Goal: Task Accomplishment & Management: Manage account settings

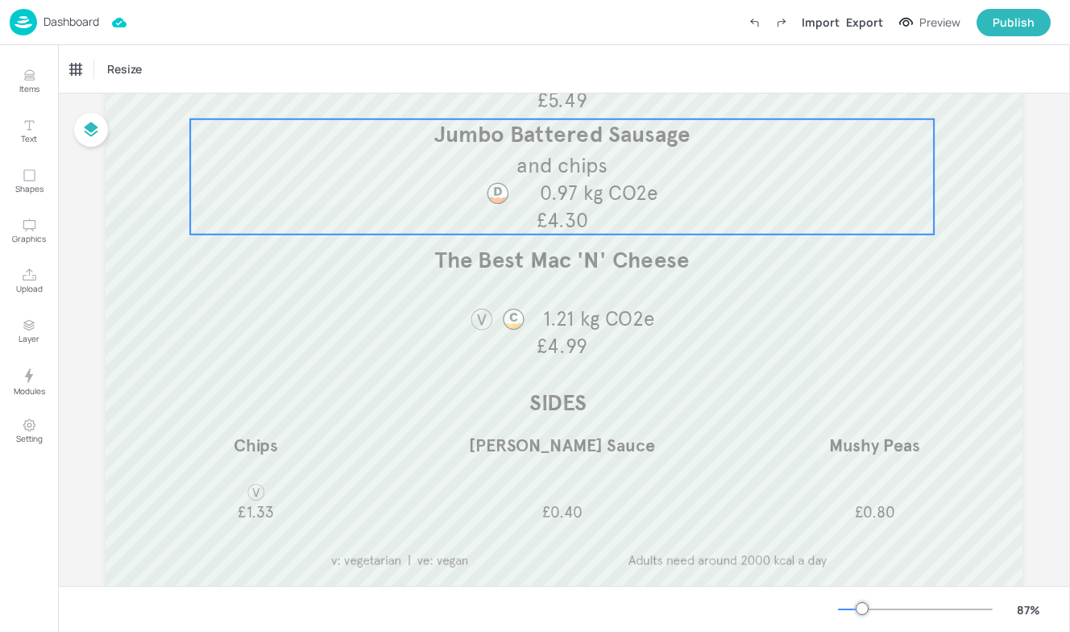
scroll to position [352, 0]
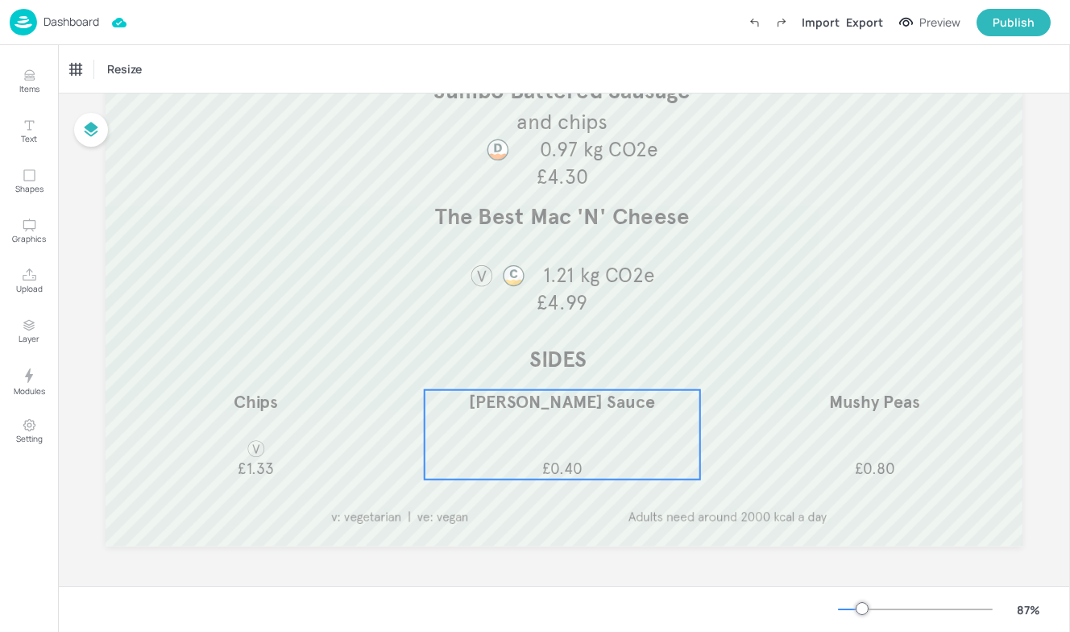
click at [547, 400] on span "[PERSON_NAME] Sauce" at bounding box center [562, 402] width 186 height 22
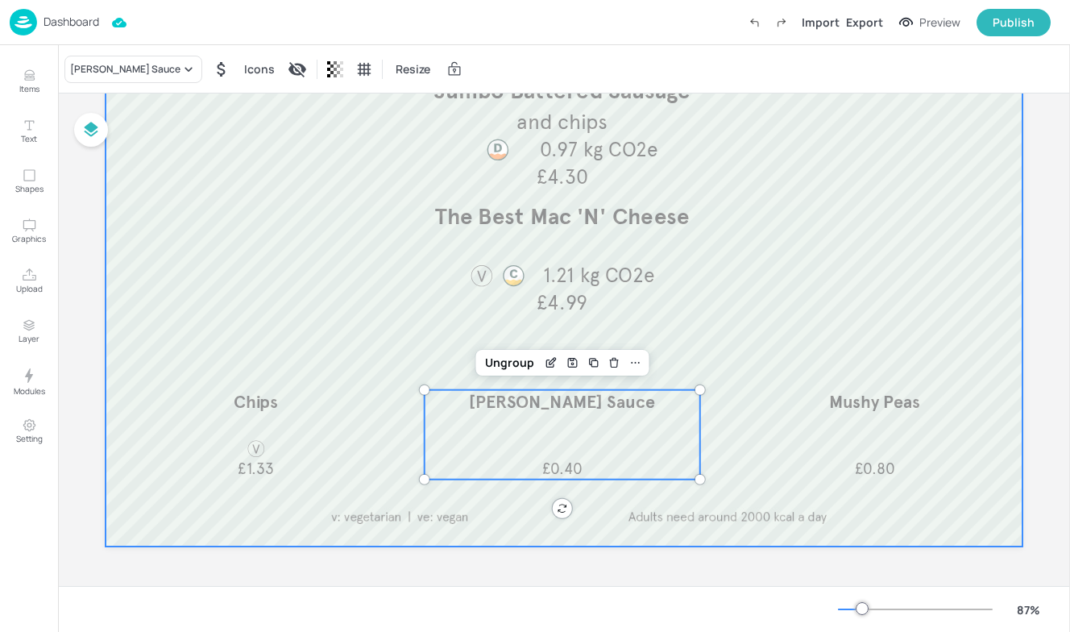
click at [409, 337] on div at bounding box center [564, 170] width 917 height 754
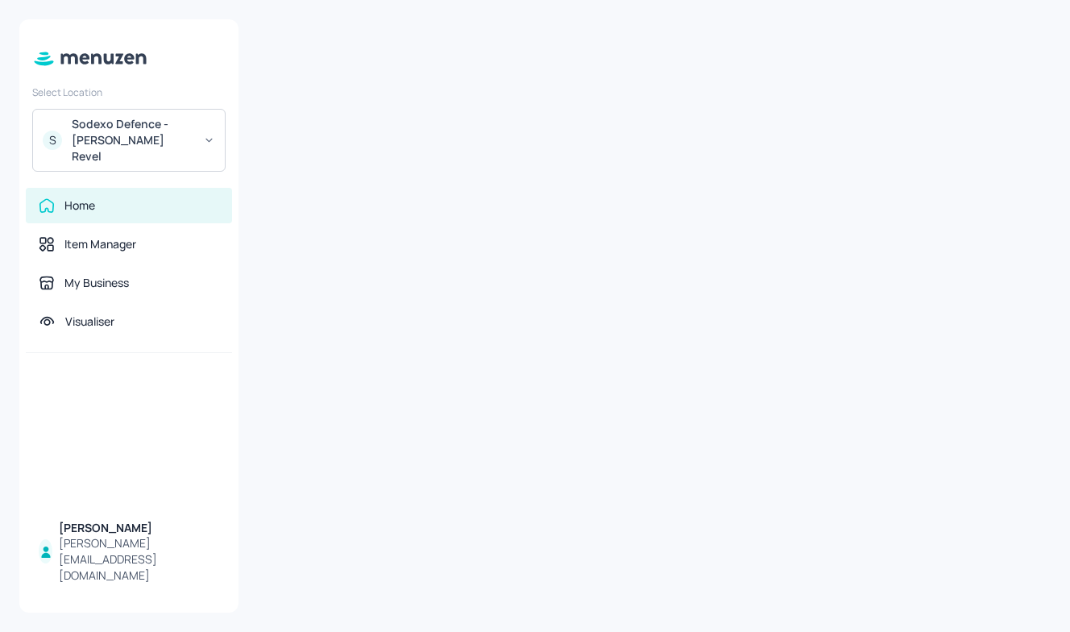
click at [189, 131] on div "Sodexo Defence - [PERSON_NAME] Revel" at bounding box center [133, 140] width 122 height 48
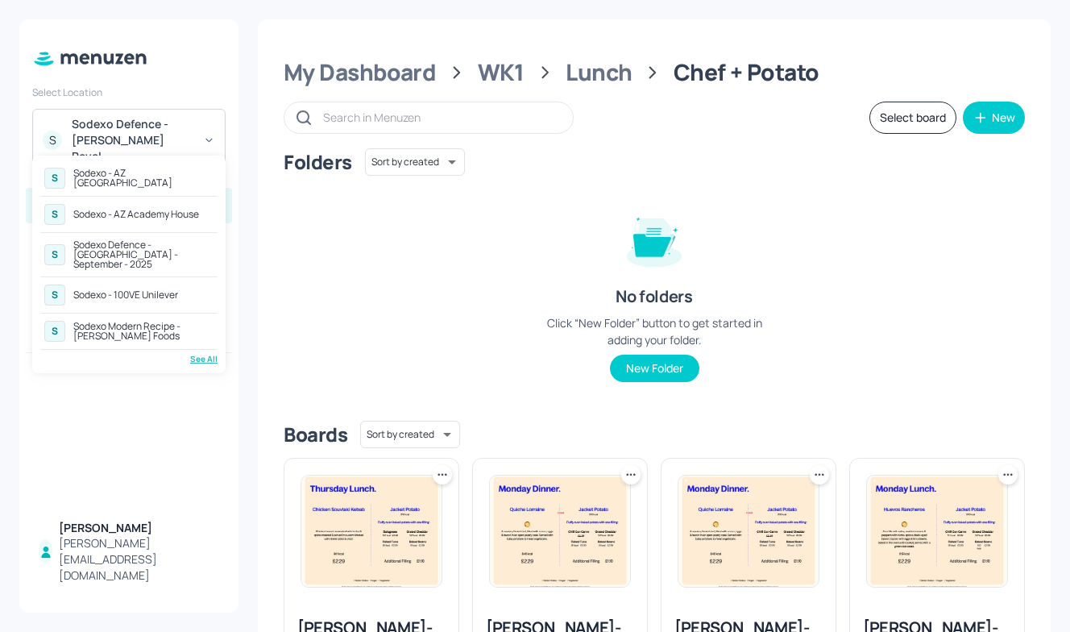
click at [208, 353] on div "See All" at bounding box center [128, 359] width 177 height 12
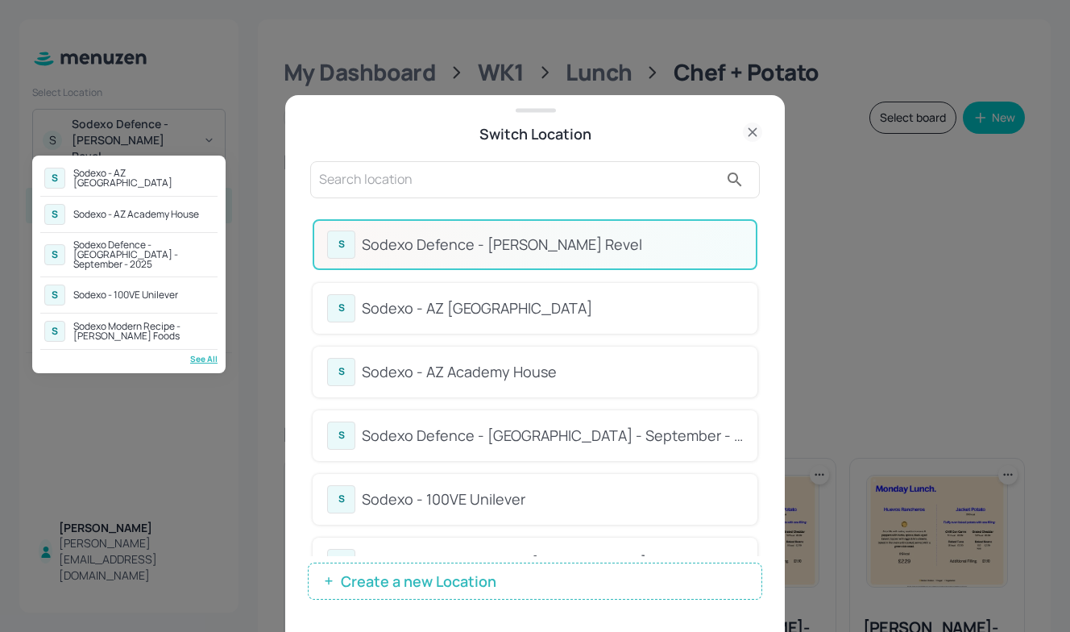
click at [167, 240] on div "Sodexo Defence - Colchester - September - 2025" at bounding box center [143, 254] width 140 height 29
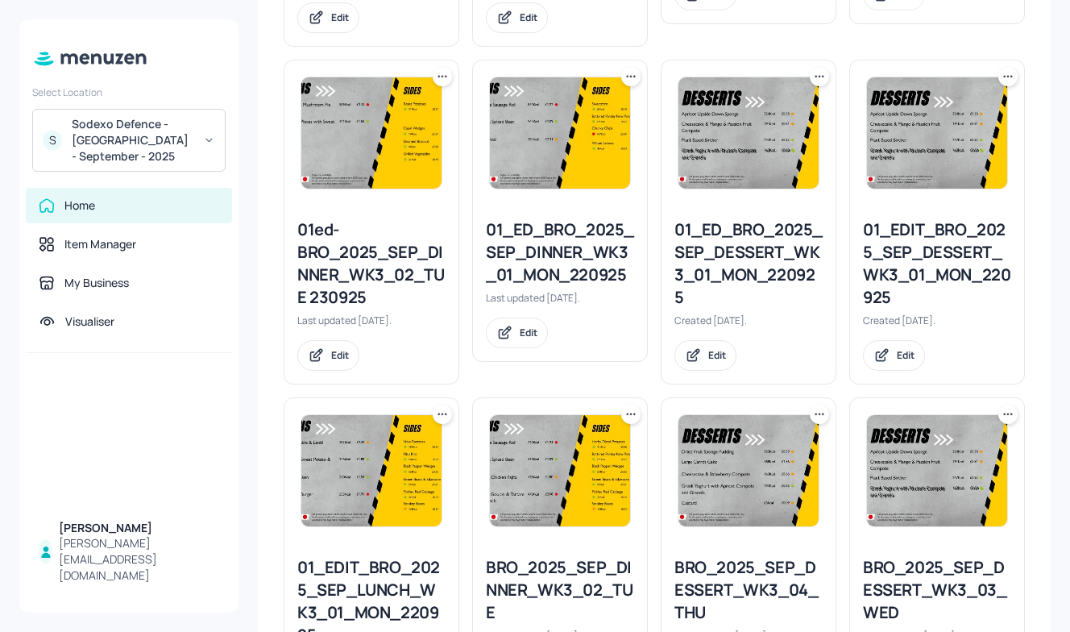
scroll to position [1064, 0]
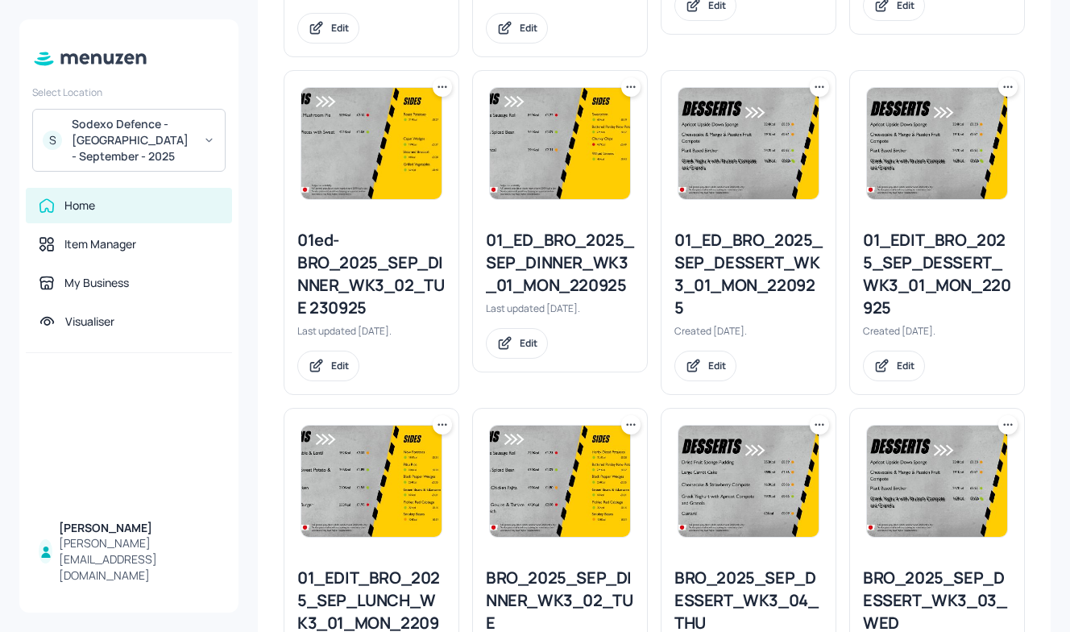
click at [631, 90] on icon at bounding box center [631, 87] width 16 height 16
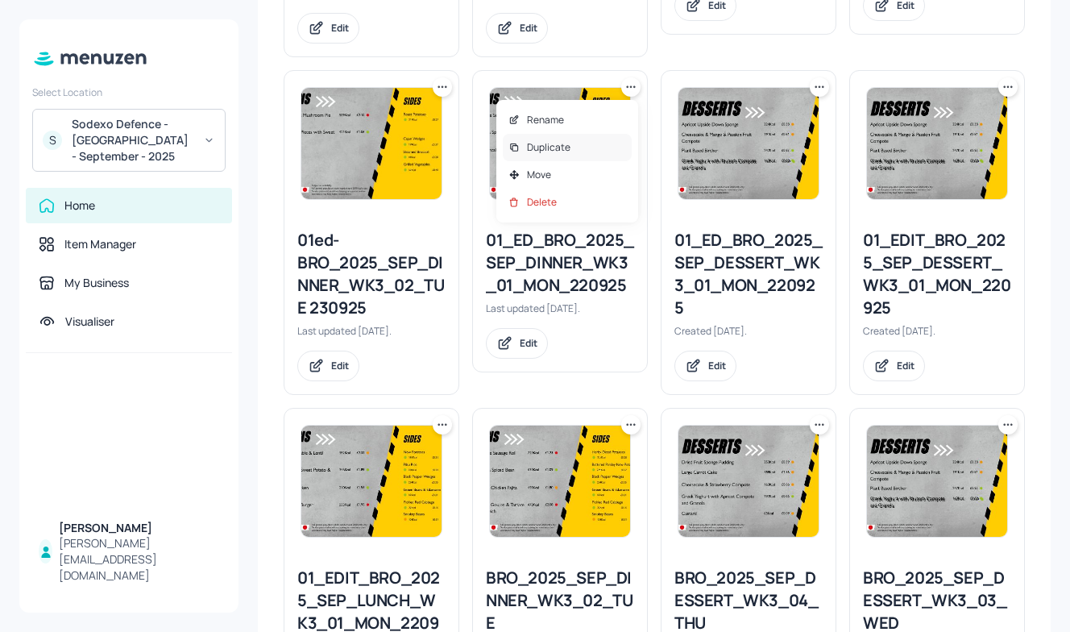
click at [591, 141] on div "Duplicate" at bounding box center [567, 147] width 129 height 27
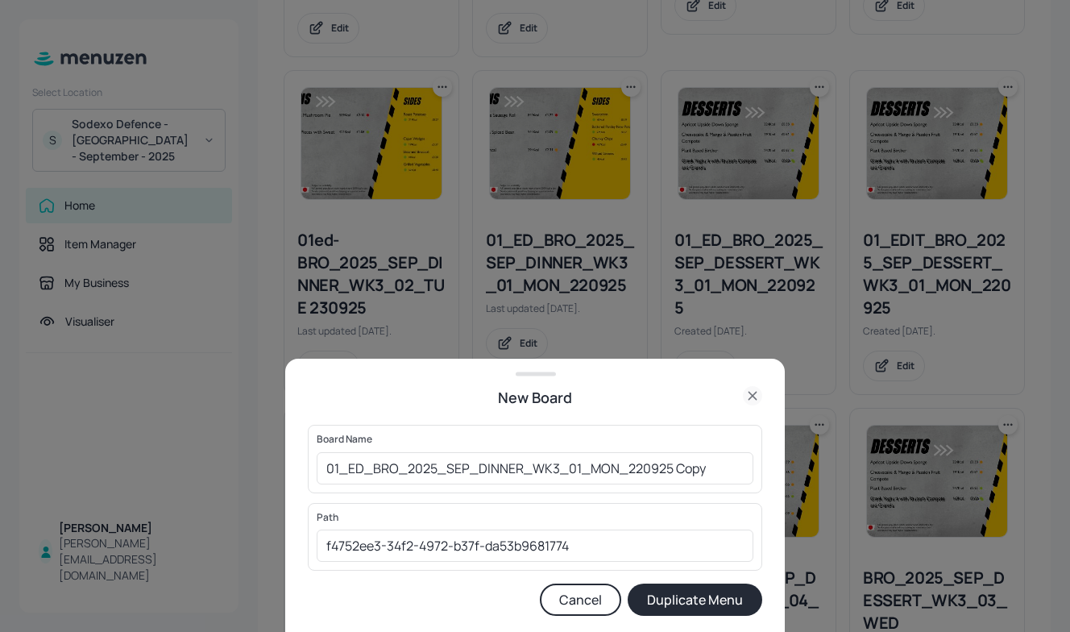
click at [758, 389] on icon at bounding box center [752, 395] width 19 height 19
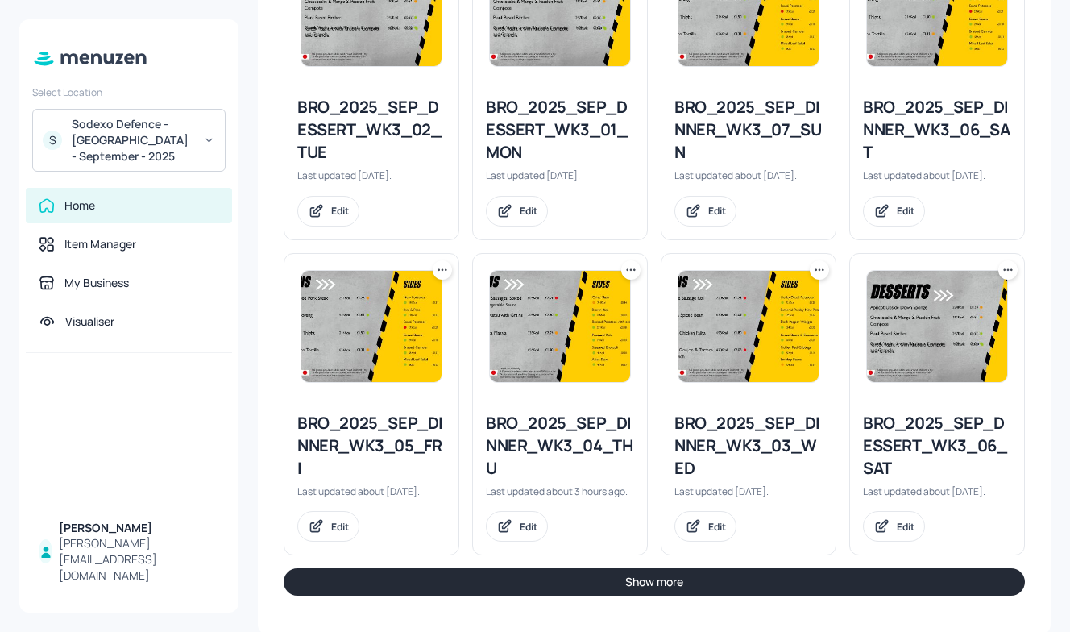
scroll to position [1875, 0]
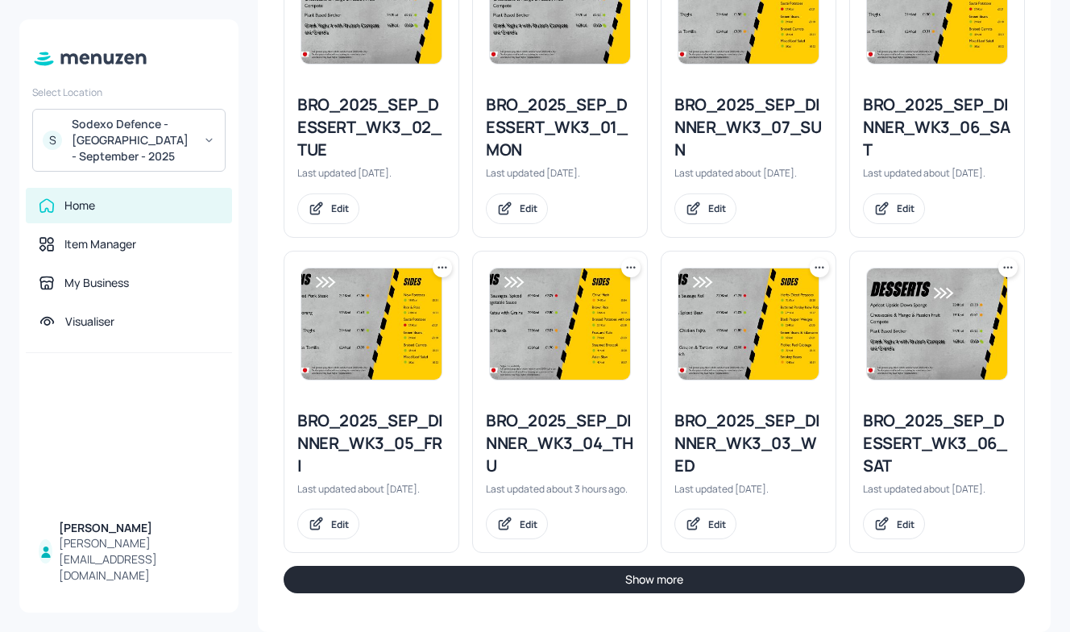
click at [662, 581] on button "Show more" at bounding box center [655, 579] width 742 height 27
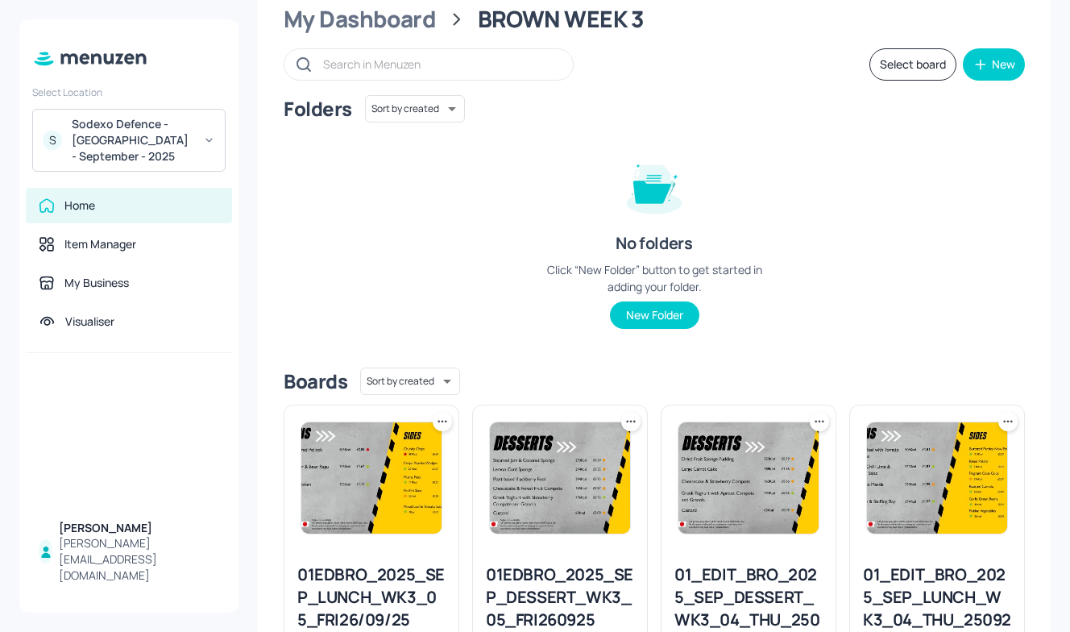
scroll to position [0, 0]
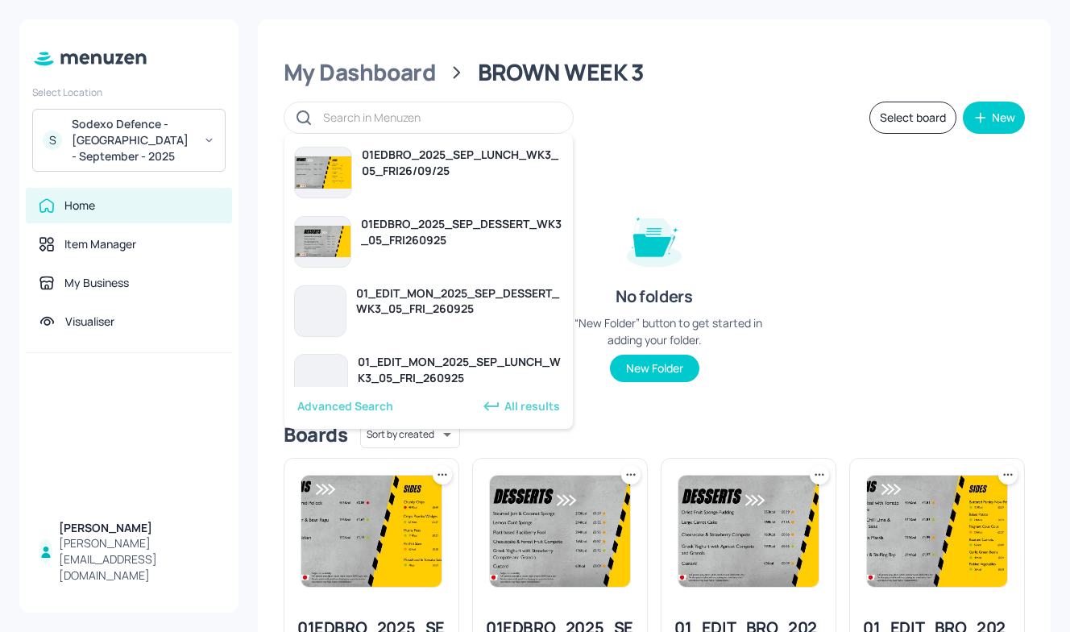
click at [464, 114] on input "text" at bounding box center [440, 117] width 234 height 23
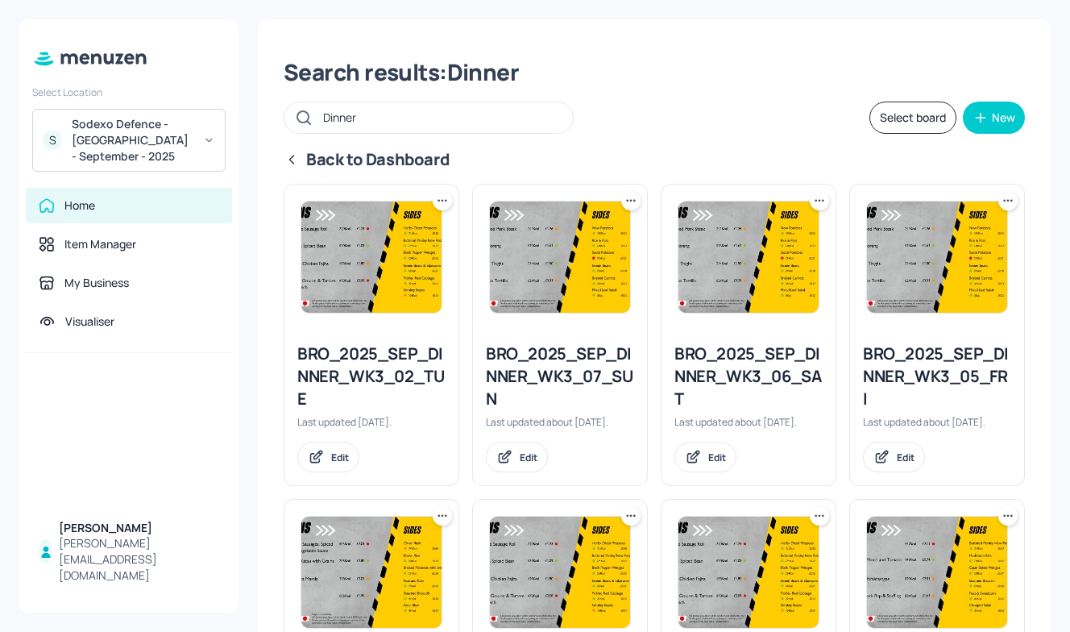
type input "Dinner"
click at [1002, 196] on icon at bounding box center [1008, 201] width 16 height 16
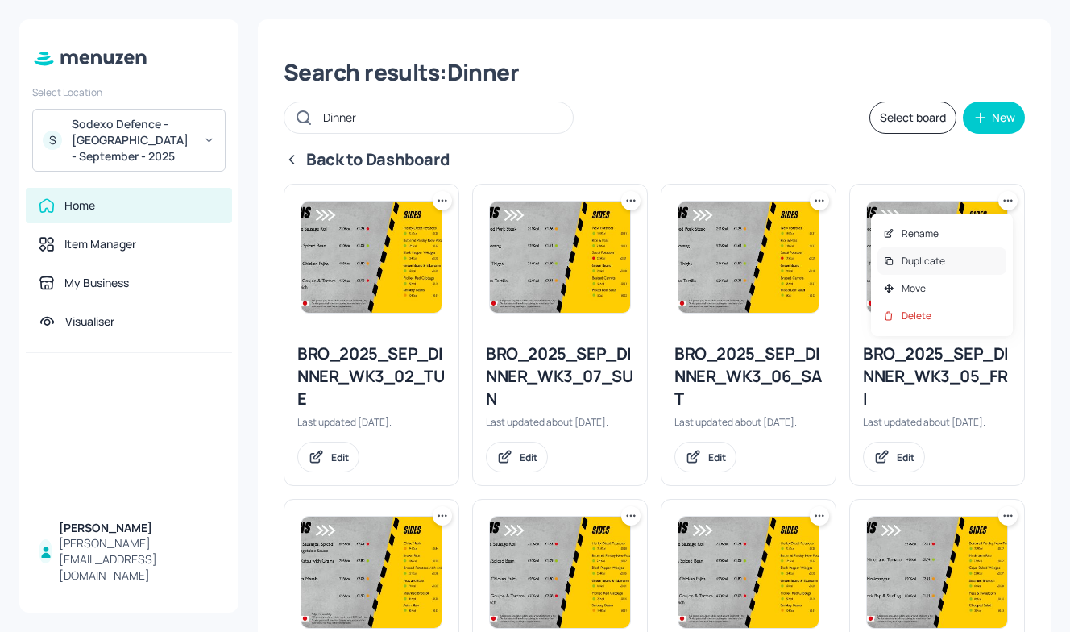
click at [928, 258] on p "Duplicate" at bounding box center [924, 261] width 44 height 15
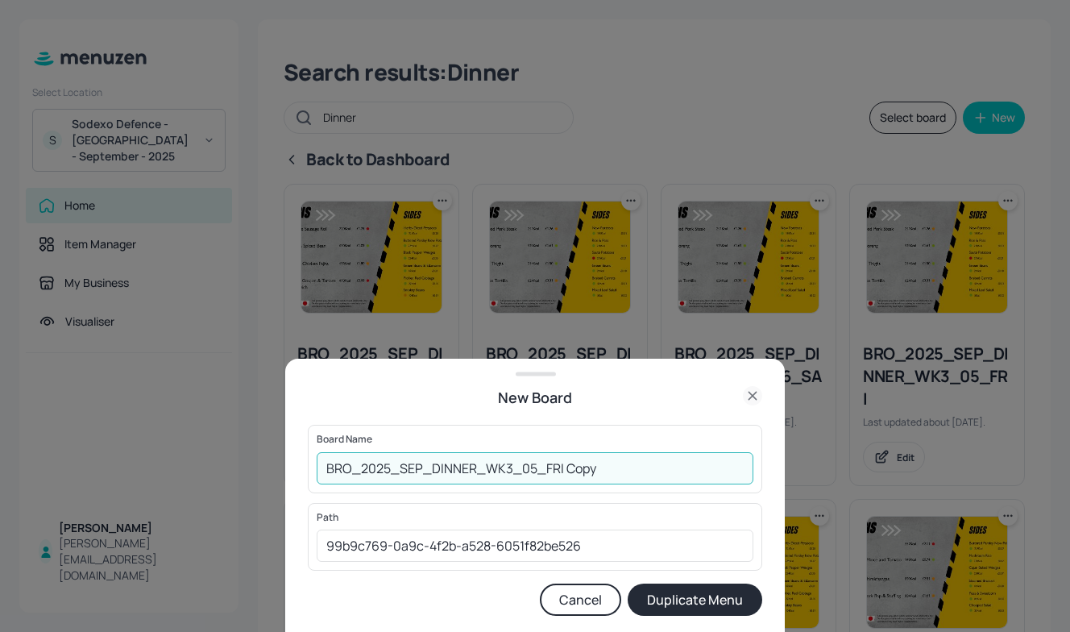
click at [327, 469] on input "BRO_2025_SEP_DINNER_WK3_05_FRI Copy" at bounding box center [535, 468] width 437 height 32
click at [651, 455] on input "01EDBRO_2025_SEP_DINNER_WK3_05_FRI Copy" at bounding box center [535, 468] width 437 height 32
click at [638, 464] on input "01EDBRO_2025_SEP_DINNER_WK3_05_FRI Copy" at bounding box center [535, 468] width 437 height 32
type input "01EDBRO_2025_SEP_DINNER_WK3_05_FRI260925"
click at [724, 599] on button "Duplicate Menu" at bounding box center [695, 600] width 135 height 32
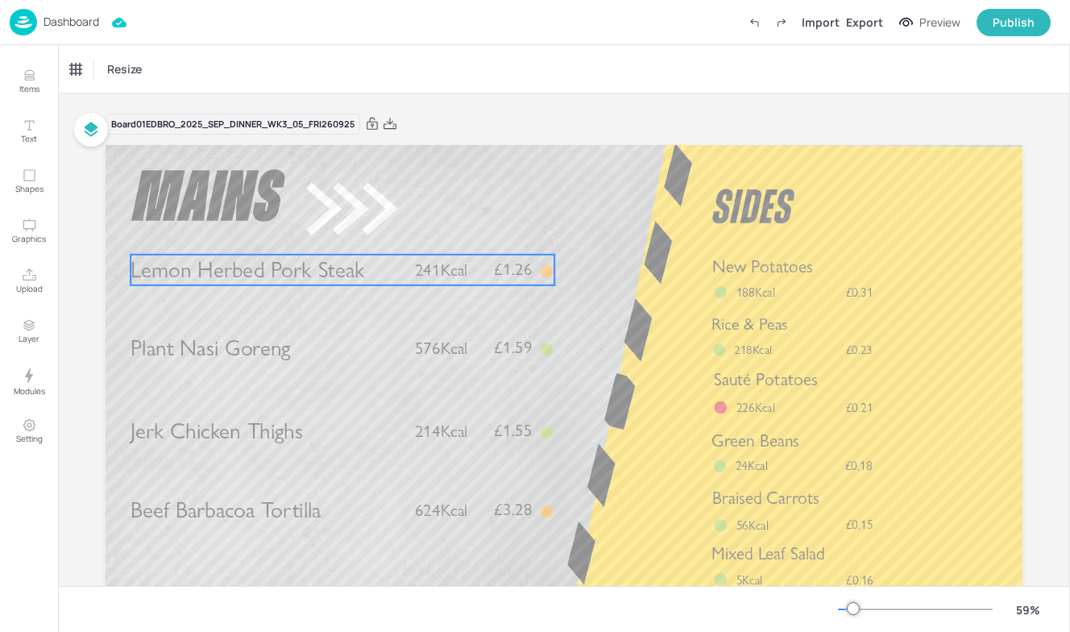
click at [221, 263] on span "Lemon Herbed Pork Steak" at bounding box center [248, 269] width 234 height 27
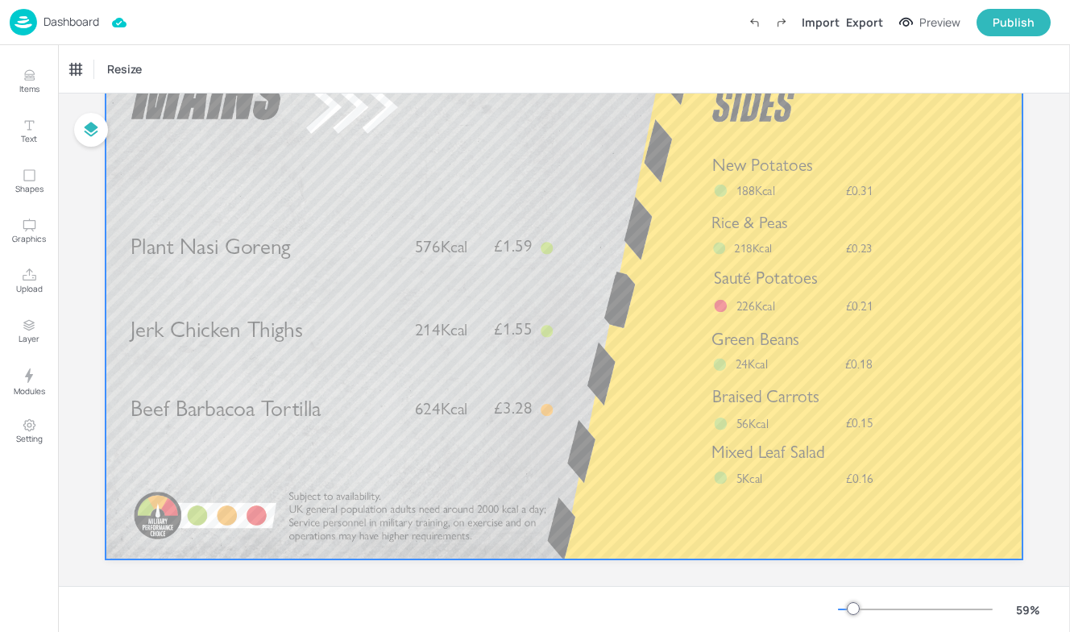
scroll to position [109, 0]
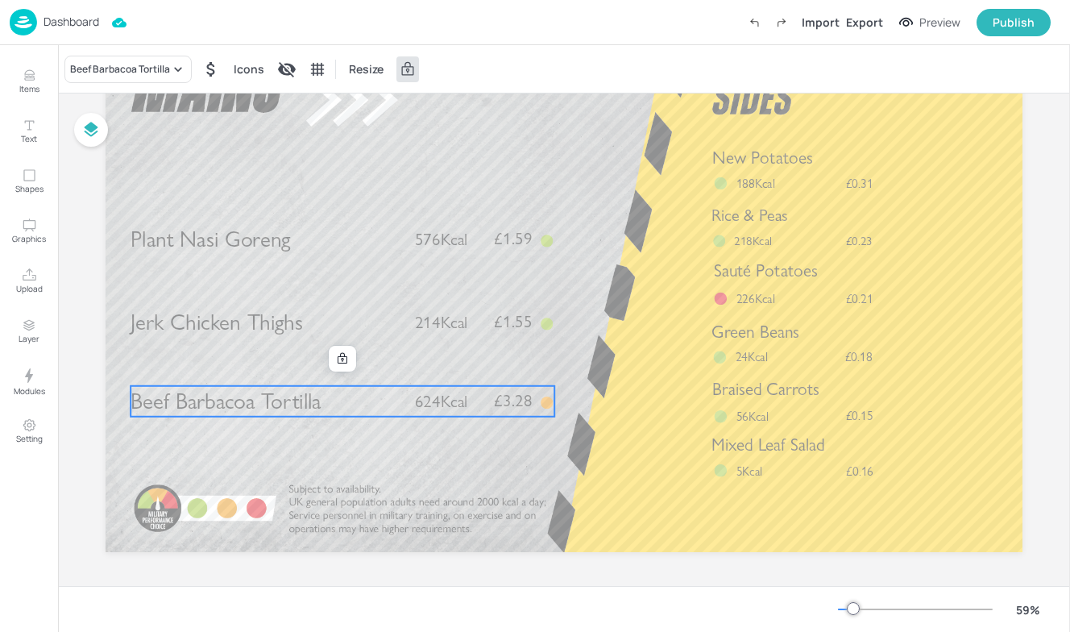
click at [305, 405] on span "Beef Barbacoa Tortilla" at bounding box center [226, 401] width 190 height 27
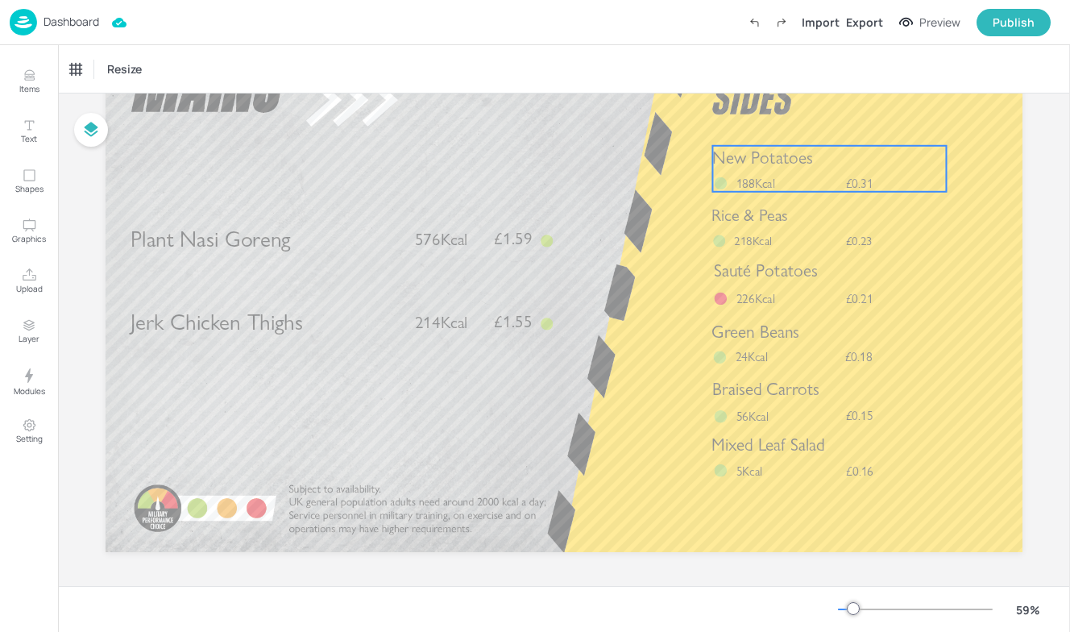
click at [754, 164] on span "New Potatoes" at bounding box center [763, 158] width 100 height 20
click at [118, 57] on div "New Potatoes" at bounding box center [109, 69] width 90 height 27
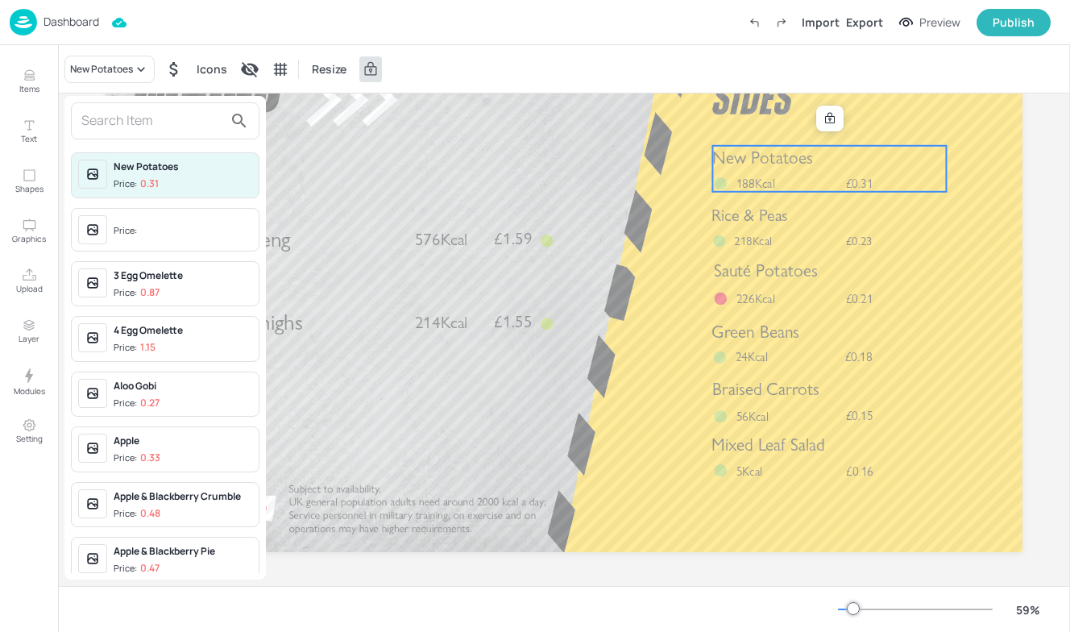
click at [177, 131] on input "text" at bounding box center [152, 121] width 142 height 26
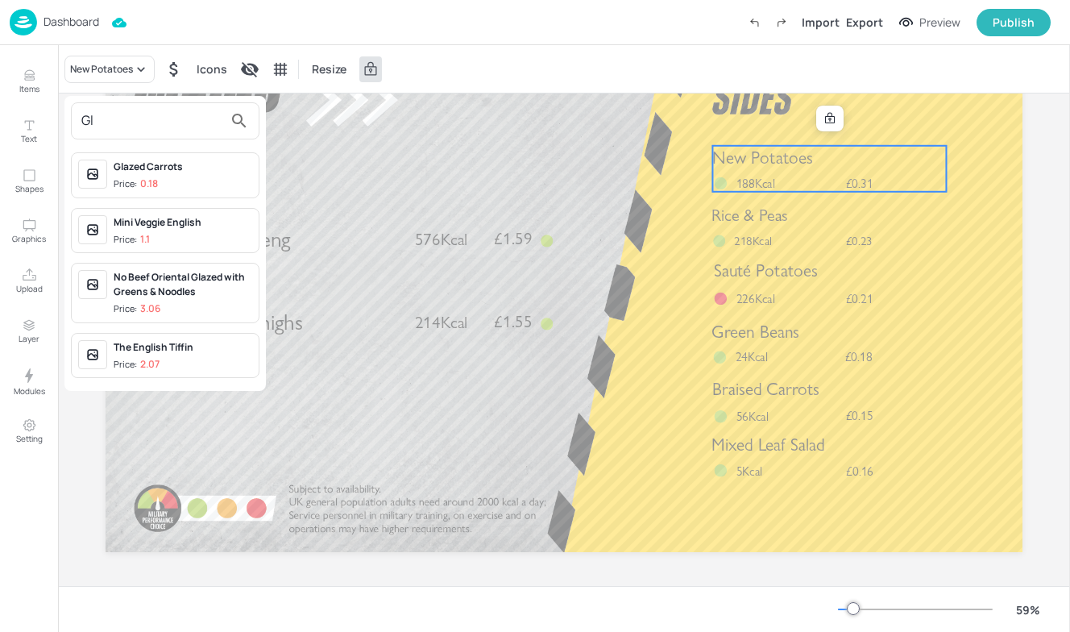
type input "G"
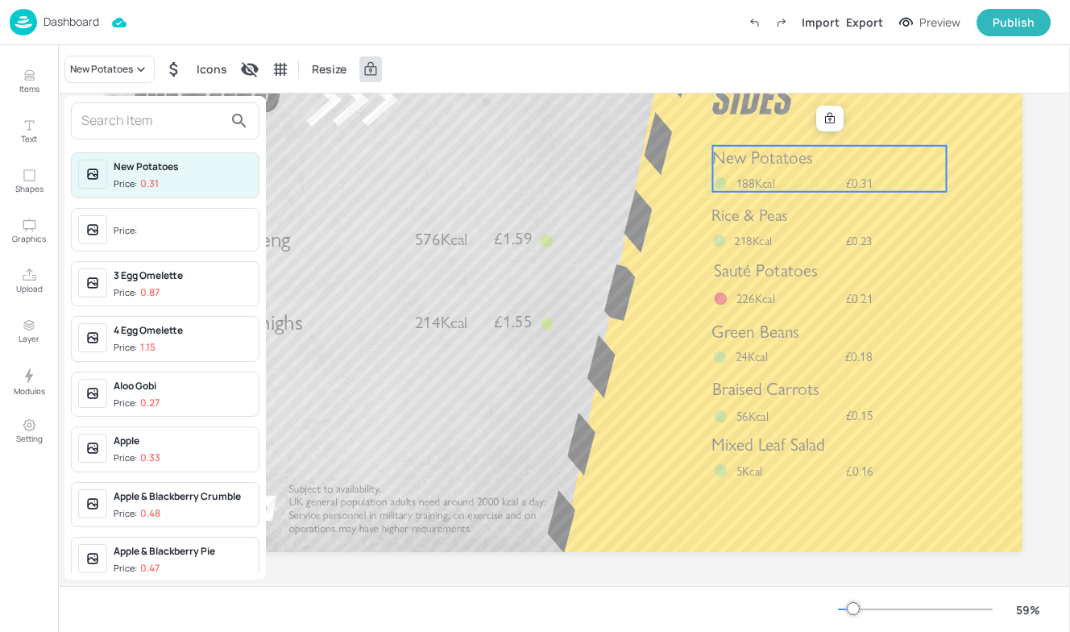
click at [771, 160] on div at bounding box center [535, 316] width 1070 height 632
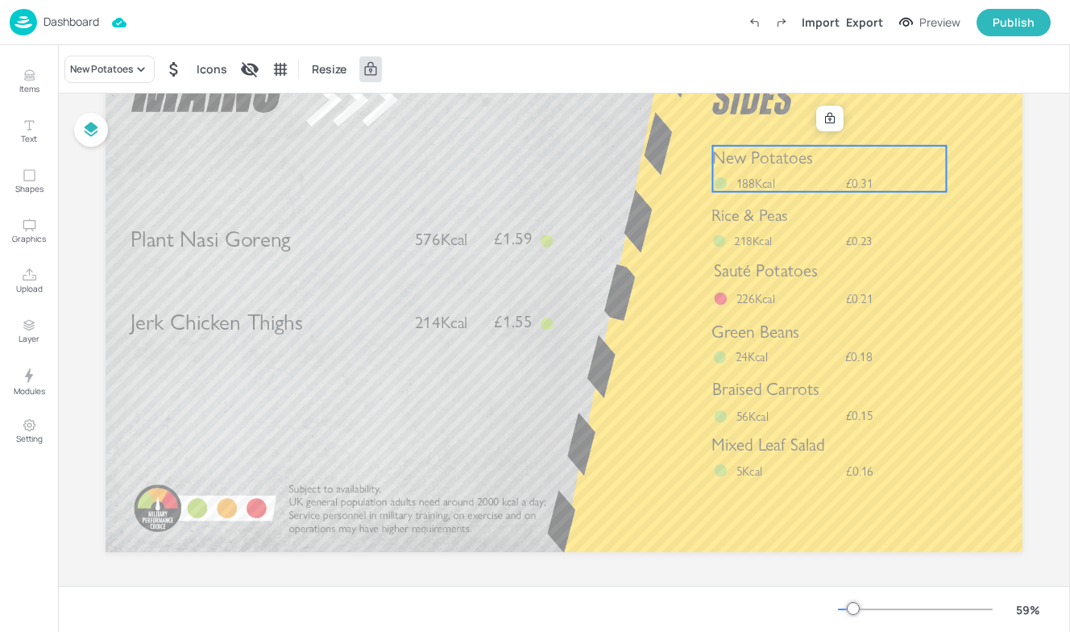
click at [814, 162] on p "New Potatoes" at bounding box center [830, 158] width 234 height 24
click at [789, 182] on div "New Potatoes £0.31 188Kcal" at bounding box center [830, 169] width 234 height 46
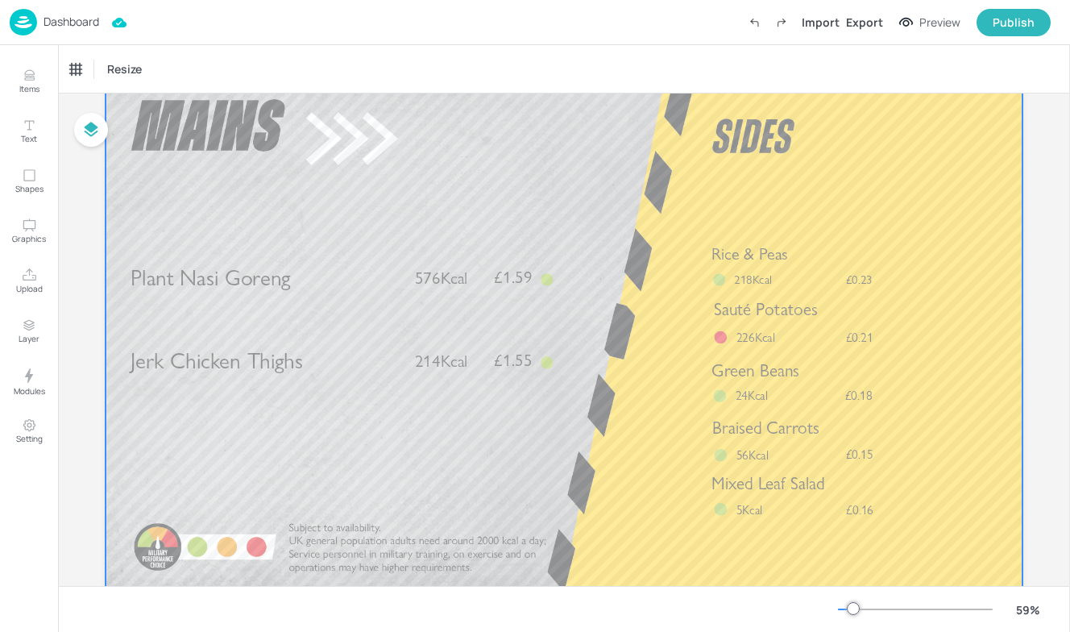
scroll to position [71, 0]
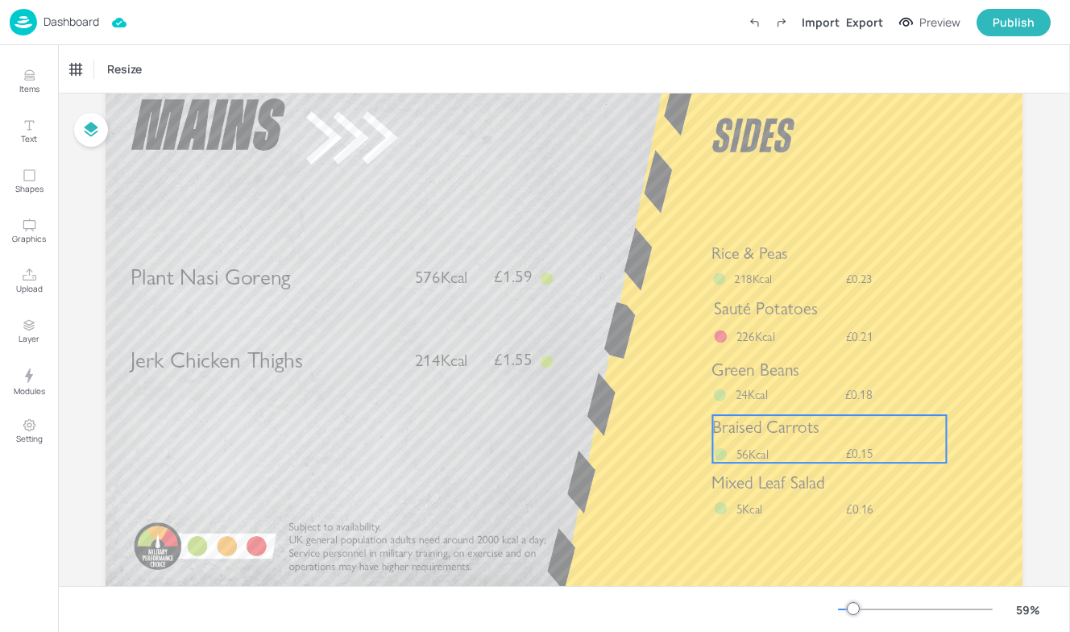
click at [832, 428] on p "Braised Carrots" at bounding box center [830, 427] width 234 height 24
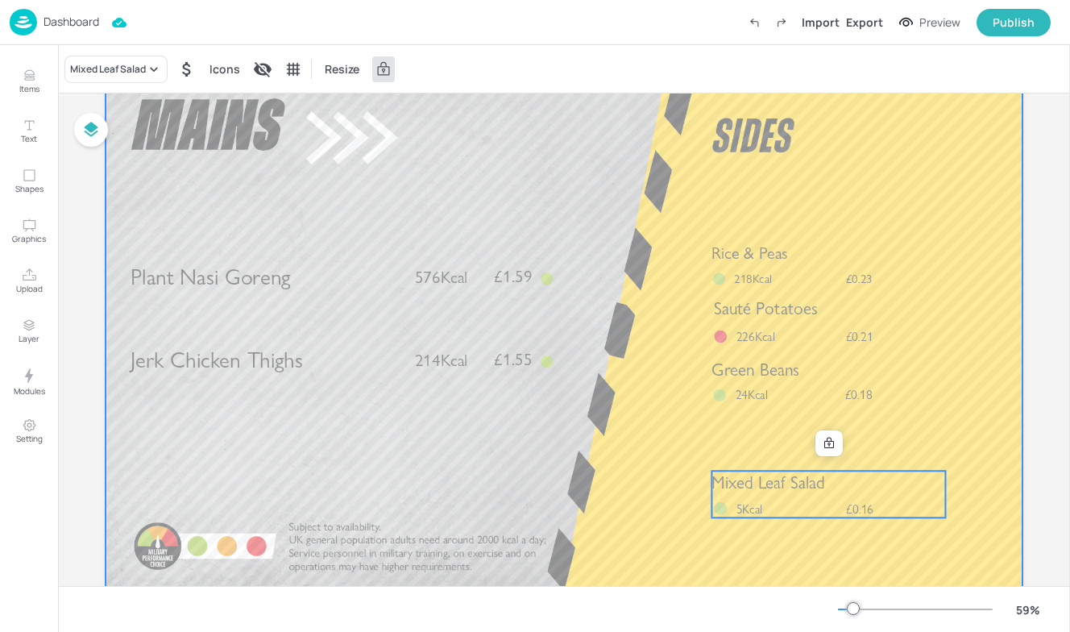
drag, startPoint x: 798, startPoint y: 493, endPoint x: 794, endPoint y: 459, distance: 34.1
click at [794, 74] on div "Jerk Chicken Thighs £1.55 214Kcal Plant Nasi Goreng £1.59 576Kcal Rice & Peas £…" at bounding box center [564, 74] width 917 height 0
drag, startPoint x: 749, startPoint y: 480, endPoint x: 746, endPoint y: 459, distance: 21.9
click at [746, 74] on div "Jerk Chicken Thighs £1.55 214Kcal Plant Nasi Goreng £1.59 576Kcal Rice & Peas £…" at bounding box center [564, 74] width 917 height 0
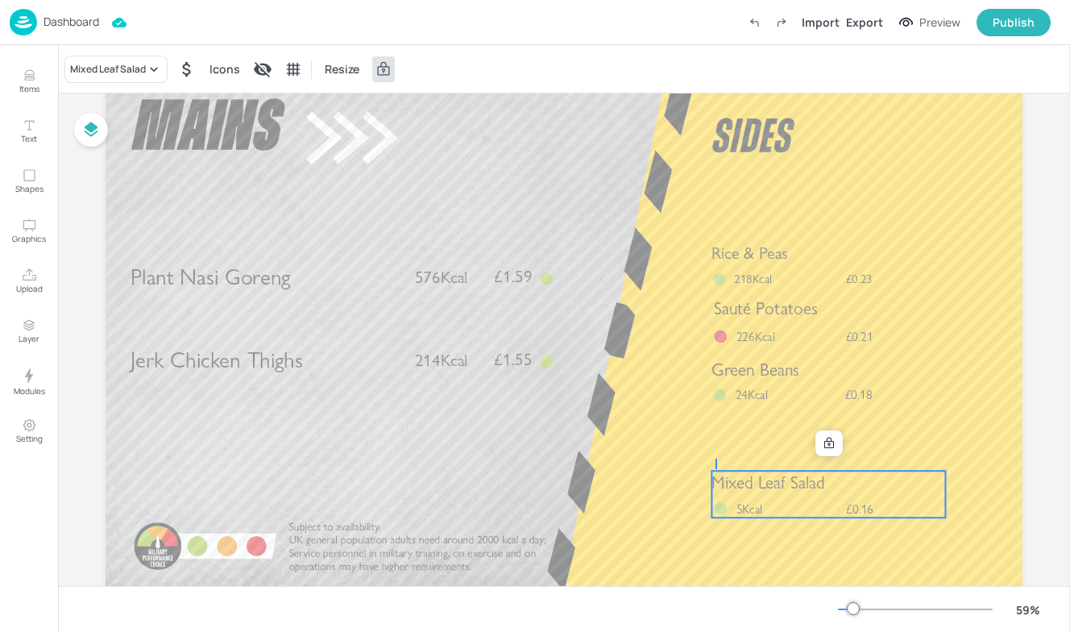
drag, startPoint x: 716, startPoint y: 469, endPoint x: 716, endPoint y: 456, distance: 12.9
click at [771, 488] on span "Mixed Leaf Salad" at bounding box center [768, 482] width 113 height 20
click at [825, 451] on div at bounding box center [829, 443] width 21 height 21
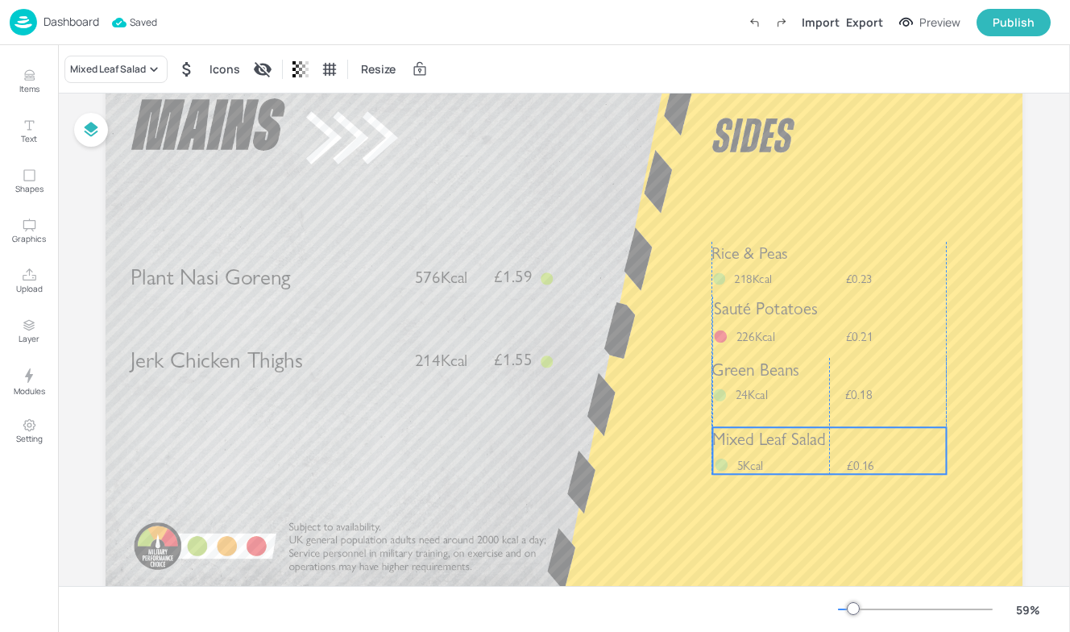
drag, startPoint x: 788, startPoint y: 481, endPoint x: 786, endPoint y: 437, distance: 44.4
click at [786, 437] on span "Mixed Leaf Salad" at bounding box center [769, 439] width 113 height 20
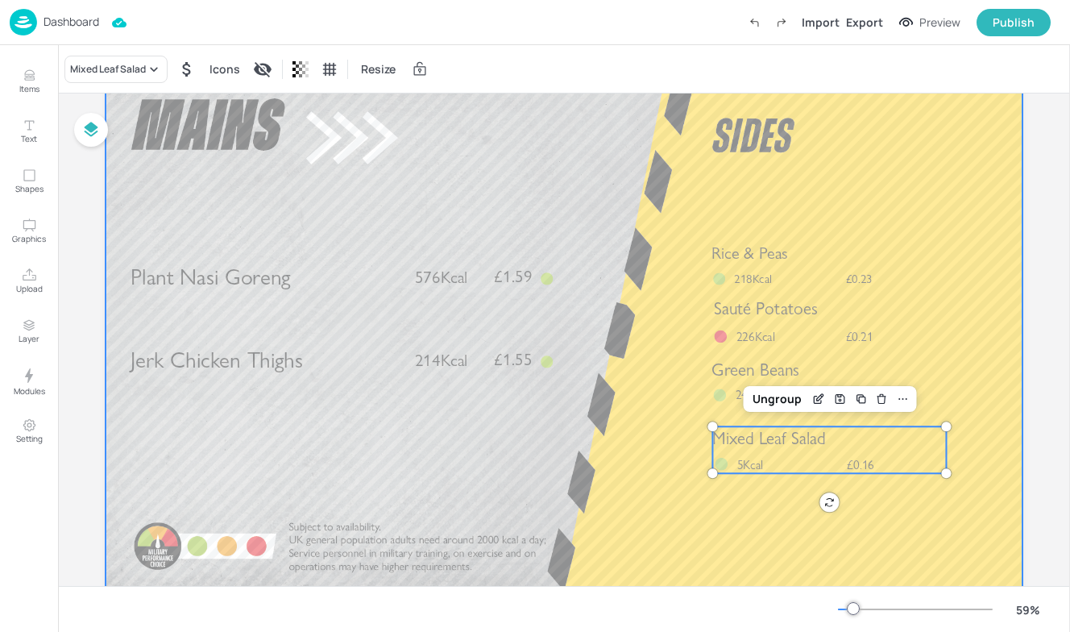
click at [768, 520] on div at bounding box center [564, 332] width 917 height 516
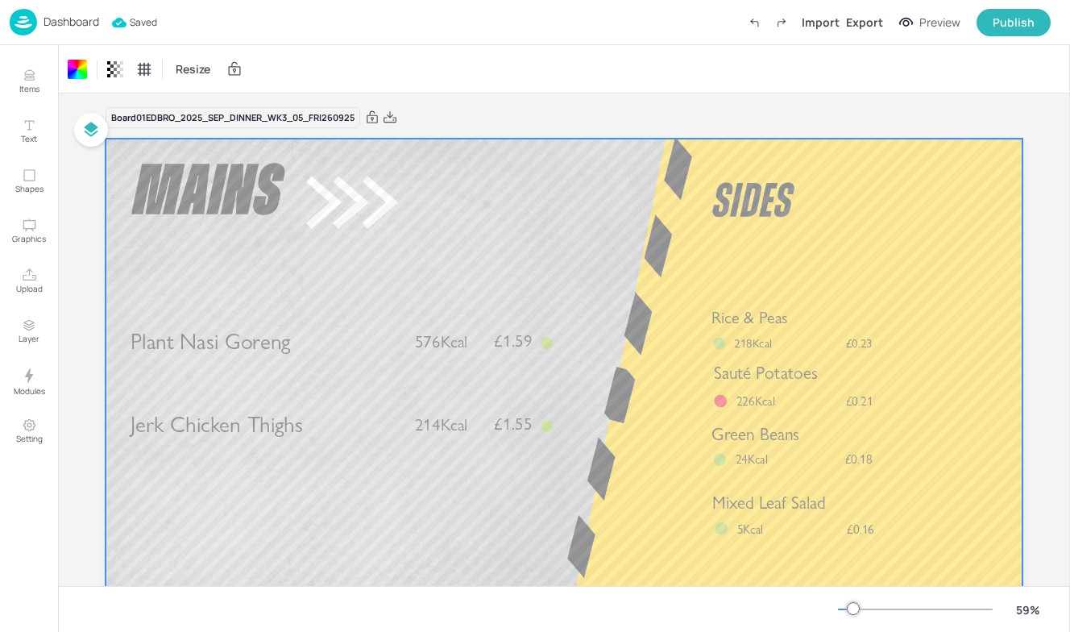
scroll to position [0, 0]
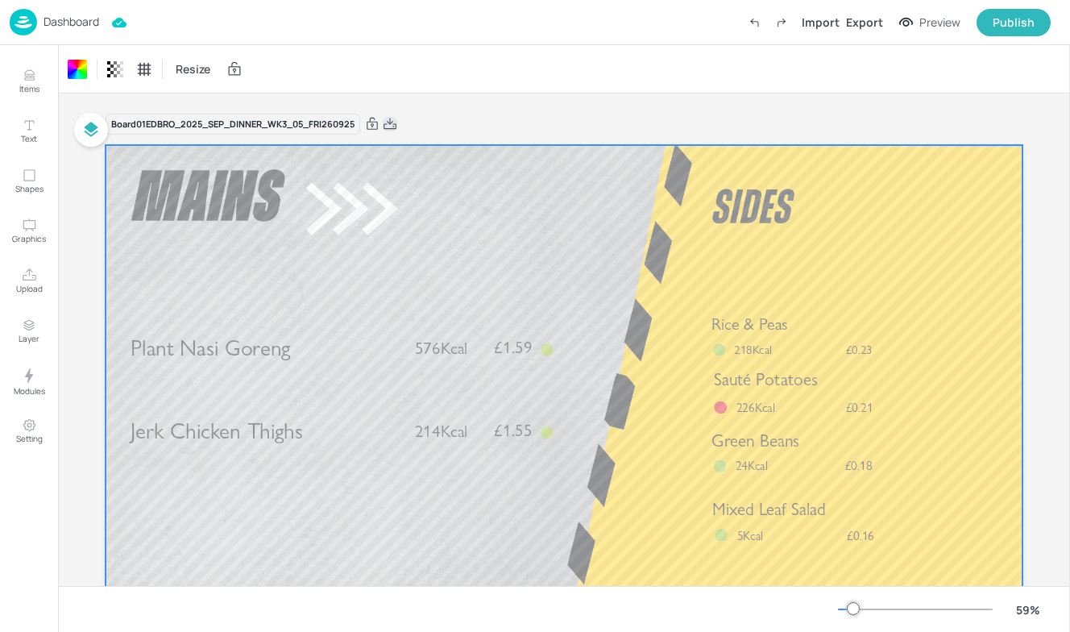
click at [393, 126] on icon at bounding box center [390, 124] width 15 height 16
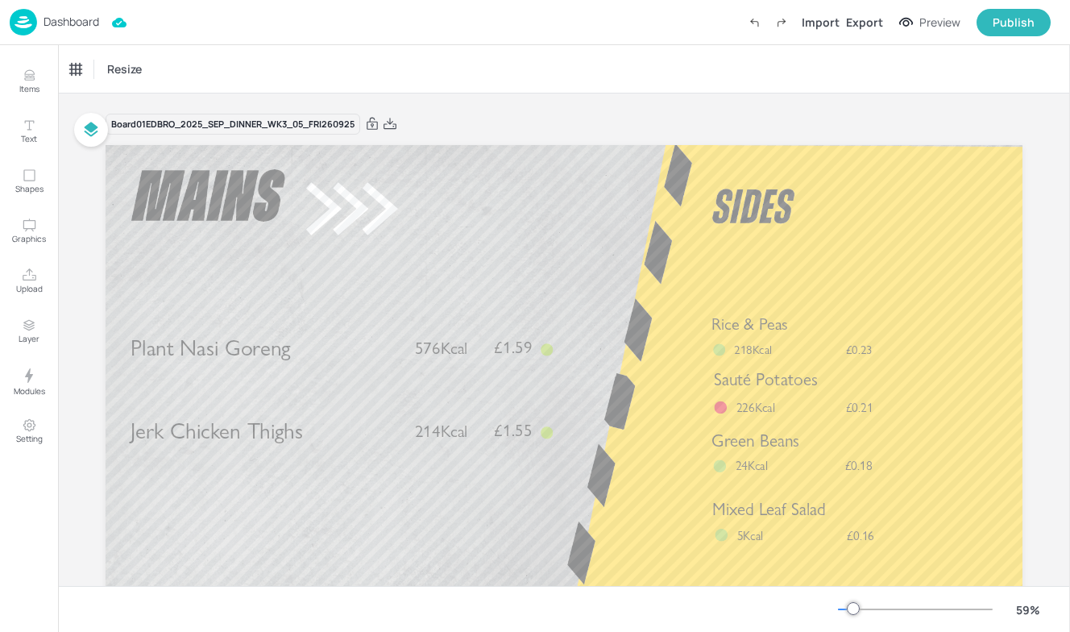
click at [634, 105] on div "Board 01EDBRO_2025_SEP_DINNER_WK3_05_FRI260925 Jerk Chicken Thighs £1.55 214Kca…" at bounding box center [564, 398] width 917 height 608
click at [871, 23] on div "Export" at bounding box center [864, 22] width 37 height 17
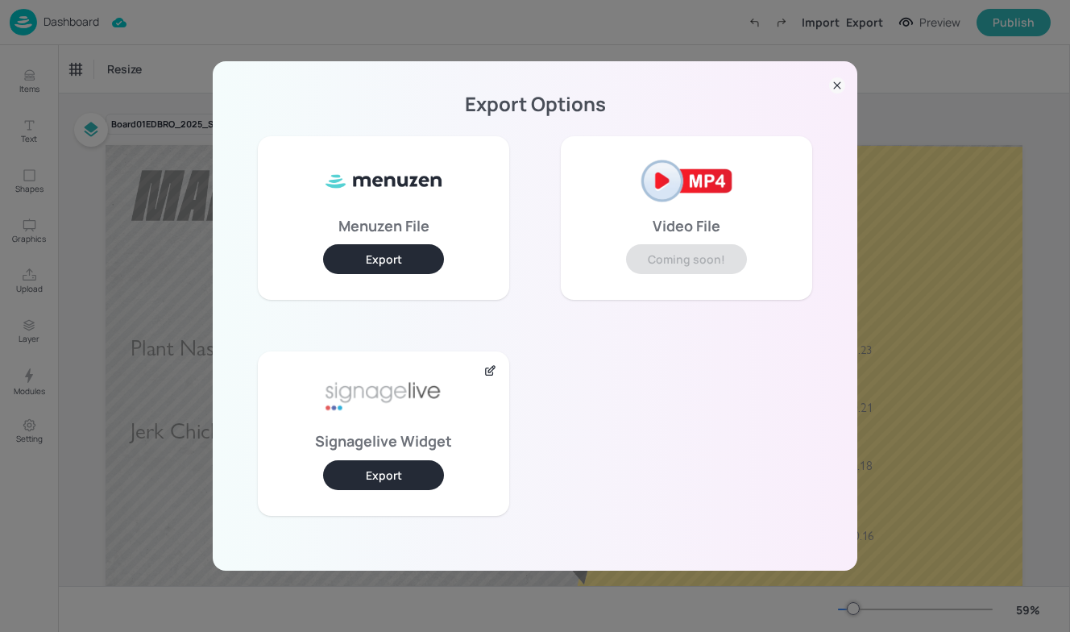
click at [428, 480] on button "Export" at bounding box center [383, 475] width 121 height 30
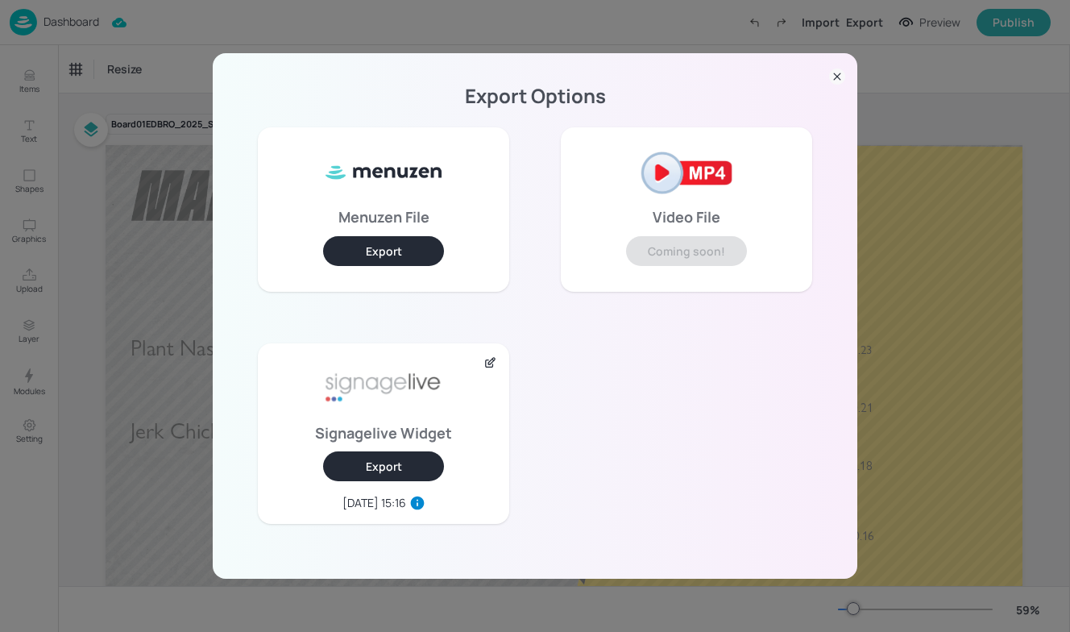
click at [833, 78] on icon at bounding box center [837, 77] width 16 height 16
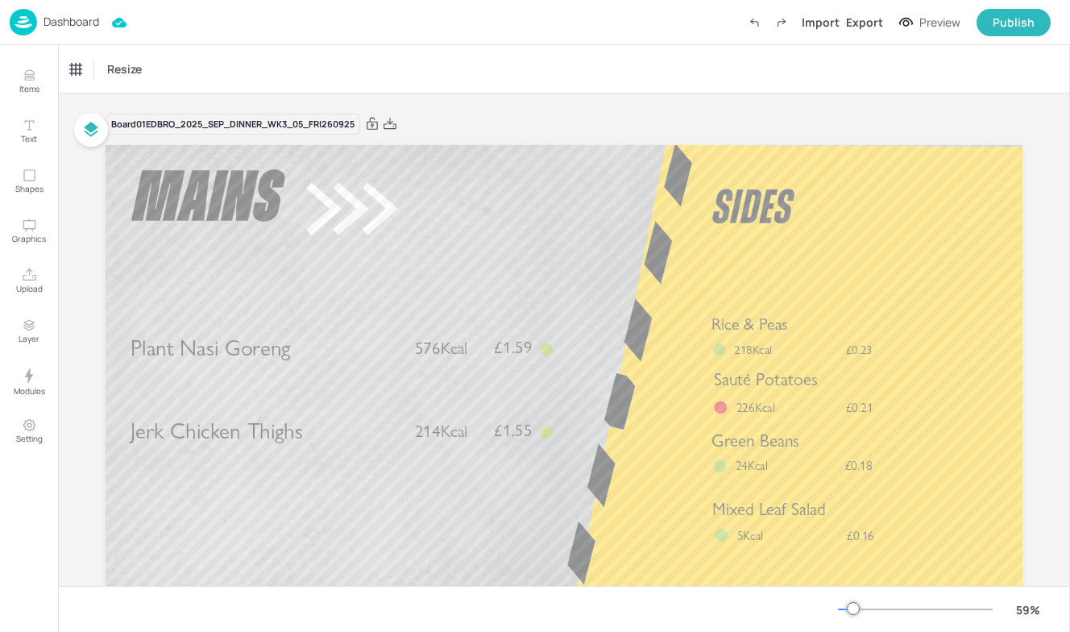
click at [28, 20] on img at bounding box center [23, 22] width 27 height 27
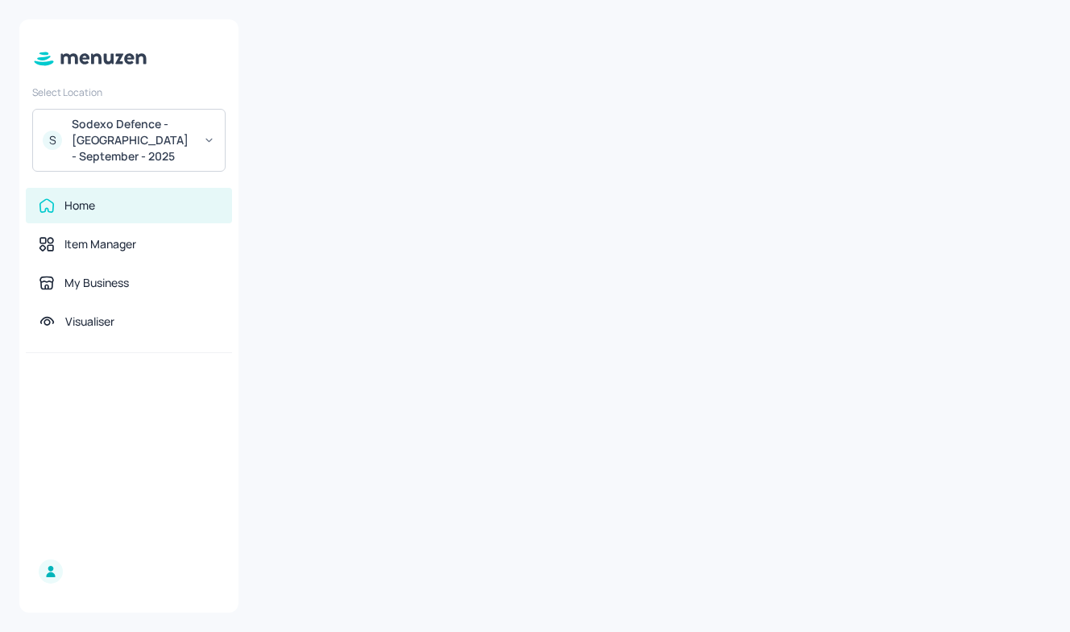
click at [206, 138] on icon at bounding box center [209, 140] width 12 height 11
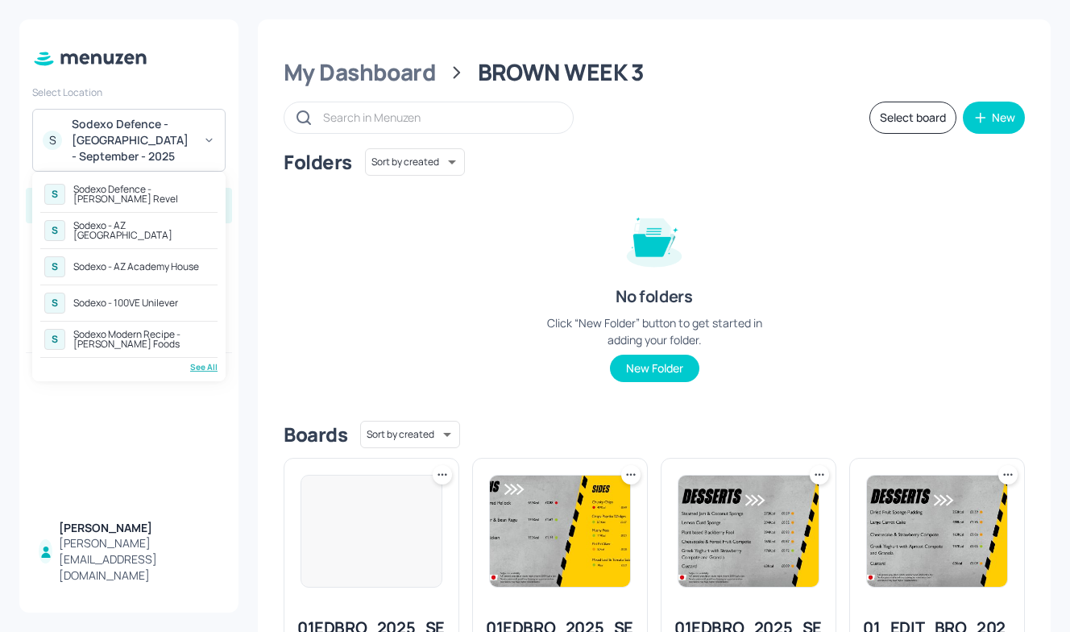
click at [198, 363] on div "See All" at bounding box center [128, 367] width 177 height 12
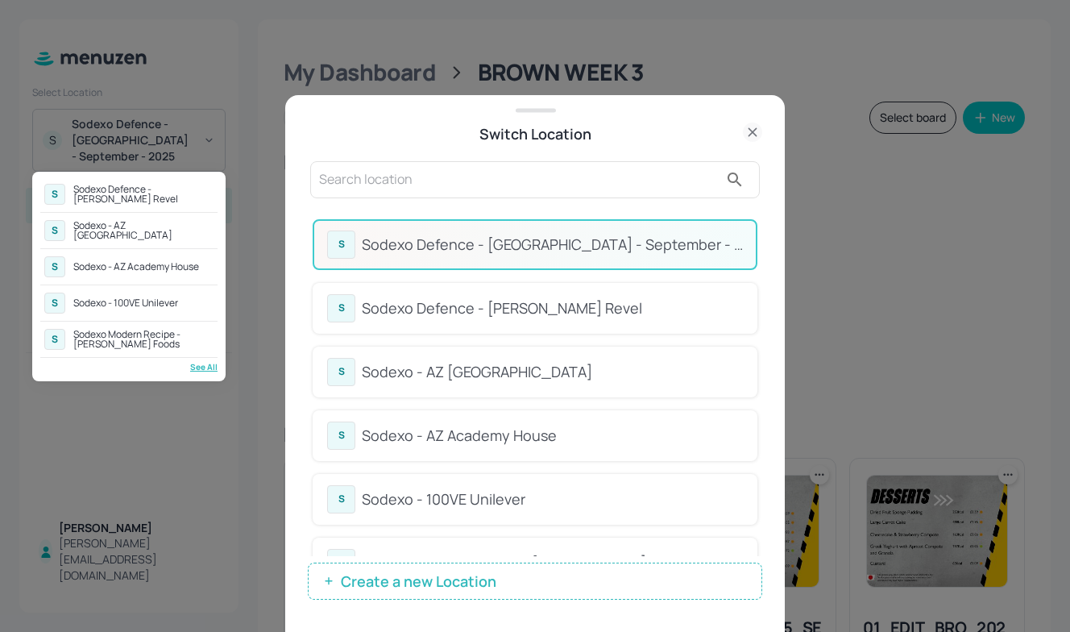
click at [538, 307] on div at bounding box center [535, 316] width 1070 height 632
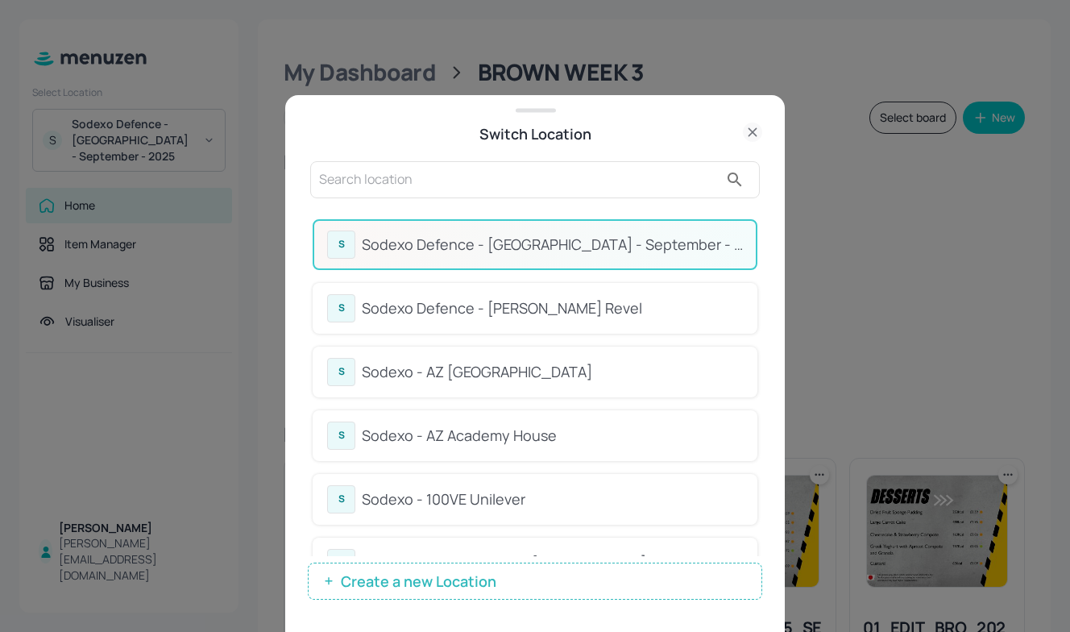
click at [538, 307] on div "Sodexo Defence - Newbold Revel" at bounding box center [552, 308] width 381 height 22
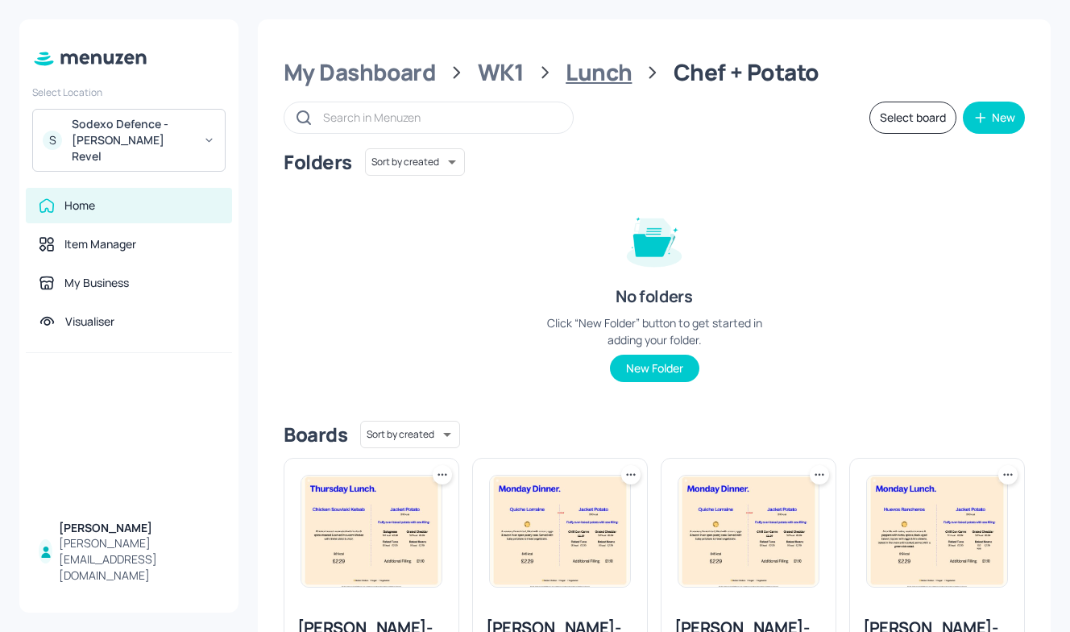
click at [587, 78] on div "Lunch" at bounding box center [599, 72] width 66 height 29
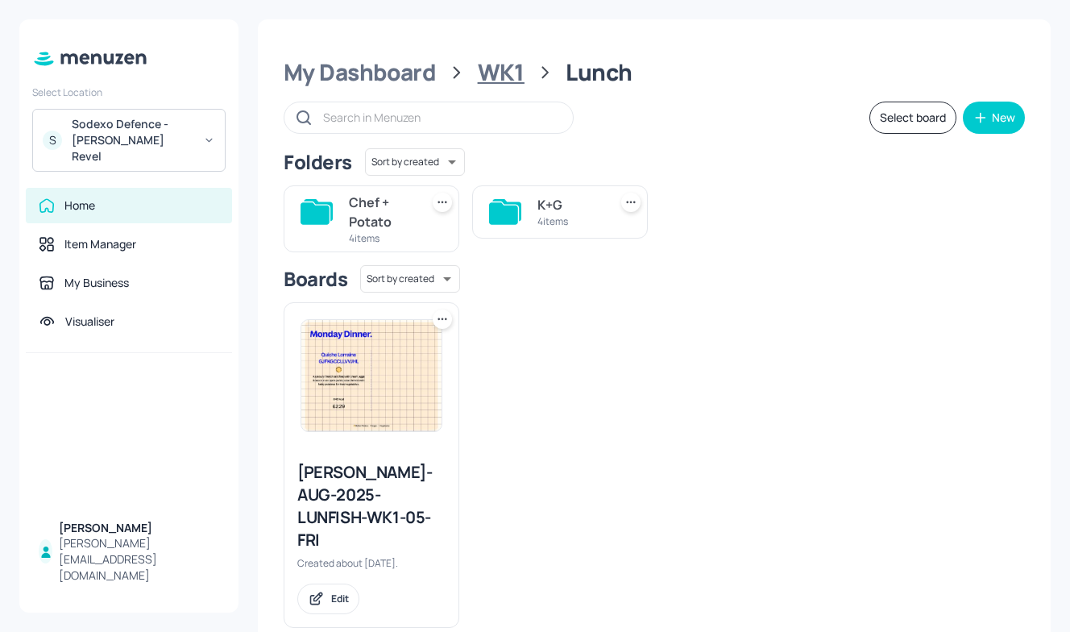
click at [518, 77] on div "WK1" at bounding box center [501, 72] width 47 height 29
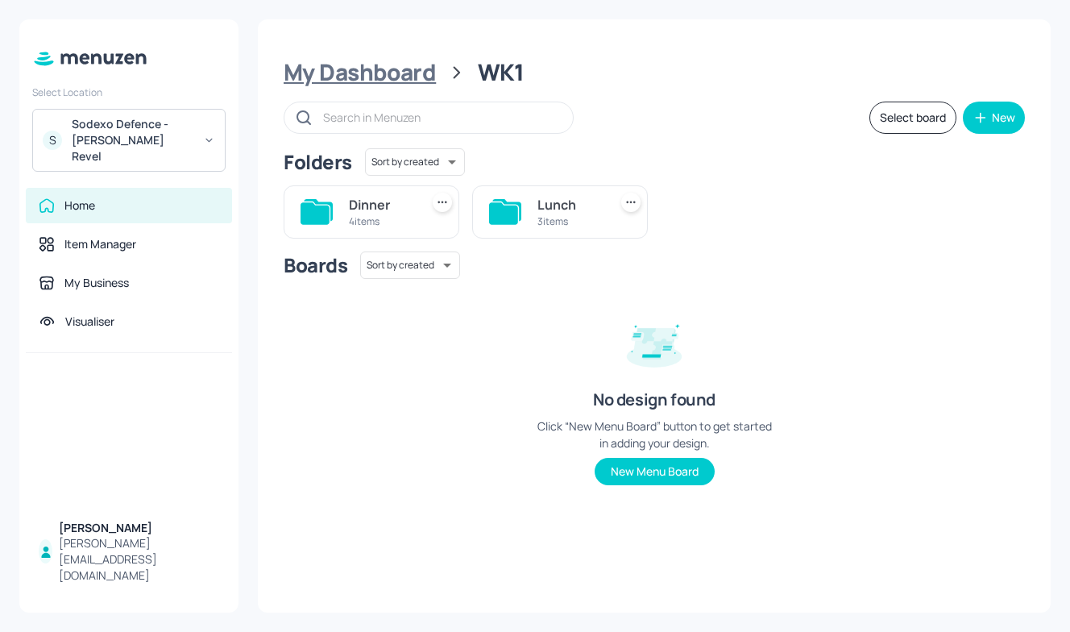
click at [291, 77] on div "My Dashboard" at bounding box center [360, 72] width 152 height 29
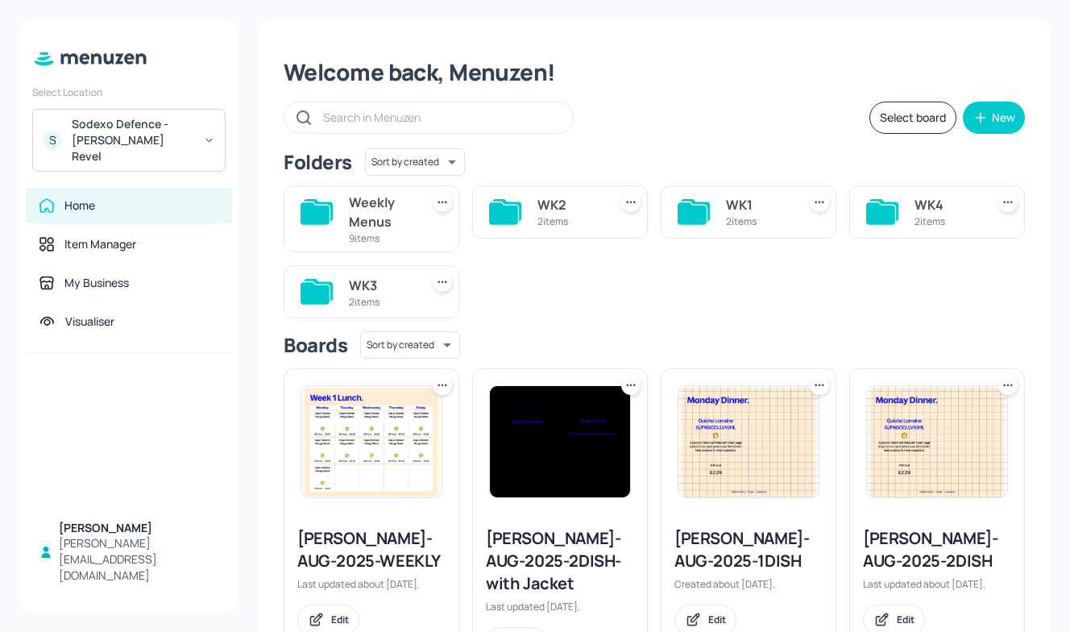
click at [599, 215] on div "2 items" at bounding box center [570, 221] width 64 height 14
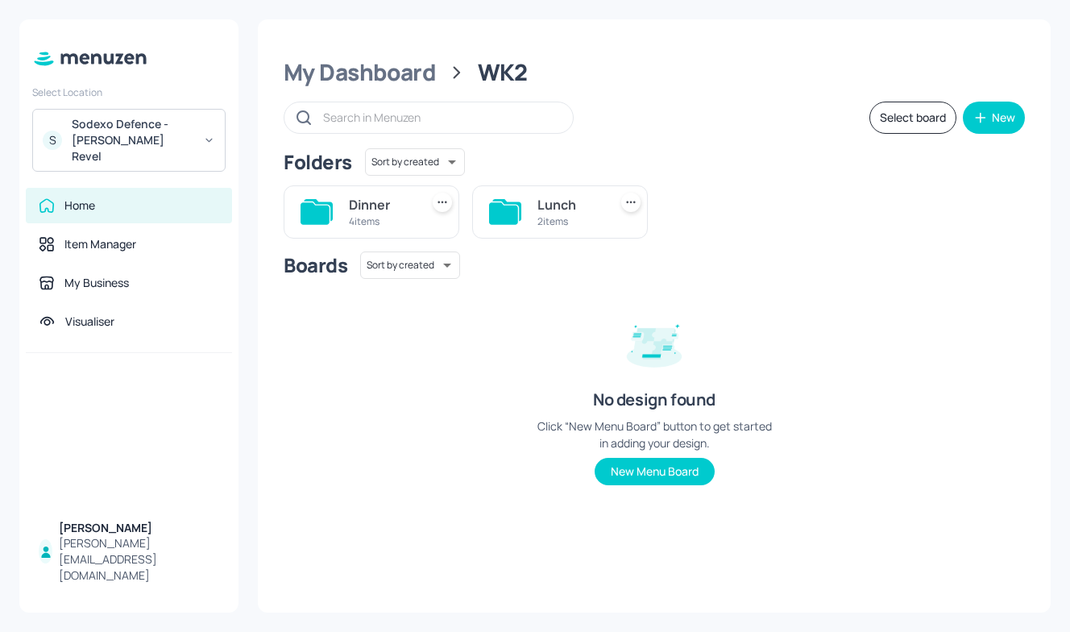
click at [584, 208] on div "Lunch" at bounding box center [570, 204] width 64 height 19
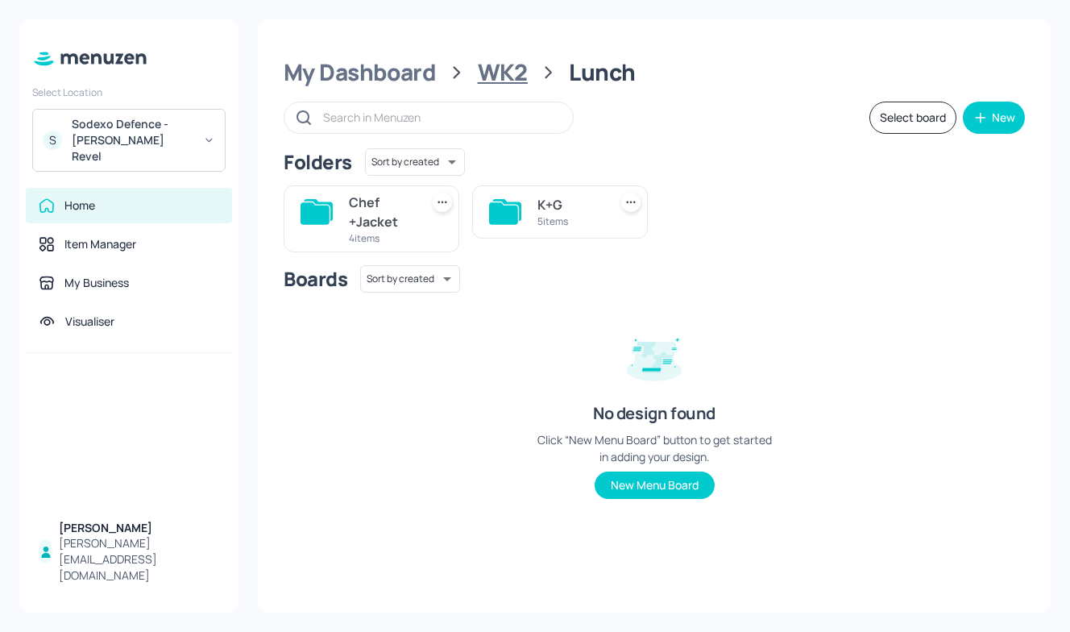
click at [497, 70] on div "WK2" at bounding box center [503, 72] width 50 height 29
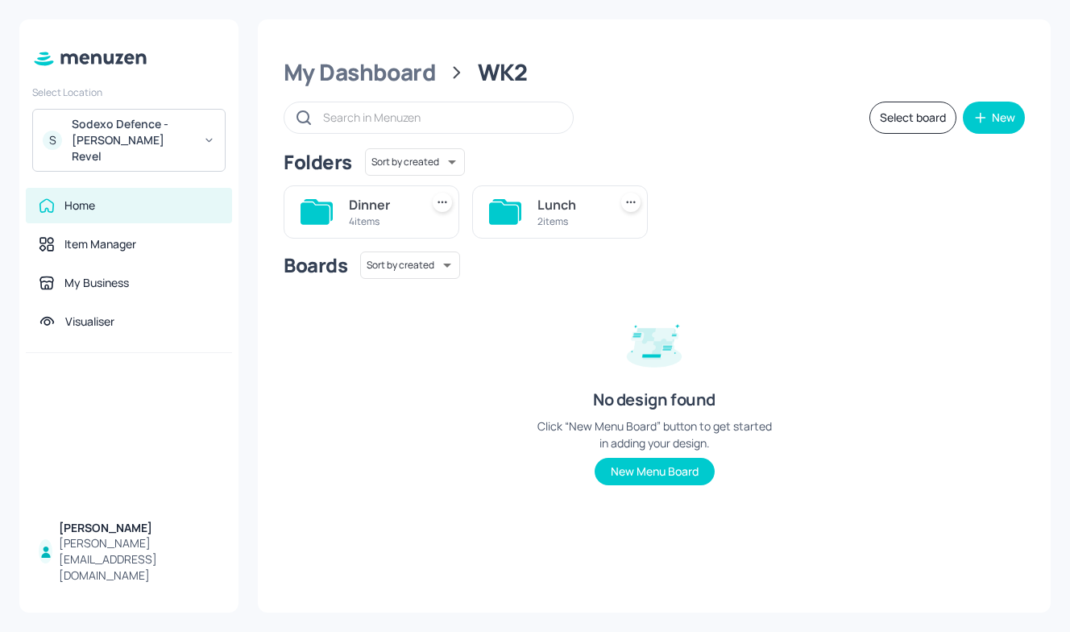
click at [581, 207] on div "Lunch" at bounding box center [570, 204] width 64 height 19
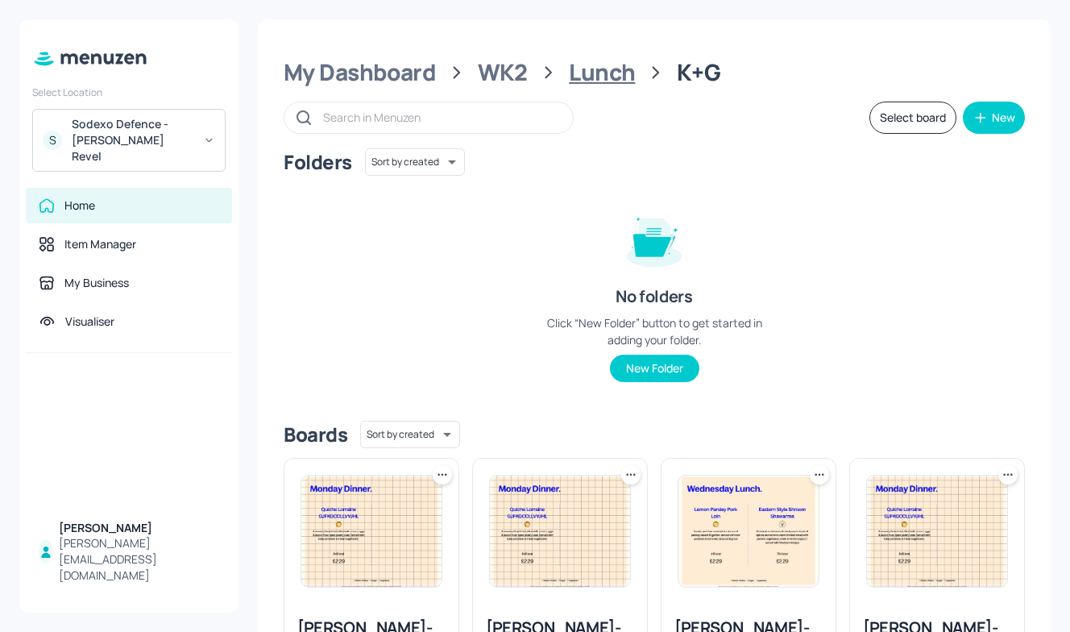
click at [614, 79] on div "Lunch" at bounding box center [602, 72] width 66 height 29
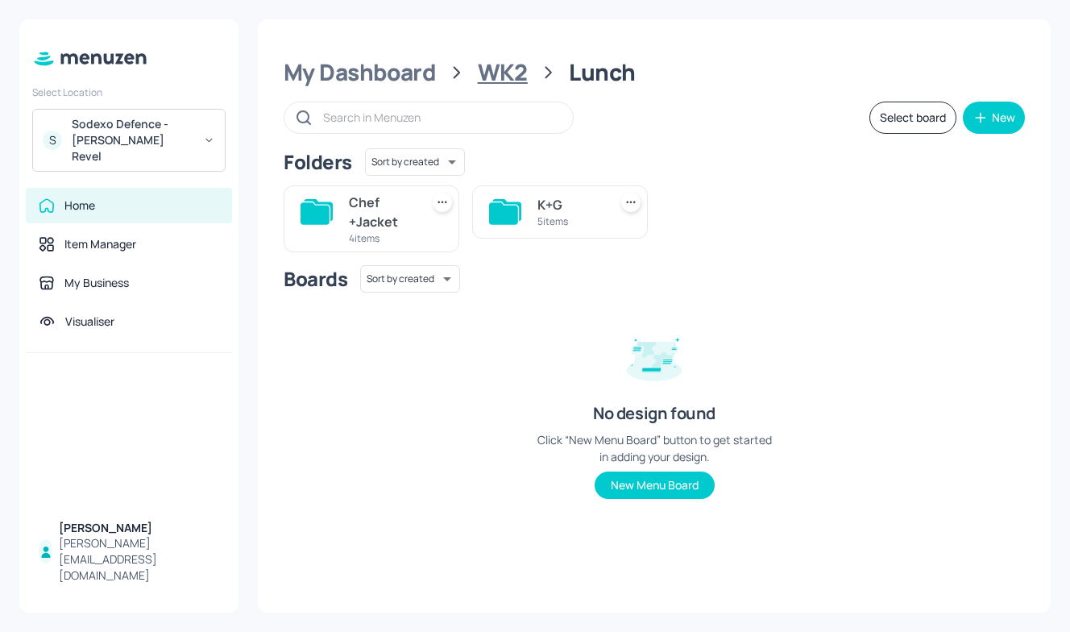
click at [507, 75] on div "WK2" at bounding box center [503, 72] width 50 height 29
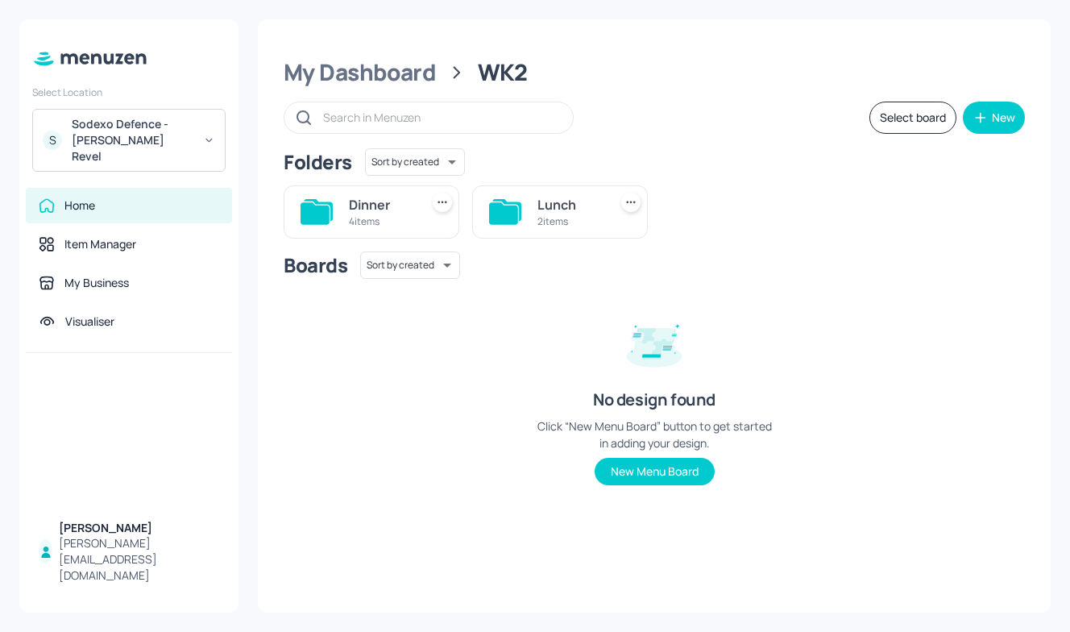
click at [538, 207] on div "Lunch" at bounding box center [570, 204] width 64 height 19
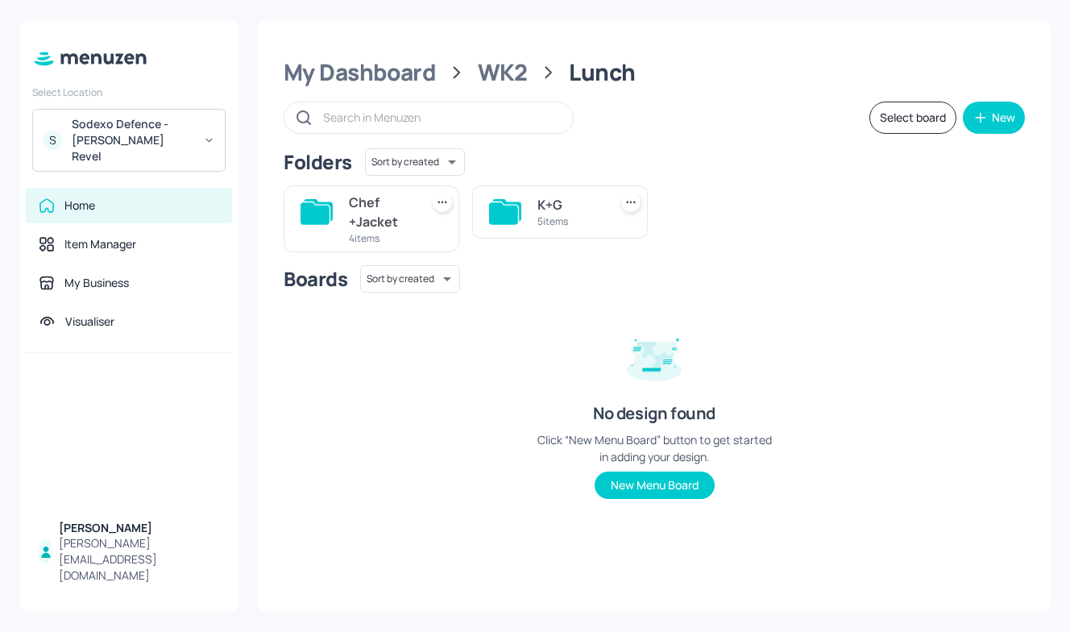
click at [537, 208] on div "K+G 5 items" at bounding box center [560, 211] width 176 height 53
click at [511, 71] on div "WK2" at bounding box center [503, 72] width 50 height 29
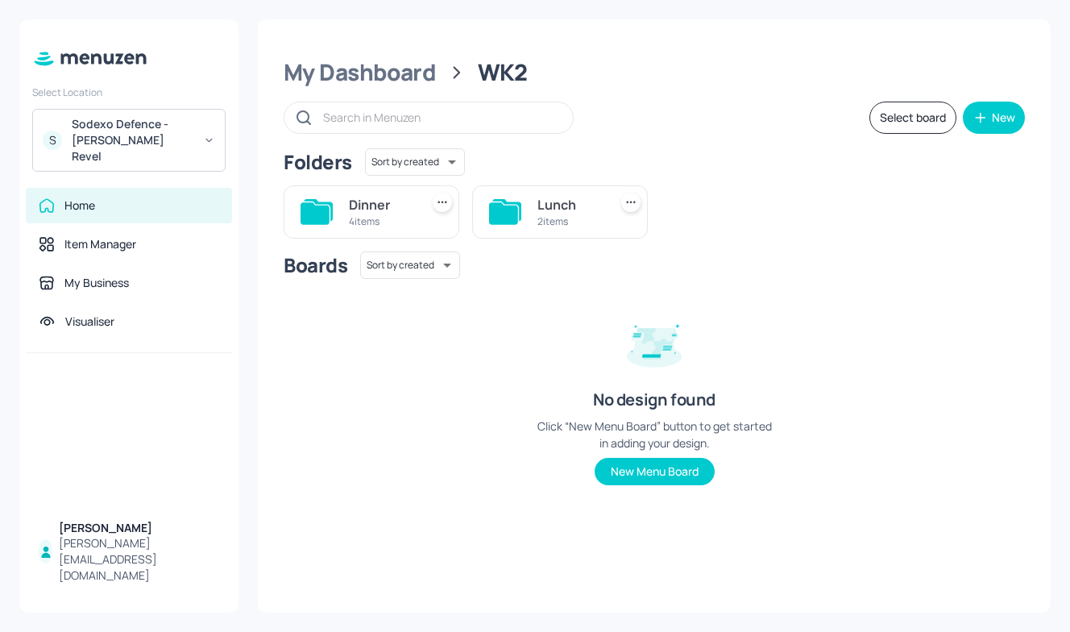
click at [381, 218] on div "4 items" at bounding box center [381, 221] width 64 height 14
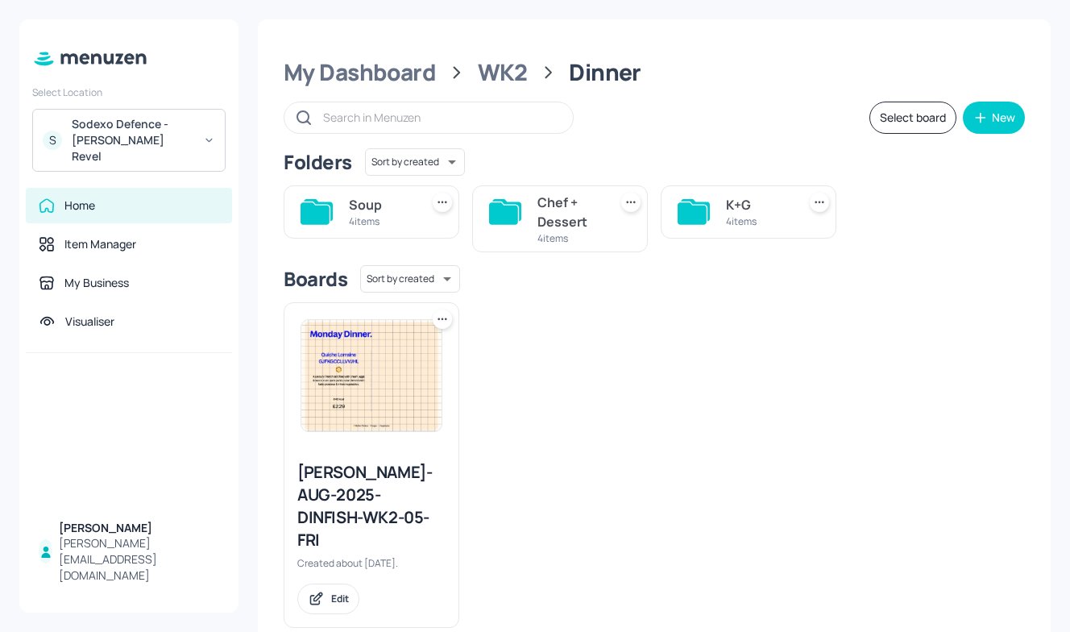
scroll to position [11, 0]
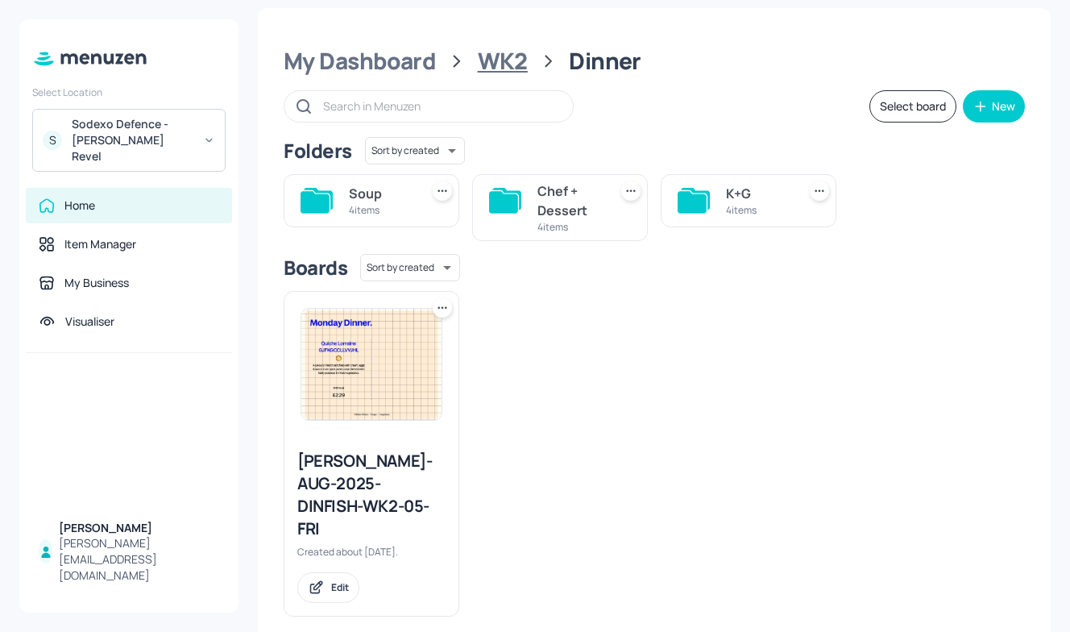
click at [497, 59] on div "WK2" at bounding box center [503, 61] width 50 height 29
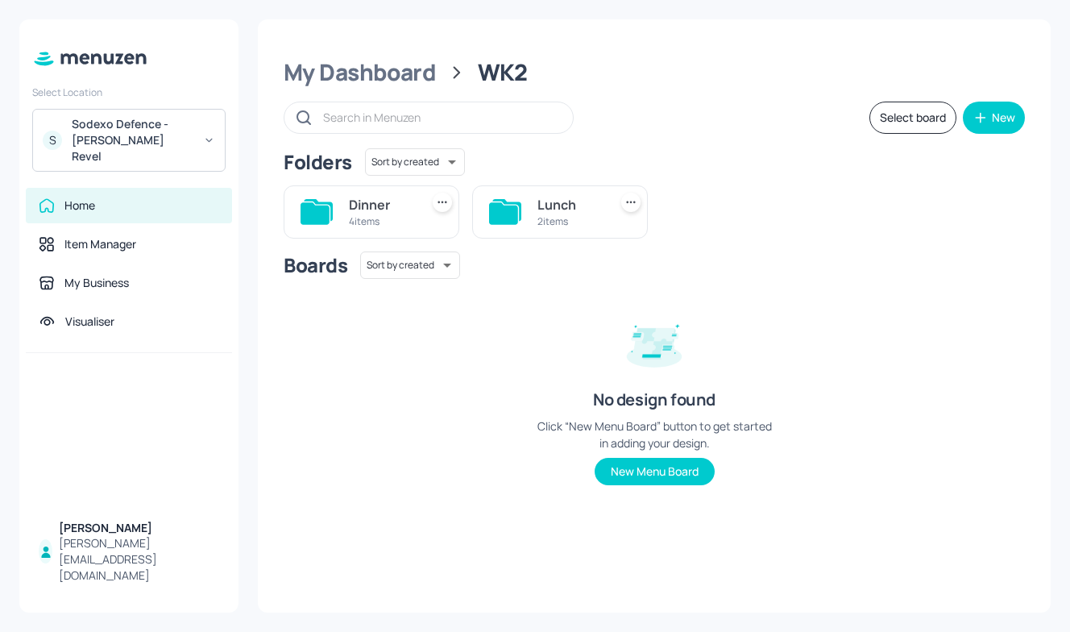
click at [538, 204] on div "Lunch" at bounding box center [570, 204] width 64 height 19
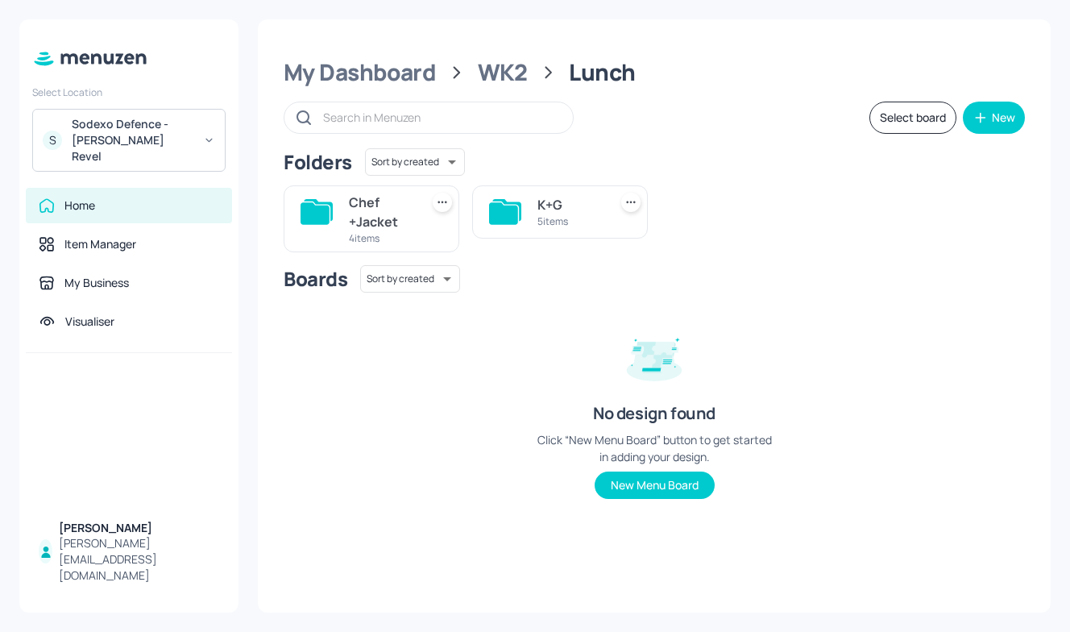
click at [563, 210] on div "K+G" at bounding box center [570, 204] width 64 height 19
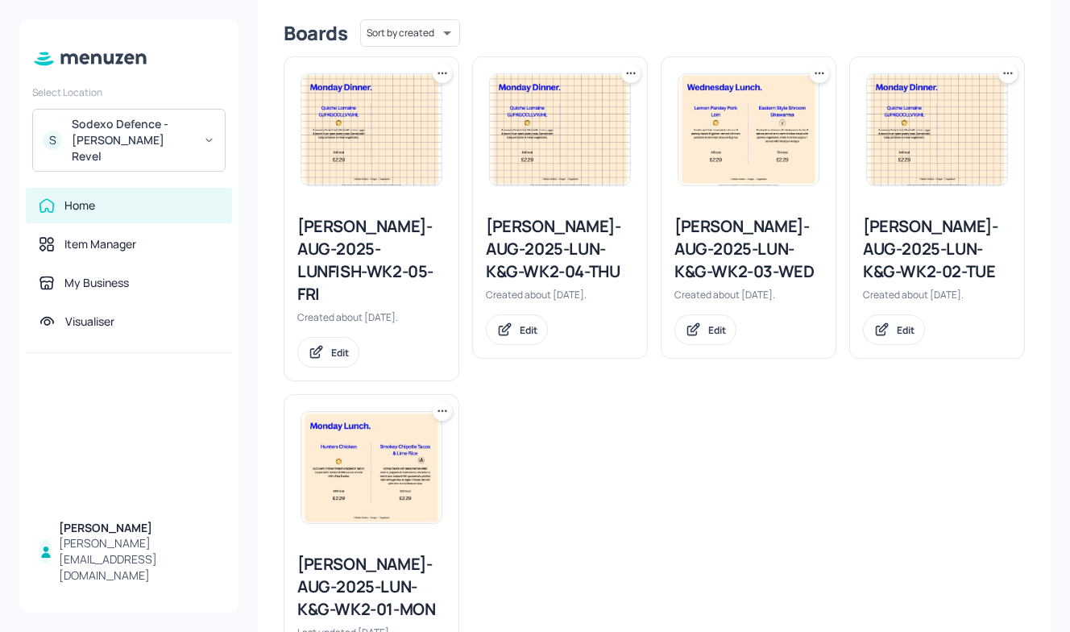
scroll to position [402, 0]
click at [336, 513] on div at bounding box center [372, 466] width 174 height 145
click at [334, 552] on div "Newbold-AUG-2025-LUN-K&G-WK2-01-MON" at bounding box center [371, 586] width 148 height 68
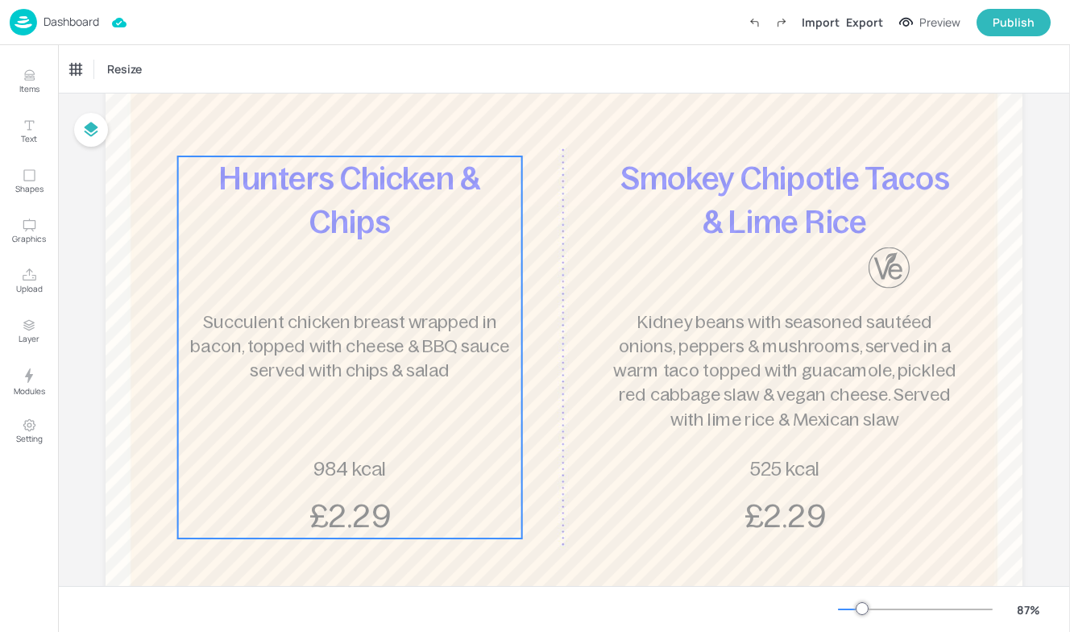
scroll to position [202, 0]
click at [358, 481] on p "984 kcal" at bounding box center [350, 470] width 122 height 27
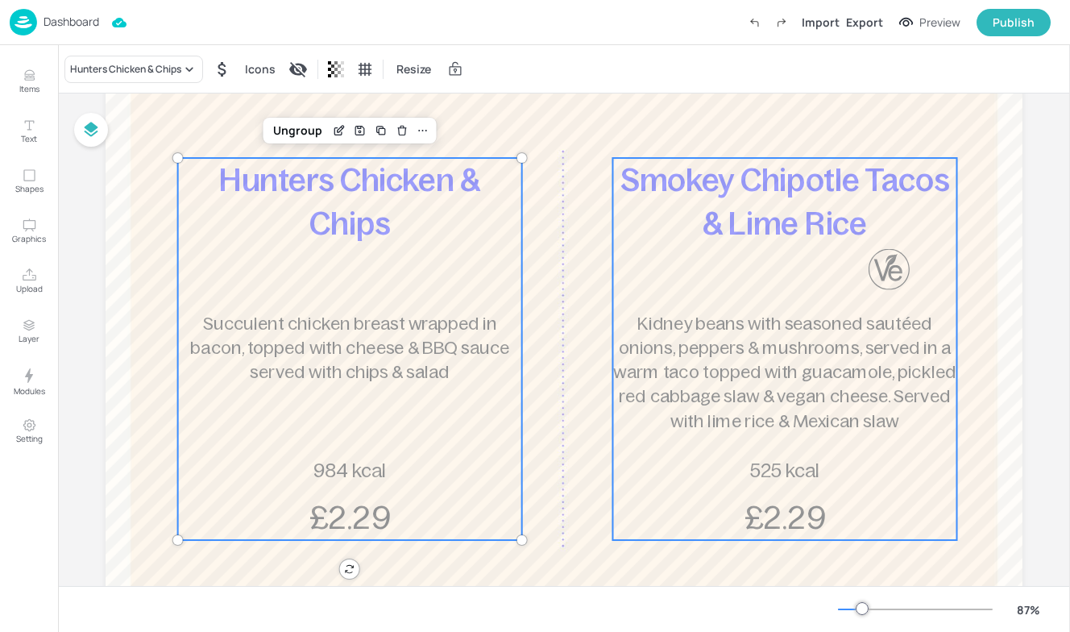
click at [757, 384] on p "Kidney beans with seasoned sautéed onions, peppers & mushrooms, served in a war…" at bounding box center [784, 372] width 343 height 122
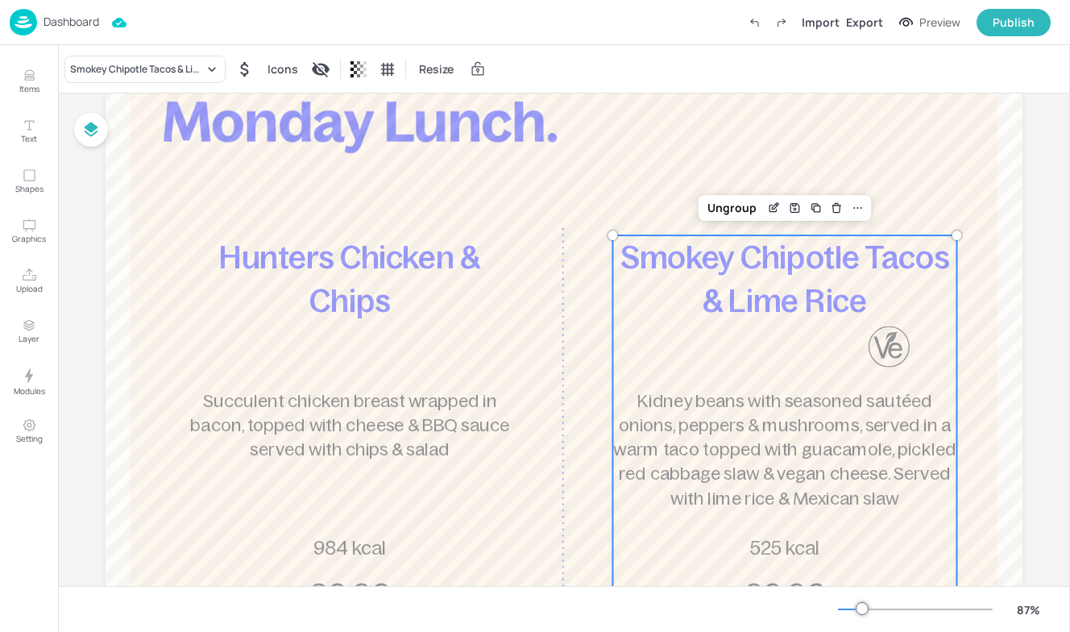
scroll to position [113, 0]
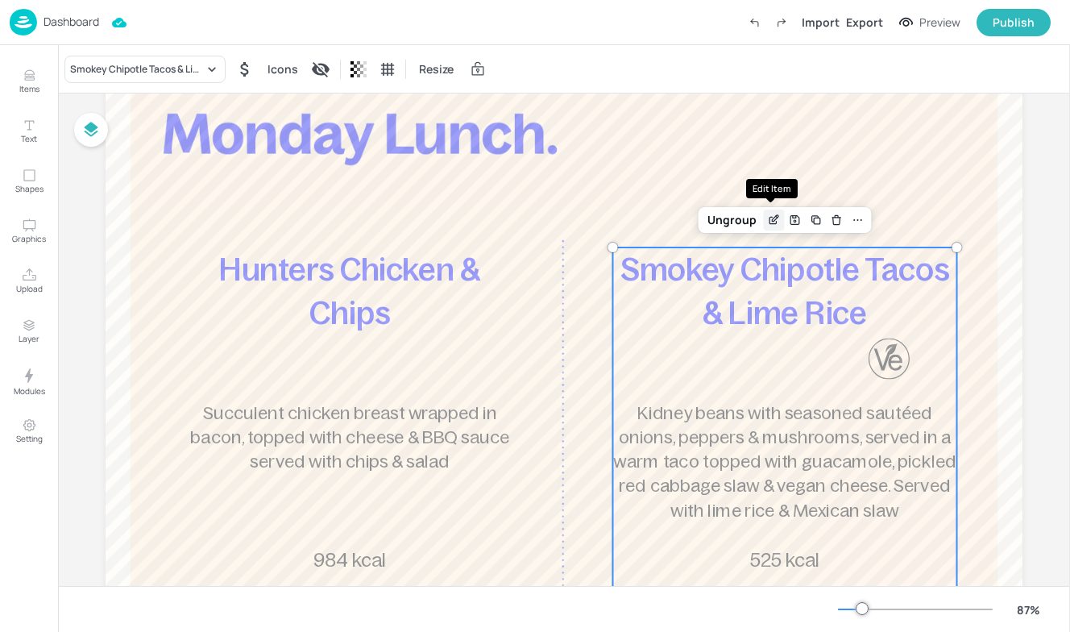
click at [775, 214] on icon "Edit Item" at bounding box center [774, 220] width 14 height 13
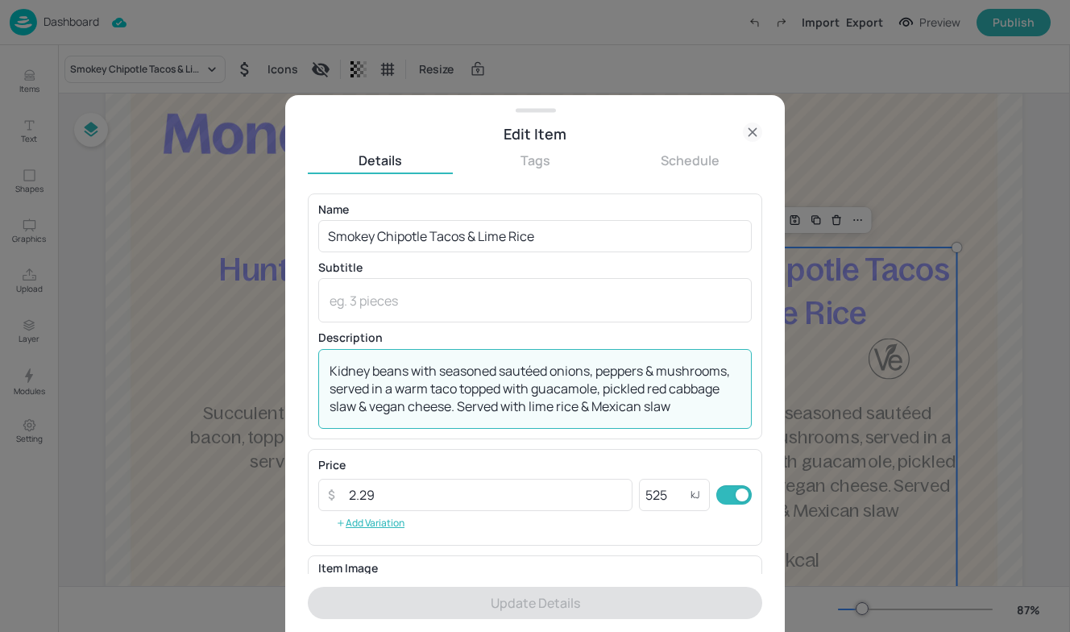
drag, startPoint x: 678, startPoint y: 411, endPoint x: 148, endPoint y: 273, distance: 548.0
click at [148, 273] on div "Edit Item Details Tags Schedule Name Smokey Chipotle Tacos & Lime Rice ​ Subtit…" at bounding box center [535, 316] width 1070 height 632
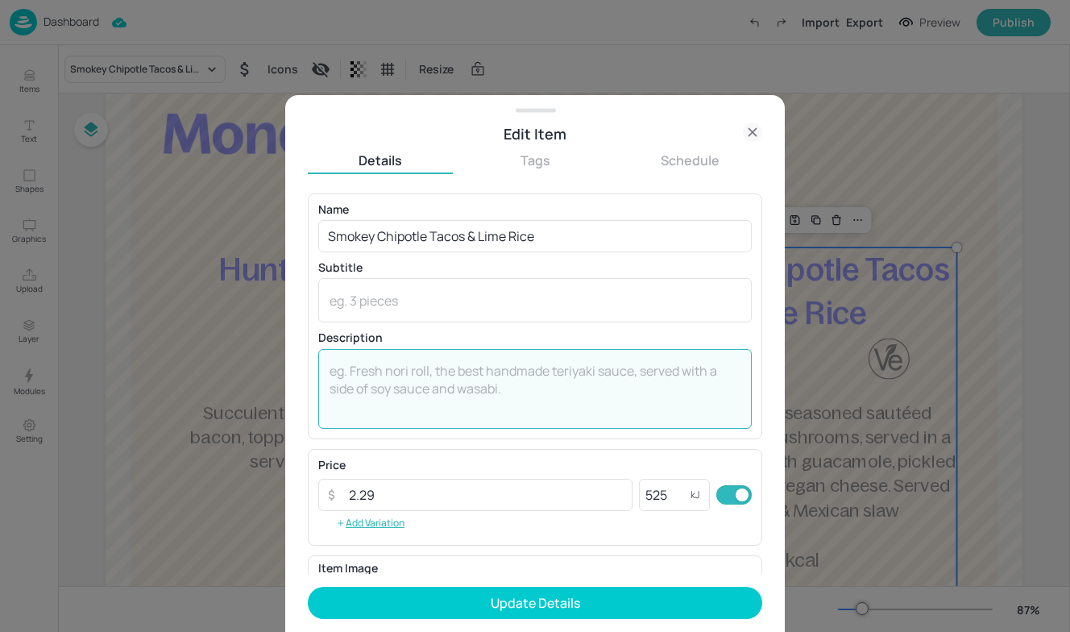
paste textarea "Sautéed onions, peppers & mushrooms with kidney beans & a chipotle chilli glaze…"
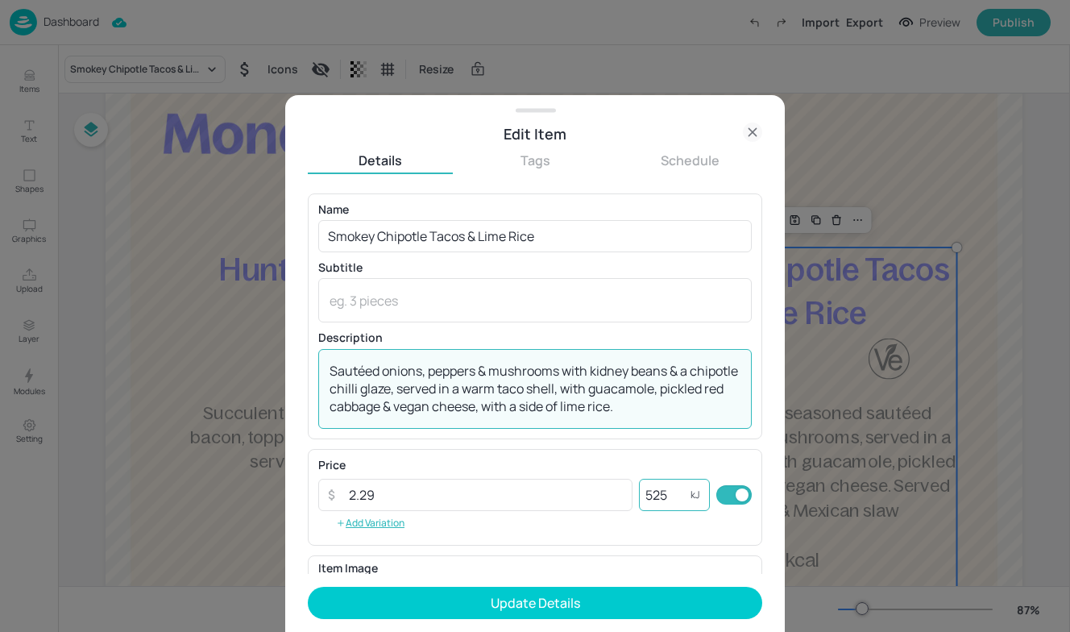
type textarea "Sautéed onions, peppers & mushrooms with kidney beans & a chipotle chilli glaze…"
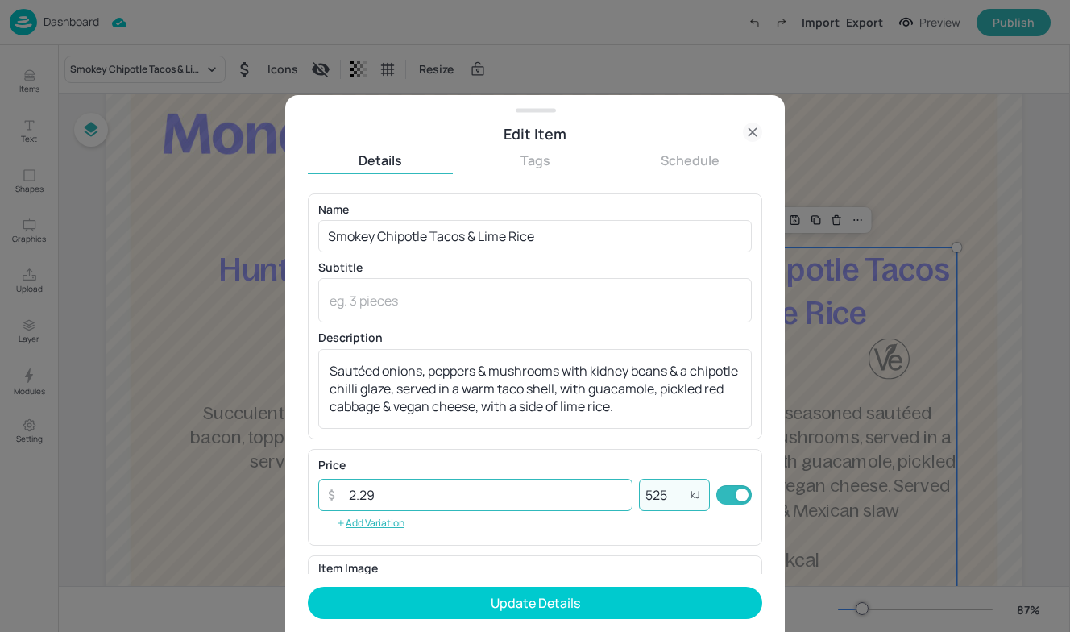
drag, startPoint x: 666, startPoint y: 496, endPoint x: 556, endPoint y: 484, distance: 110.2
click at [556, 487] on div "​ 2.29 ​ 525 kJ ​" at bounding box center [535, 495] width 434 height 32
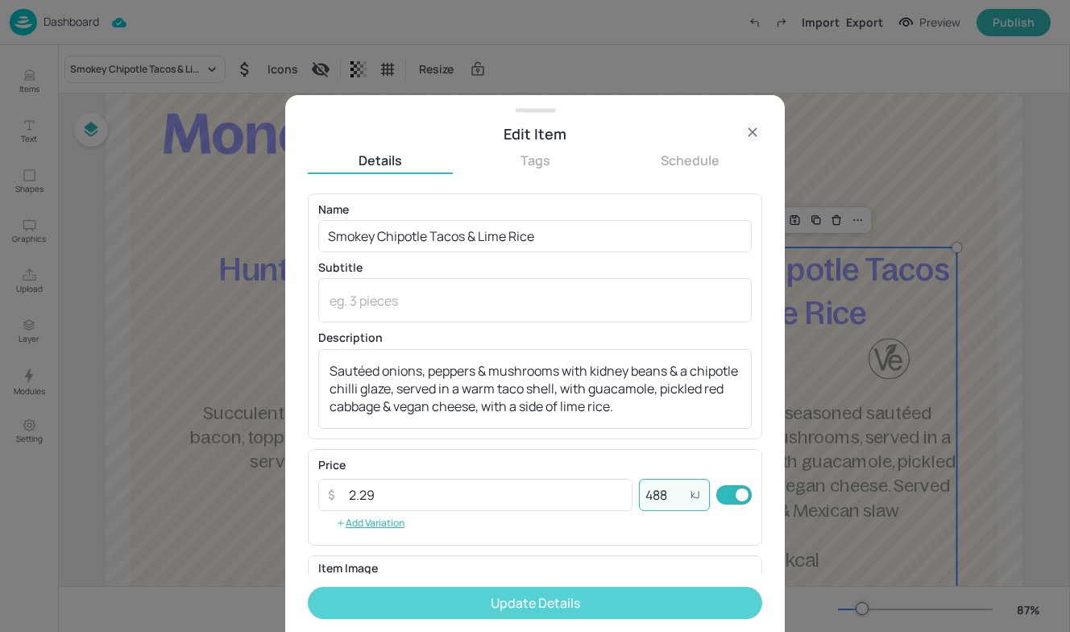
type input "488"
click at [597, 604] on button "Update Details" at bounding box center [535, 603] width 455 height 32
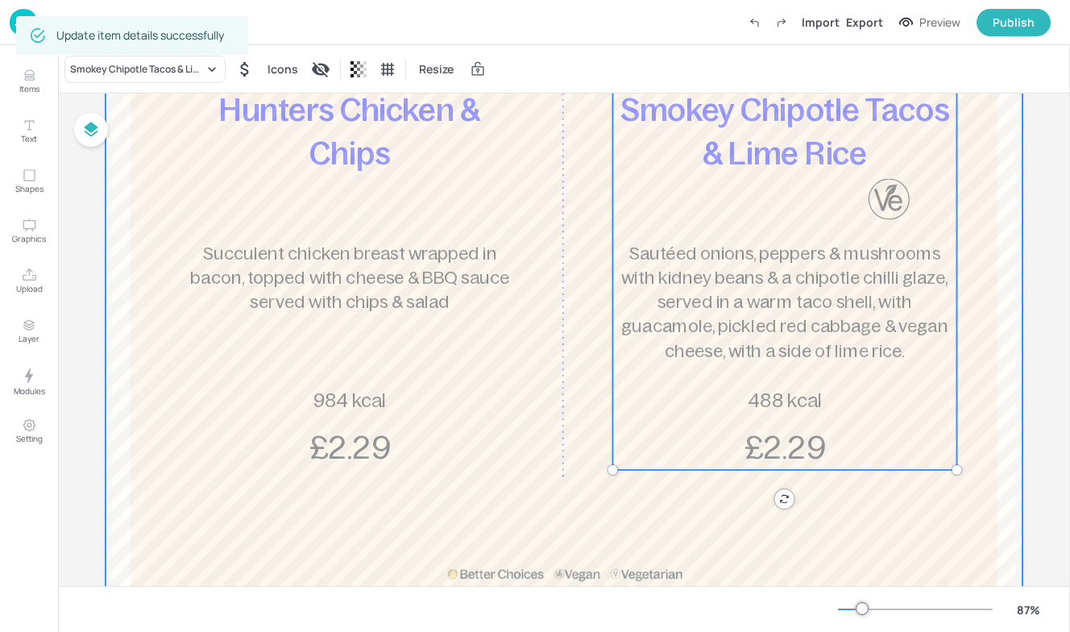
scroll to position [282, 0]
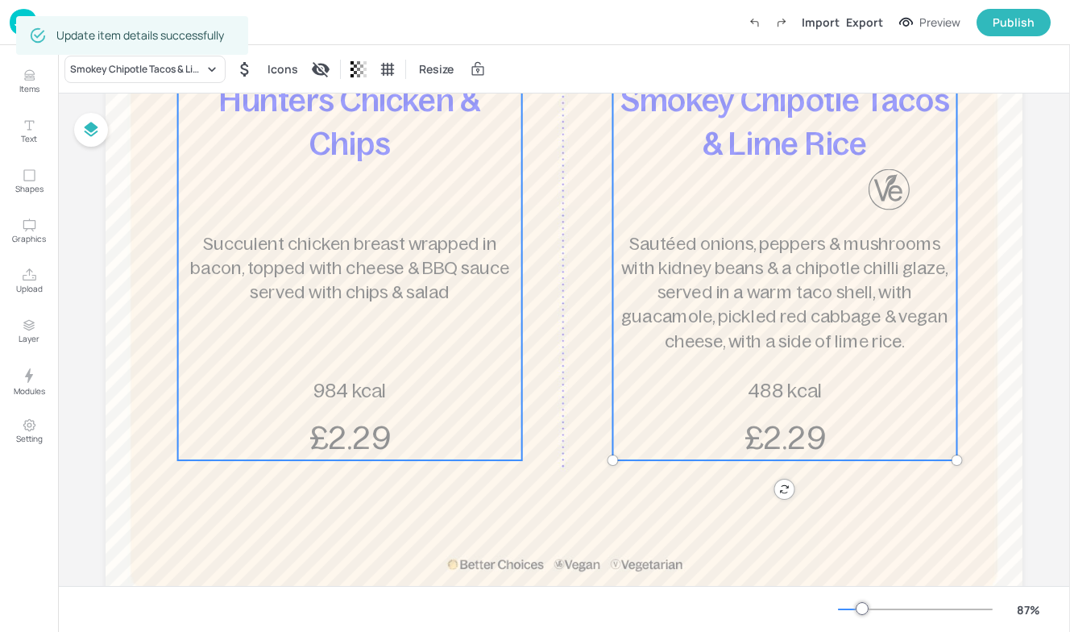
click at [384, 360] on div "Hunters Chicken & Chips Succulent chicken breast wrapped in bacon, topped with …" at bounding box center [350, 269] width 344 height 382
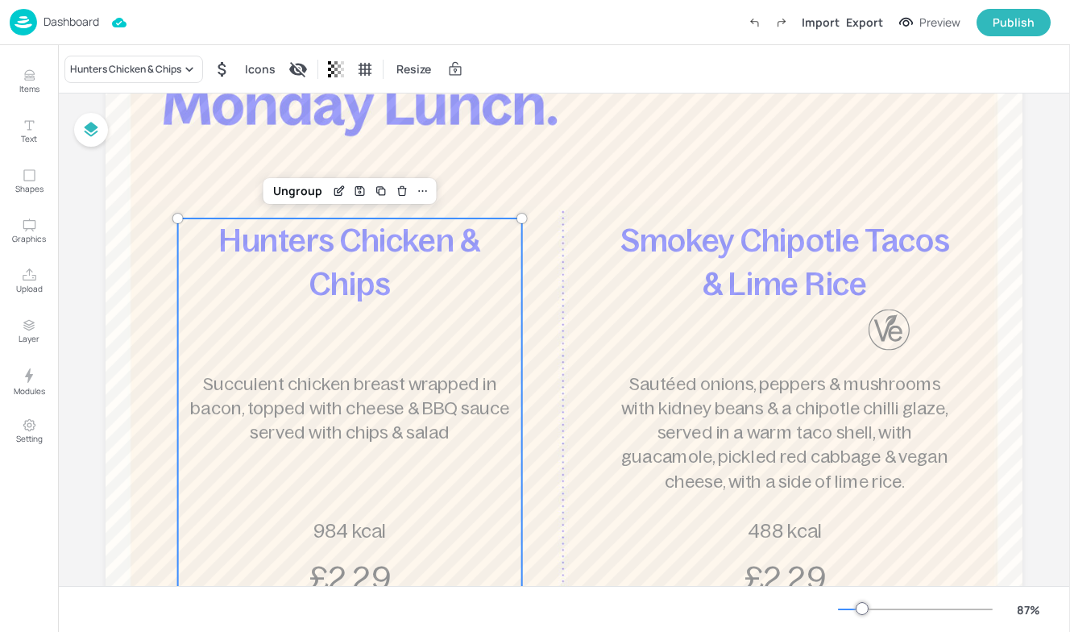
scroll to position [132, 0]
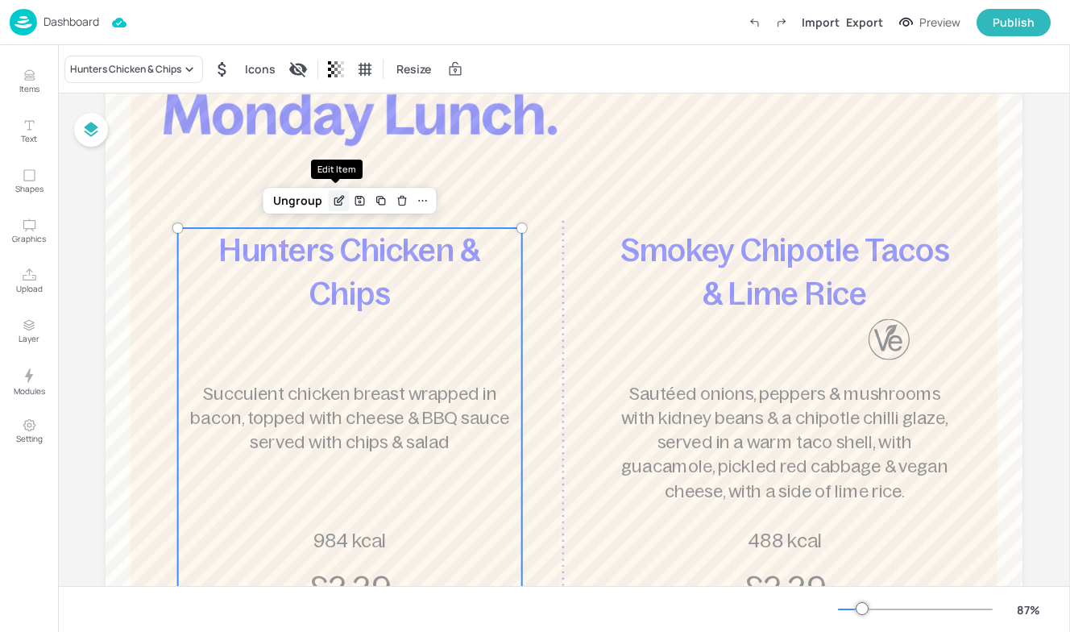
click at [335, 205] on icon "Edit Item" at bounding box center [338, 201] width 7 height 7
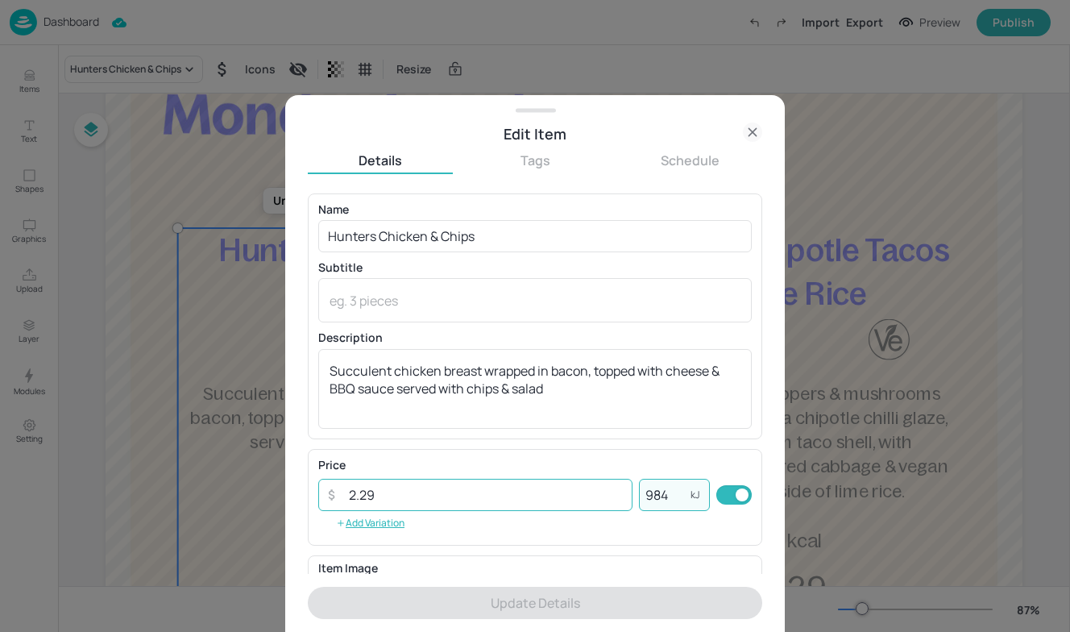
drag, startPoint x: 671, startPoint y: 497, endPoint x: 579, endPoint y: 490, distance: 93.0
click at [579, 491] on div "​ 2.29 ​ 984 kJ ​" at bounding box center [535, 495] width 434 height 32
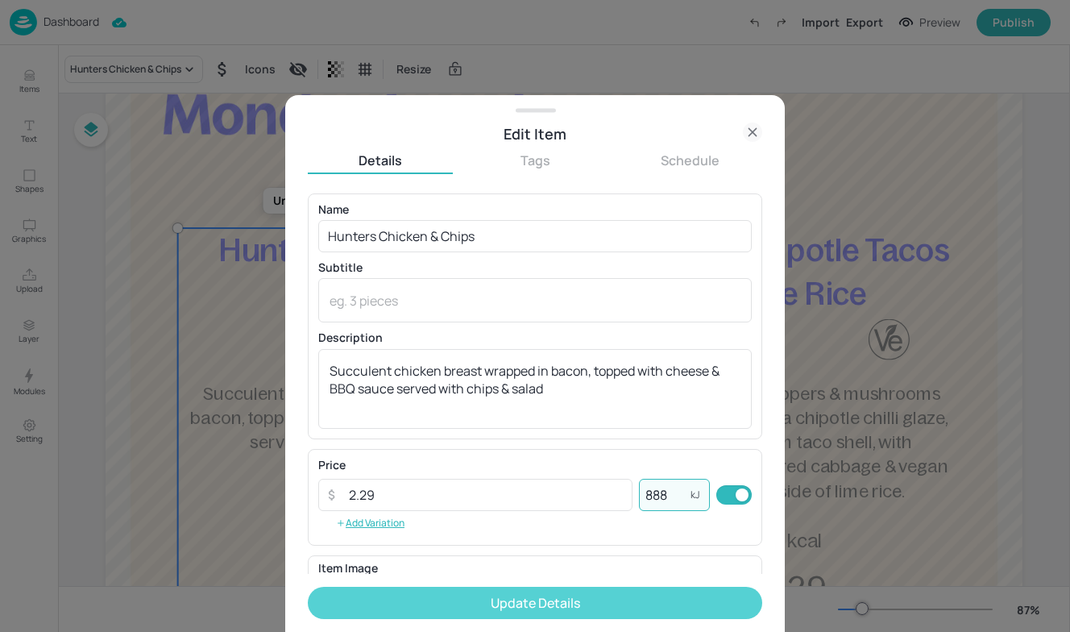
type input "888"
click at [523, 617] on button "Update Details" at bounding box center [535, 603] width 455 height 32
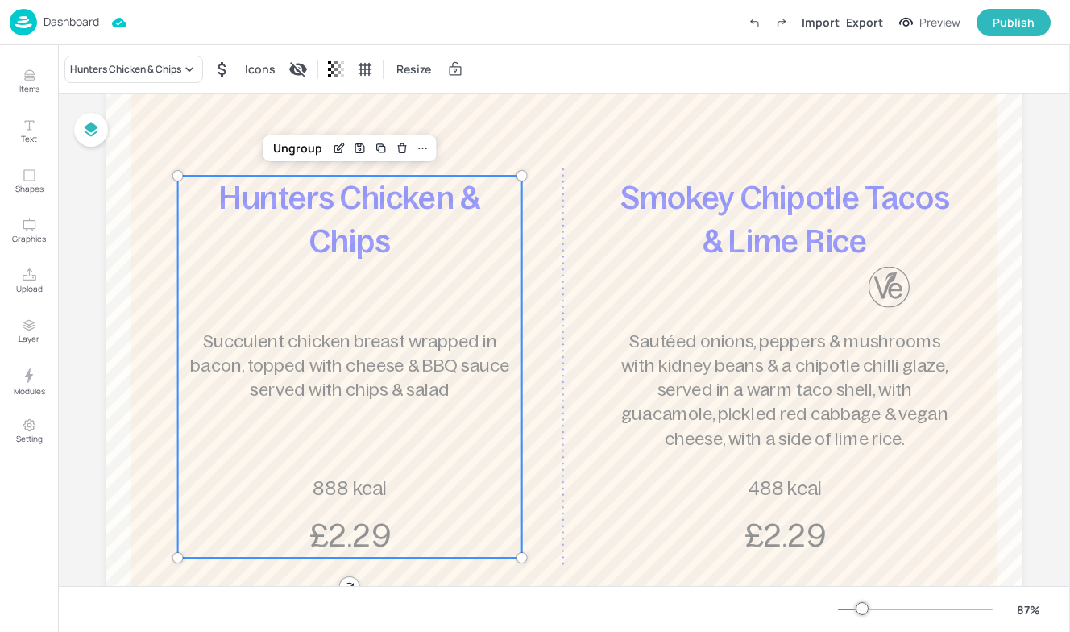
scroll to position [206, 0]
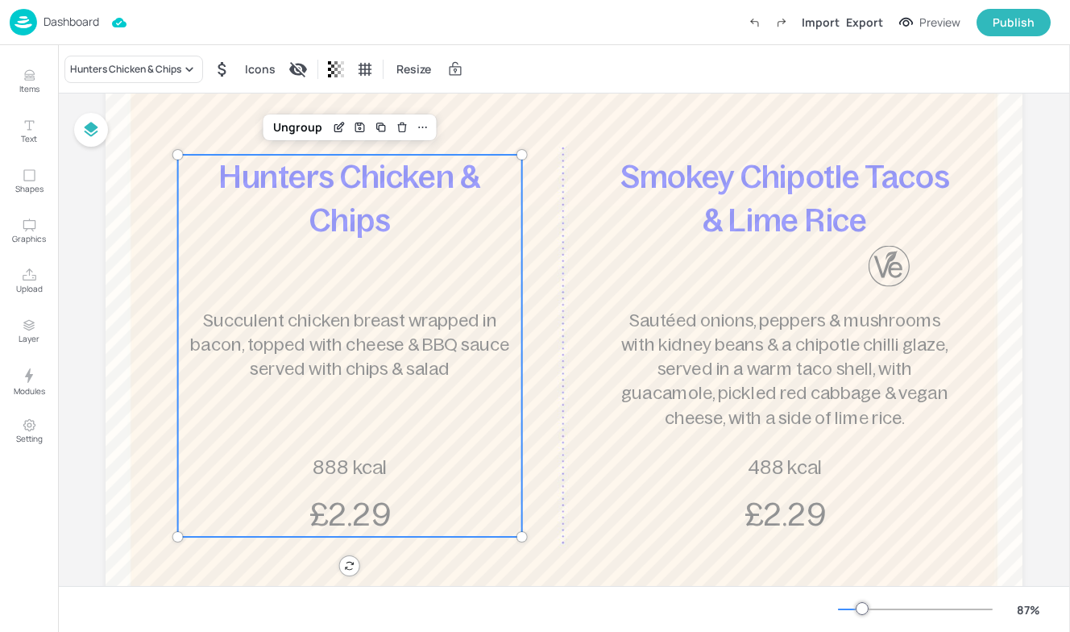
click at [68, 17] on p "Dashboard" at bounding box center [72, 21] width 56 height 11
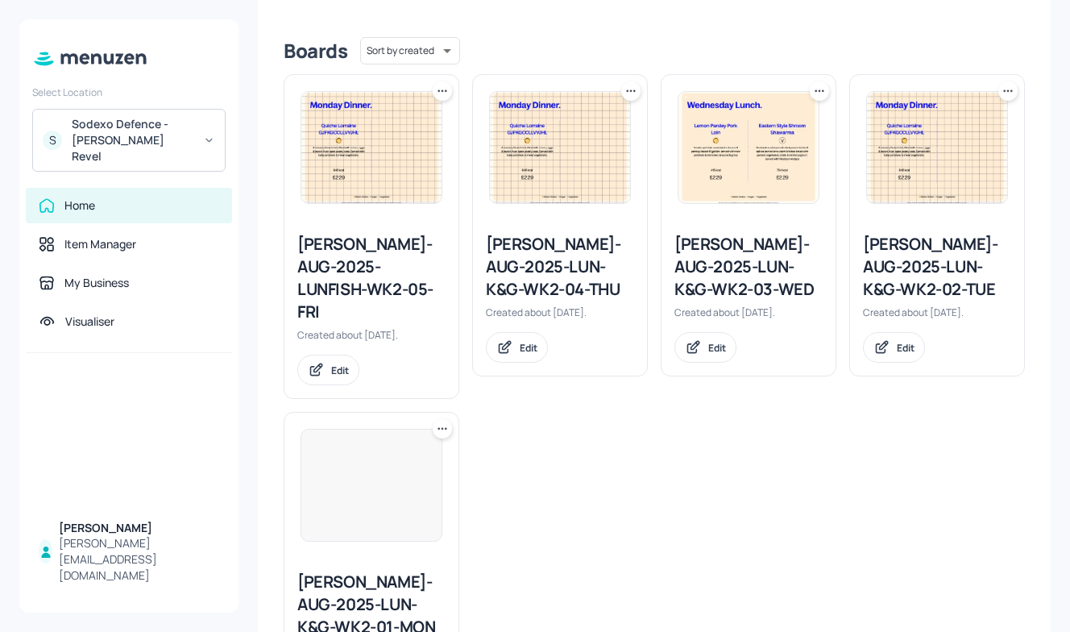
scroll to position [386, 0]
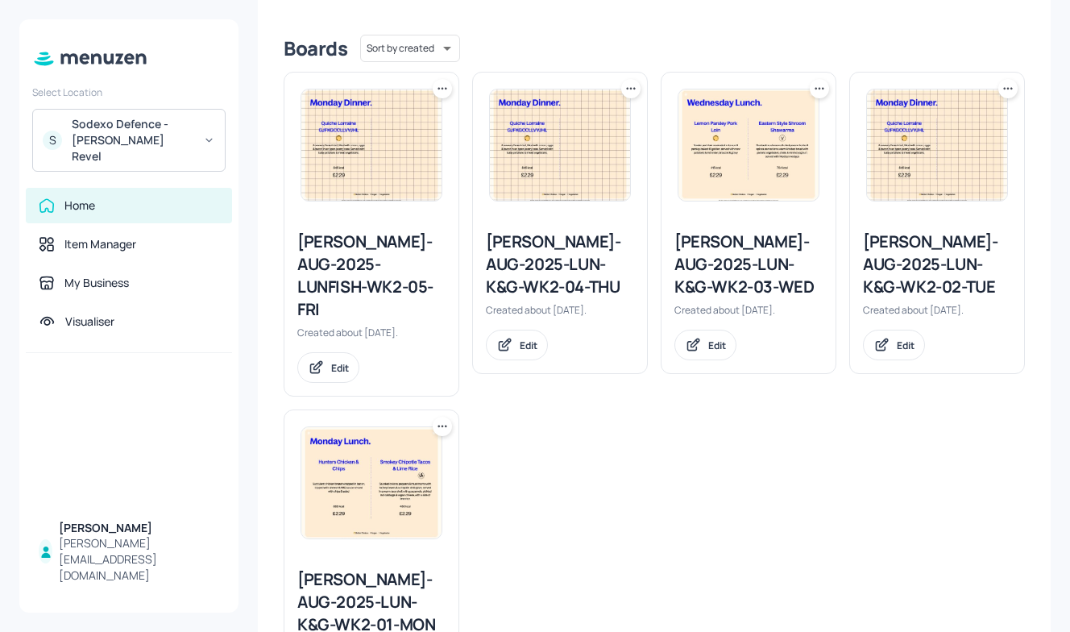
click at [944, 246] on div "Newbold-AUG-2025-LUN-K&G-WK2-02-TUE" at bounding box center [937, 265] width 148 height 68
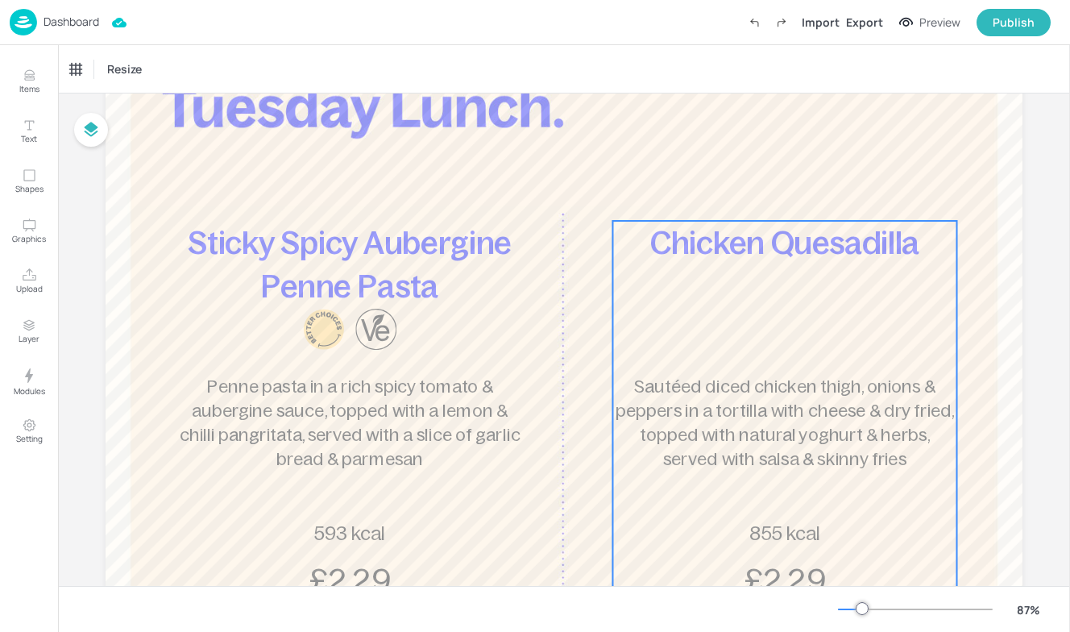
scroll to position [177, 0]
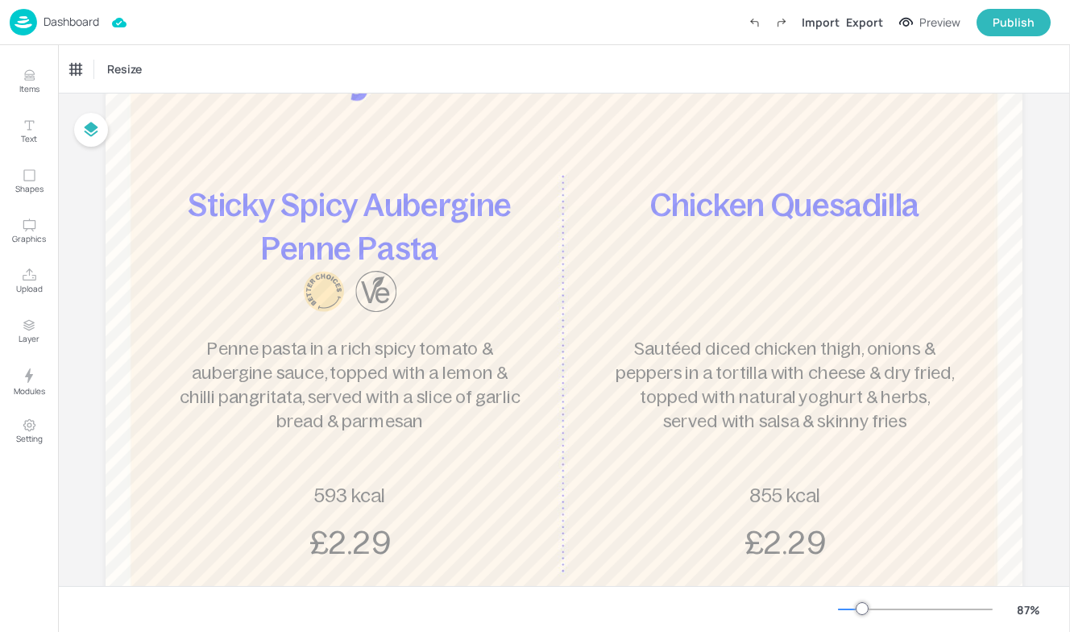
click at [35, 19] on img at bounding box center [23, 22] width 27 height 27
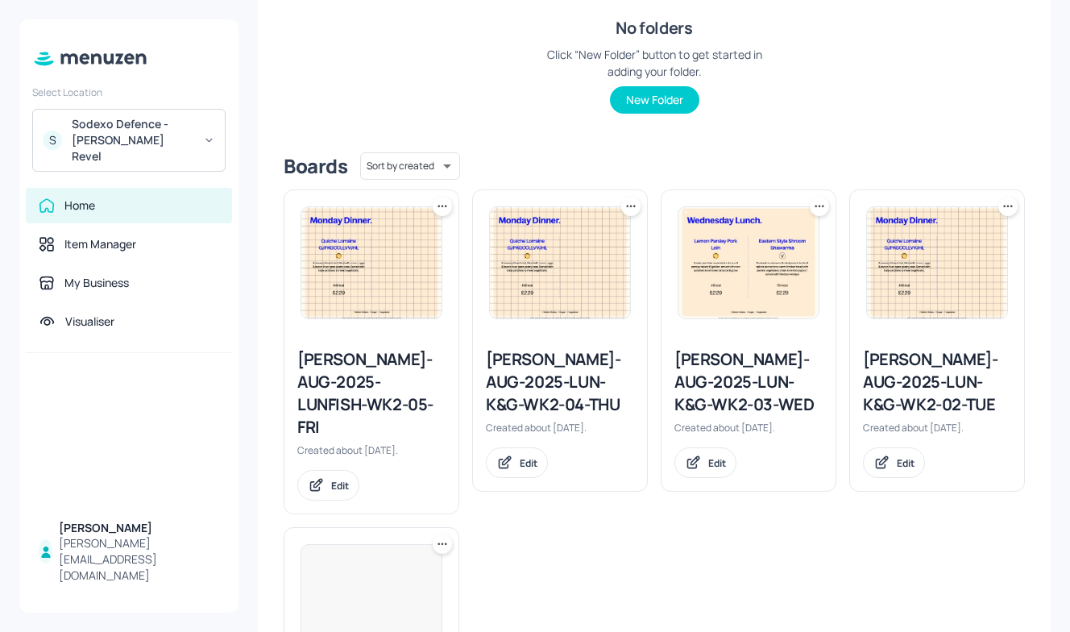
scroll to position [302, 0]
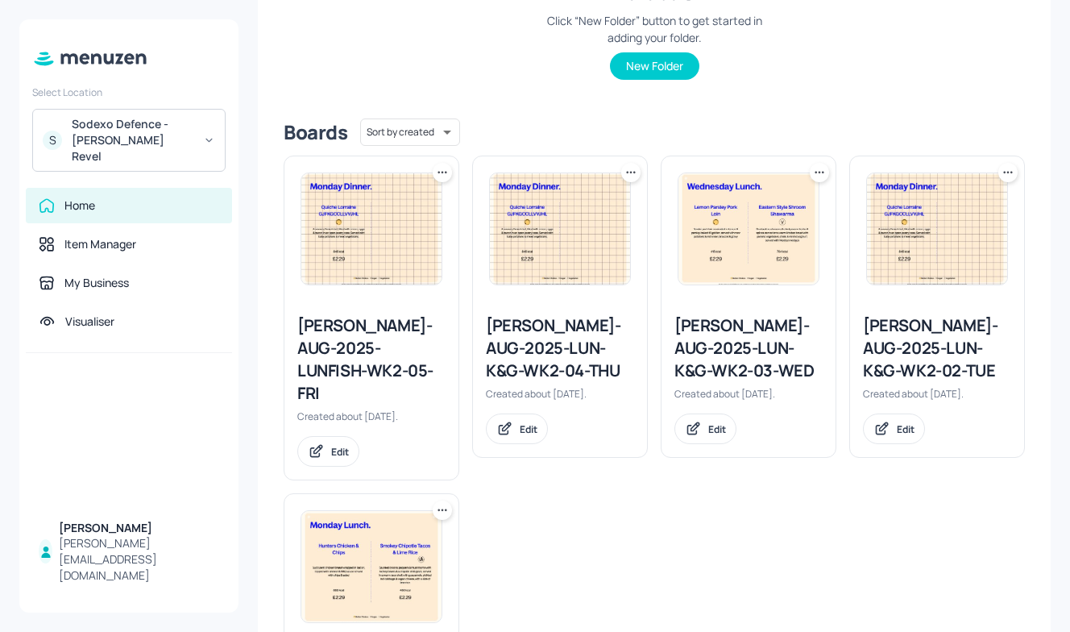
click at [732, 337] on div "Newbold-AUG-2025-LUN-K&G-WK2-03-WED" at bounding box center [749, 348] width 148 height 68
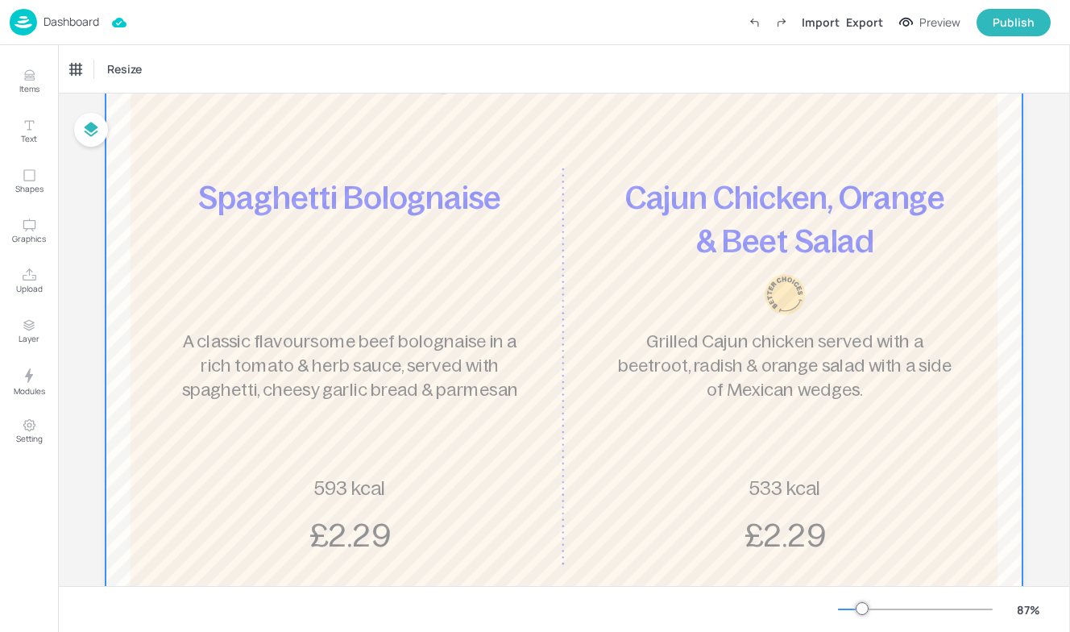
scroll to position [191, 0]
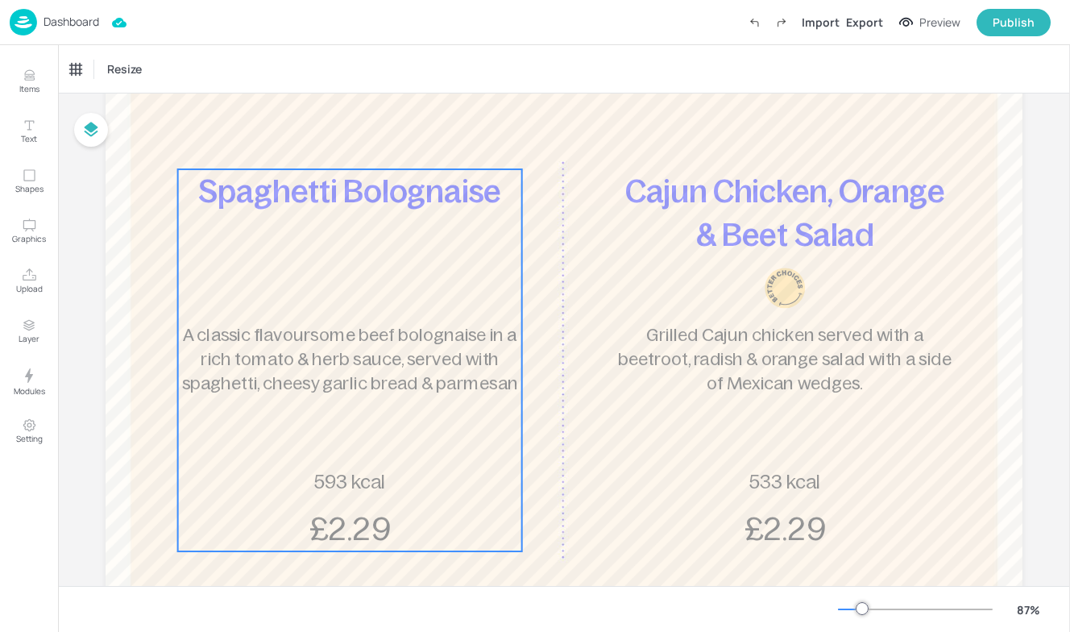
click at [513, 380] on p "A classic flavoursome beef bolognaise in a rich tomato & herb sauce, served wit…" at bounding box center [349, 358] width 343 height 73
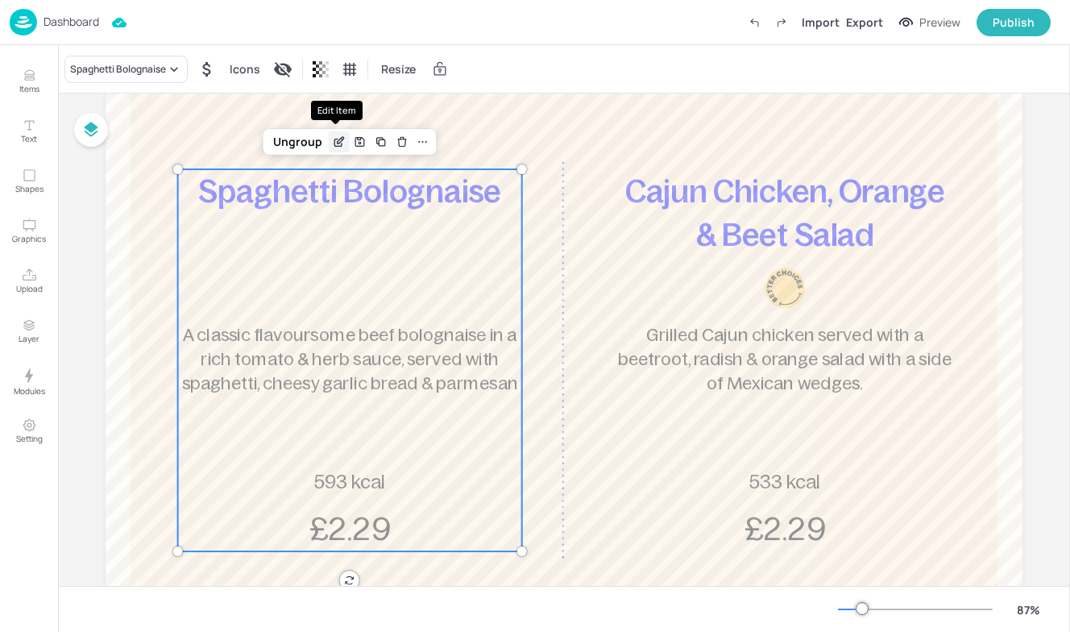
click at [343, 142] on div "Edit Item" at bounding box center [339, 141] width 21 height 21
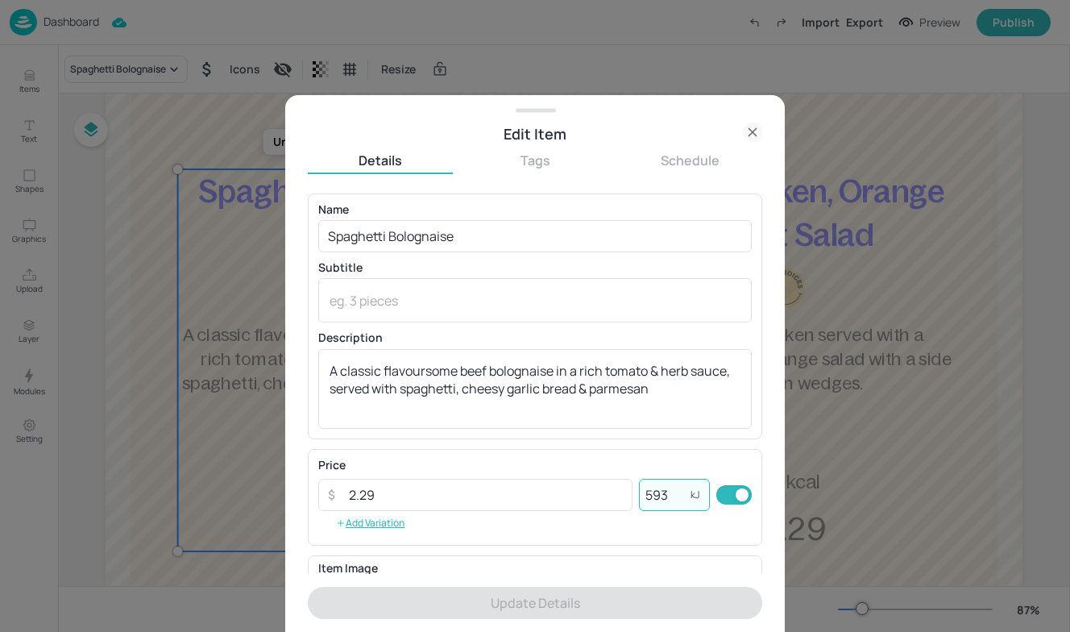
click at [667, 503] on input "593" at bounding box center [665, 495] width 52 height 32
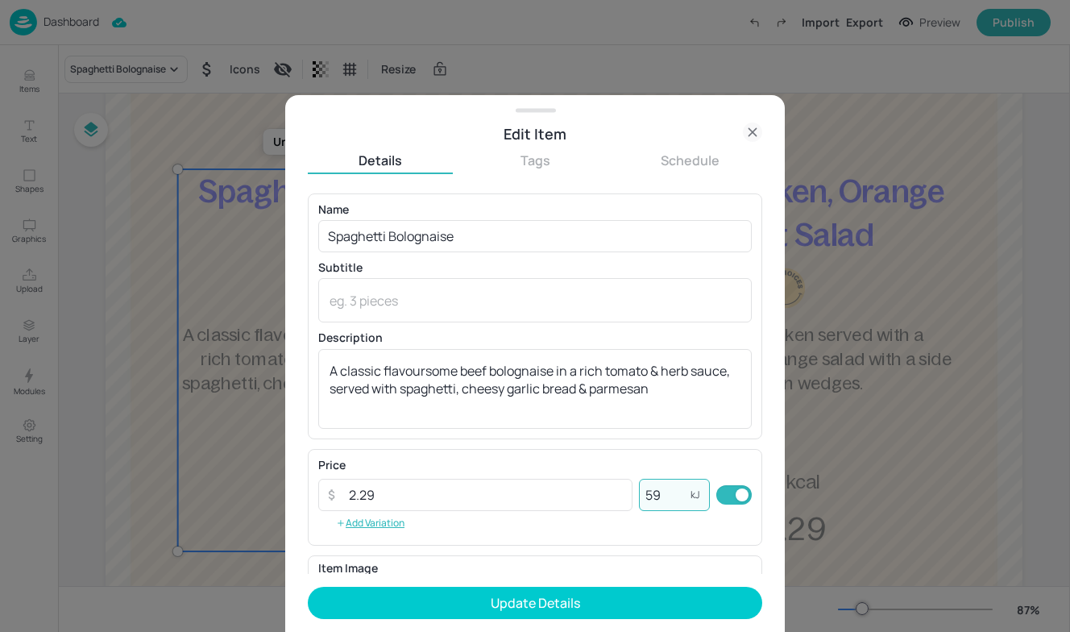
type input "5"
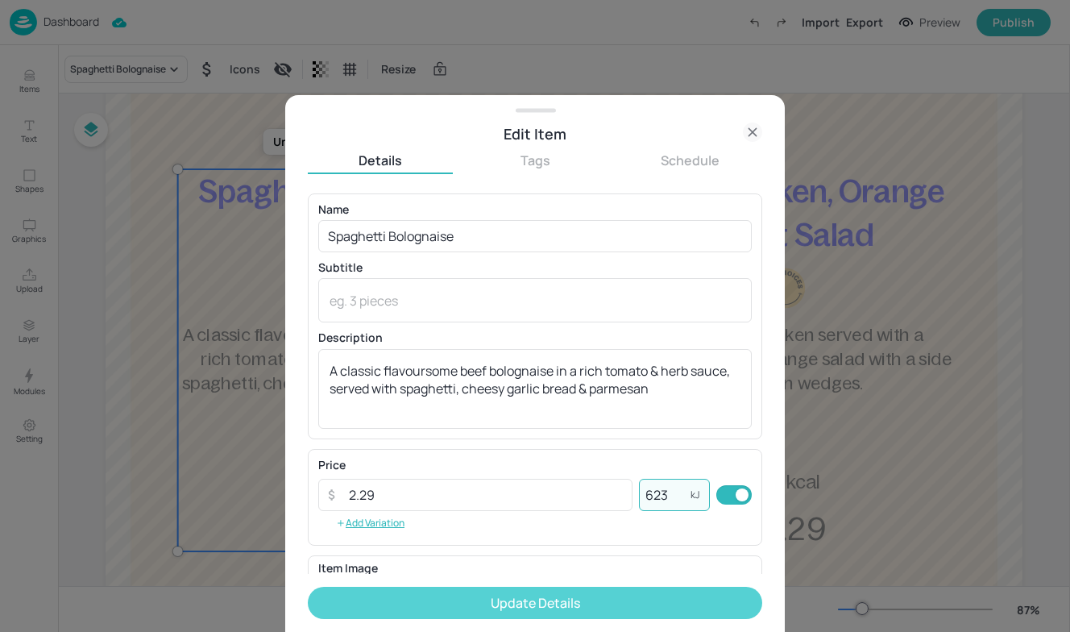
type input "623"
click at [596, 596] on button "Update Details" at bounding box center [535, 603] width 455 height 32
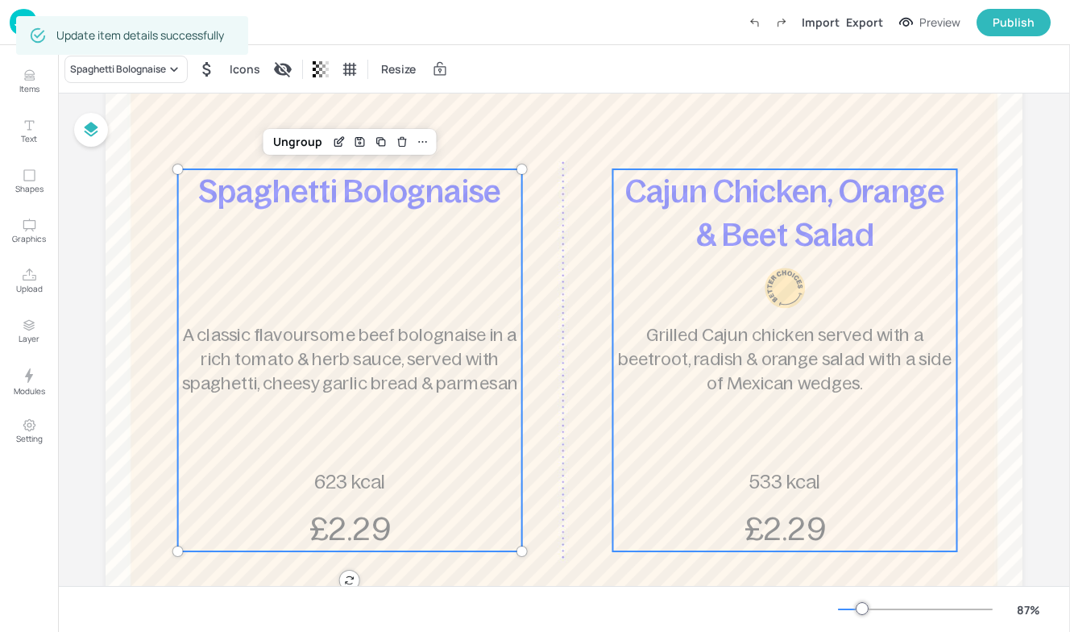
click at [838, 384] on p "Grilled Cajun chicken served with a beetroot, radish & orange salad with a side…" at bounding box center [784, 358] width 343 height 73
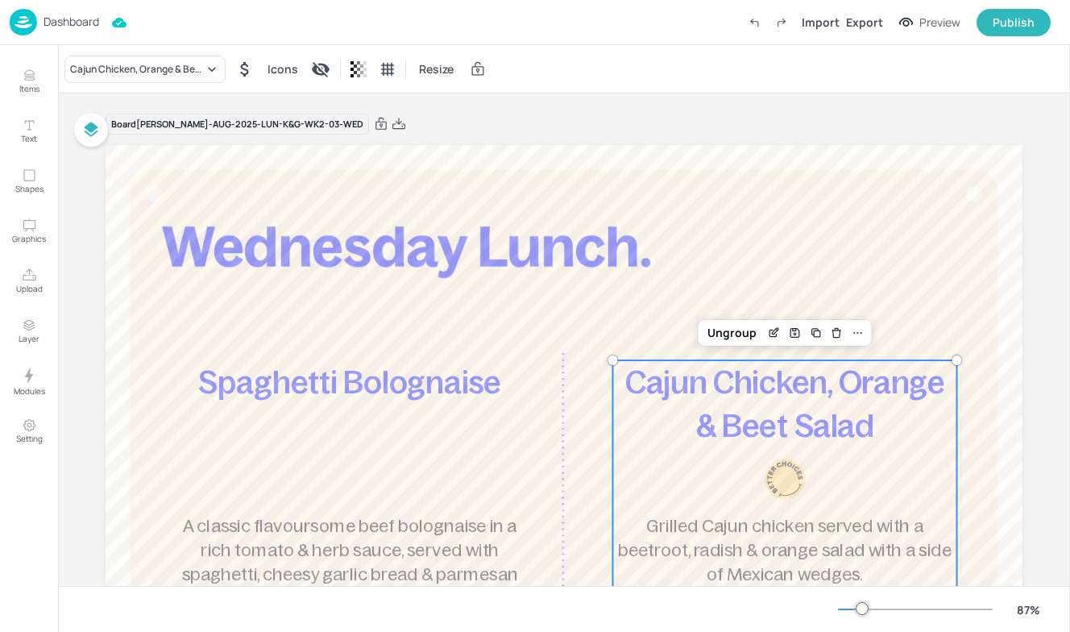
click at [44, 17] on p "Dashboard" at bounding box center [72, 21] width 56 height 11
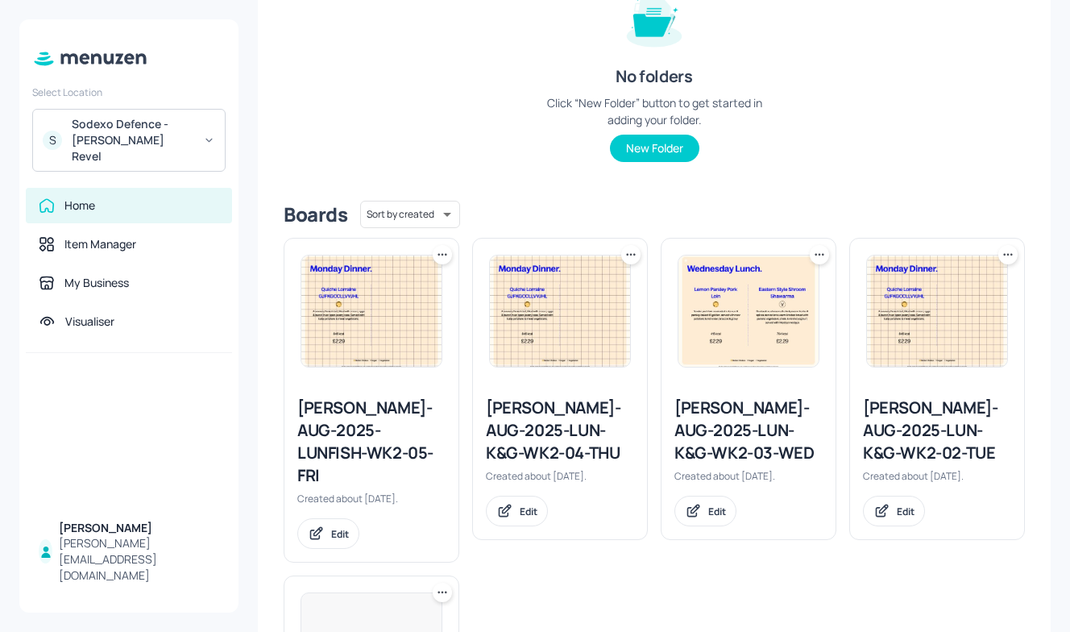
scroll to position [218, 0]
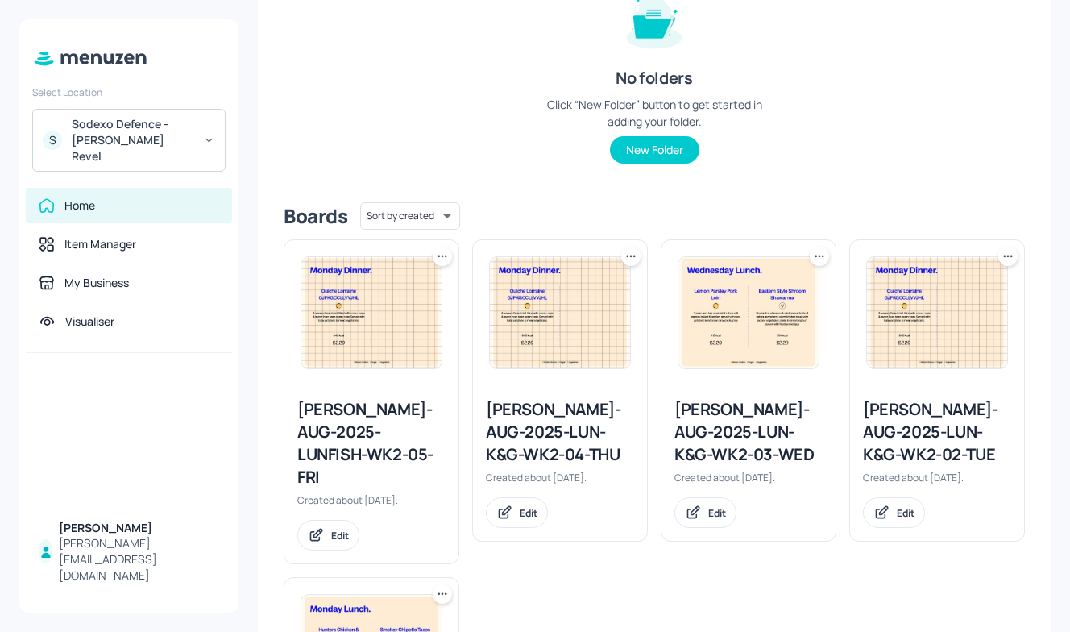
click at [557, 409] on div "Newbold-AUG-2025-LUN-K&G-WK2-04-THU" at bounding box center [560, 432] width 148 height 68
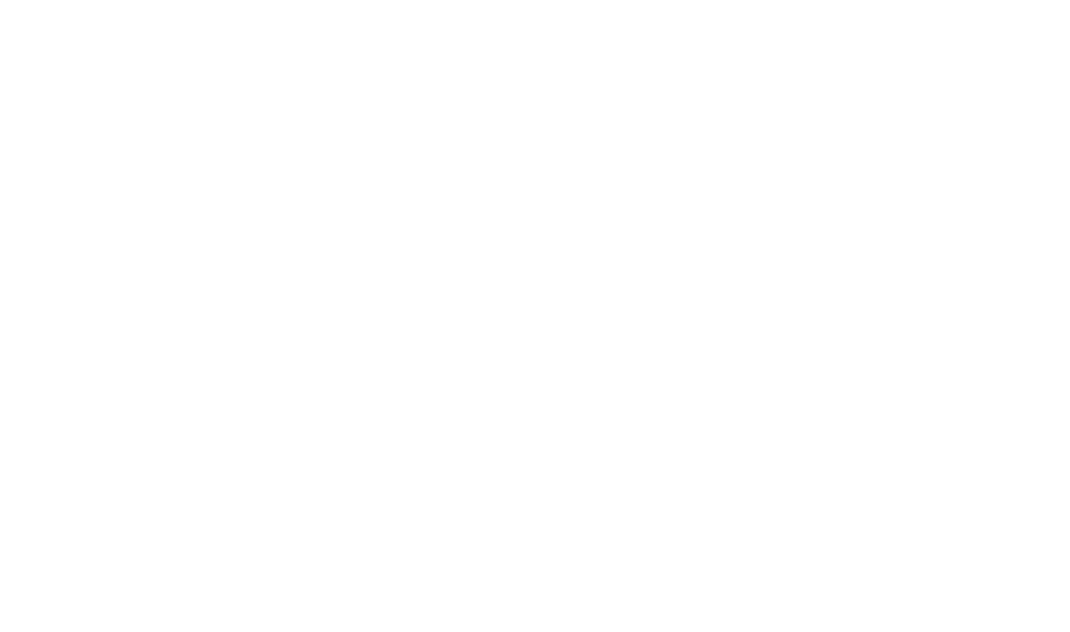
click at [557, 409] on div at bounding box center [535, 316] width 1070 height 632
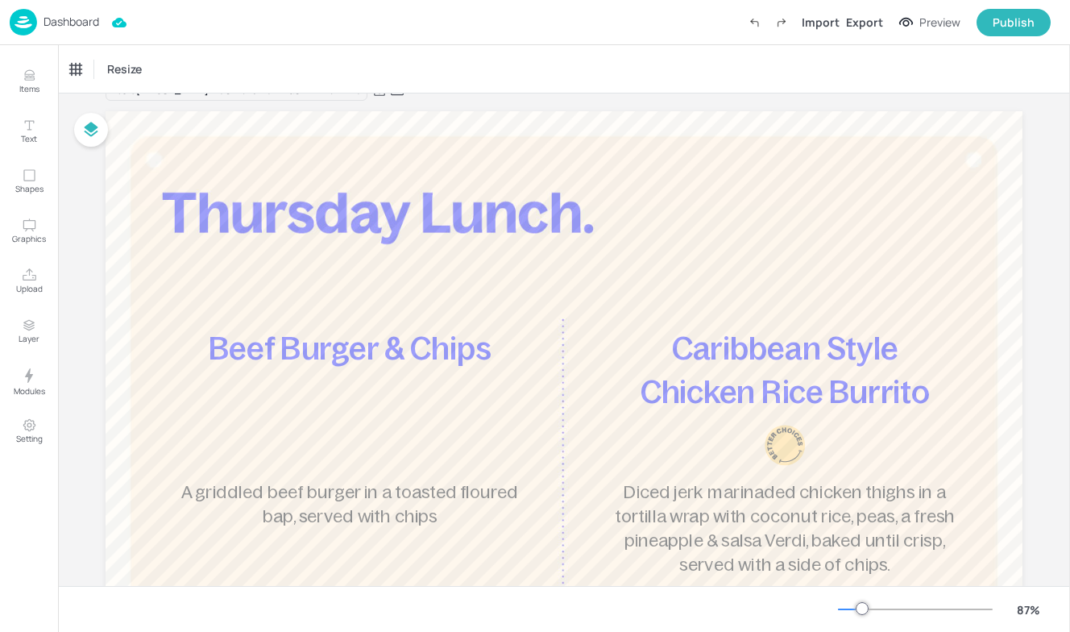
scroll to position [45, 0]
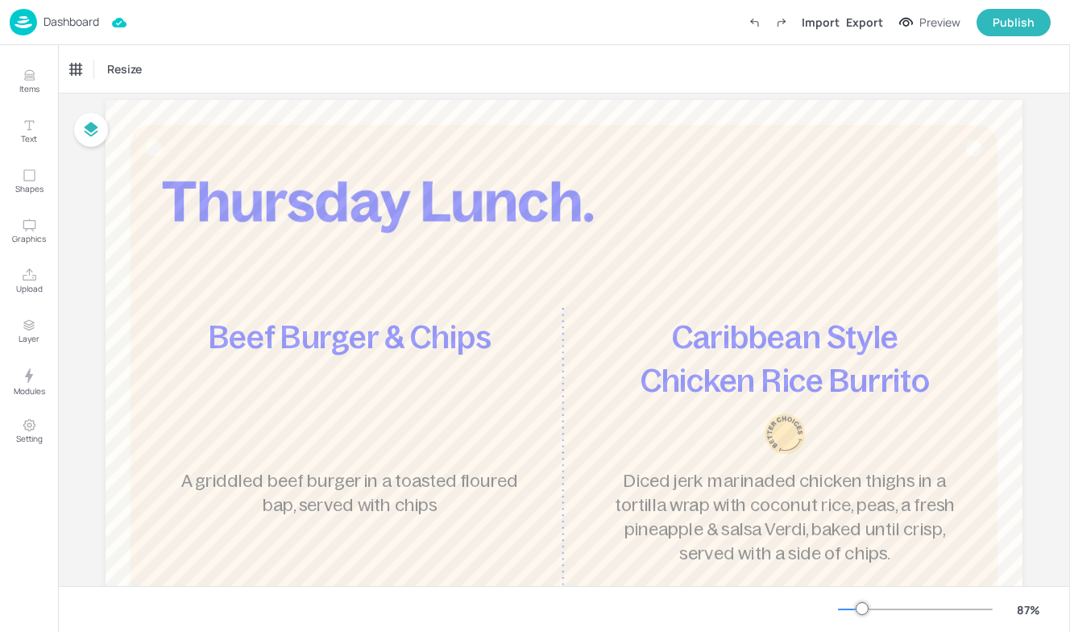
click at [372, 321] on span "Beef Burger & Chips" at bounding box center [350, 336] width 282 height 35
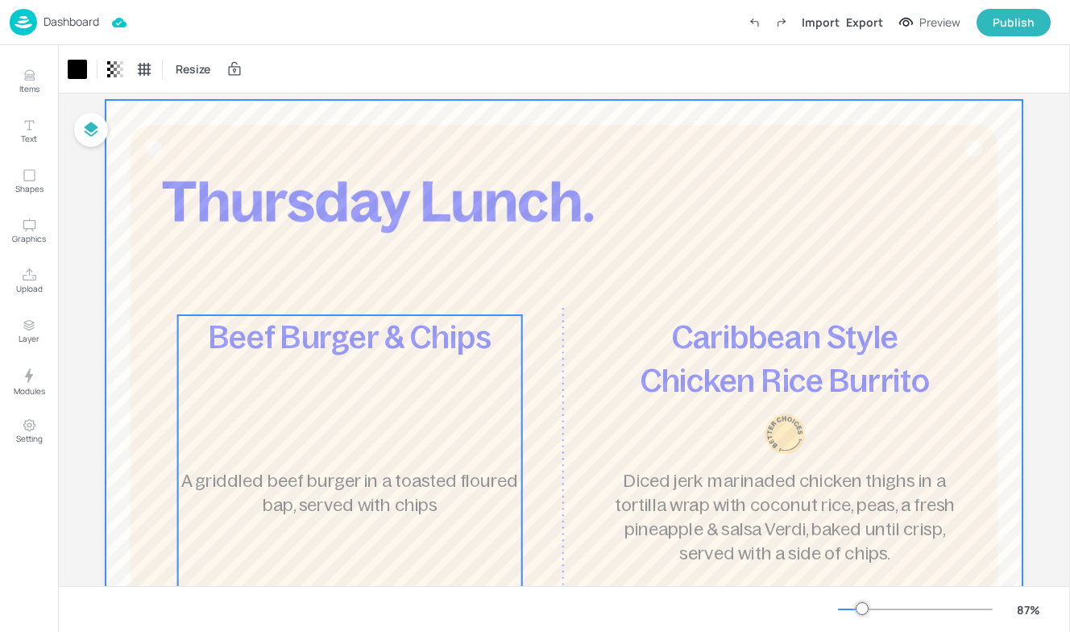
click at [372, 321] on span "Beef Burger & Chips" at bounding box center [350, 336] width 282 height 35
click at [404, 452] on div "Beef Burger & Chips A griddled beef burger in a toasted floured bap, served wit…" at bounding box center [350, 506] width 344 height 382
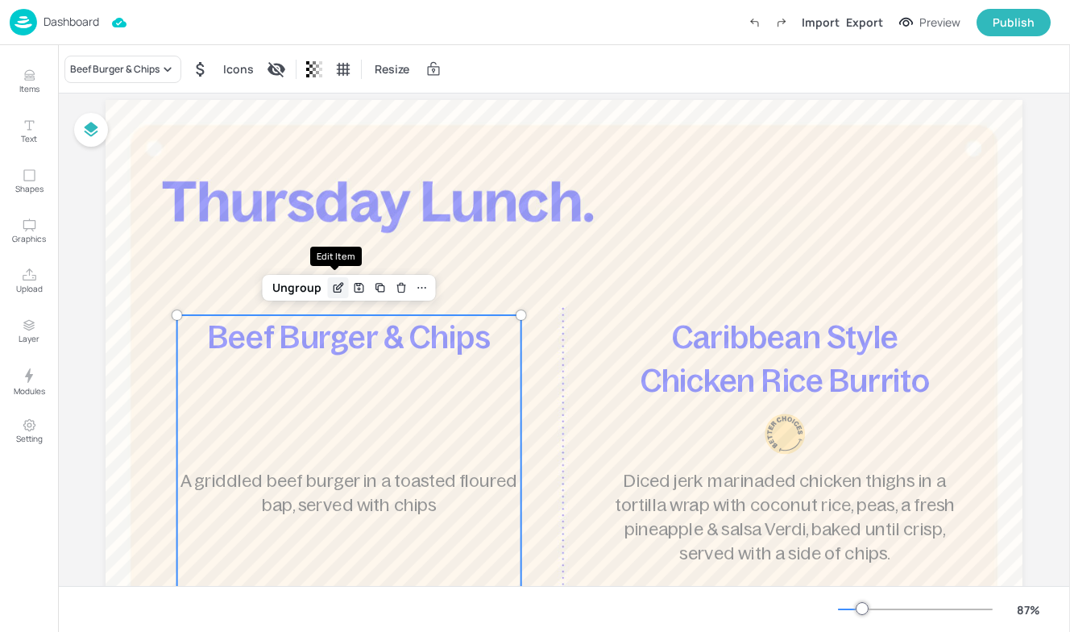
click at [335, 289] on icon "Edit Item" at bounding box center [338, 287] width 14 height 13
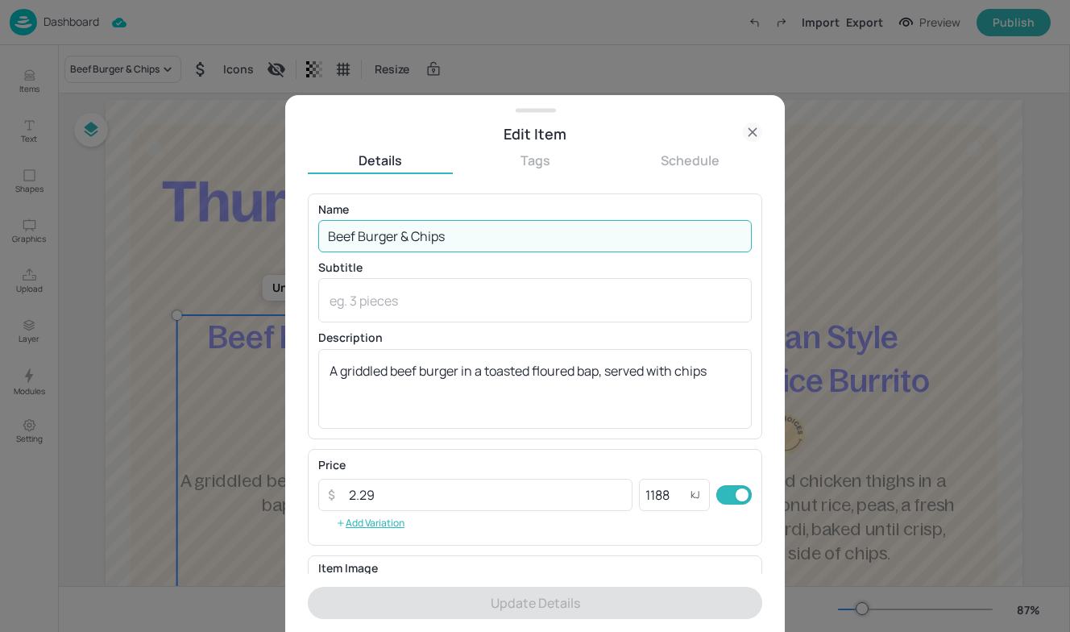
click at [449, 235] on input "Beef Burger & Chips" at bounding box center [535, 236] width 434 height 32
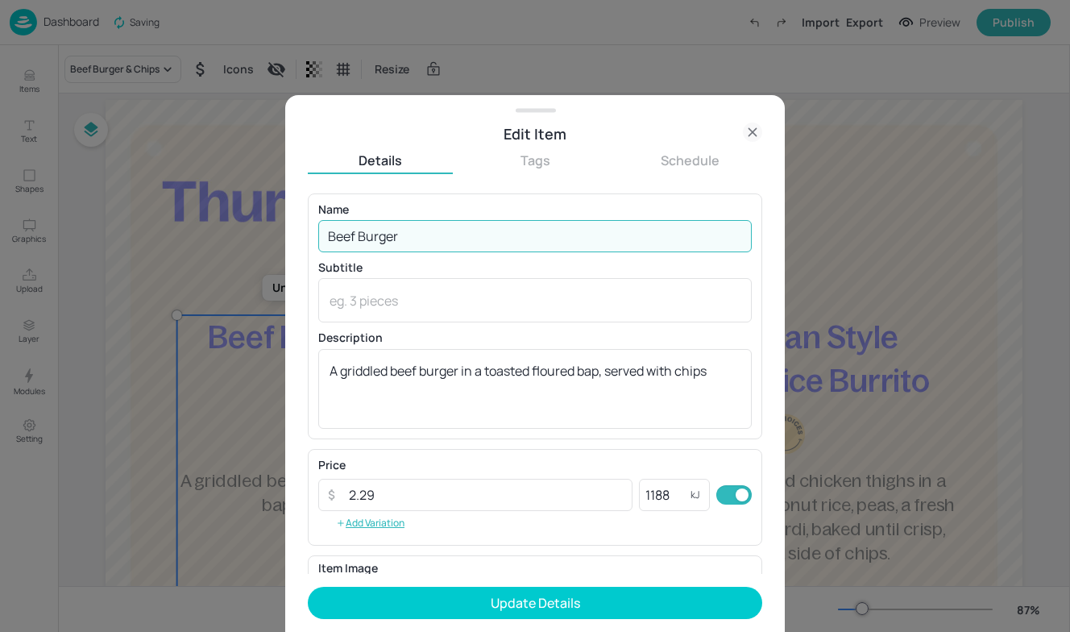
type input "Beef Burger"
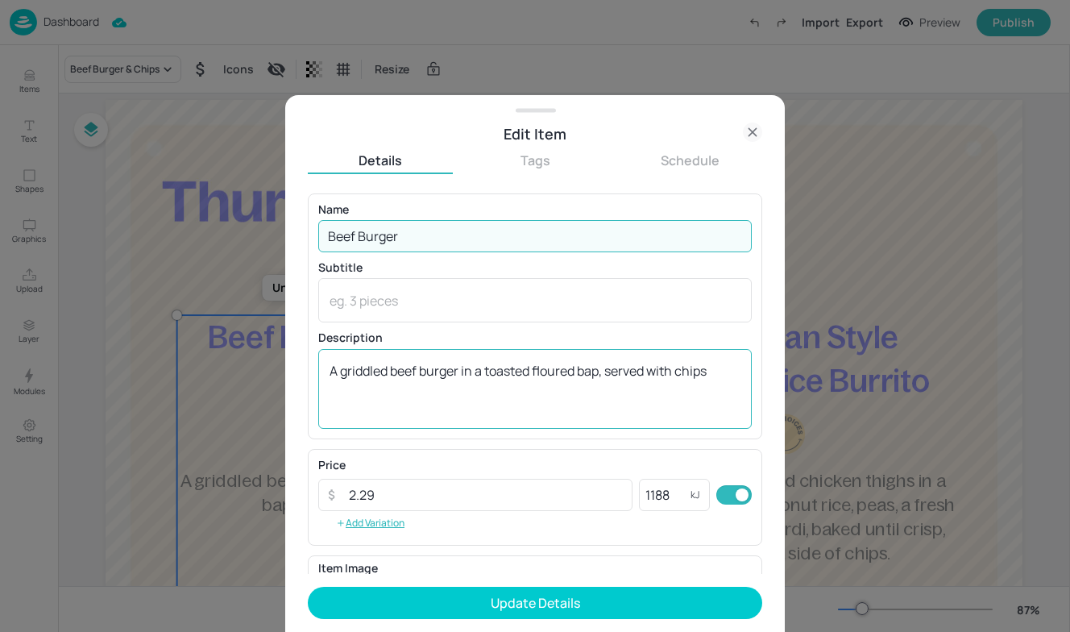
click at [710, 374] on textarea "A griddled beef burger in a toasted floured bap, served with chips" at bounding box center [535, 388] width 411 height 53
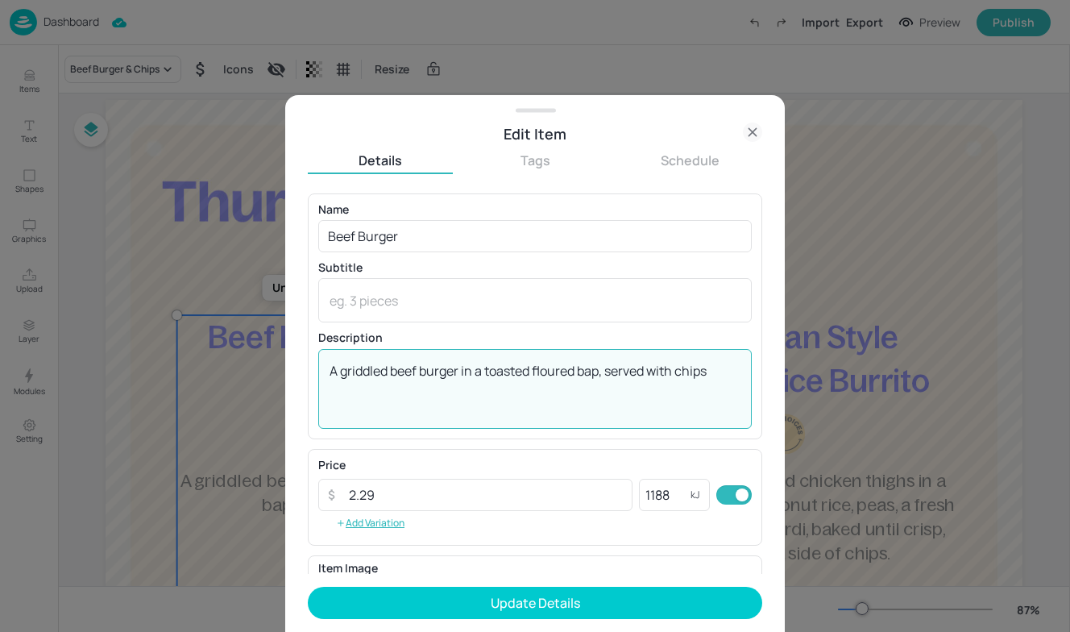
click at [716, 374] on textarea "A griddled beef burger in a toasted floured bap, served with chips" at bounding box center [535, 388] width 411 height 53
drag, startPoint x: 716, startPoint y: 374, endPoint x: 293, endPoint y: 355, distance: 423.6
click at [293, 355] on div "Edit Item Details Tags Schedule Name Beef Burger ​ Subtitle x ​ Description A g…" at bounding box center [535, 363] width 500 height 537
paste textarea "A succulent beef burger served in a toasted floured bap with lettuce & tomato, …"
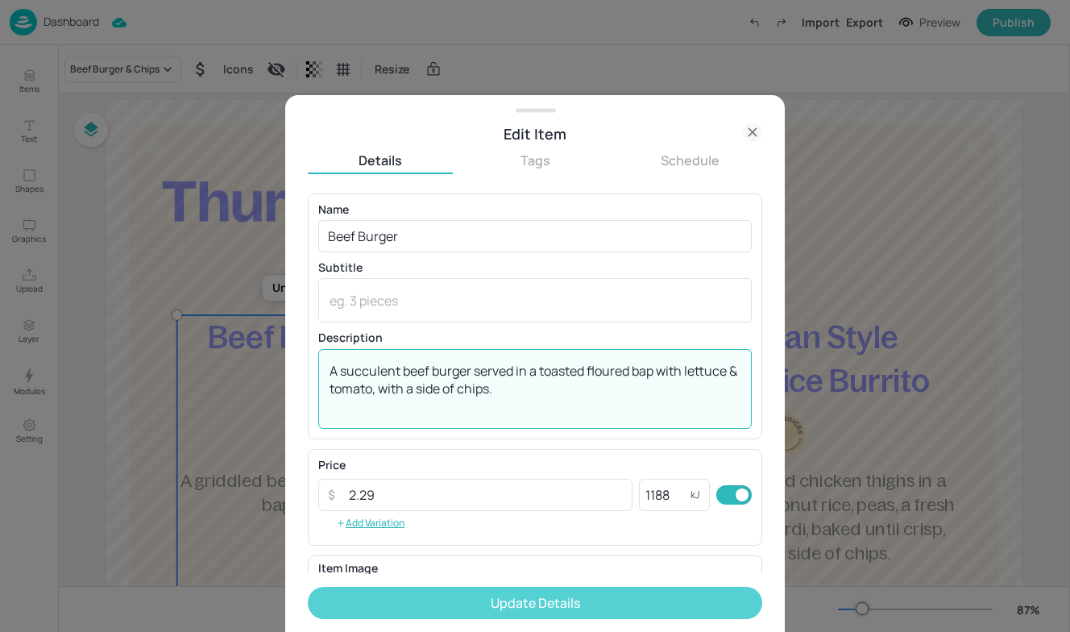
type textarea "A succulent beef burger served in a toasted floured bap with lettuce & tomato, …"
click at [574, 599] on button "Update Details" at bounding box center [535, 603] width 455 height 32
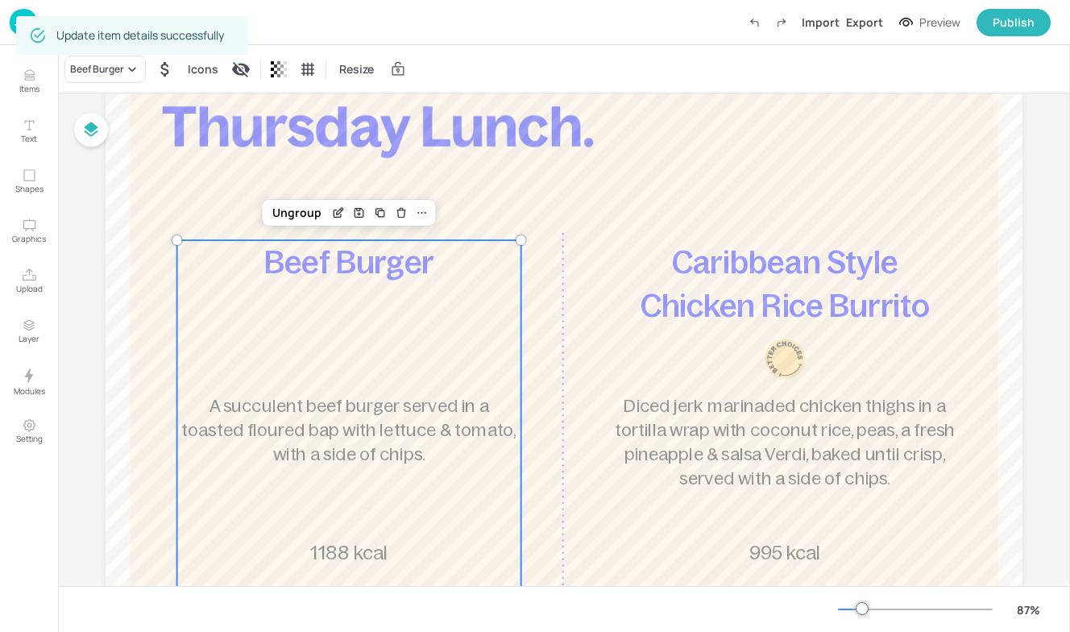
scroll to position [122, 0]
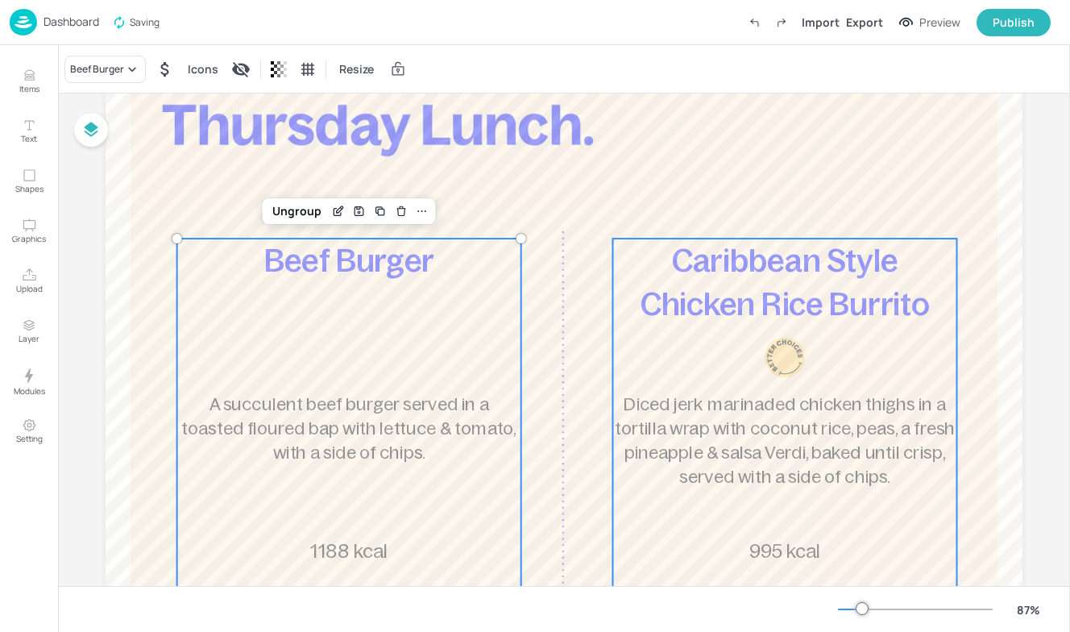
click at [725, 401] on span "Diced jerk marinaded chicken thighs in a tortilla wrap with coconut rice, peas,…" at bounding box center [785, 440] width 340 height 93
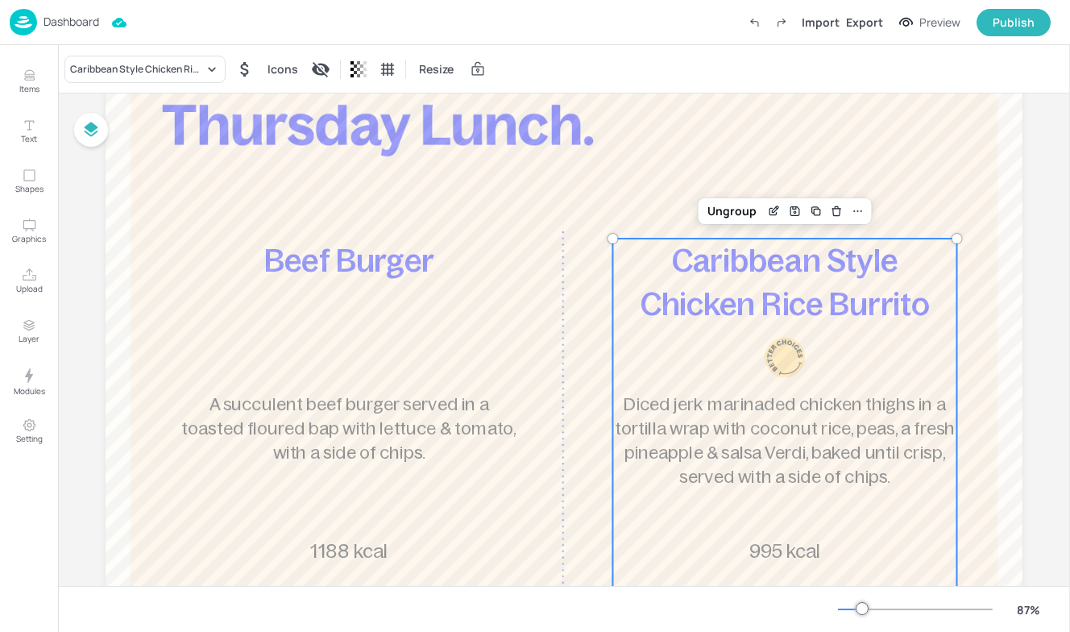
scroll to position [192, 0]
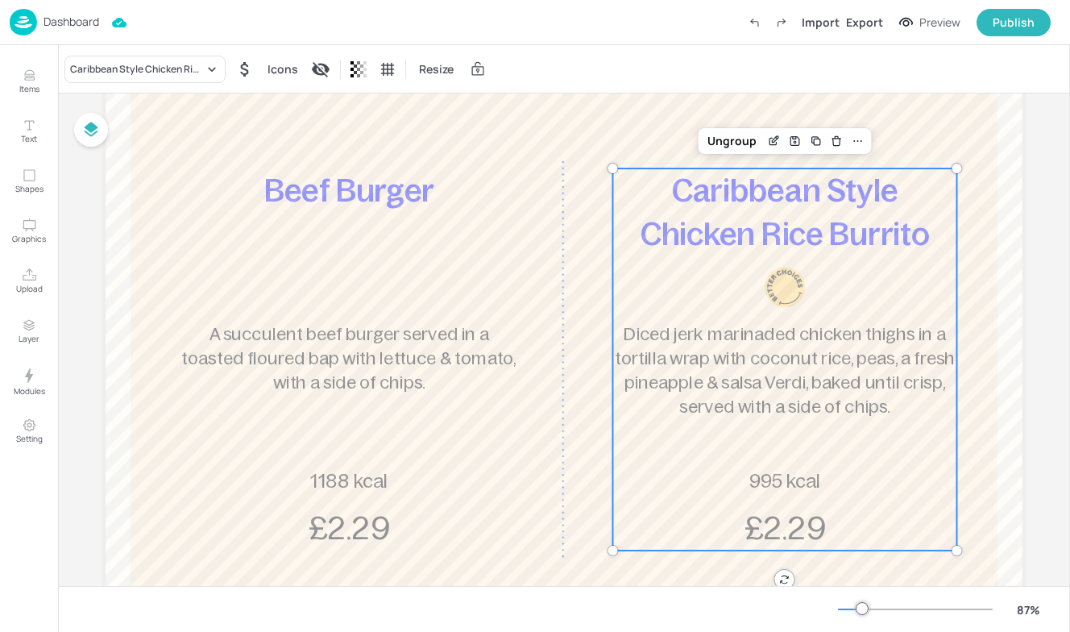
click at [894, 447] on div "Caribbean Style Chicken Rice Burrito Diced jerk marinaded chicken thighs in a t…" at bounding box center [785, 359] width 344 height 382
click at [772, 135] on icon "Edit Item" at bounding box center [774, 141] width 14 height 13
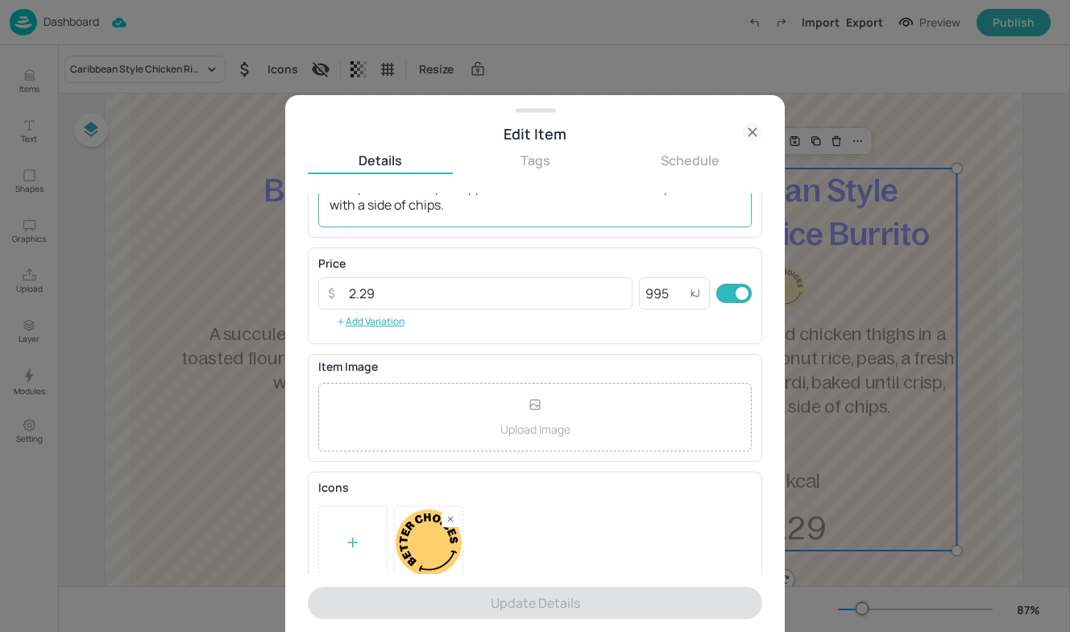
scroll to position [217, 0]
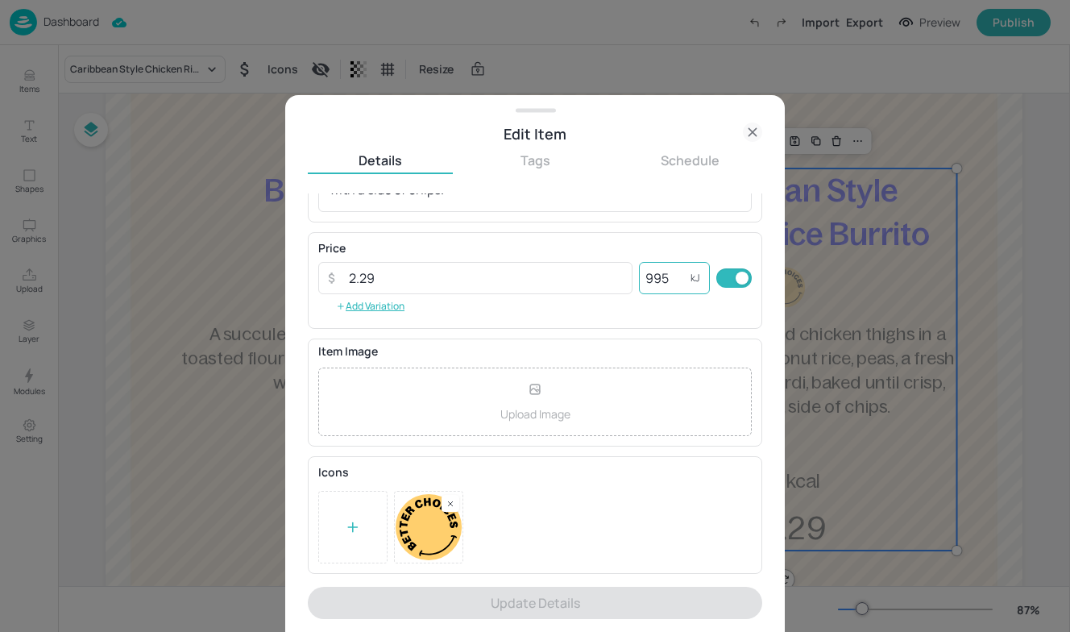
click at [669, 281] on input "995" at bounding box center [665, 278] width 52 height 32
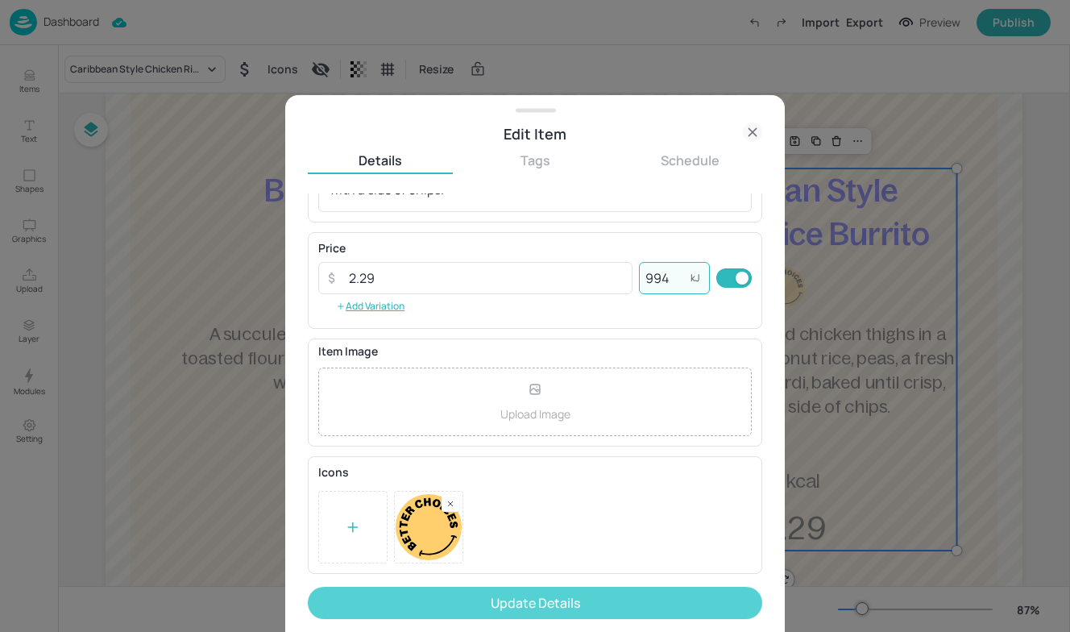
type input "994"
click at [594, 598] on button "Update Details" at bounding box center [535, 603] width 455 height 32
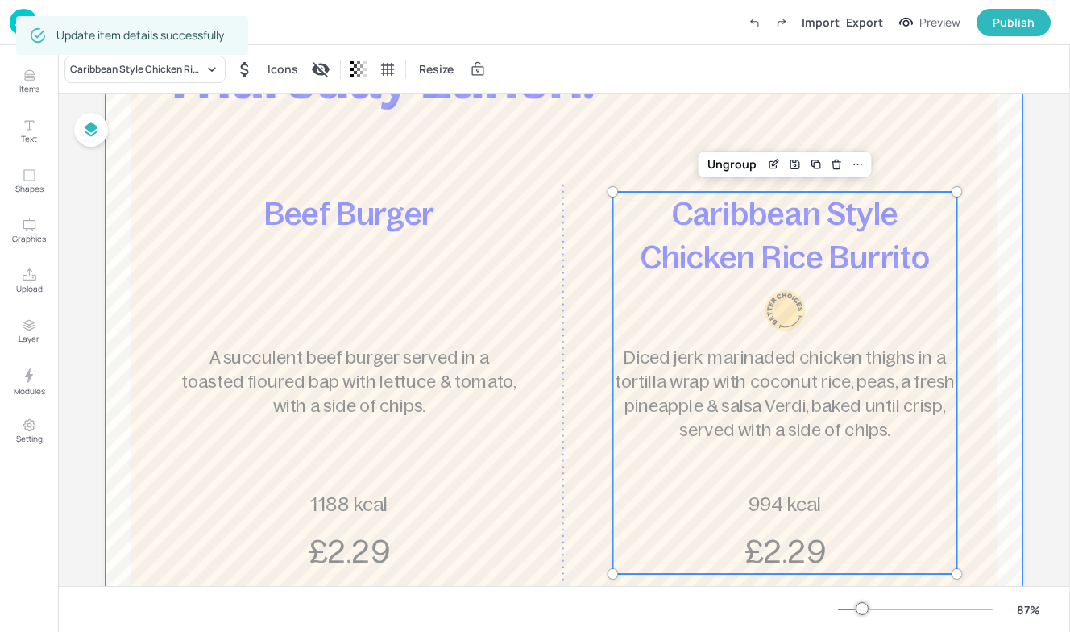
scroll to position [173, 0]
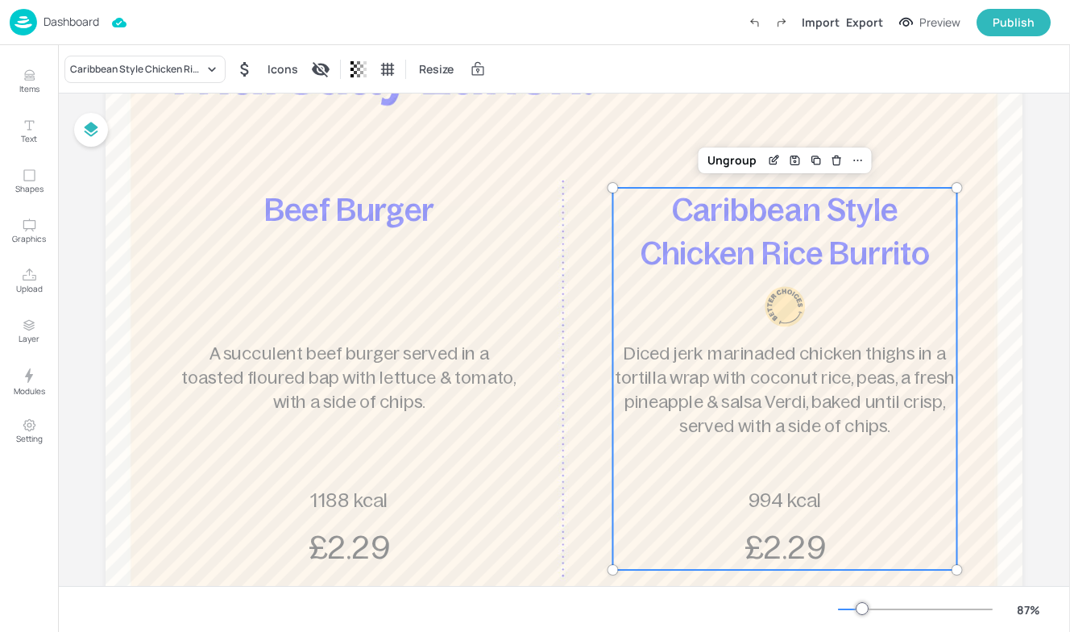
click at [25, 9] on img at bounding box center [23, 22] width 27 height 27
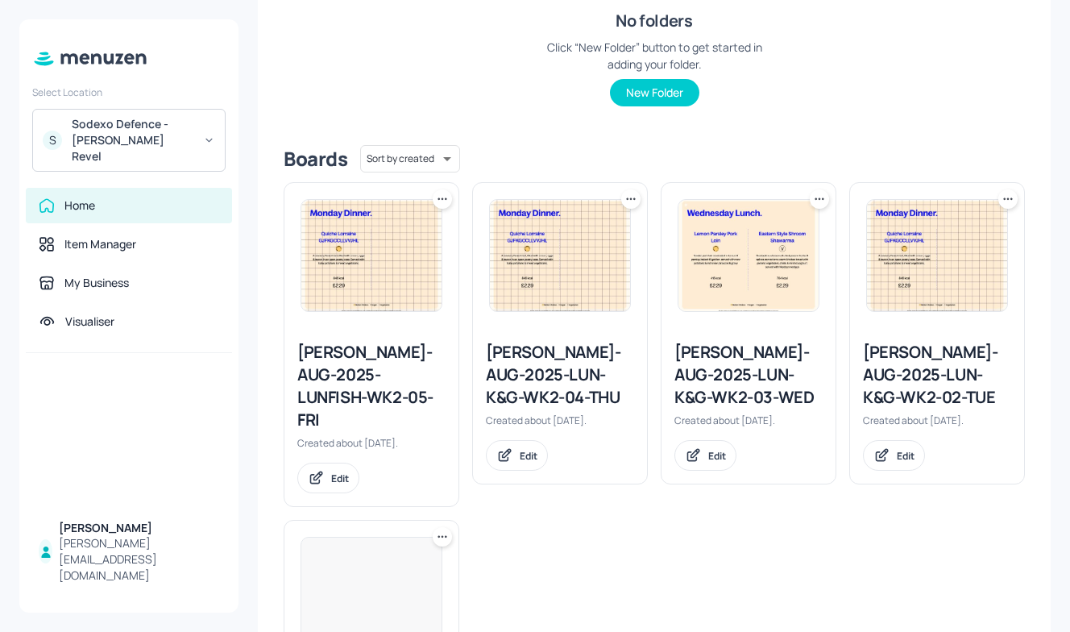
scroll to position [289, 0]
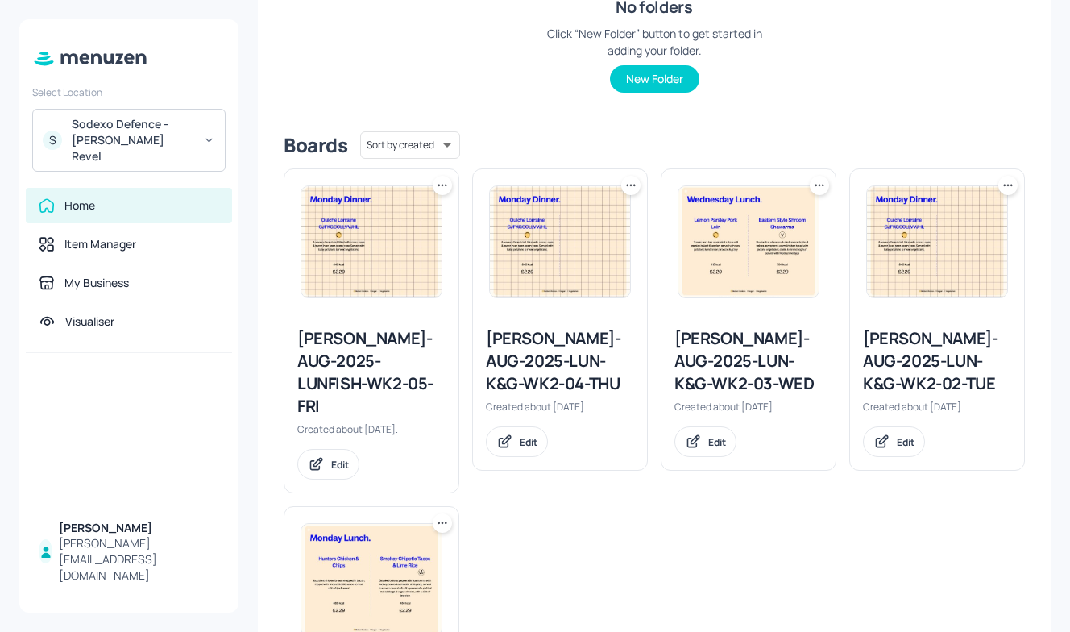
click at [375, 357] on div "Newbold-AUG-2025-LUNFISH-WK2-05-FRI" at bounding box center [371, 372] width 148 height 90
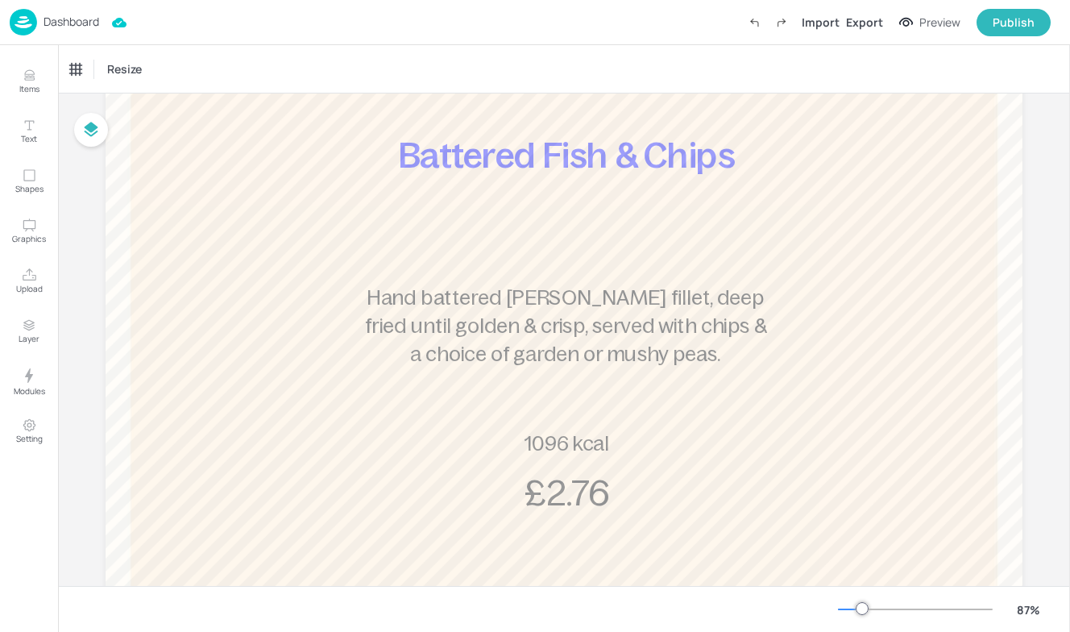
scroll to position [252, 0]
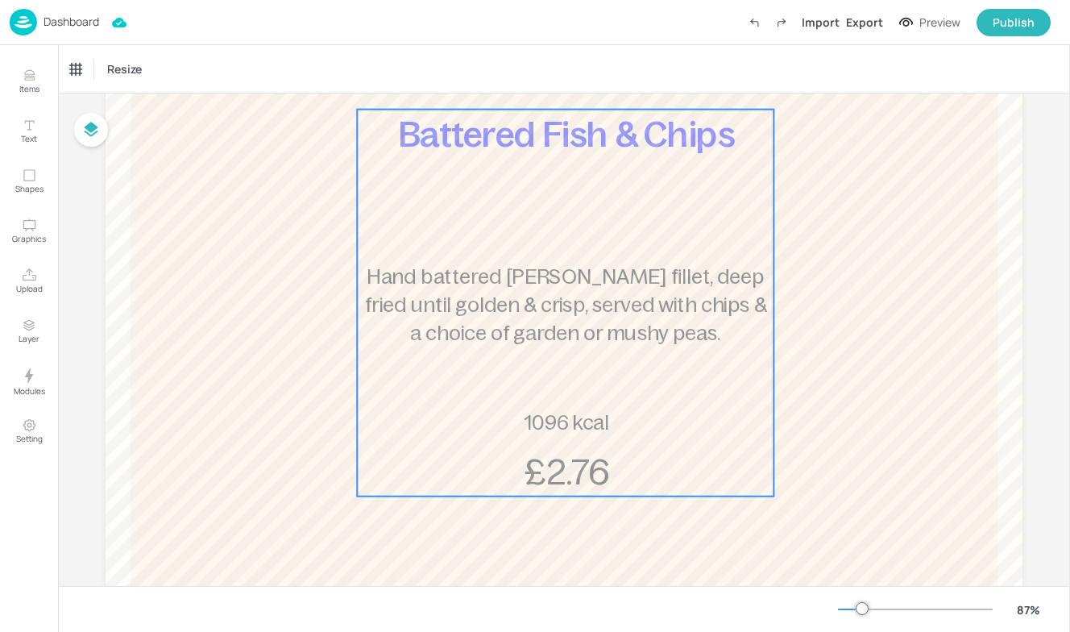
click at [577, 202] on div "Battered Fish & Chips Hand battered pollock fillet, deep fried until golden & c…" at bounding box center [565, 303] width 417 height 387
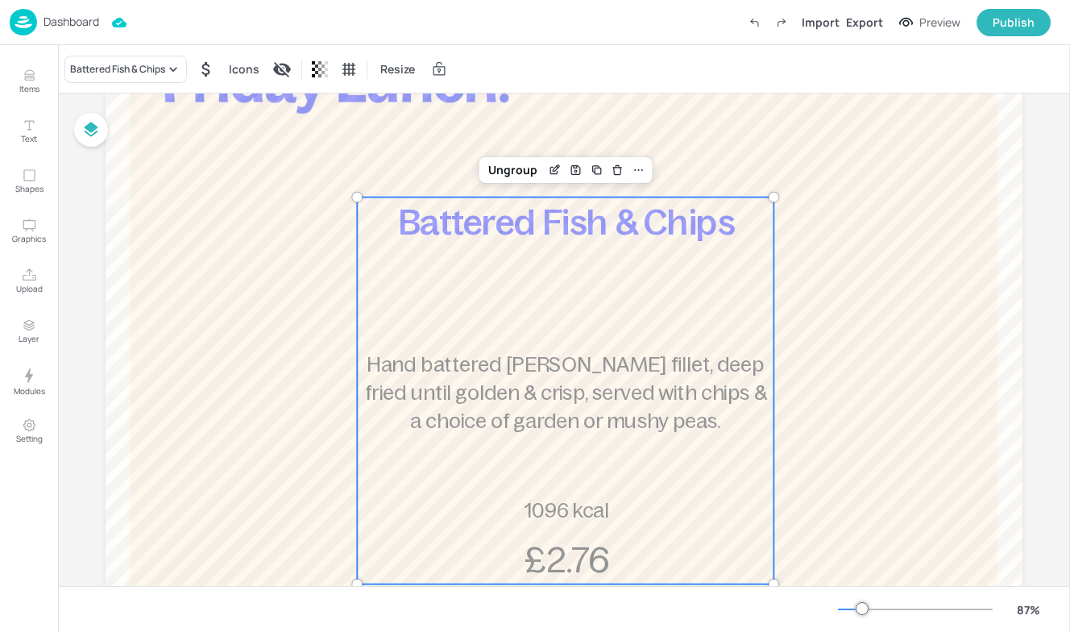
scroll to position [153, 0]
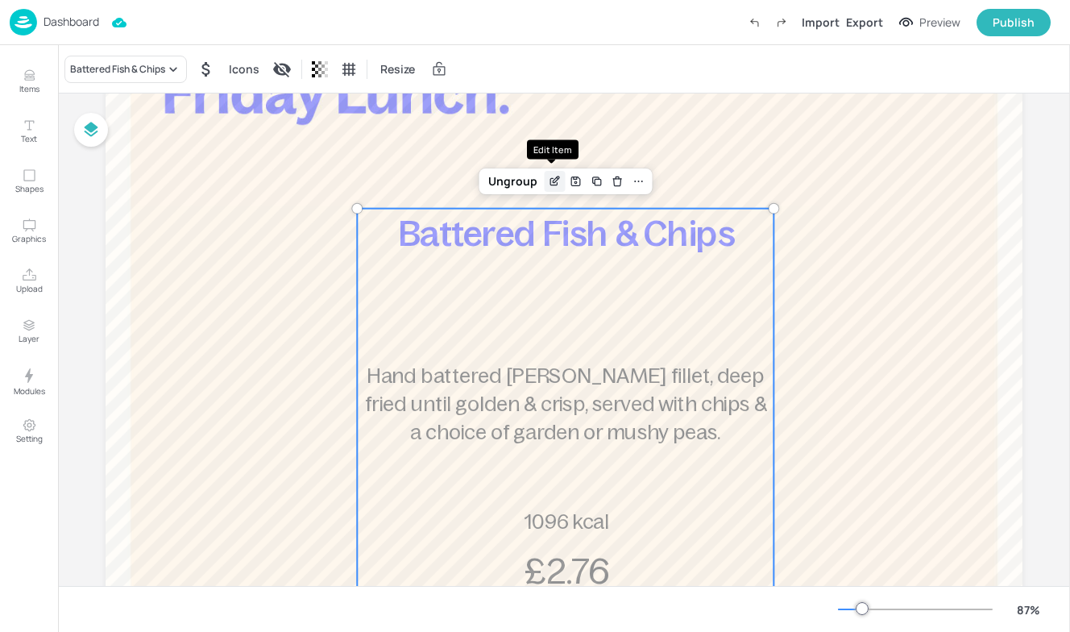
click at [549, 177] on icon "Edit Item" at bounding box center [555, 181] width 14 height 13
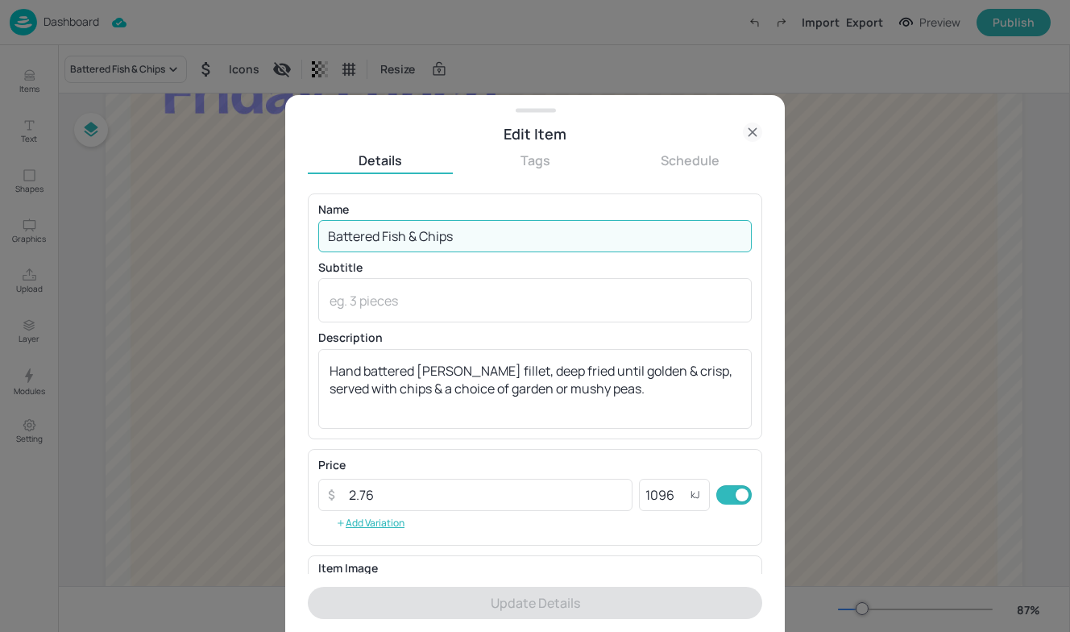
drag, startPoint x: 384, startPoint y: 237, endPoint x: 278, endPoint y: 224, distance: 107.2
click at [278, 224] on div "Edit Item Details Tags Schedule Name Battered Fish & Chips ​ Subtitle x ​ Descr…" at bounding box center [535, 316] width 1070 height 632
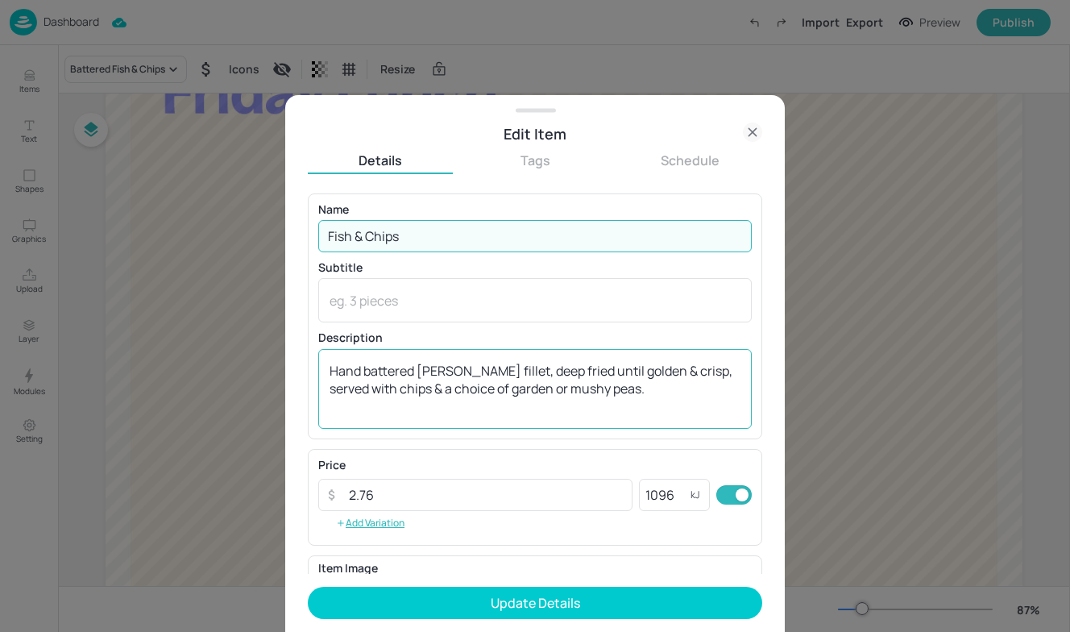
type input "Fish & Chips"
click at [673, 400] on textarea "Hand battered pollock fillet, deep fried until golden & crisp, served with chip…" at bounding box center [535, 388] width 411 height 53
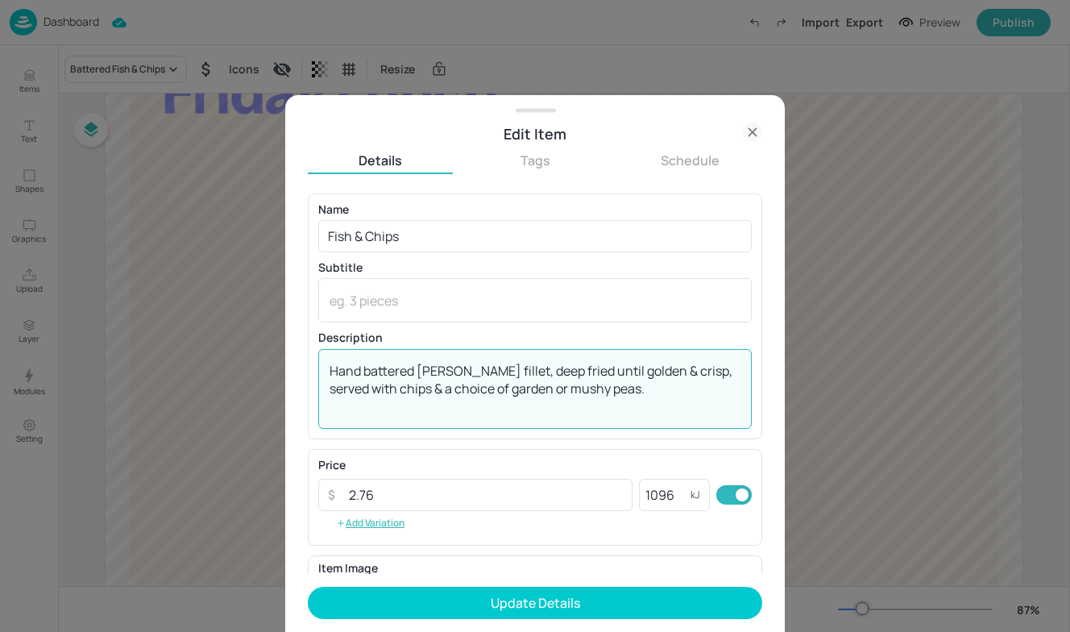
drag, startPoint x: 673, startPoint y: 400, endPoint x: 164, endPoint y: 334, distance: 513.7
click at [164, 334] on div "Edit Item Details Tags Schedule Name Fish & Chips ​ Subtitle x ​ Description Ha…" at bounding box center [535, 316] width 1070 height 632
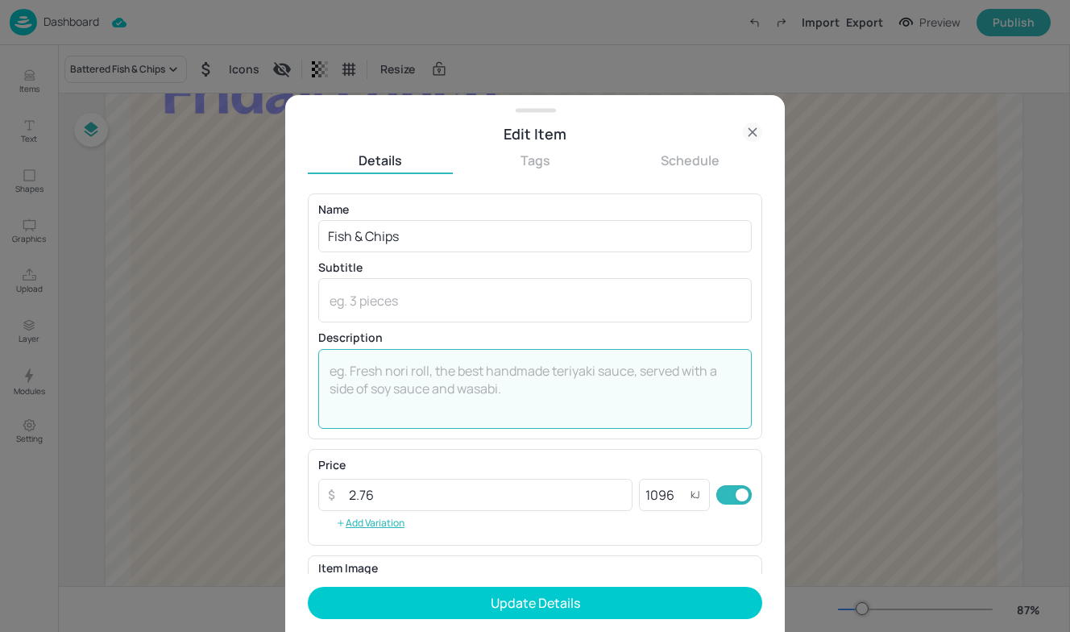
paste textarea "Crispy deep-fried hand battered pollock served with chips & a choice of mushy p…"
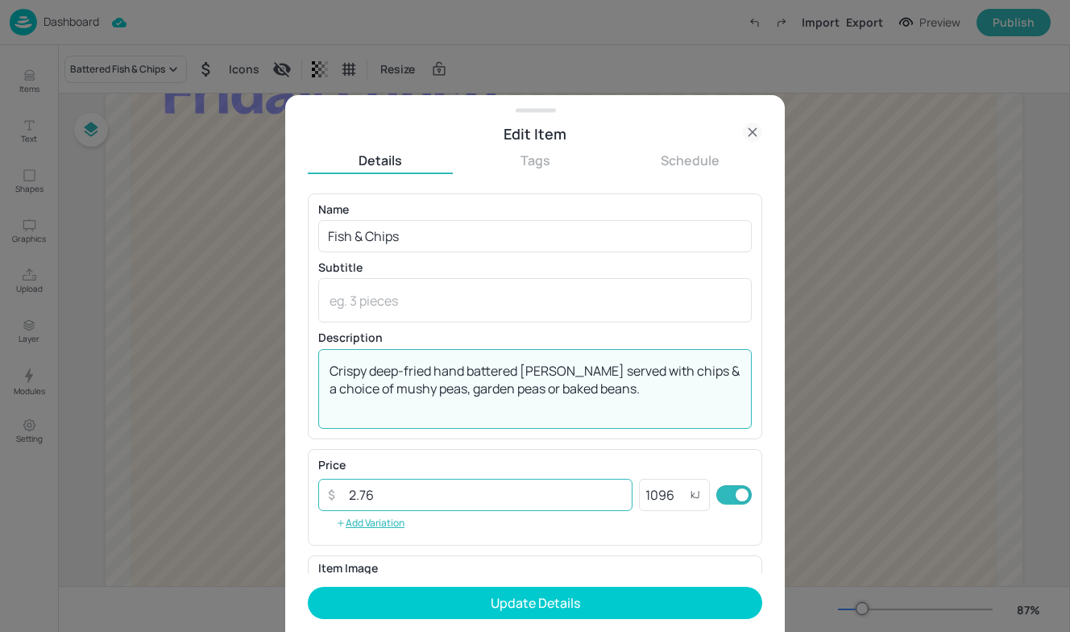
type textarea "Crispy deep-fried hand battered pollock served with chips & a choice of mushy p…"
click at [378, 500] on input "2.76" at bounding box center [485, 495] width 293 height 32
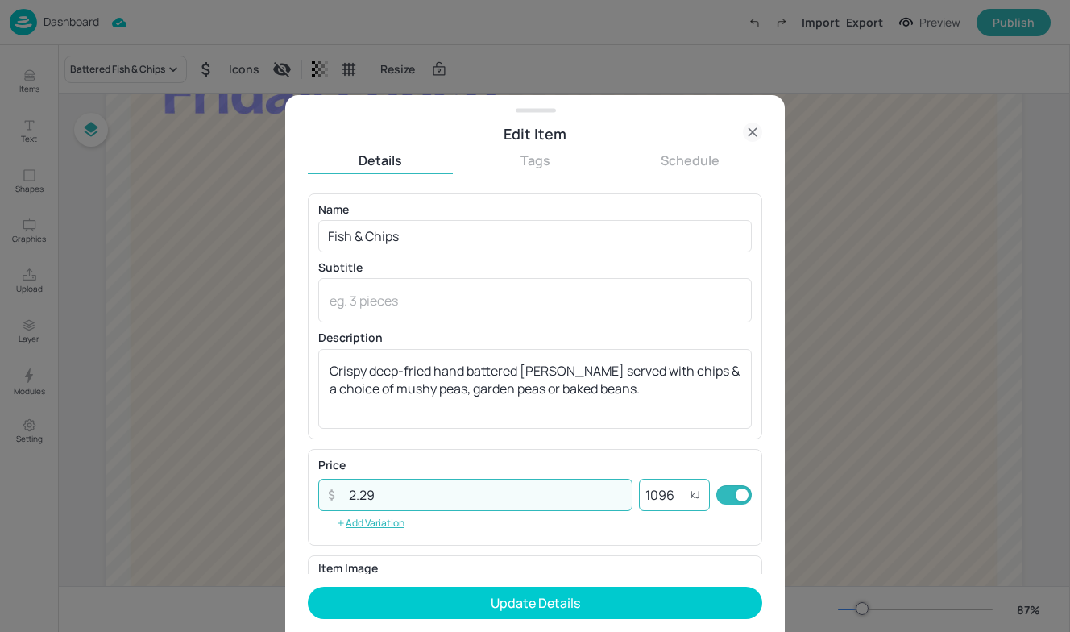
type input "2.29"
drag, startPoint x: 667, startPoint y: 497, endPoint x: 561, endPoint y: 485, distance: 107.1
click at [561, 485] on div "​ 2.29 ​ 1096 kJ ​" at bounding box center [535, 495] width 434 height 32
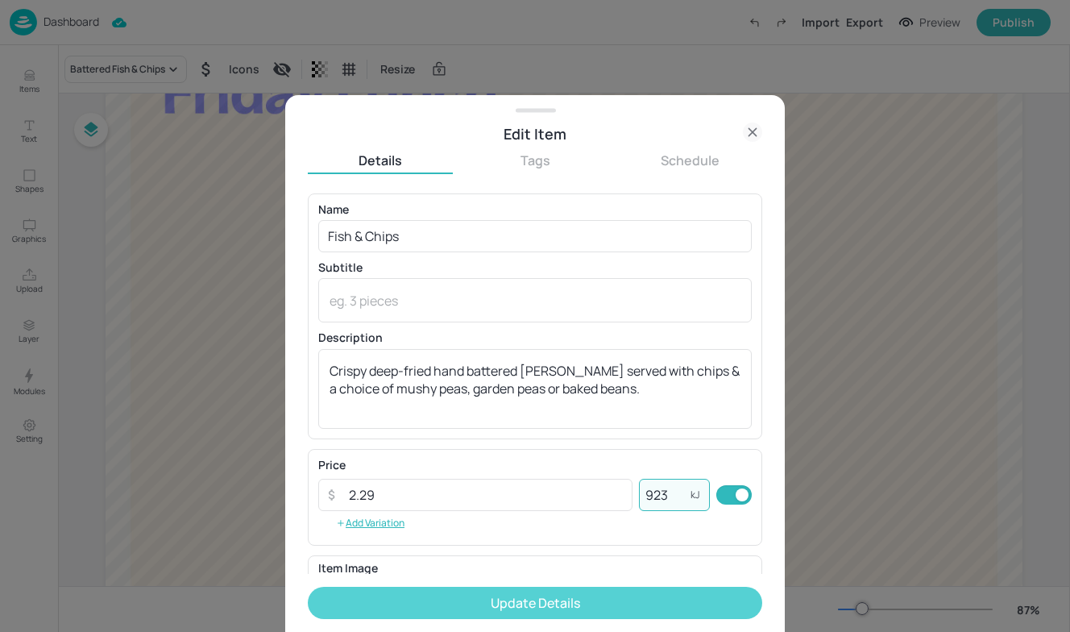
type input "923"
click at [568, 606] on button "Update Details" at bounding box center [535, 603] width 455 height 32
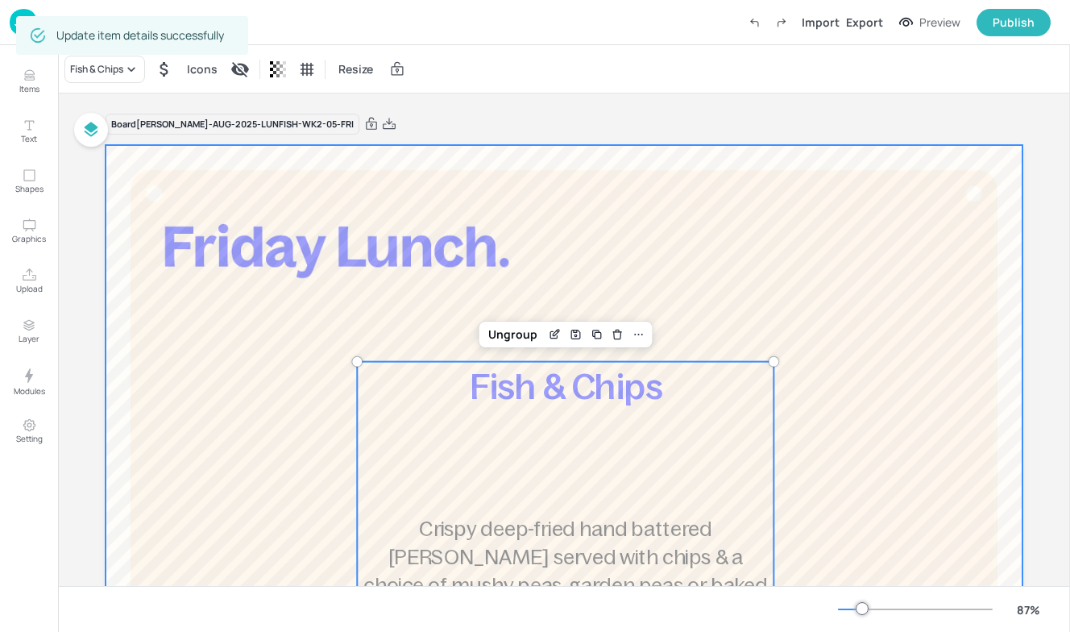
click at [486, 201] on div at bounding box center [564, 522] width 917 height 754
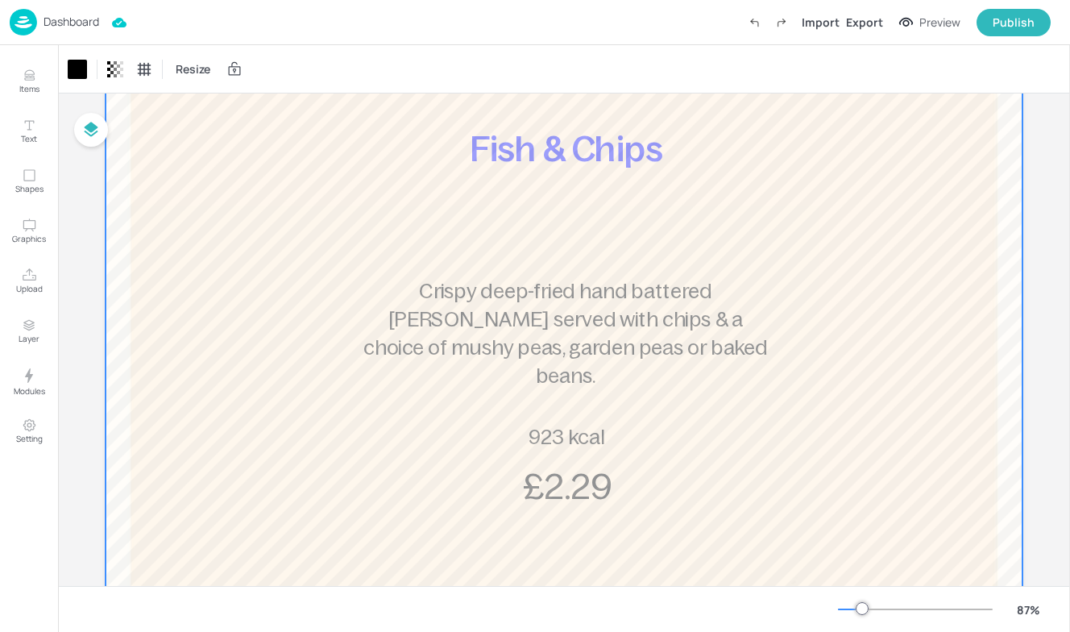
scroll to position [239, 0]
click at [79, 17] on p "Dashboard" at bounding box center [72, 21] width 56 height 11
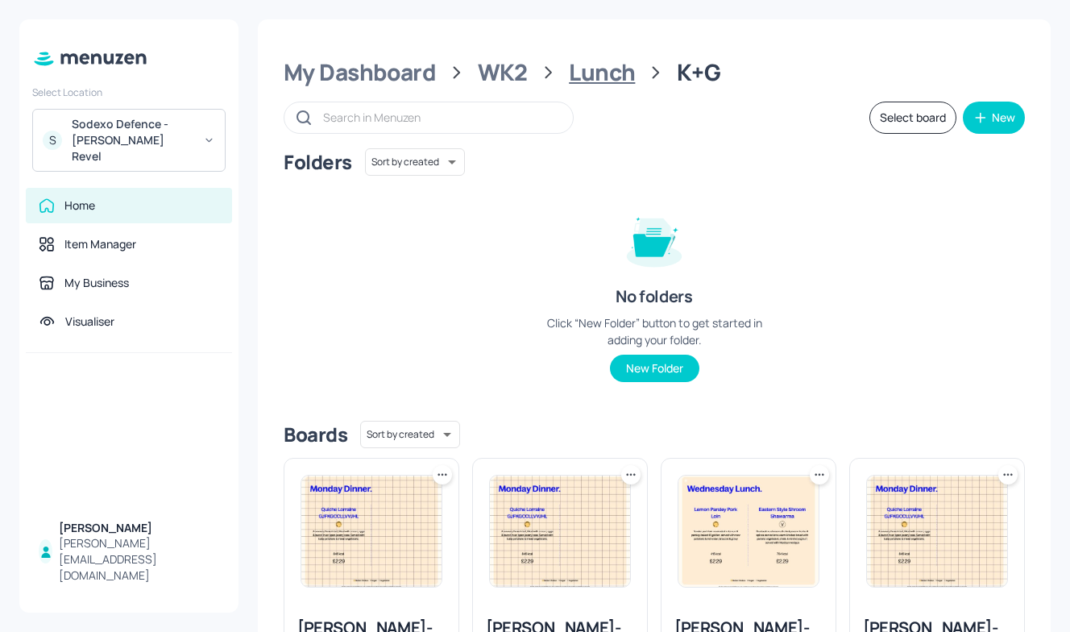
click at [610, 85] on div "Lunch" at bounding box center [602, 72] width 66 height 29
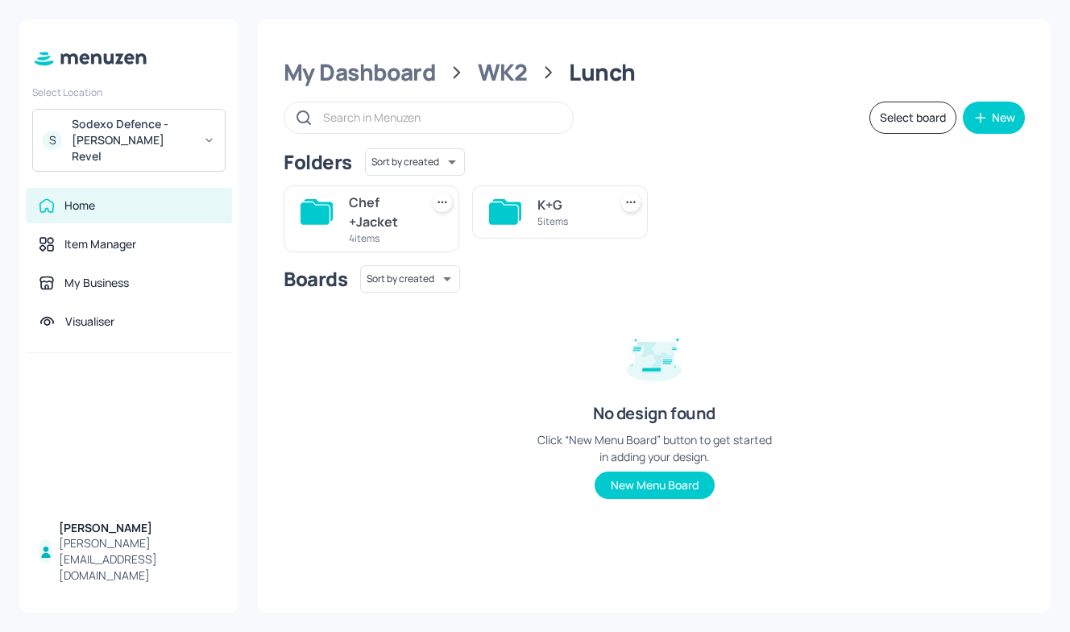
click at [390, 209] on div "Chef +Jacket" at bounding box center [381, 212] width 64 height 39
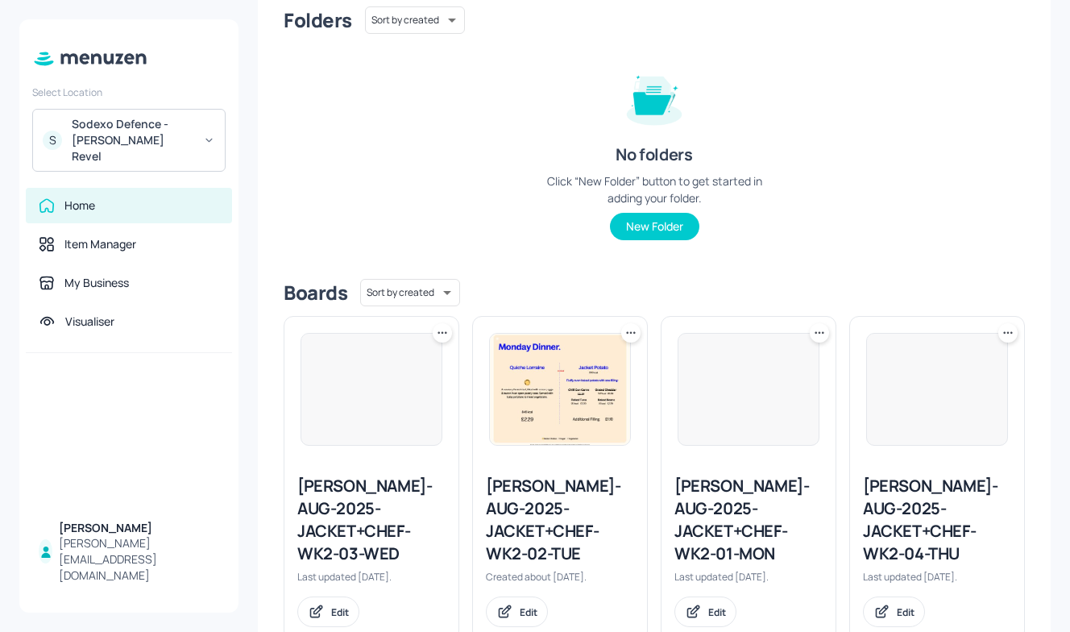
scroll to position [189, 0]
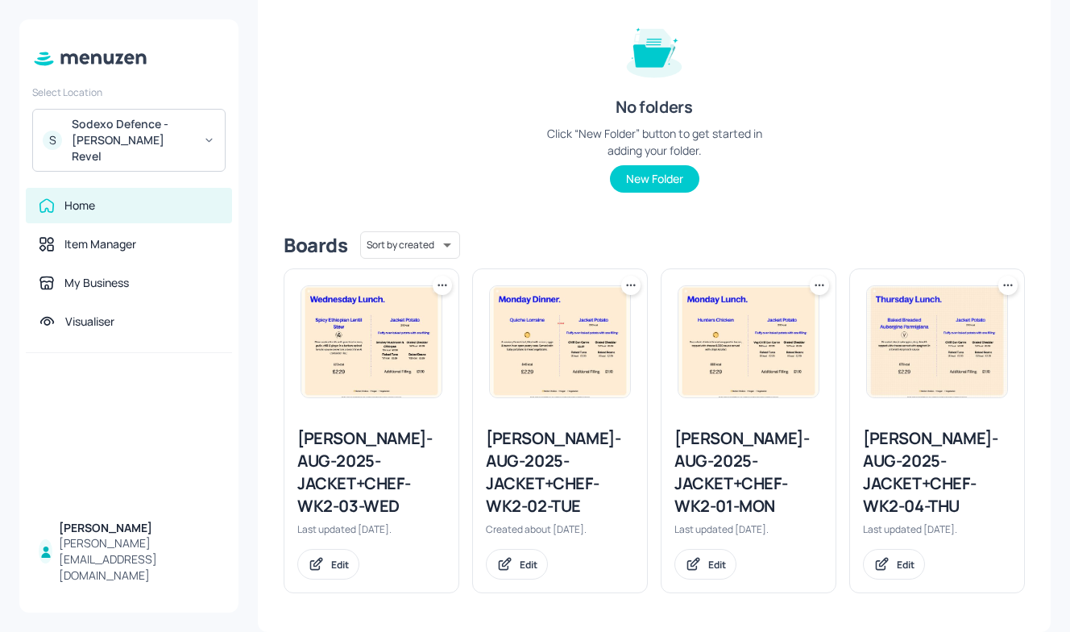
click at [726, 482] on div "Newbold-AUG-2025-JACKET+CHEF-WK2-01-MON" at bounding box center [749, 472] width 148 height 90
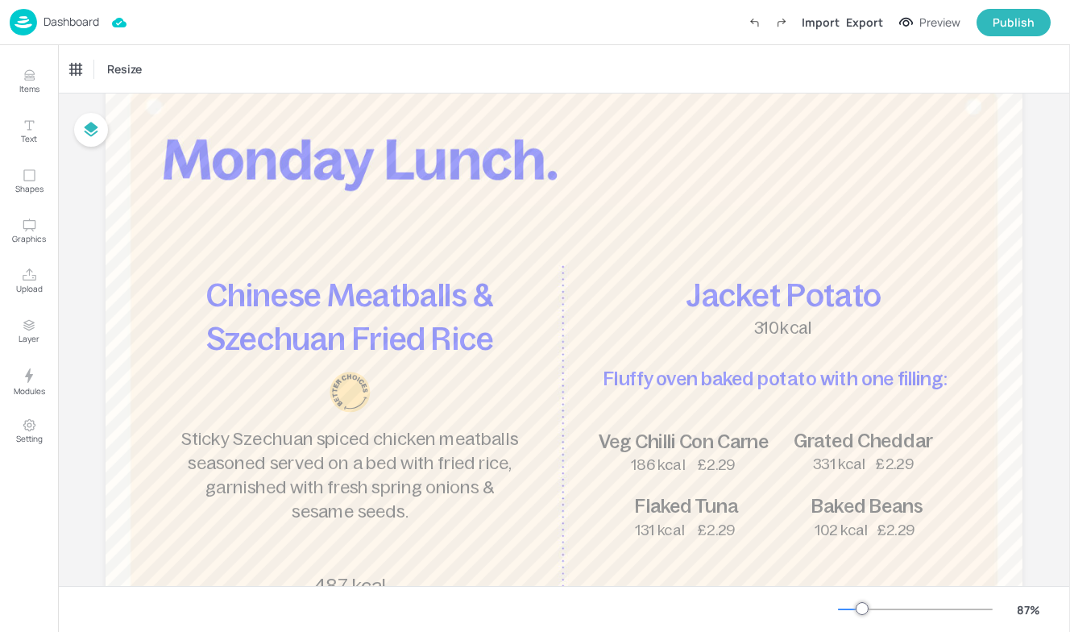
scroll to position [81, 0]
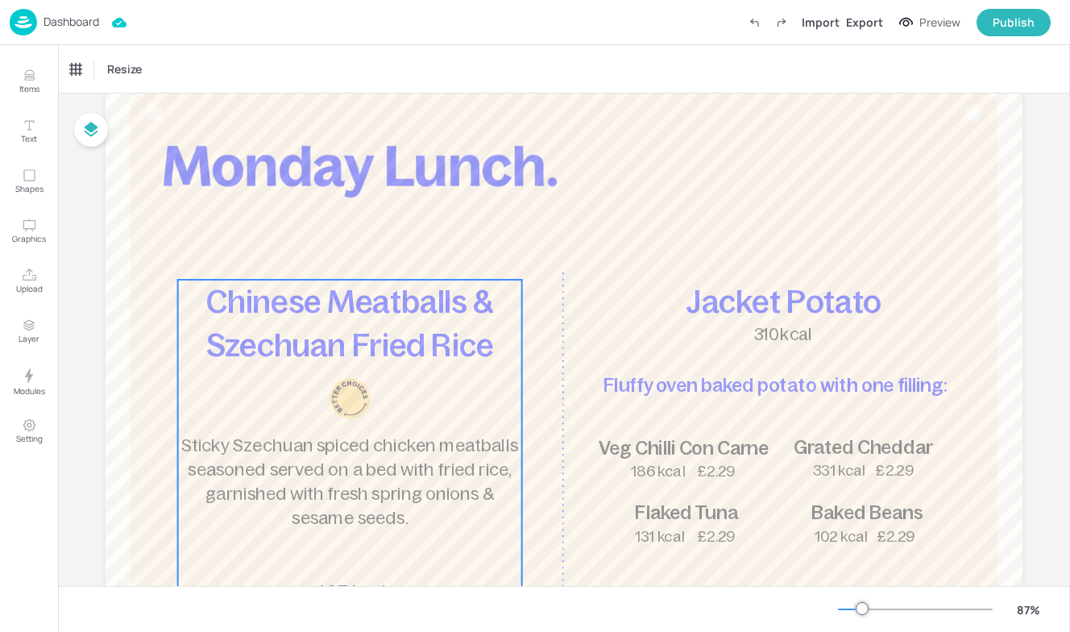
click at [493, 456] on p "Sticky Szechuan spiced chicken meatballs seasoned served on a bed with fried ri…" at bounding box center [349, 482] width 343 height 98
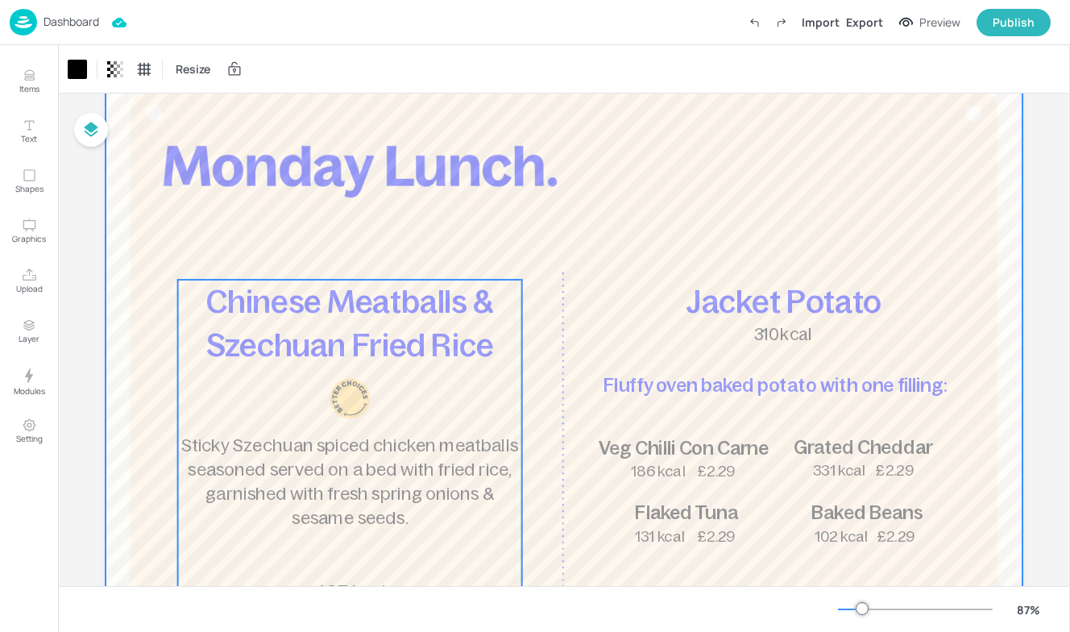
click at [511, 459] on p "Sticky Szechuan spiced chicken meatballs seasoned served on a bed with fried ri…" at bounding box center [349, 482] width 343 height 98
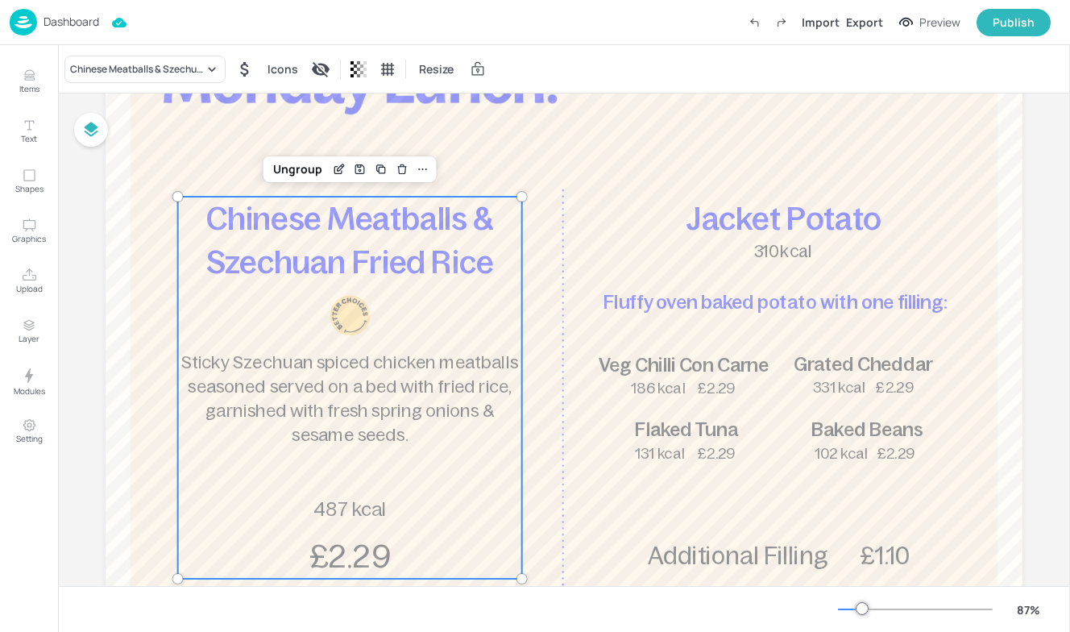
scroll to position [141, 0]
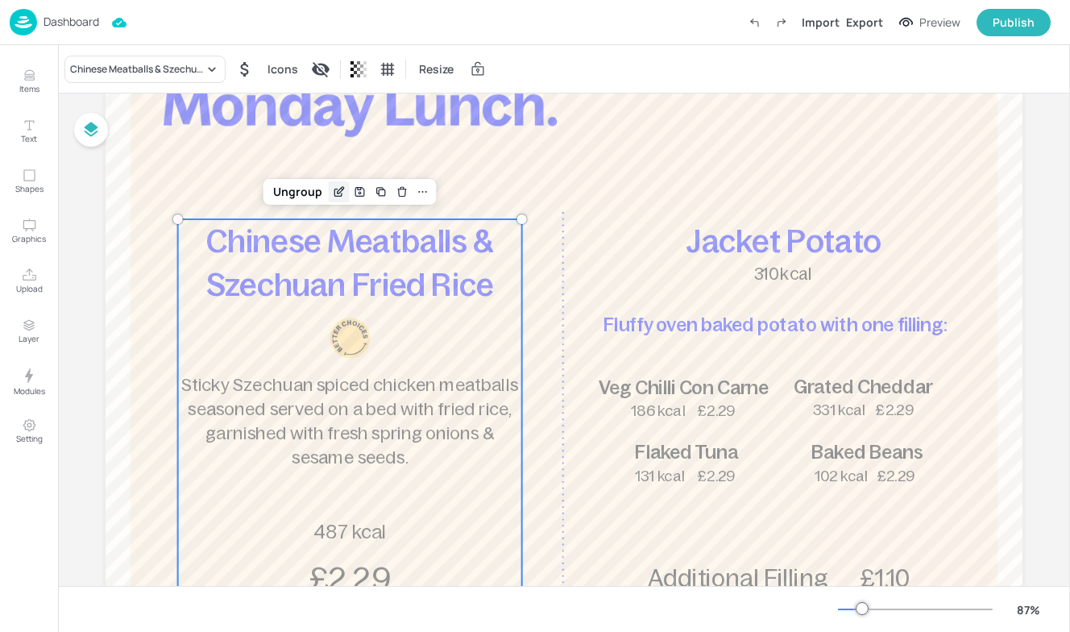
click at [336, 190] on icon "Edit Item" at bounding box center [339, 191] width 14 height 13
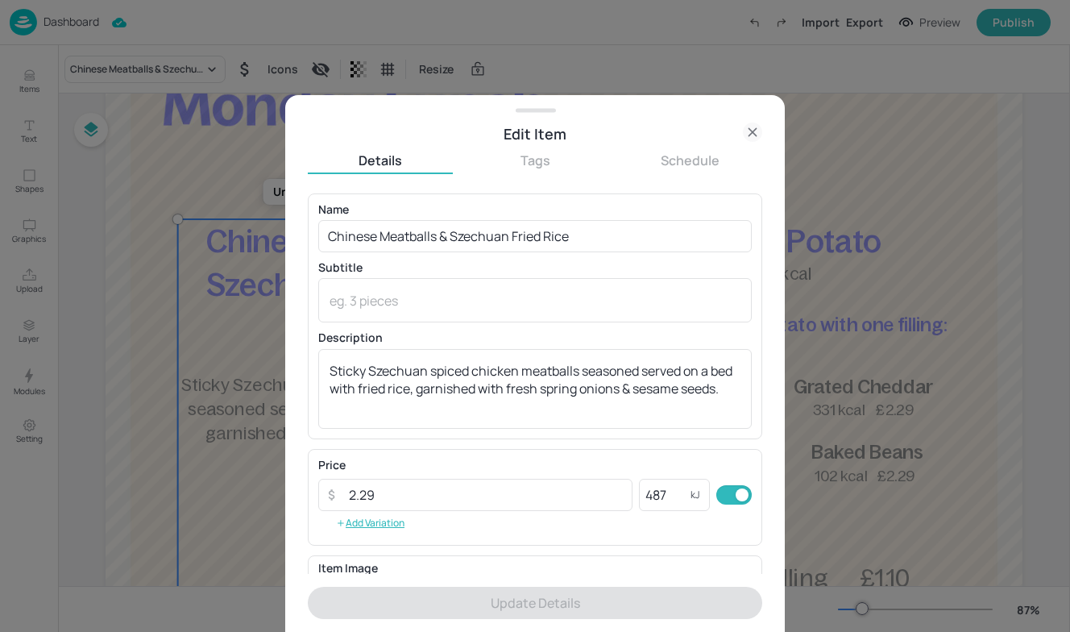
click at [270, 341] on div at bounding box center [535, 316] width 1070 height 632
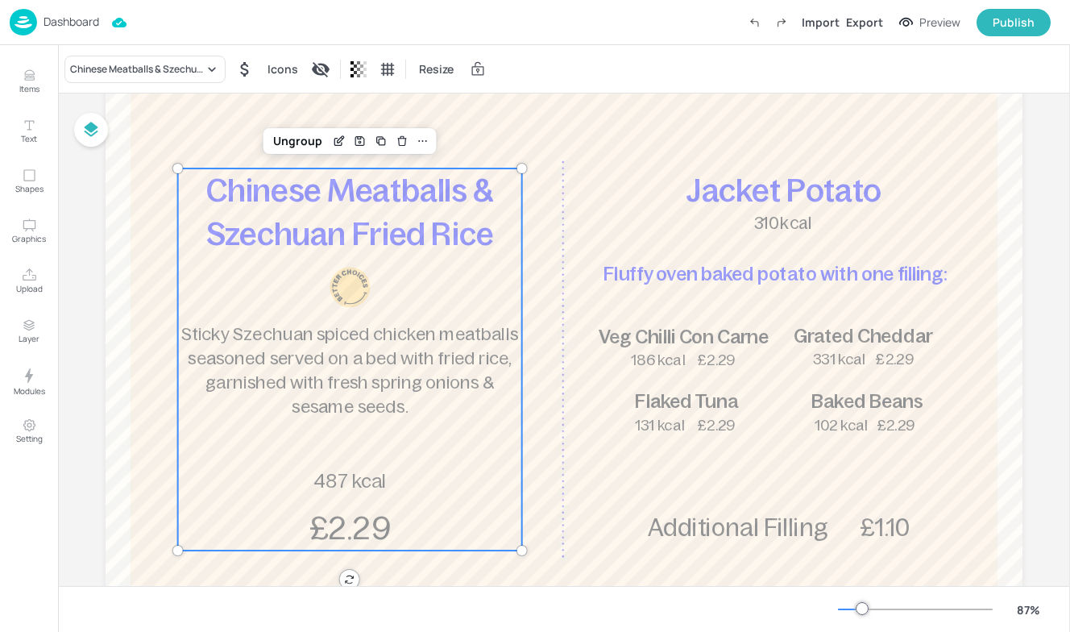
scroll to position [197, 0]
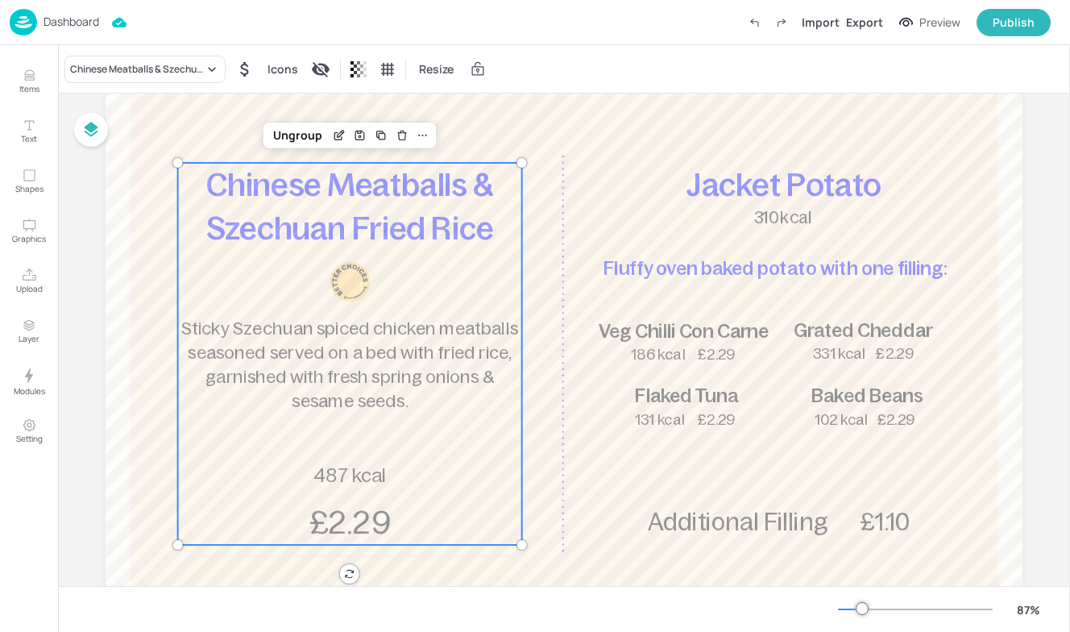
click at [24, 21] on img at bounding box center [23, 22] width 27 height 27
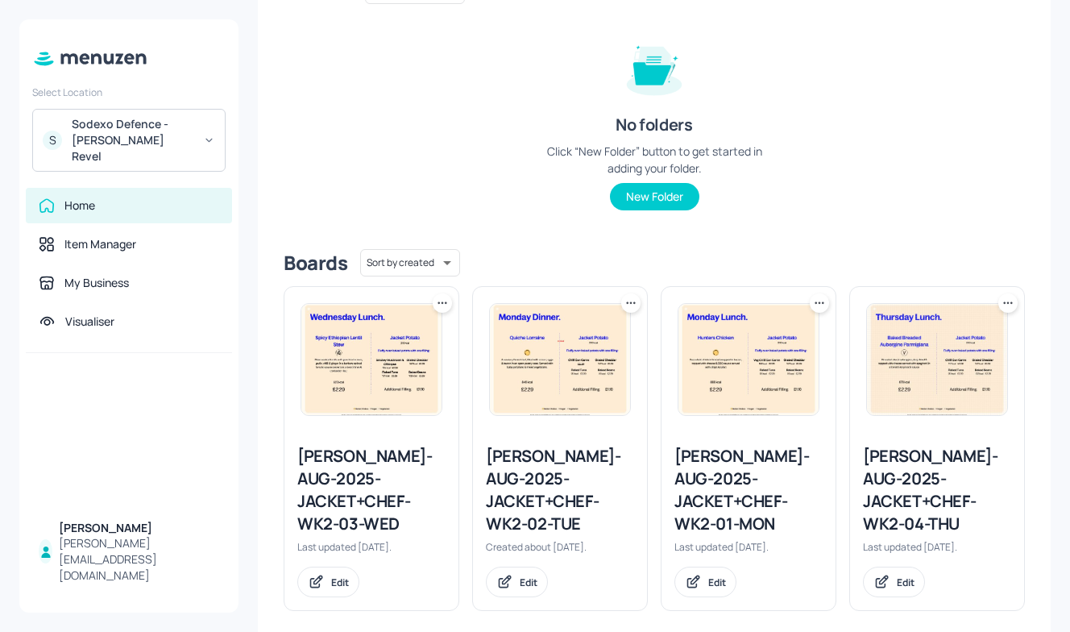
scroll to position [189, 0]
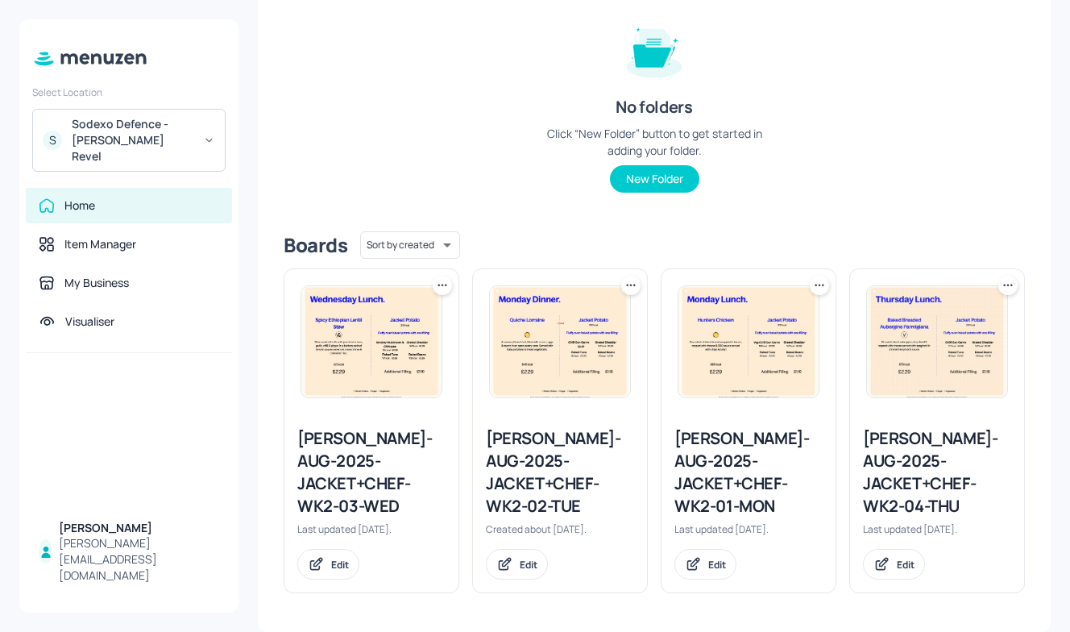
click at [562, 468] on div "Newbold-AUG-2025-JACKET+CHEF-WK2-02-TUE" at bounding box center [560, 472] width 148 height 90
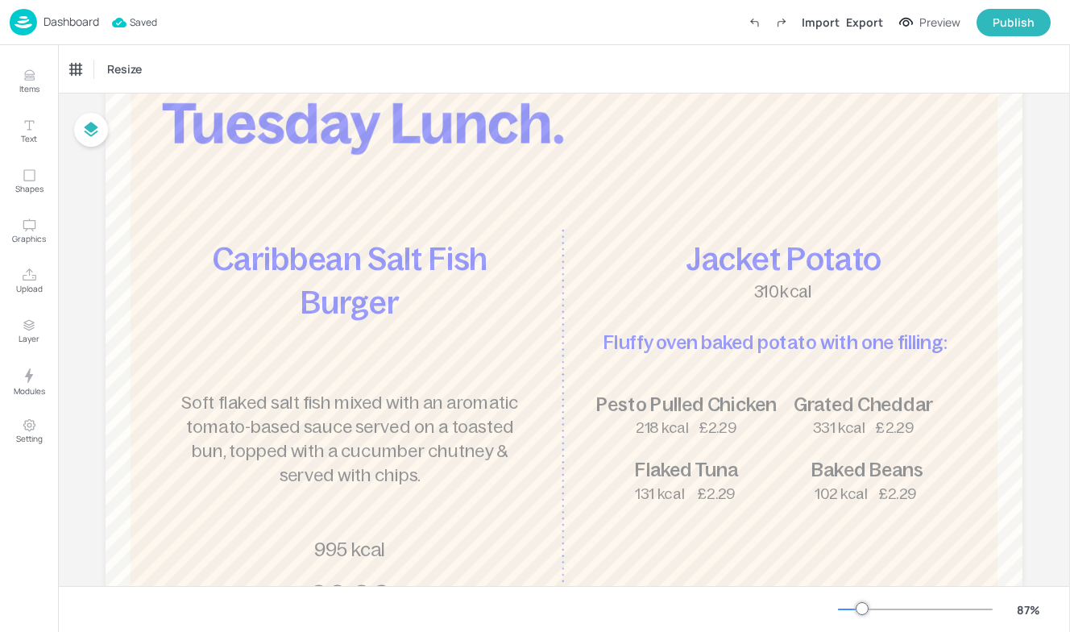
scroll to position [121, 0]
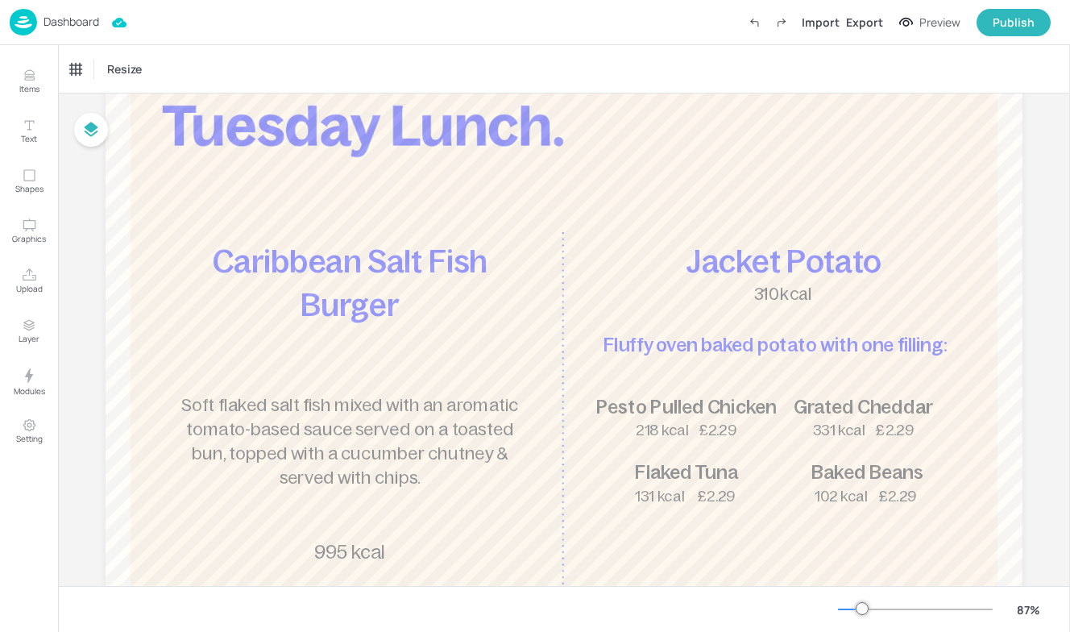
click at [340, 466] on p "Soft flaked salt fish mixed with an aromatic tomato-based sauce served on a toa…" at bounding box center [349, 442] width 343 height 98
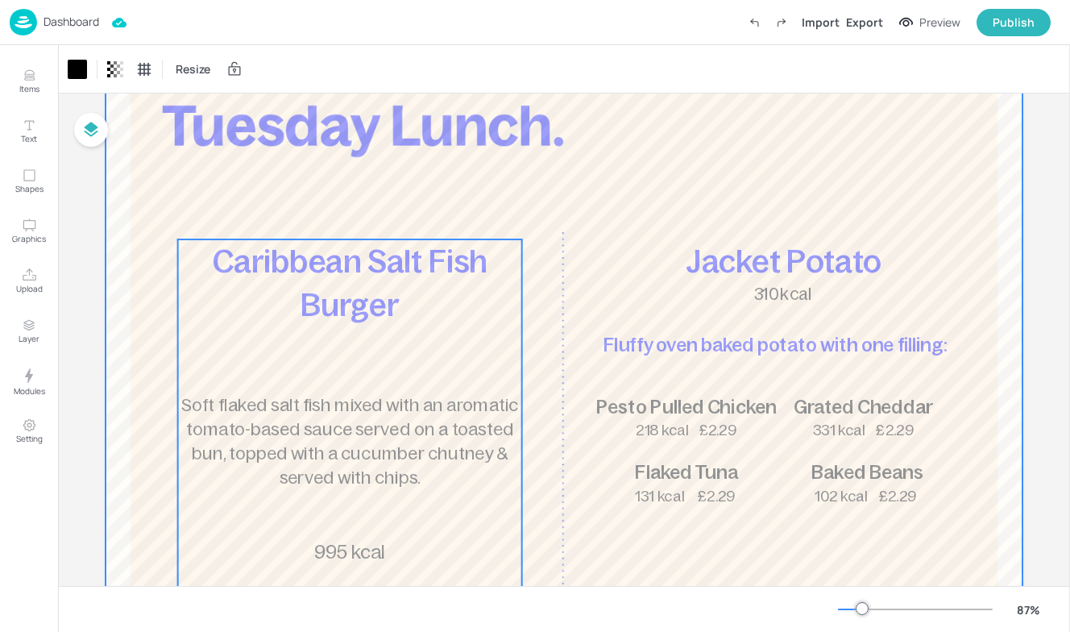
click at [232, 424] on span "Soft flaked salt fish mixed with an aromatic tomato-based sauce served on a toa…" at bounding box center [350, 441] width 338 height 93
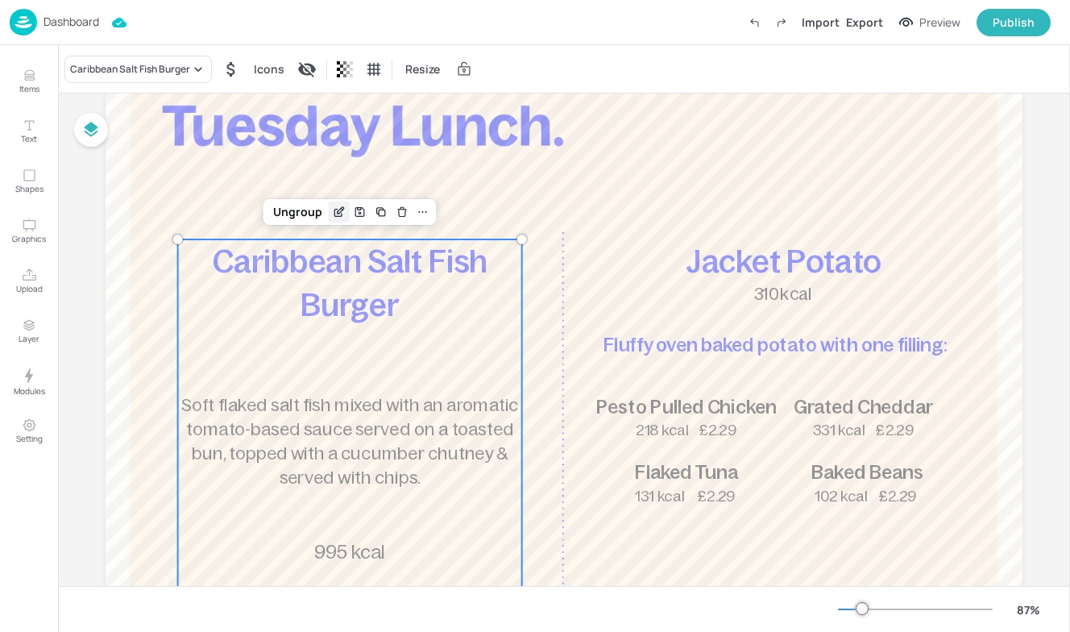
click at [335, 209] on icon "Edit Item" at bounding box center [339, 212] width 14 height 13
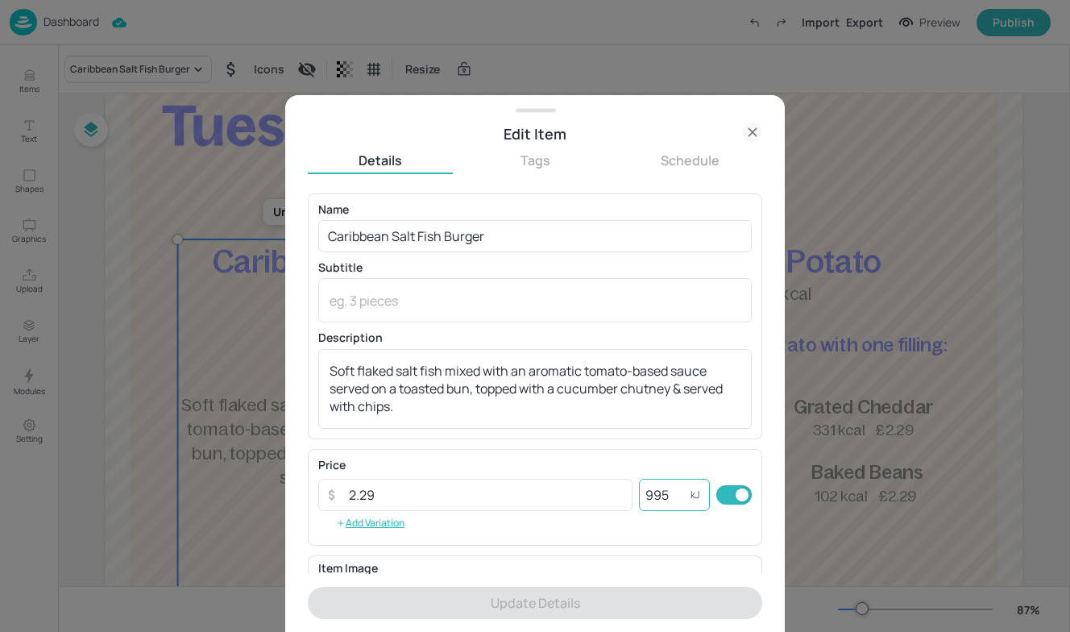
click at [664, 490] on input "995" at bounding box center [665, 495] width 52 height 32
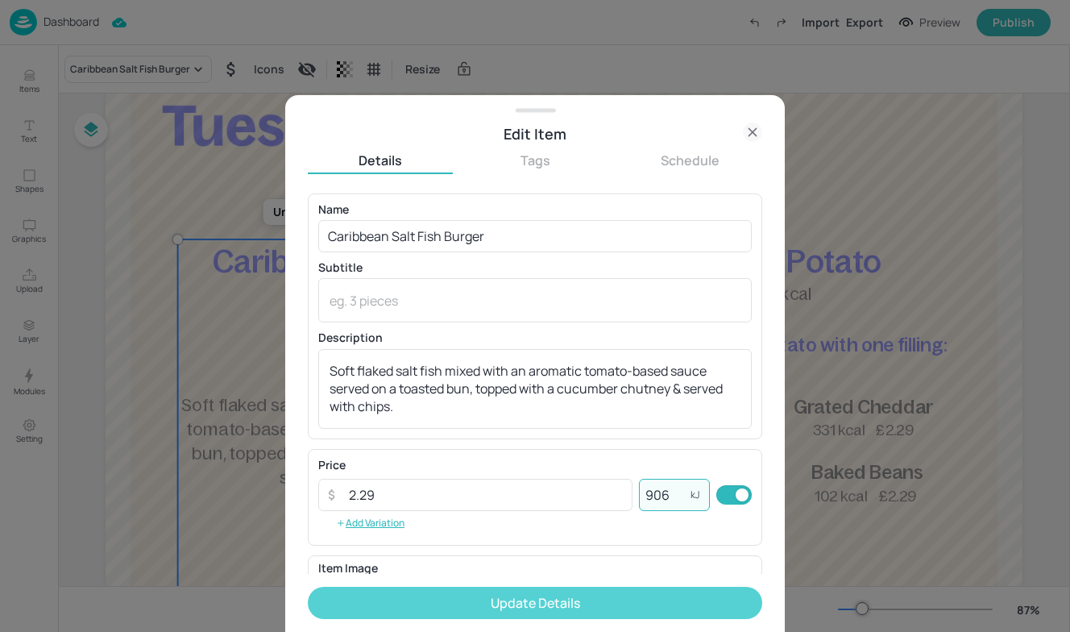
type input "906"
click at [530, 599] on button "Update Details" at bounding box center [535, 603] width 455 height 32
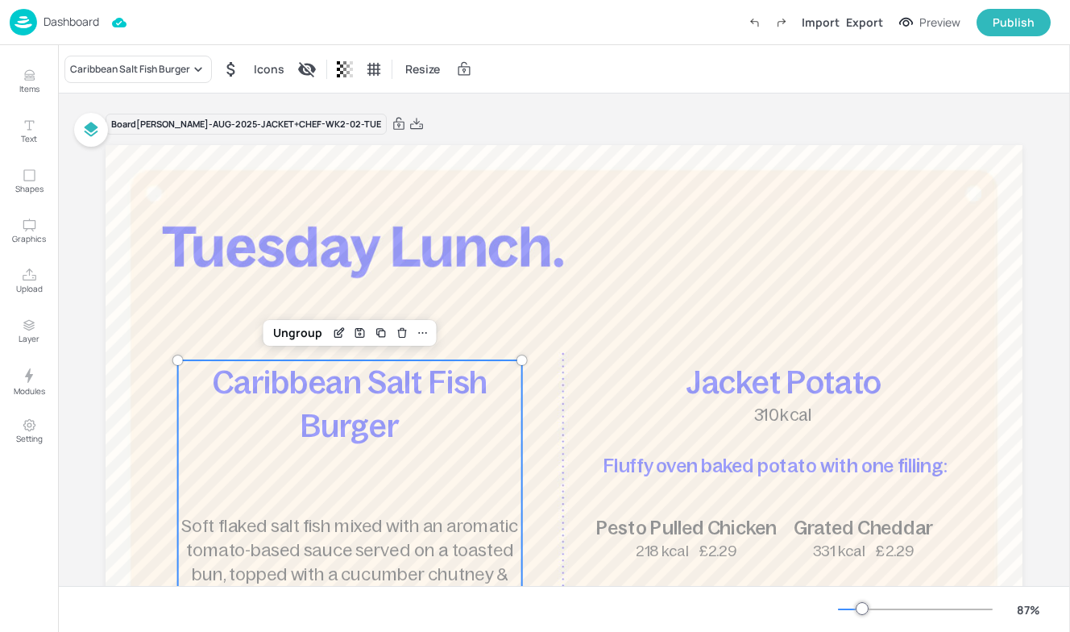
click at [55, 20] on p "Dashboard" at bounding box center [72, 21] width 56 height 11
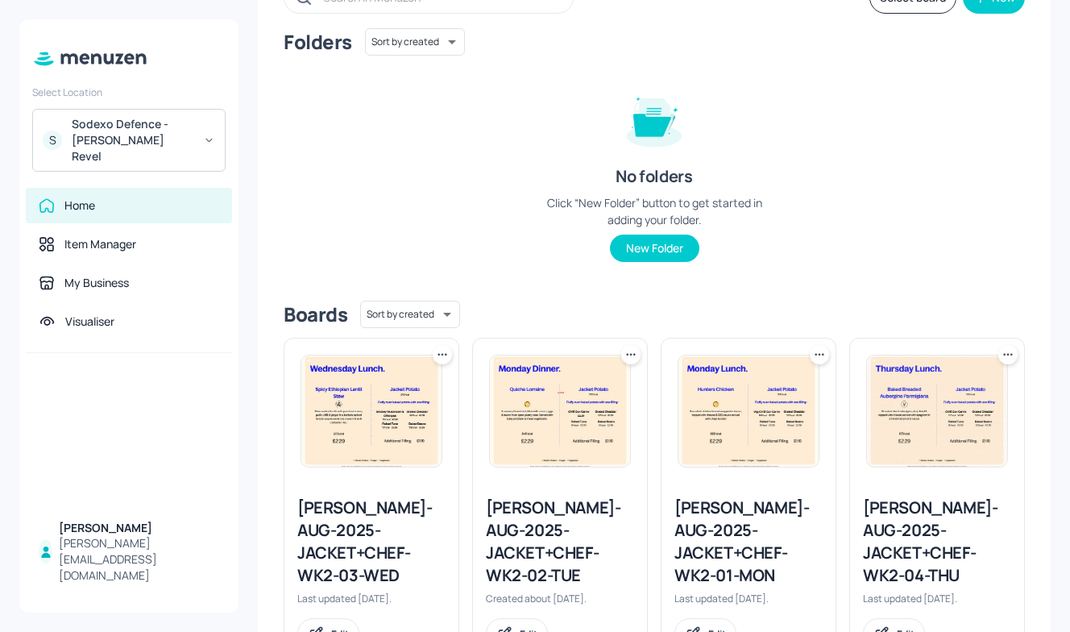
scroll to position [118, 0]
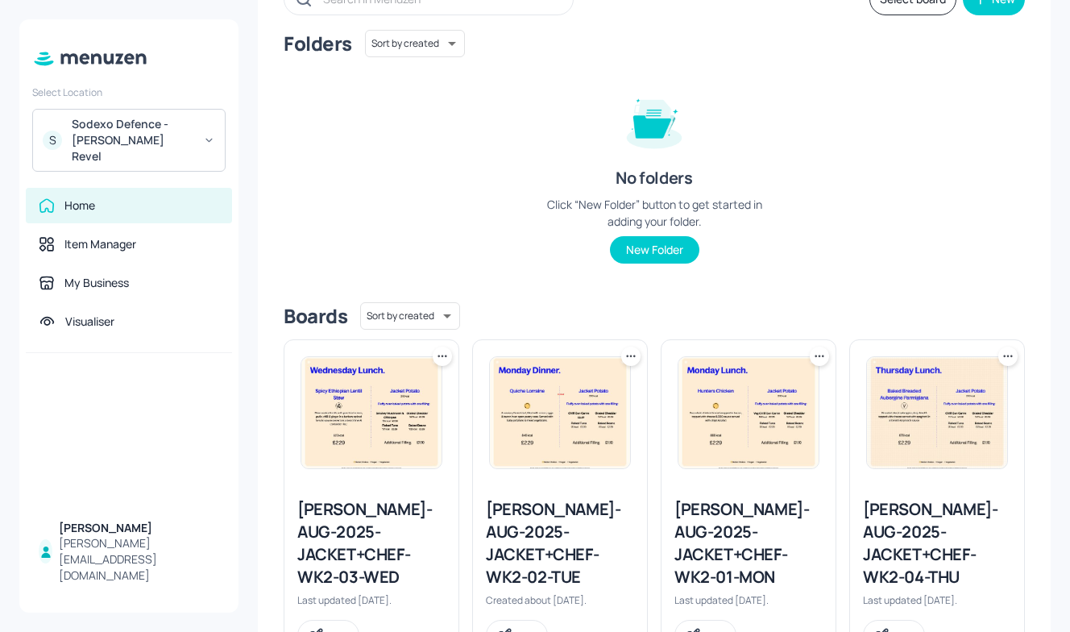
click at [555, 543] on div "Newbold-AUG-2025-JACKET+CHEF-WK2-02-TUE" at bounding box center [560, 543] width 148 height 90
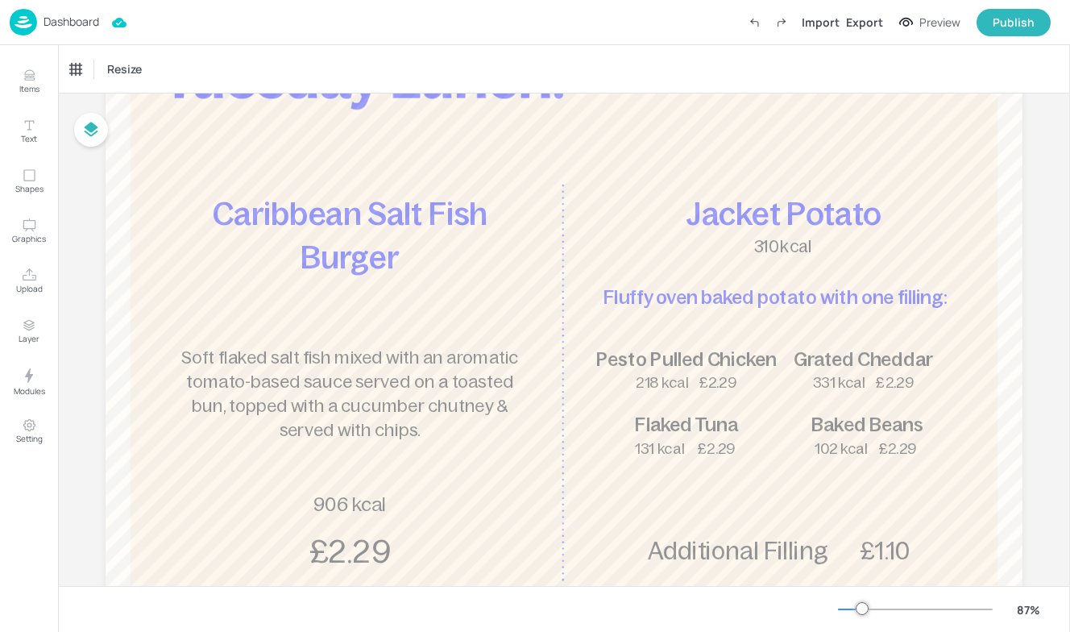
scroll to position [168, 0]
click at [35, 23] on img at bounding box center [23, 22] width 27 height 27
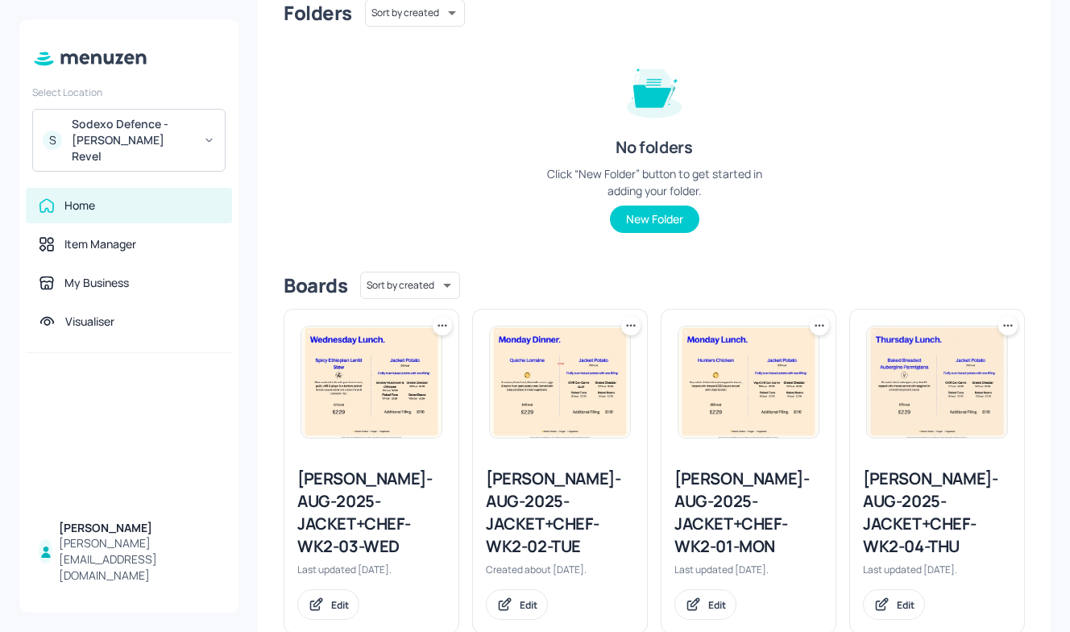
scroll to position [189, 0]
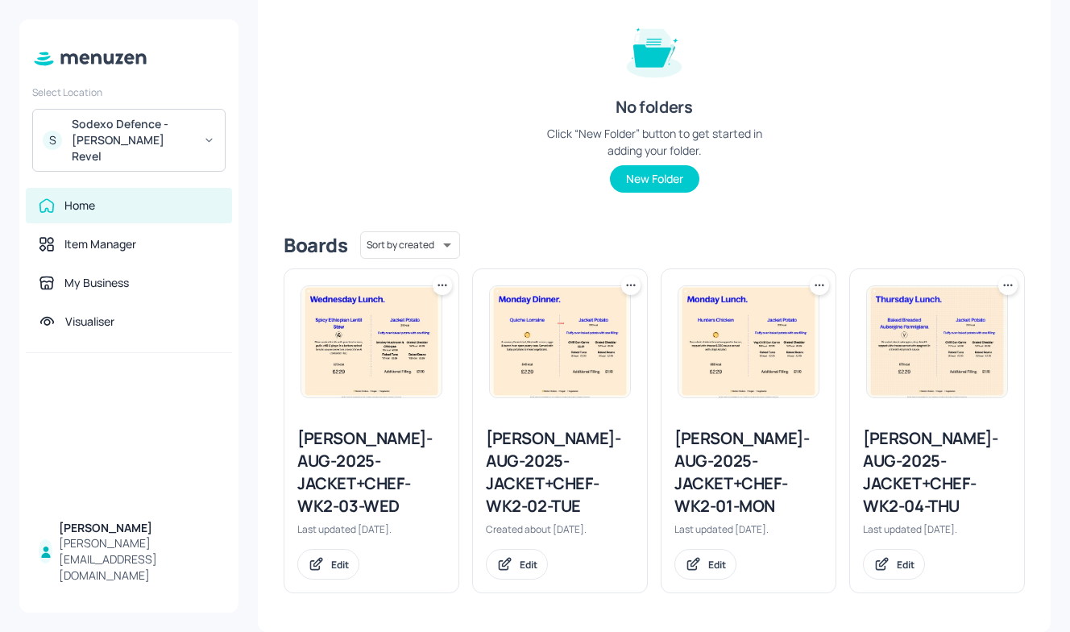
click at [379, 511] on div "Newbold-AUG-2025-JACKET+CHEF-WK2-03-WED" at bounding box center [371, 472] width 148 height 90
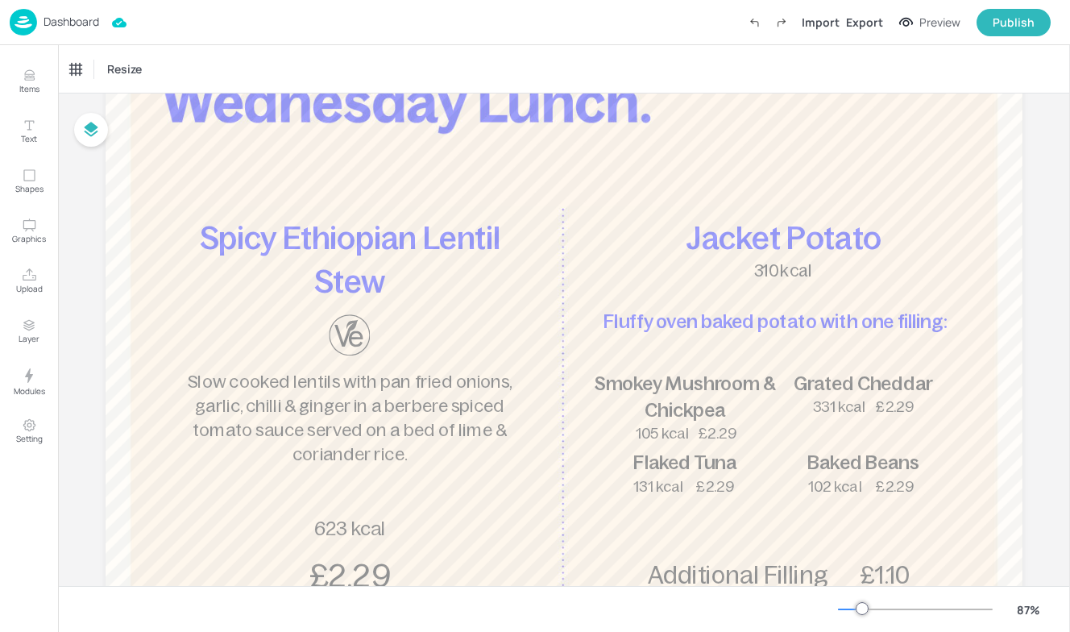
scroll to position [143, 0]
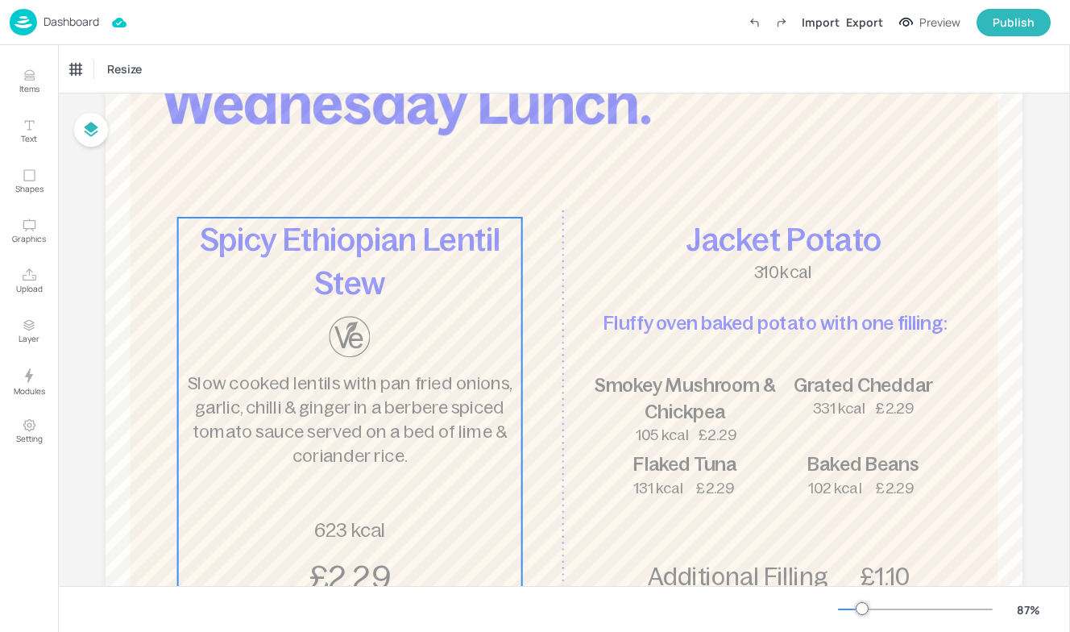
click at [292, 445] on p "Slow cooked lentils with pan fried onions, garlic, chilli & ginger in a berbere…" at bounding box center [349, 420] width 343 height 98
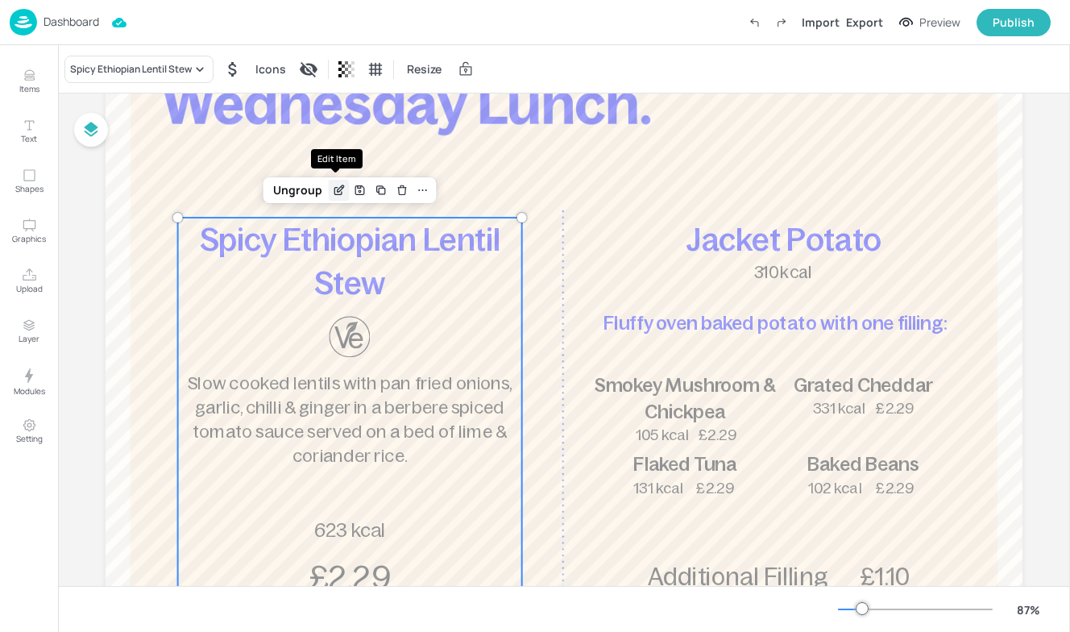
click at [337, 192] on icon "Edit Item" at bounding box center [340, 188] width 6 height 6
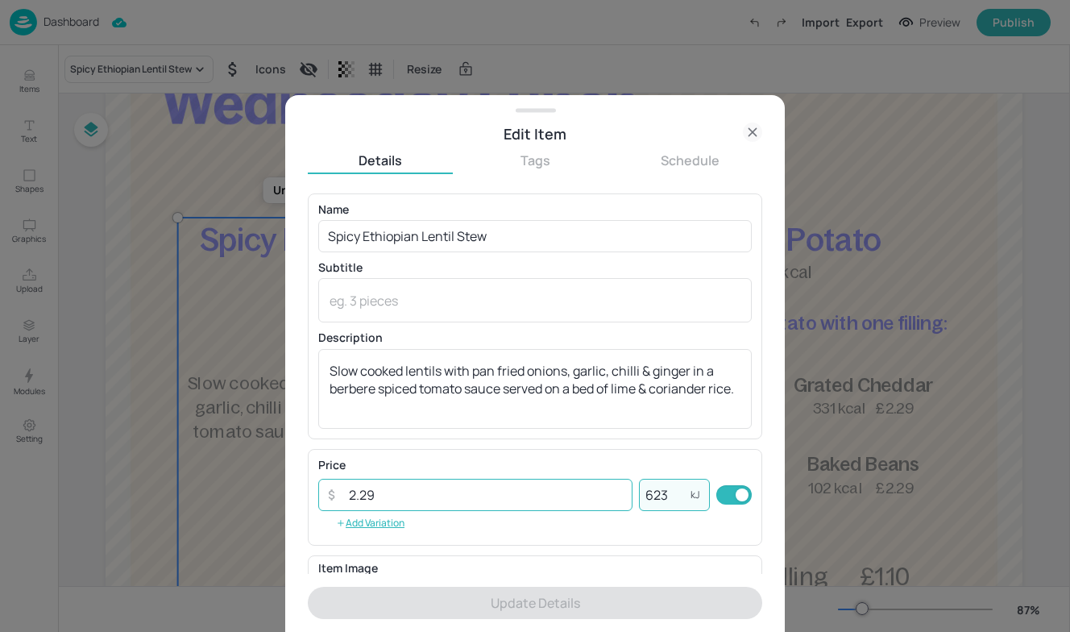
drag, startPoint x: 670, startPoint y: 496, endPoint x: 588, endPoint y: 496, distance: 82.2
click at [588, 496] on div "​ 2.29 ​ 623 kJ ​" at bounding box center [535, 495] width 434 height 32
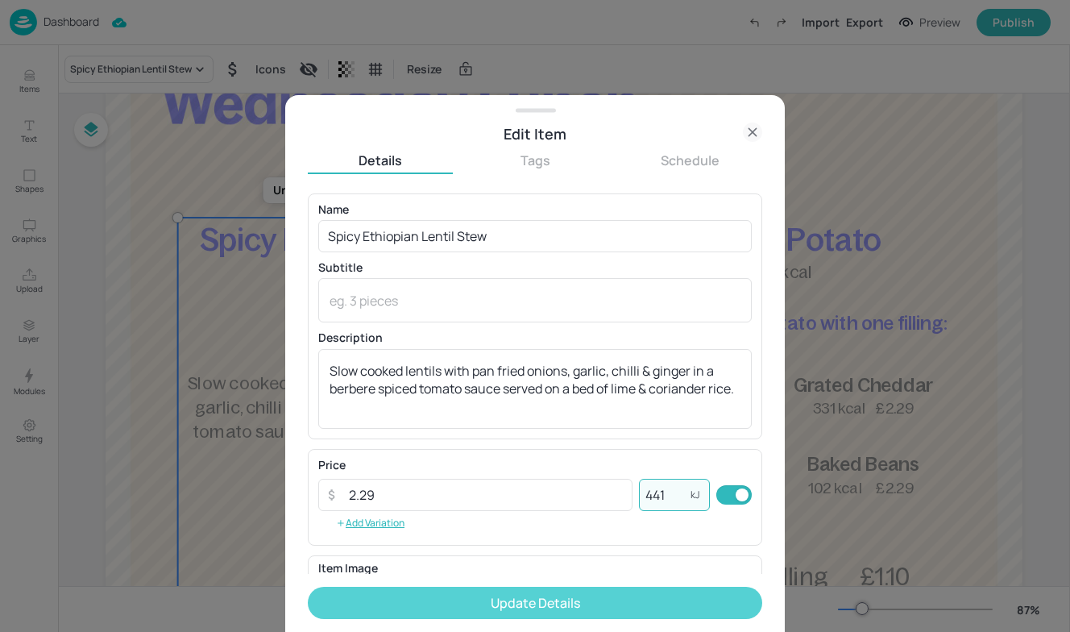
type input "441"
click at [570, 612] on button "Update Details" at bounding box center [535, 603] width 455 height 32
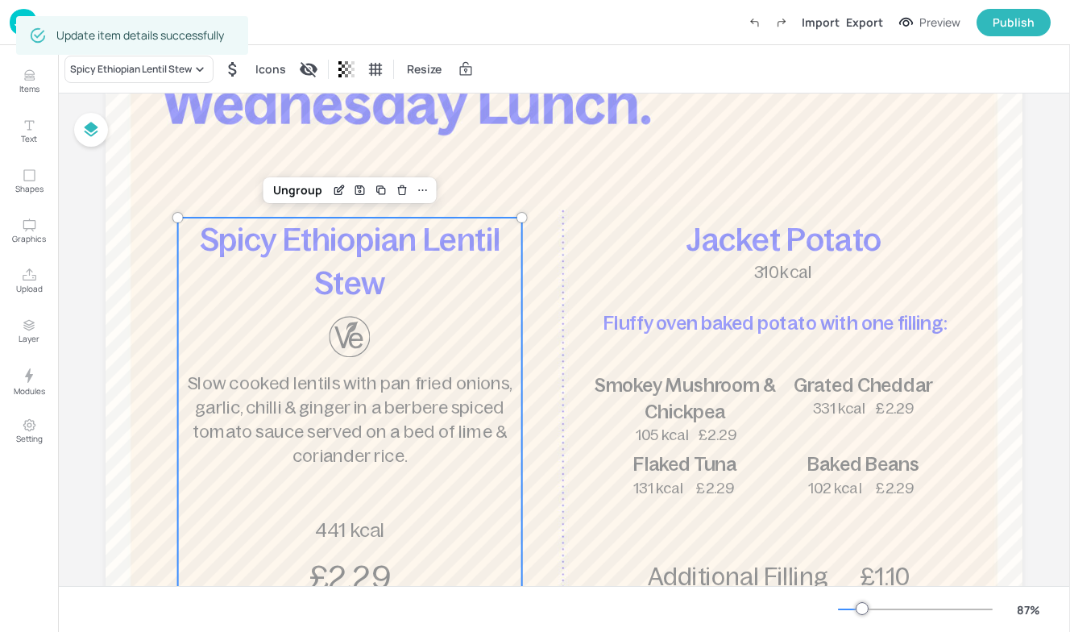
click at [21, 10] on img at bounding box center [23, 22] width 27 height 27
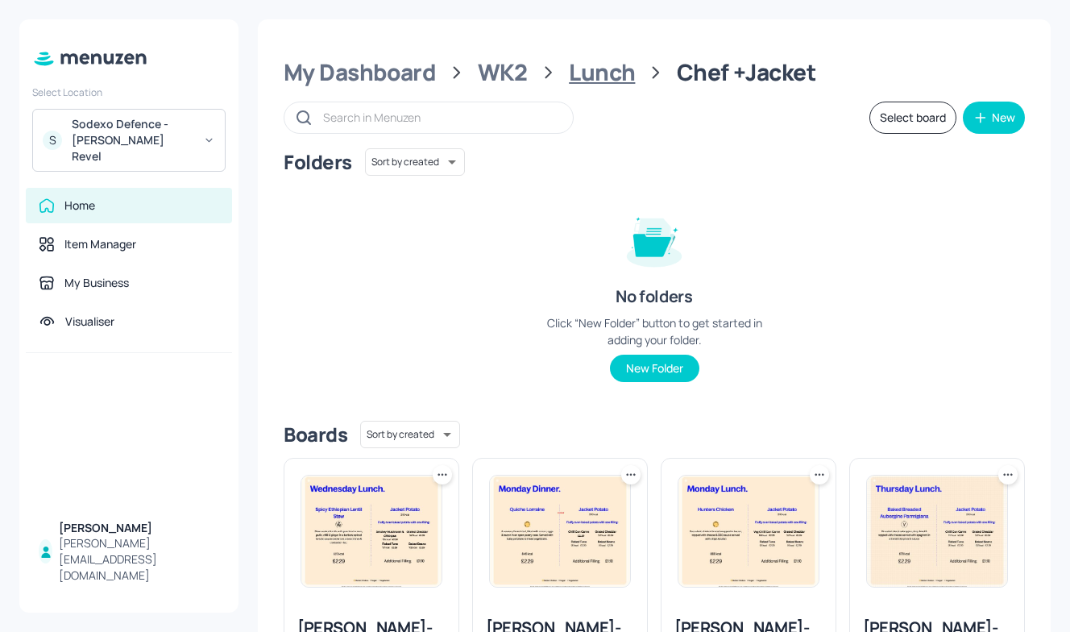
click at [609, 60] on div "Lunch" at bounding box center [602, 72] width 66 height 29
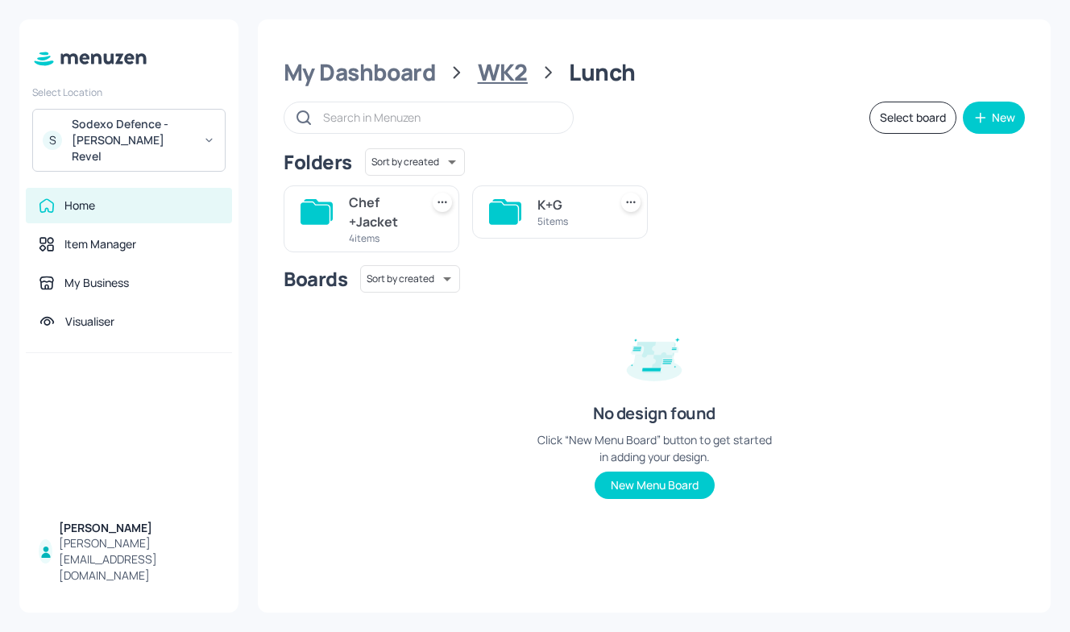
click at [497, 63] on div "WK2" at bounding box center [503, 72] width 50 height 29
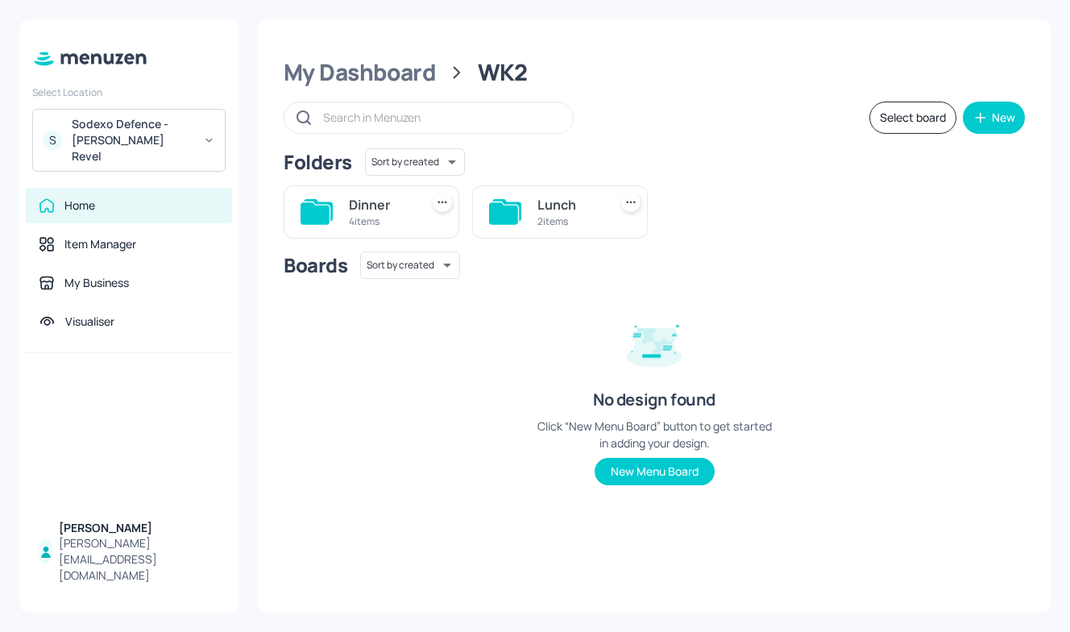
click at [568, 231] on div "Lunch 2 items" at bounding box center [570, 212] width 64 height 39
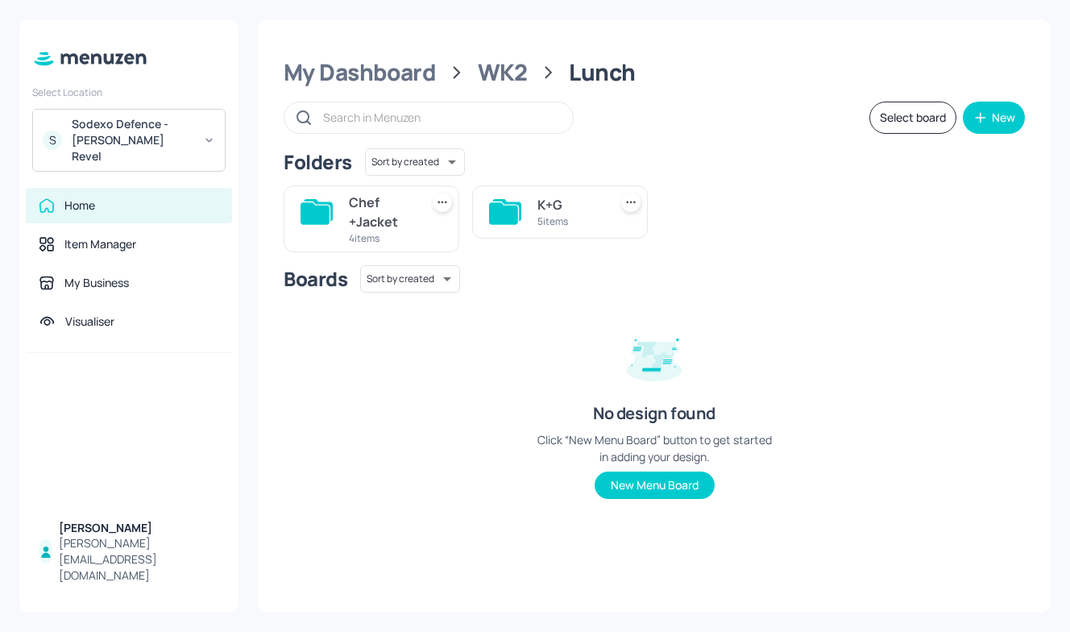
click at [499, 227] on div at bounding box center [505, 212] width 32 height 39
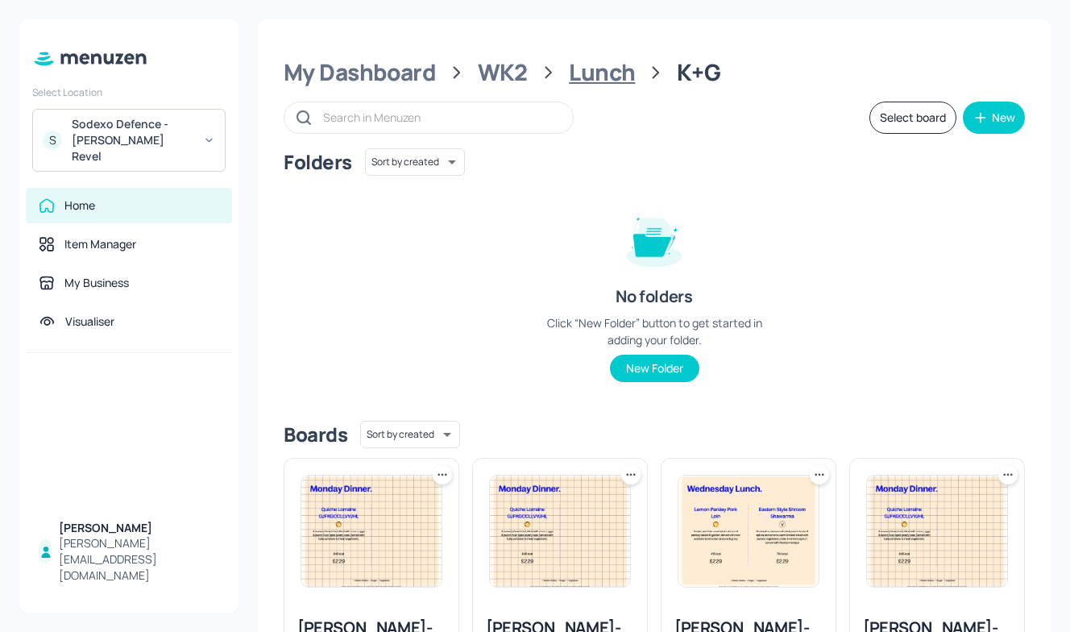
click at [602, 72] on div "Lunch" at bounding box center [602, 72] width 66 height 29
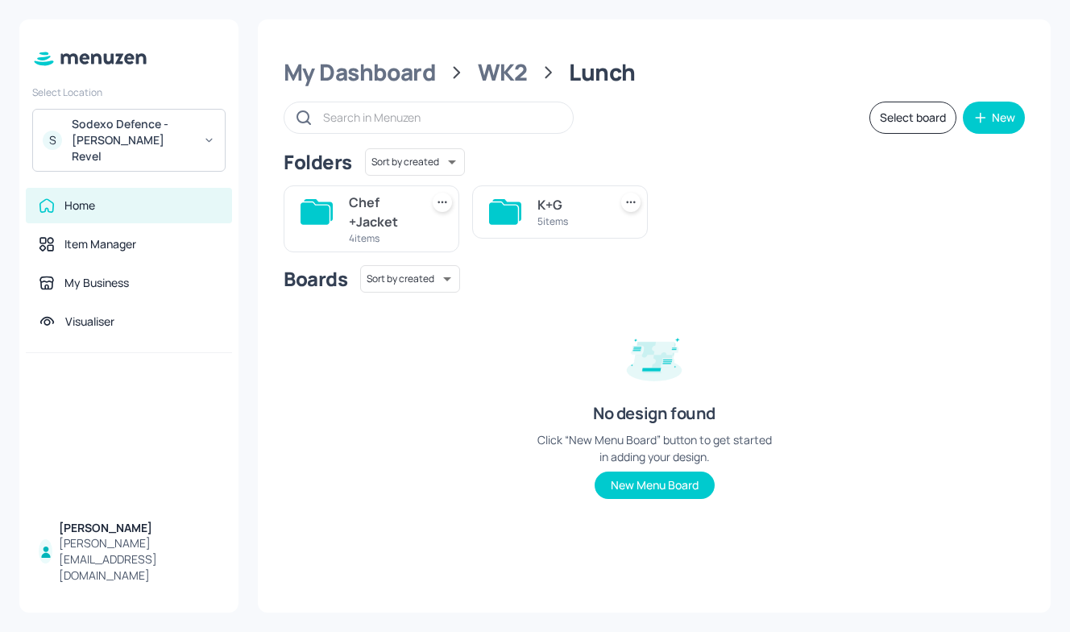
click at [365, 227] on div "Chef +Jacket" at bounding box center [381, 212] width 64 height 39
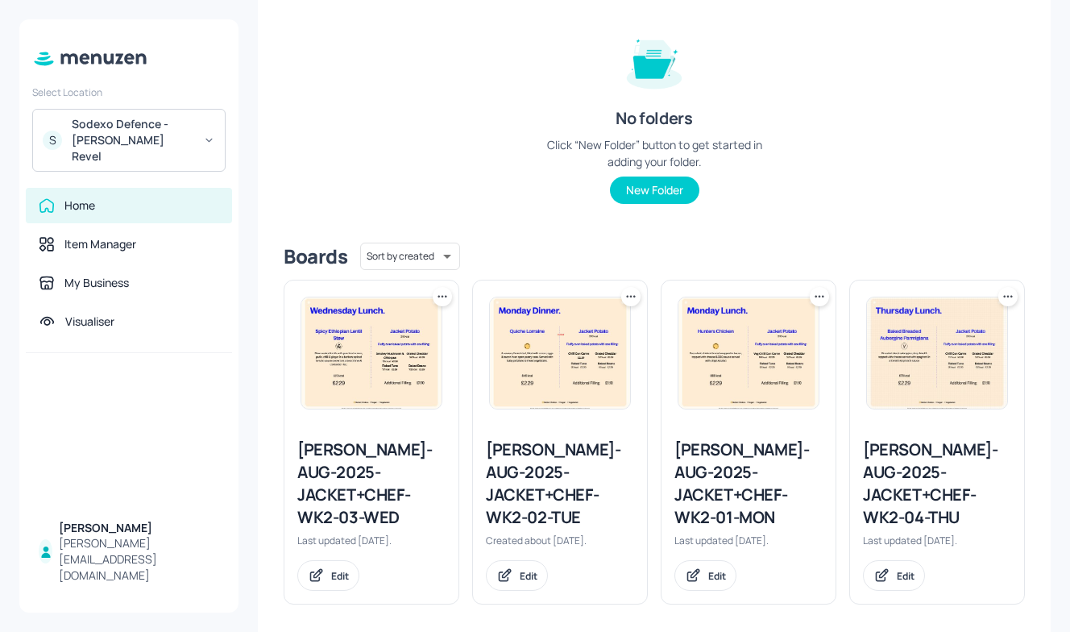
scroll to position [189, 0]
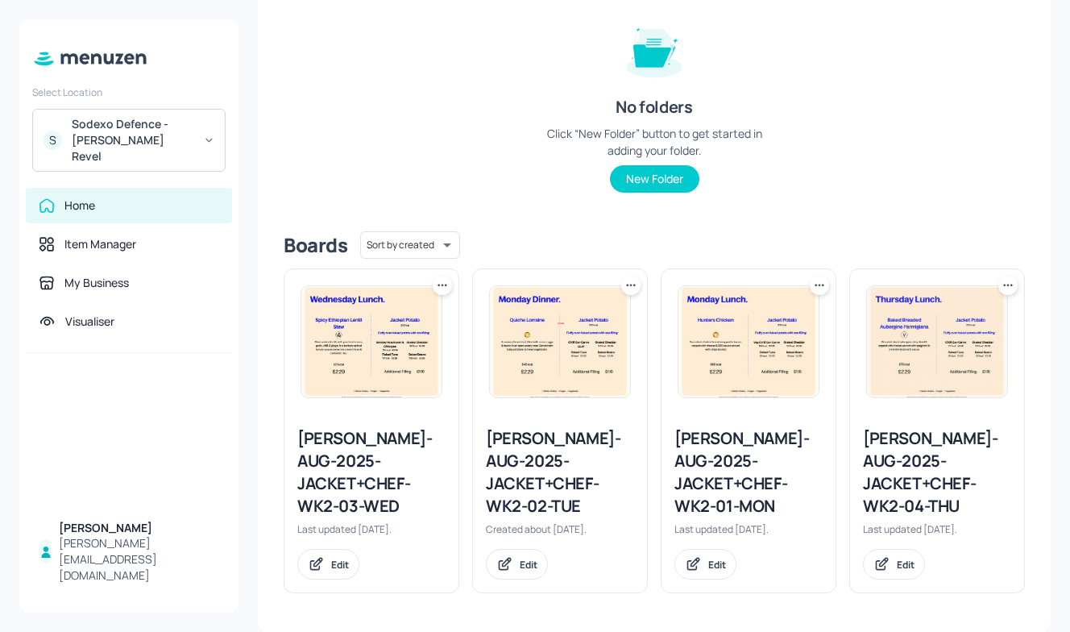
click at [873, 461] on div "Newbold-AUG-2025-JACKET+CHEF-WK2-04-THU" at bounding box center [937, 472] width 148 height 90
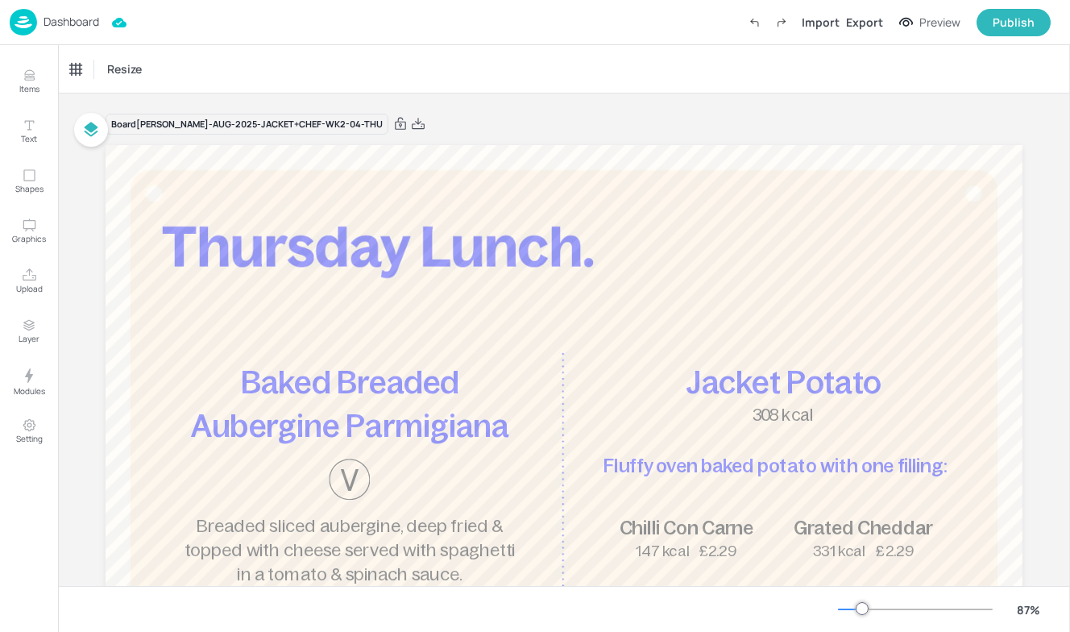
click at [65, 25] on p "Dashboard" at bounding box center [72, 21] width 56 height 11
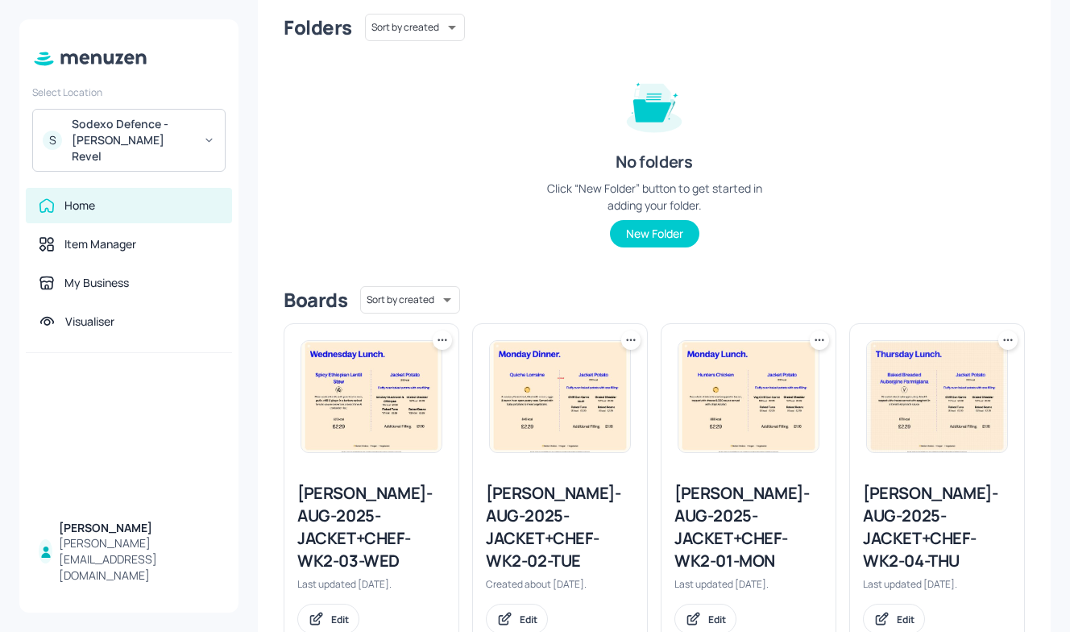
scroll to position [189, 0]
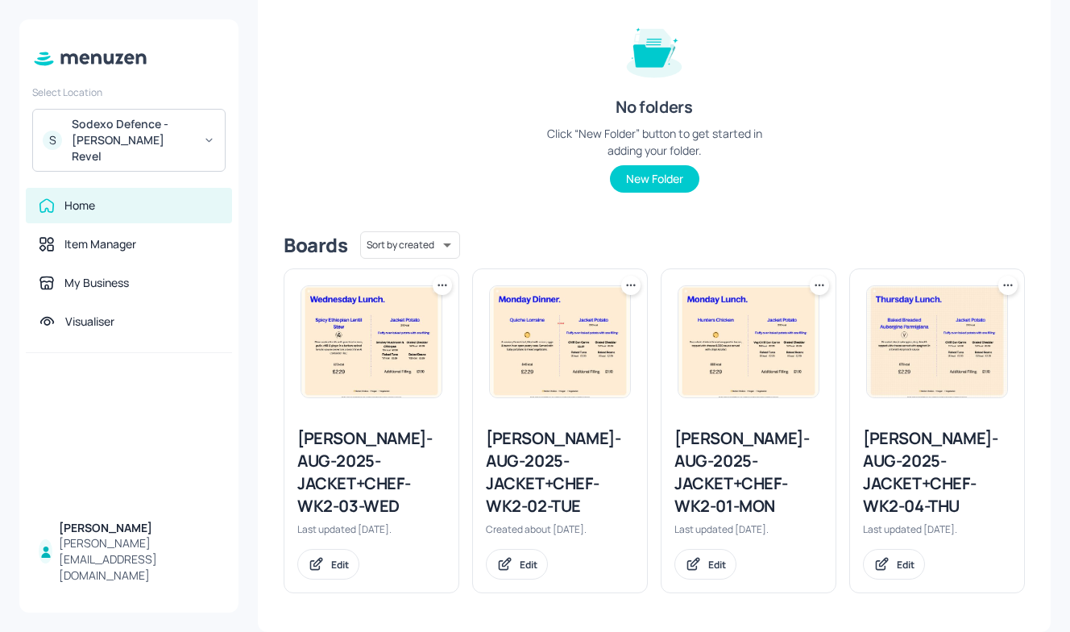
click at [875, 488] on div "Newbold-AUG-2025-JACKET+CHEF-WK2-04-THU" at bounding box center [937, 472] width 148 height 90
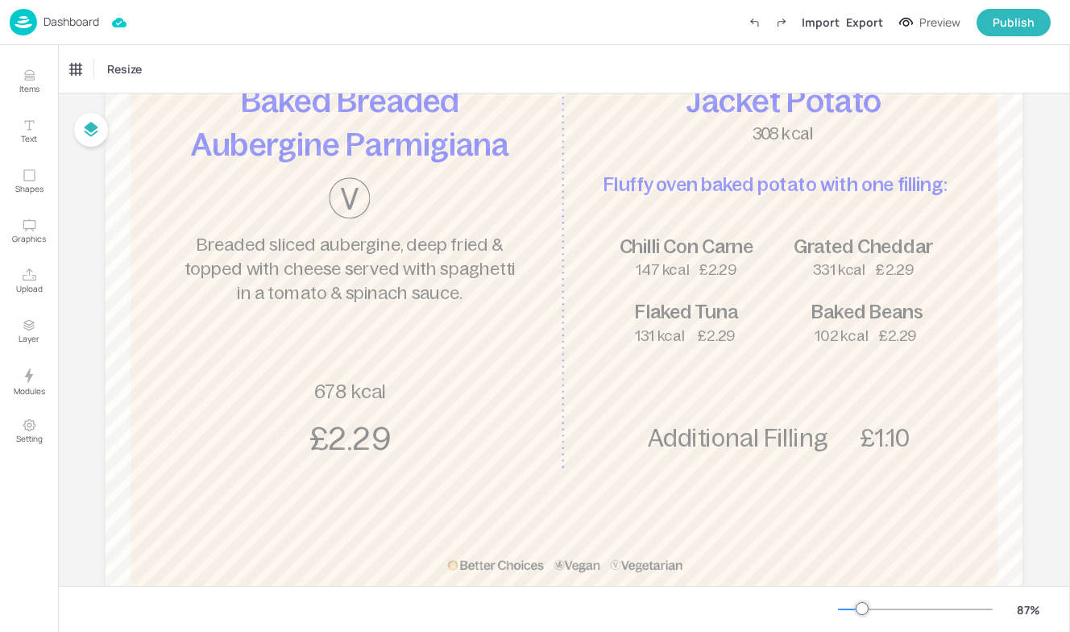
scroll to position [283, 0]
click at [60, 24] on p "Dashboard" at bounding box center [72, 21] width 56 height 11
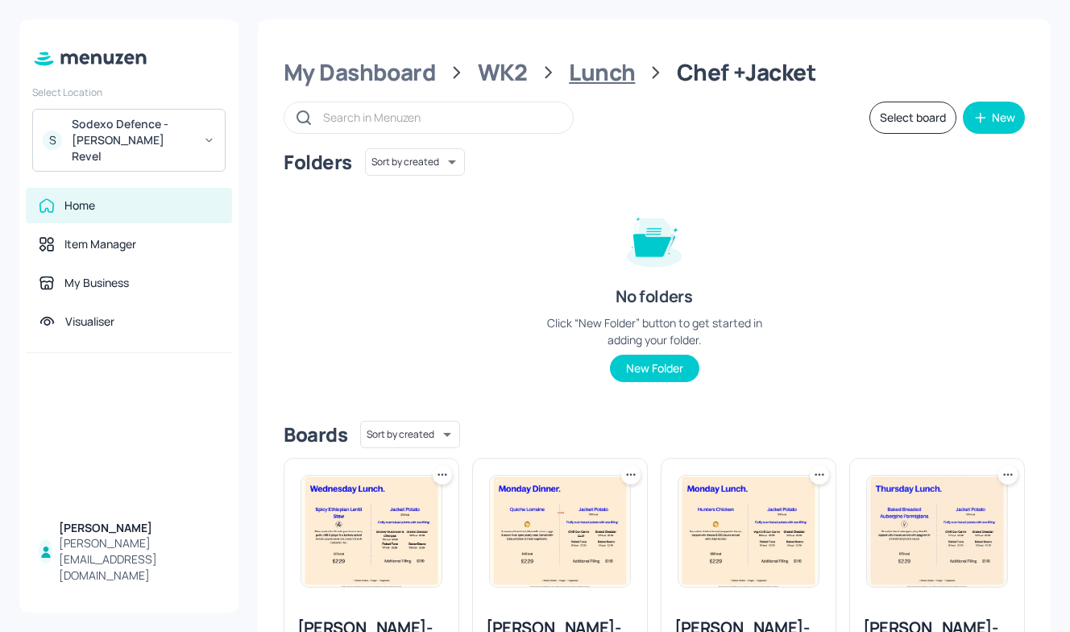
click at [596, 71] on div "Lunch" at bounding box center [602, 72] width 66 height 29
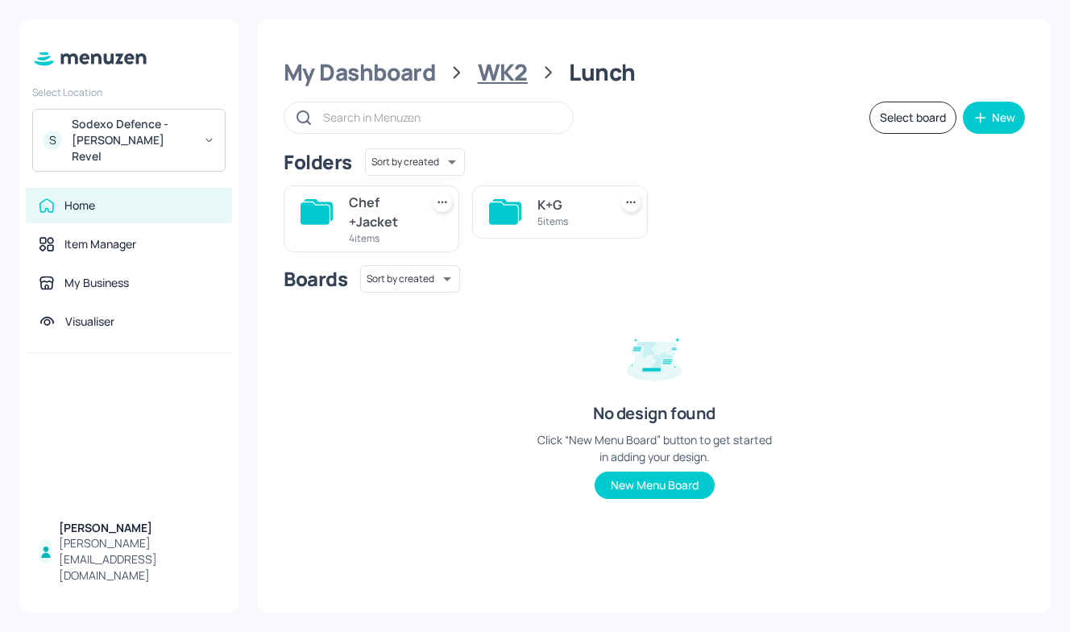
click at [510, 69] on div "WK2" at bounding box center [503, 72] width 50 height 29
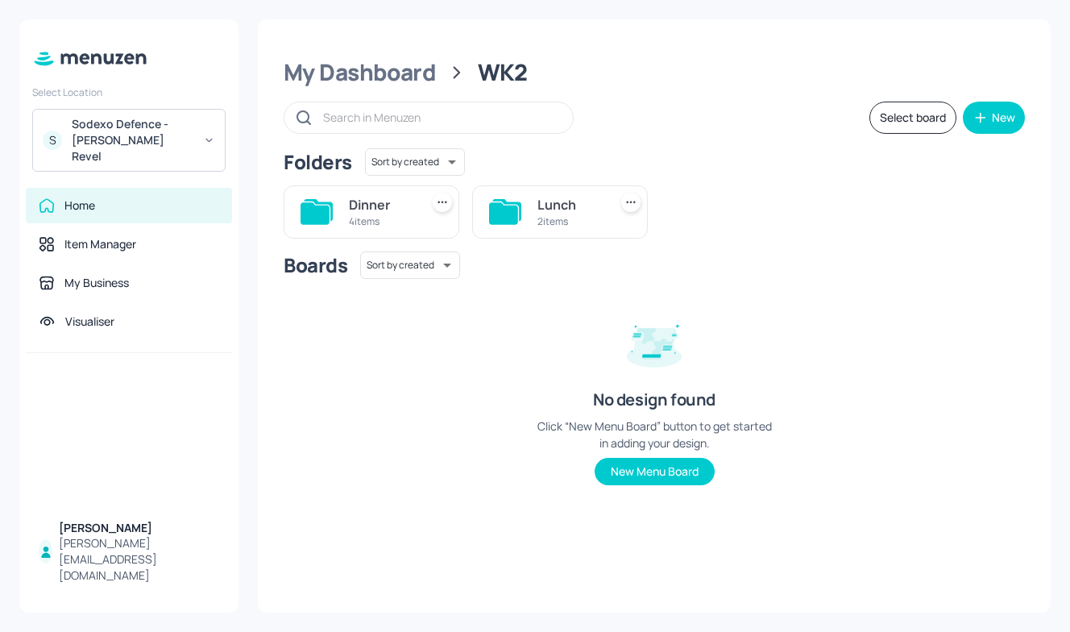
click at [365, 220] on div "4 items" at bounding box center [381, 221] width 64 height 14
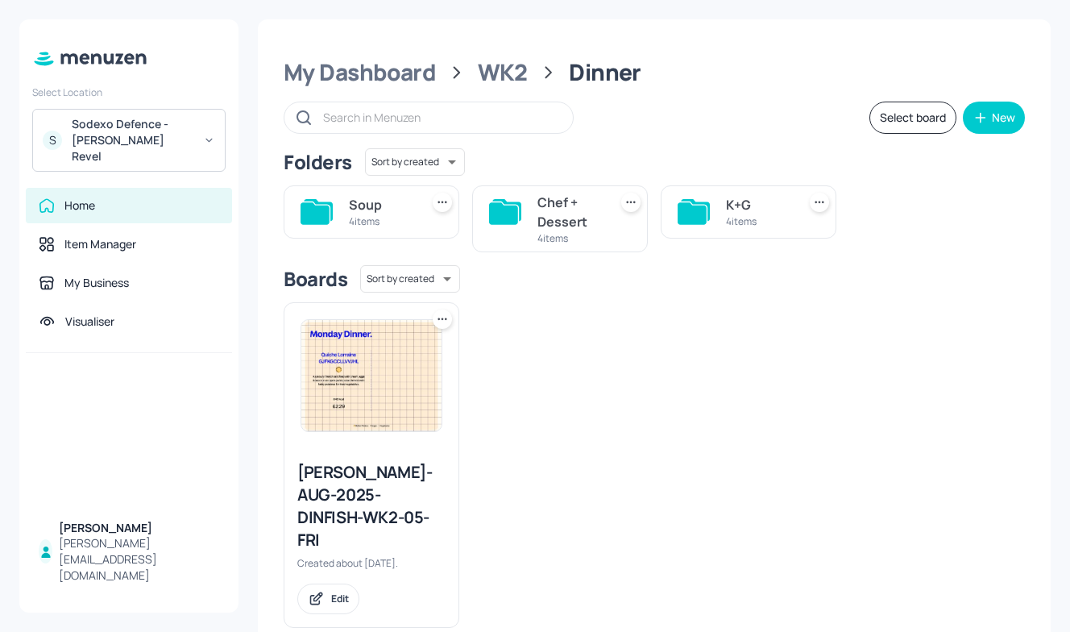
click at [330, 212] on icon at bounding box center [317, 212] width 32 height 26
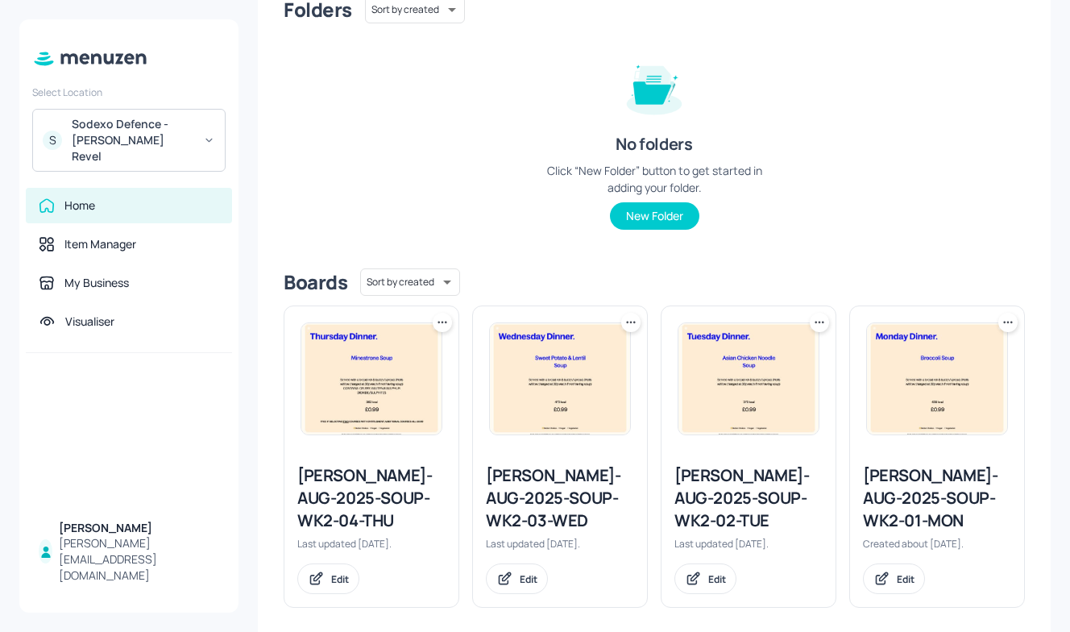
scroll to position [167, 0]
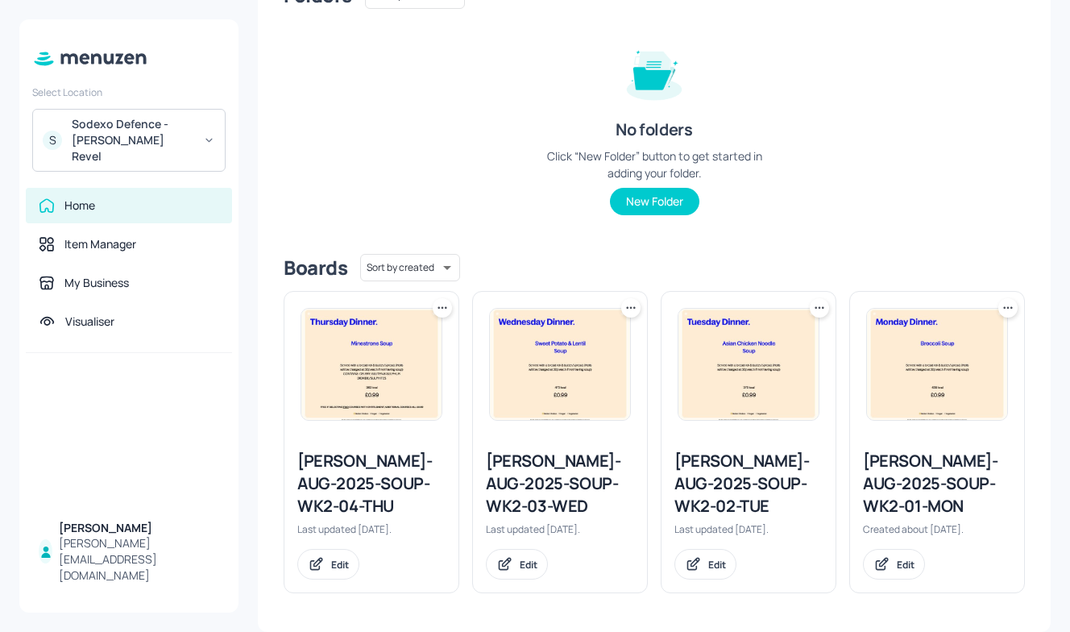
click at [930, 417] on img at bounding box center [937, 364] width 140 height 111
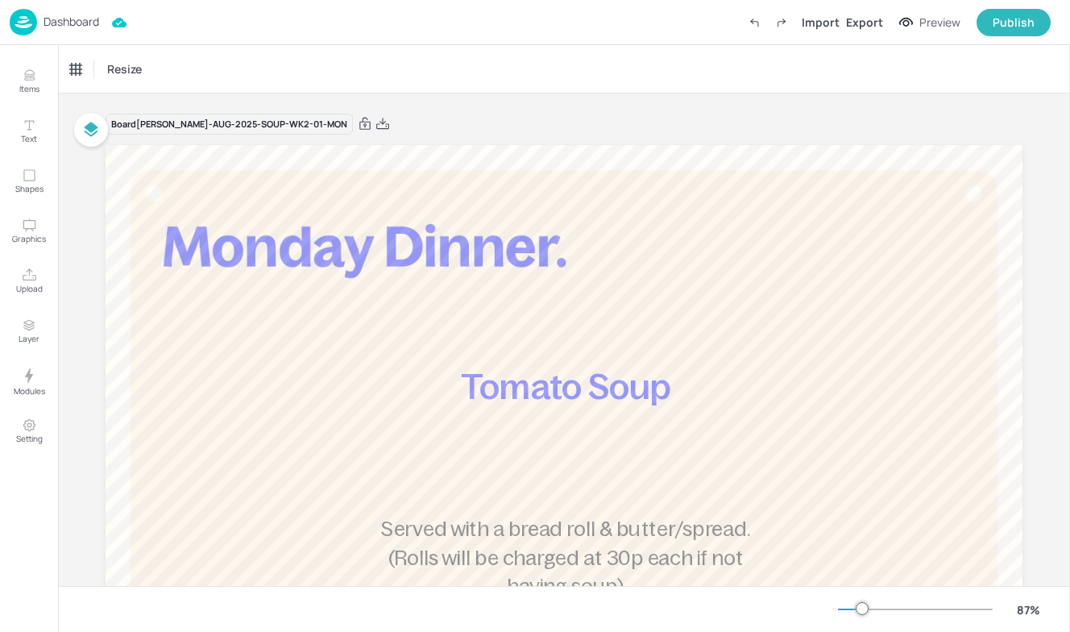
click at [24, 19] on img at bounding box center [23, 22] width 27 height 27
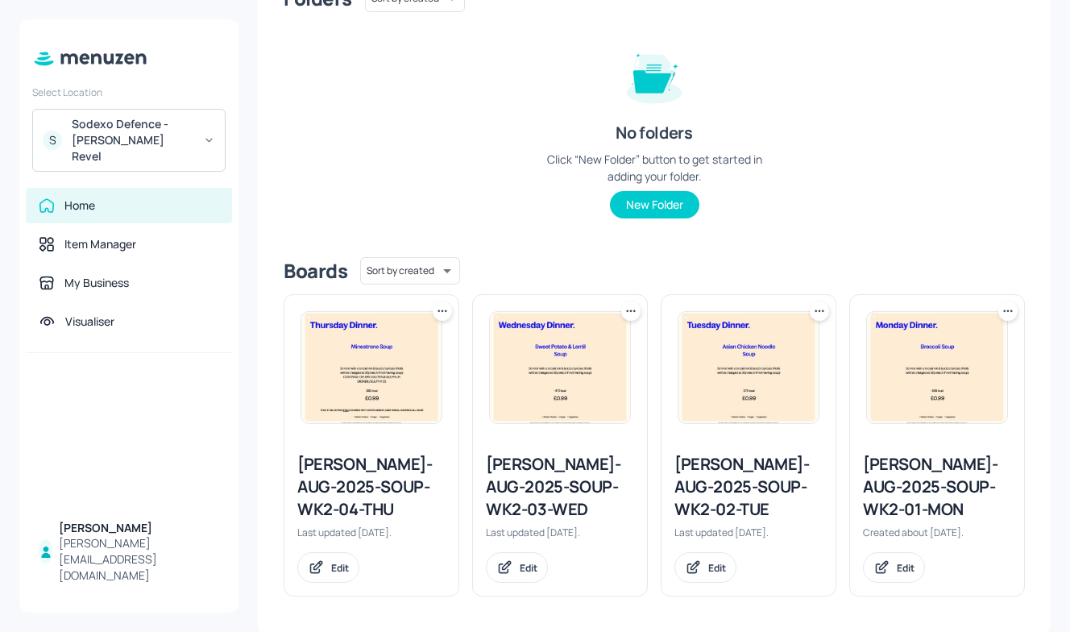
scroll to position [167, 0]
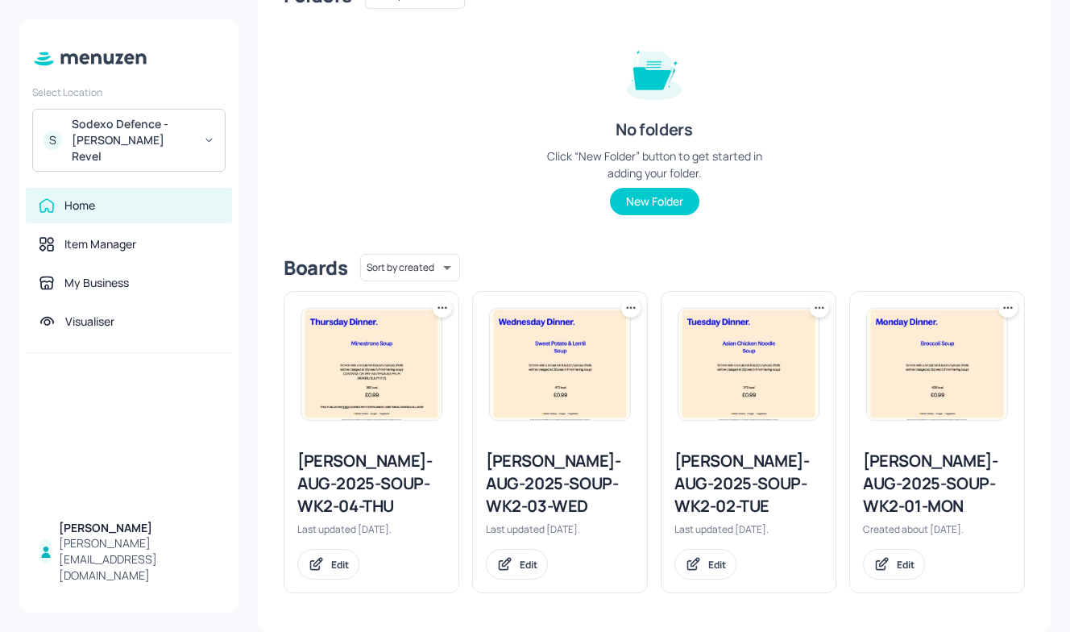
click at [721, 492] on div "Newbold-AUG-2025-SOUP-WK2-02-TUE" at bounding box center [749, 484] width 148 height 68
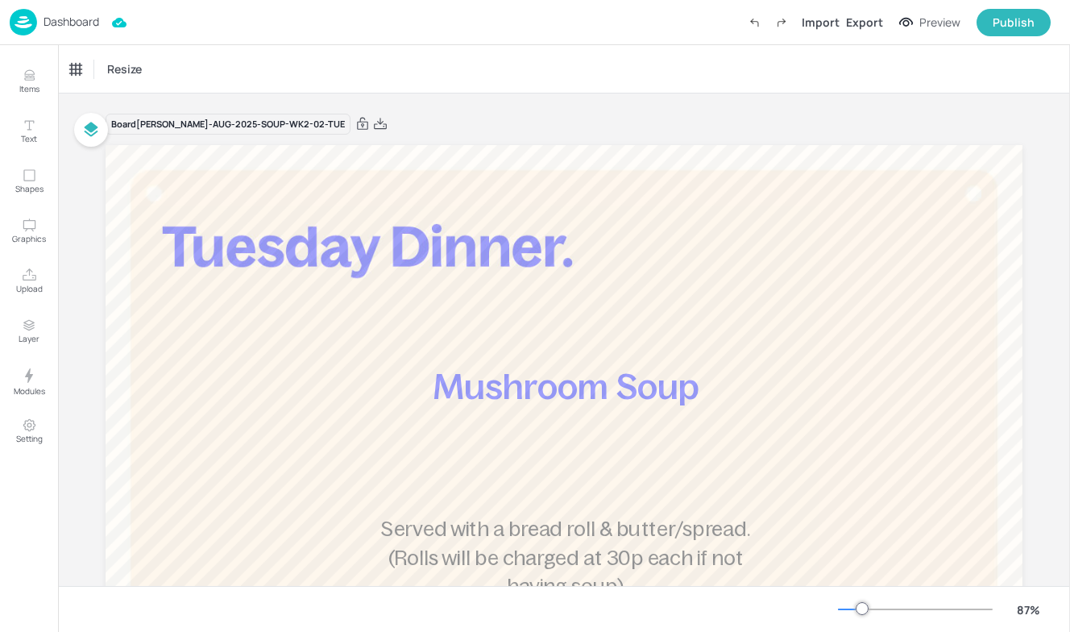
click at [35, 19] on img at bounding box center [23, 22] width 27 height 27
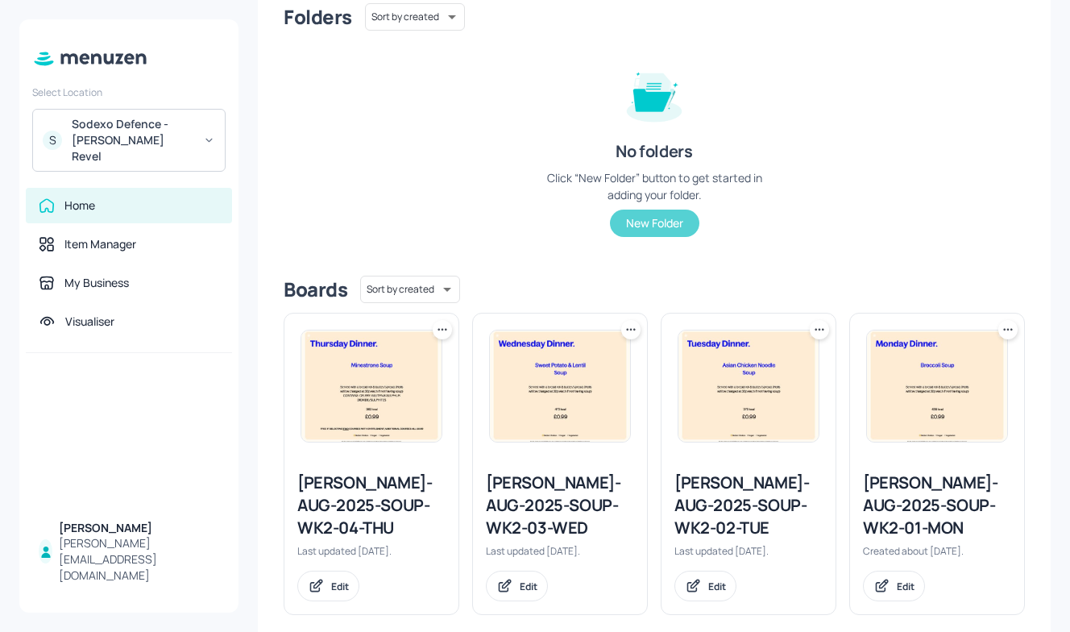
scroll to position [167, 0]
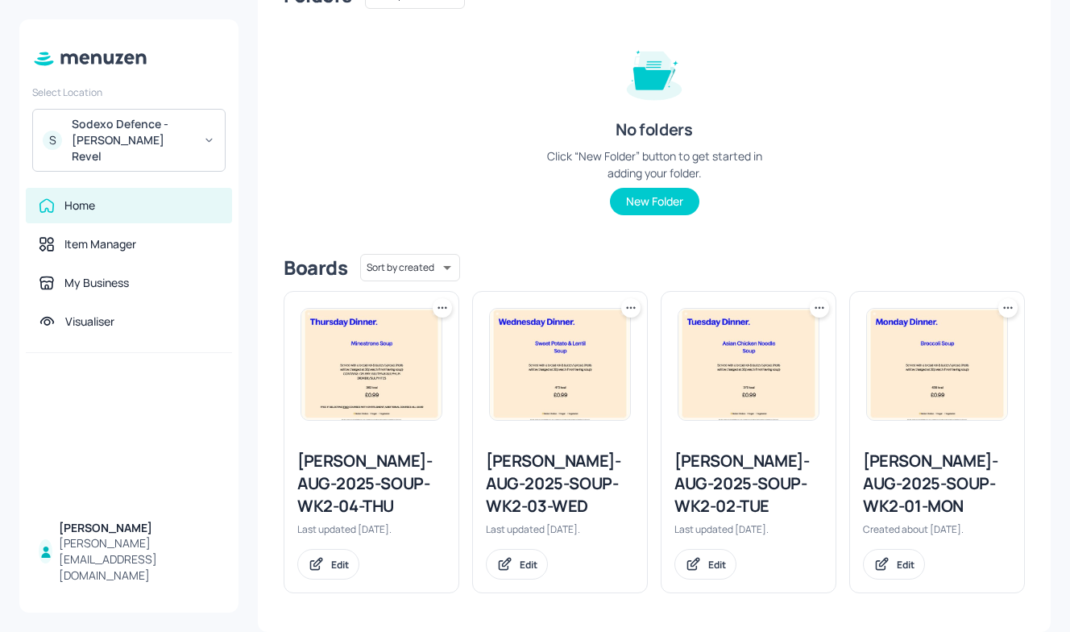
click at [519, 488] on div "Newbold-AUG-2025-SOUP-WK2-03-WED" at bounding box center [560, 484] width 148 height 68
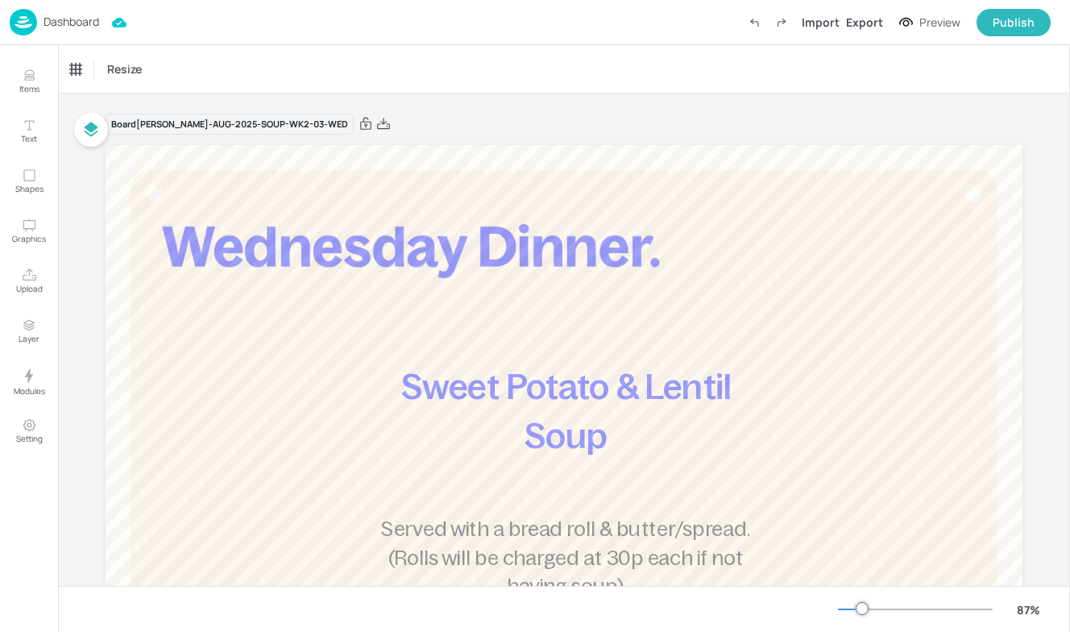
click at [25, 20] on img at bounding box center [23, 22] width 27 height 27
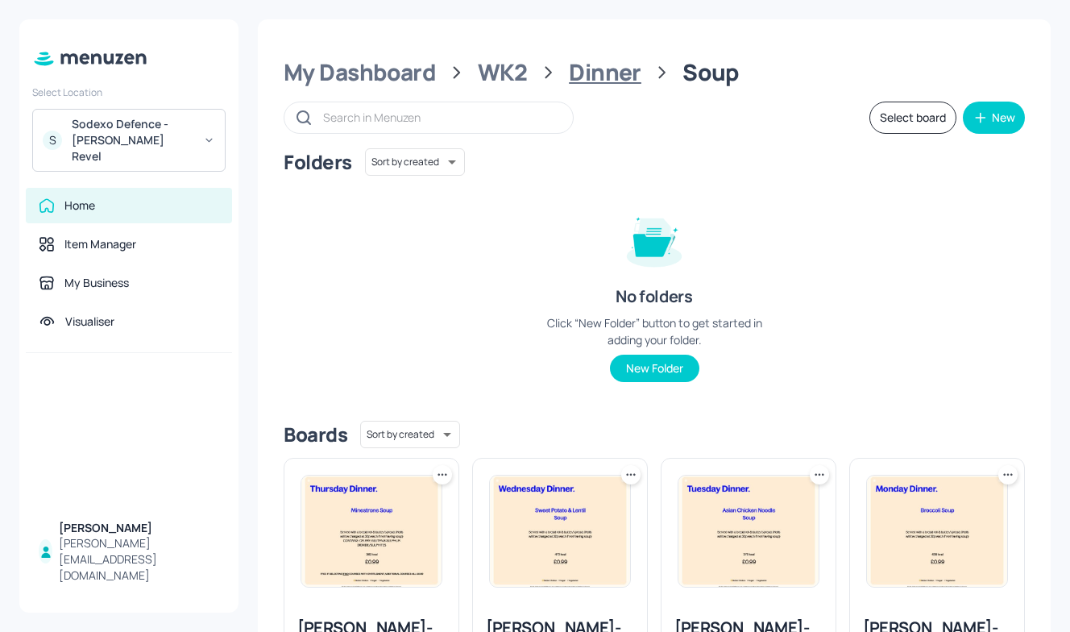
click at [604, 70] on div "Dinner" at bounding box center [605, 72] width 73 height 29
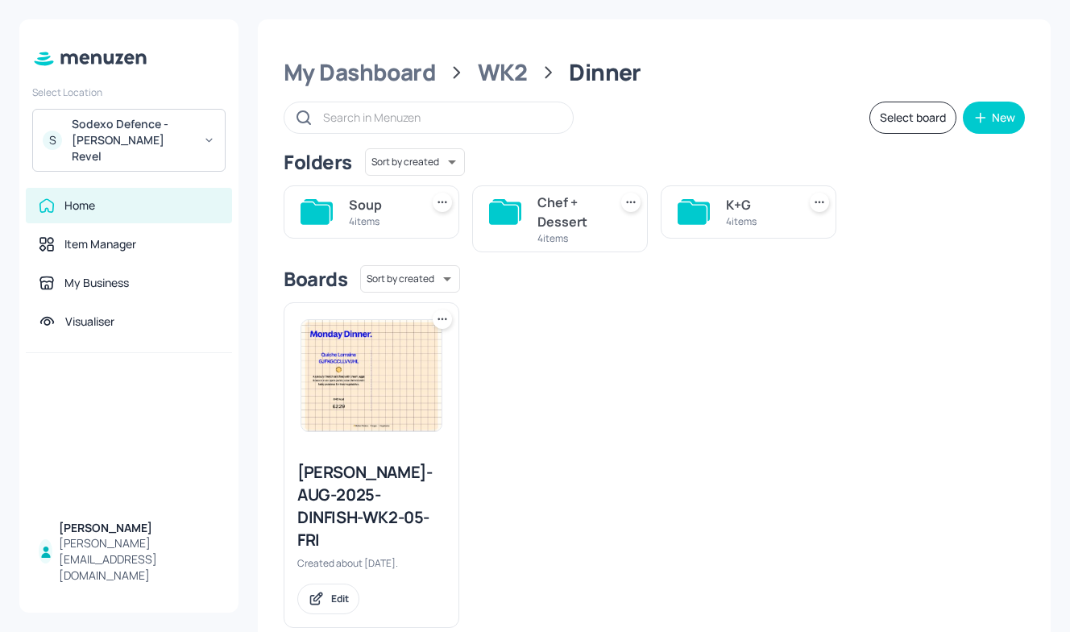
click at [404, 222] on div "4 items" at bounding box center [381, 221] width 64 height 14
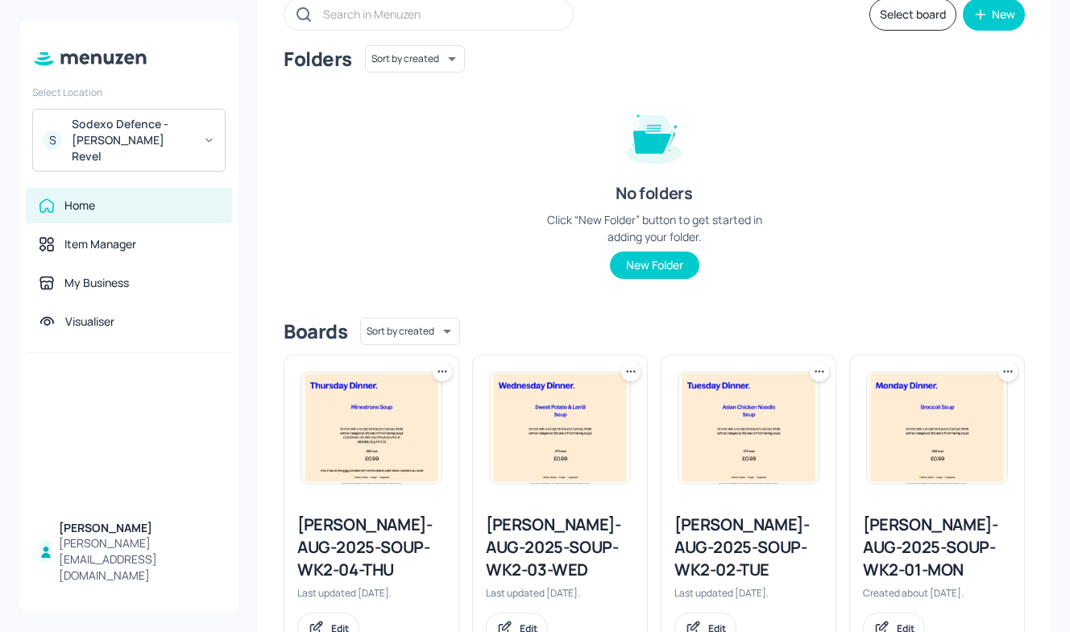
scroll to position [108, 0]
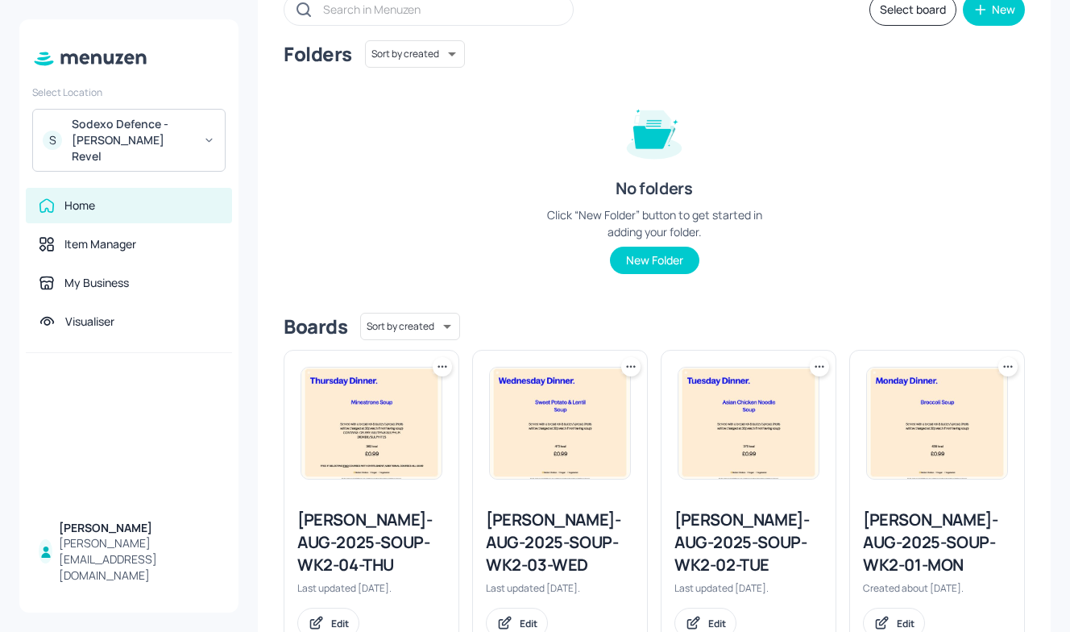
click at [352, 551] on div "Newbold-AUG-2025-SOUP-WK2-04-THU" at bounding box center [371, 543] width 148 height 68
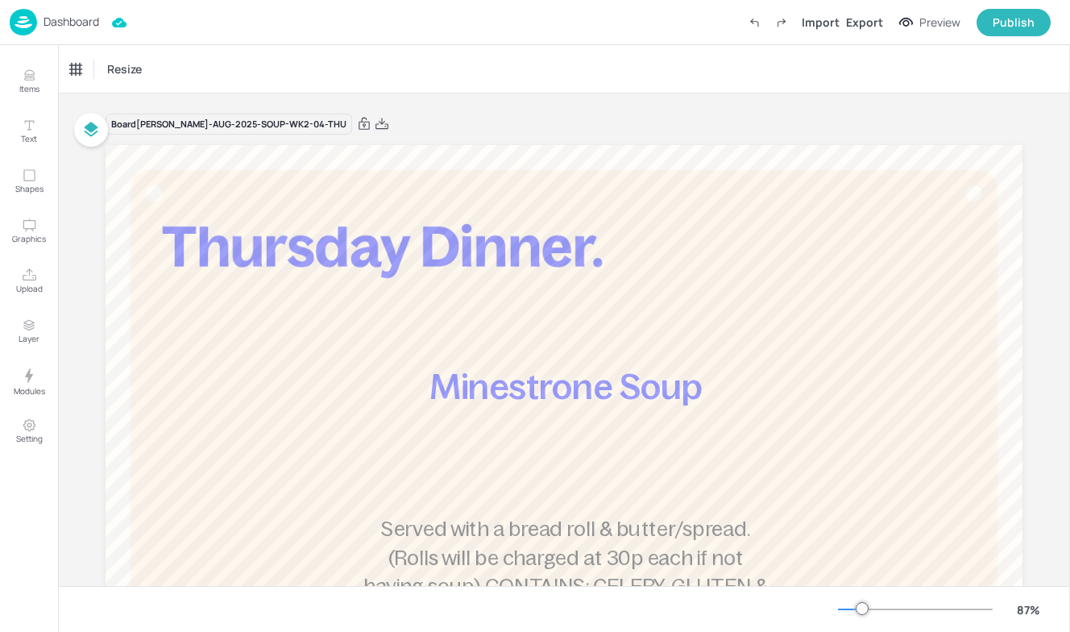
click at [46, 22] on p "Dashboard" at bounding box center [72, 21] width 56 height 11
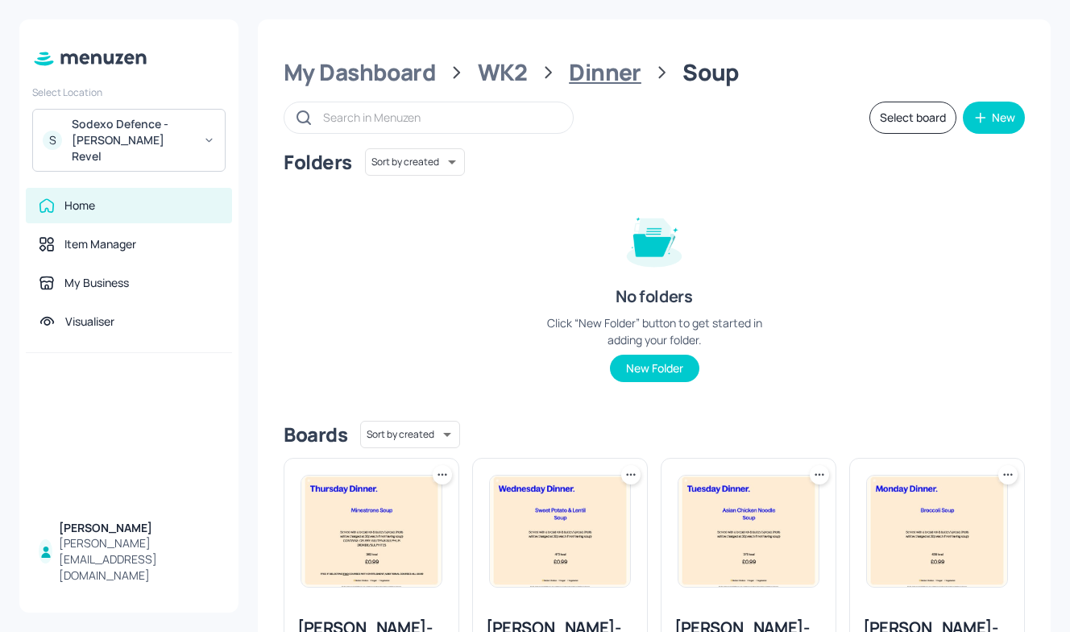
click at [620, 71] on div "Dinner" at bounding box center [605, 72] width 73 height 29
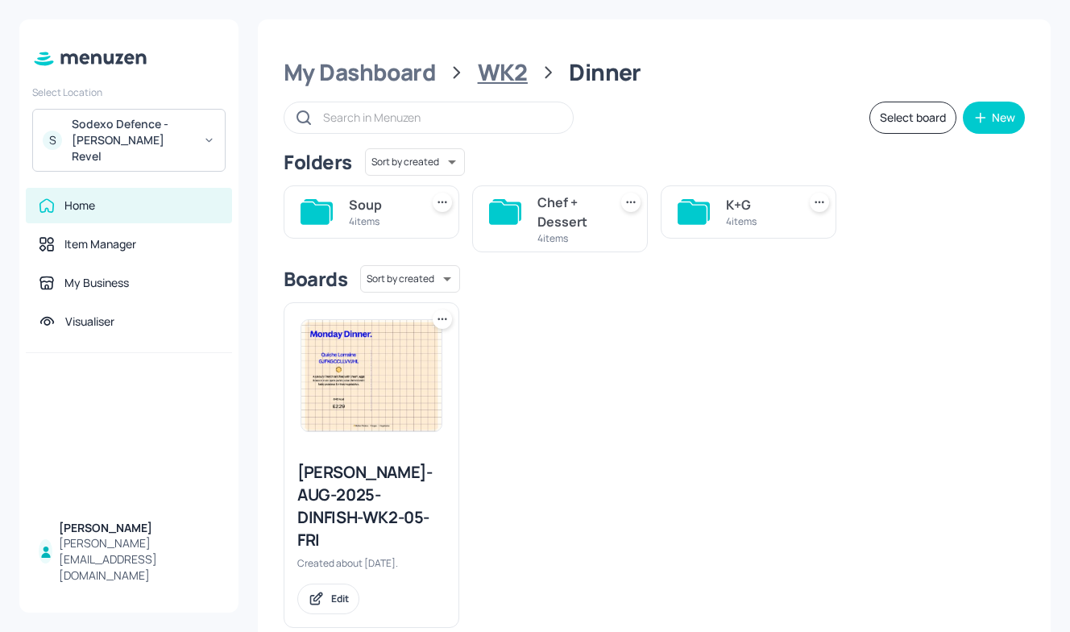
click at [508, 72] on div "WK2" at bounding box center [503, 72] width 50 height 29
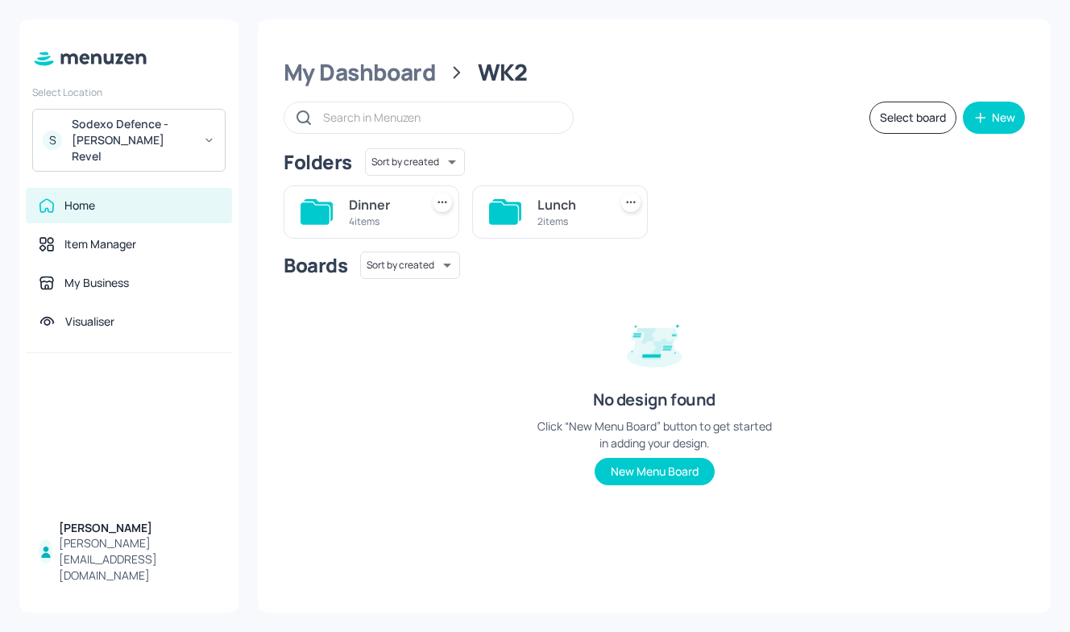
click at [395, 217] on div "4 items" at bounding box center [381, 221] width 64 height 14
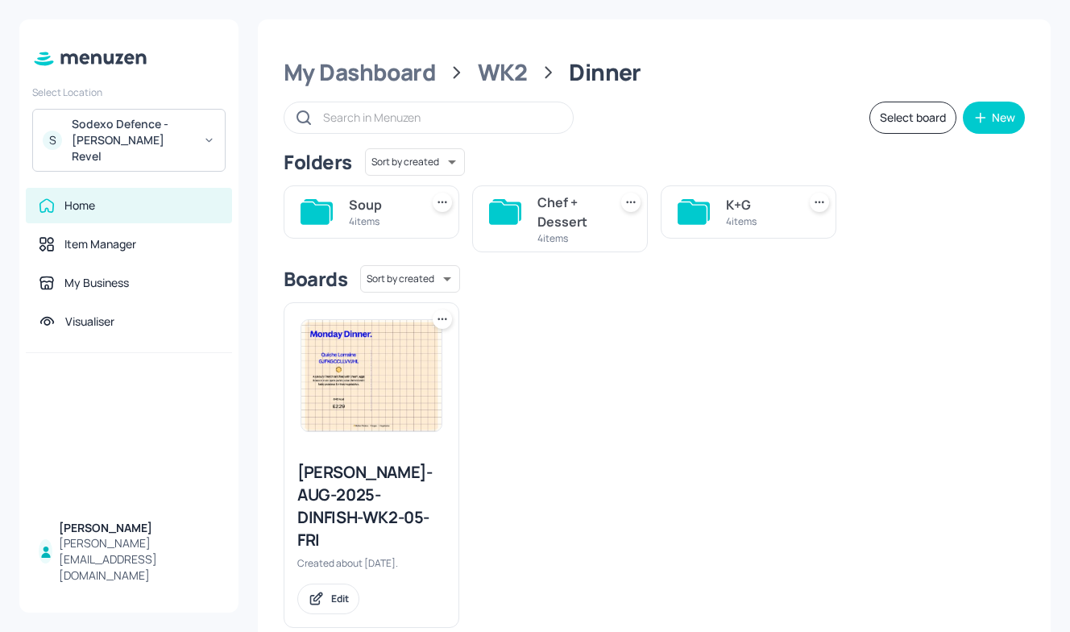
click at [571, 231] on div "4 items" at bounding box center [570, 238] width 64 height 14
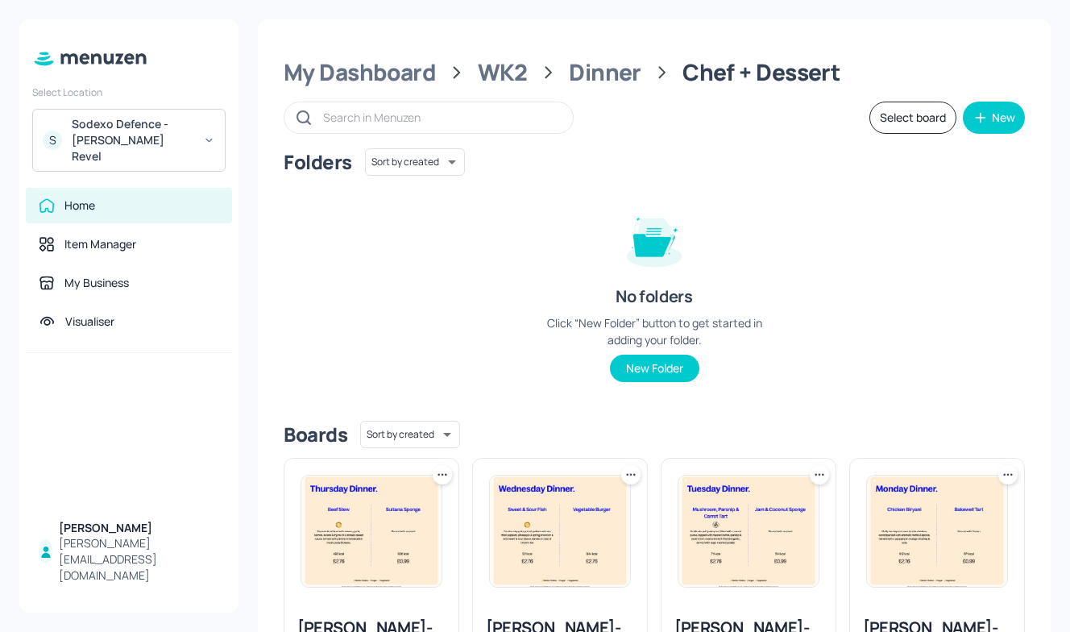
click at [593, 73] on div "Dinner" at bounding box center [605, 72] width 73 height 29
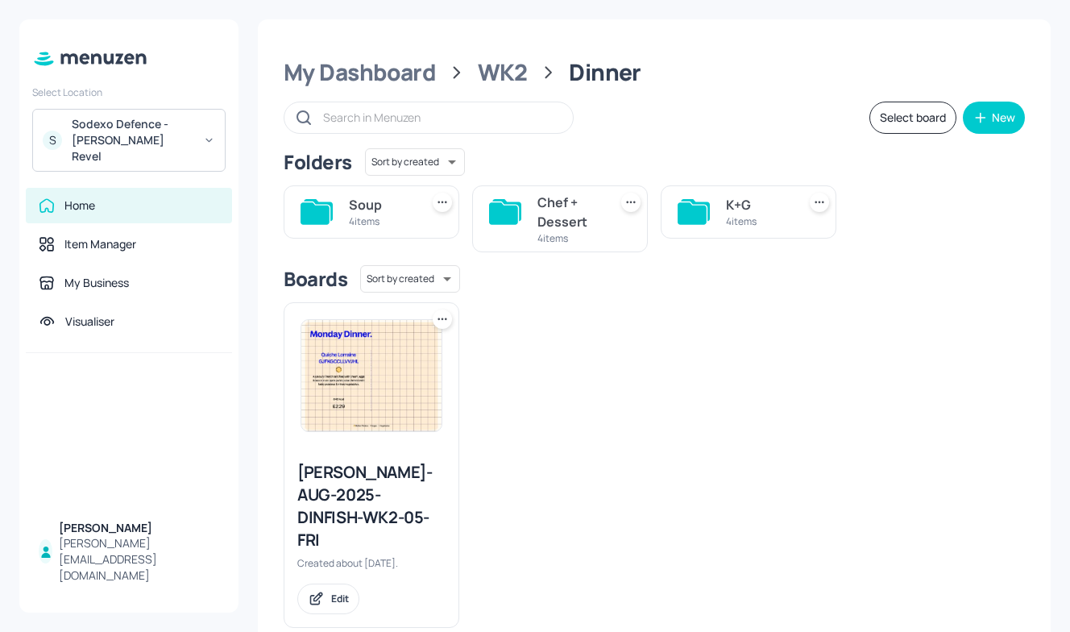
click at [703, 227] on div at bounding box center [694, 212] width 32 height 39
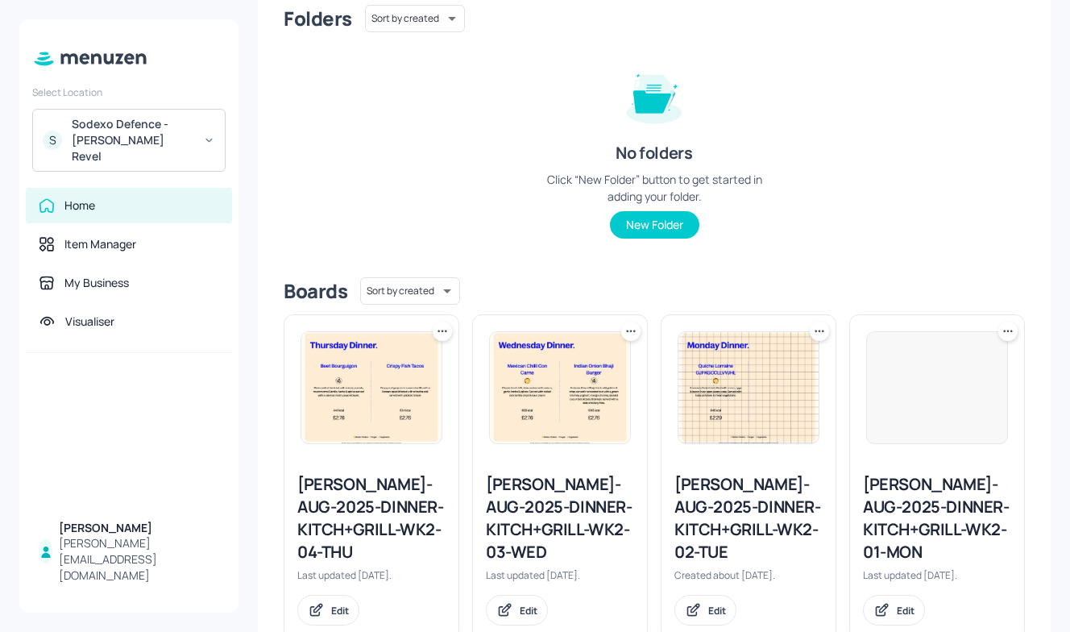
scroll to position [189, 0]
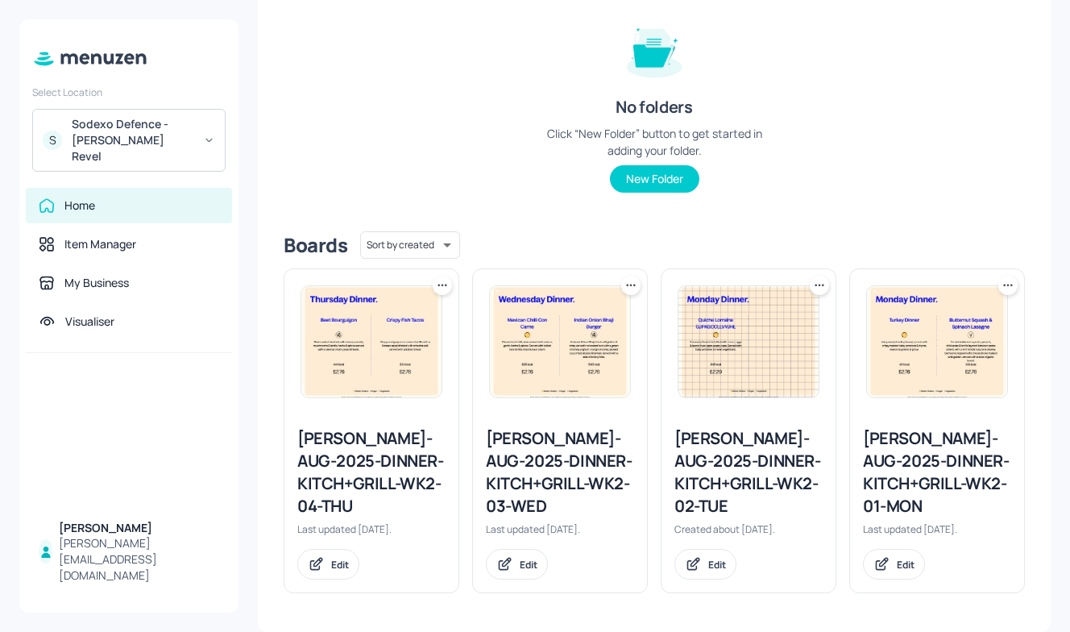
click at [900, 448] on div "Newbold-AUG-2025-DINNER-KITCH+GRILL-WK2-01-MON" at bounding box center [937, 472] width 148 height 90
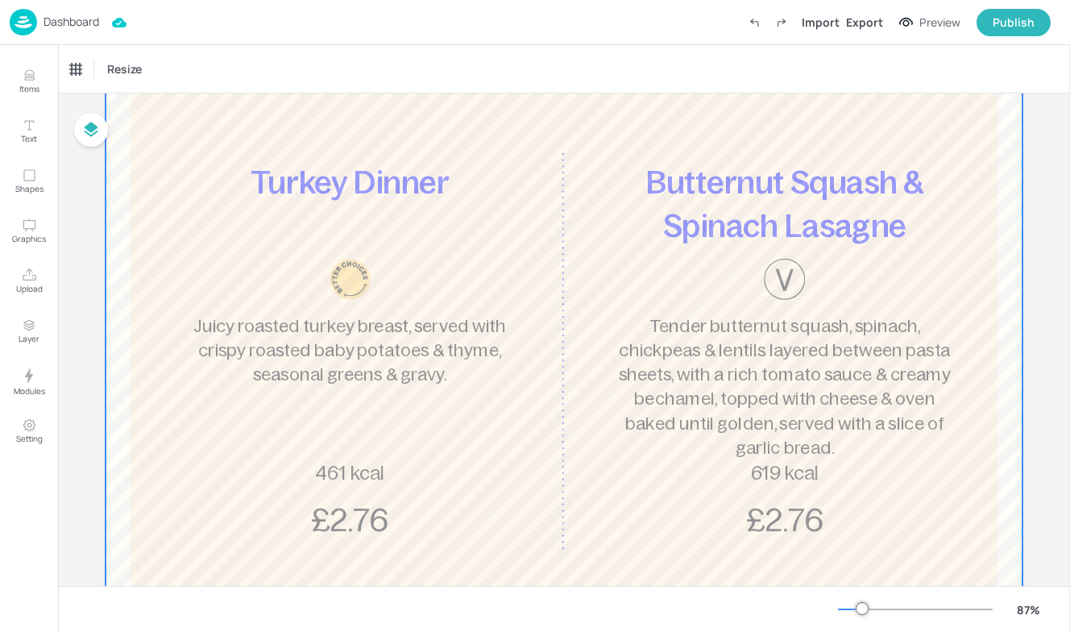
scroll to position [197, 0]
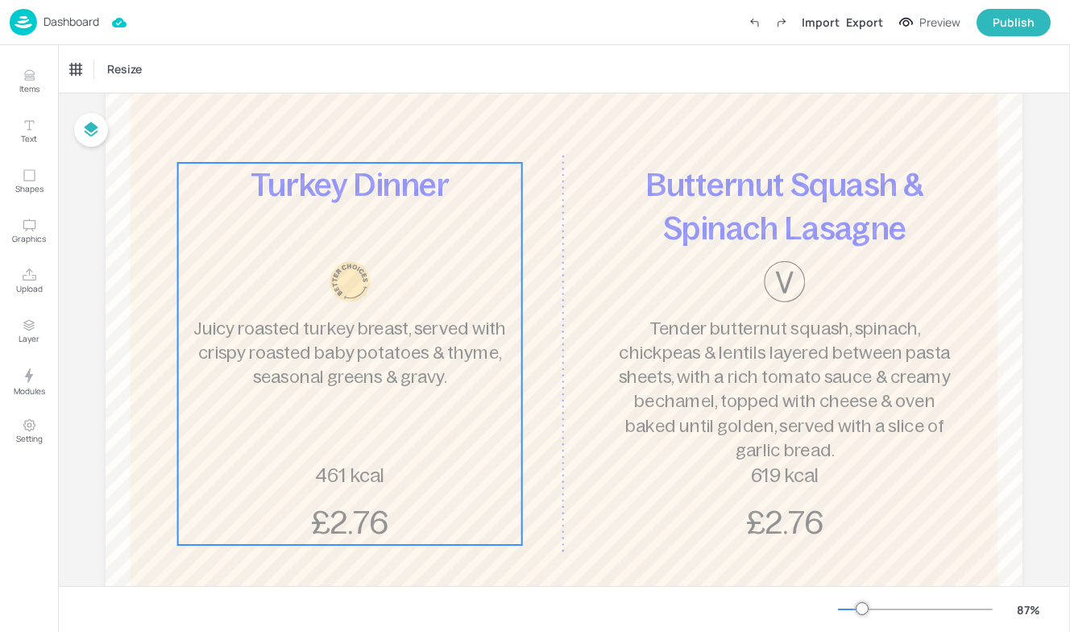
click at [390, 457] on div "Turkey Dinner Juicy roasted turkey breast, served with crispy roasted baby pota…" at bounding box center [350, 354] width 344 height 382
click at [336, 134] on icon "Edit Item" at bounding box center [339, 135] width 14 height 13
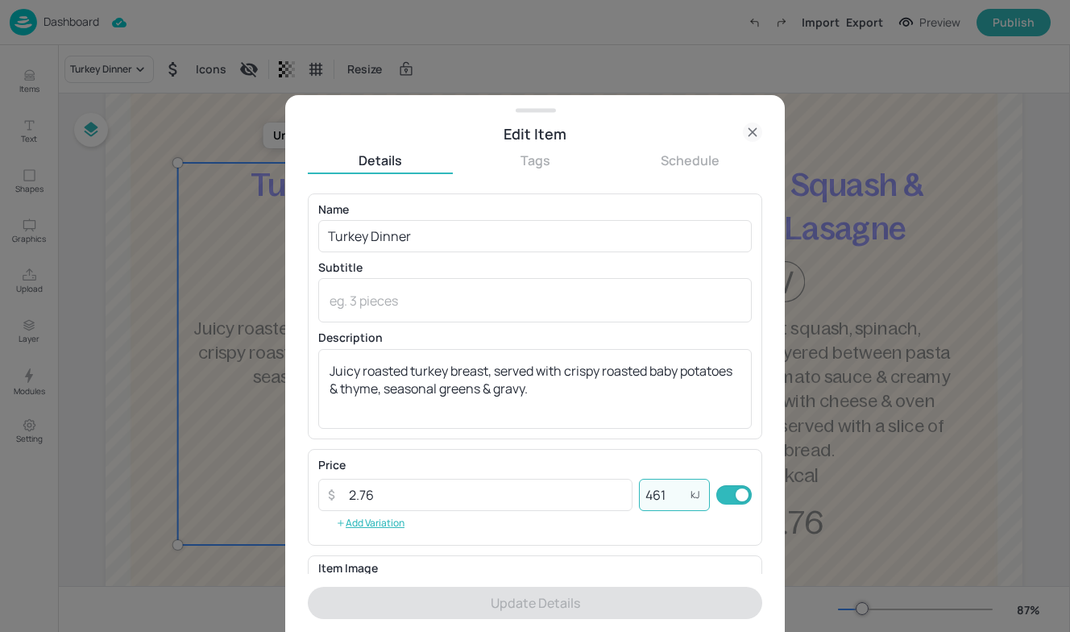
drag, startPoint x: 677, startPoint y: 495, endPoint x: 629, endPoint y: 495, distance: 48.4
click at [629, 495] on div "​ 2.76 ​ 461 kJ ​" at bounding box center [535, 495] width 434 height 32
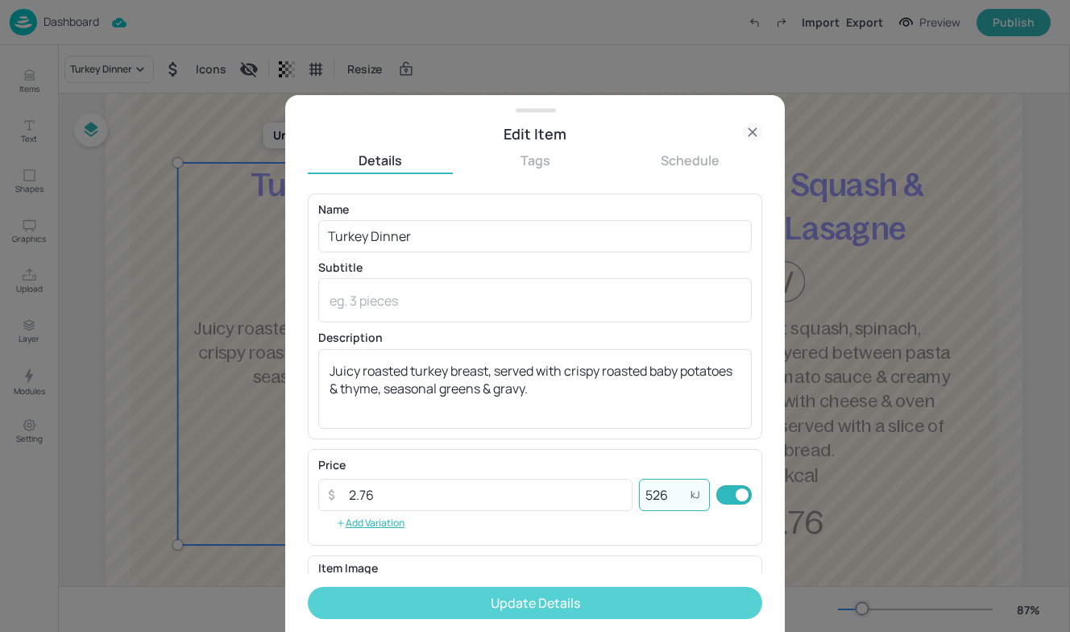
type input "526"
click at [576, 605] on button "Update Details" at bounding box center [535, 603] width 455 height 32
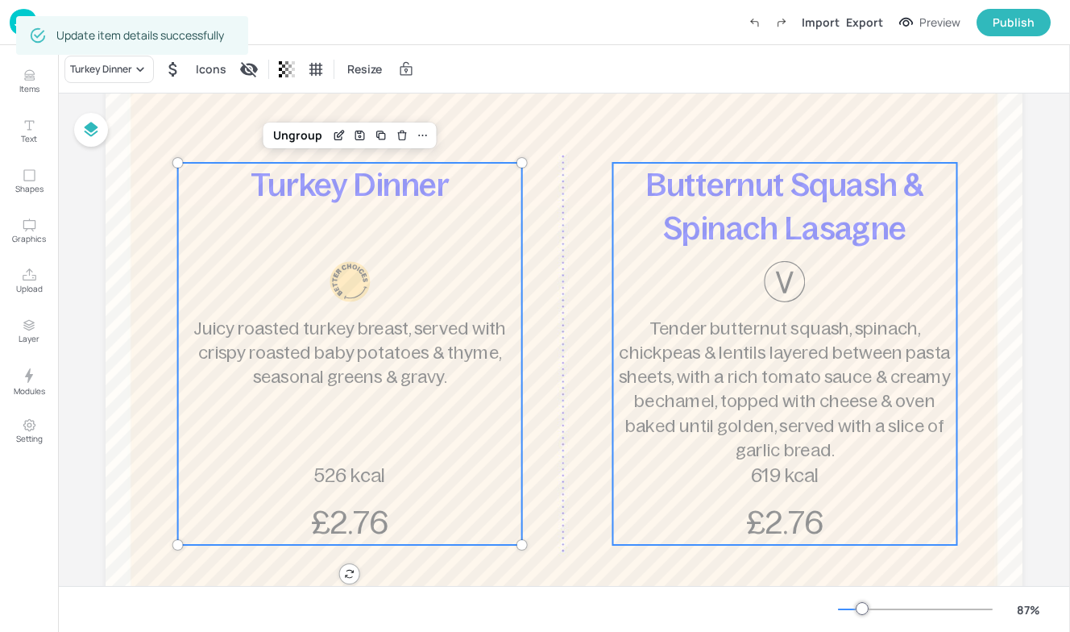
click at [849, 464] on div "Butternut Squash & Spinach Lasagne Tender butternut squash, spinach, chickpeas …" at bounding box center [785, 354] width 344 height 382
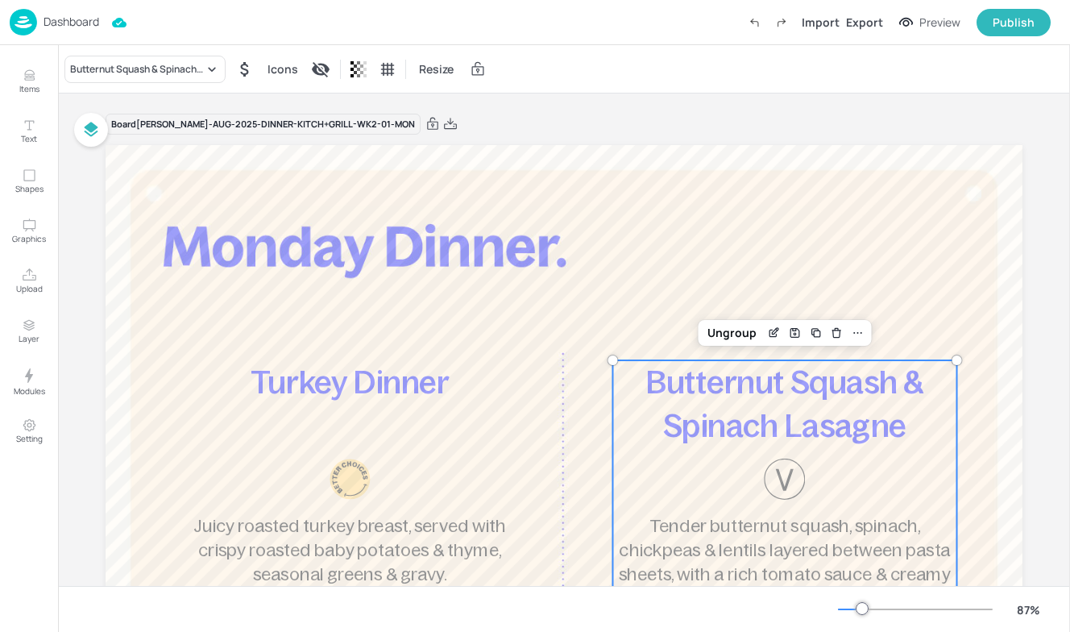
click at [35, 18] on img at bounding box center [23, 22] width 27 height 27
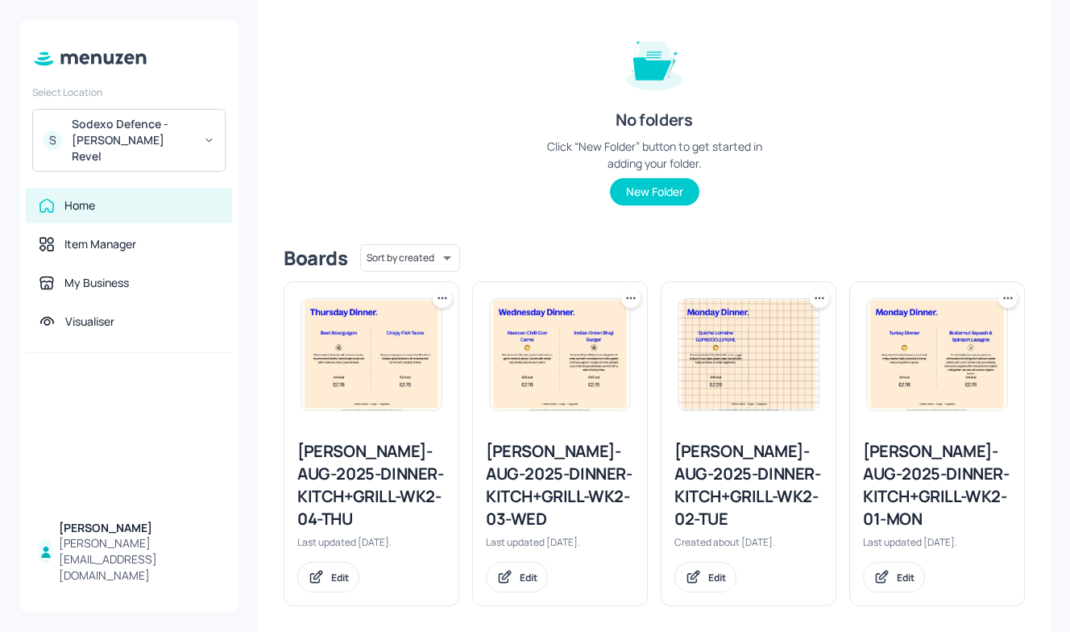
scroll to position [189, 0]
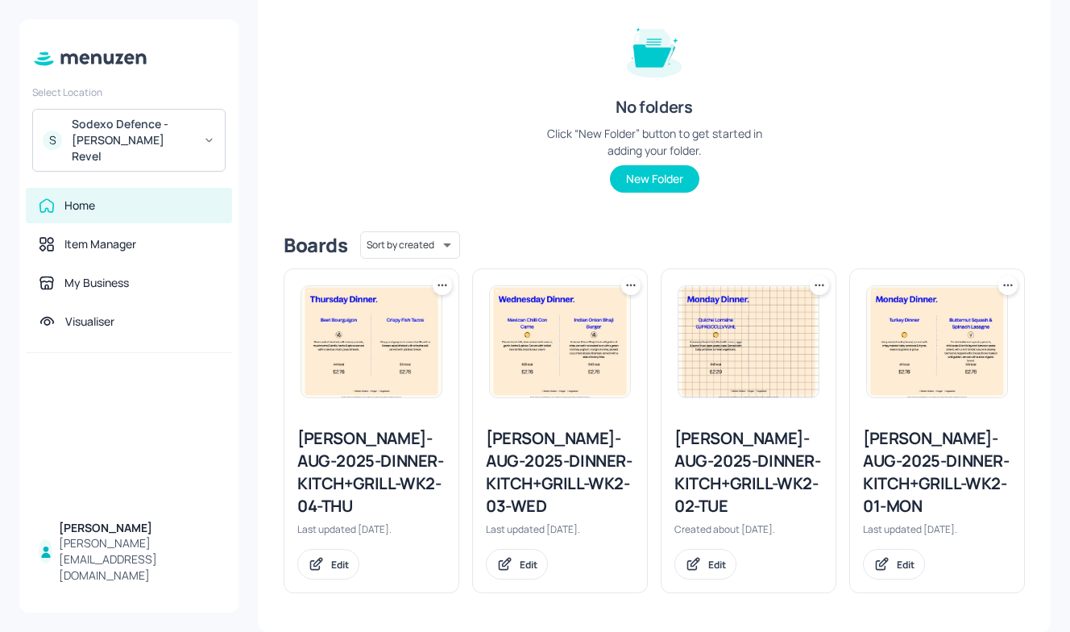
click at [712, 496] on div "Newbold-AUG-2025-DINNER-KITCH+GRILL-WK2-02-TUE" at bounding box center [749, 472] width 148 height 90
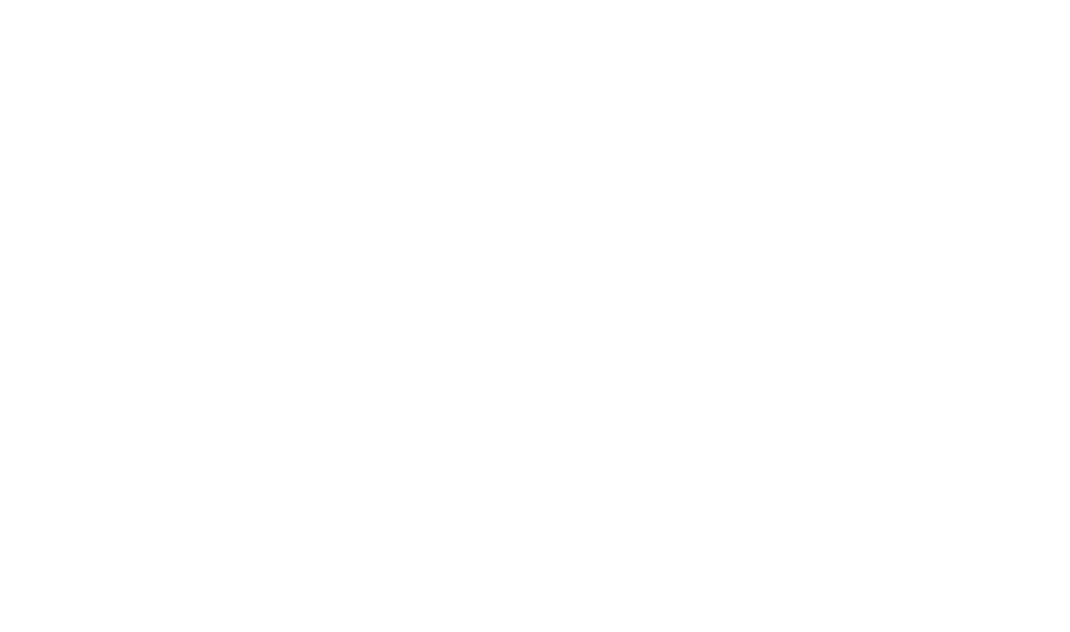
click at [712, 496] on div at bounding box center [535, 316] width 1070 height 632
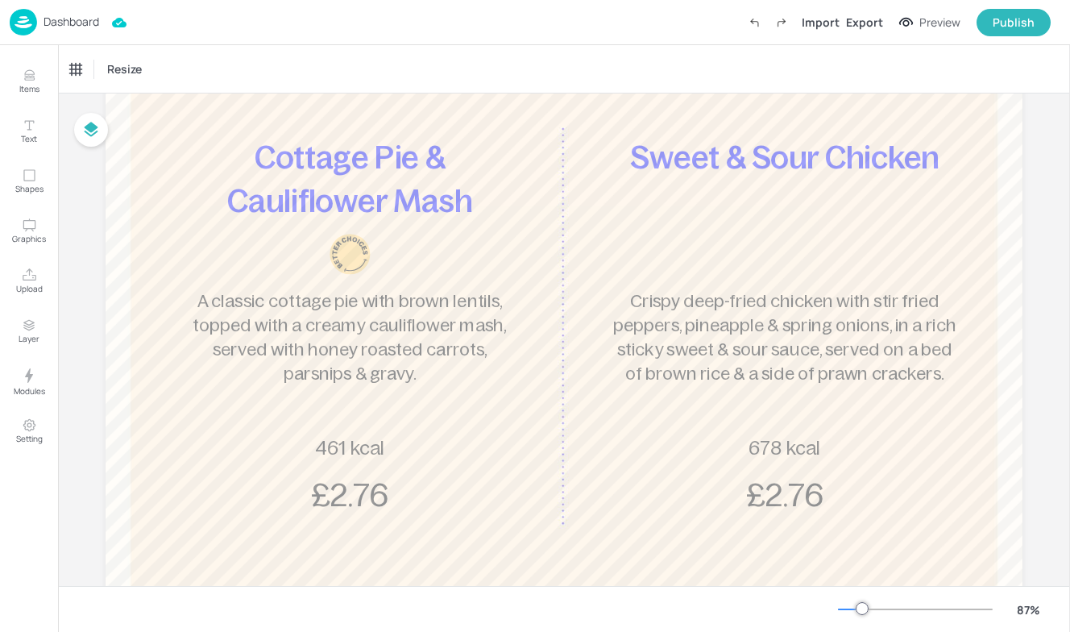
scroll to position [228, 0]
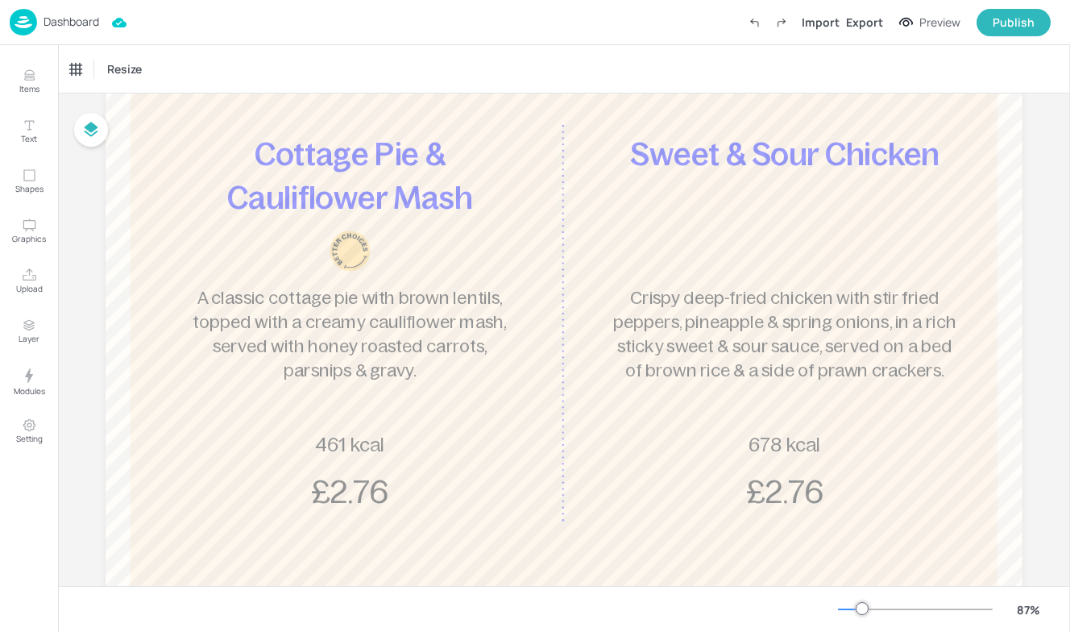
click at [361, 422] on div "Cottage Pie & Cauliflower Mash A classic cottage pie with brown lentils, topped…" at bounding box center [350, 323] width 344 height 382
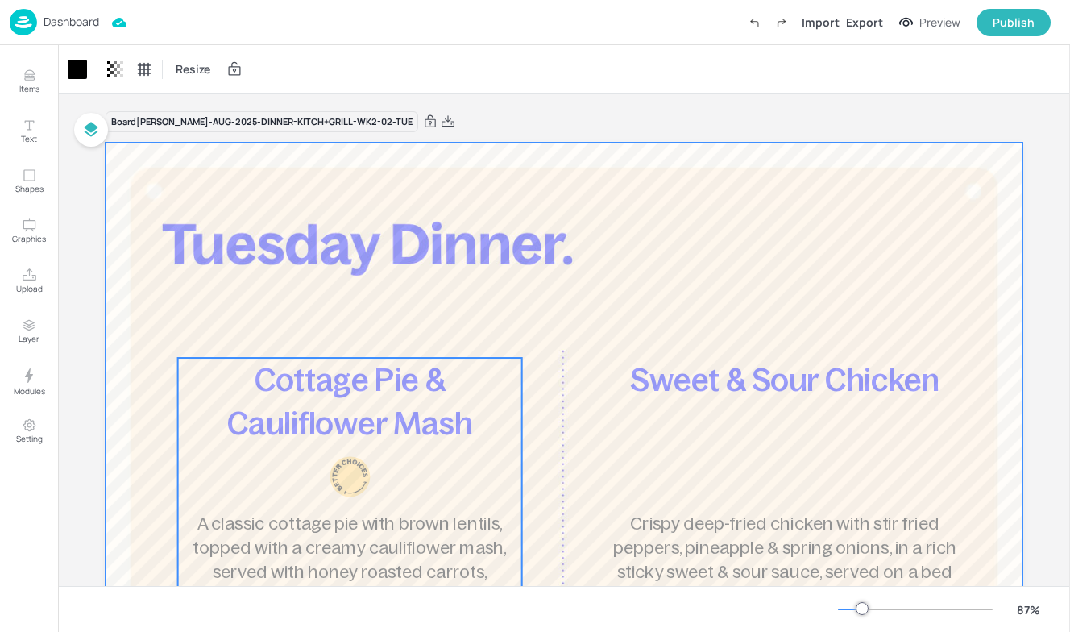
scroll to position [0, 0]
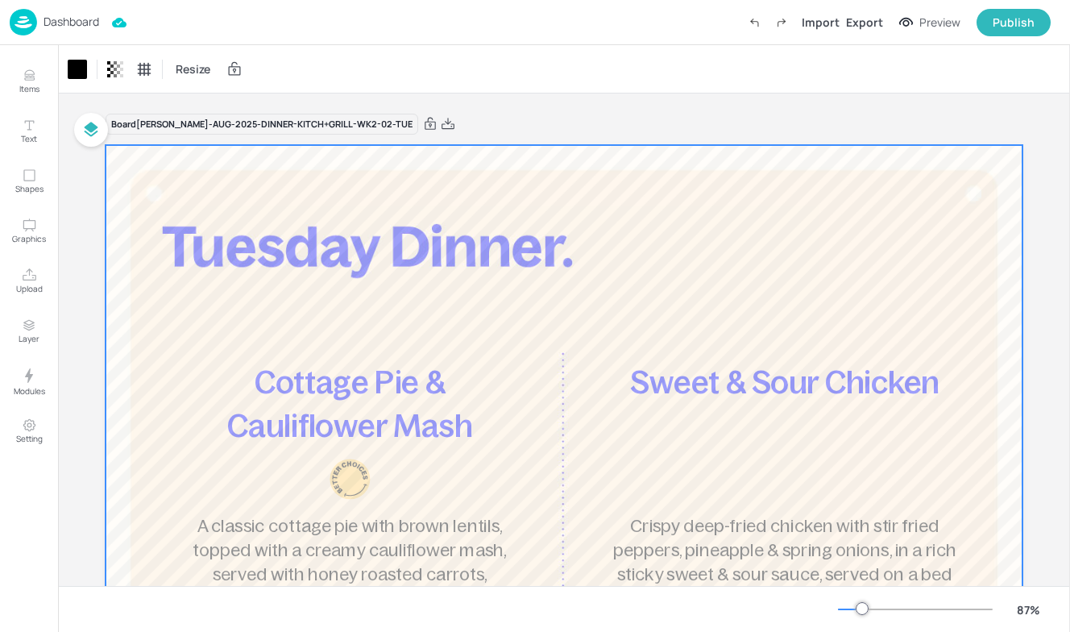
click at [299, 360] on p "Cottage Pie & Cauliflower Mash" at bounding box center [350, 404] width 344 height 88
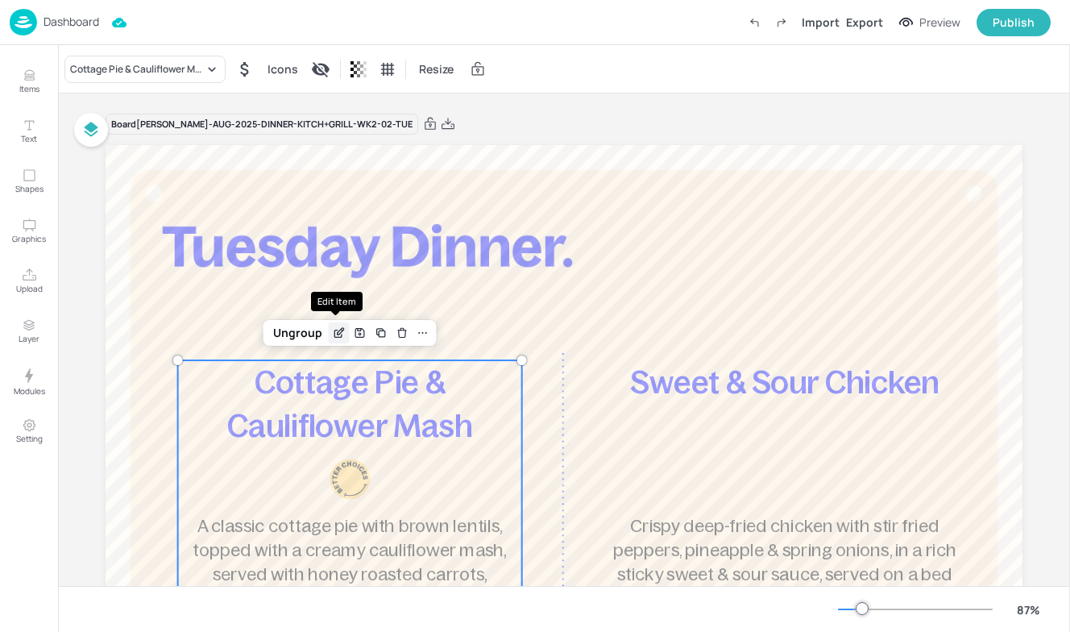
click at [336, 331] on icon "Edit Item" at bounding box center [339, 332] width 14 height 13
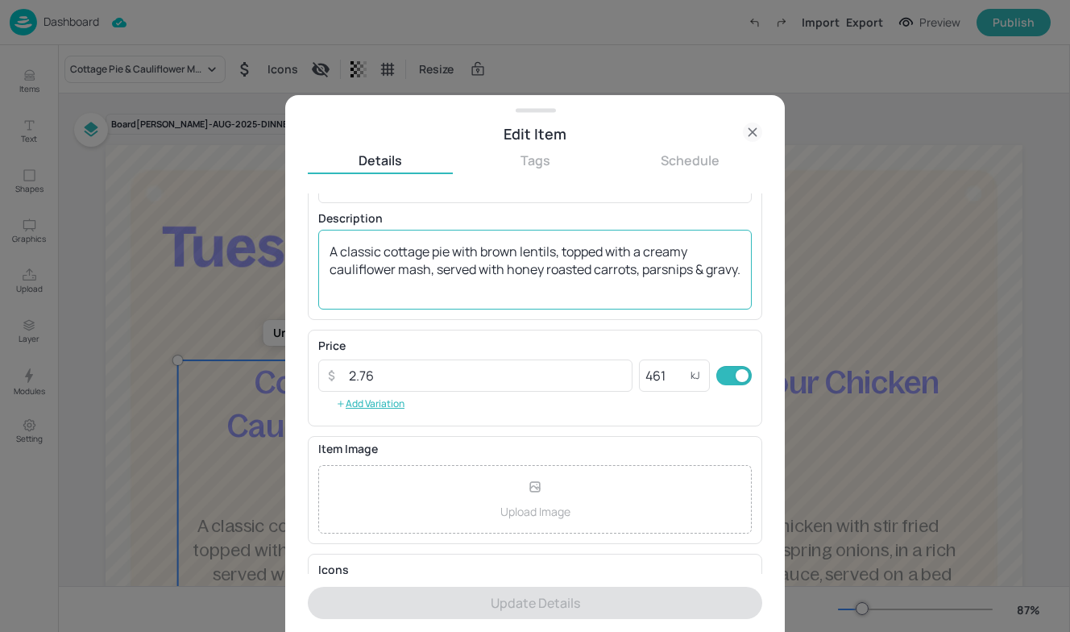
scroll to position [118, 0]
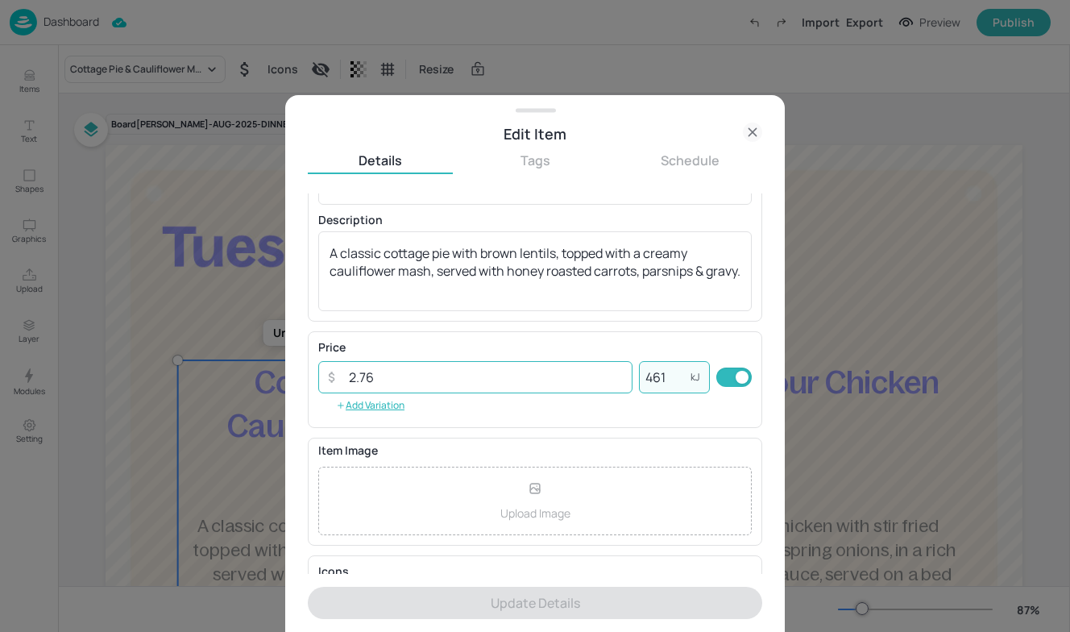
drag, startPoint x: 677, startPoint y: 382, endPoint x: 596, endPoint y: 379, distance: 80.7
click at [596, 379] on div "​ 2.76 ​ 461 kJ ​" at bounding box center [535, 377] width 434 height 32
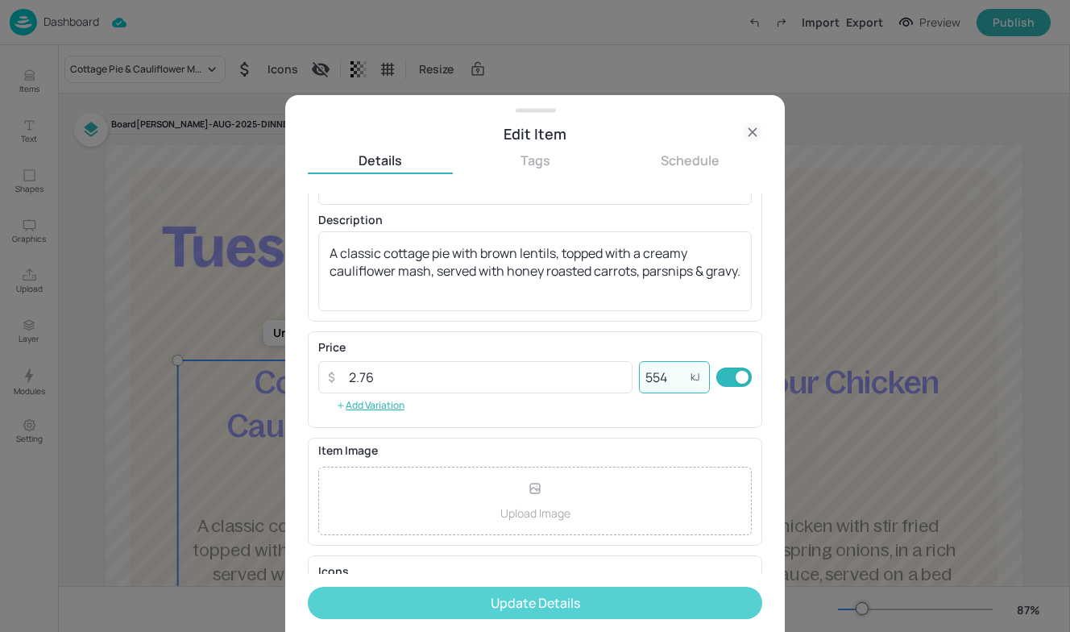
type input "554"
click at [534, 596] on button "Update Details" at bounding box center [535, 603] width 455 height 32
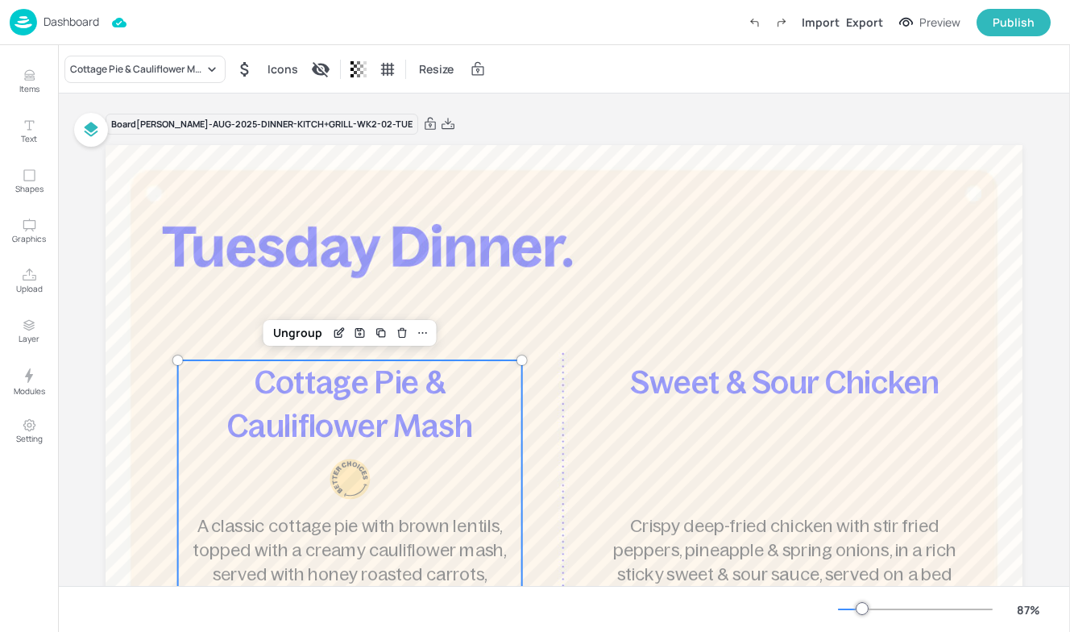
click at [71, 19] on p "Dashboard" at bounding box center [72, 21] width 56 height 11
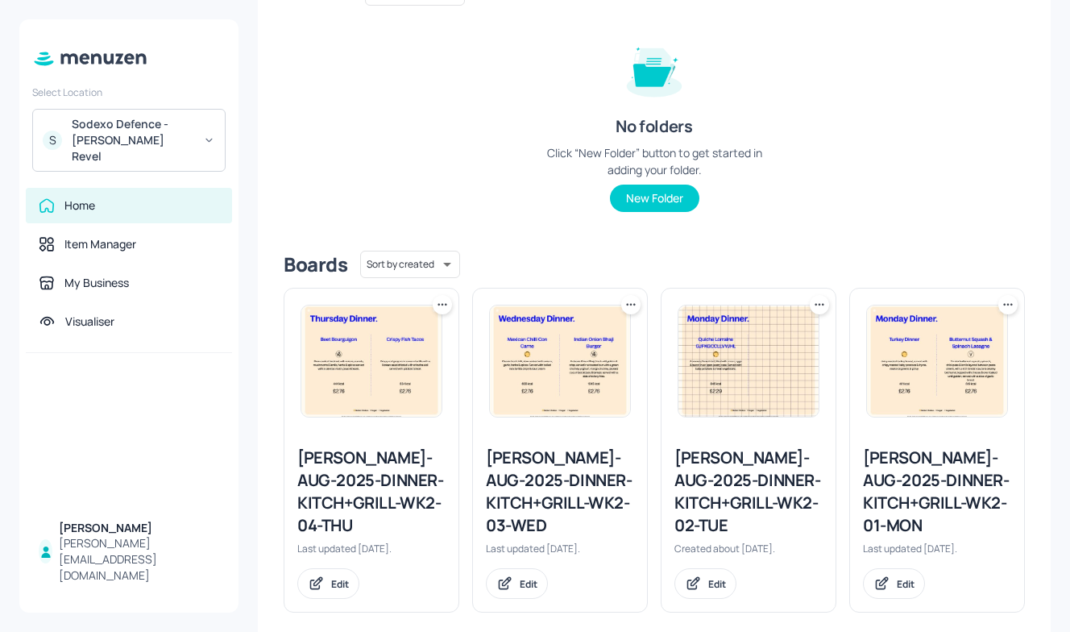
scroll to position [189, 0]
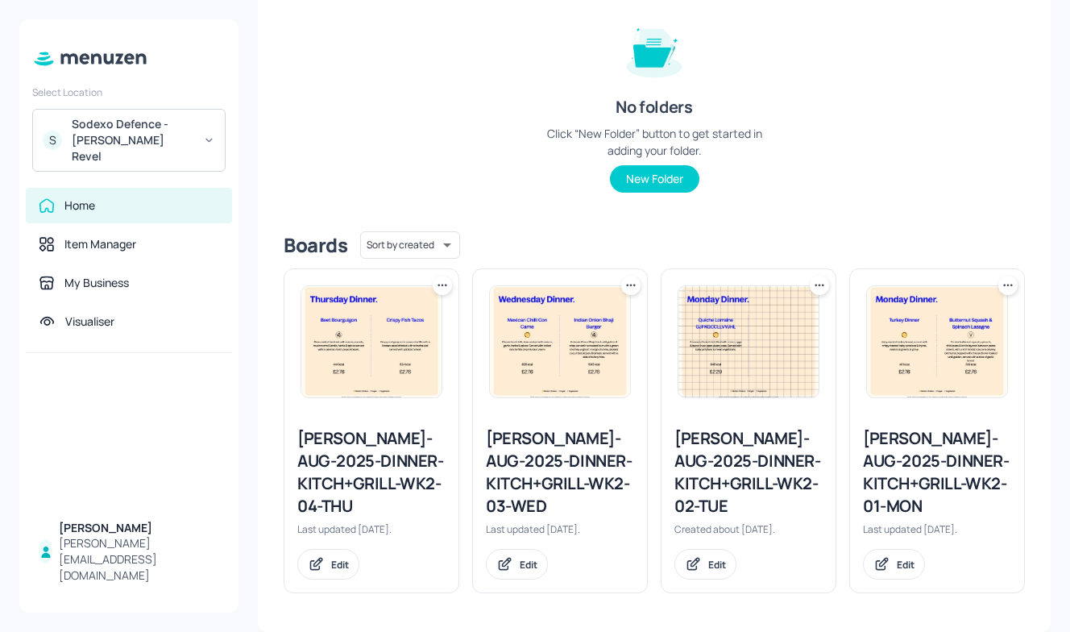
click at [580, 468] on div "Newbold-AUG-2025-DINNER-KITCH+GRILL-WK2-03-WED" at bounding box center [560, 472] width 148 height 90
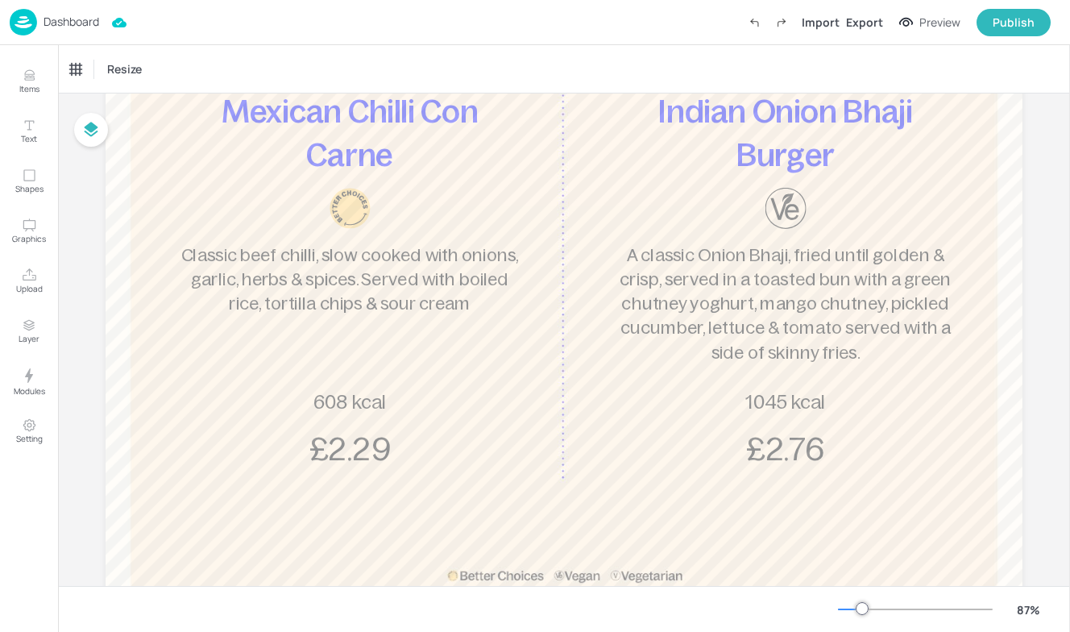
scroll to position [270, 0]
click at [332, 427] on div "Mexican Chilli Con Carne Classic beef chilli, slow cooked with onions, garlic, …" at bounding box center [350, 281] width 344 height 382
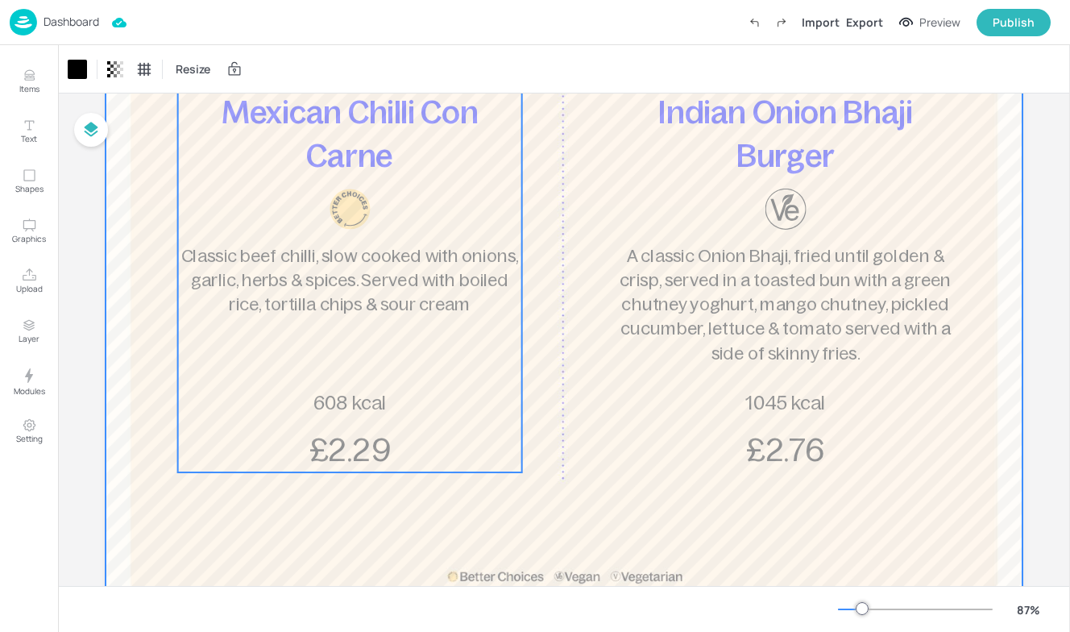
scroll to position [0, 0]
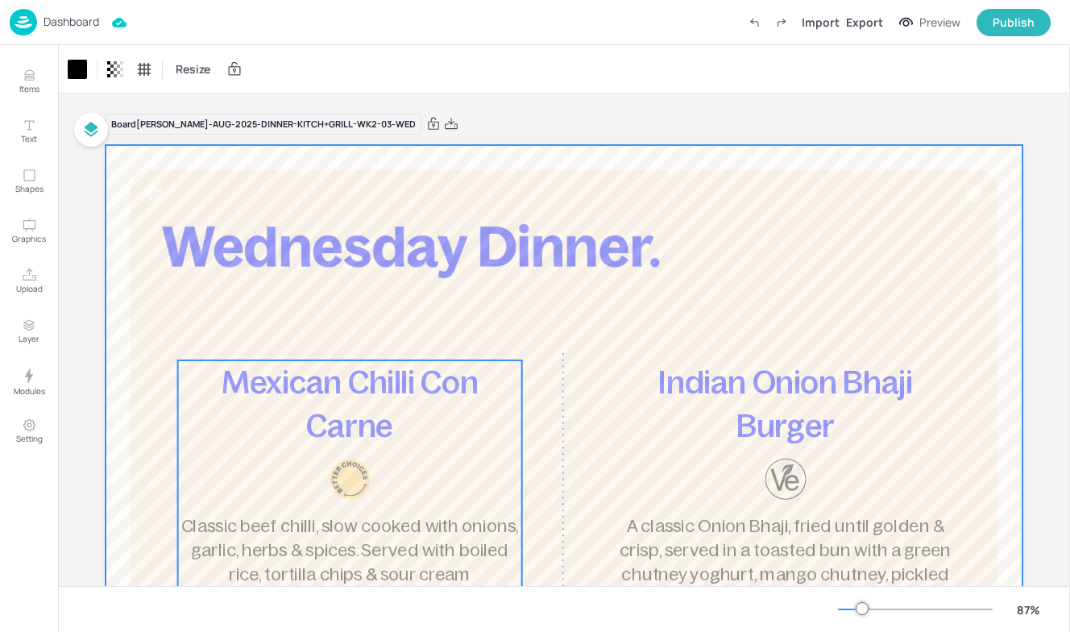
click at [376, 418] on span "Mexican Chilli Con Carne" at bounding box center [350, 403] width 256 height 79
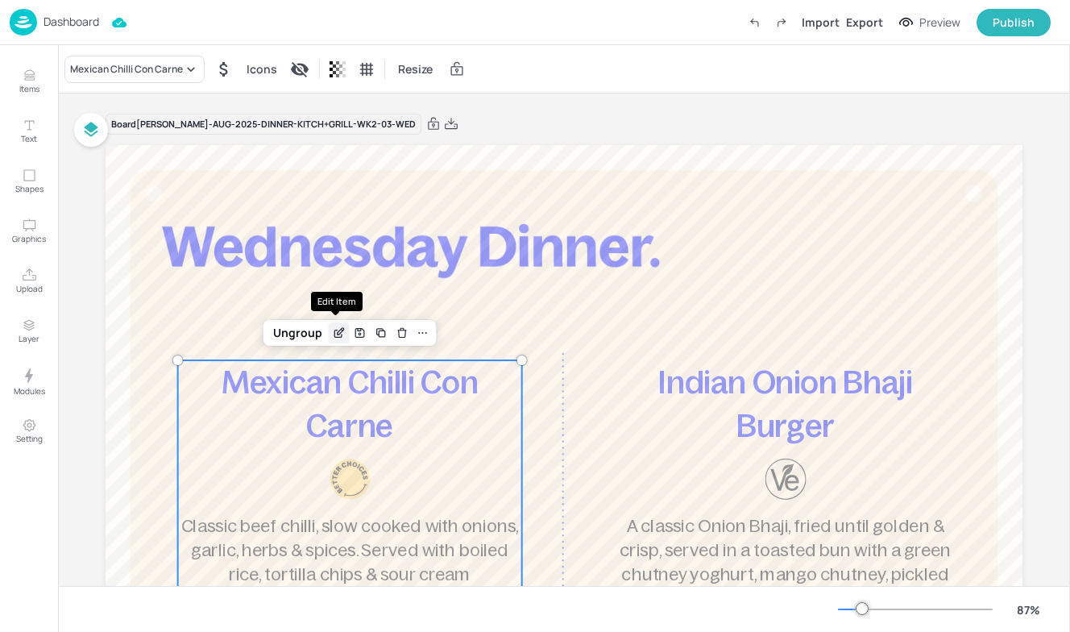
click at [337, 334] on icon "Edit Item" at bounding box center [339, 332] width 14 height 13
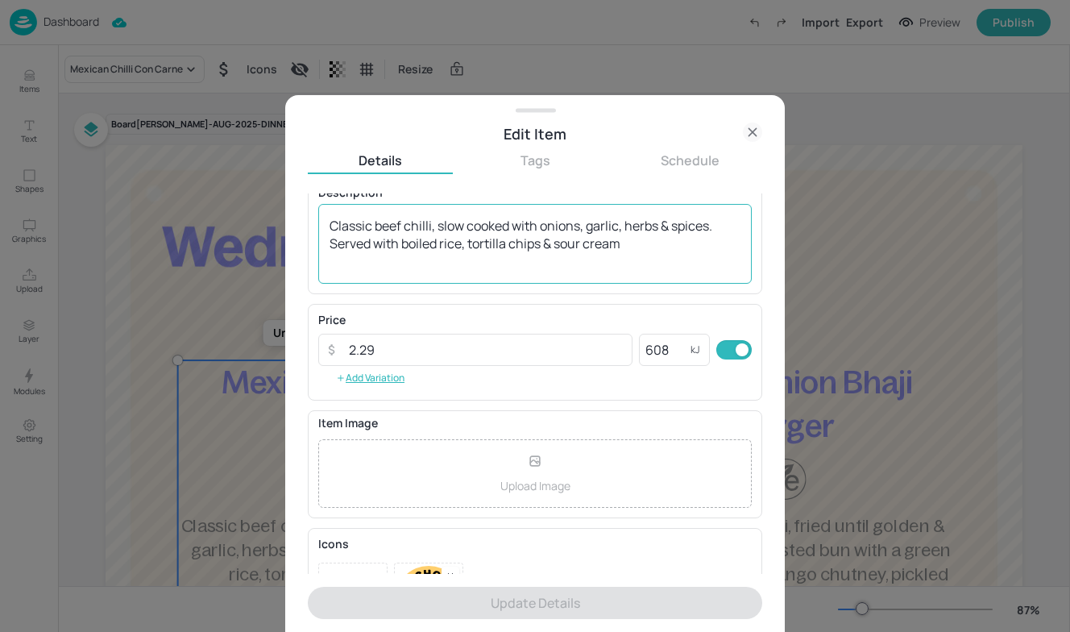
scroll to position [144, 0]
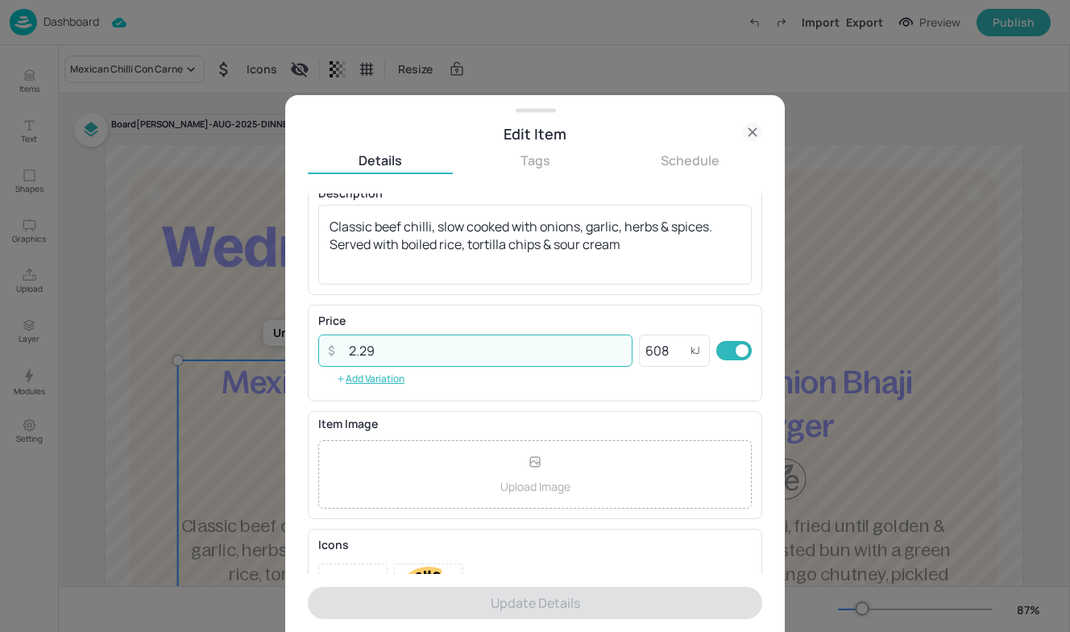
click at [417, 355] on input "2.29" at bounding box center [485, 351] width 293 height 32
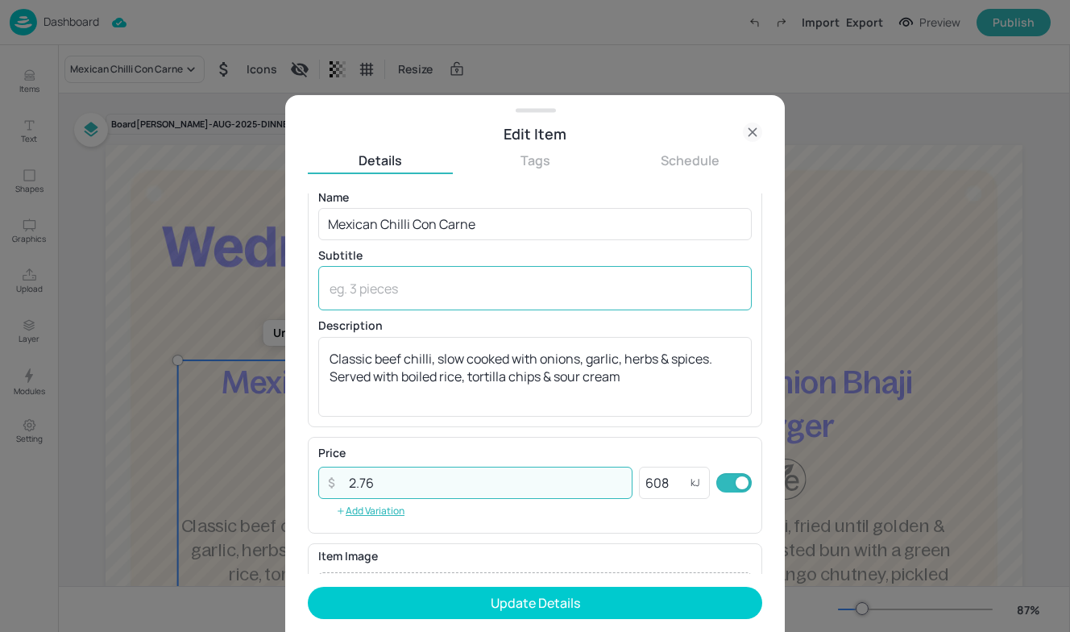
scroll to position [1, 0]
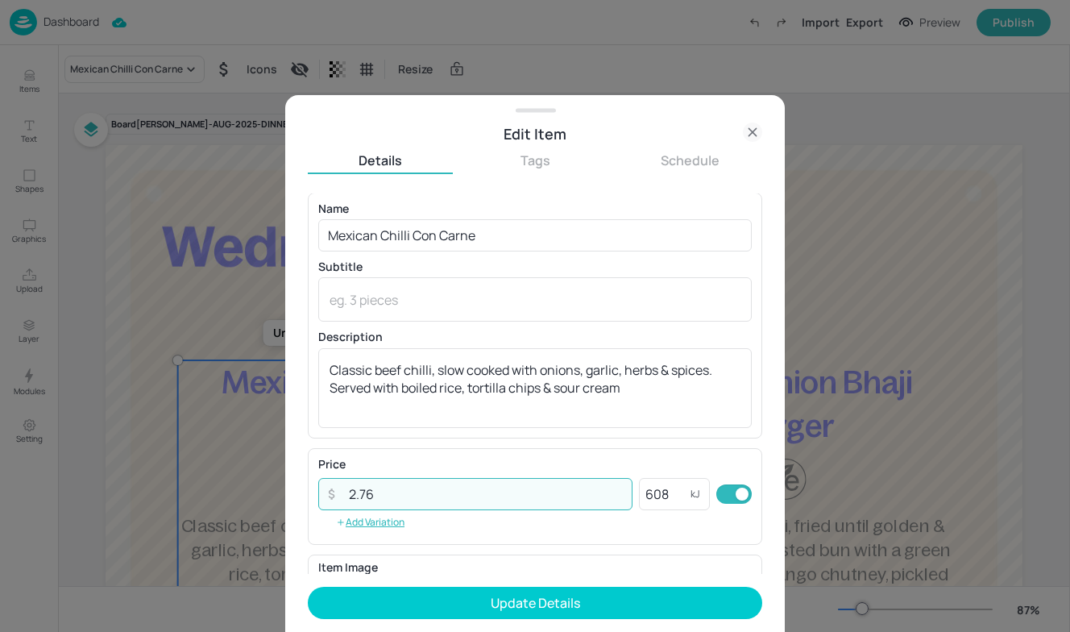
type input "2.76"
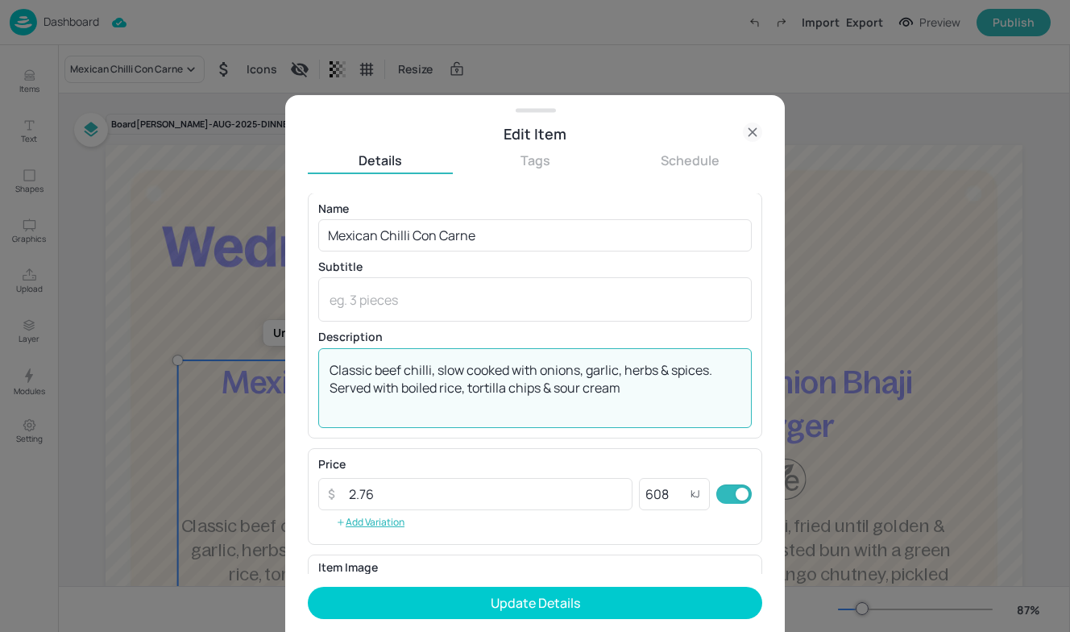
drag, startPoint x: 629, startPoint y: 385, endPoint x: 142, endPoint y: 351, distance: 488.1
click at [142, 351] on div "Edit Item Details Tags Schedule Name Mexican Chilli Con Carne ​ Subtitle x ​ De…" at bounding box center [535, 316] width 1070 height 632
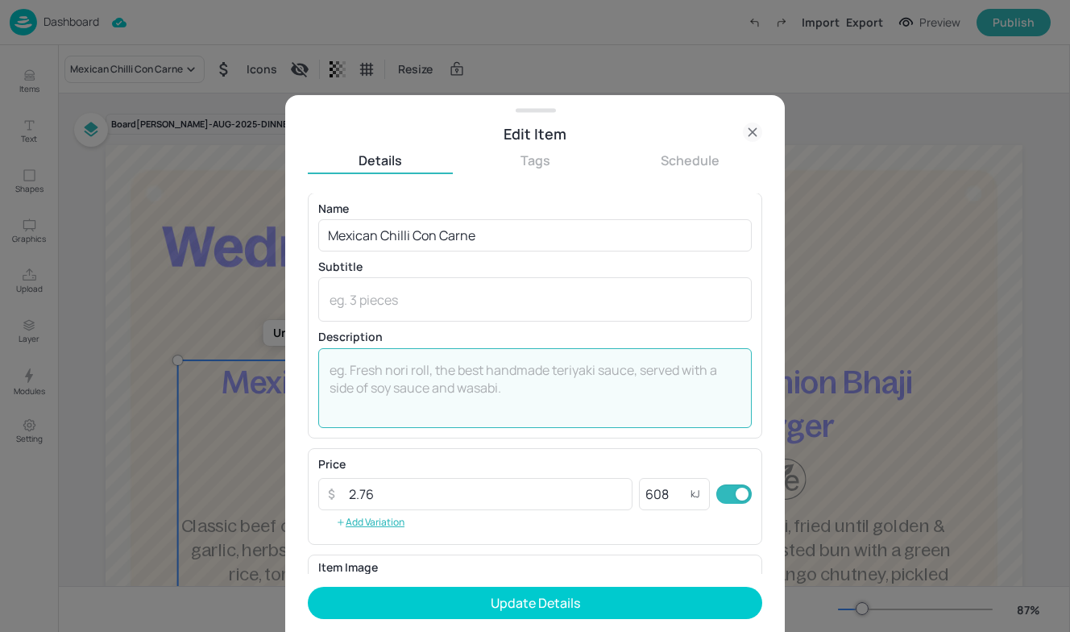
paste textarea "Seasoned beef mince & lentils in a rich tomato sauce with kidney beans, served …"
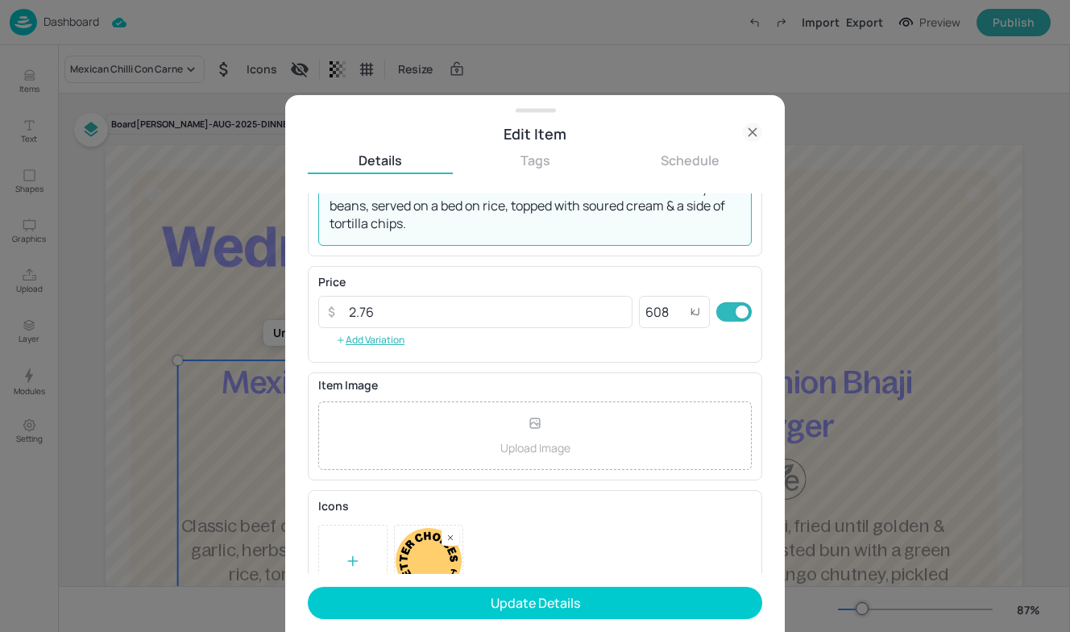
scroll to position [171, 0]
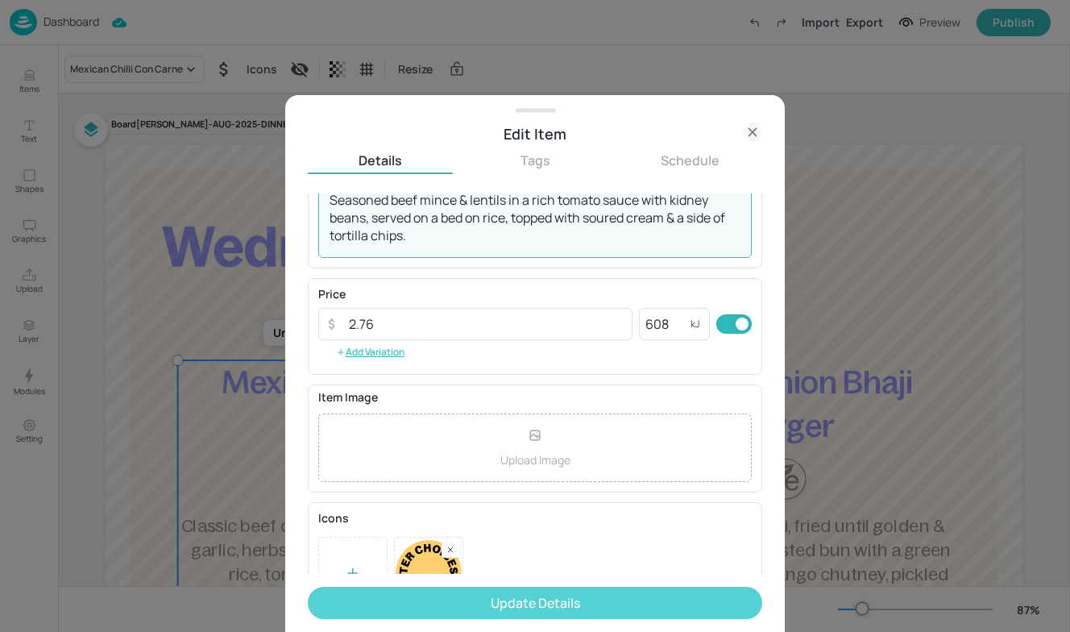
type textarea "Seasoned beef mince & lentils in a rich tomato sauce with kidney beans, served …"
click at [602, 601] on button "Update Details" at bounding box center [535, 603] width 455 height 32
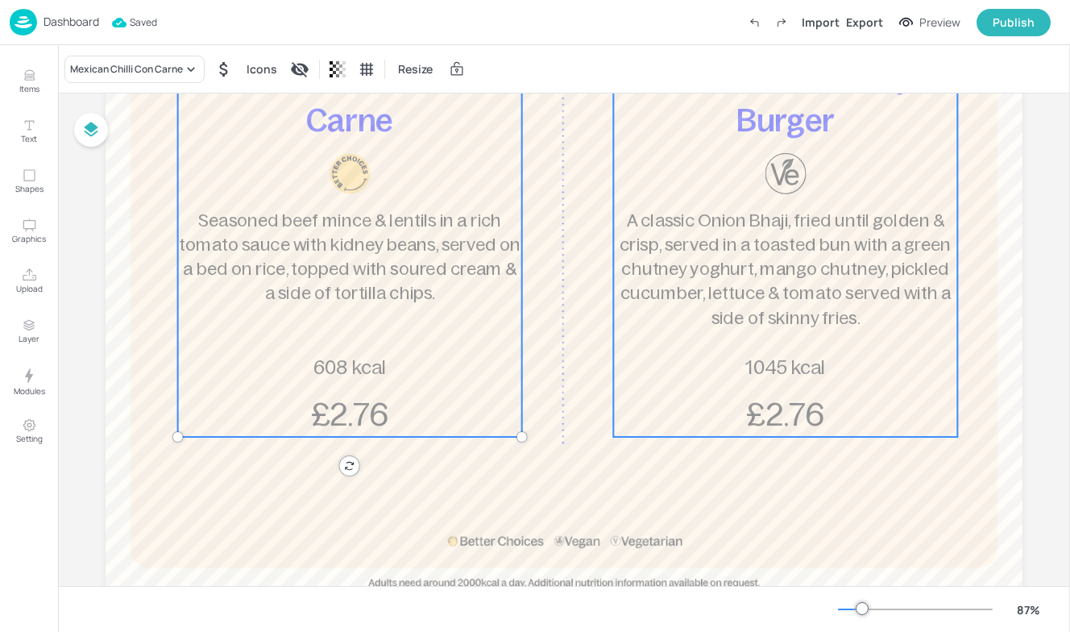
scroll to position [310, 0]
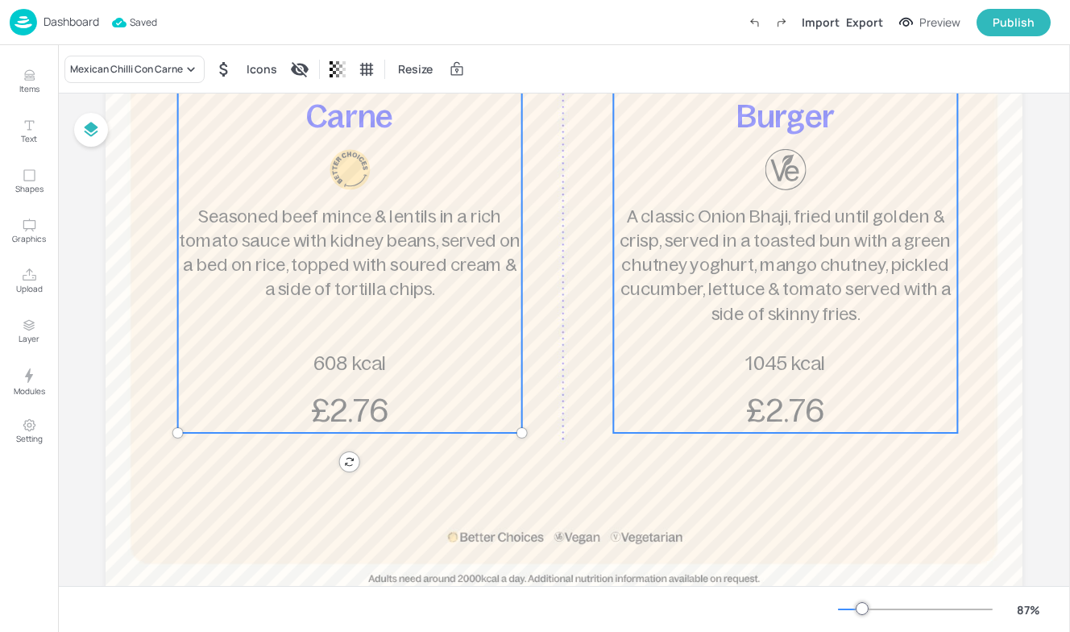
click at [685, 294] on span "A classic Onion Bhaji, fried until golden & crisp, served in a toasted bun with…" at bounding box center [785, 264] width 331 height 117
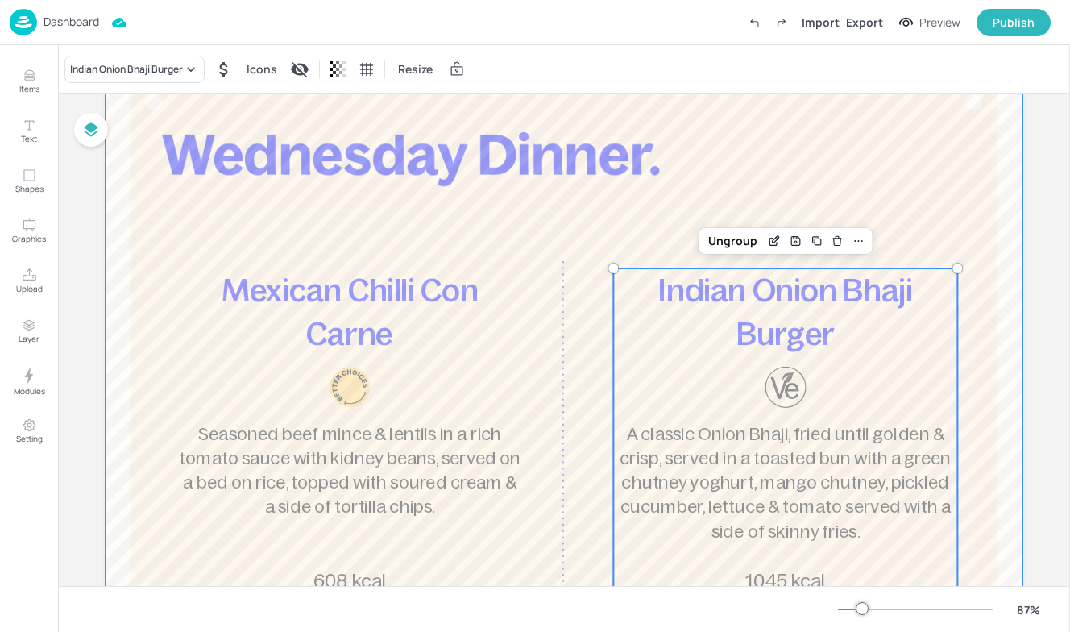
scroll to position [0, 0]
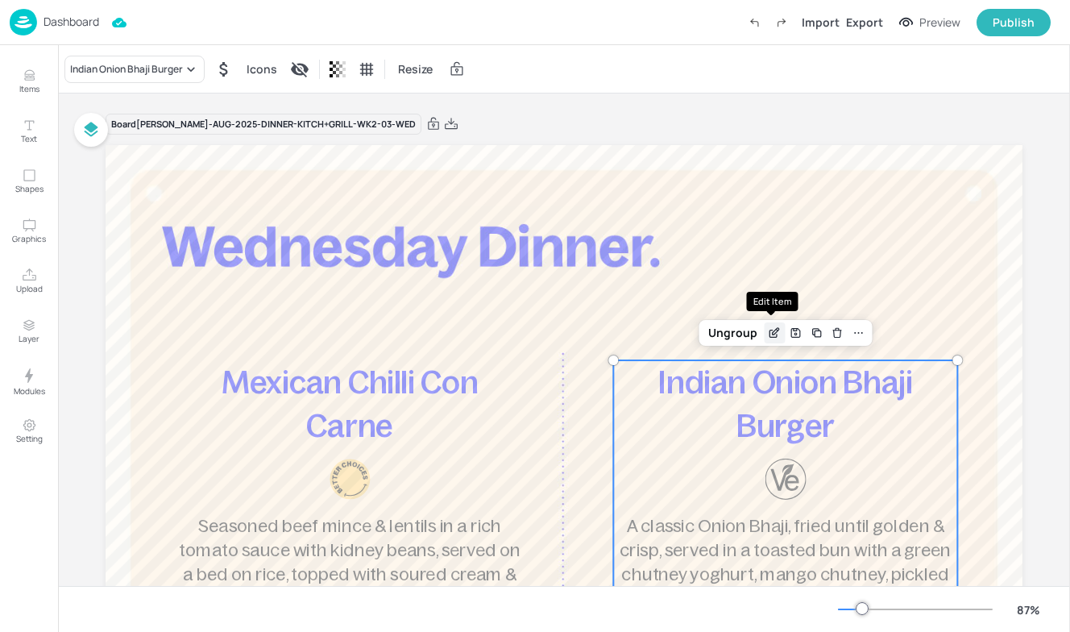
click at [768, 335] on icon "Edit Item" at bounding box center [775, 332] width 14 height 13
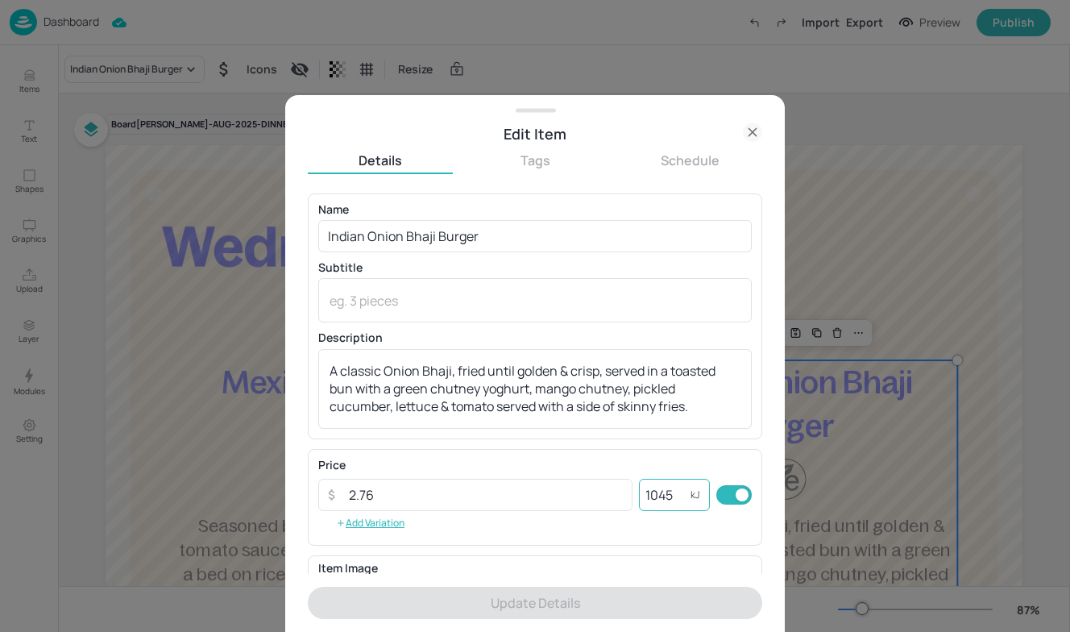
click at [676, 497] on input "1045" at bounding box center [665, 495] width 52 height 32
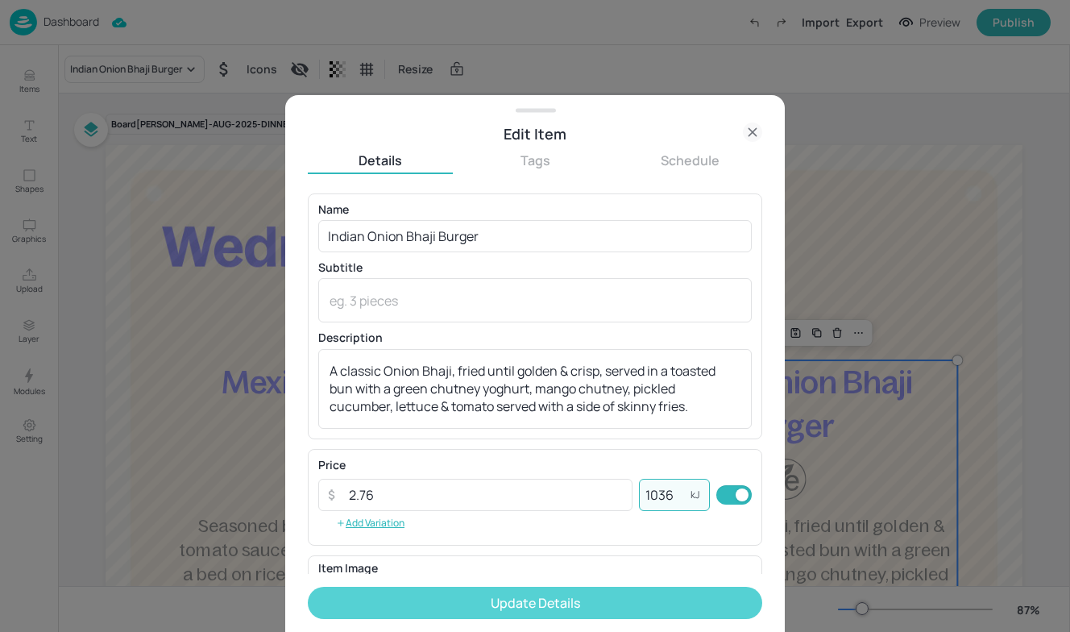
type input "1036"
click at [601, 602] on button "Update Details" at bounding box center [535, 603] width 455 height 32
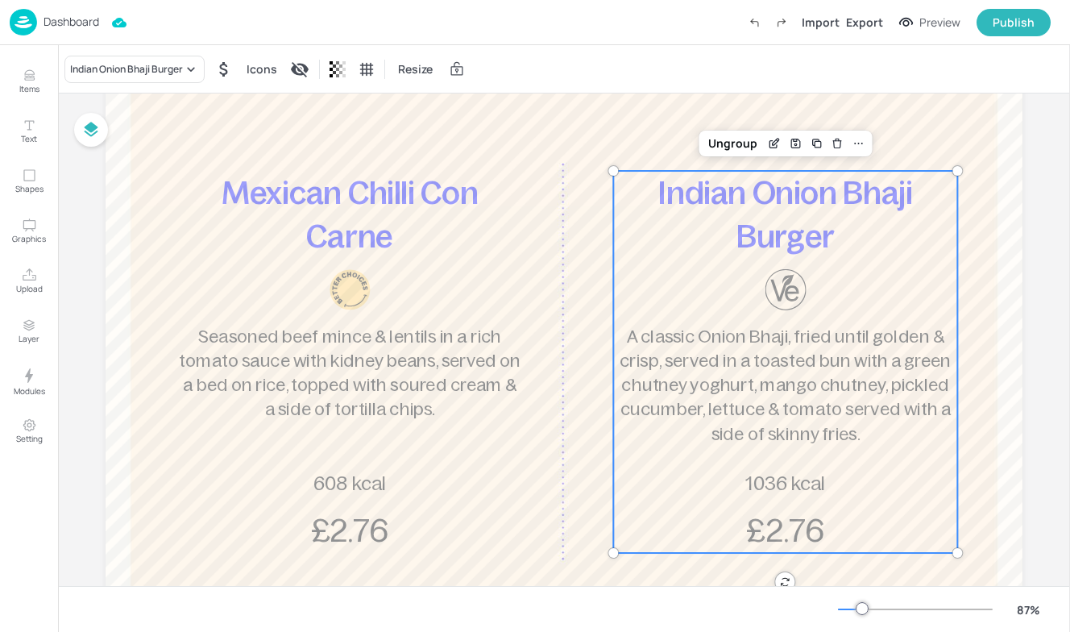
scroll to position [189, 0]
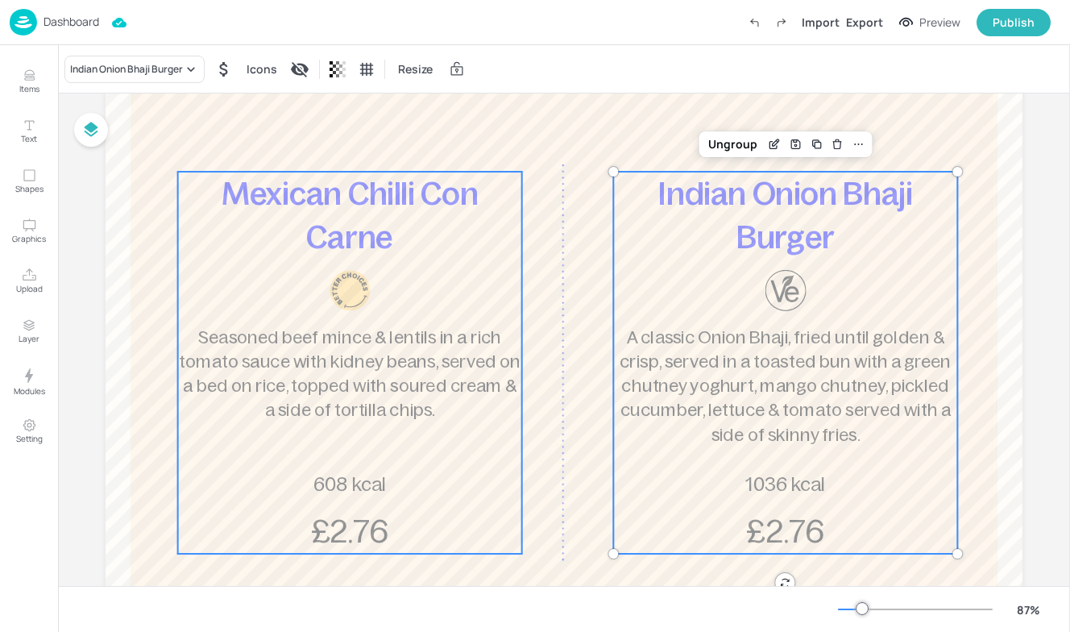
click at [356, 258] on p "Mexican Chilli Con Carne" at bounding box center [350, 216] width 344 height 88
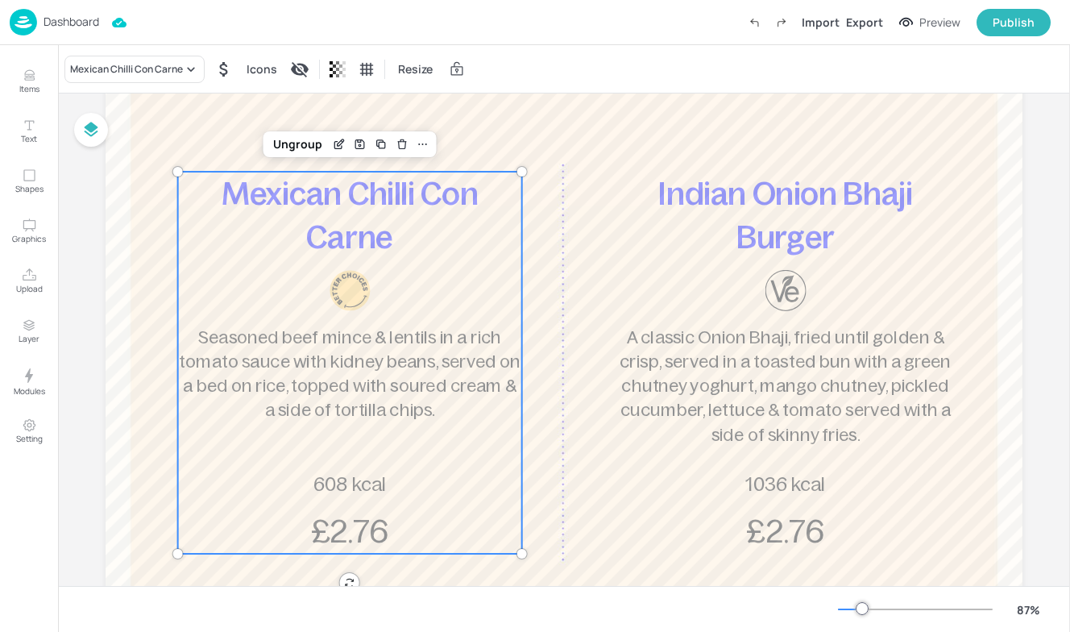
click at [52, 10] on div "Dashboard" at bounding box center [54, 22] width 89 height 27
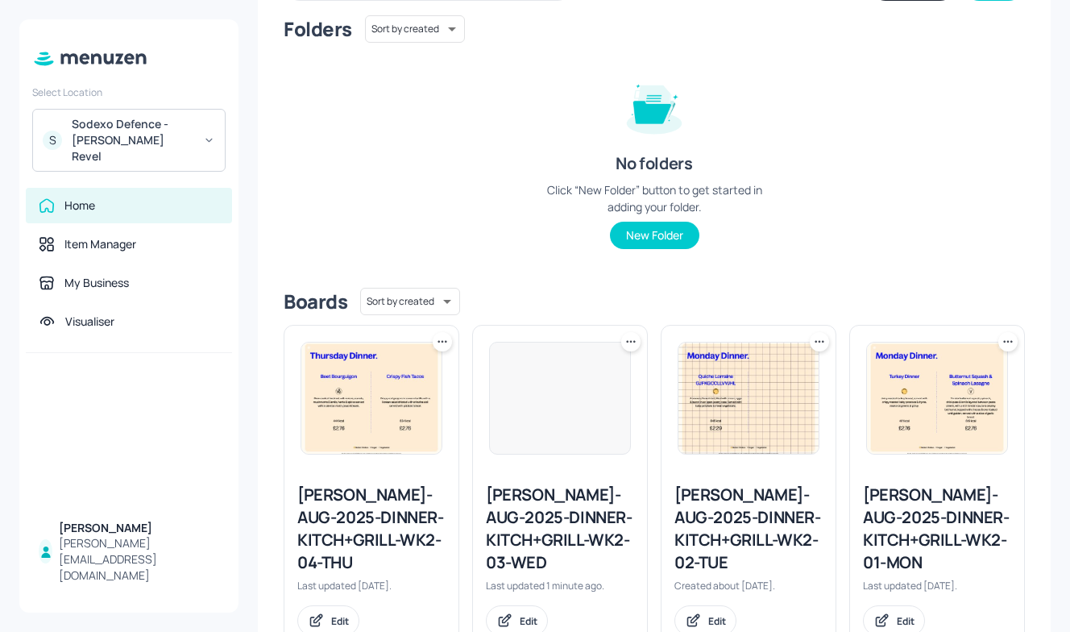
scroll to position [189, 0]
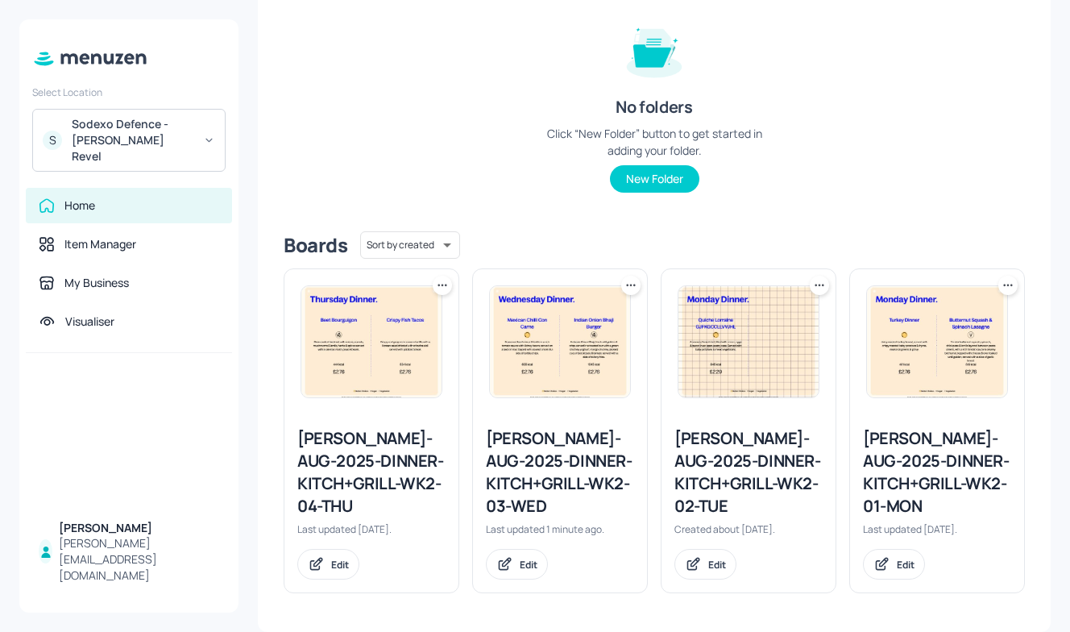
click at [324, 470] on div "Newbold-AUG-2025-DINNER-KITCH+GRILL-WK2-04-THU" at bounding box center [371, 472] width 148 height 90
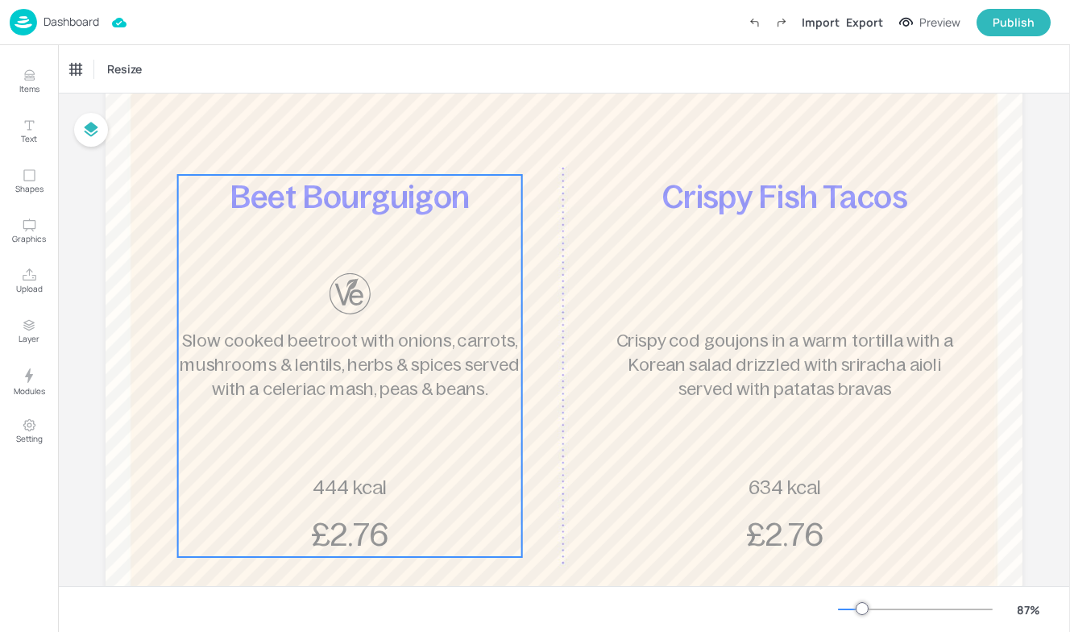
scroll to position [190, 0]
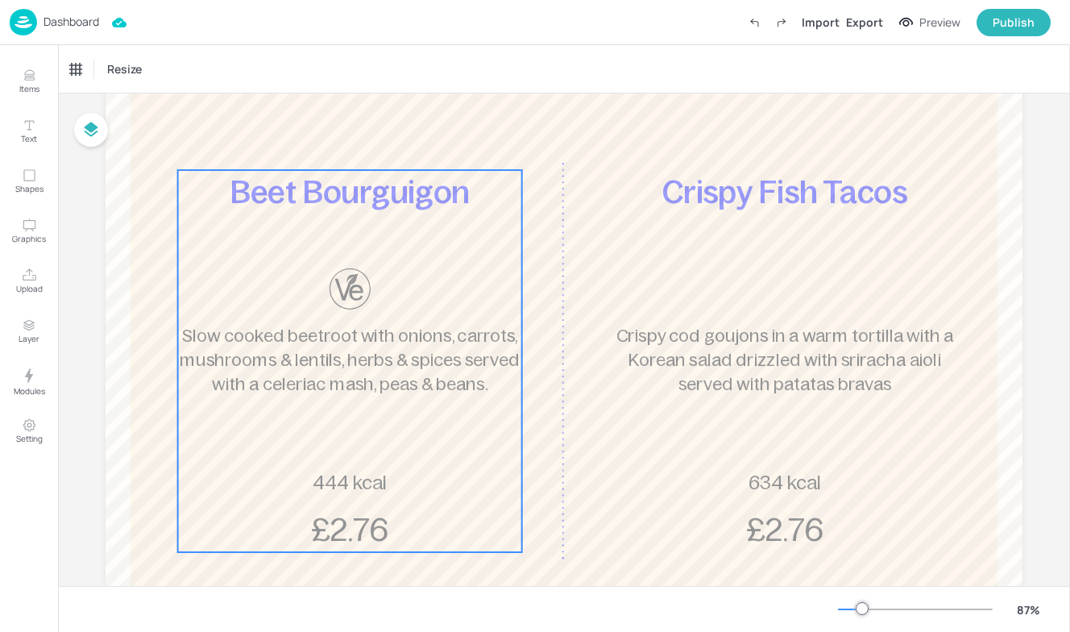
click at [411, 379] on span "Slow cooked beetroot with onions, carrots, mushrooms & lentils, herbs & spices …" at bounding box center [350, 360] width 340 height 69
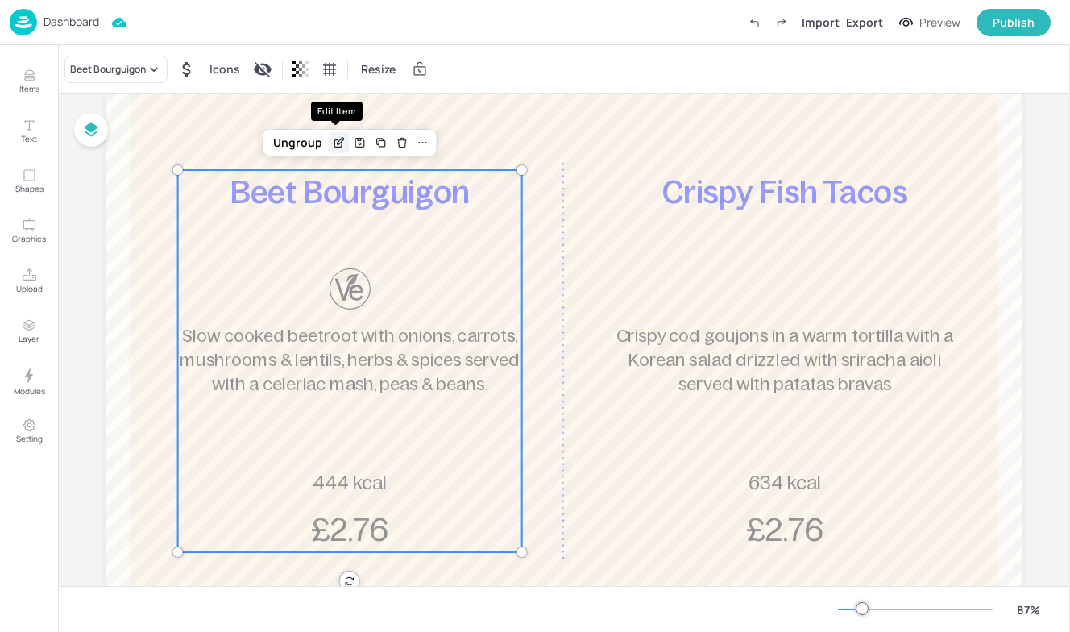
click at [335, 134] on div "Edit Item" at bounding box center [339, 142] width 21 height 21
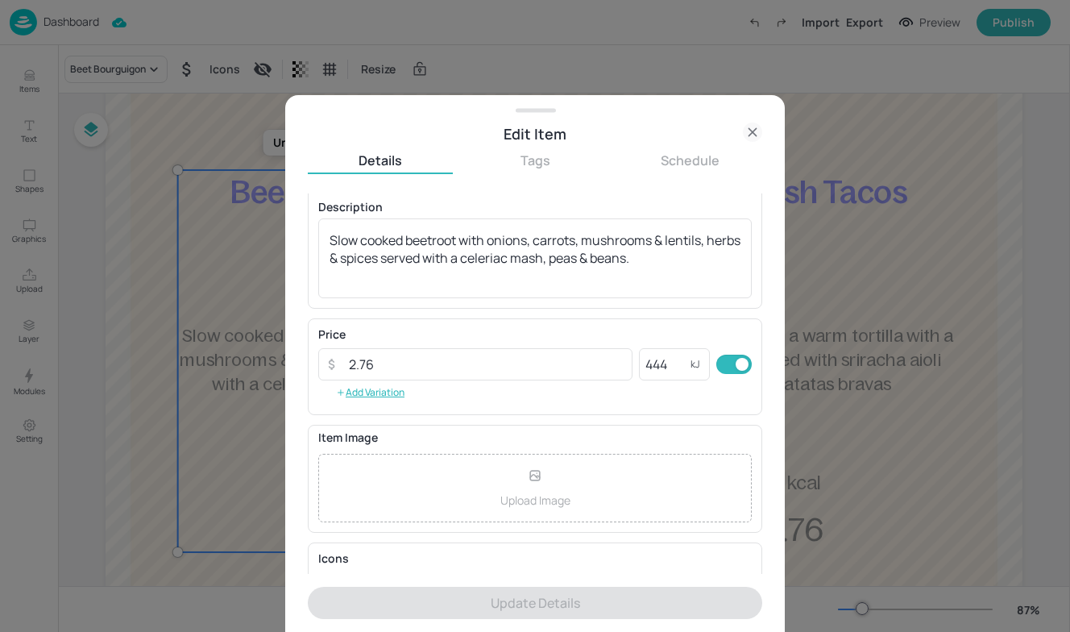
scroll to position [150, 0]
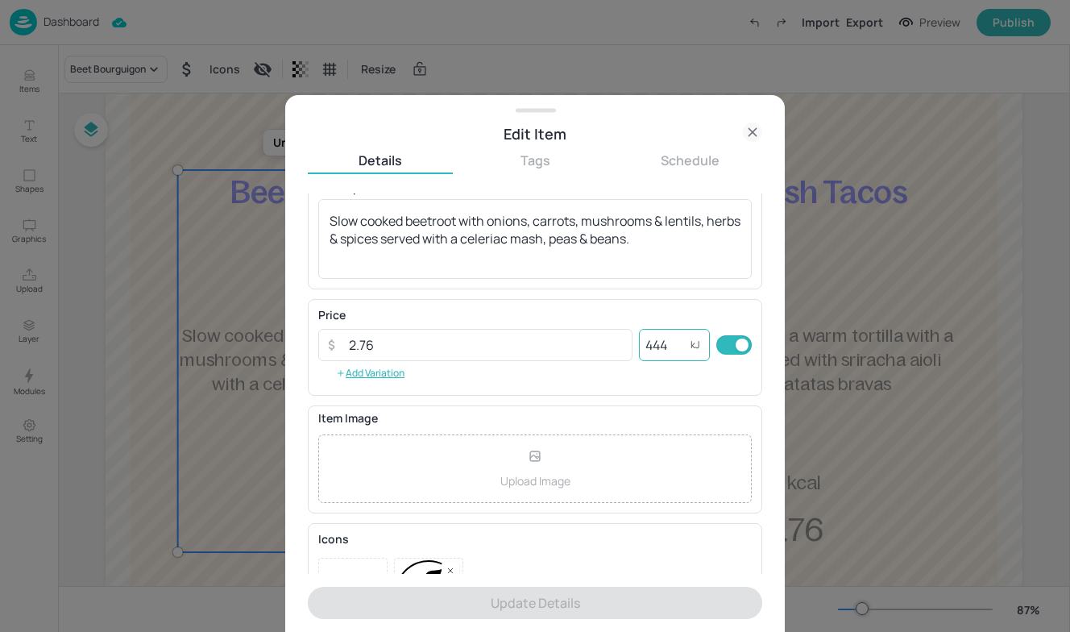
click at [671, 352] on input "444" at bounding box center [665, 345] width 52 height 32
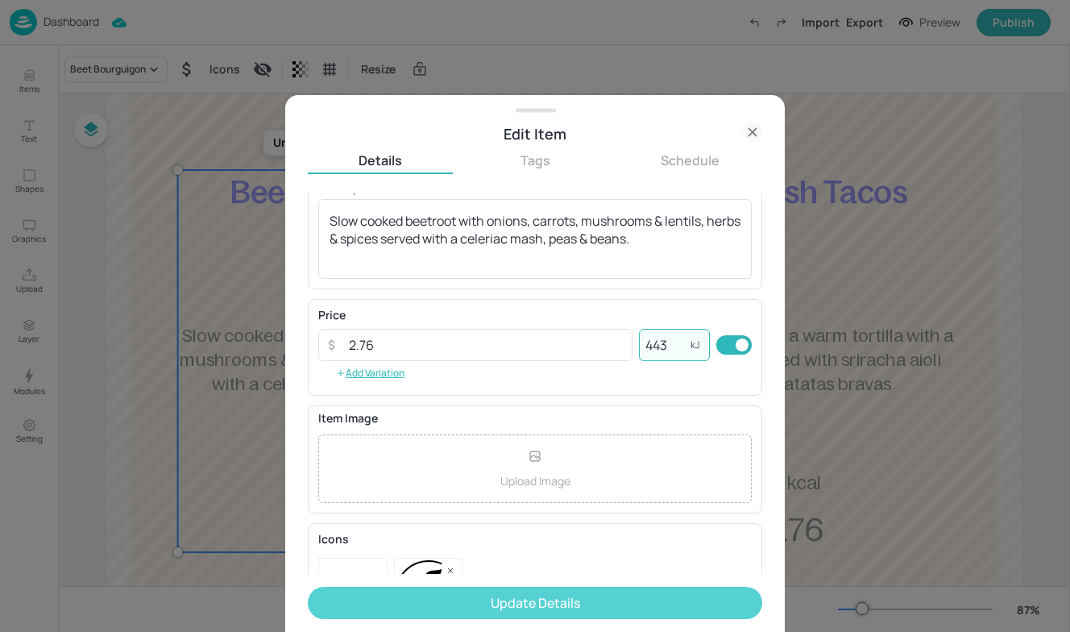
type input "443"
click at [621, 604] on button "Update Details" at bounding box center [535, 603] width 455 height 32
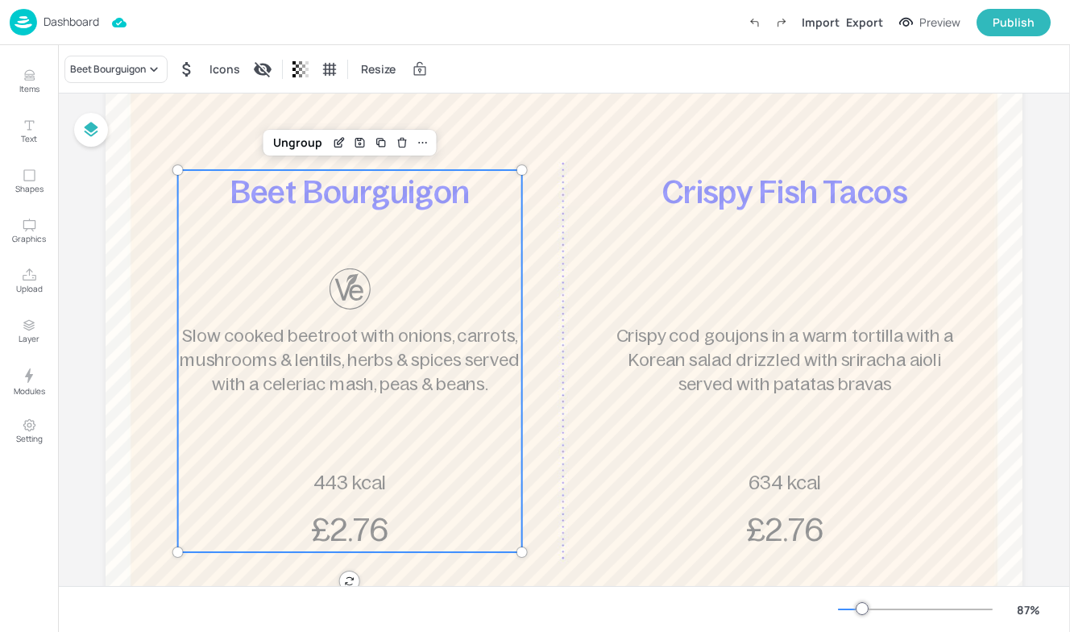
click at [77, 21] on p "Dashboard" at bounding box center [72, 21] width 56 height 11
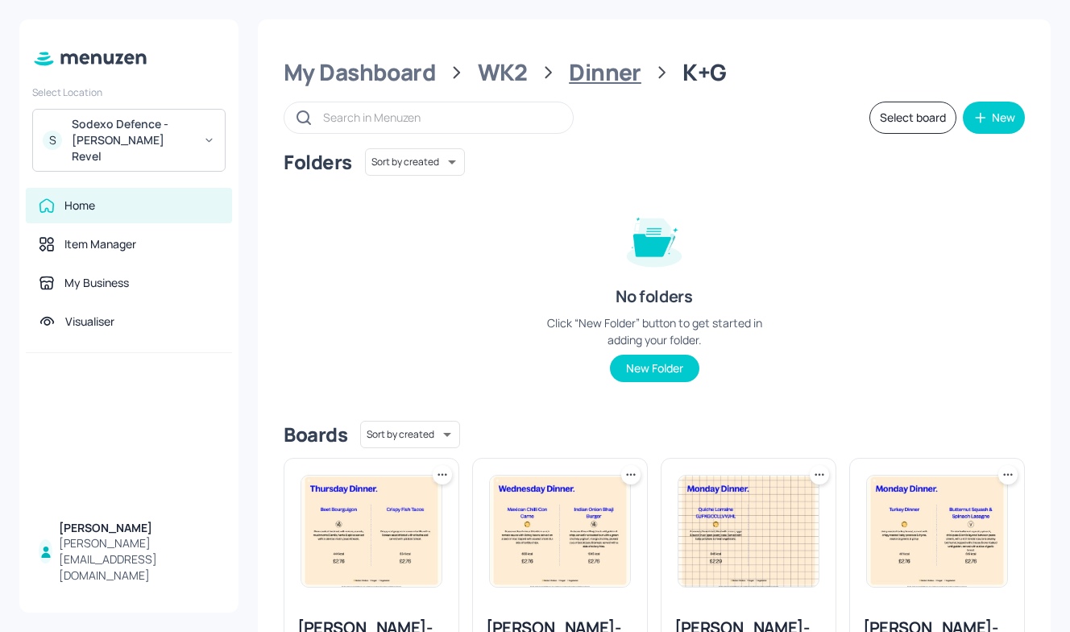
click at [602, 76] on div "Dinner" at bounding box center [605, 72] width 73 height 29
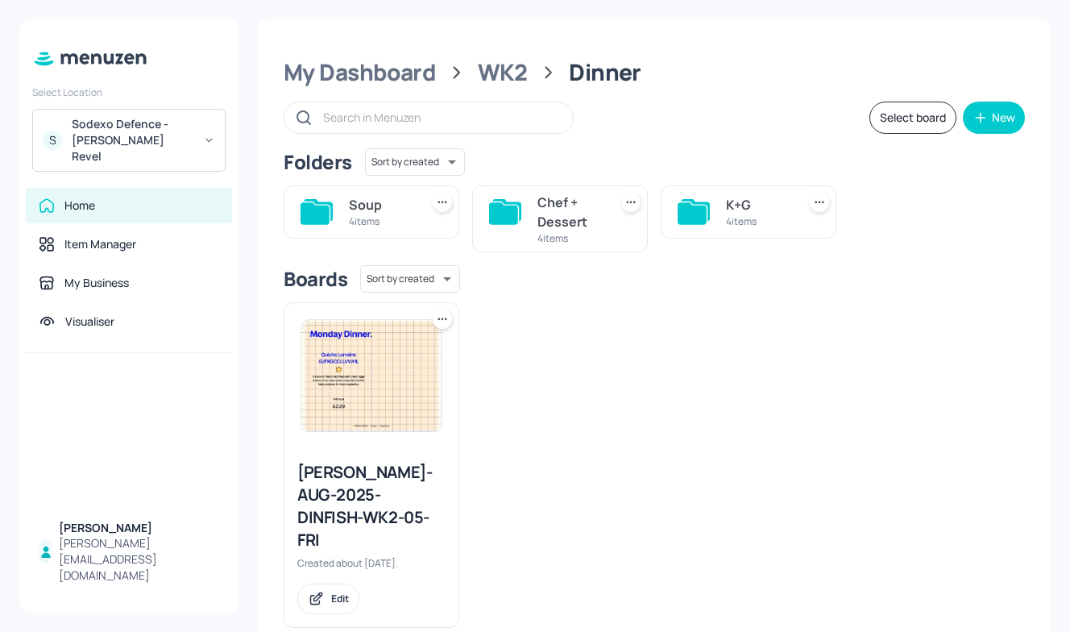
click at [581, 235] on div "4 items" at bounding box center [570, 238] width 64 height 14
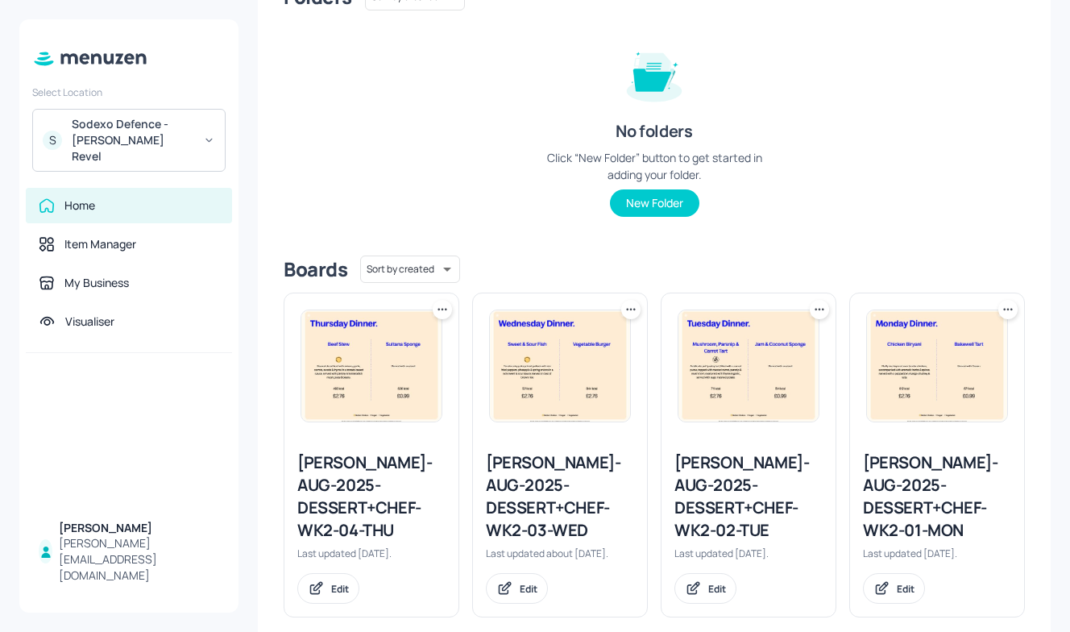
scroll to position [203, 0]
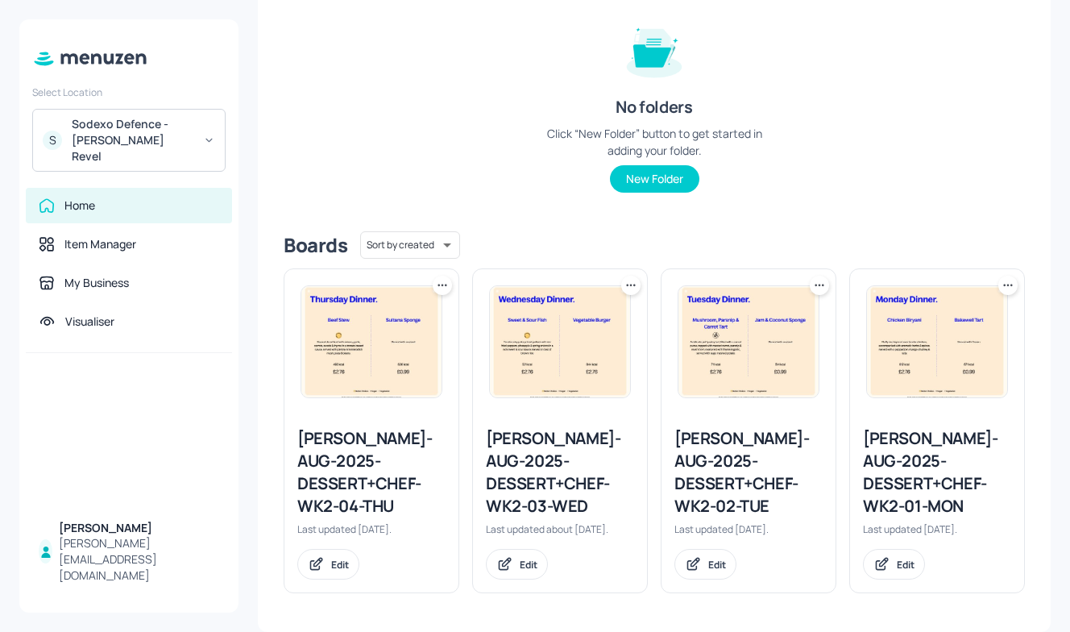
click at [965, 490] on div "Newbold-AUG-2025-DESSERT+CHEF-WK2-01-MON" at bounding box center [937, 472] width 148 height 90
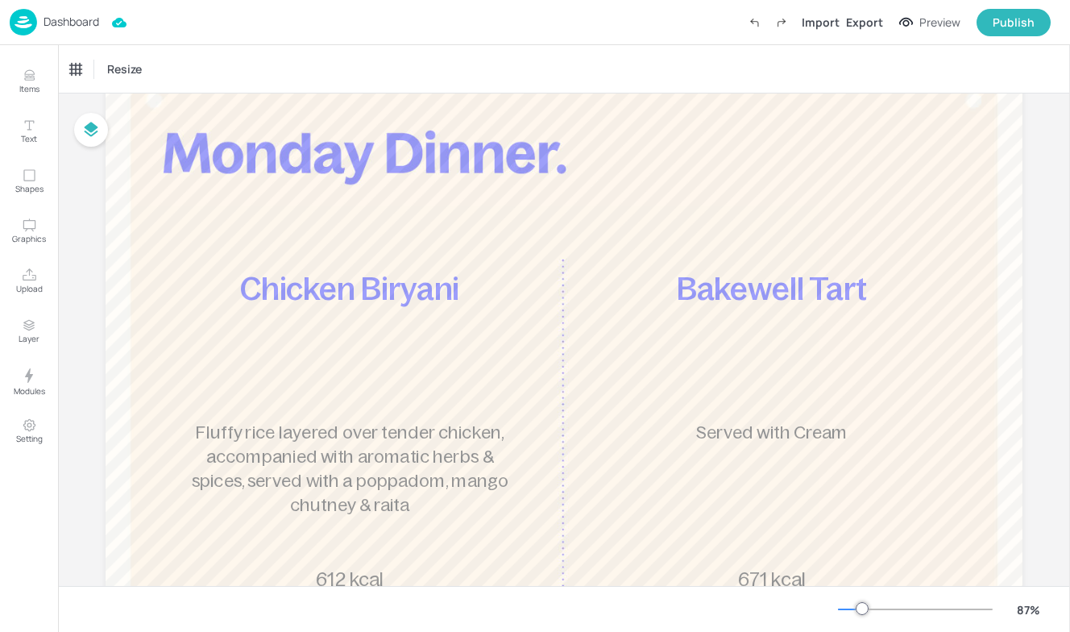
scroll to position [92, 0]
click at [306, 398] on div "Chicken Biryani Fluffy rice layered over tender chicken, accompanied with aroma…" at bounding box center [350, 459] width 344 height 382
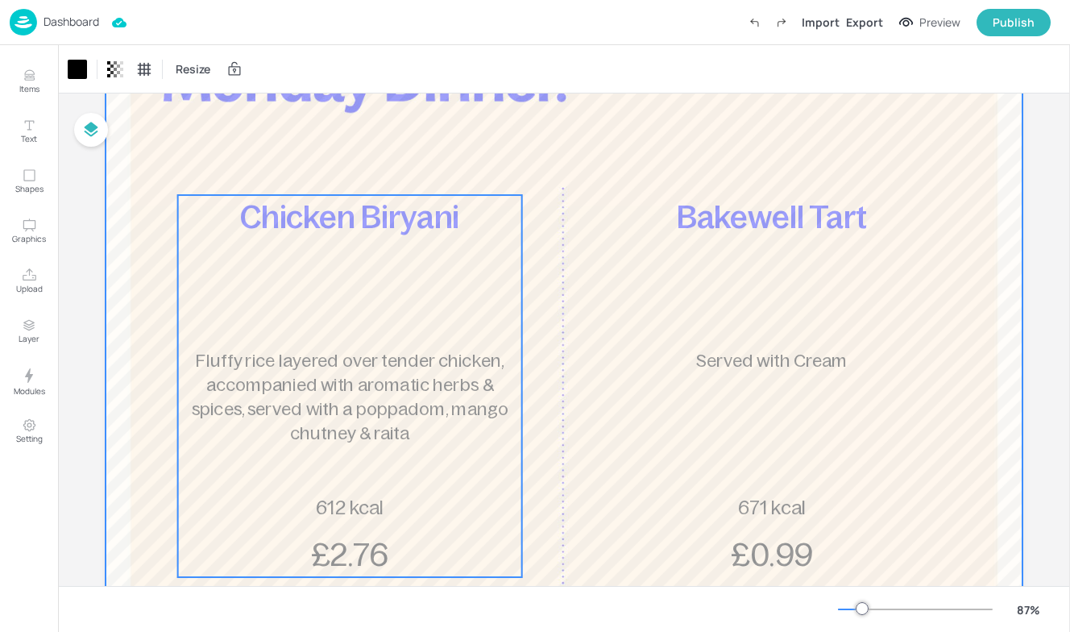
scroll to position [176, 0]
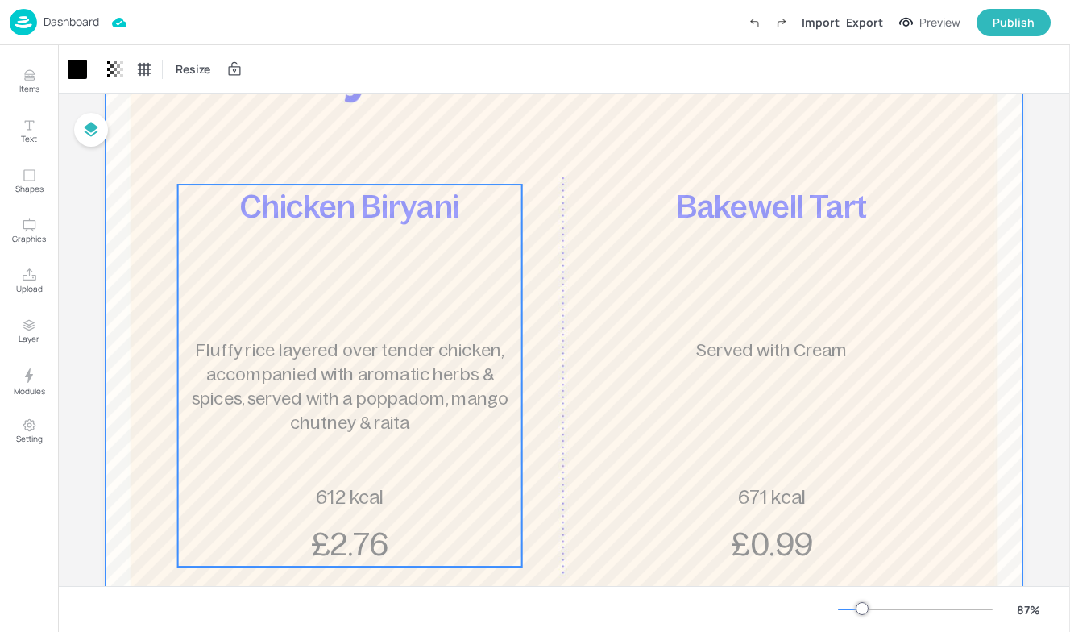
click at [393, 399] on span "Fluffy rice layered over tender chicken, accompanied with aromatic herbs & spic…" at bounding box center [350, 386] width 317 height 93
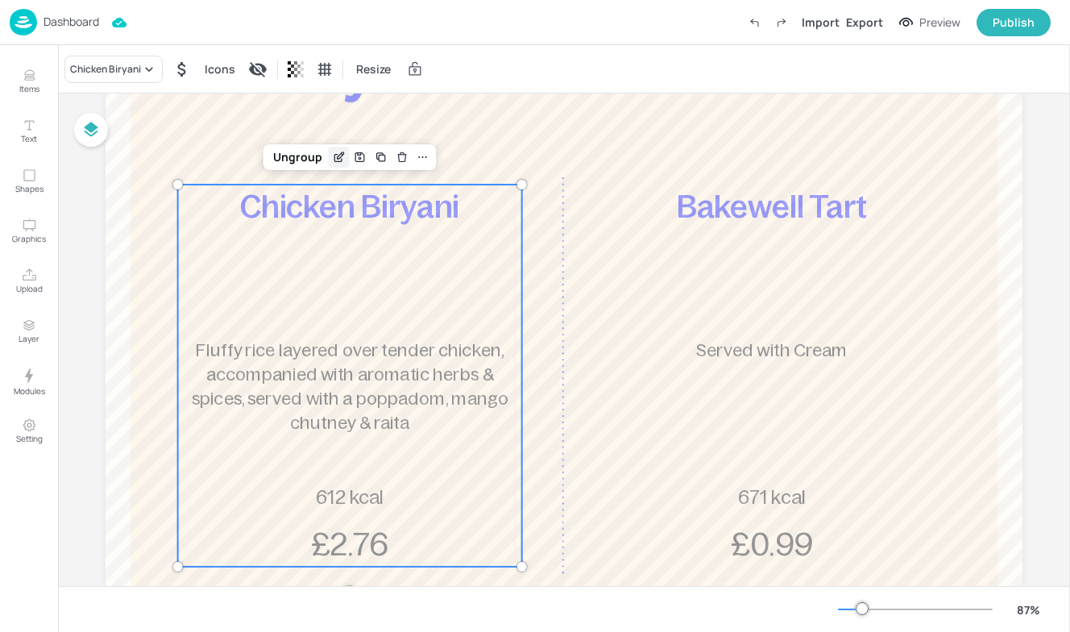
click at [334, 154] on icon "Edit Item" at bounding box center [339, 157] width 14 height 13
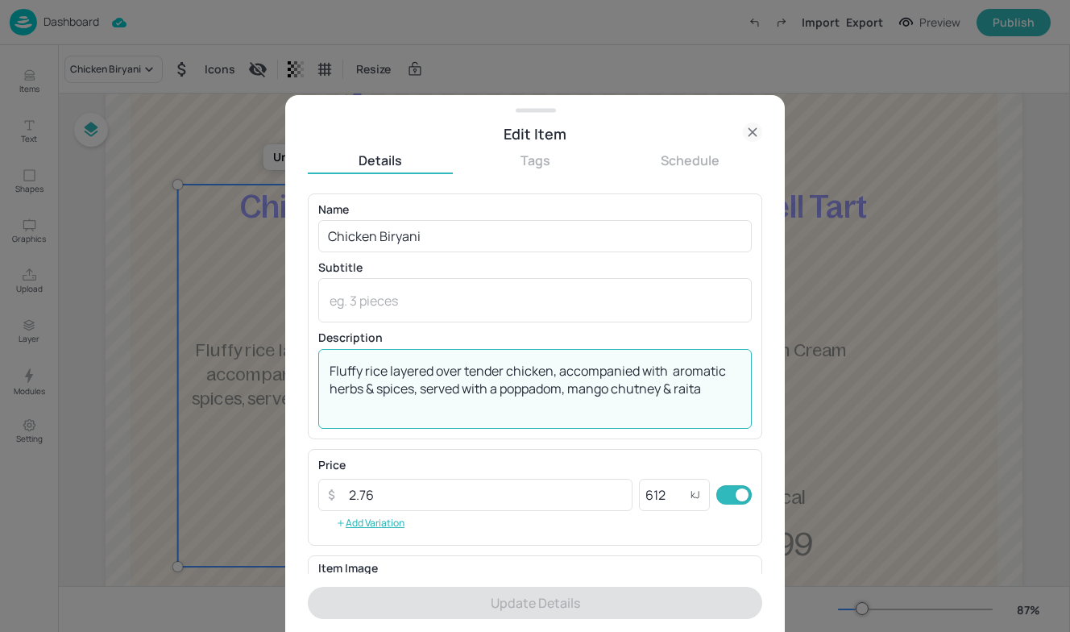
drag, startPoint x: 711, startPoint y: 393, endPoint x: 207, endPoint y: 357, distance: 505.1
click at [207, 358] on div "Edit Item Details Tags Schedule Name Chicken Biryani ​ Subtitle x ​ Description…" at bounding box center [535, 316] width 1070 height 632
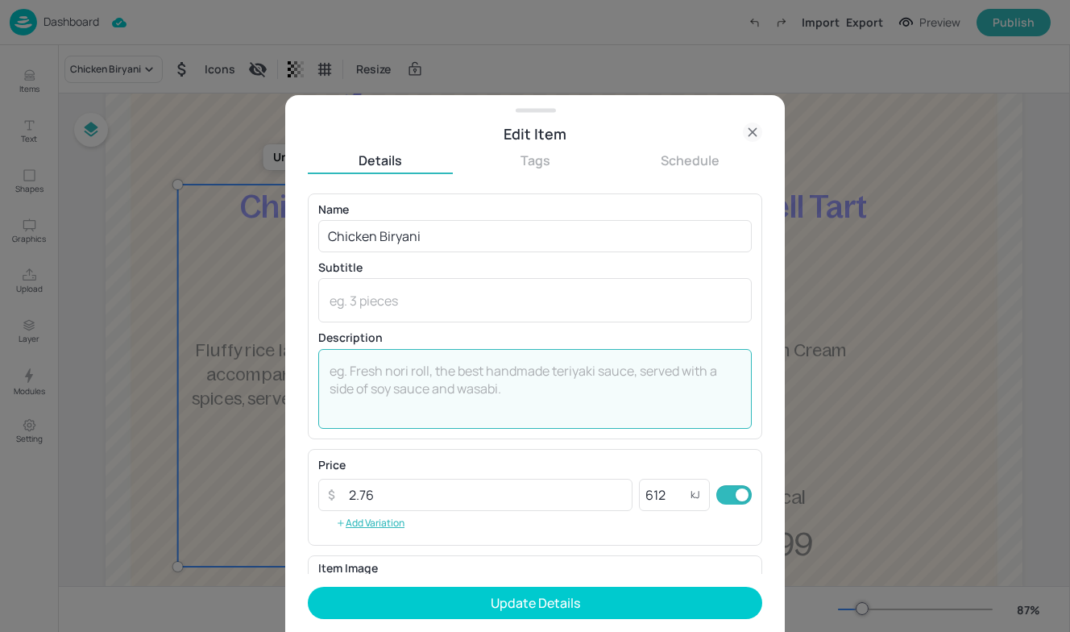
paste textarea "Aromatic rice with tender diced chicken thigh, peppers & onions in a spiced sau…"
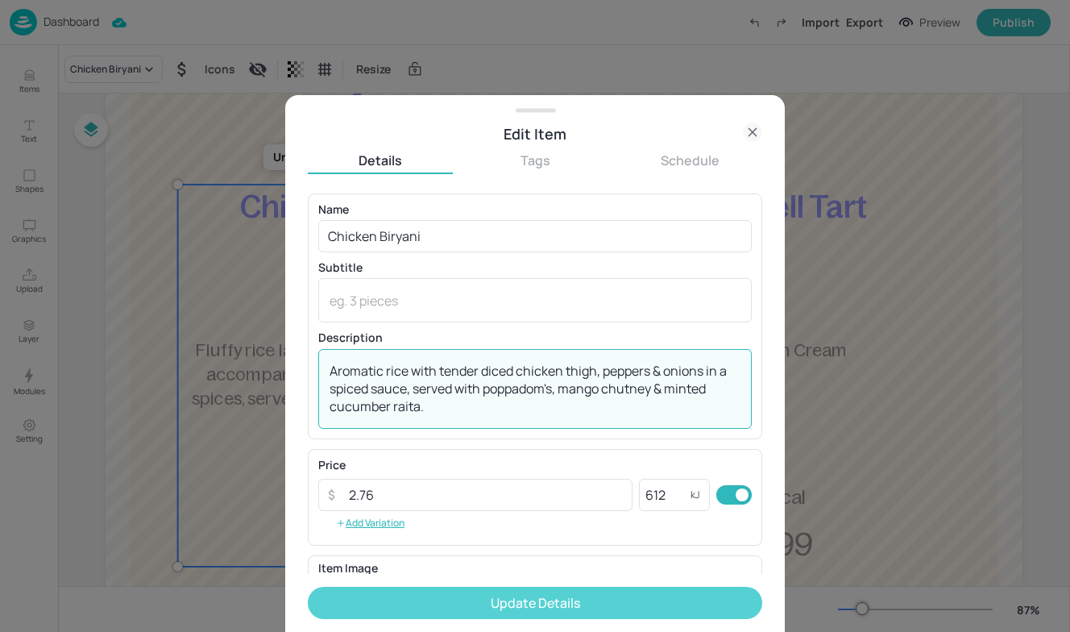
type textarea "Aromatic rice with tender diced chicken thigh, peppers & onions in a spiced sau…"
click at [478, 601] on button "Update Details" at bounding box center [535, 603] width 455 height 32
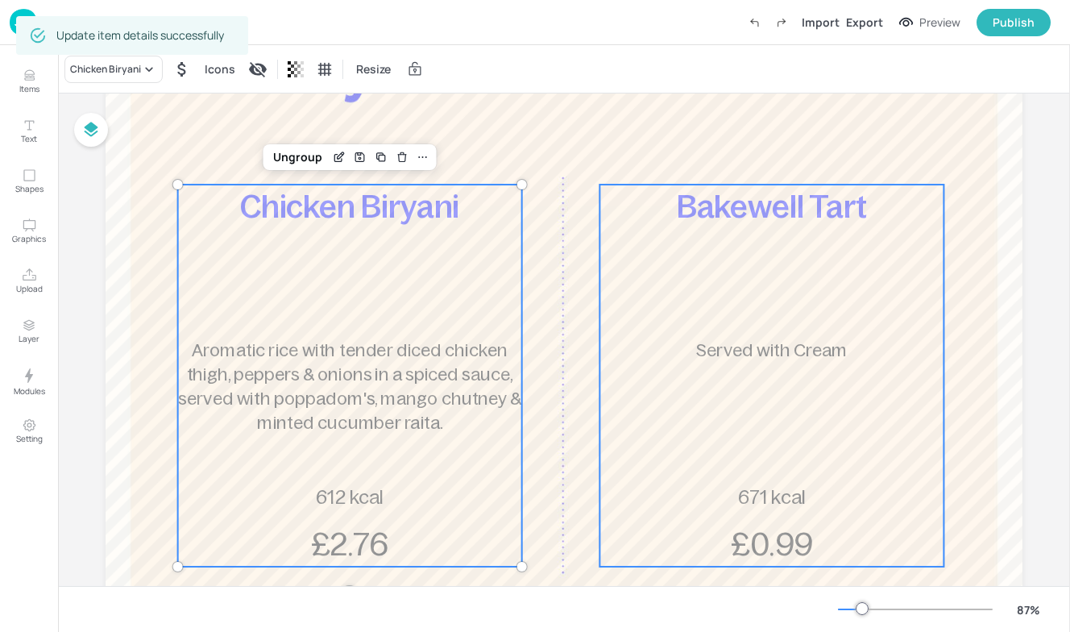
click at [633, 250] on div "Bakewell Tart Served with Cream 671 kcal £0.99" at bounding box center [772, 376] width 344 height 382
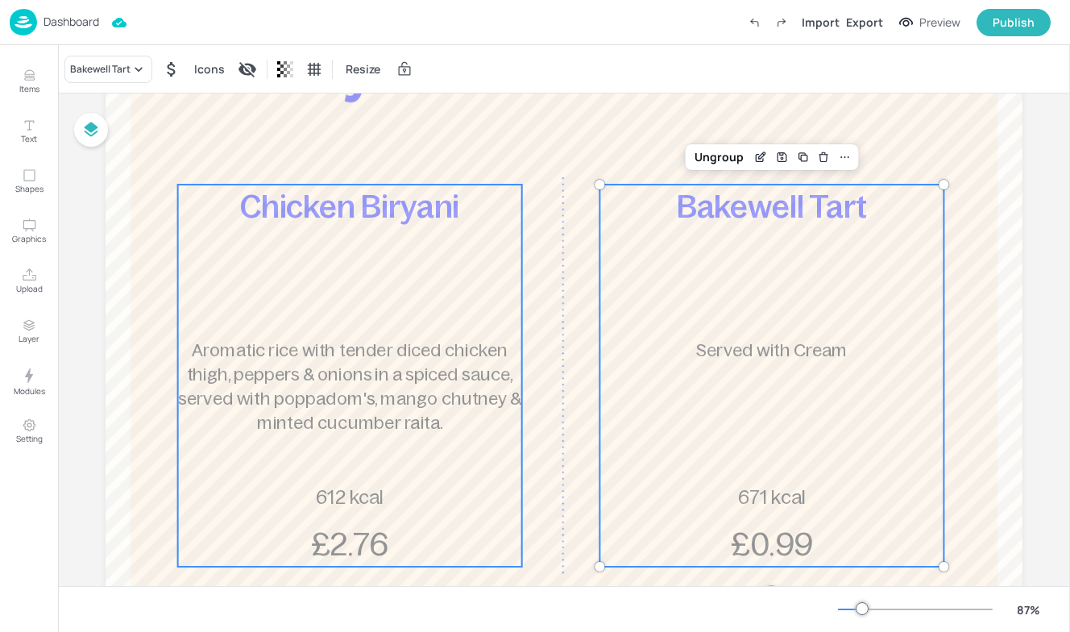
click at [432, 212] on span "Chicken Biryani" at bounding box center [349, 206] width 219 height 35
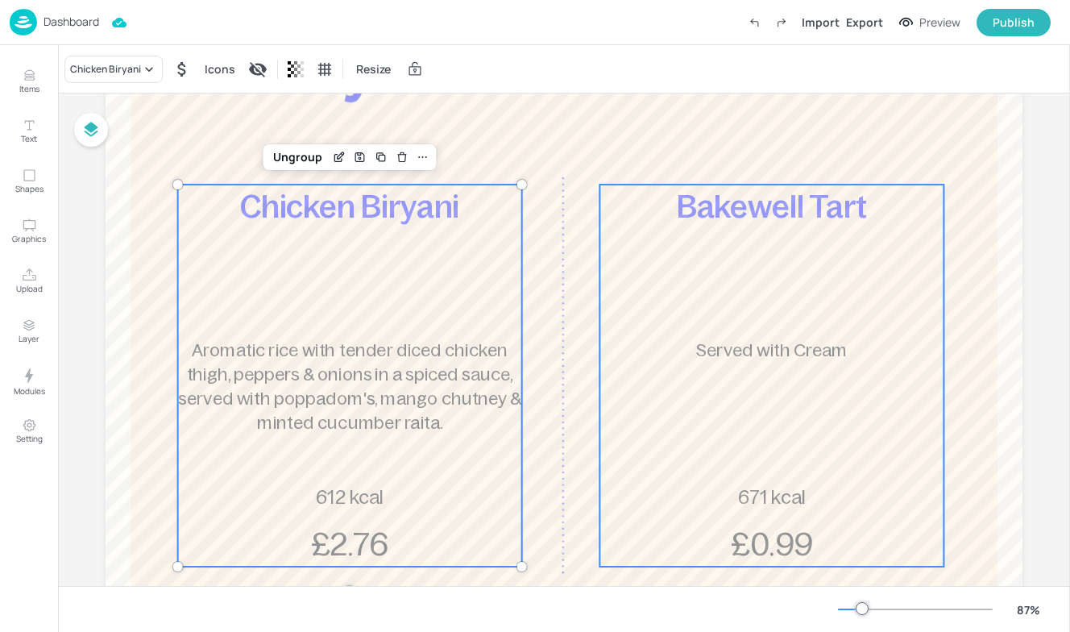
click at [663, 235] on div "Bakewell Tart Served with Cream 671 kcal £0.99" at bounding box center [772, 376] width 344 height 382
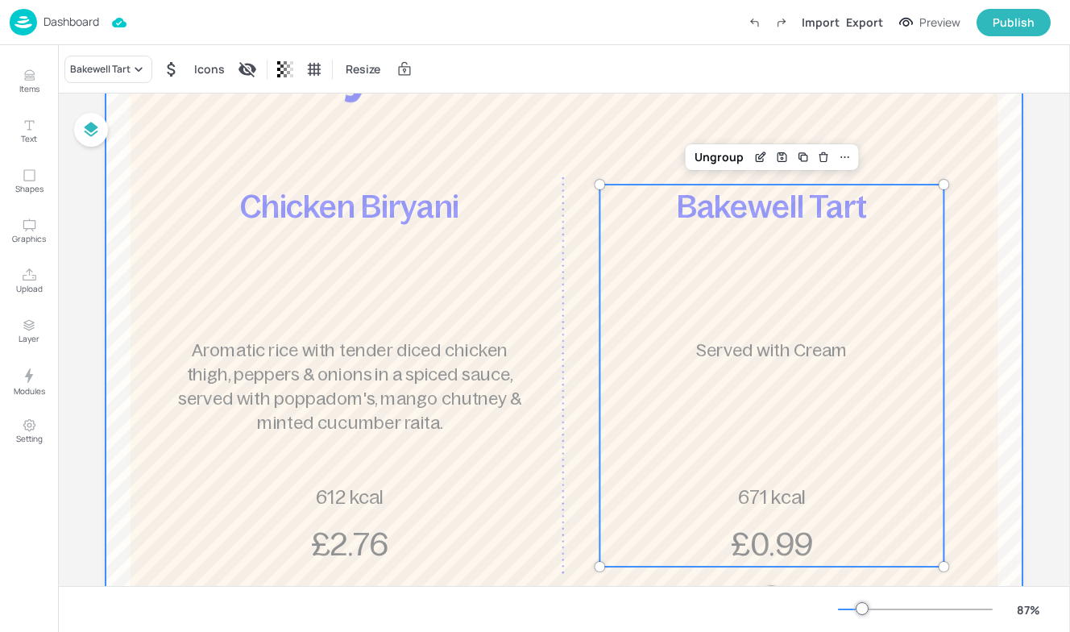
click at [559, 214] on div at bounding box center [564, 346] width 917 height 754
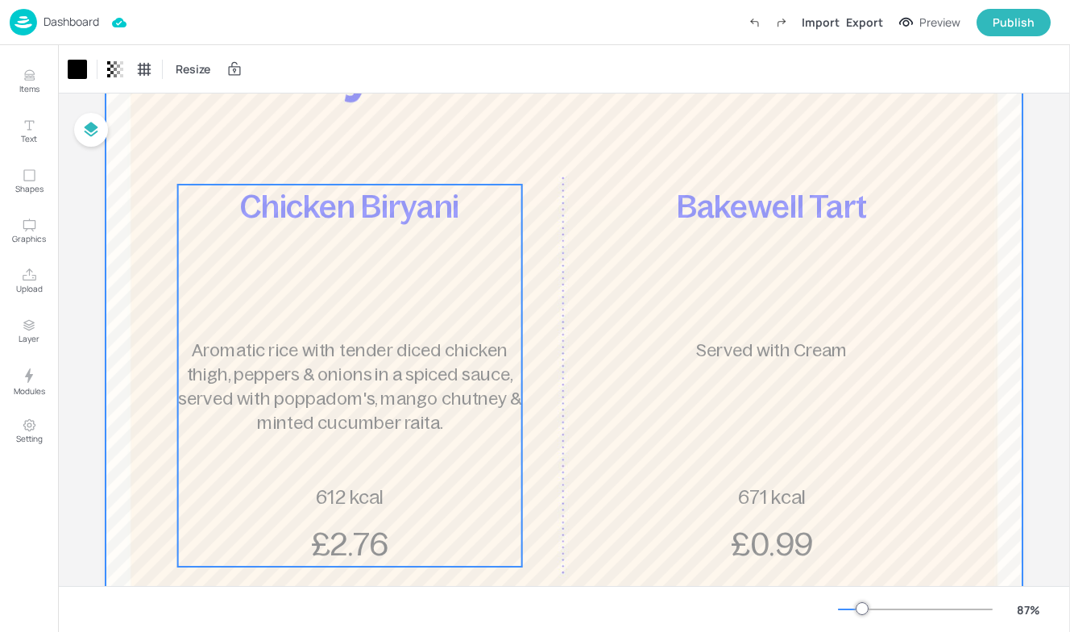
click at [418, 366] on span "Aromatic rice with tender diced chicken thigh, peppers & onions in a spiced sau…" at bounding box center [349, 386] width 343 height 93
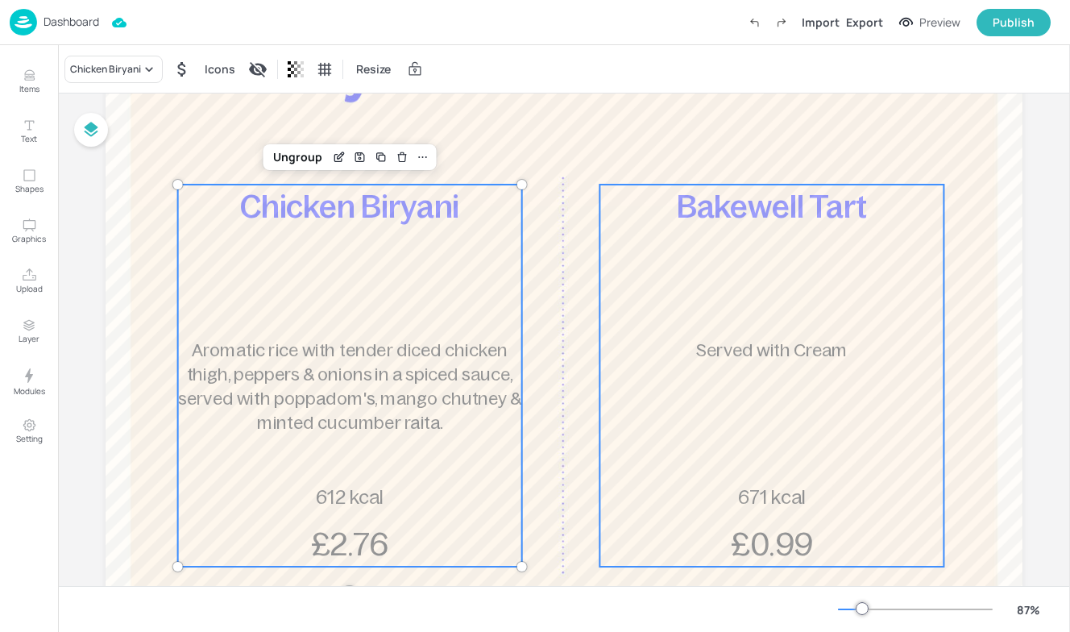
click at [853, 334] on div "Bakewell Tart Served with Cream 671 kcal £0.99" at bounding box center [772, 376] width 344 height 382
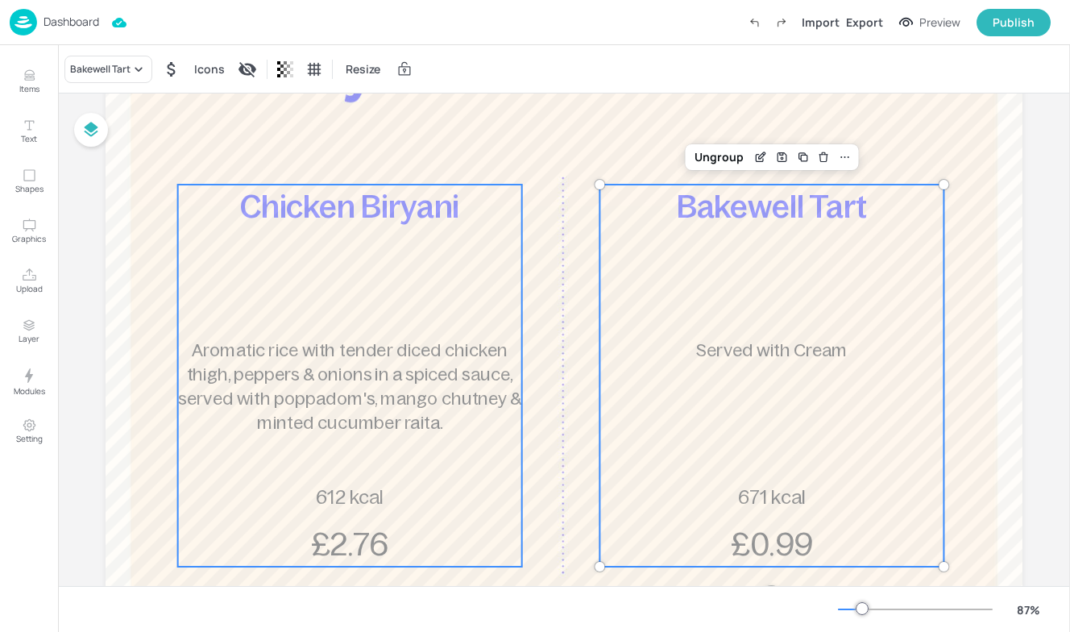
click at [354, 355] on span "Aromatic rice with tender diced chicken thigh, peppers & onions in a spiced sau…" at bounding box center [349, 386] width 343 height 93
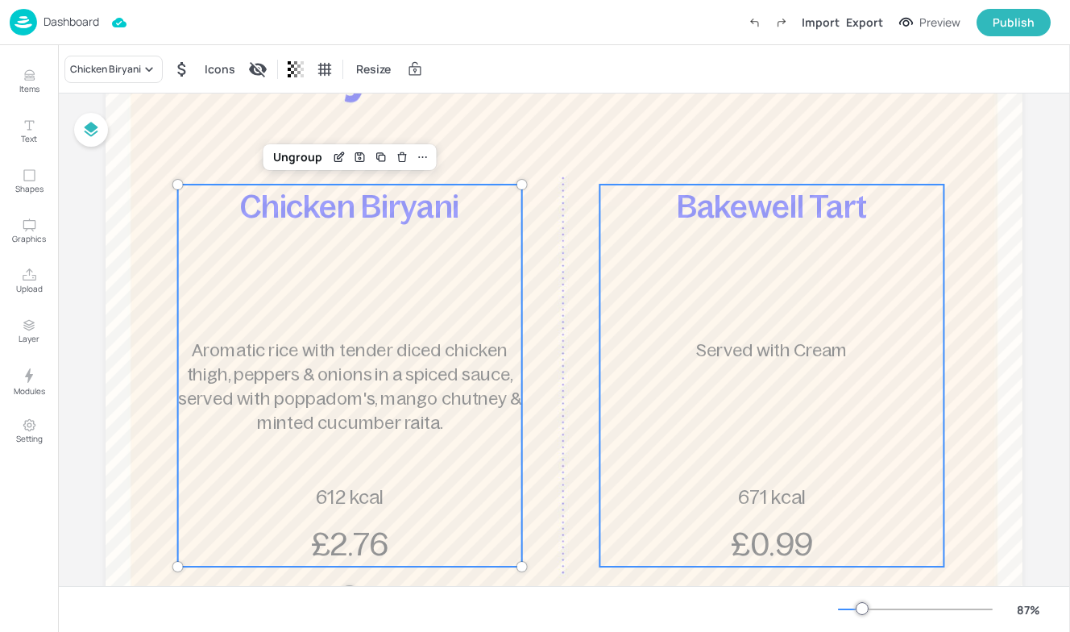
click at [677, 360] on p "Served with Cream" at bounding box center [772, 350] width 343 height 24
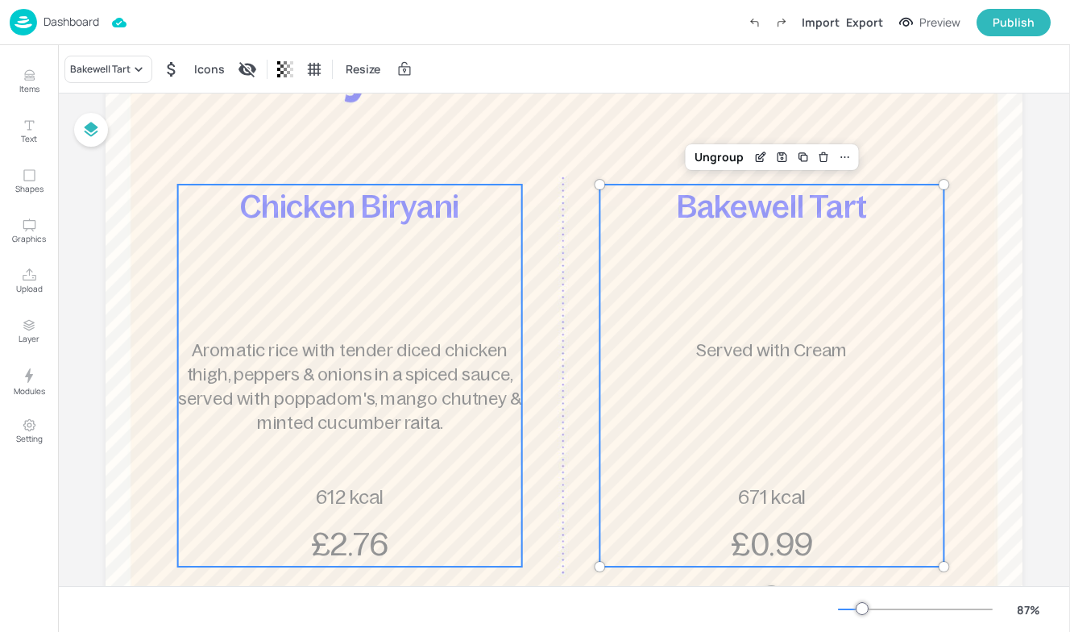
click at [405, 372] on span "Aromatic rice with tender diced chicken thigh, peppers & onions in a spiced sau…" at bounding box center [349, 386] width 343 height 93
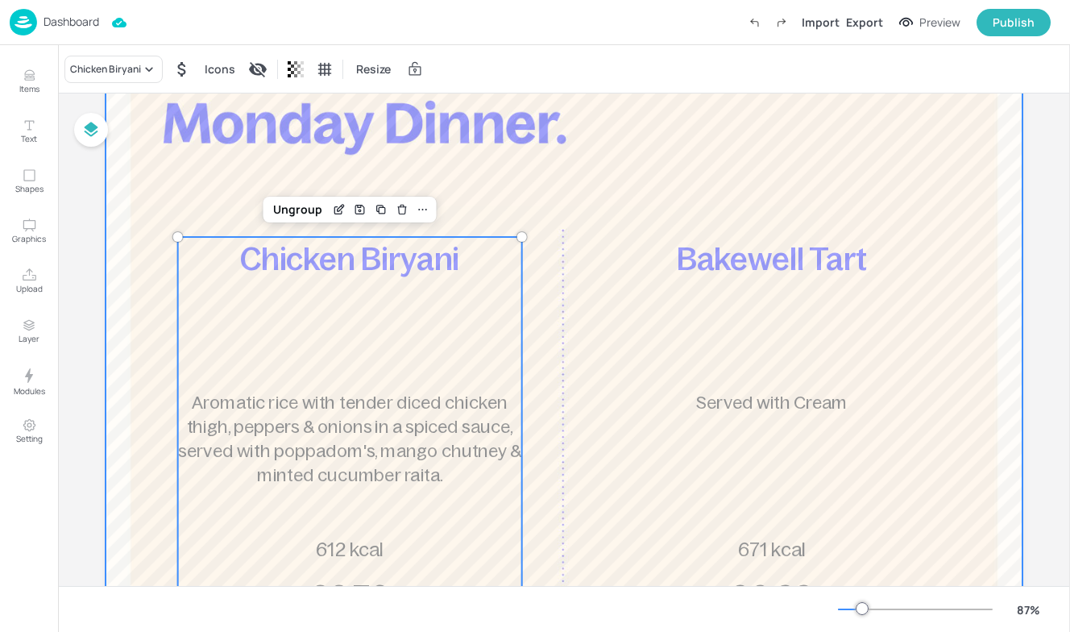
scroll to position [116, 0]
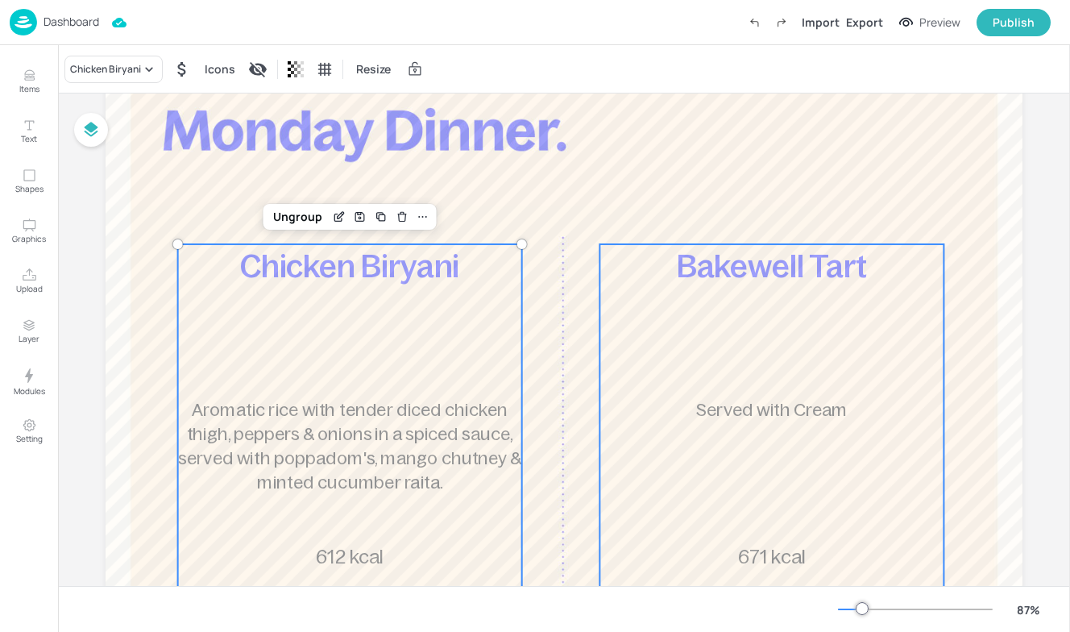
click at [642, 282] on p "Bakewell Tart" at bounding box center [772, 266] width 344 height 44
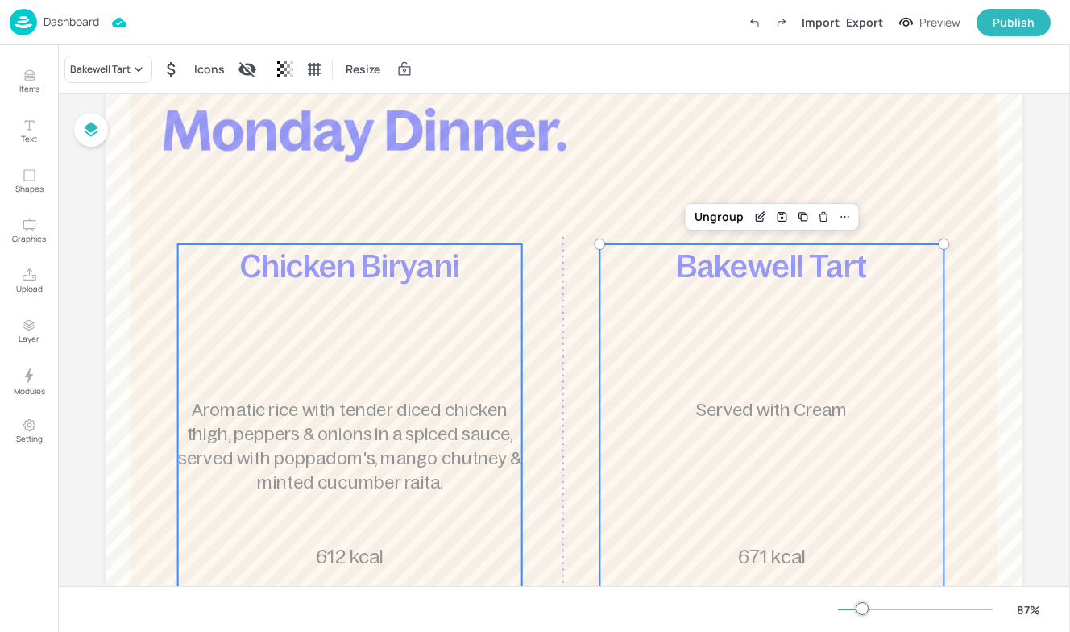
click at [412, 335] on div "Chicken Biryani Aromatic rice with tender diced chicken thigh, peppers & onions…" at bounding box center [350, 435] width 344 height 382
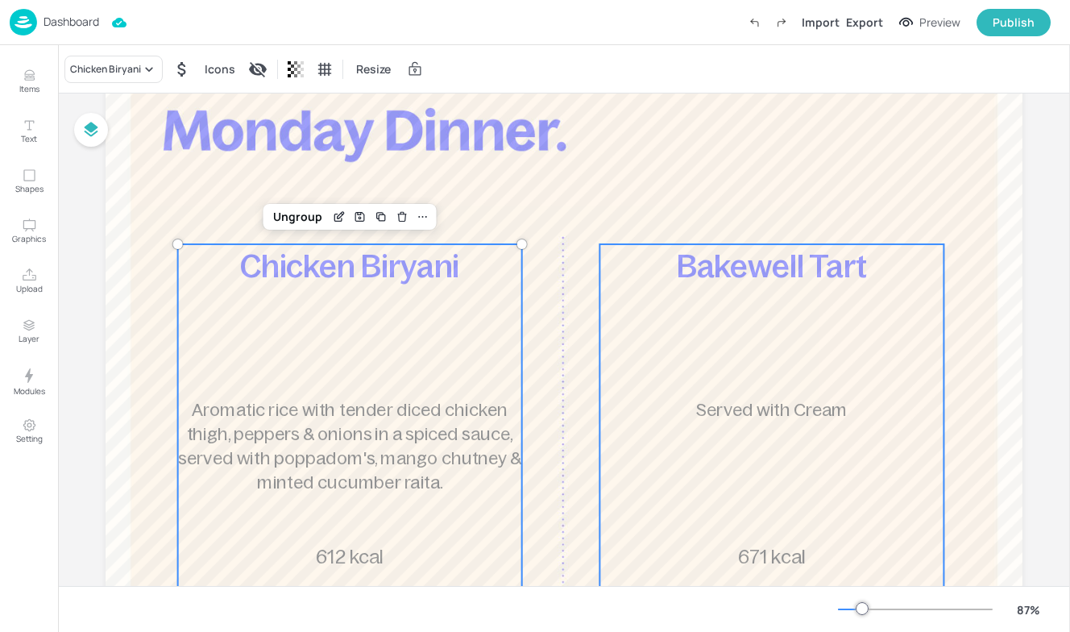
click at [687, 346] on div "Bakewell Tart Served with Cream 671 kcal £0.99" at bounding box center [772, 435] width 344 height 382
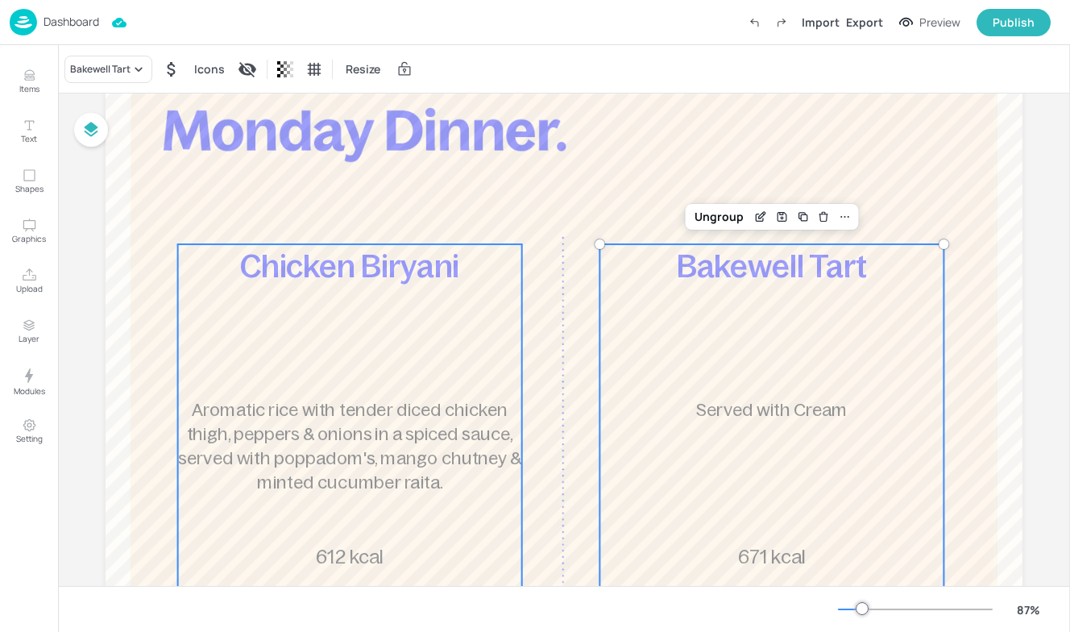
click at [450, 355] on div "Chicken Biryani Aromatic rice with tender diced chicken thigh, peppers & onions…" at bounding box center [350, 435] width 344 height 382
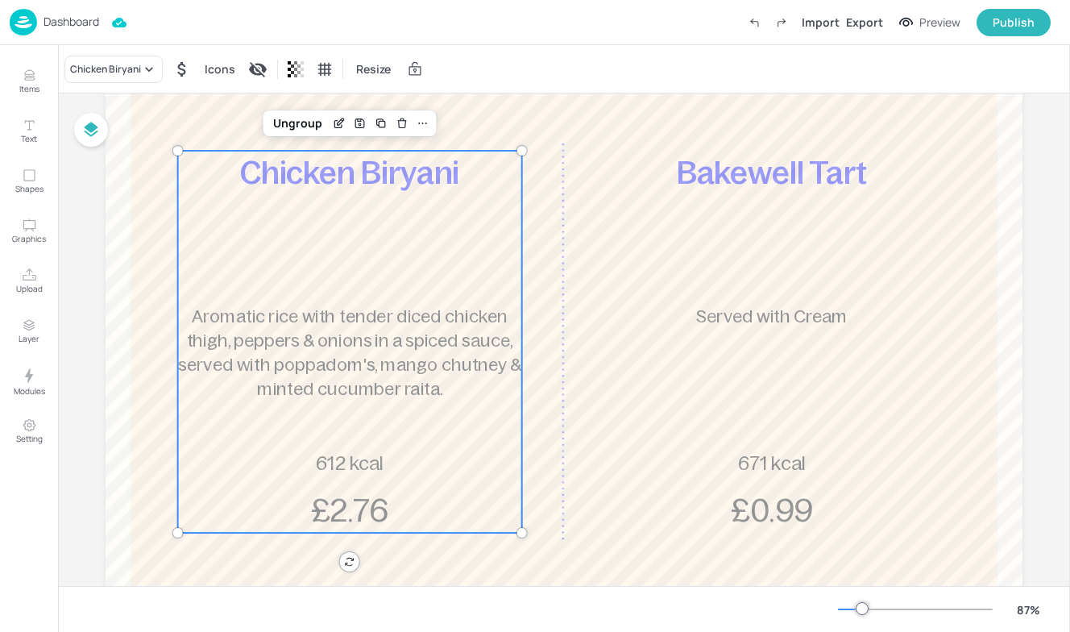
scroll to position [208, 0]
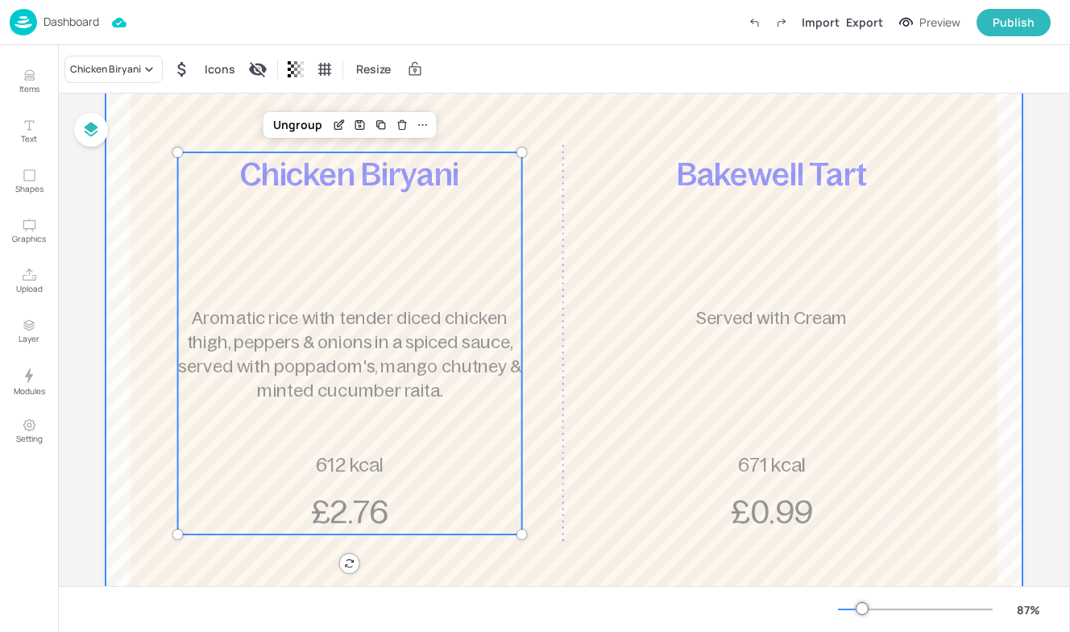
click at [560, 326] on div at bounding box center [564, 314] width 917 height 754
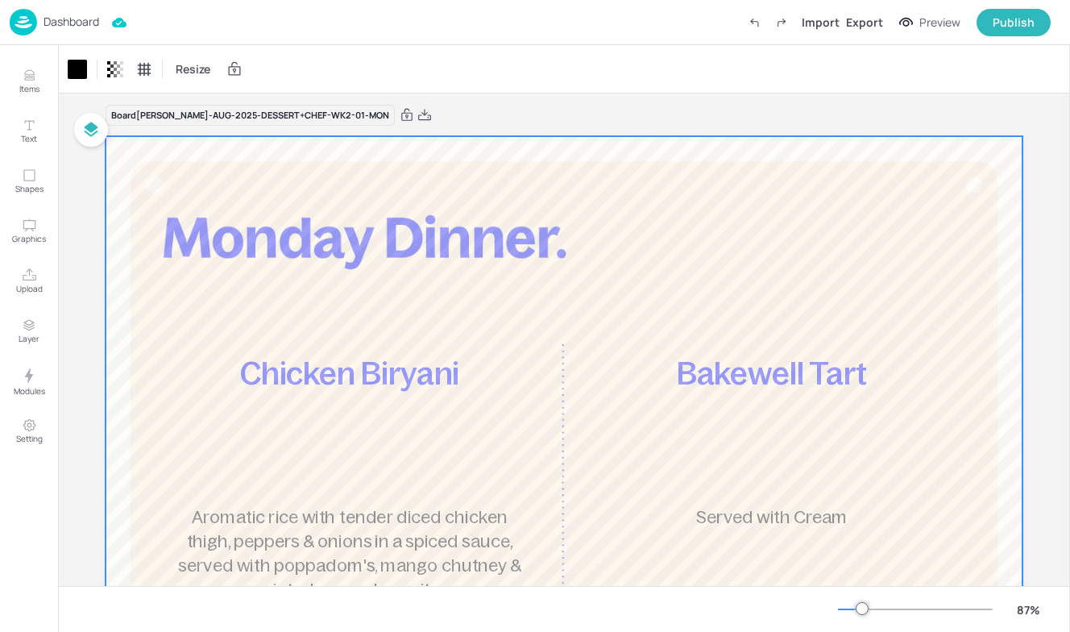
scroll to position [0, 0]
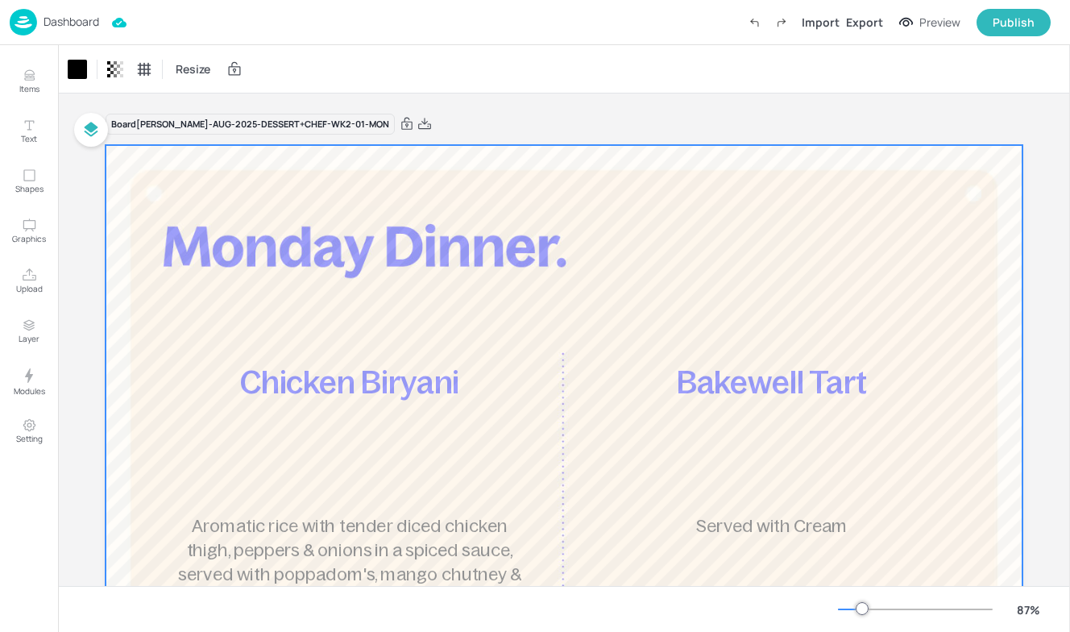
click at [50, 26] on p "Dashboard" at bounding box center [72, 21] width 56 height 11
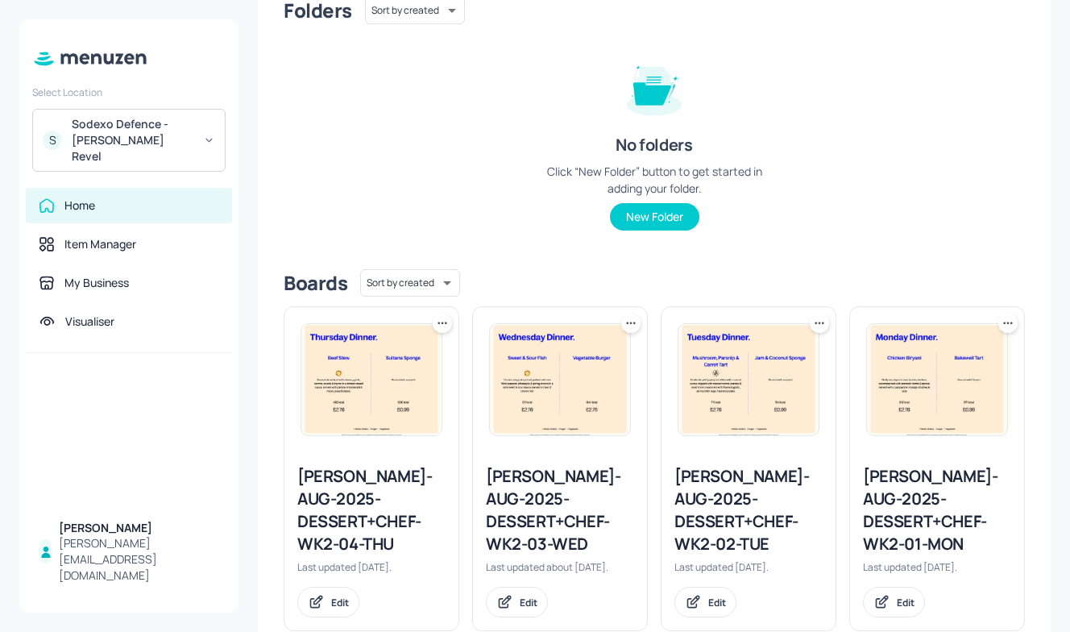
scroll to position [155, 0]
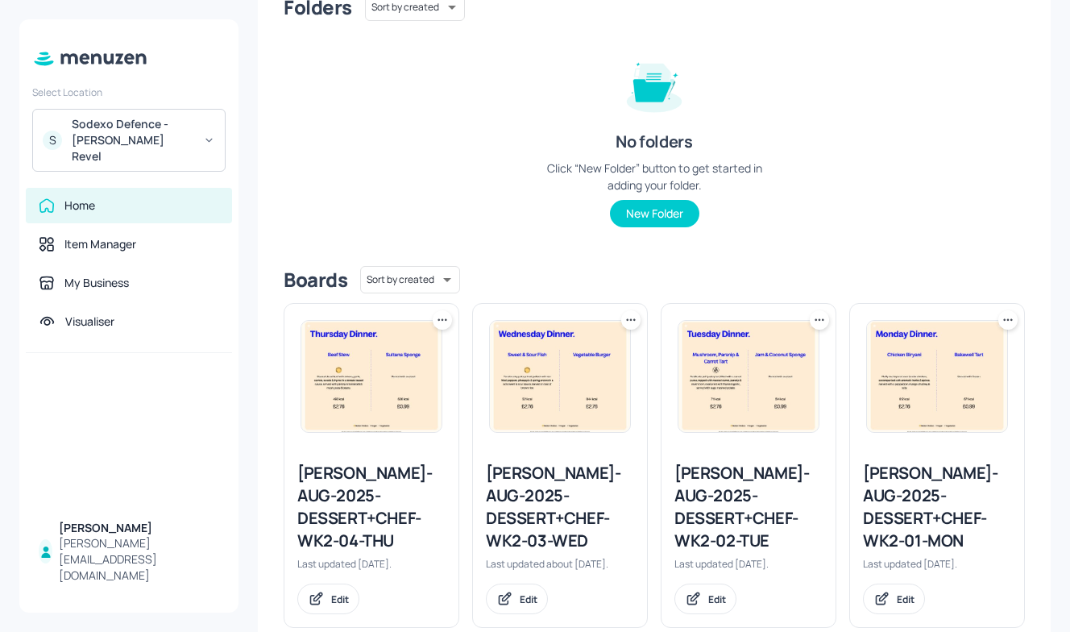
click at [723, 490] on div "Newbold-AUG-2025-DESSERT+CHEF-WK2-02-TUE" at bounding box center [749, 507] width 148 height 90
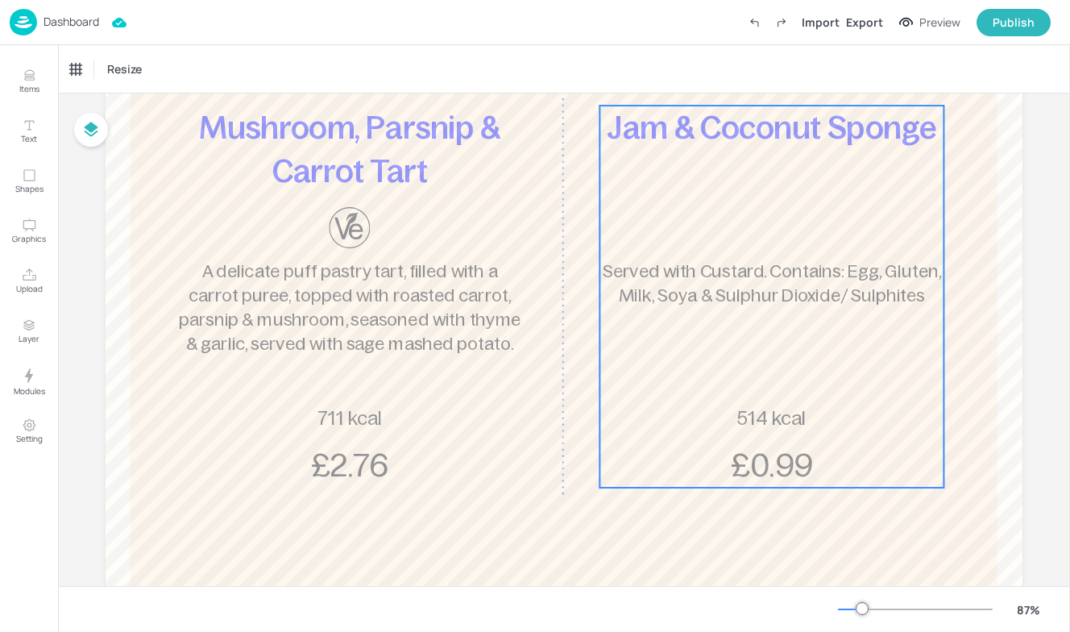
scroll to position [254, 0]
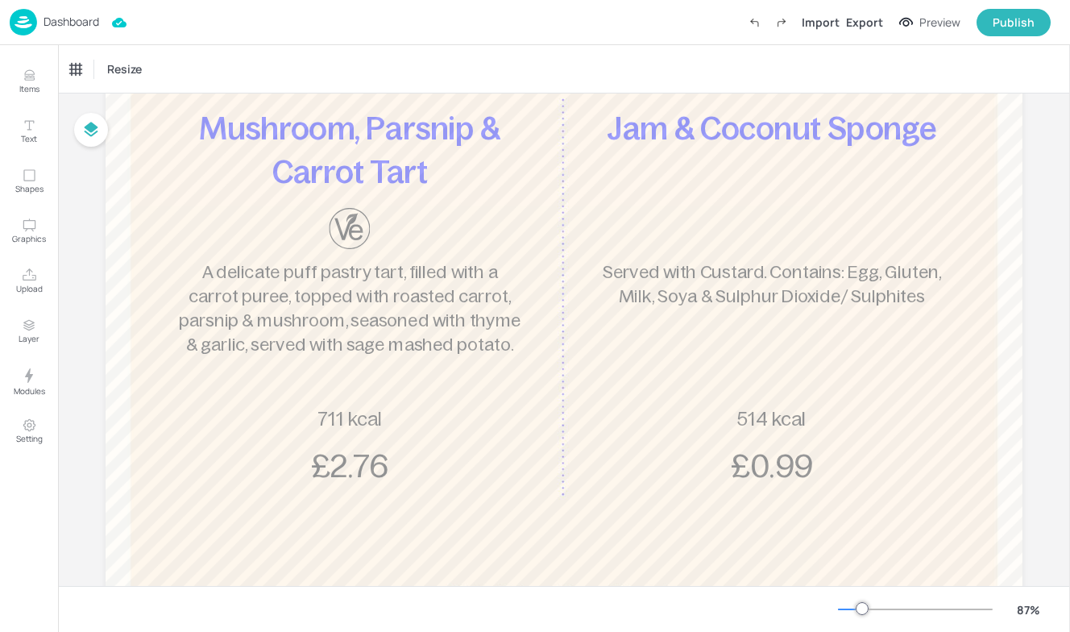
click at [852, 188] on div "Jam & Coconut Sponge Served with Custard. Contains: Egg, Gluten, Milk, Soya & S…" at bounding box center [772, 297] width 344 height 382
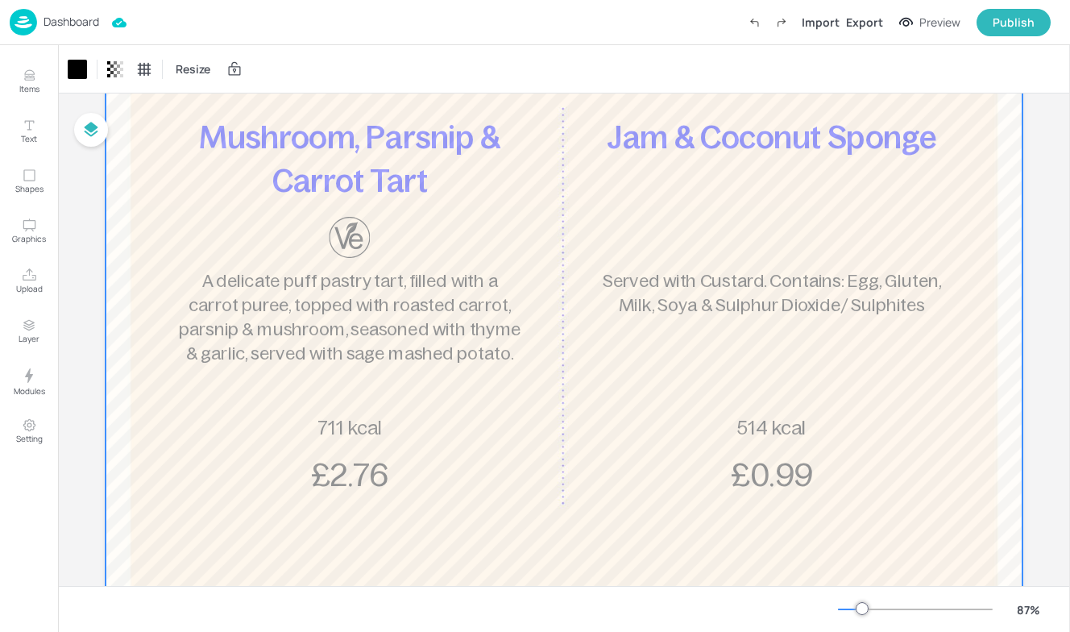
scroll to position [234, 0]
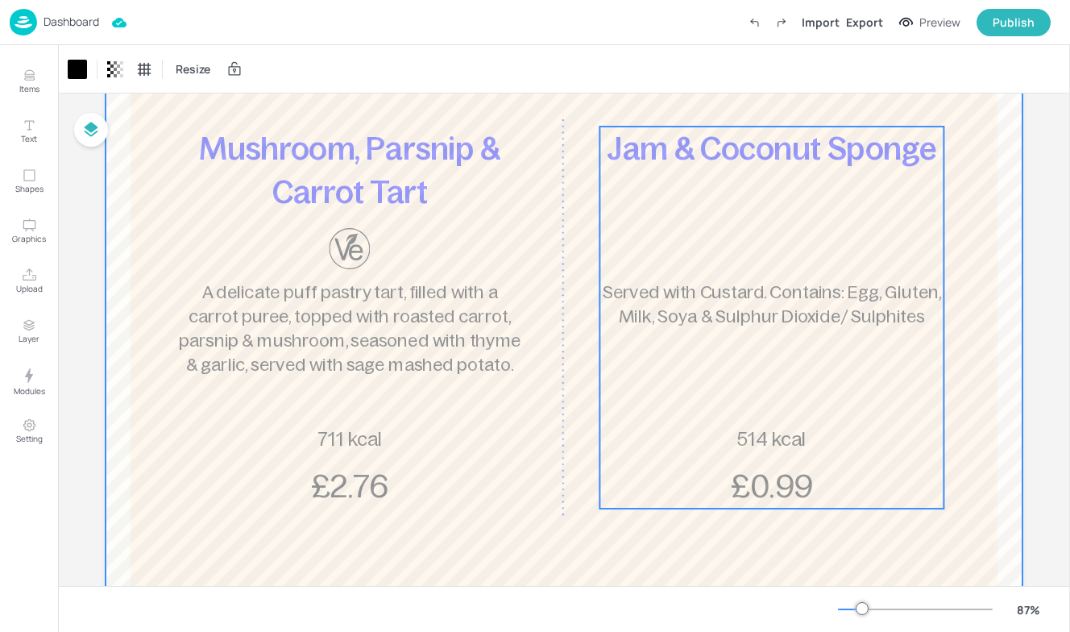
click at [774, 464] on p "£0.99" at bounding box center [772, 486] width 137 height 44
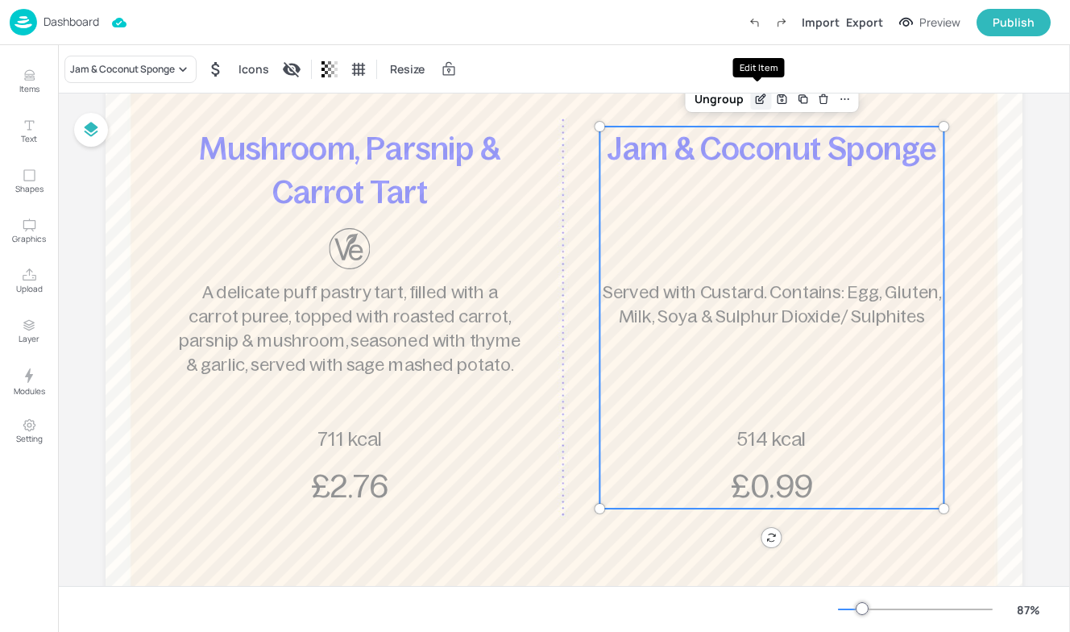
click at [762, 93] on icon "Edit Item" at bounding box center [761, 99] width 14 height 13
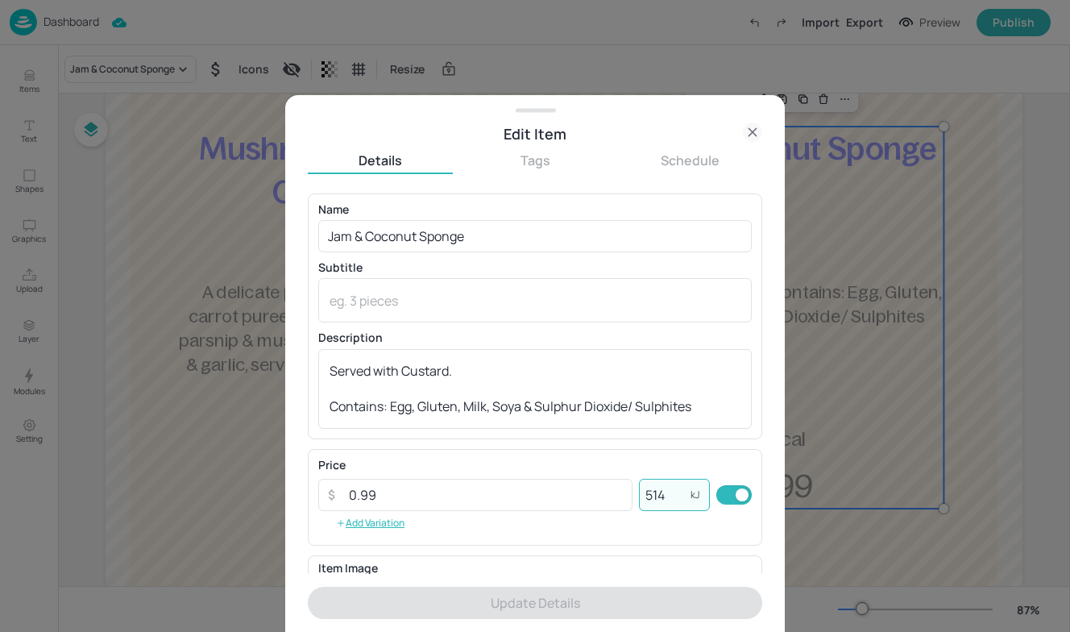
click at [659, 495] on input "514" at bounding box center [665, 495] width 52 height 32
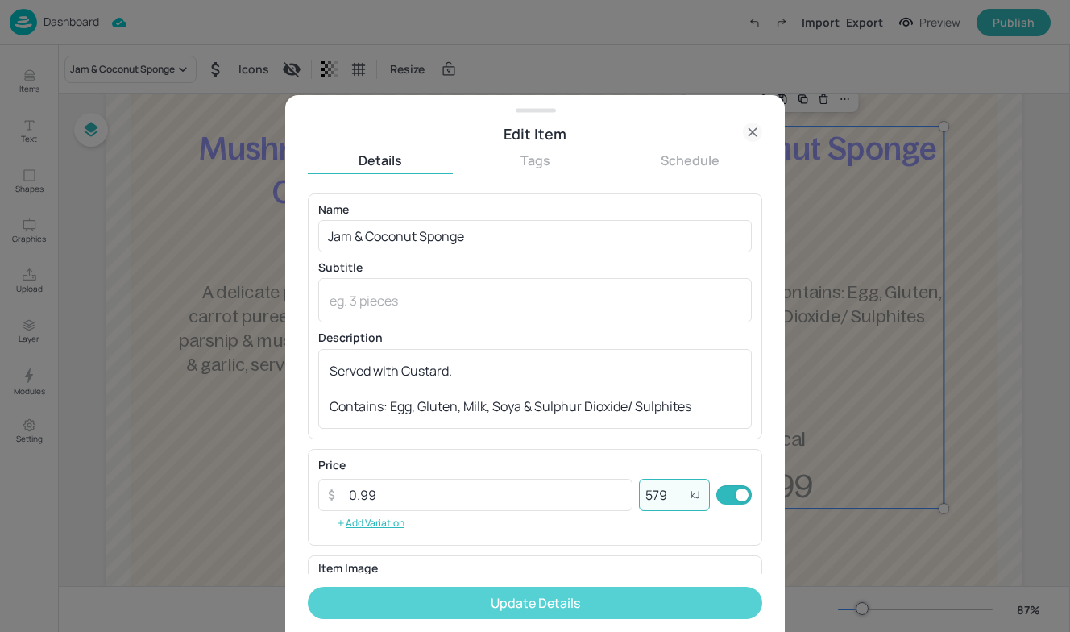
type input "579"
click at [588, 609] on button "Update Details" at bounding box center [535, 603] width 455 height 32
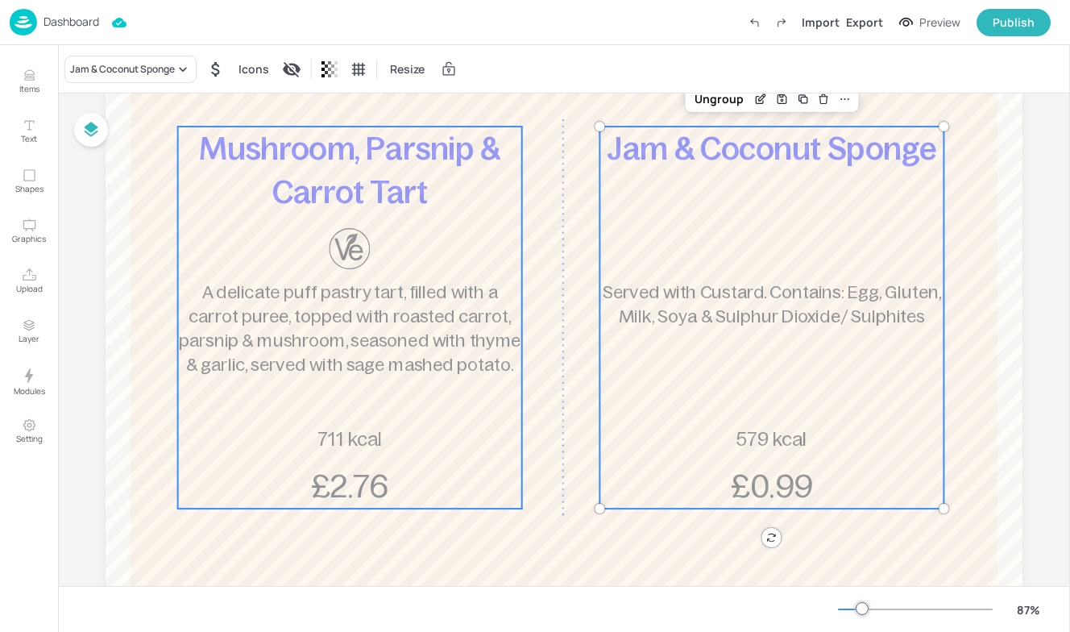
click at [369, 443] on span "711 kcal" at bounding box center [350, 439] width 64 height 22
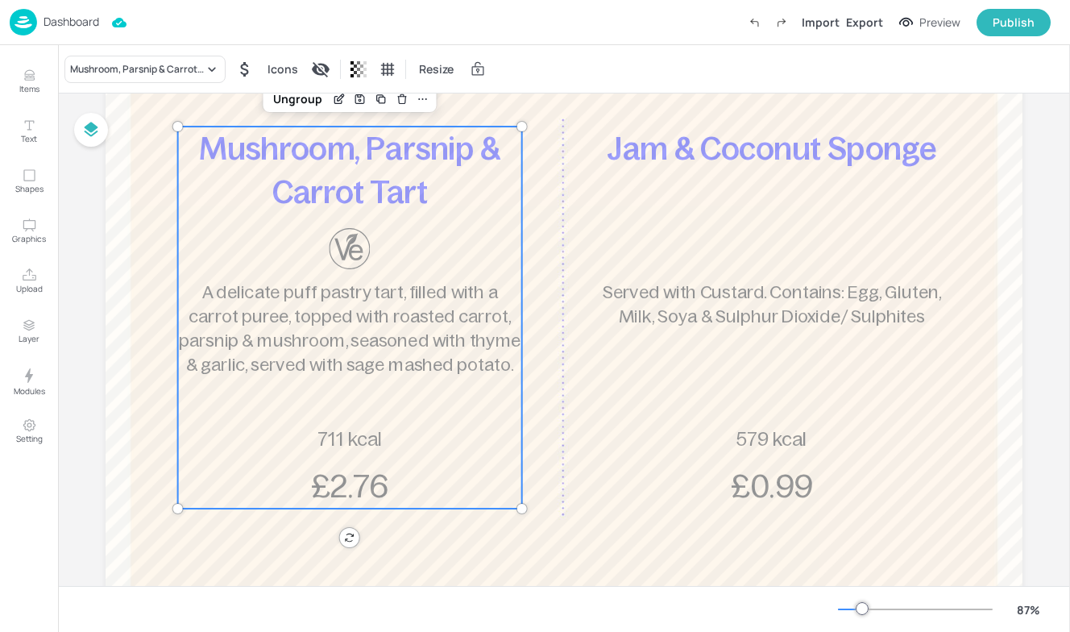
click at [369, 443] on span "711 kcal" at bounding box center [350, 439] width 64 height 22
click at [334, 106] on div "Edit Item" at bounding box center [339, 99] width 21 height 21
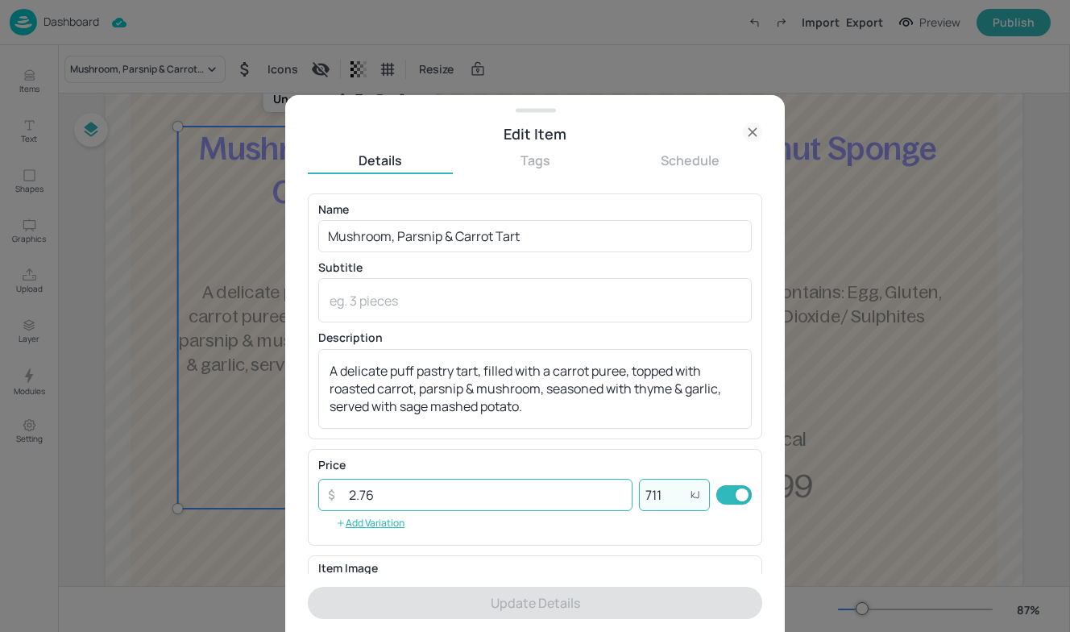
drag, startPoint x: 676, startPoint y: 502, endPoint x: 530, endPoint y: 502, distance: 145.9
click at [530, 502] on div "​ 2.76 ​ 711 kJ ​" at bounding box center [535, 495] width 434 height 32
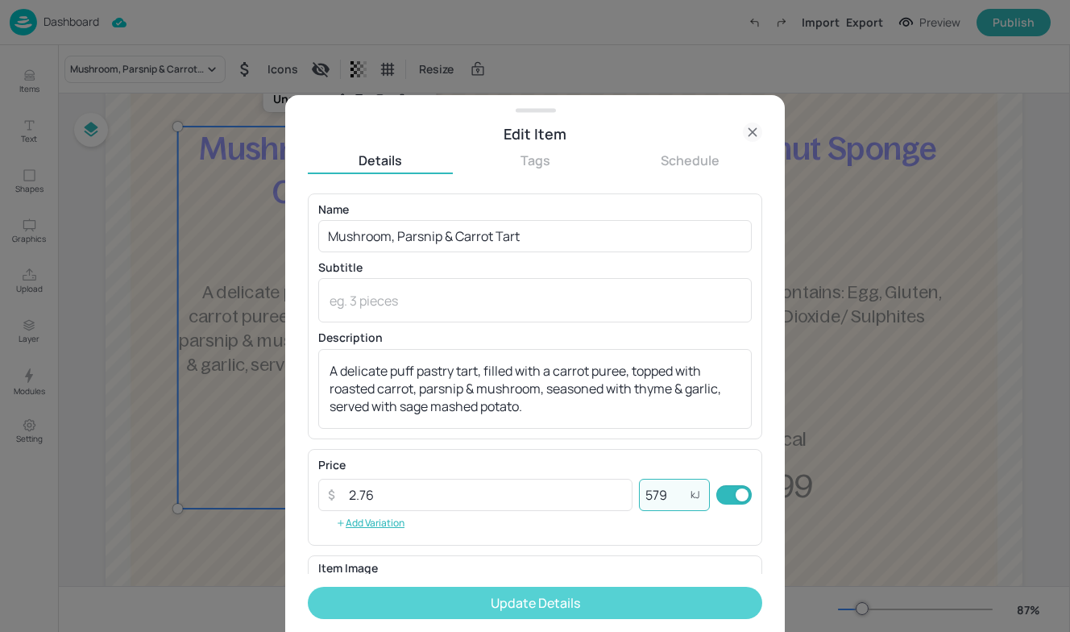
type input "579"
click at [563, 612] on button "Update Details" at bounding box center [535, 603] width 455 height 32
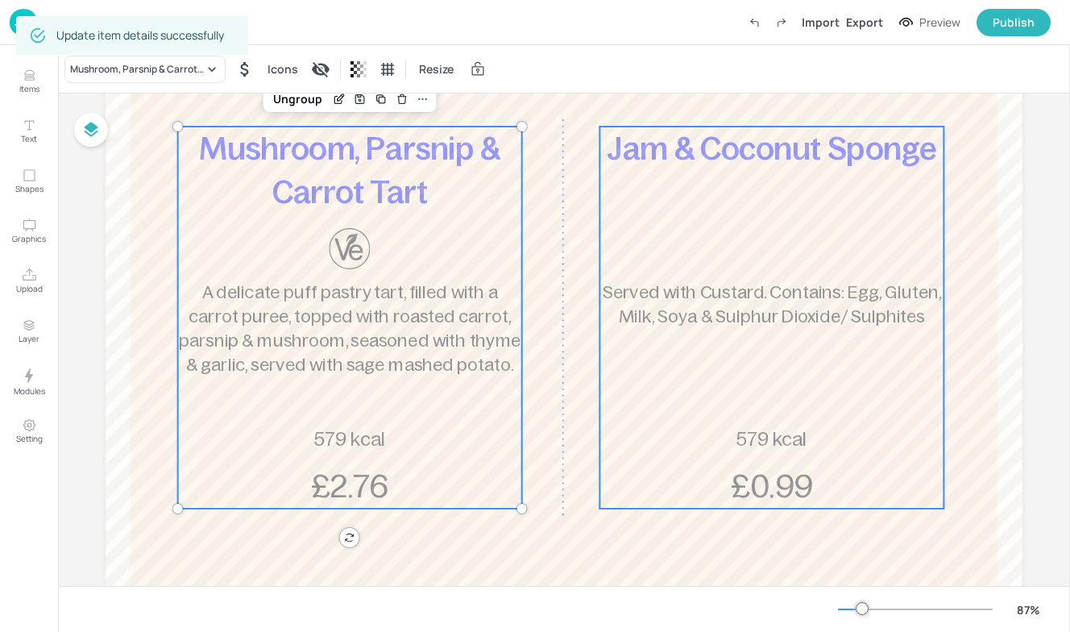
click at [754, 433] on span "579 kcal" at bounding box center [772, 439] width 70 height 22
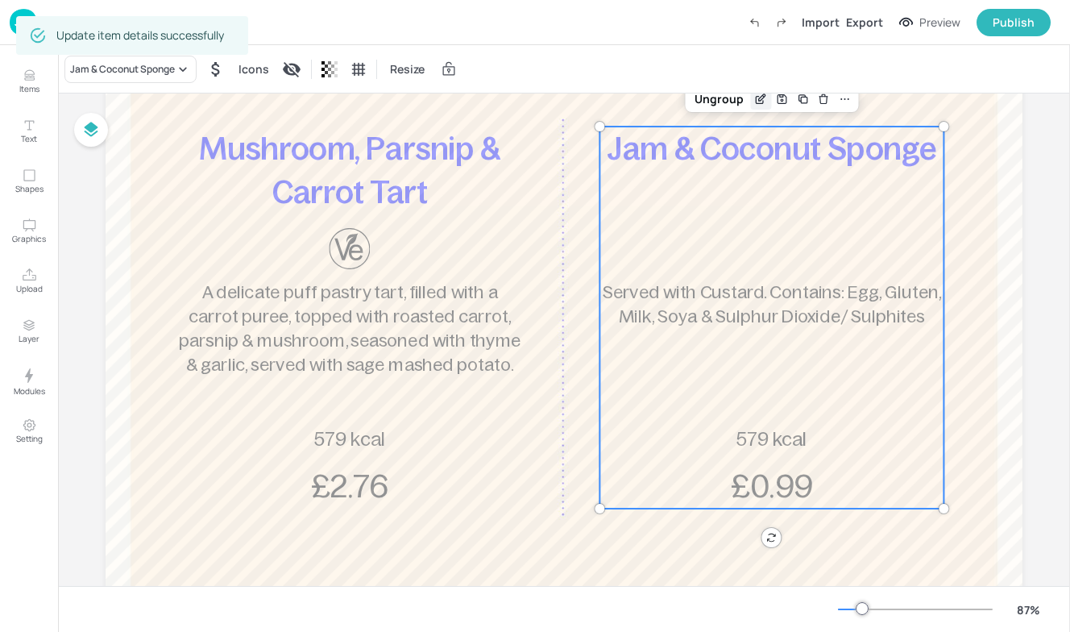
click at [754, 104] on icon "Edit Item" at bounding box center [761, 99] width 14 height 13
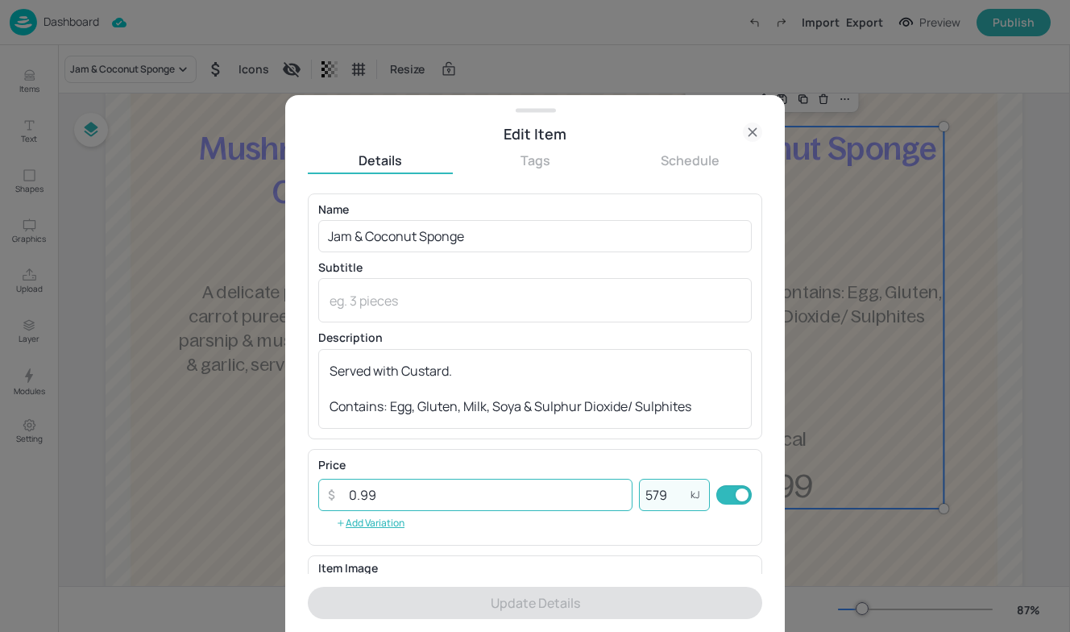
drag, startPoint x: 683, startPoint y: 501, endPoint x: 528, endPoint y: 501, distance: 154.8
click at [528, 501] on div "​ 0.99 ​ 579 kJ ​" at bounding box center [535, 495] width 434 height 32
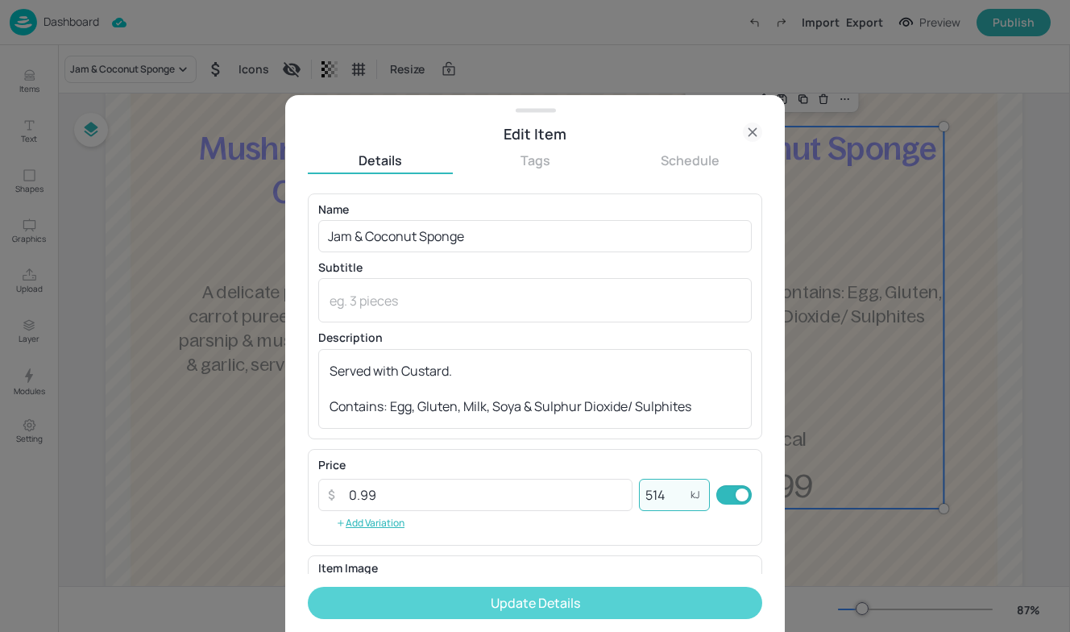
type input "514"
click at [505, 613] on button "Update Details" at bounding box center [535, 603] width 455 height 32
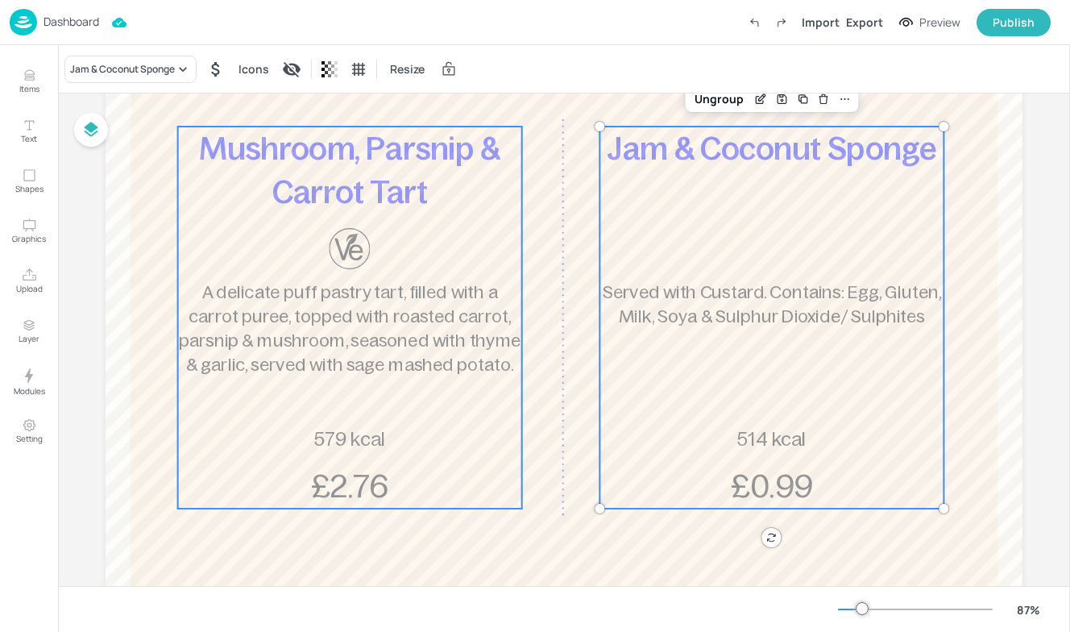
click at [347, 303] on p "A delicate puff pastry tart, filled with a carrot puree, topped with roasted ca…" at bounding box center [349, 329] width 343 height 98
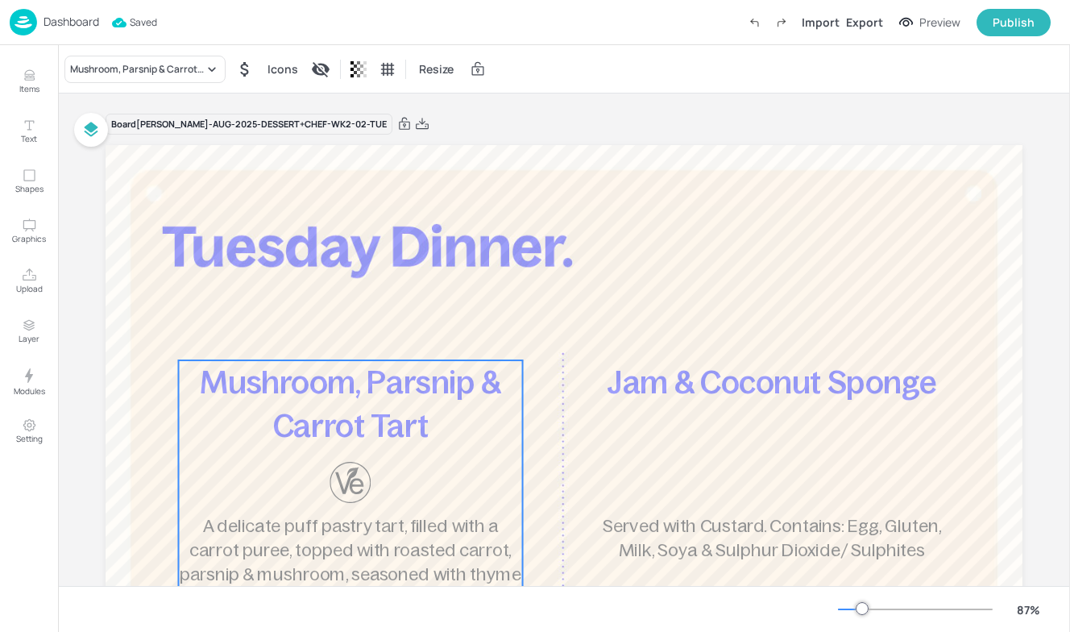
click at [15, 21] on img at bounding box center [23, 22] width 27 height 27
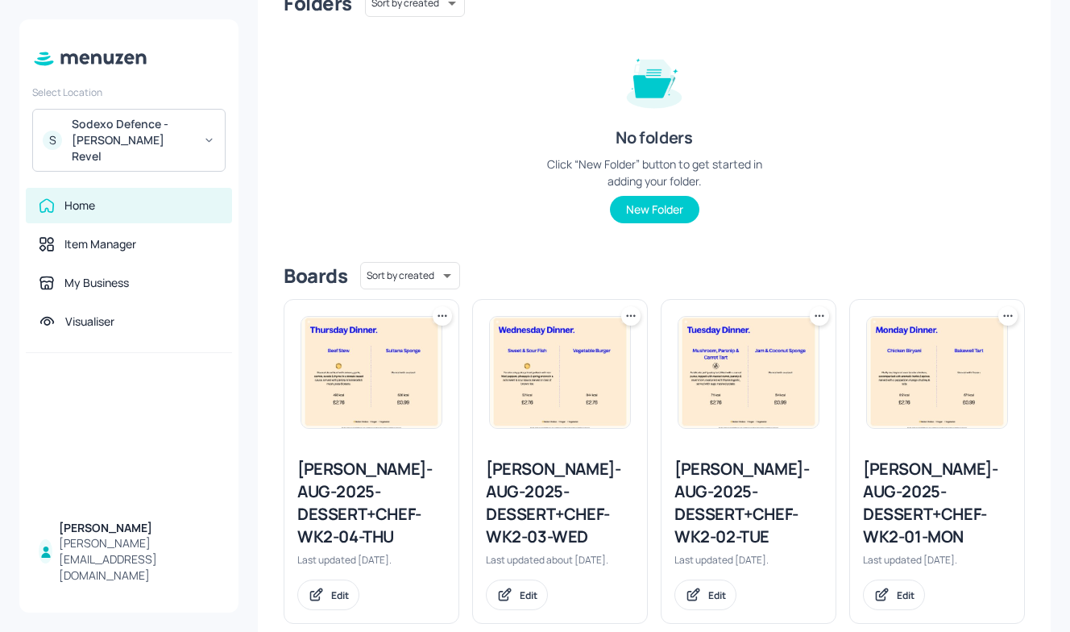
scroll to position [203, 0]
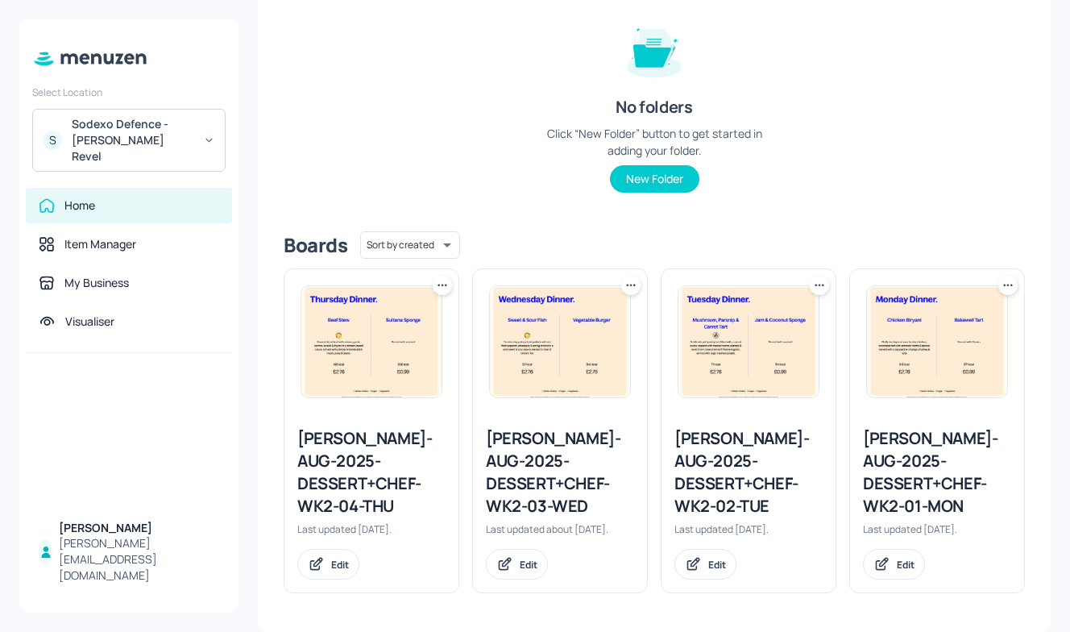
click at [530, 460] on div "Newbold-AUG-2025-DESSERT+CHEF-WK2-03-WED" at bounding box center [560, 472] width 148 height 90
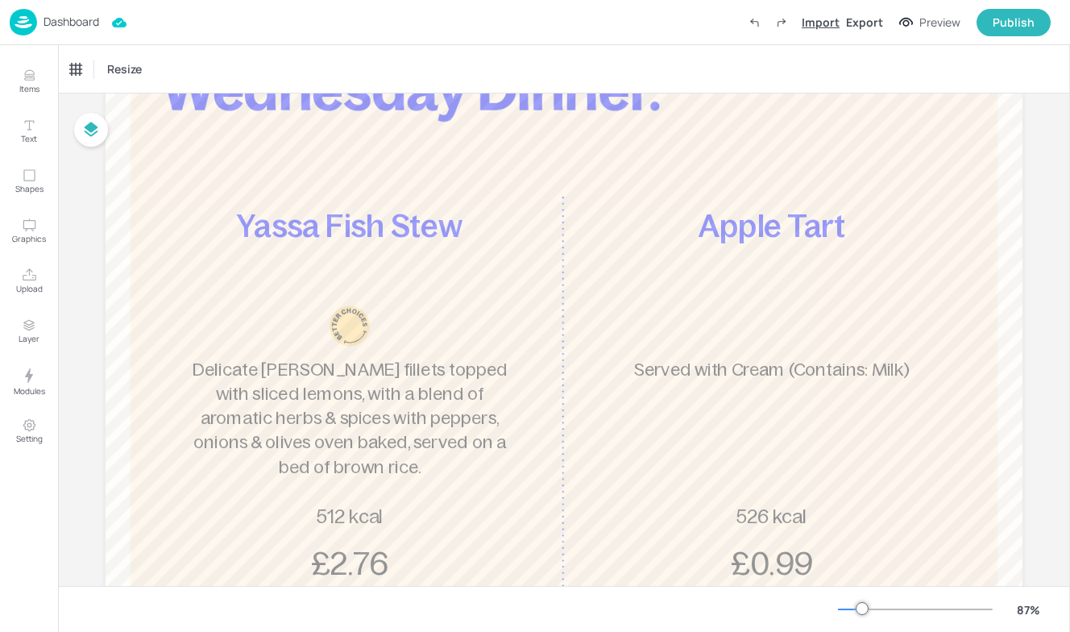
scroll to position [134, 0]
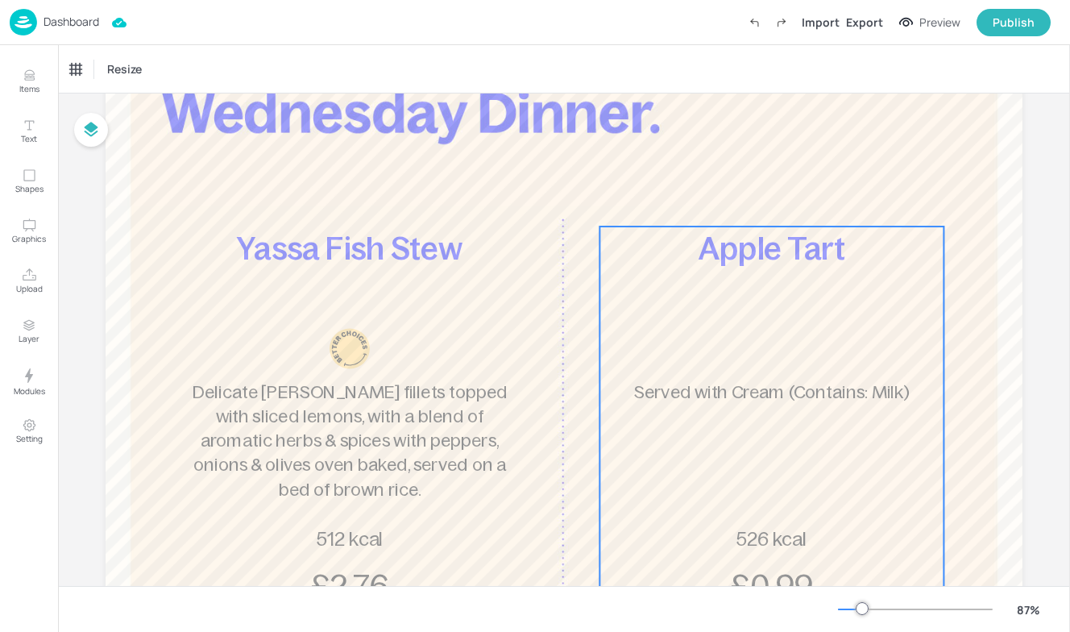
click at [736, 239] on span "Apple Tart" at bounding box center [772, 248] width 147 height 35
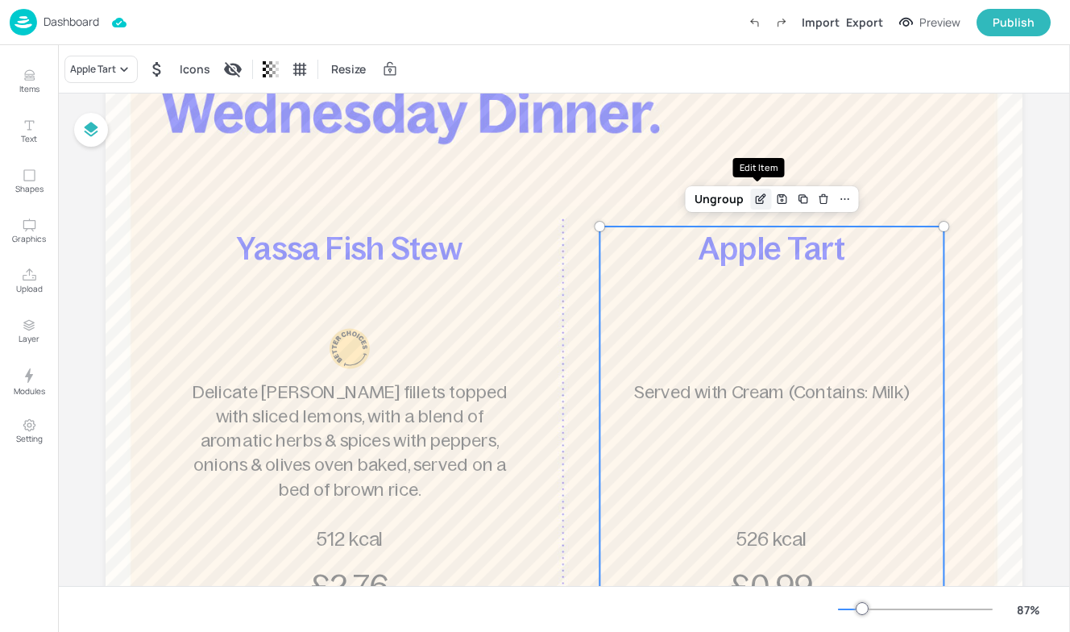
click at [757, 203] on icon "Edit Item" at bounding box center [760, 200] width 7 height 7
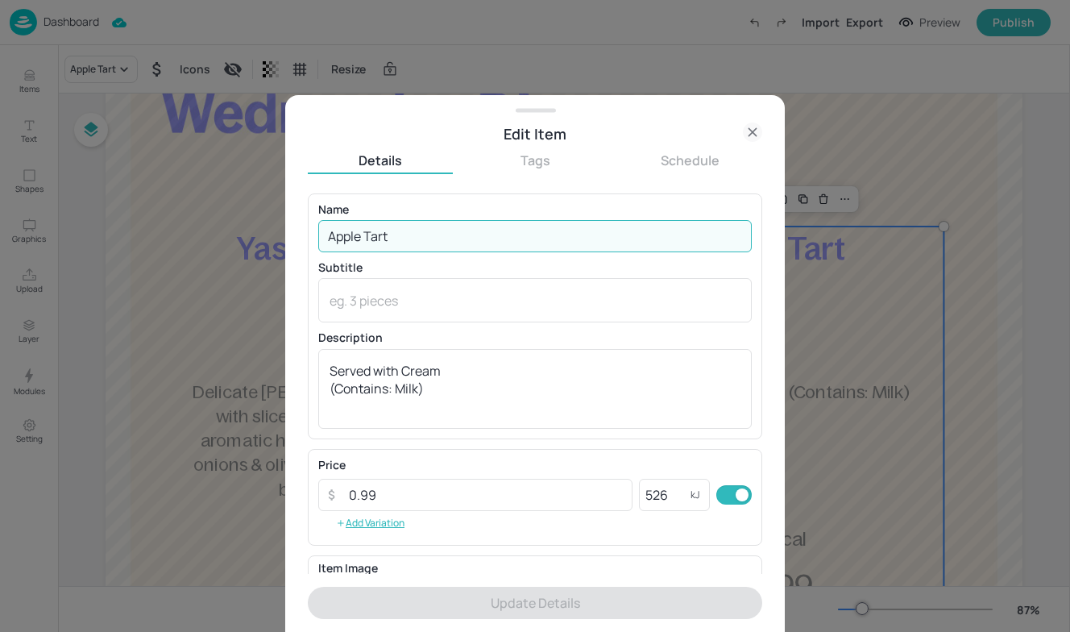
click at [413, 235] on input "Apple Tart" at bounding box center [535, 236] width 434 height 32
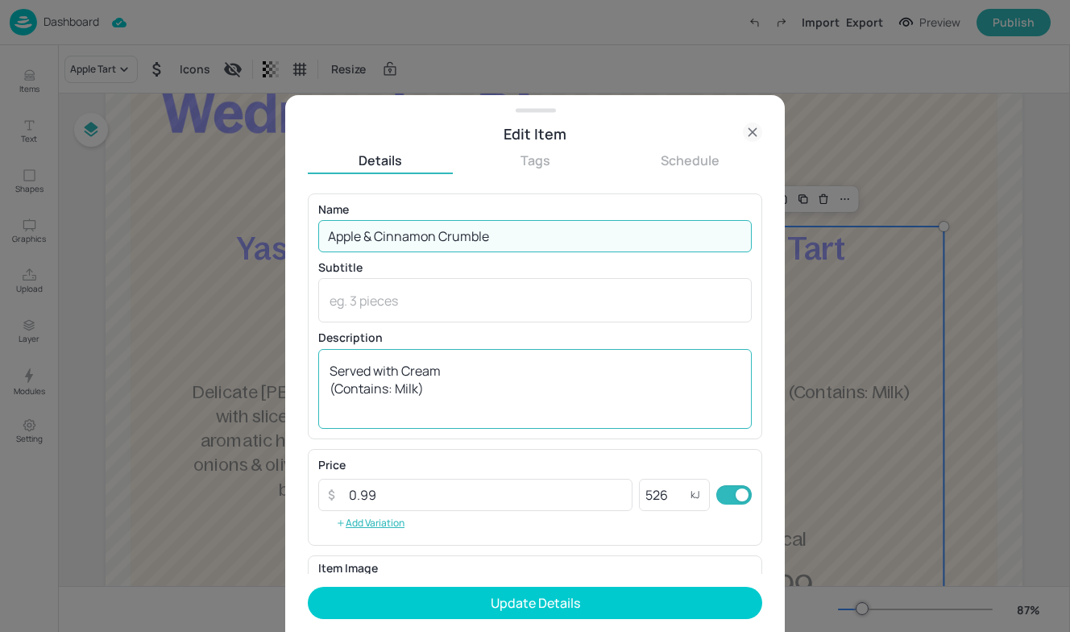
type input "Apple & Cinnamon Crumble"
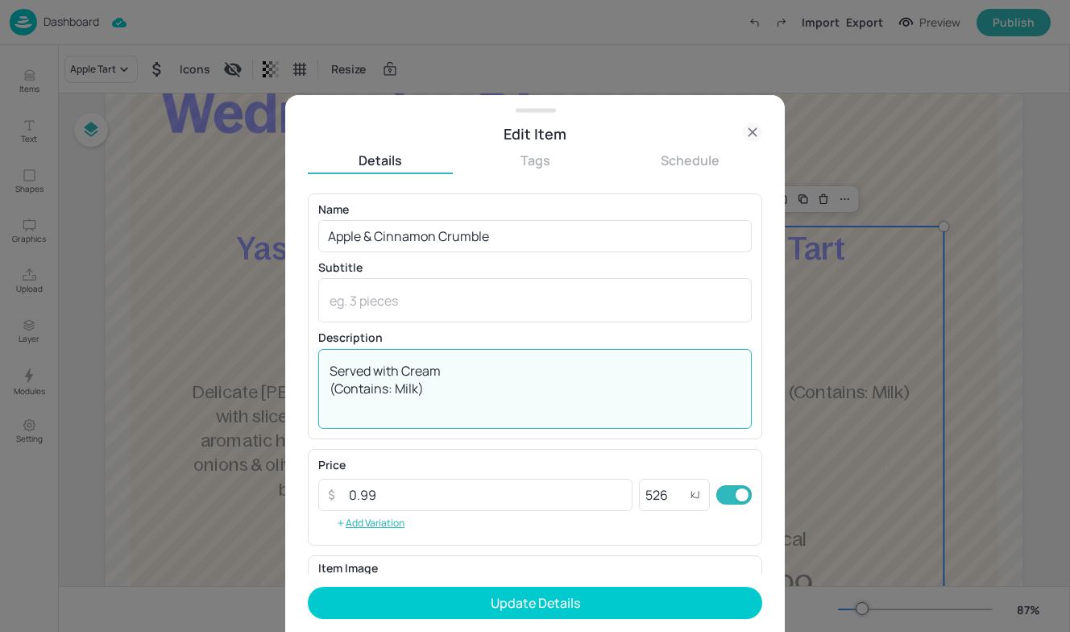
drag, startPoint x: 455, startPoint y: 390, endPoint x: 397, endPoint y: 385, distance: 59.0
click at [397, 385] on textarea "Served with Cream (Contains: Milk)" at bounding box center [535, 388] width 411 height 53
click at [451, 367] on textarea "Served with Cream (Contains: GLUTEN)" at bounding box center [535, 388] width 411 height 53
type textarea "Served with Custard (Contains: GLUTEN)"
click at [673, 495] on input "526" at bounding box center [665, 495] width 52 height 32
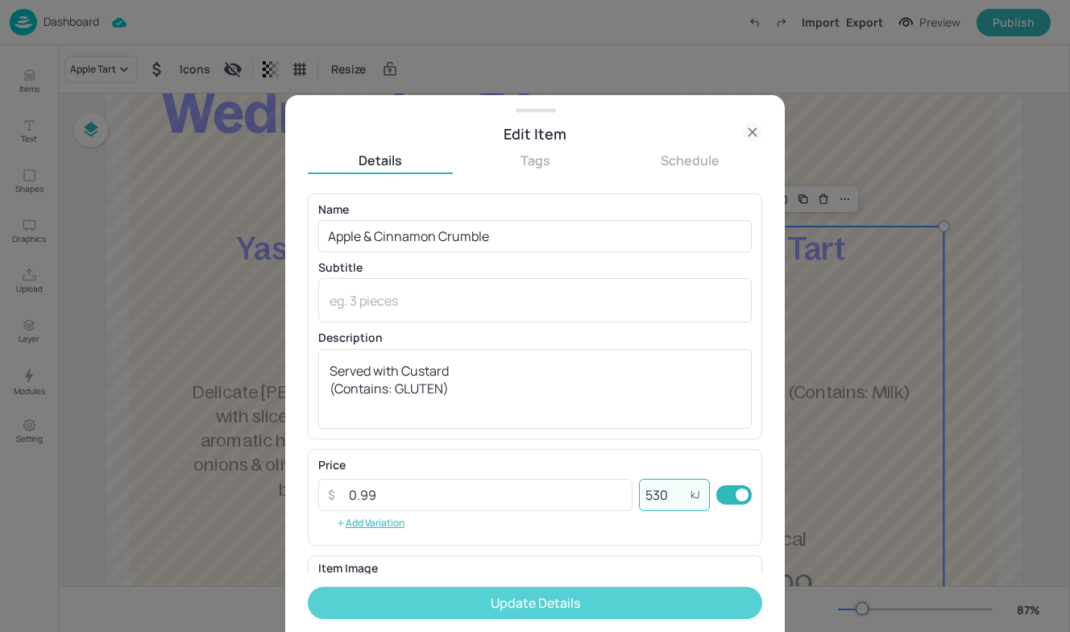
type input "530"
click at [654, 604] on button "Update Details" at bounding box center [535, 603] width 455 height 32
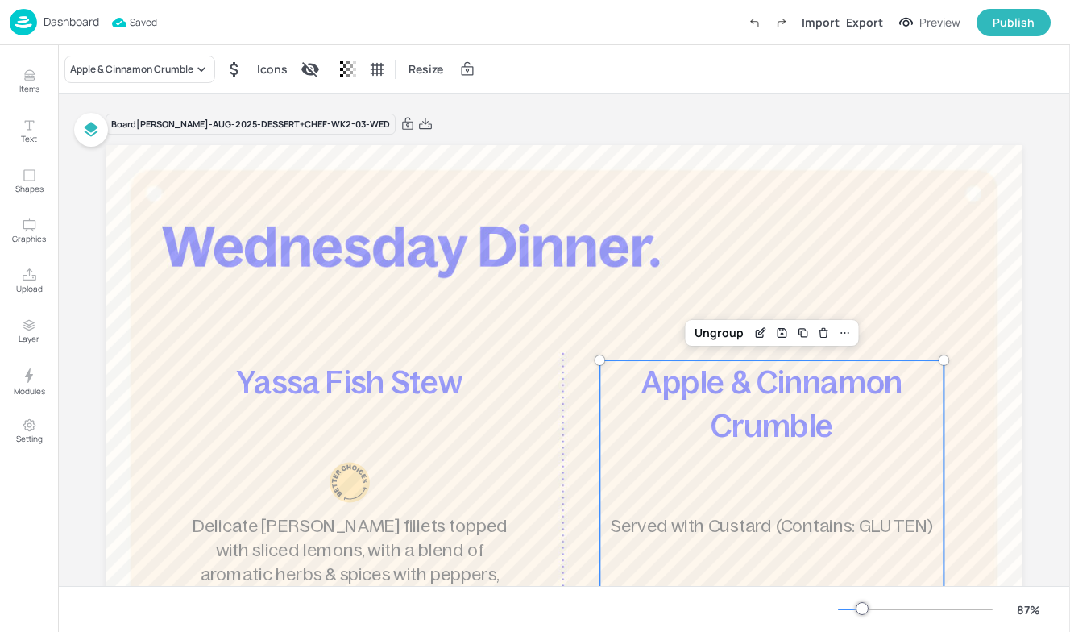
click at [69, 18] on p "Dashboard" at bounding box center [72, 21] width 56 height 11
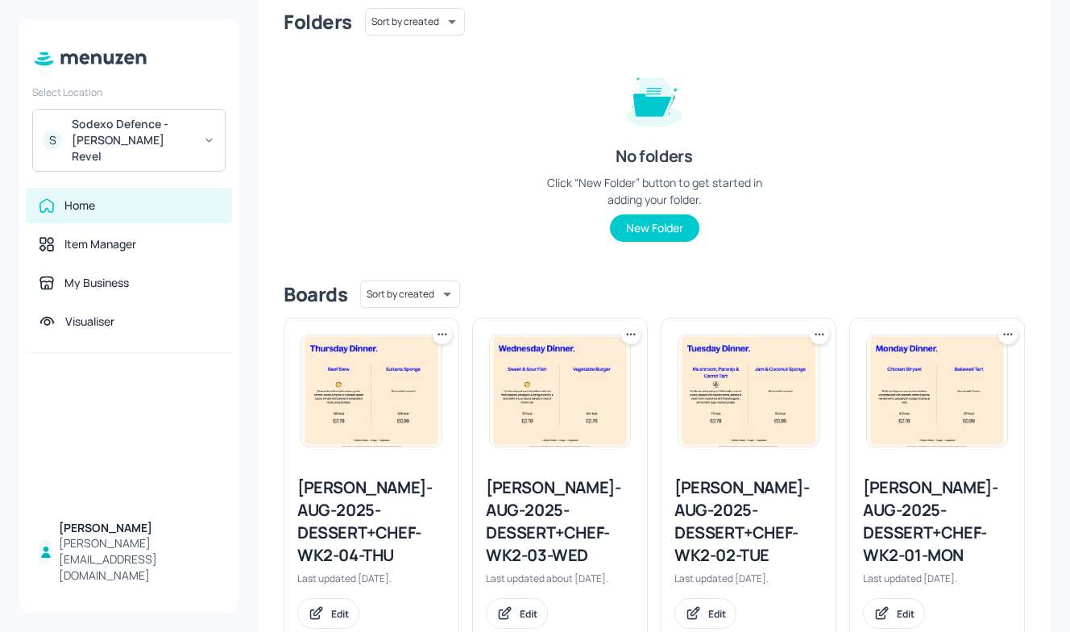
scroll to position [203, 0]
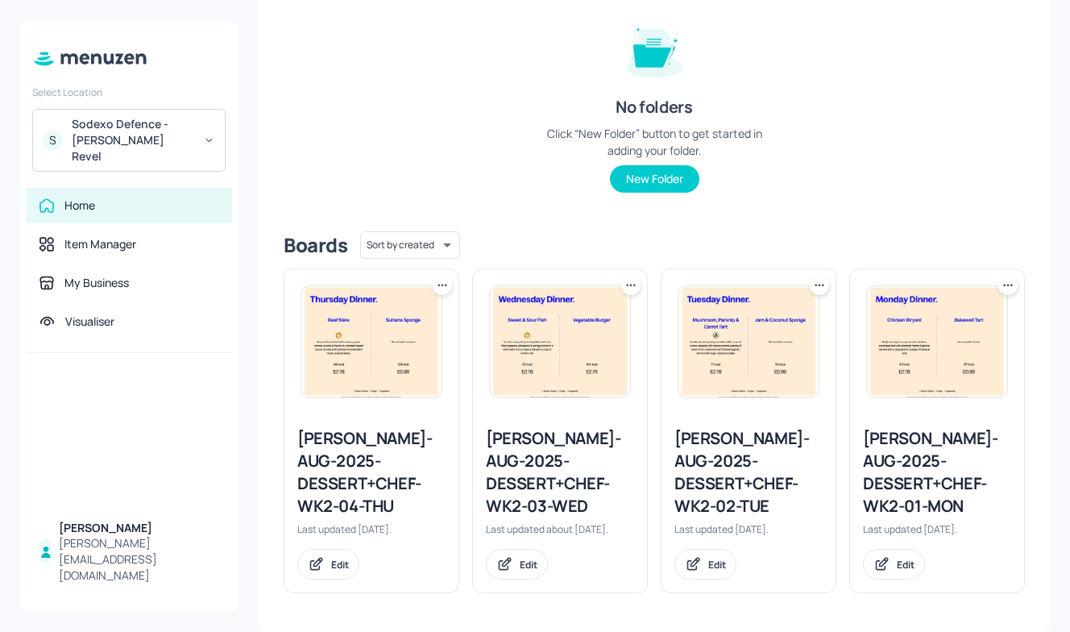
click at [388, 439] on div "Newbold-AUG-2025-DESSERT+CHEF-WK2-04-THU" at bounding box center [371, 472] width 148 height 90
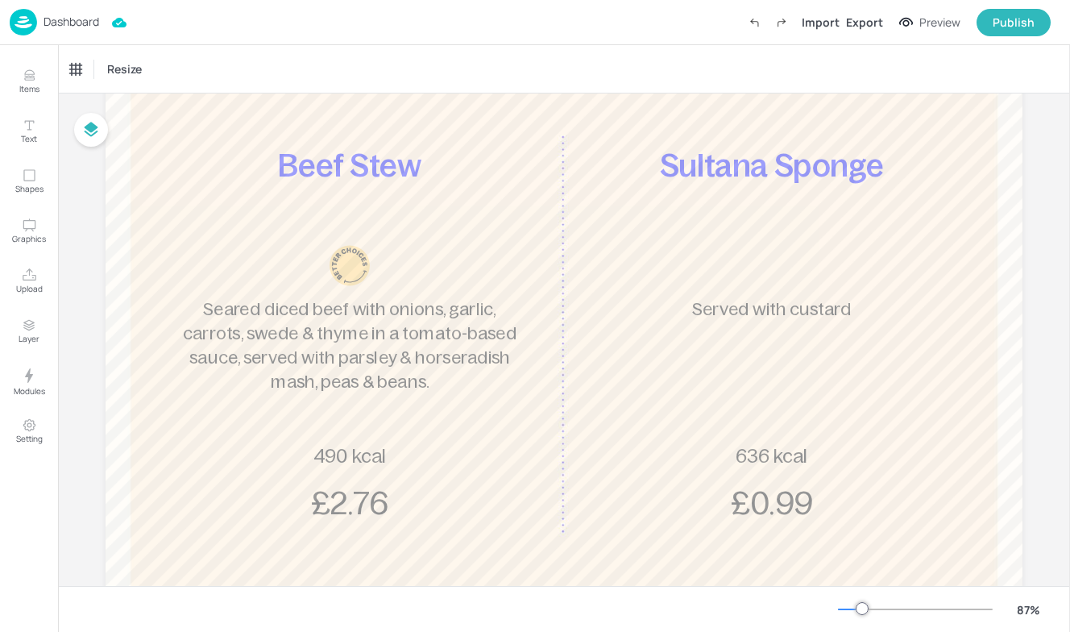
scroll to position [246, 0]
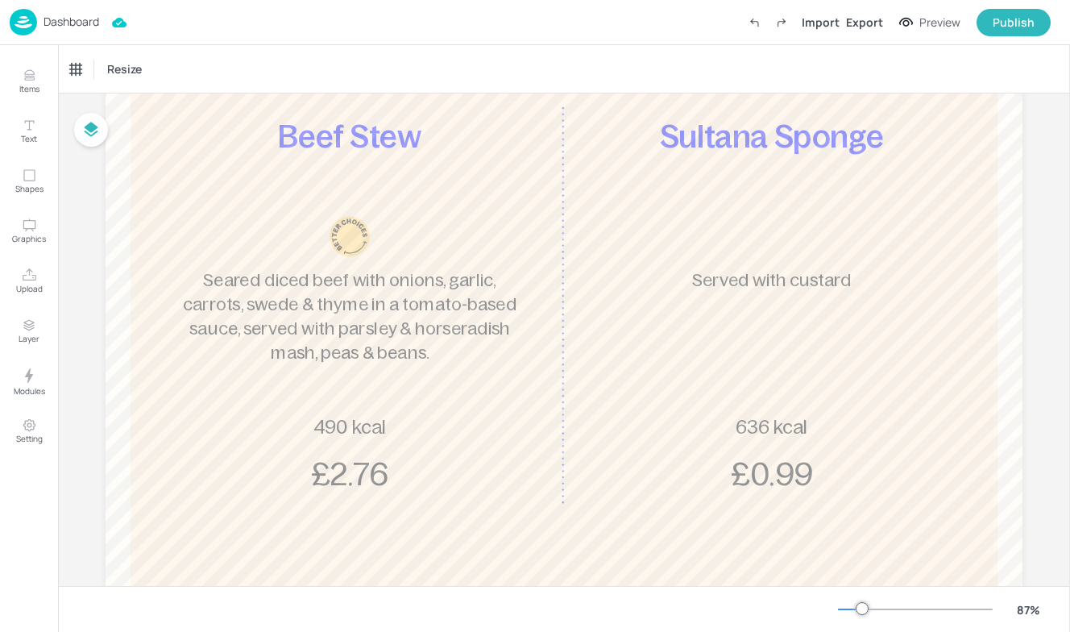
click at [338, 426] on span "490 kcal" at bounding box center [350, 427] width 73 height 22
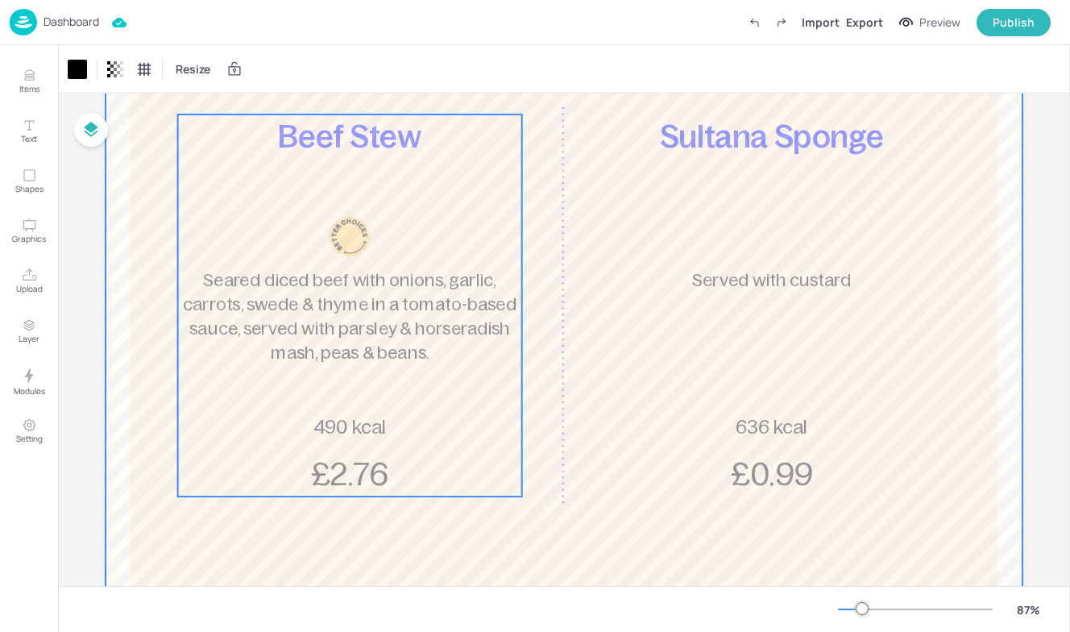
click at [312, 220] on div at bounding box center [350, 236] width 128 height 41
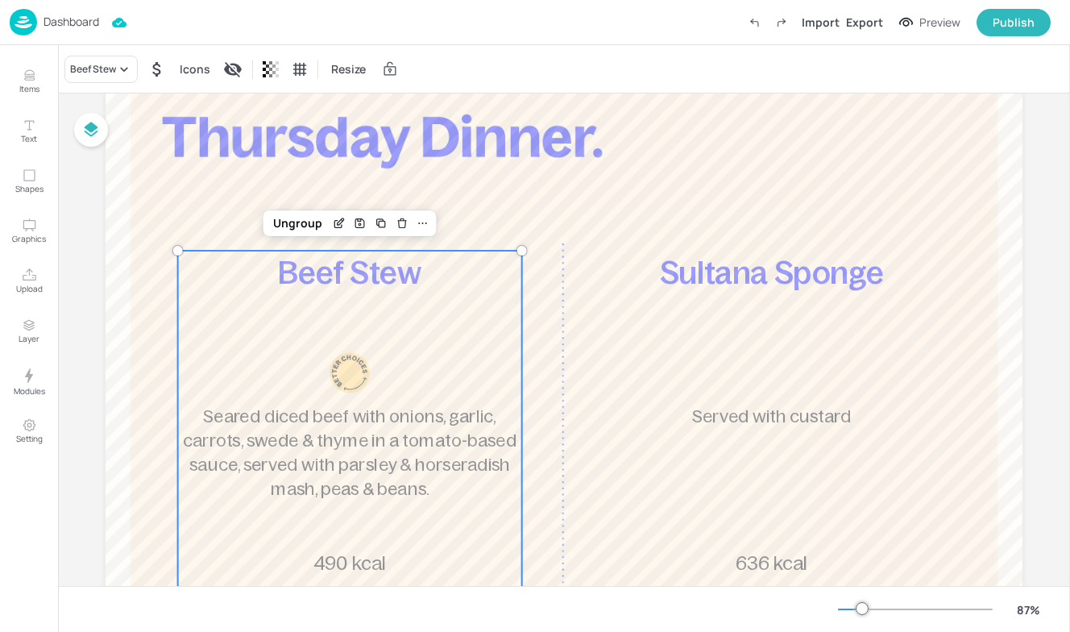
scroll to position [97, 0]
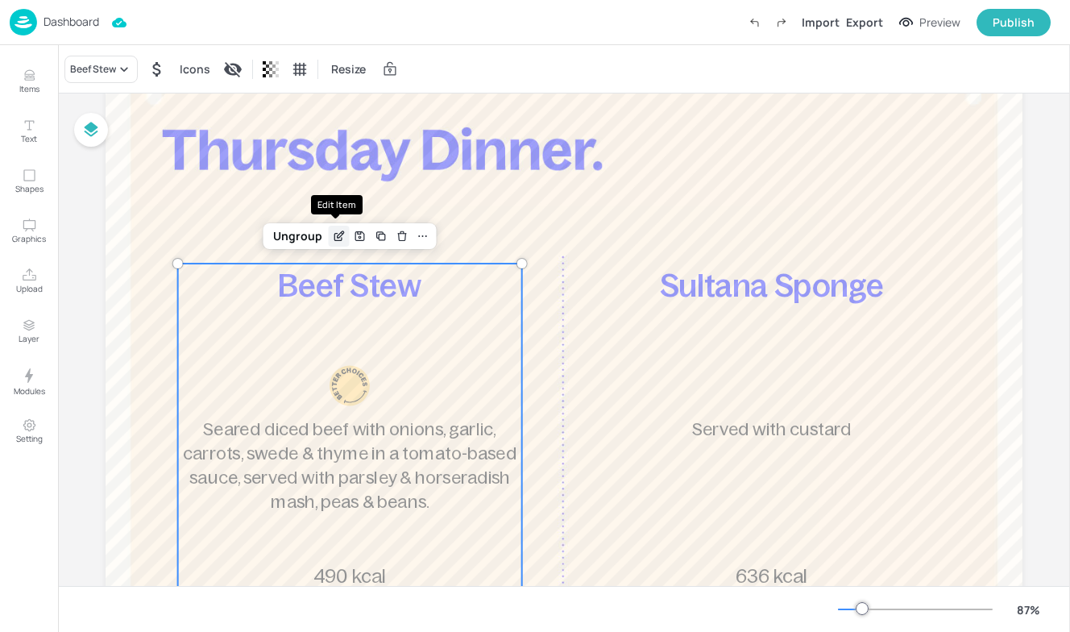
click at [337, 237] on icon "Edit Item" at bounding box center [340, 234] width 6 height 6
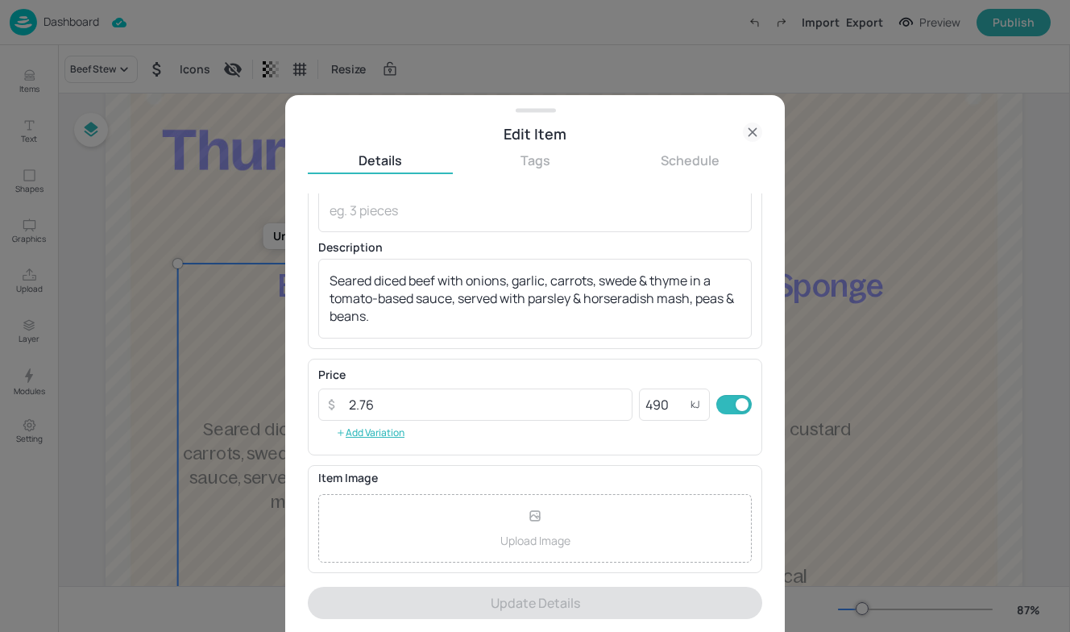
scroll to position [87, 0]
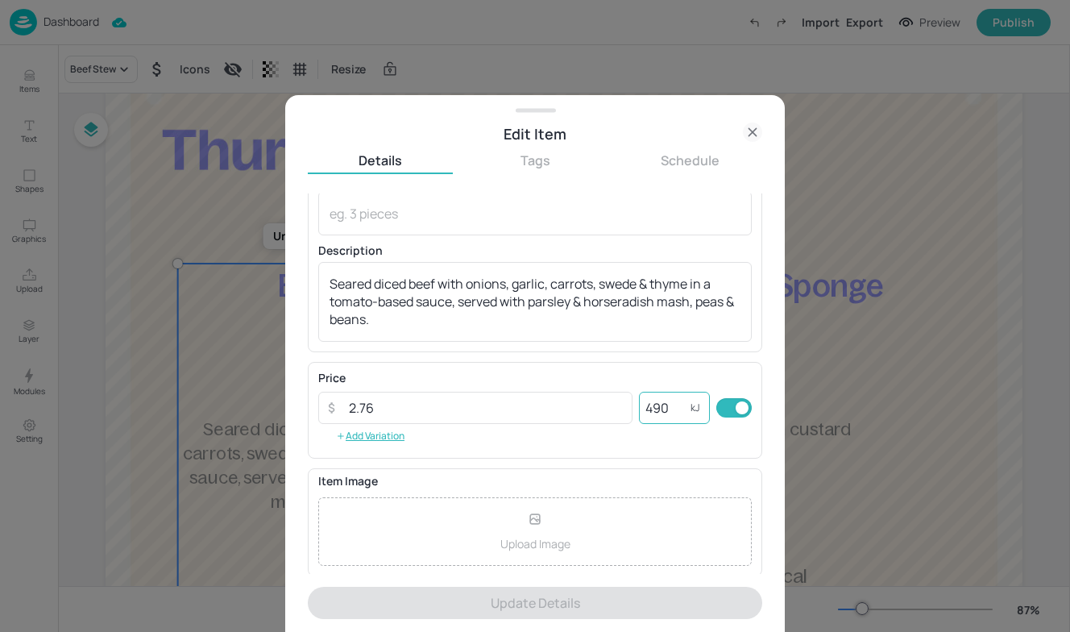
click at [665, 405] on input "490" at bounding box center [665, 408] width 52 height 32
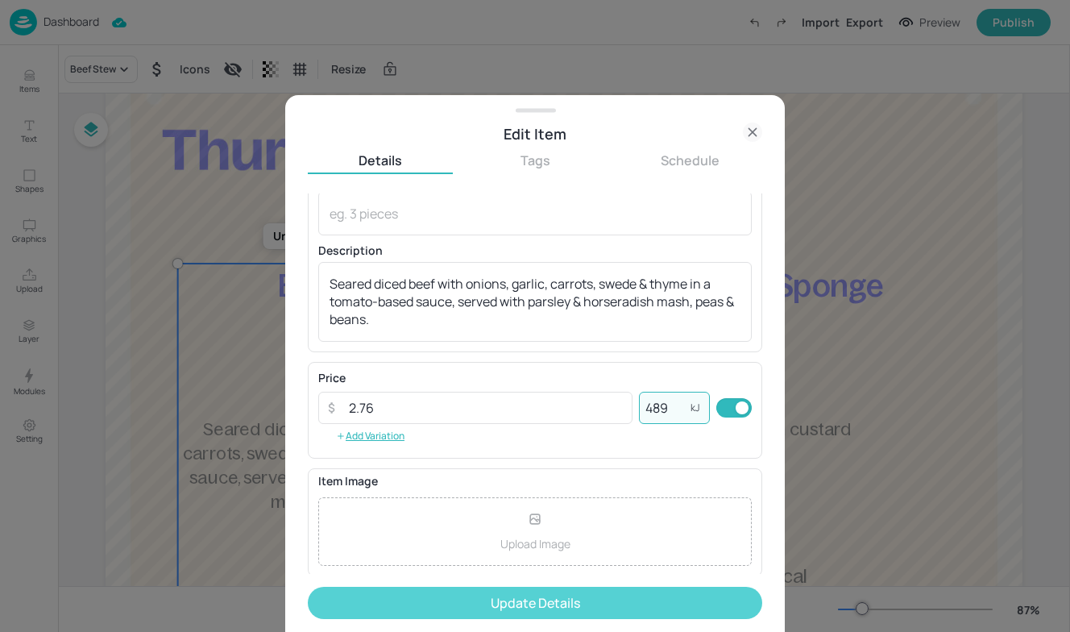
type input "489"
click at [593, 594] on button "Update Details" at bounding box center [535, 603] width 455 height 32
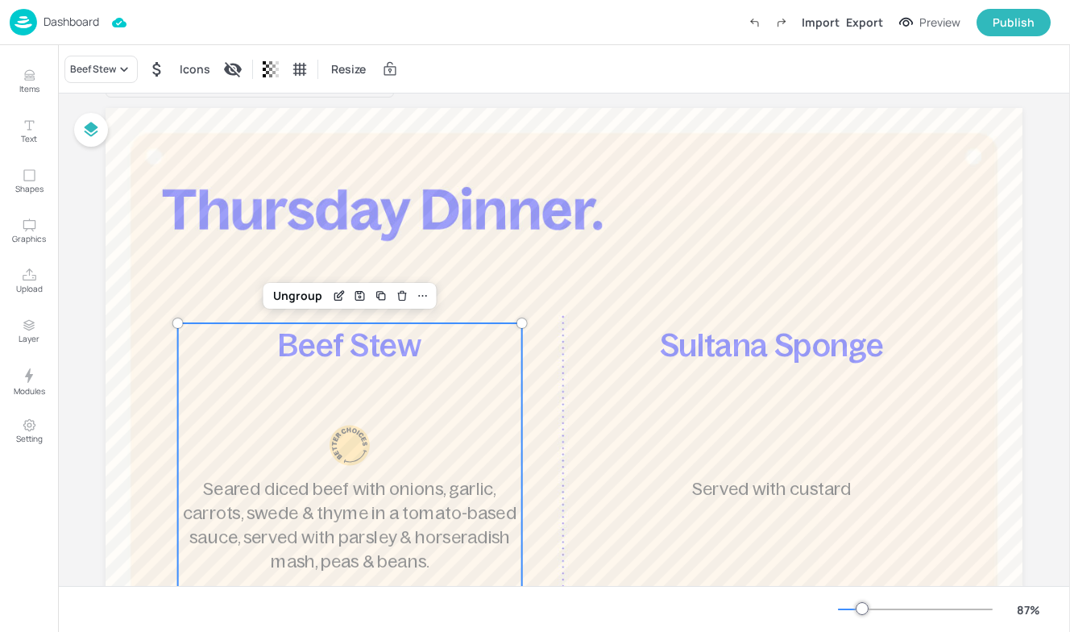
scroll to position [29, 0]
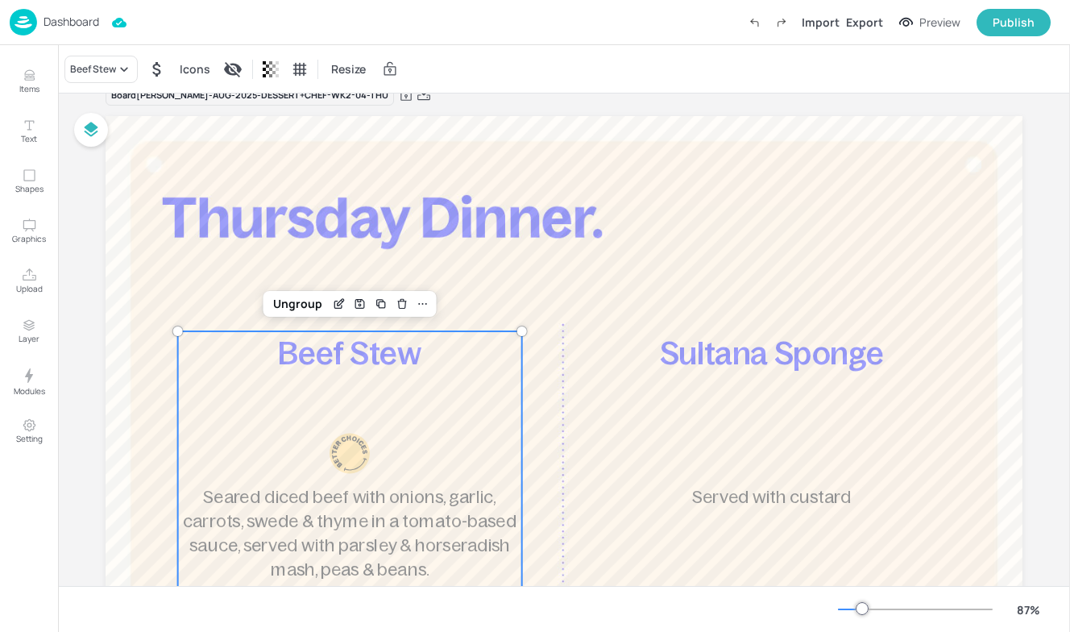
click at [73, 24] on p "Dashboard" at bounding box center [72, 21] width 56 height 11
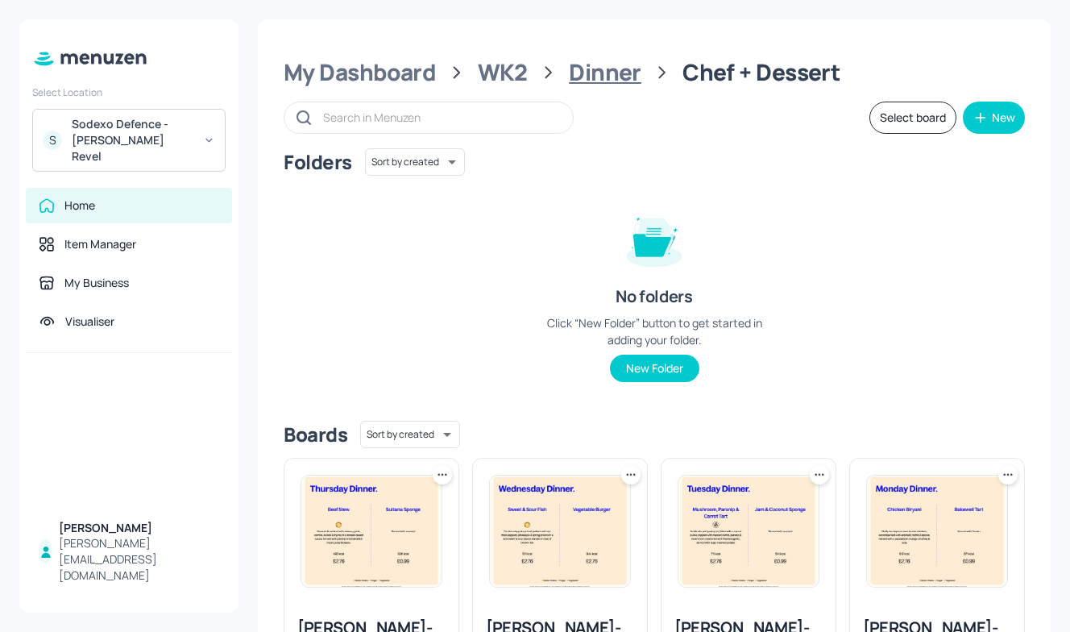
click at [617, 73] on div "Dinner" at bounding box center [605, 72] width 73 height 29
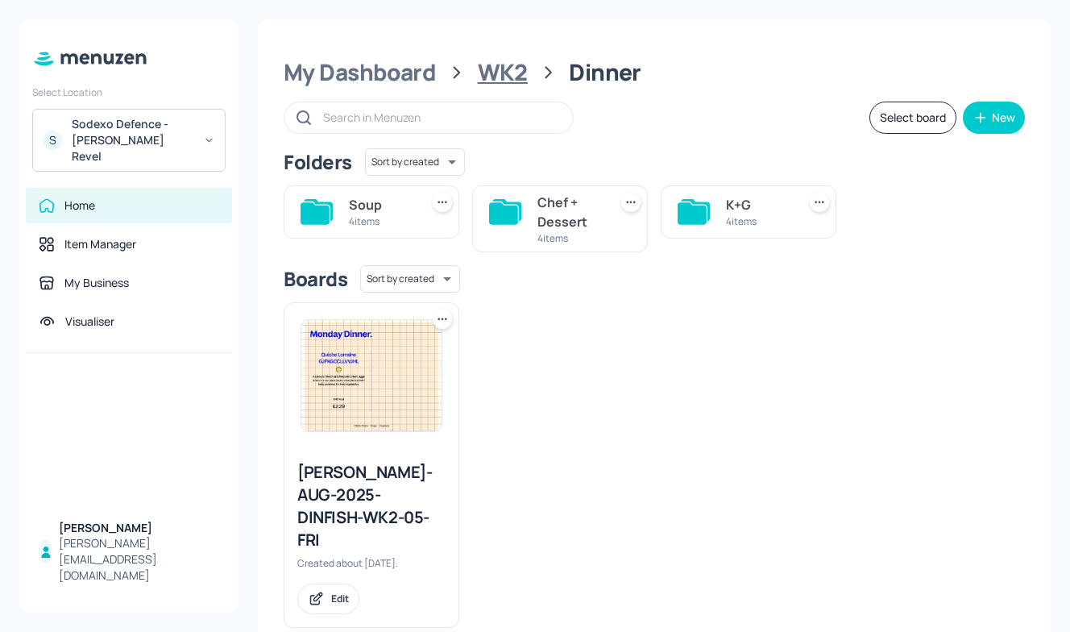
click at [478, 67] on div "WK2" at bounding box center [503, 72] width 50 height 29
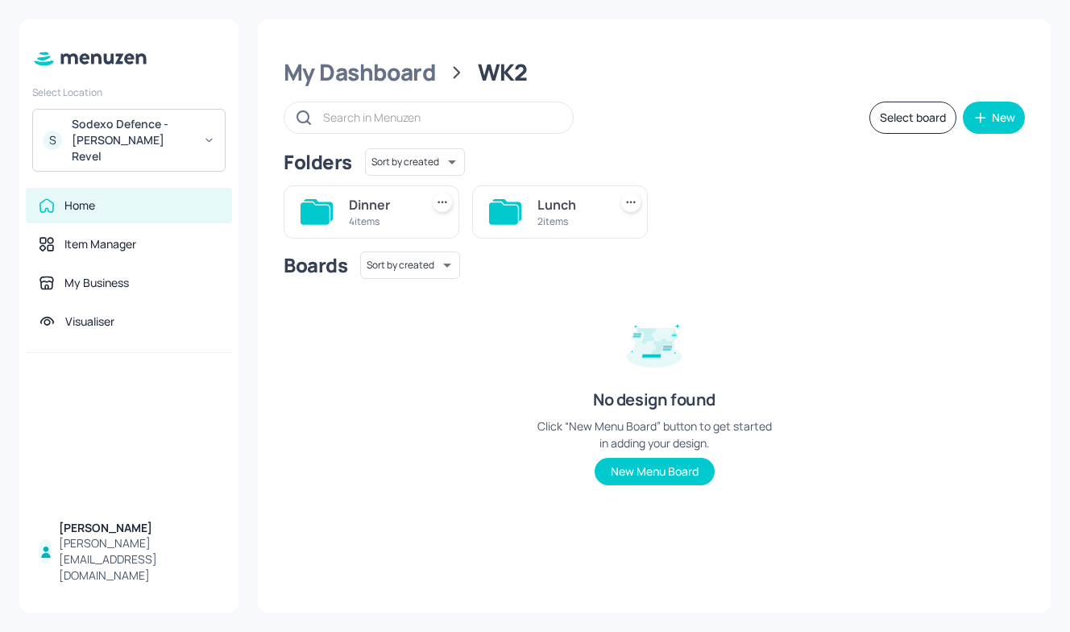
click at [547, 211] on div "Lunch" at bounding box center [570, 204] width 64 height 19
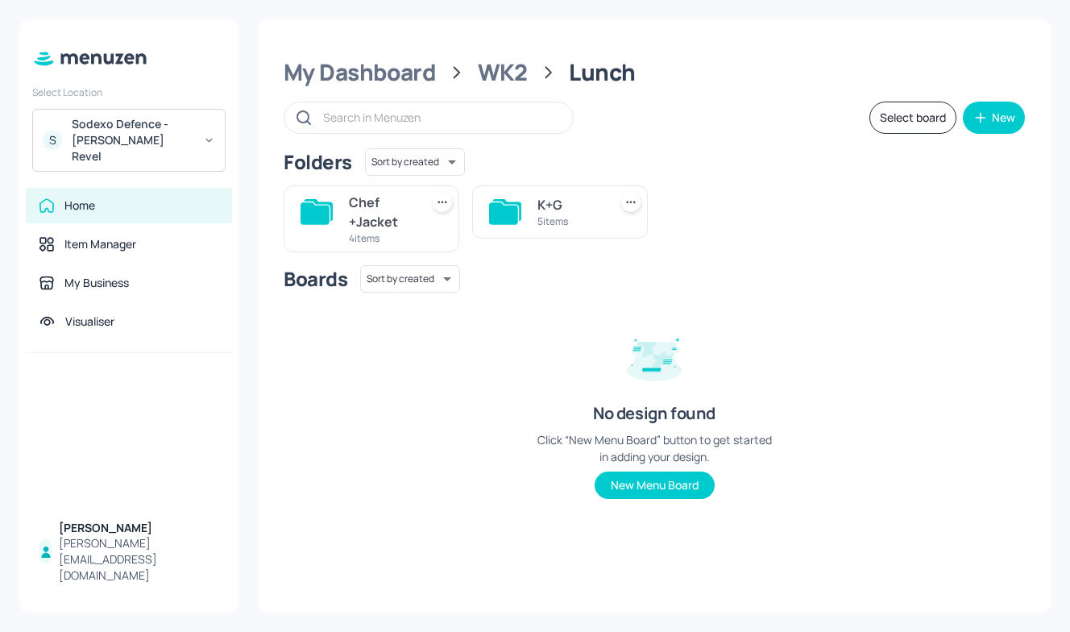
click at [547, 211] on div "K+G" at bounding box center [570, 204] width 64 height 19
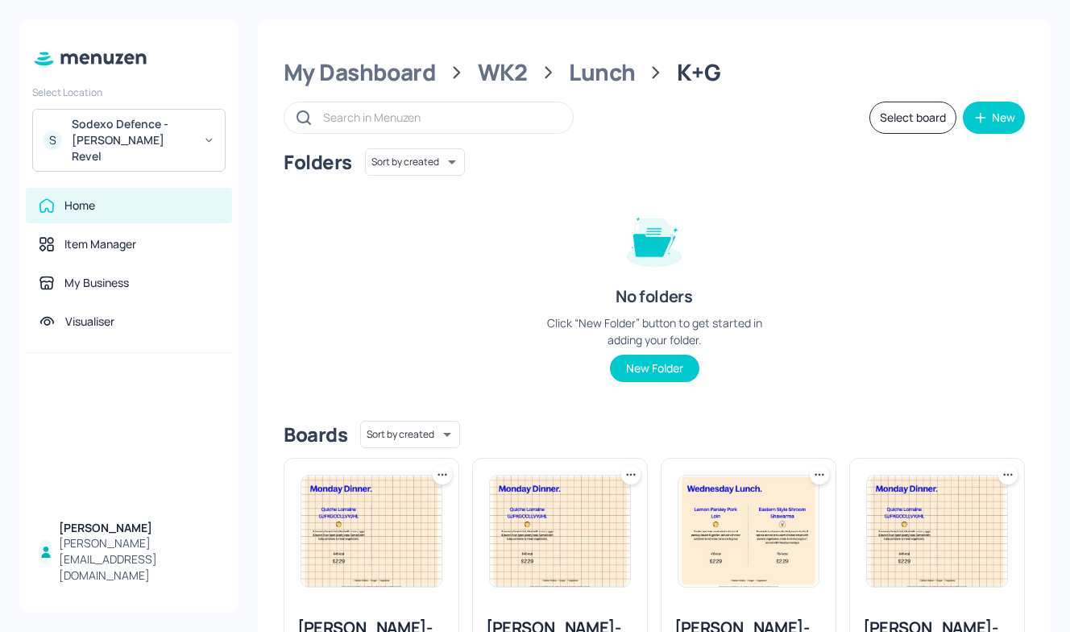
click at [896, 110] on button "Select board" at bounding box center [913, 118] width 87 height 32
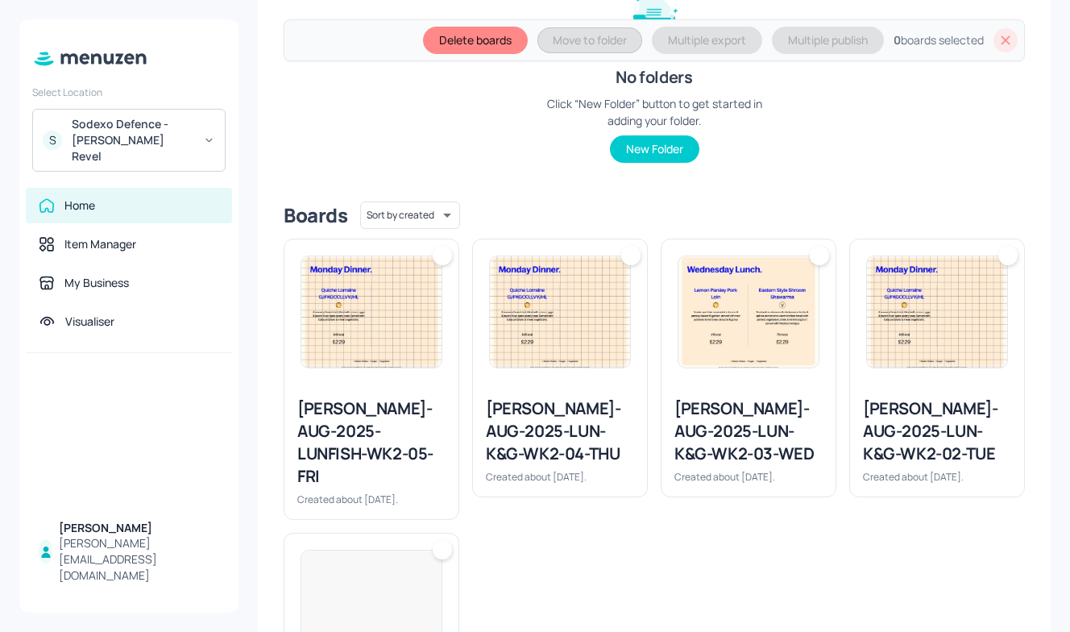
scroll to position [303, 0]
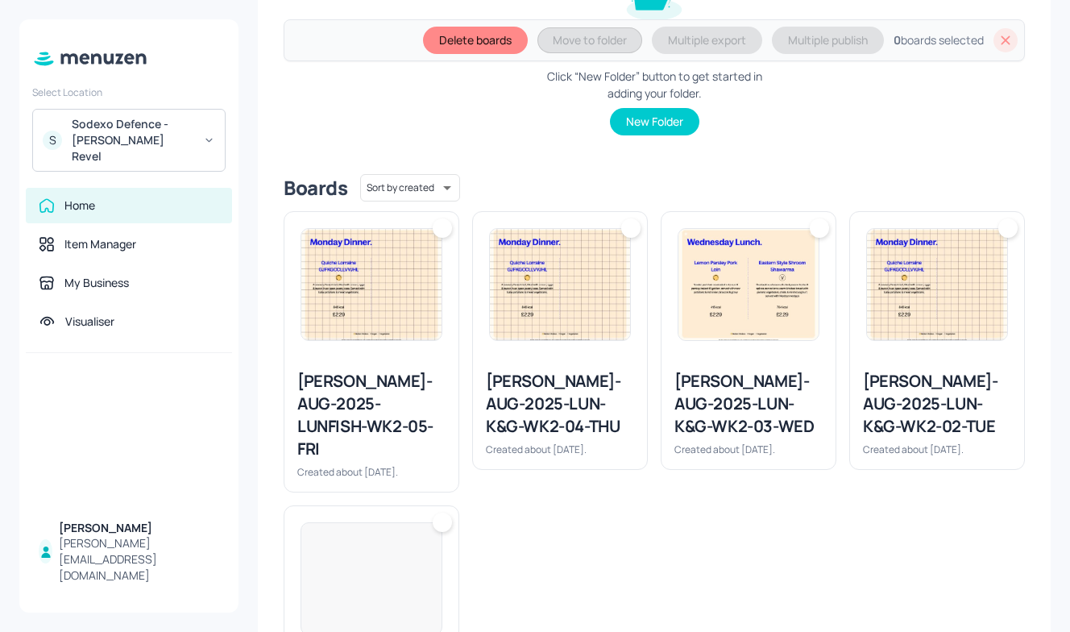
click at [922, 247] on img at bounding box center [937, 284] width 140 height 111
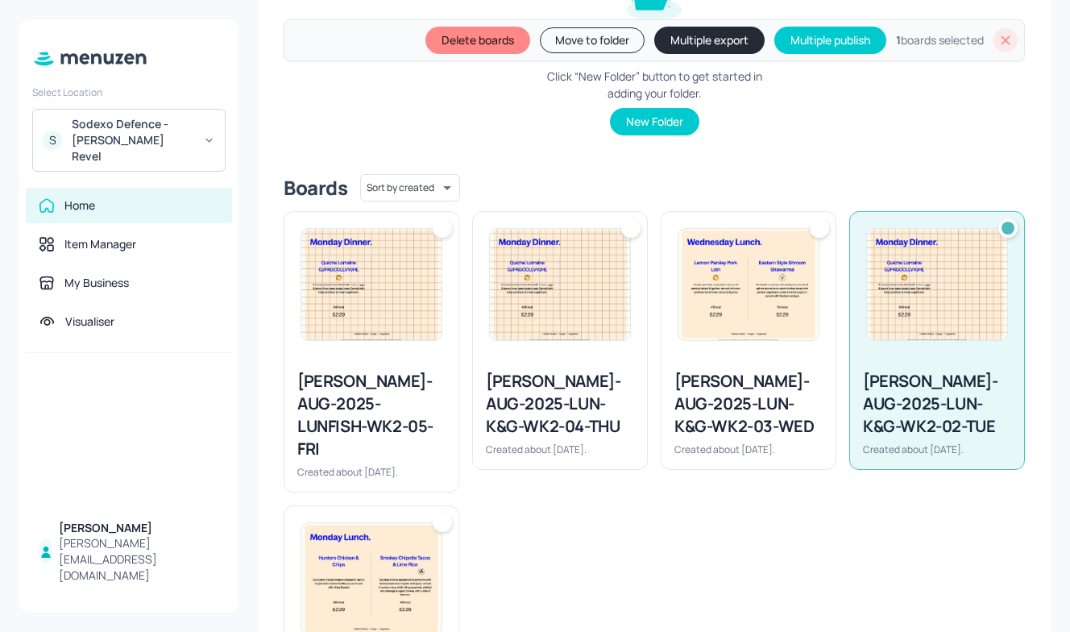
click at [688, 297] on img at bounding box center [749, 284] width 140 height 111
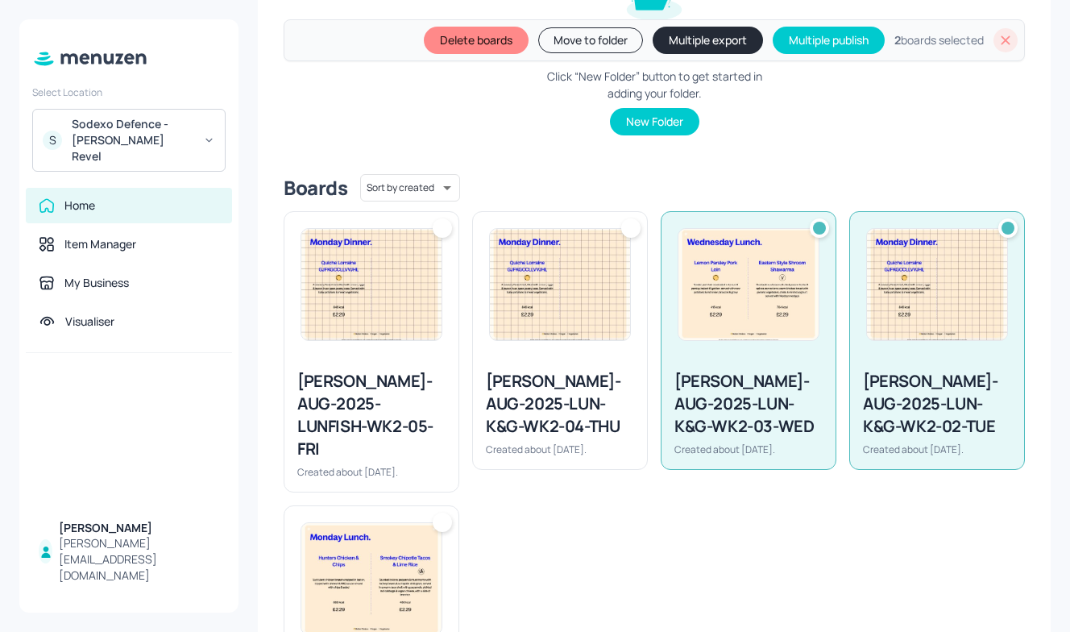
click at [576, 297] on img at bounding box center [560, 284] width 140 height 111
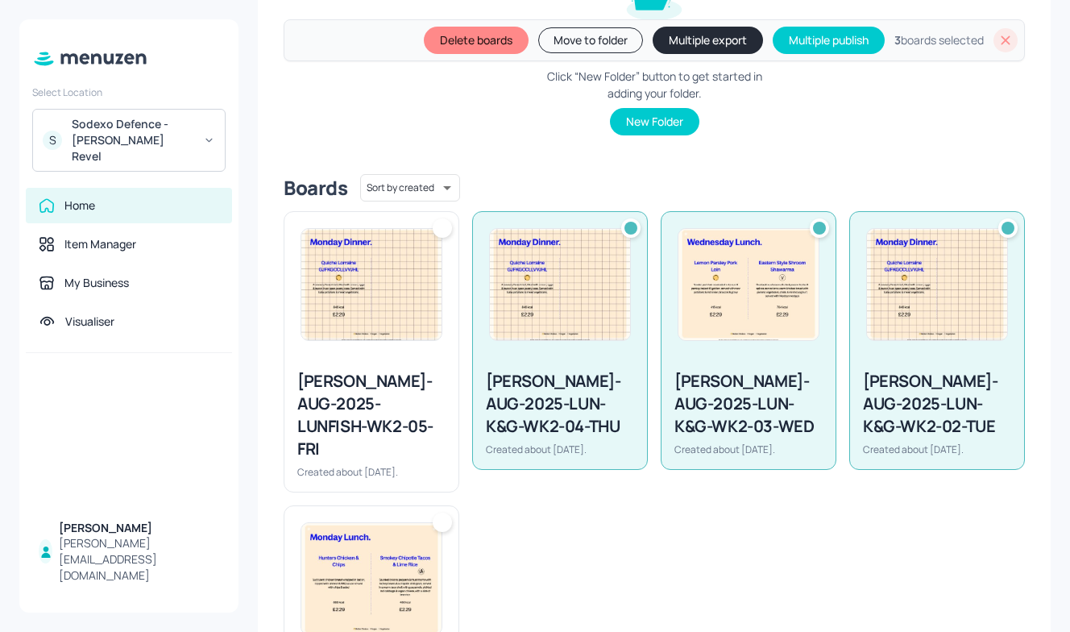
click at [380, 304] on img at bounding box center [371, 284] width 140 height 111
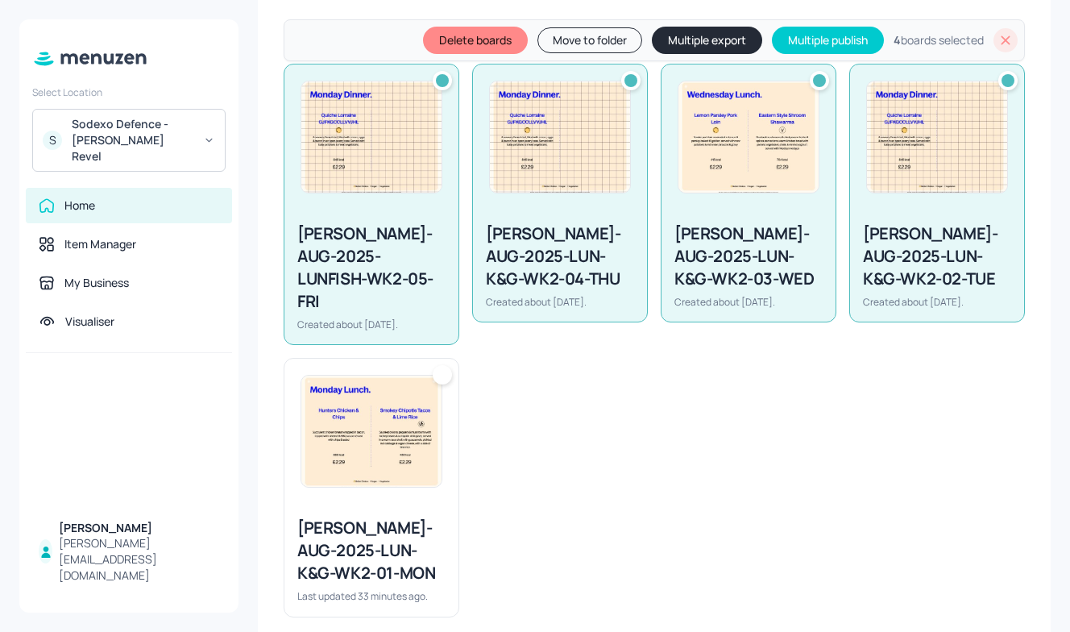
click at [390, 453] on img at bounding box center [371, 431] width 140 height 111
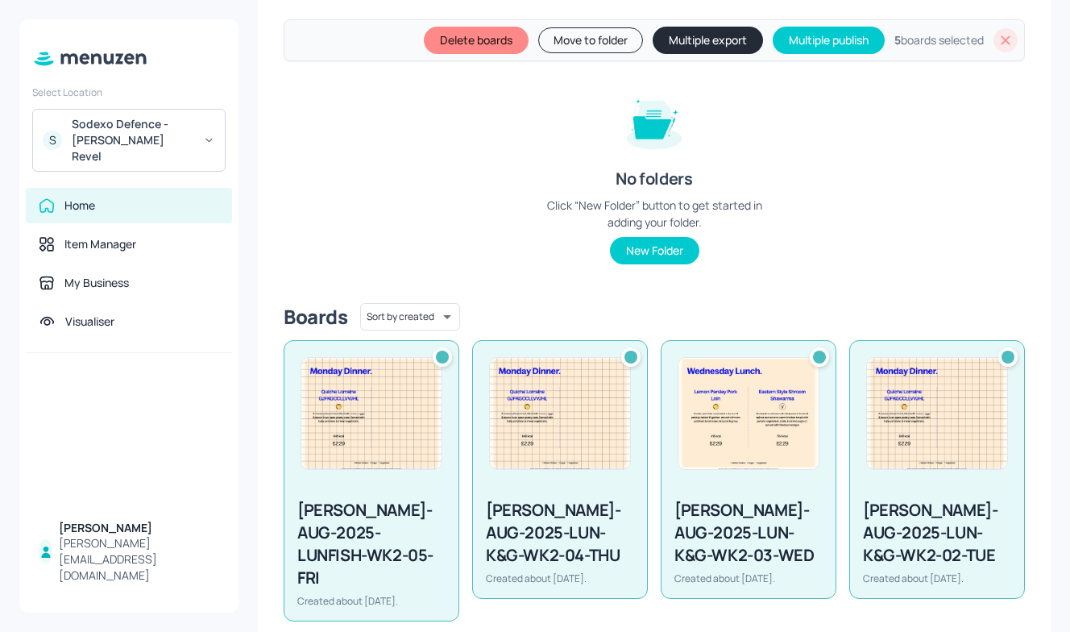
scroll to position [0, 0]
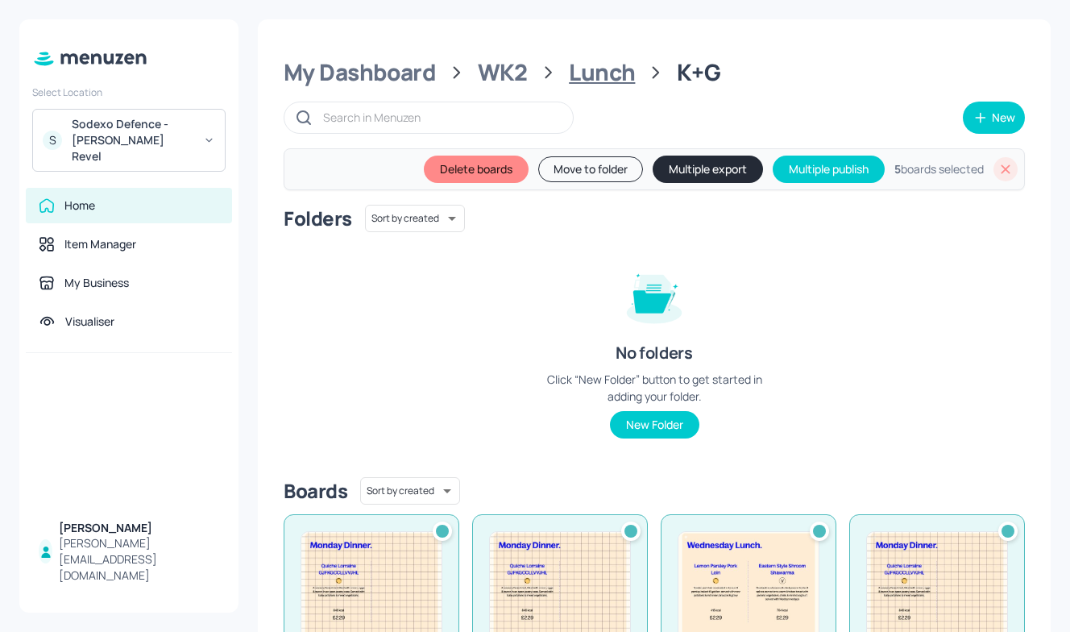
click at [590, 76] on div "Lunch" at bounding box center [602, 72] width 66 height 29
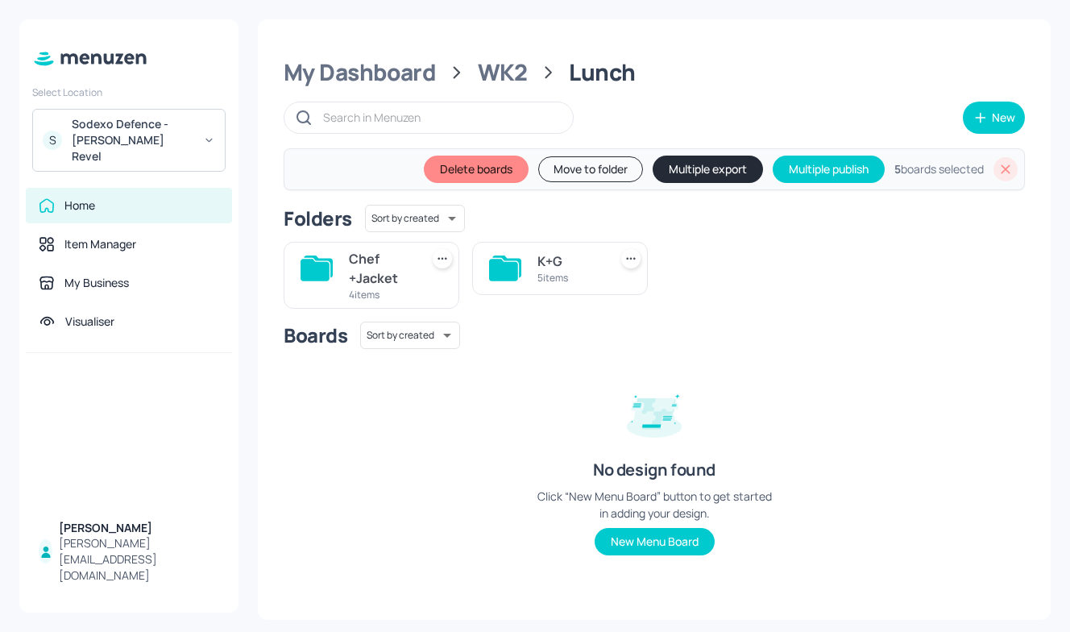
click at [363, 276] on div "Chef +Jacket" at bounding box center [381, 268] width 64 height 39
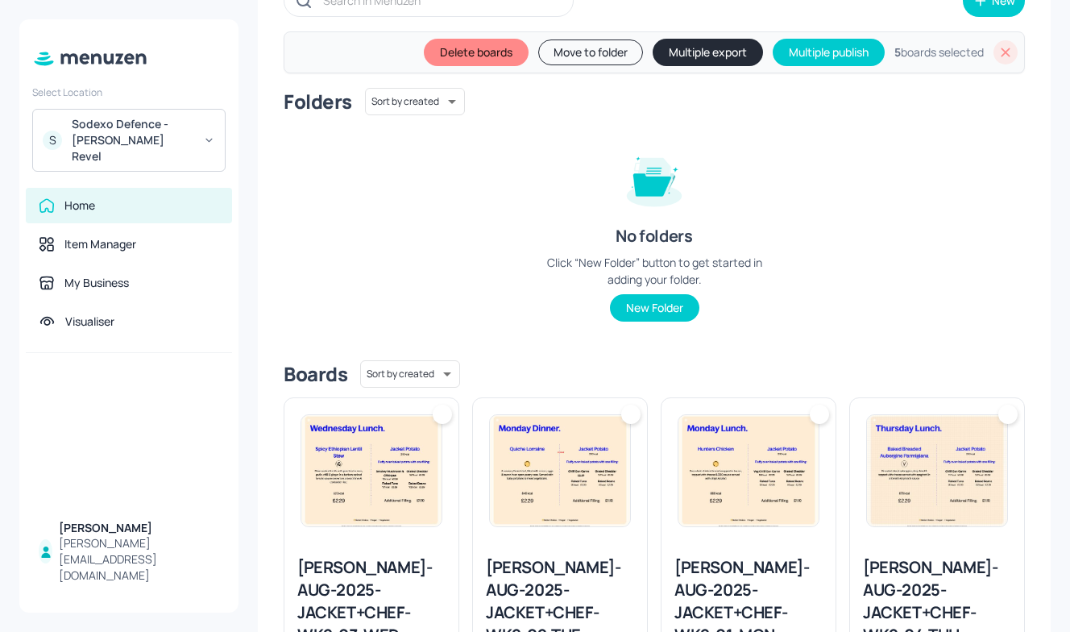
scroll to position [202, 0]
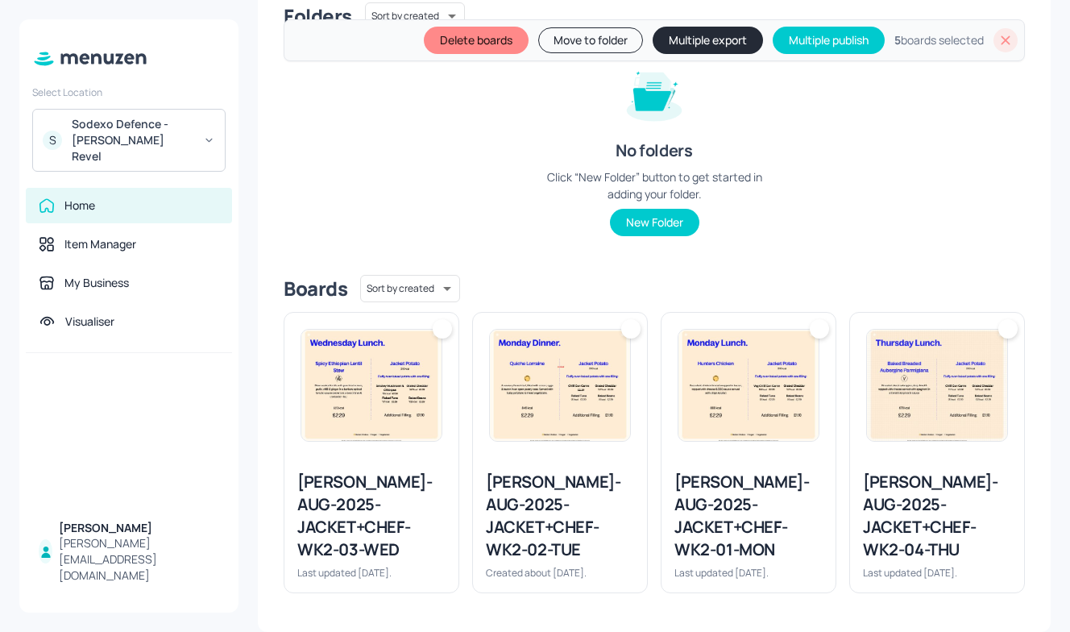
click at [975, 364] on img at bounding box center [937, 385] width 140 height 111
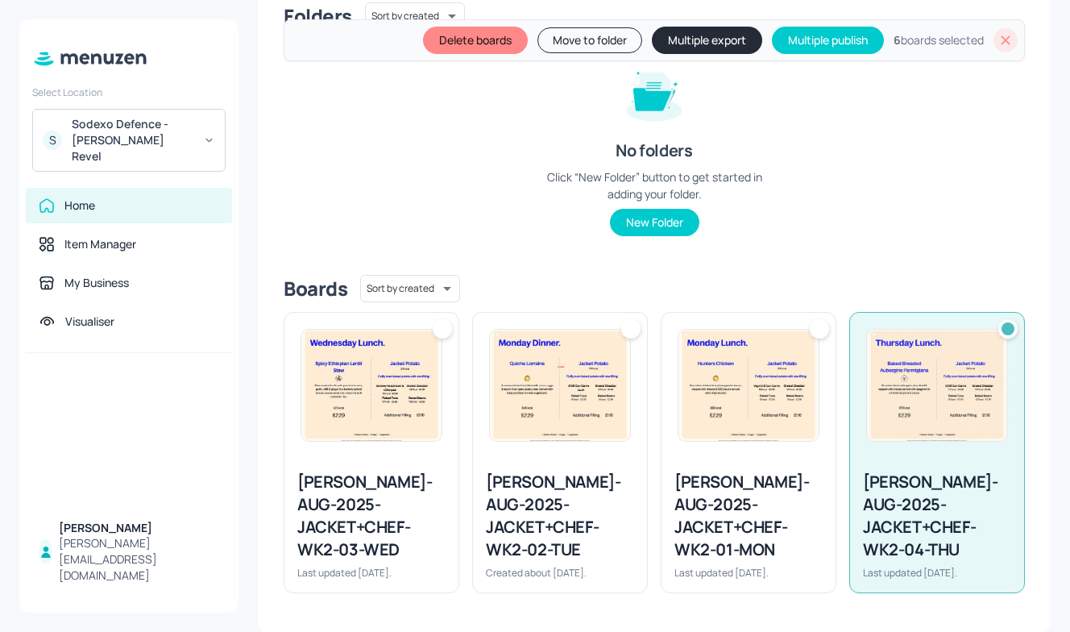
click at [692, 392] on img at bounding box center [749, 385] width 140 height 111
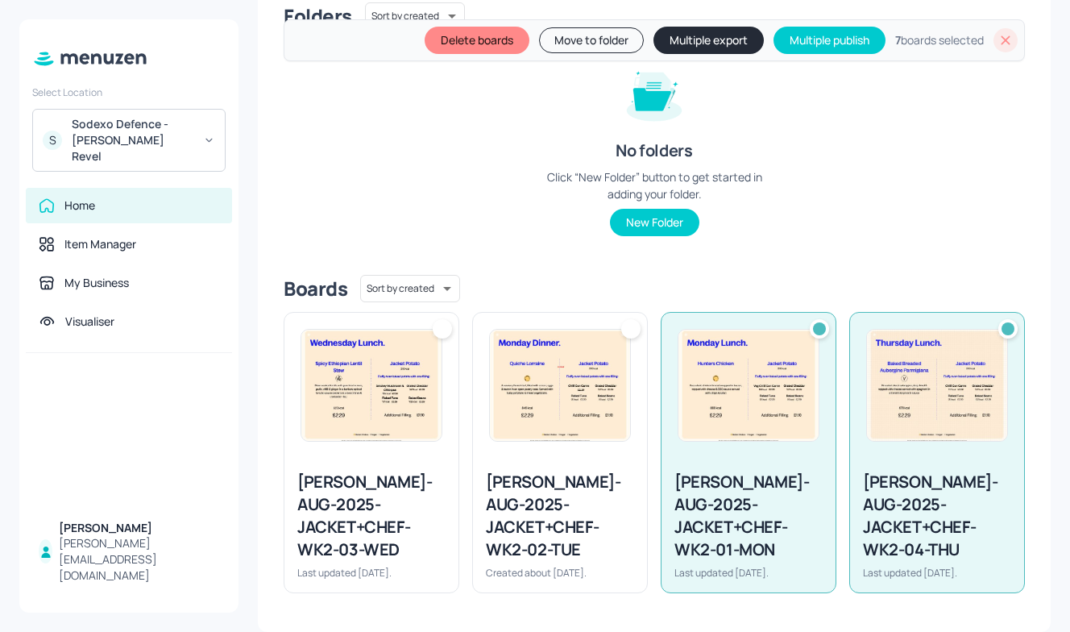
click at [551, 382] on img at bounding box center [560, 385] width 140 height 111
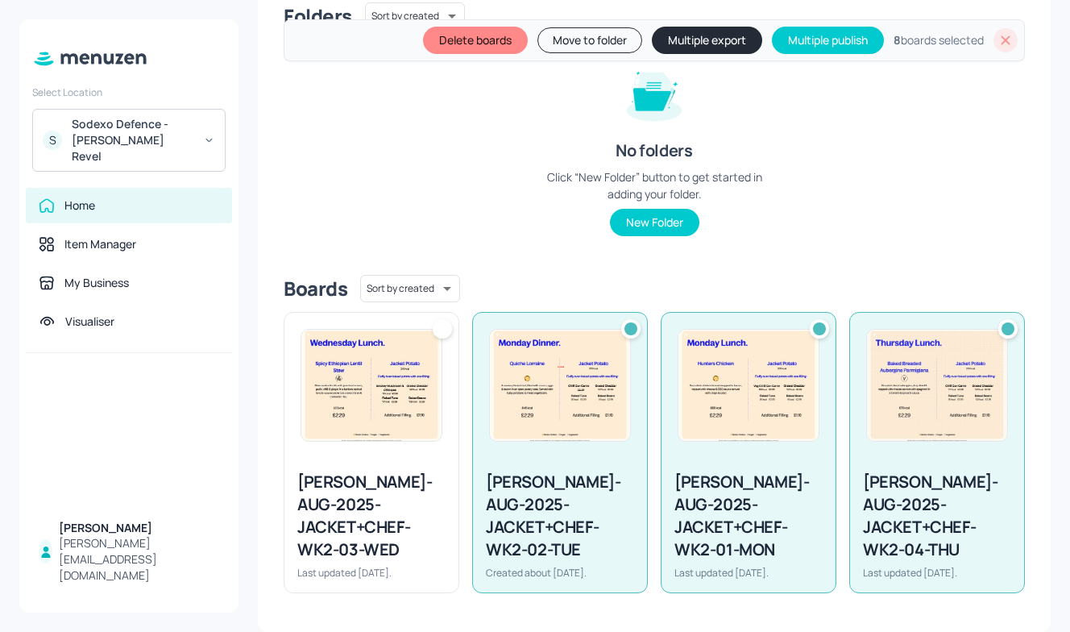
click at [390, 380] on img at bounding box center [371, 385] width 140 height 111
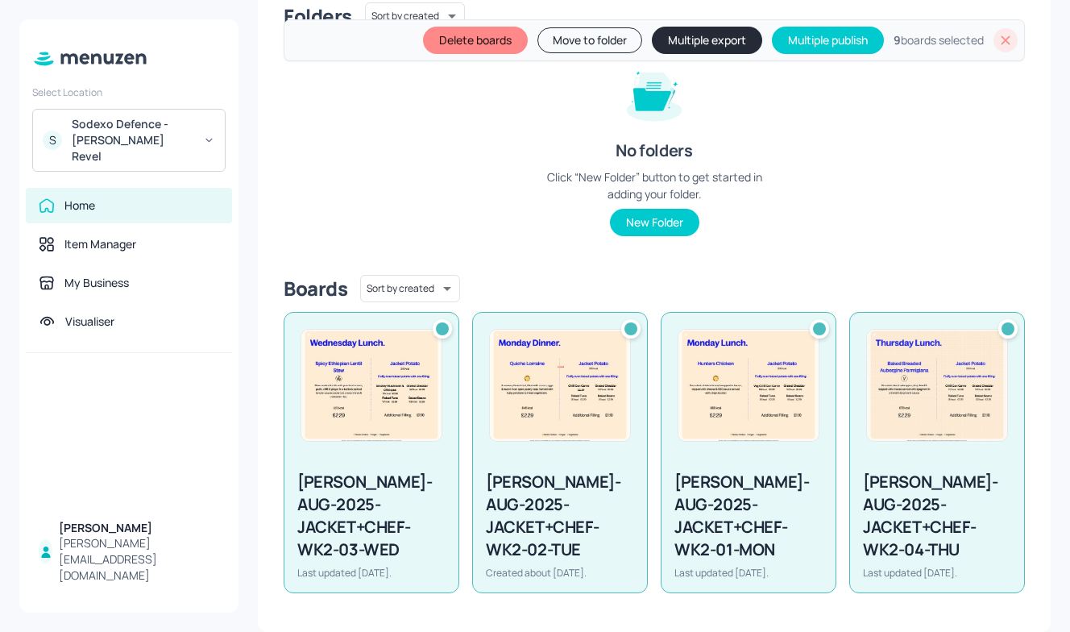
scroll to position [0, 0]
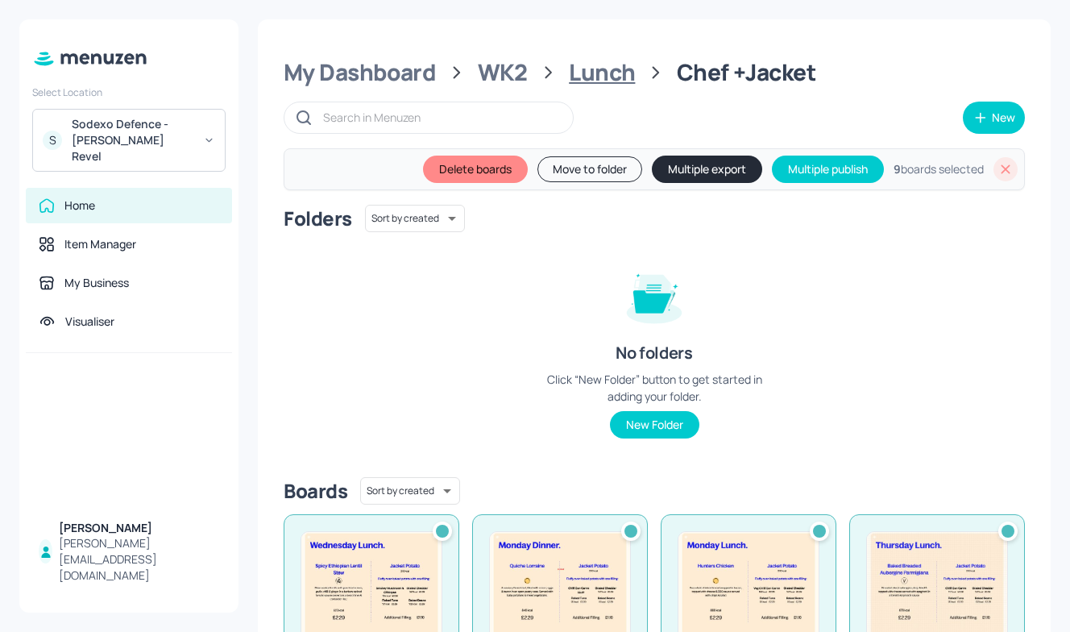
click at [610, 66] on div "Lunch" at bounding box center [602, 72] width 66 height 29
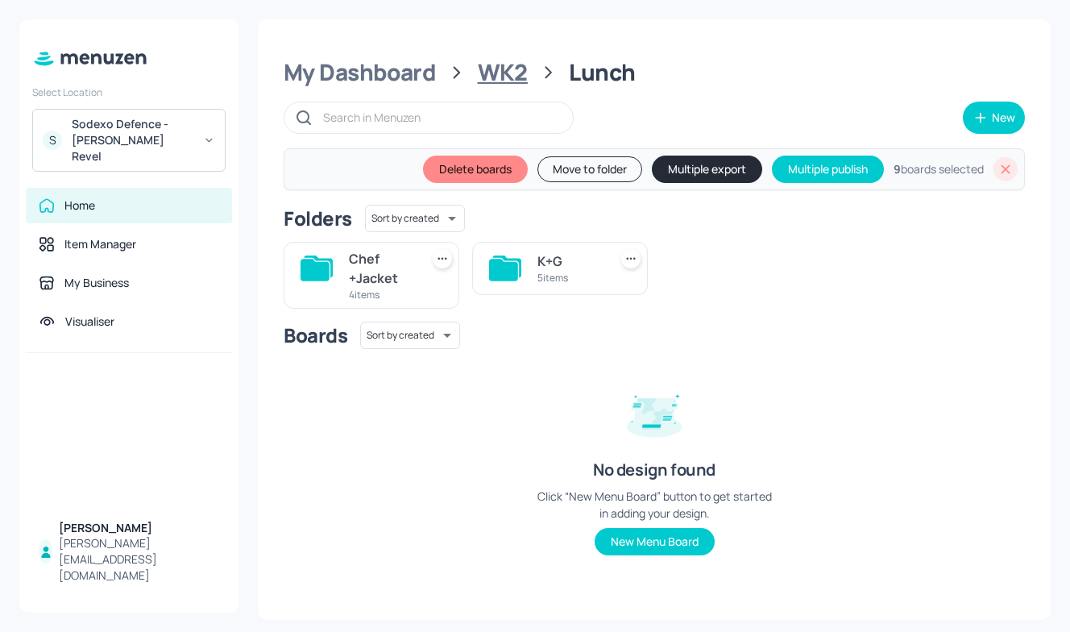
click at [518, 72] on div "WK2" at bounding box center [503, 72] width 50 height 29
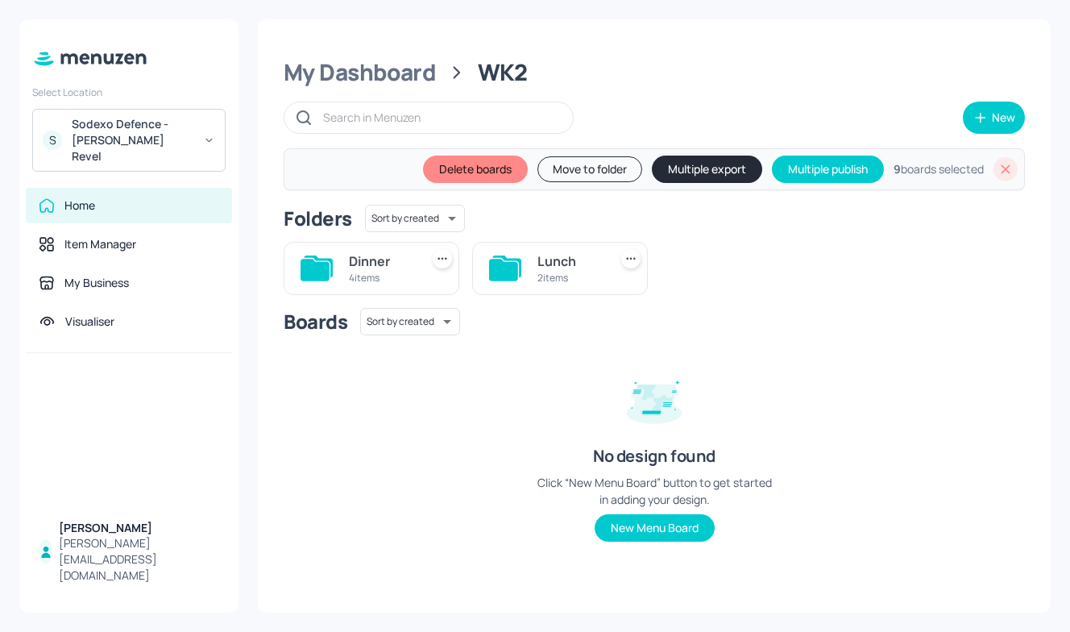
click at [550, 271] on div "2 items" at bounding box center [570, 278] width 64 height 14
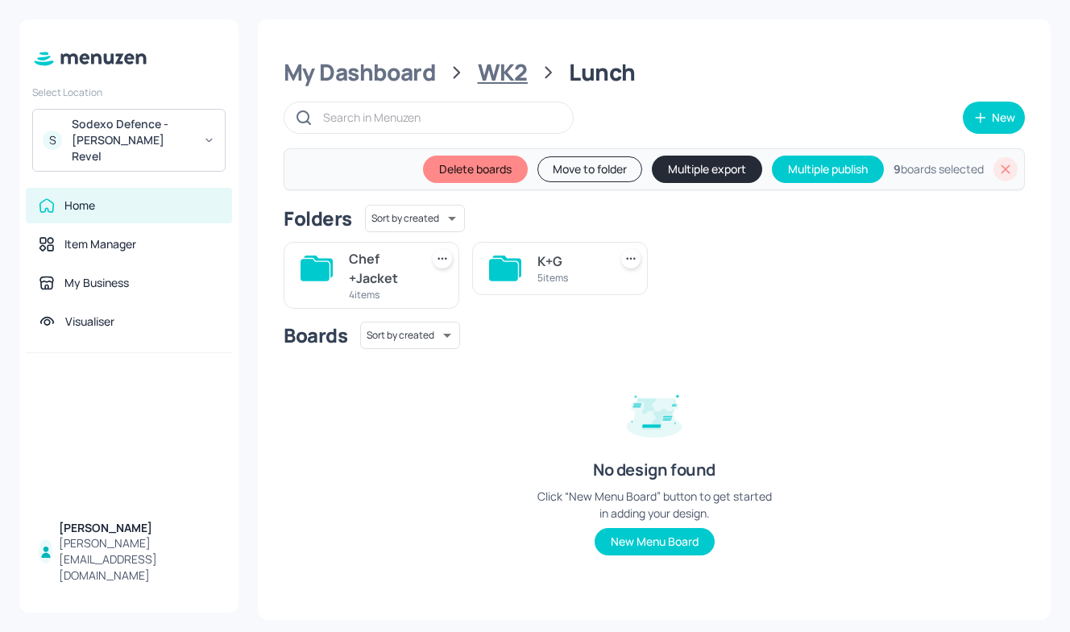
click at [497, 85] on div "WK2" at bounding box center [503, 72] width 50 height 29
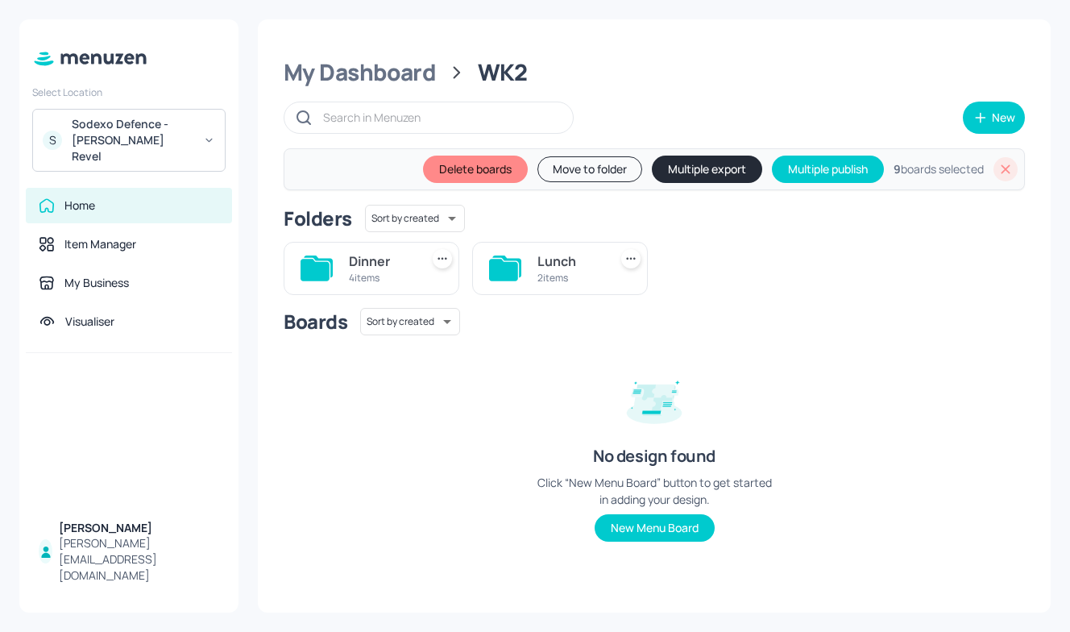
click at [389, 271] on div "4 items" at bounding box center [381, 278] width 64 height 14
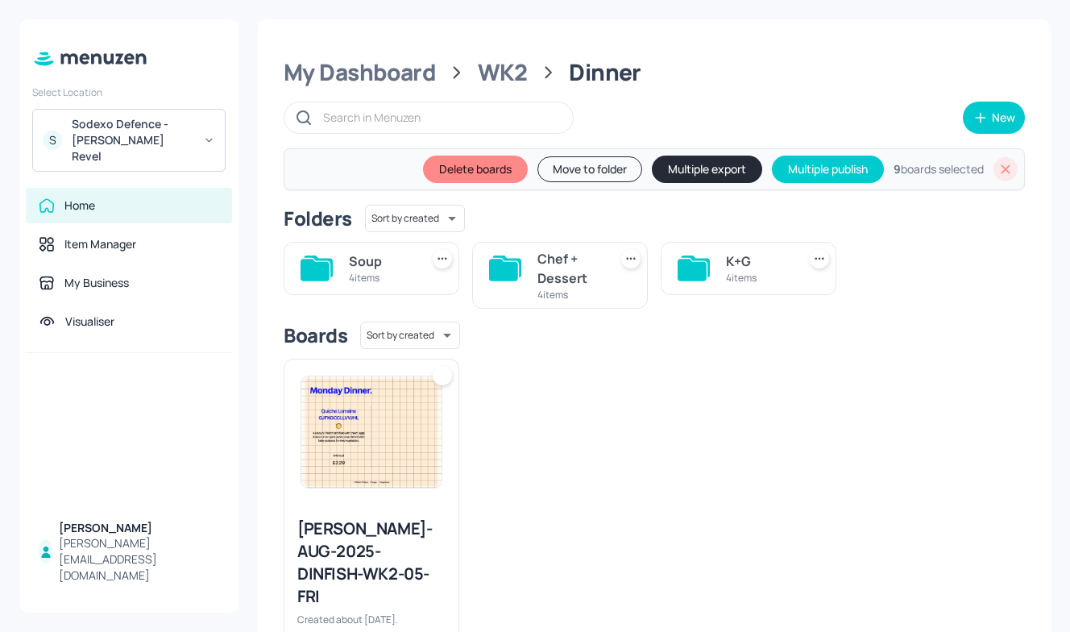
click at [749, 256] on div "K+G" at bounding box center [758, 260] width 64 height 19
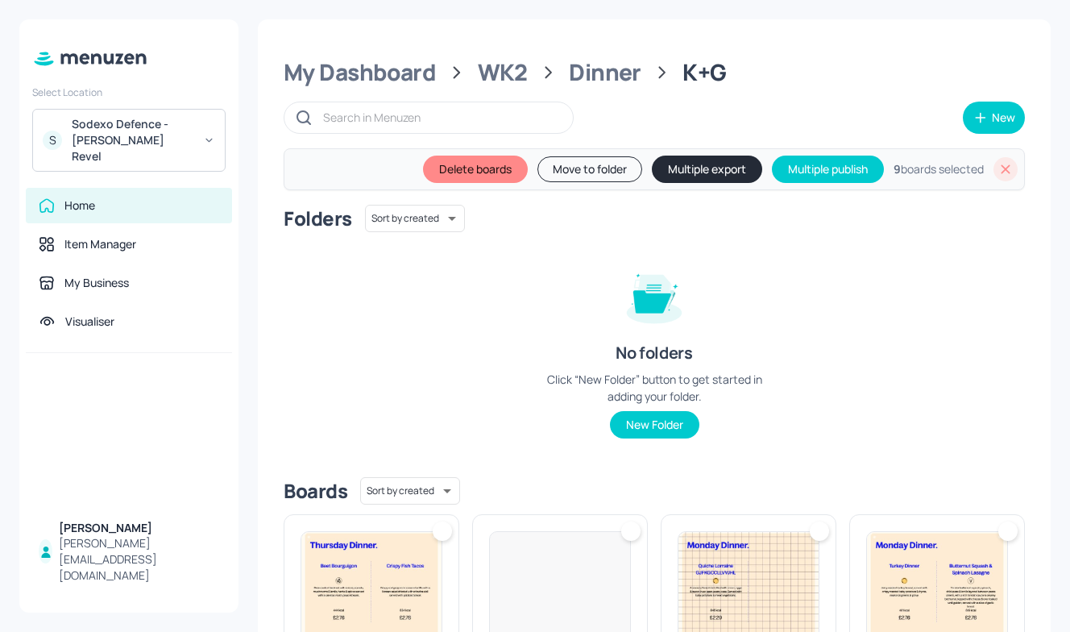
click at [944, 538] on img at bounding box center [937, 587] width 140 height 111
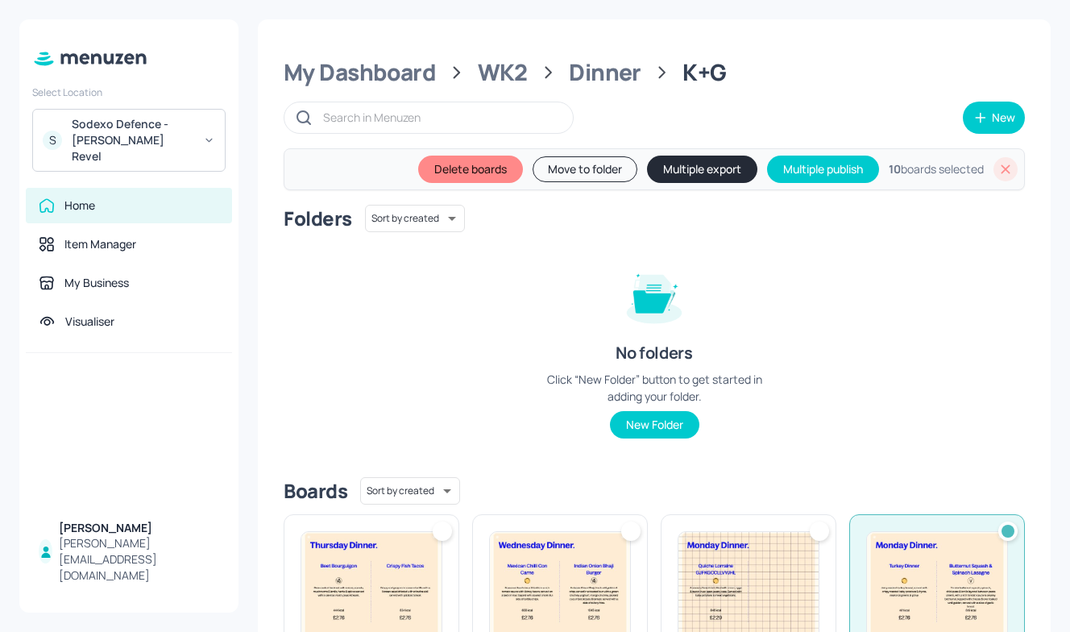
click at [739, 530] on div at bounding box center [749, 587] width 174 height 145
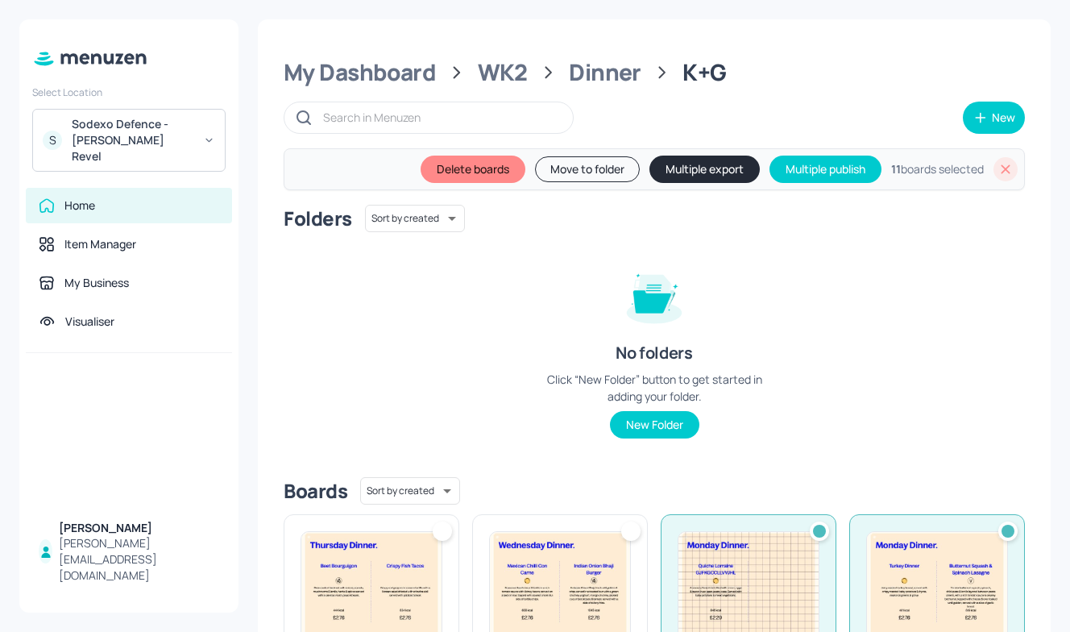
click at [579, 534] on img at bounding box center [560, 587] width 140 height 111
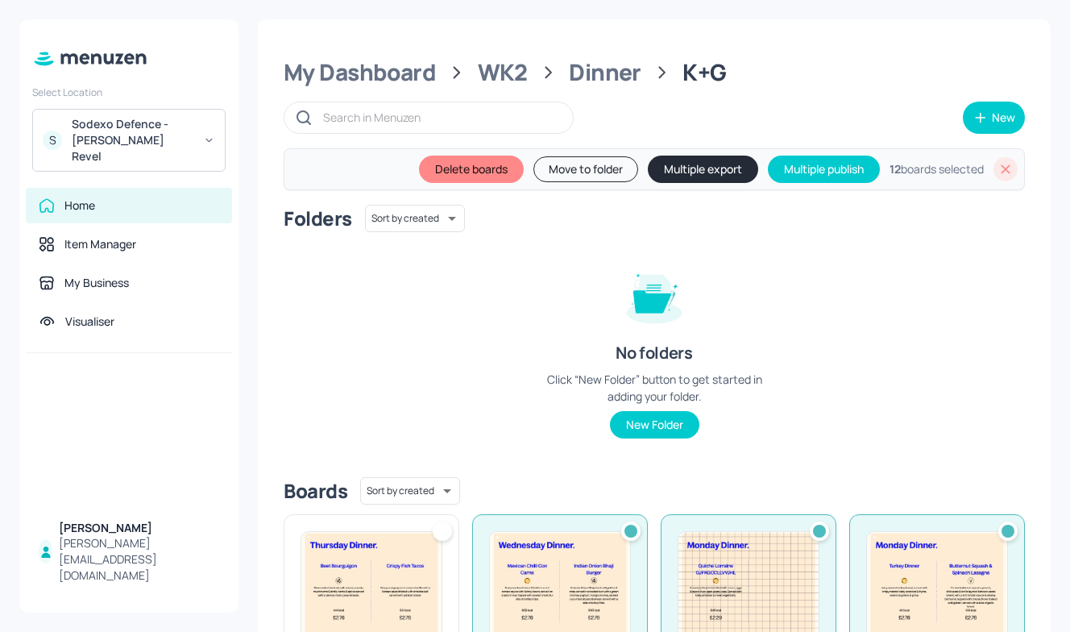
click at [399, 551] on img at bounding box center [371, 587] width 140 height 111
click at [612, 63] on div "Dinner" at bounding box center [605, 72] width 73 height 29
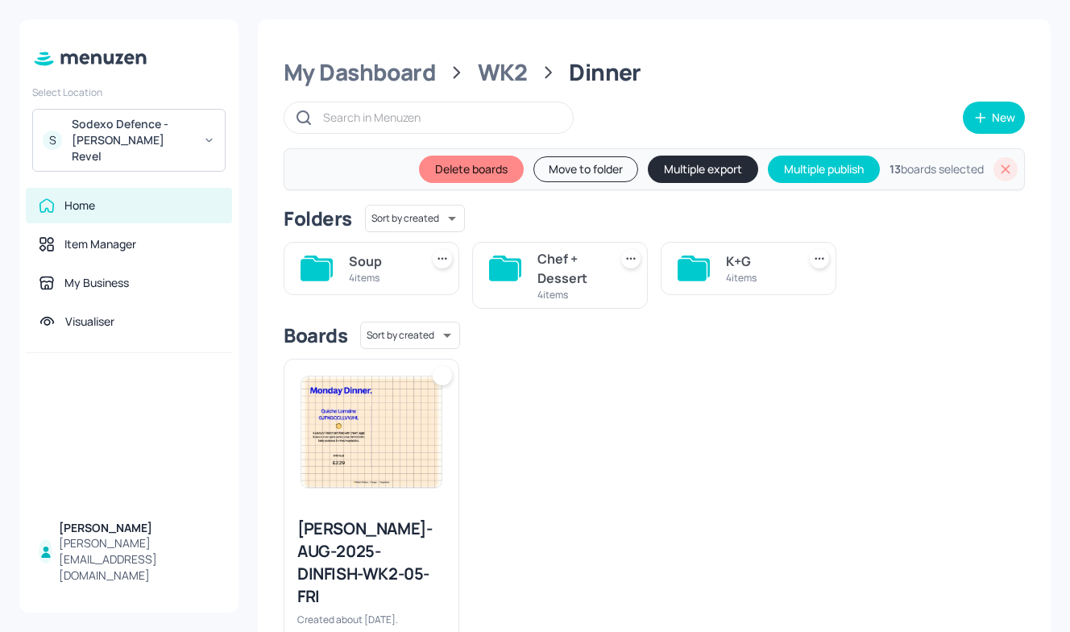
click at [563, 275] on div "Chef + Dessert" at bounding box center [570, 268] width 64 height 39
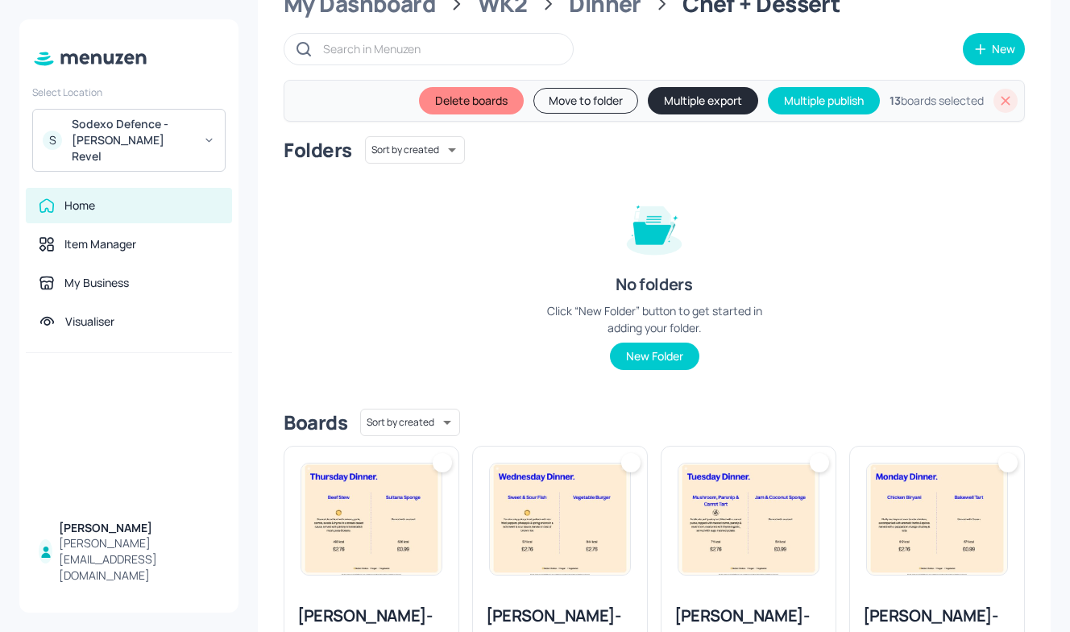
scroll to position [70, 0]
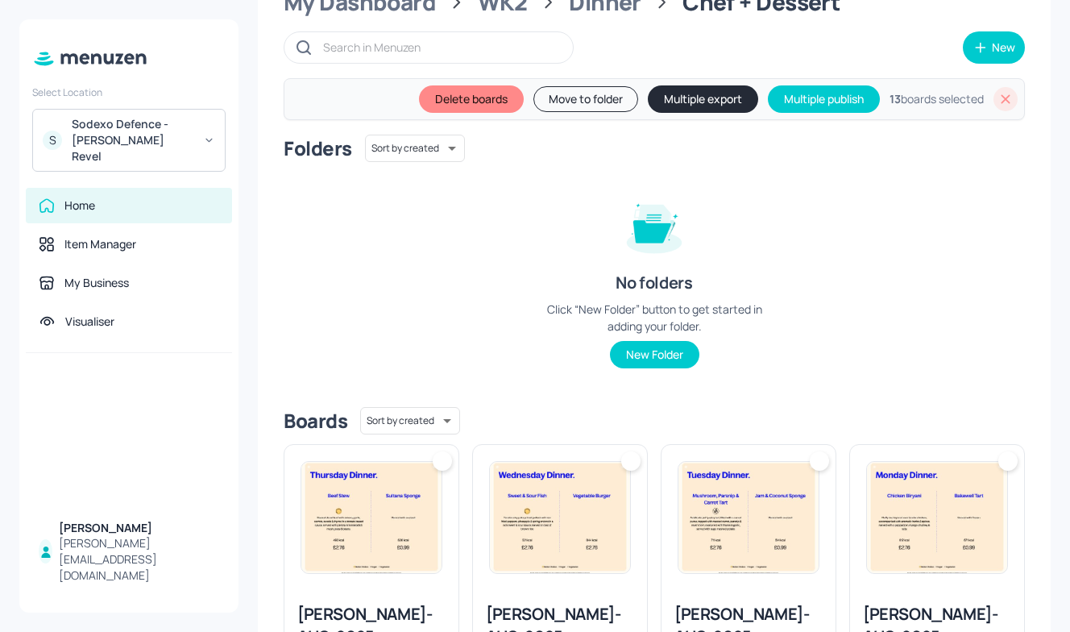
click at [912, 463] on img at bounding box center [937, 517] width 140 height 111
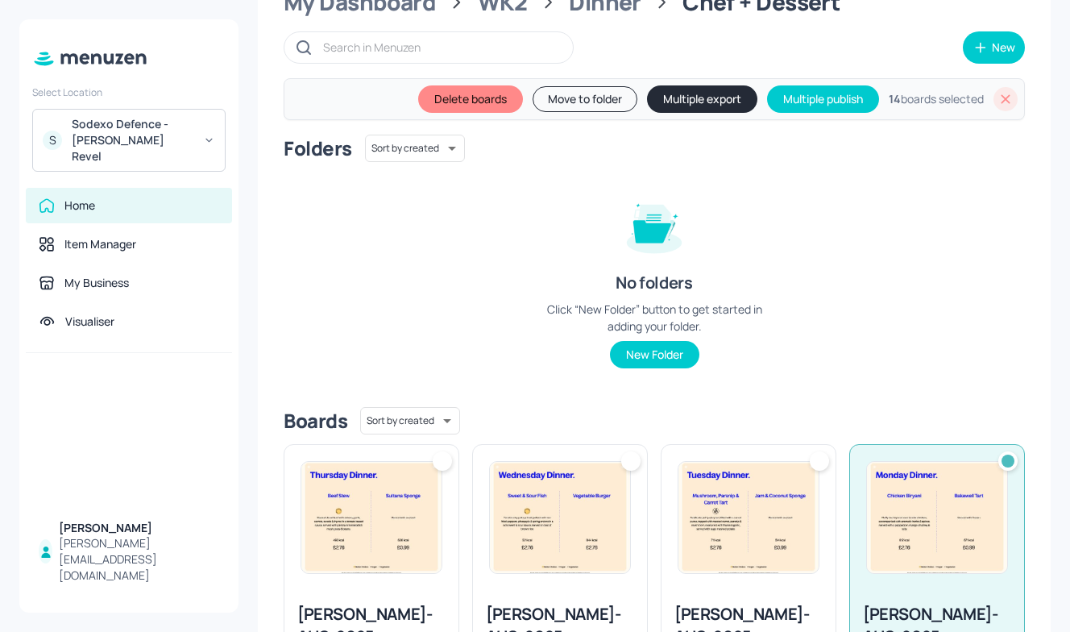
click at [701, 518] on img at bounding box center [749, 517] width 140 height 111
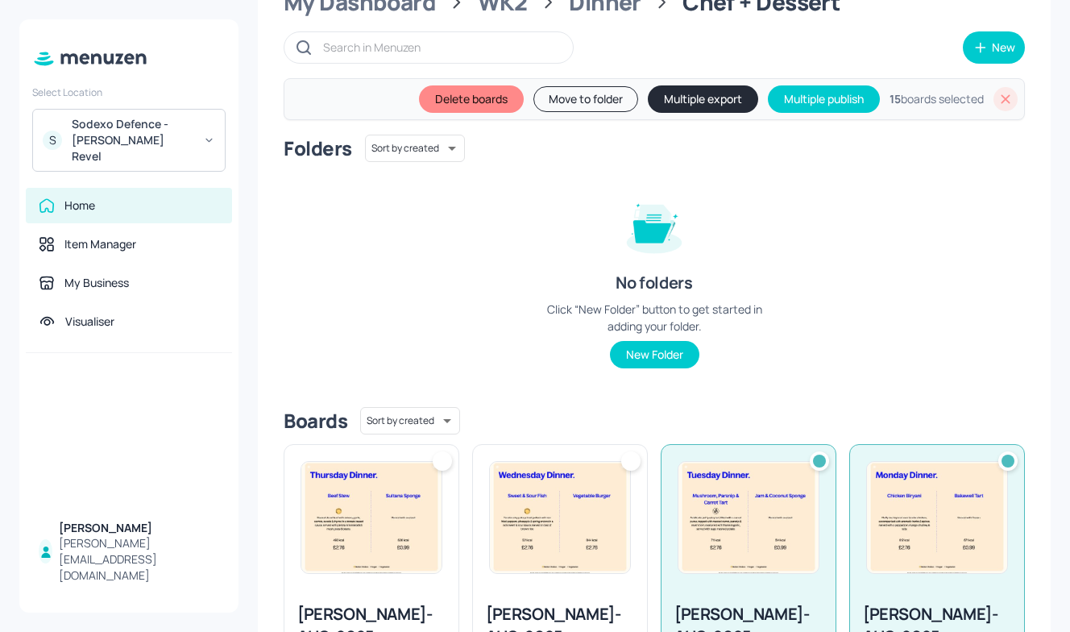
click at [523, 511] on img at bounding box center [560, 517] width 140 height 111
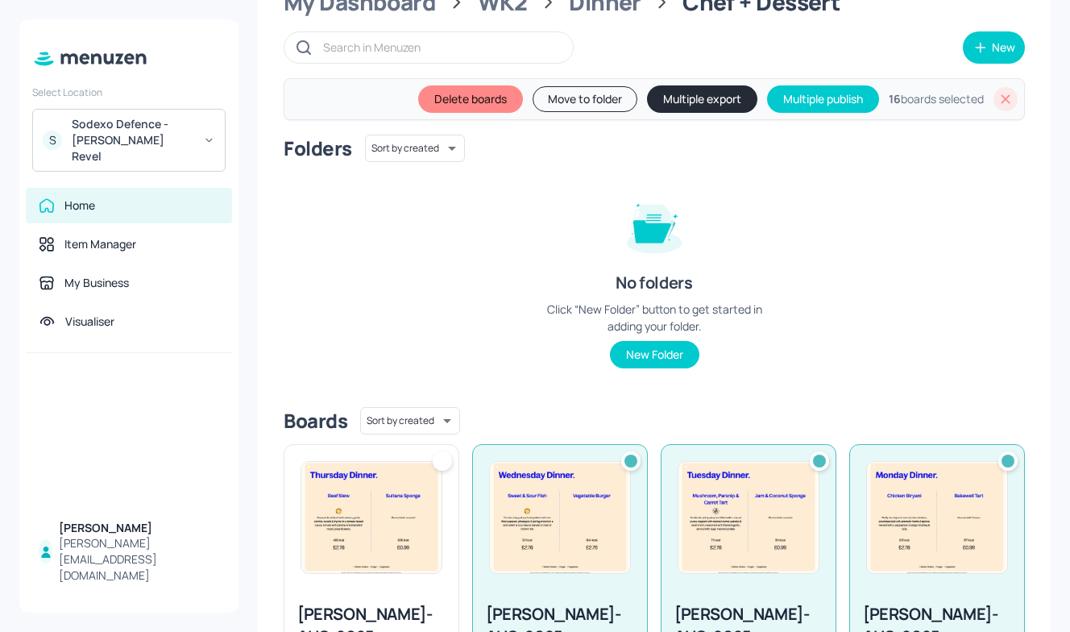
click at [380, 522] on img at bounding box center [371, 517] width 140 height 111
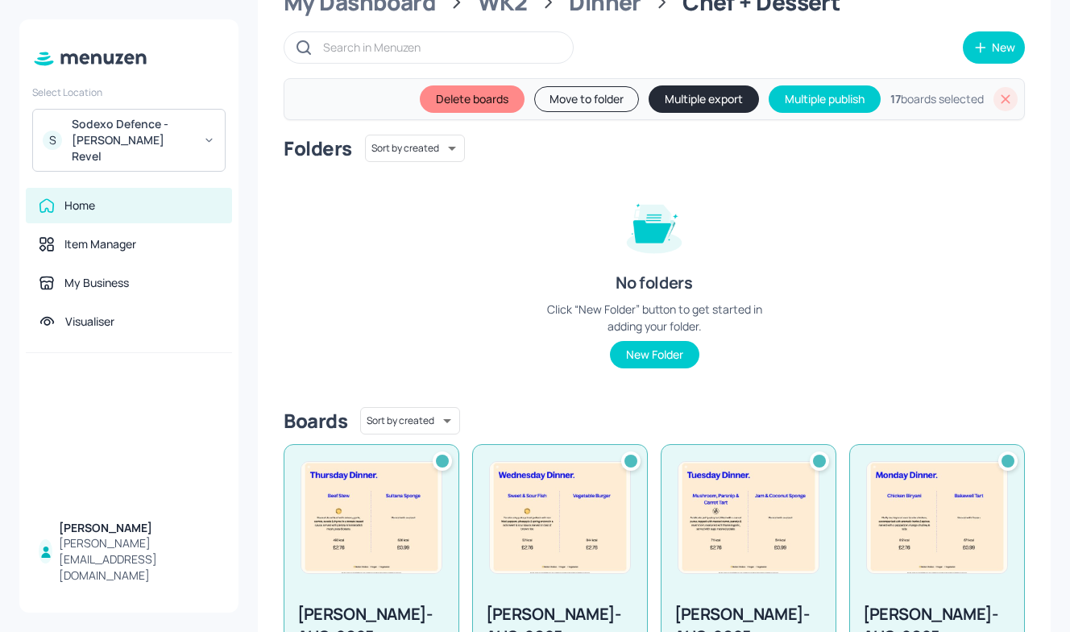
scroll to position [0, 0]
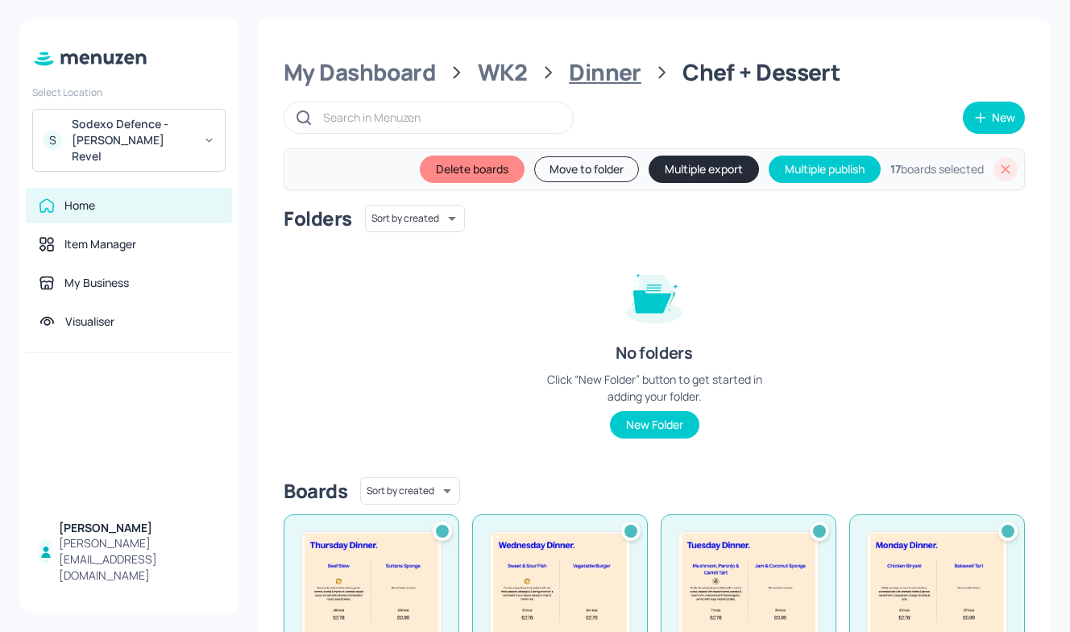
click at [627, 71] on div "Dinner" at bounding box center [605, 72] width 73 height 29
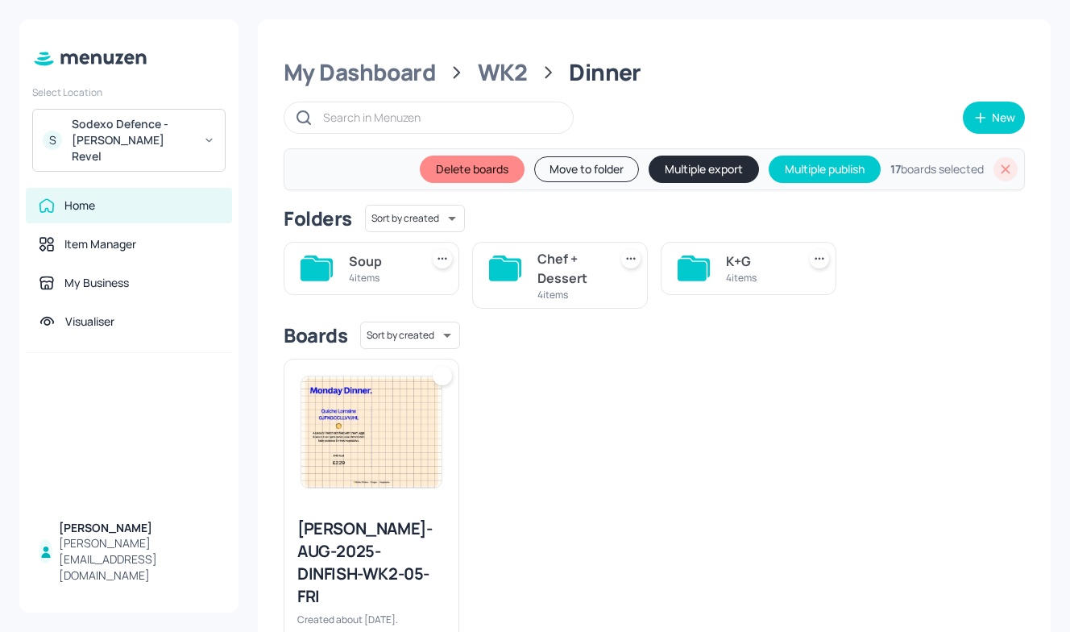
click at [393, 272] on div "4 items" at bounding box center [381, 278] width 64 height 14
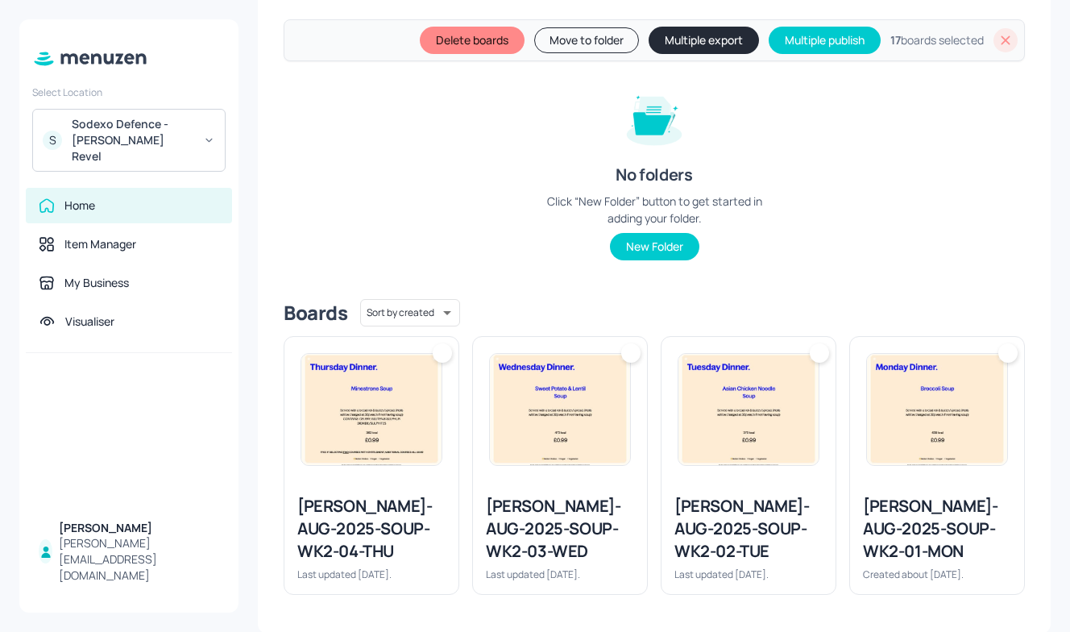
scroll to position [180, 0]
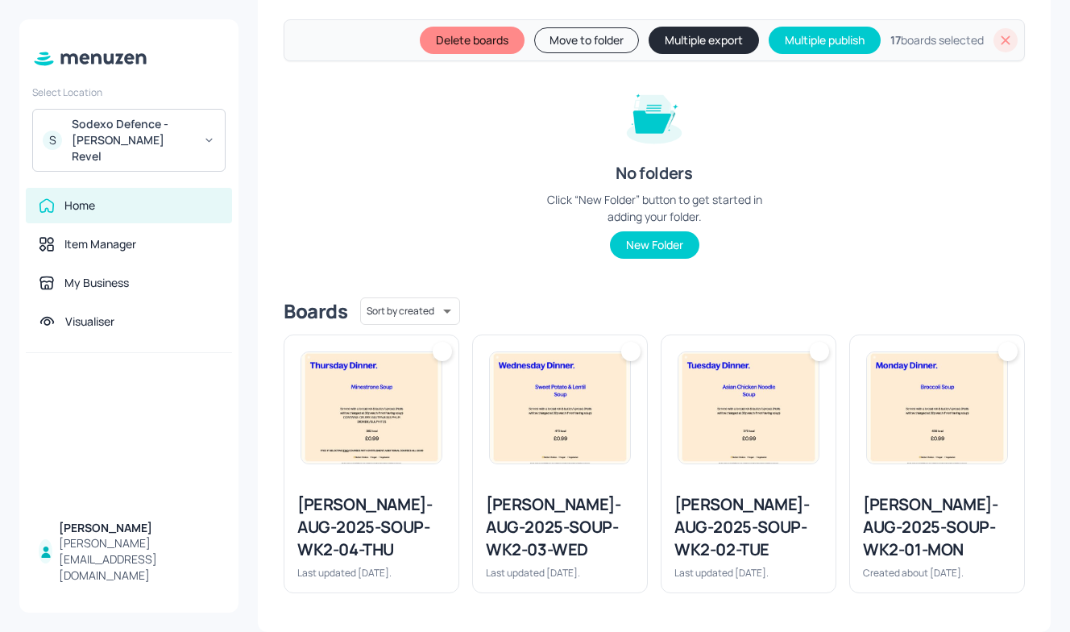
click at [929, 443] on img at bounding box center [937, 407] width 140 height 111
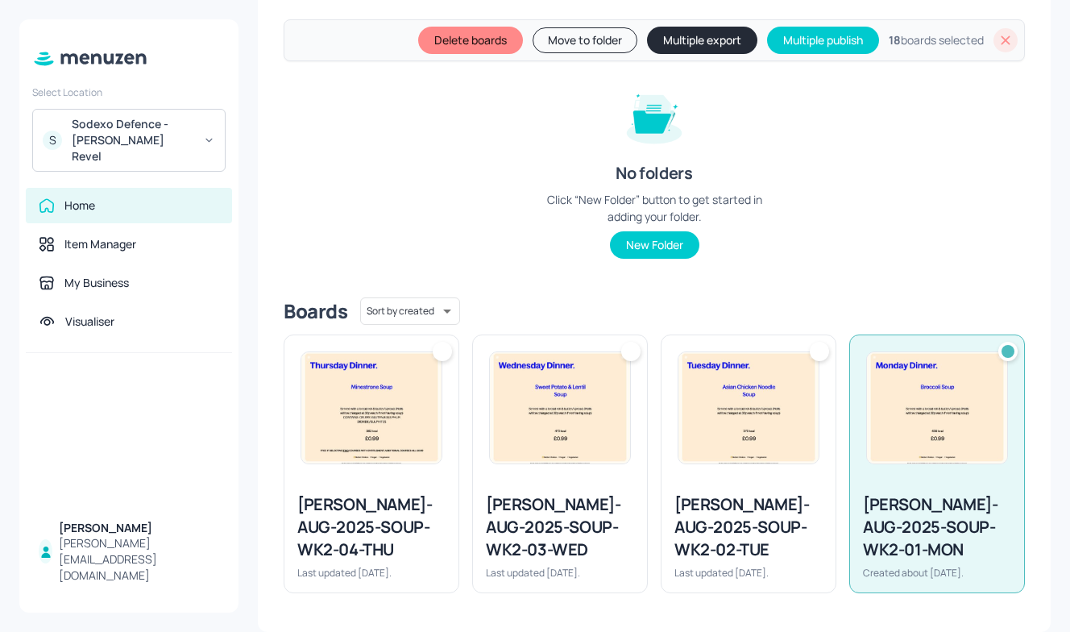
click at [746, 439] on img at bounding box center [749, 407] width 140 height 111
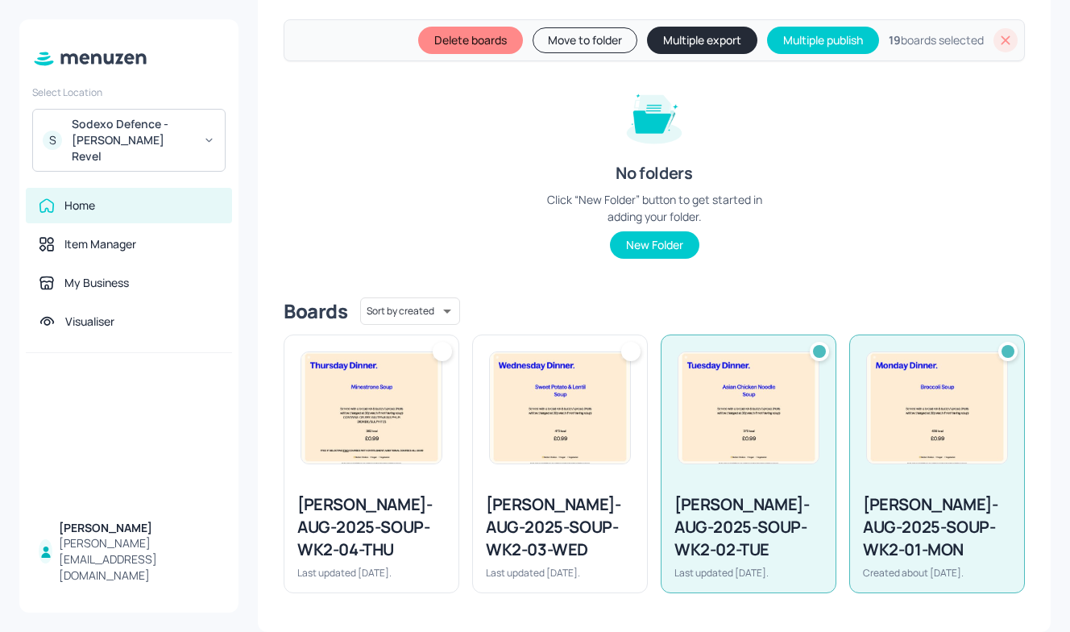
click at [557, 429] on img at bounding box center [560, 407] width 140 height 111
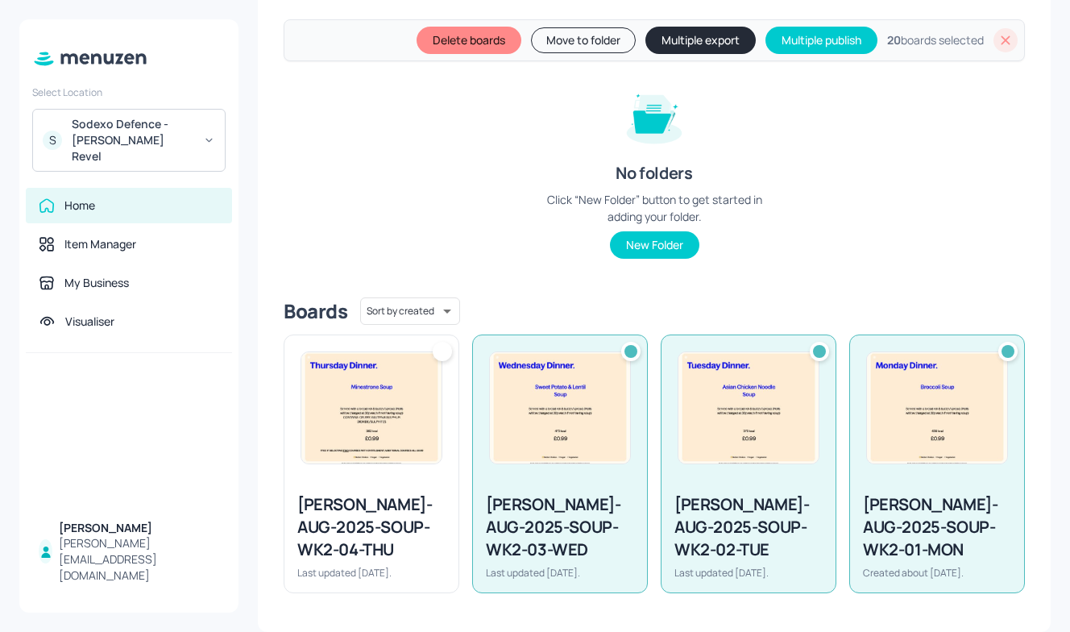
click at [377, 411] on img at bounding box center [371, 407] width 140 height 111
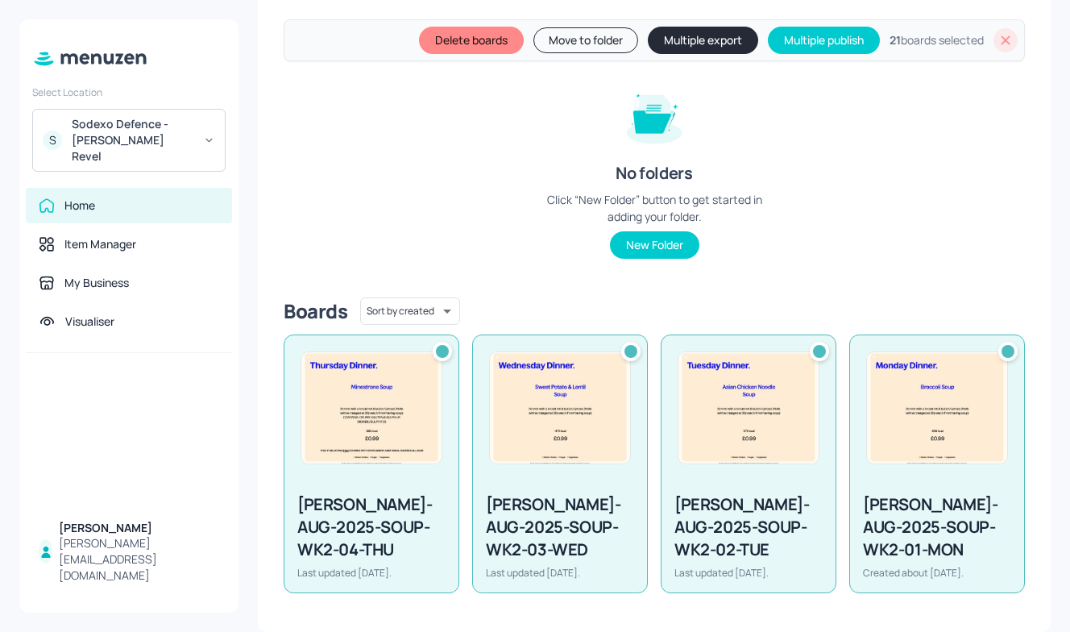
click at [702, 32] on button "Multiple export" at bounding box center [703, 40] width 110 height 27
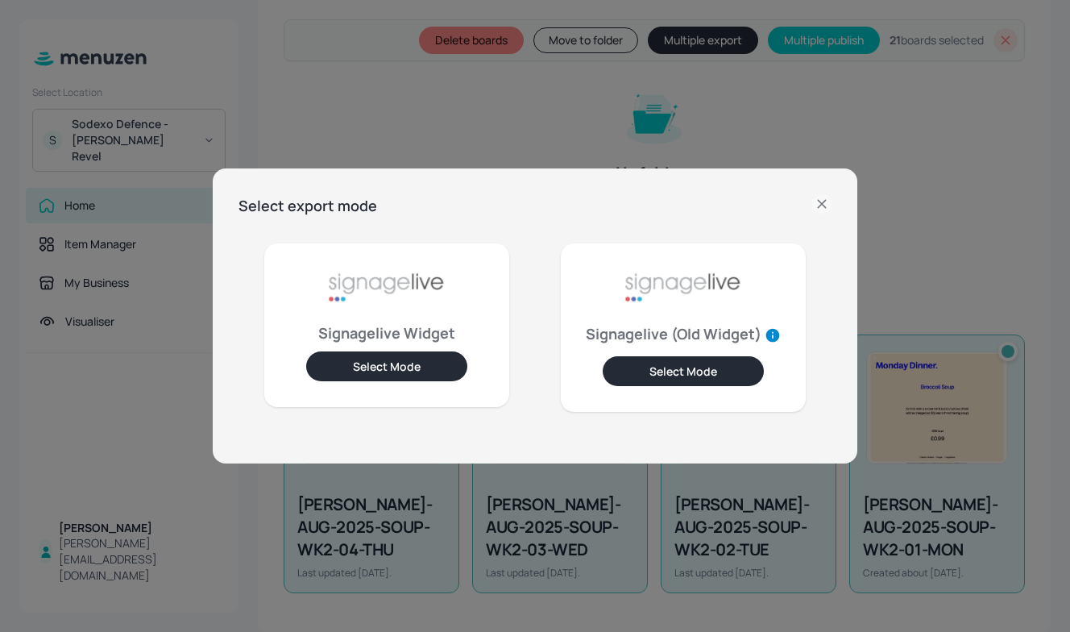
click at [400, 364] on button "Select Mode" at bounding box center [386, 366] width 161 height 30
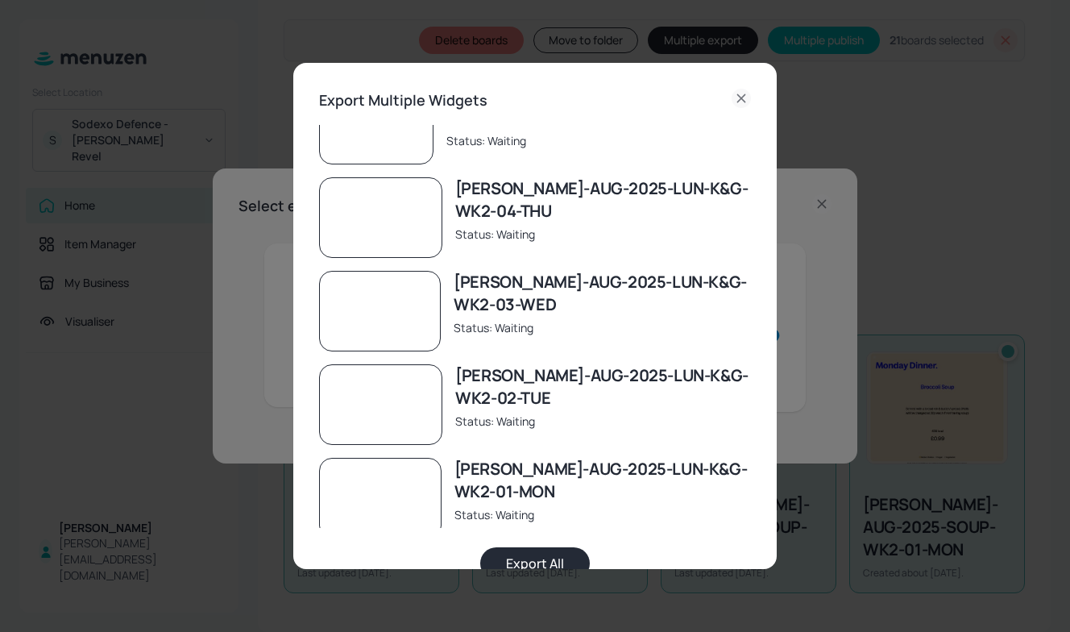
scroll to position [1548, 0]
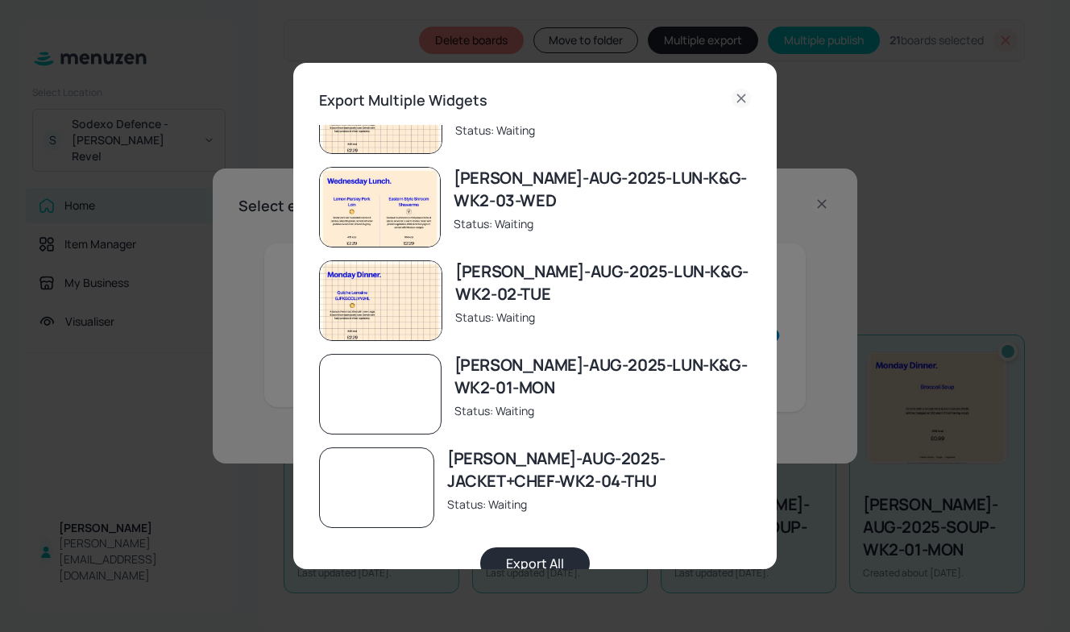
click at [549, 565] on button "Export All" at bounding box center [535, 563] width 110 height 32
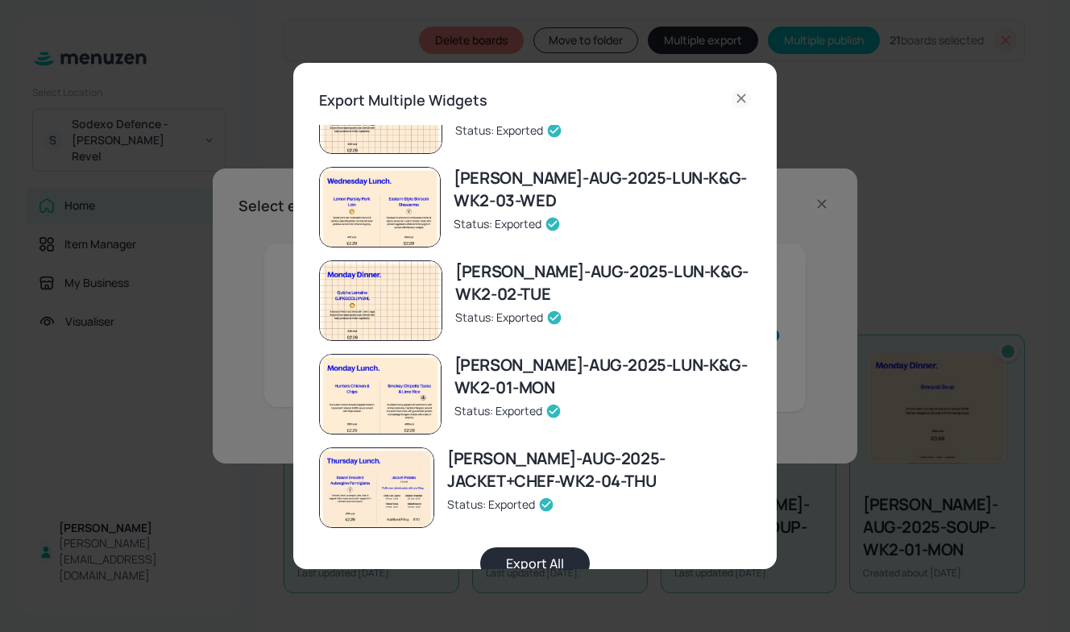
click at [967, 425] on div "Export Multiple Widgets Newbold-AUG-2025-LUNFISH-WK2-05-FRI Status: Exported Ne…" at bounding box center [535, 316] width 1070 height 632
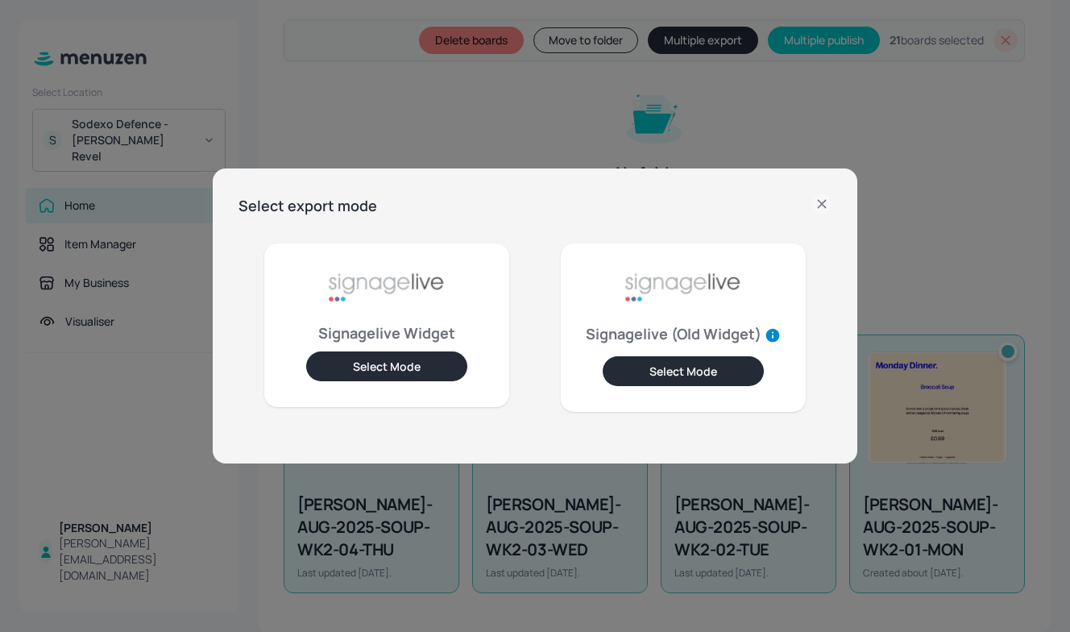
click at [823, 202] on icon at bounding box center [821, 203] width 7 height 7
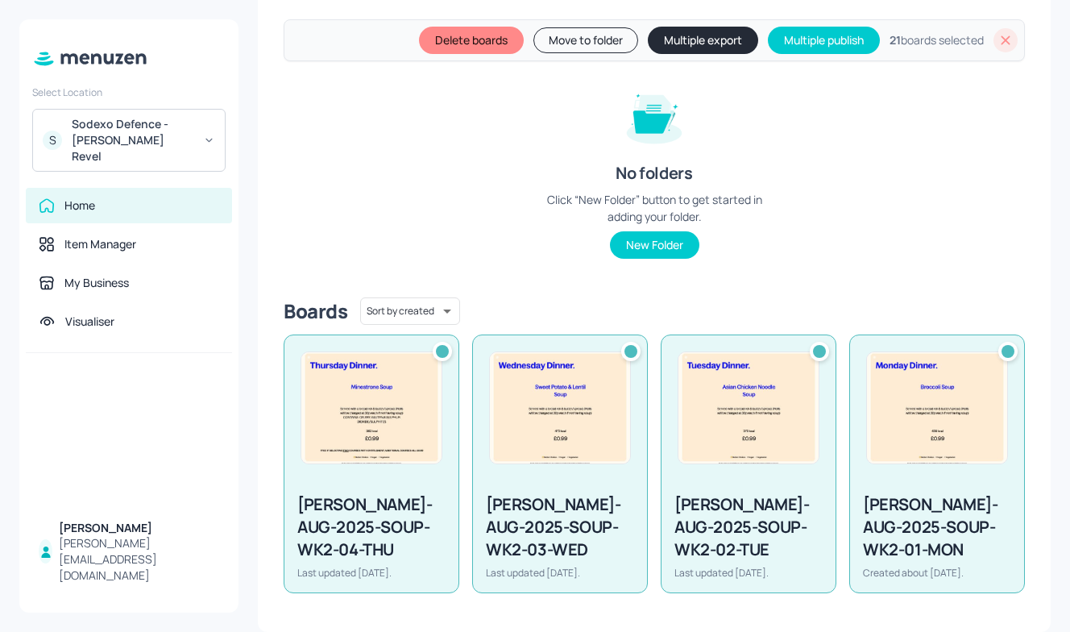
click at [1055, 158] on div "My Dashboard WK2 Dinner Soup New Delete boards Move to folder Multiple export M…" at bounding box center [655, 316] width 832 height 632
click at [1003, 43] on icon at bounding box center [1006, 40] width 9 height 9
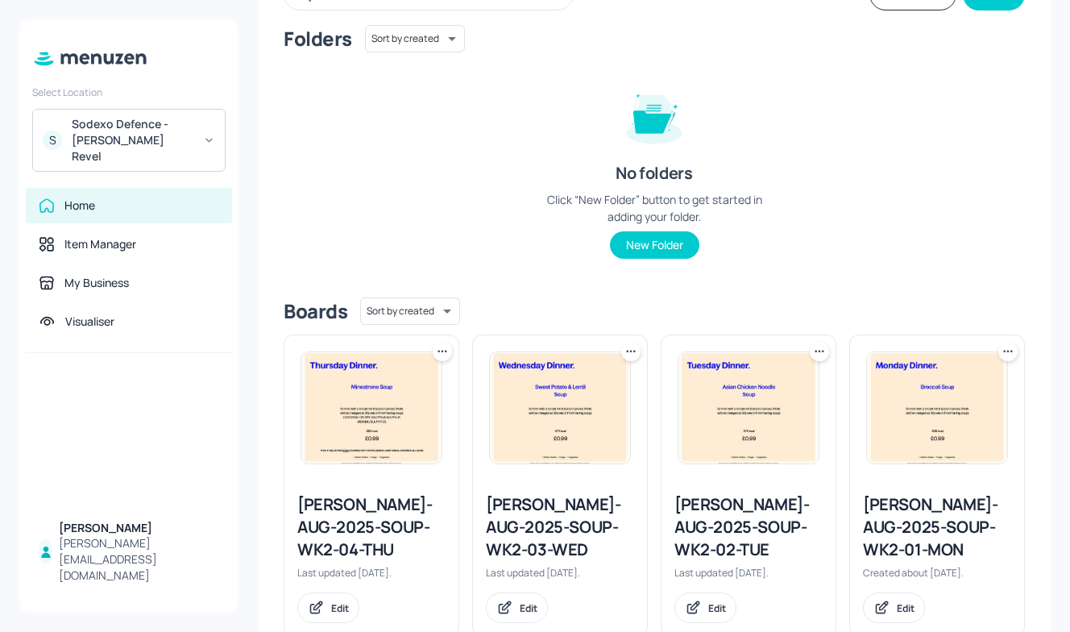
scroll to position [0, 0]
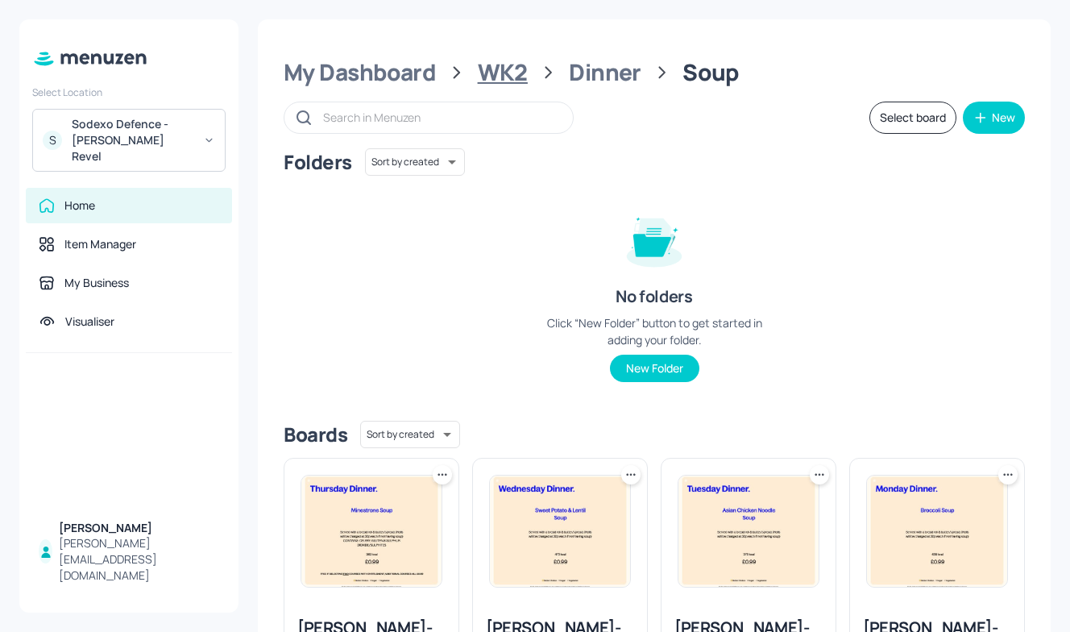
click at [484, 60] on div "WK2" at bounding box center [503, 72] width 50 height 29
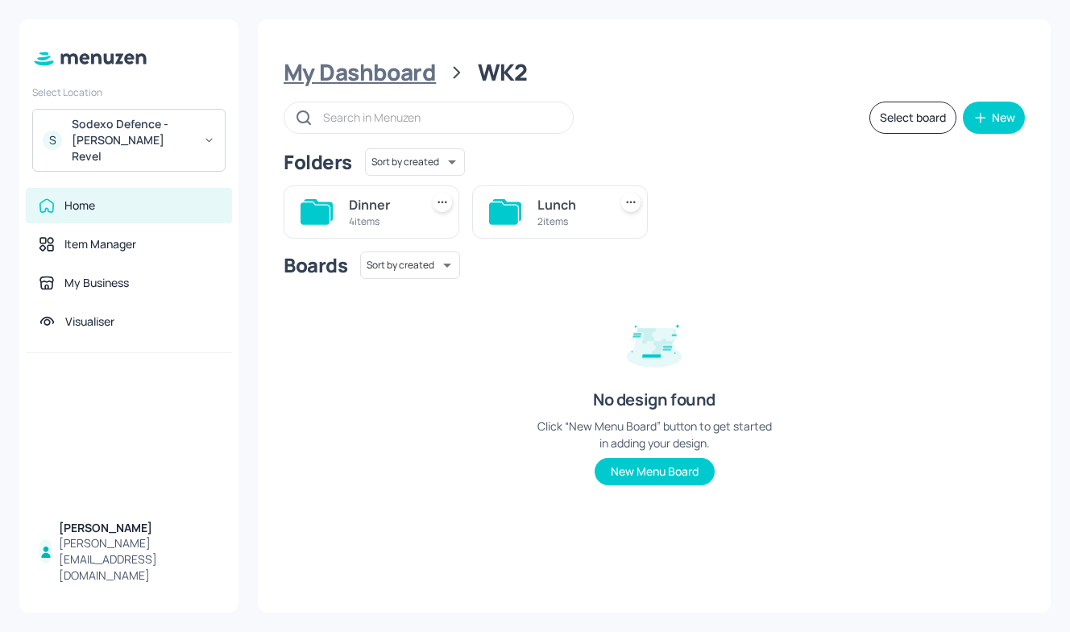
click at [356, 77] on div "My Dashboard" at bounding box center [360, 72] width 152 height 29
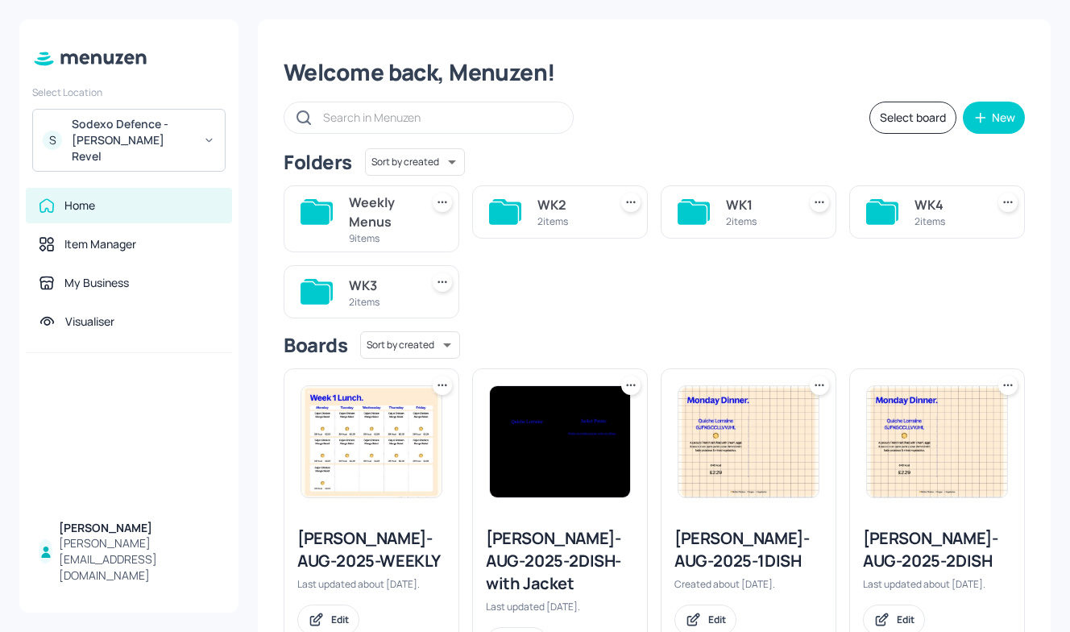
click at [388, 235] on div "9 items" at bounding box center [381, 238] width 64 height 14
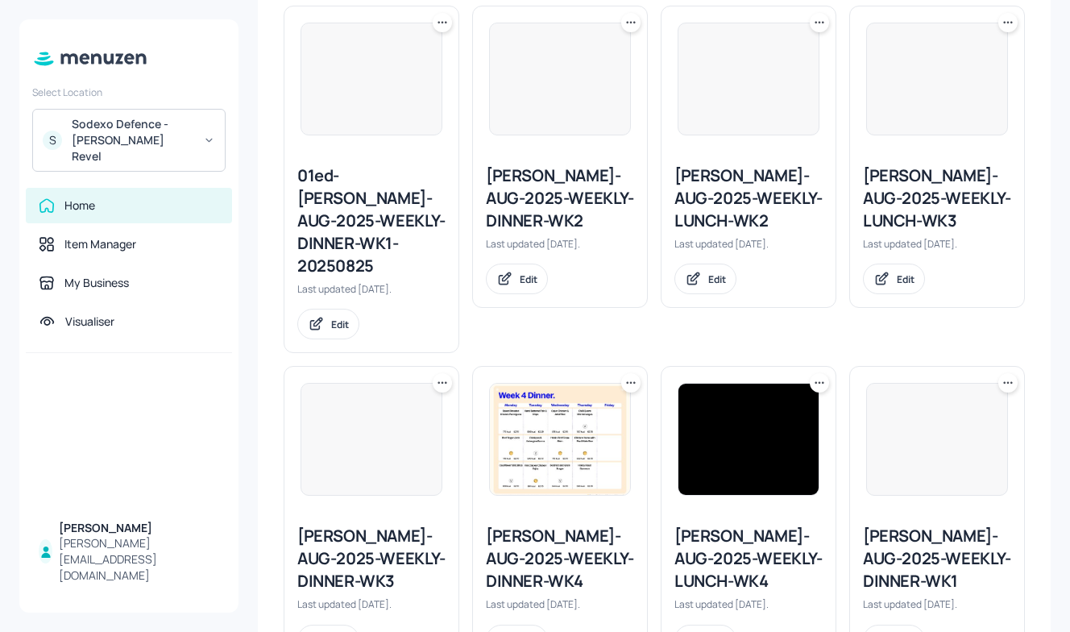
scroll to position [460, 0]
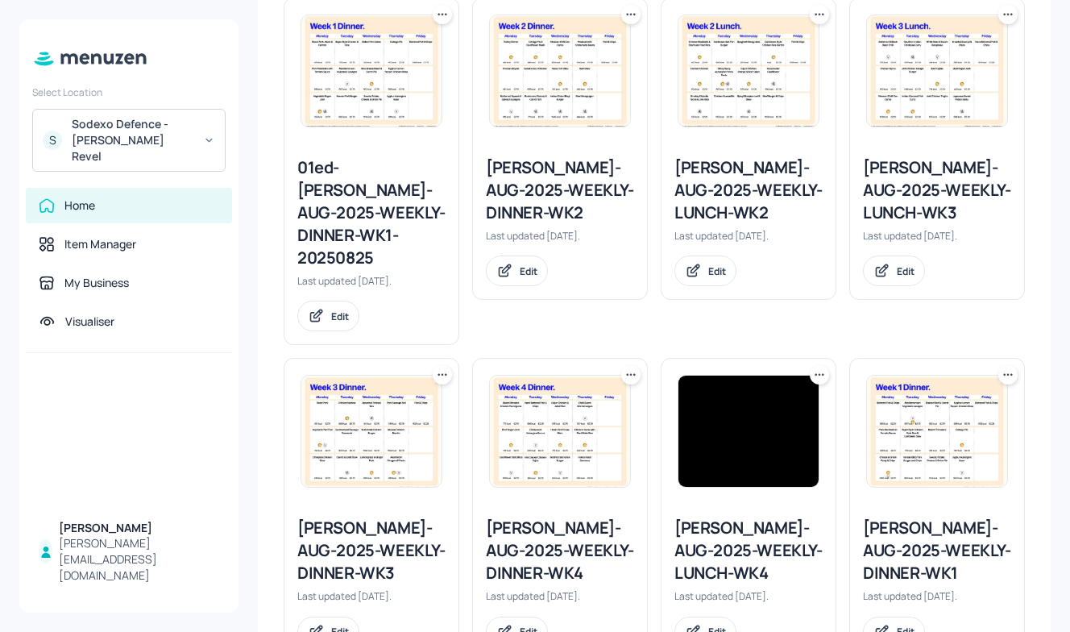
click at [584, 176] on div "Newbold-AUG-2025-WEEKLY-DINNER-WK2" at bounding box center [560, 190] width 148 height 68
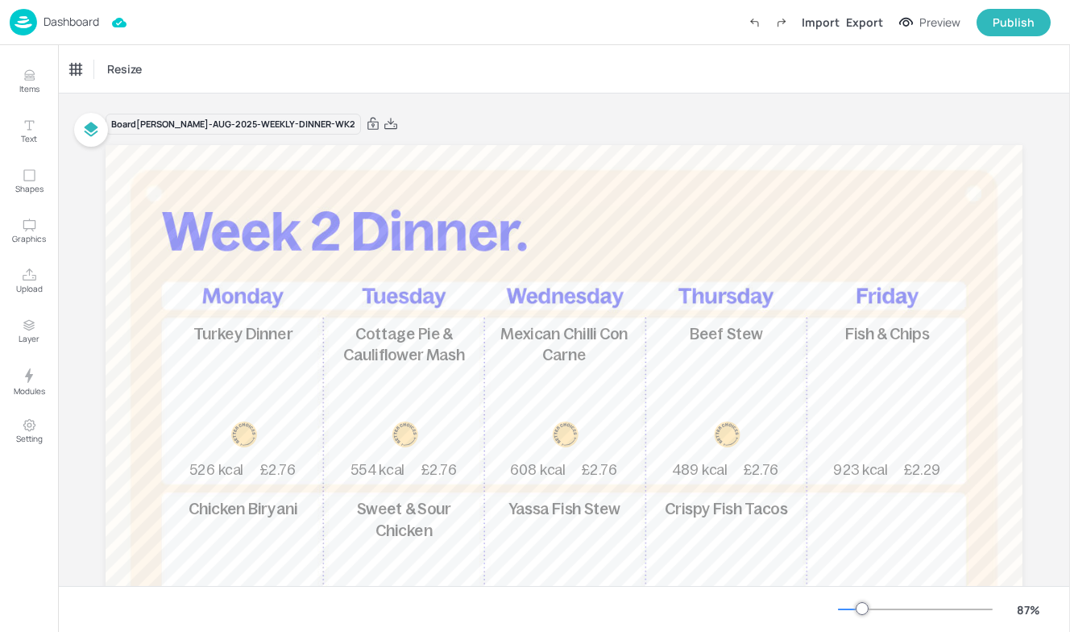
click at [215, 343] on p "Turkey Dinner" at bounding box center [243, 335] width 152 height 22
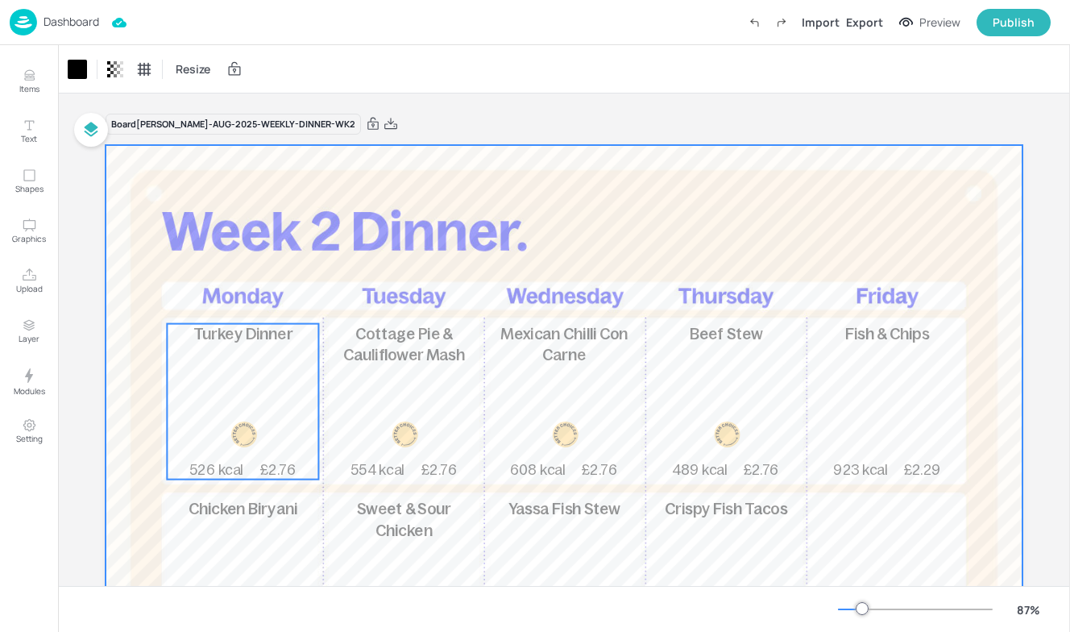
click at [256, 382] on div "Turkey Dinner 526 kcal £2.76" at bounding box center [243, 402] width 152 height 156
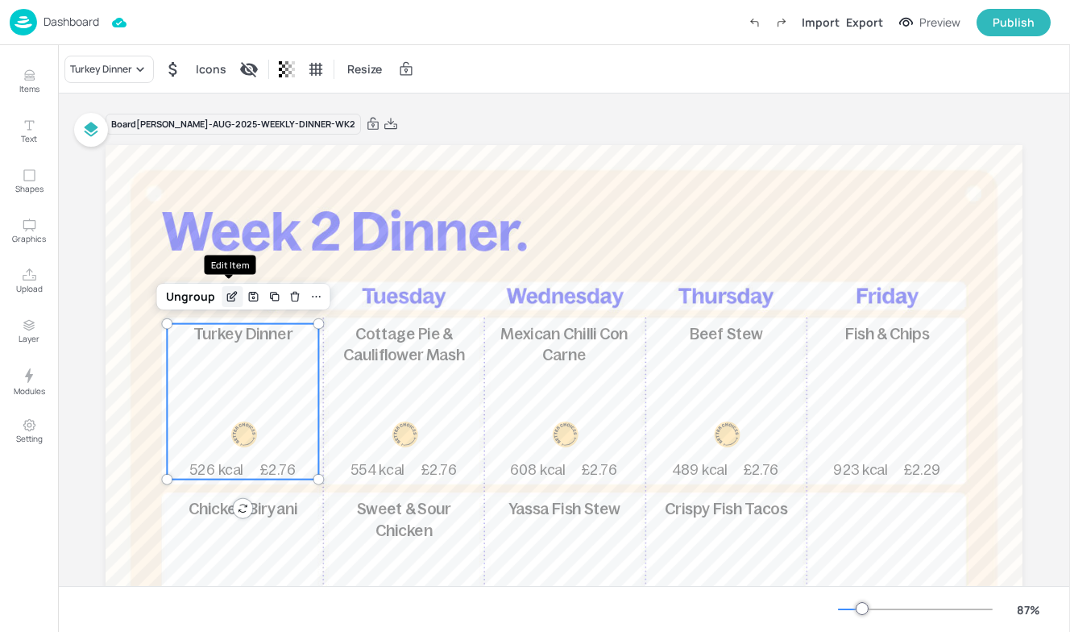
click at [230, 298] on icon "Edit Item" at bounding box center [233, 296] width 14 height 13
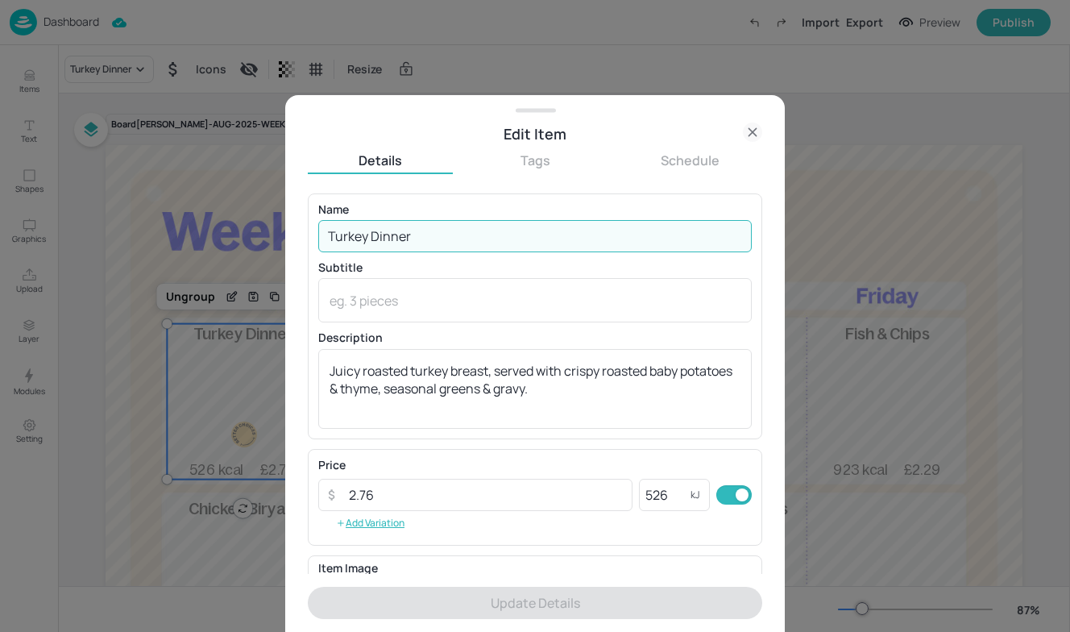
drag, startPoint x: 471, startPoint y: 241, endPoint x: 275, endPoint y: 239, distance: 195.9
click at [275, 239] on div "Edit Item Details Tags Schedule Name Turkey Dinner ​ Subtitle x ​ Description J…" at bounding box center [535, 316] width 1070 height 632
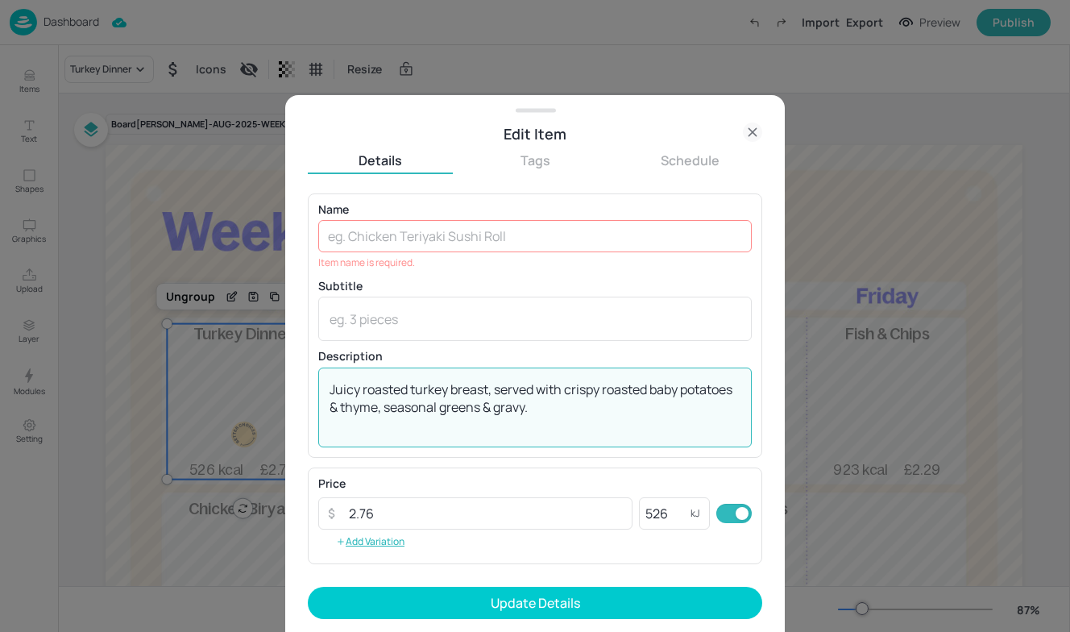
drag, startPoint x: 605, startPoint y: 426, endPoint x: 285, endPoint y: 380, distance: 323.3
click at [284, 380] on div "Edit Item Details Tags Schedule Name ​ Item name is required. Subtitle x ​ Desc…" at bounding box center [535, 316] width 1070 height 632
click at [173, 380] on div at bounding box center [535, 316] width 1070 height 632
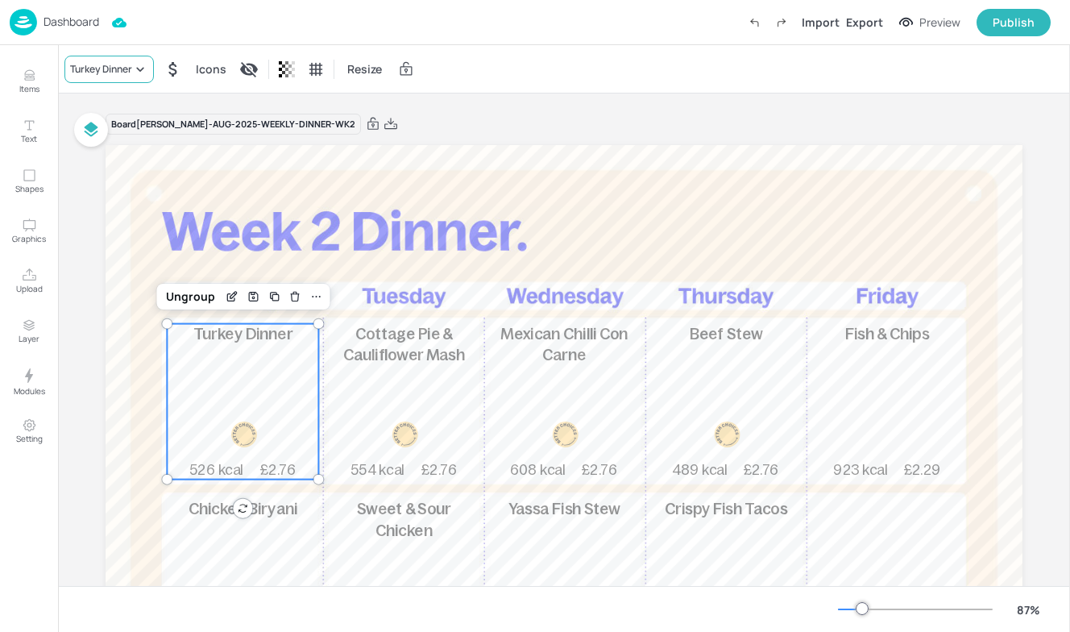
click at [135, 73] on icon at bounding box center [140, 69] width 16 height 16
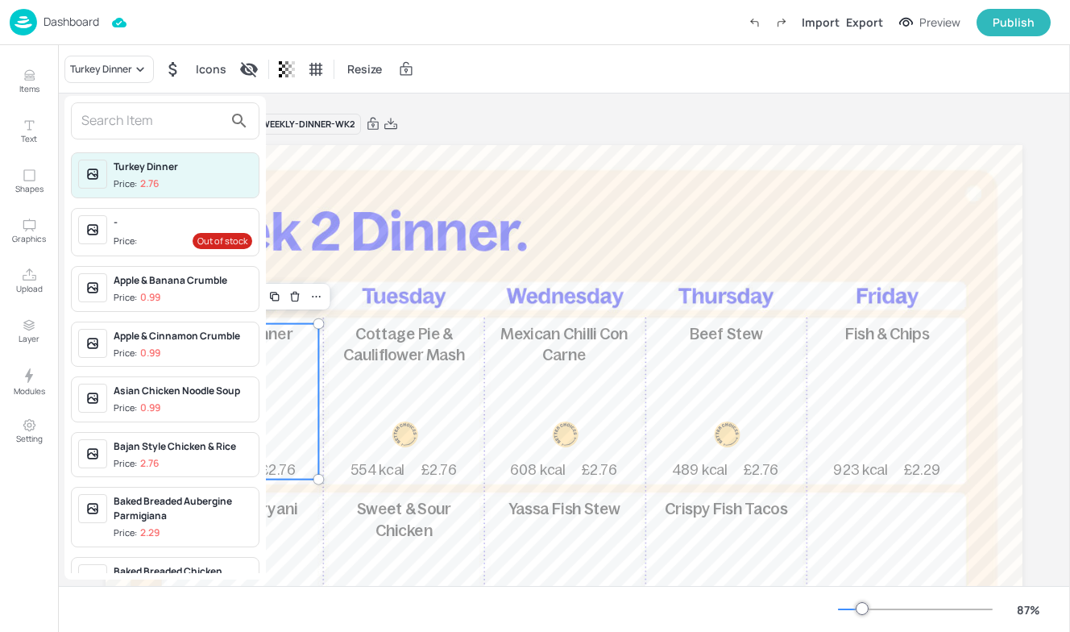
click at [434, 314] on div at bounding box center [535, 316] width 1070 height 632
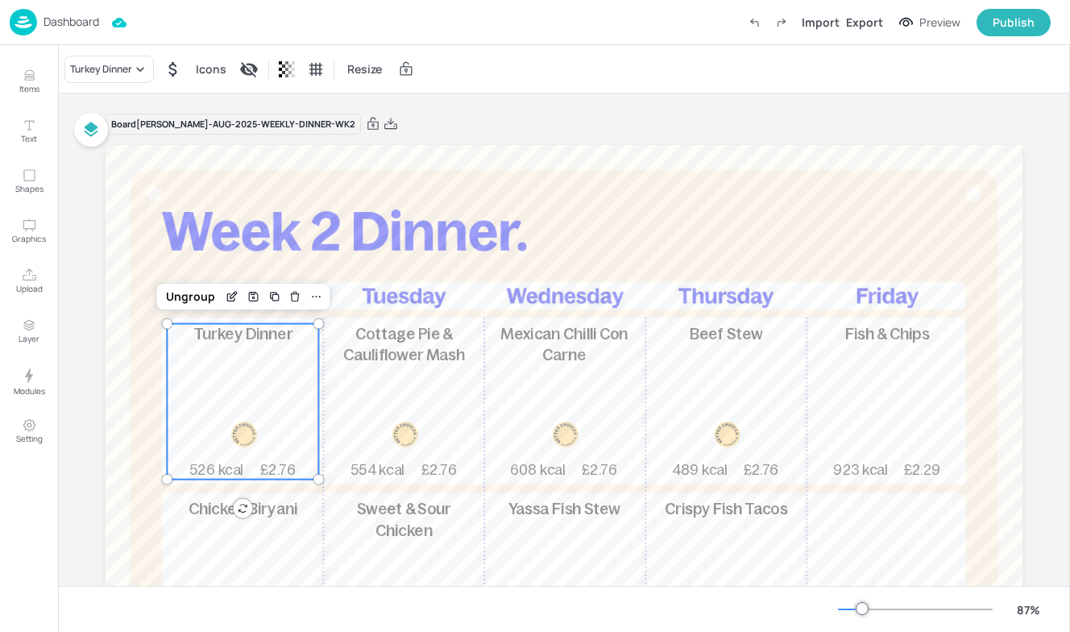
click at [269, 360] on div "Turkey Dinner 526 kcal £2.76" at bounding box center [243, 402] width 152 height 156
click at [232, 290] on icon "Edit Item" at bounding box center [233, 296] width 14 height 13
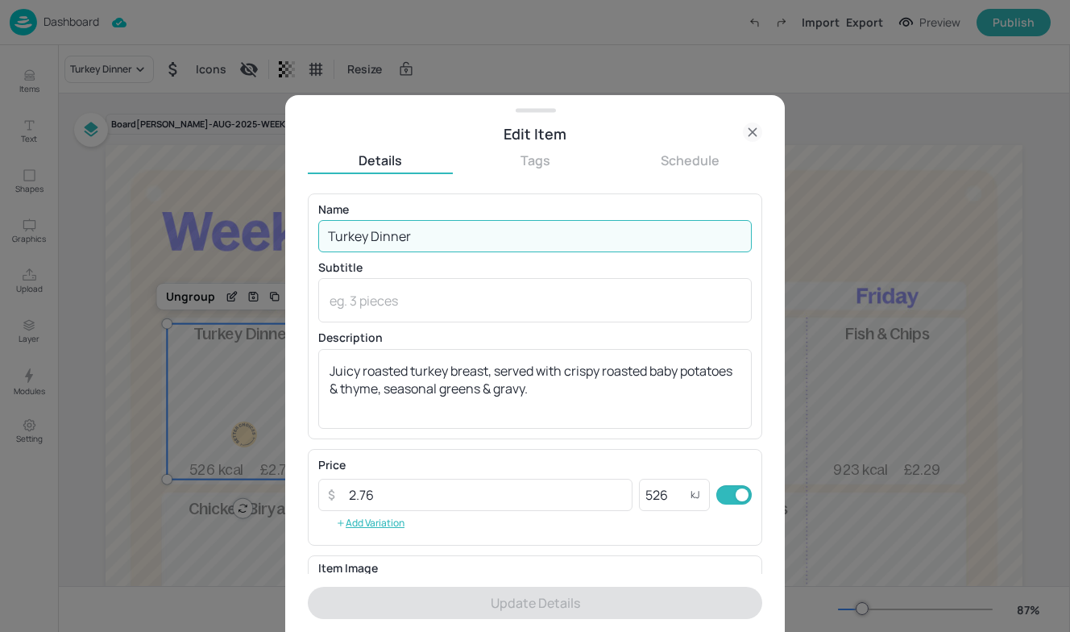
drag, startPoint x: 512, startPoint y: 237, endPoint x: 226, endPoint y: 235, distance: 286.2
click at [225, 235] on div "Edit Item Details Tags Schedule Name Turkey Dinner ​ Subtitle x ​ Description J…" at bounding box center [535, 316] width 1070 height 632
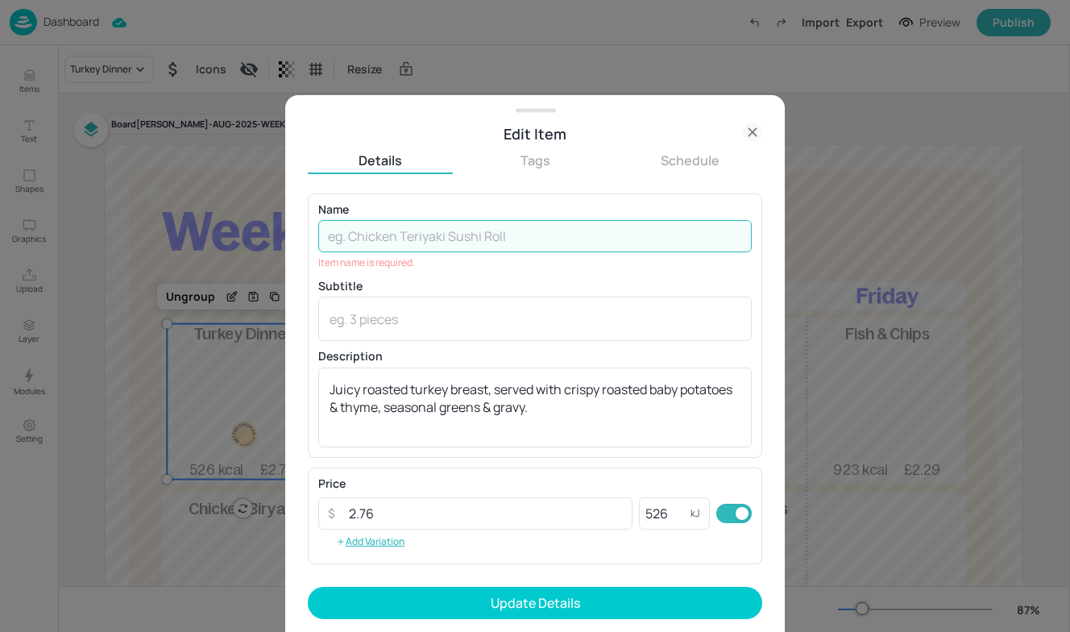
click at [165, 228] on div at bounding box center [535, 316] width 1070 height 632
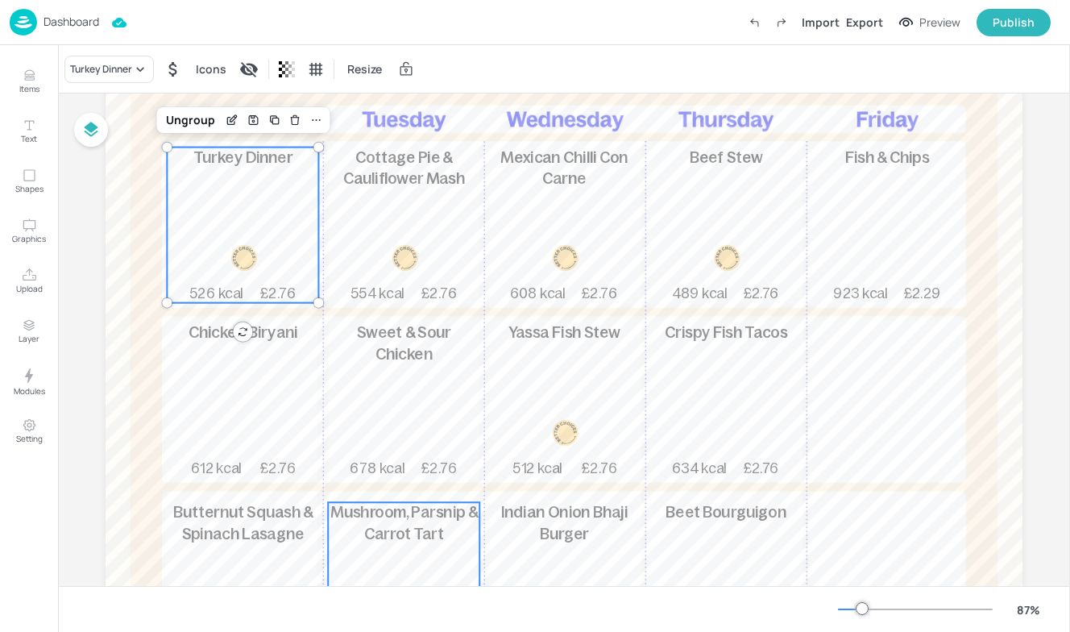
scroll to position [164, 0]
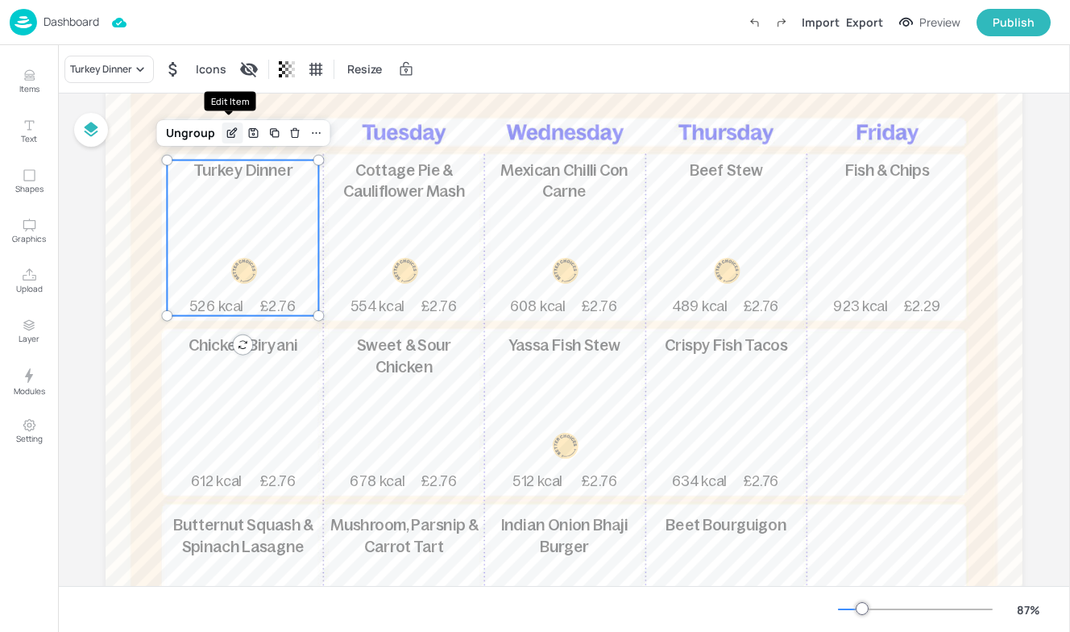
click at [231, 132] on icon "Edit Item" at bounding box center [233, 133] width 14 height 13
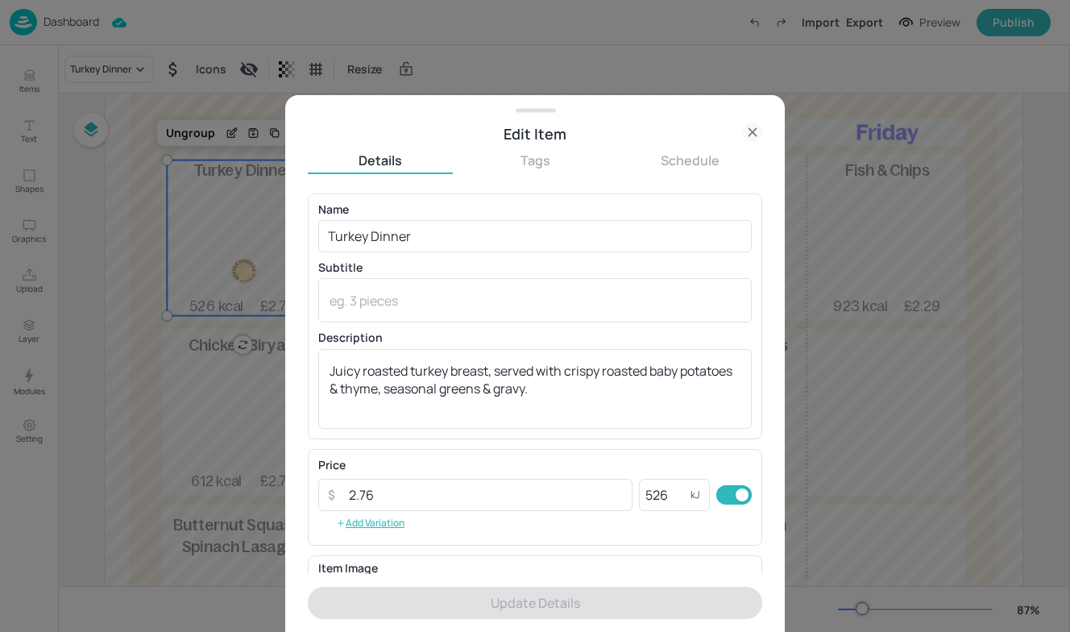
drag, startPoint x: 484, startPoint y: 259, endPoint x: 357, endPoint y: 252, distance: 127.5
click at [351, 252] on div "Name Turkey Dinner ​ Subtitle x ​ Description Juicy roasted turkey breast, serv…" at bounding box center [535, 316] width 434 height 225
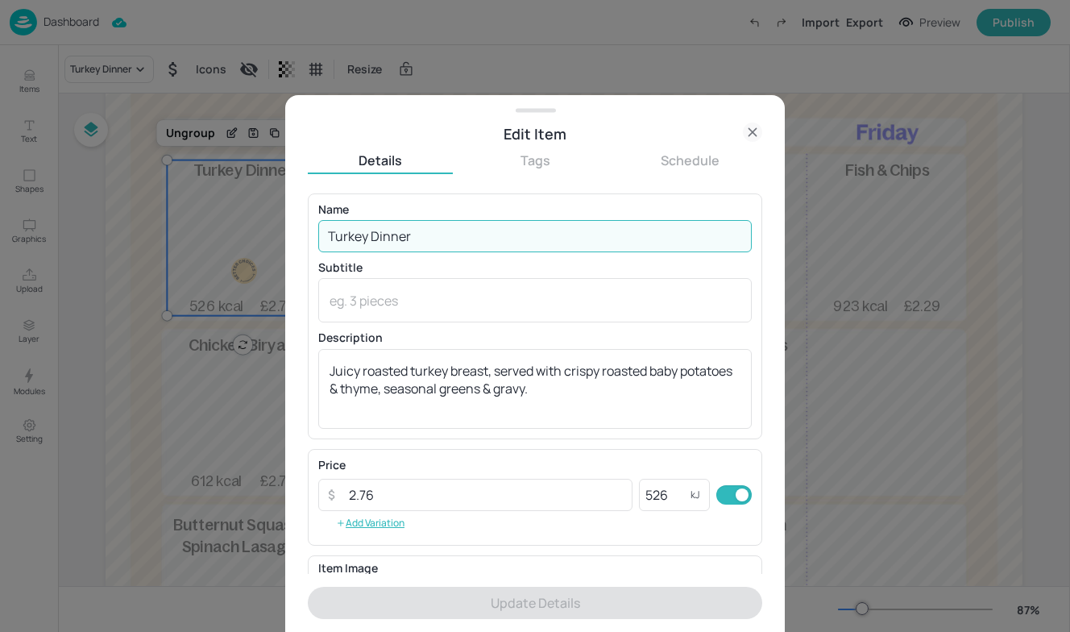
drag, startPoint x: 424, startPoint y: 243, endPoint x: 218, endPoint y: 235, distance: 206.5
click at [218, 235] on div "Edit Item Details Tags Schedule Name Turkey Dinner ​ Subtitle x ​ Description J…" at bounding box center [535, 316] width 1070 height 632
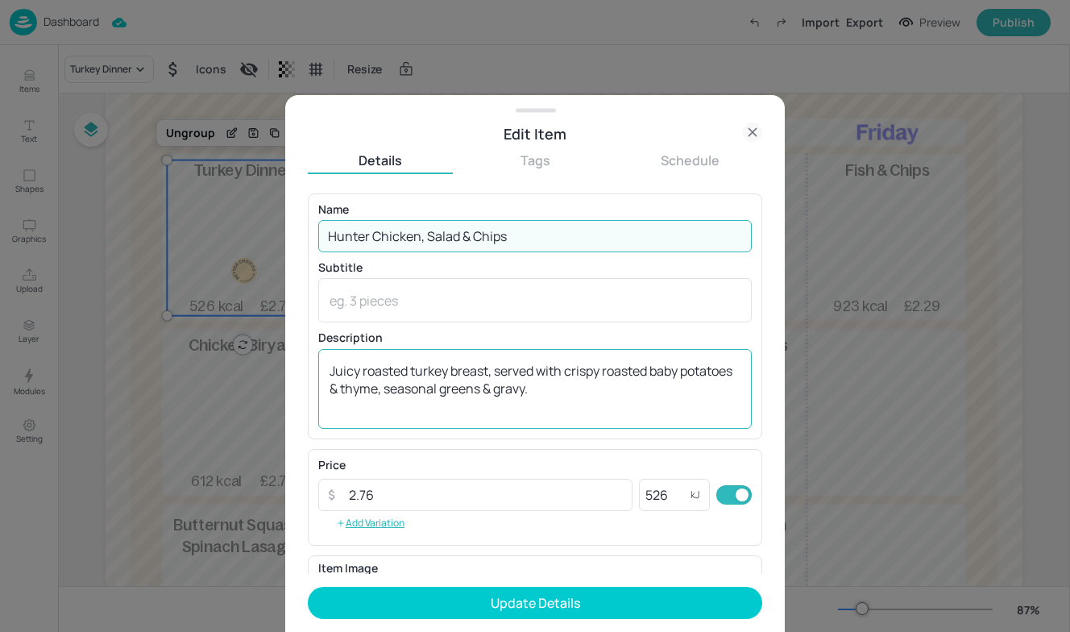
type input "Hunter Chicken, Salad & Chips"
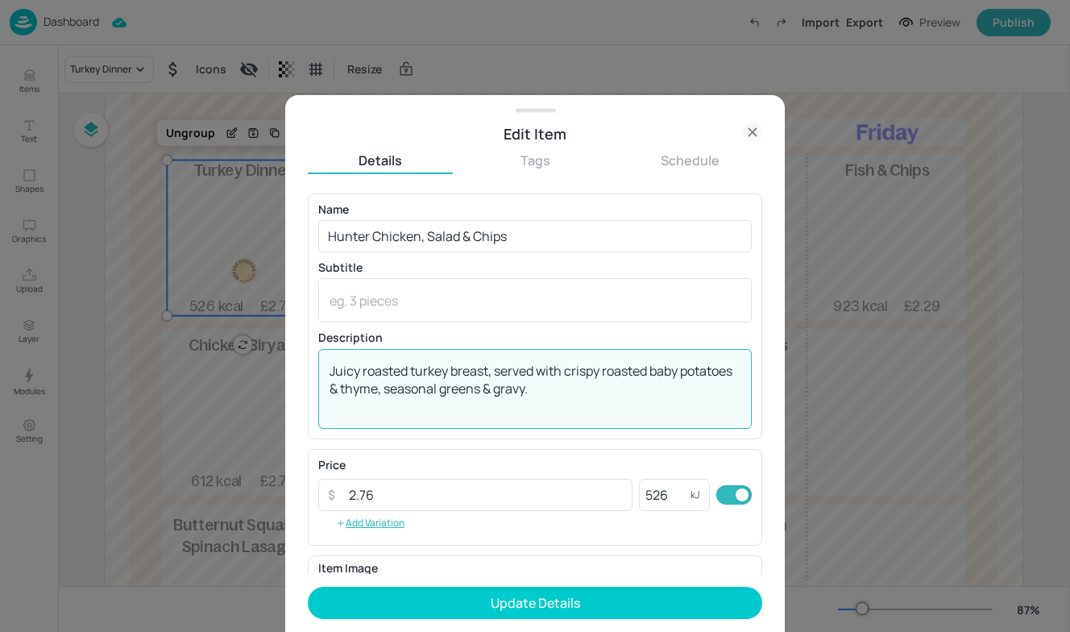
drag, startPoint x: 610, startPoint y: 397, endPoint x: 244, endPoint y: 358, distance: 368.0
click at [242, 358] on div "Edit Item Details Tags Schedule Name Hunter Chicken, Salad & Chips ​ Subtitle x…" at bounding box center [535, 316] width 1070 height 632
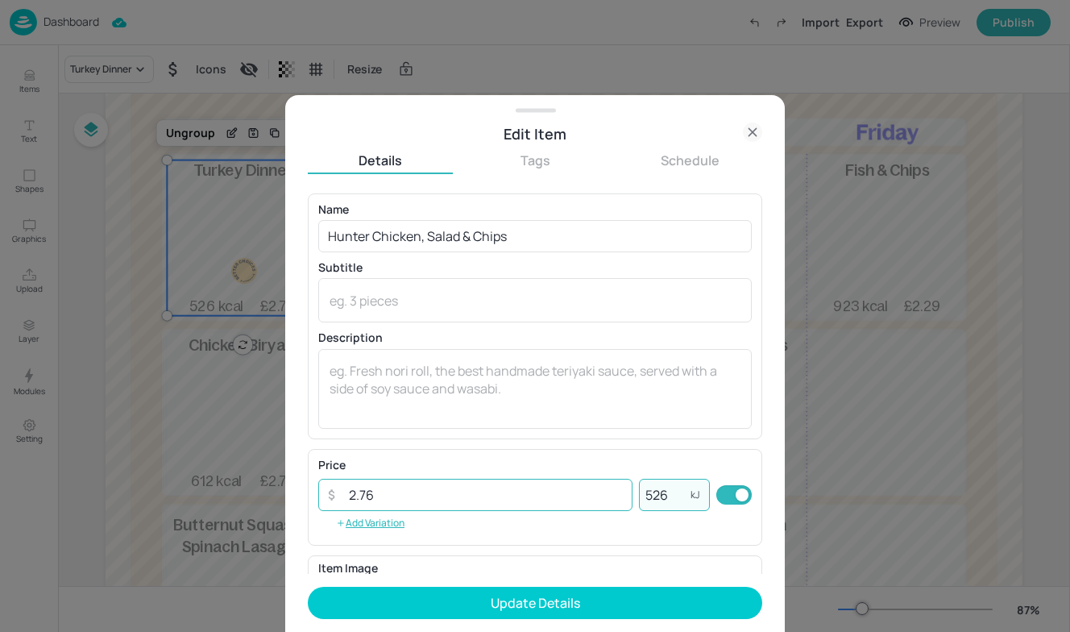
drag, startPoint x: 604, startPoint y: 488, endPoint x: 522, endPoint y: 484, distance: 82.3
click at [522, 484] on div "​ 2.76 ​ 526 kJ ​" at bounding box center [535, 495] width 434 height 32
type input "888"
click at [447, 514] on div "Price ​ 2.76 ​ 888 kJ ​ Add Variation" at bounding box center [535, 497] width 434 height 76
click at [435, 496] on input "2.76" at bounding box center [485, 495] width 293 height 32
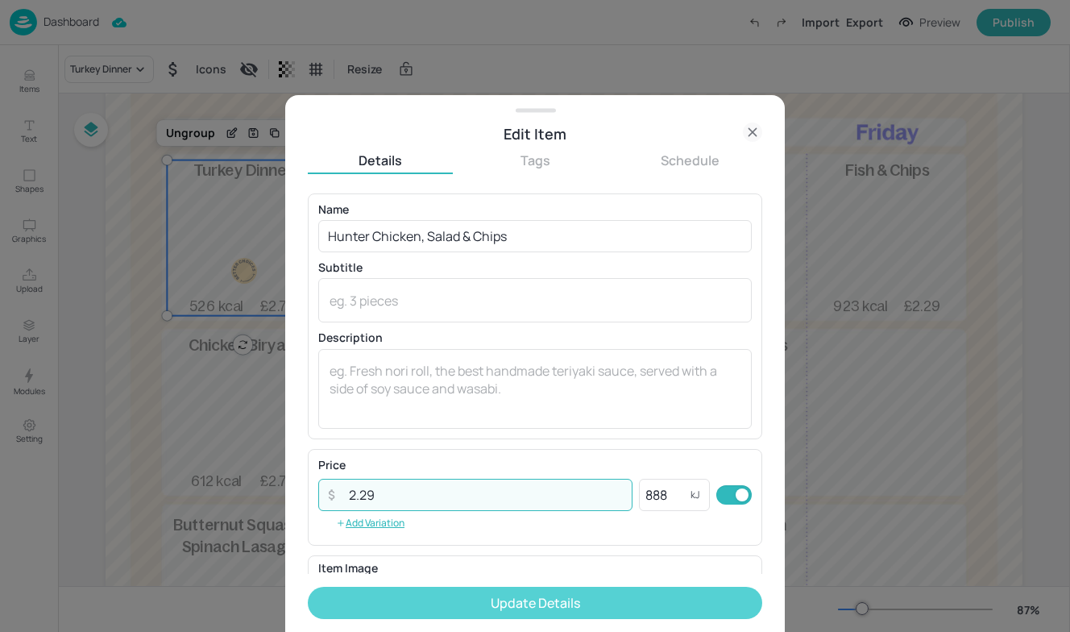
type input "2.29"
click at [486, 604] on button "Update Details" at bounding box center [535, 603] width 455 height 32
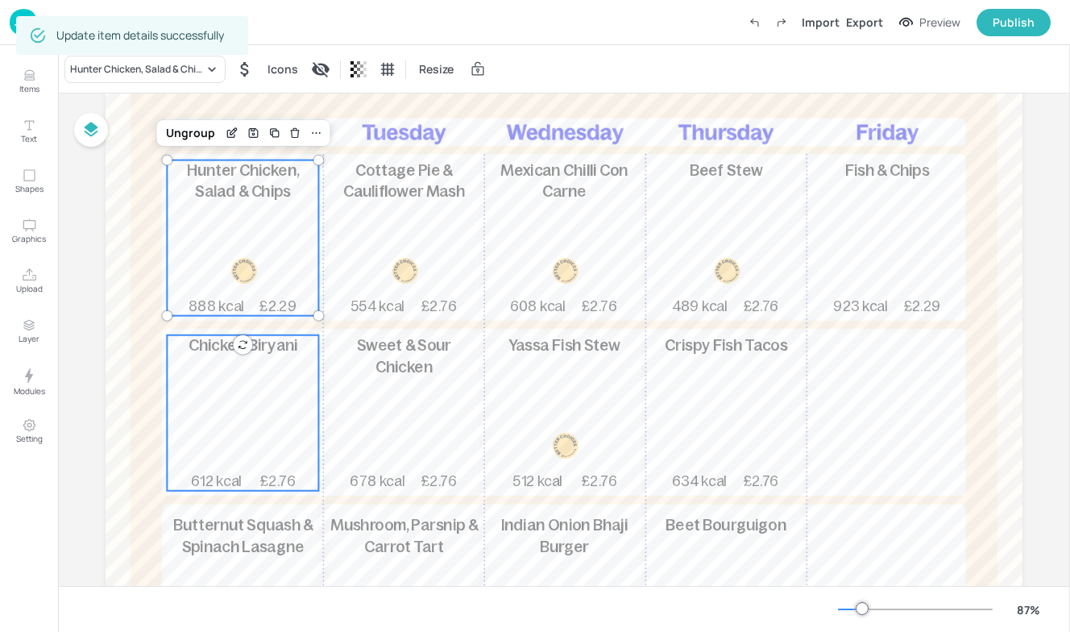
click at [263, 359] on div "Chicken Biryani 612 kcal £2.76" at bounding box center [243, 413] width 152 height 156
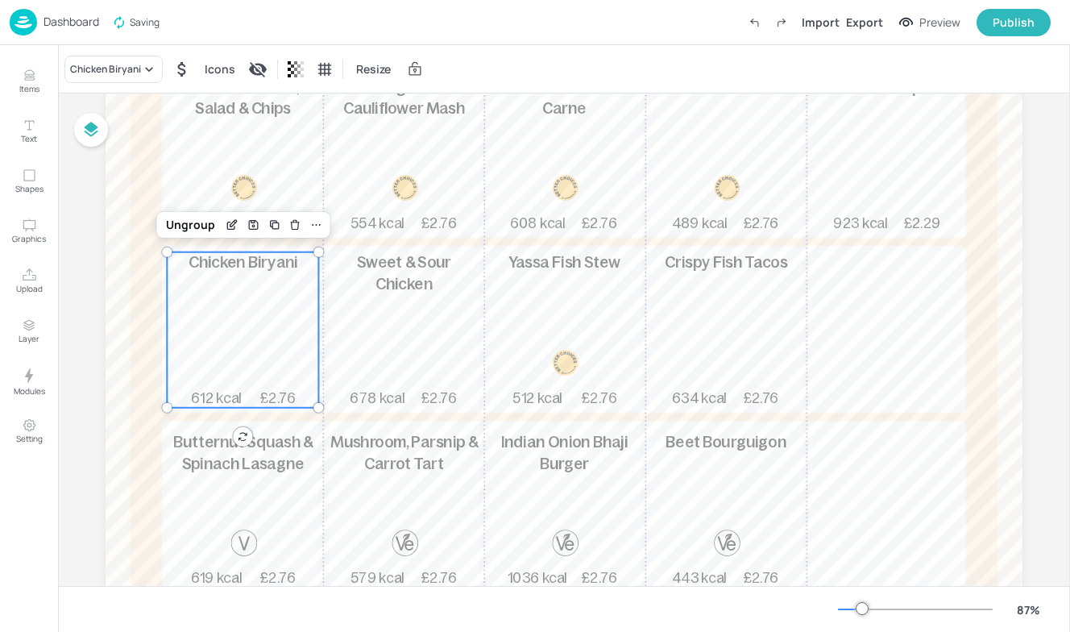
scroll to position [251, 0]
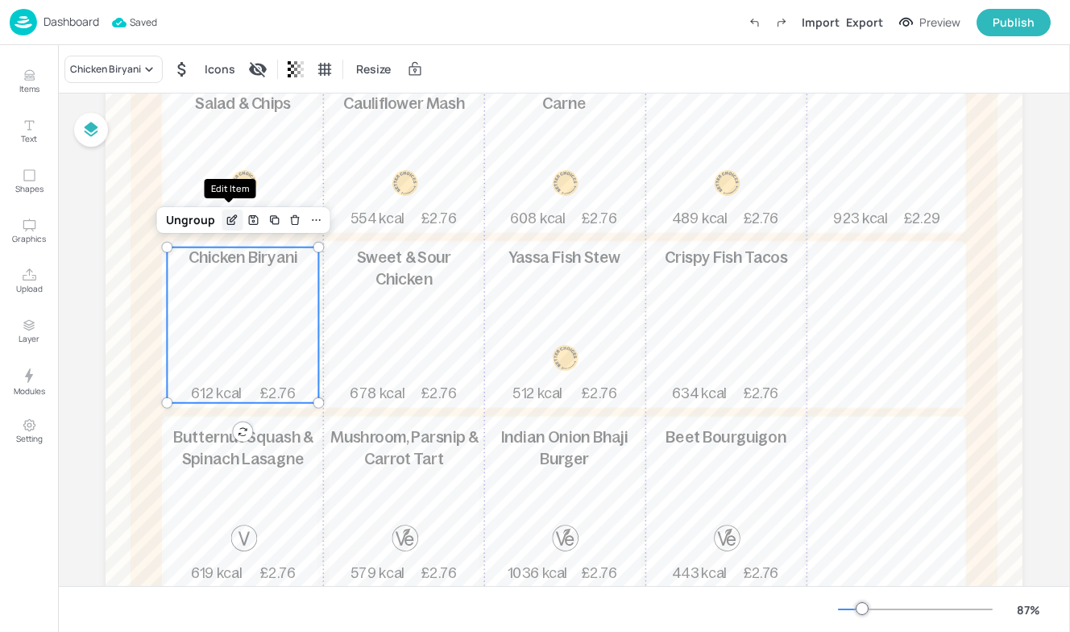
click at [234, 222] on icon "Edit Item" at bounding box center [233, 220] width 14 height 13
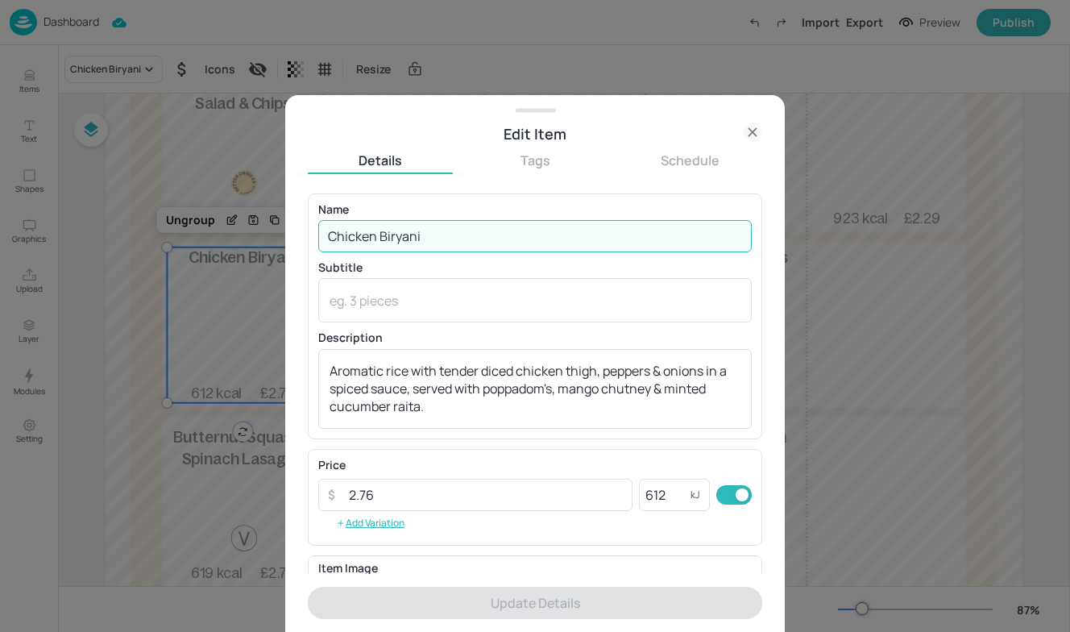
drag, startPoint x: 443, startPoint y: 239, endPoint x: 139, endPoint y: 225, distance: 304.2
click at [139, 225] on div "Edit Item Details Tags Schedule Name Chicken Biryani ​ Subtitle x ​ Description…" at bounding box center [535, 316] width 1070 height 632
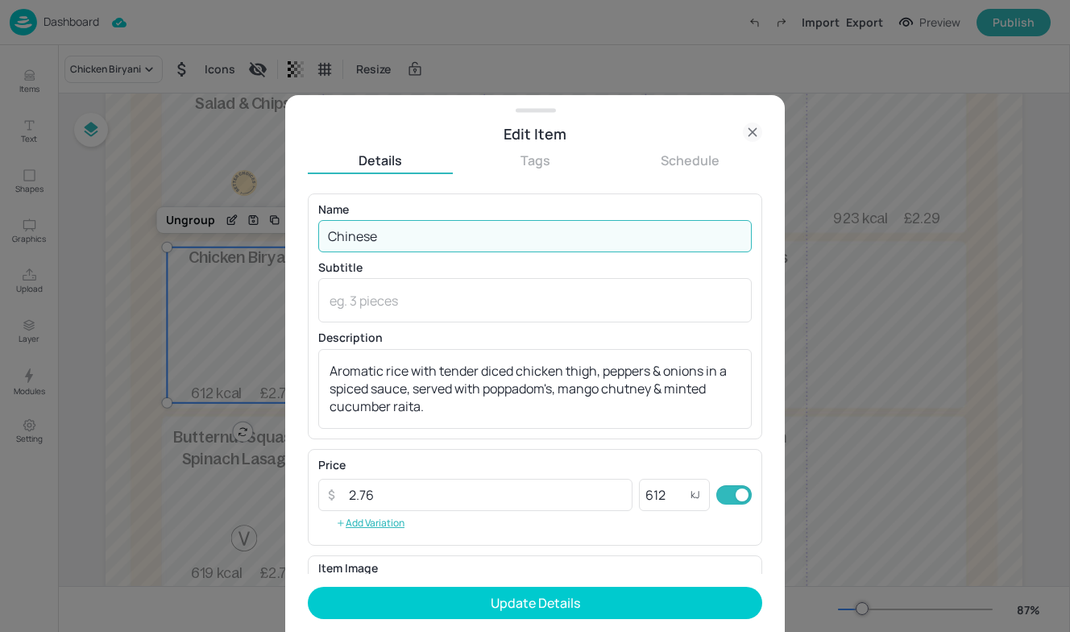
type input "Chinese"
drag, startPoint x: 391, startPoint y: 240, endPoint x: 135, endPoint y: 187, distance: 261.8
click at [135, 187] on div "Edit Item Details Tags Schedule Name Chinese ​ Subtitle x ​ Description Aromati…" at bounding box center [535, 316] width 1070 height 632
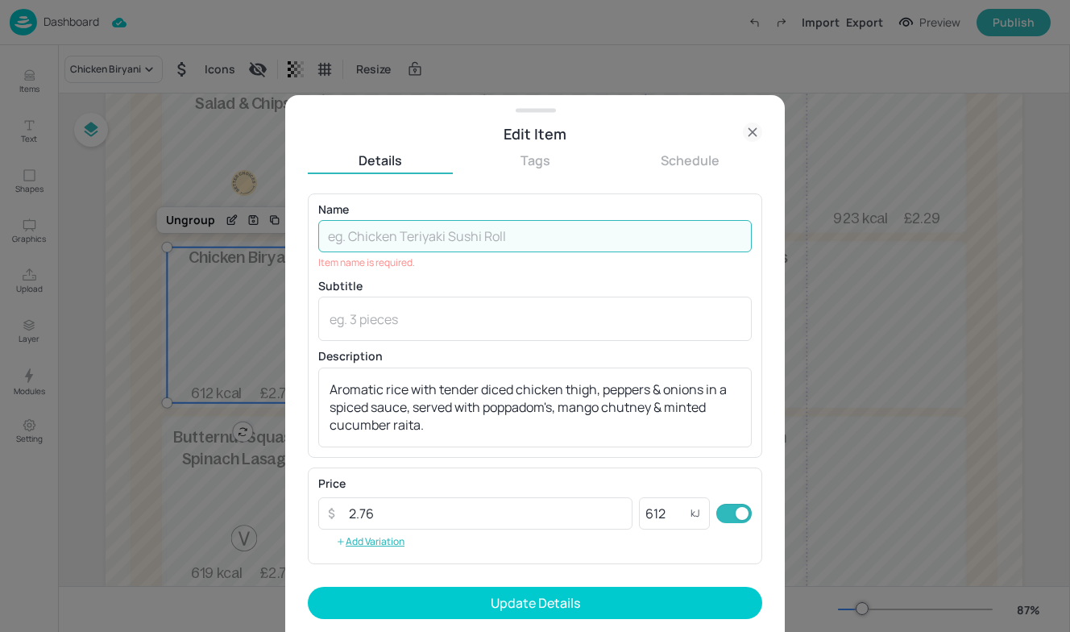
paste input "Chinese Meatballs & Szechuan Fried Rice"
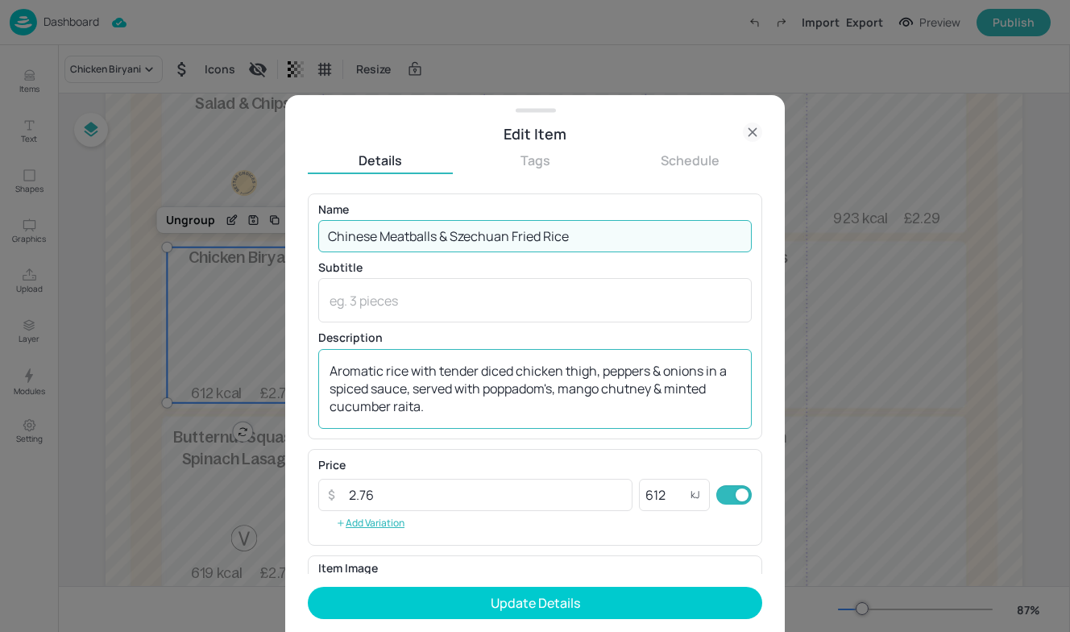
type input "Chinese Meatballs & Szechuan Fried Rice"
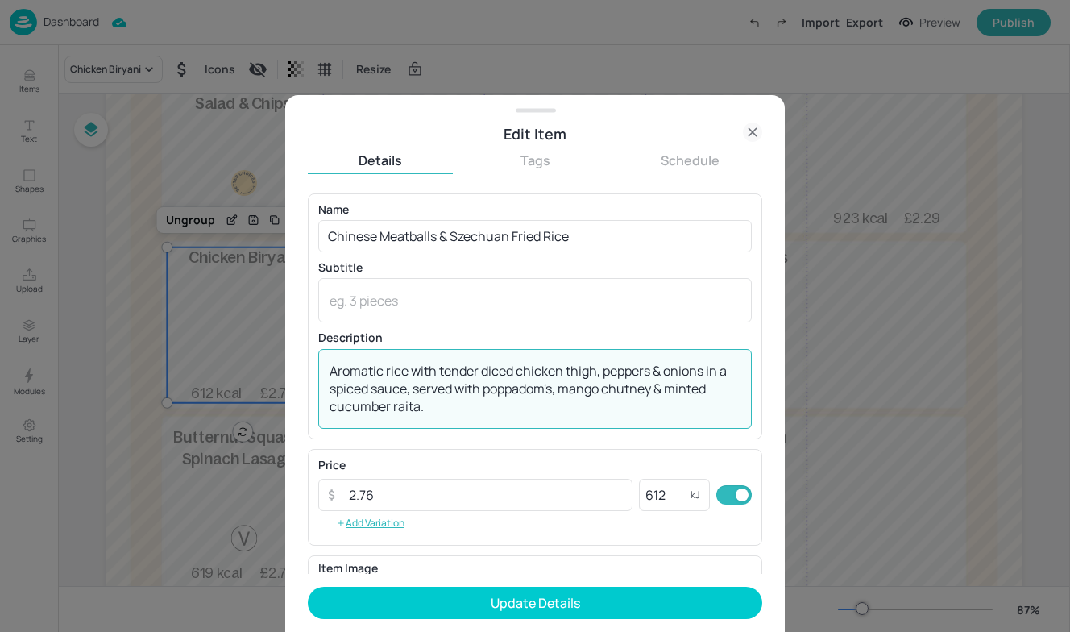
drag, startPoint x: 431, startPoint y: 408, endPoint x: 276, endPoint y: 328, distance: 174.8
click at [276, 328] on div "Edit Item Details Tags Schedule Name Chinese Meatballs & Szechuan Fried Rice ​ …" at bounding box center [535, 316] width 1070 height 632
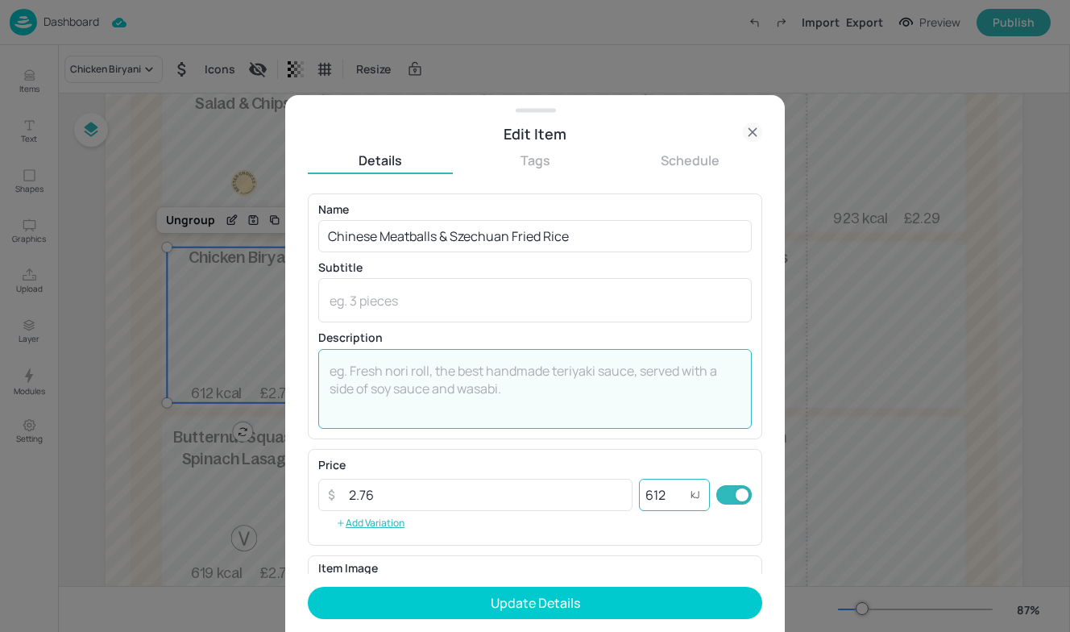
click at [665, 494] on input "612" at bounding box center [665, 495] width 52 height 32
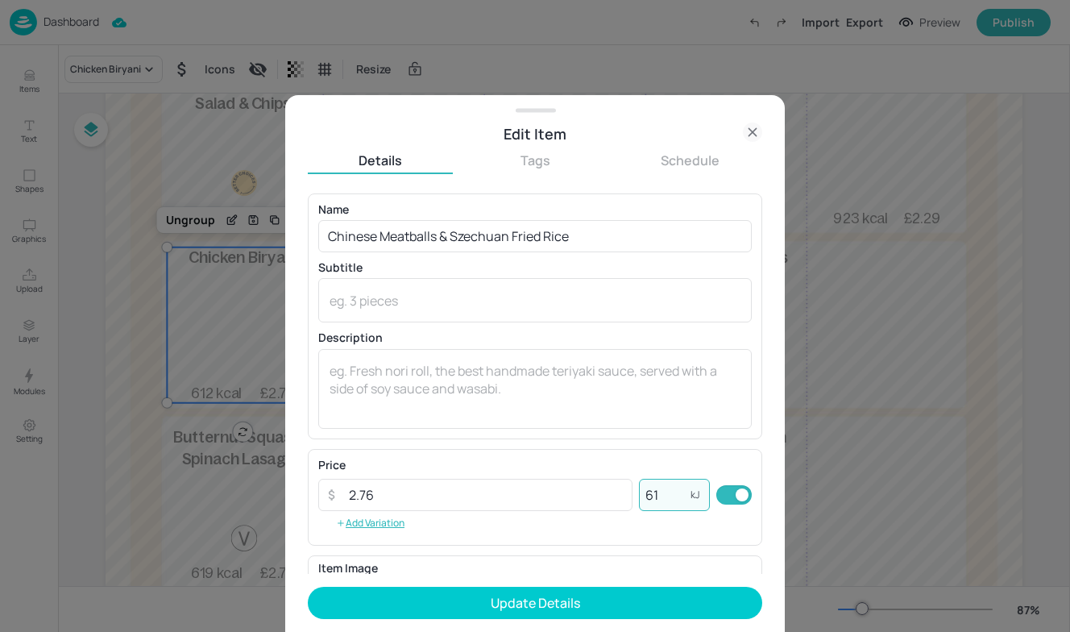
type input "6"
type input "487"
click at [455, 492] on input "2.76" at bounding box center [485, 495] width 293 height 32
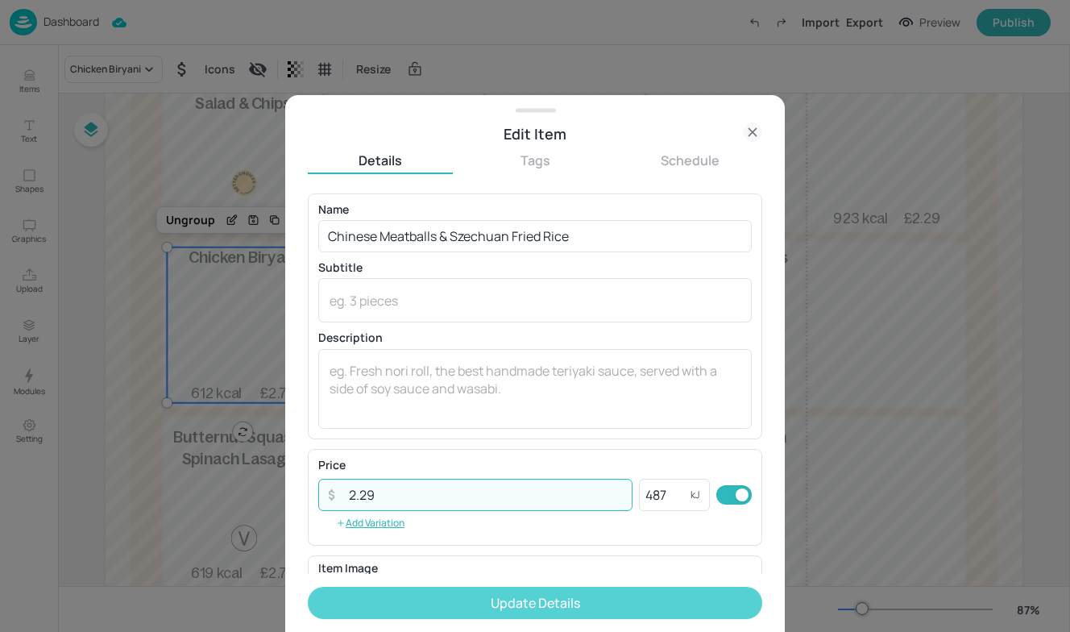
type input "2.29"
click at [556, 612] on button "Update Details" at bounding box center [535, 603] width 455 height 32
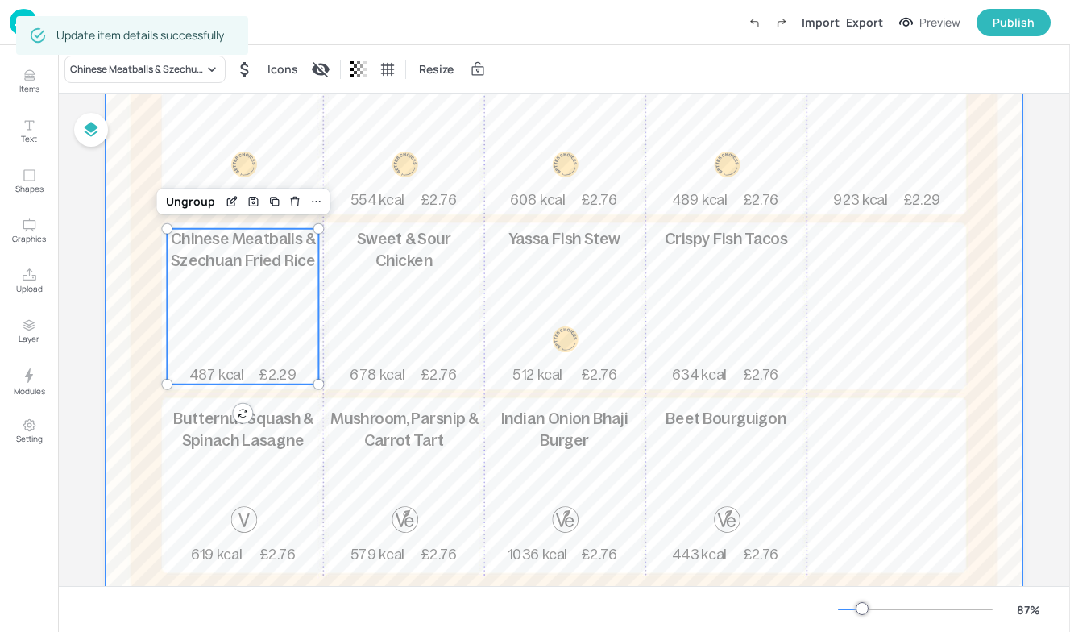
scroll to position [277, 0]
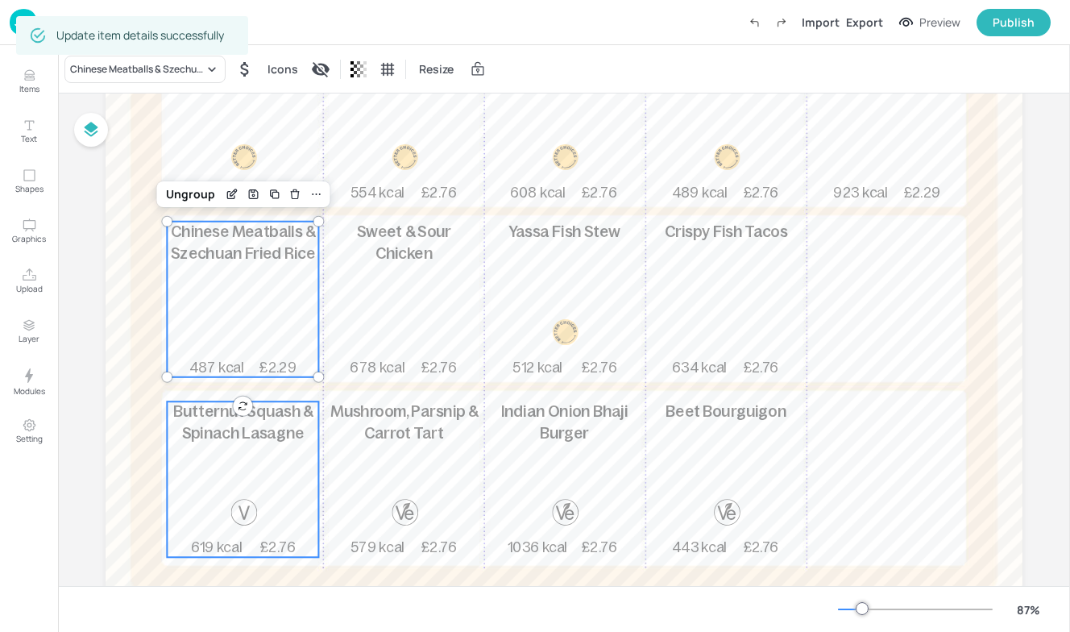
click at [277, 420] on span "Butternut Squash & Spinach Lasagne" at bounding box center [243, 422] width 140 height 39
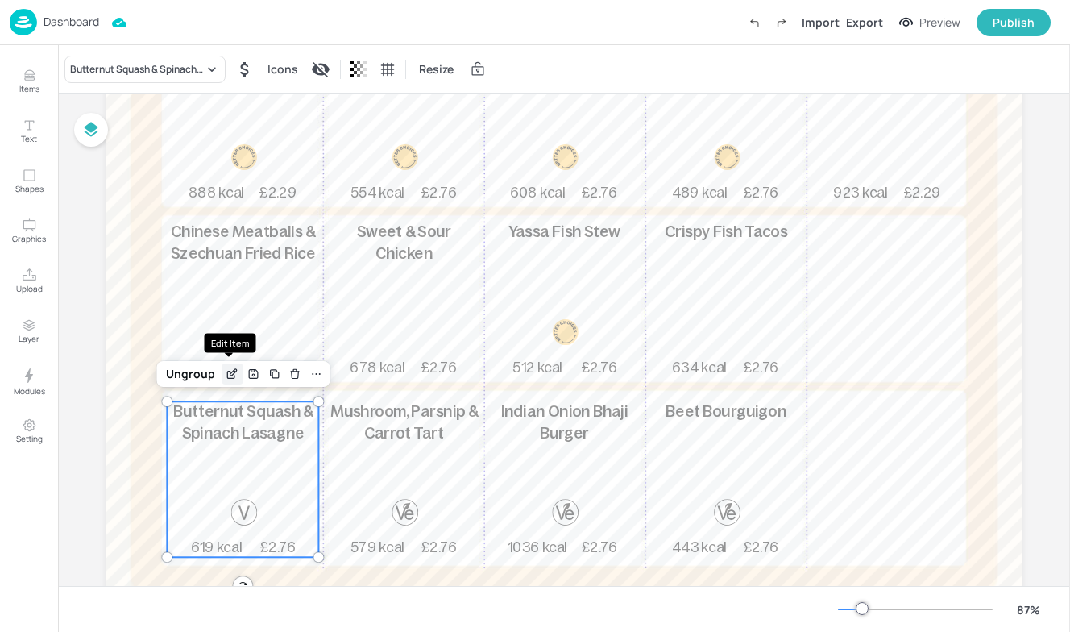
click at [233, 368] on icon "Edit Item" at bounding box center [233, 374] width 14 height 13
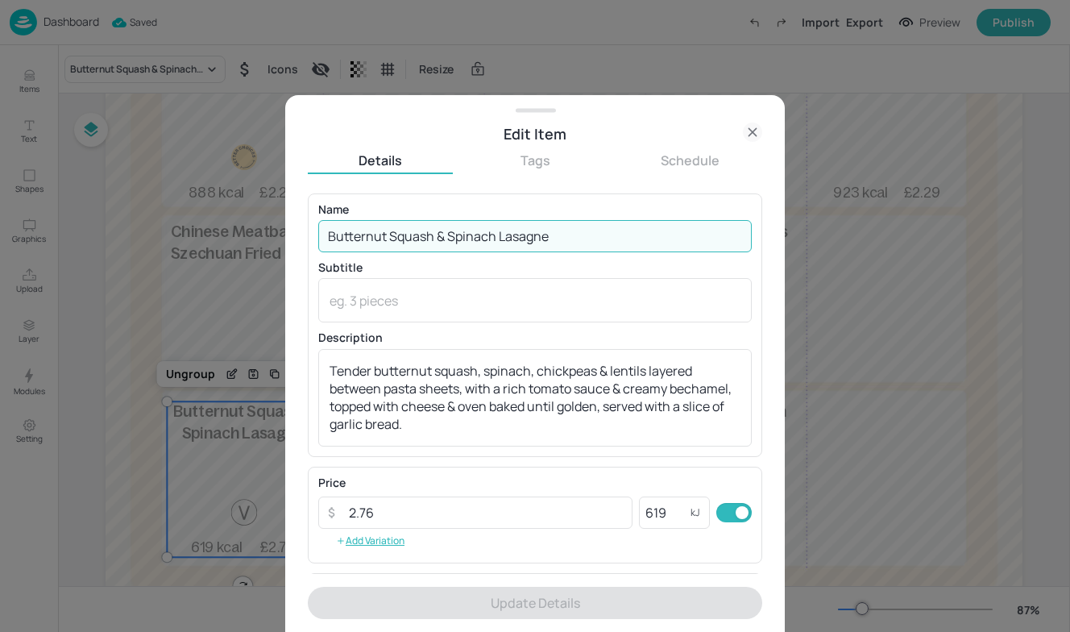
drag, startPoint x: 611, startPoint y: 231, endPoint x: 132, endPoint y: 219, distance: 479.0
click at [132, 219] on div "Edit Item Details Tags Schedule Name Butternut Squash & Spinach Lasagne ​ Subti…" at bounding box center [535, 316] width 1070 height 632
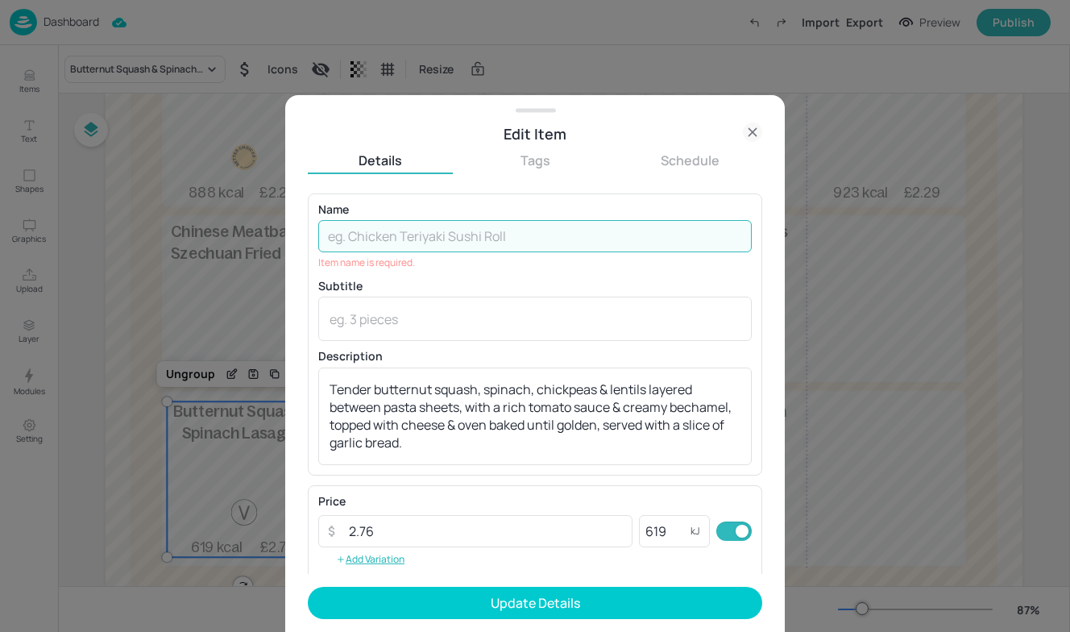
paste input "Smokey Chipotle Tacos & Lime Rice"
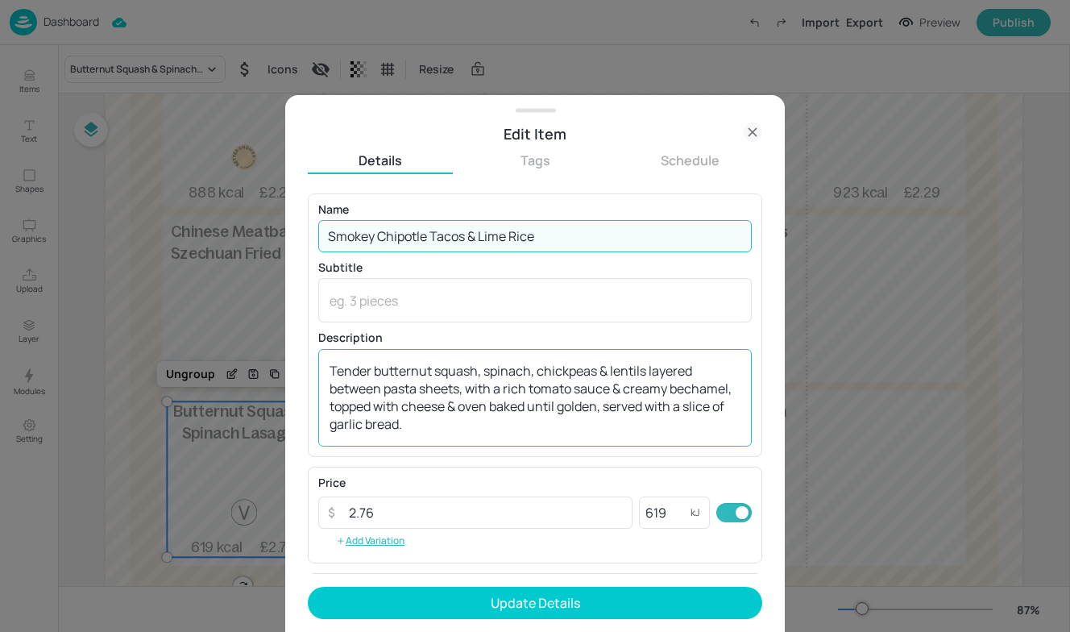
type input "Smokey Chipotle Tacos & Lime Rice"
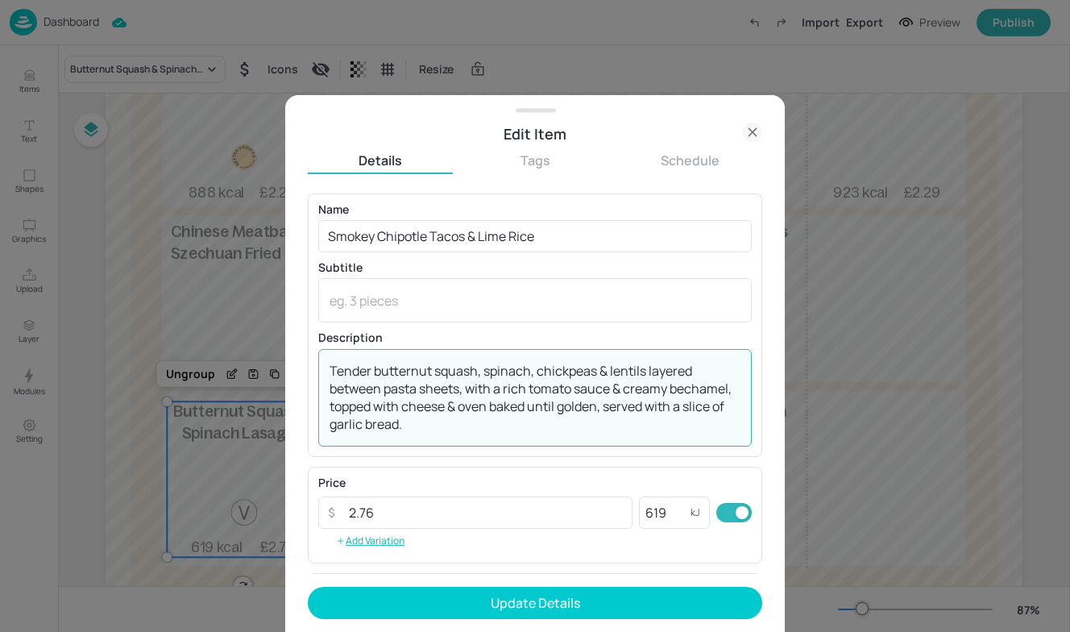
drag, startPoint x: 434, startPoint y: 422, endPoint x: 247, endPoint y: 326, distance: 209.8
click at [247, 326] on div "Edit Item Details Tags Schedule Name Smokey Chipotle Tacos & Lime Rice ​ Subtit…" at bounding box center [535, 316] width 1070 height 632
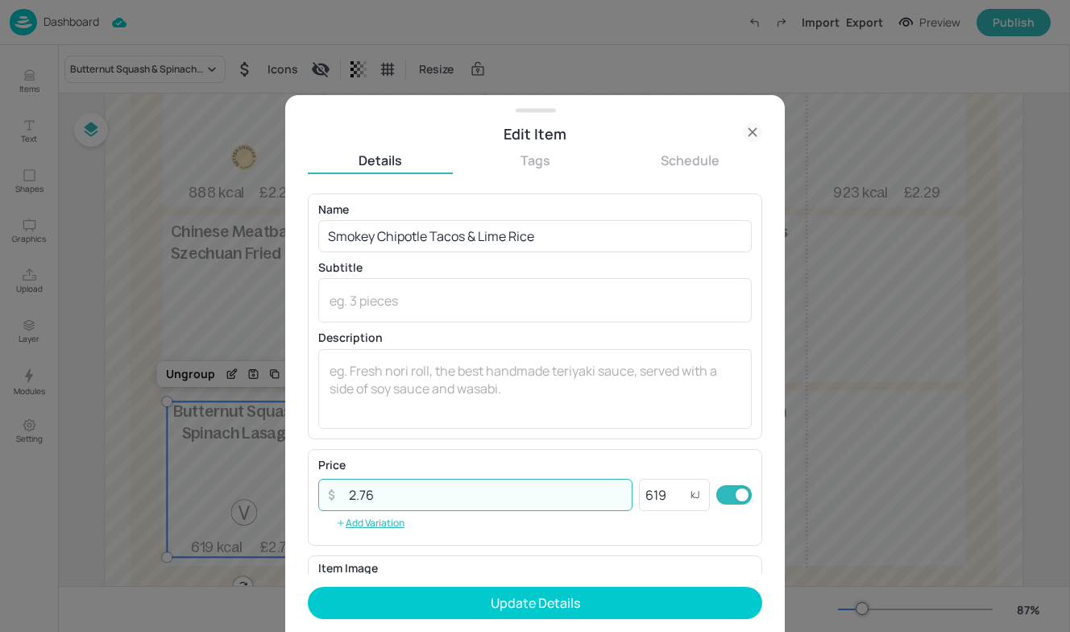
click at [409, 492] on input "2.76" at bounding box center [485, 495] width 293 height 32
type input "2.29"
drag, startPoint x: 670, startPoint y: 493, endPoint x: 576, endPoint y: 492, distance: 94.3
click at [576, 492] on div "​ 2.29 ​ 619 kJ ​" at bounding box center [535, 495] width 434 height 32
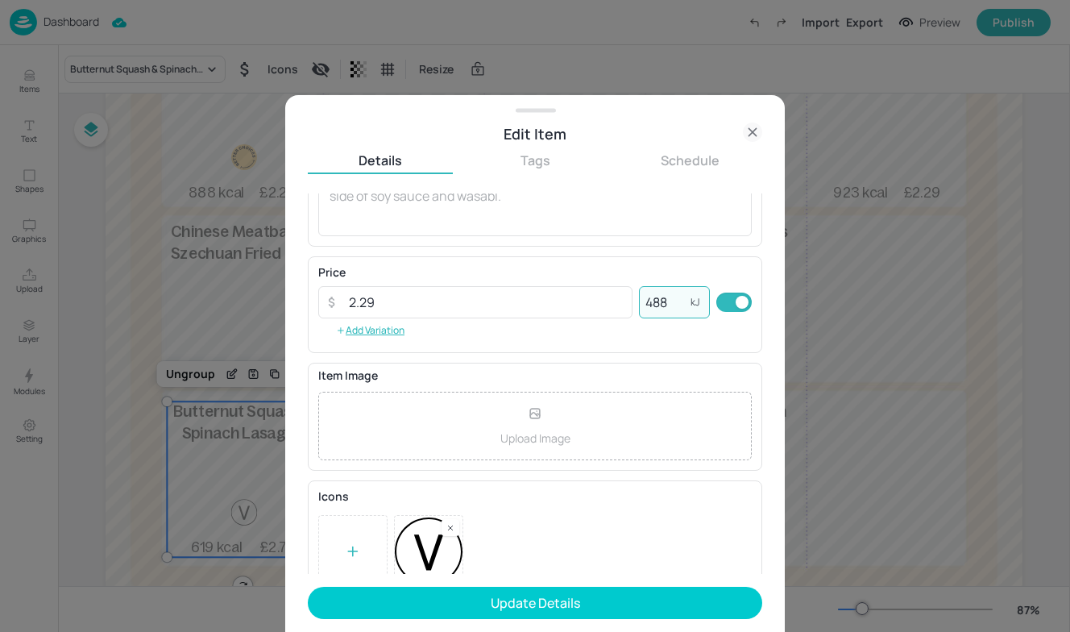
scroll to position [217, 0]
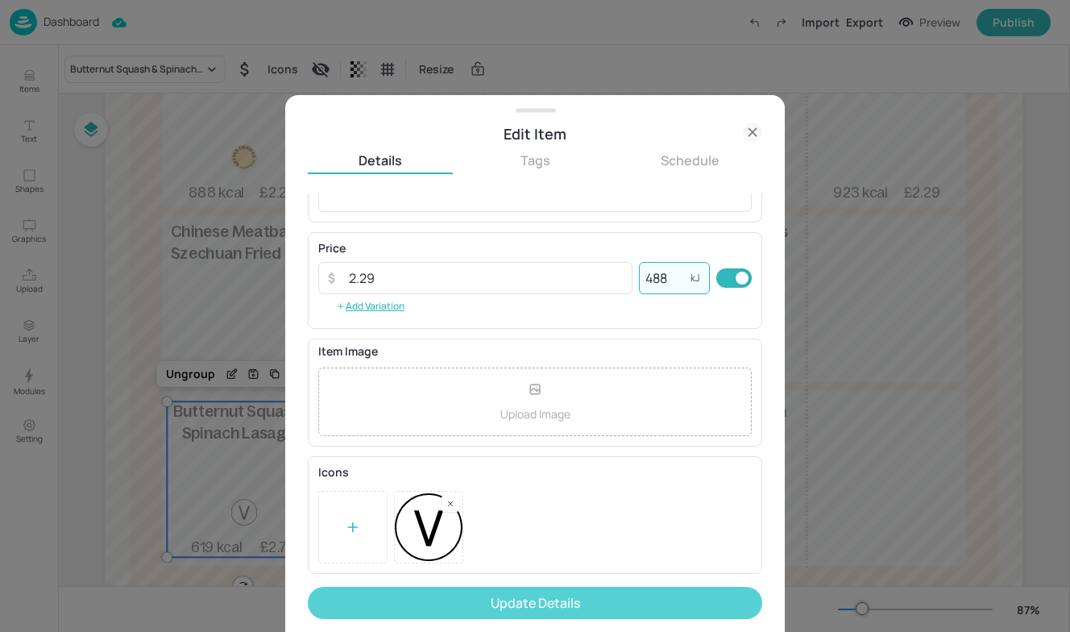
type input "488"
click at [461, 588] on button "Update Details" at bounding box center [535, 603] width 455 height 32
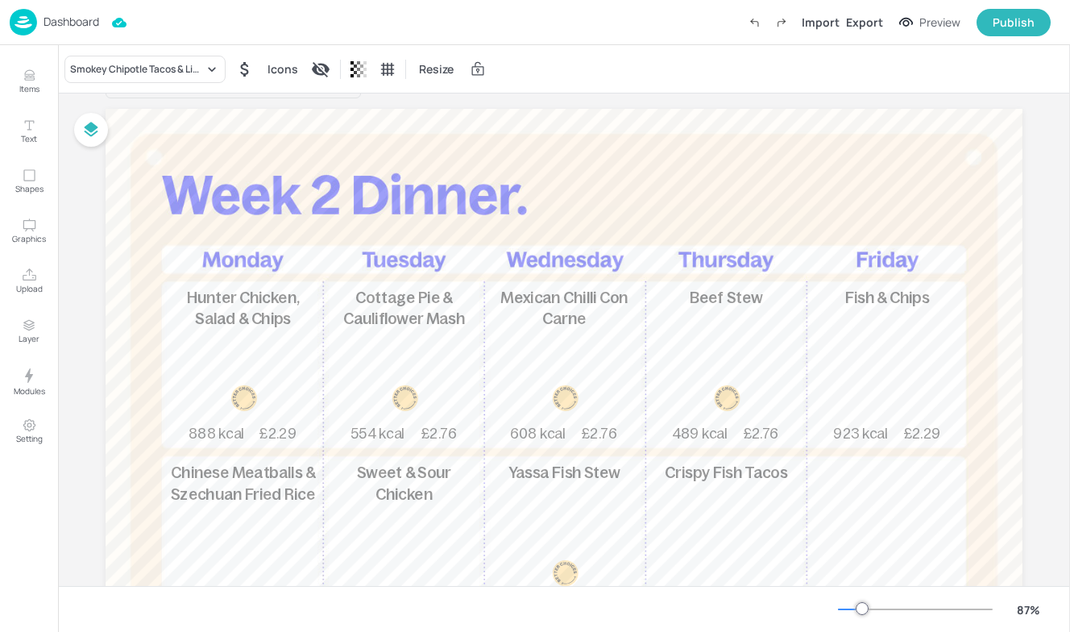
scroll to position [2, 0]
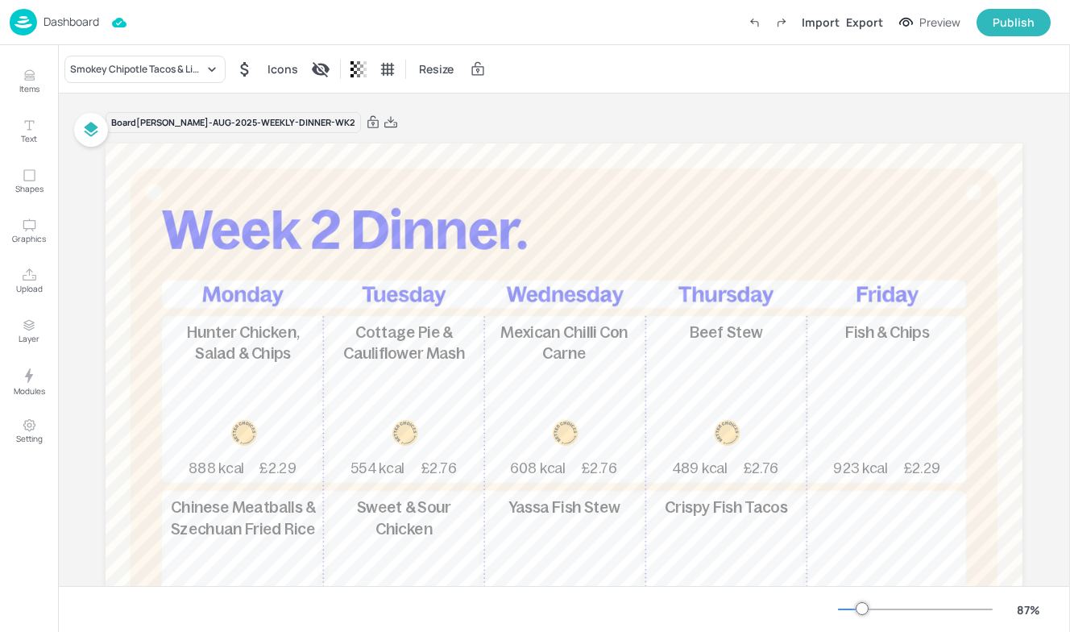
click at [410, 364] on p "Cottage Pie & Cauliflower Mash" at bounding box center [404, 343] width 152 height 43
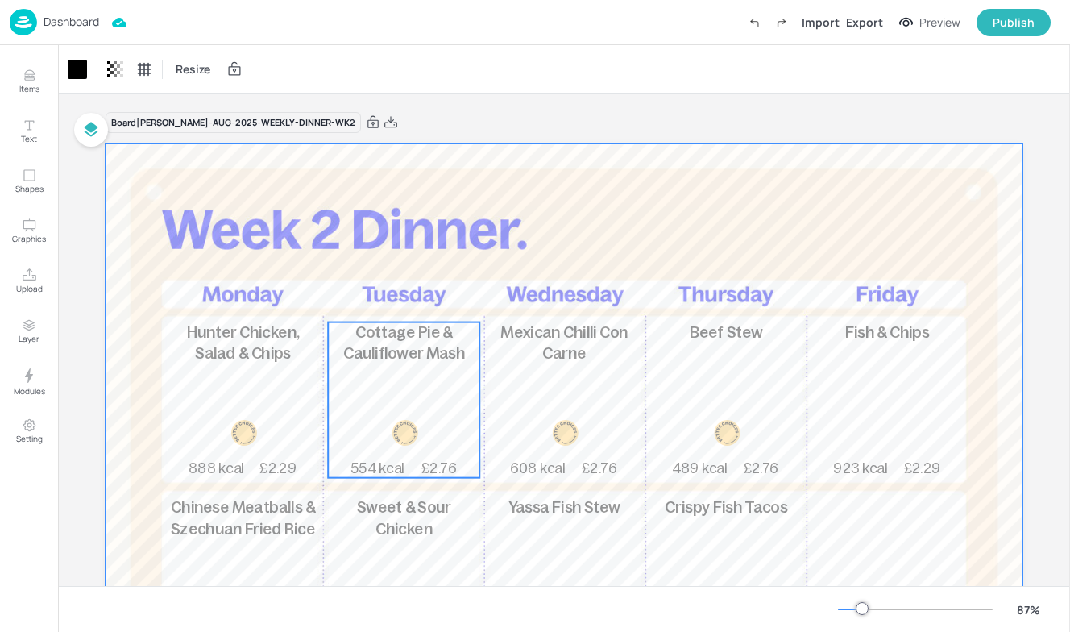
click at [447, 430] on div "Cottage Pie & Cauliflower Mash 554 kcal £2.76" at bounding box center [404, 400] width 152 height 156
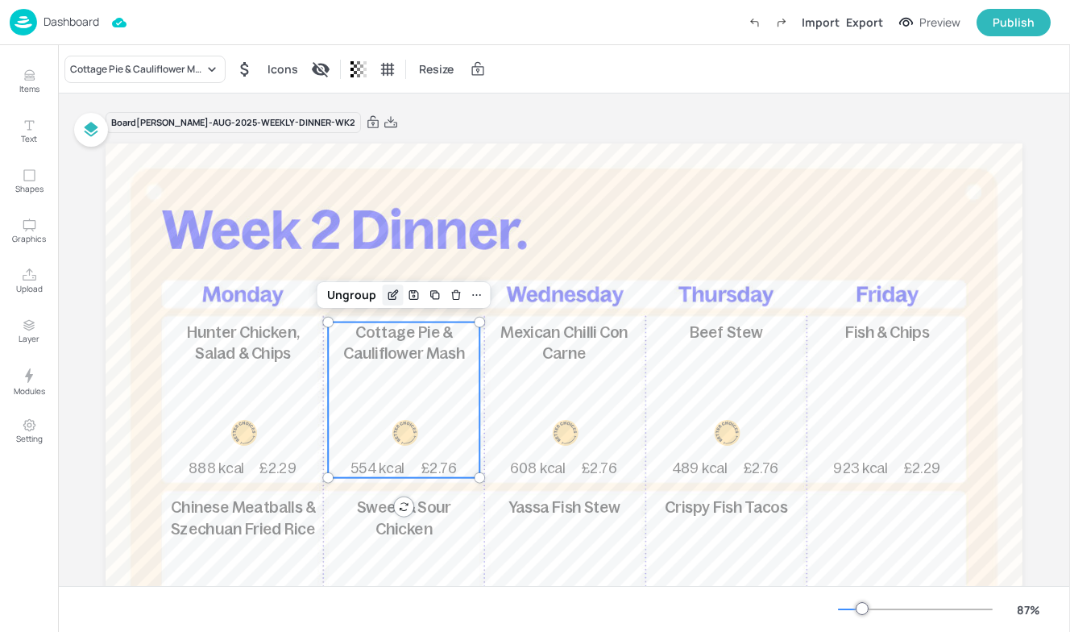
click at [394, 299] on icon "Edit Item" at bounding box center [393, 295] width 14 height 13
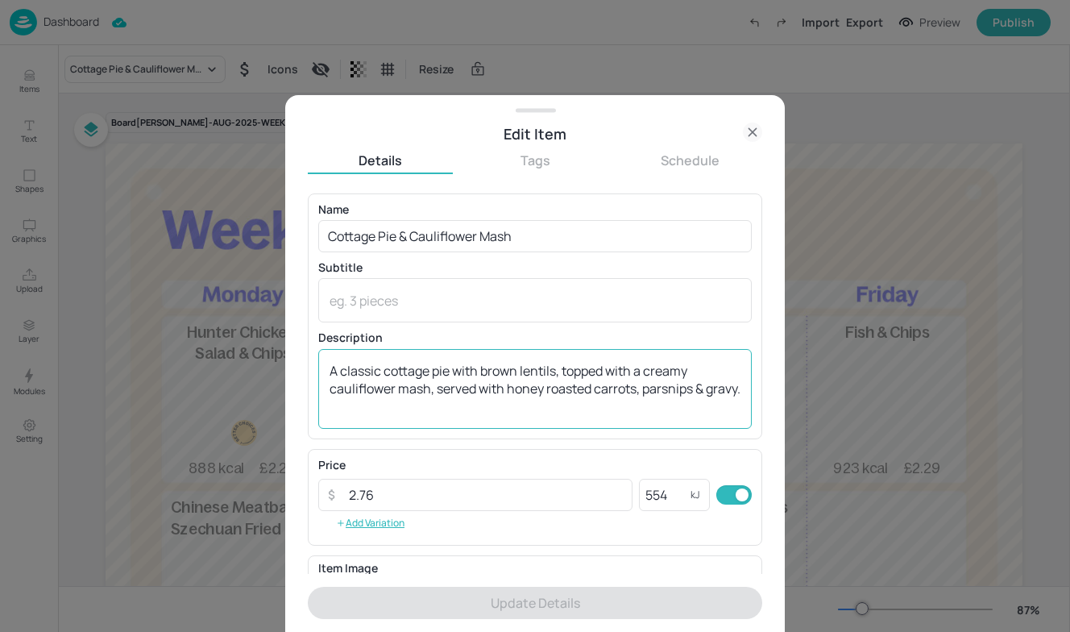
click at [377, 427] on div "A classic cottage pie with brown lentils, topped with a creamy cauliflower mash…" at bounding box center [535, 389] width 434 height 80
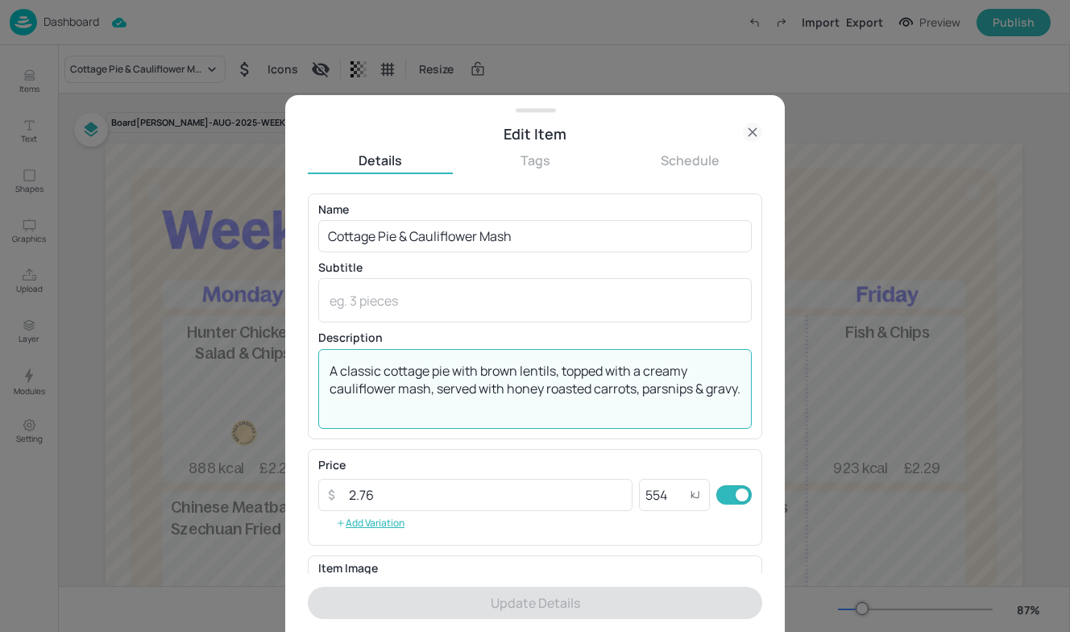
drag, startPoint x: 377, startPoint y: 409, endPoint x: 305, endPoint y: 317, distance: 117.1
click at [305, 317] on div "Edit Item Details Tags Schedule Name Cottage Pie & Cauliflower Mash ​ Subtitle …" at bounding box center [535, 363] width 500 height 537
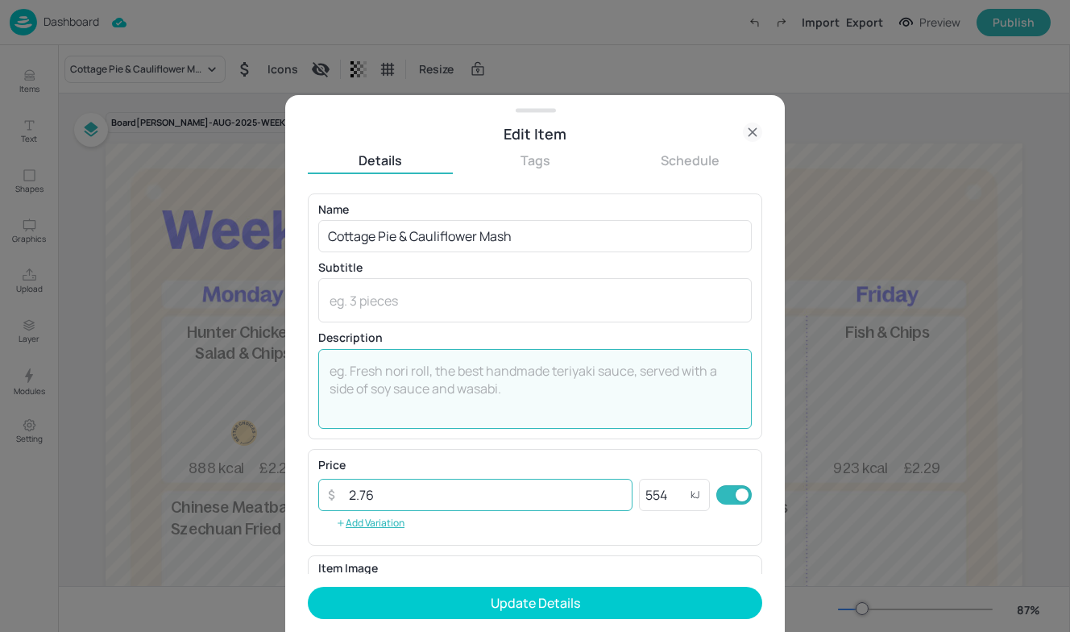
click at [420, 493] on input "2.76" at bounding box center [485, 495] width 293 height 32
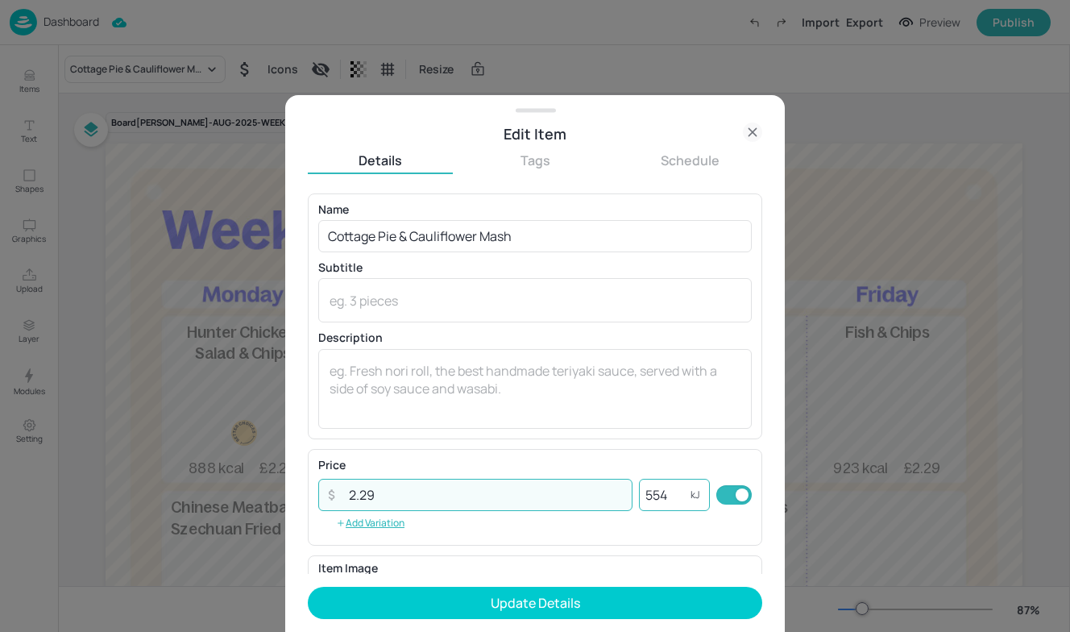
type input "2.29"
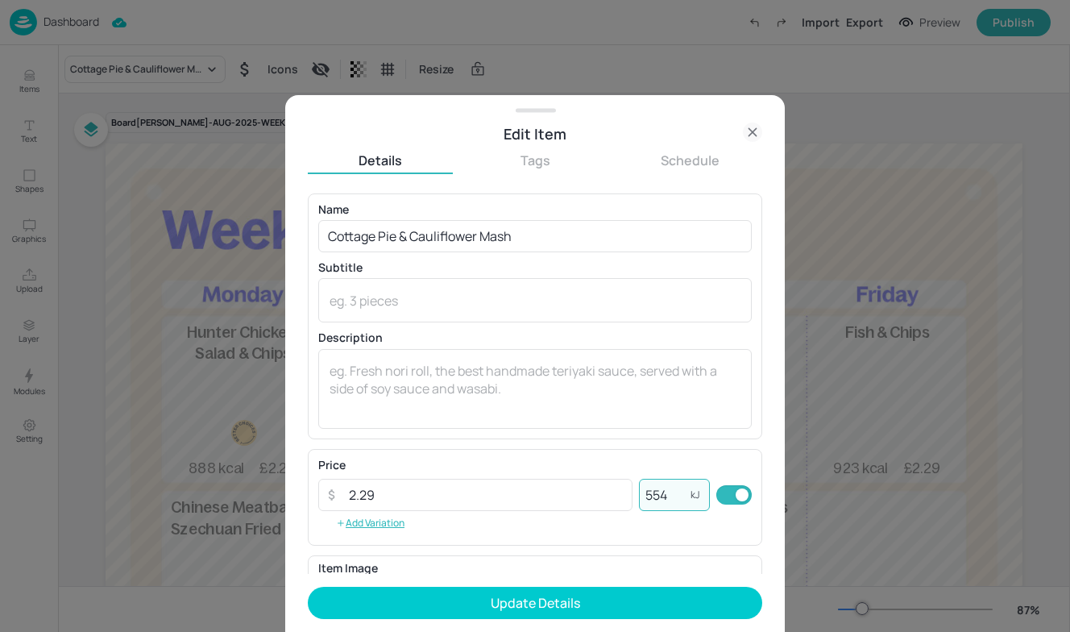
click at [663, 496] on input "554" at bounding box center [665, 495] width 52 height 32
type input "593"
click at [525, 239] on input "Cottage Pie & Cauliflower Mash" at bounding box center [535, 236] width 434 height 32
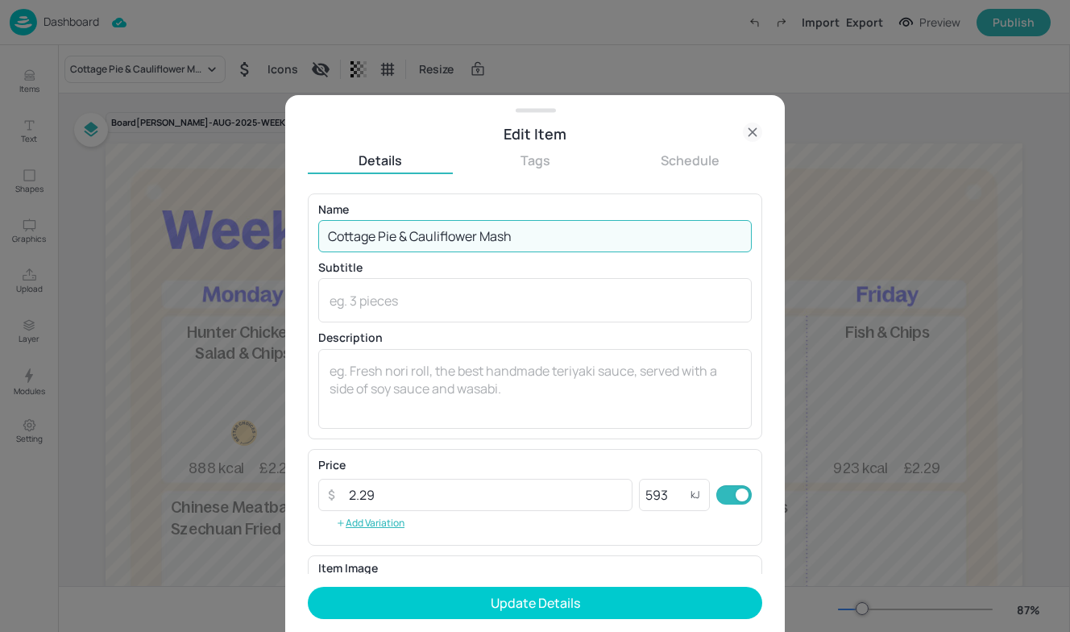
drag, startPoint x: 525, startPoint y: 239, endPoint x: 301, endPoint y: 218, distance: 225.1
click at [301, 218] on div "Edit Item Details Tags Schedule Name Cottage Pie & Cauliflower Mash ​ Subtitle …" at bounding box center [535, 363] width 500 height 537
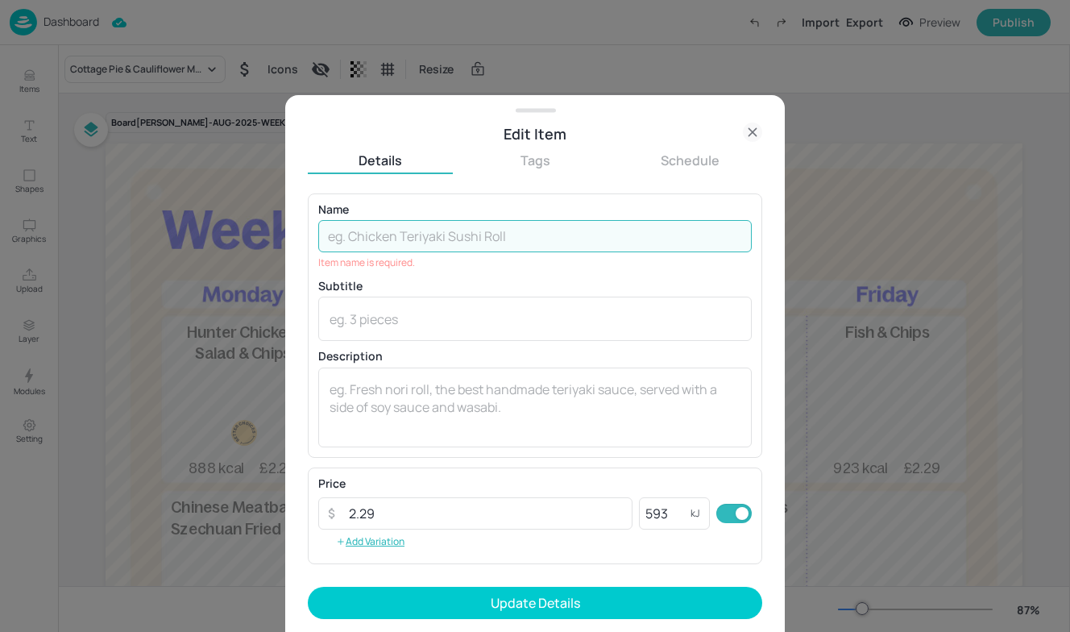
paste input "Sticky Aubergine Pasta & Garlic Bread 593kcal £2.29"
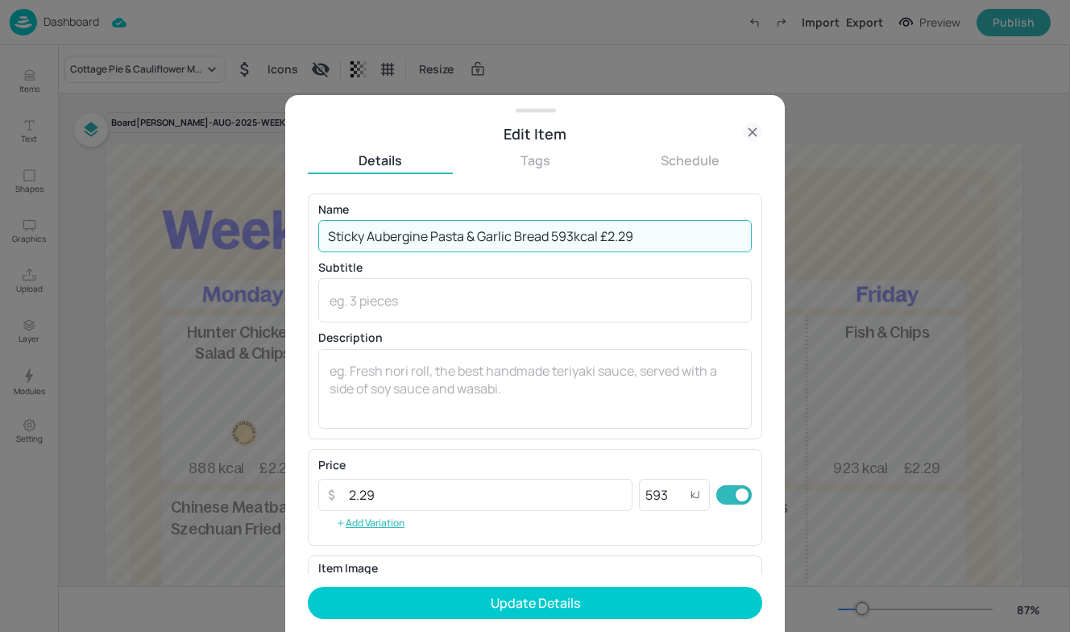
drag, startPoint x: 638, startPoint y: 236, endPoint x: 557, endPoint y: 237, distance: 81.4
click at [556, 237] on input "Sticky Aubergine Pasta & Garlic Bread 593kcal £2.29" at bounding box center [535, 236] width 434 height 32
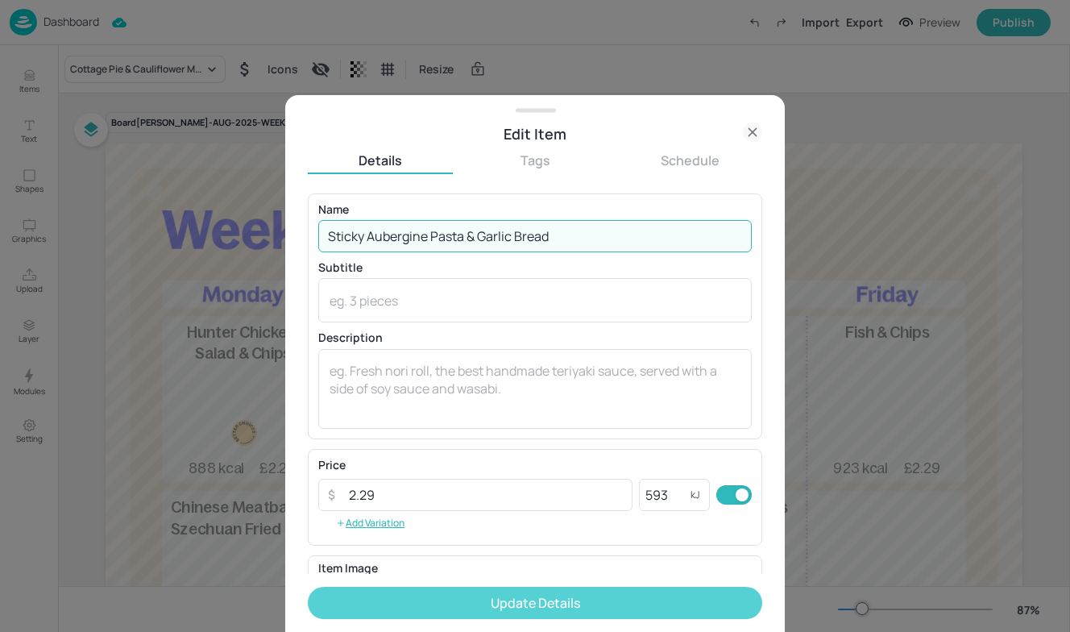
type input "Sticky Aubergine Pasta & Garlic Bread"
click at [563, 597] on button "Update Details" at bounding box center [535, 603] width 455 height 32
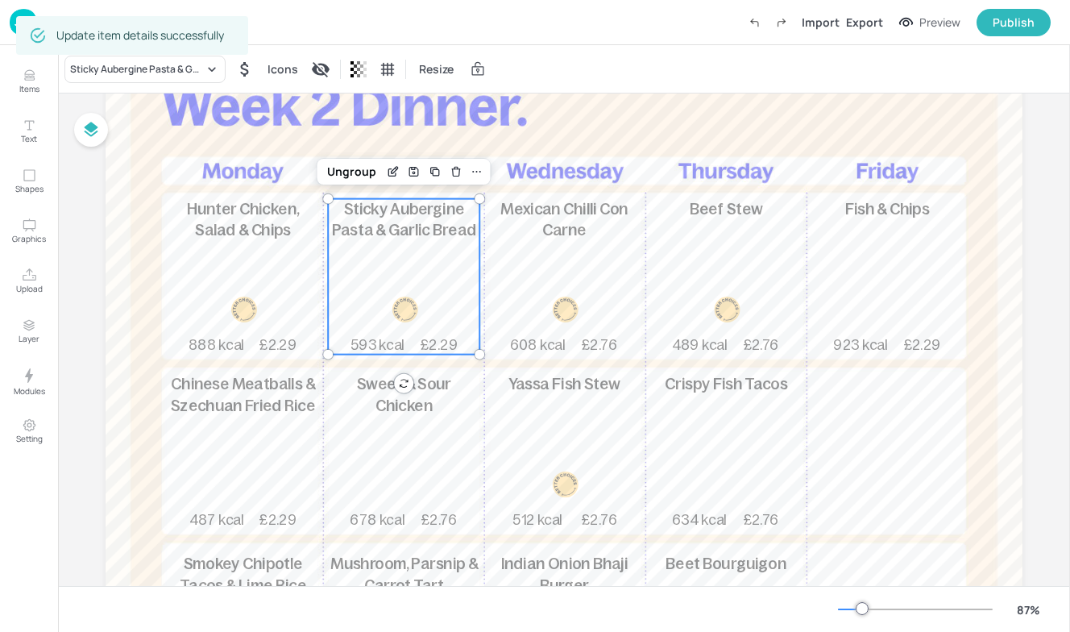
scroll to position [131, 0]
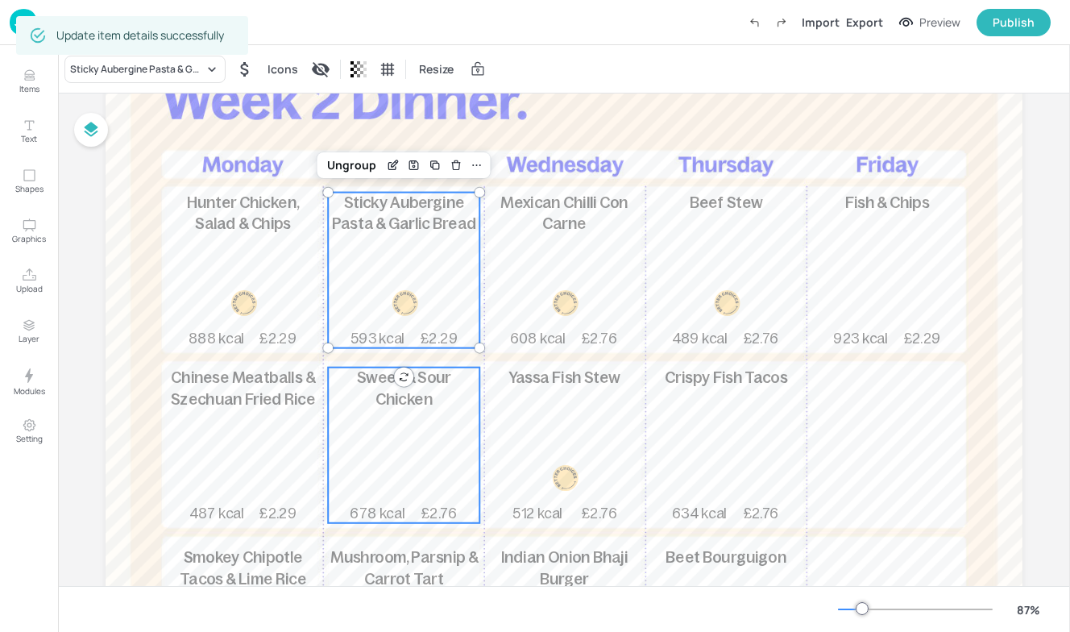
click at [372, 408] on p "Sweet & Sour Chicken" at bounding box center [404, 389] width 152 height 43
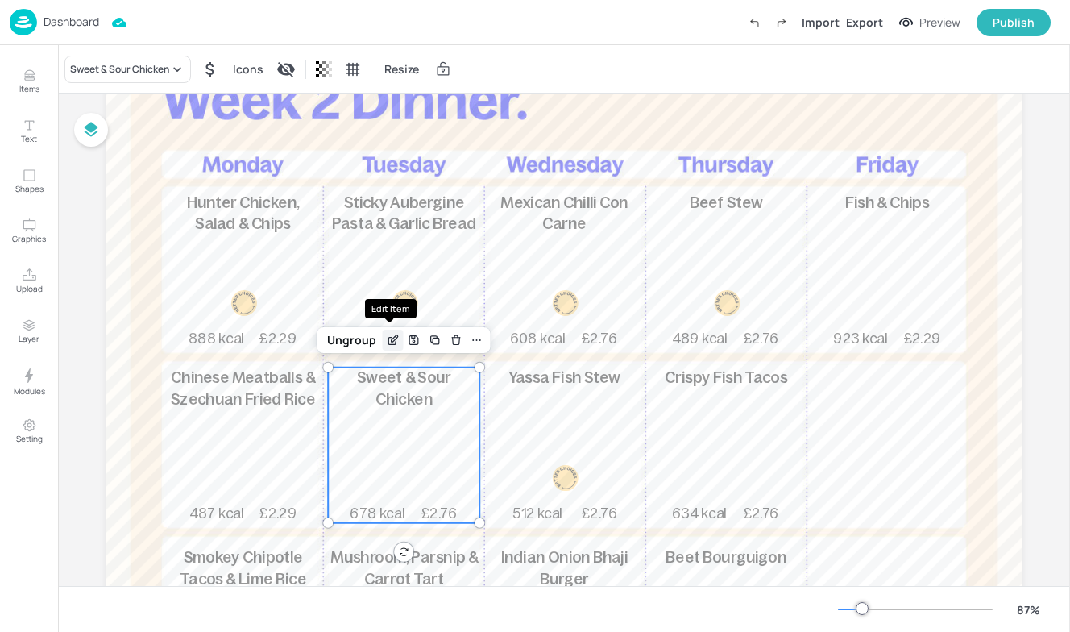
click at [394, 338] on icon "Edit Item" at bounding box center [393, 340] width 14 height 13
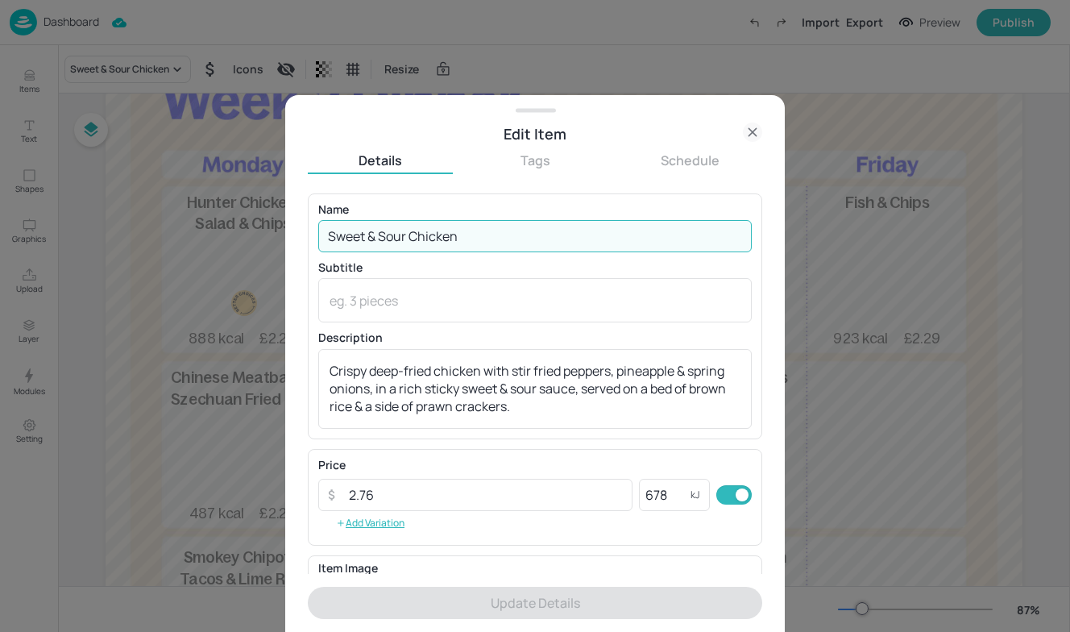
drag, startPoint x: 537, startPoint y: 226, endPoint x: 197, endPoint y: 204, distance: 340.9
click at [197, 204] on div "Edit Item Details Tags Schedule Name Sweet & Sour Chicken ​ Subtitle x ​ Descri…" at bounding box center [535, 316] width 1070 height 632
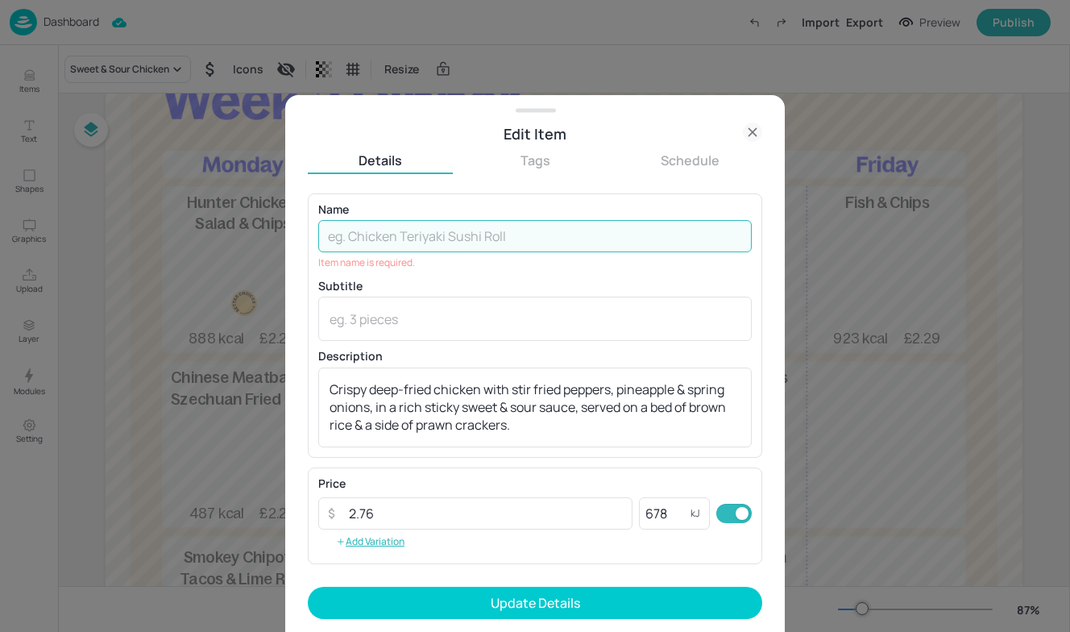
paste input "Caribbean Salt Fish Burger & Chips"
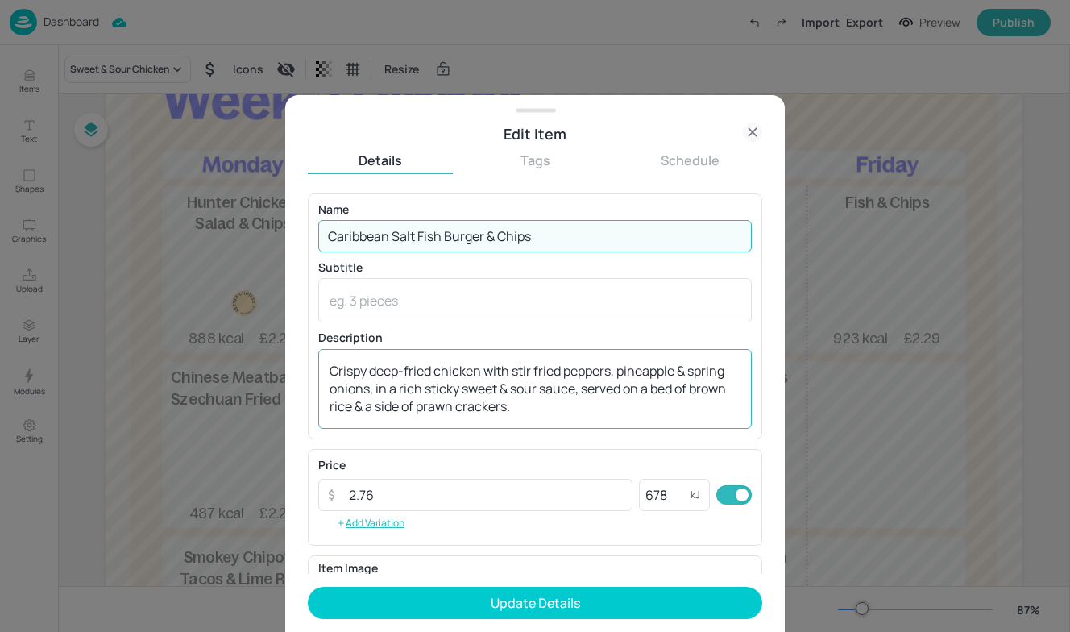
type input "Caribbean Salt Fish Burger & Chips"
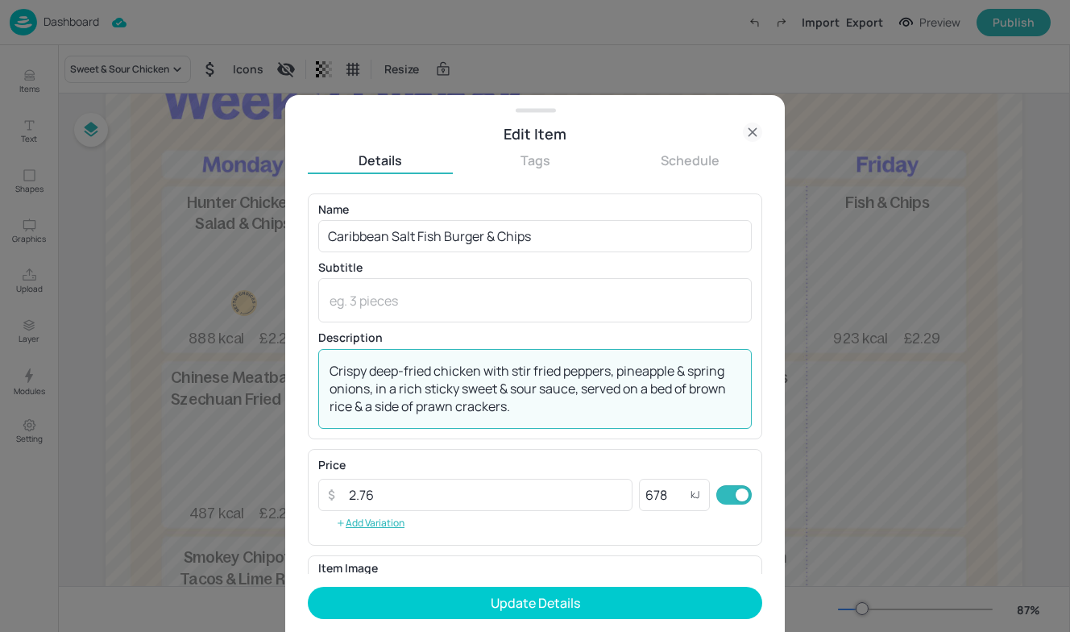
drag, startPoint x: 523, startPoint y: 407, endPoint x: 221, endPoint y: 330, distance: 311.8
click at [221, 330] on div "Edit Item Details Tags Schedule Name Caribbean Salt Fish Burger & Chips ​ Subti…" at bounding box center [535, 316] width 1070 height 632
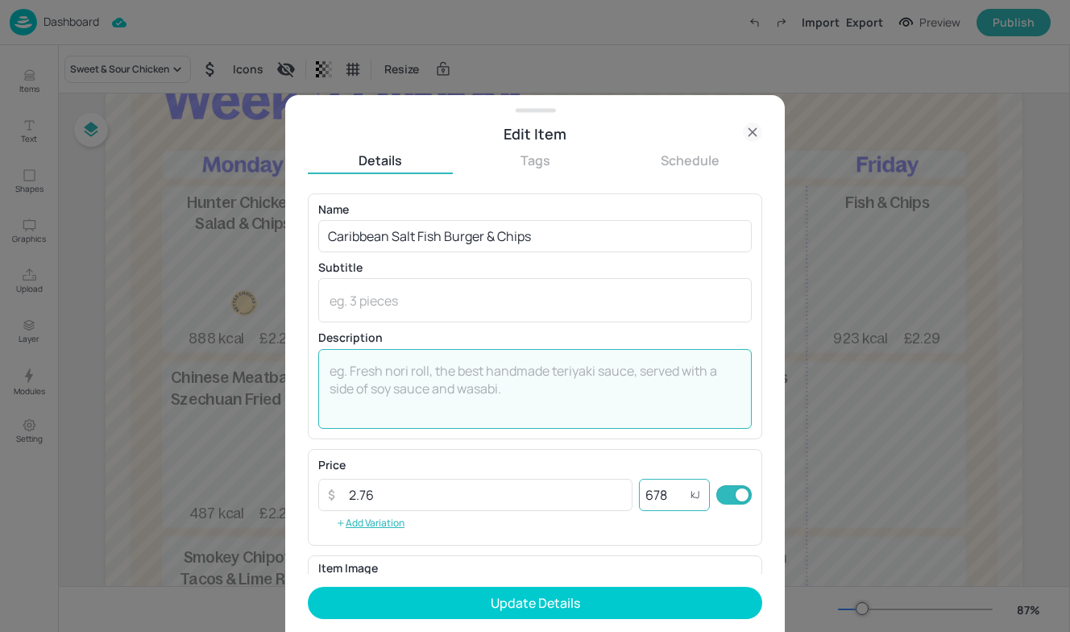
click at [678, 497] on input "678" at bounding box center [665, 495] width 52 height 32
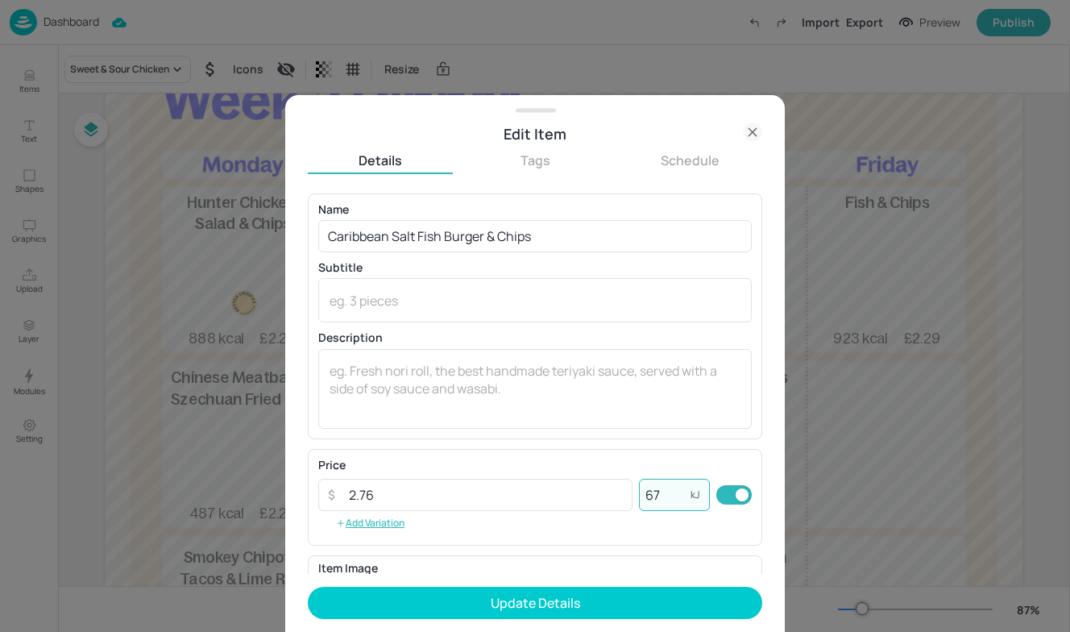
type input "6"
type input "906"
click at [481, 498] on input "2.76" at bounding box center [485, 495] width 293 height 32
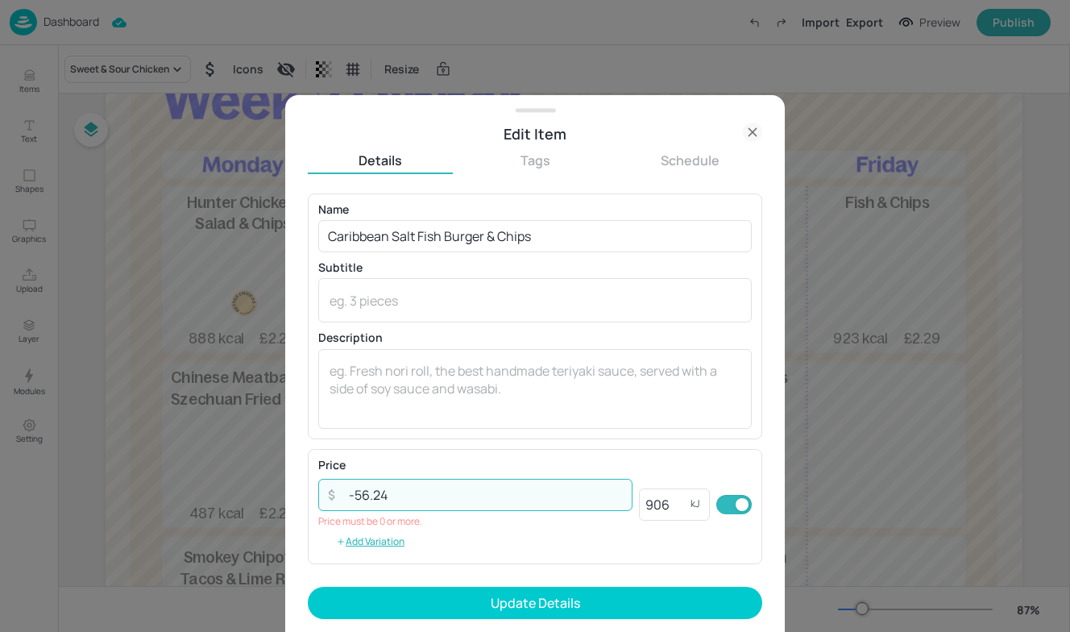
type input "-57.24"
drag, startPoint x: 552, startPoint y: 495, endPoint x: 289, endPoint y: 474, distance: 264.4
click at [288, 474] on div "Edit Item Details Tags Schedule Name Caribbean Salt Fish Burger & Chips ​ Subti…" at bounding box center [535, 363] width 500 height 537
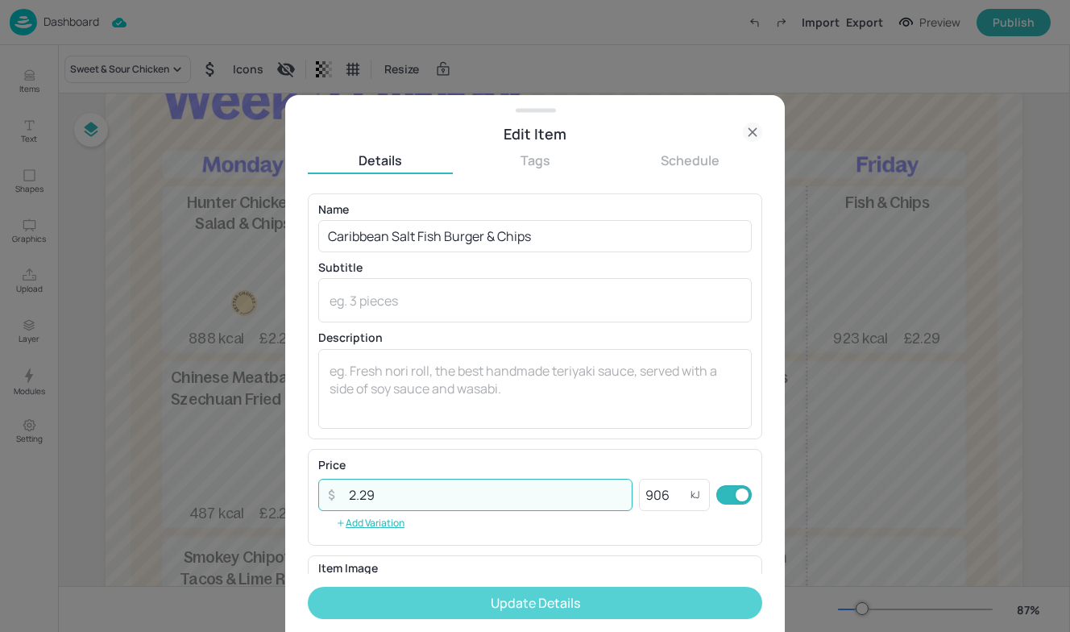
type input "2.29"
click at [406, 588] on button "Update Details" at bounding box center [535, 603] width 455 height 32
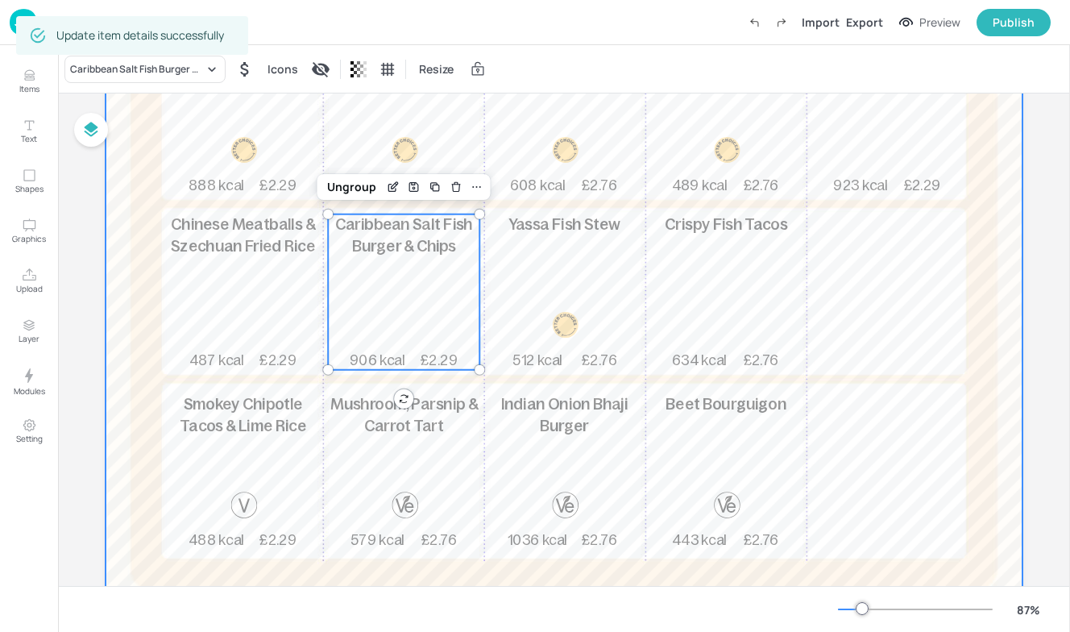
scroll to position [284, 0]
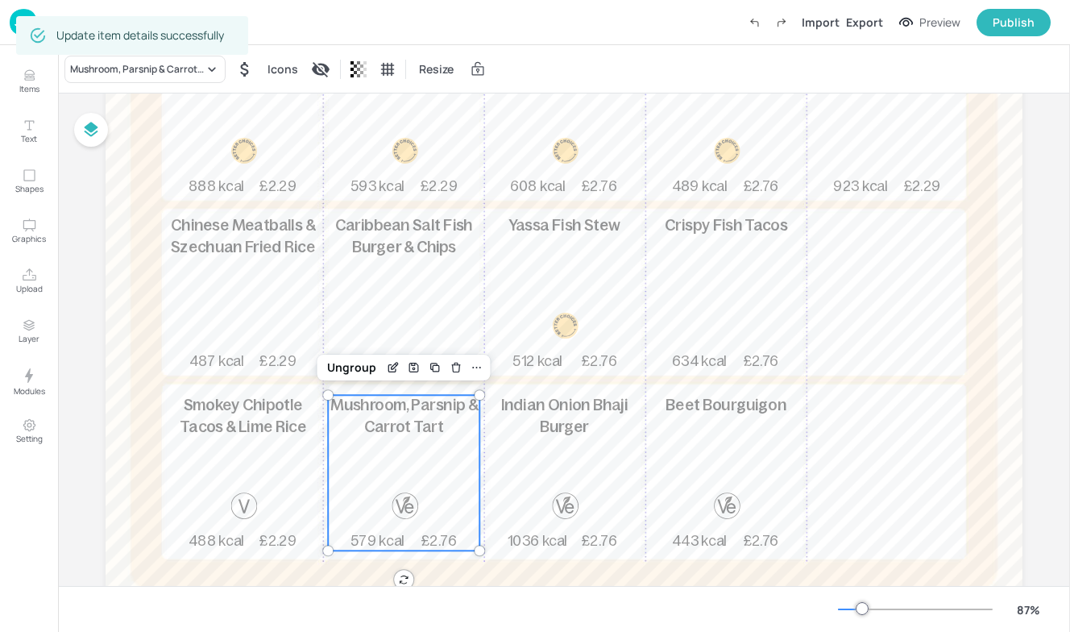
click at [459, 429] on p "Mushroom, Parsnip & Carrot Tart" at bounding box center [404, 416] width 152 height 43
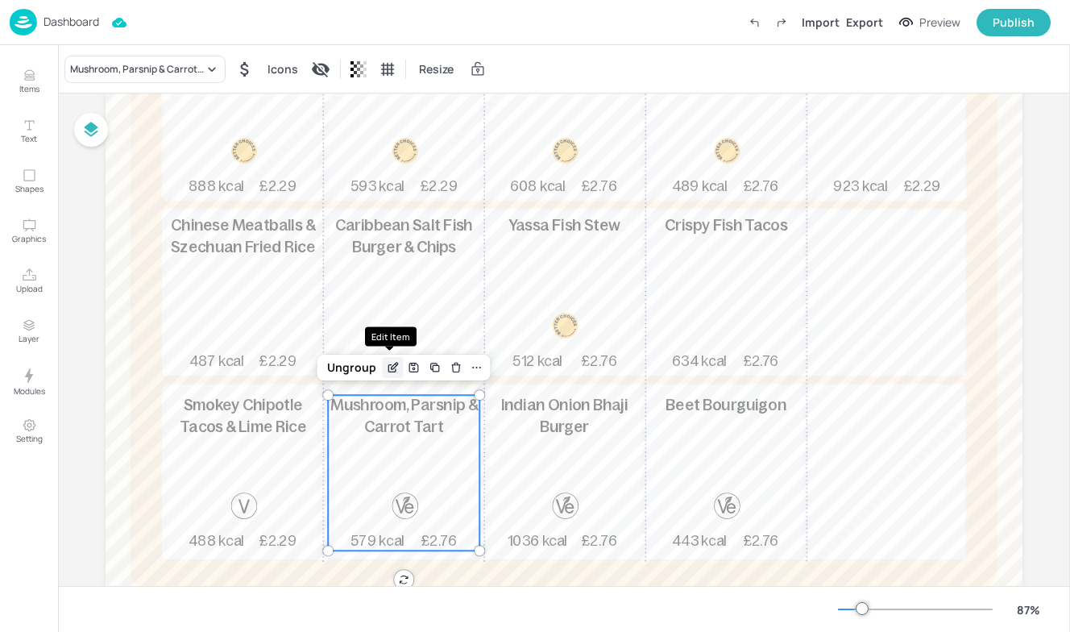
click at [392, 364] on icon "Edit Item" at bounding box center [395, 366] width 6 height 6
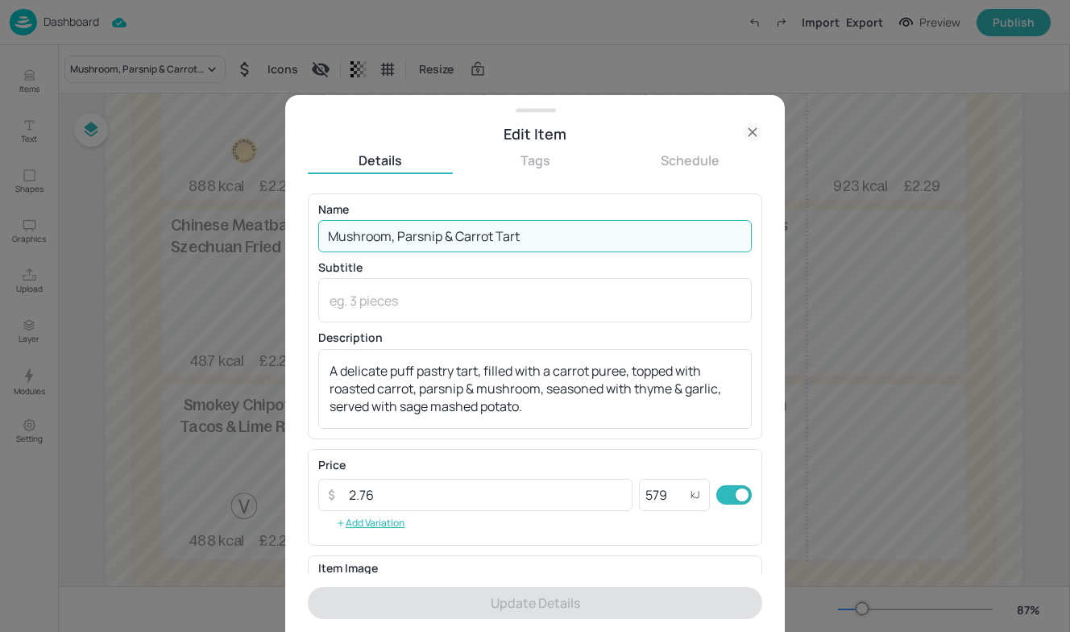
drag, startPoint x: 553, startPoint y: 233, endPoint x: 153, endPoint y: 208, distance: 400.6
click at [153, 208] on div "Edit Item Details Tags Schedule Name Mushroom, Parsnip & Carrot Tart ​ Subtitle…" at bounding box center [535, 316] width 1070 height 632
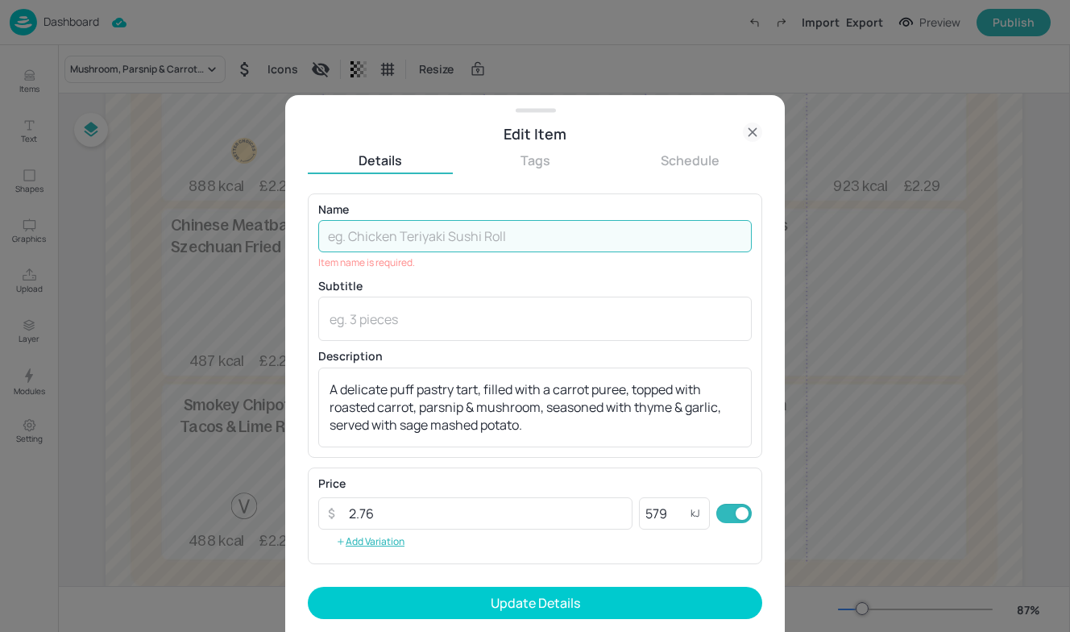
paste input "Chicken Quesadilla & Chips"
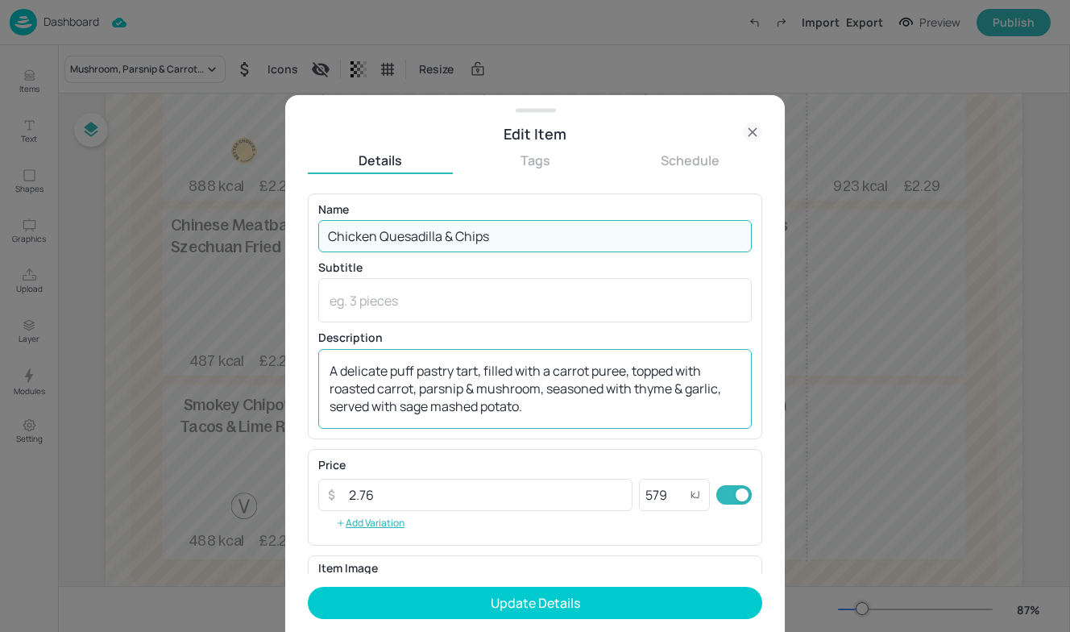
type input "Chicken Quesadilla & Chips"
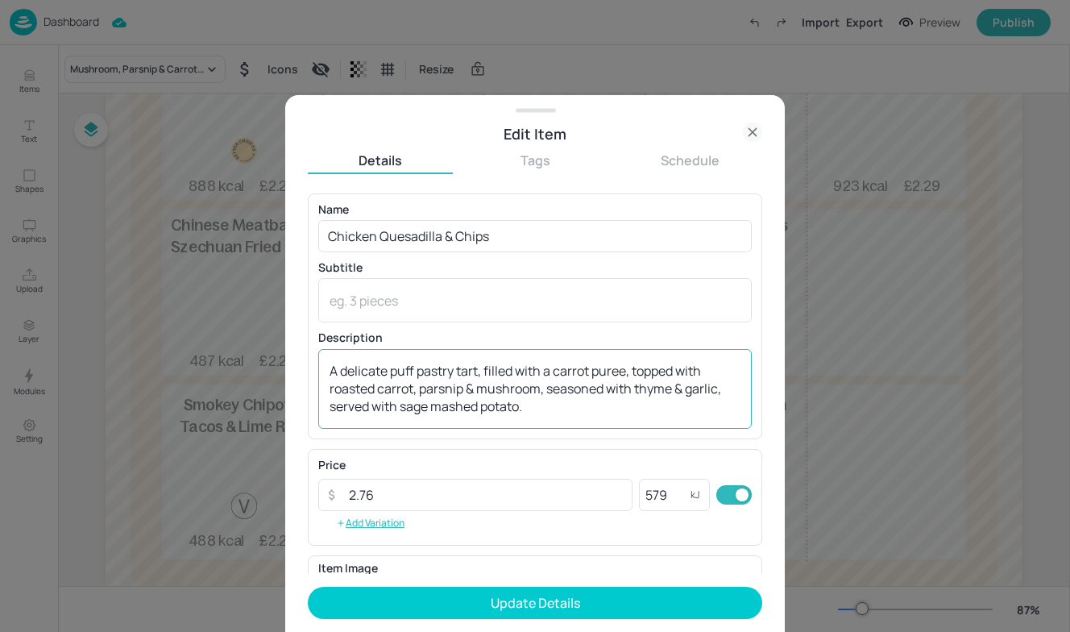
drag, startPoint x: 533, startPoint y: 424, endPoint x: 441, endPoint y: 381, distance: 101.3
click at [384, 360] on div "A delicate puff pastry tart, filled with a carrot puree, topped with roasted ca…" at bounding box center [535, 389] width 434 height 80
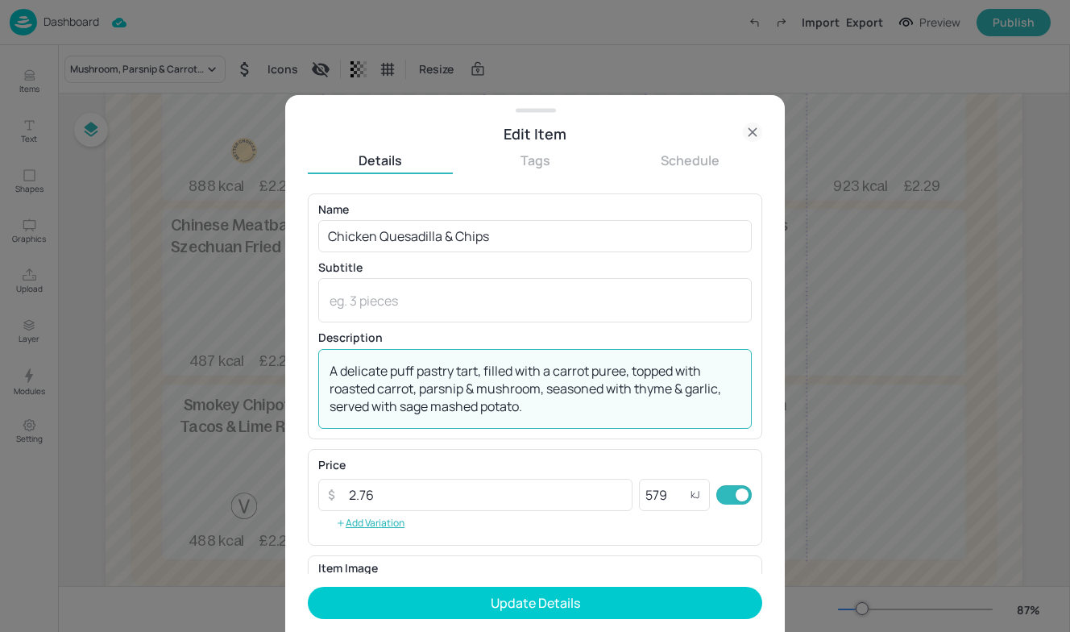
drag, startPoint x: 572, startPoint y: 405, endPoint x: 86, endPoint y: 303, distance: 496.6
click at [85, 303] on div "Edit Item Details Tags Schedule Name Chicken Quesadilla & Chips ​ Subtitle x ​ …" at bounding box center [535, 316] width 1070 height 632
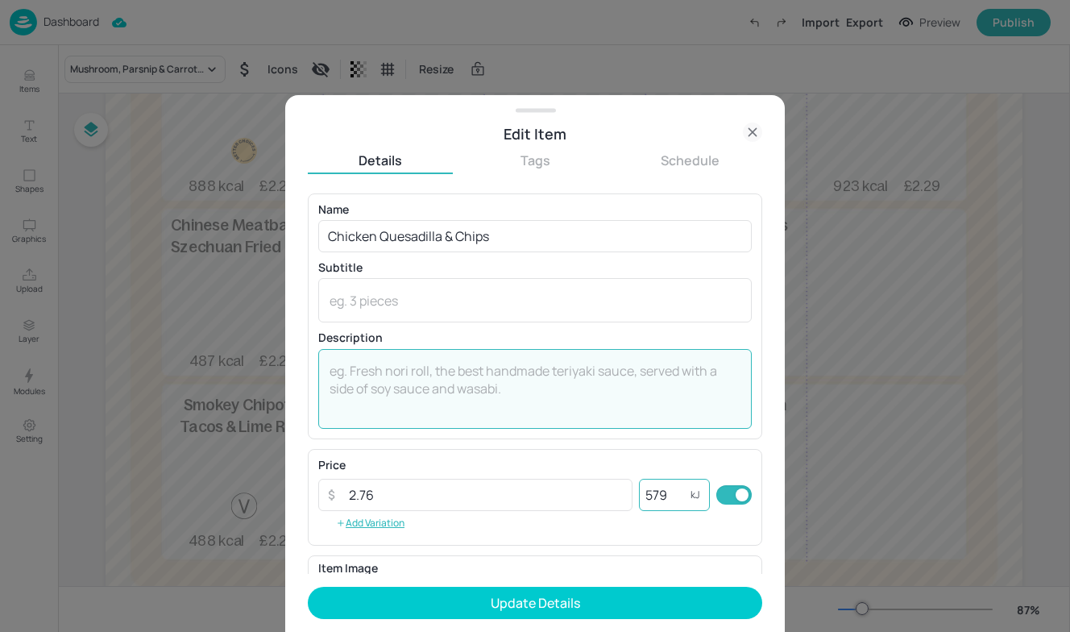
click at [662, 500] on input "579" at bounding box center [665, 495] width 52 height 32
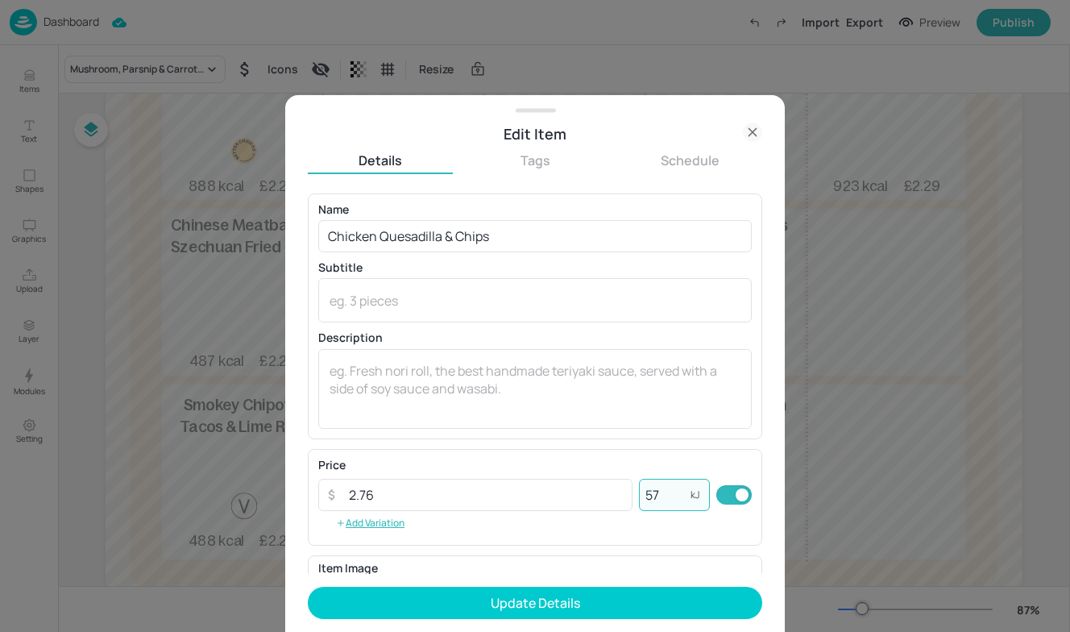
type input "5"
type input "855"
click at [400, 495] on input "2.76" at bounding box center [485, 495] width 293 height 32
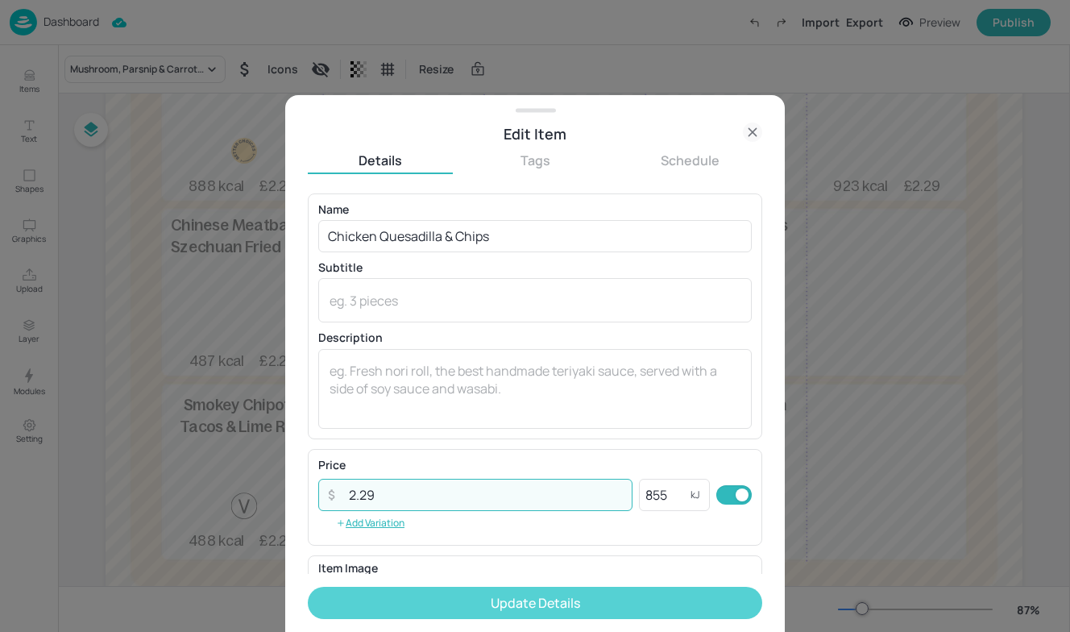
type input "2.29"
click at [500, 595] on button "Update Details" at bounding box center [535, 603] width 455 height 32
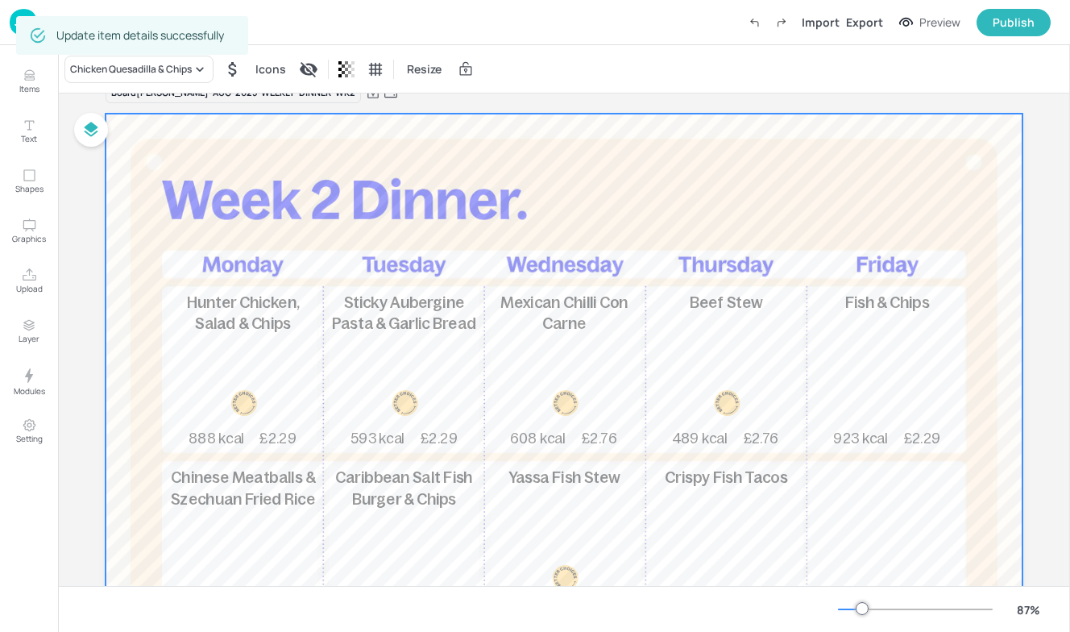
scroll to position [39, 0]
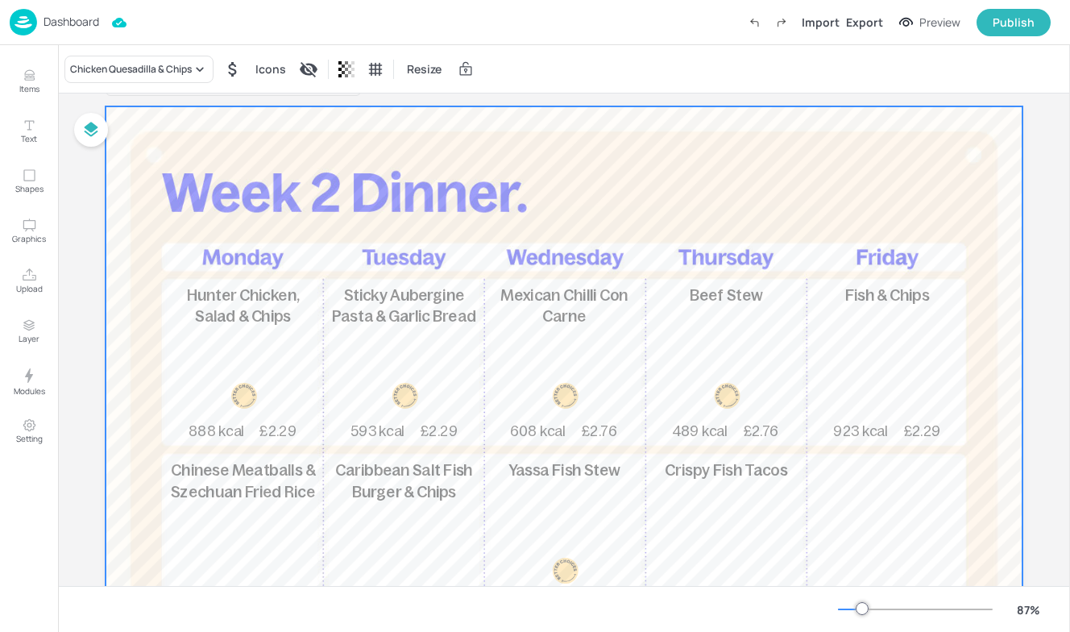
click at [585, 266] on div at bounding box center [564, 483] width 917 height 754
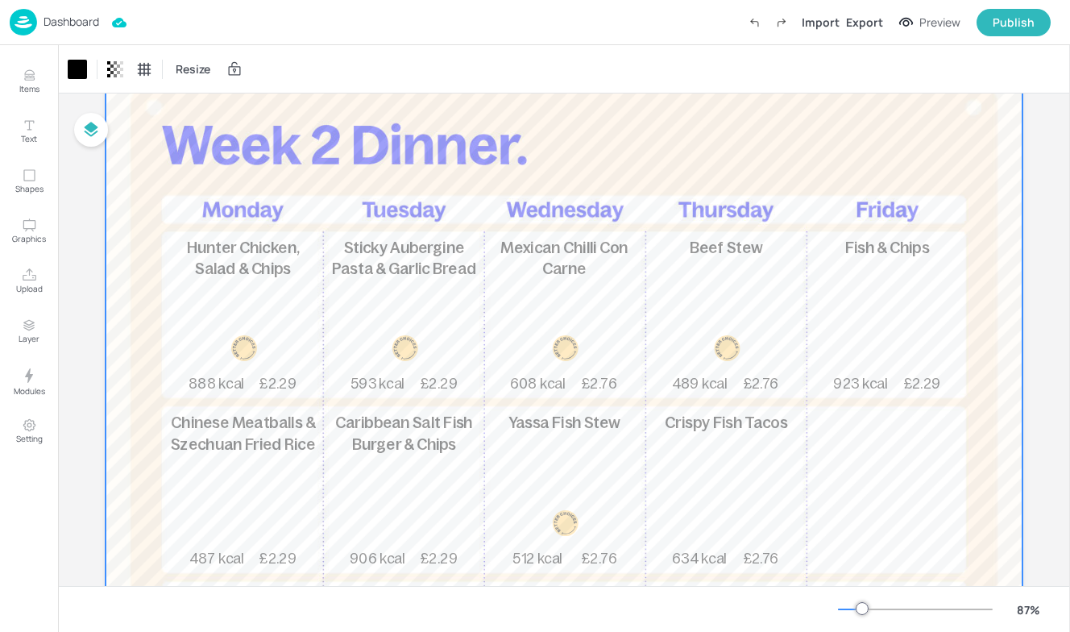
scroll to position [92, 0]
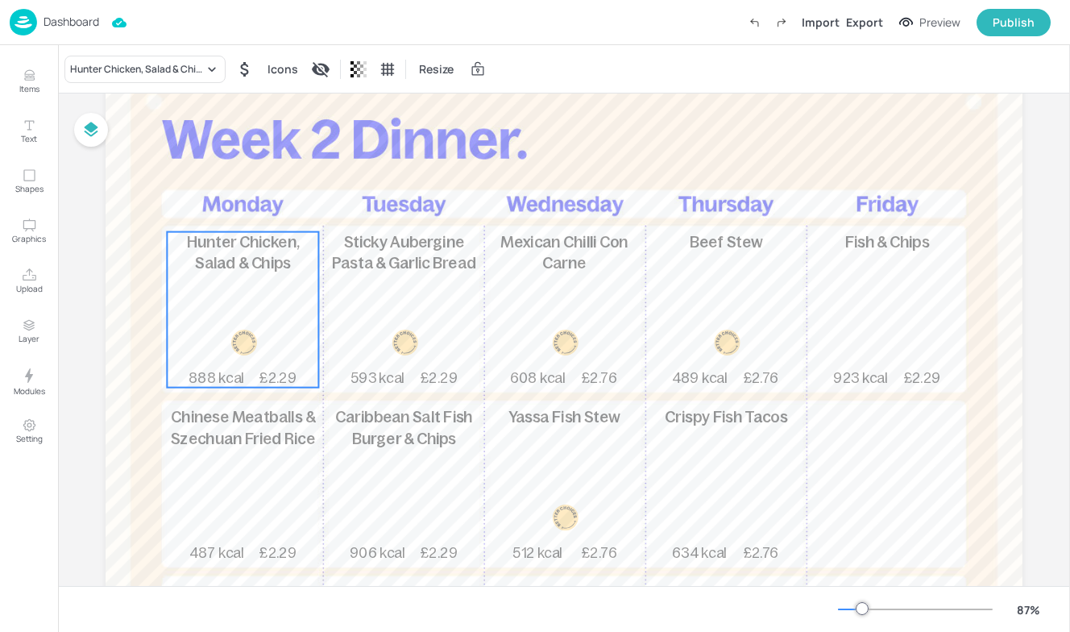
click at [200, 267] on span "Hunter Chicken, Salad & Chips" at bounding box center [243, 252] width 112 height 39
click at [226, 210] on icon "Edit Item" at bounding box center [233, 204] width 14 height 13
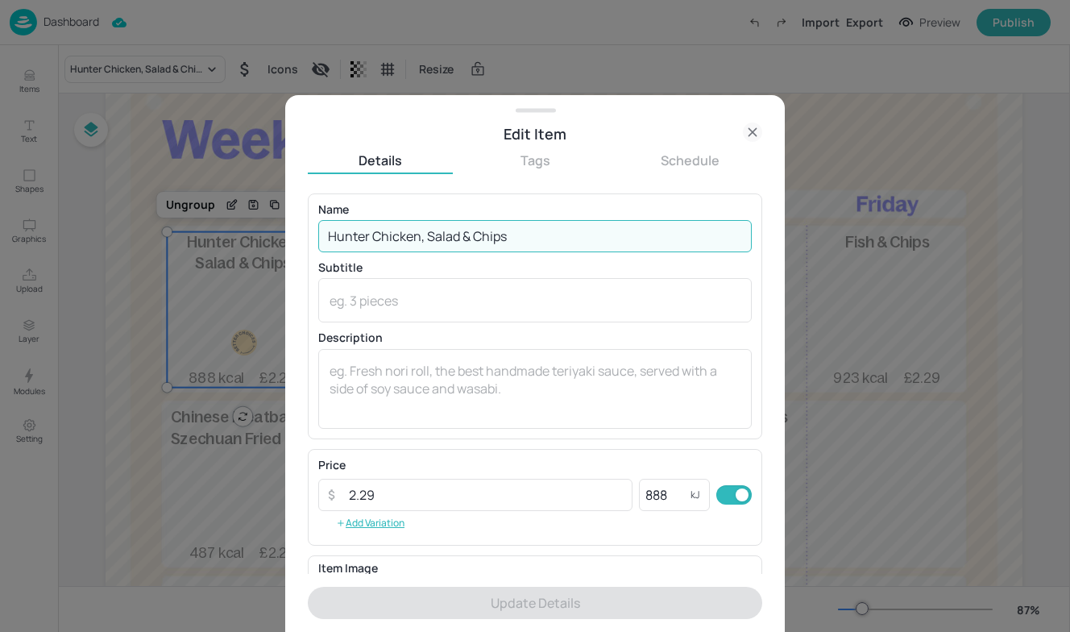
drag, startPoint x: 524, startPoint y: 246, endPoint x: 161, endPoint y: 235, distance: 362.9
click at [161, 235] on div "Edit Item Details Tags Schedule Name Hunter Chicken, Salad & Chips ​ Subtitle x…" at bounding box center [535, 316] width 1070 height 632
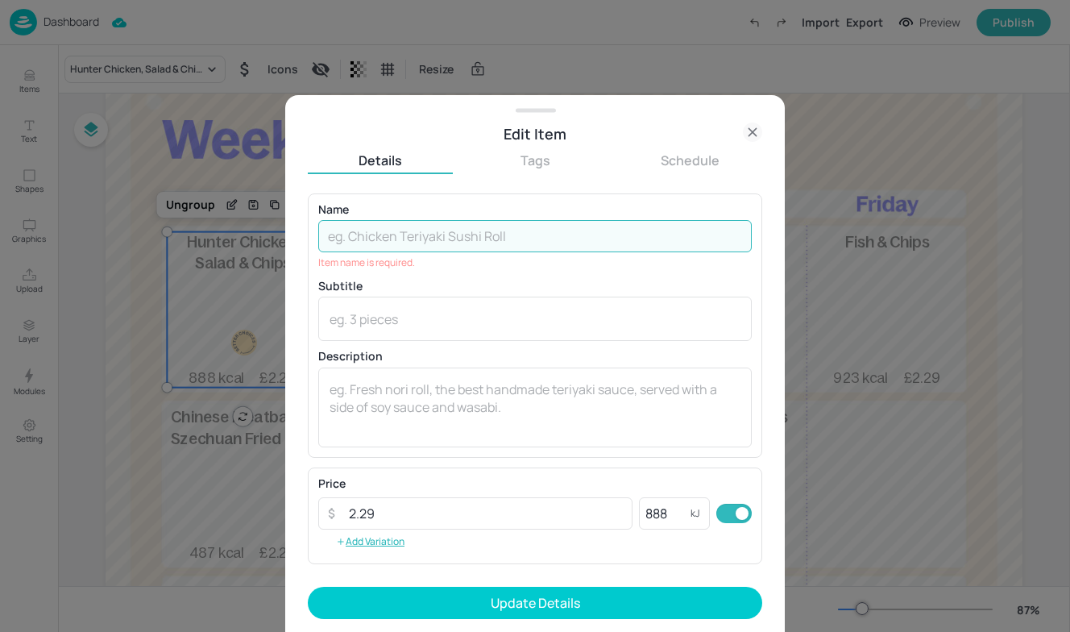
paste input "Hunters Chicken"
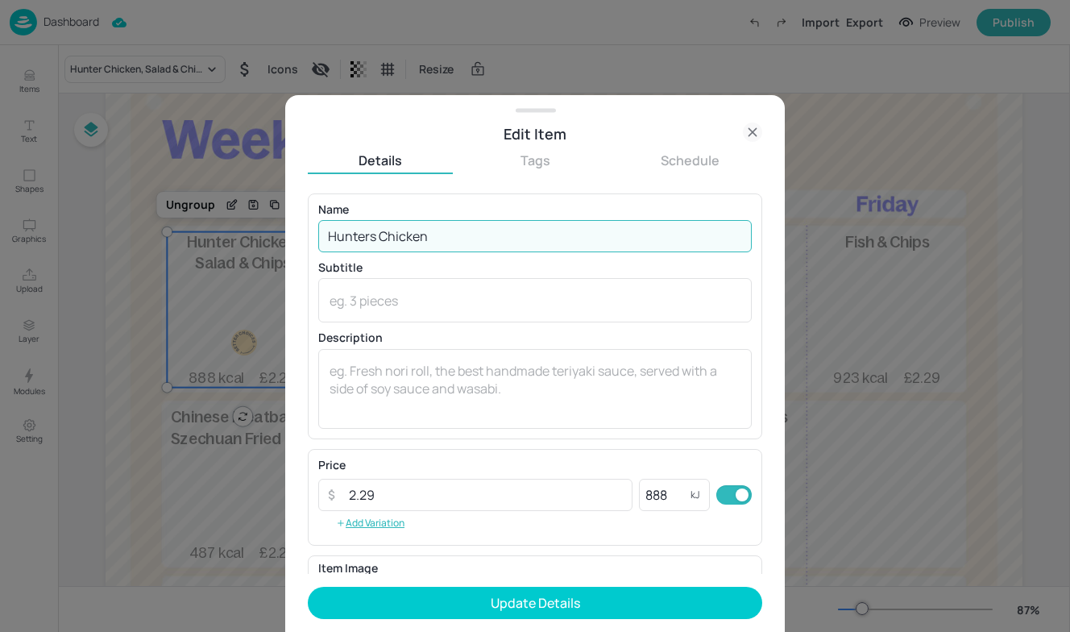
type input "Hunters Chicken"
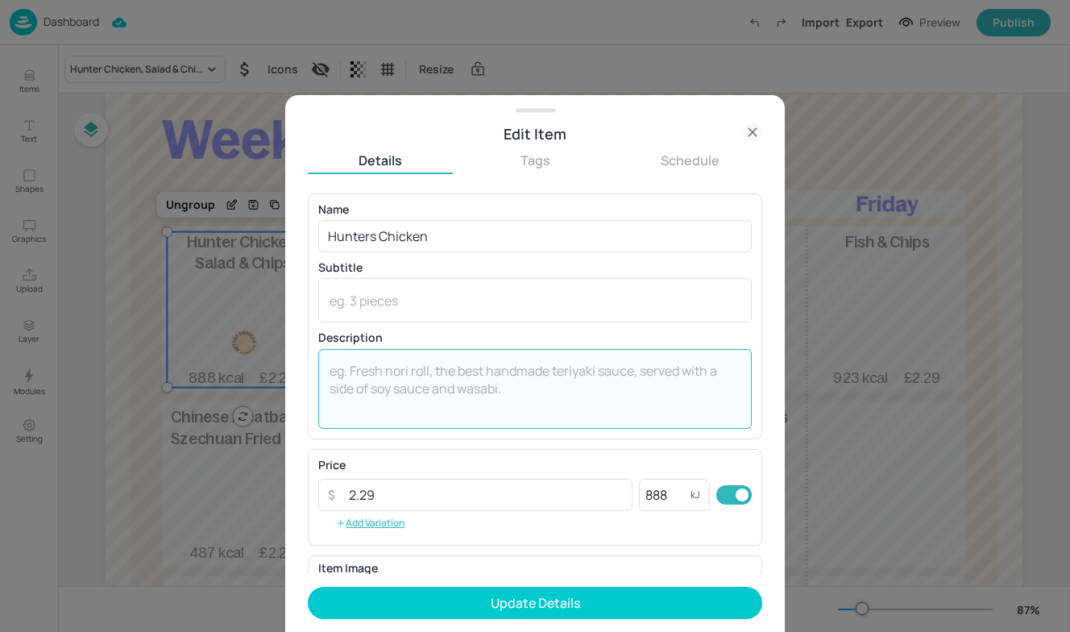
click at [479, 381] on textarea at bounding box center [535, 388] width 411 height 53
paste textarea "Succulent chicken breast wrapped in bacon, topped with cheese & BBQ sauce, oven…"
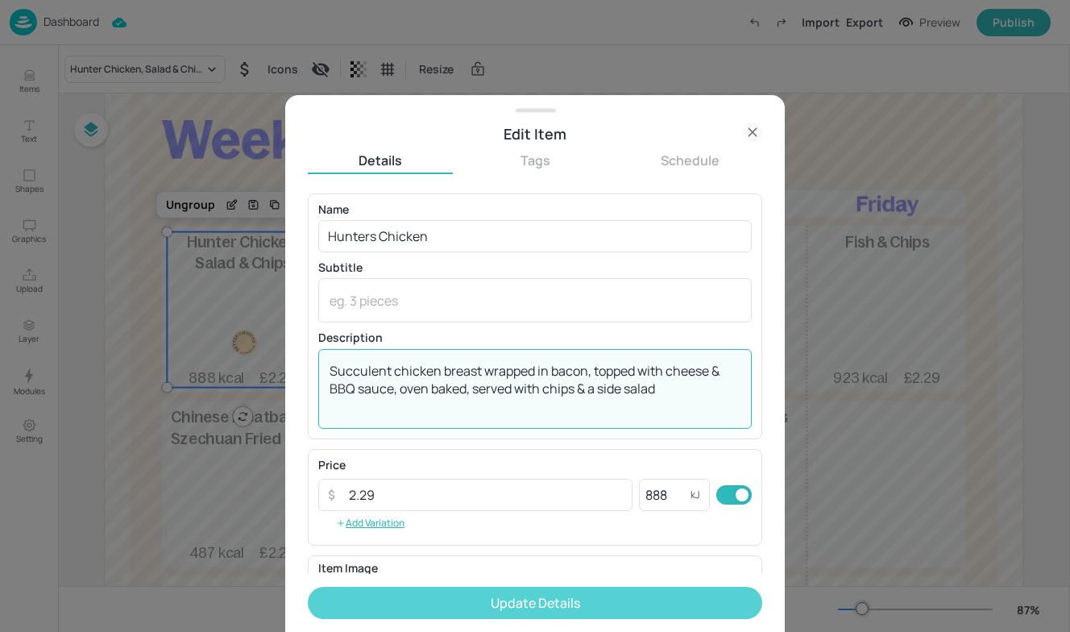
type textarea "Succulent chicken breast wrapped in bacon, topped with cheese & BBQ sauce, oven…"
click at [540, 602] on button "Update Details" at bounding box center [535, 603] width 455 height 32
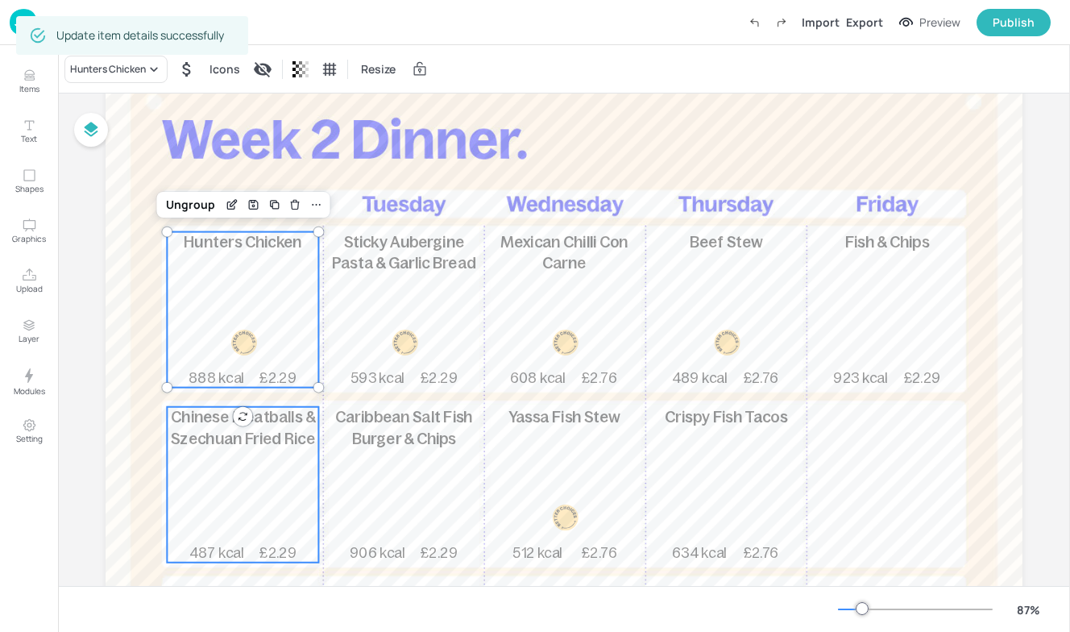
click at [302, 431] on span "Chinese Meatballs & Szechuan Fried Rice" at bounding box center [243, 427] width 144 height 39
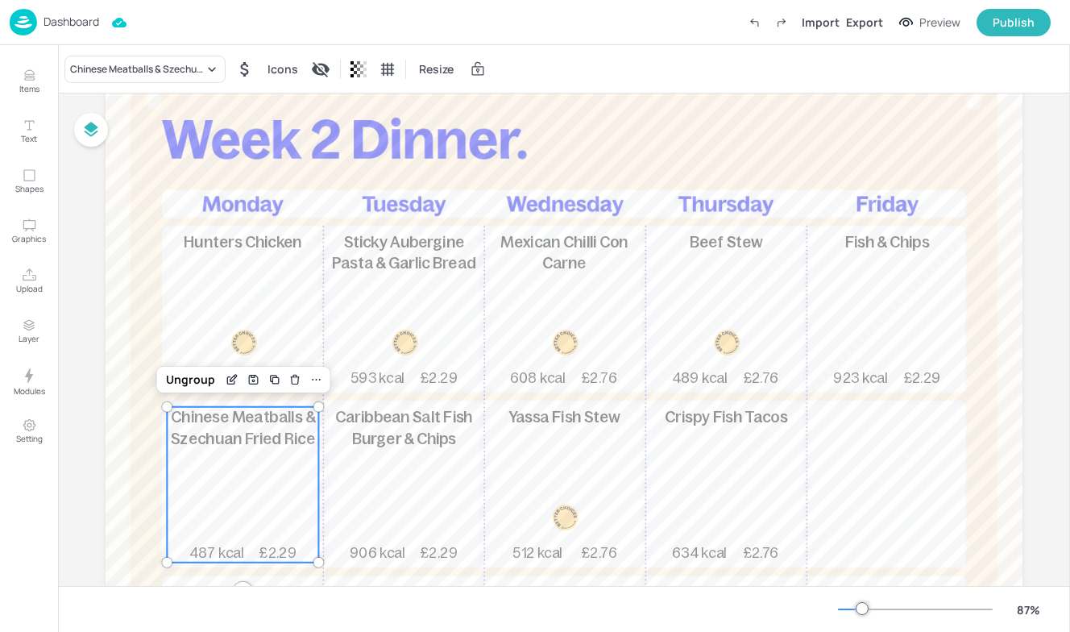
click at [242, 264] on div "Hunters Chicken 888 kcal £2.29" at bounding box center [243, 310] width 152 height 156
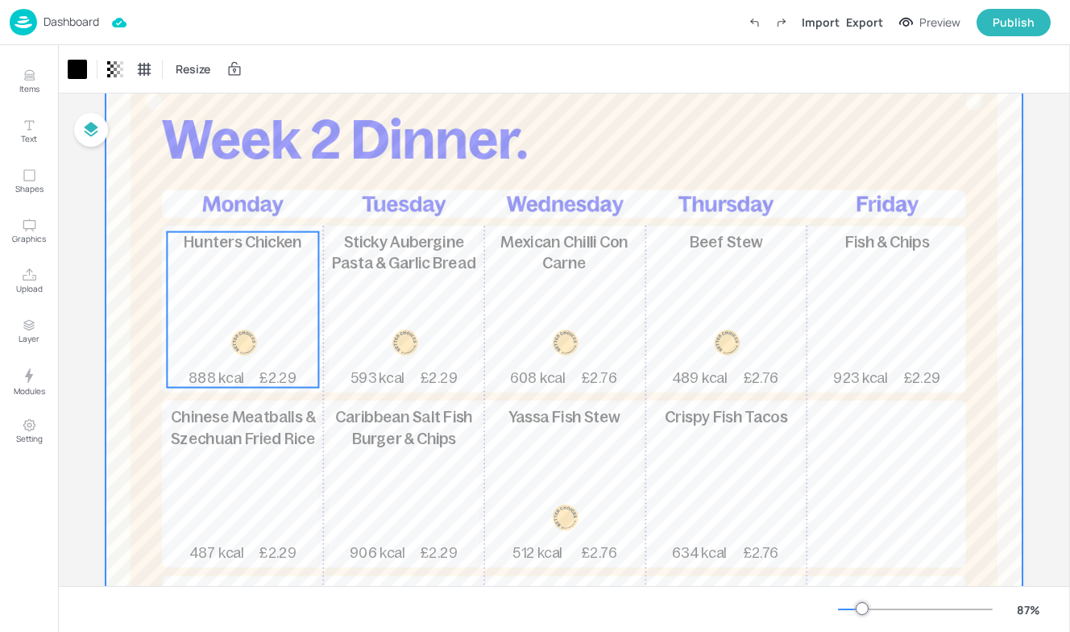
click at [261, 271] on div "Hunters Chicken 888 kcal £2.29" at bounding box center [243, 310] width 152 height 156
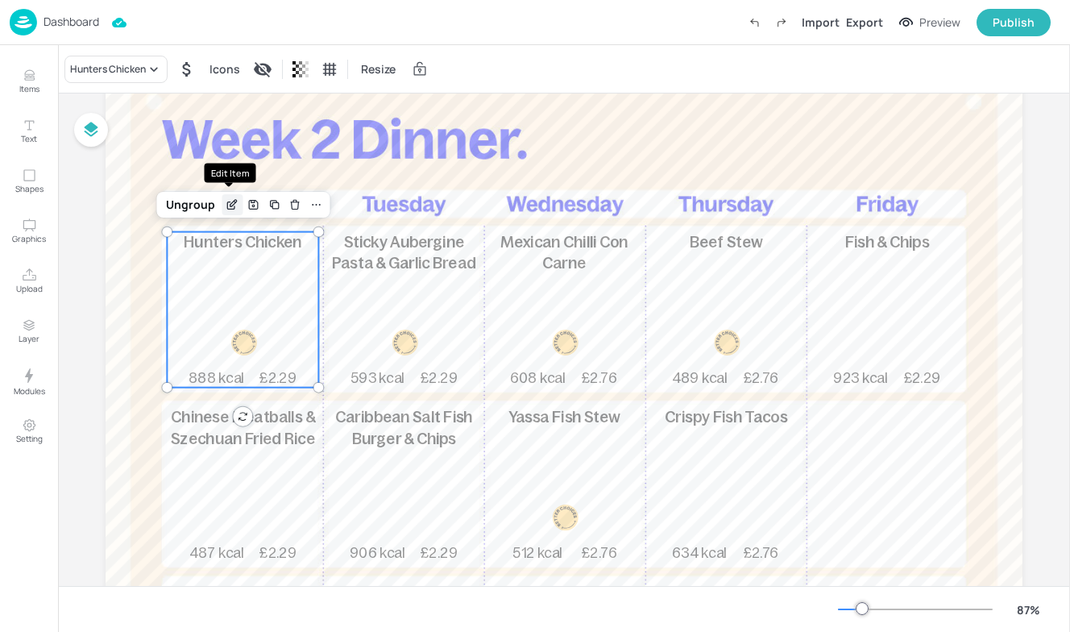
click at [232, 198] on icon "Edit Item" at bounding box center [233, 204] width 14 height 13
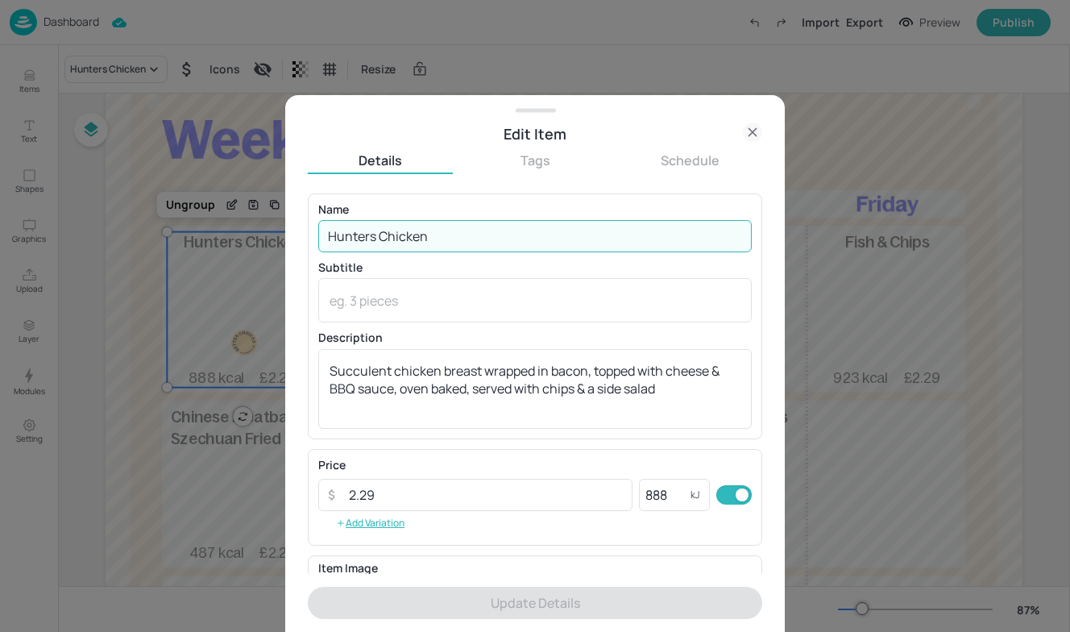
drag, startPoint x: 444, startPoint y: 231, endPoint x: 202, endPoint y: 216, distance: 243.1
click at [202, 216] on div "Edit Item Details Tags Schedule Name Hunters Chicken ​ Subtitle x ​ Description…" at bounding box center [535, 316] width 1070 height 632
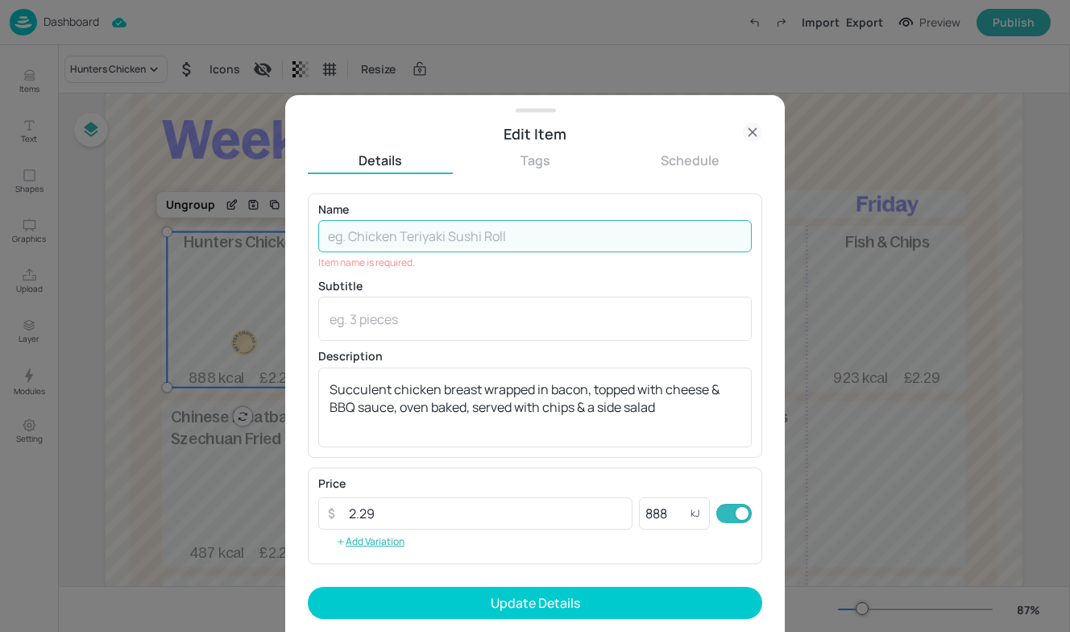
paste input "Turkey Dinner"
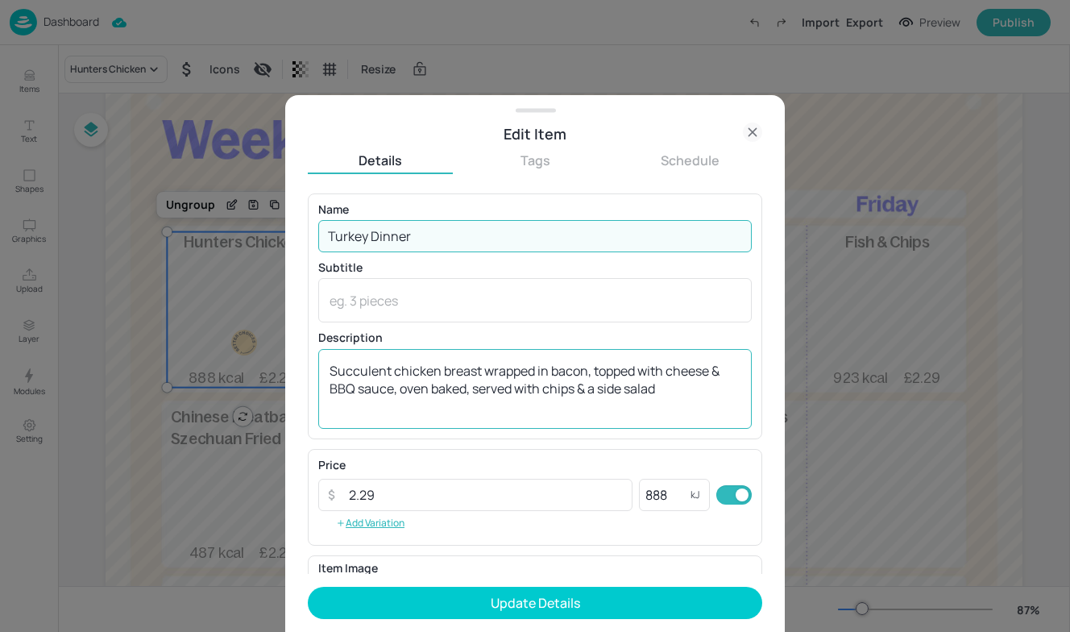
type input "Turkey Dinner"
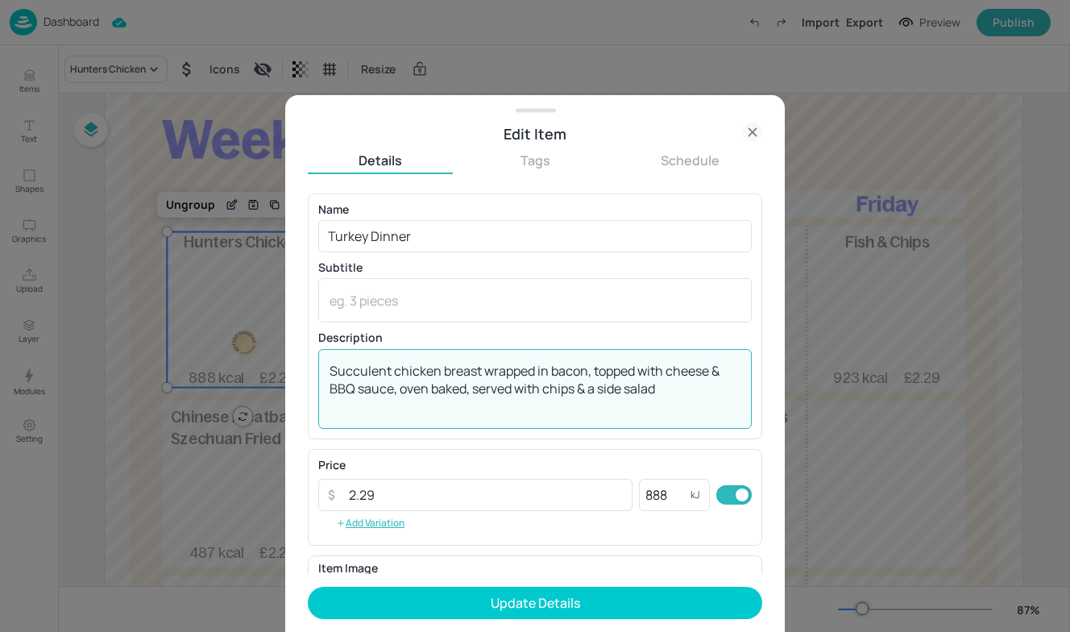
drag, startPoint x: 681, startPoint y: 390, endPoint x: 251, endPoint y: 354, distance: 432.0
click at [251, 354] on div "Edit Item Details Tags Schedule Name Turkey Dinner ​ Subtitle x ​ Description S…" at bounding box center [535, 316] width 1070 height 632
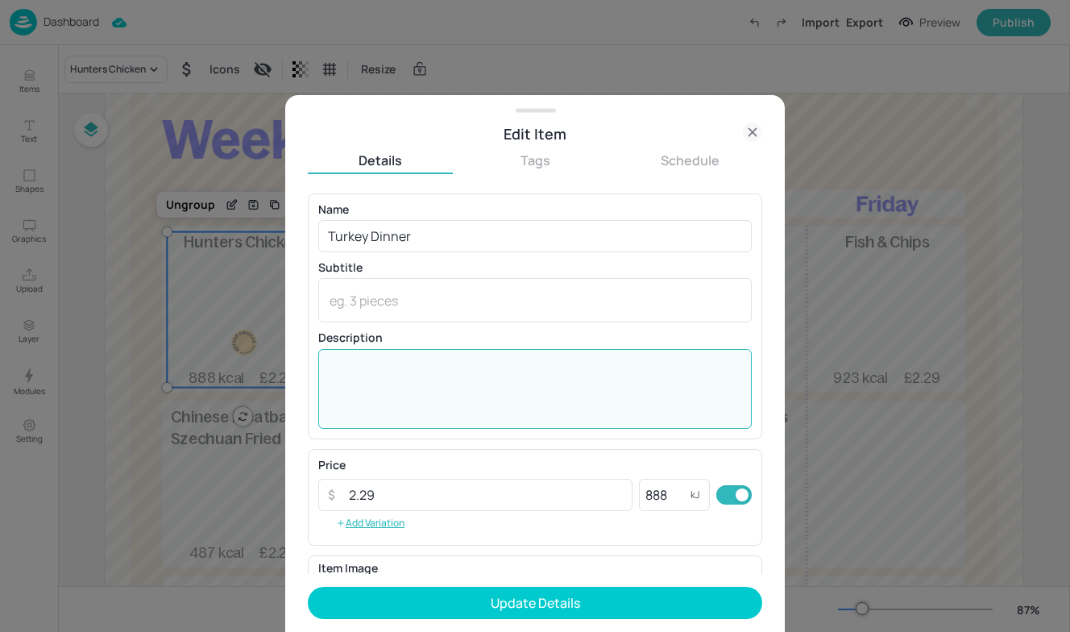
paste textarea "Juicy roasted turkey breast, served with crispy roasted baby potatoes & thyme, …"
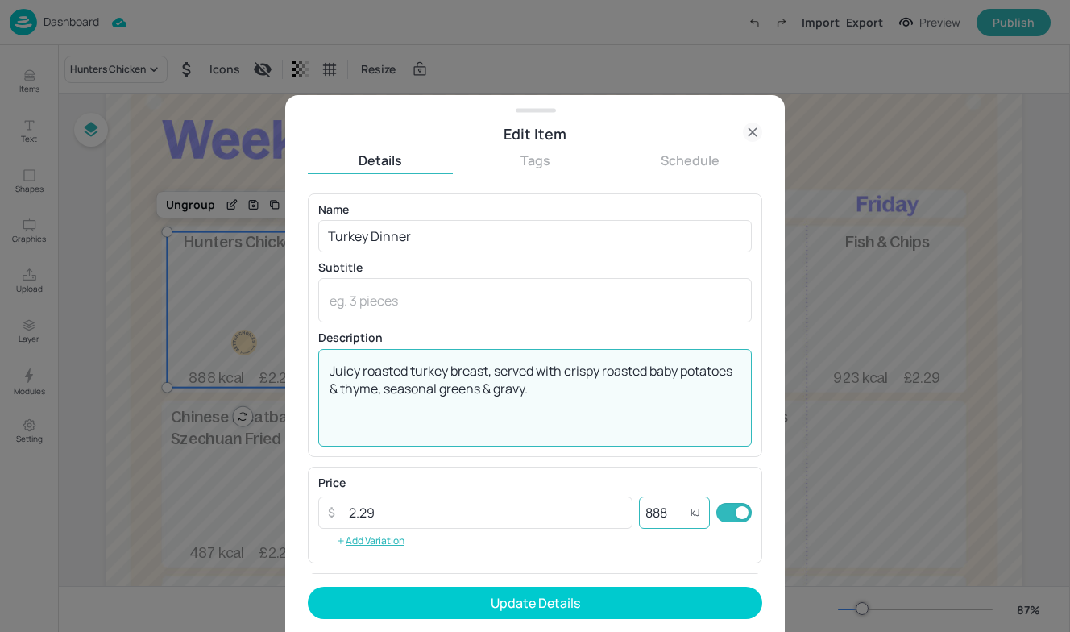
type textarea "Juicy roasted turkey breast, served with crispy roasted baby potatoes & thyme, …"
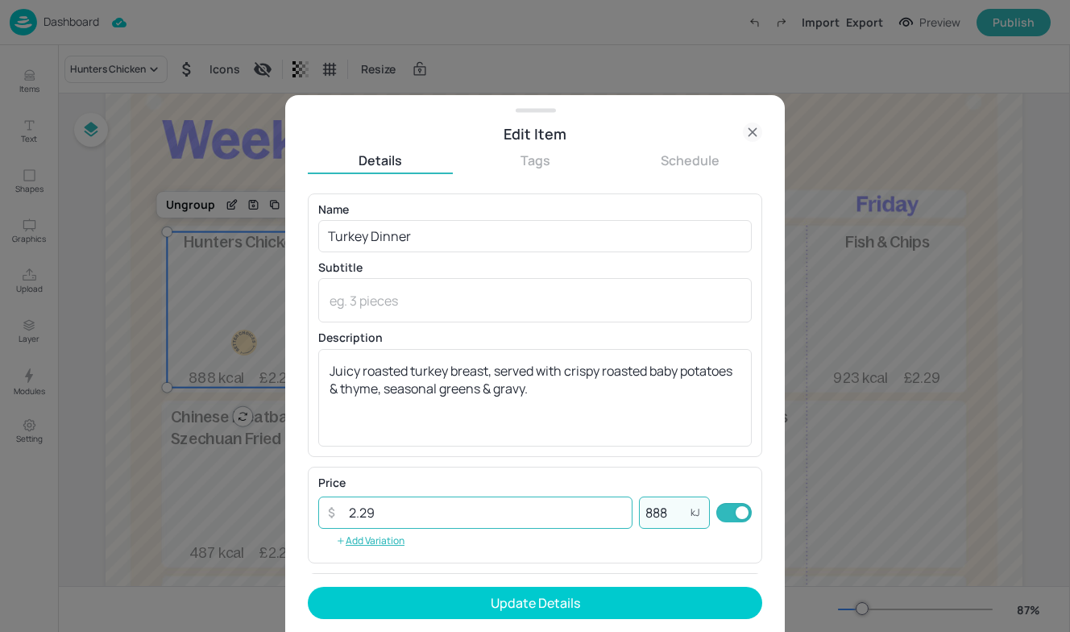
drag, startPoint x: 681, startPoint y: 509, endPoint x: 505, endPoint y: 503, distance: 176.6
click at [505, 503] on div "​ 2.29 ​ 888 kJ ​" at bounding box center [535, 513] width 434 height 32
type input "6"
type input "526"
click at [411, 513] on input "2.29" at bounding box center [485, 513] width 293 height 32
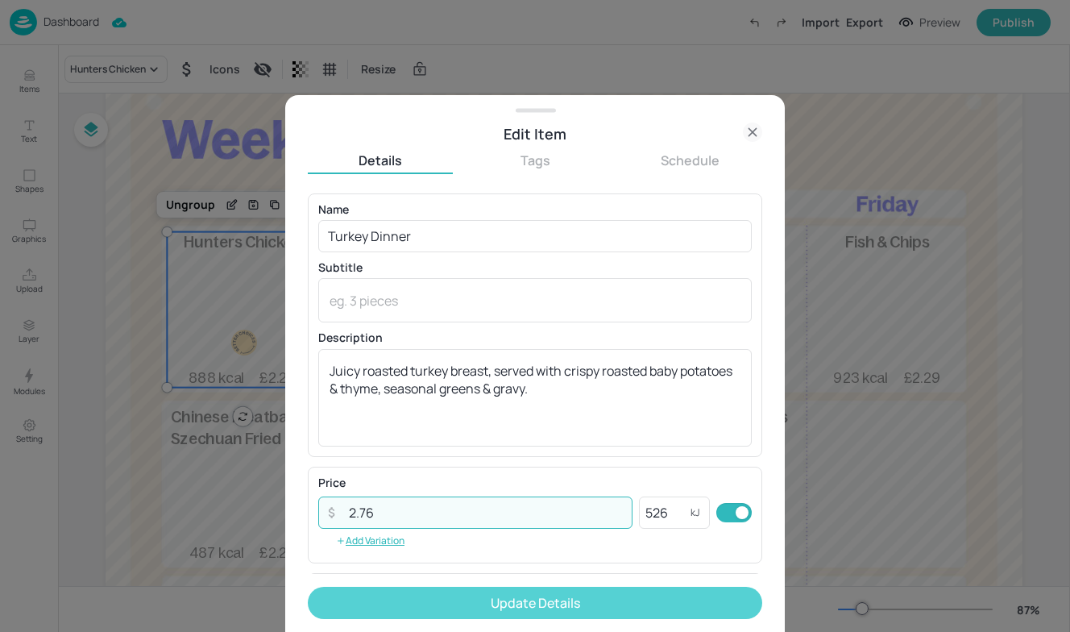
type input "2.76"
click at [548, 606] on button "Update Details" at bounding box center [535, 603] width 455 height 32
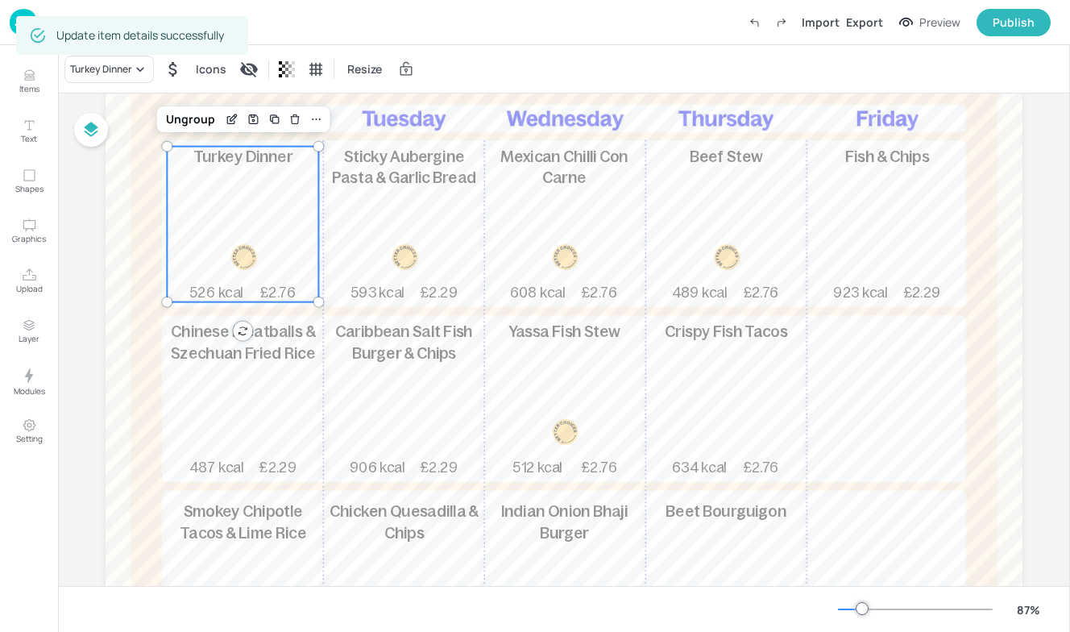
scroll to position [173, 0]
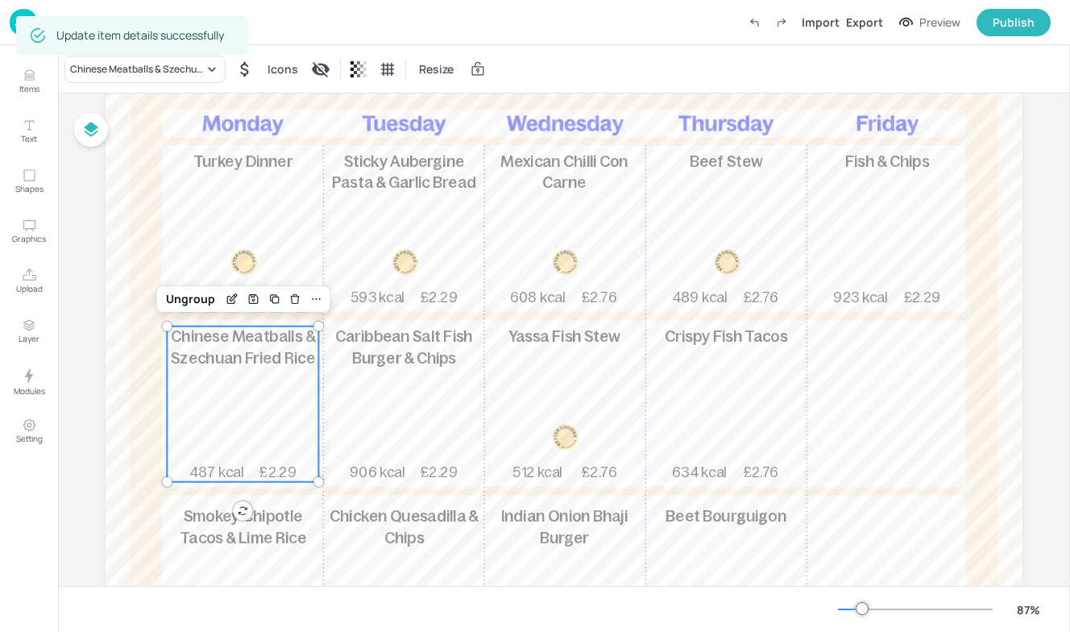
click at [244, 370] on div "Chinese Meatballs & Szechuan Fried Rice 487 kcal £2.29" at bounding box center [243, 404] width 152 height 156
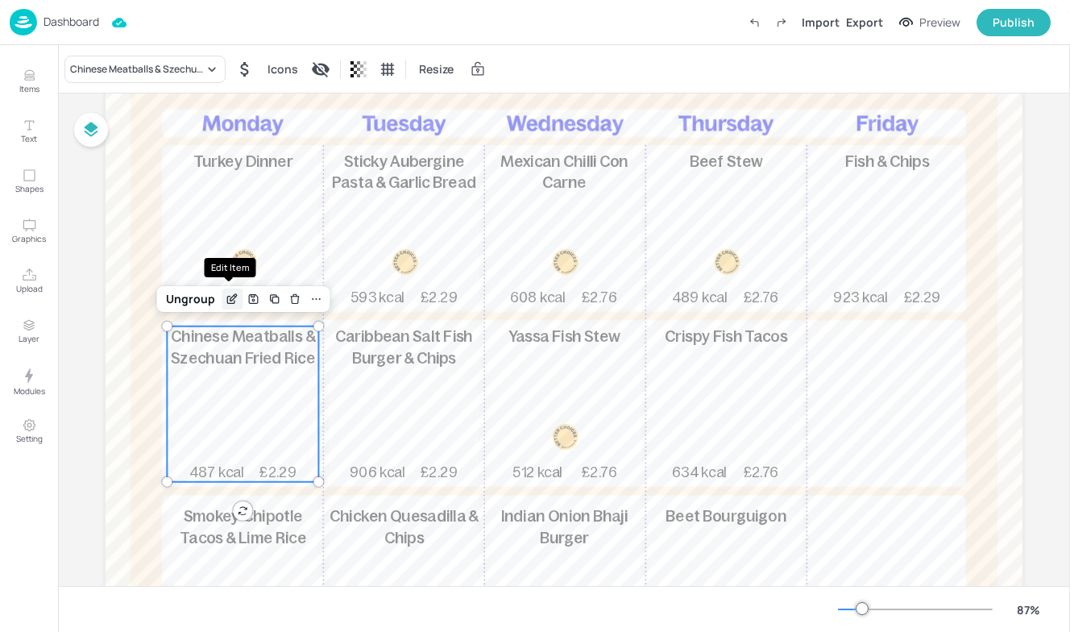
click at [231, 301] on icon "Edit Item" at bounding box center [233, 299] width 14 height 13
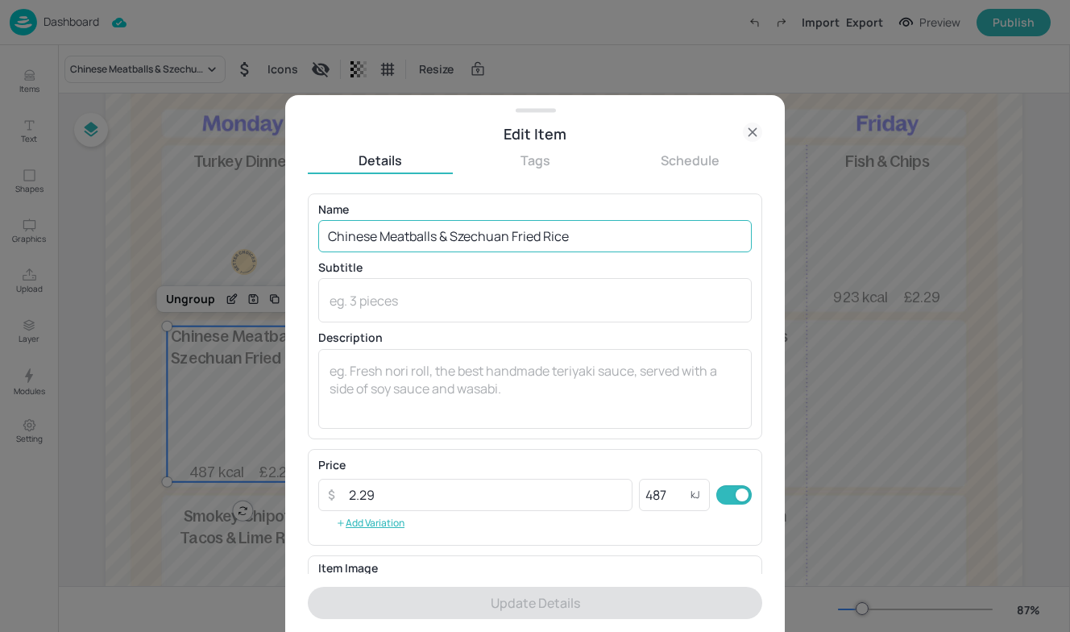
click at [605, 235] on input "Chinese Meatballs & Szechuan Fried Rice" at bounding box center [535, 236] width 434 height 32
drag, startPoint x: 605, startPoint y: 235, endPoint x: 192, endPoint y: 226, distance: 413.6
click at [192, 226] on div "Edit Item Details Tags Schedule Name Chinese Meatballs & Szechuan Fried Rice ​ …" at bounding box center [535, 316] width 1070 height 632
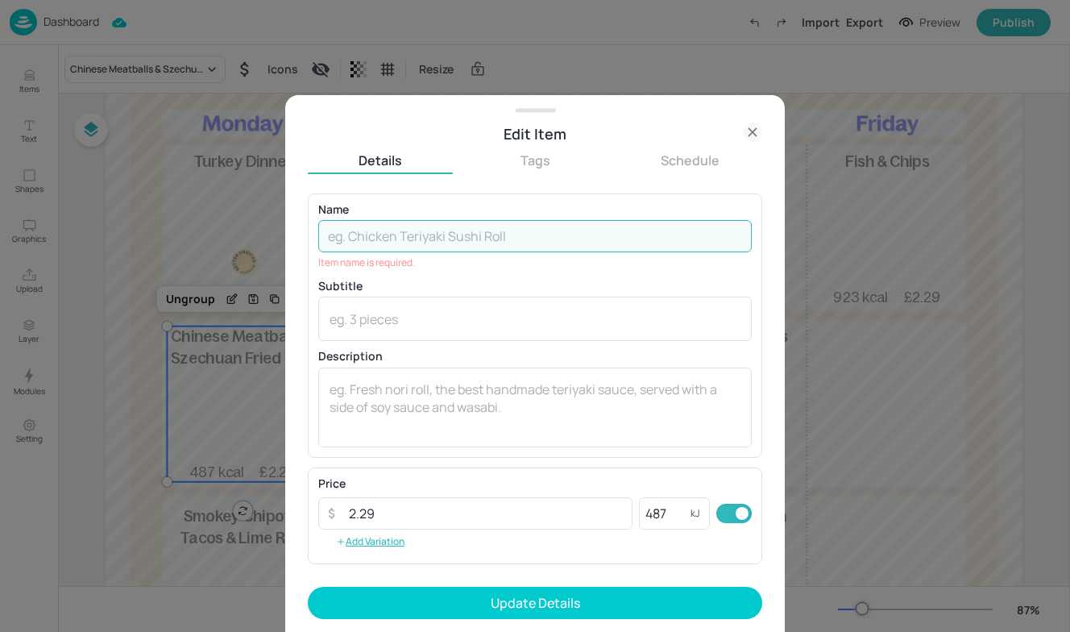
paste input "Chicken Biryani"
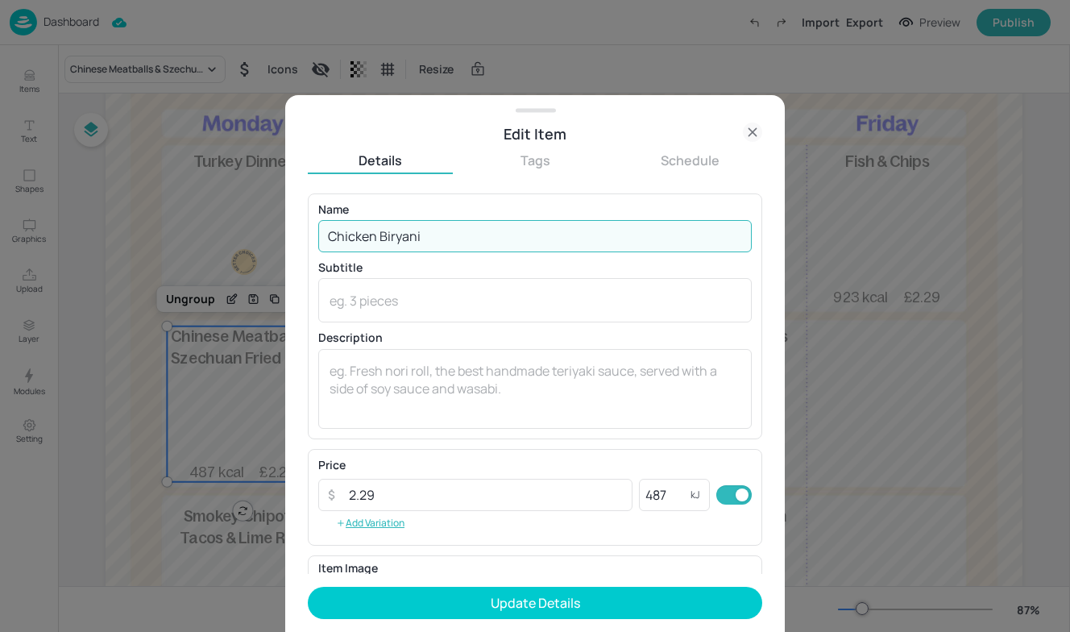
type input "Chicken Biryani"
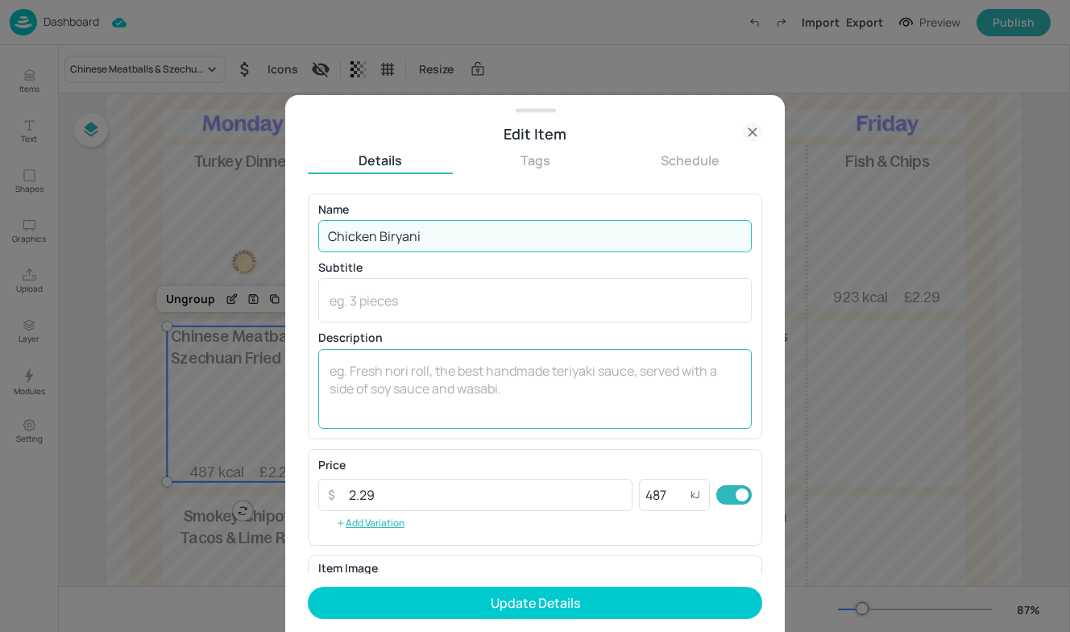
click at [455, 373] on textarea at bounding box center [535, 388] width 411 height 53
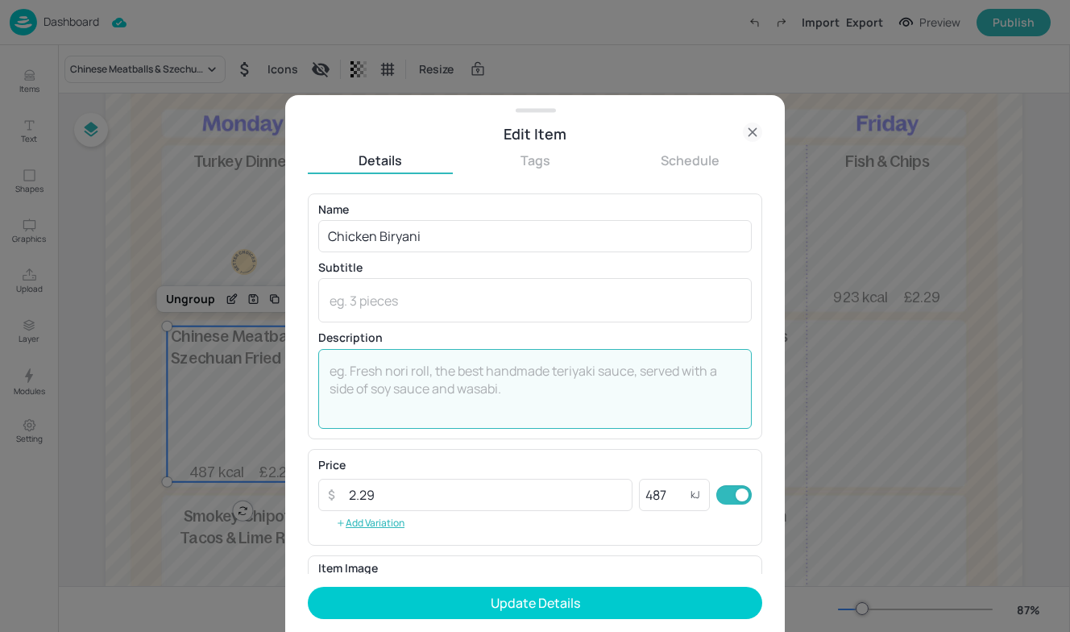
paste textarea "Aromatic rice with tender diced chicken thigh, peppers & onions in a spiced sau…"
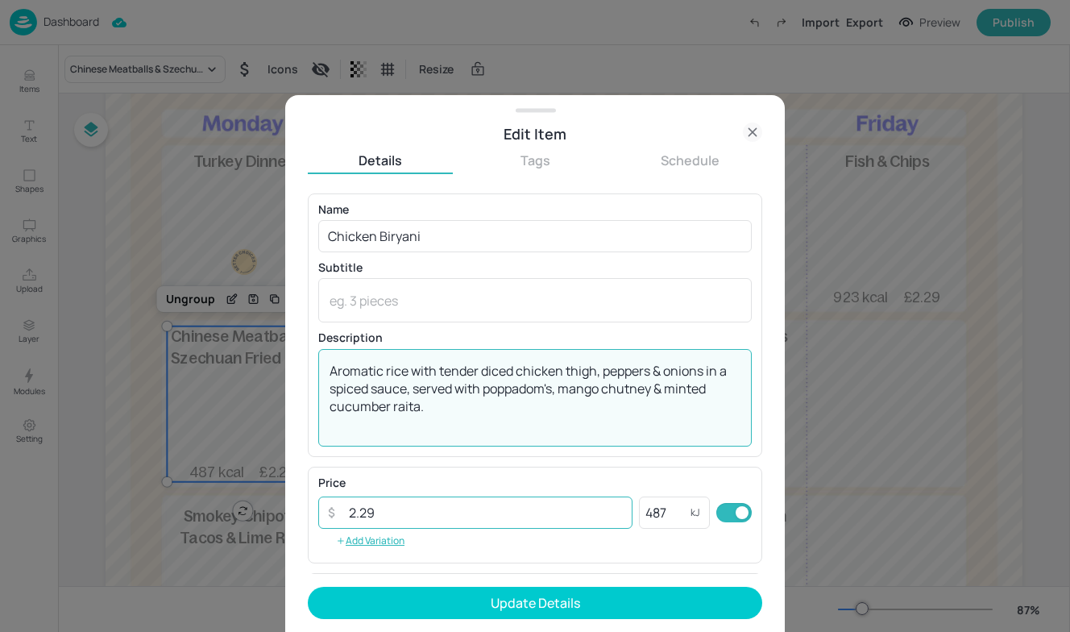
type textarea "Aromatic rice with tender diced chicken thigh, peppers & onions in a spiced sau…"
click at [396, 515] on input "2.29" at bounding box center [485, 513] width 293 height 32
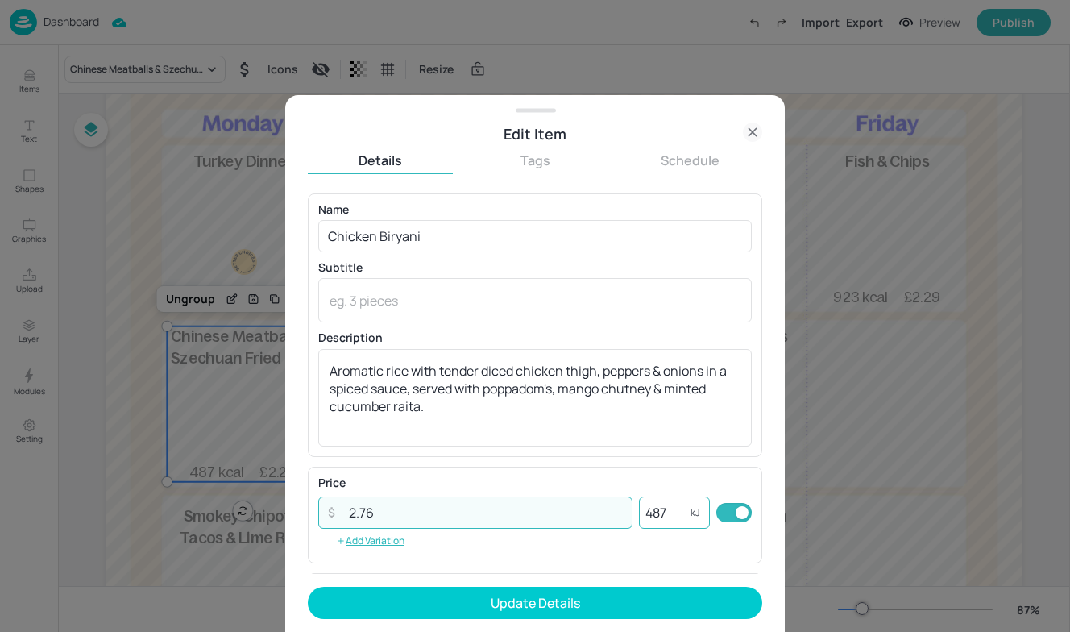
type input "2.76"
drag, startPoint x: 667, startPoint y: 511, endPoint x: 614, endPoint y: 509, distance: 52.5
click at [614, 509] on div "​ 2.76 ​ 487 kJ ​" at bounding box center [535, 513] width 434 height 32
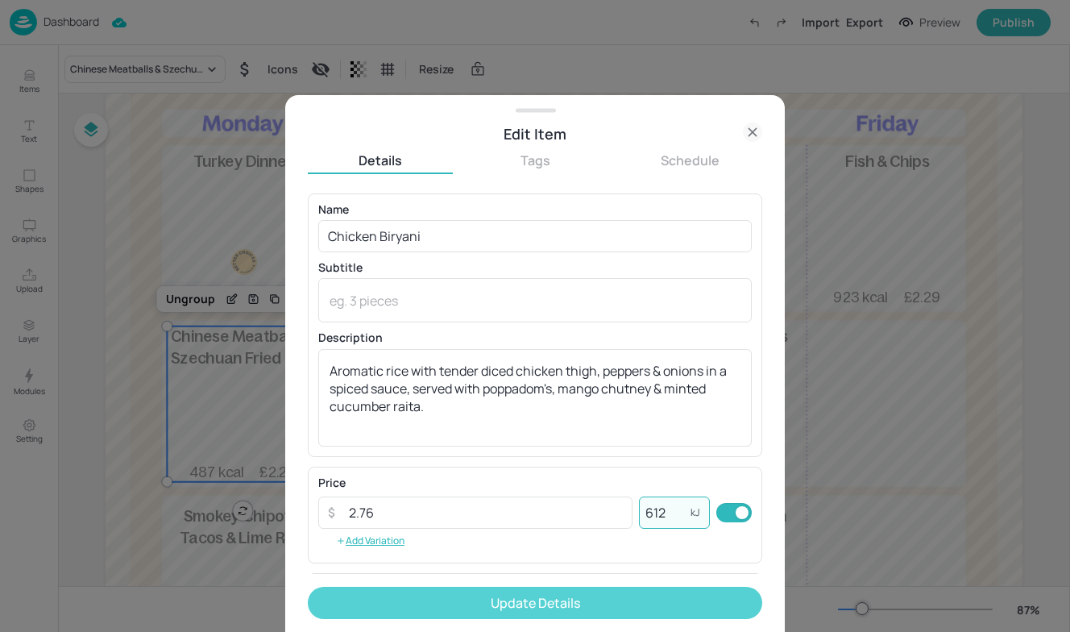
type input "612"
click at [568, 596] on button "Update Details" at bounding box center [535, 603] width 455 height 32
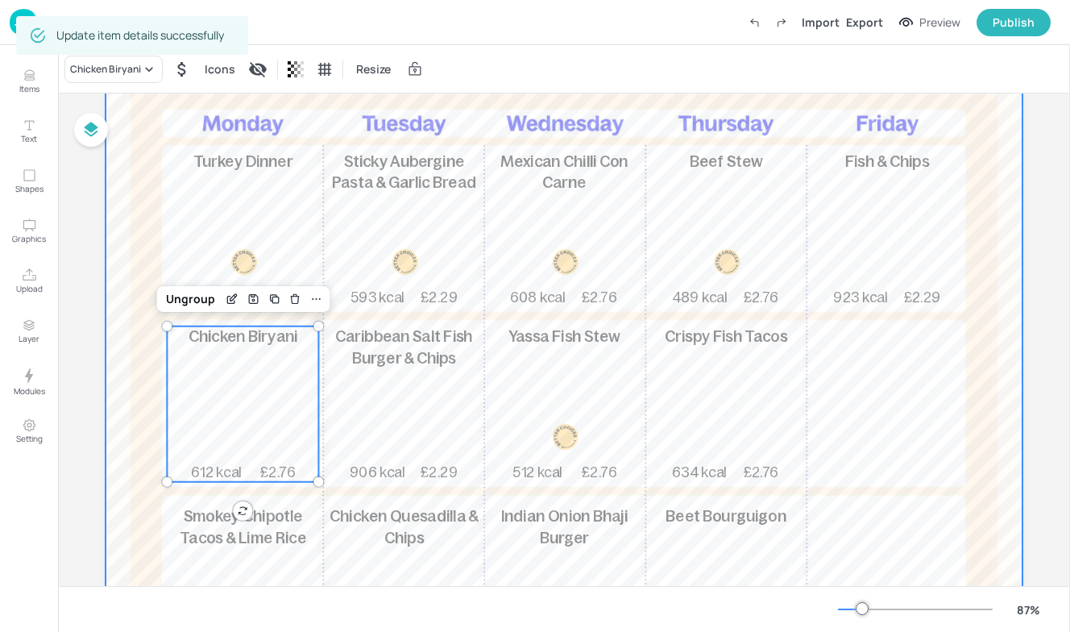
click at [267, 501] on div at bounding box center [564, 350] width 917 height 754
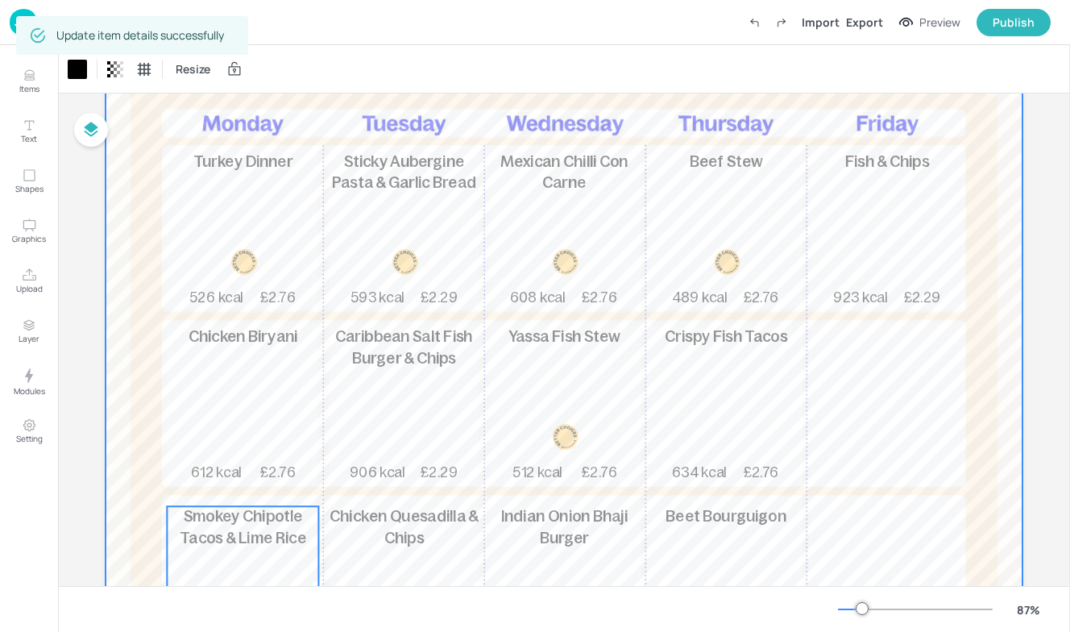
click at [270, 534] on span "Smokey Chipotle Tacos & Lime Rice" at bounding box center [243, 527] width 127 height 39
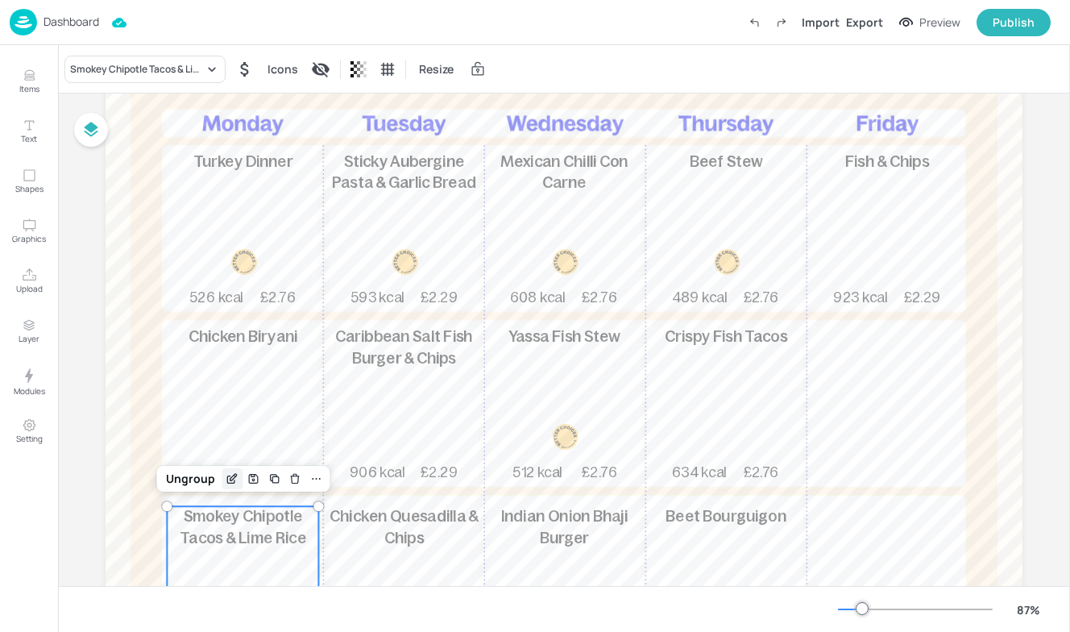
click at [231, 480] on icon "Edit Item" at bounding box center [234, 477] width 6 height 6
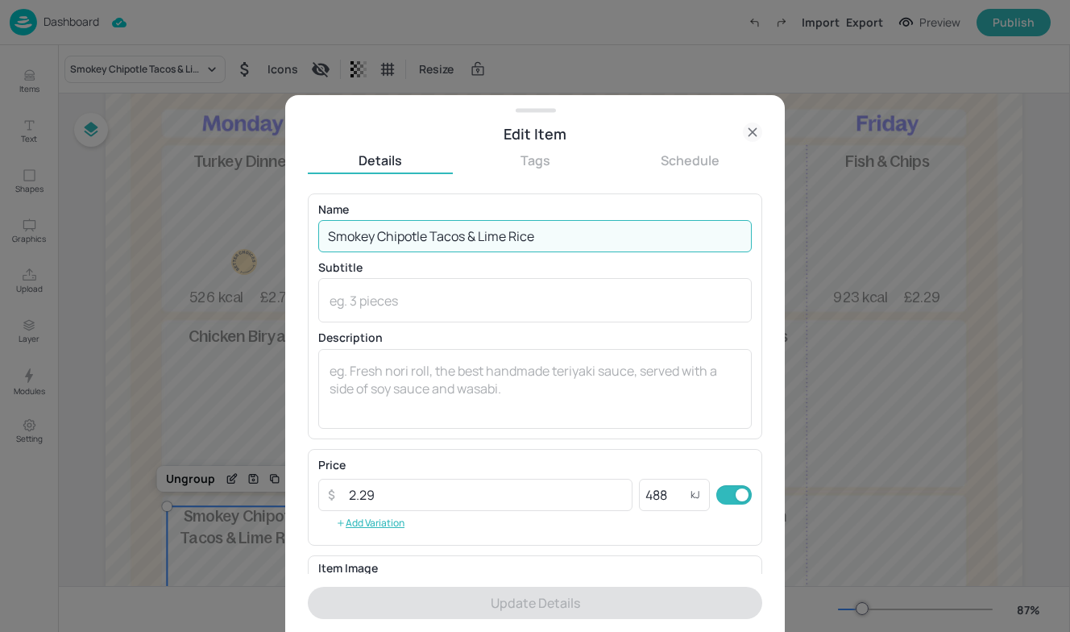
drag, startPoint x: 583, startPoint y: 238, endPoint x: 200, endPoint y: 218, distance: 383.4
click at [200, 218] on div "Edit Item Details Tags Schedule Name Smokey Chipotle Tacos & Lime Rice ​ Subtit…" at bounding box center [535, 316] width 1070 height 632
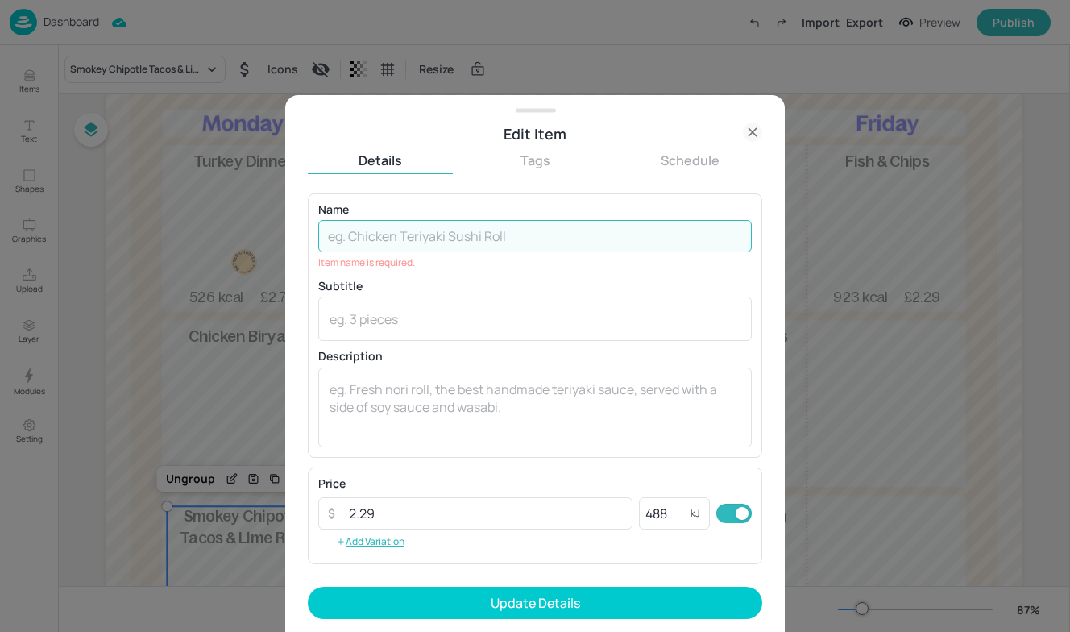
paste input "Butternut Squash & Spinach Lasagne"
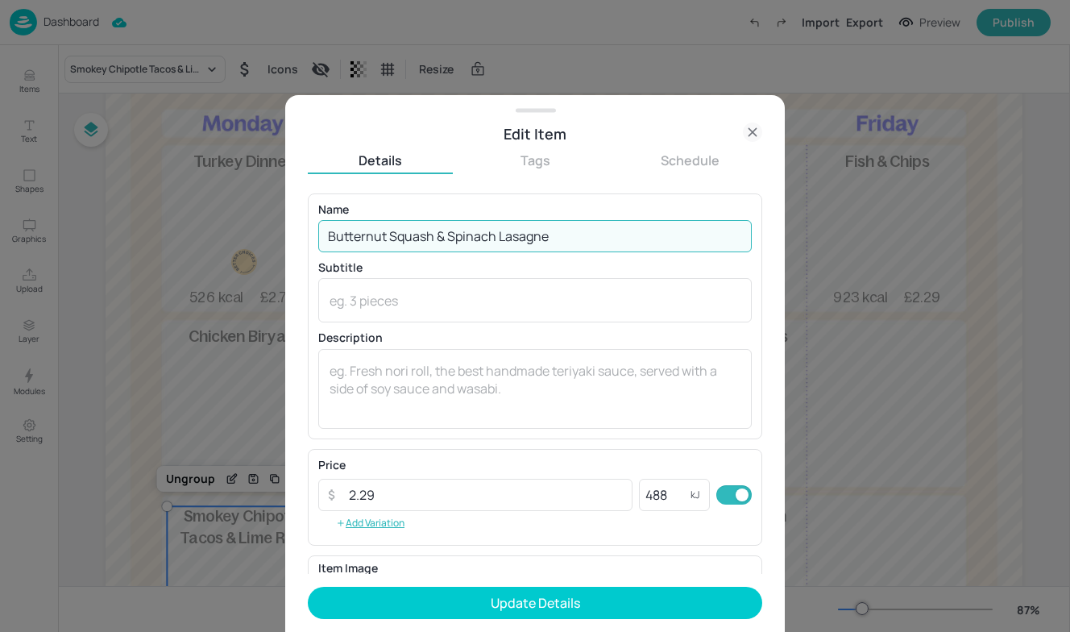
type input "Butternut Squash & Spinach Lasagne"
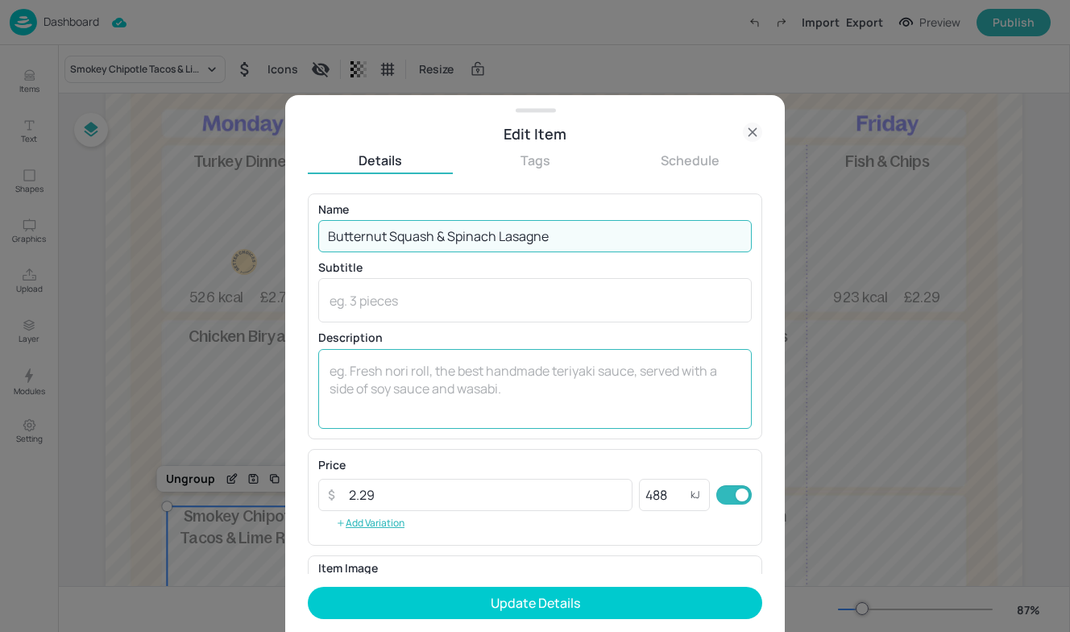
click at [366, 384] on textarea at bounding box center [535, 388] width 411 height 53
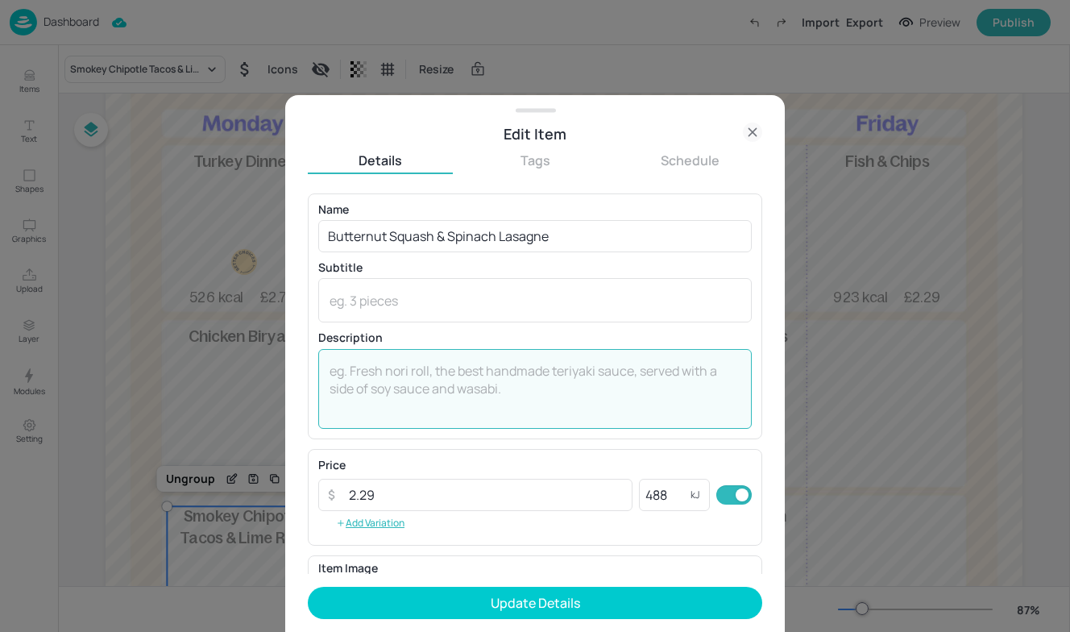
paste textarea "Tender butternut squash, spinach, chickpeas & lentils layered between pasta she…"
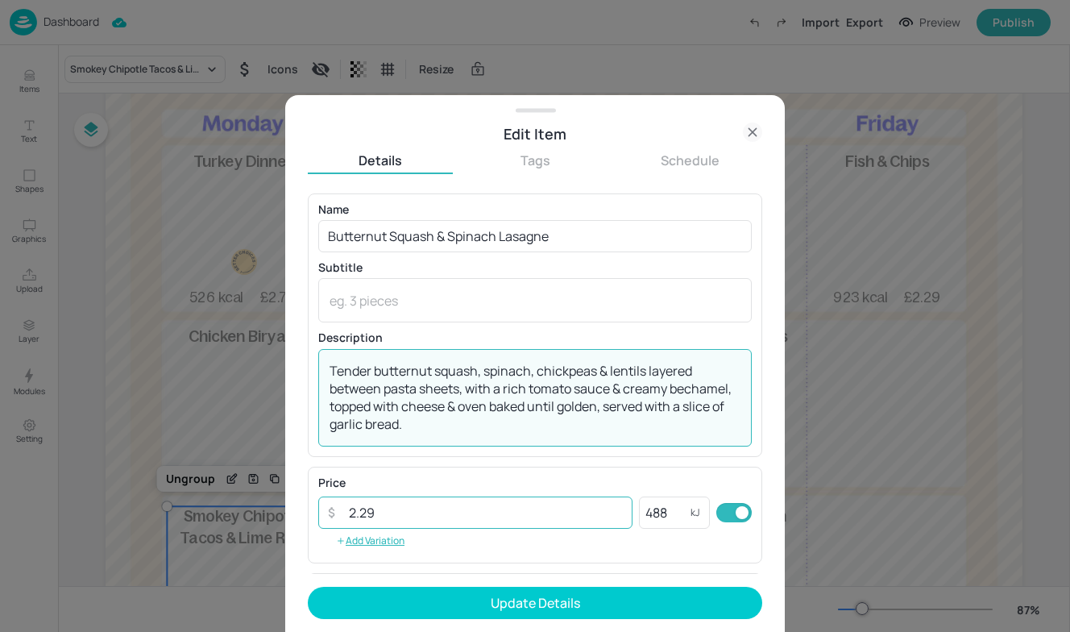
type textarea "Tender butternut squash, spinach, chickpeas & lentils layered between pasta she…"
click at [469, 522] on input "2.29" at bounding box center [485, 513] width 293 height 32
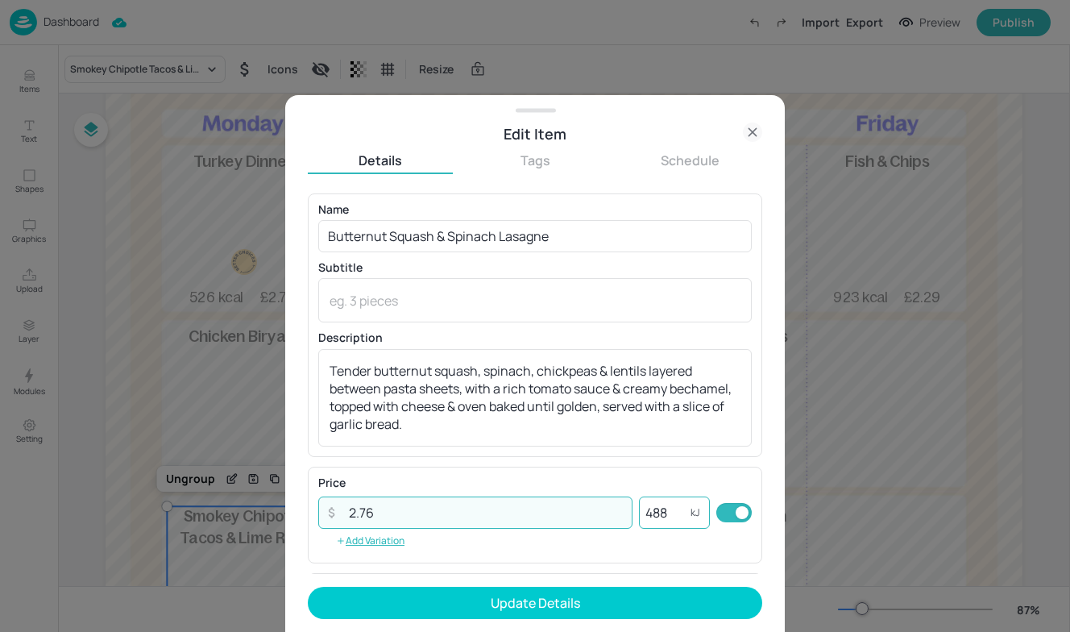
type input "2.76"
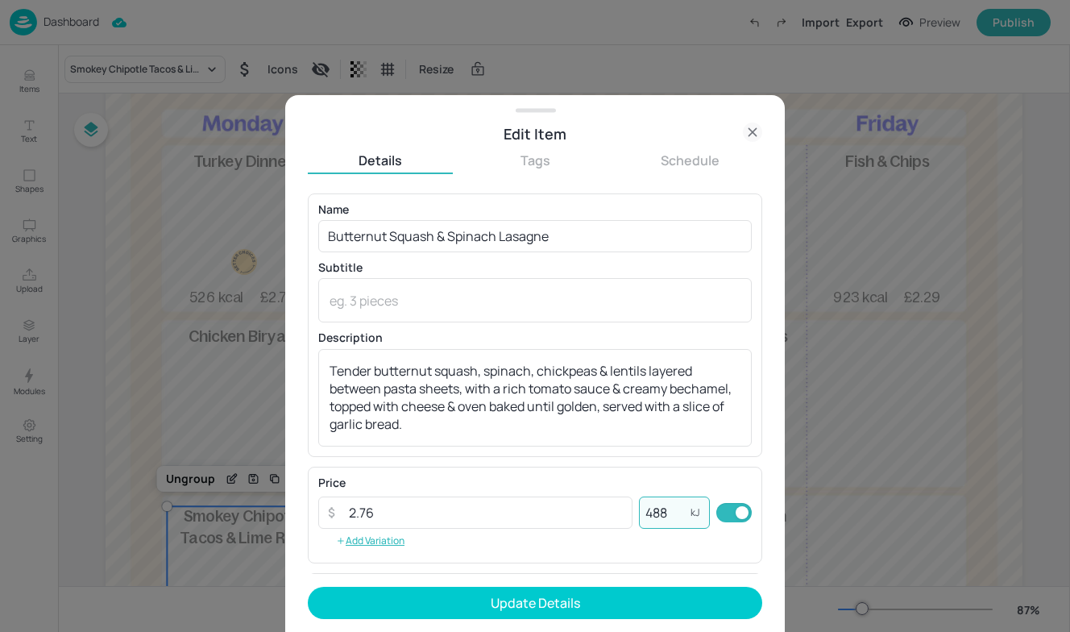
click at [680, 513] on input "488" at bounding box center [665, 513] width 52 height 32
type input "4"
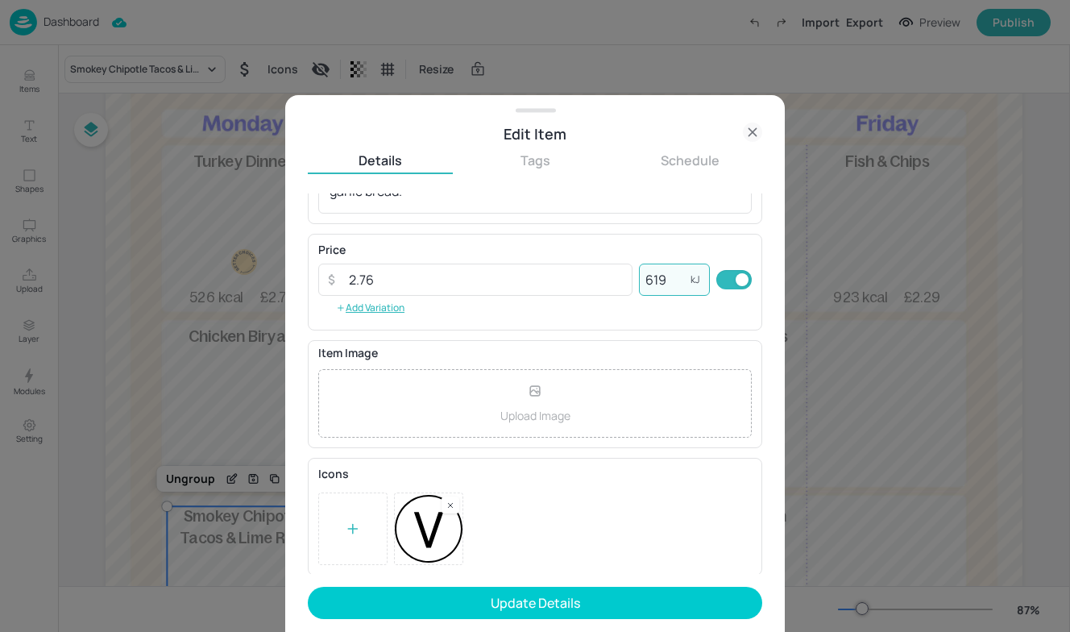
scroll to position [235, 0]
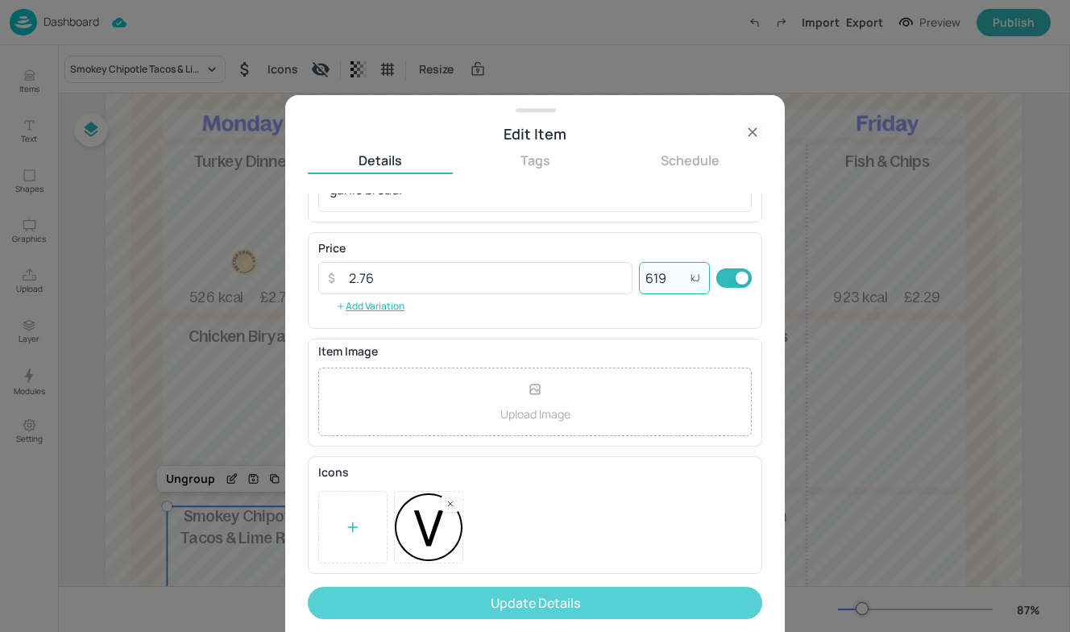
type input "619"
click at [566, 604] on button "Update Details" at bounding box center [535, 603] width 455 height 32
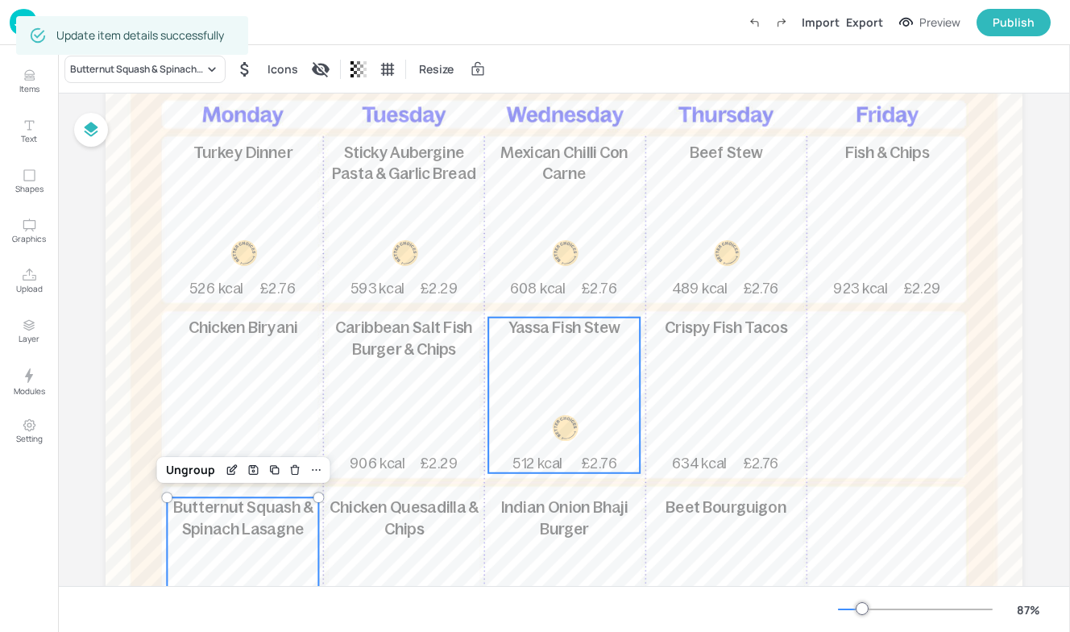
scroll to position [178, 0]
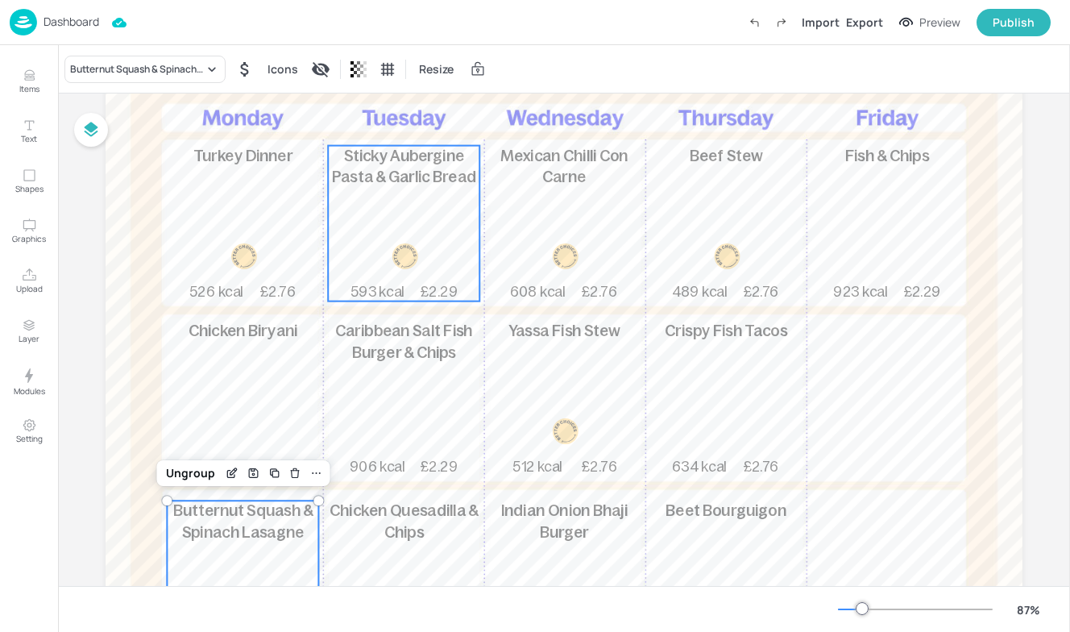
click at [382, 209] on div "Sticky Aubergine Pasta & Garlic Bread 593 kcal £2.29" at bounding box center [404, 224] width 152 height 156
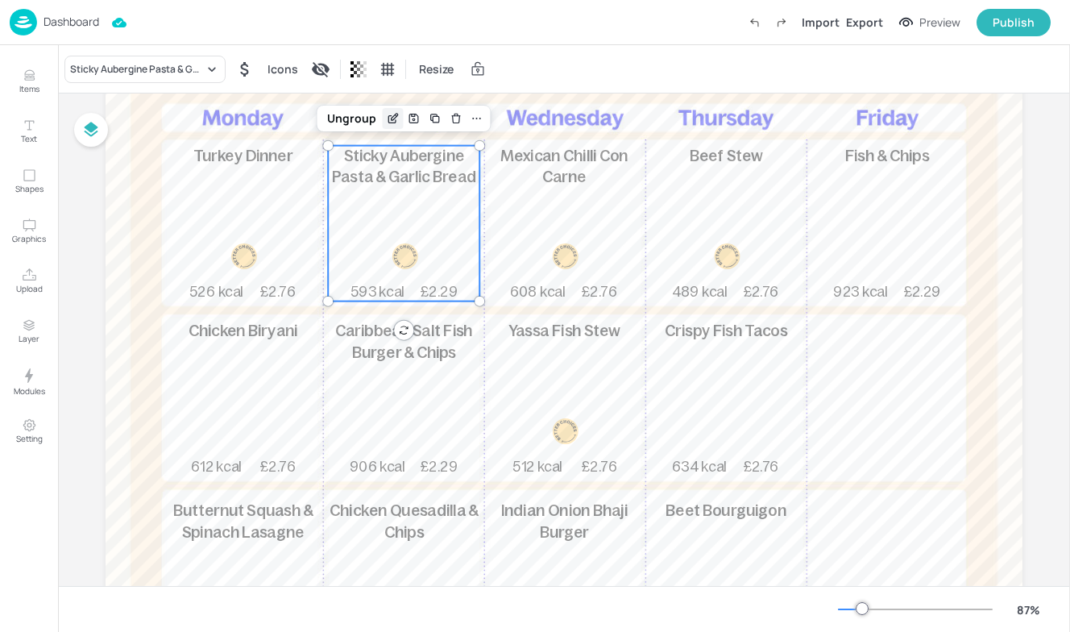
click at [393, 120] on icon "Edit Item" at bounding box center [393, 118] width 14 height 13
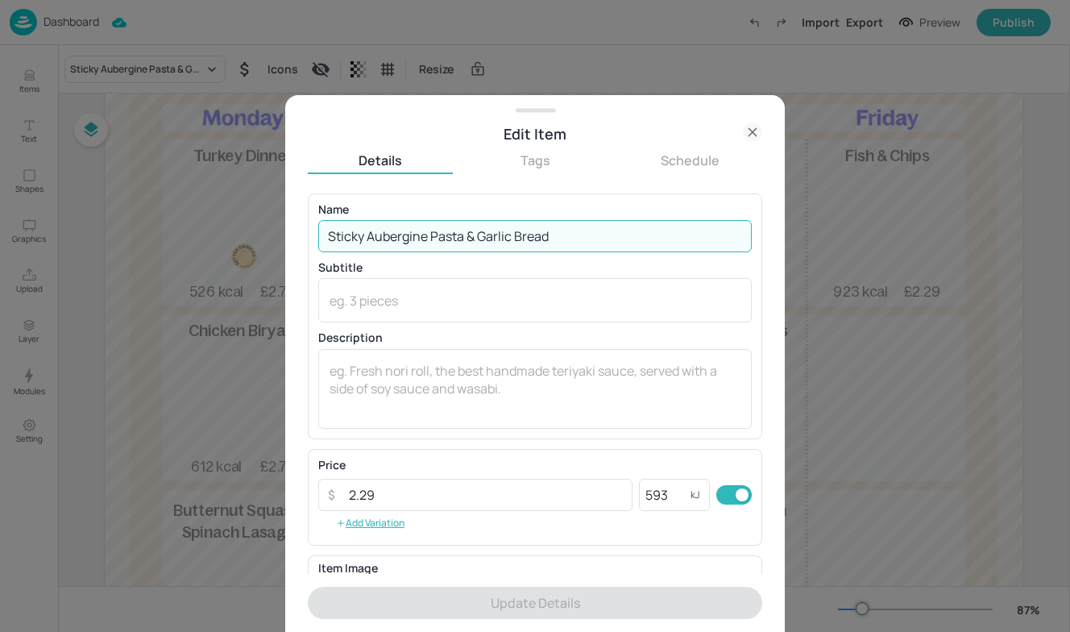
drag, startPoint x: 570, startPoint y: 243, endPoint x: 39, endPoint y: 231, distance: 530.6
click at [39, 231] on div "Edit Item Details Tags Schedule Name Sticky Aubergine Pasta & Garlic Bread ​ Su…" at bounding box center [535, 316] width 1070 height 632
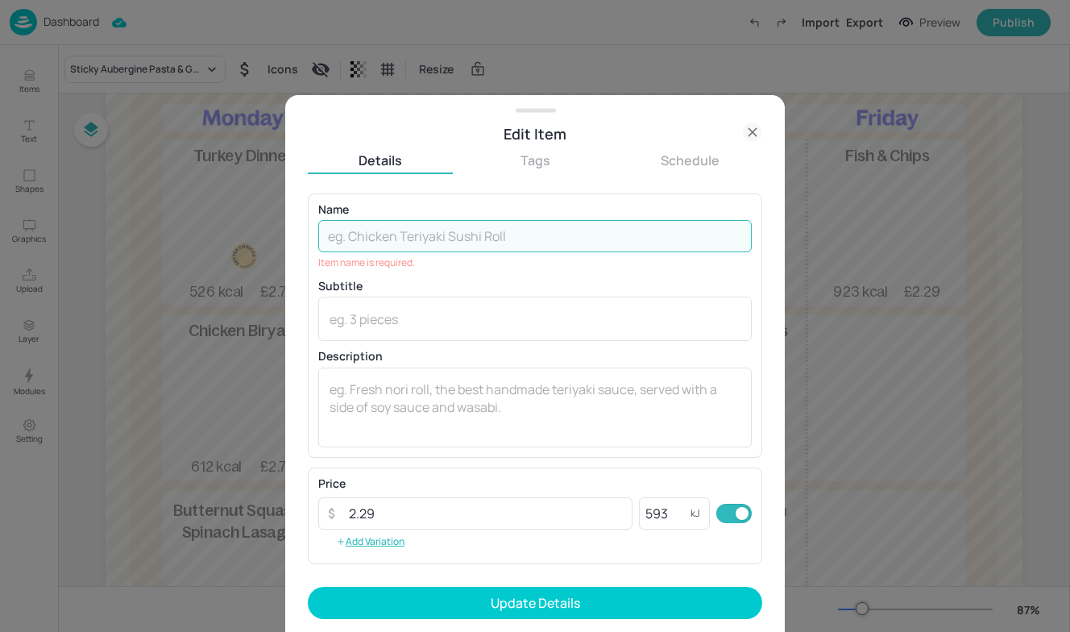
paste input "Cottage Pie & Cauliflower Mash"
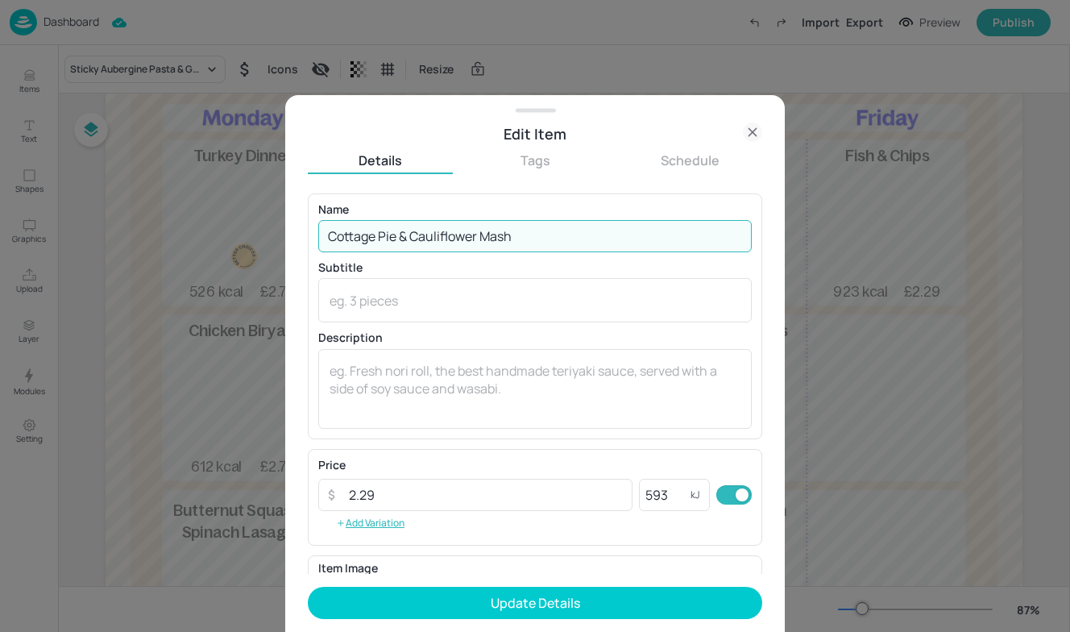
type input "Cottage Pie & Cauliflower Mash"
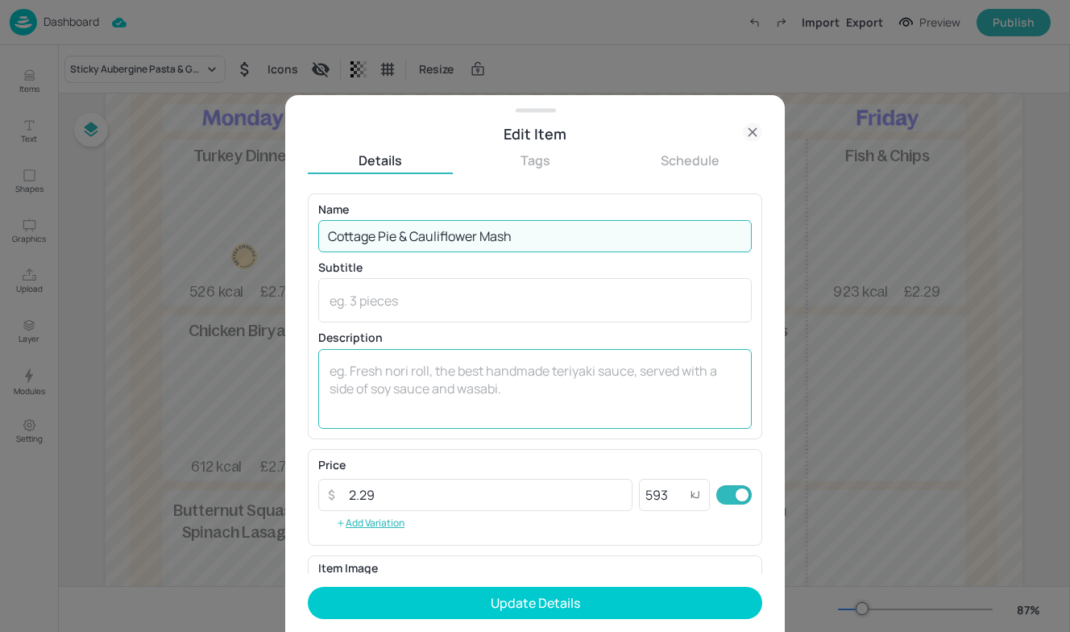
click at [414, 380] on textarea at bounding box center [535, 388] width 411 height 53
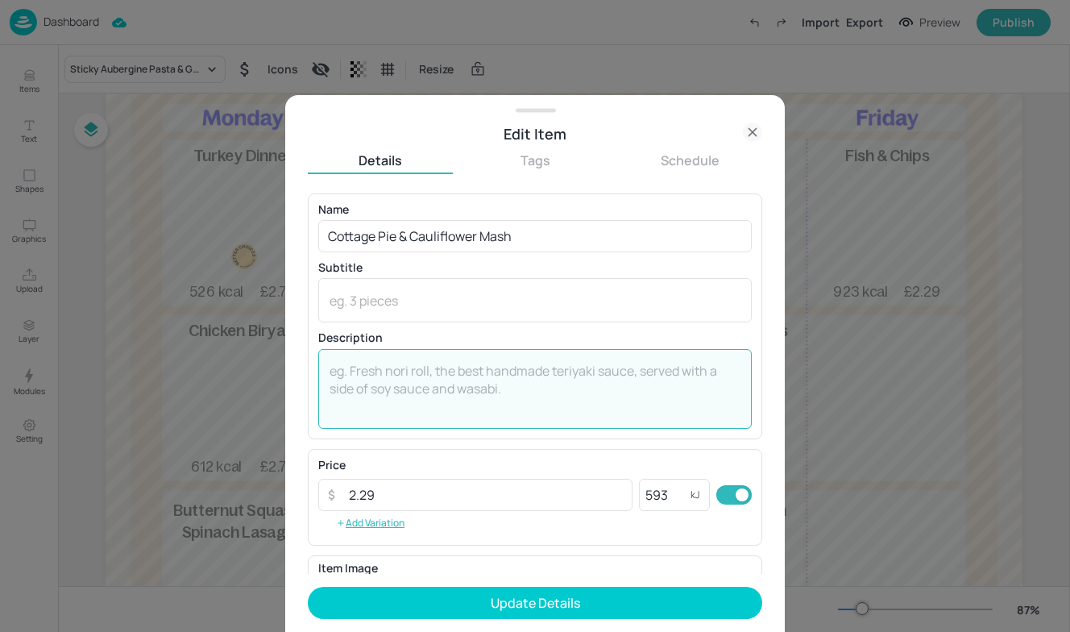
paste textarea "A classic cottage pie with brown lentils, topped with a creamy cauliflower mash…"
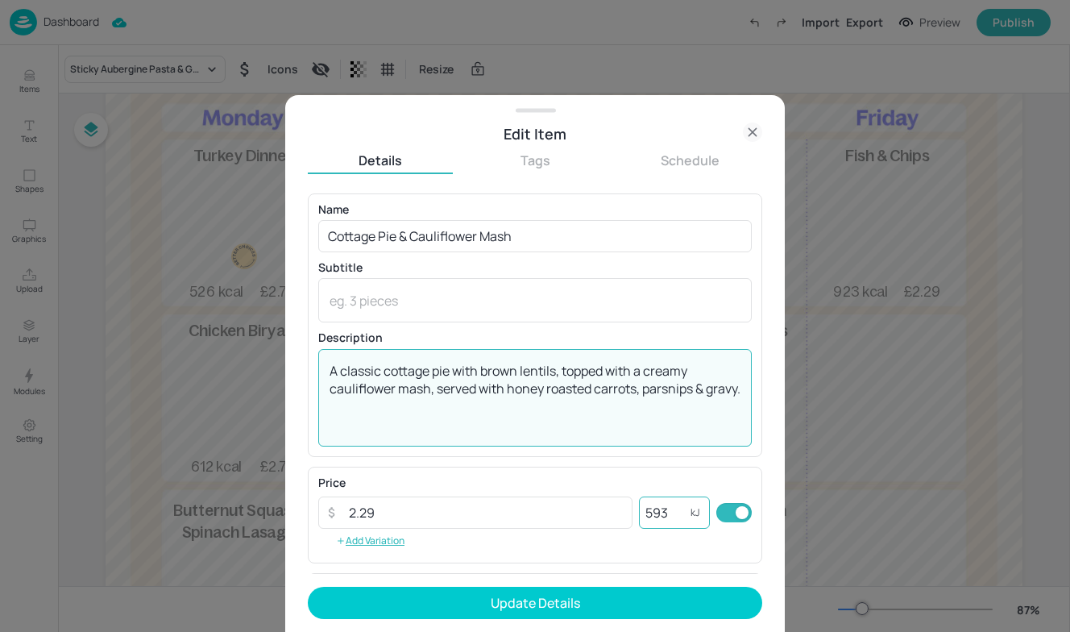
type textarea "A classic cottage pie with brown lentils, topped with a creamy cauliflower mash…"
click at [671, 508] on input "593" at bounding box center [665, 513] width 52 height 32
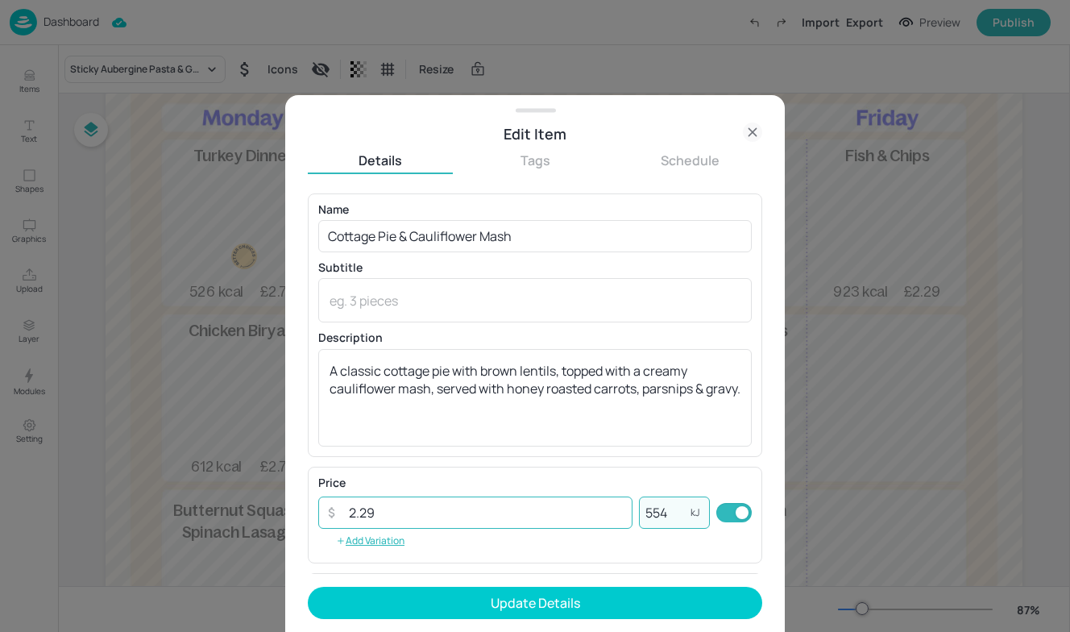
type input "554"
click at [433, 517] on input "2.29" at bounding box center [485, 513] width 293 height 32
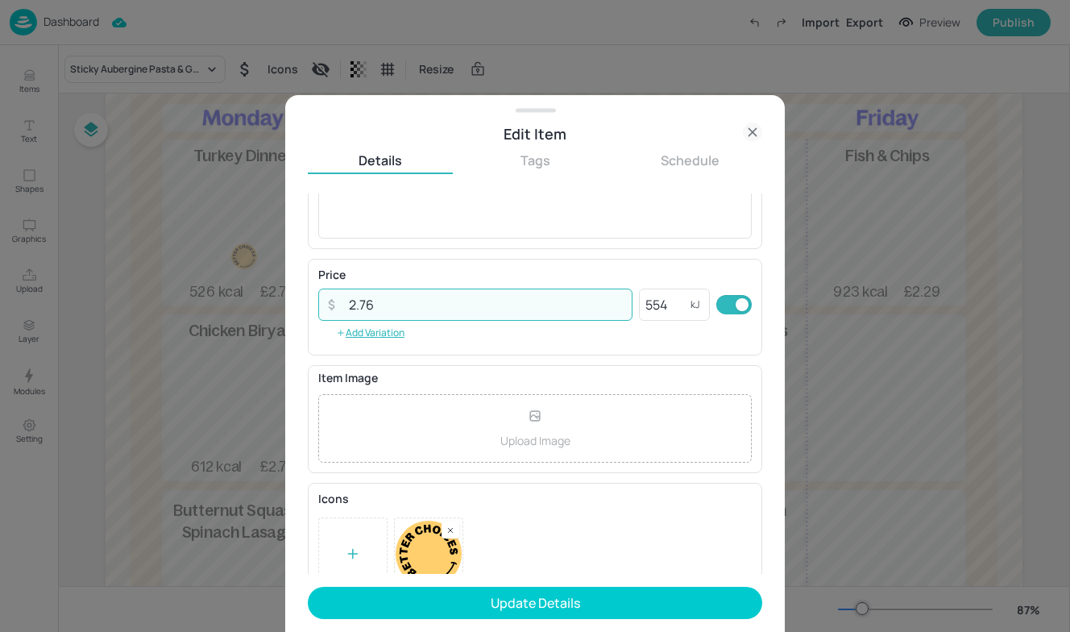
scroll to position [235, 0]
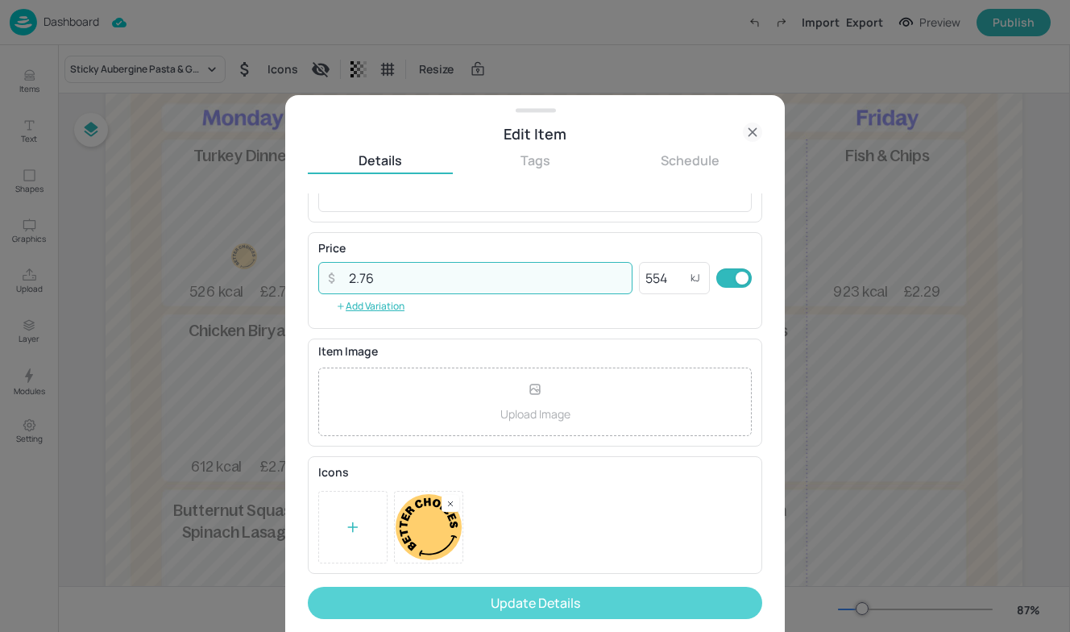
type input "2.76"
click at [497, 606] on button "Update Details" at bounding box center [535, 603] width 455 height 32
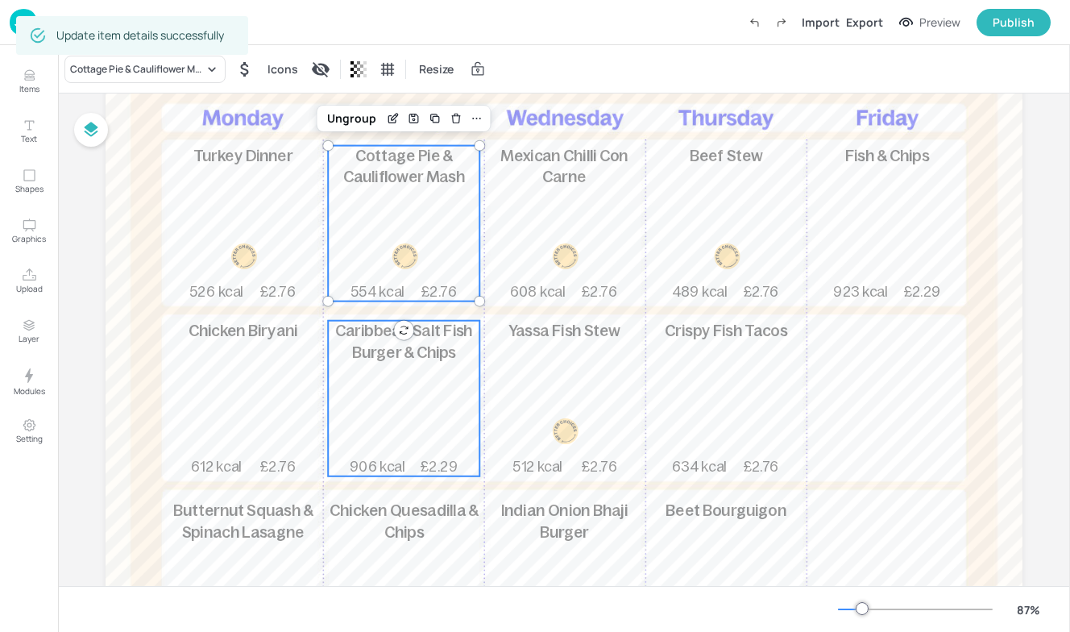
click at [451, 388] on div "Caribbean Salt Fish Burger & Chips 906 kcal £2.29" at bounding box center [404, 399] width 152 height 156
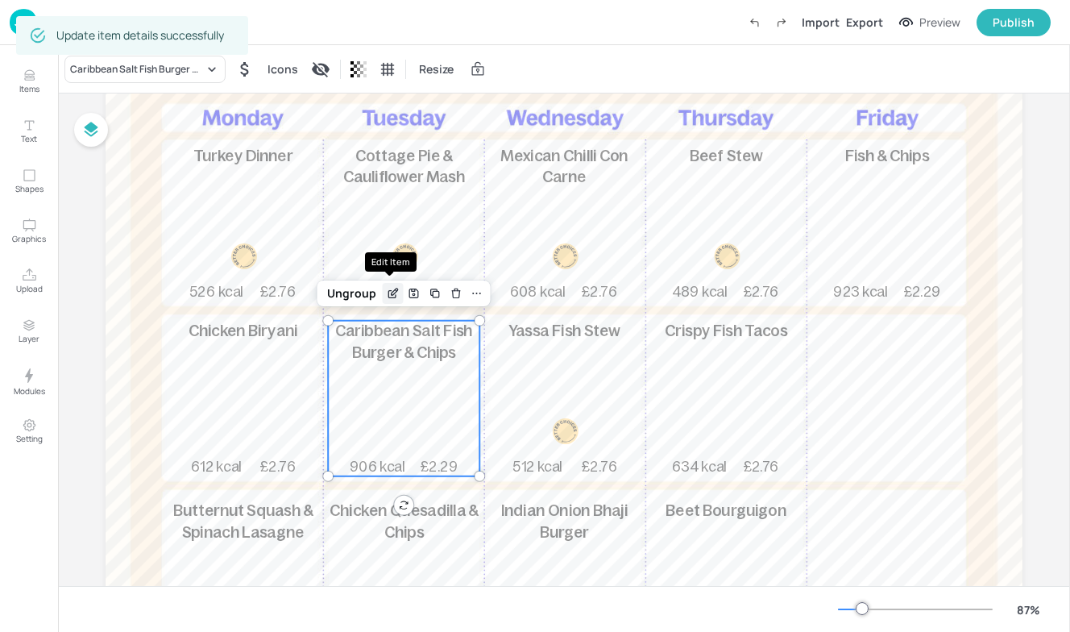
click at [392, 298] on icon "Edit Item" at bounding box center [393, 293] width 14 height 13
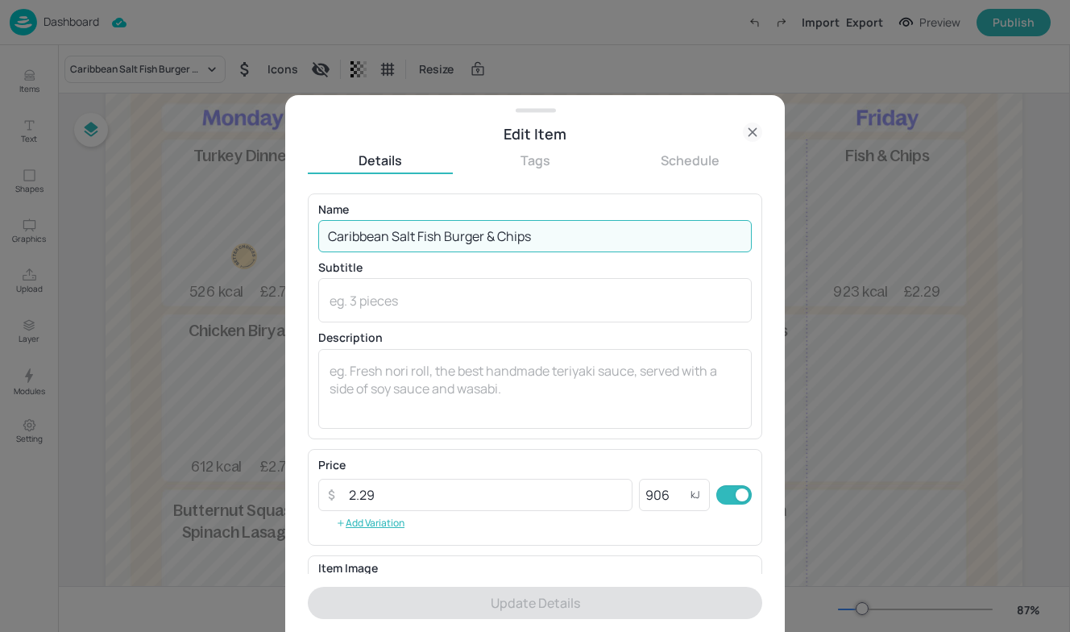
drag, startPoint x: 552, startPoint y: 231, endPoint x: 136, endPoint y: 213, distance: 416.3
click at [136, 213] on div "Edit Item Details Tags Schedule Name Caribbean Salt Fish Burger & Chips ​ Subti…" at bounding box center [535, 316] width 1070 height 632
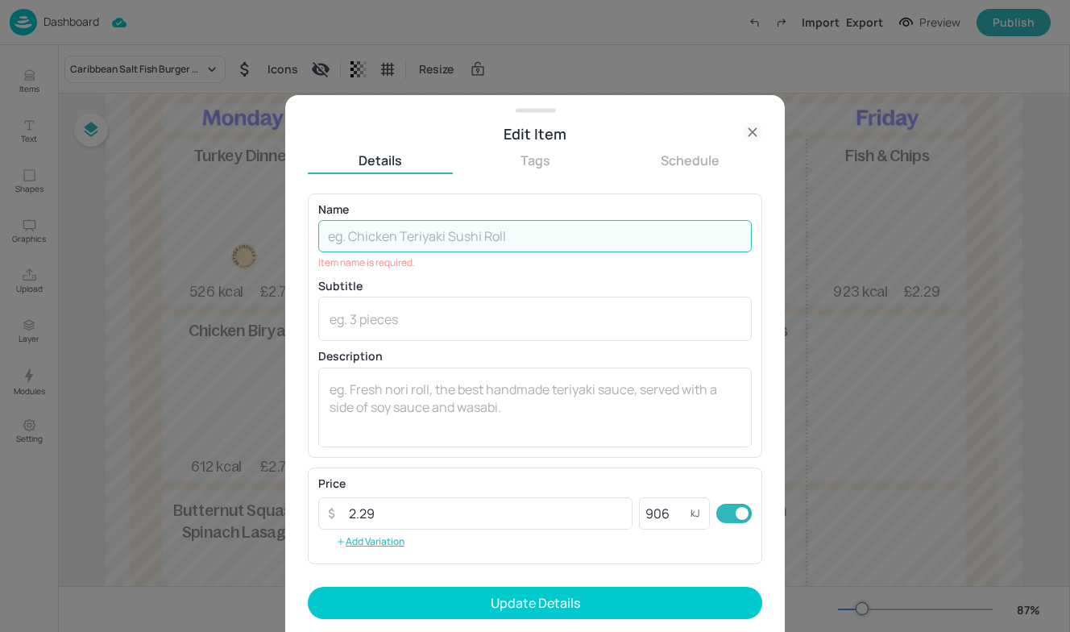
paste input "Mushroom, Parsnip & Carrot Tart"
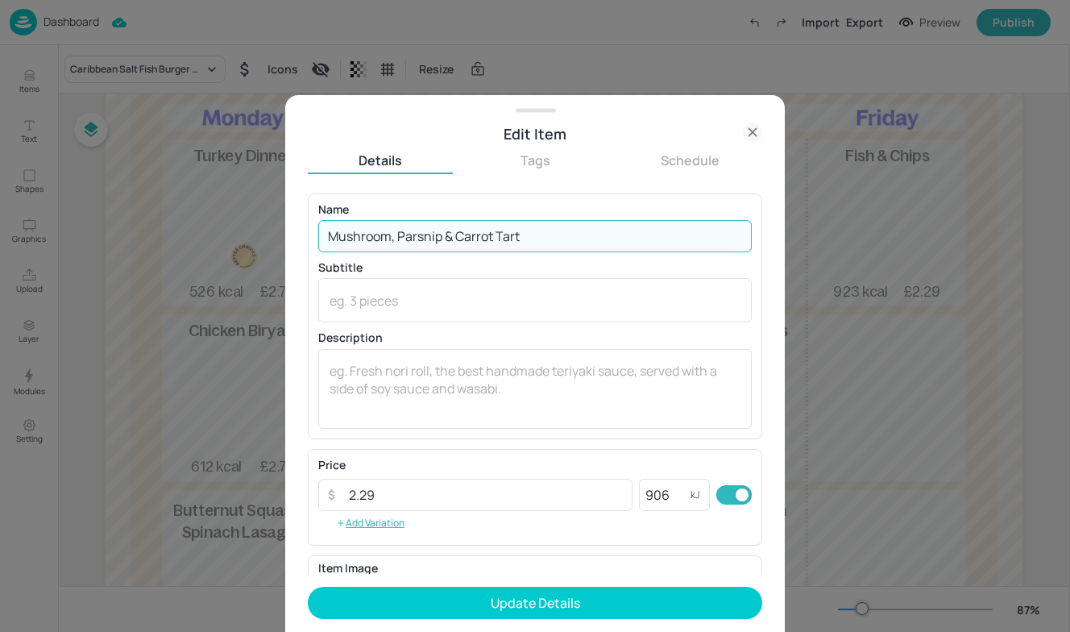
type input "Mushroom, Parsnip & Carrot Tart"
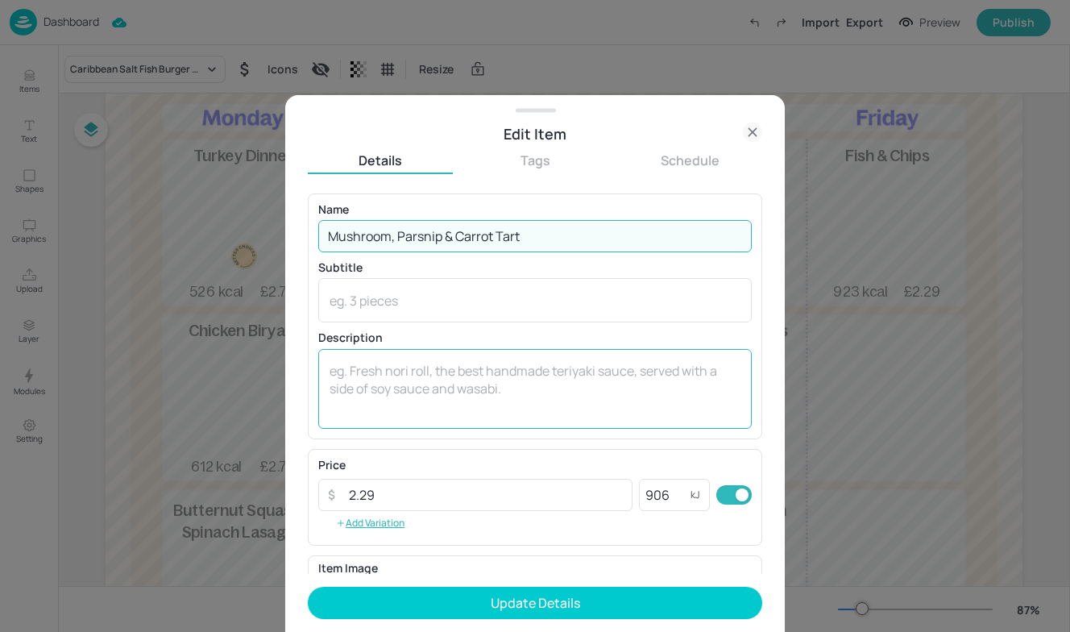
click at [412, 368] on textarea at bounding box center [535, 388] width 411 height 53
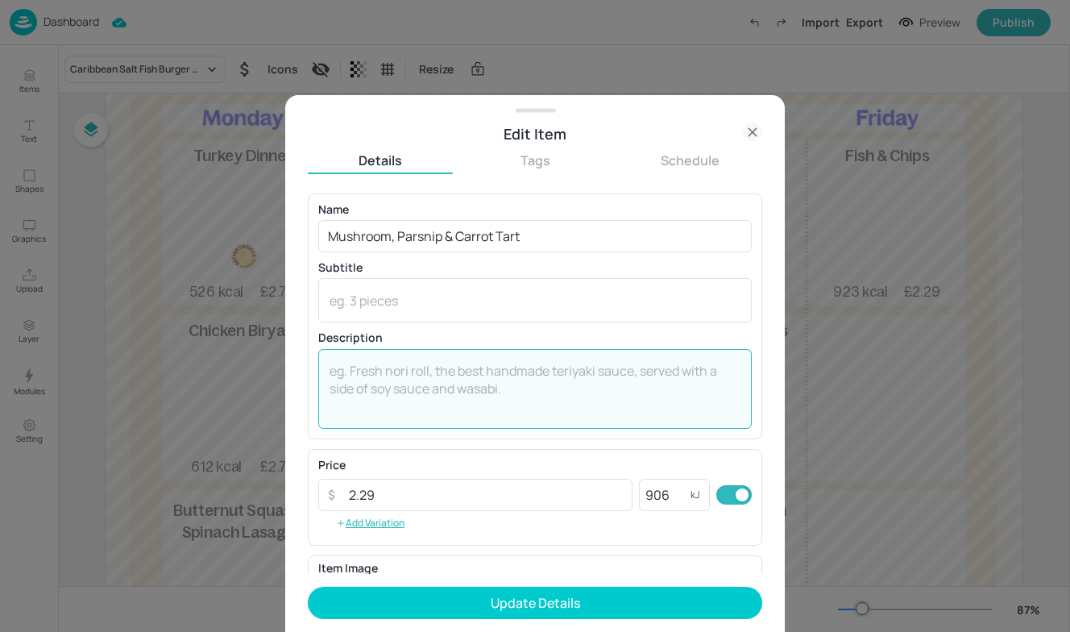
click at [412, 368] on textarea at bounding box center [535, 388] width 411 height 53
paste textarea "A delicate puff pastry tart, filled with a carrot puree, topped with roasted ca…"
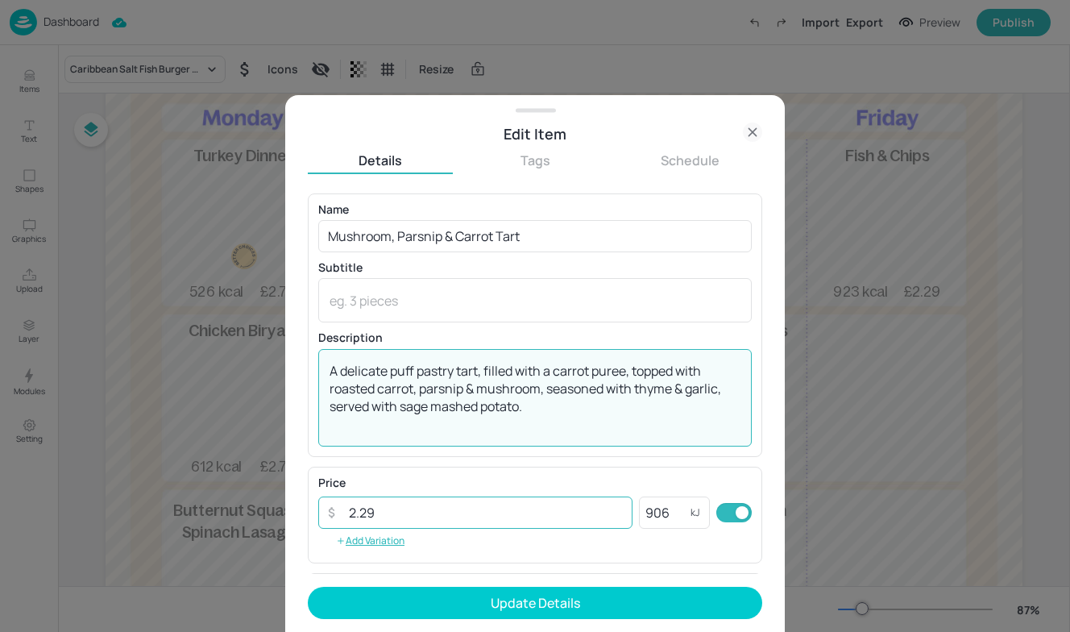
type textarea "A delicate puff pastry tart, filled with a carrot puree, topped with roasted ca…"
click at [563, 522] on input "2.29" at bounding box center [485, 513] width 293 height 32
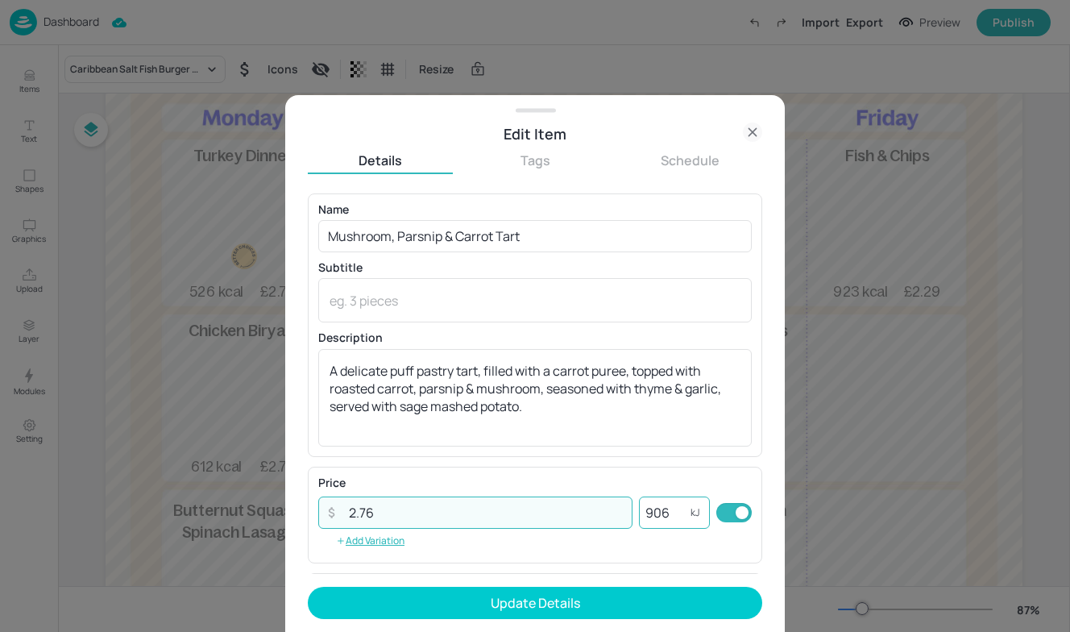
type input "2.76"
click at [667, 508] on input "906" at bounding box center [665, 513] width 52 height 32
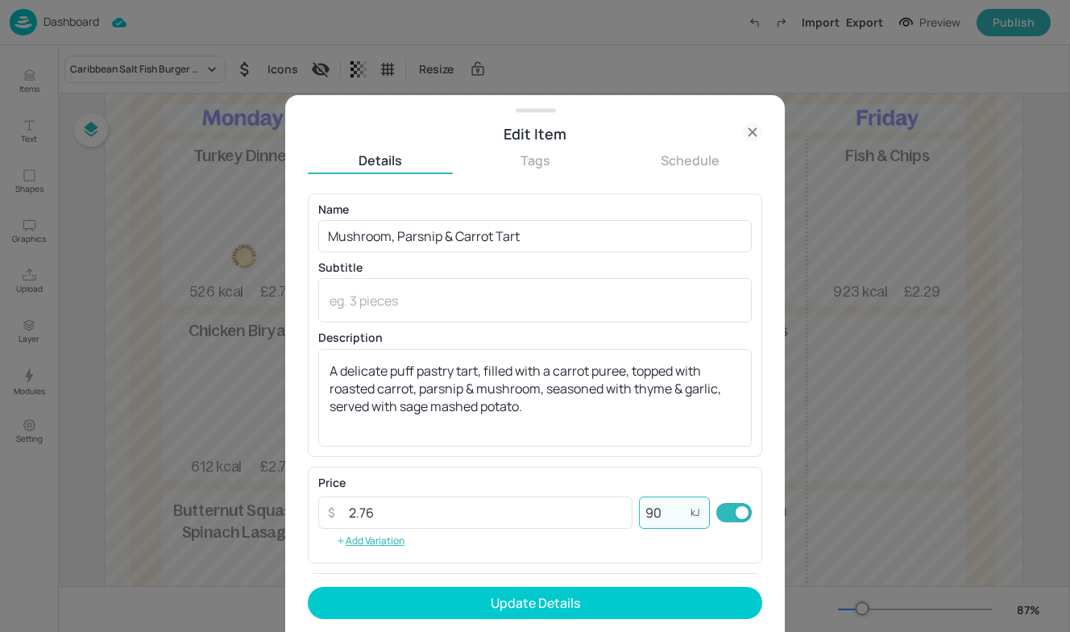
type input "9"
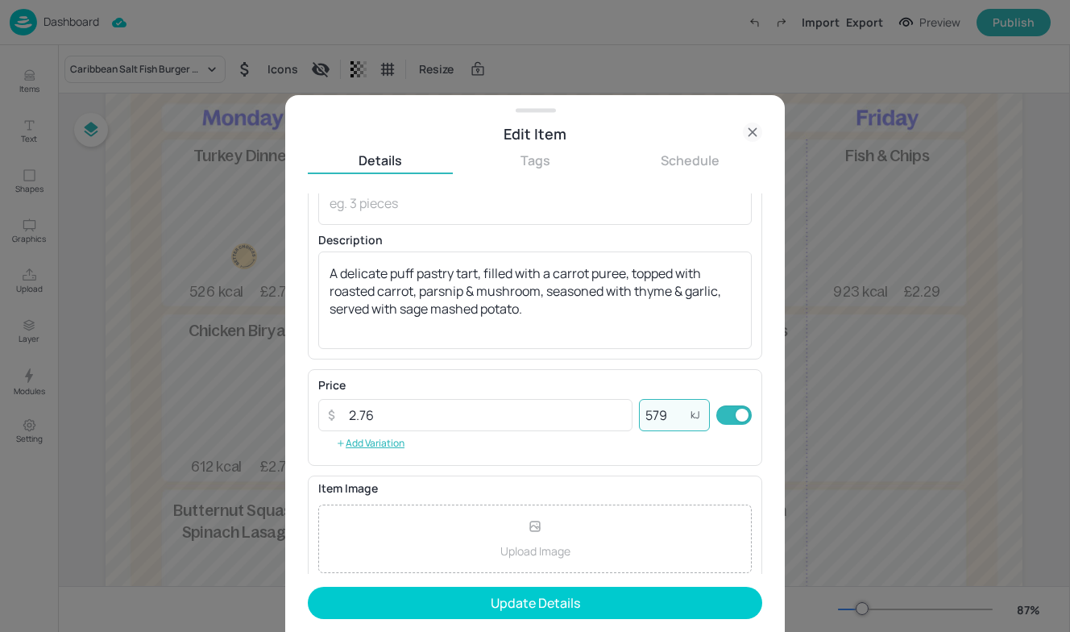
scroll to position [110, 0]
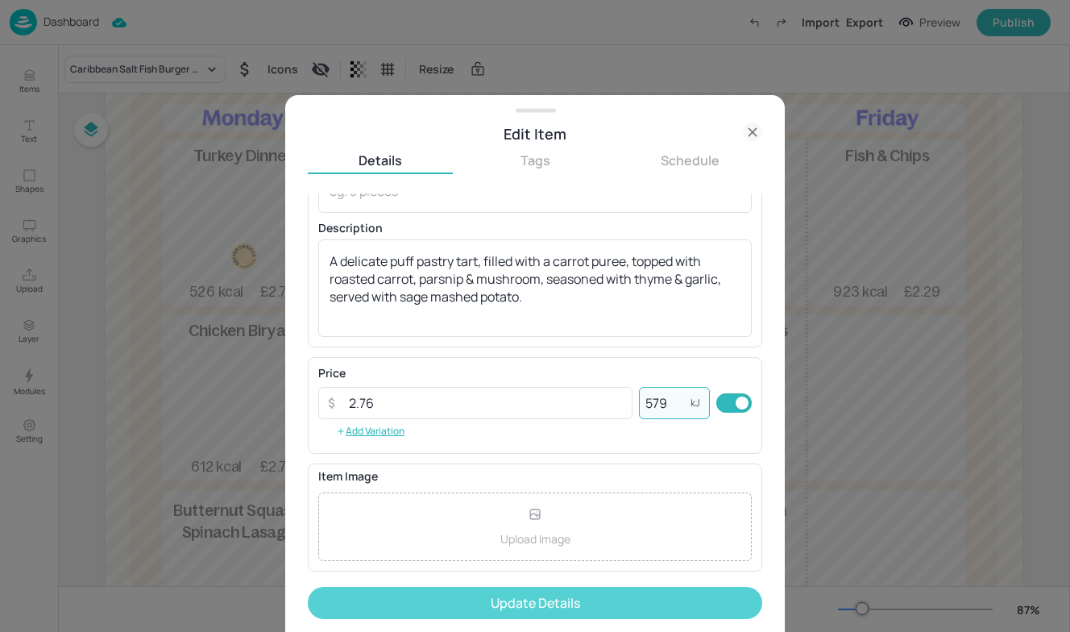
type input "579"
click at [463, 596] on button "Update Details" at bounding box center [535, 603] width 455 height 32
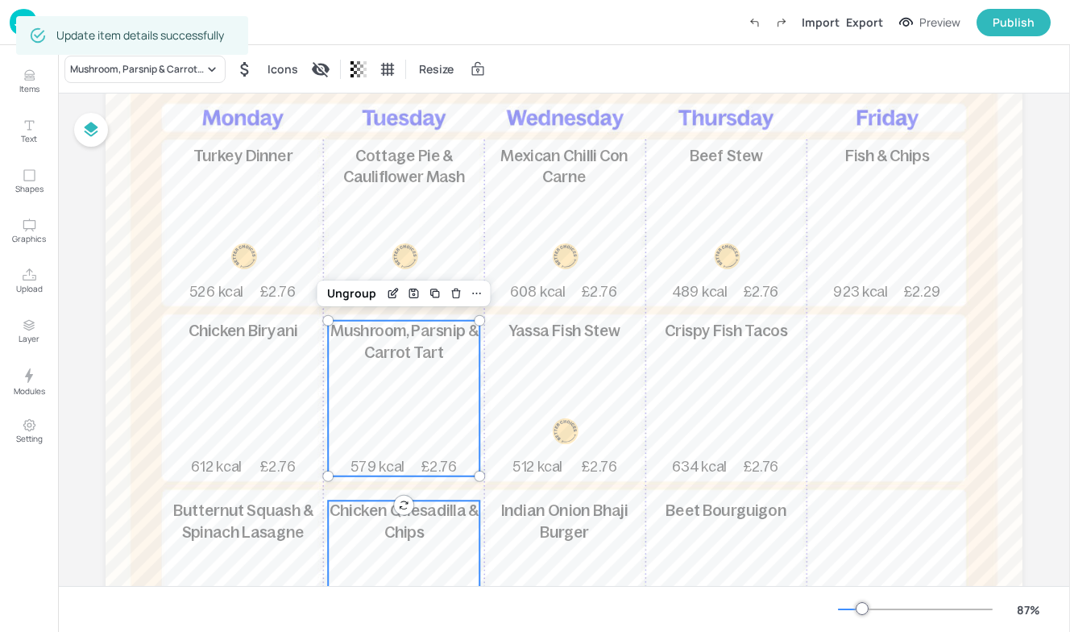
click at [393, 546] on div "Chicken Quesadilla & Chips 855 kcal £2.29" at bounding box center [404, 579] width 152 height 156
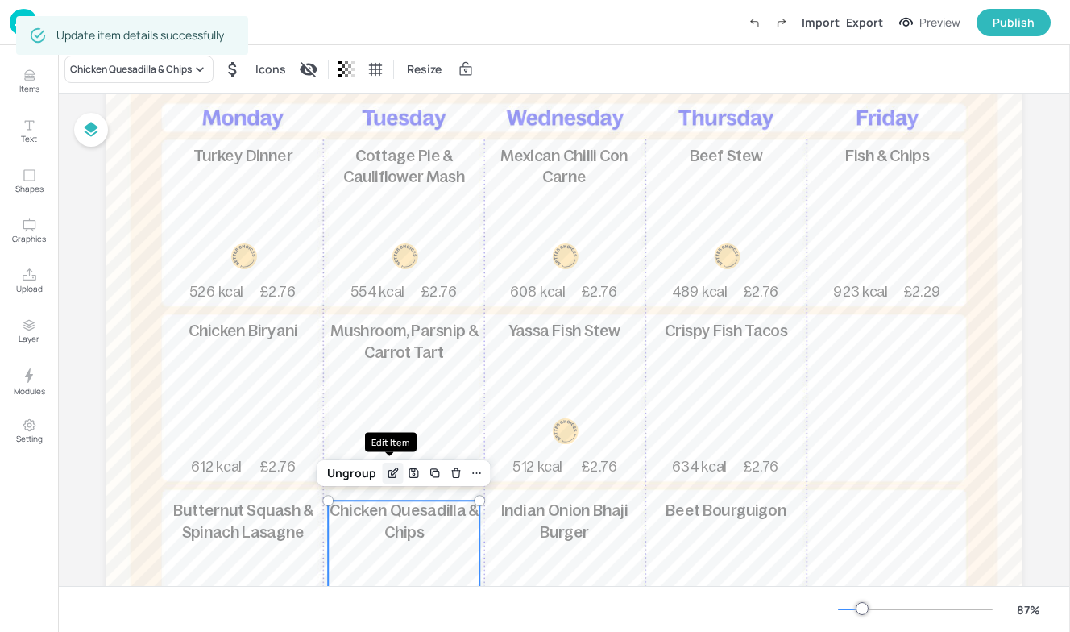
click at [391, 480] on div "Edit Item" at bounding box center [393, 473] width 21 height 21
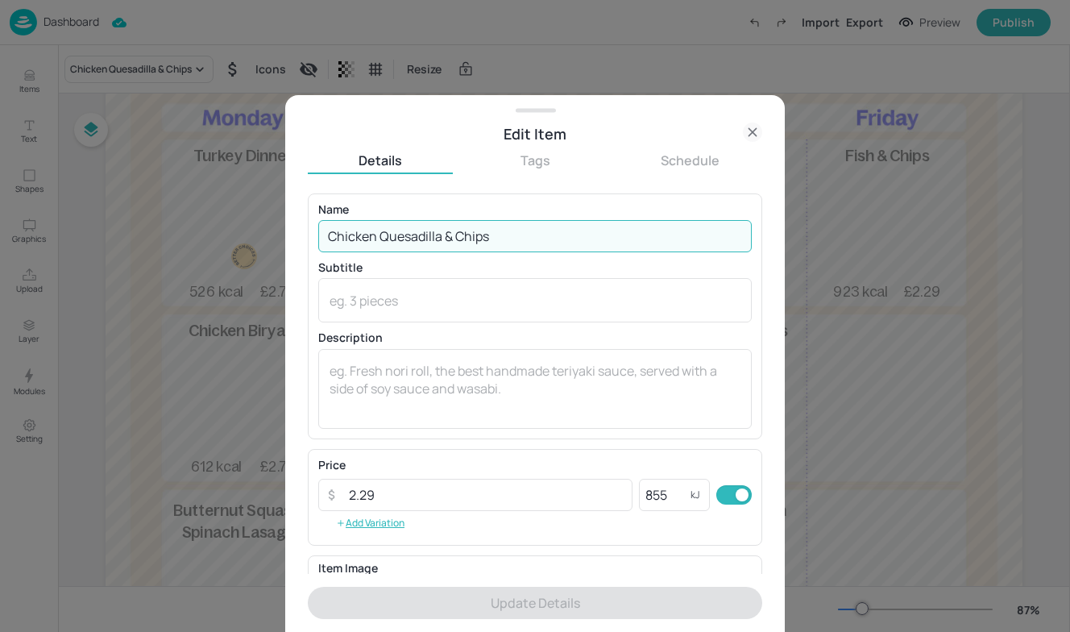
drag, startPoint x: 515, startPoint y: 235, endPoint x: 168, endPoint y: 227, distance: 346.7
click at [168, 227] on div "Edit Item Details Tags Schedule Name Chicken Quesadilla & Chips ​ Subtitle x ​ …" at bounding box center [535, 316] width 1070 height 632
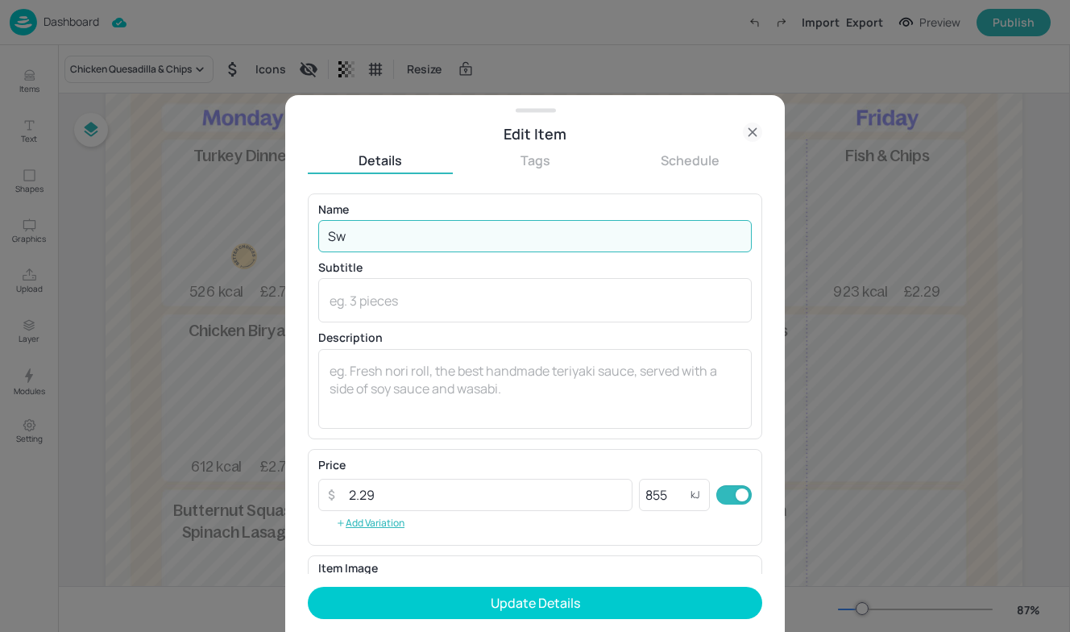
type input "S"
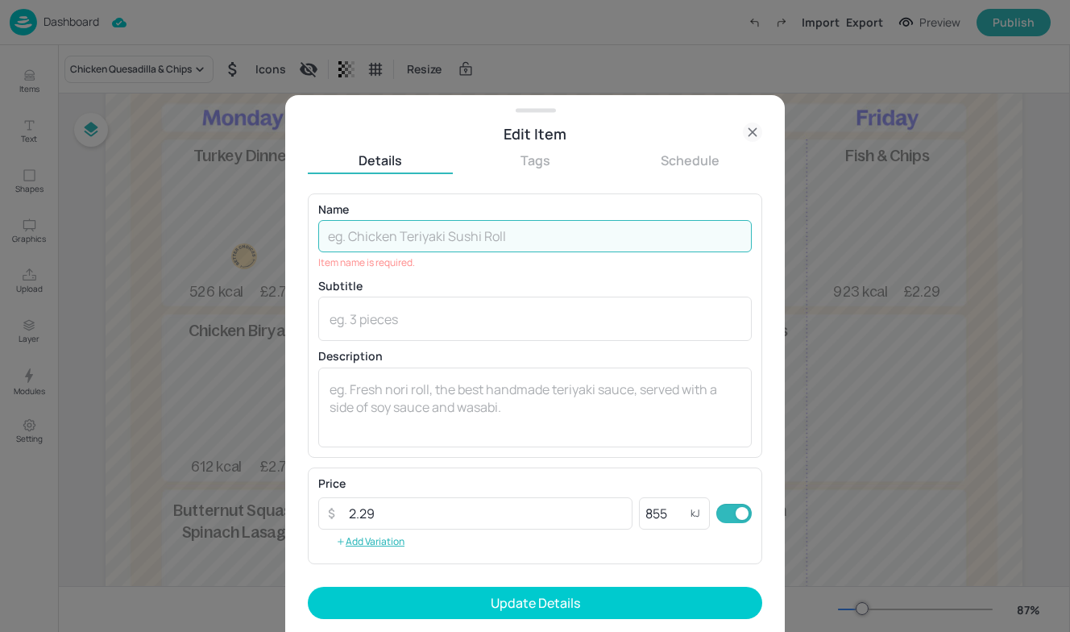
paste input "Sweet & Sour Chicken"
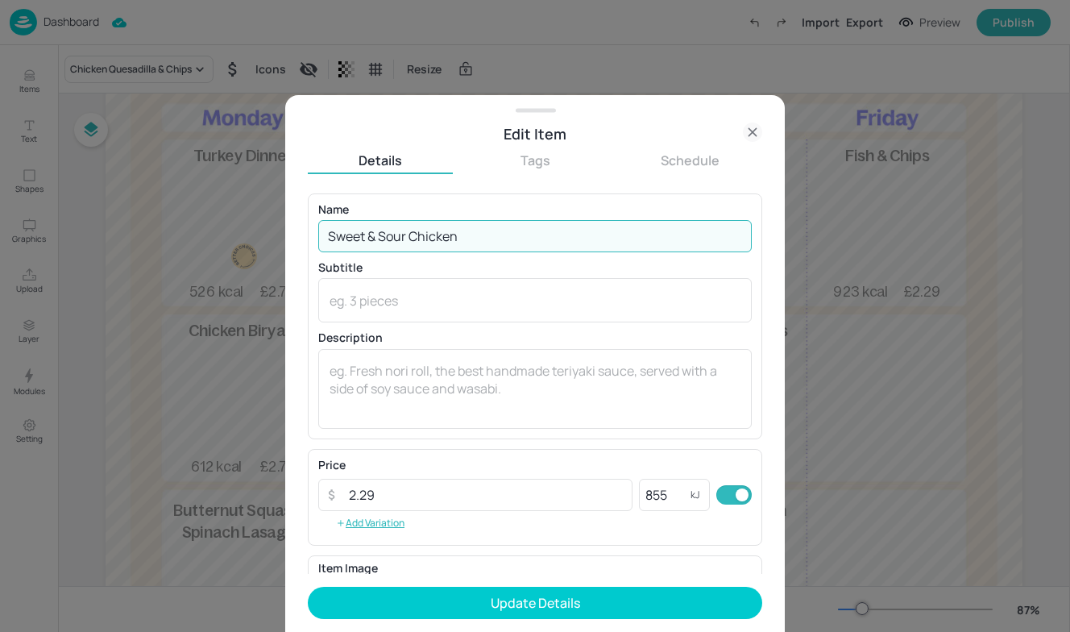
type input "Sweet & Sour Chicken"
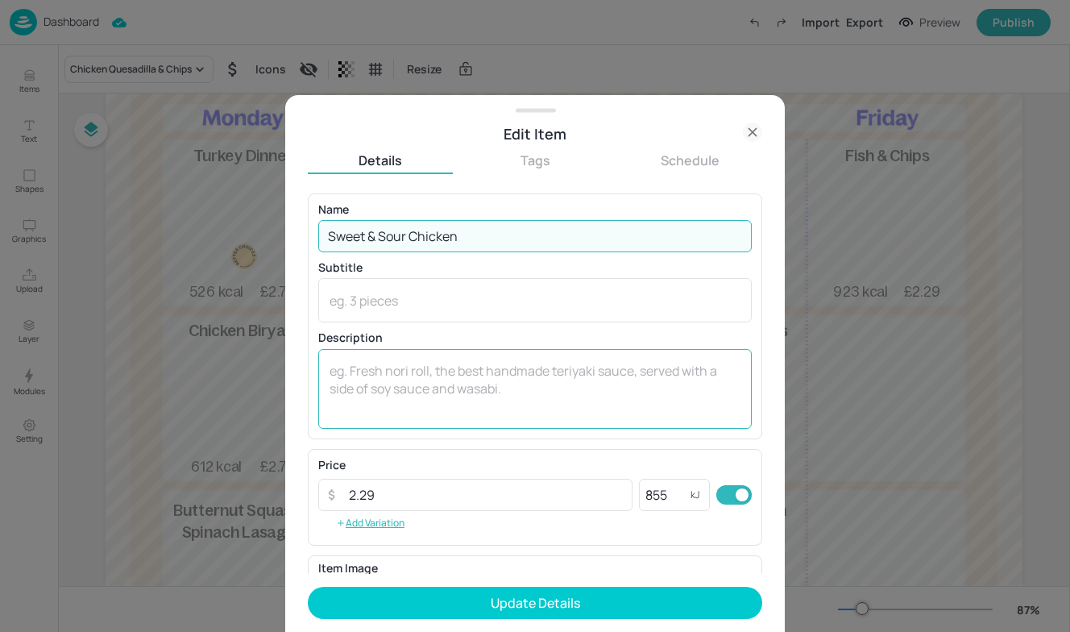
click at [352, 384] on textarea at bounding box center [535, 388] width 411 height 53
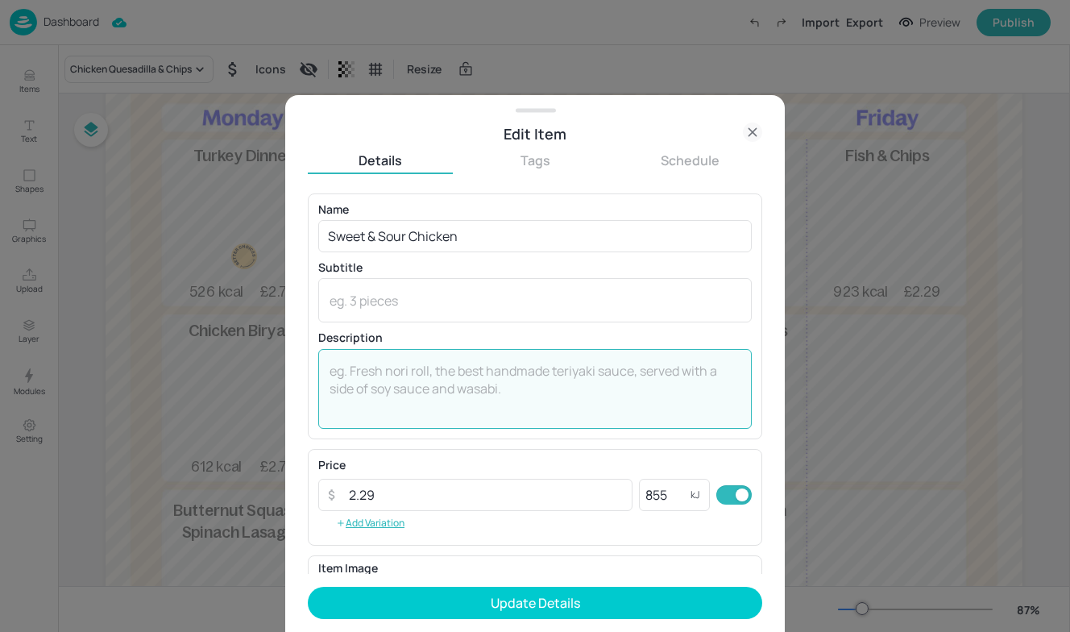
paste textarea "Crispy deep-fried chicken with stir fried peppers, pineapple & spring onions, i…"
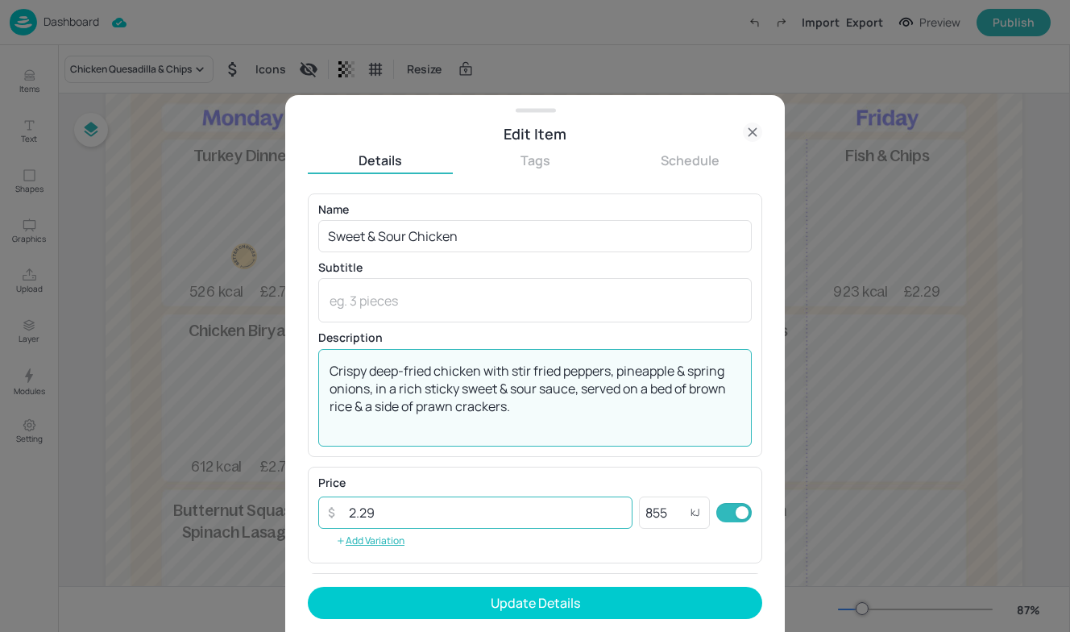
type textarea "Crispy deep-fried chicken with stir fried peppers, pineapple & spring onions, i…"
click at [392, 519] on input "2.29" at bounding box center [485, 513] width 293 height 32
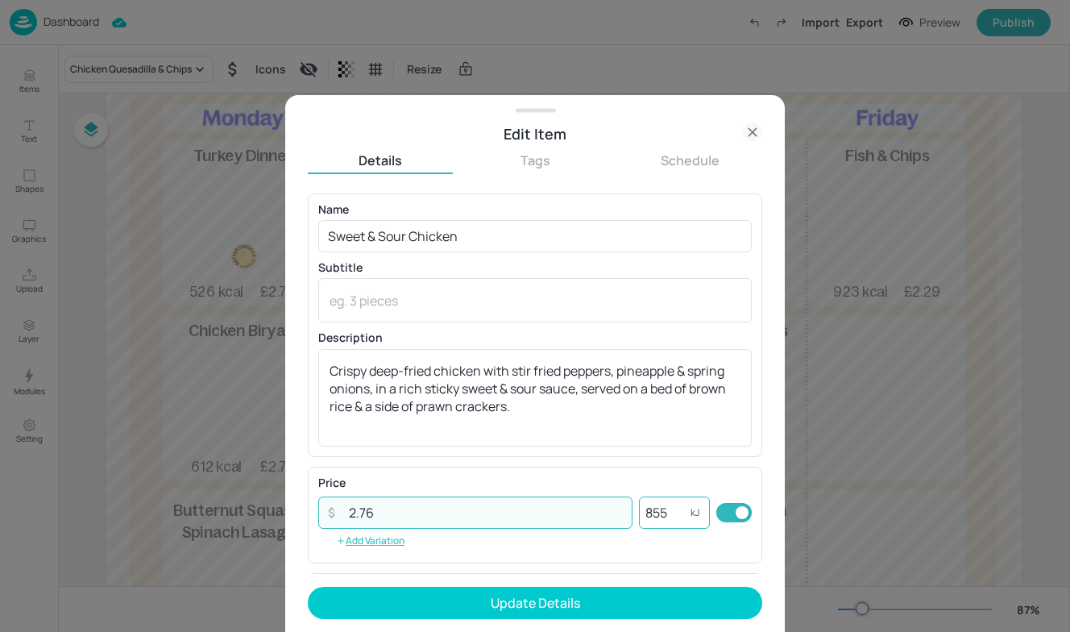
type input "2.76"
click at [668, 513] on input "855" at bounding box center [665, 513] width 52 height 32
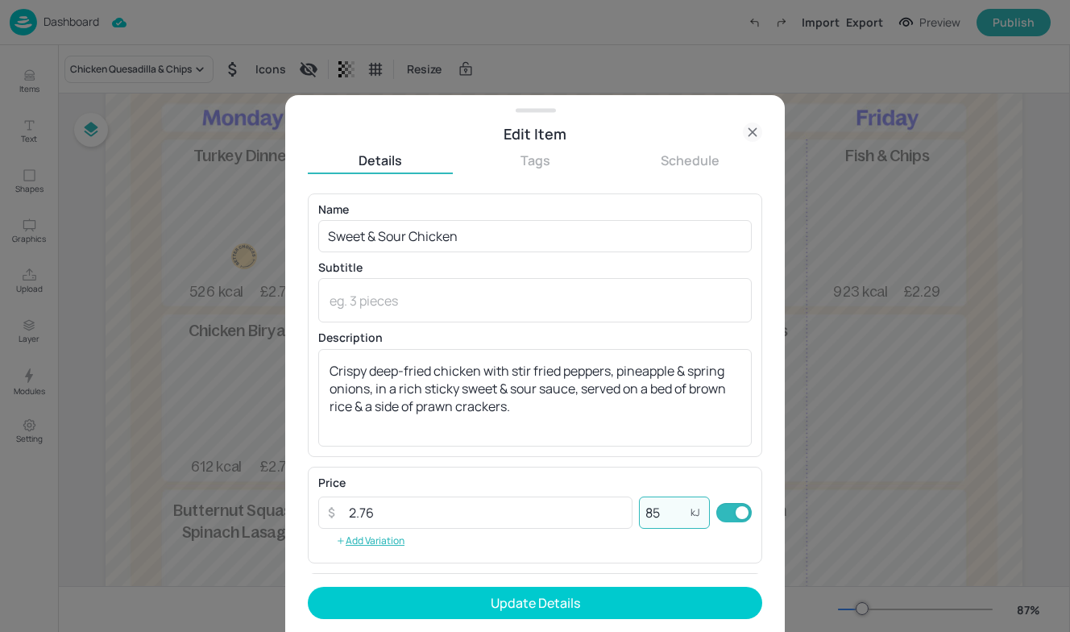
type input "8"
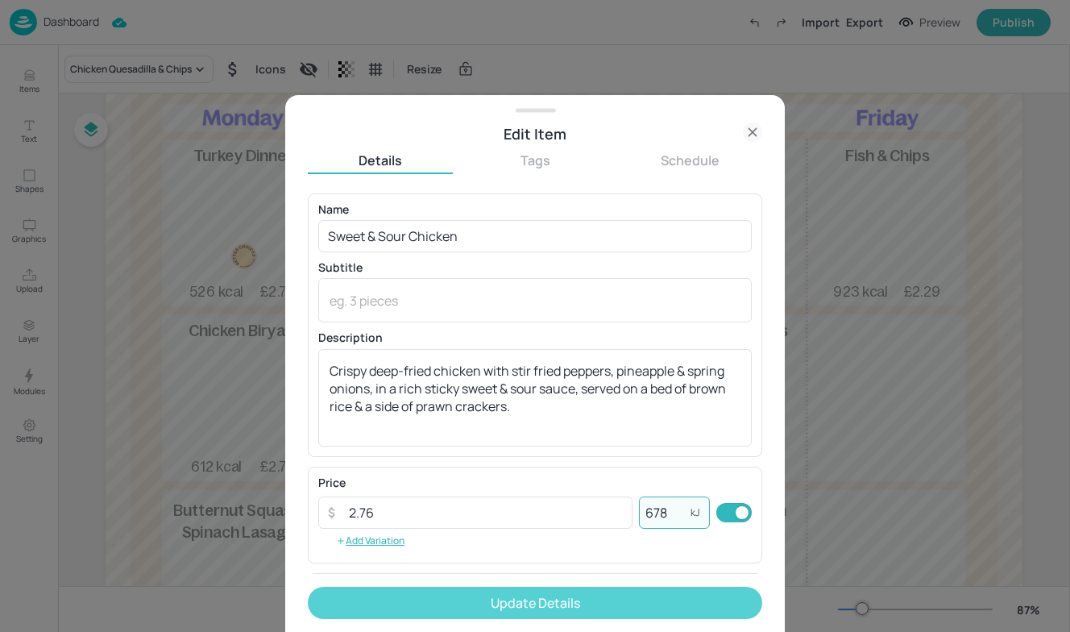
type input "678"
click at [556, 603] on button "Update Details" at bounding box center [535, 603] width 455 height 32
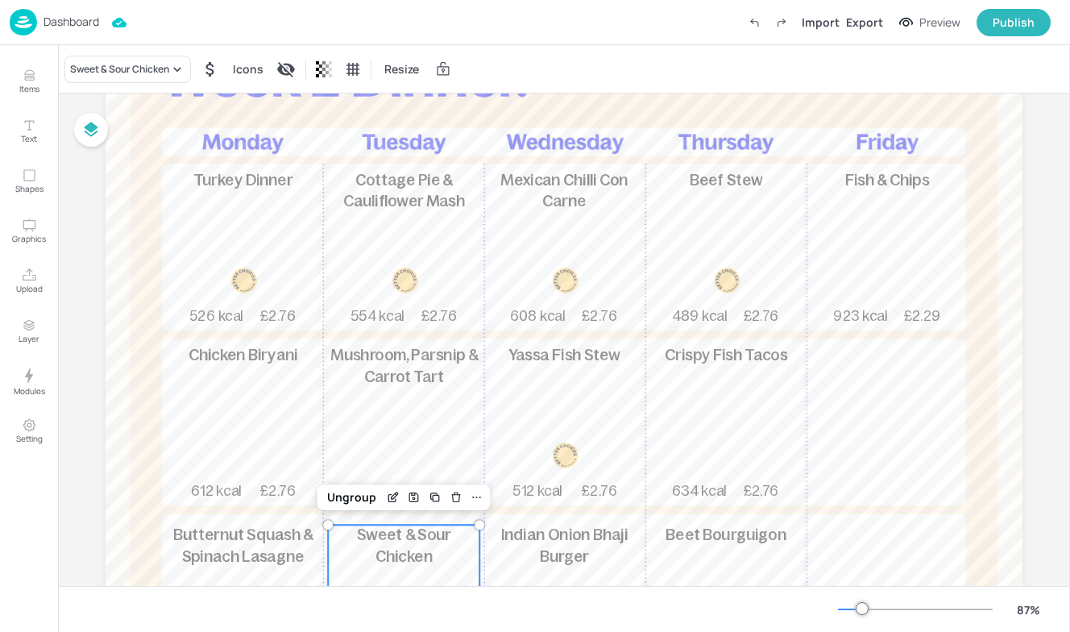
scroll to position [153, 0]
click at [31, 17] on img at bounding box center [23, 22] width 27 height 27
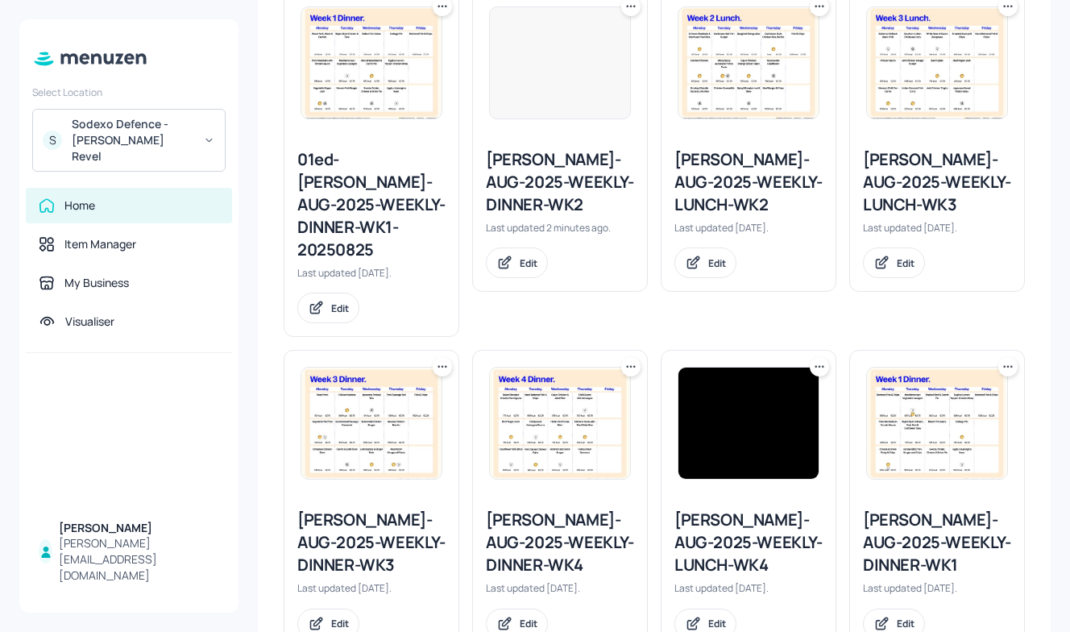
scroll to position [430, 0]
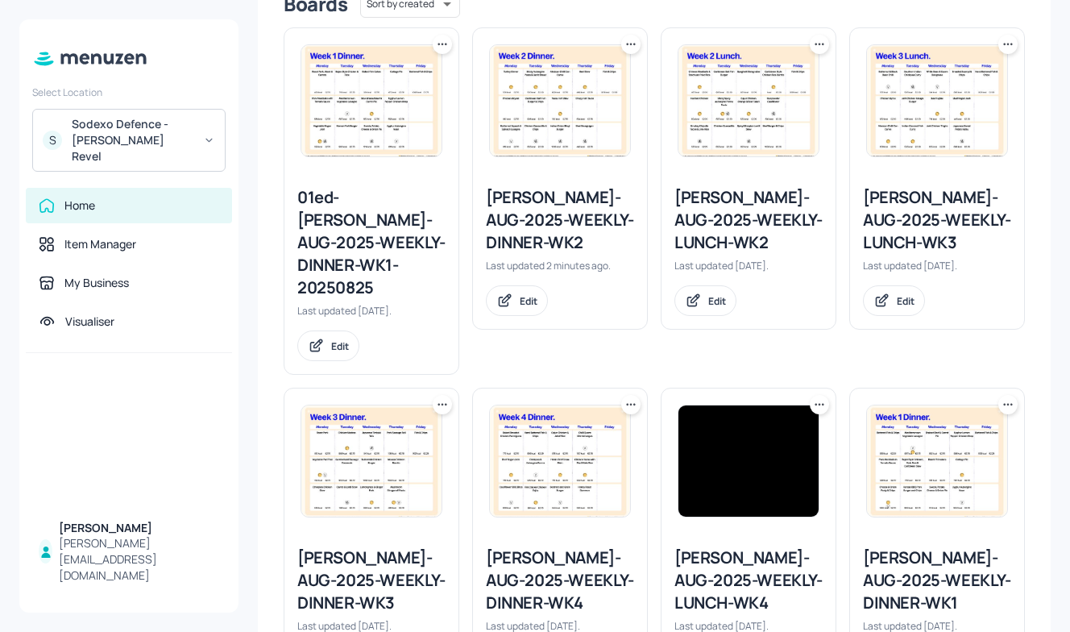
click at [740, 229] on div "Newbold-AUG-2025-WEEKLY-LUNCH-WK2" at bounding box center [749, 220] width 148 height 68
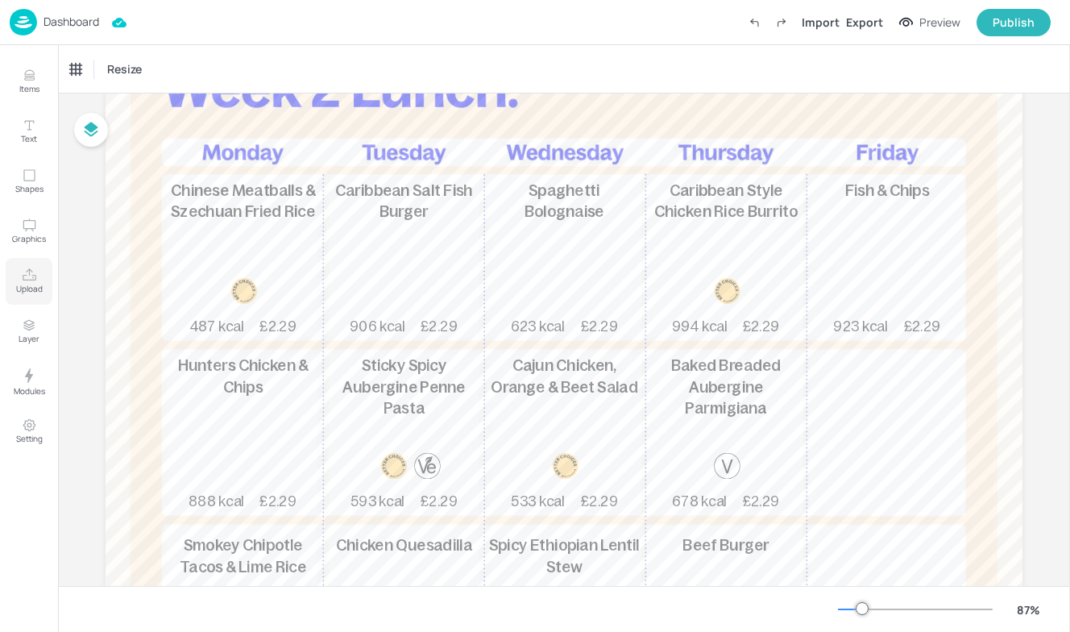
scroll to position [138, 0]
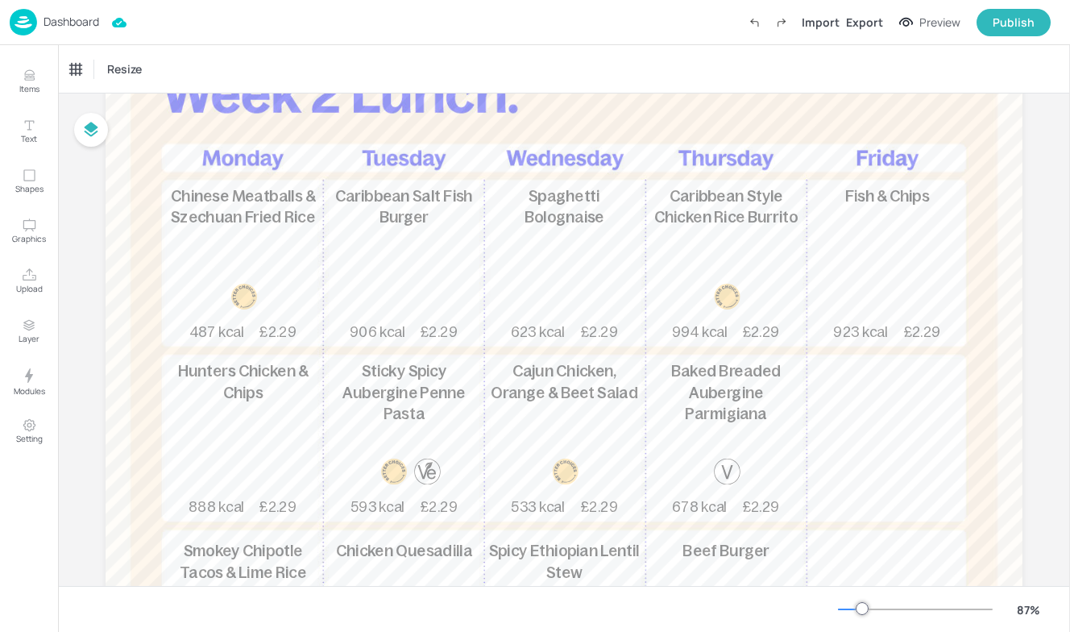
click at [48, 23] on p "Dashboard" at bounding box center [72, 21] width 56 height 11
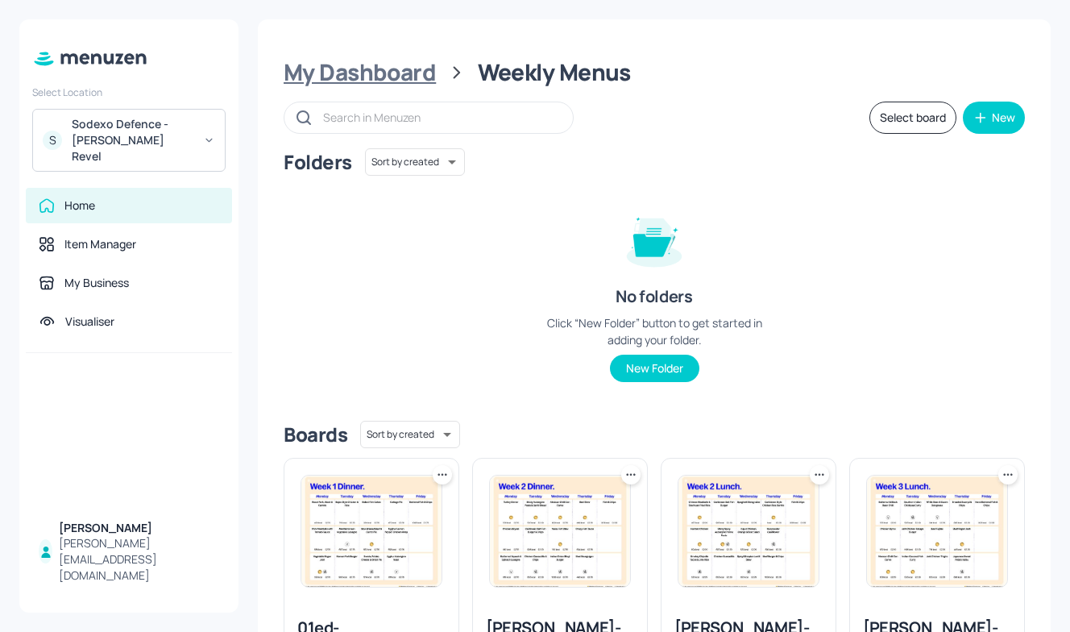
click at [371, 84] on div "My Dashboard" at bounding box center [360, 72] width 152 height 29
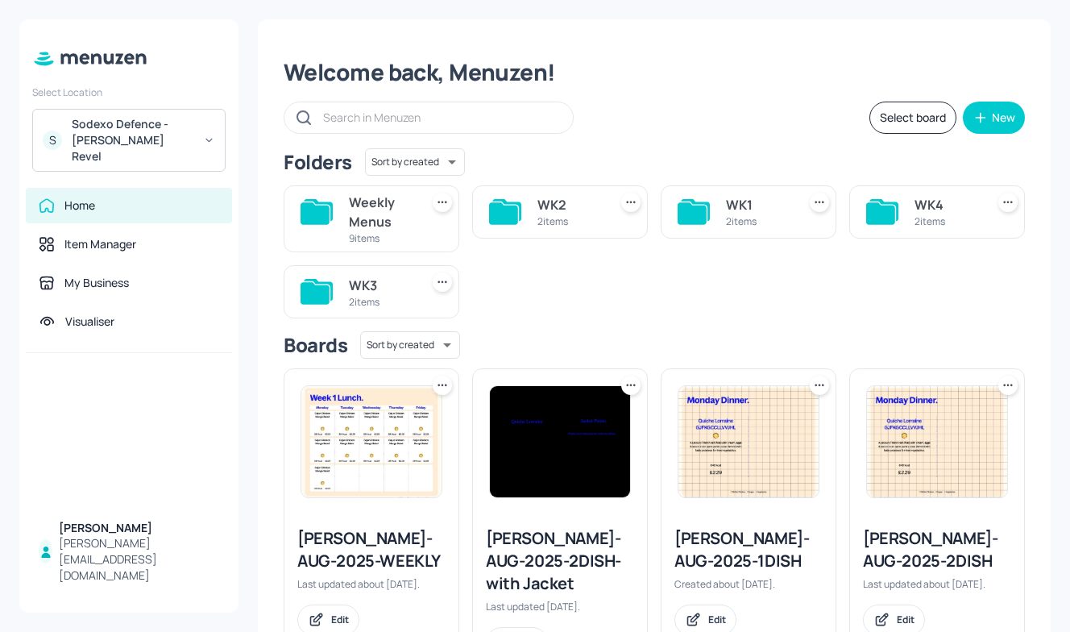
click at [559, 218] on div "2 items" at bounding box center [570, 221] width 64 height 14
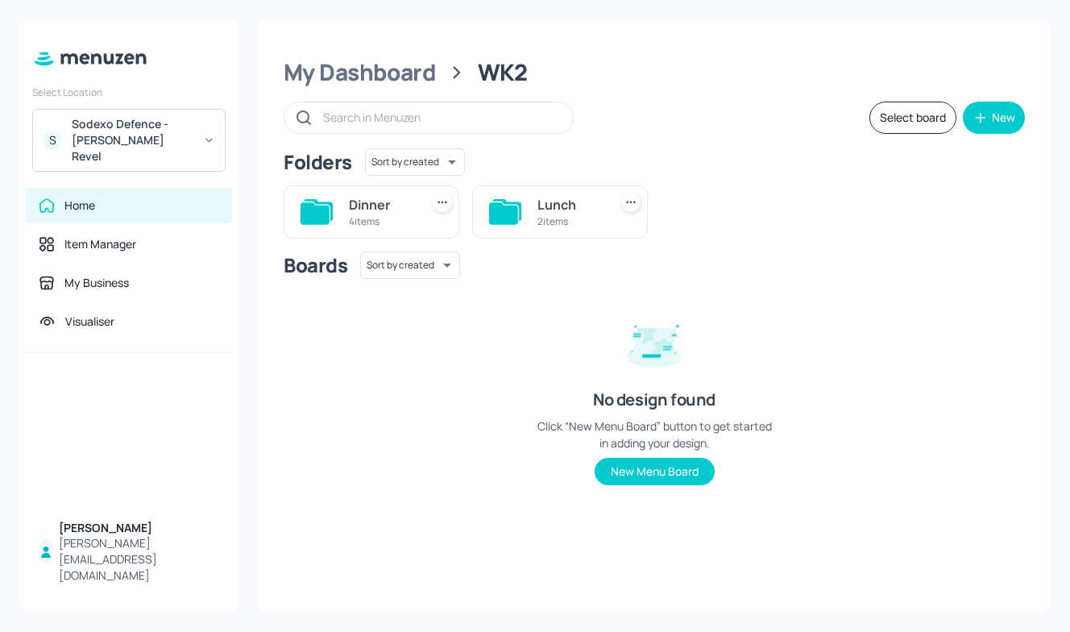
click at [368, 205] on div "Dinner" at bounding box center [381, 204] width 64 height 19
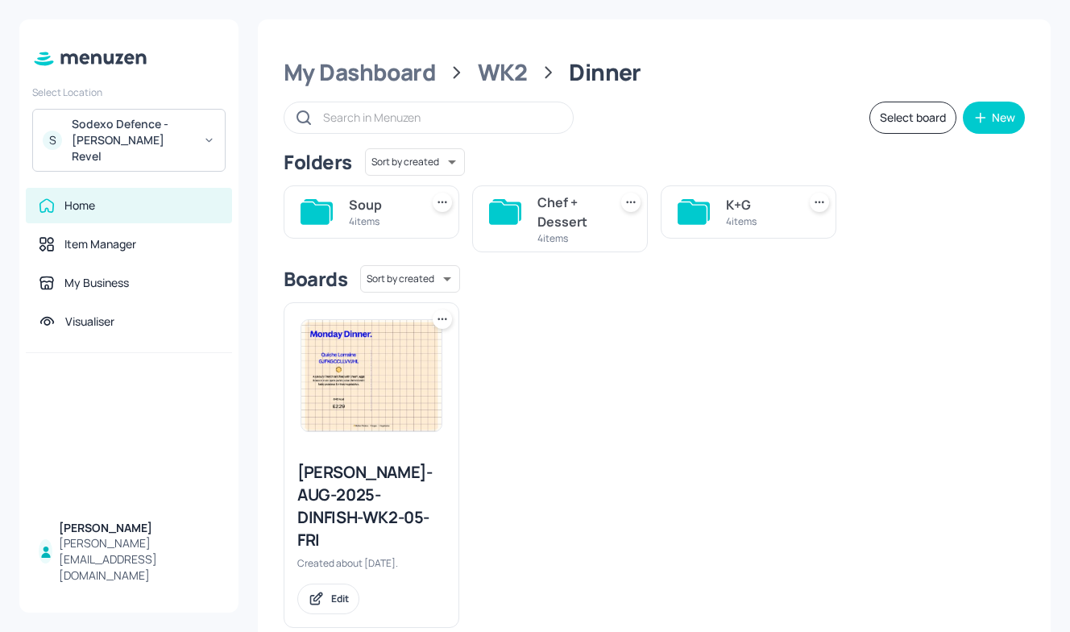
click at [740, 207] on div "K+G" at bounding box center [758, 204] width 64 height 19
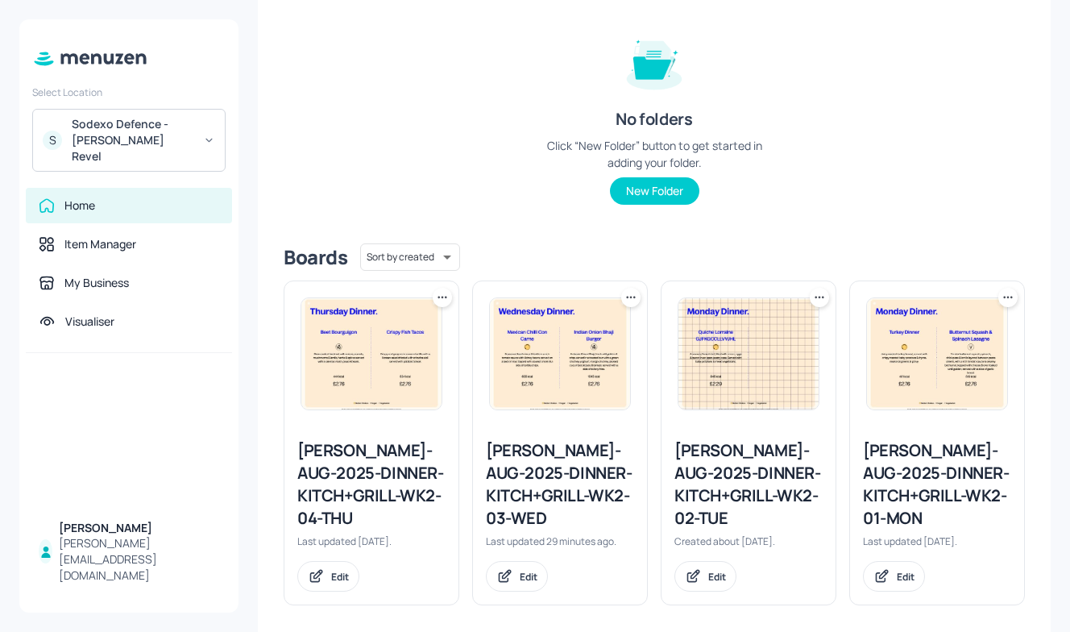
scroll to position [189, 0]
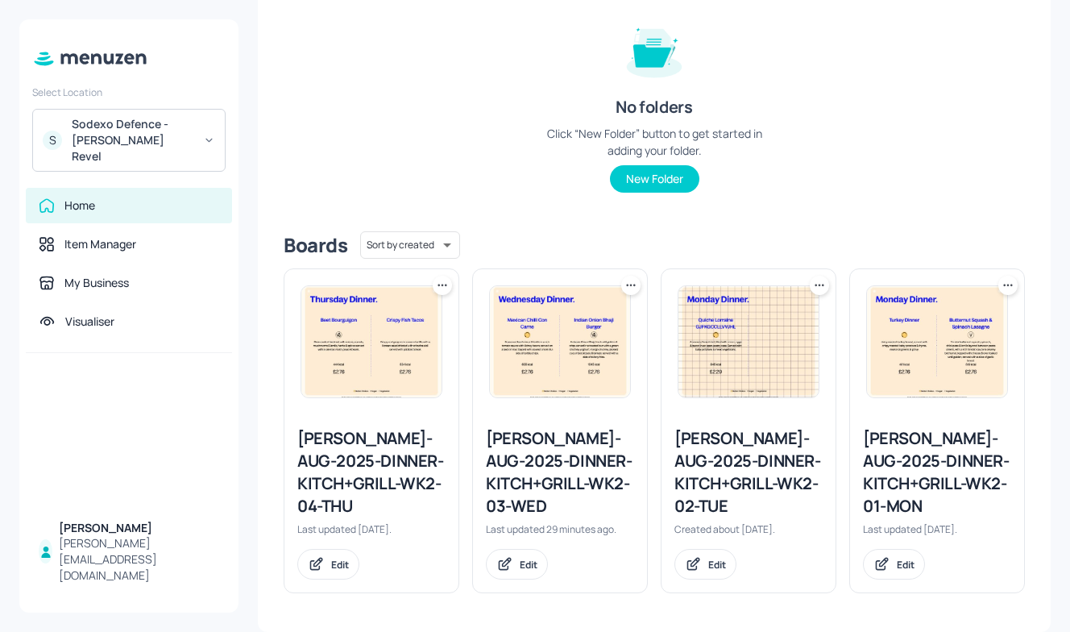
click at [930, 447] on div "Newbold-AUG-2025-DINNER-KITCH+GRILL-WK2-01-MON" at bounding box center [937, 472] width 148 height 90
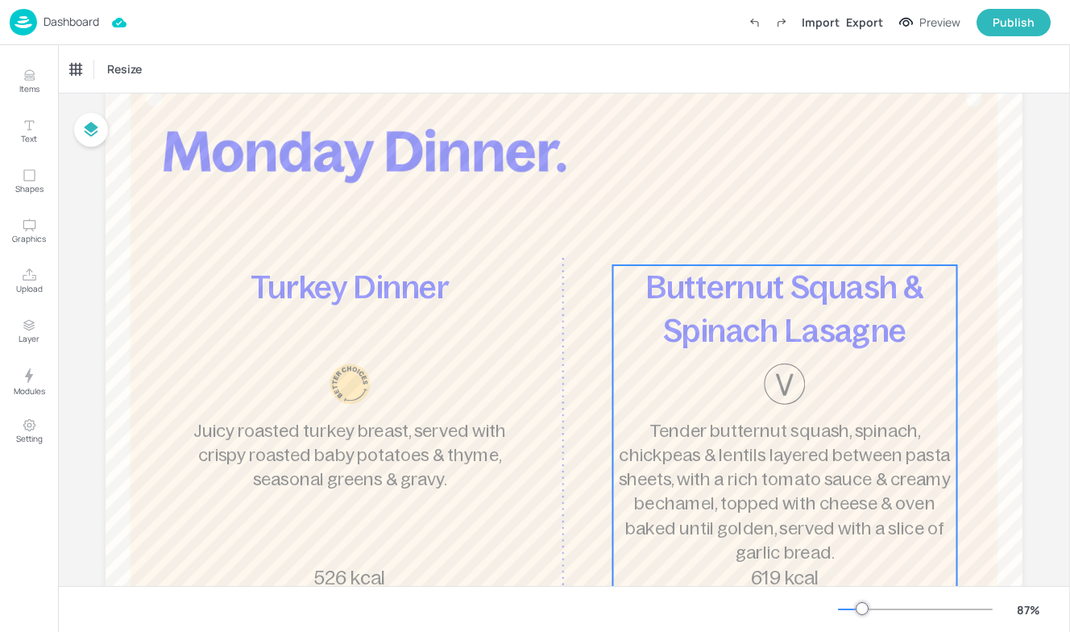
scroll to position [90, 0]
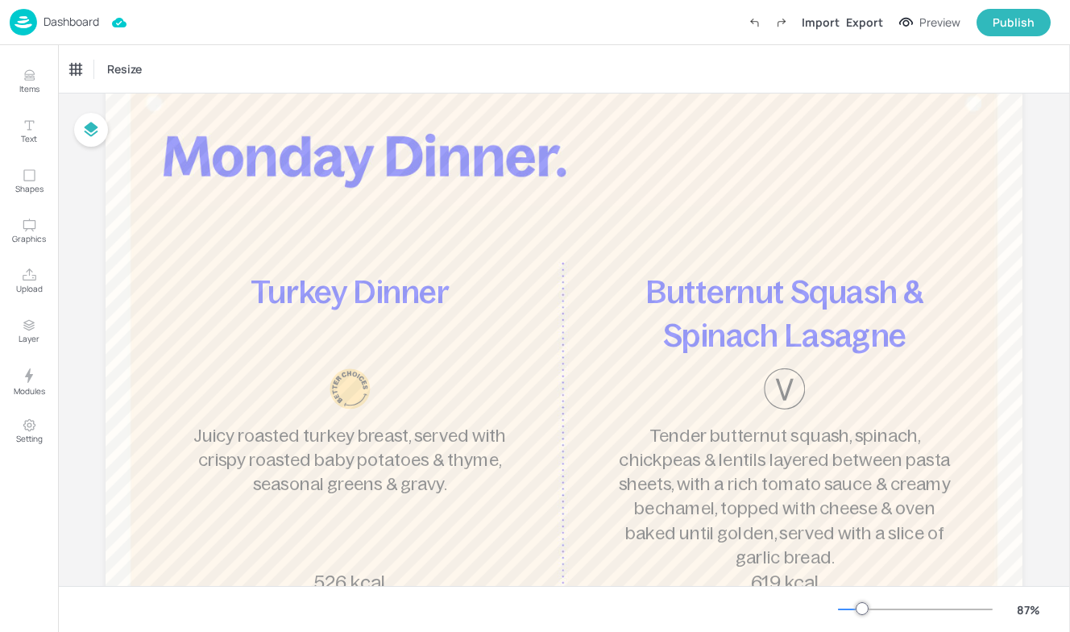
click at [33, 22] on img at bounding box center [23, 22] width 27 height 27
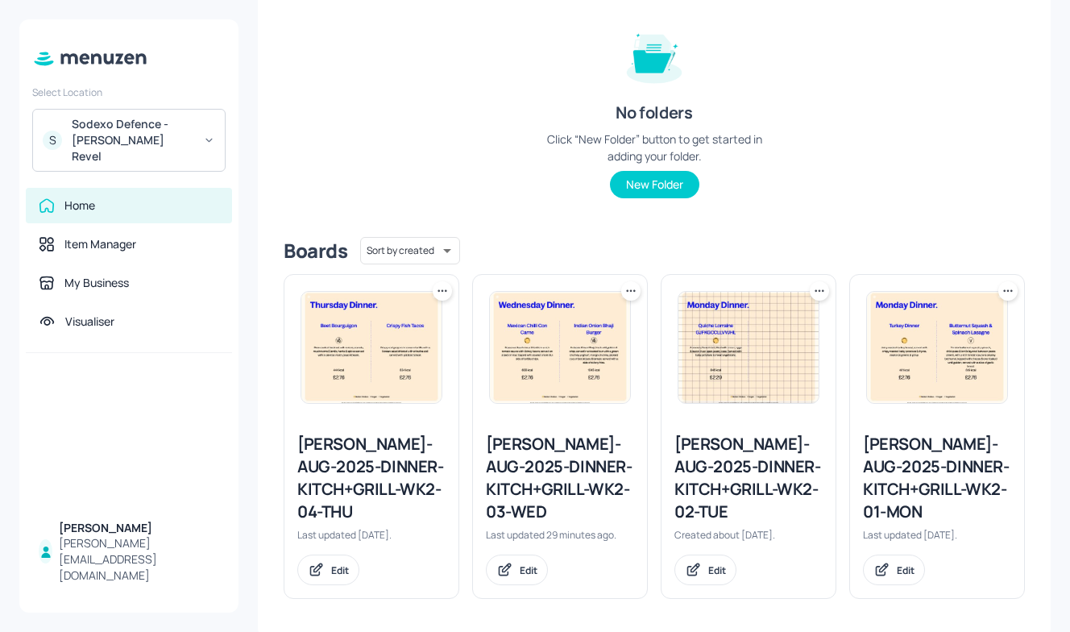
scroll to position [189, 0]
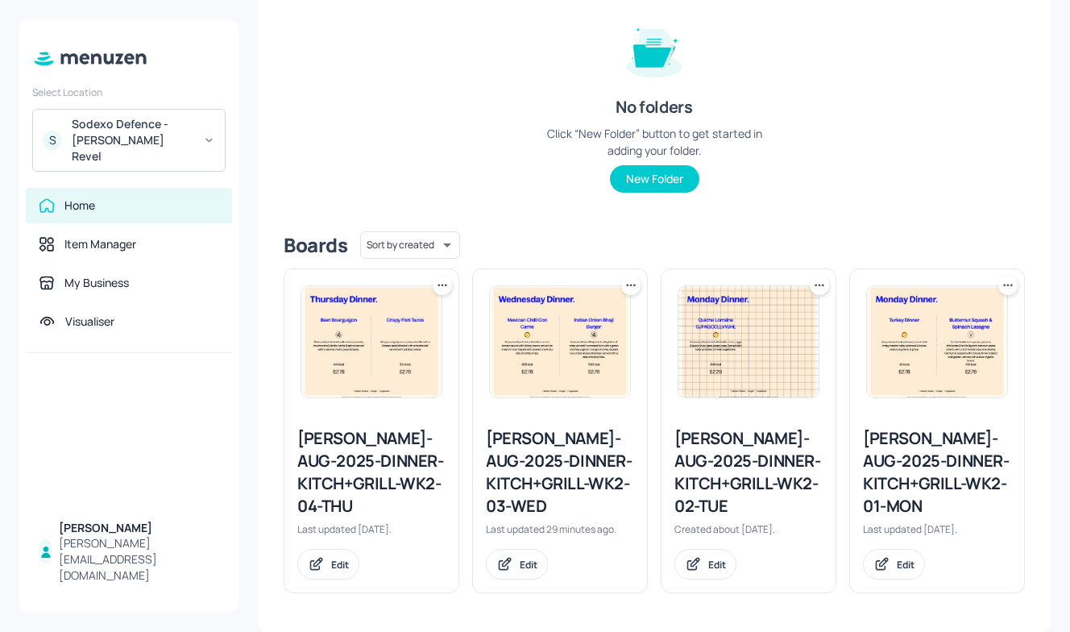
click at [788, 489] on div "Newbold-AUG-2025-DINNER-KITCH+GRILL-WK2-02-TUE" at bounding box center [749, 472] width 148 height 90
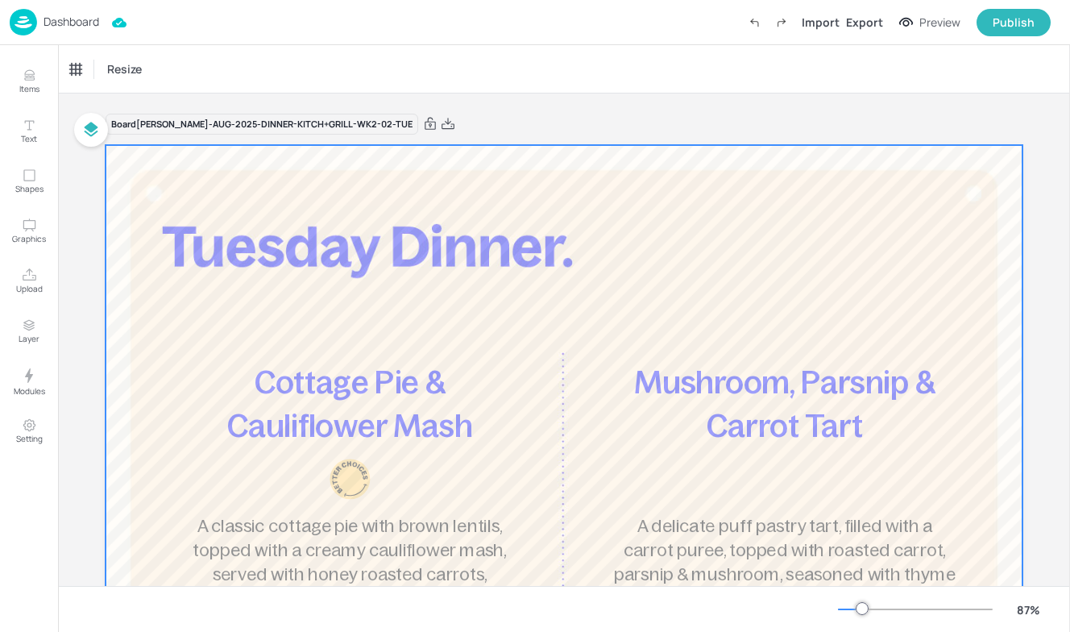
scroll to position [67, 0]
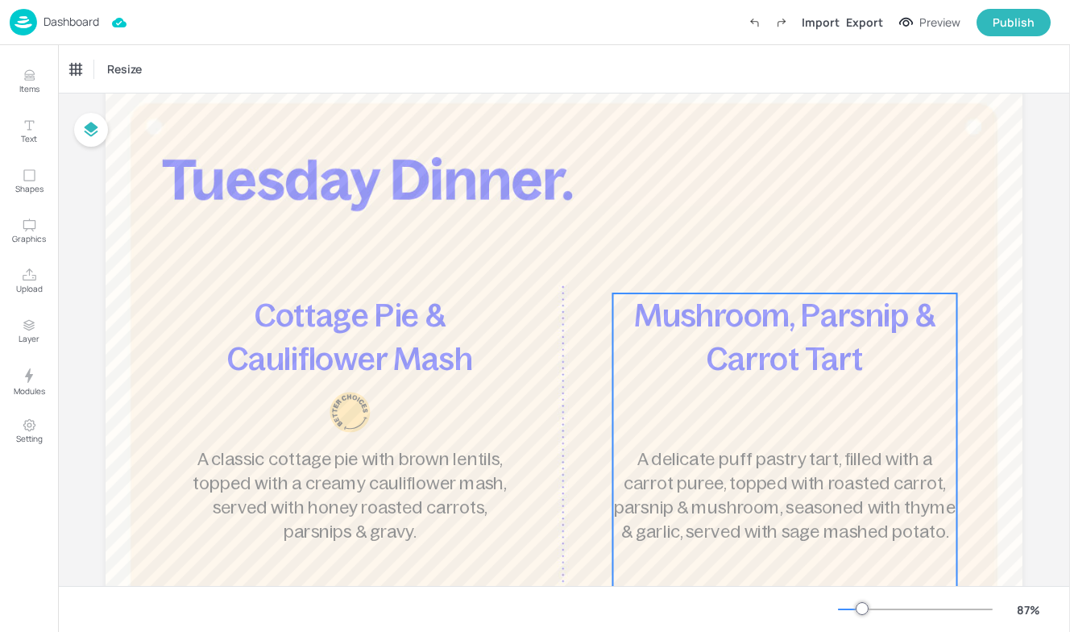
click at [773, 364] on span "Mushroom, Parsnip & Carrot Tart" at bounding box center [784, 336] width 301 height 79
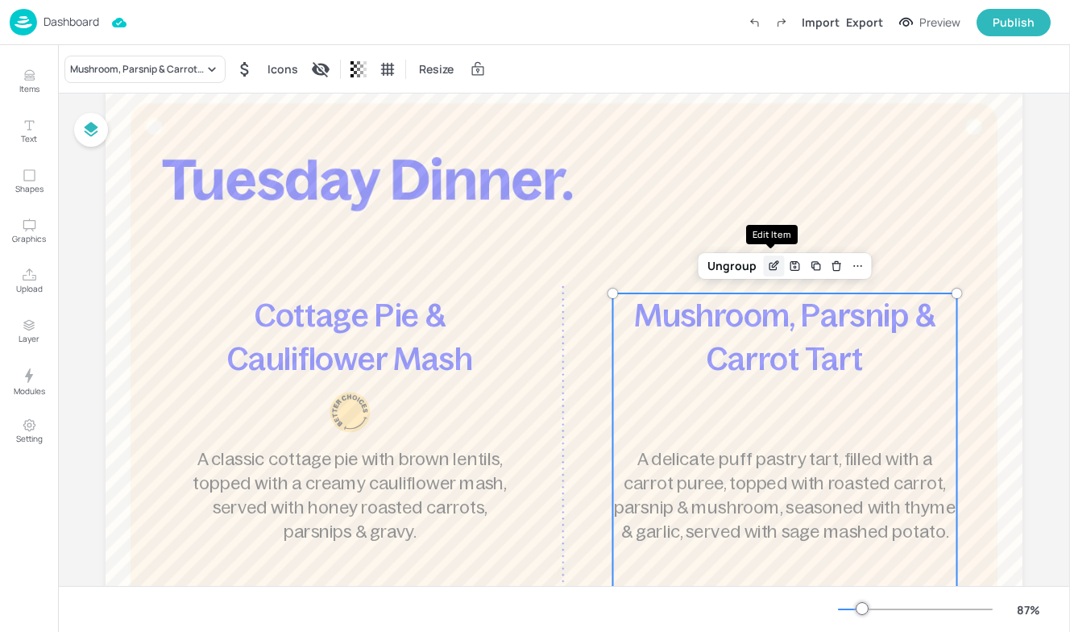
click at [775, 268] on icon "Edit Item" at bounding box center [774, 266] width 14 height 13
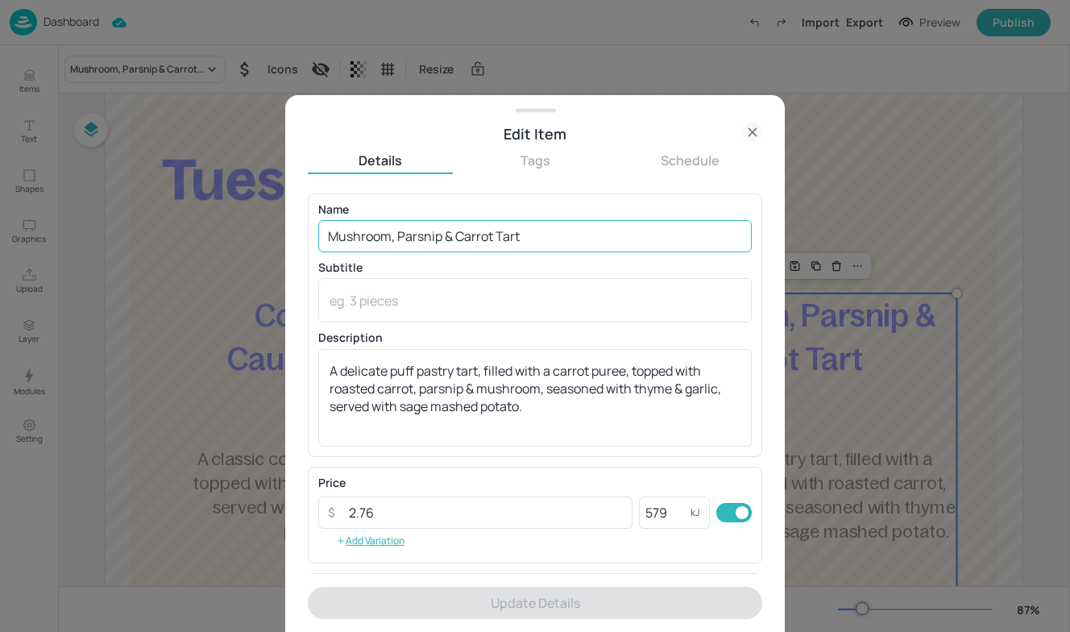
click at [538, 242] on input "Mushroom, Parsnip & Carrot Tart" at bounding box center [535, 236] width 434 height 32
drag, startPoint x: 538, startPoint y: 242, endPoint x: 210, endPoint y: 239, distance: 328.9
click at [210, 239] on div "Edit Item Details Tags Schedule Name Mushroom, Parsnip & Carrot Tart ​ Subtitle…" at bounding box center [535, 316] width 1070 height 632
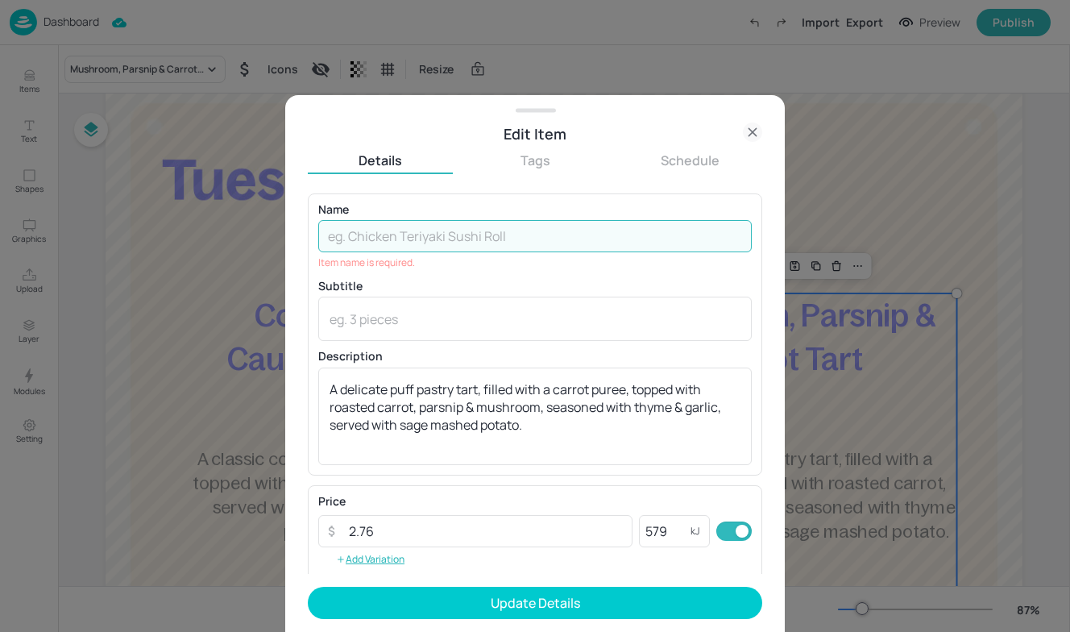
paste input "Sweet & Sour Chicken"
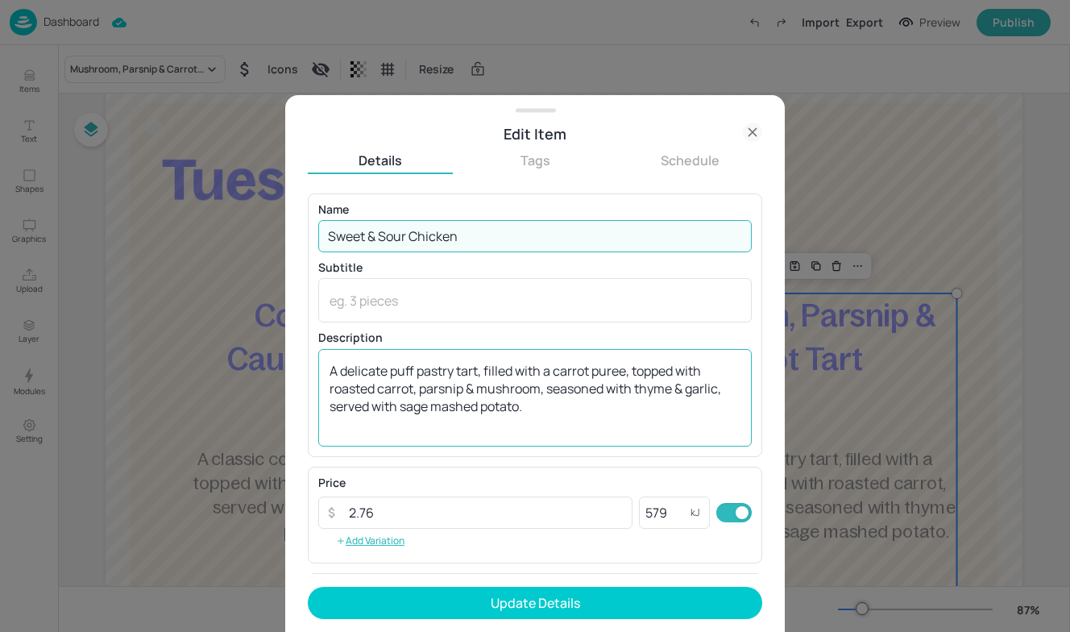
type input "Sweet & Sour Chicken"
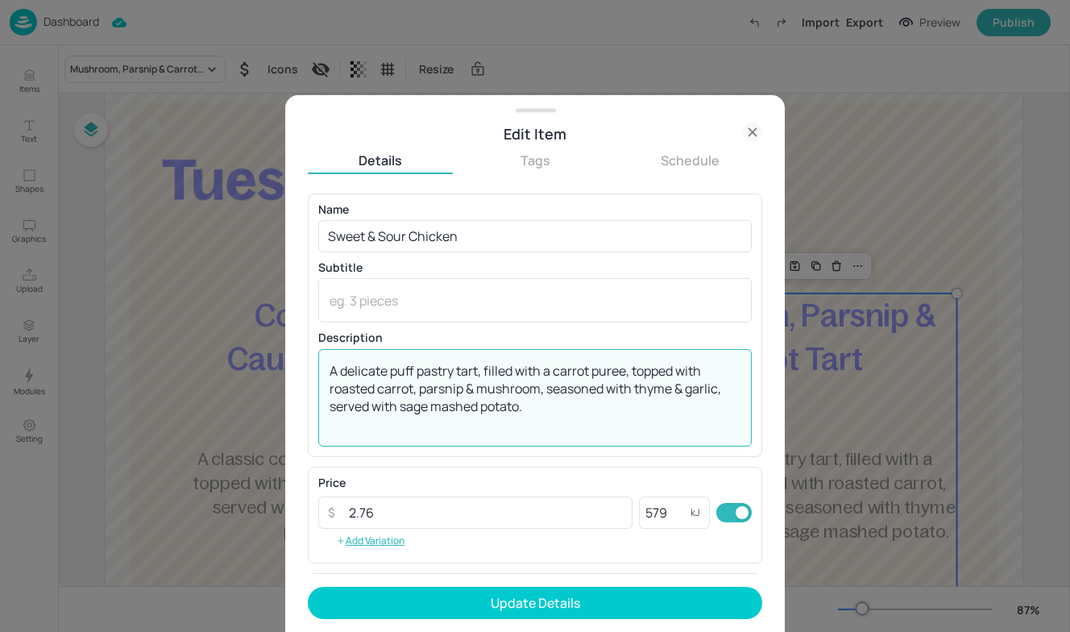
drag, startPoint x: 534, startPoint y: 418, endPoint x: 172, endPoint y: 356, distance: 367.2
click at [172, 356] on div "Edit Item Details Tags Schedule Name Sweet & Sour Chicken ​ Subtitle x ​ Descri…" at bounding box center [535, 316] width 1070 height 632
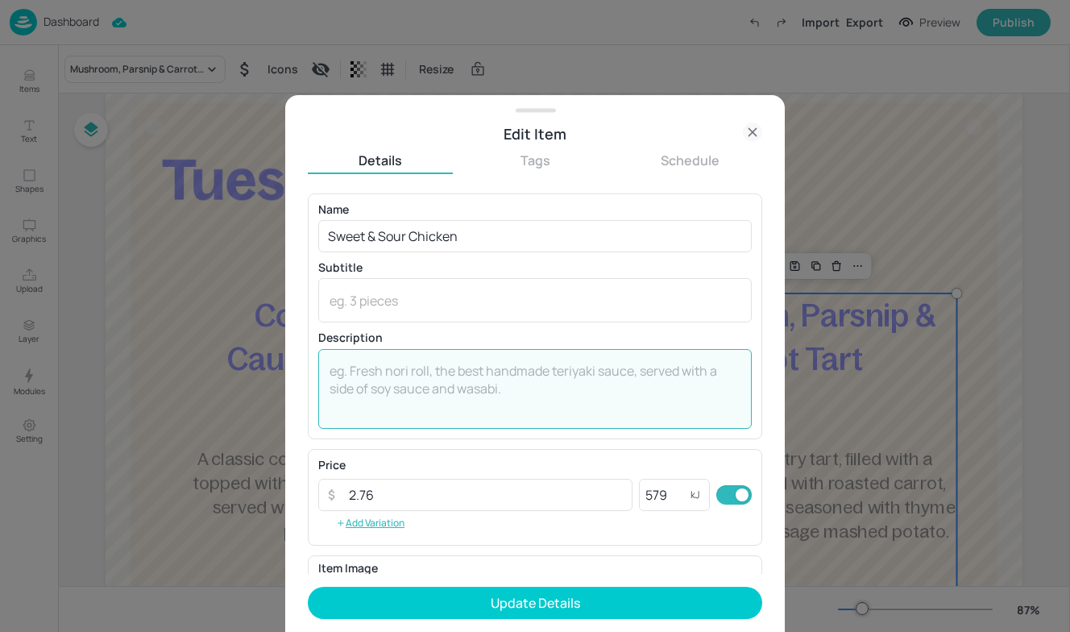
paste textarea "Crispy deep-fried chicken with stir fried peppers, pineapple & spring onions, i…"
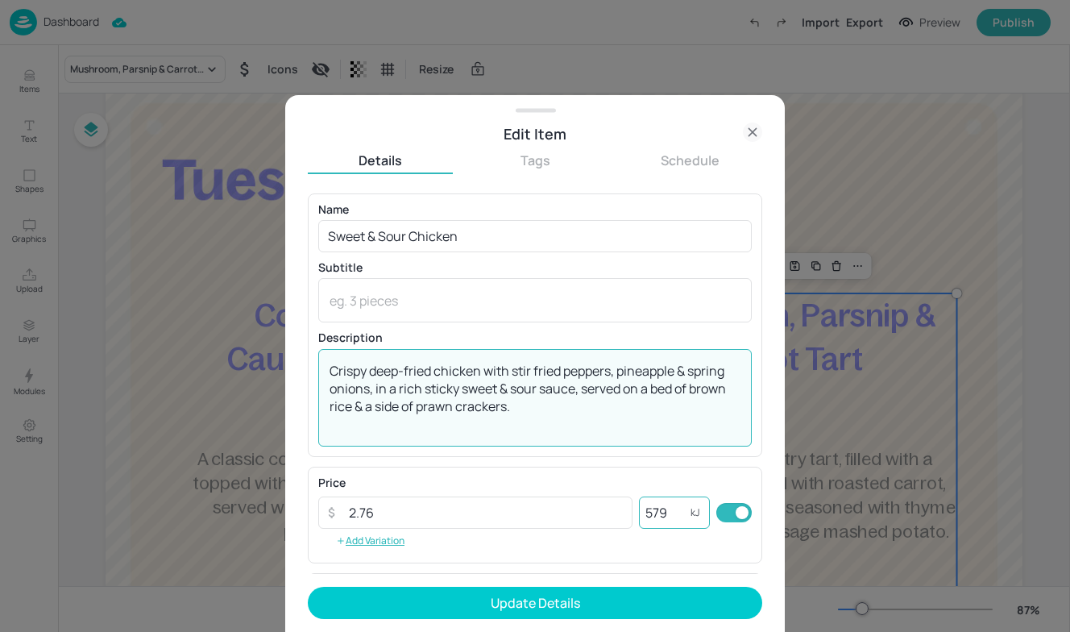
type textarea "Crispy deep-fried chicken with stir fried peppers, pineapple & spring onions, i…"
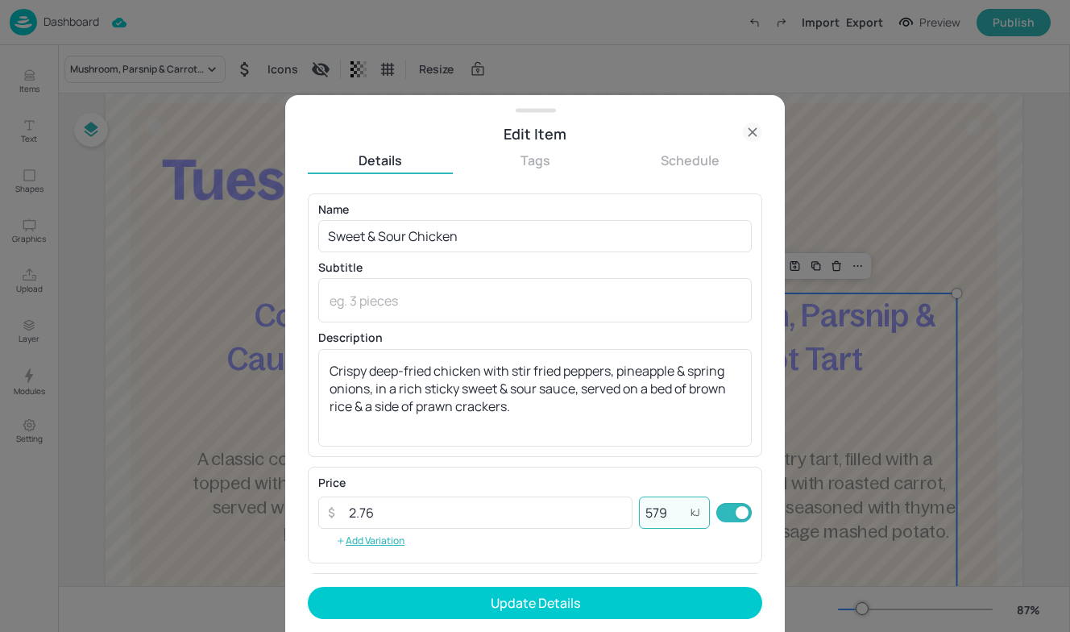
click at [671, 507] on input "579" at bounding box center [665, 513] width 52 height 32
type input "5"
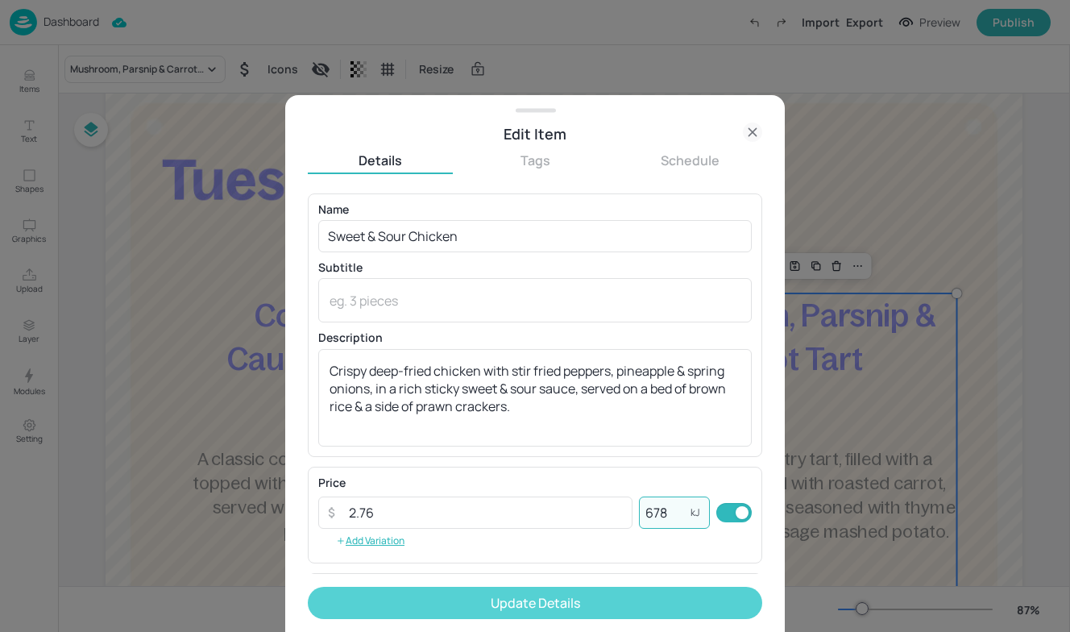
type input "678"
click at [518, 605] on button "Update Details" at bounding box center [535, 603] width 455 height 32
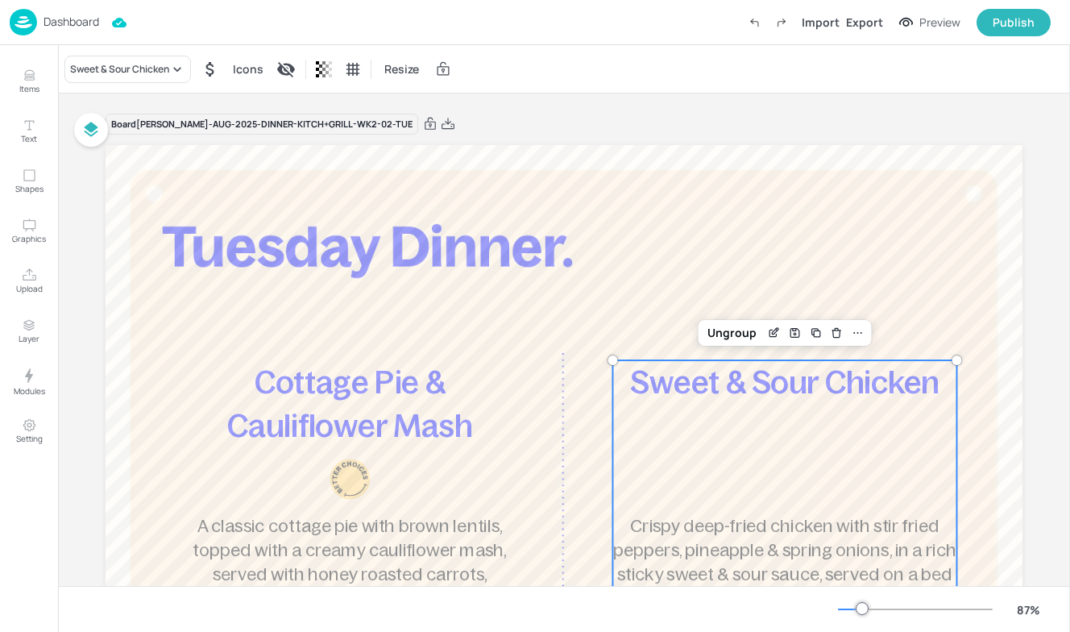
click at [39, 23] on div "Dashboard" at bounding box center [54, 22] width 89 height 27
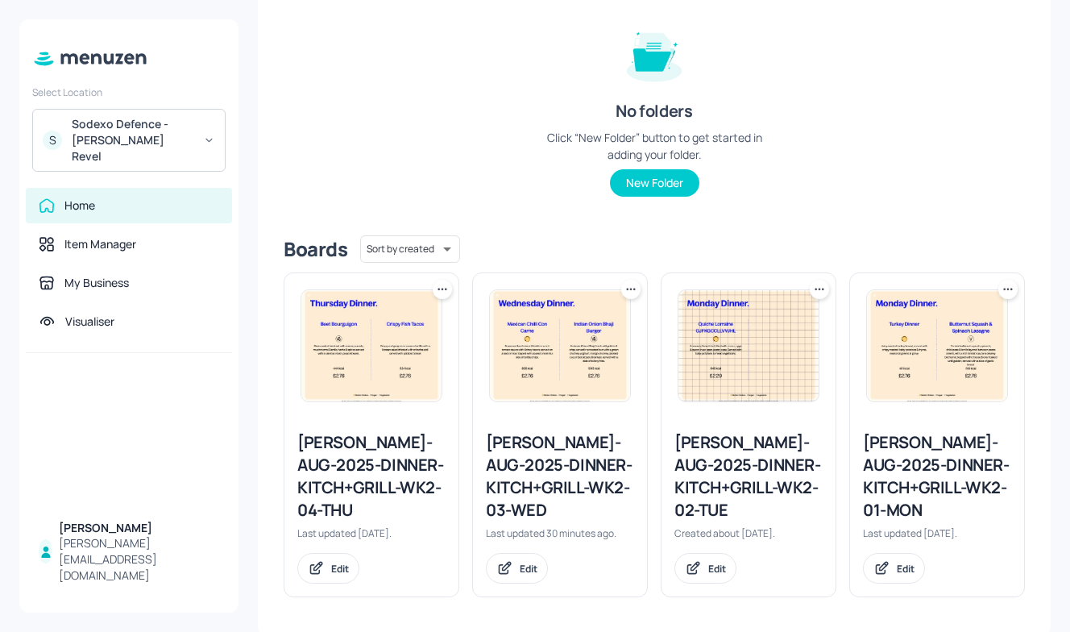
scroll to position [189, 0]
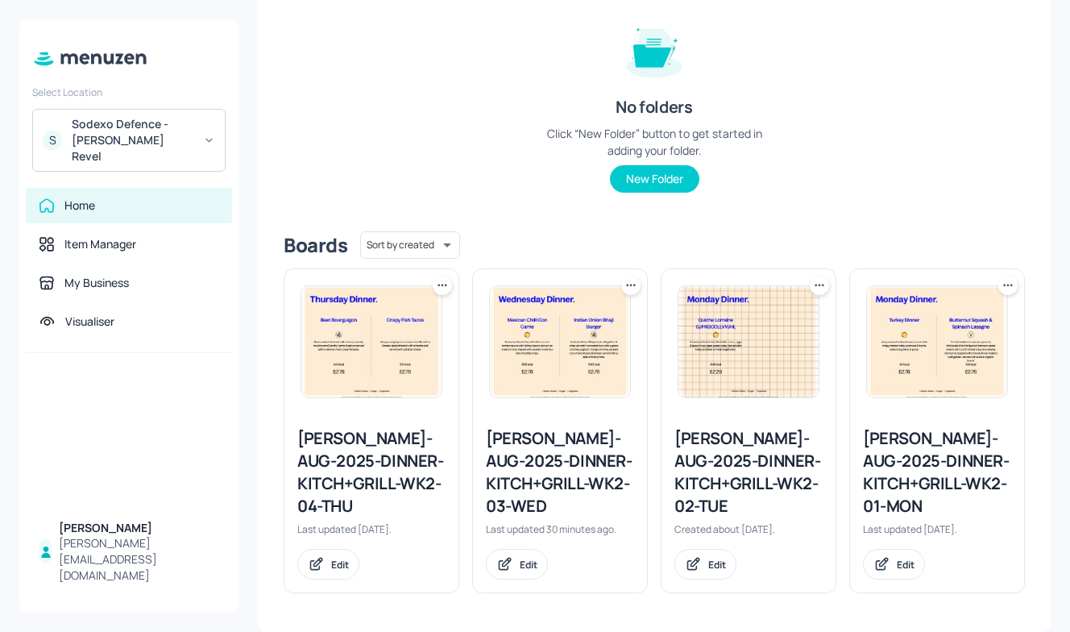
click at [675, 420] on div "Newbold-AUG-2025-DINNER-KITCH+GRILL-WK2-02-TUE Created about 2 months ago. Edit" at bounding box center [749, 503] width 174 height 178
click at [736, 500] on div "Newbold-AUG-2025-DINNER-KITCH+GRILL-WK2-02-TUE" at bounding box center [749, 472] width 148 height 90
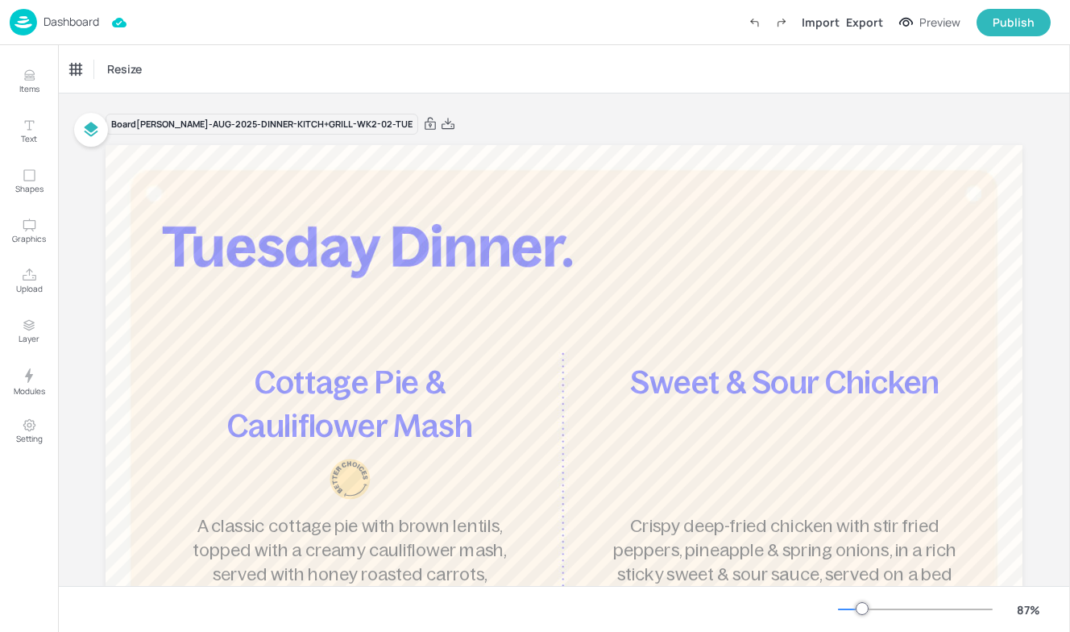
click at [34, 27] on img at bounding box center [23, 22] width 27 height 27
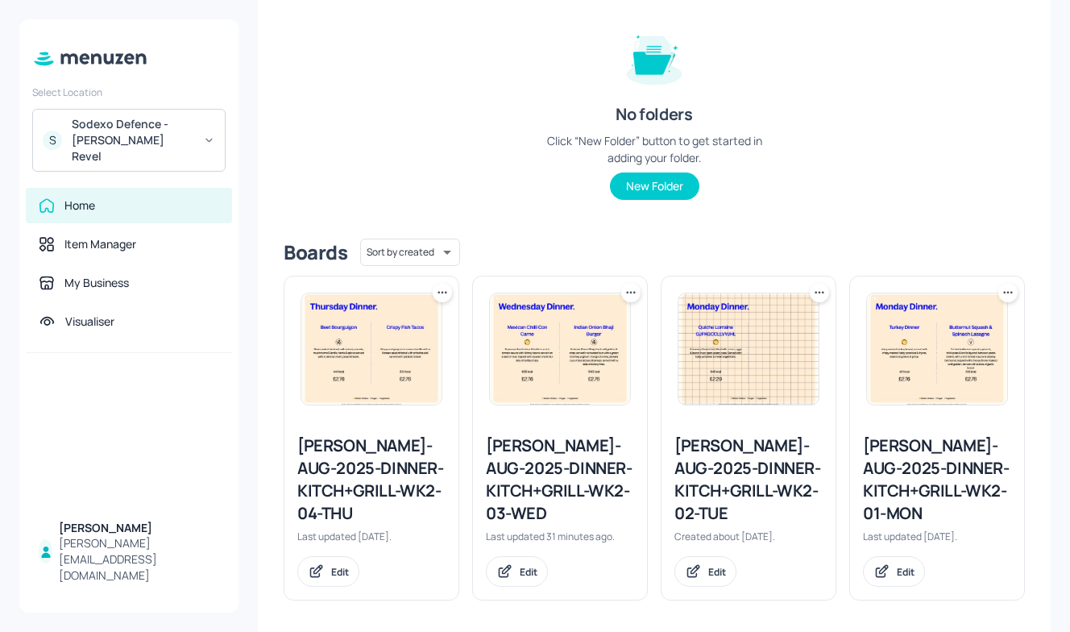
scroll to position [189, 0]
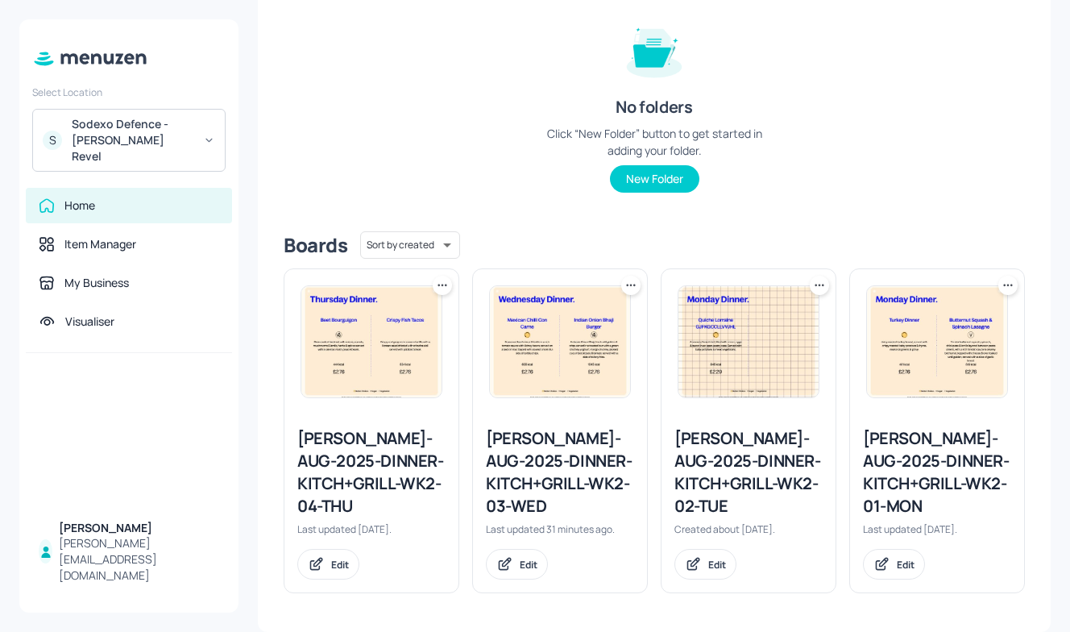
click at [902, 462] on div "Newbold-AUG-2025-DINNER-KITCH+GRILL-WK2-01-MON" at bounding box center [937, 472] width 148 height 90
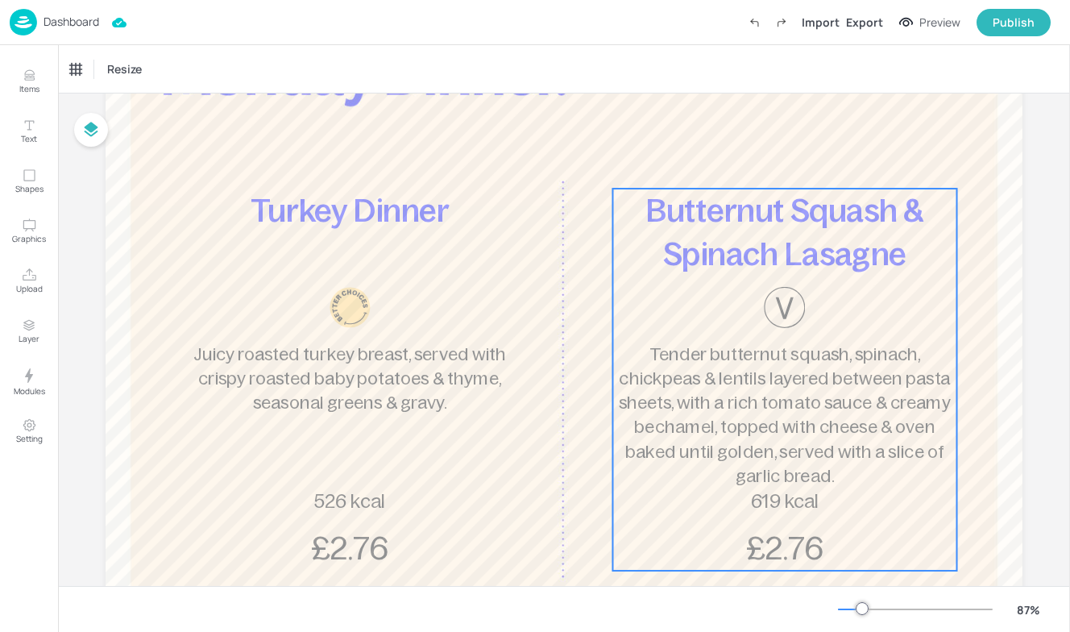
scroll to position [192, 0]
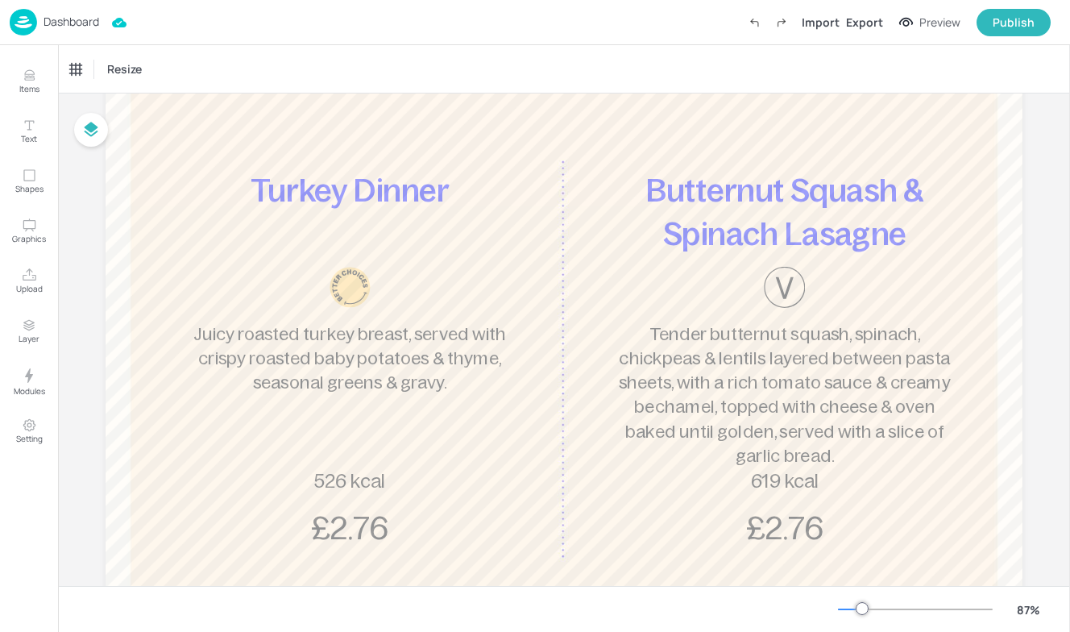
click at [84, 27] on p "Dashboard" at bounding box center [72, 21] width 56 height 11
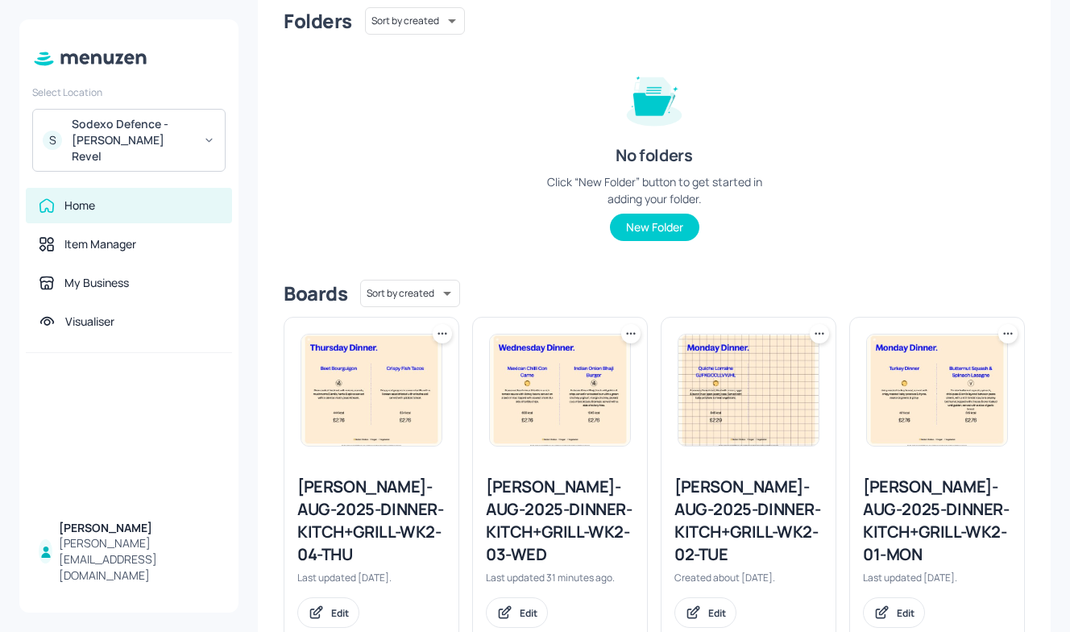
scroll to position [189, 0]
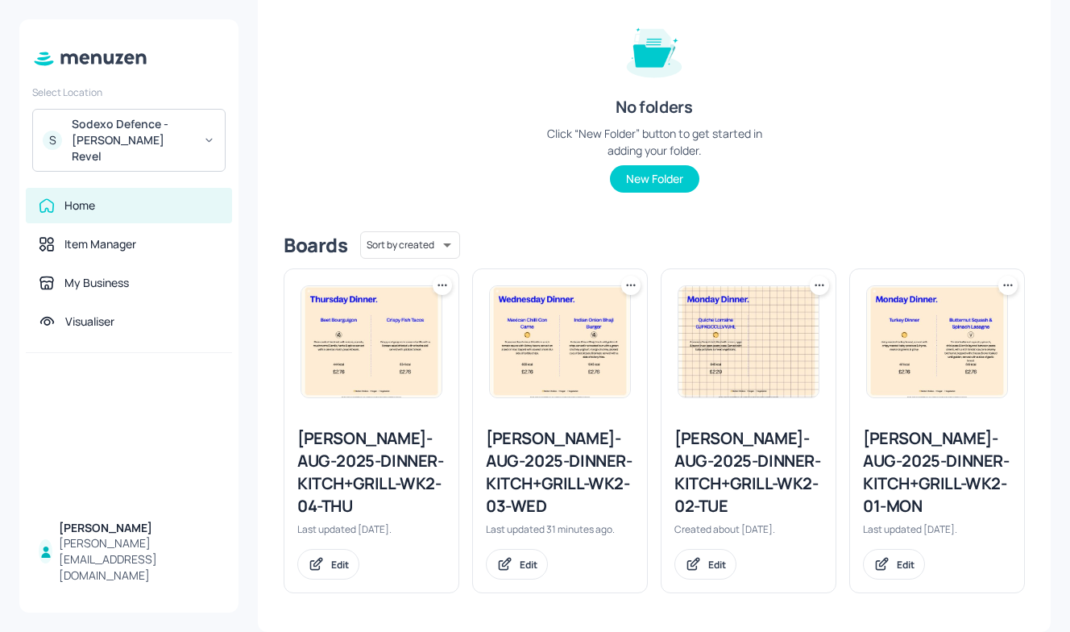
click at [736, 380] on img at bounding box center [749, 341] width 140 height 111
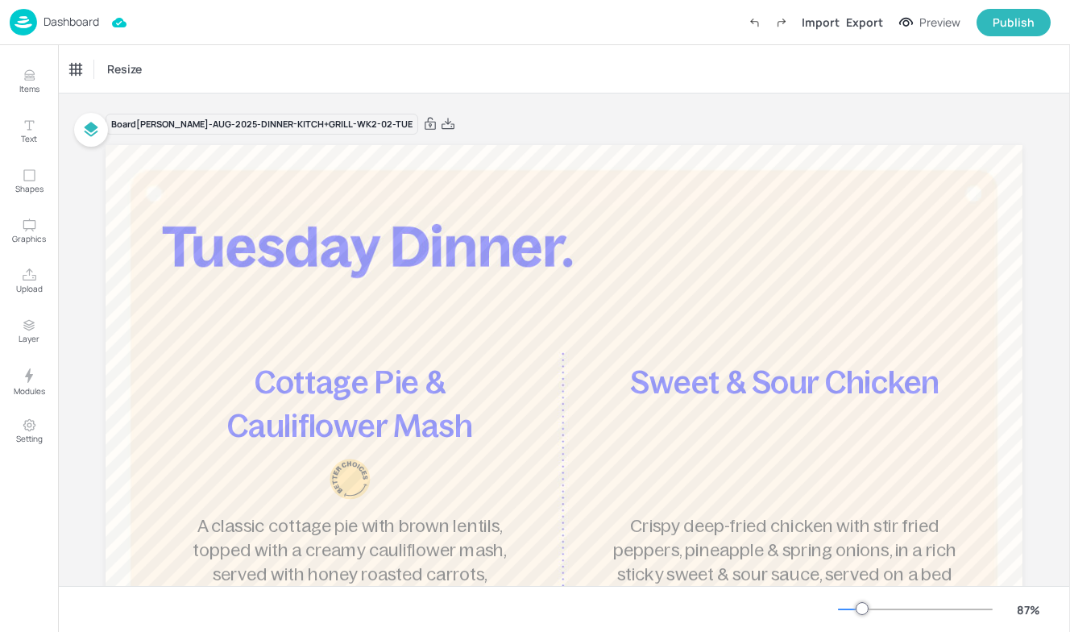
click at [52, 35] on div "Dashboard" at bounding box center [54, 22] width 89 height 27
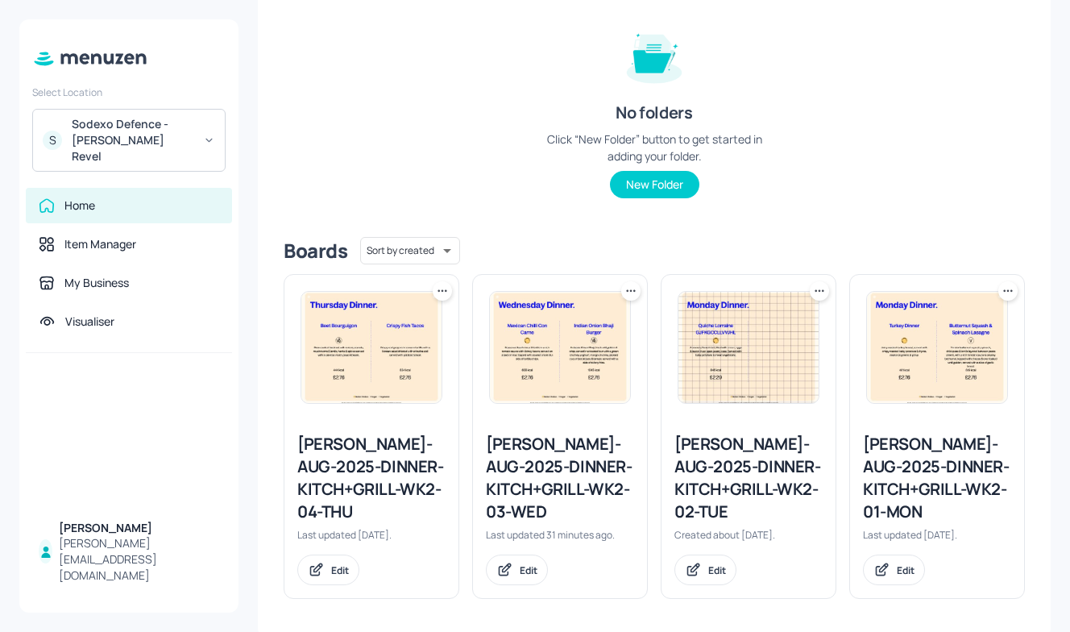
scroll to position [189, 0]
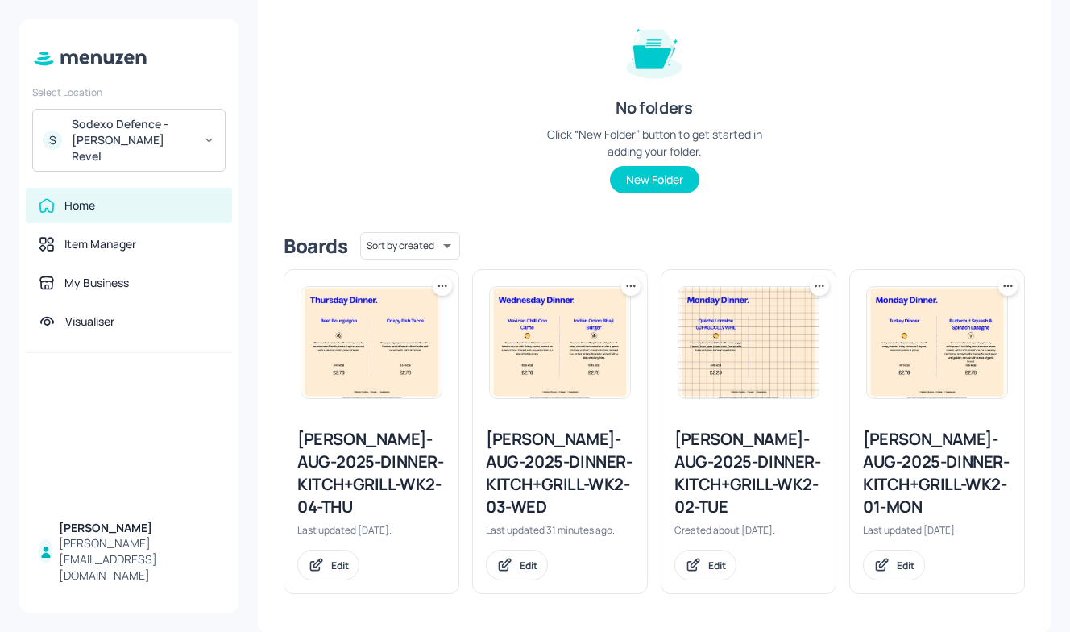
click at [601, 448] on div "Newbold-AUG-2025-DINNER-KITCH+GRILL-WK2-03-WED" at bounding box center [560, 473] width 148 height 90
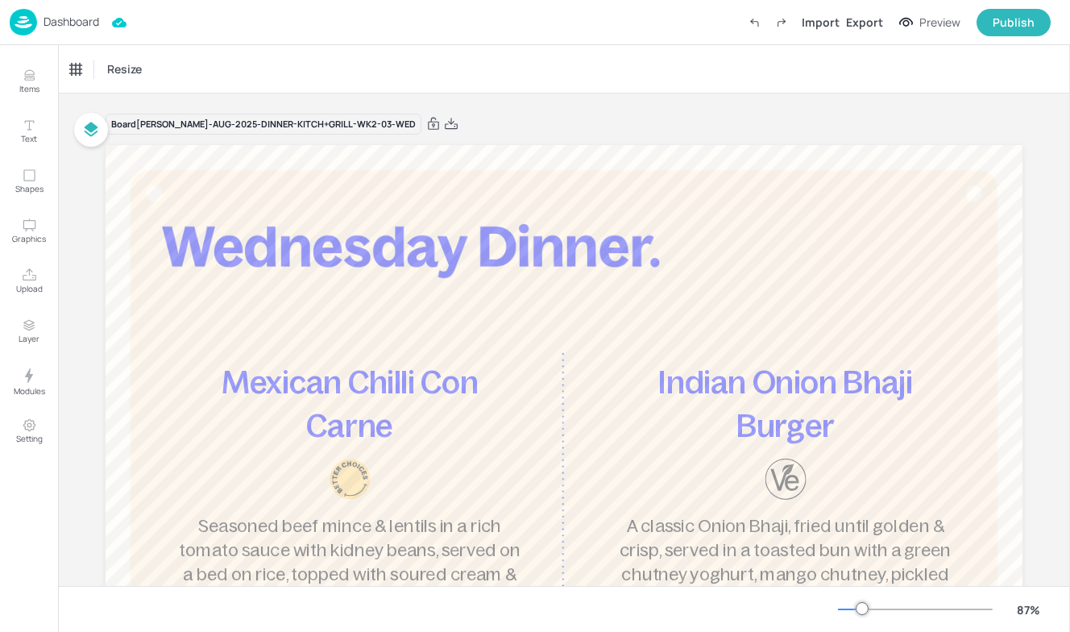
click at [52, 23] on p "Dashboard" at bounding box center [72, 21] width 56 height 11
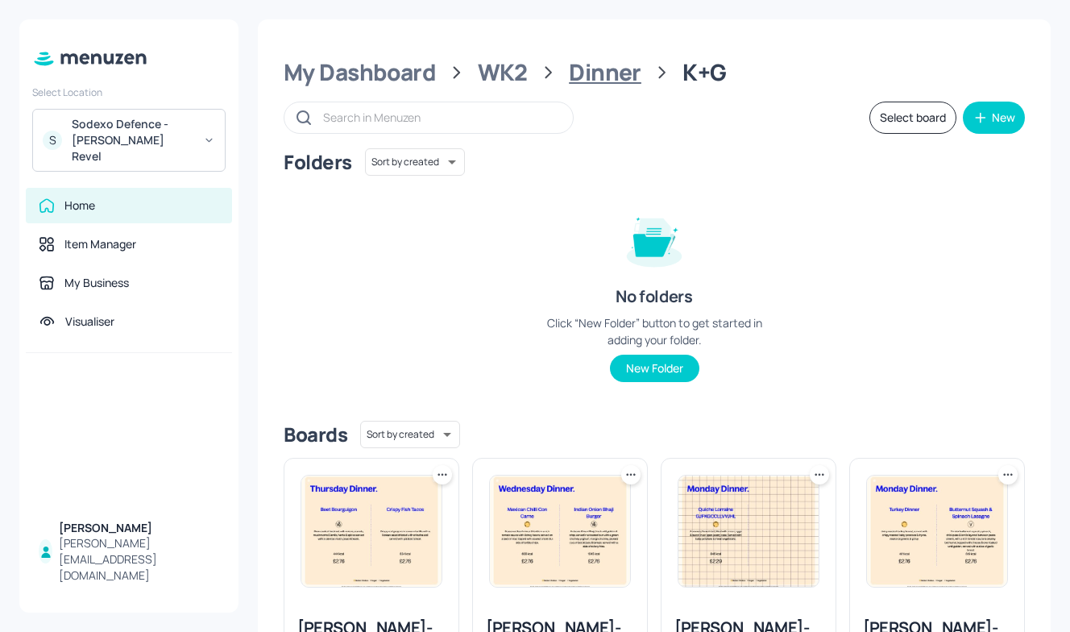
click at [588, 69] on div "Dinner" at bounding box center [605, 72] width 73 height 29
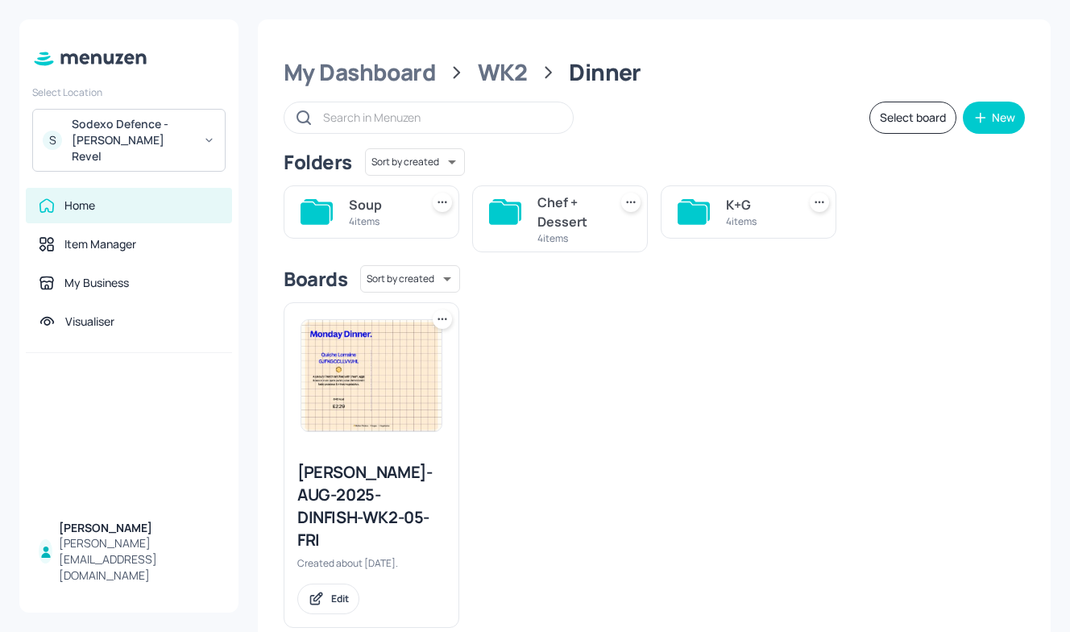
click at [584, 229] on div "Chef + Dessert" at bounding box center [570, 212] width 64 height 39
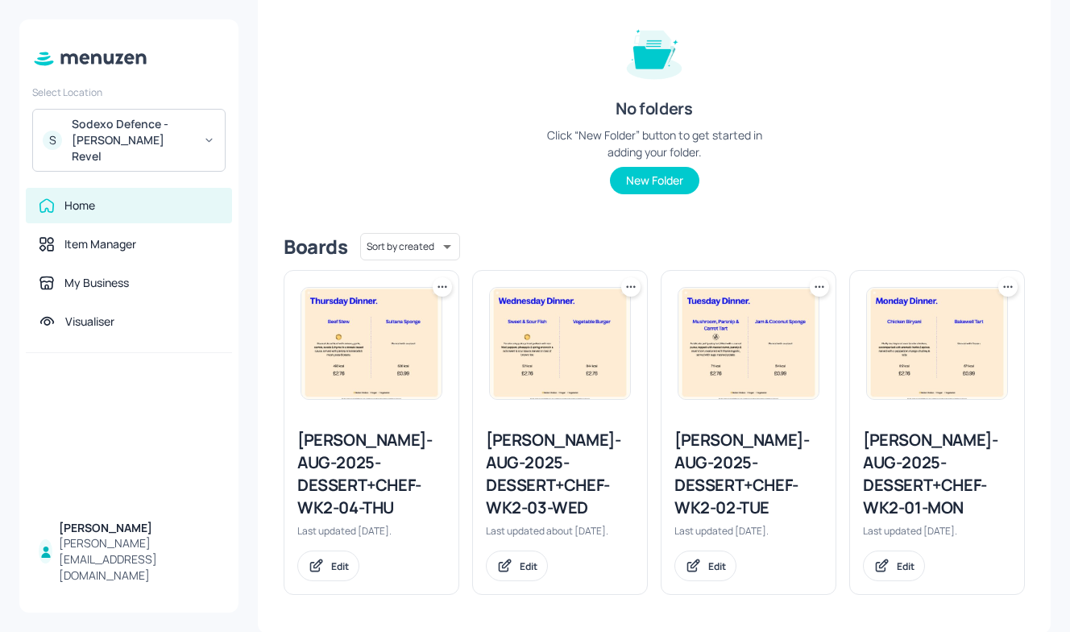
scroll to position [203, 0]
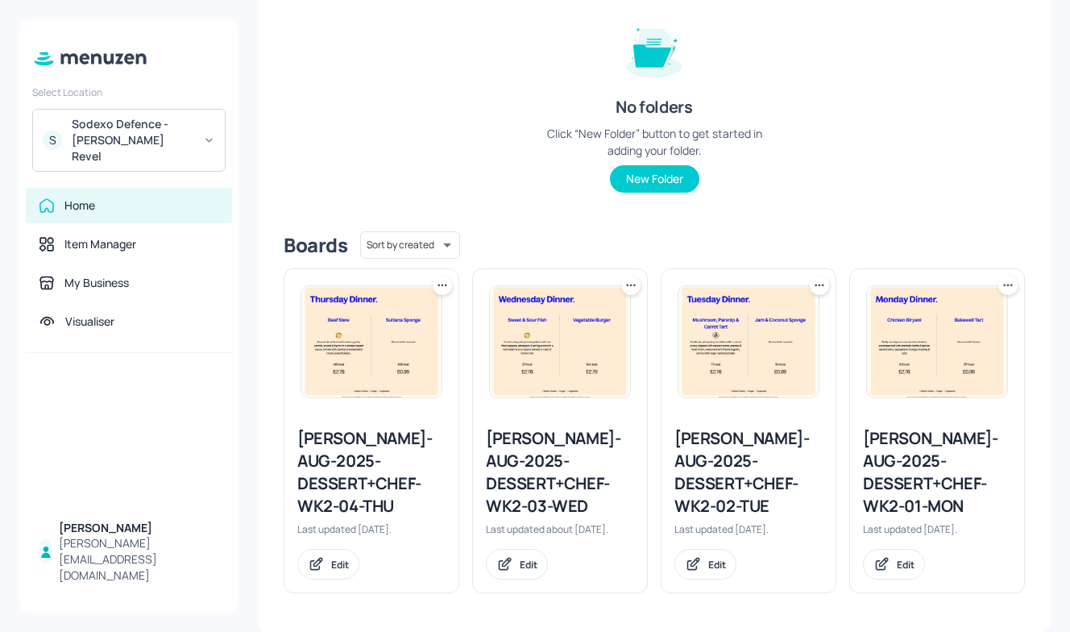
click at [971, 392] on div at bounding box center [937, 341] width 174 height 145
click at [912, 427] on div "Newbold-AUG-2025-DESSERT+CHEF-WK2-01-MON" at bounding box center [937, 472] width 148 height 90
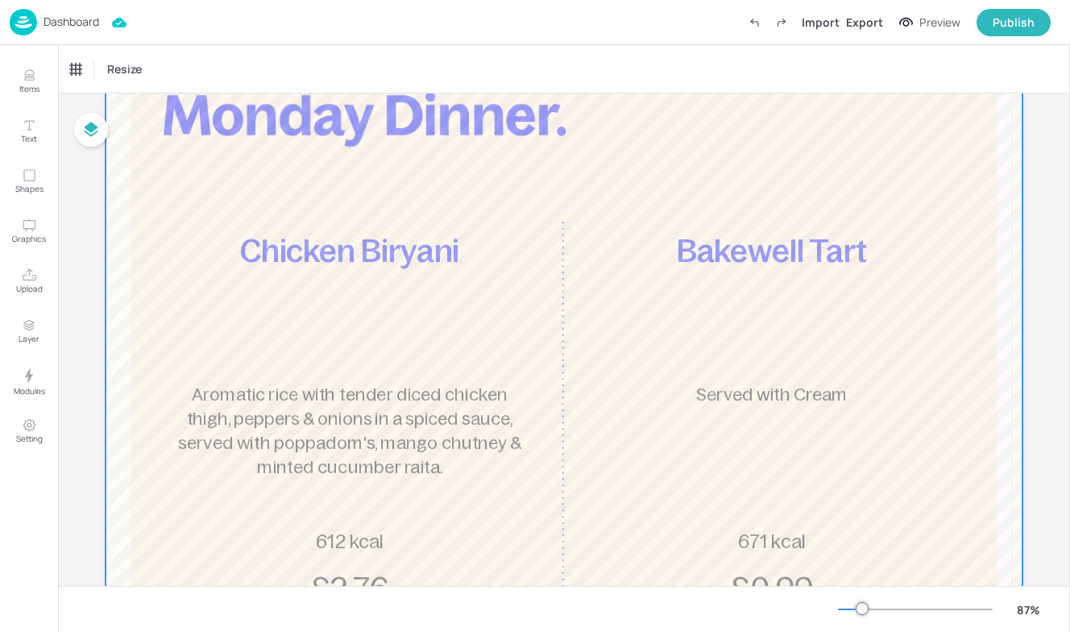
scroll to position [135, 0]
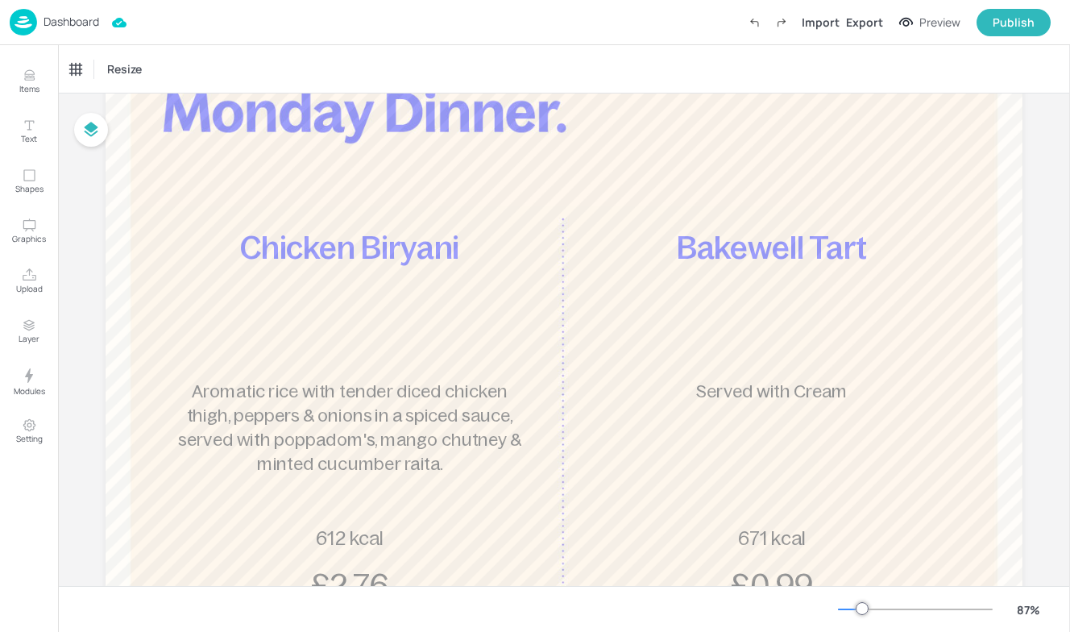
click at [44, 25] on p "Dashboard" at bounding box center [72, 21] width 56 height 11
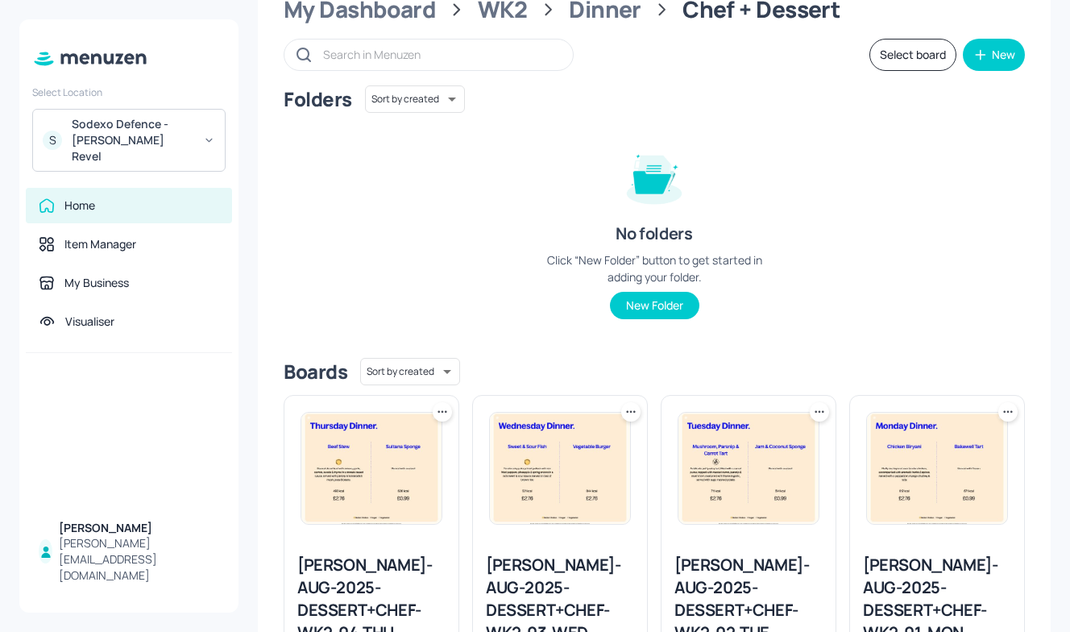
scroll to position [85, 0]
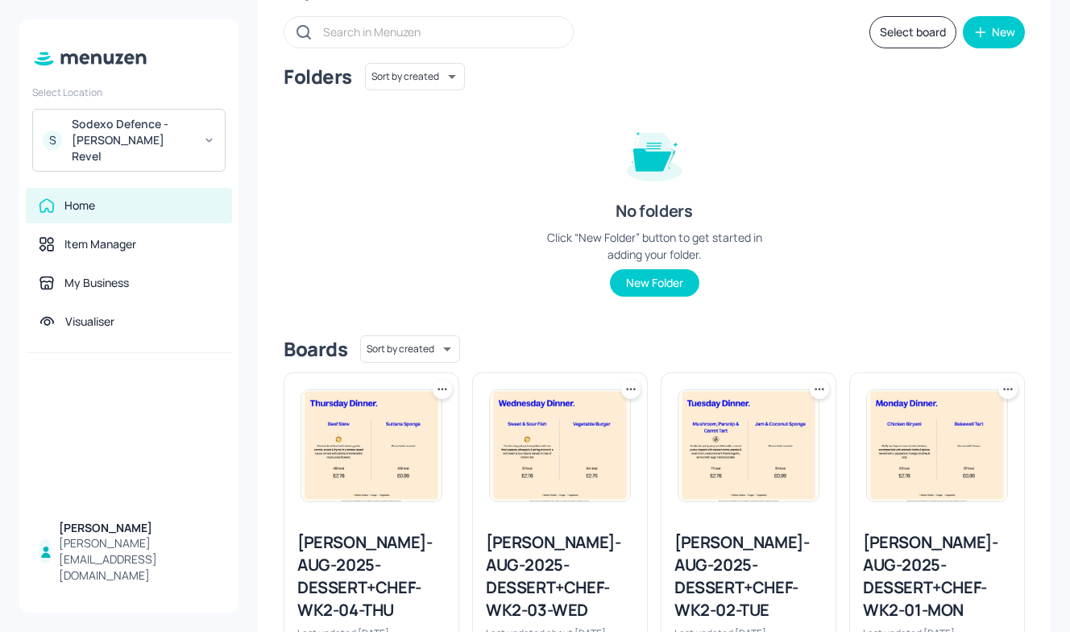
click at [789, 540] on div "Newbold-AUG-2025-DESSERT+CHEF-WK2-02-TUE" at bounding box center [749, 576] width 148 height 90
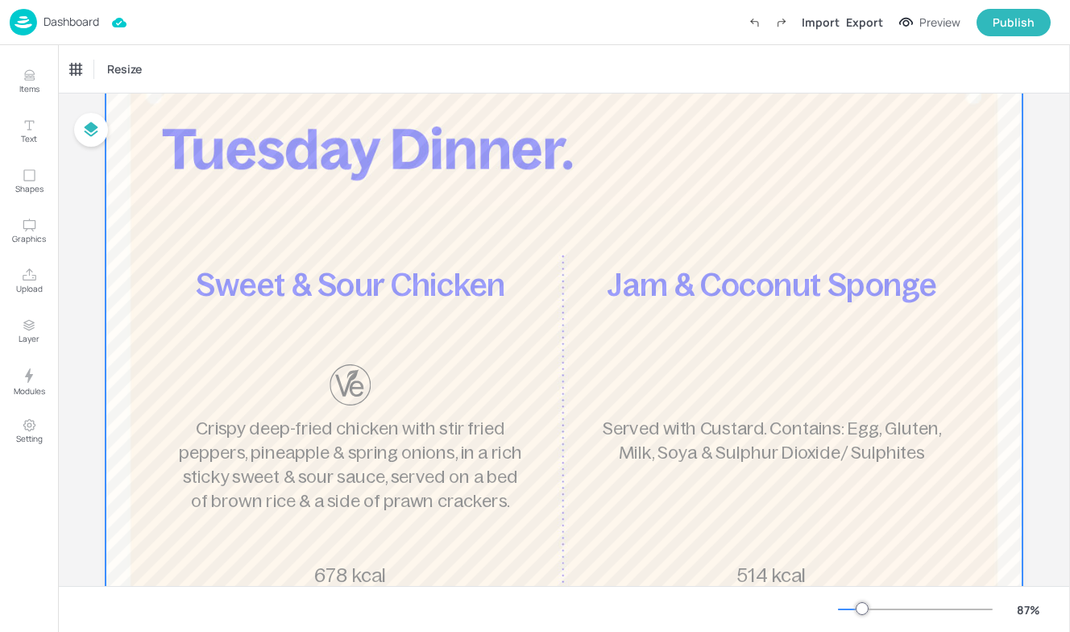
scroll to position [94, 0]
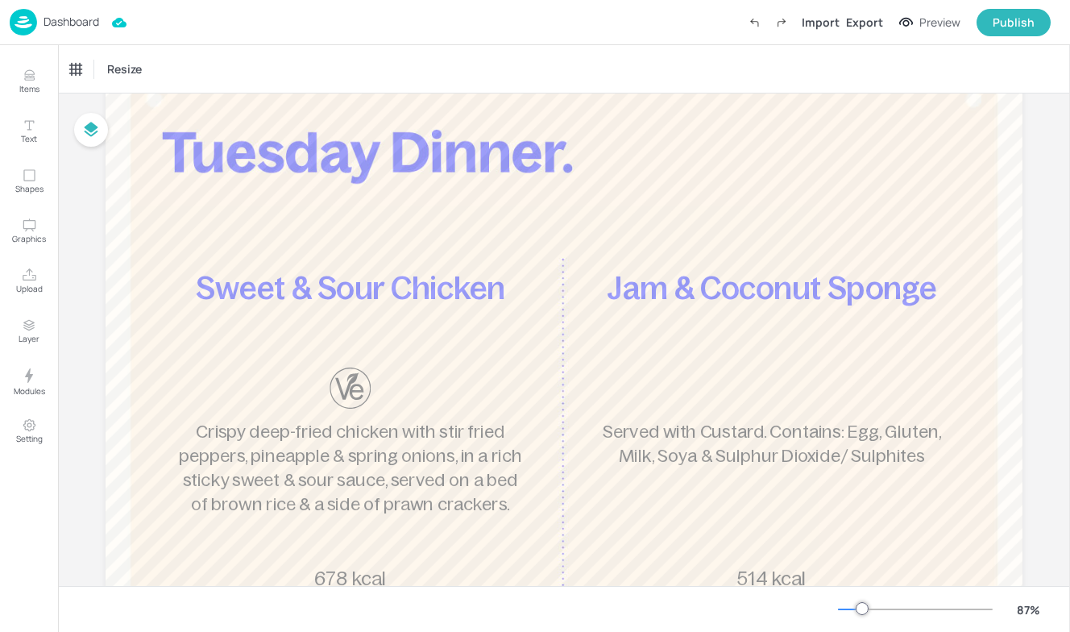
click at [435, 293] on span "Sweet & Sour Chicken" at bounding box center [350, 287] width 309 height 35
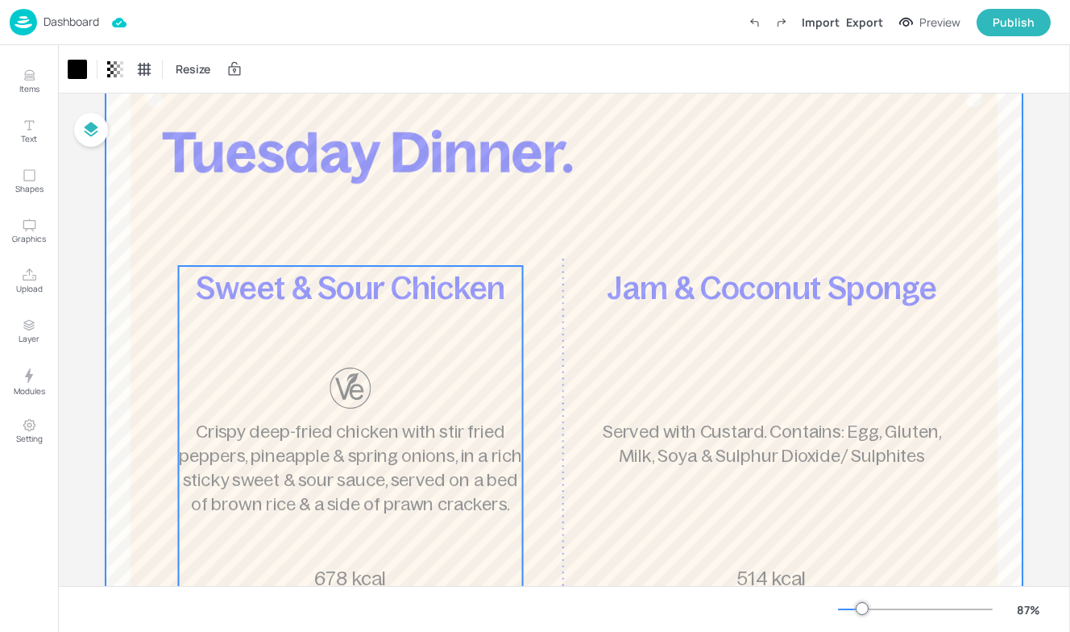
click at [367, 351] on div "Sweet & Sour Chicken Crispy deep-fried chicken with stir fried peppers, pineapp…" at bounding box center [351, 457] width 344 height 382
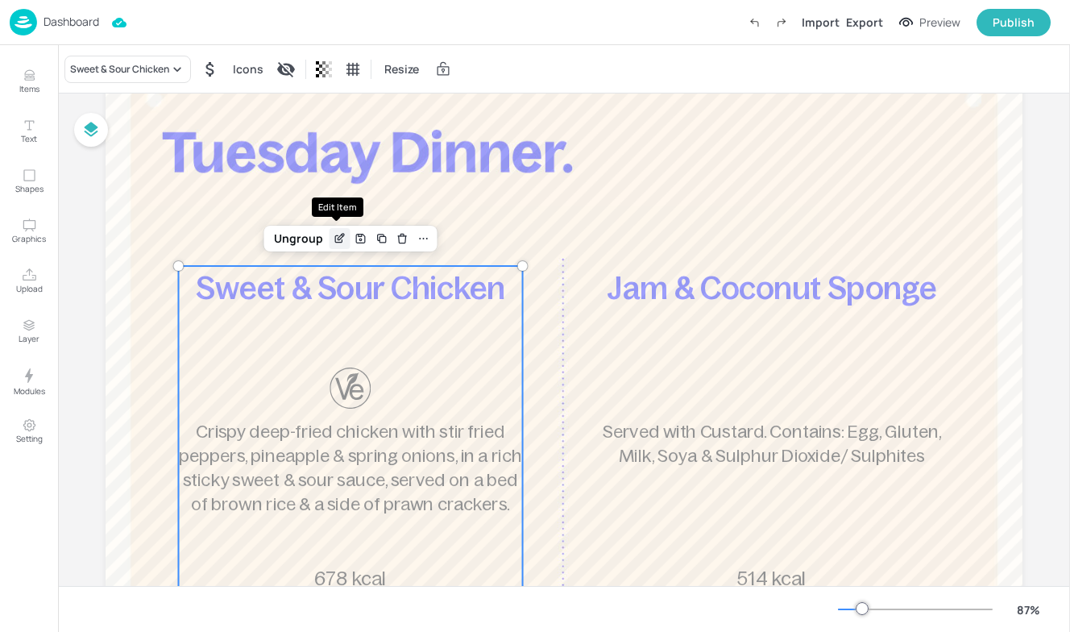
click at [336, 239] on icon "Edit Item" at bounding box center [340, 238] width 14 height 13
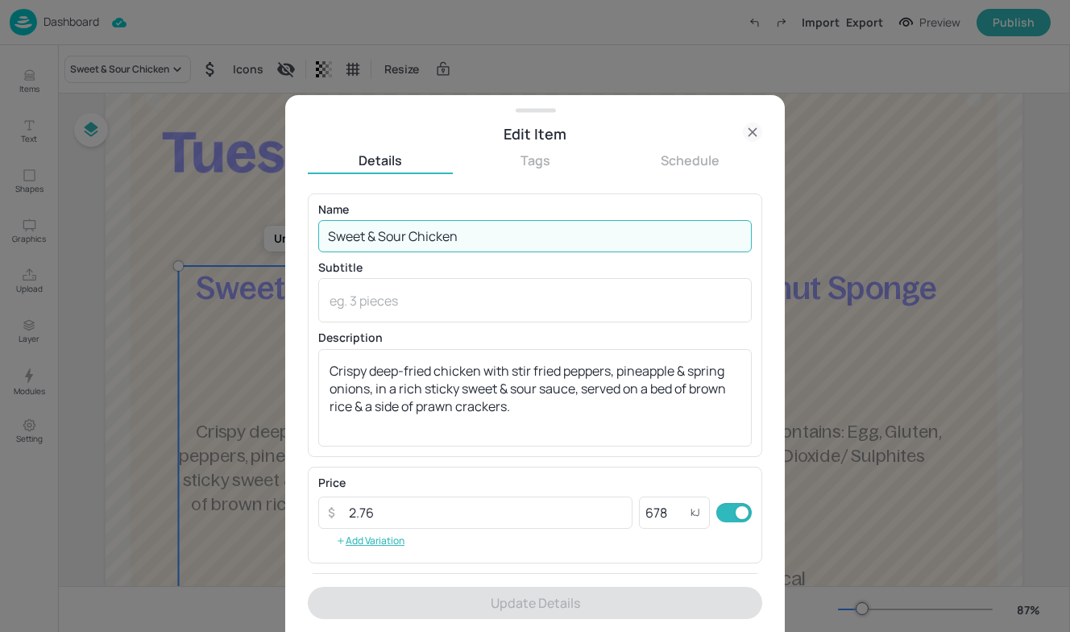
drag, startPoint x: 474, startPoint y: 234, endPoint x: 285, endPoint y: 220, distance: 189.9
click at [285, 220] on div "Edit Item Details Tags Schedule Name Sweet & Sour Chicken ​ Subtitle x ​ Descri…" at bounding box center [535, 316] width 1070 height 632
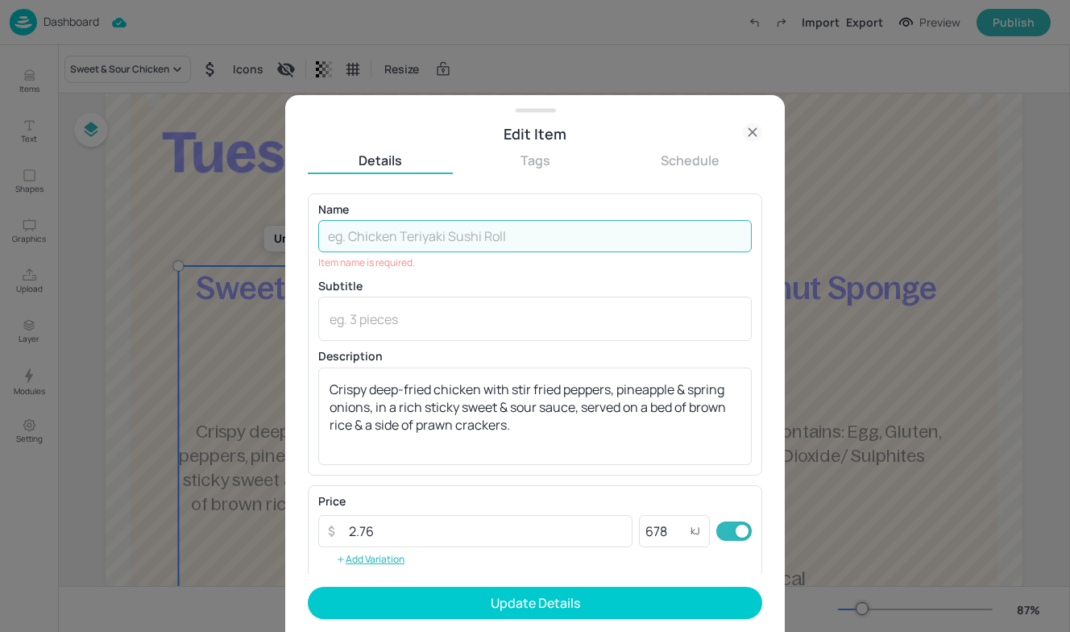
paste input "Mushroom, Parsnip & Carrot Tart"
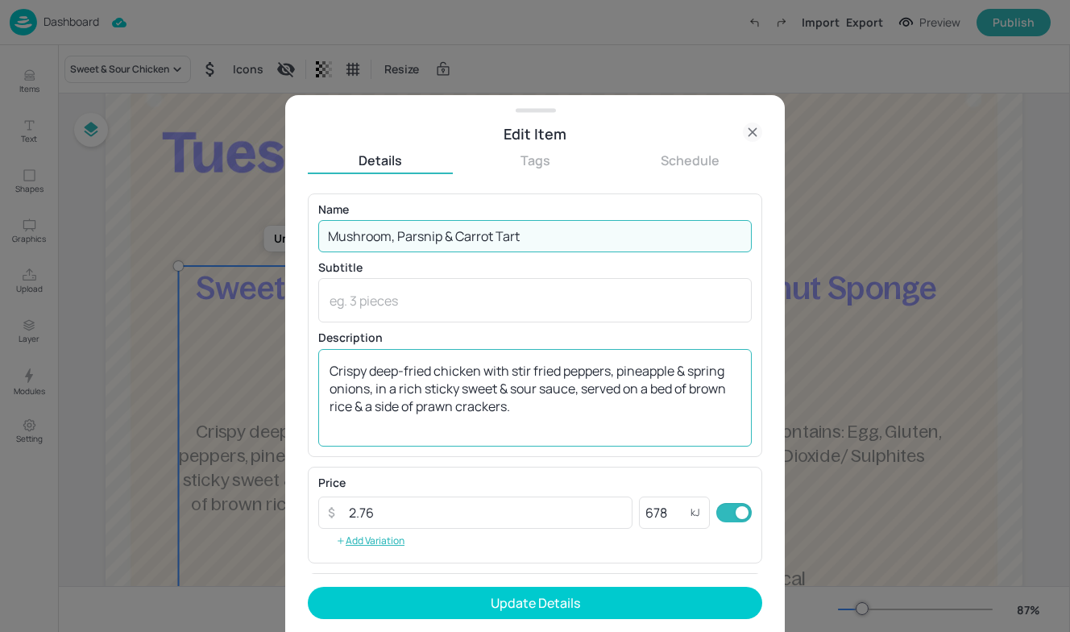
type input "Mushroom, Parsnip & Carrot Tart"
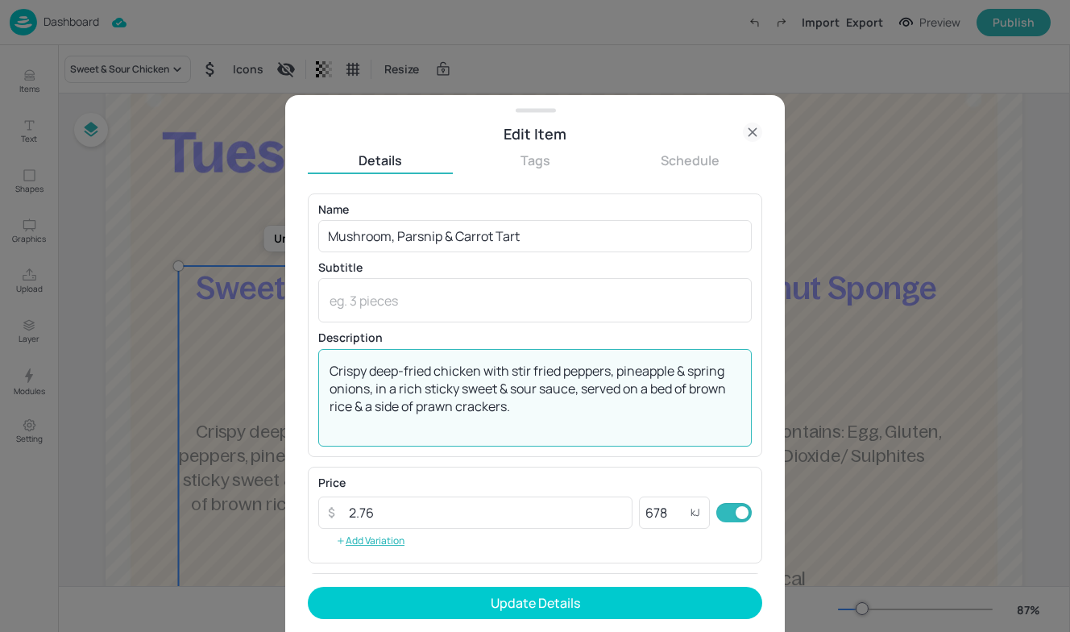
drag, startPoint x: 534, startPoint y: 412, endPoint x: 166, endPoint y: 330, distance: 377.3
click at [166, 330] on div "Edit Item Details Tags Schedule Name Mushroom, Parsnip & Carrot Tart ​ Subtitle…" at bounding box center [535, 316] width 1070 height 632
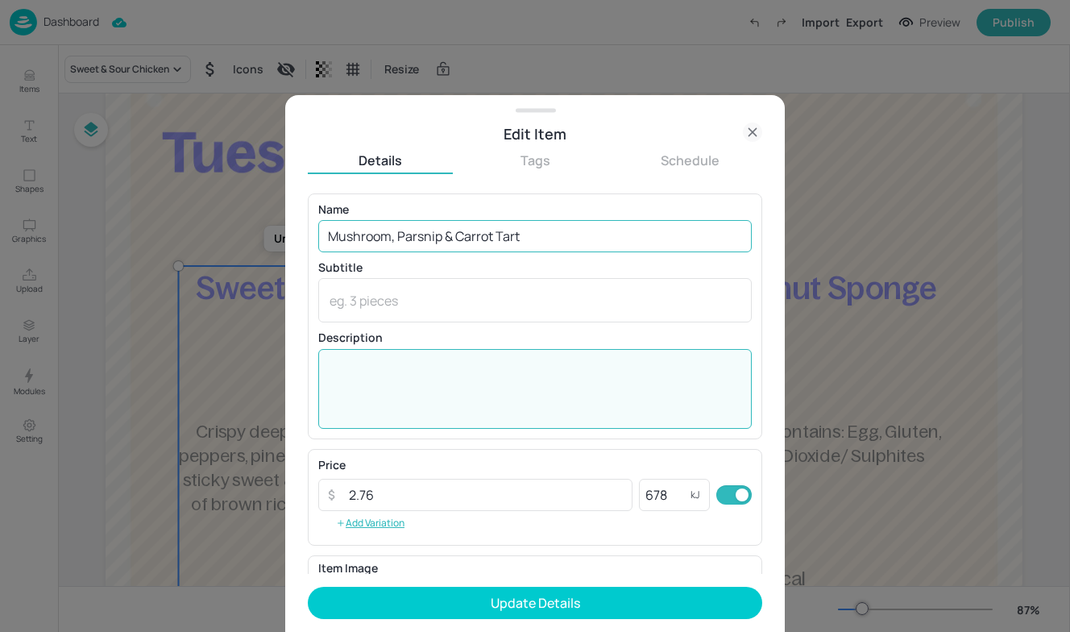
paste textarea "A delicate puff pastry tart, filled with a carrot puree, topped with roasted ca…"
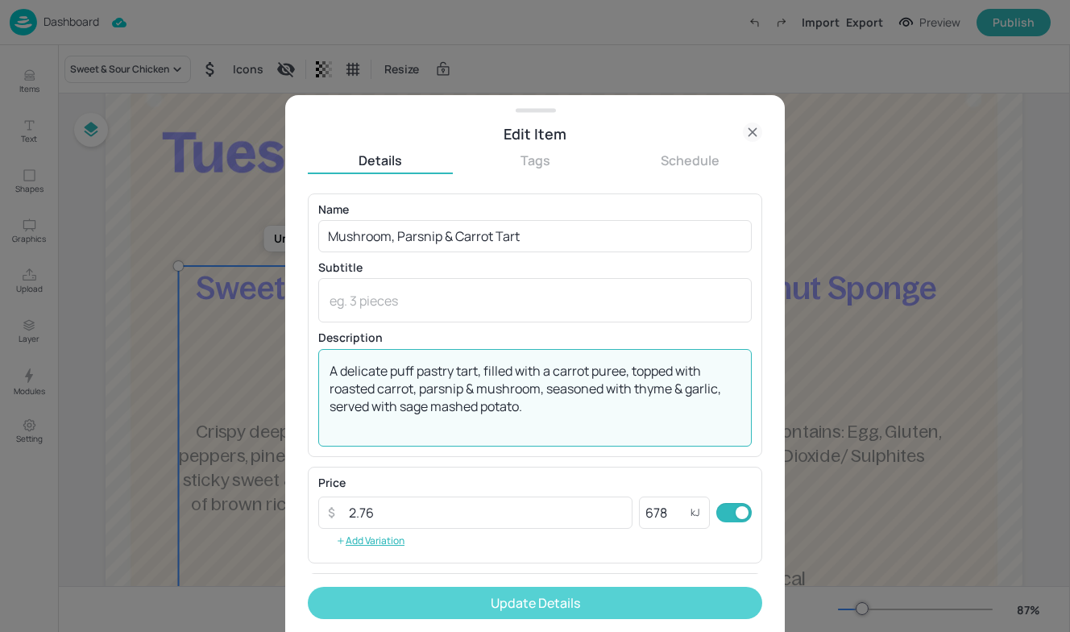
type textarea "A delicate puff pastry tart, filled with a carrot puree, topped with roasted ca…"
click at [484, 598] on button "Update Details" at bounding box center [535, 603] width 455 height 32
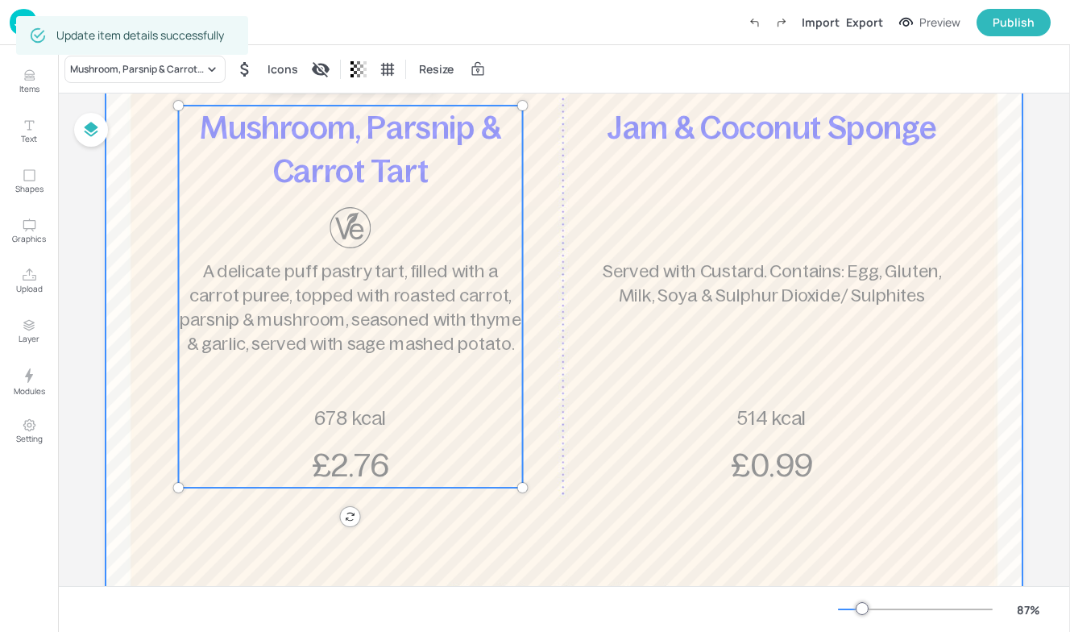
scroll to position [248, 0]
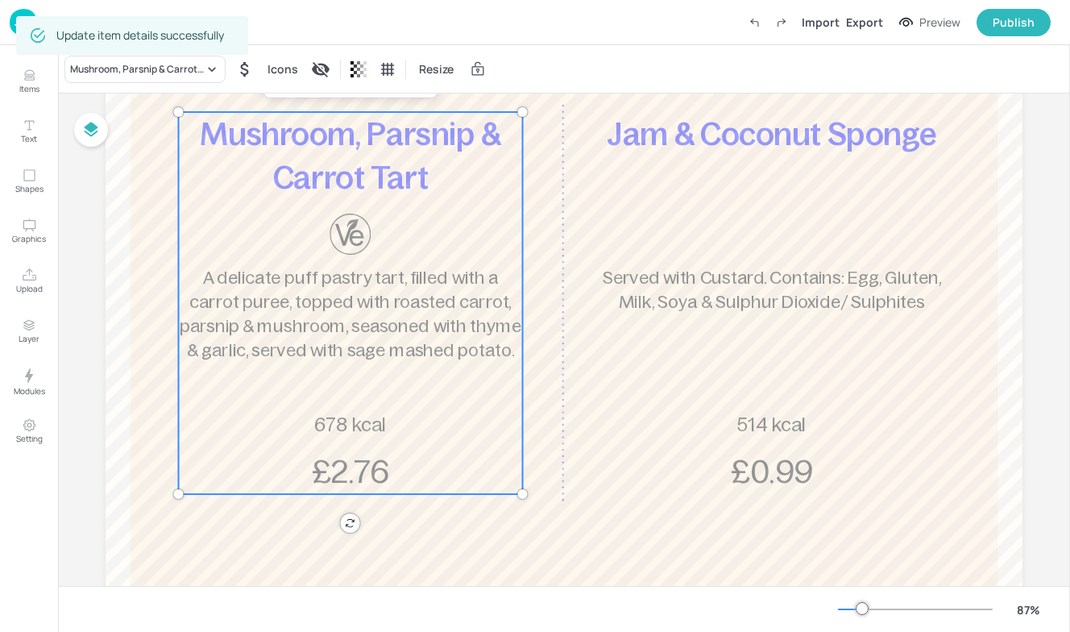
click at [443, 302] on span "A delicate puff pastry tart, filled with a carrot puree, topped with roasted ca…" at bounding box center [351, 314] width 343 height 93
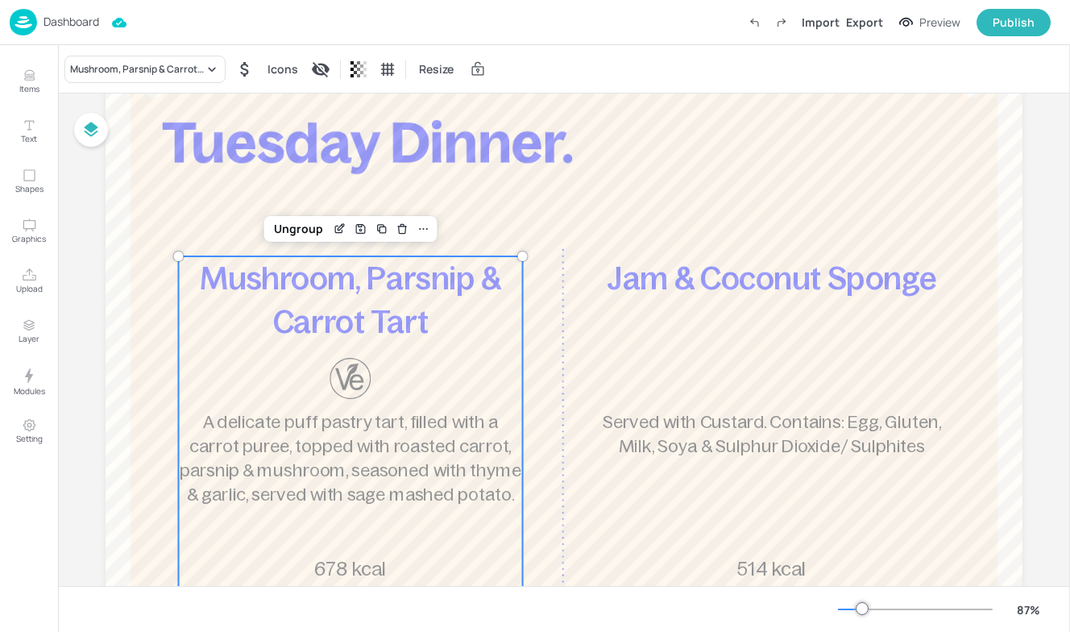
scroll to position [103, 0]
click at [341, 230] on icon "Edit Item" at bounding box center [340, 229] width 14 height 13
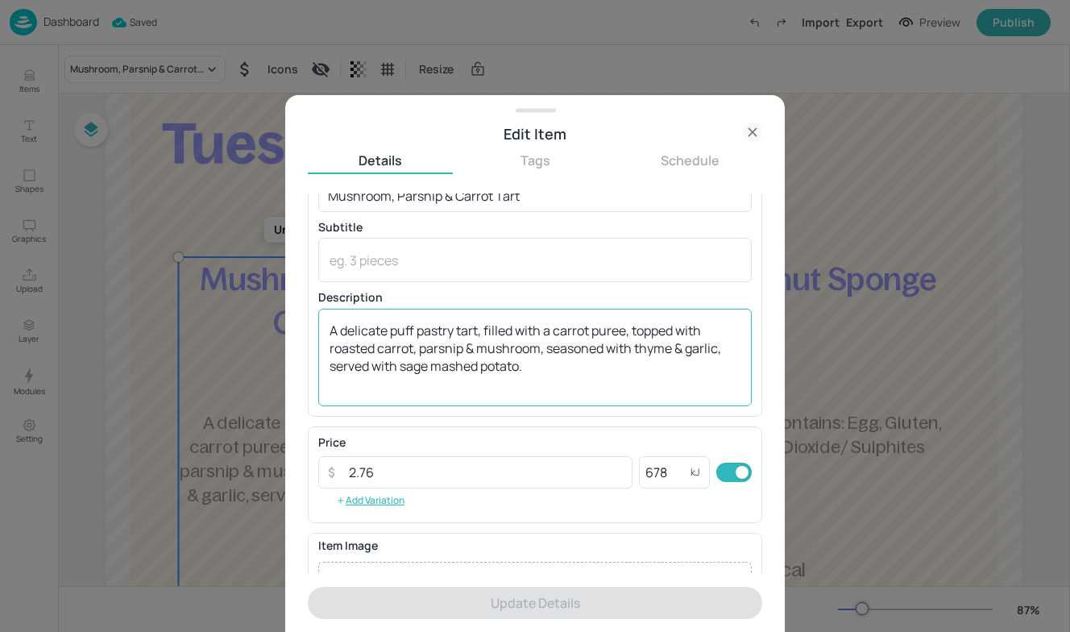
scroll to position [39, 0]
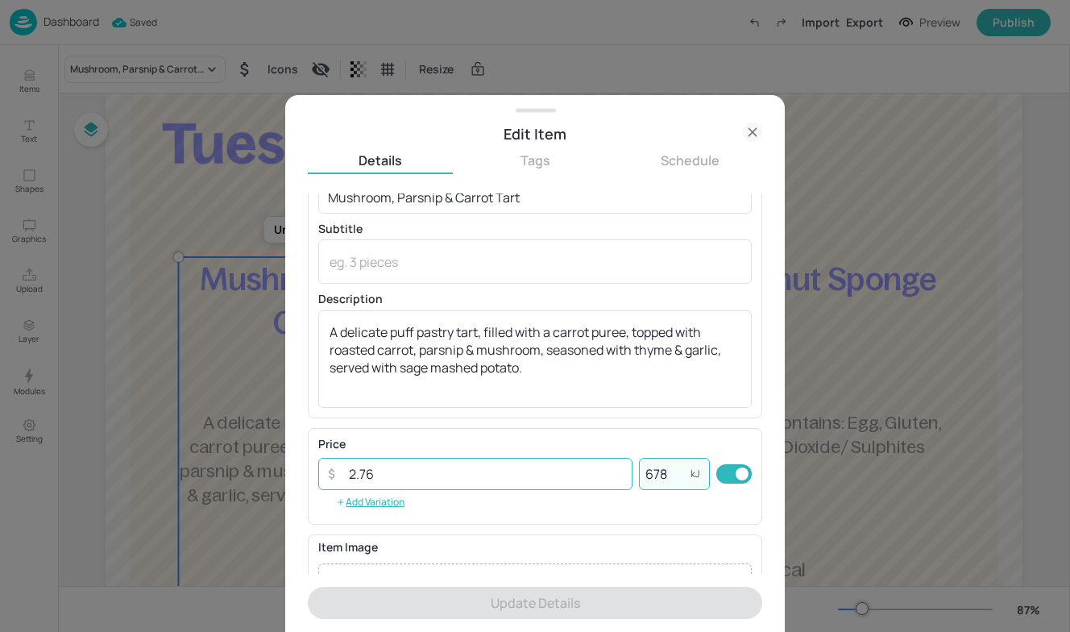
drag, startPoint x: 677, startPoint y: 470, endPoint x: 584, endPoint y: 468, distance: 93.5
click at [584, 468] on div "​ 2.76 ​ 678 kJ ​" at bounding box center [535, 474] width 434 height 32
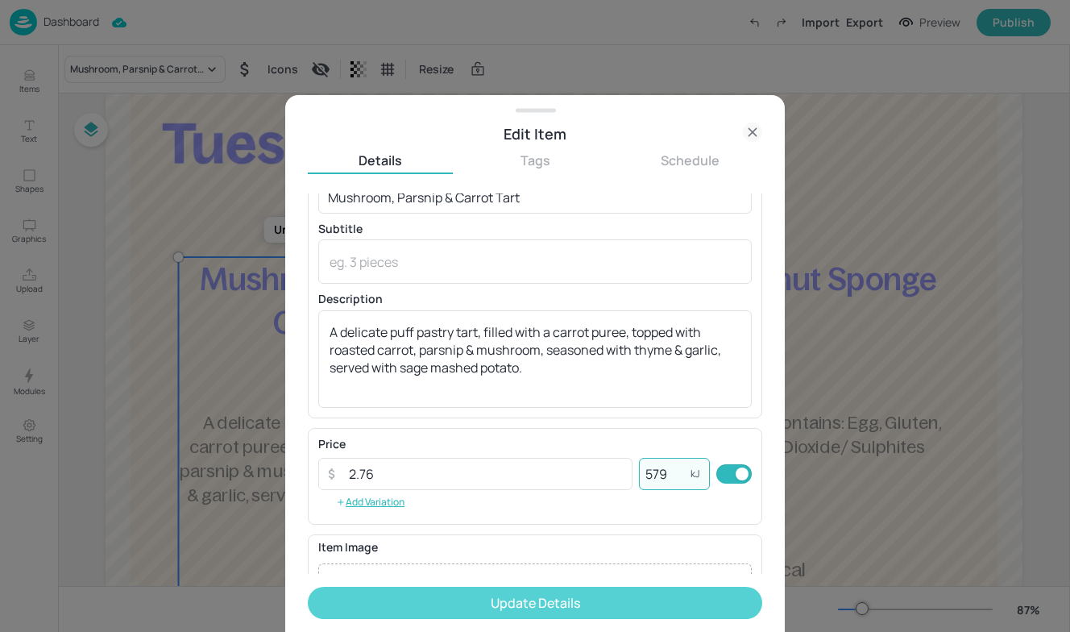
type input "579"
click at [538, 598] on button "Update Details" at bounding box center [535, 603] width 455 height 32
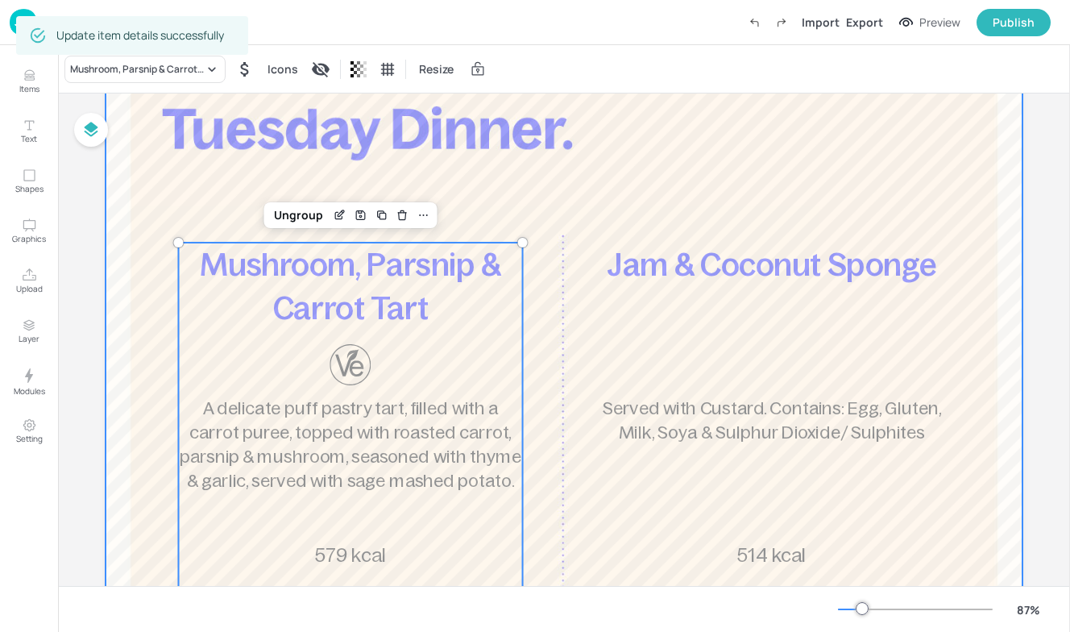
scroll to position [117, 0]
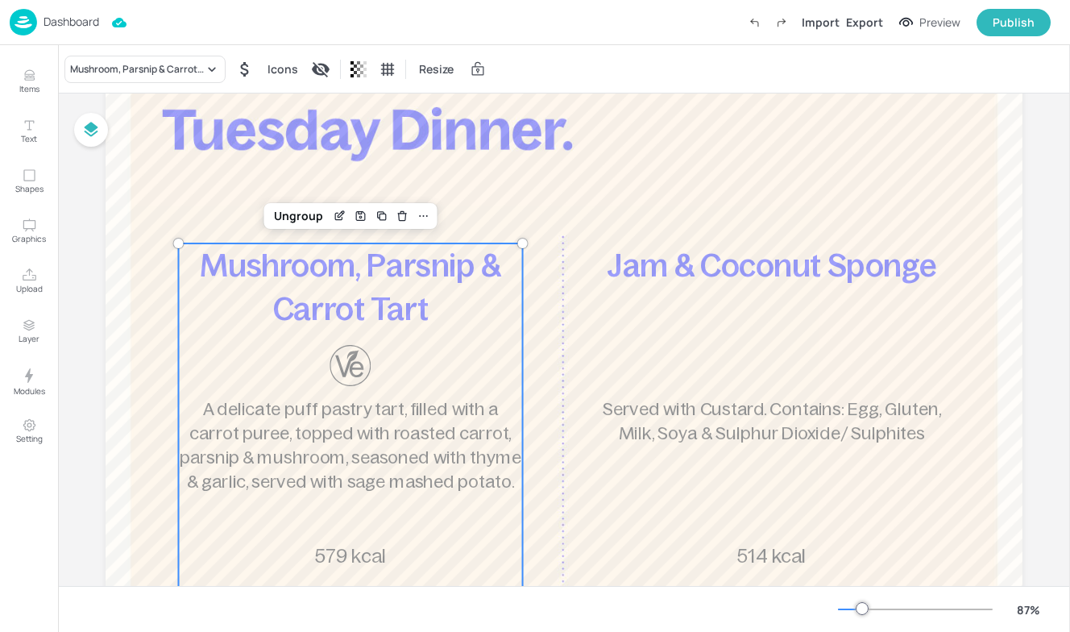
click at [21, 14] on img at bounding box center [23, 22] width 27 height 27
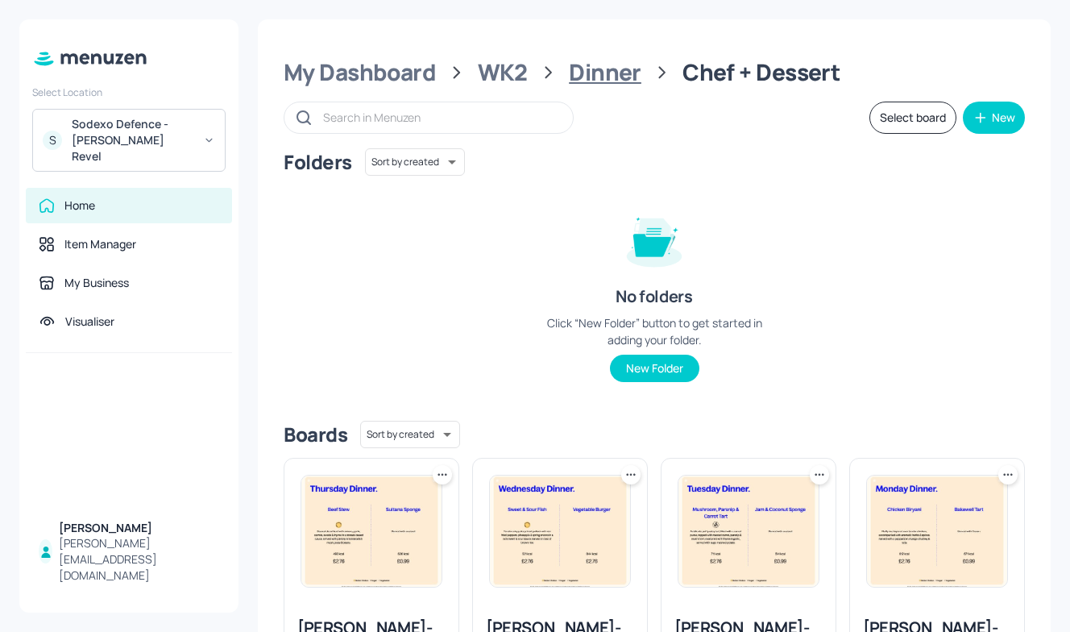
click at [610, 67] on div "Dinner" at bounding box center [605, 72] width 73 height 29
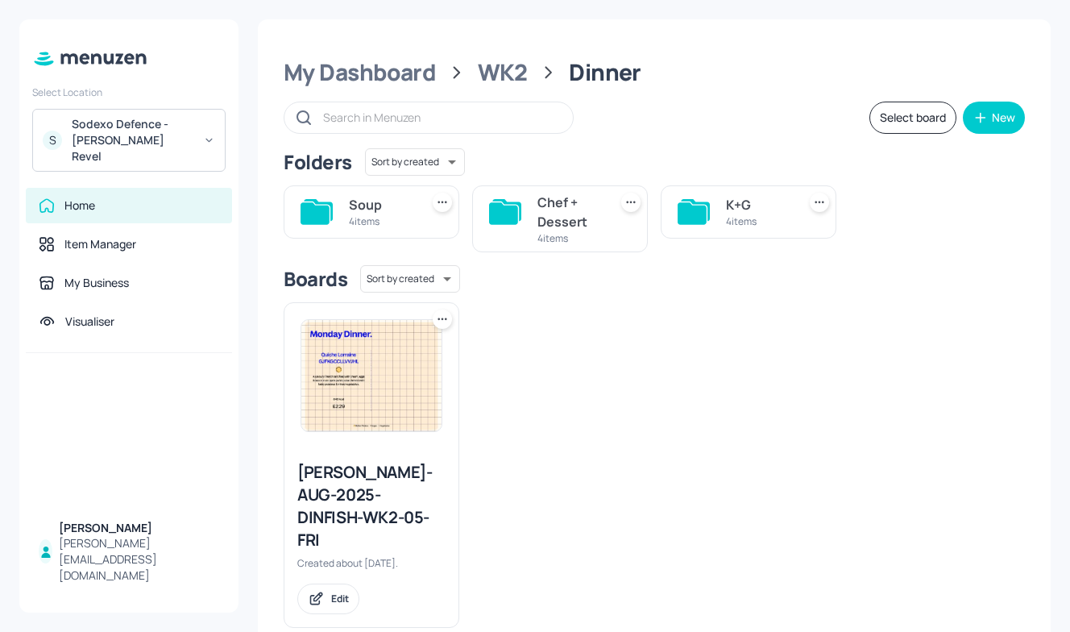
click at [730, 197] on div "K+G" at bounding box center [758, 204] width 64 height 19
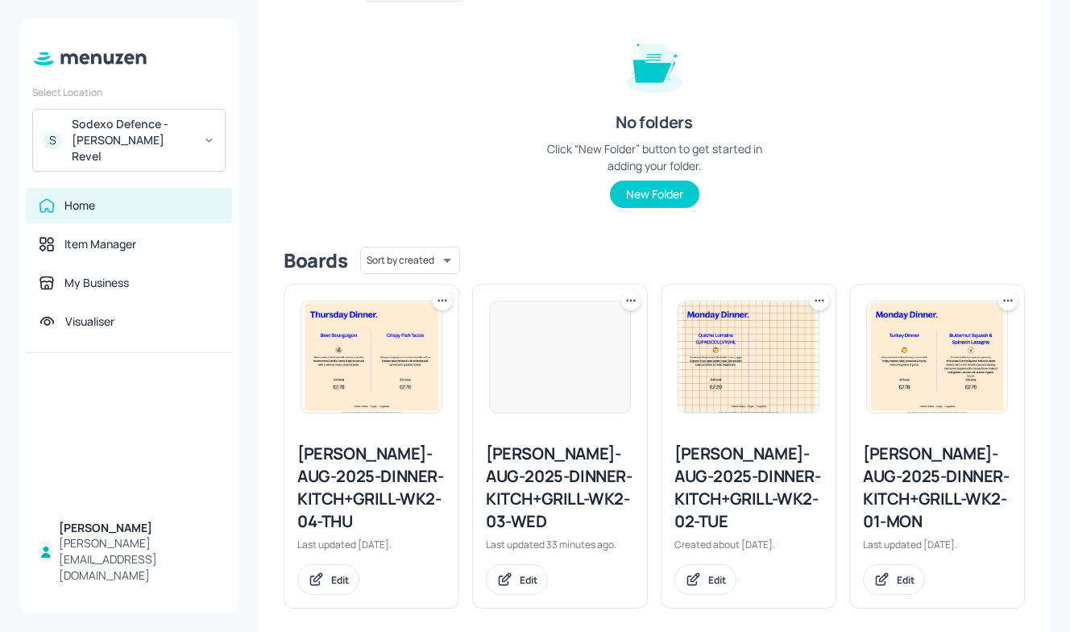
scroll to position [189, 0]
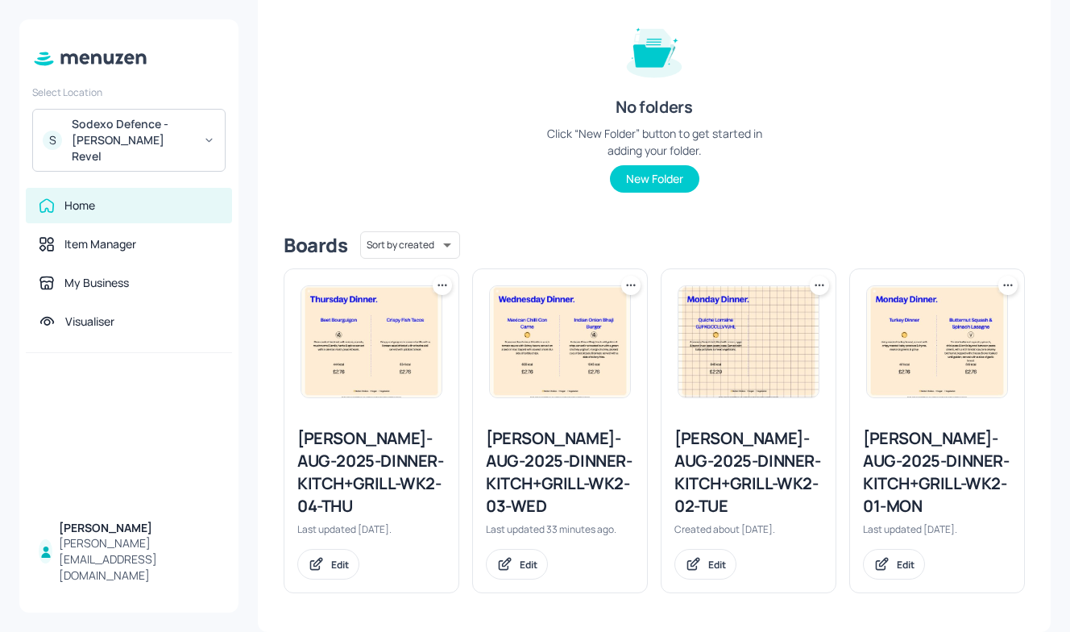
click at [709, 476] on div "Newbold-AUG-2025-DINNER-KITCH+GRILL-WK2-02-TUE" at bounding box center [749, 472] width 148 height 90
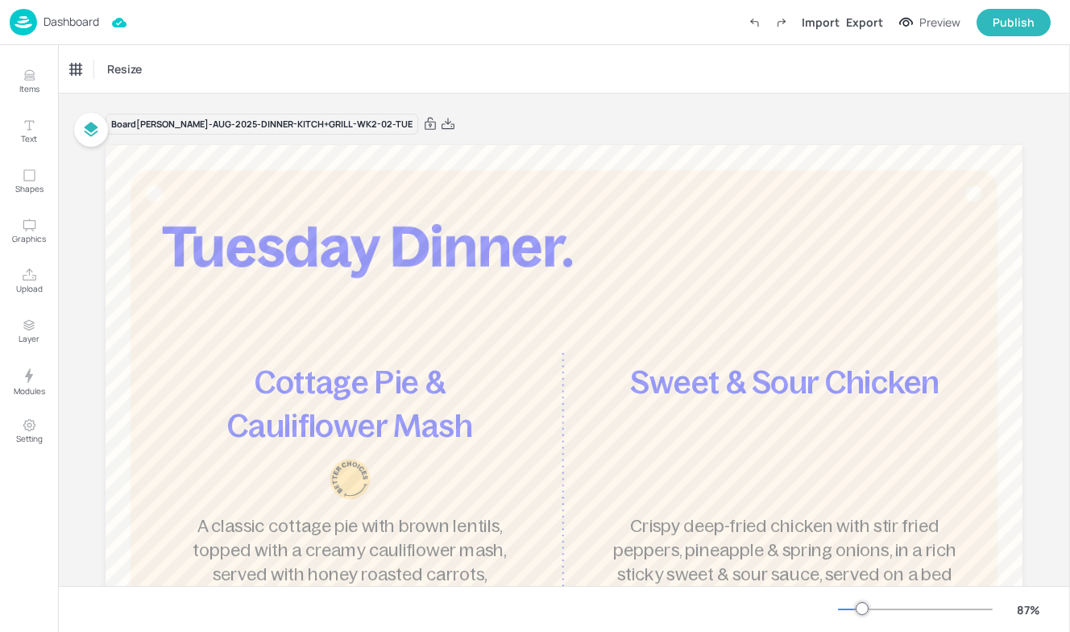
click at [44, 27] on p "Dashboard" at bounding box center [72, 21] width 56 height 11
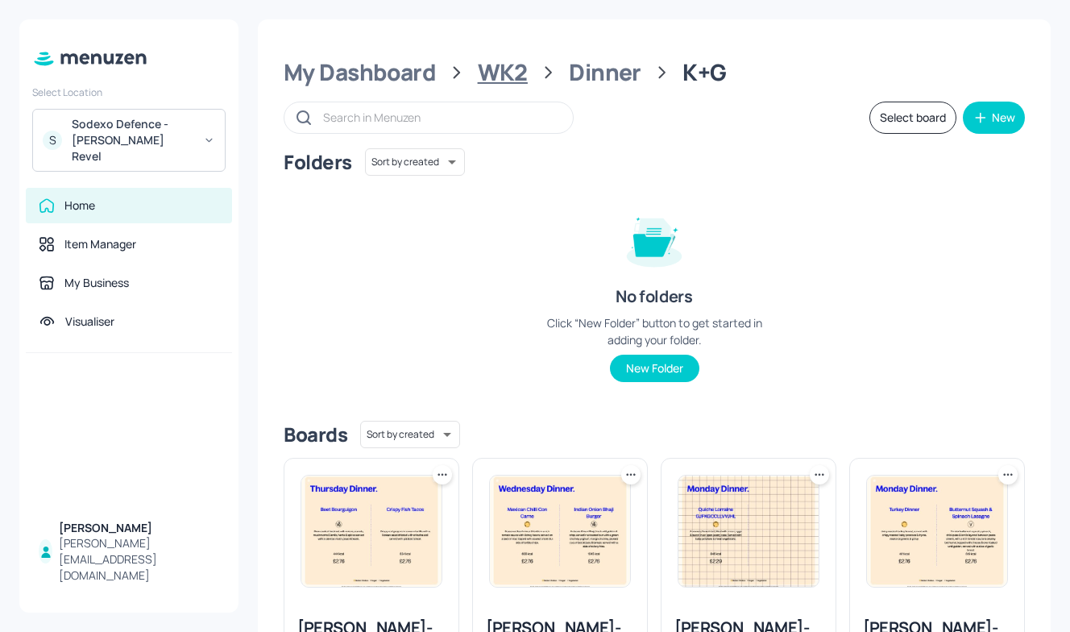
click at [496, 58] on div "WK2" at bounding box center [503, 72] width 50 height 29
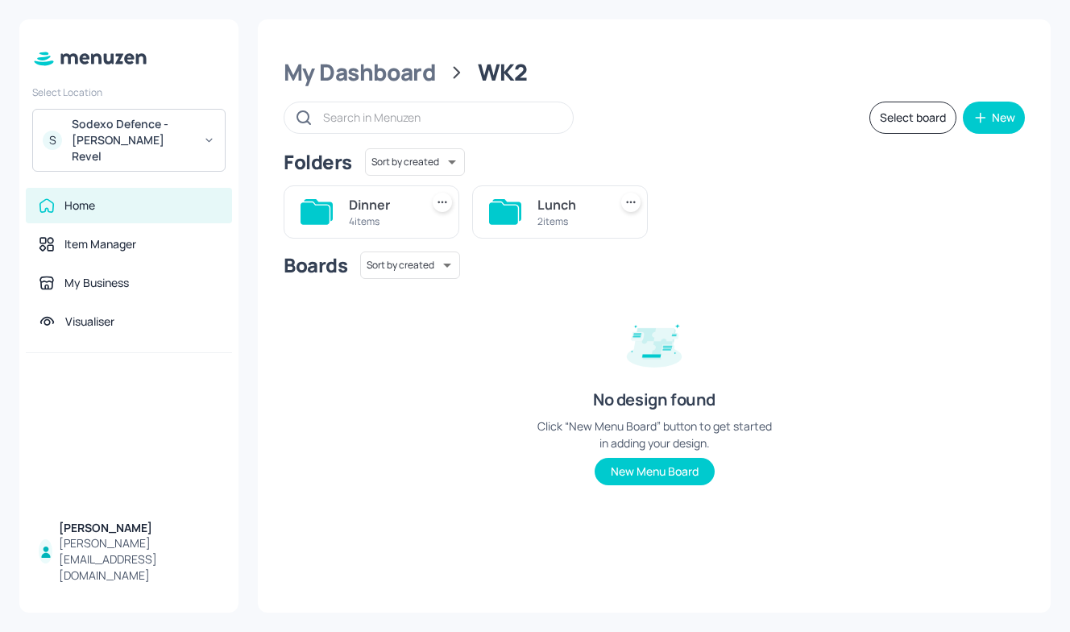
click at [357, 220] on div "4 items" at bounding box center [381, 221] width 64 height 14
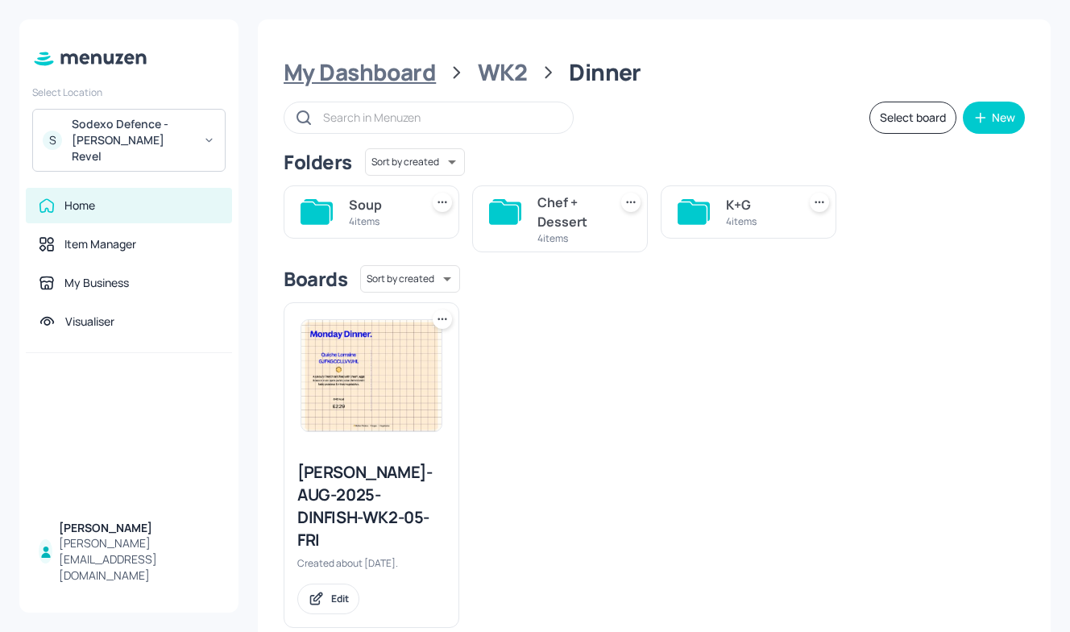
click at [369, 65] on div "My Dashboard" at bounding box center [360, 72] width 152 height 29
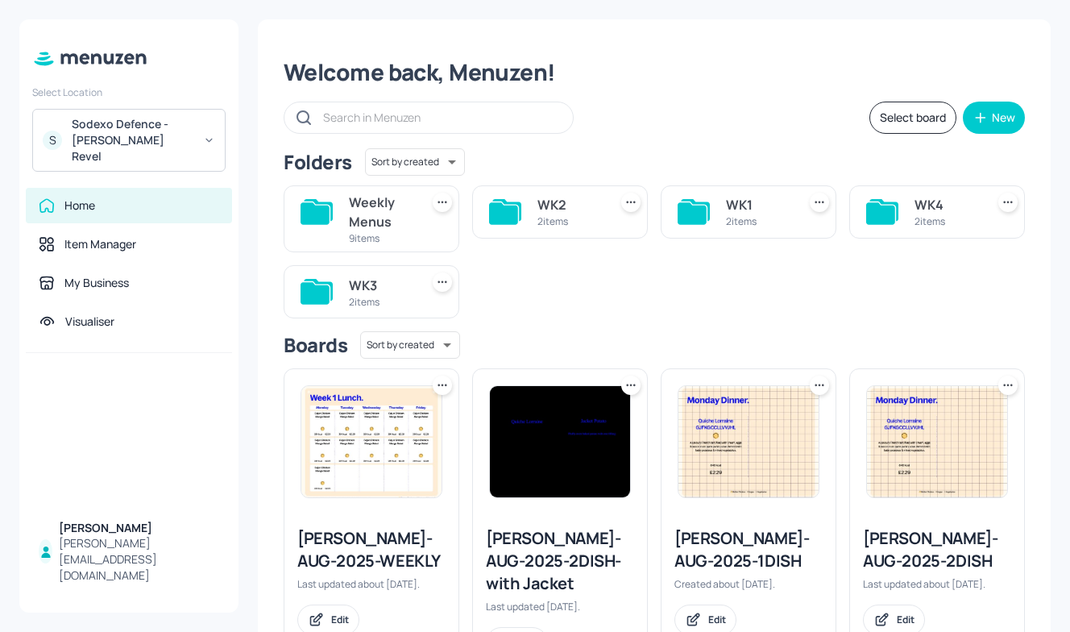
click at [372, 220] on div "Weekly Menus" at bounding box center [381, 212] width 64 height 39
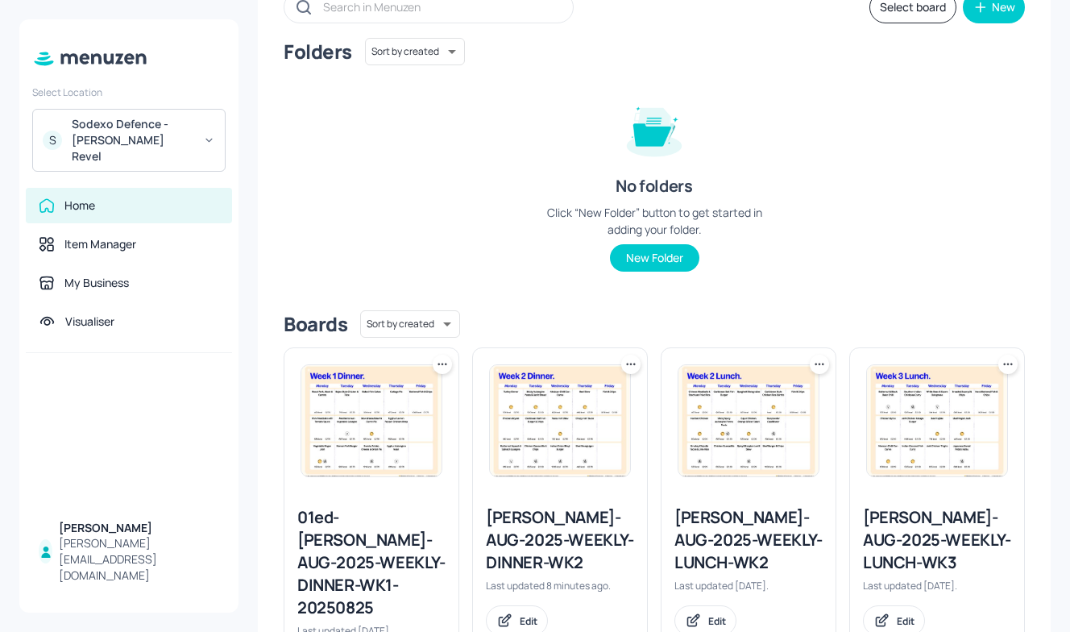
scroll to position [117, 0]
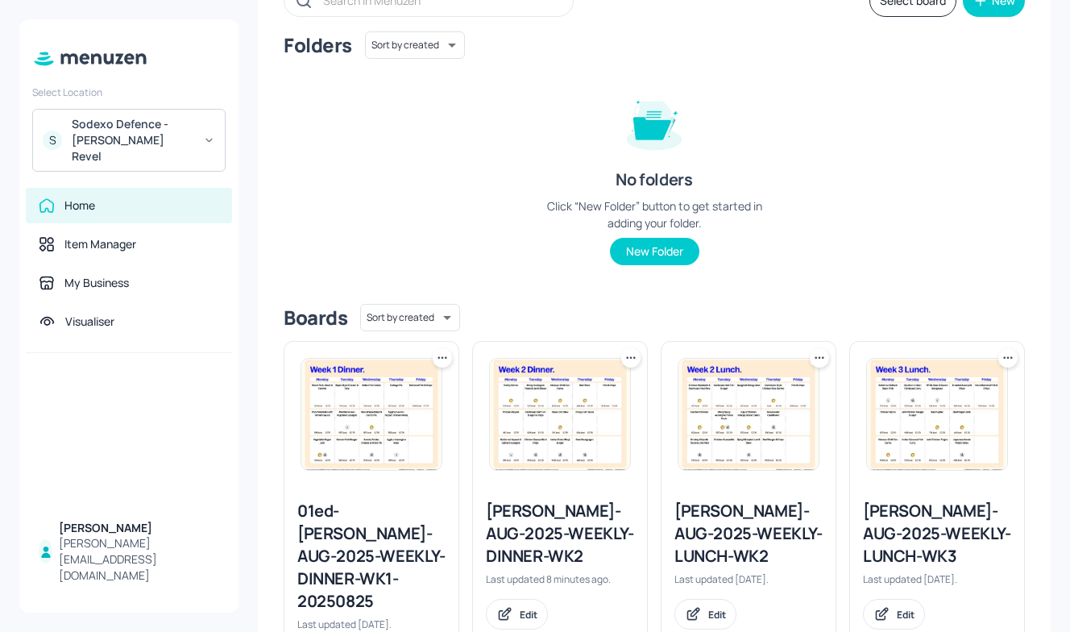
click at [349, 401] on img at bounding box center [371, 414] width 140 height 111
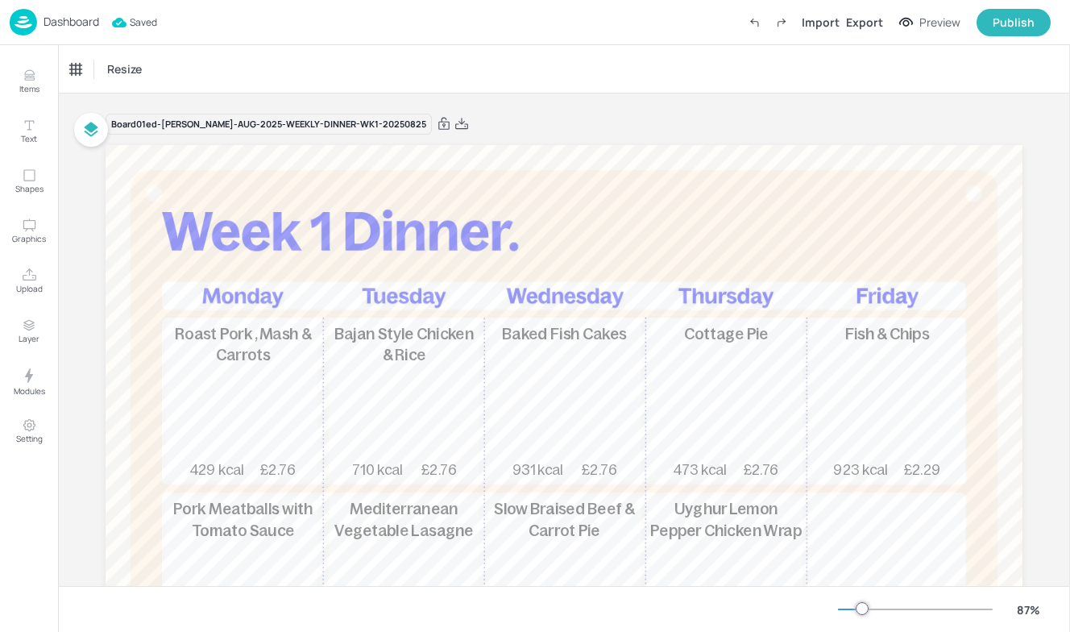
click at [40, 12] on div "Dashboard" at bounding box center [54, 22] width 89 height 27
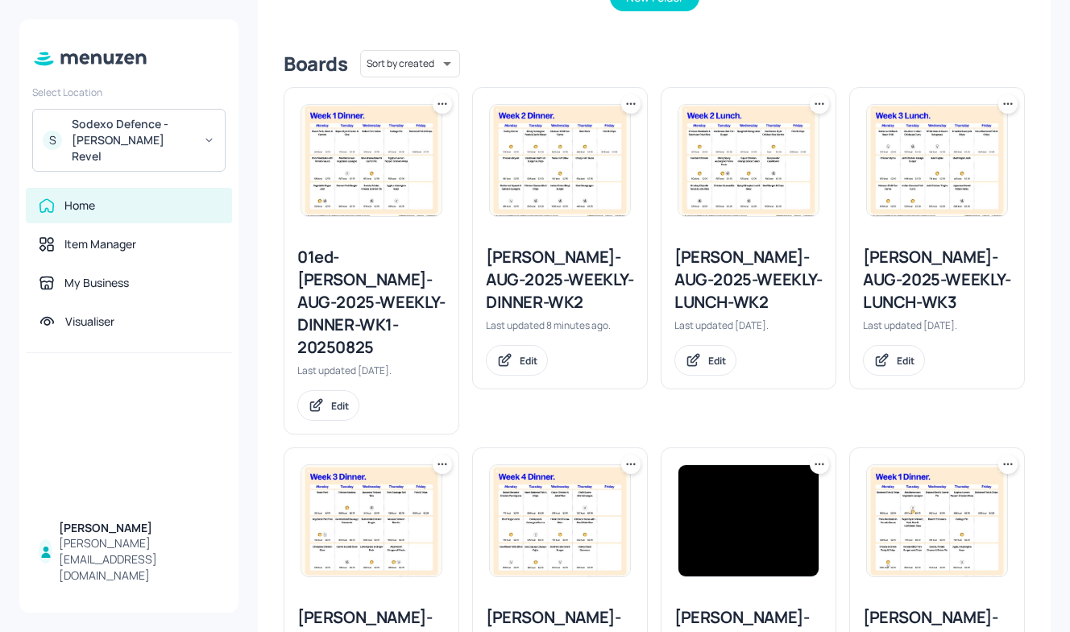
scroll to position [380, 0]
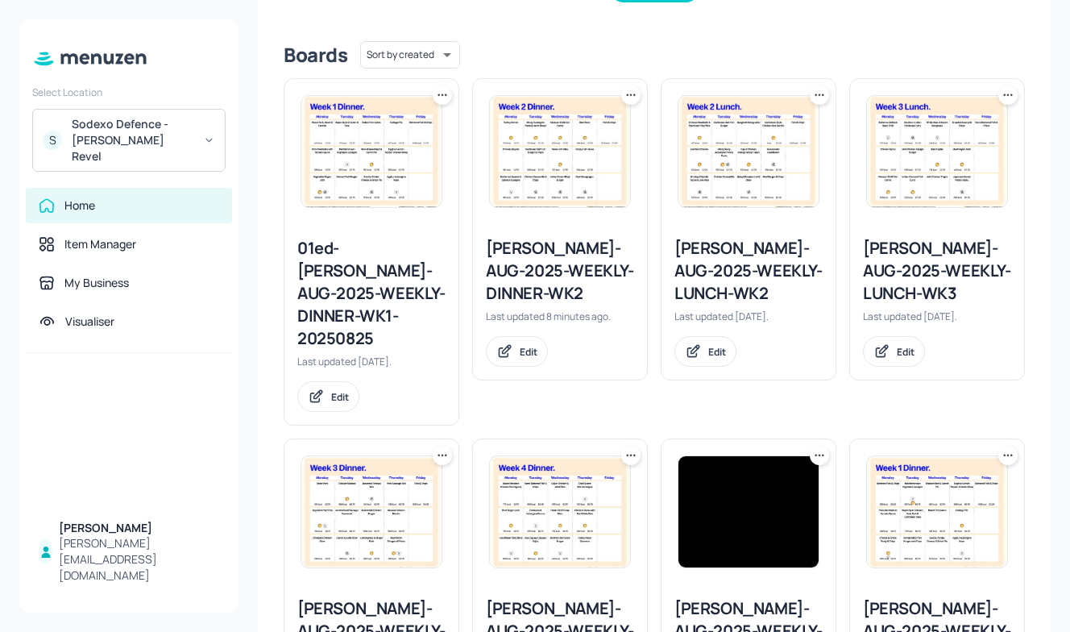
click at [542, 261] on div "Newbold-AUG-2025-WEEKLY-DINNER-WK2" at bounding box center [560, 271] width 148 height 68
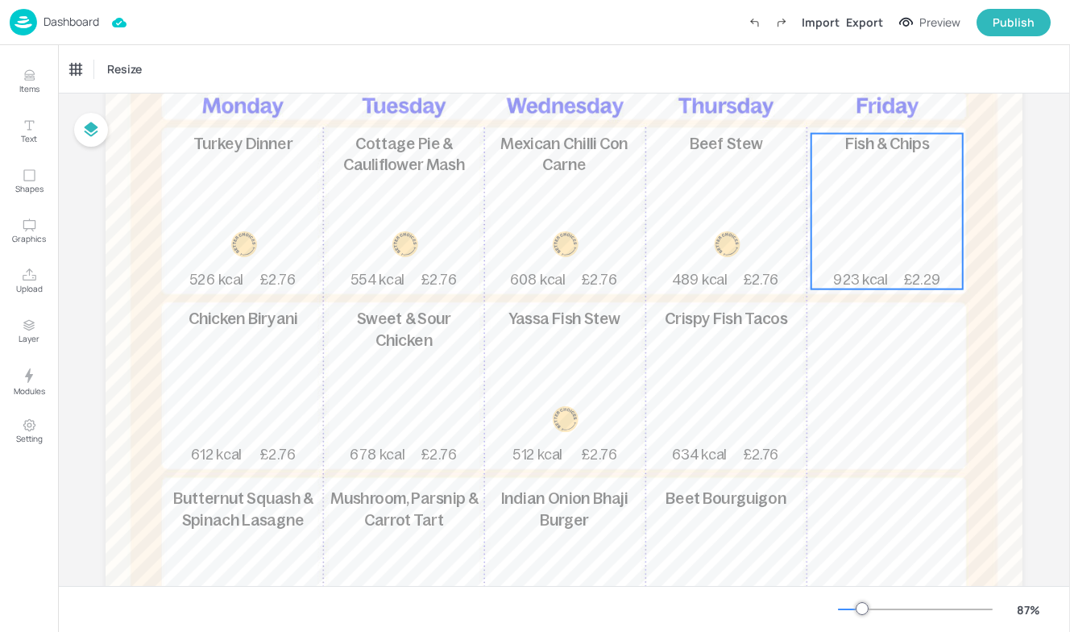
scroll to position [187, 0]
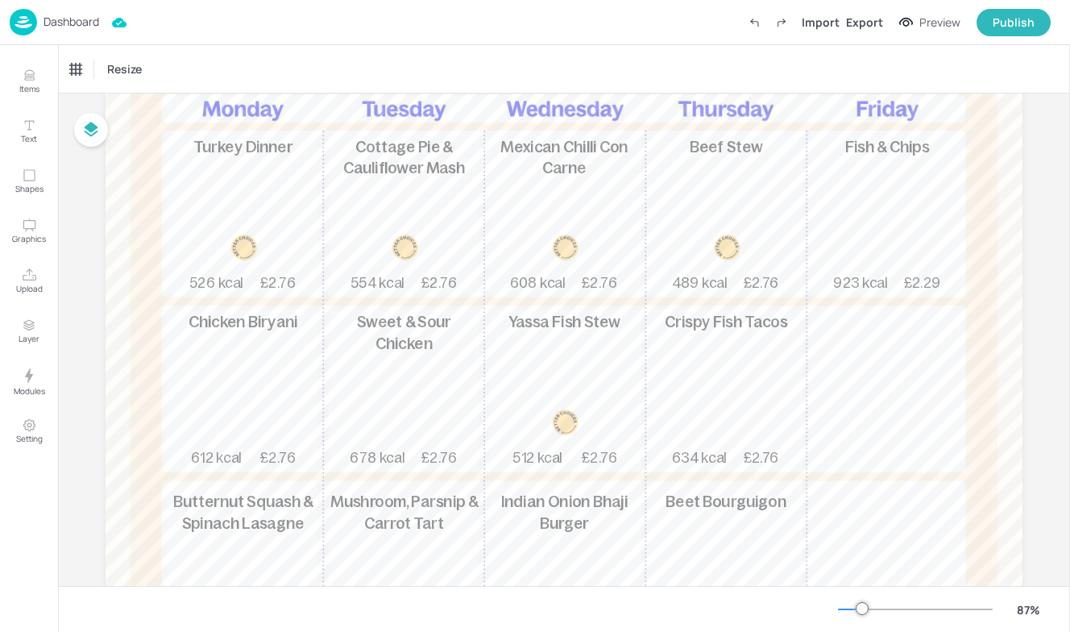
click at [48, 24] on p "Dashboard" at bounding box center [72, 21] width 56 height 11
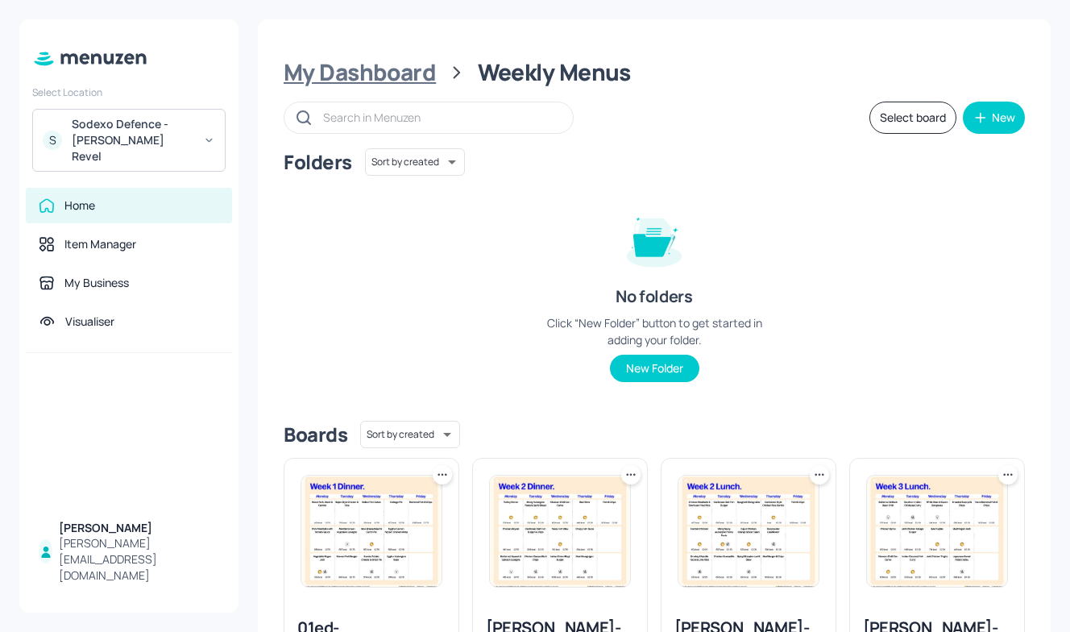
click at [359, 81] on div "My Dashboard" at bounding box center [360, 72] width 152 height 29
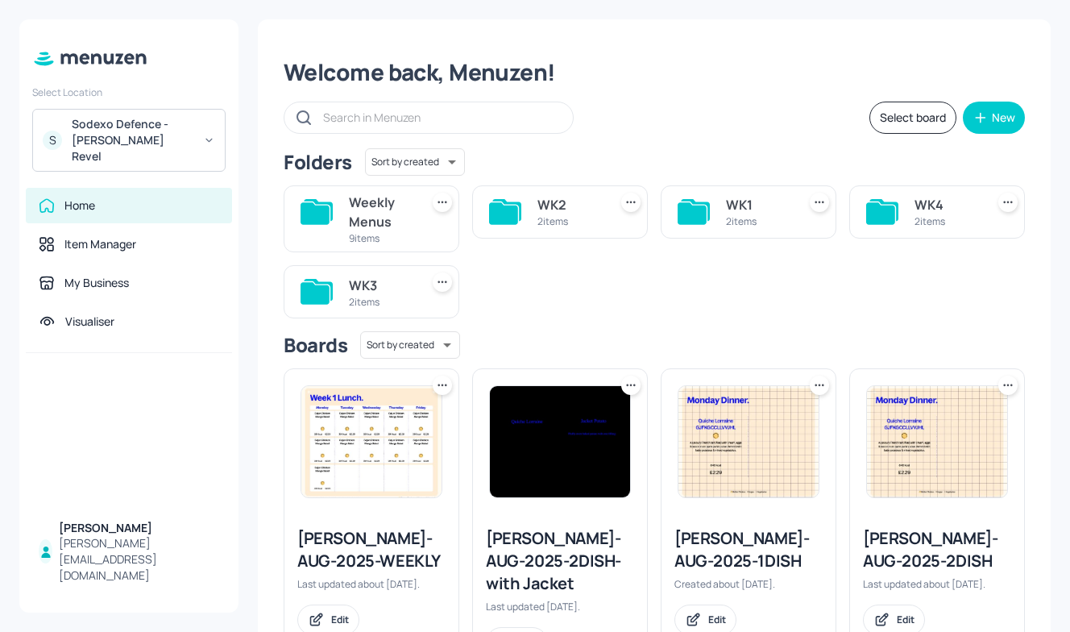
click at [551, 206] on div "WK2" at bounding box center [570, 204] width 64 height 19
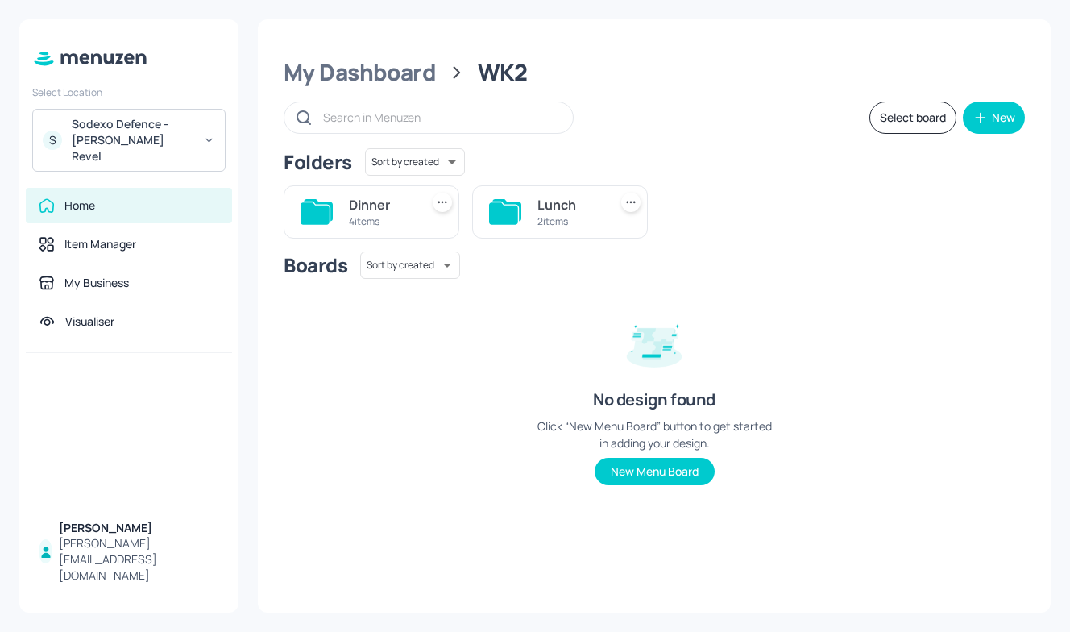
click at [623, 197] on icon at bounding box center [631, 202] width 16 height 16
click at [572, 195] on div at bounding box center [535, 316] width 1070 height 632
click at [572, 195] on div "Lunch" at bounding box center [570, 204] width 64 height 19
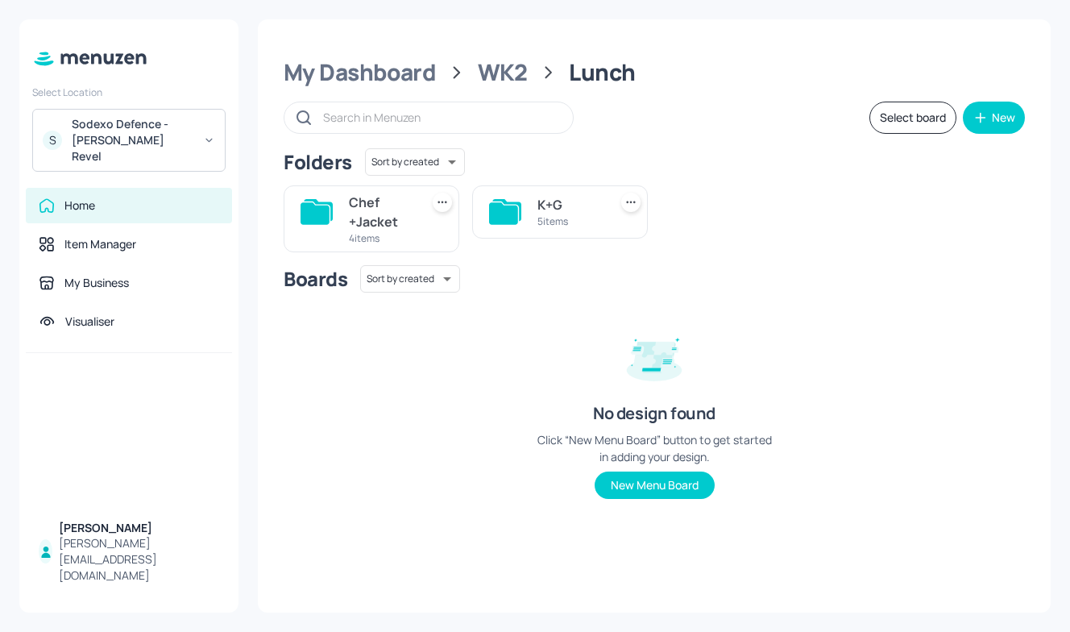
click at [572, 195] on div "K+G" at bounding box center [570, 204] width 64 height 19
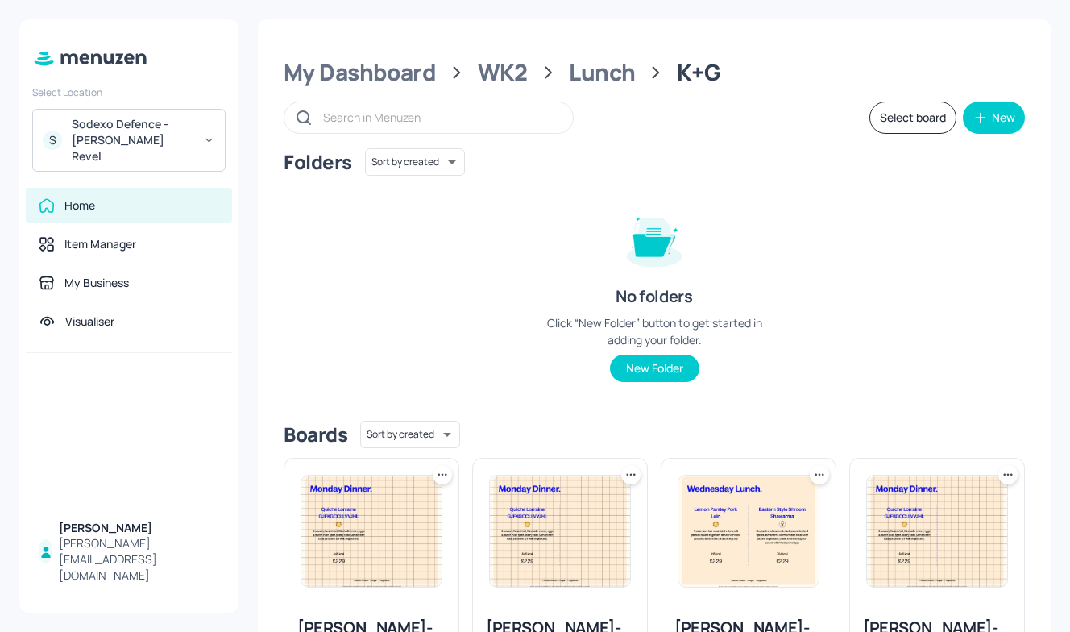
click at [918, 118] on button "Select board" at bounding box center [913, 118] width 87 height 32
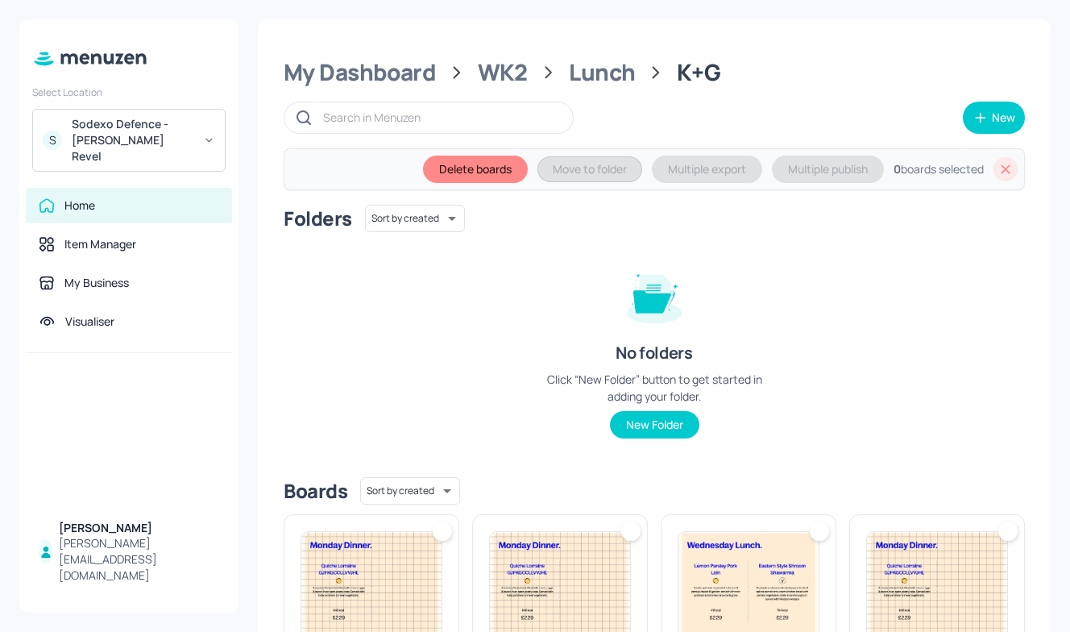
click at [935, 580] on img at bounding box center [937, 587] width 140 height 111
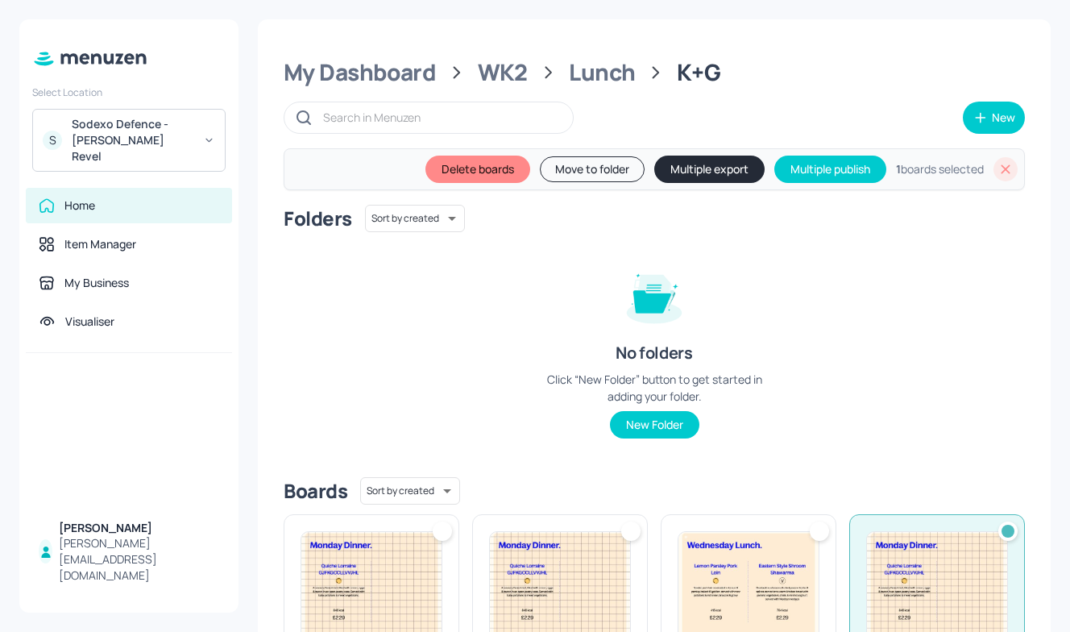
click at [758, 572] on img at bounding box center [749, 587] width 140 height 111
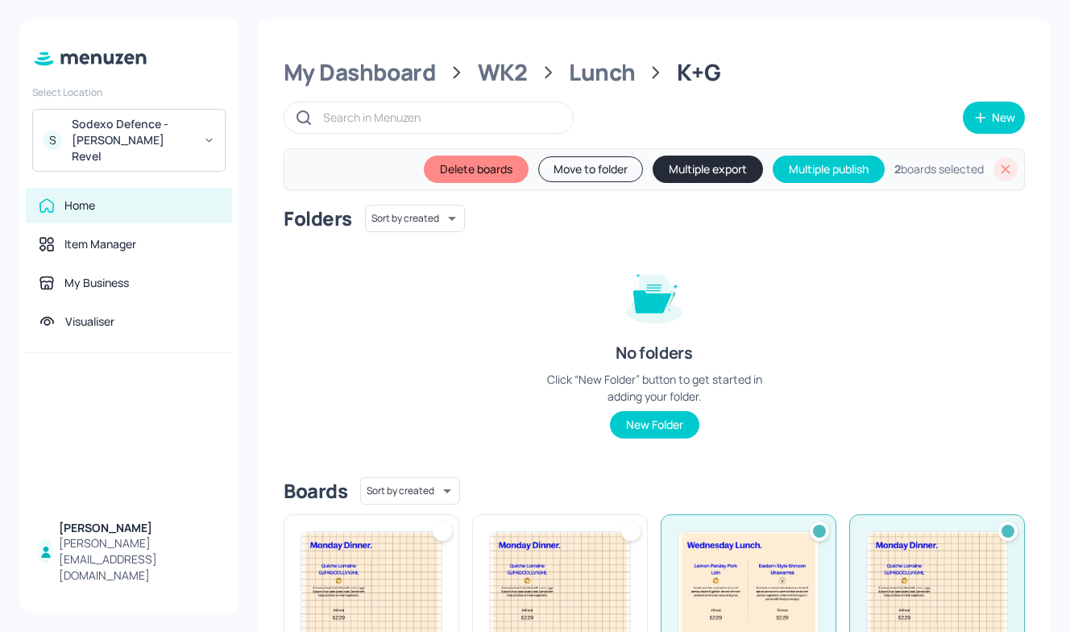
click at [591, 551] on img at bounding box center [560, 587] width 140 height 111
click at [381, 543] on img at bounding box center [371, 587] width 140 height 111
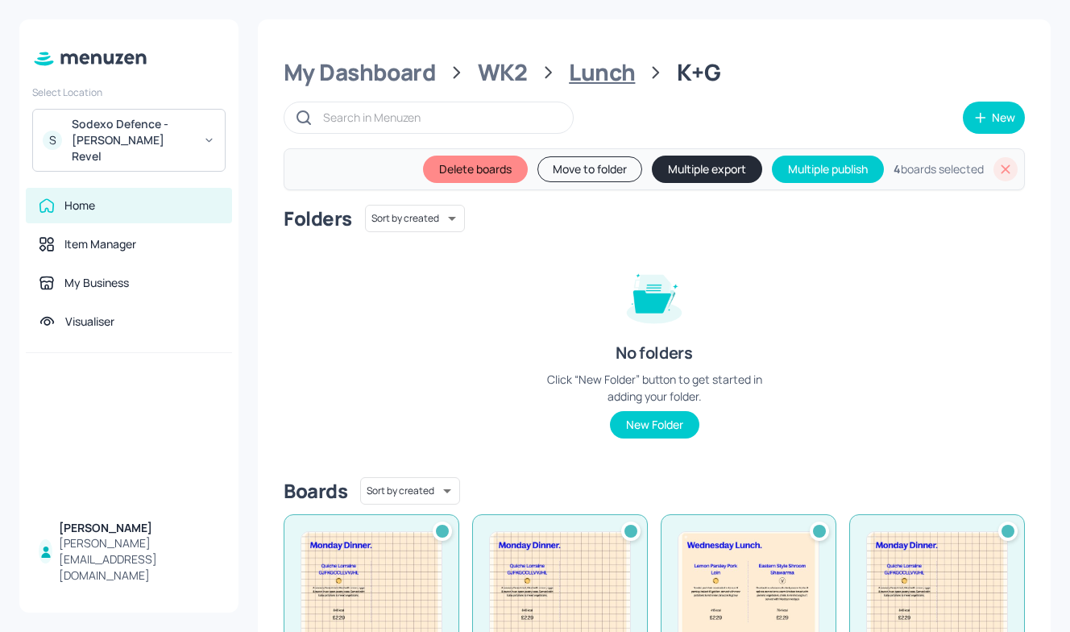
click at [603, 76] on div "Lunch" at bounding box center [602, 72] width 66 height 29
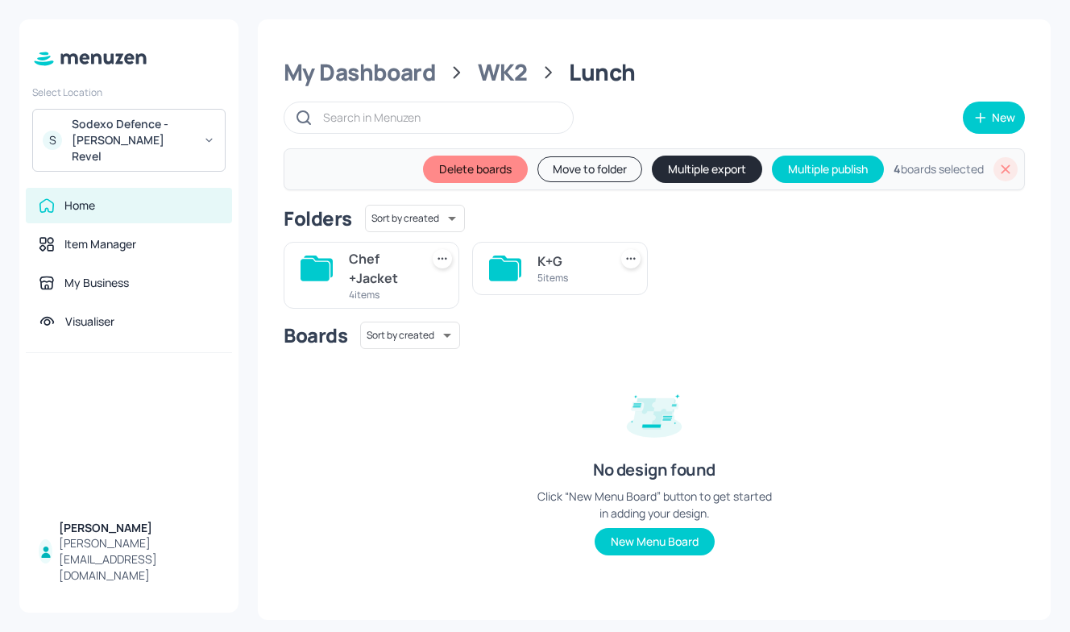
click at [365, 268] on div "Chef +Jacket" at bounding box center [381, 268] width 64 height 39
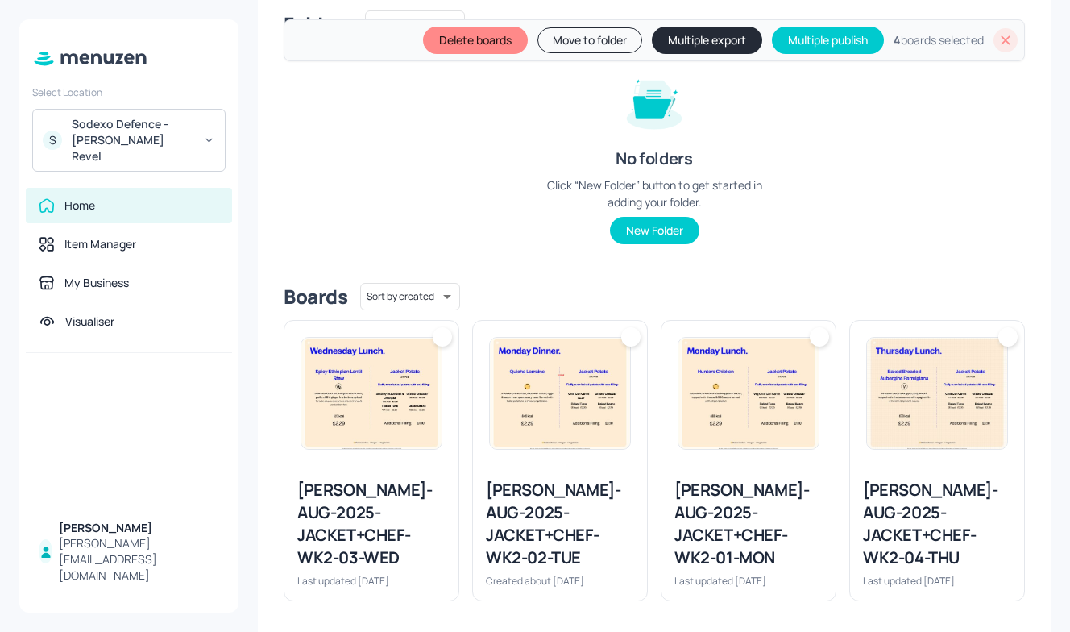
scroll to position [202, 0]
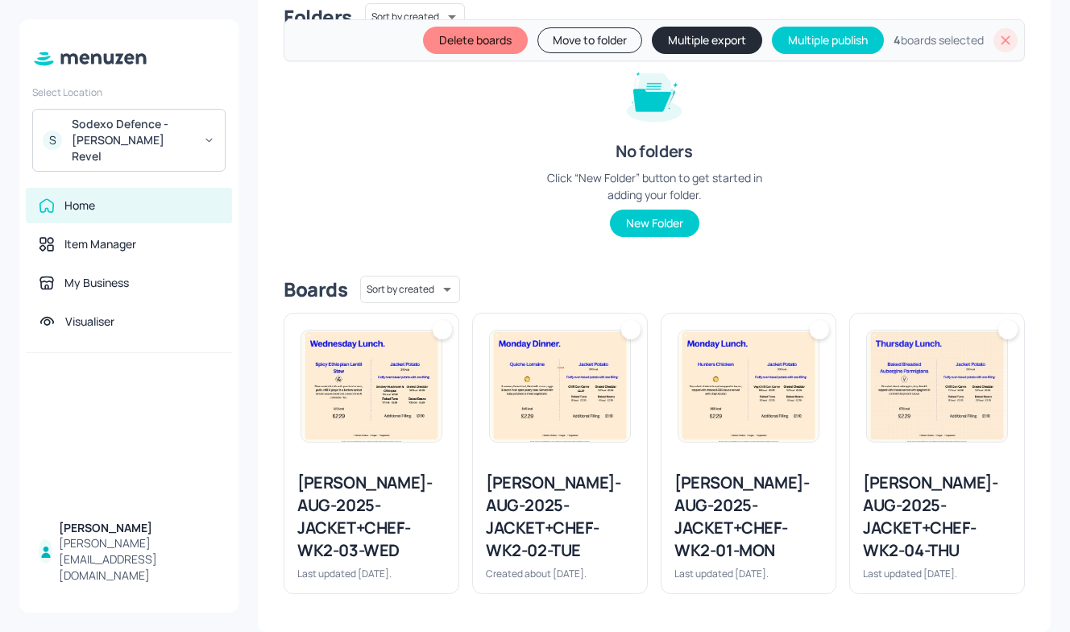
click at [925, 449] on div at bounding box center [937, 386] width 174 height 145
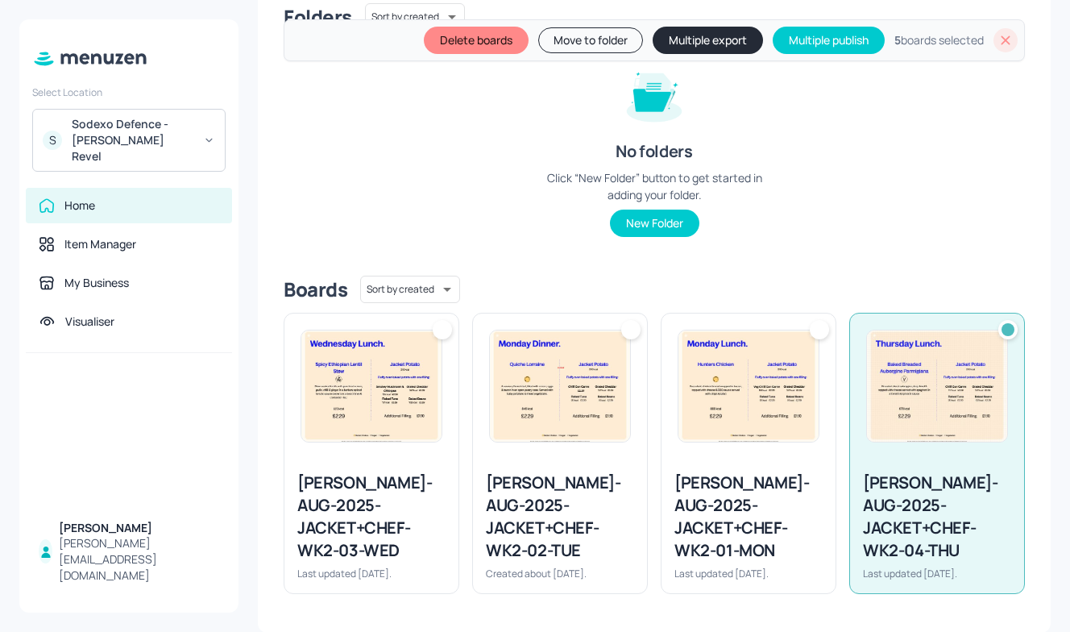
click at [733, 456] on div at bounding box center [749, 386] width 174 height 145
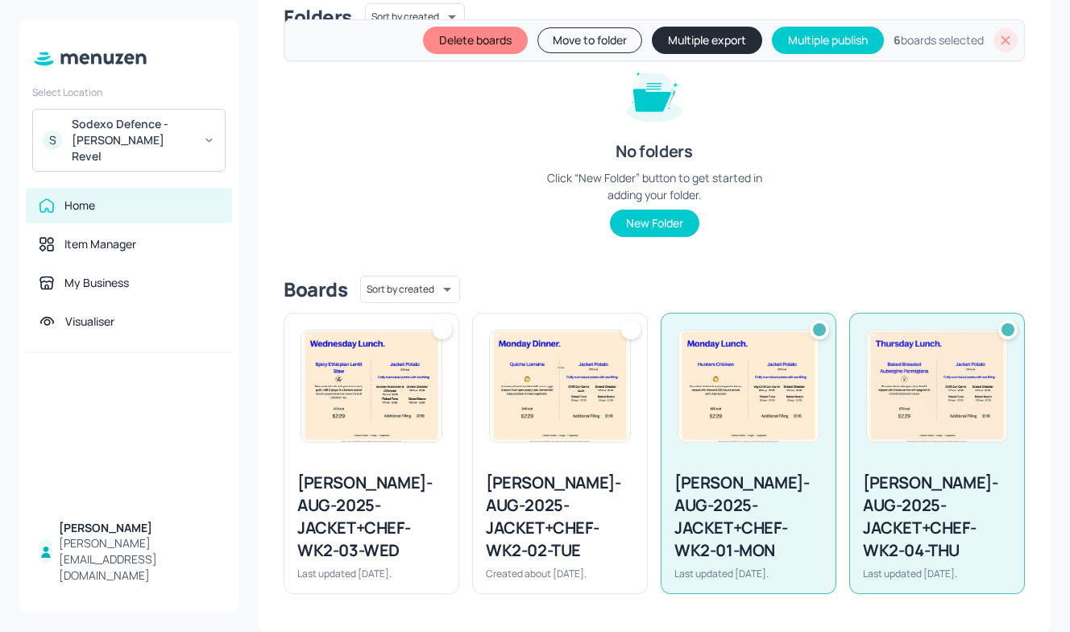
click at [549, 414] on img at bounding box center [560, 385] width 140 height 111
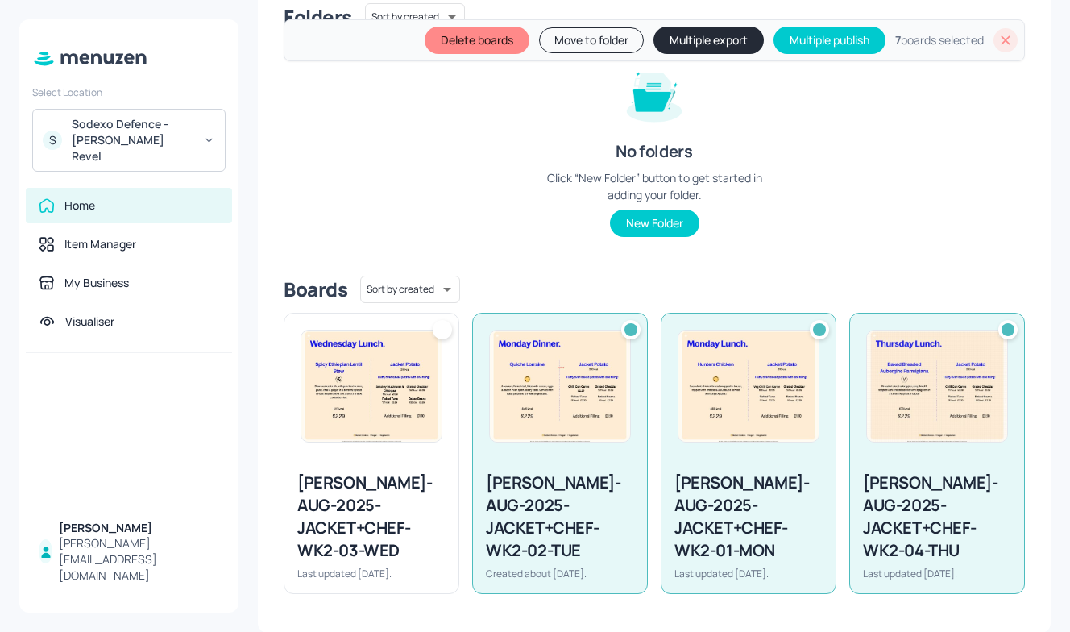
click at [401, 405] on img at bounding box center [371, 385] width 140 height 111
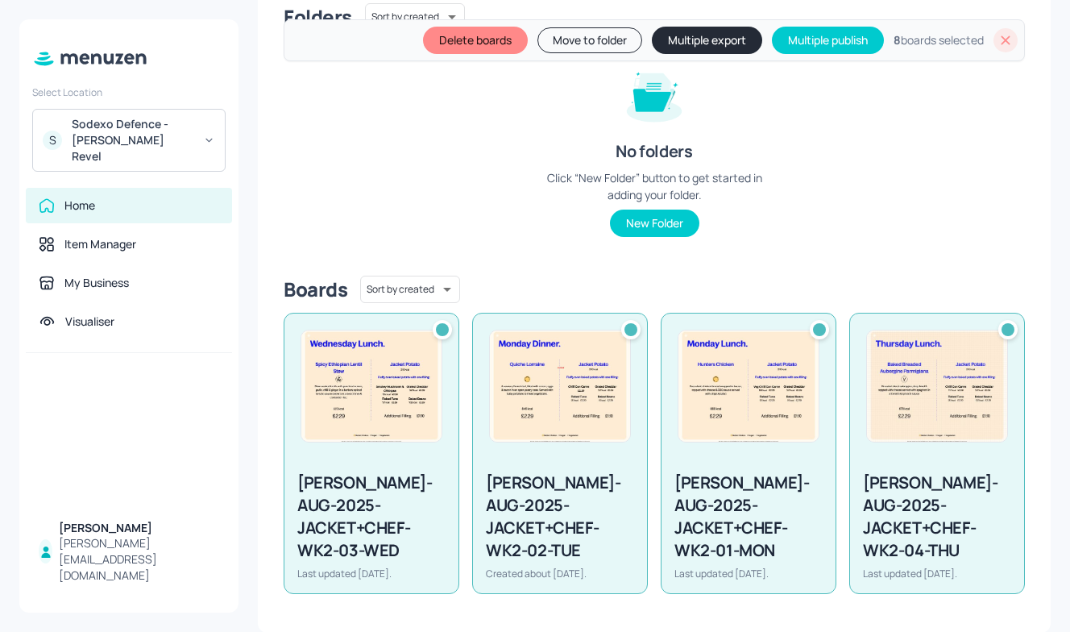
scroll to position [0, 0]
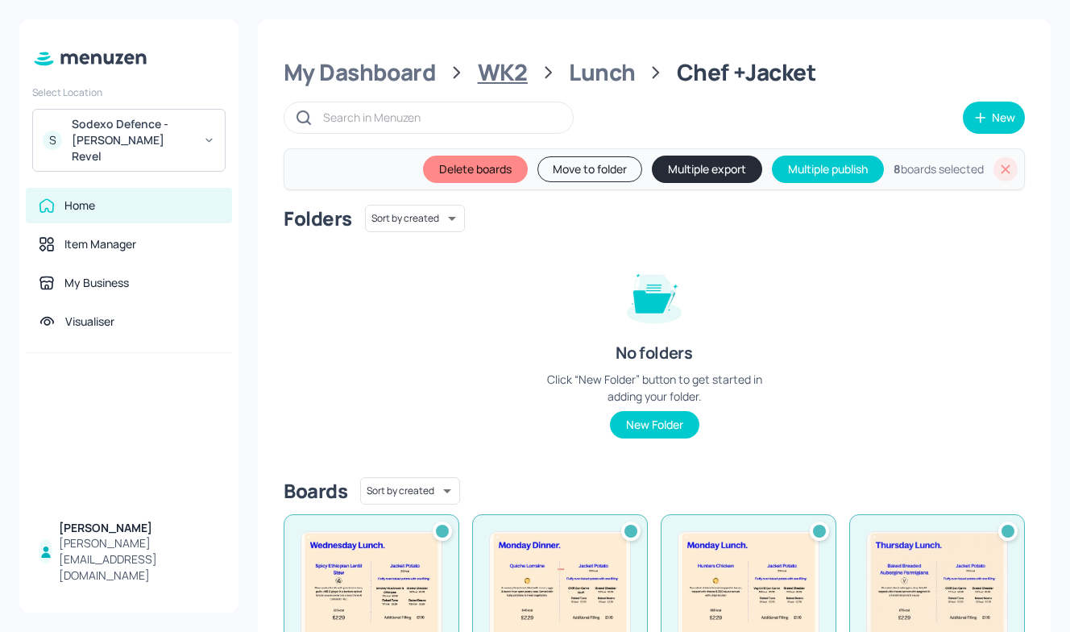
click at [509, 77] on div "WK2" at bounding box center [503, 72] width 50 height 29
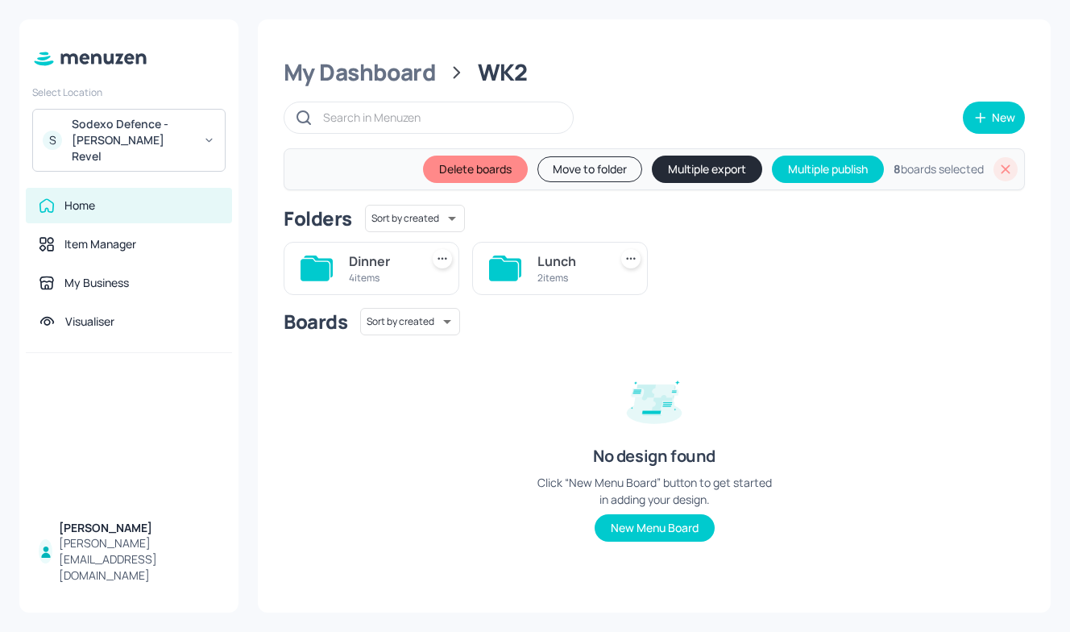
click at [385, 284] on div "4 items" at bounding box center [381, 278] width 64 height 14
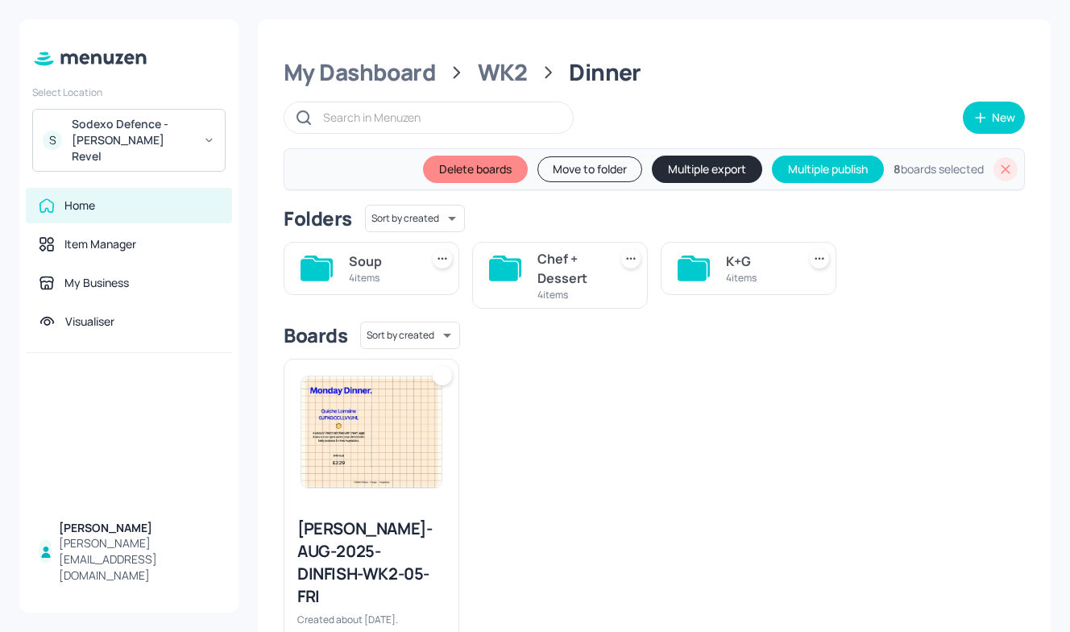
click at [751, 272] on div "4 items" at bounding box center [758, 278] width 64 height 14
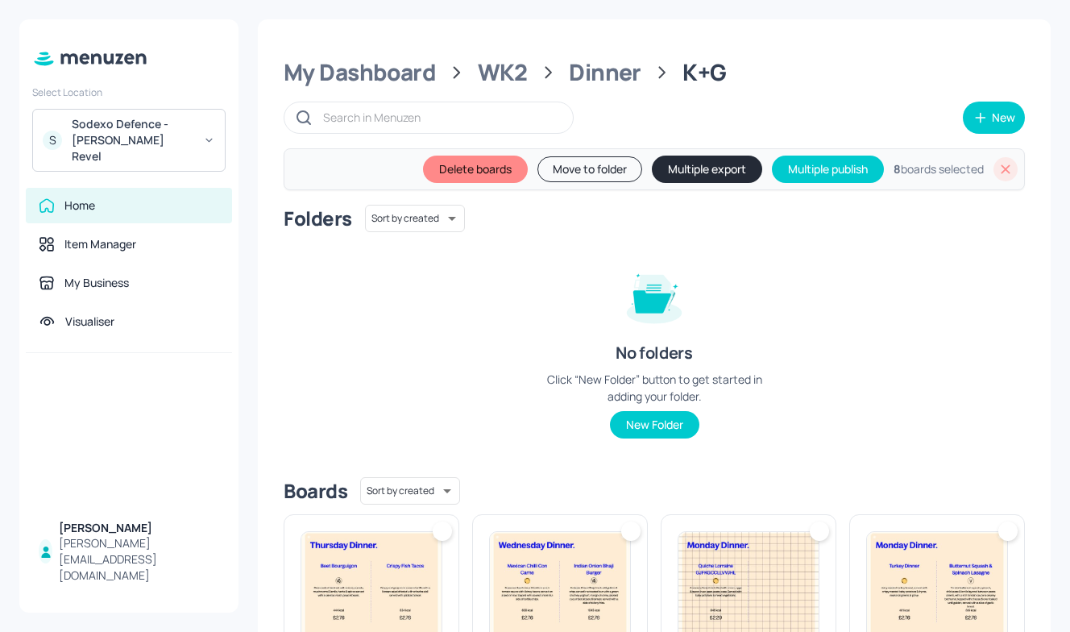
click at [904, 578] on img at bounding box center [937, 587] width 140 height 111
click at [743, 563] on img at bounding box center [749, 587] width 140 height 111
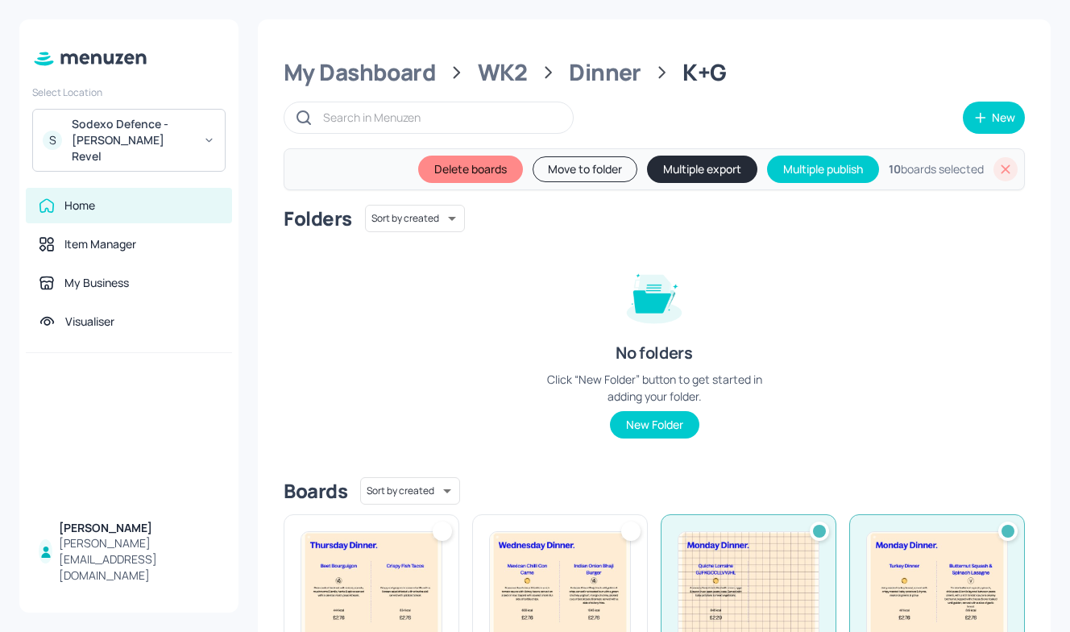
click at [567, 546] on img at bounding box center [560, 587] width 140 height 111
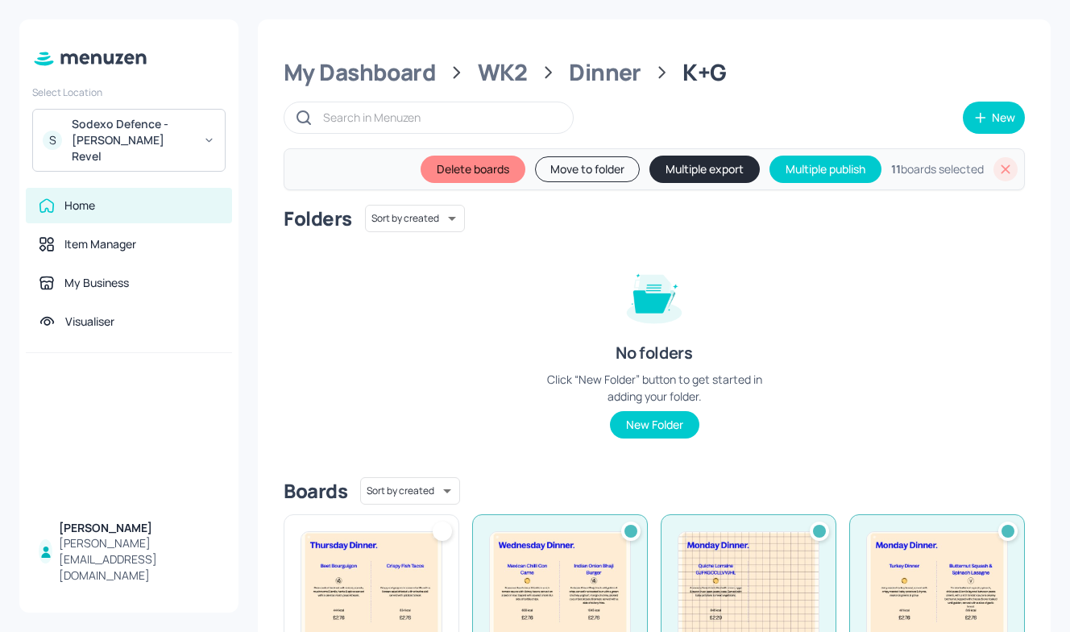
click at [390, 546] on img at bounding box center [371, 587] width 140 height 111
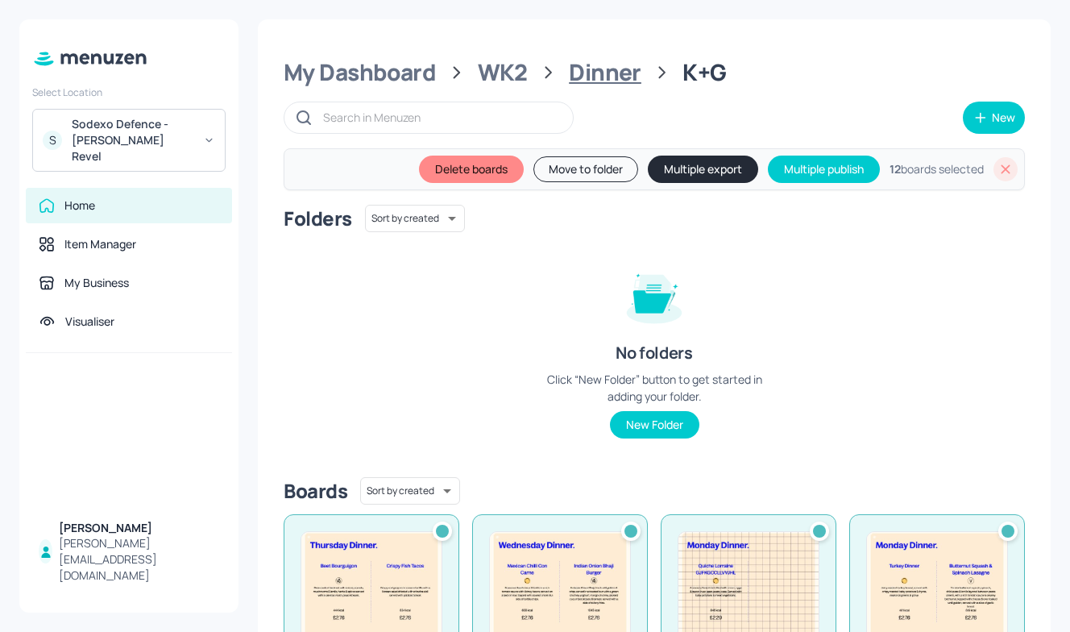
click at [591, 60] on div "Dinner" at bounding box center [605, 72] width 73 height 29
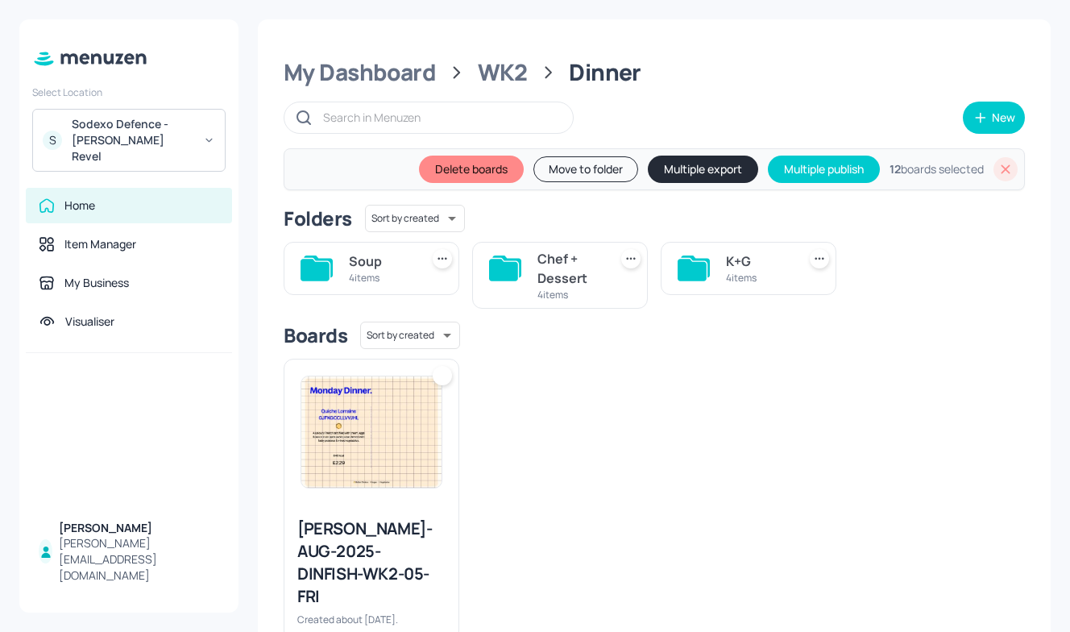
click at [530, 261] on div "Chef + Dessert 4 items" at bounding box center [560, 275] width 176 height 67
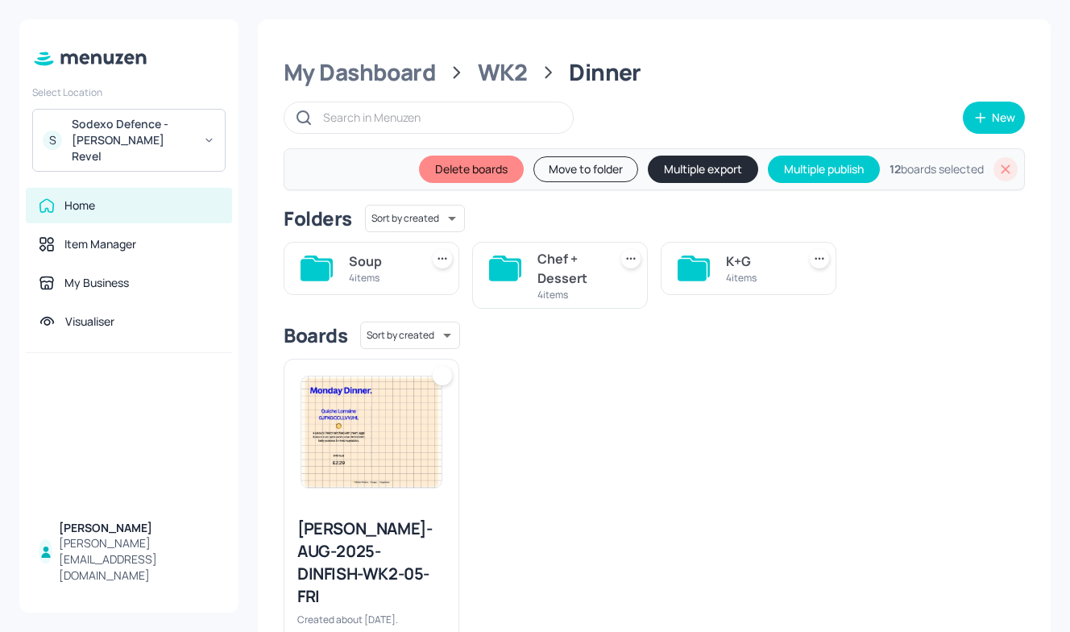
click at [530, 261] on div "Chef + Dessert 4 items" at bounding box center [560, 275] width 176 height 67
click at [576, 280] on div "Chef + Dessert" at bounding box center [570, 268] width 64 height 39
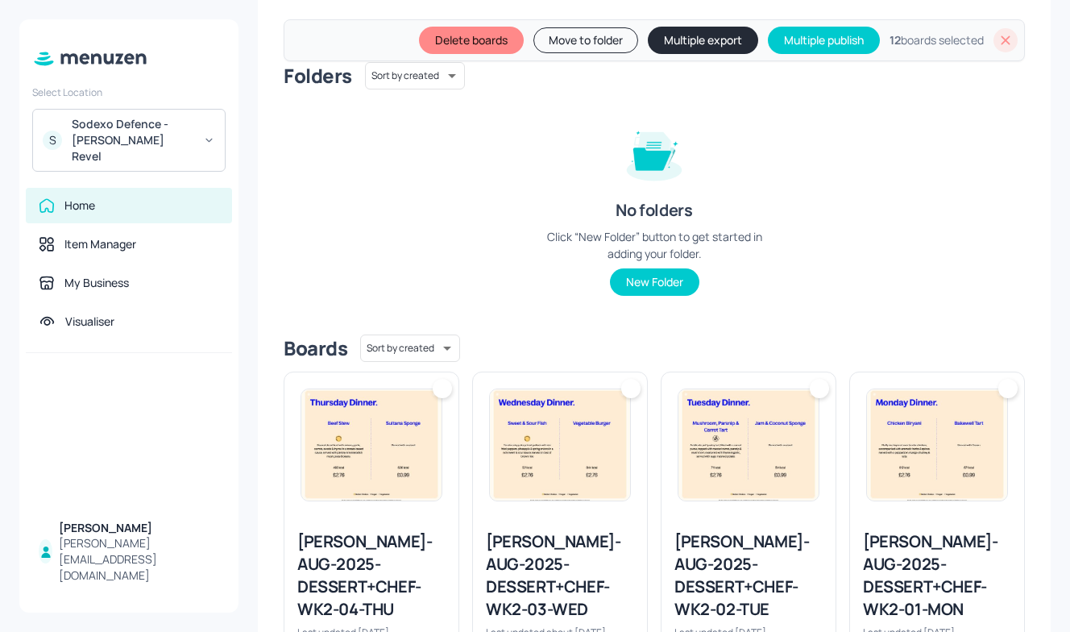
scroll to position [194, 0]
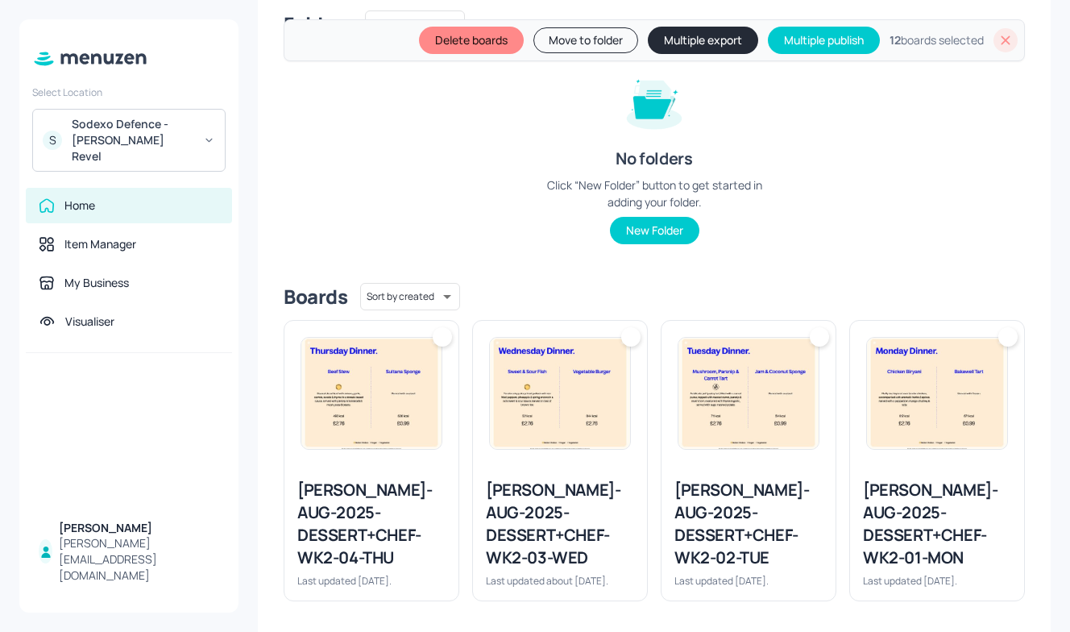
click at [921, 402] on img at bounding box center [937, 393] width 140 height 111
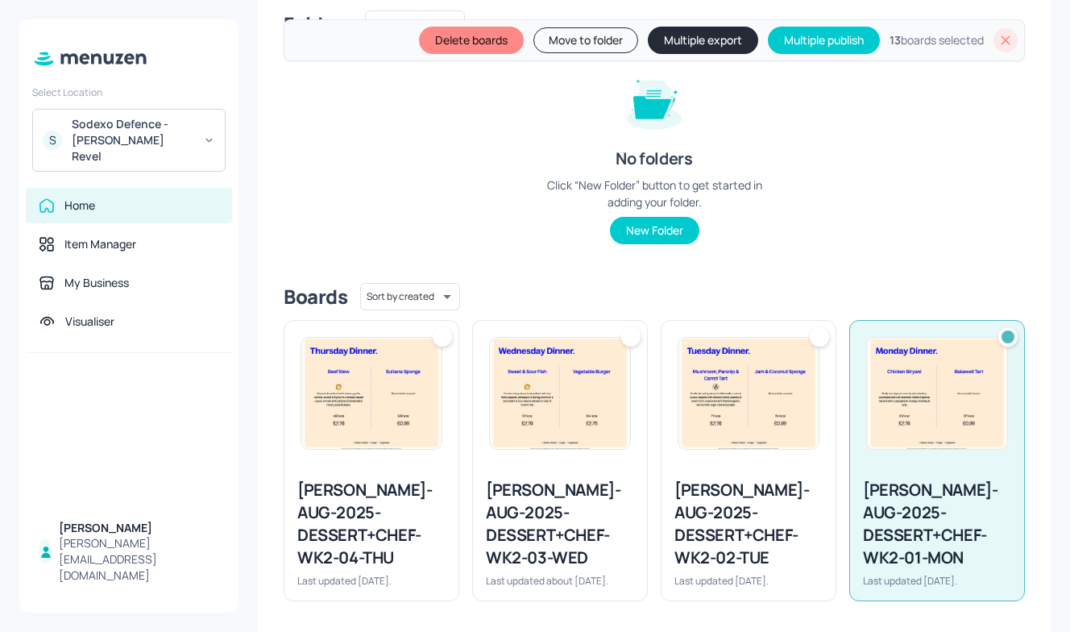
click at [749, 390] on img at bounding box center [749, 393] width 140 height 111
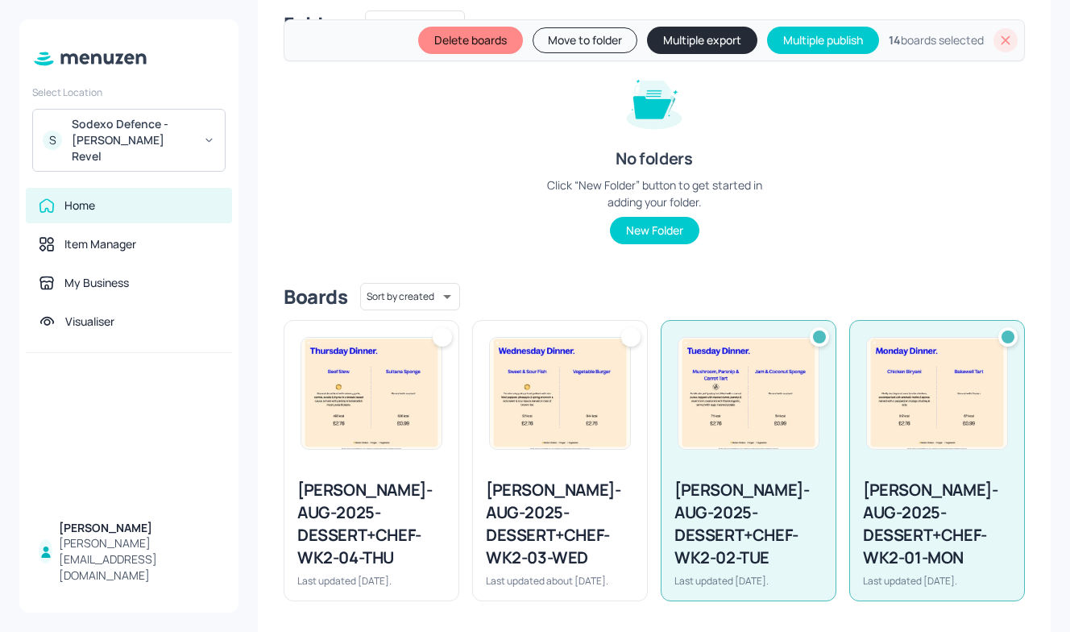
click at [522, 396] on img at bounding box center [560, 393] width 140 height 111
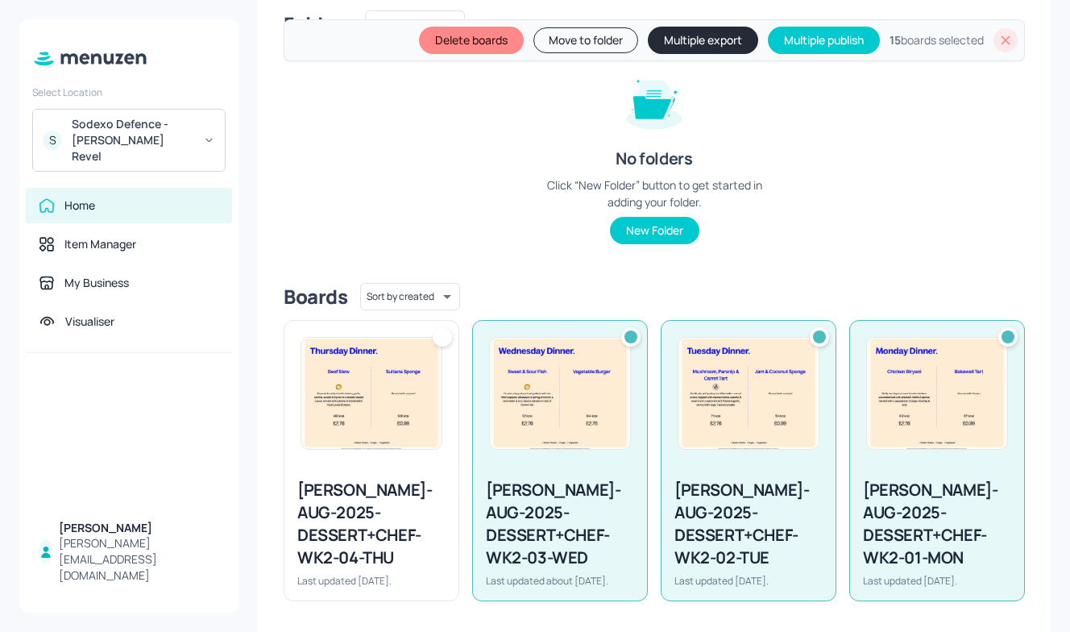
click at [392, 393] on img at bounding box center [371, 393] width 140 height 111
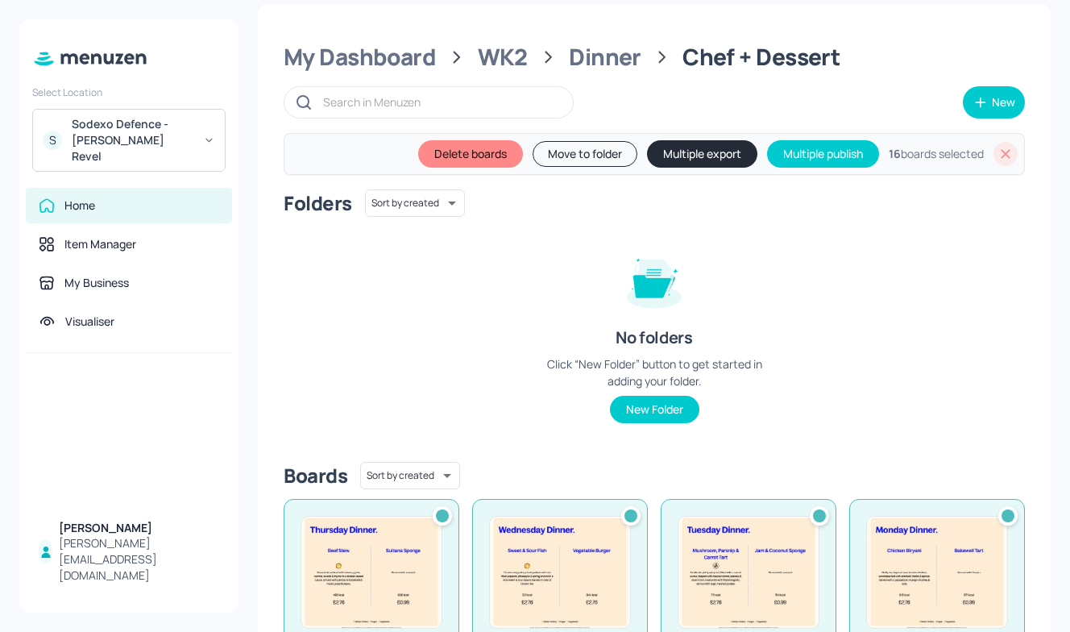
scroll to position [0, 0]
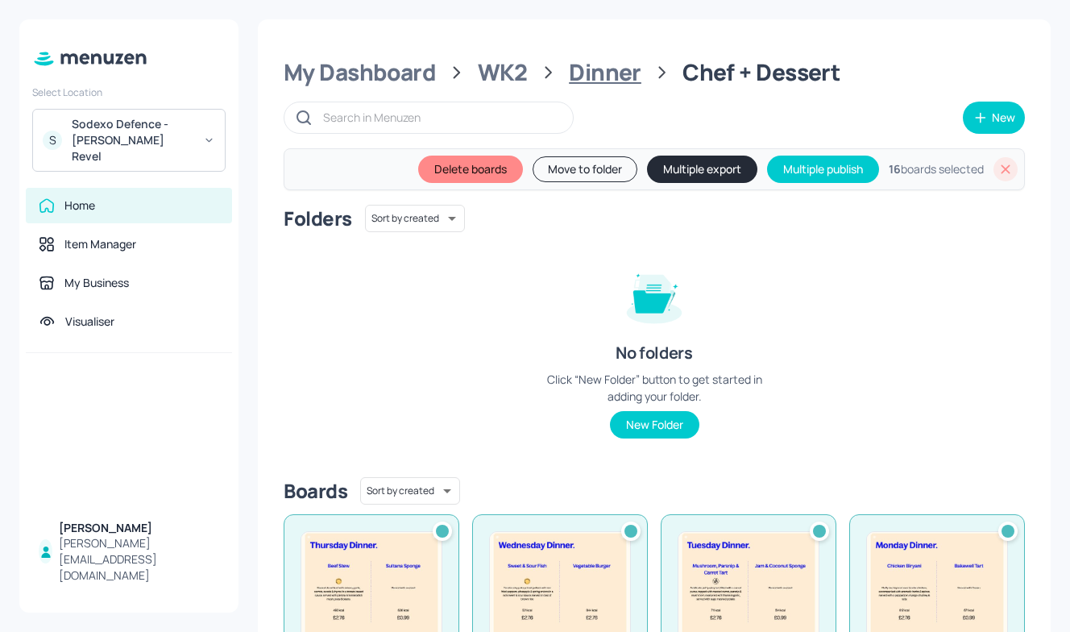
click at [612, 77] on div "Dinner" at bounding box center [605, 72] width 73 height 29
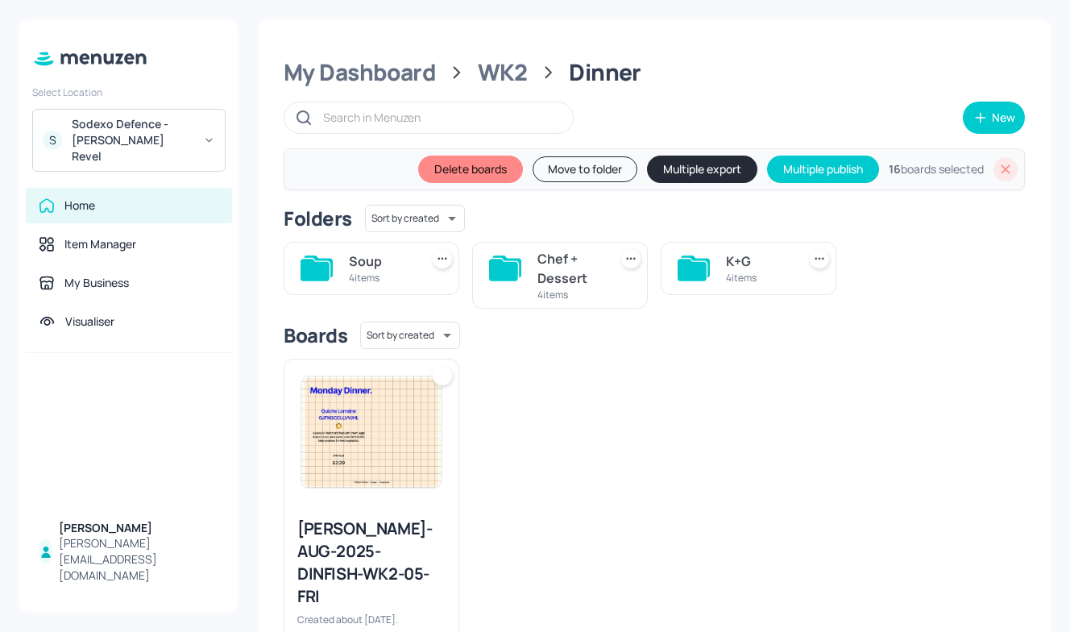
click at [375, 275] on div "4 items" at bounding box center [381, 278] width 64 height 14
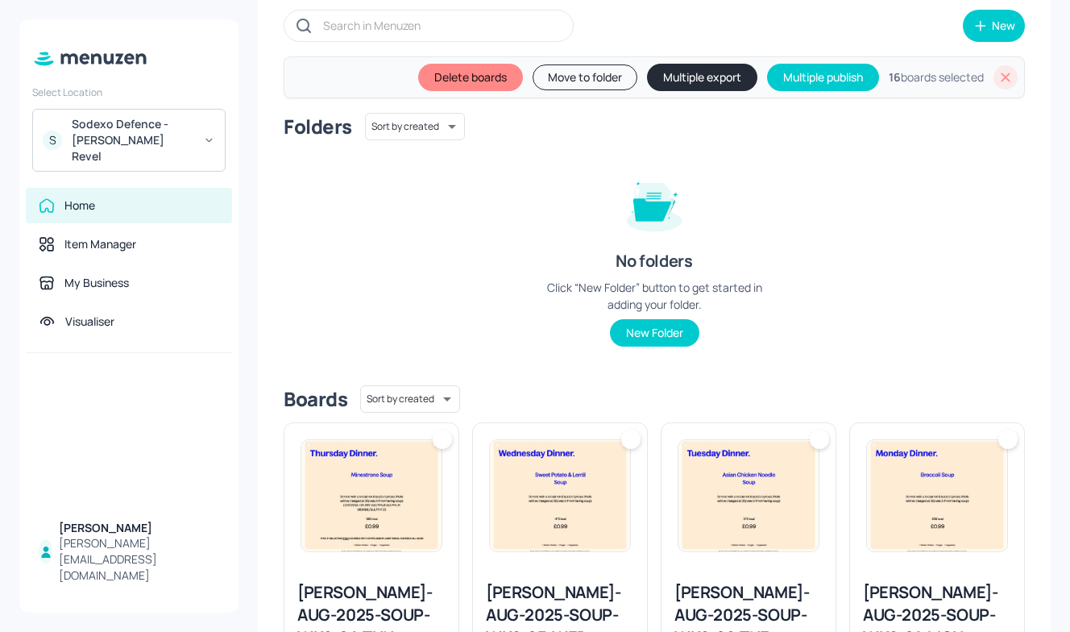
scroll to position [106, 0]
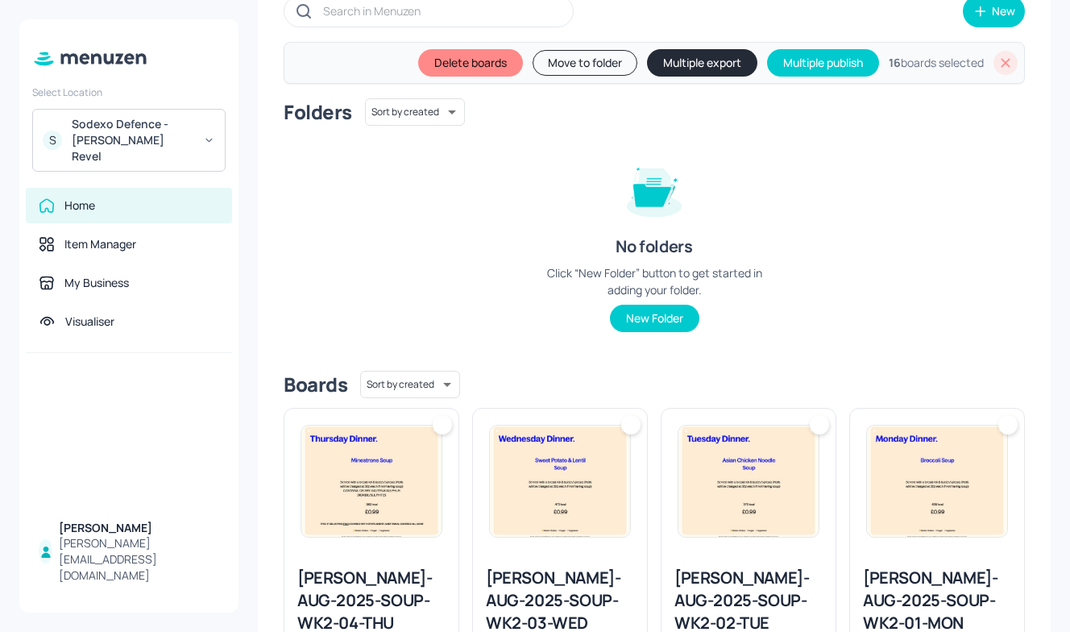
click at [983, 513] on img at bounding box center [937, 481] width 140 height 111
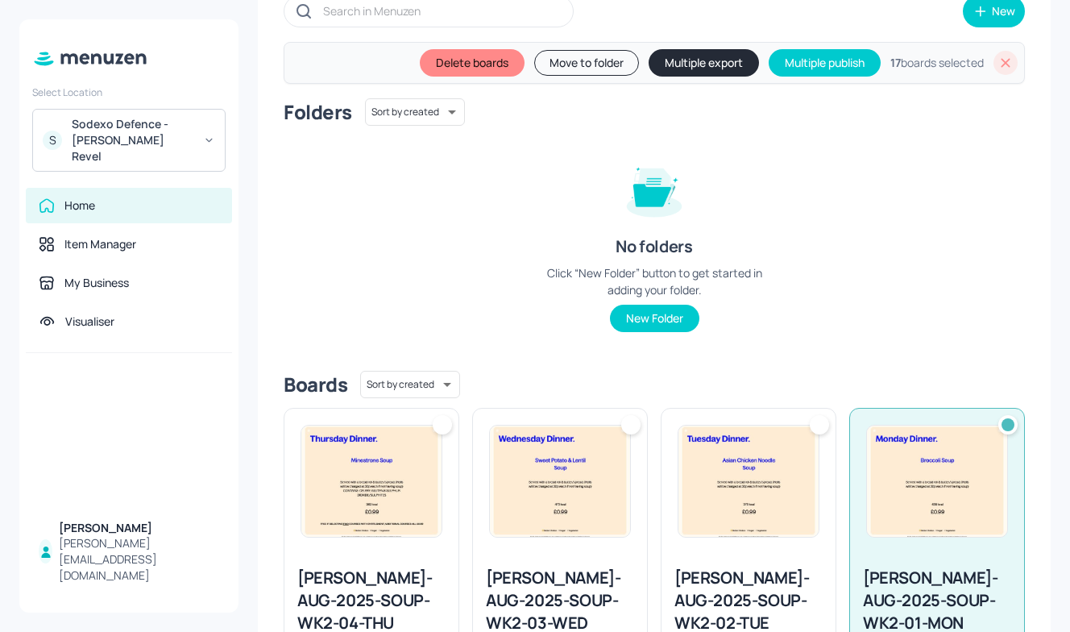
click at [709, 501] on img at bounding box center [749, 481] width 140 height 111
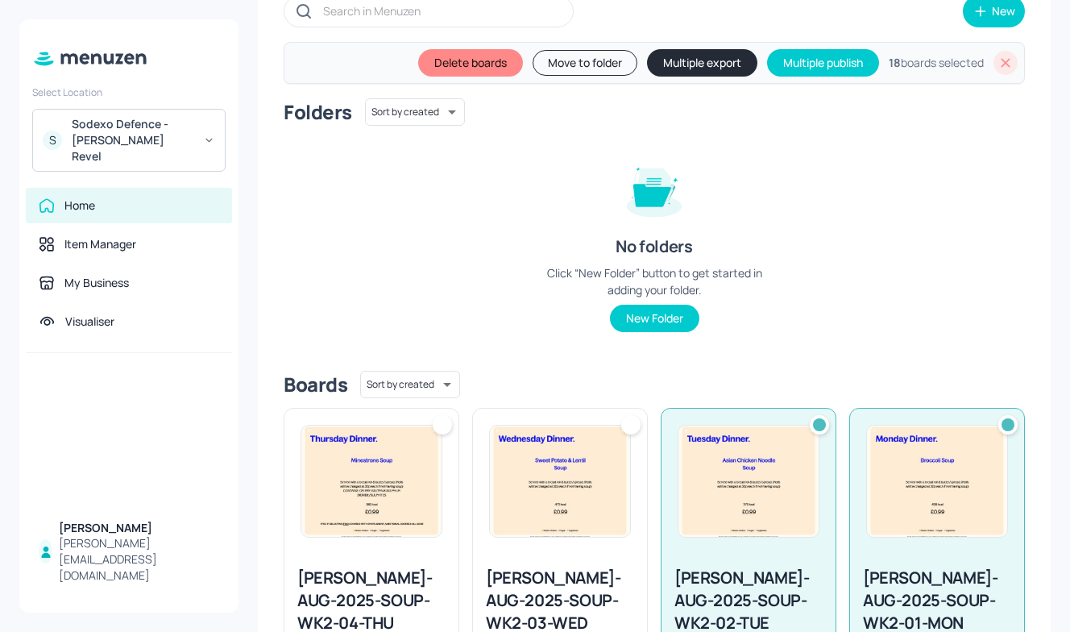
click at [545, 481] on img at bounding box center [560, 481] width 140 height 111
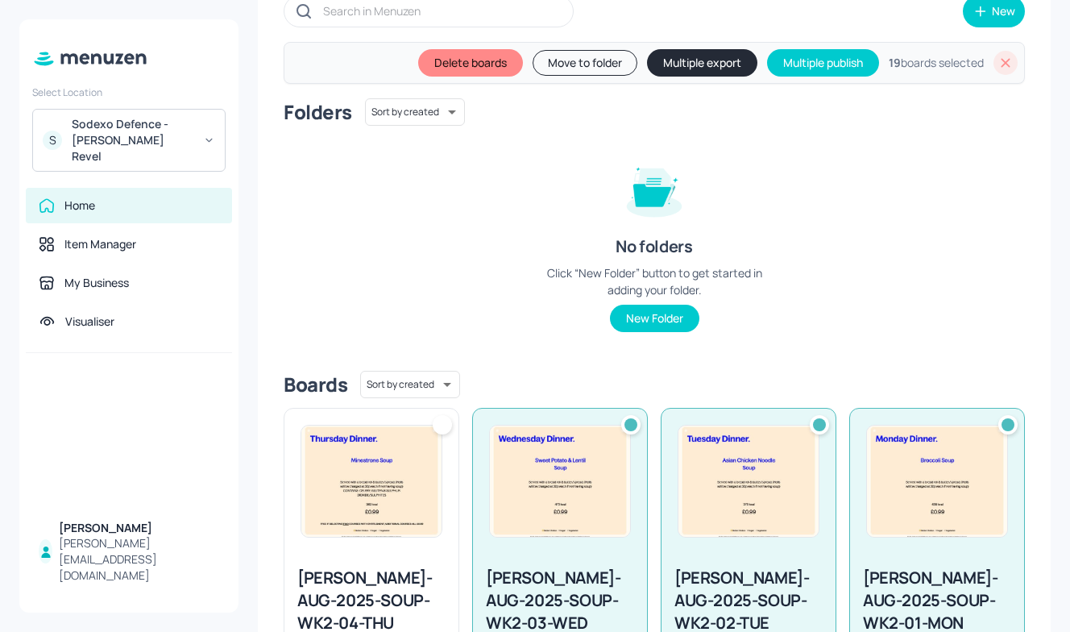
click at [388, 474] on img at bounding box center [371, 481] width 140 height 111
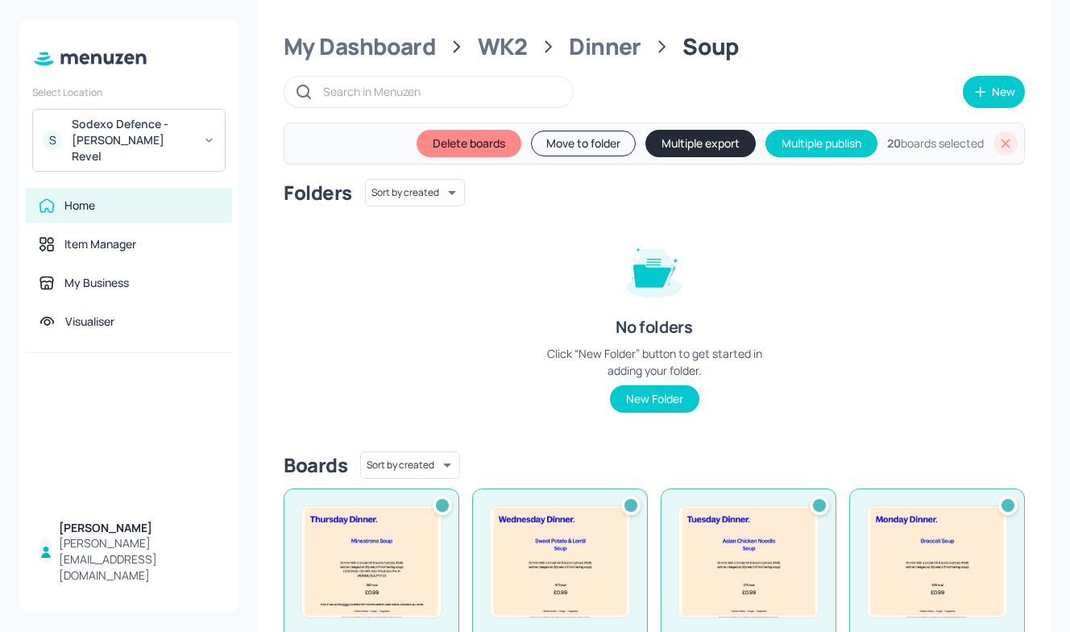
scroll to position [0, 0]
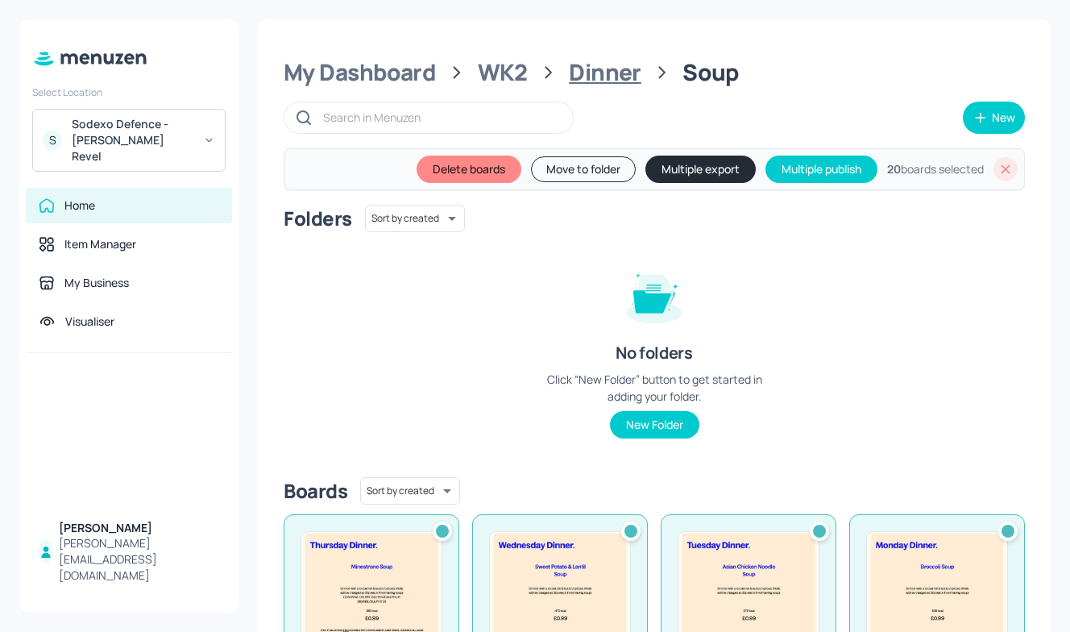
click at [595, 63] on div "Dinner" at bounding box center [605, 72] width 73 height 29
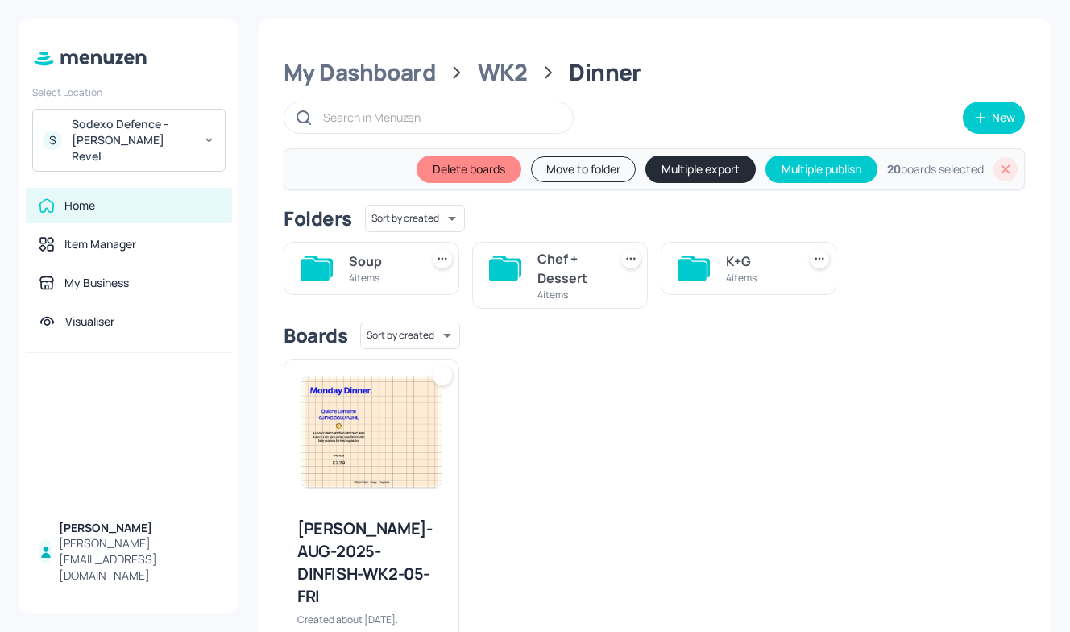
click at [542, 276] on div "Chef + Dessert" at bounding box center [570, 268] width 64 height 39
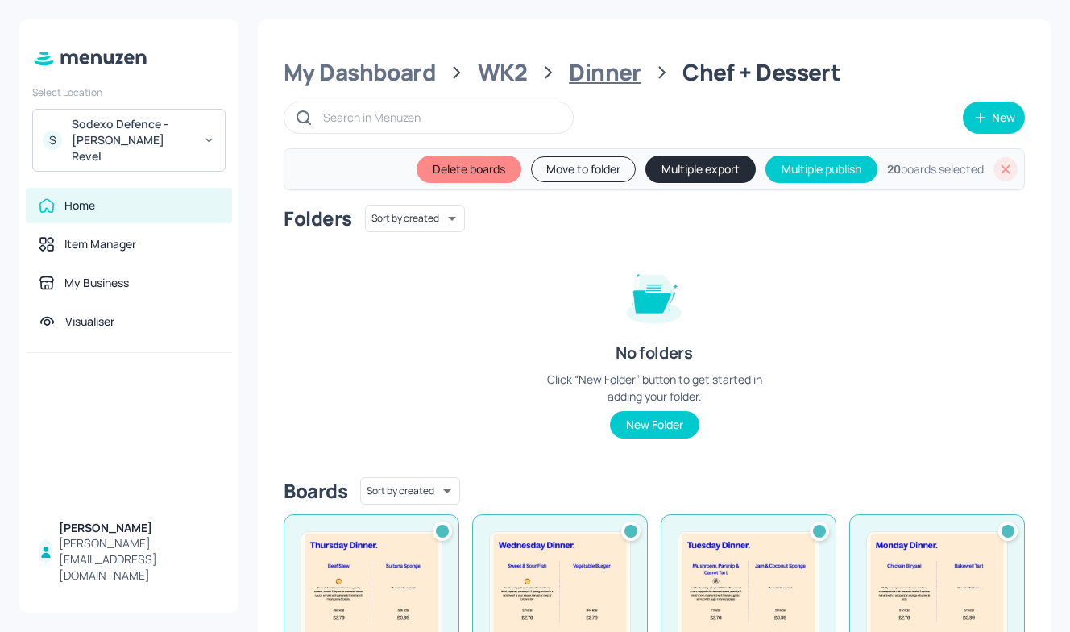
click at [627, 66] on div "Dinner" at bounding box center [605, 72] width 73 height 29
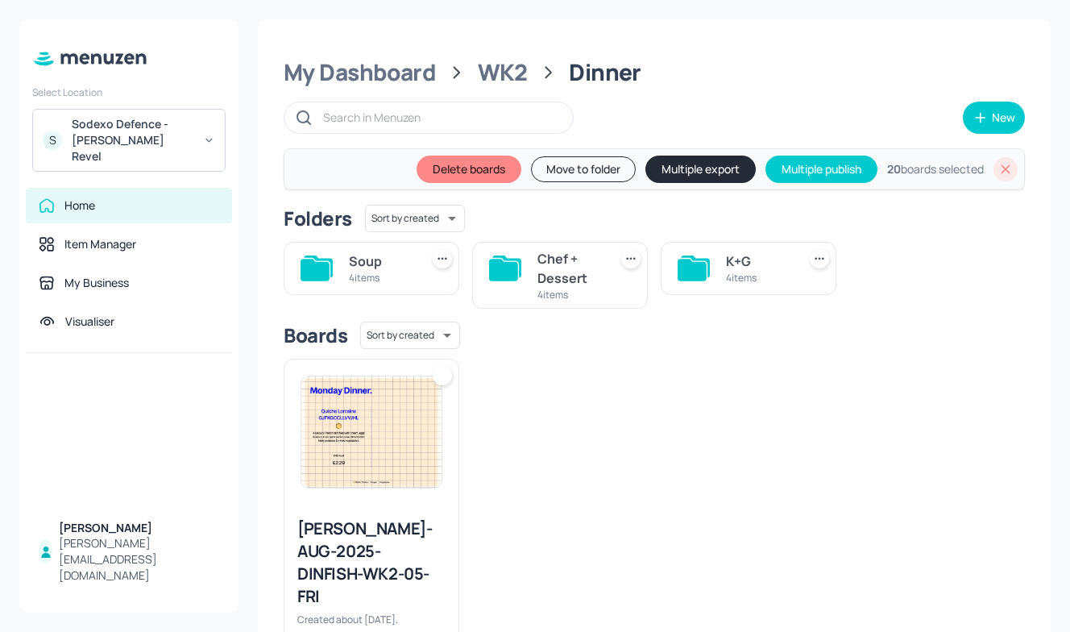
click at [713, 289] on div "K+G 4 items" at bounding box center [749, 268] width 176 height 53
click at [713, 266] on div "K+G 4 items" at bounding box center [749, 268] width 176 height 53
click at [678, 267] on icon at bounding box center [692, 270] width 29 height 22
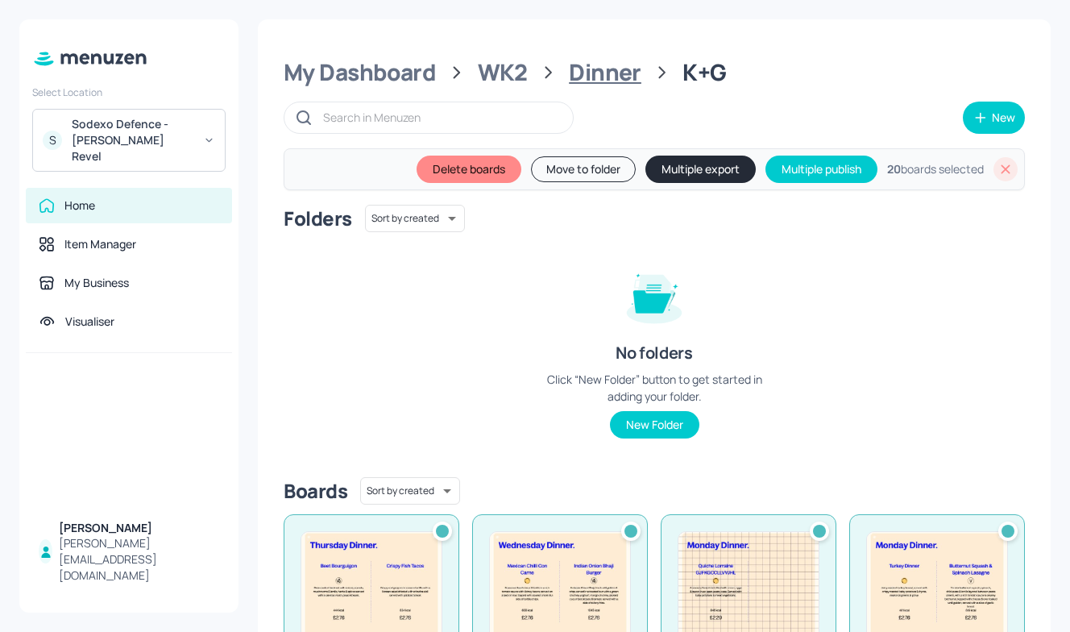
click at [614, 79] on div "Dinner" at bounding box center [605, 72] width 73 height 29
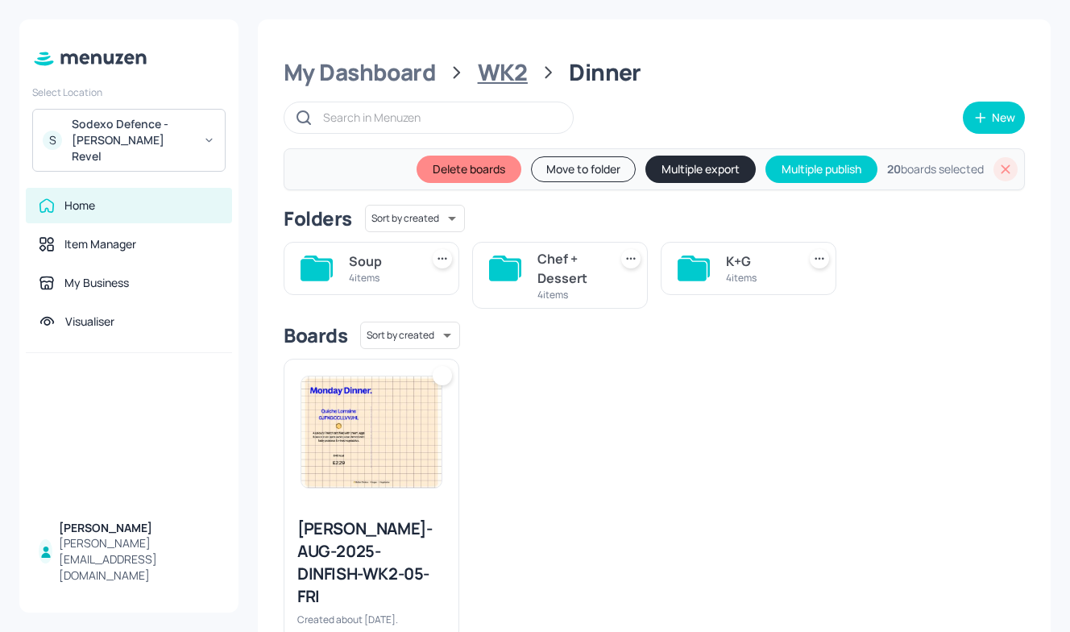
click at [513, 65] on div "WK2" at bounding box center [503, 72] width 50 height 29
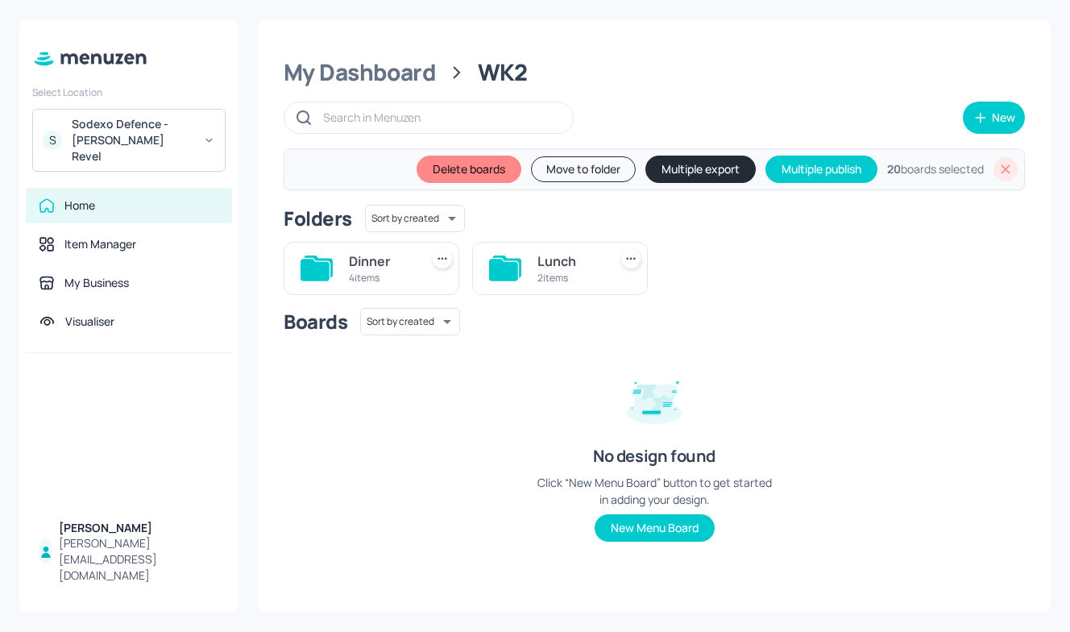
click at [573, 284] on div "2 items" at bounding box center [570, 278] width 64 height 14
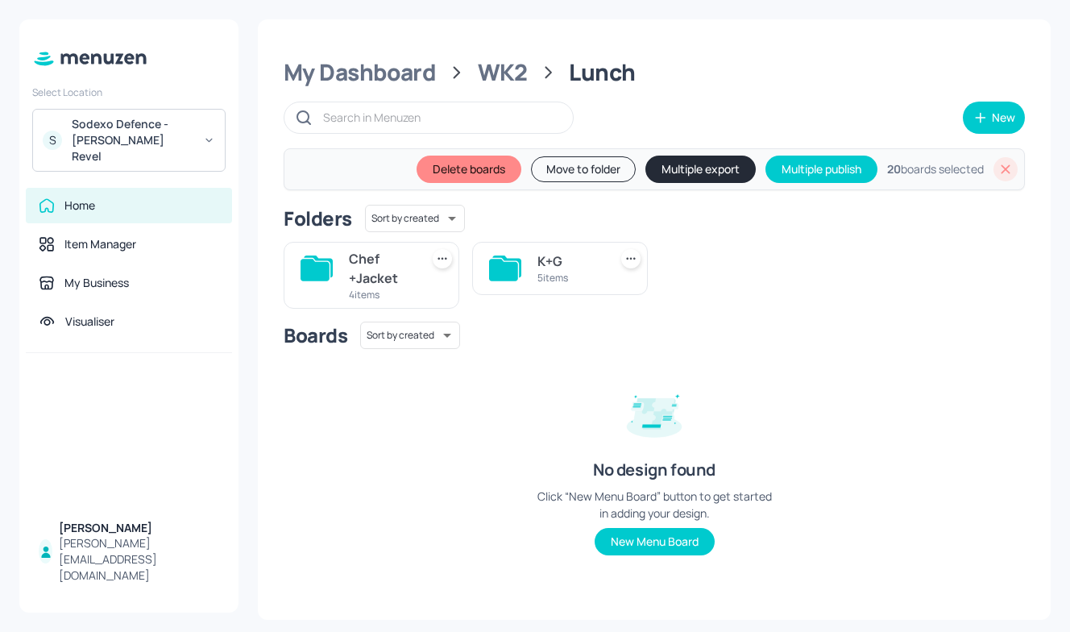
click at [580, 284] on div "5 items" at bounding box center [570, 278] width 64 height 14
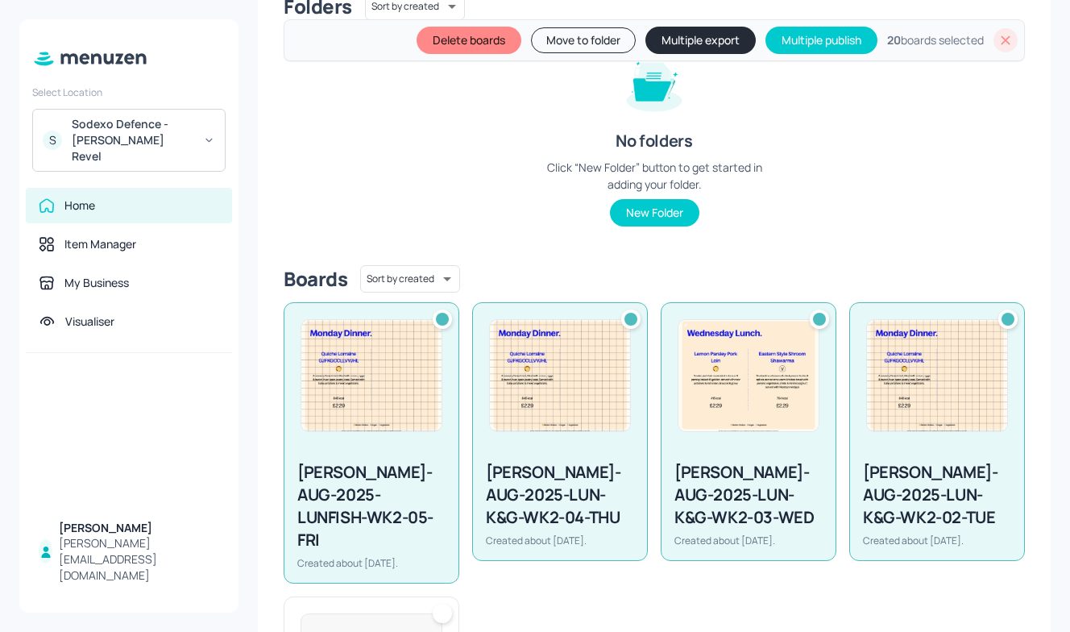
scroll to position [451, 0]
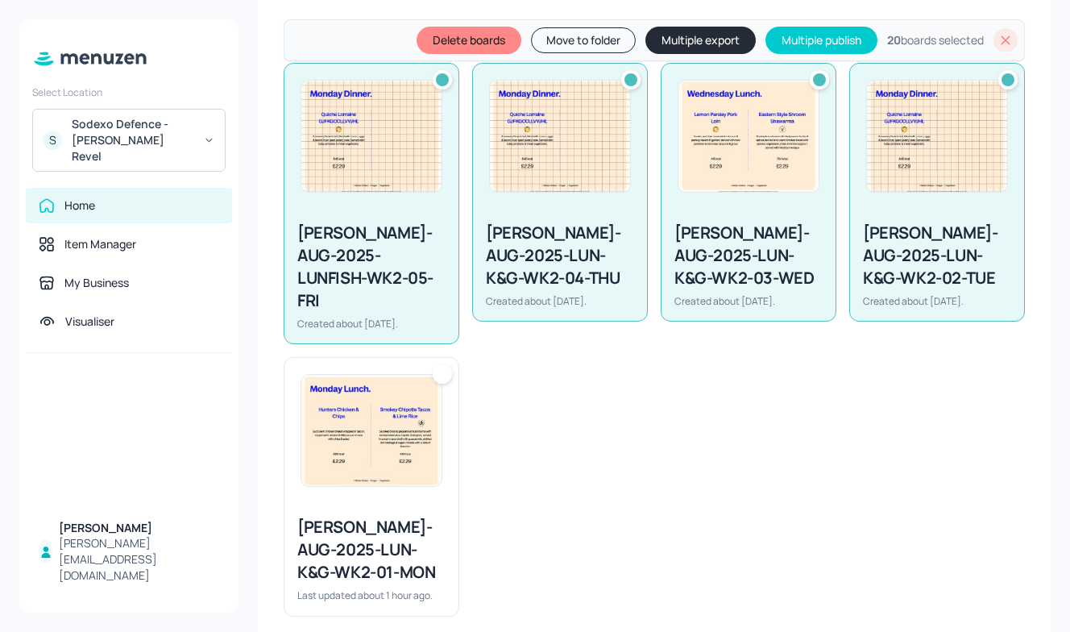
click at [410, 422] on img at bounding box center [371, 430] width 140 height 111
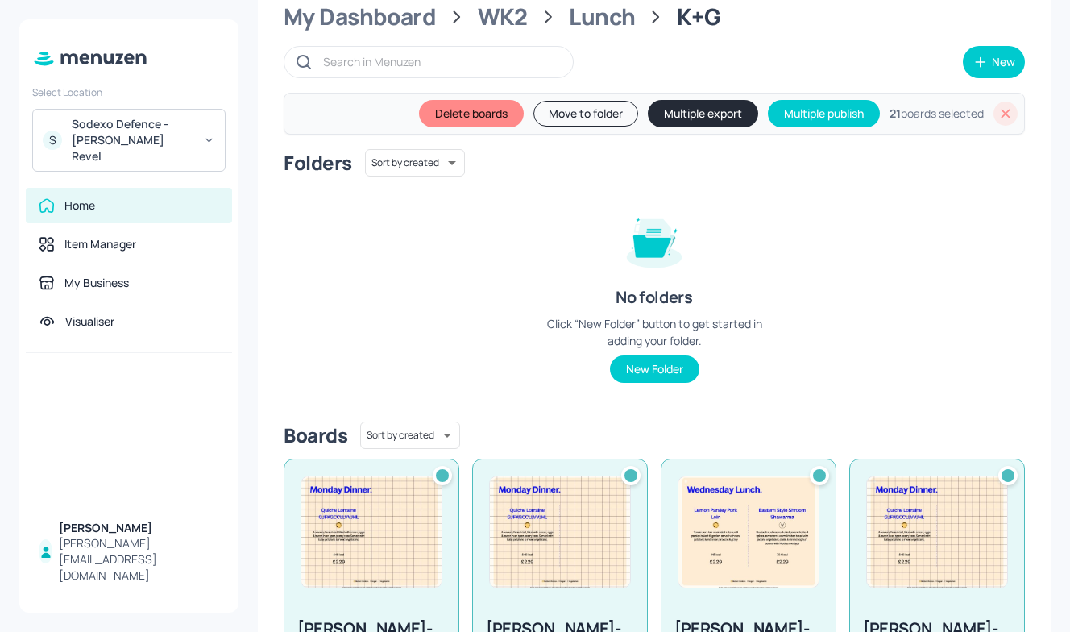
scroll to position [0, 0]
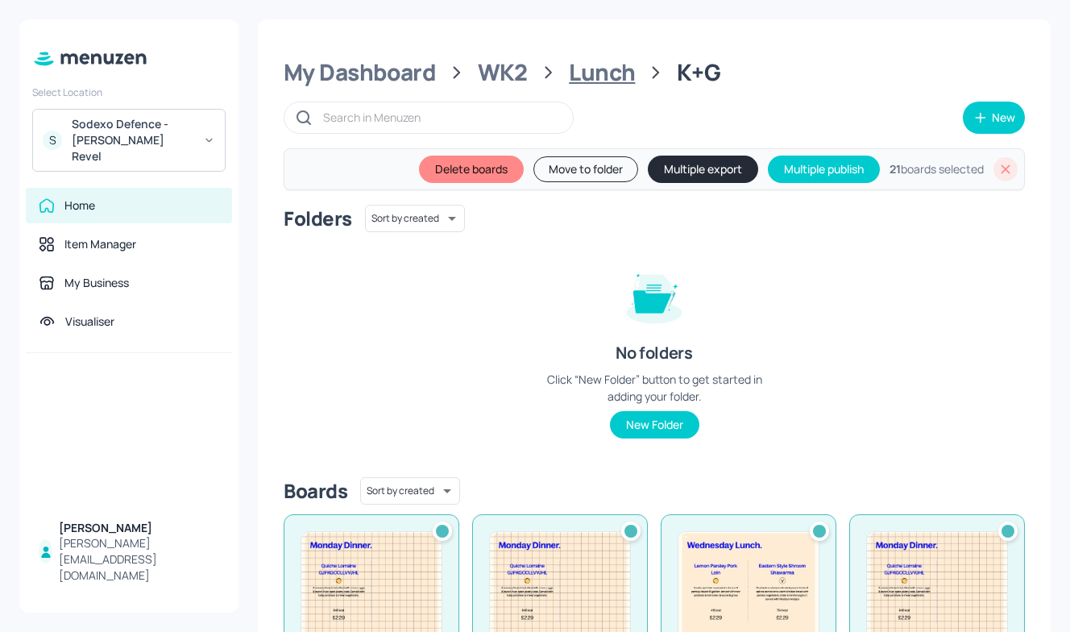
click at [618, 78] on div "Lunch" at bounding box center [602, 72] width 66 height 29
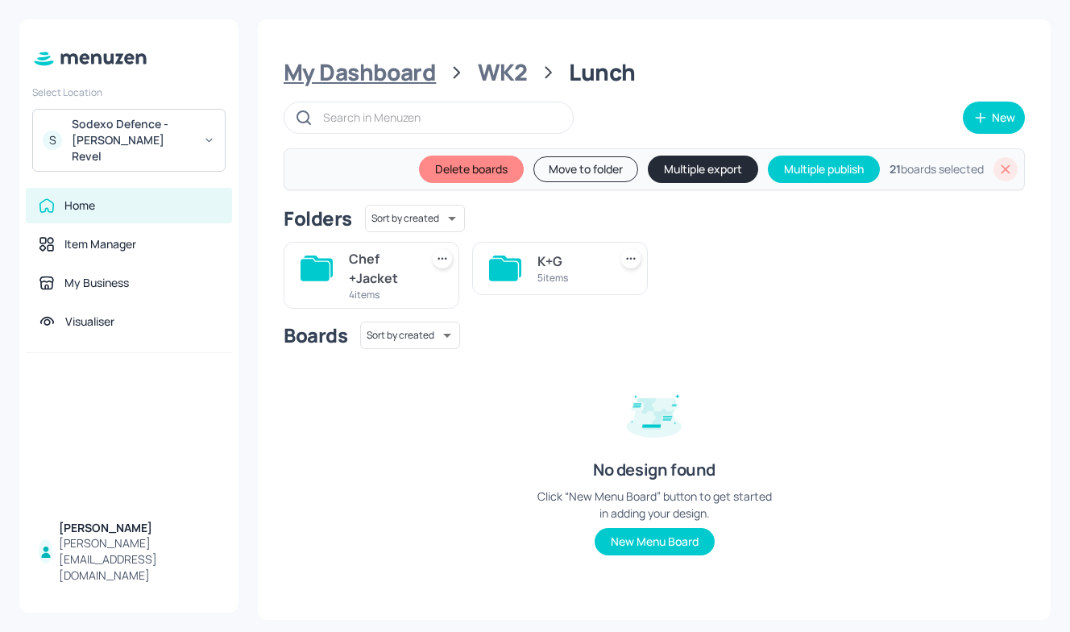
click at [364, 73] on div "My Dashboard" at bounding box center [360, 72] width 152 height 29
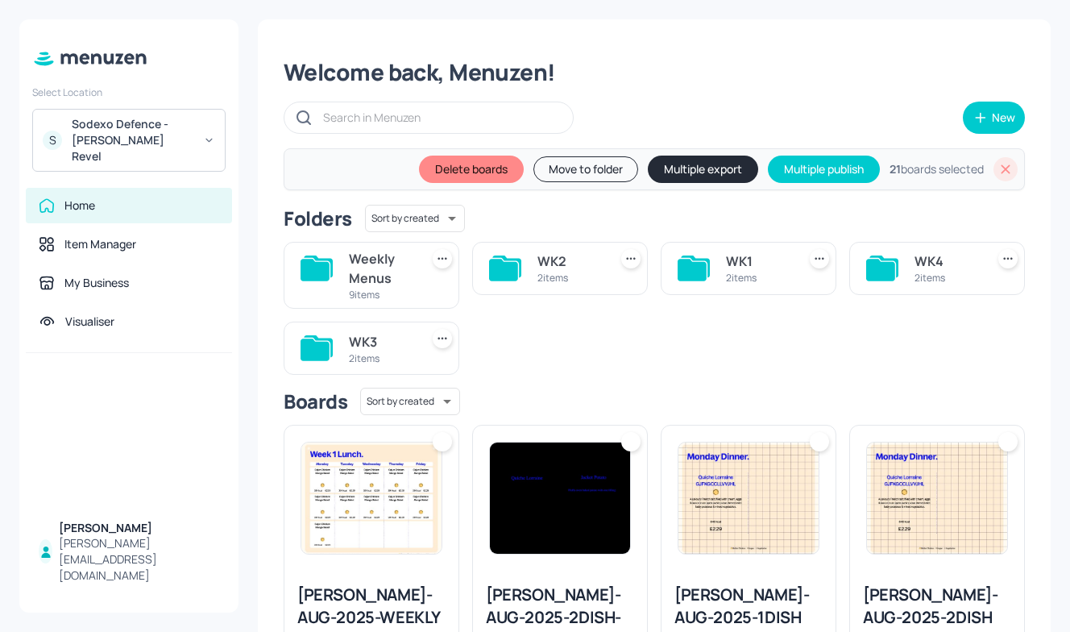
click at [355, 268] on div "Weekly Menus" at bounding box center [381, 268] width 64 height 39
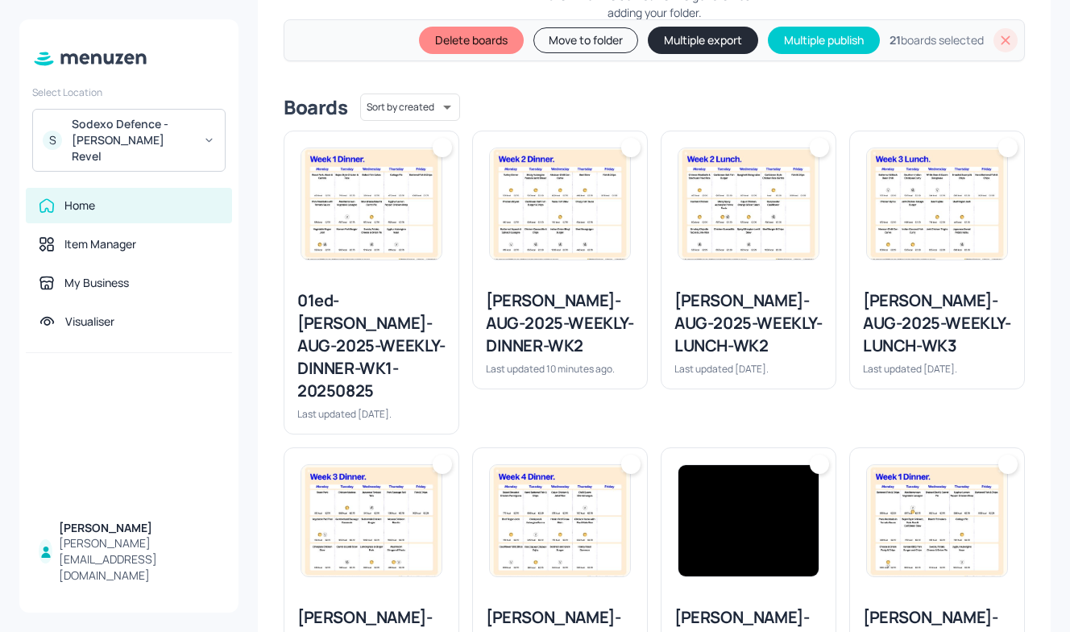
scroll to position [382, 0]
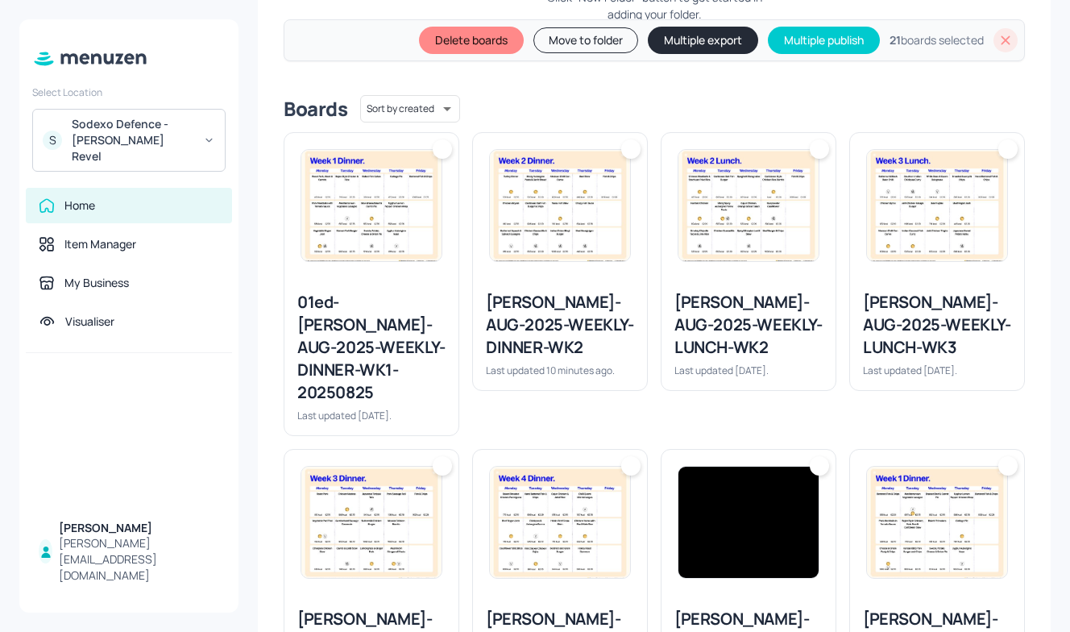
click at [584, 339] on div "Newbold-AUG-2025-WEEKLY-DINNER-WK2" at bounding box center [560, 325] width 148 height 68
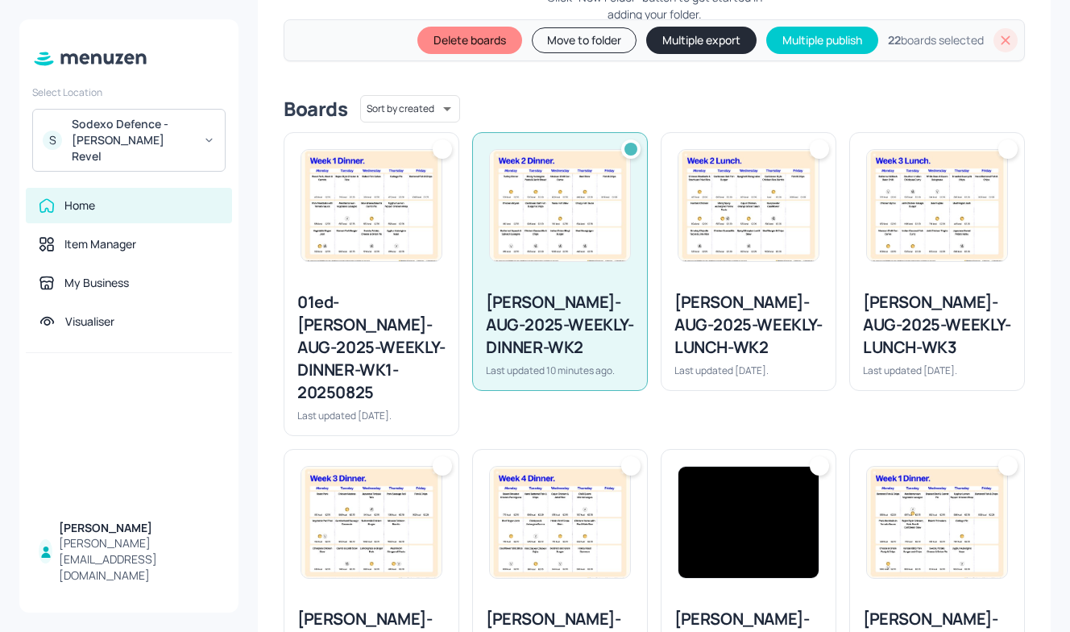
click at [759, 242] on img at bounding box center [749, 205] width 140 height 111
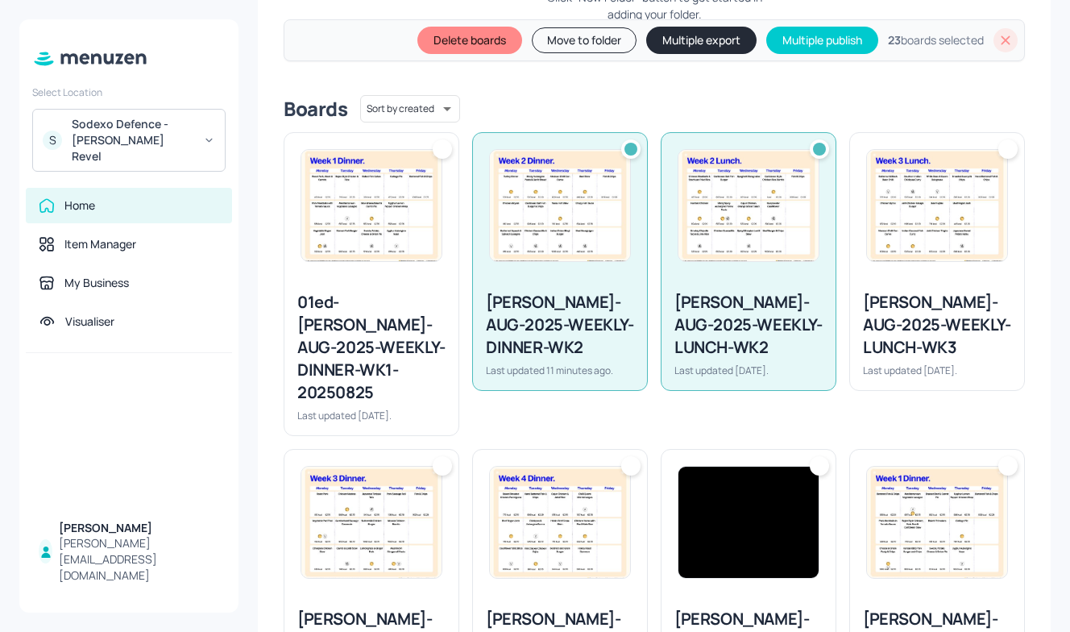
click at [676, 40] on button "Multiple export" at bounding box center [701, 40] width 110 height 27
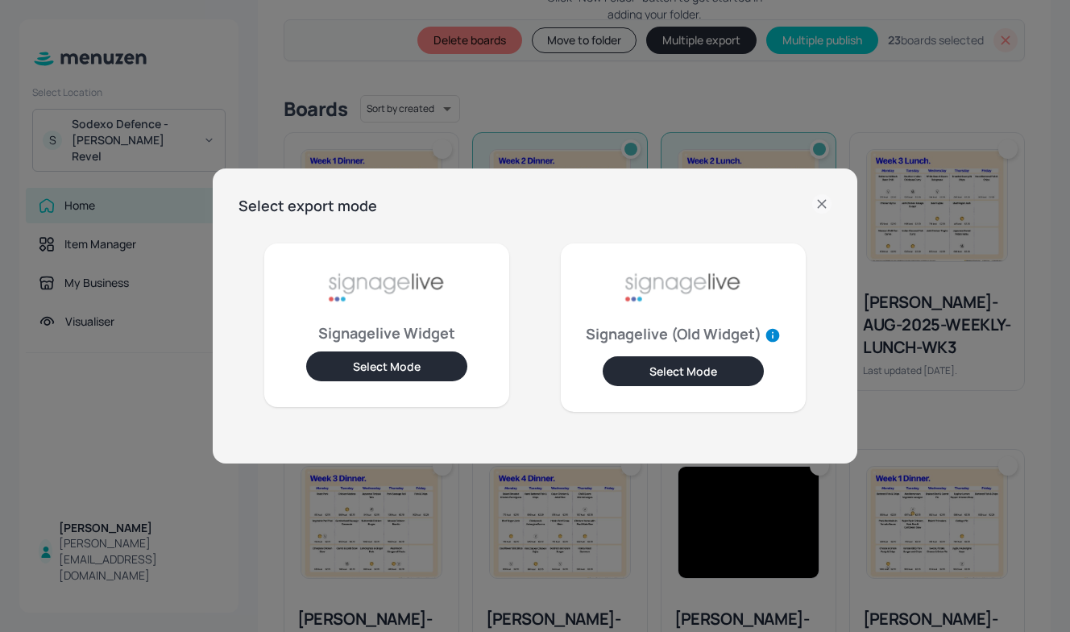
click at [410, 366] on button "Select Mode" at bounding box center [386, 366] width 161 height 30
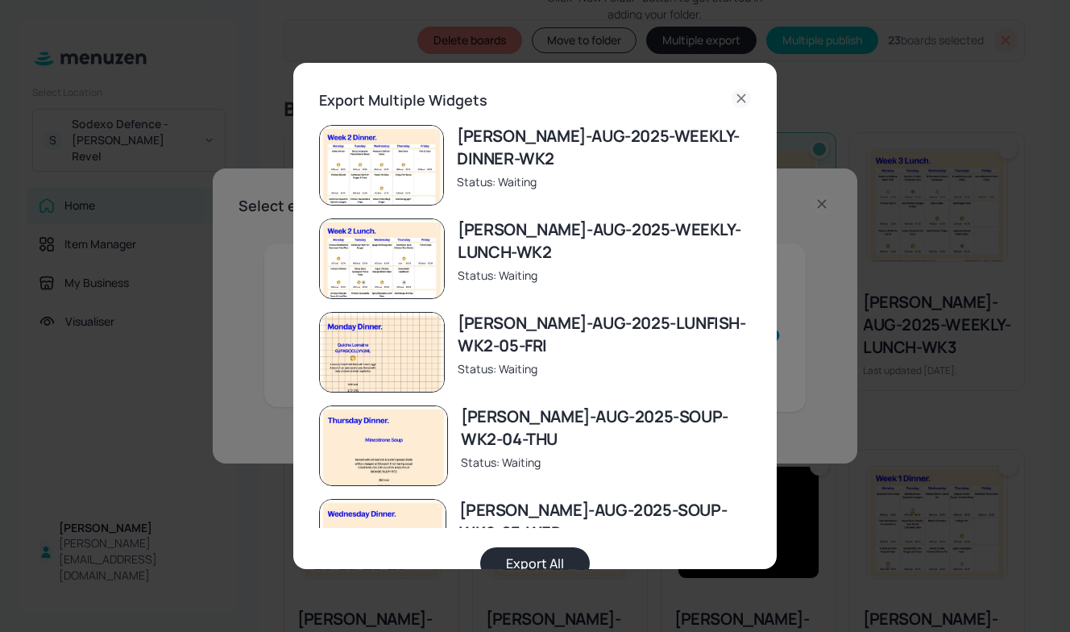
click at [522, 561] on button "Export All" at bounding box center [535, 563] width 110 height 32
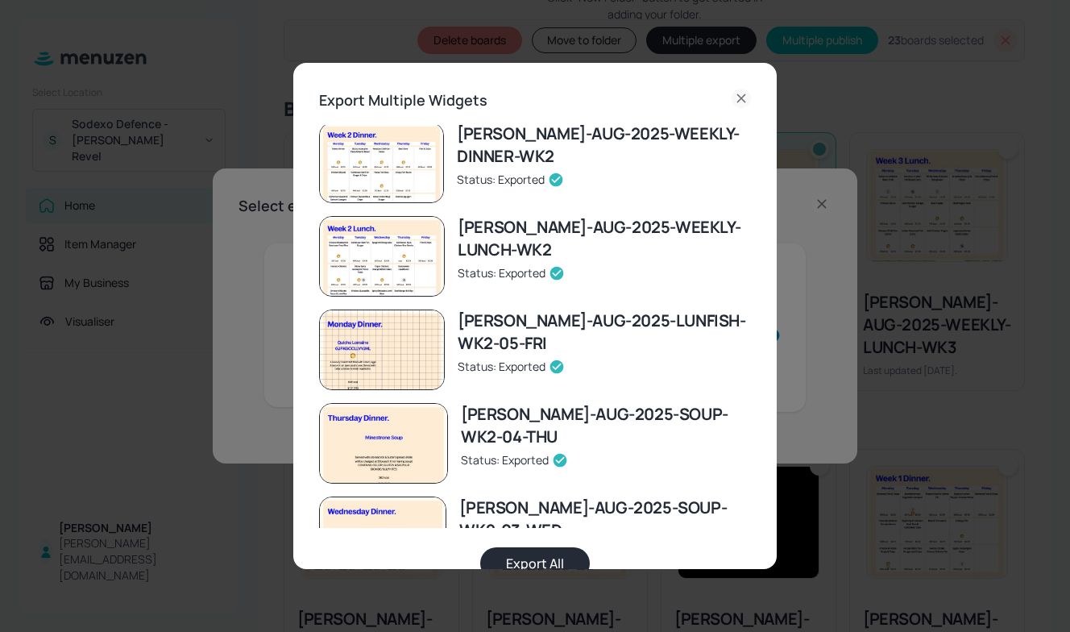
scroll to position [0, 0]
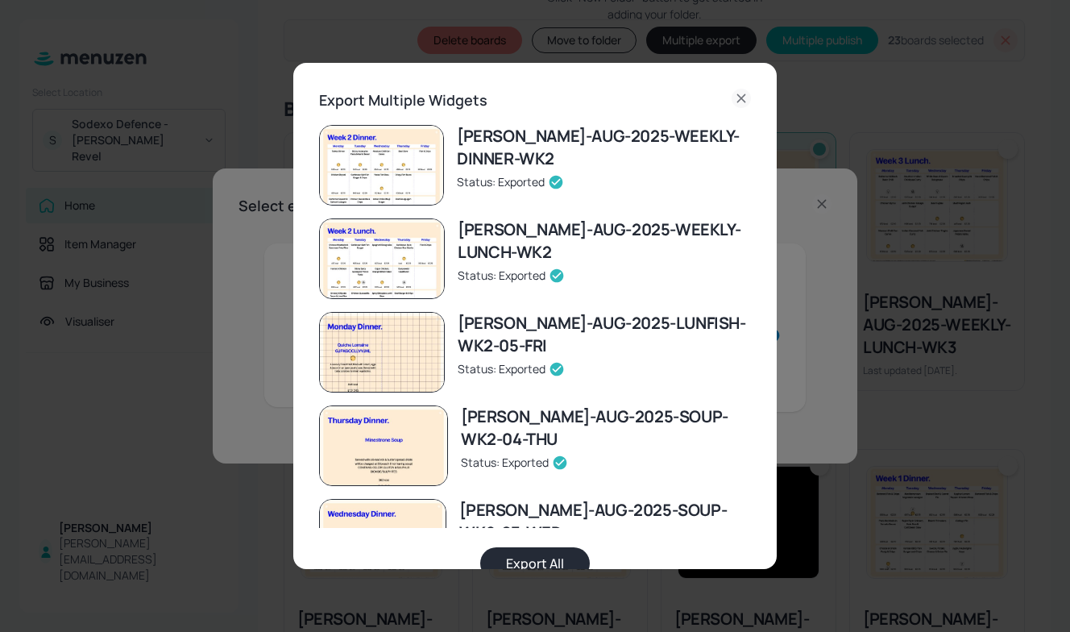
click at [515, 550] on button "Export All" at bounding box center [535, 563] width 110 height 32
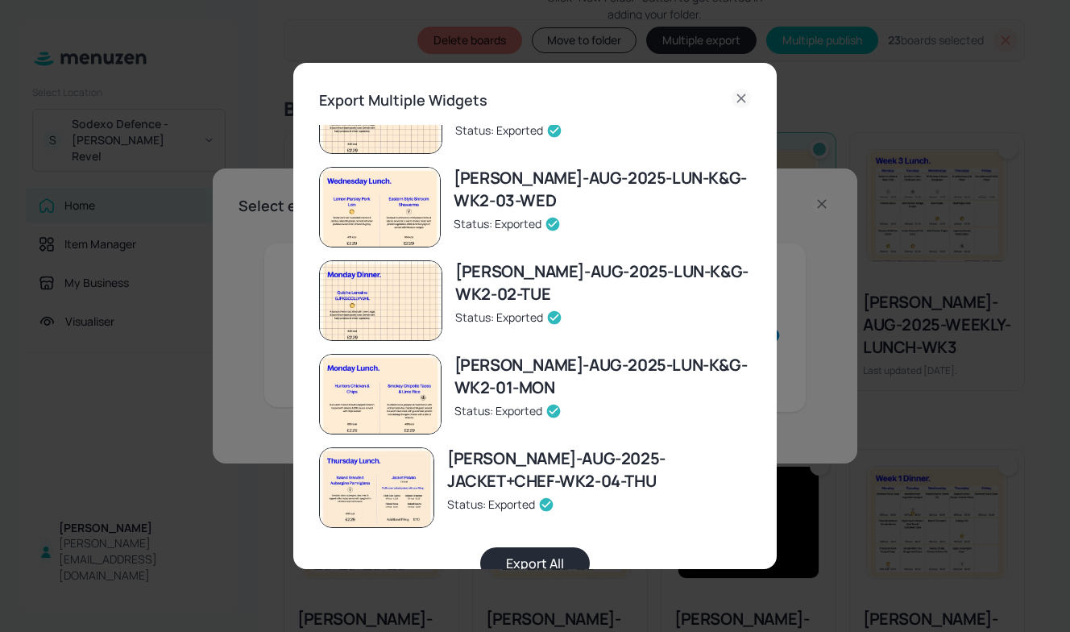
scroll to position [36, 0]
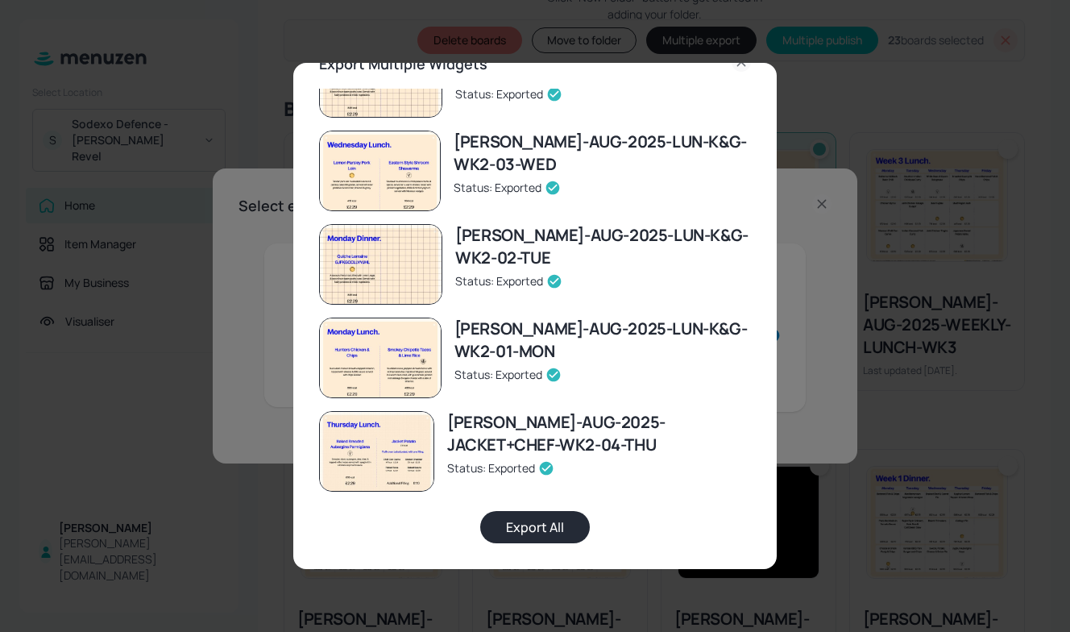
click at [746, 78] on div "Newbold-AUG-2025-WEEKLY-DINNER-WK2 Status: Exported Newbold-AUG-2025-WEEKLY-LUN…" at bounding box center [535, 310] width 432 height 468
click at [737, 64] on icon at bounding box center [741, 61] width 19 height 19
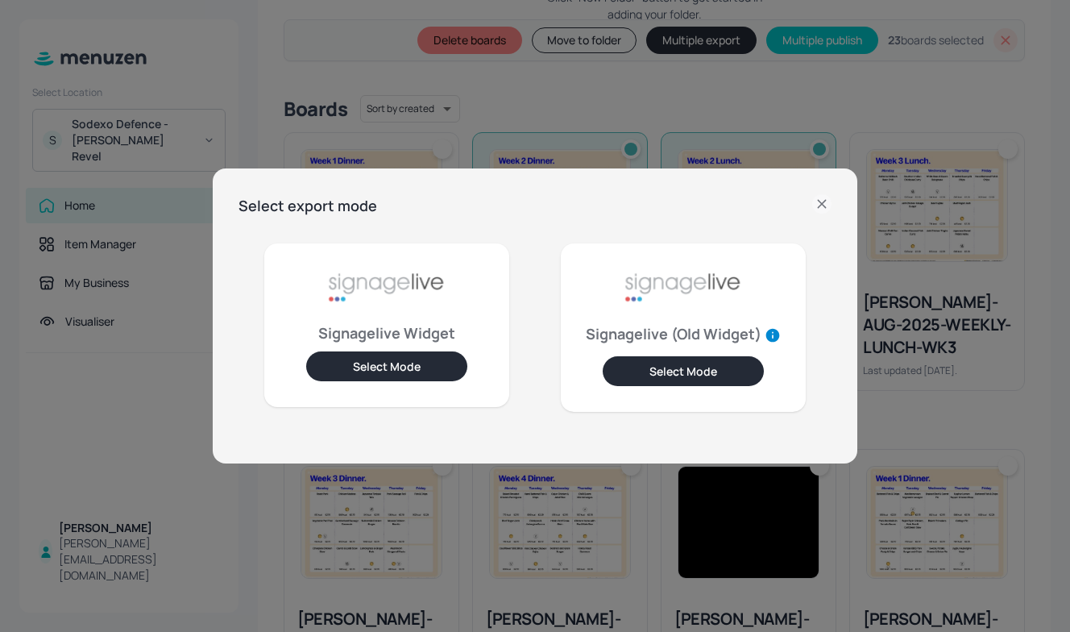
click at [432, 368] on button "Select Mode" at bounding box center [386, 366] width 161 height 30
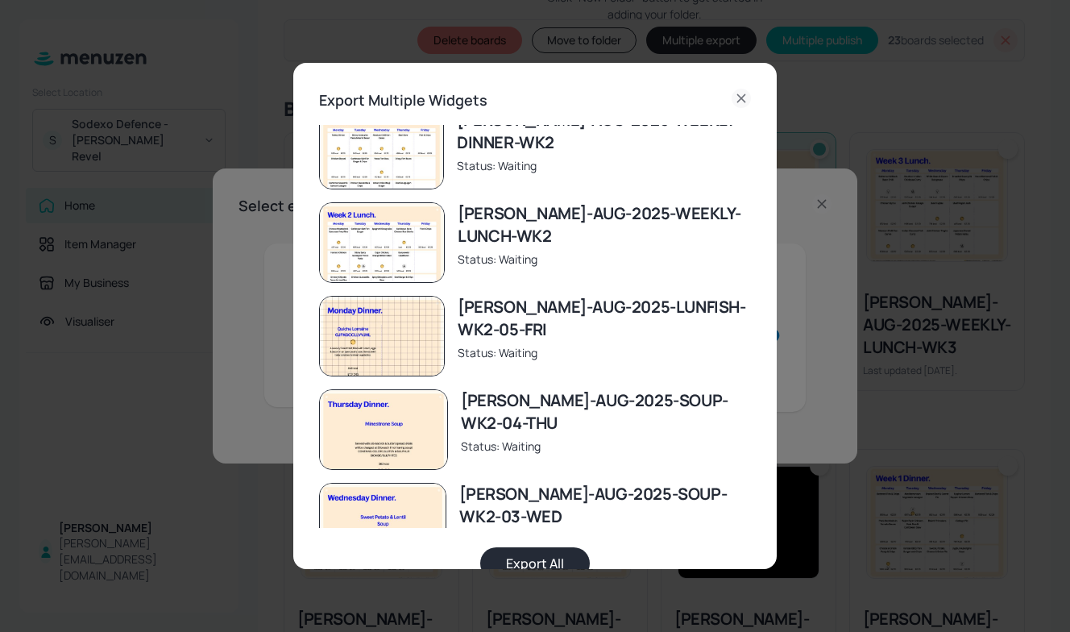
scroll to position [0, 0]
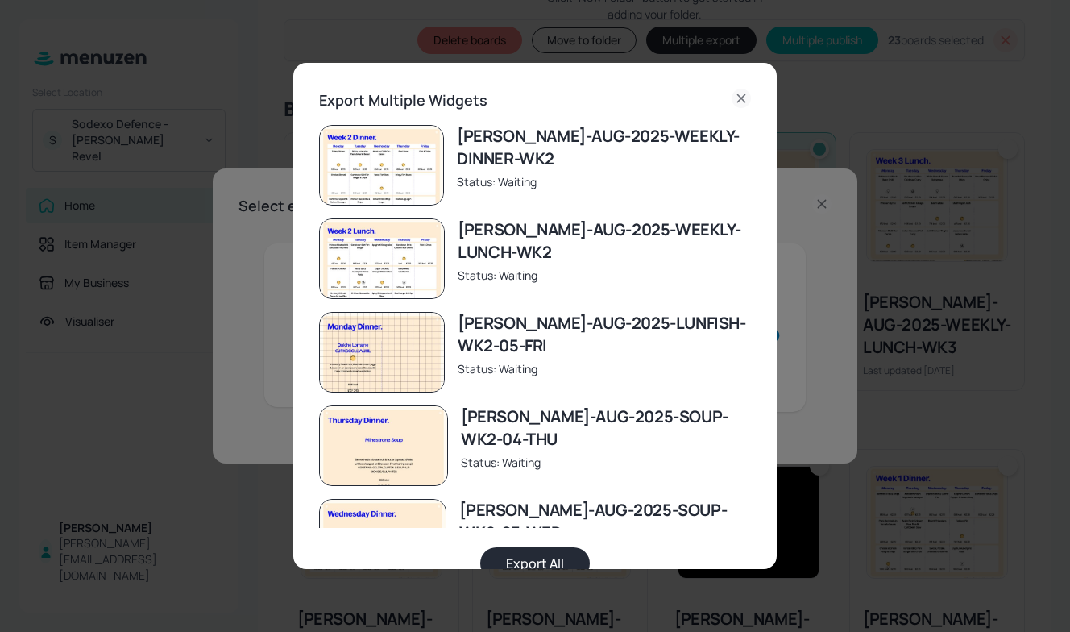
click at [546, 552] on button "Export All" at bounding box center [535, 563] width 110 height 32
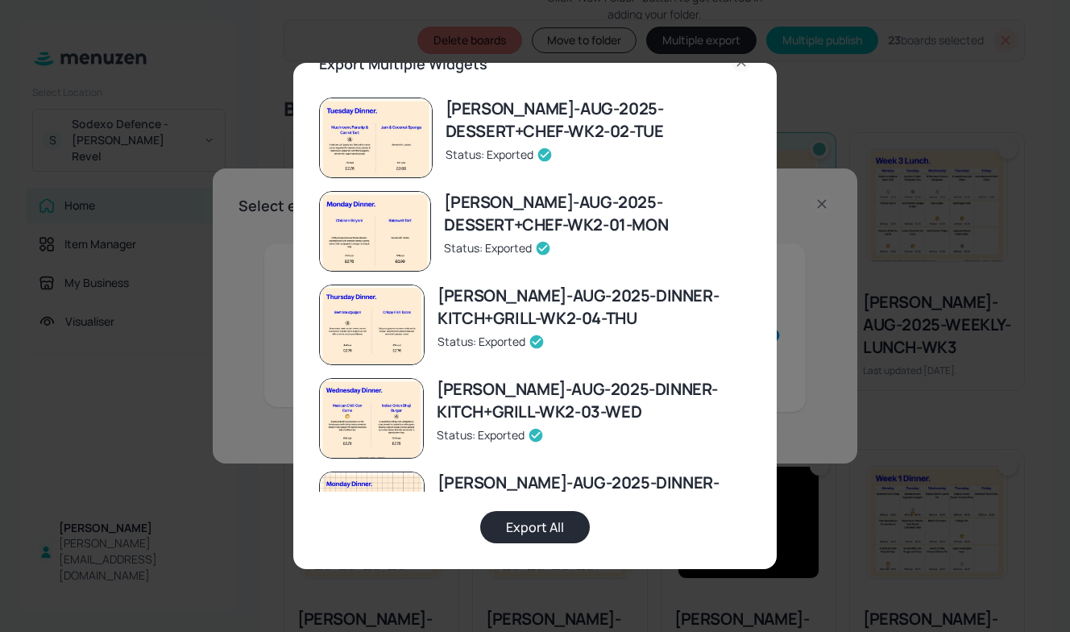
scroll to position [758, 0]
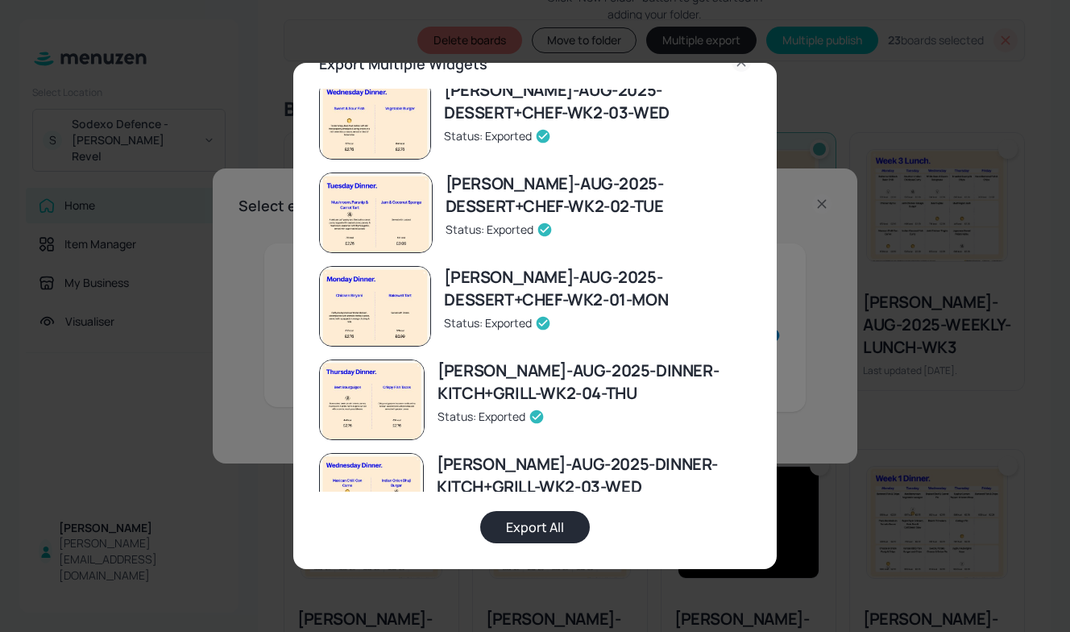
click at [732, 65] on icon at bounding box center [741, 61] width 19 height 19
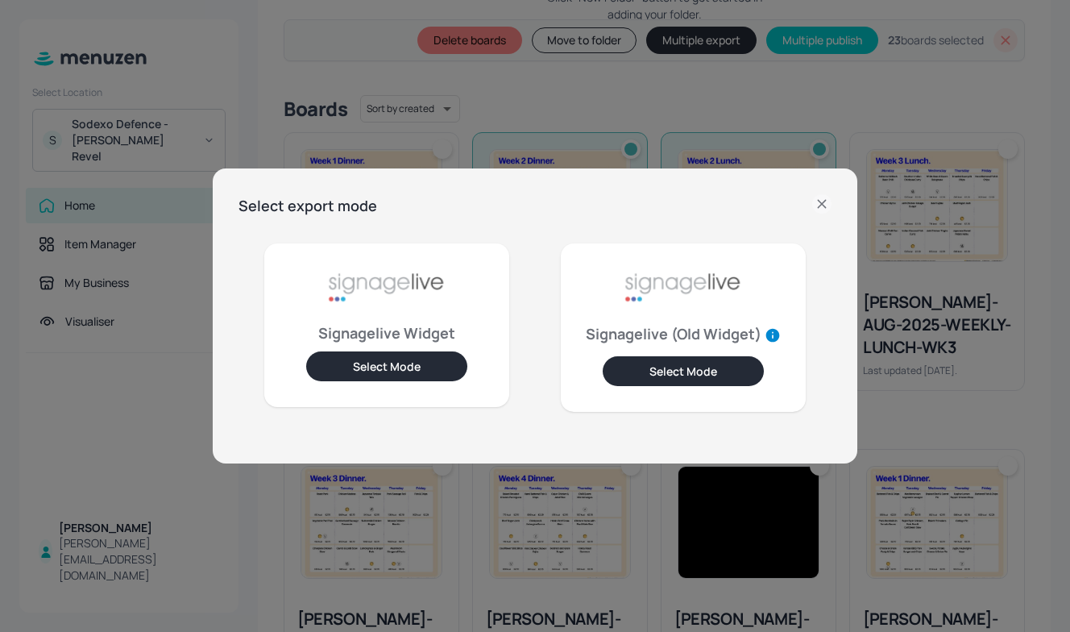
click at [821, 205] on icon at bounding box center [821, 203] width 7 height 7
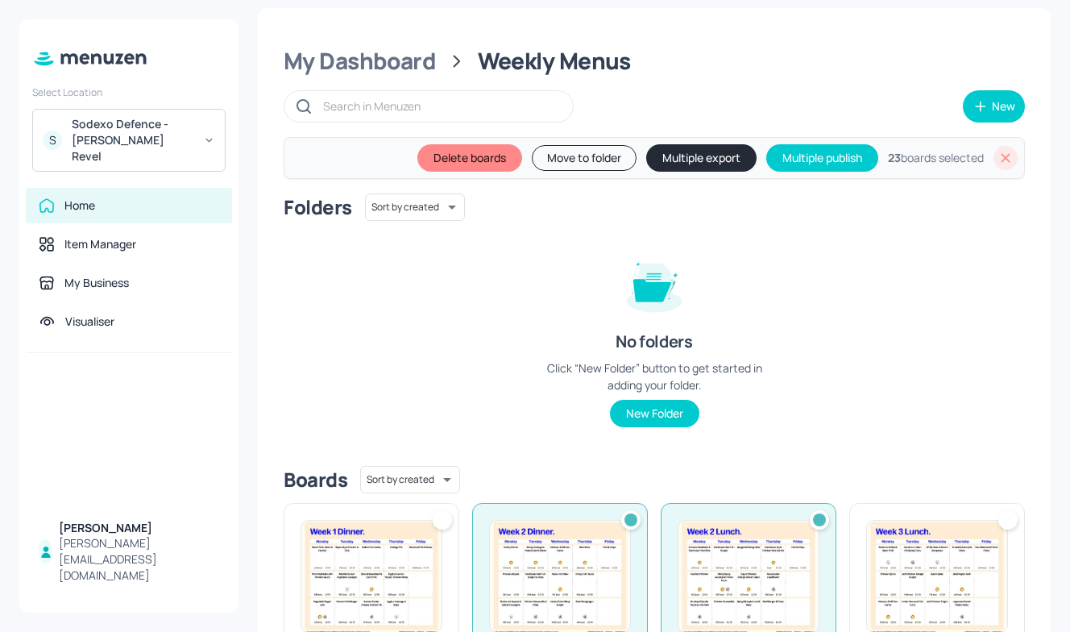
scroll to position [0, 0]
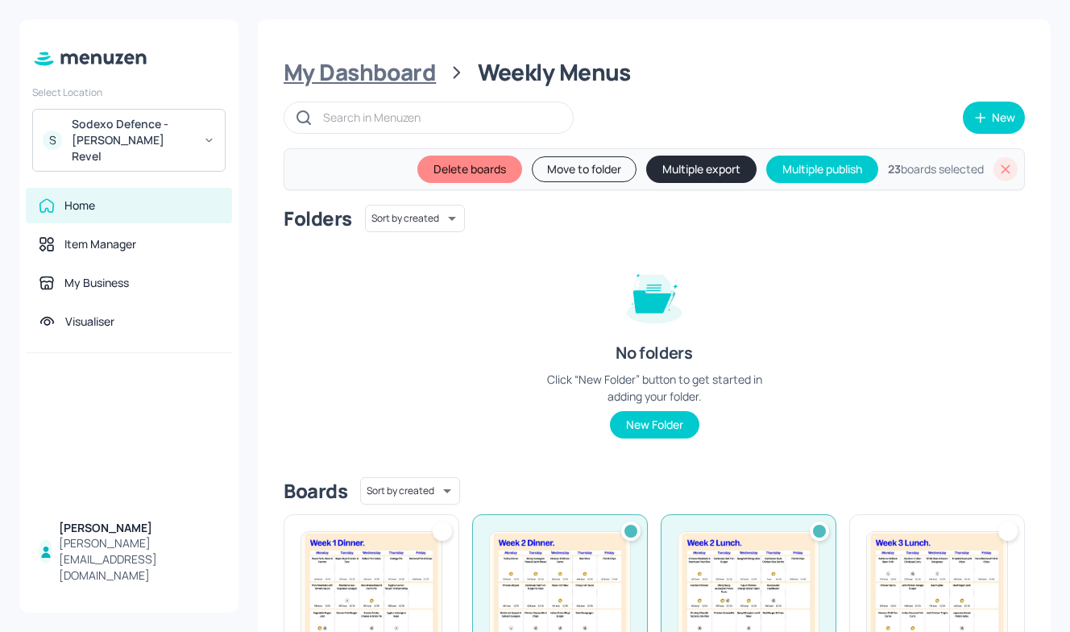
click at [388, 73] on div "My Dashboard" at bounding box center [360, 72] width 152 height 29
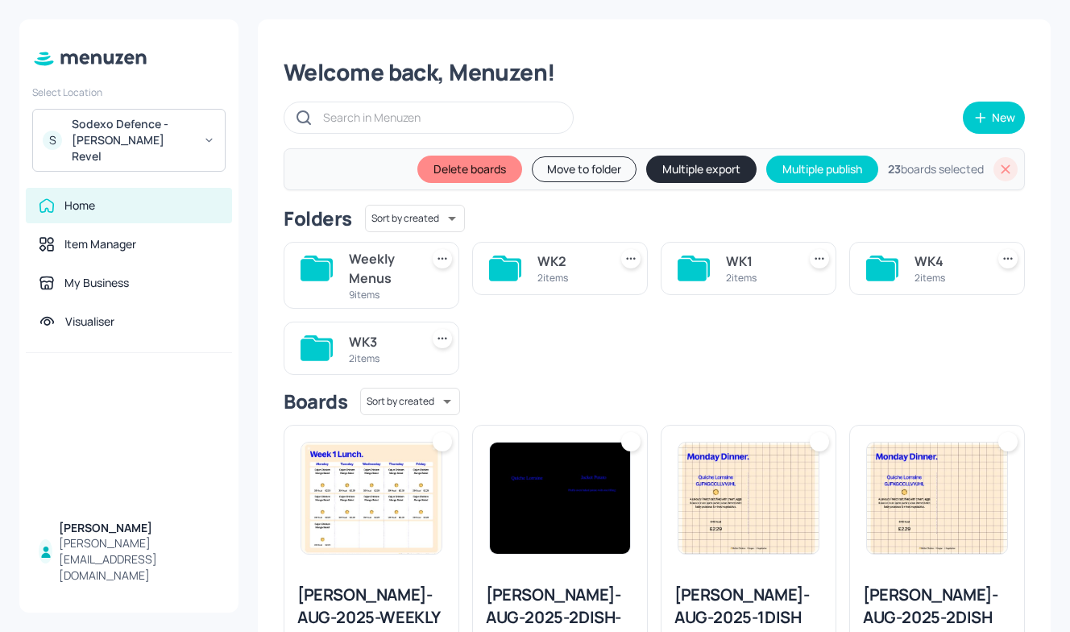
click at [385, 362] on div "2 items" at bounding box center [381, 358] width 64 height 14
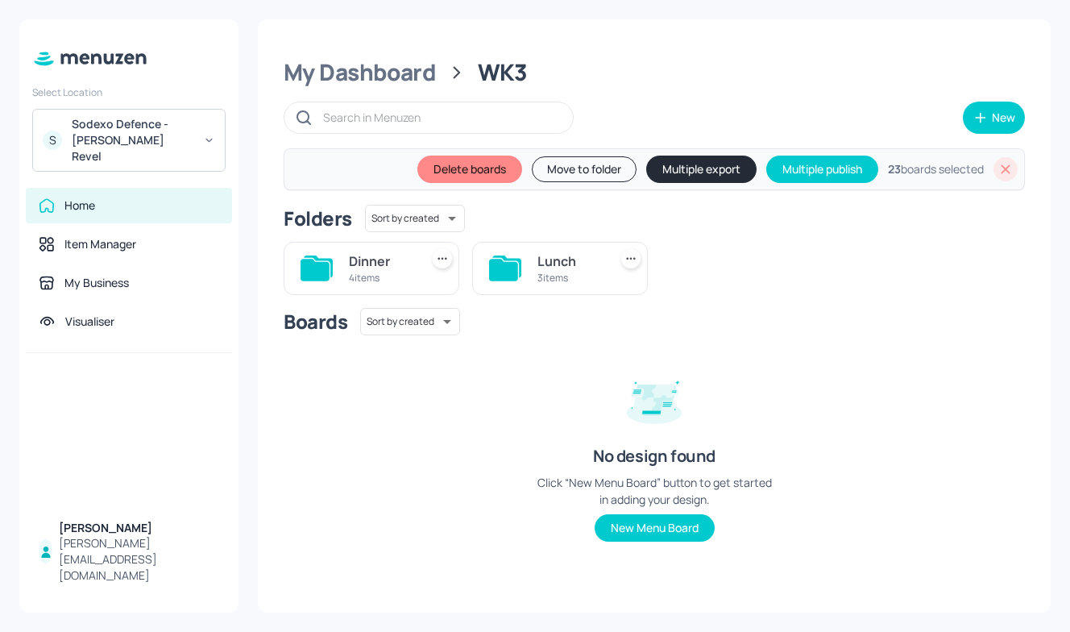
click at [348, 260] on div "Dinner 4 items" at bounding box center [372, 268] width 176 height 53
click at [372, 272] on div "4 items" at bounding box center [381, 278] width 64 height 14
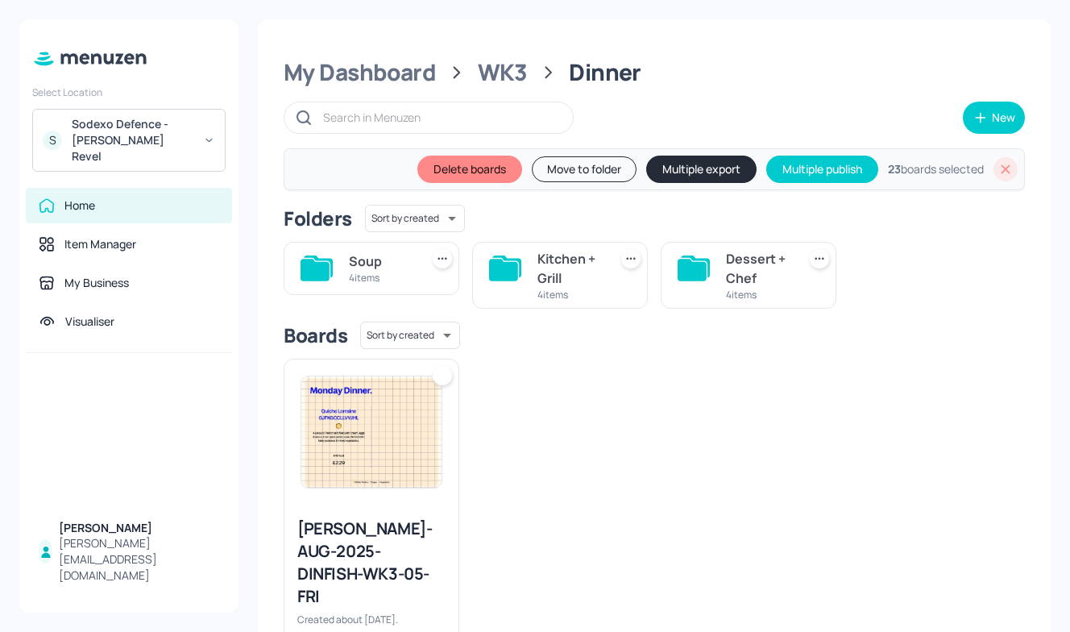
click at [706, 277] on icon at bounding box center [694, 269] width 32 height 26
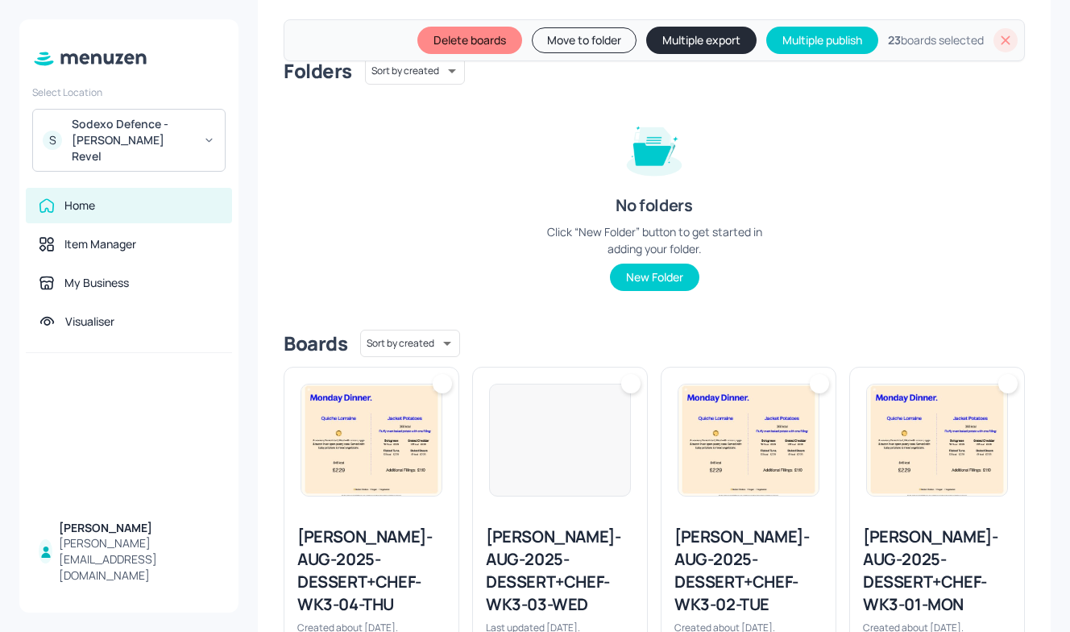
scroll to position [157, 0]
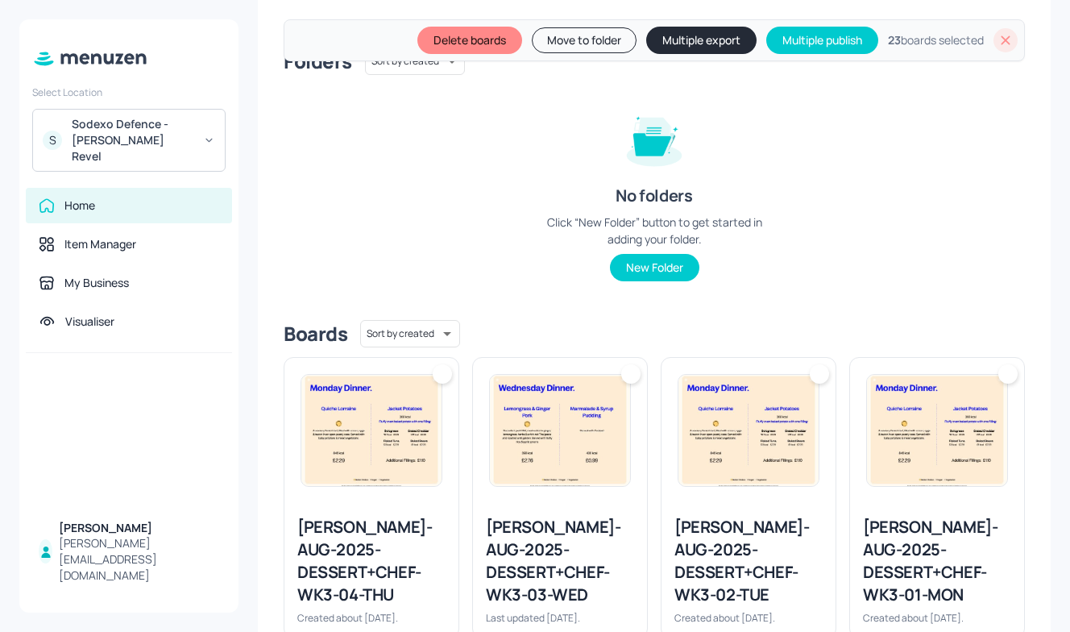
click at [391, 426] on img at bounding box center [371, 430] width 140 height 111
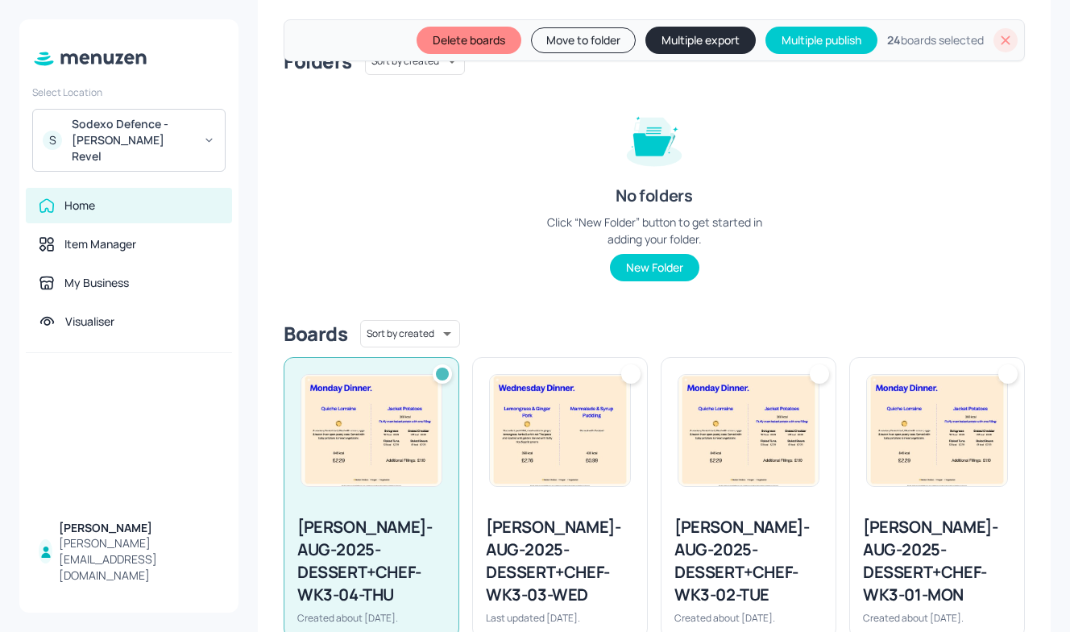
click at [475, 428] on div at bounding box center [560, 430] width 174 height 145
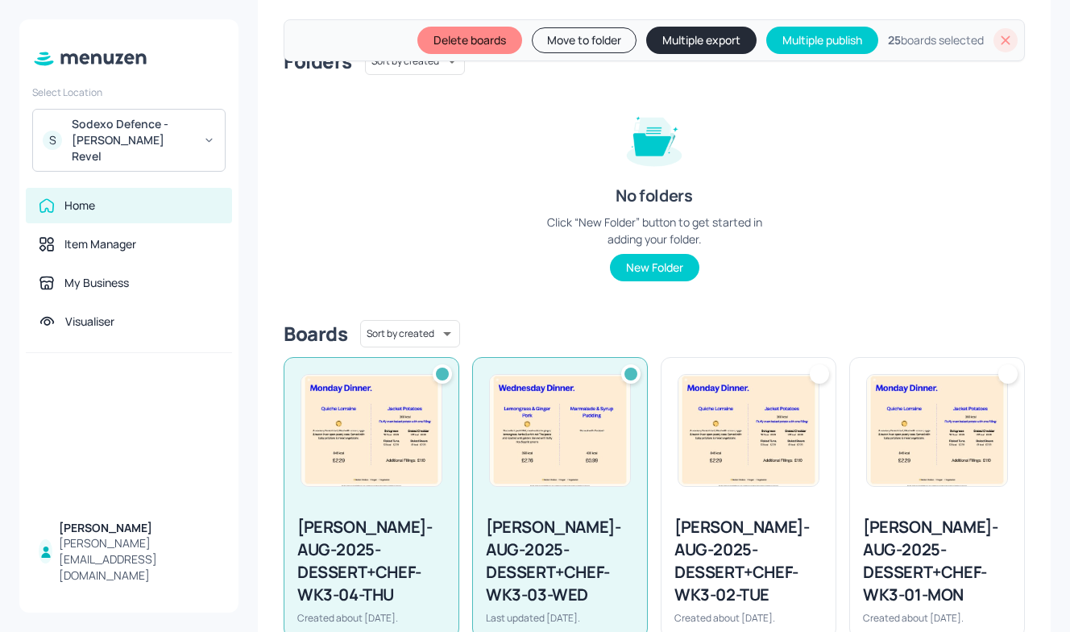
click at [703, 427] on img at bounding box center [749, 430] width 140 height 111
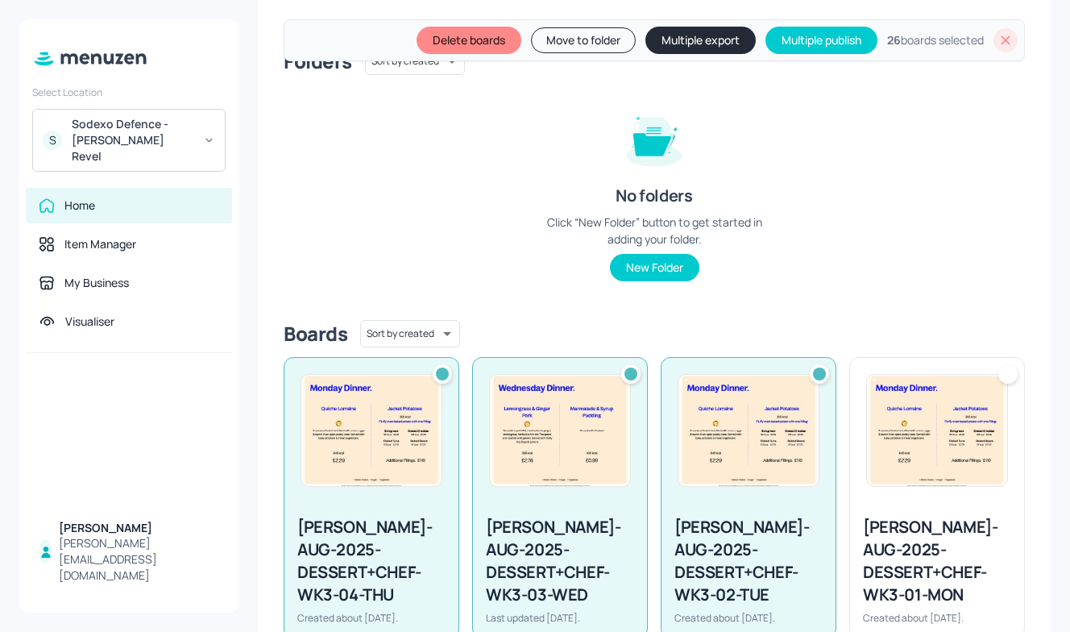
click at [885, 447] on img at bounding box center [937, 430] width 140 height 111
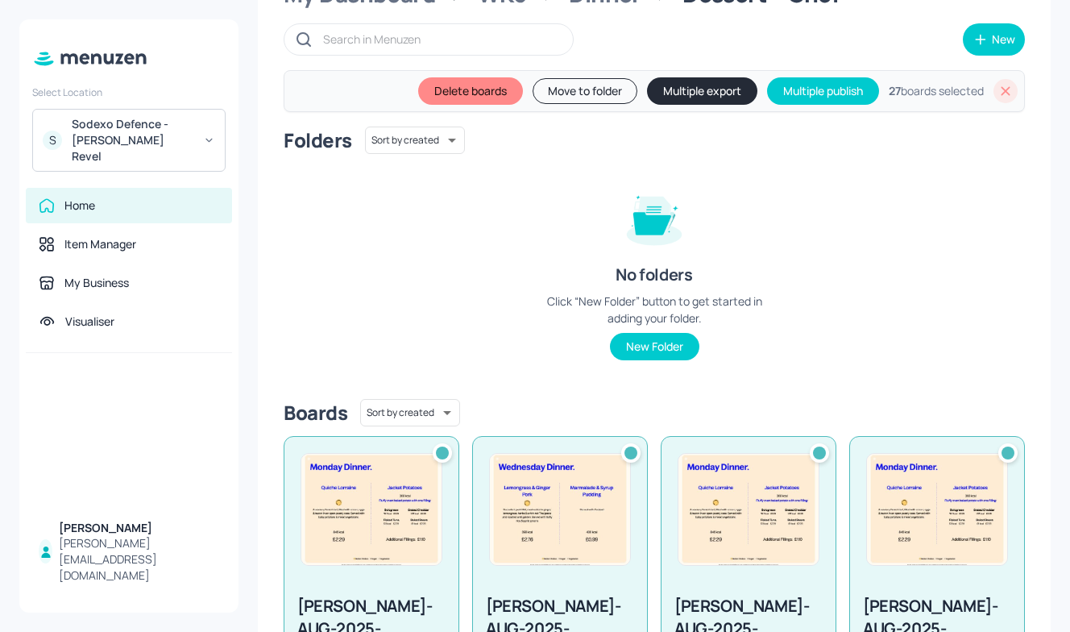
scroll to position [0, 0]
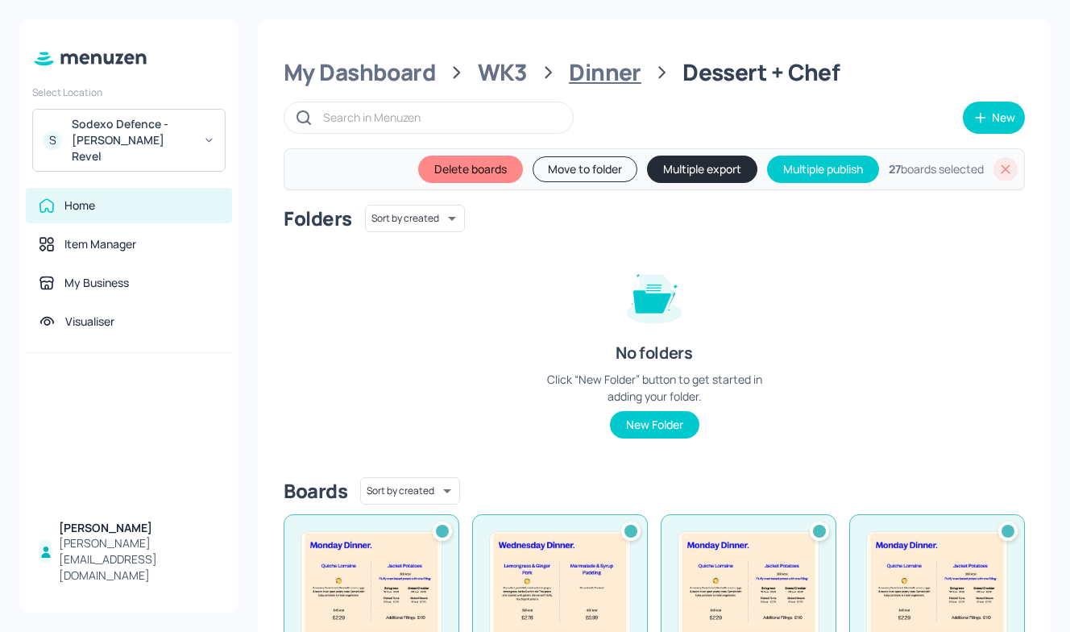
click at [616, 68] on div "Dinner" at bounding box center [605, 72] width 73 height 29
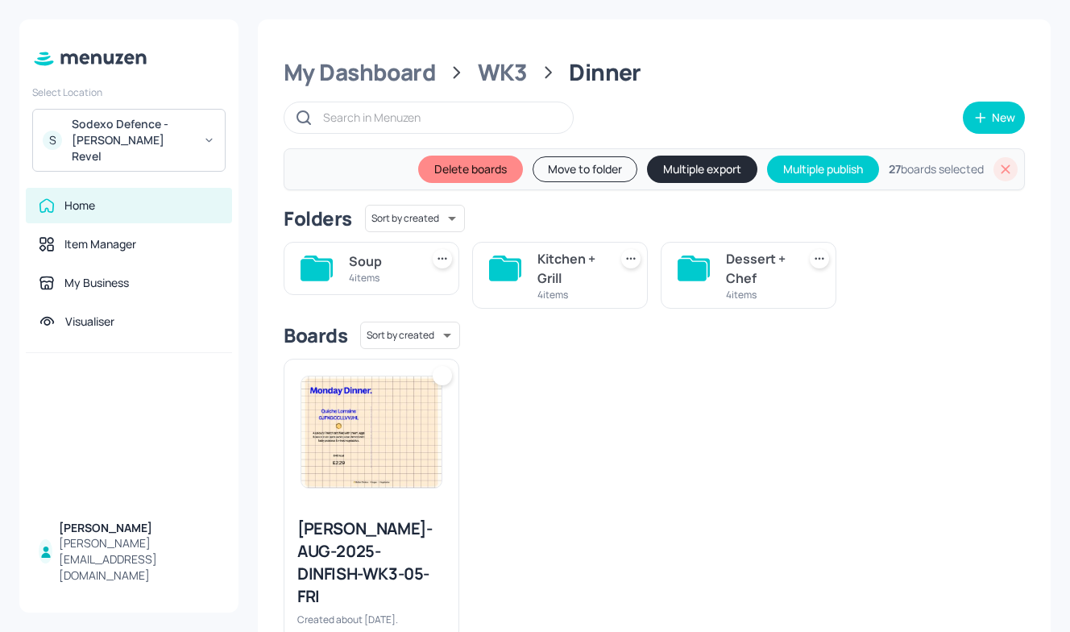
click at [710, 290] on div "Dessert + Chef 4 items" at bounding box center [749, 275] width 176 height 67
click at [737, 265] on div "Dessert + Chef" at bounding box center [758, 268] width 64 height 39
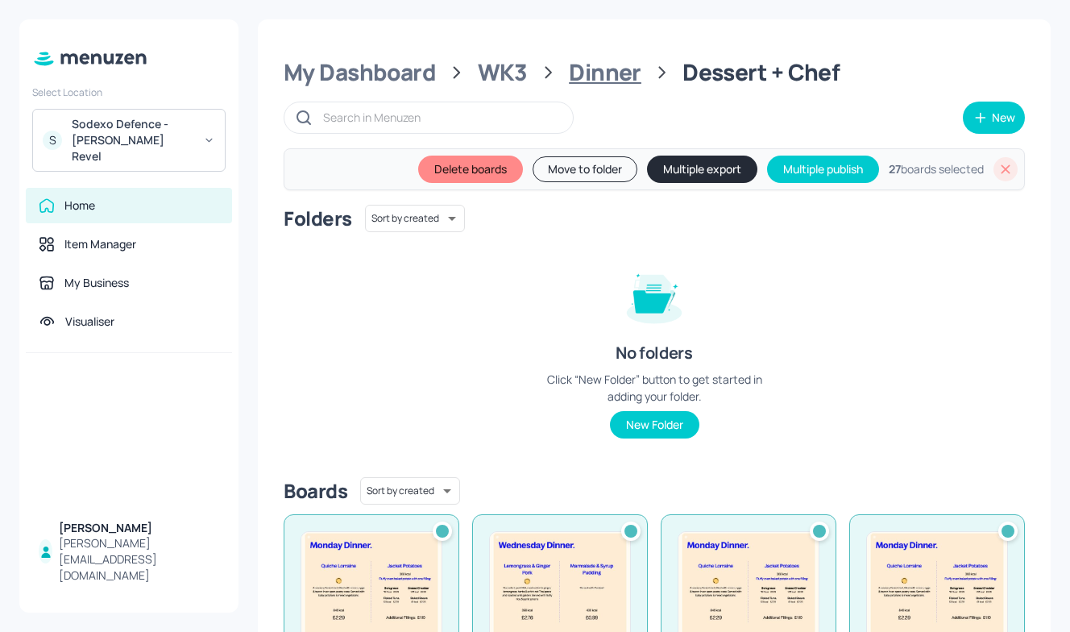
click at [608, 83] on div "Dinner" at bounding box center [605, 72] width 73 height 29
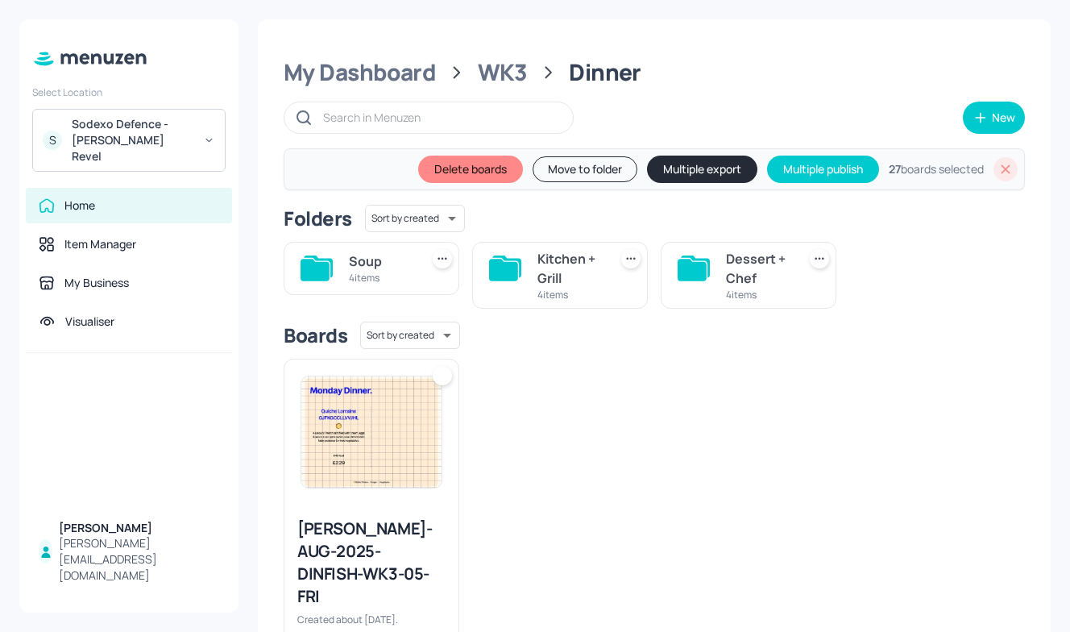
click at [523, 275] on div "Kitchen + Grill 4 items" at bounding box center [560, 275] width 176 height 67
click at [498, 264] on icon at bounding box center [503, 270] width 29 height 22
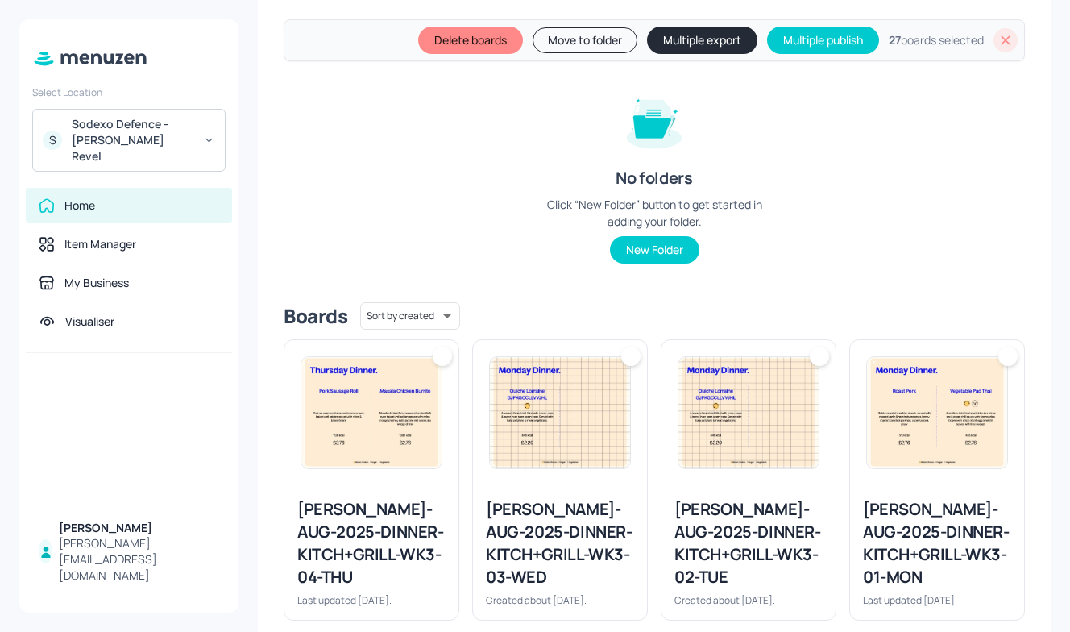
scroll to position [202, 0]
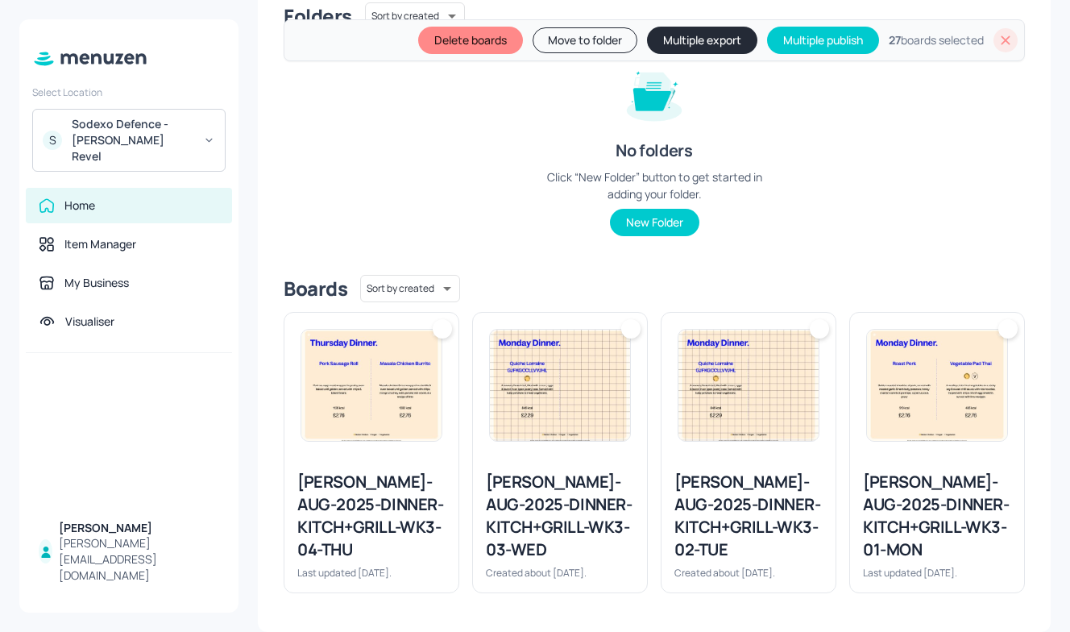
click at [889, 380] on img at bounding box center [937, 385] width 140 height 111
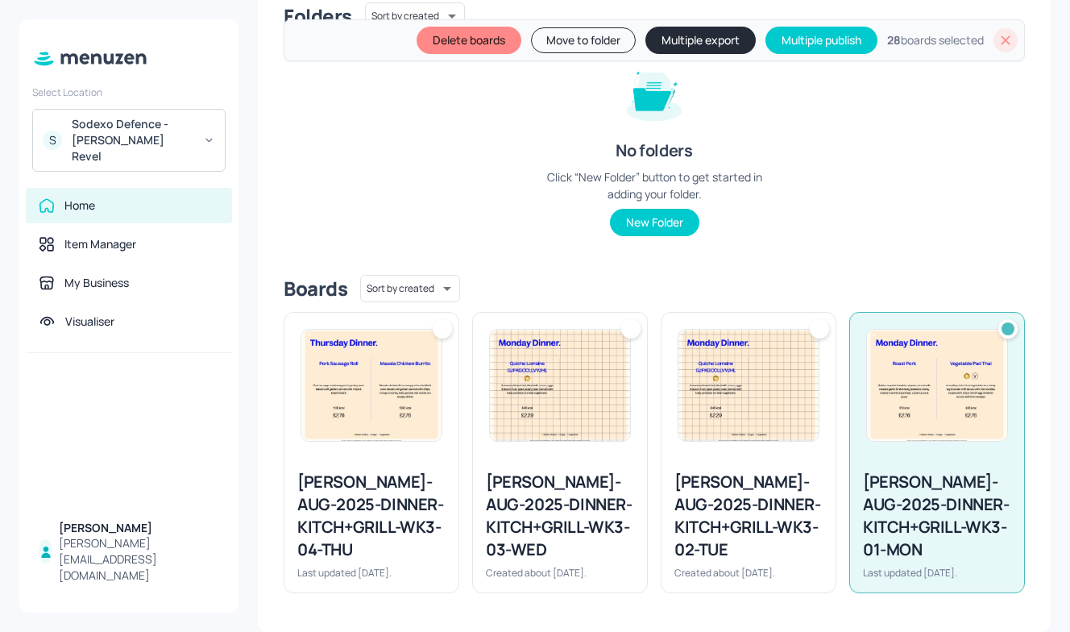
click at [754, 397] on img at bounding box center [749, 385] width 140 height 111
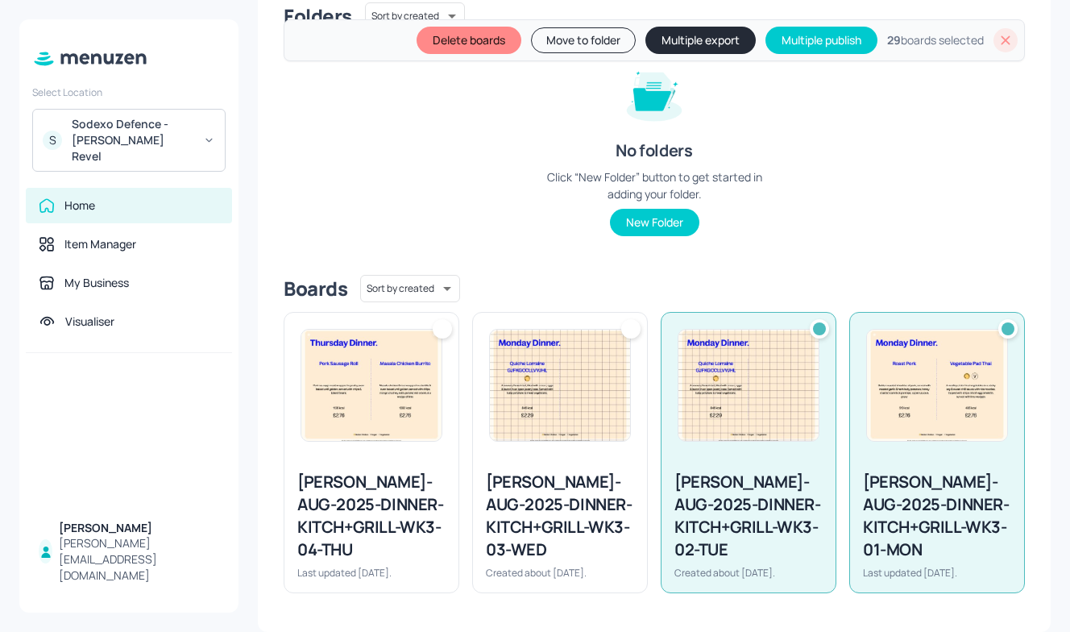
click at [603, 389] on img at bounding box center [560, 385] width 140 height 111
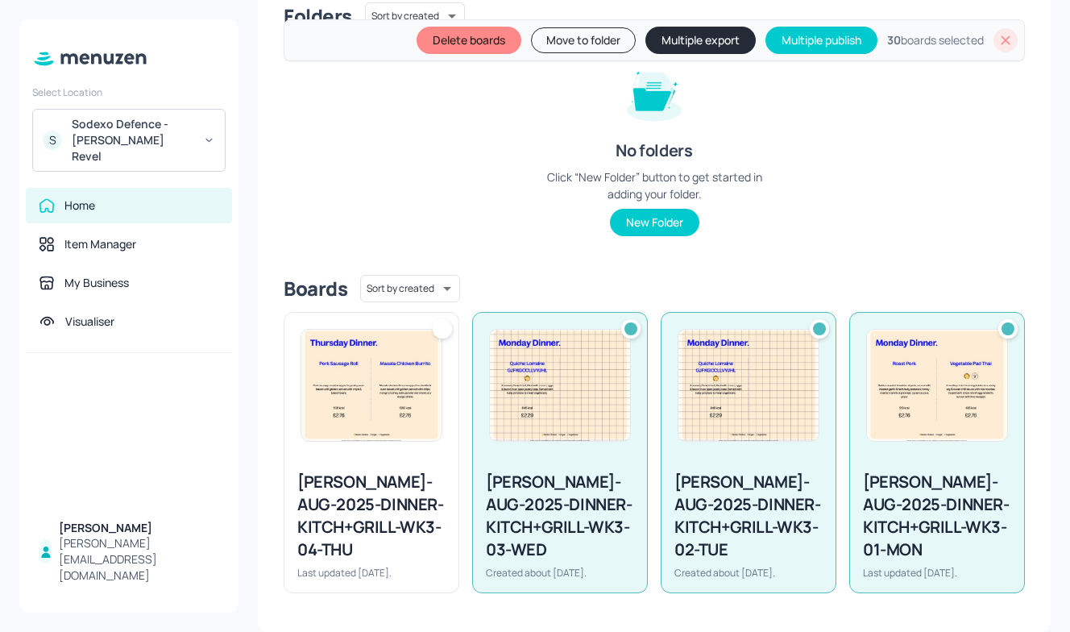
click at [404, 388] on img at bounding box center [371, 385] width 140 height 111
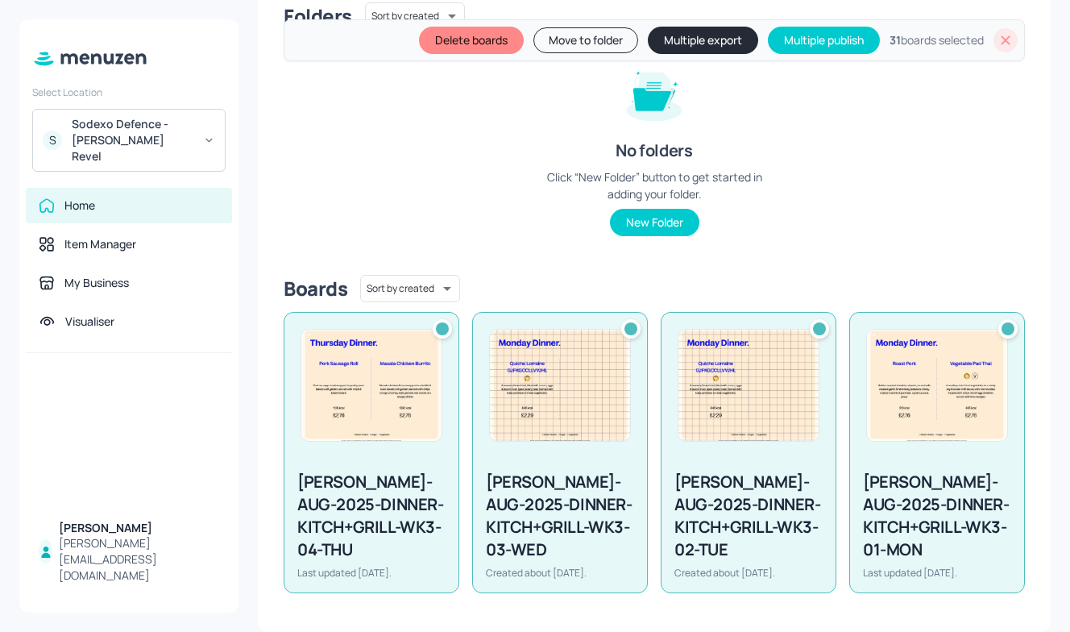
scroll to position [0, 0]
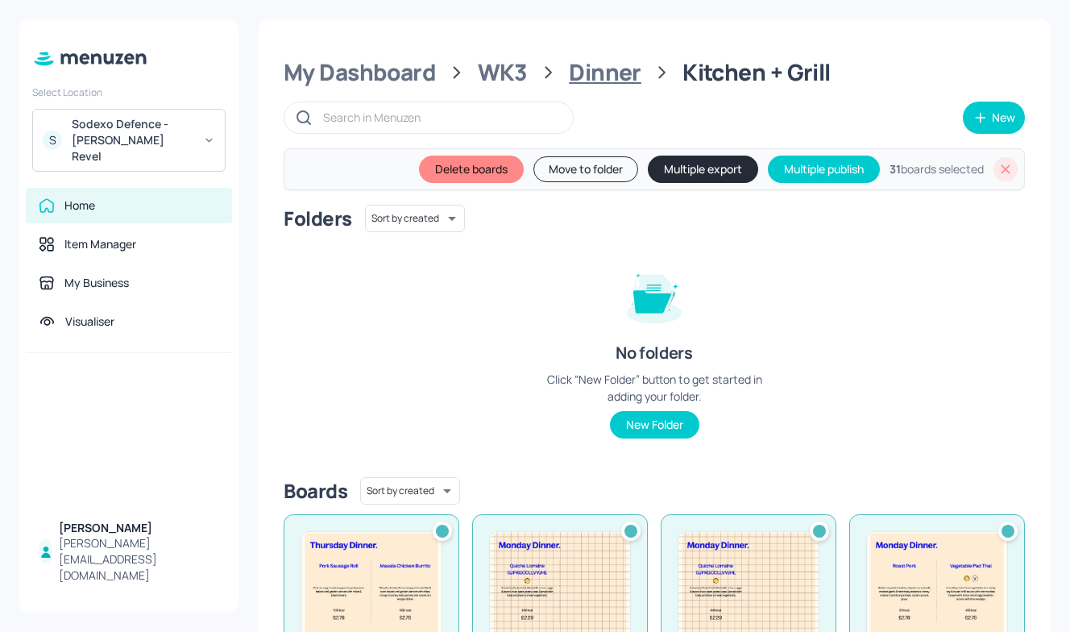
click at [572, 81] on div "Dinner" at bounding box center [605, 72] width 73 height 29
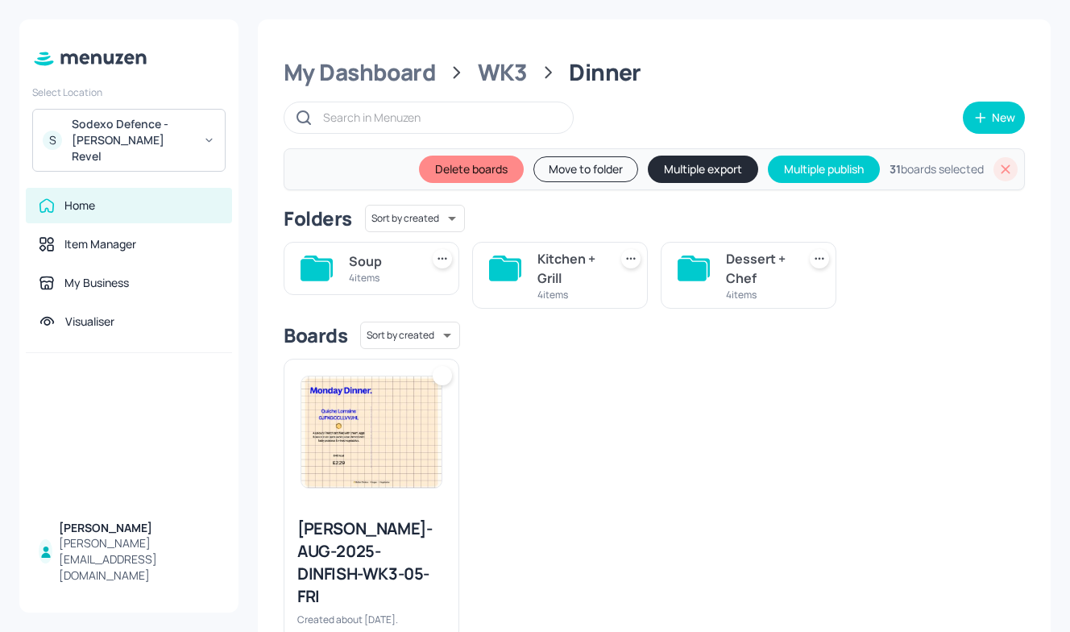
click at [1000, 168] on icon at bounding box center [1006, 169] width 16 height 16
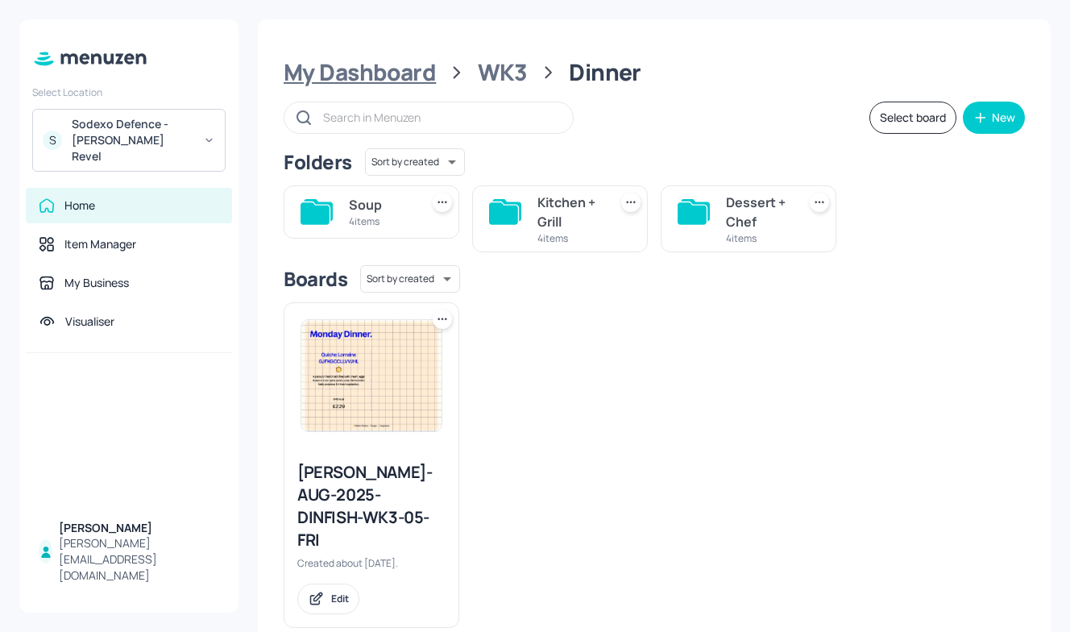
click at [380, 74] on div "My Dashboard" at bounding box center [360, 72] width 152 height 29
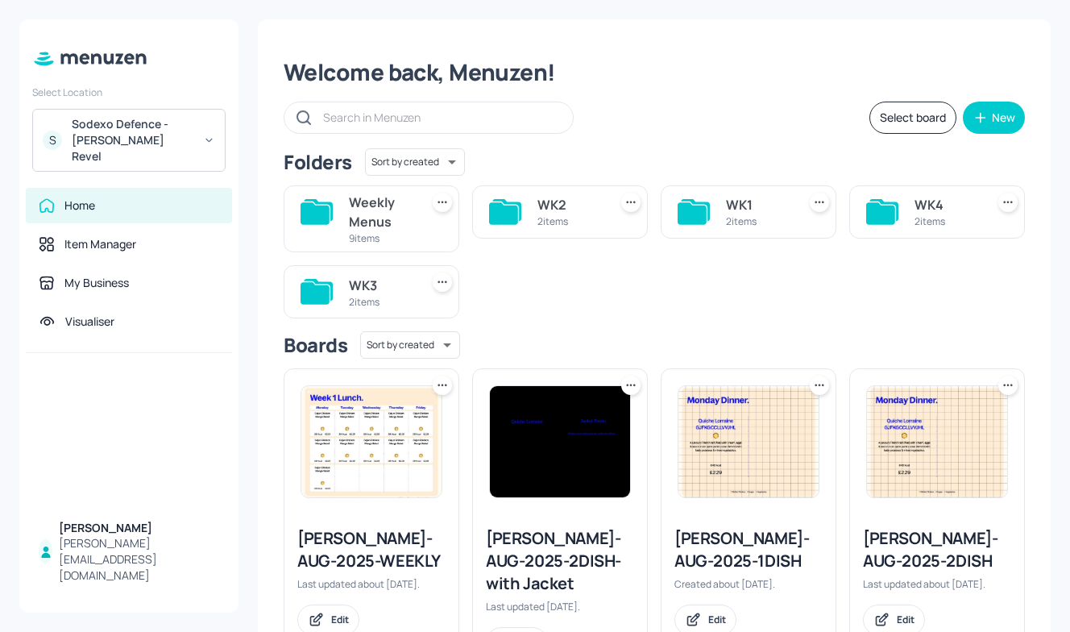
click at [567, 219] on div "2 items" at bounding box center [570, 221] width 64 height 14
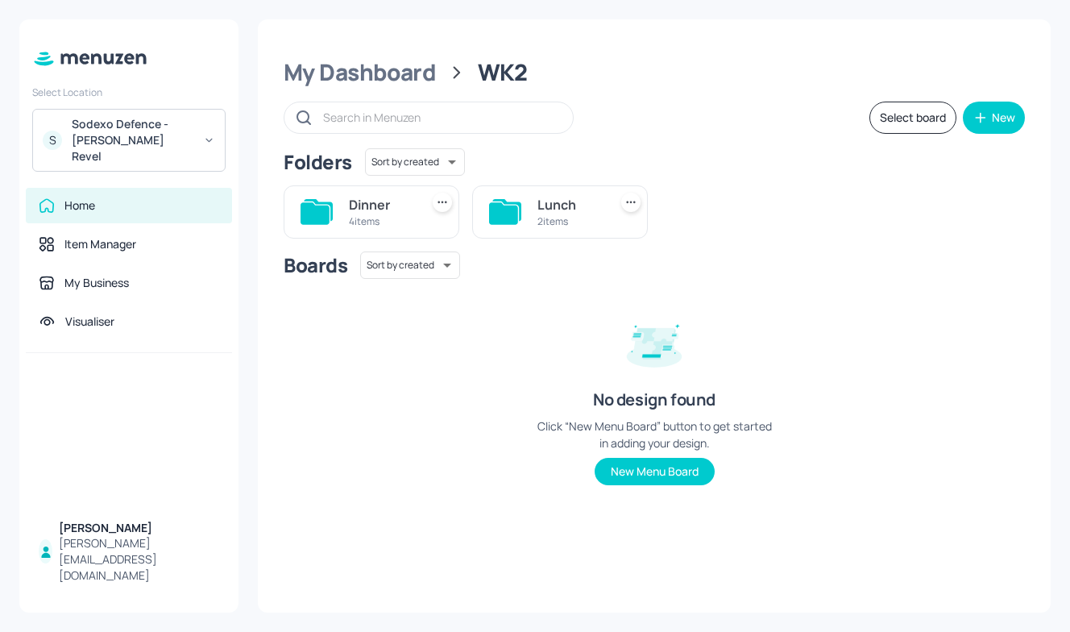
click at [559, 217] on div "2 items" at bounding box center [570, 221] width 64 height 14
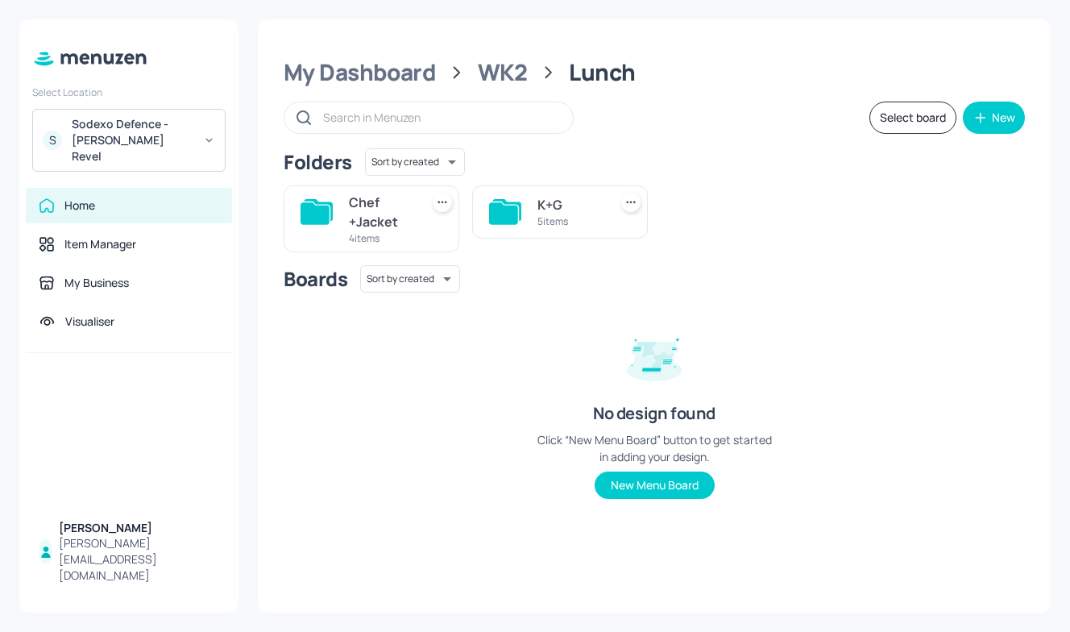
click at [559, 217] on div "5 items" at bounding box center [570, 221] width 64 height 14
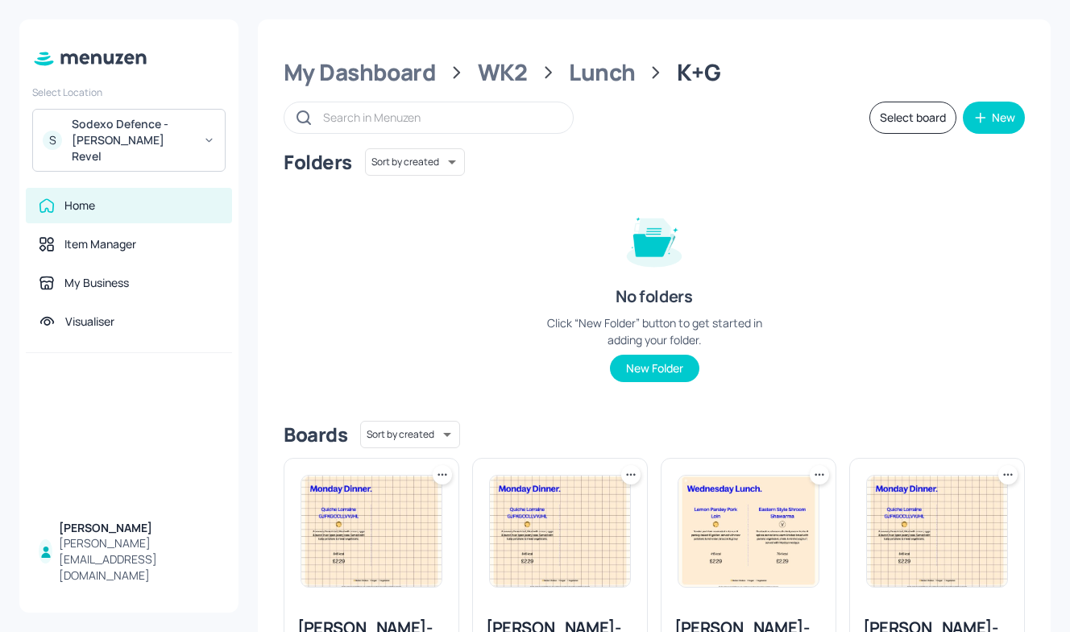
click at [905, 118] on button "Select board" at bounding box center [913, 118] width 87 height 32
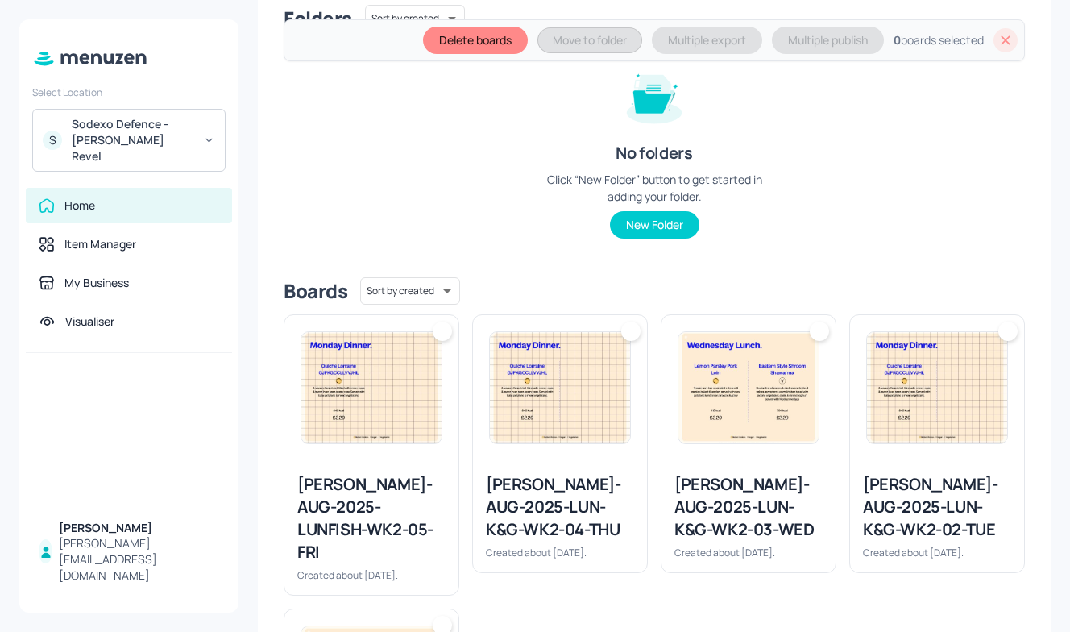
scroll to position [220, 0]
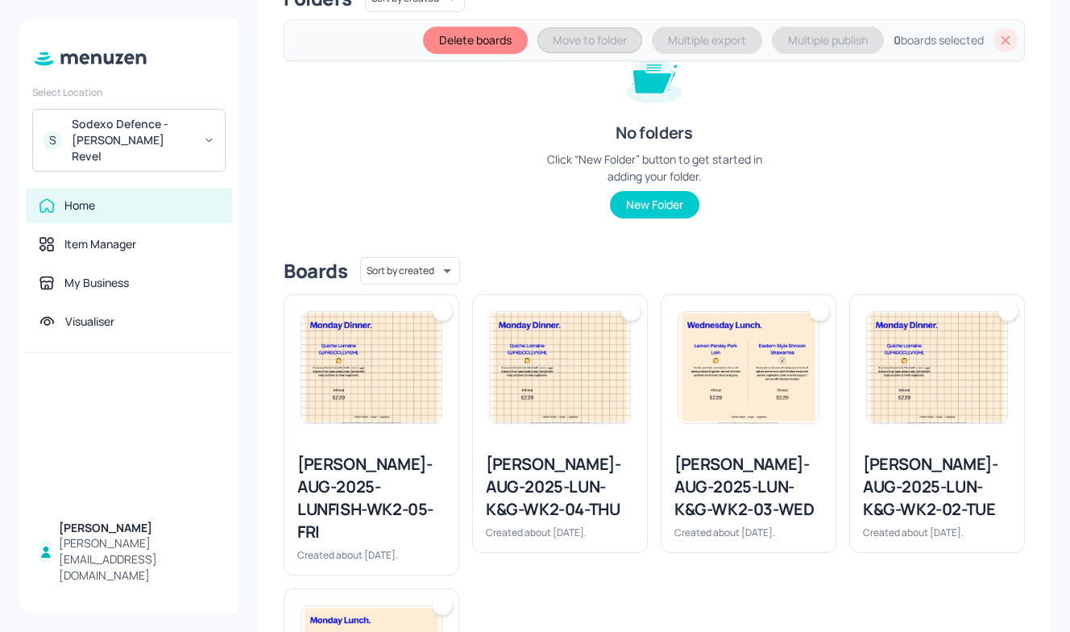
click at [883, 336] on img at bounding box center [937, 367] width 140 height 111
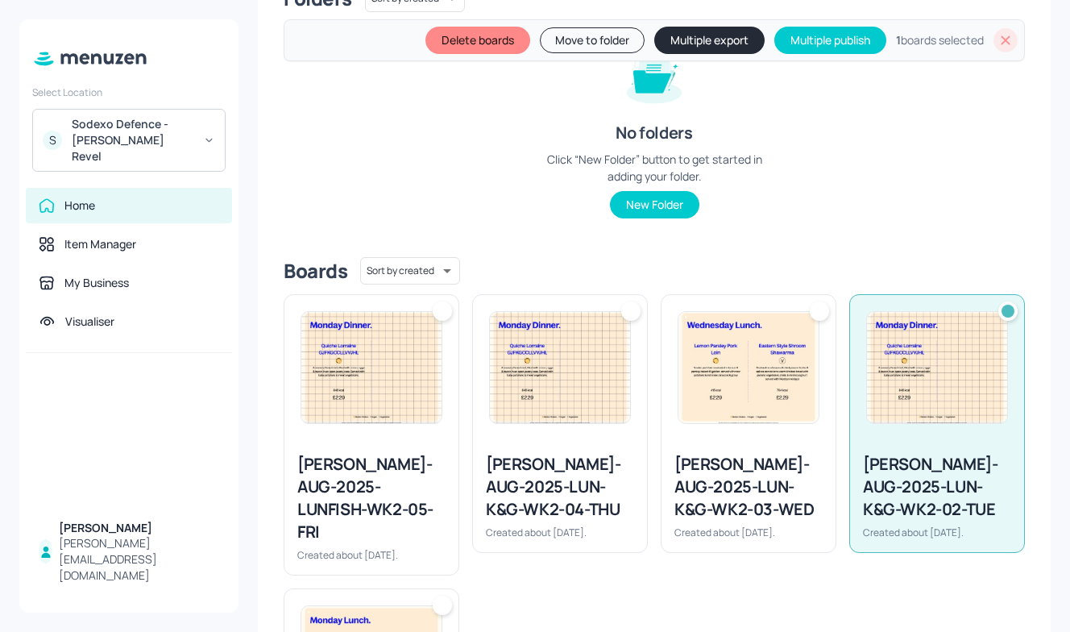
click at [741, 339] on img at bounding box center [749, 367] width 140 height 111
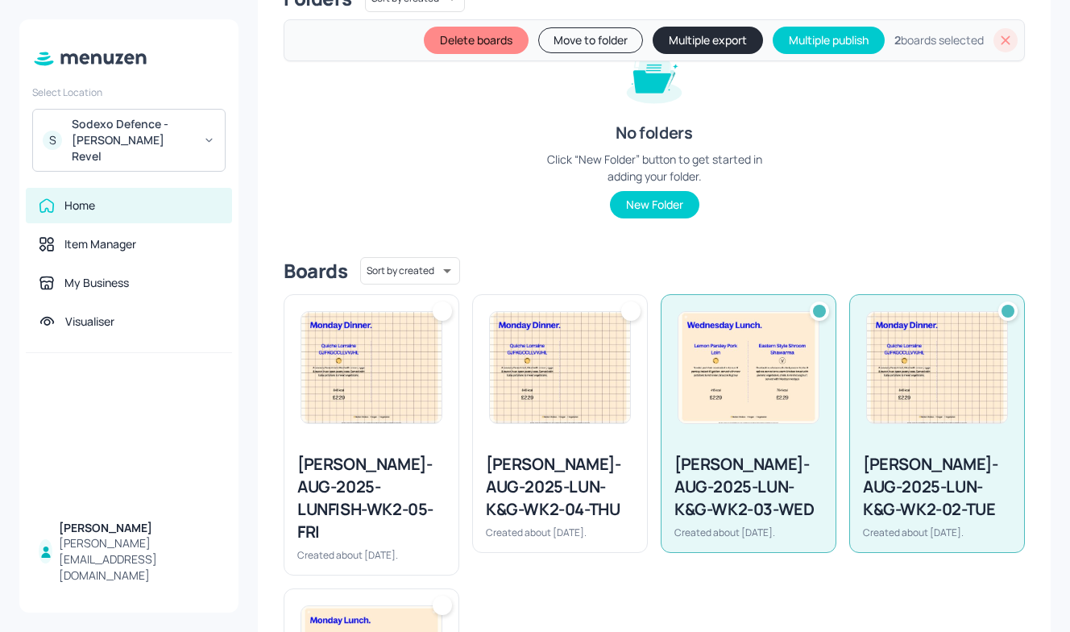
click at [512, 351] on img at bounding box center [560, 367] width 140 height 111
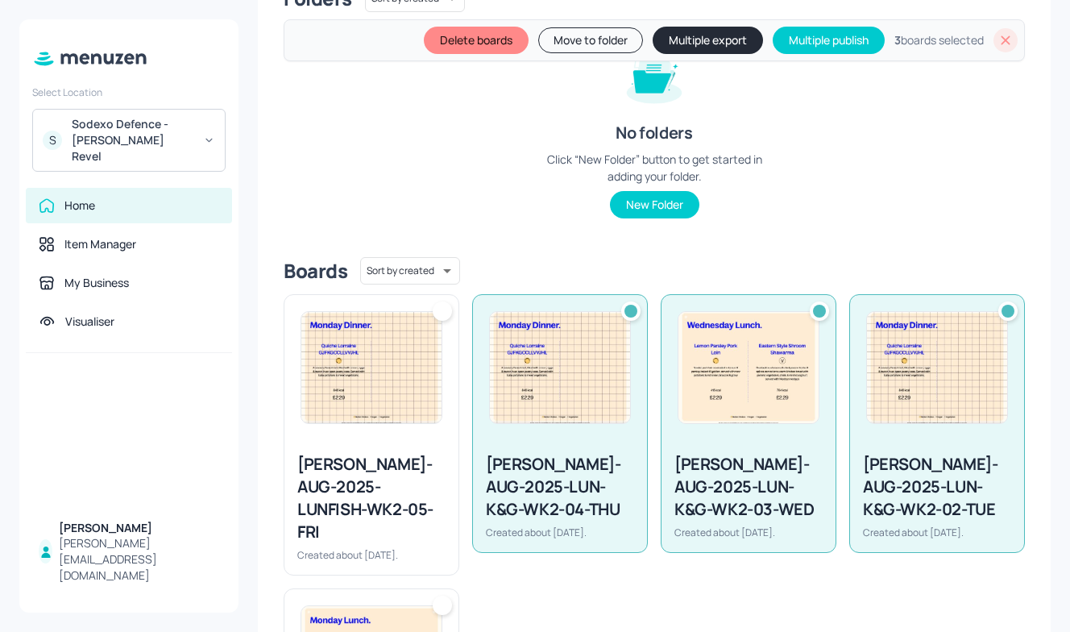
click at [343, 359] on img at bounding box center [371, 367] width 140 height 111
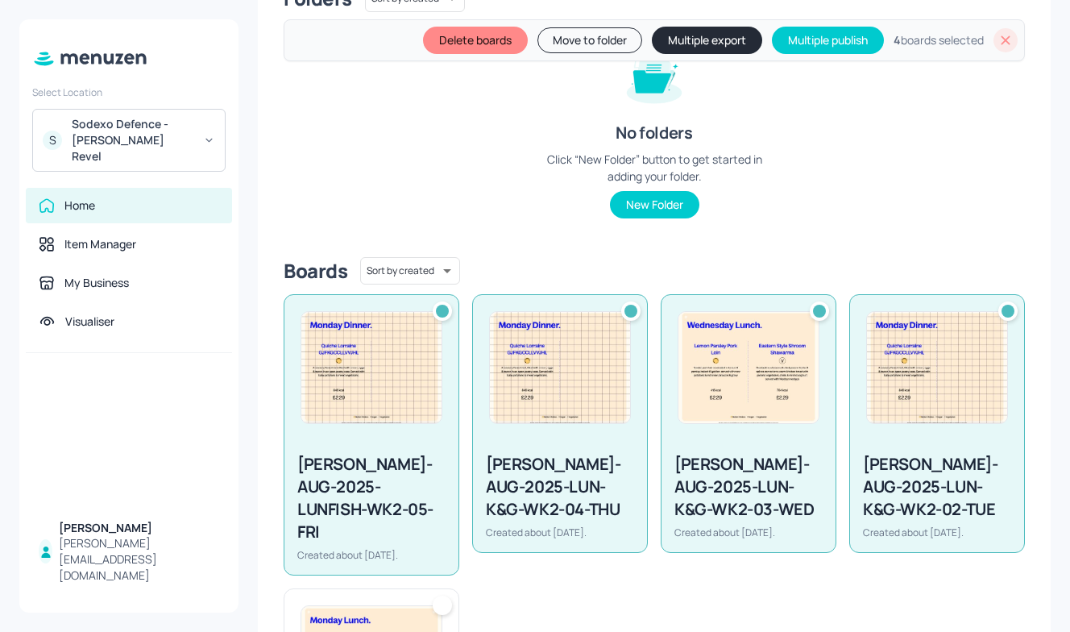
scroll to position [326, 0]
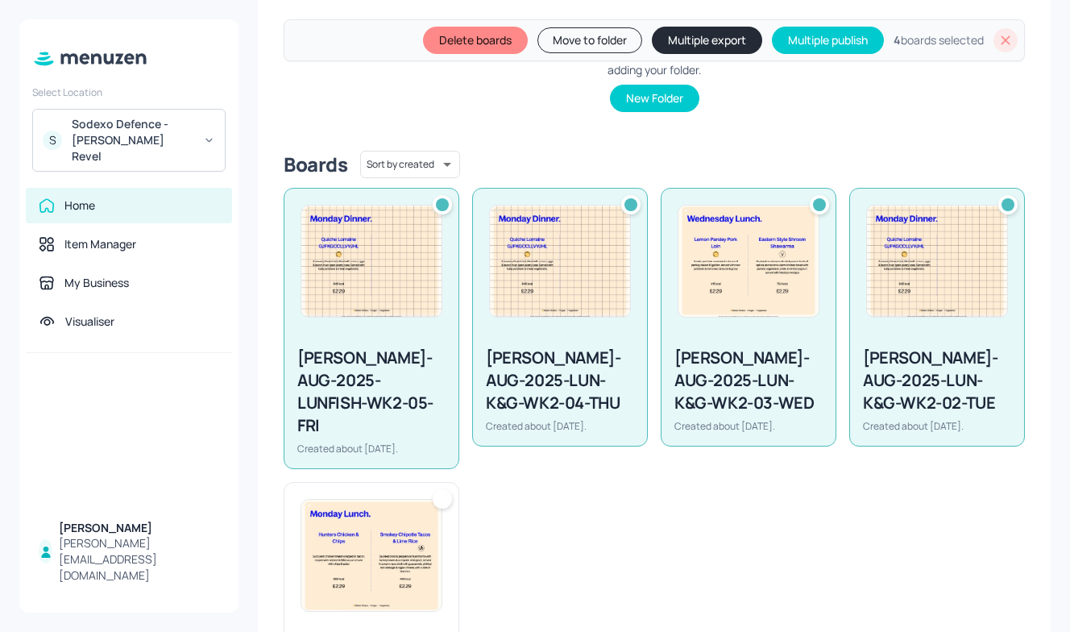
click at [344, 526] on img at bounding box center [371, 555] width 140 height 111
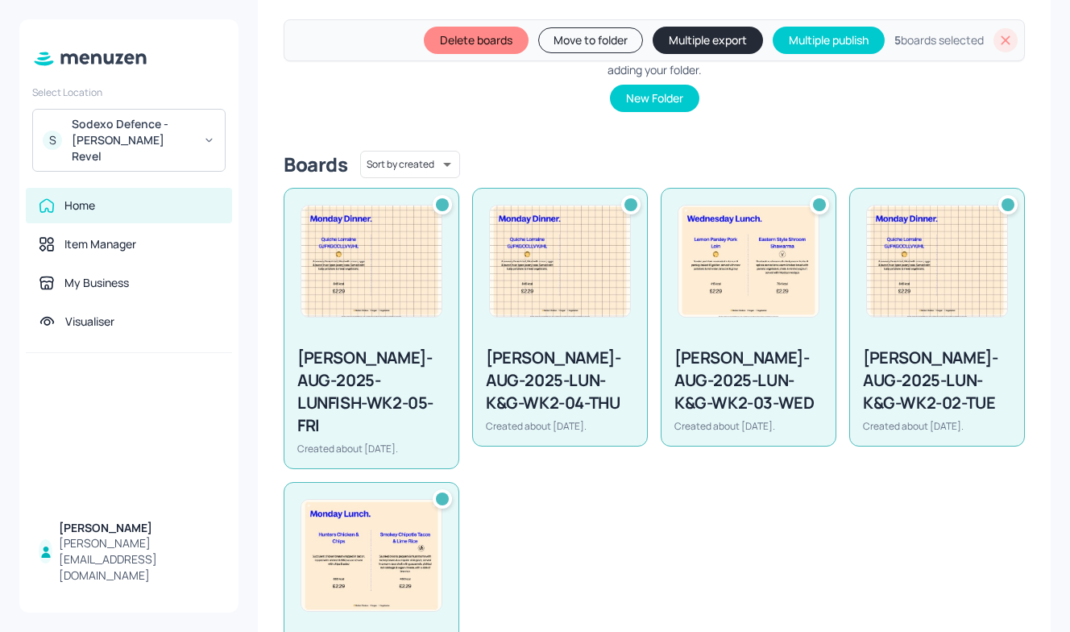
scroll to position [0, 0]
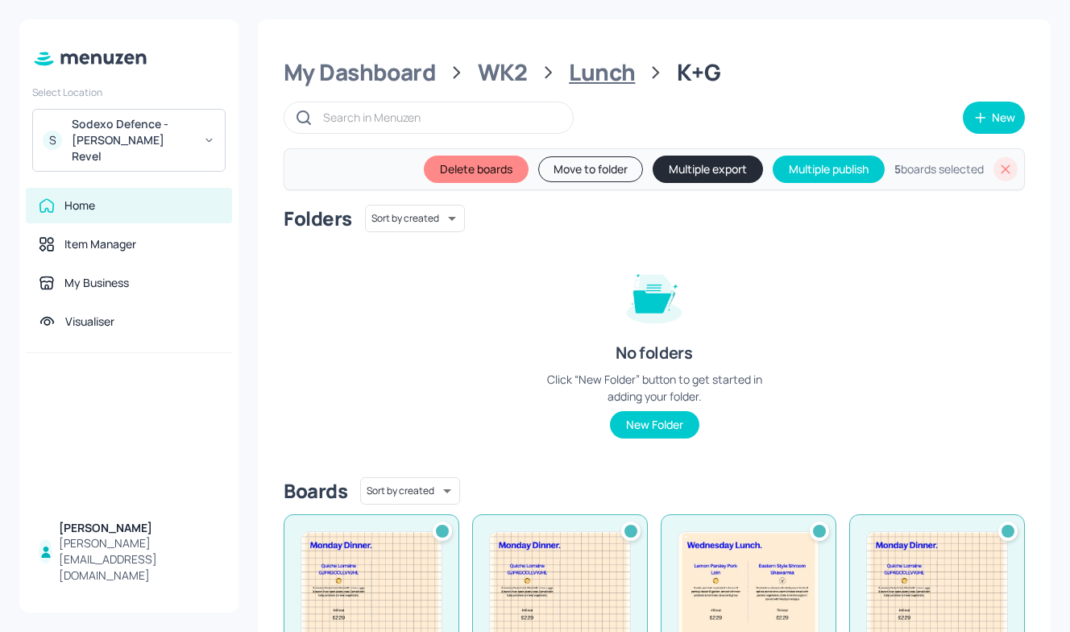
click at [601, 70] on div "Lunch" at bounding box center [602, 72] width 66 height 29
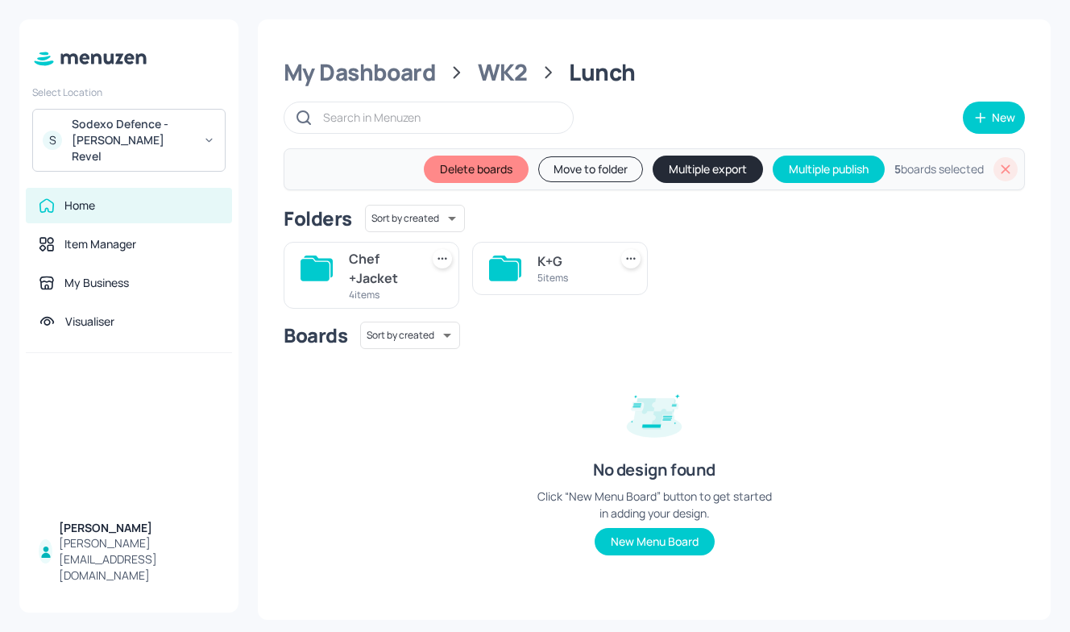
click at [554, 264] on div "K+G" at bounding box center [570, 260] width 64 height 19
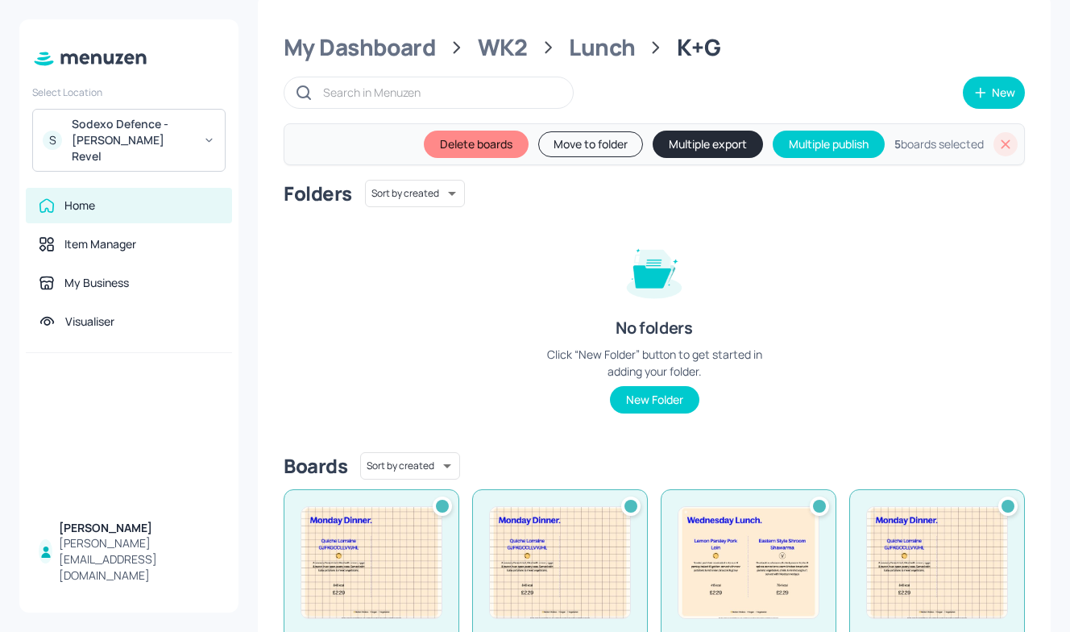
scroll to position [22, 0]
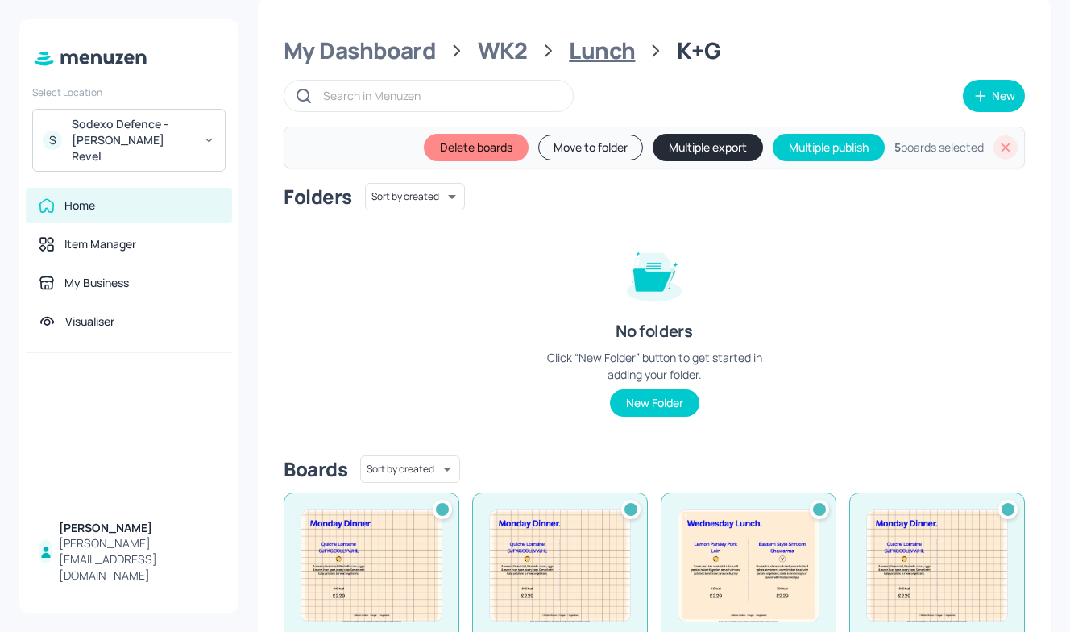
click at [588, 49] on div "Lunch" at bounding box center [602, 50] width 66 height 29
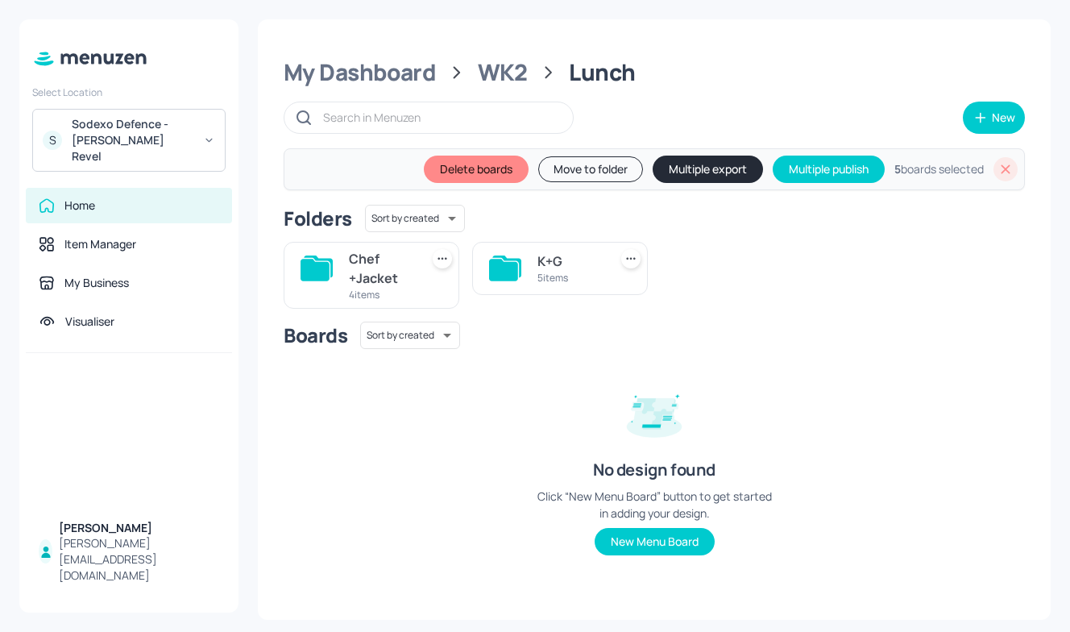
scroll to position [0, 0]
click at [368, 273] on div "Chef +Jacket" at bounding box center [381, 268] width 64 height 39
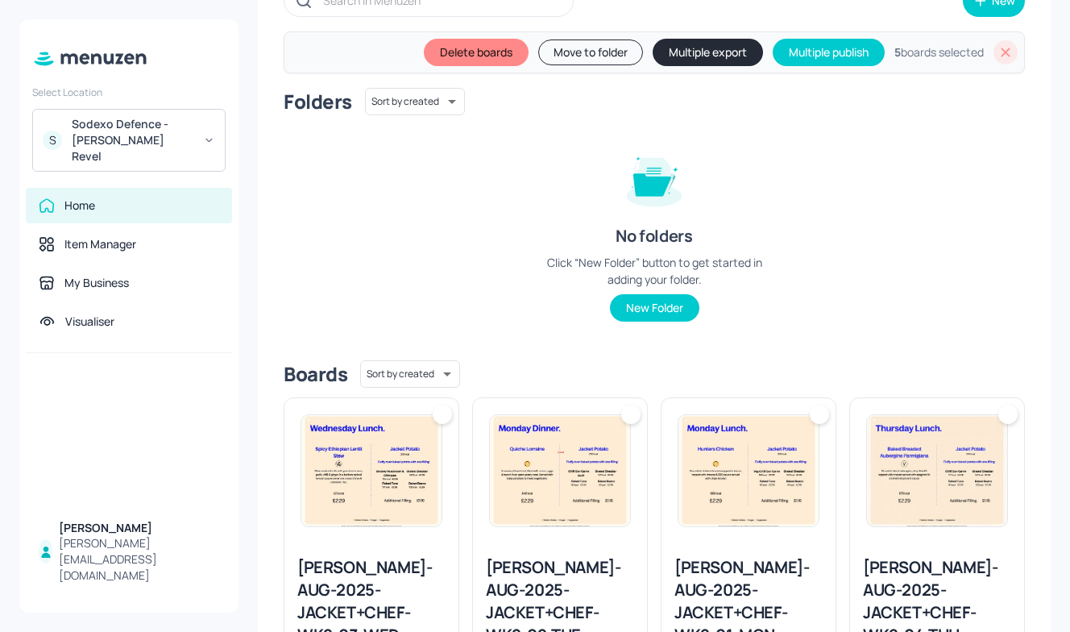
scroll to position [202, 0]
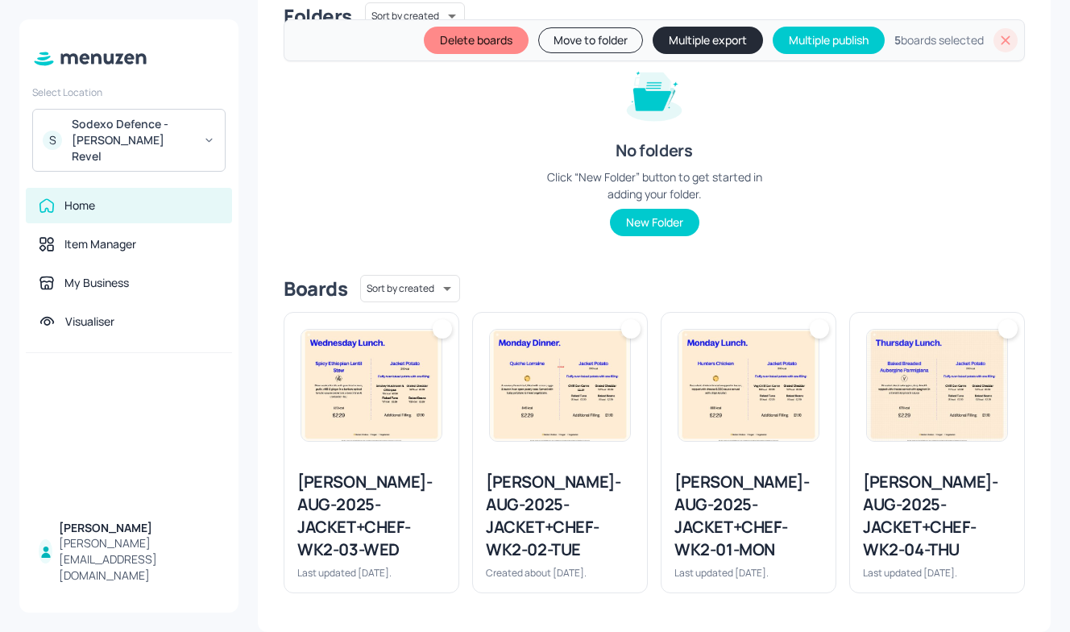
click at [870, 419] on img at bounding box center [937, 385] width 140 height 111
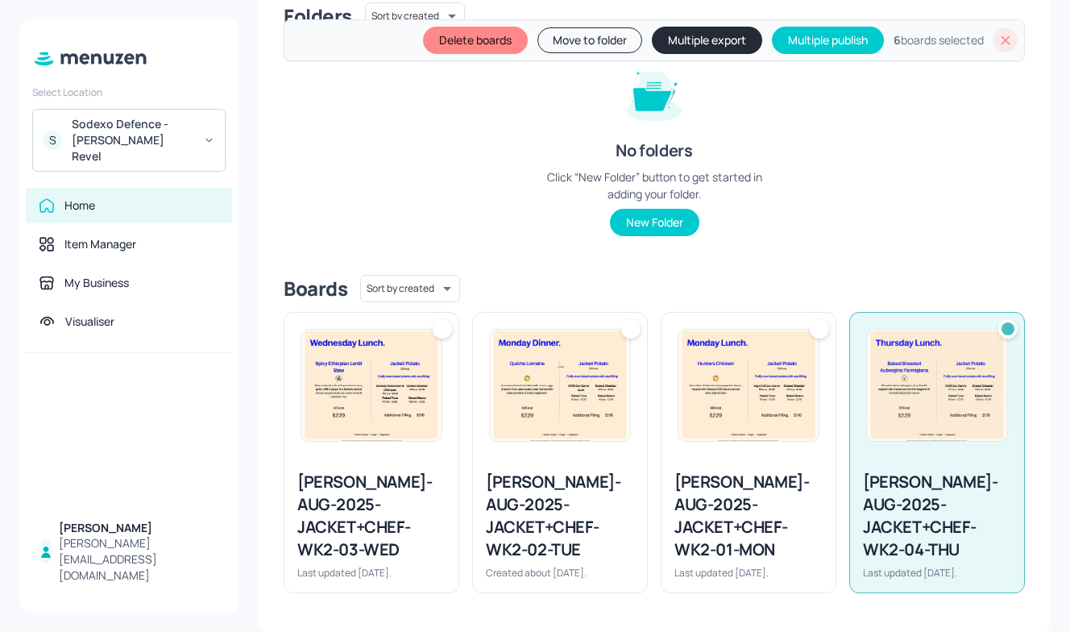
click at [759, 411] on img at bounding box center [749, 385] width 140 height 111
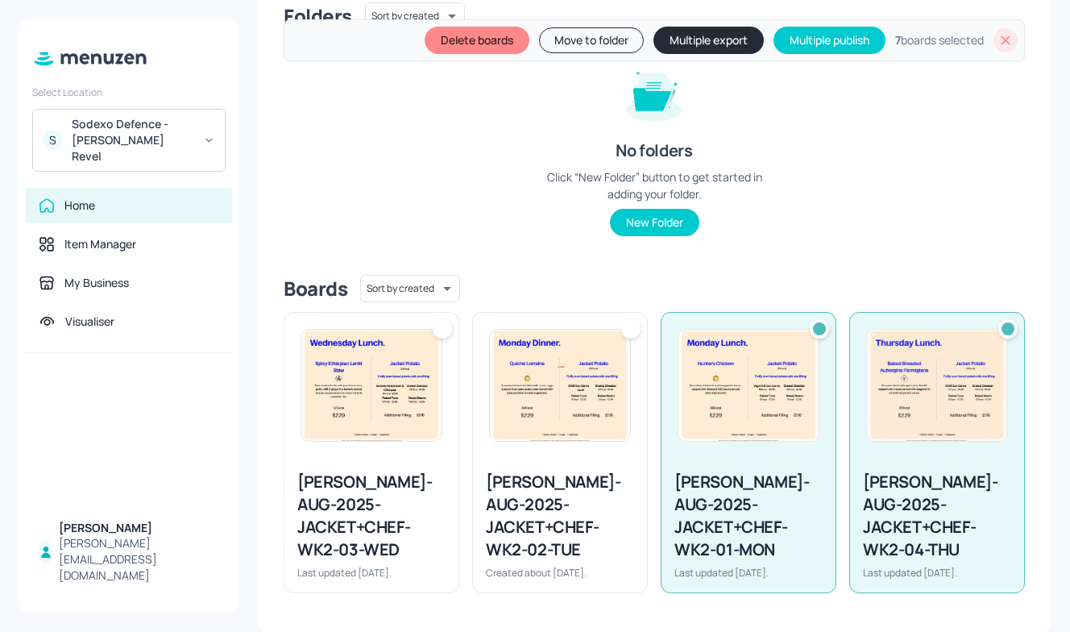
click at [508, 414] on img at bounding box center [560, 385] width 140 height 111
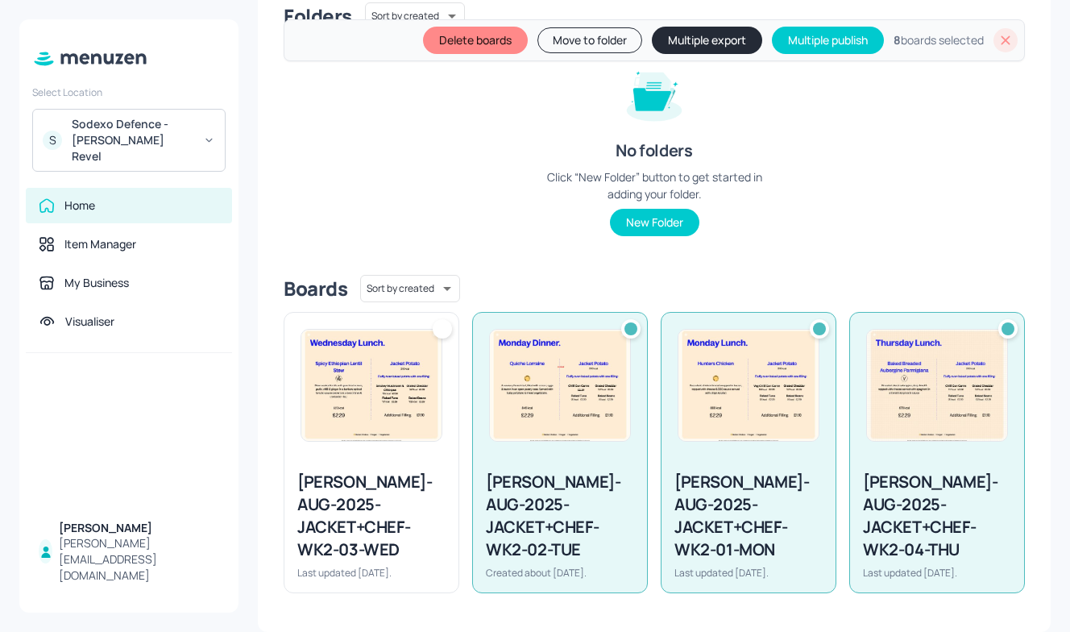
click at [393, 416] on img at bounding box center [371, 385] width 140 height 111
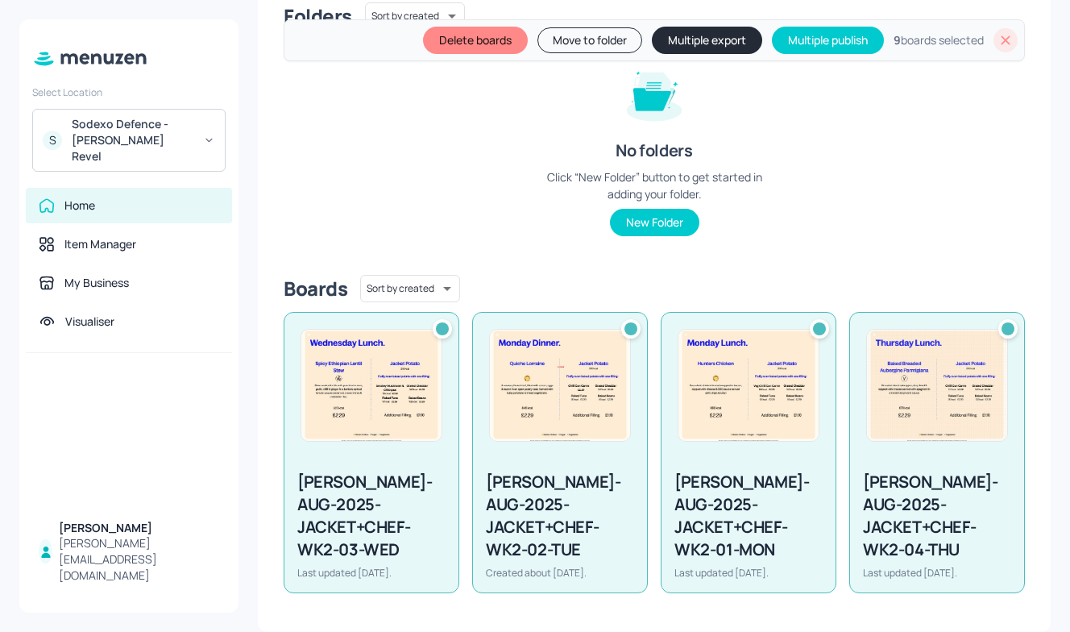
scroll to position [0, 0]
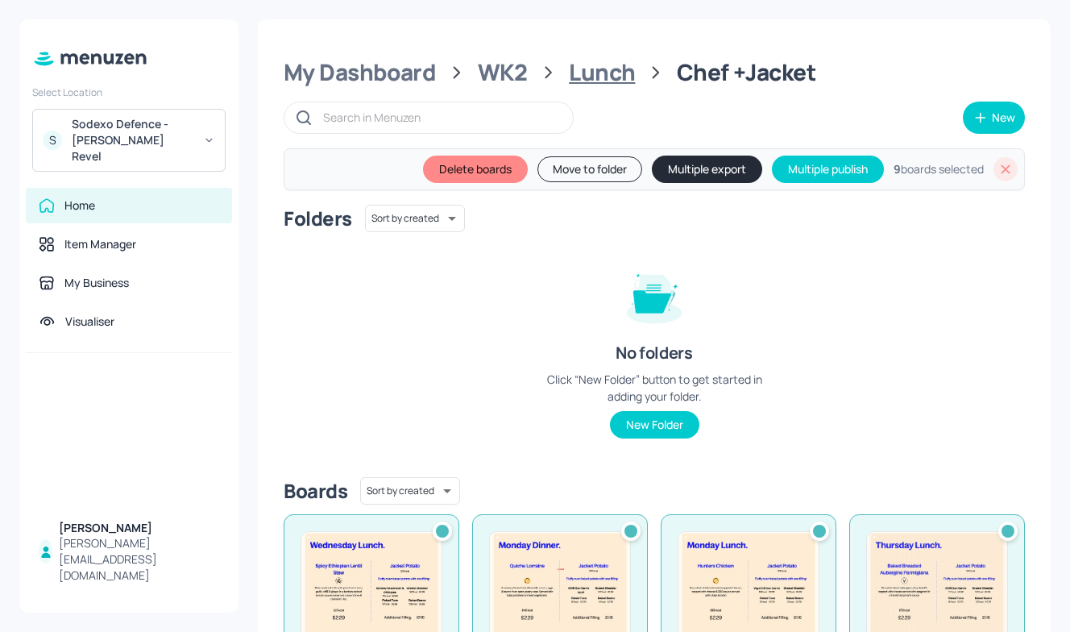
click at [603, 75] on div "Lunch" at bounding box center [602, 72] width 66 height 29
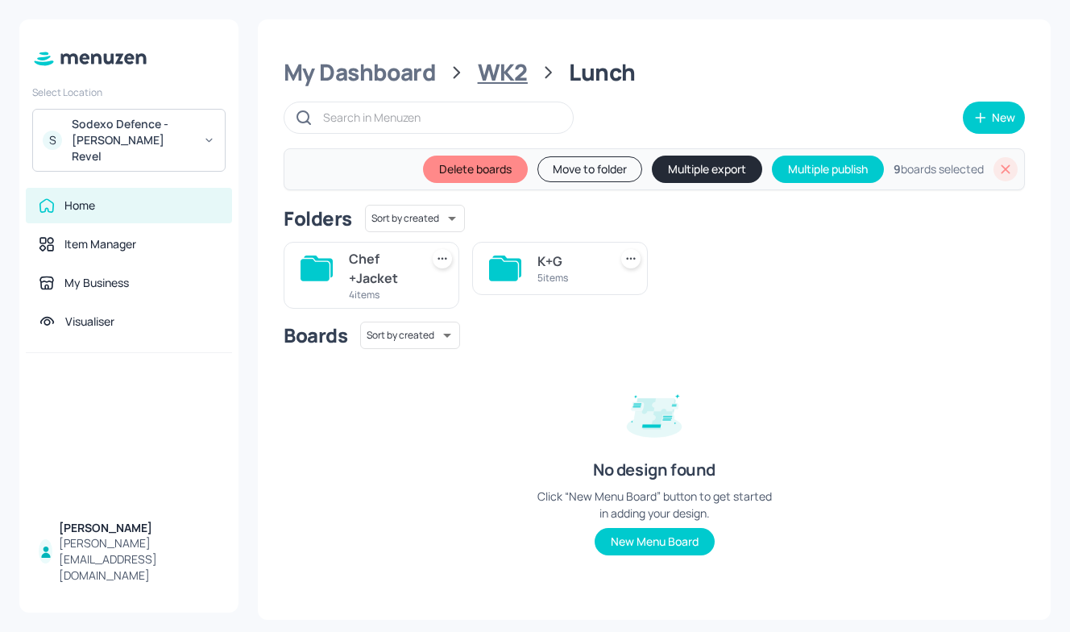
click at [502, 69] on div "WK2" at bounding box center [503, 72] width 50 height 29
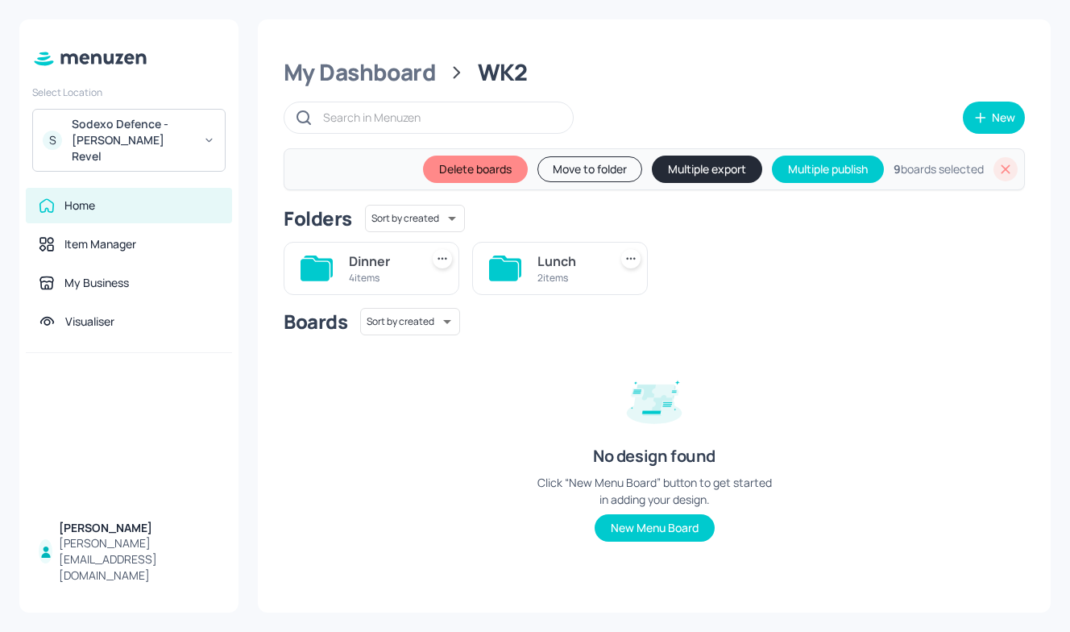
click at [548, 263] on div "Lunch" at bounding box center [570, 260] width 64 height 19
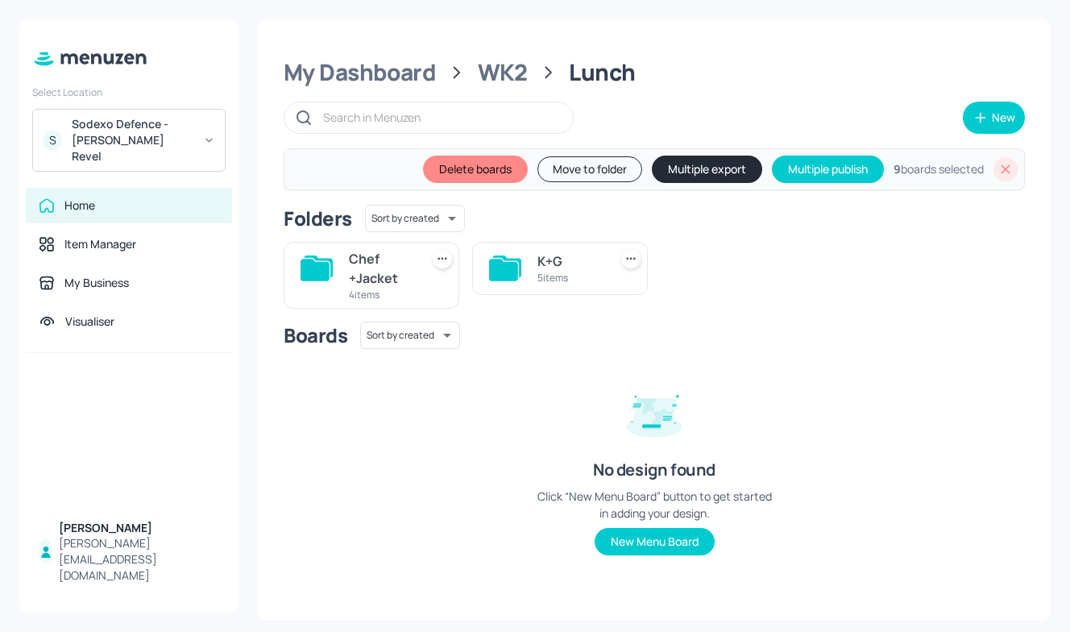
click at [566, 281] on div "5 items" at bounding box center [570, 278] width 64 height 14
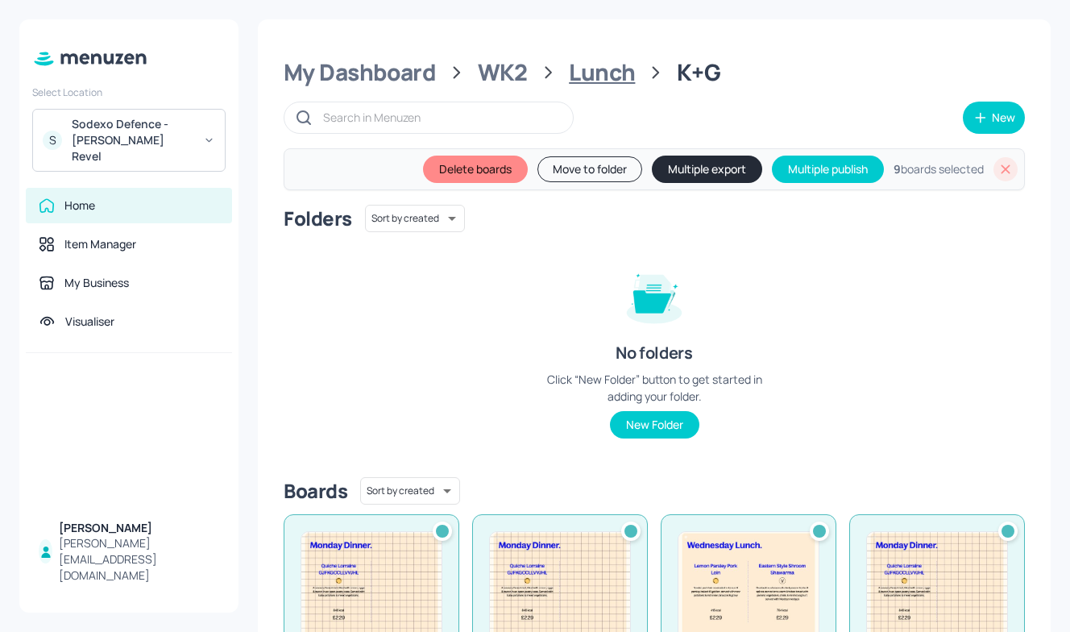
click at [596, 74] on div "Lunch" at bounding box center [602, 72] width 66 height 29
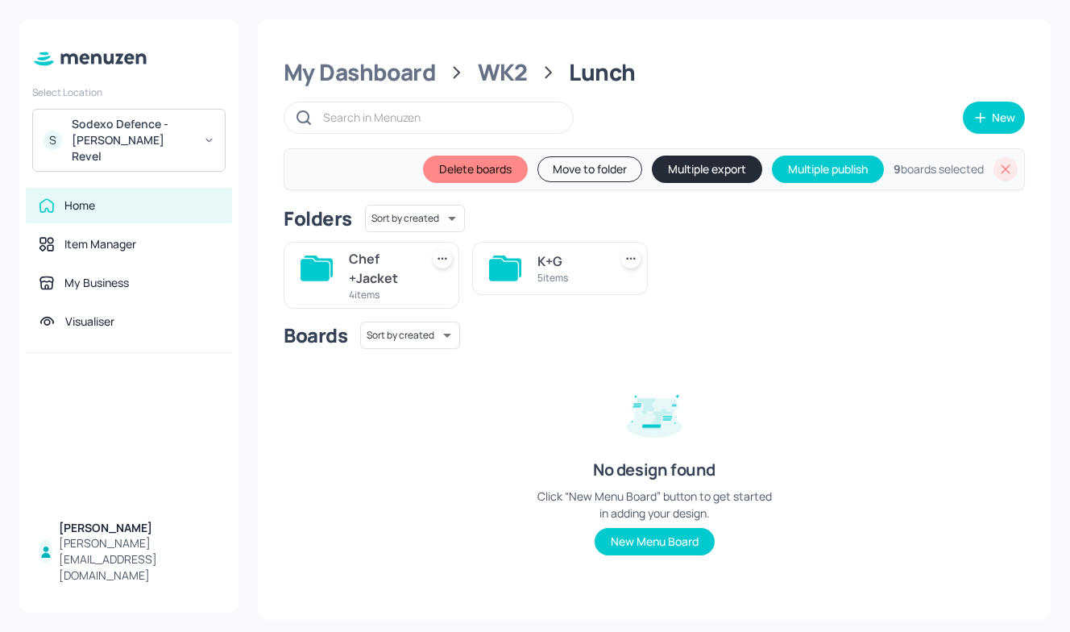
click at [371, 264] on div "Chef +Jacket" at bounding box center [381, 268] width 64 height 39
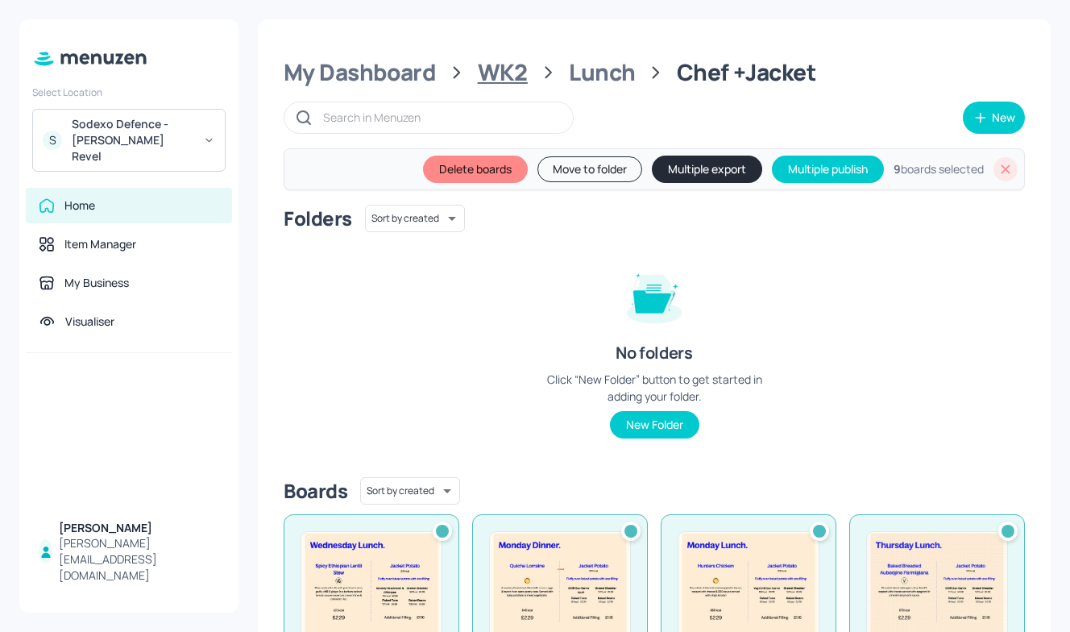
click at [503, 72] on div "WK2" at bounding box center [503, 72] width 50 height 29
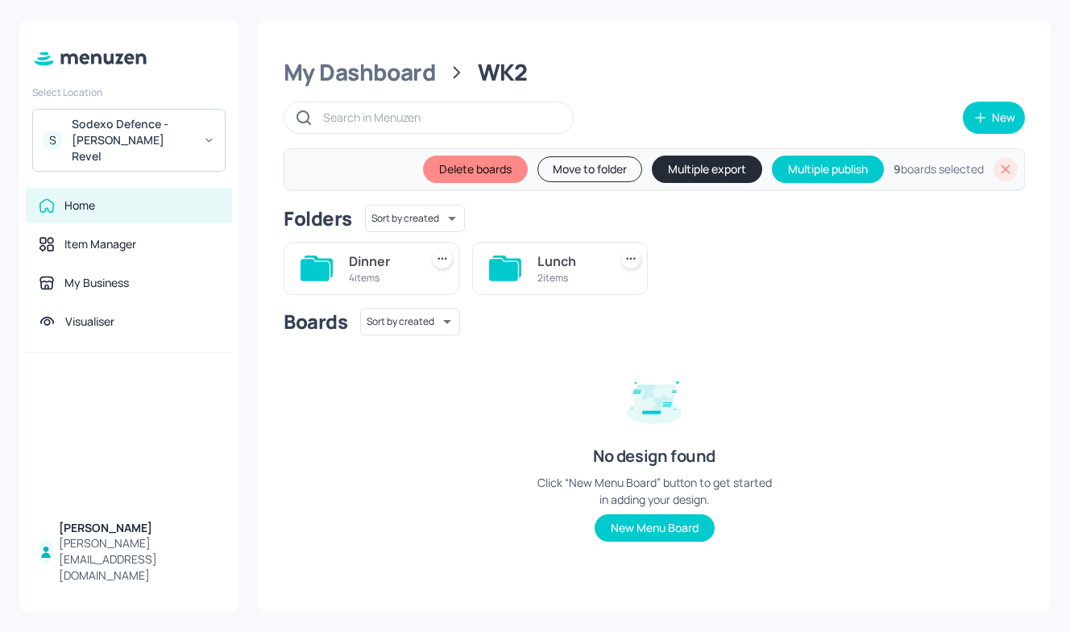
click at [351, 272] on div "4 items" at bounding box center [381, 278] width 64 height 14
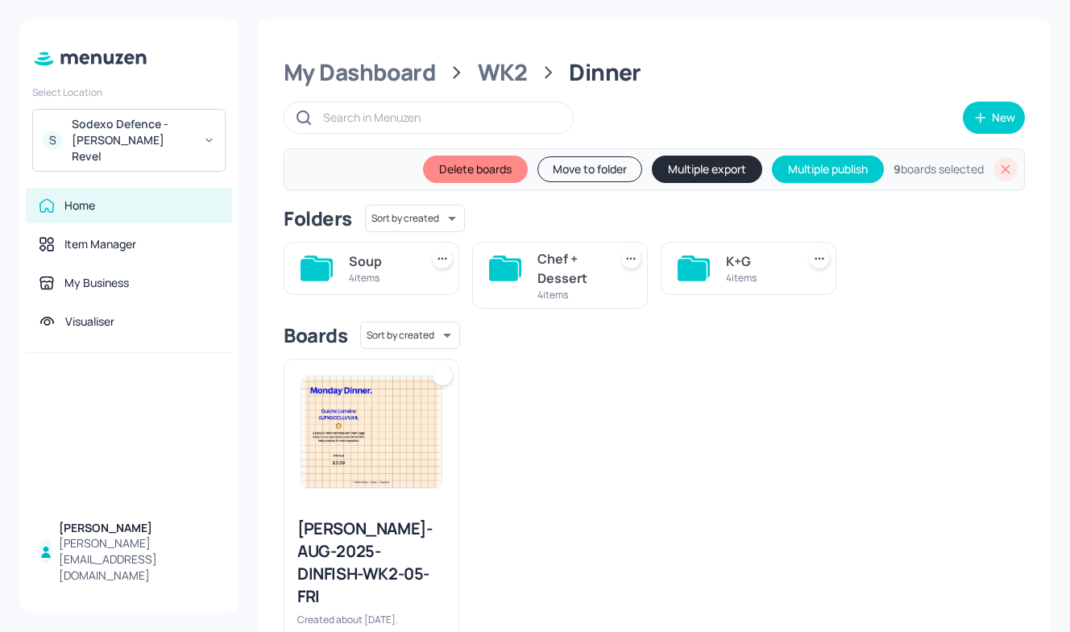
click at [726, 267] on div "K+G" at bounding box center [758, 260] width 64 height 19
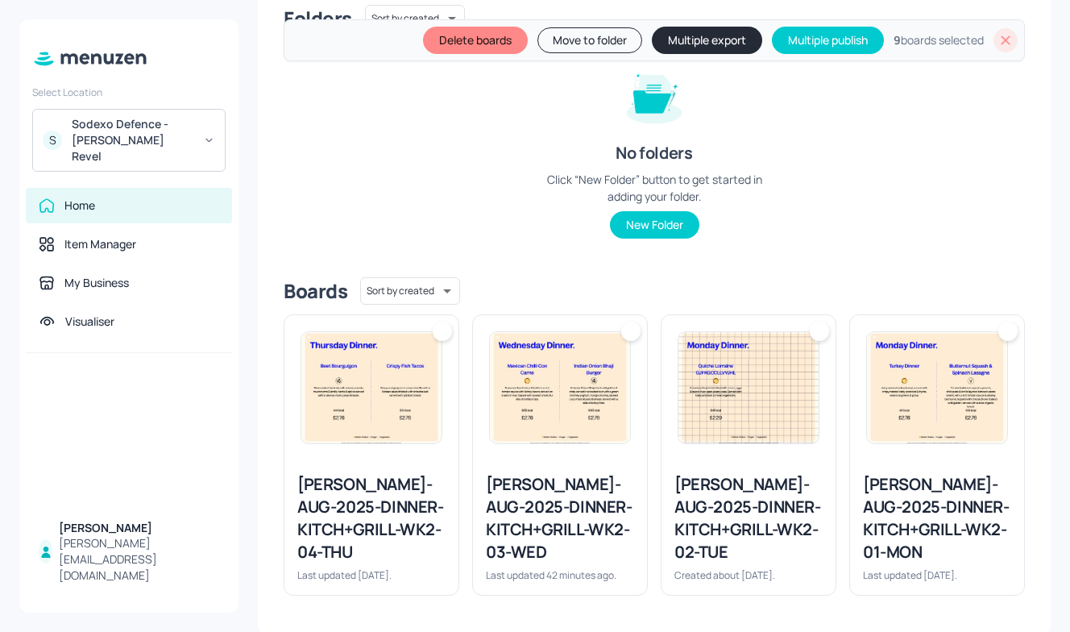
scroll to position [202, 0]
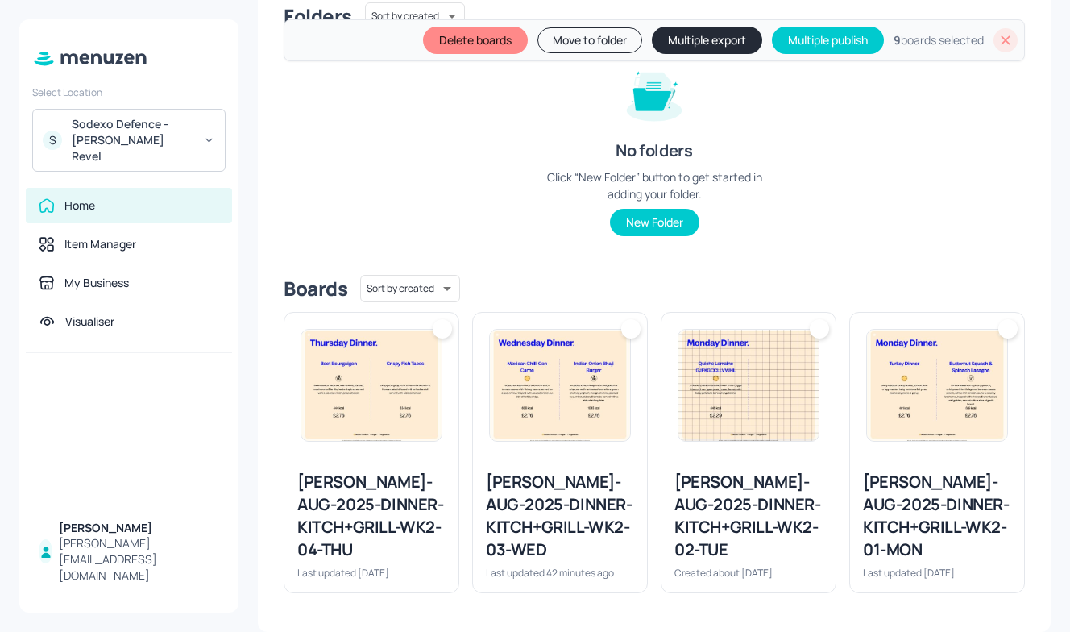
click at [896, 451] on div at bounding box center [937, 385] width 174 height 145
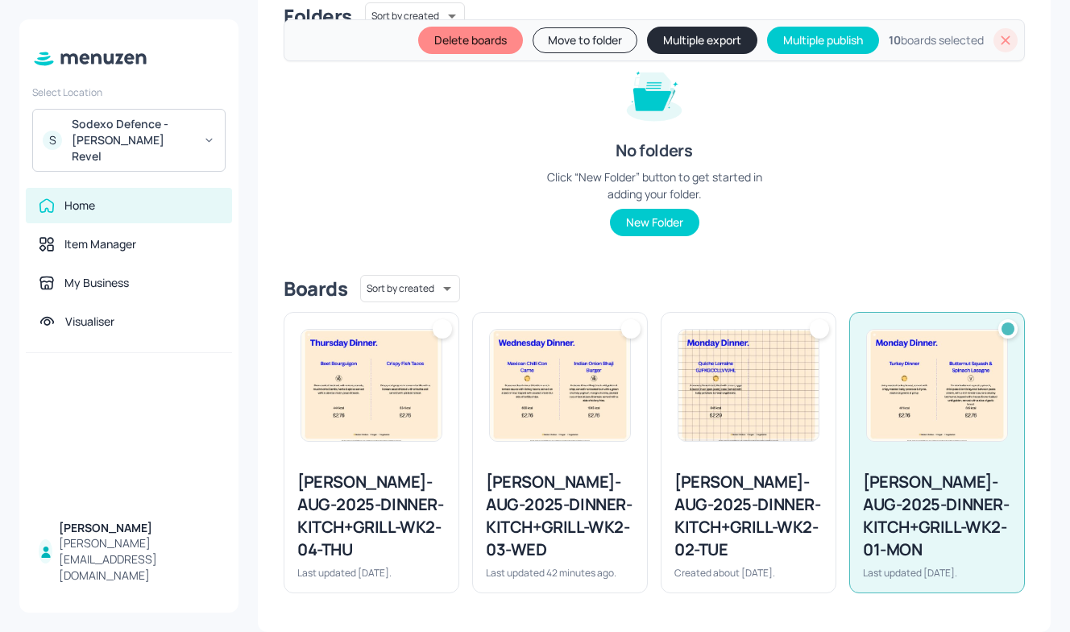
click at [739, 434] on img at bounding box center [749, 385] width 140 height 111
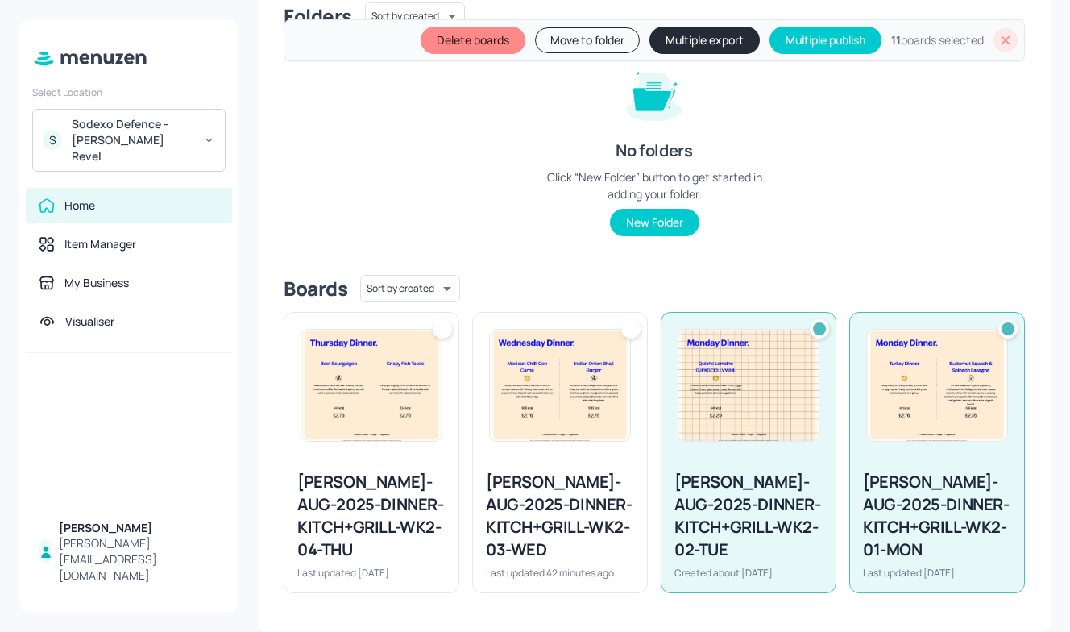
click at [575, 439] on img at bounding box center [560, 385] width 140 height 111
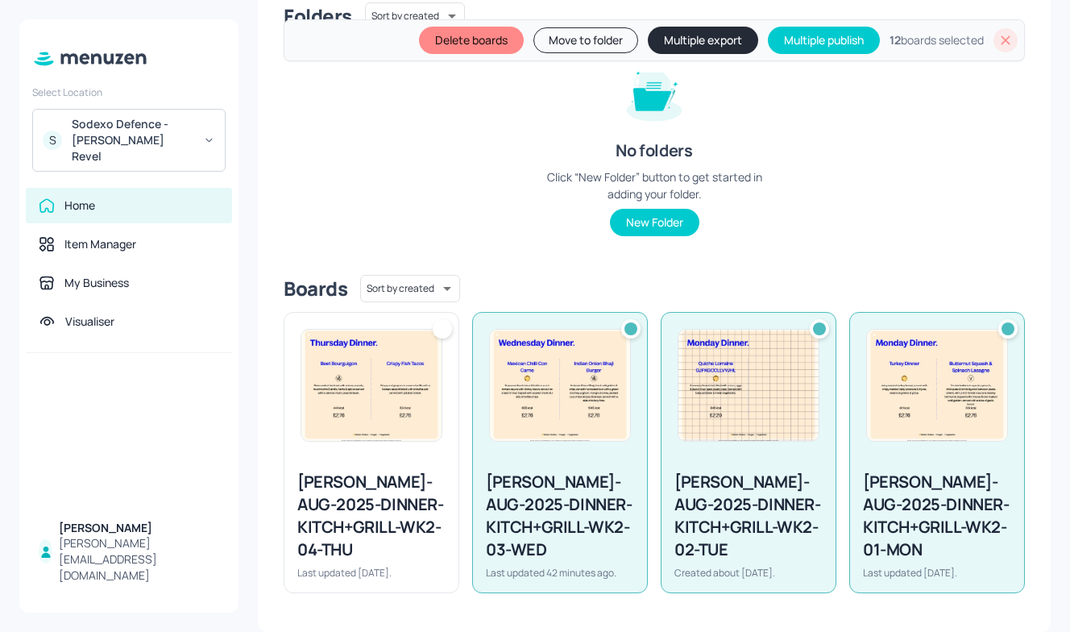
click at [393, 426] on img at bounding box center [371, 385] width 140 height 111
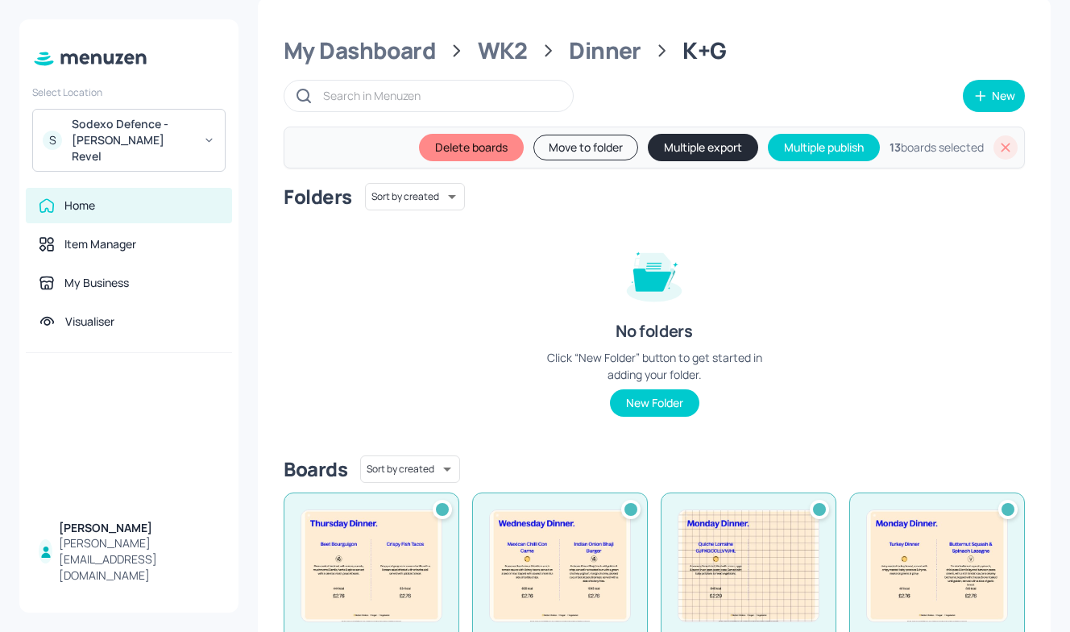
scroll to position [0, 0]
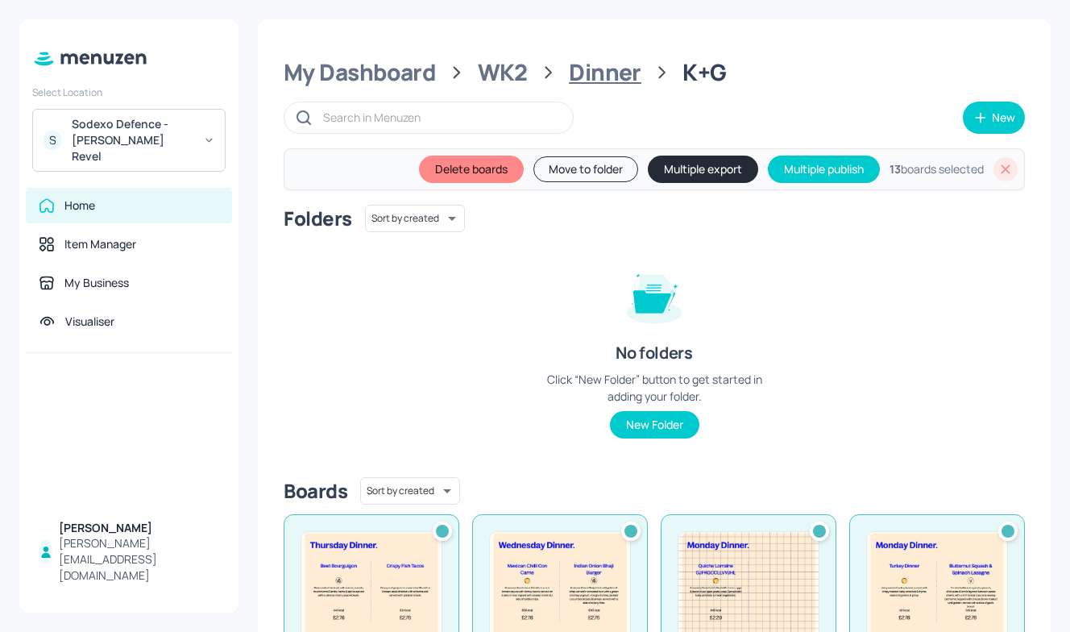
click at [614, 74] on div "Dinner" at bounding box center [605, 72] width 73 height 29
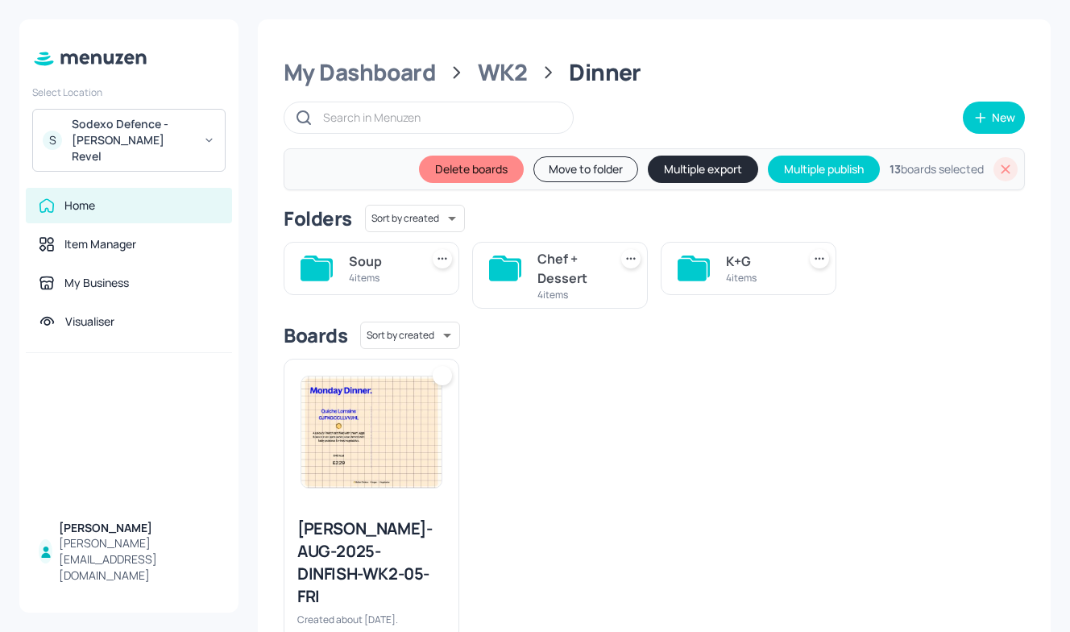
click at [555, 297] on div "4 items" at bounding box center [570, 295] width 64 height 14
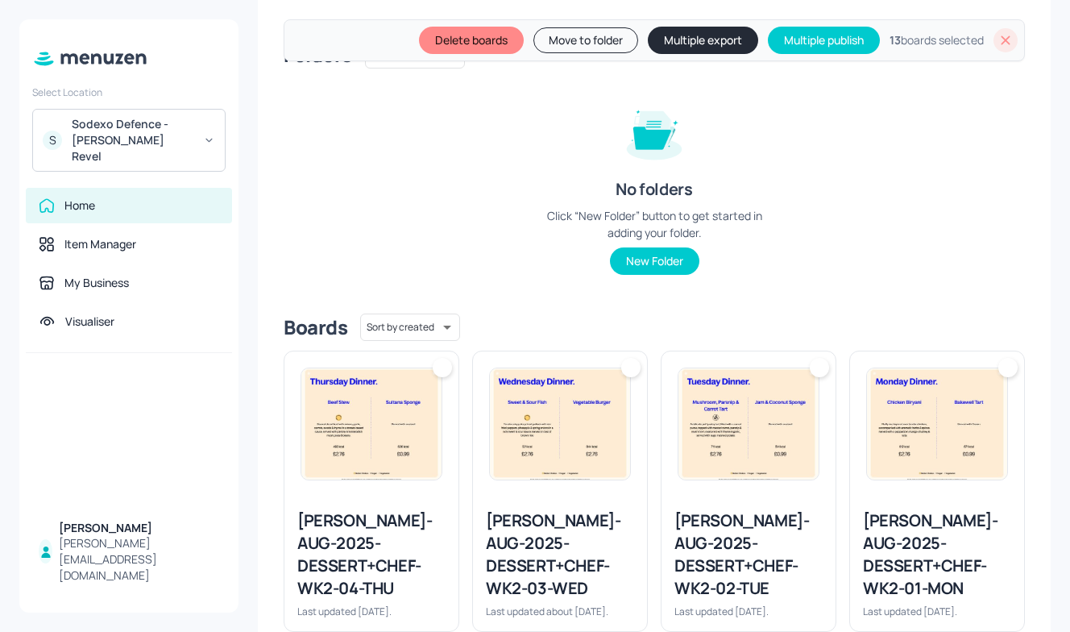
scroll to position [216, 0]
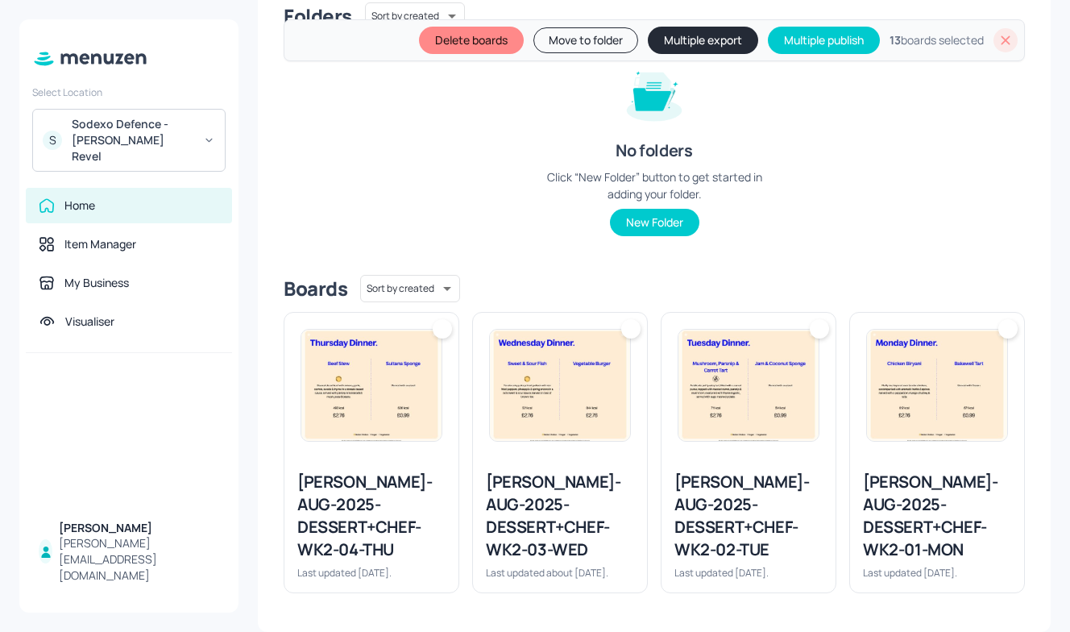
click at [397, 419] on img at bounding box center [371, 385] width 140 height 111
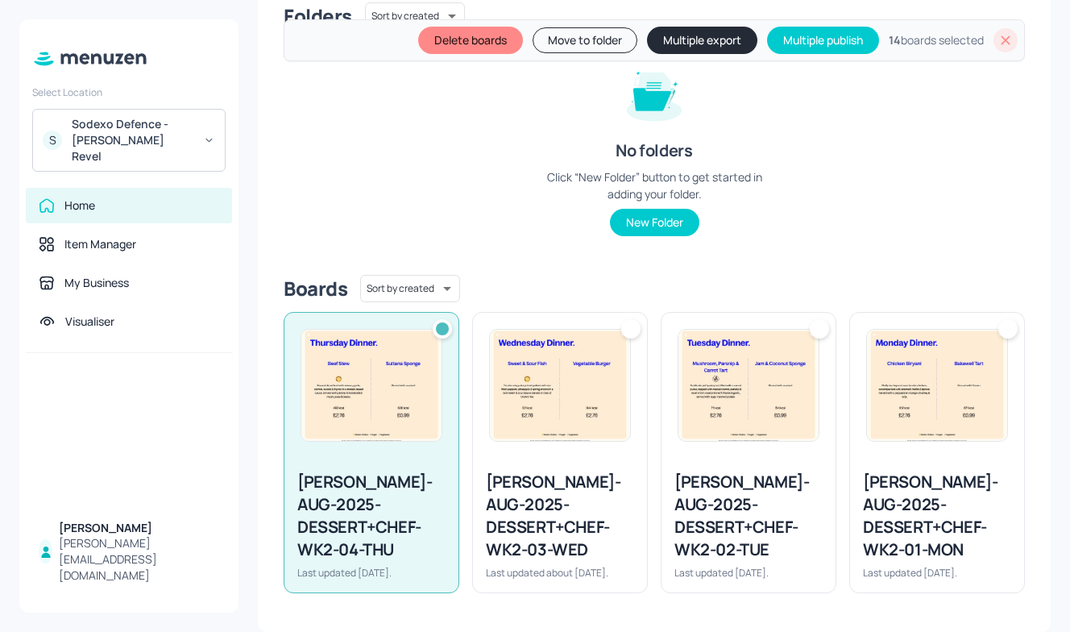
click at [534, 401] on img at bounding box center [560, 385] width 140 height 111
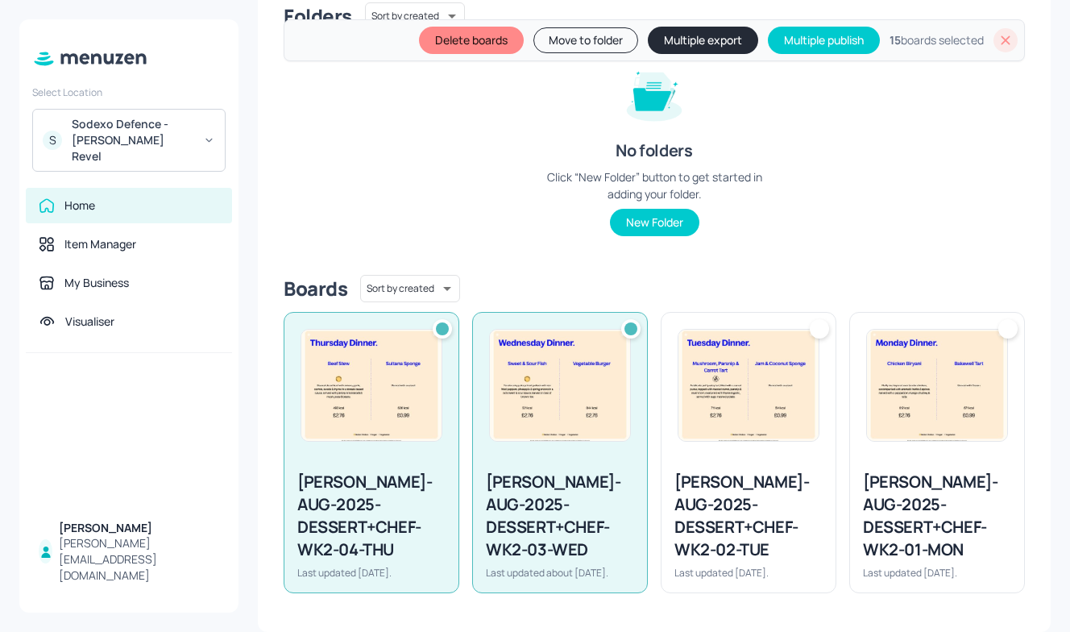
click at [805, 397] on img at bounding box center [749, 385] width 140 height 111
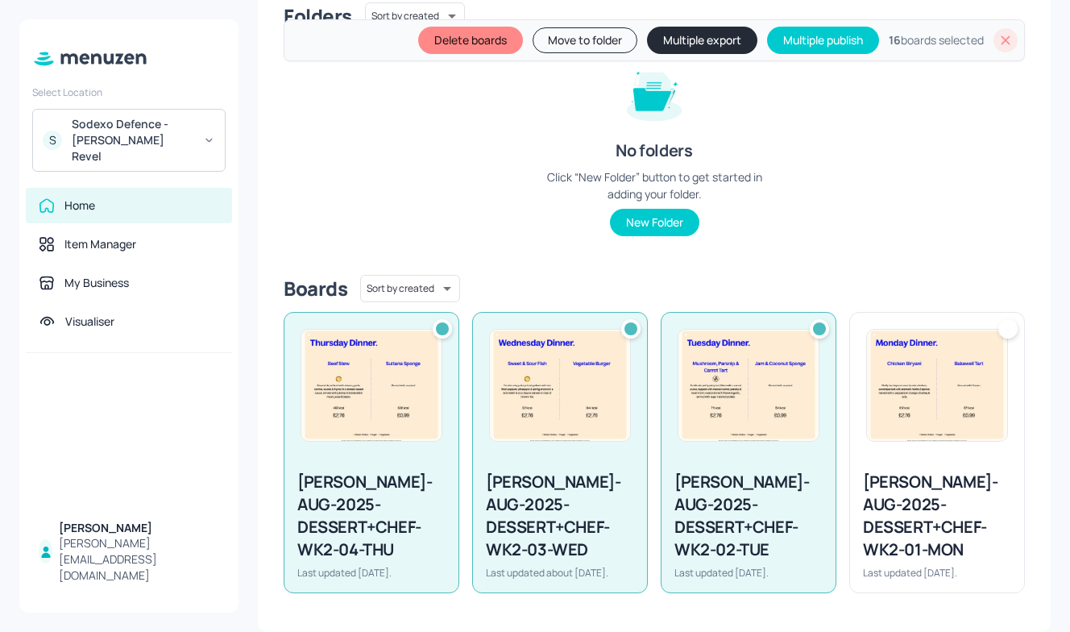
click at [900, 396] on img at bounding box center [937, 385] width 140 height 111
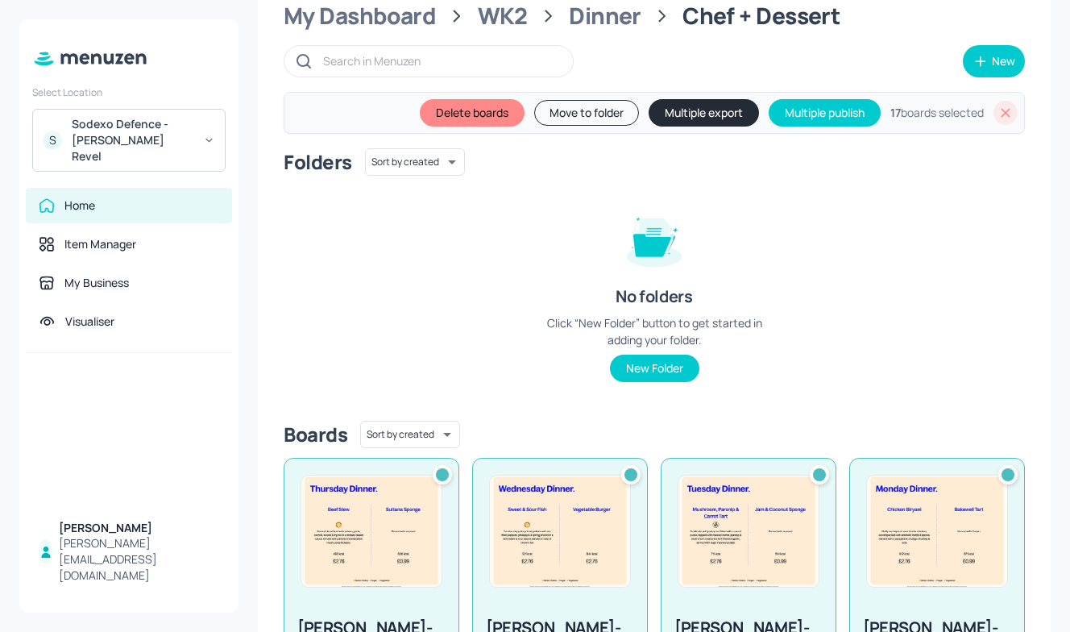
scroll to position [0, 0]
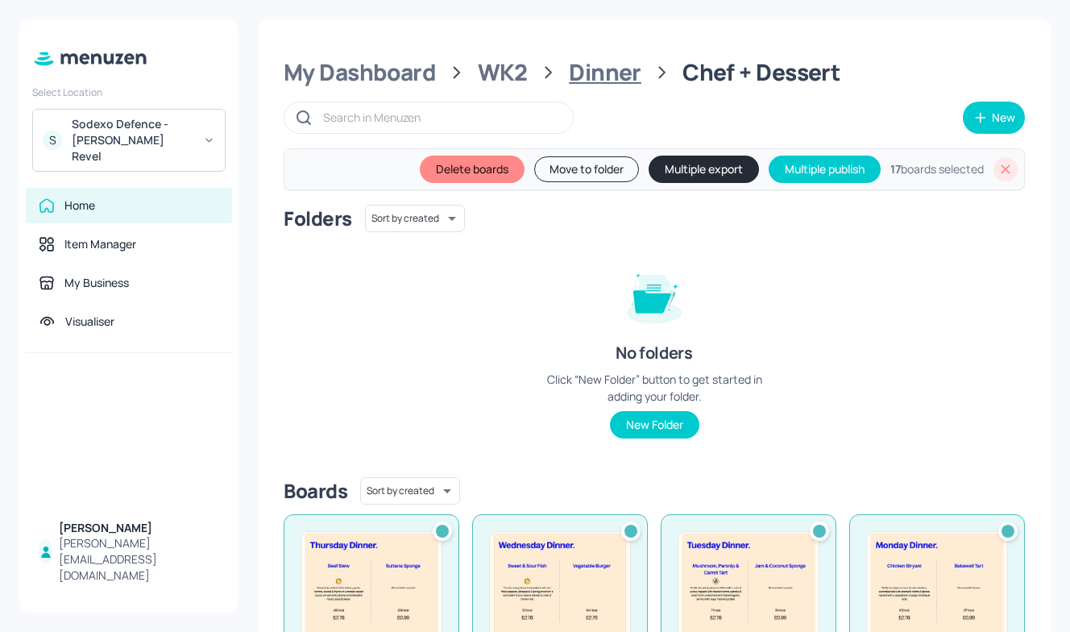
click at [609, 68] on div "Dinner" at bounding box center [605, 72] width 73 height 29
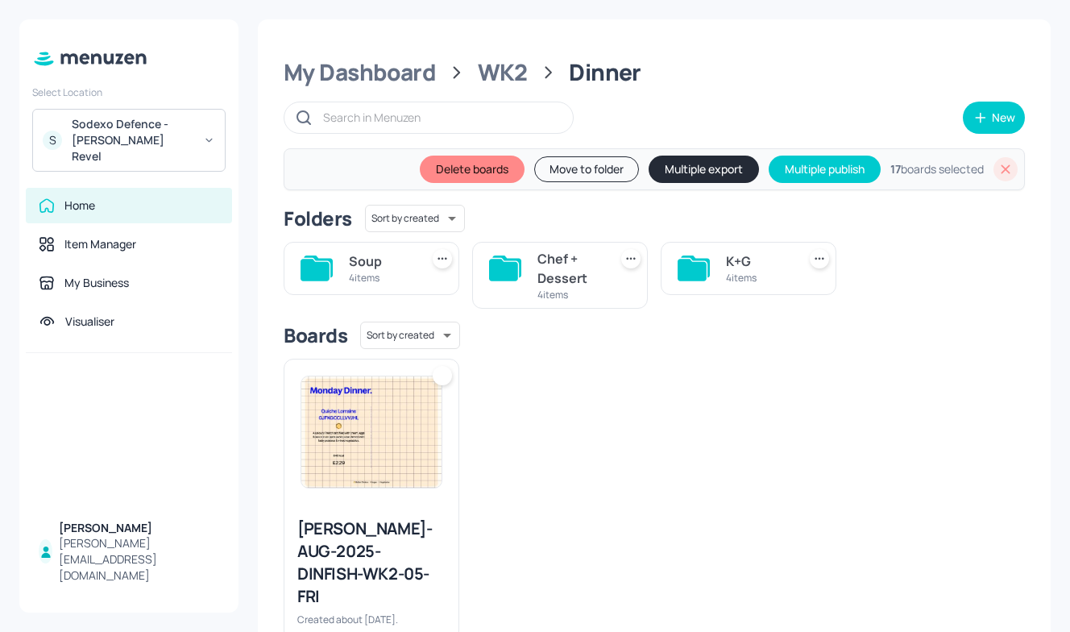
click at [539, 279] on div "Chef + Dessert" at bounding box center [570, 268] width 64 height 39
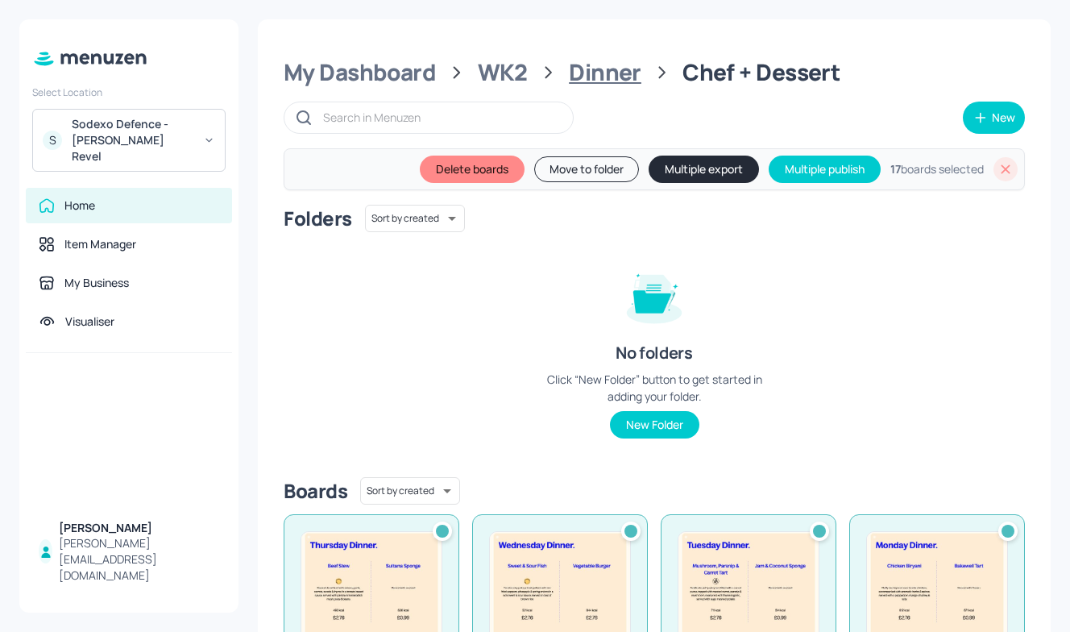
click at [599, 70] on div "Dinner" at bounding box center [605, 72] width 73 height 29
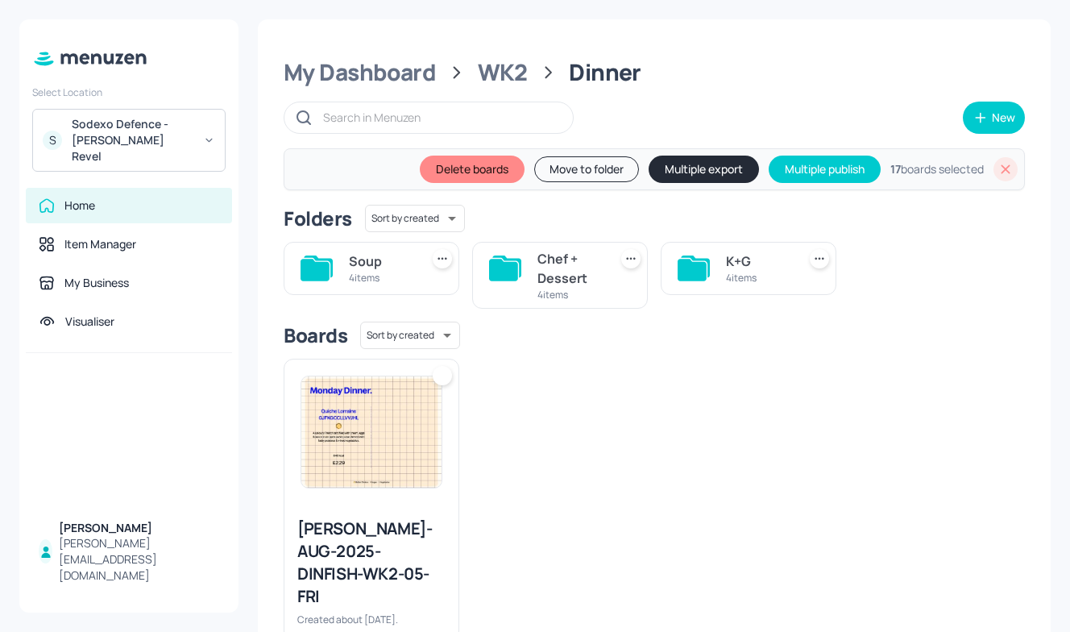
click at [337, 263] on div "Soup 4 items" at bounding box center [372, 268] width 176 height 53
click at [310, 263] on icon at bounding box center [315, 270] width 29 height 22
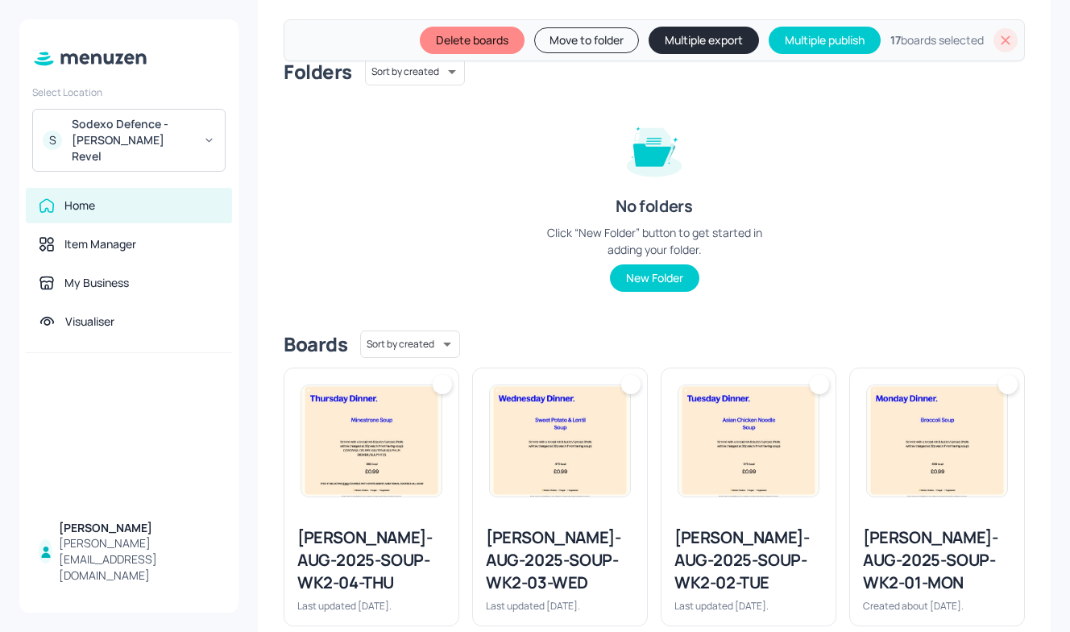
scroll to position [180, 0]
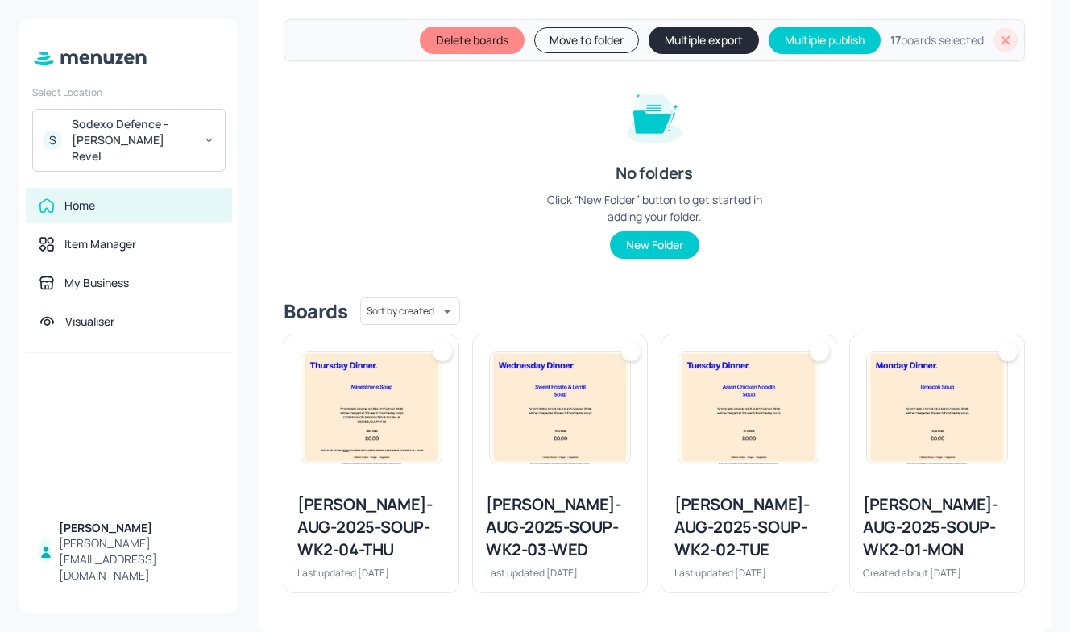
click at [375, 391] on img at bounding box center [371, 407] width 140 height 111
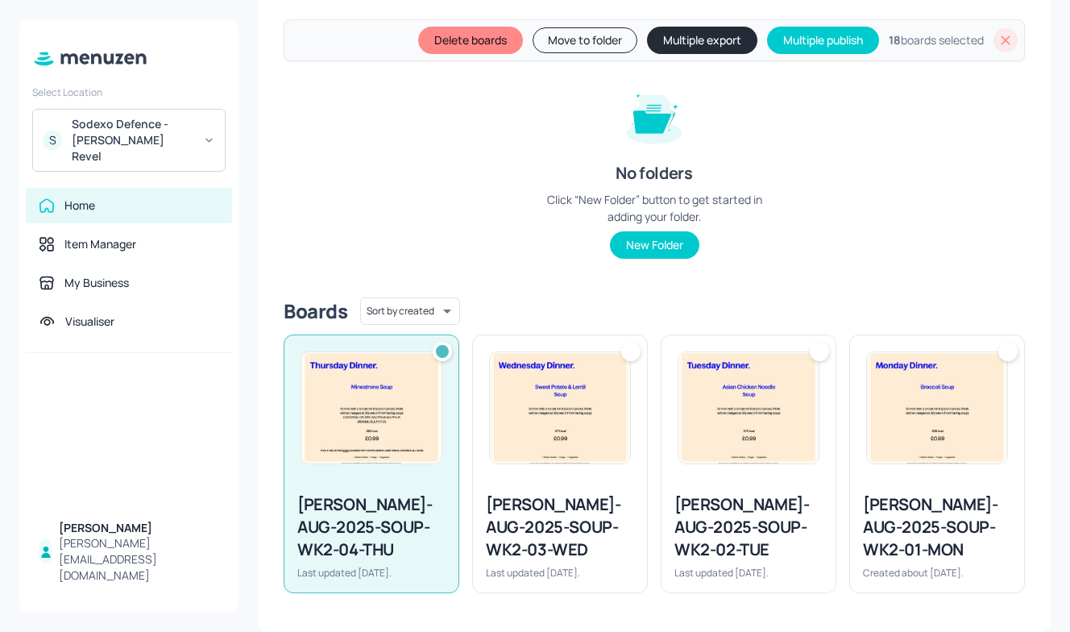
click at [542, 415] on img at bounding box center [560, 407] width 140 height 111
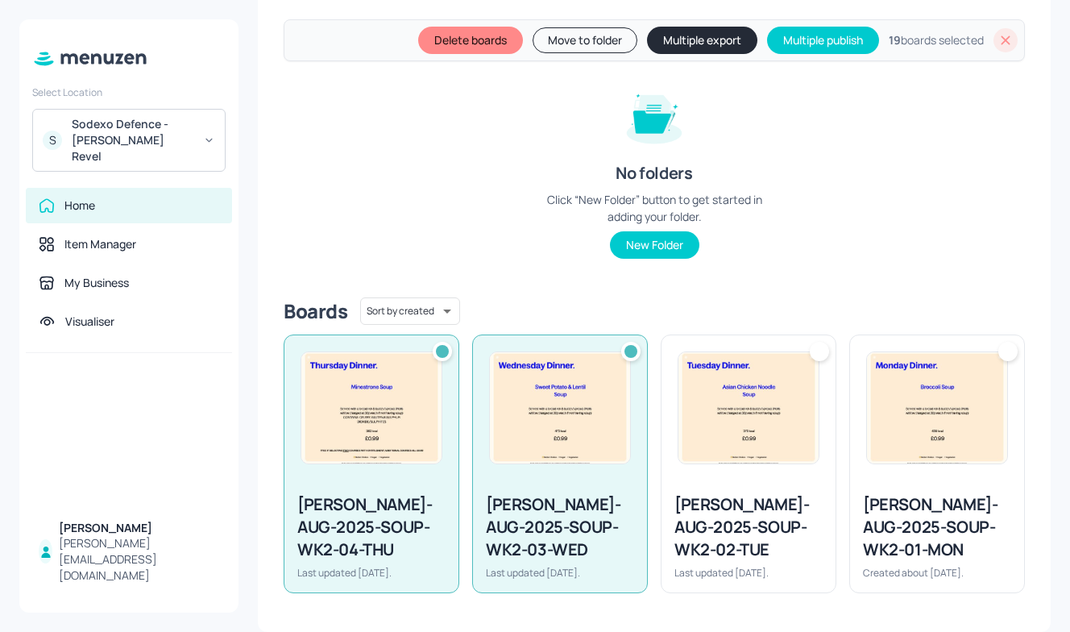
click at [758, 417] on img at bounding box center [749, 407] width 140 height 111
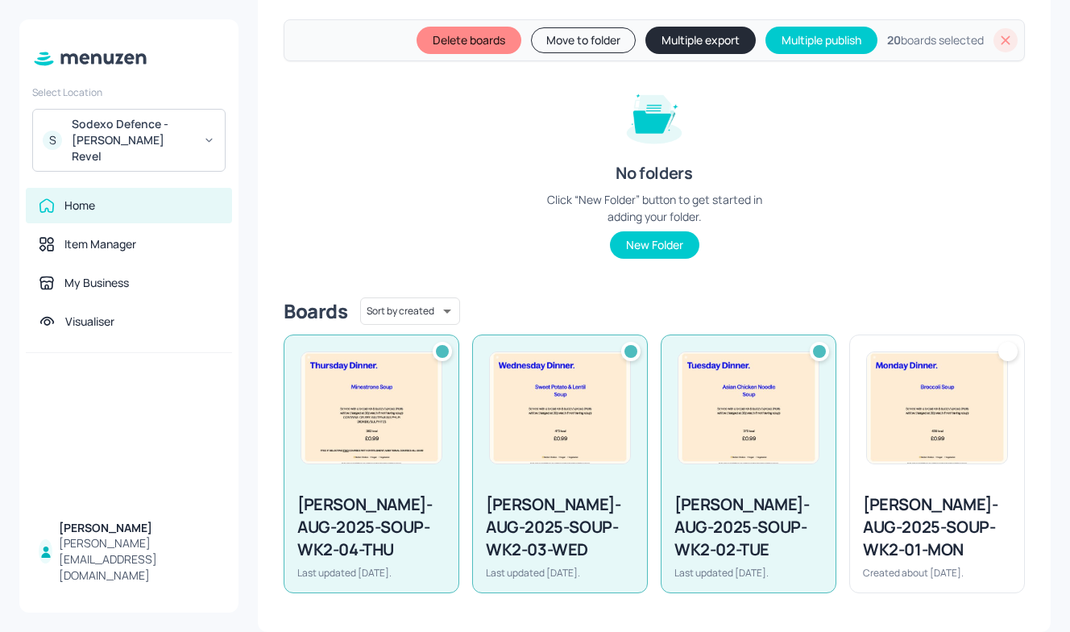
click at [879, 422] on img at bounding box center [937, 407] width 140 height 111
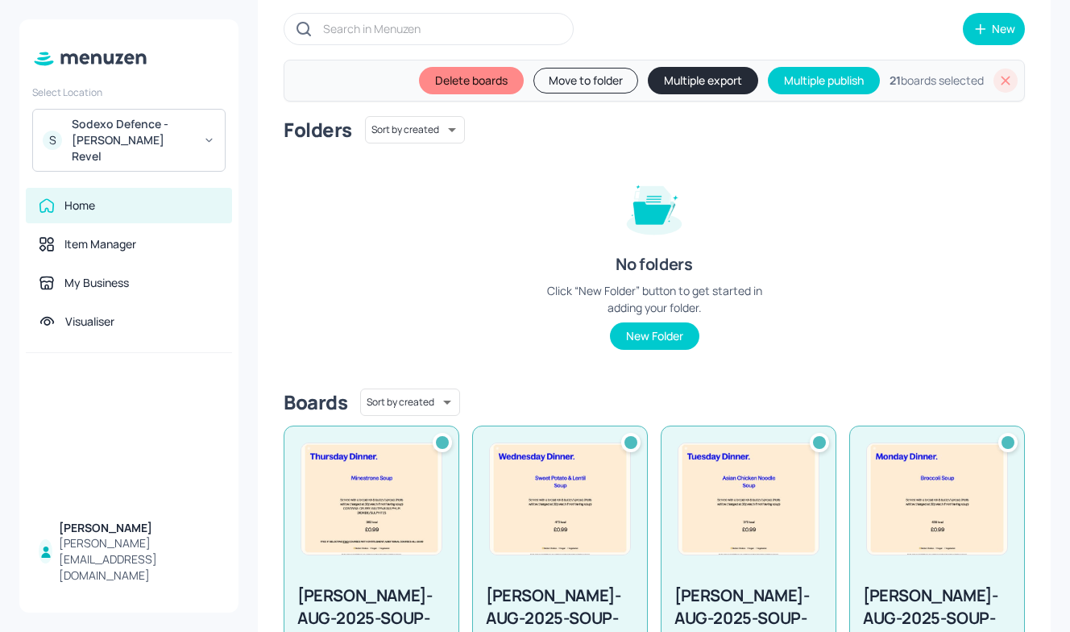
scroll to position [0, 0]
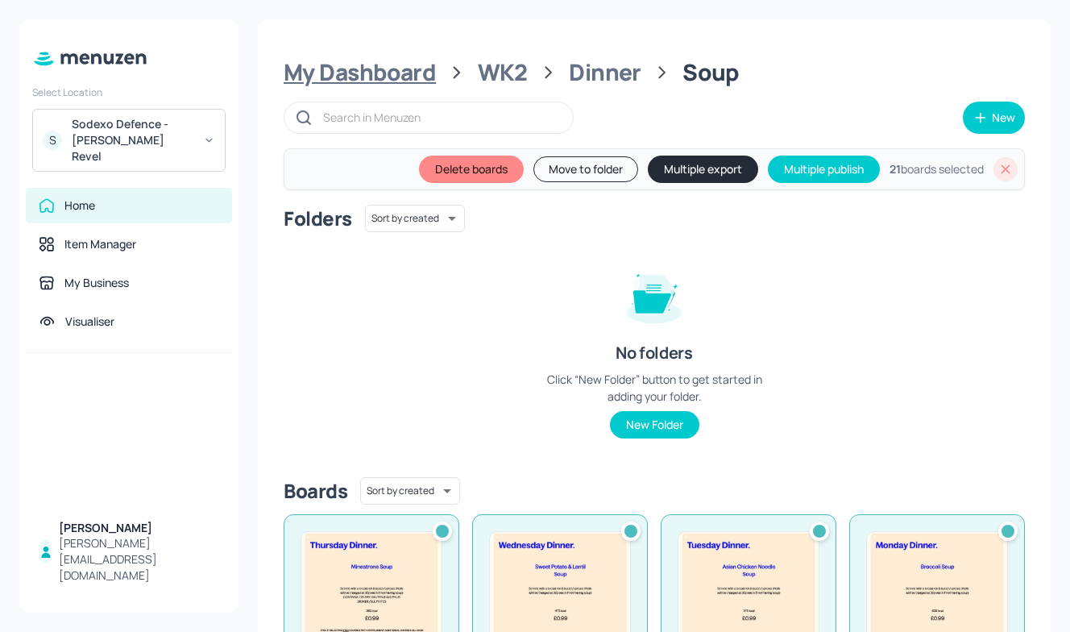
click at [418, 73] on div "My Dashboard" at bounding box center [360, 72] width 152 height 29
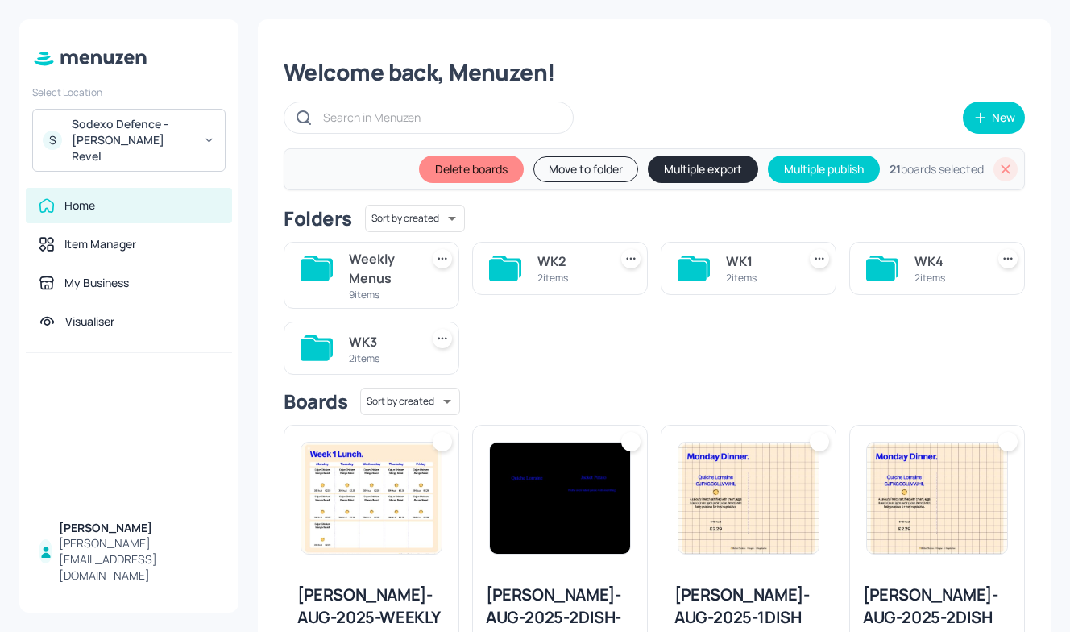
click at [380, 288] on div "9 items" at bounding box center [381, 295] width 64 height 14
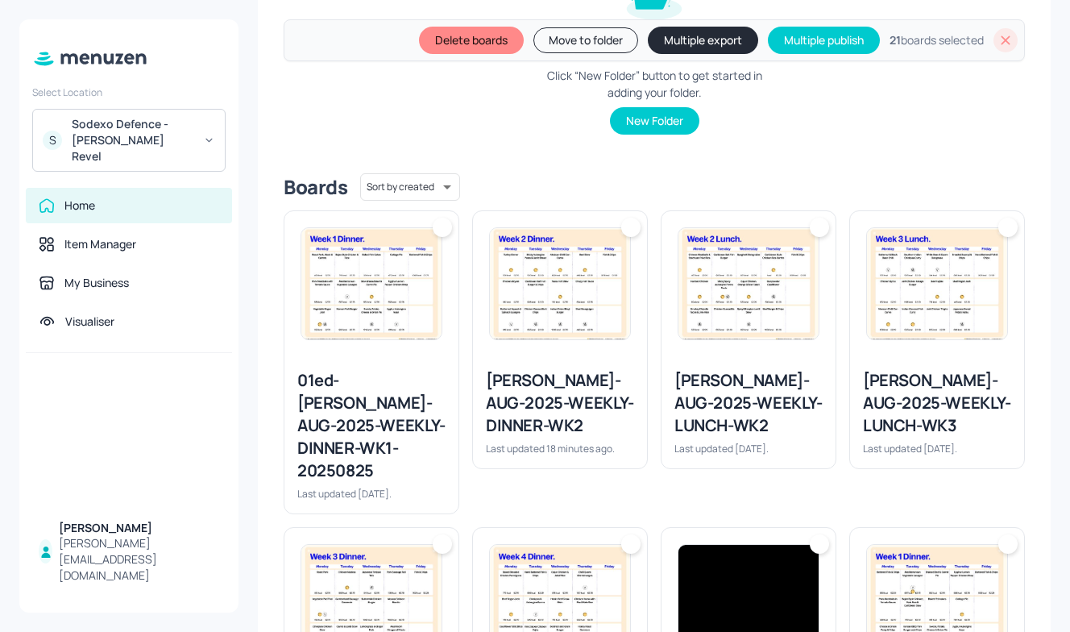
scroll to position [305, 0]
click at [533, 376] on div "Newbold-AUG-2025-WEEKLY-DINNER-WK2" at bounding box center [560, 402] width 148 height 68
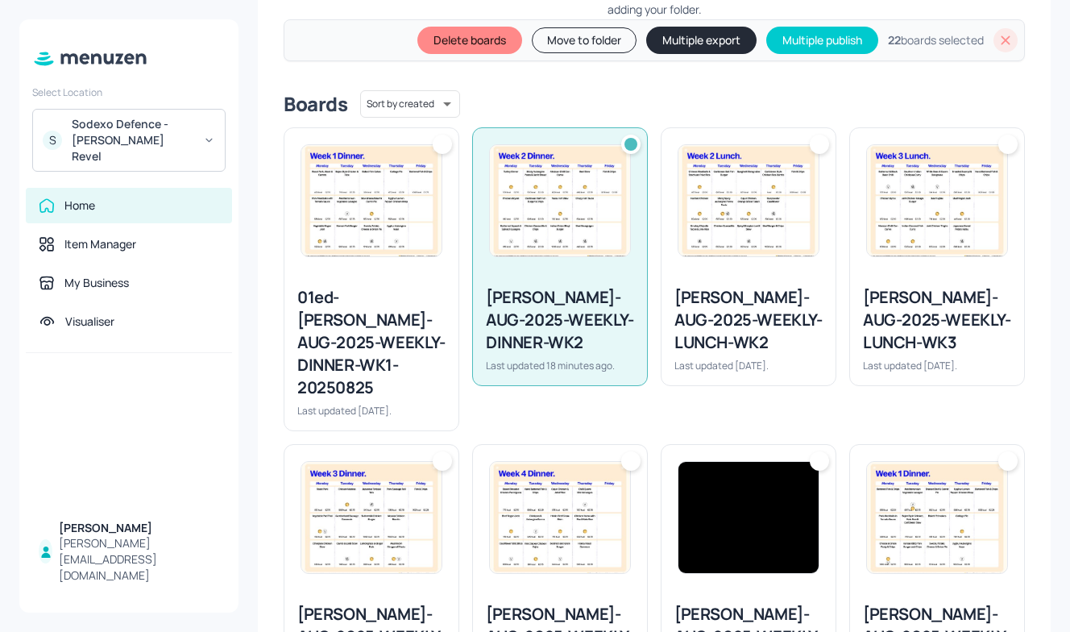
scroll to position [399, 0]
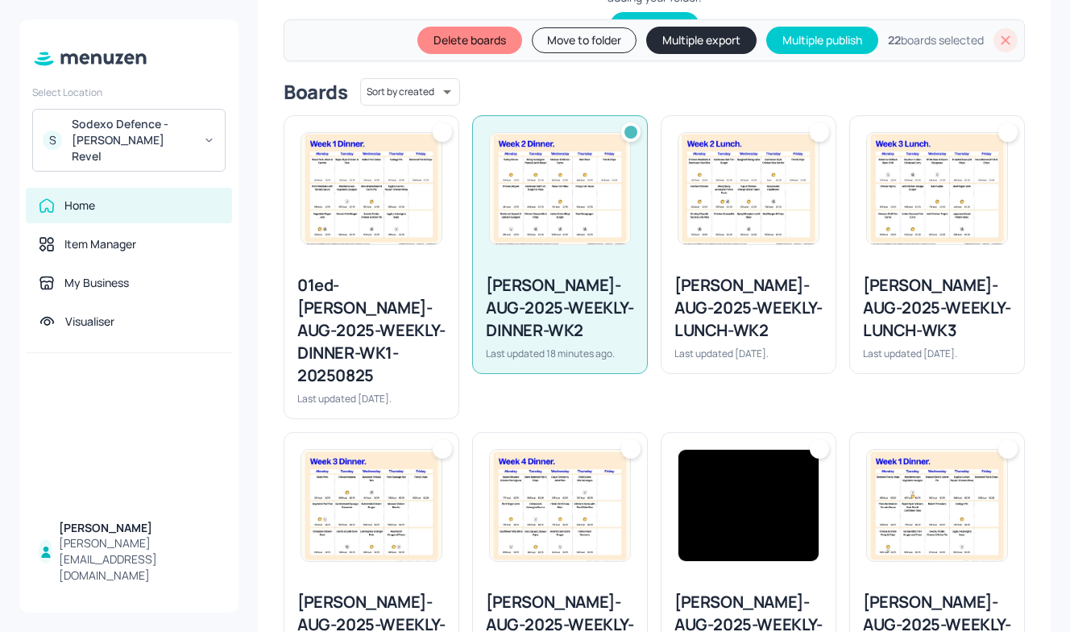
click at [702, 308] on div "Newbold-AUG-2025-WEEKLY-LUNCH-WK2" at bounding box center [749, 308] width 148 height 68
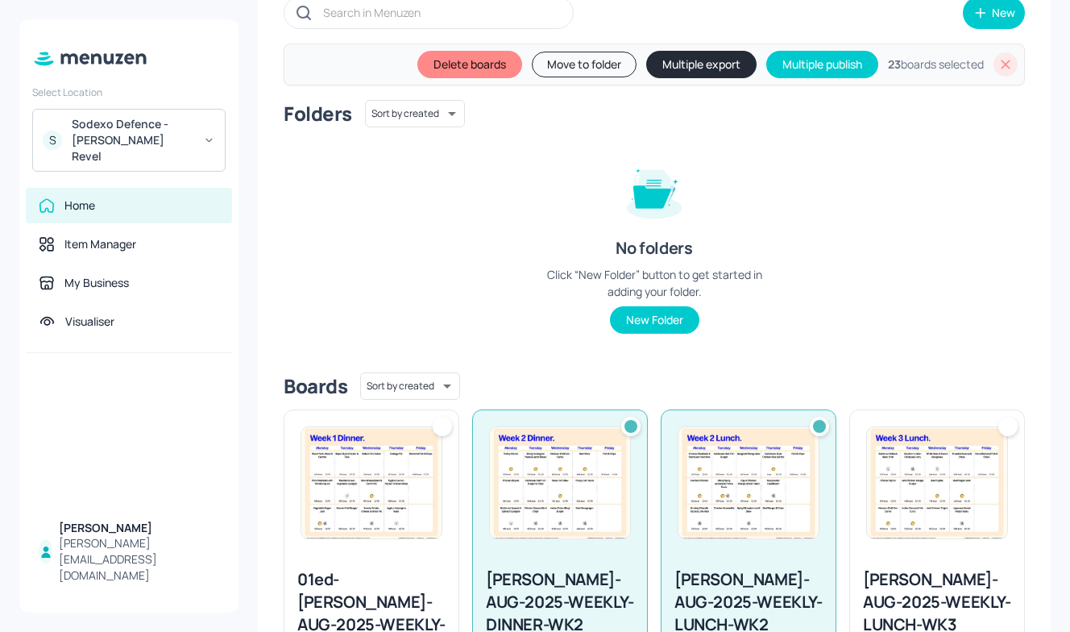
scroll to position [0, 0]
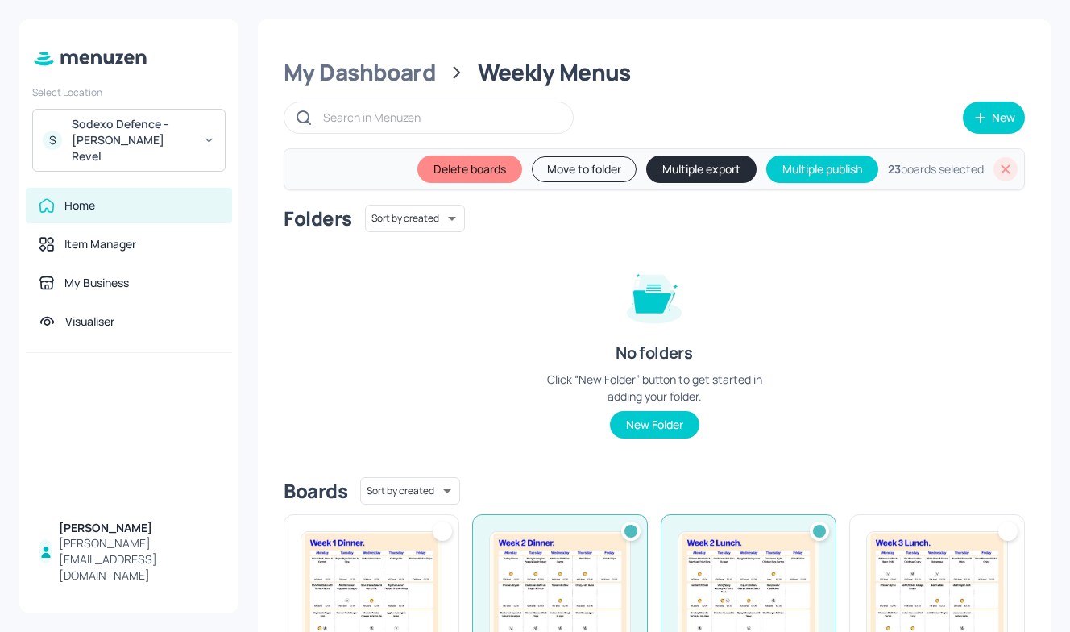
click at [697, 170] on button "Multiple export" at bounding box center [701, 169] width 110 height 27
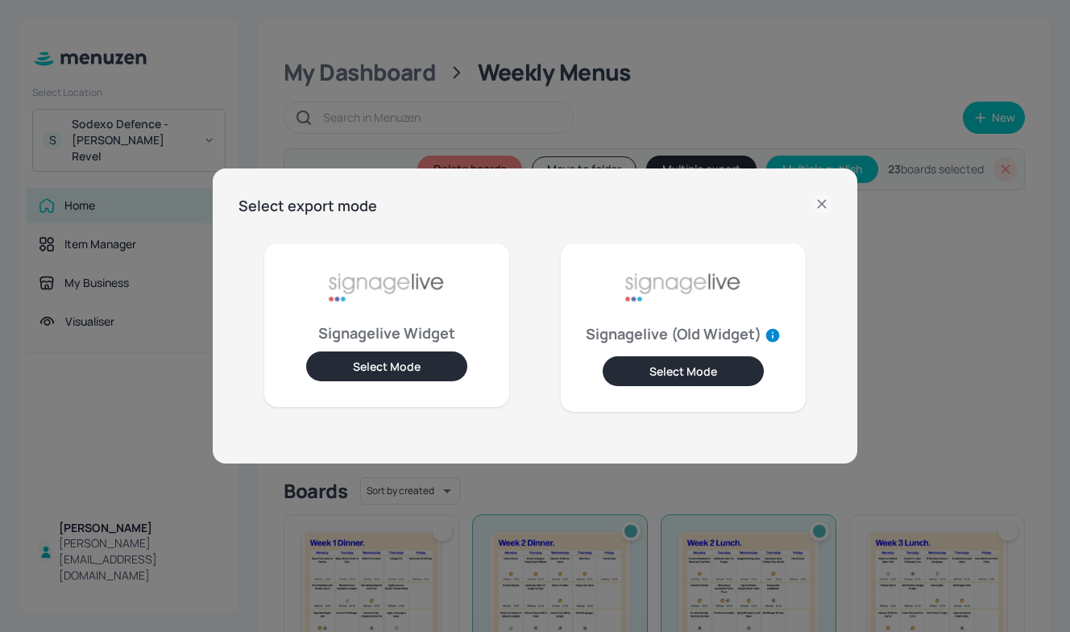
click at [414, 364] on button "Select Mode" at bounding box center [386, 366] width 161 height 30
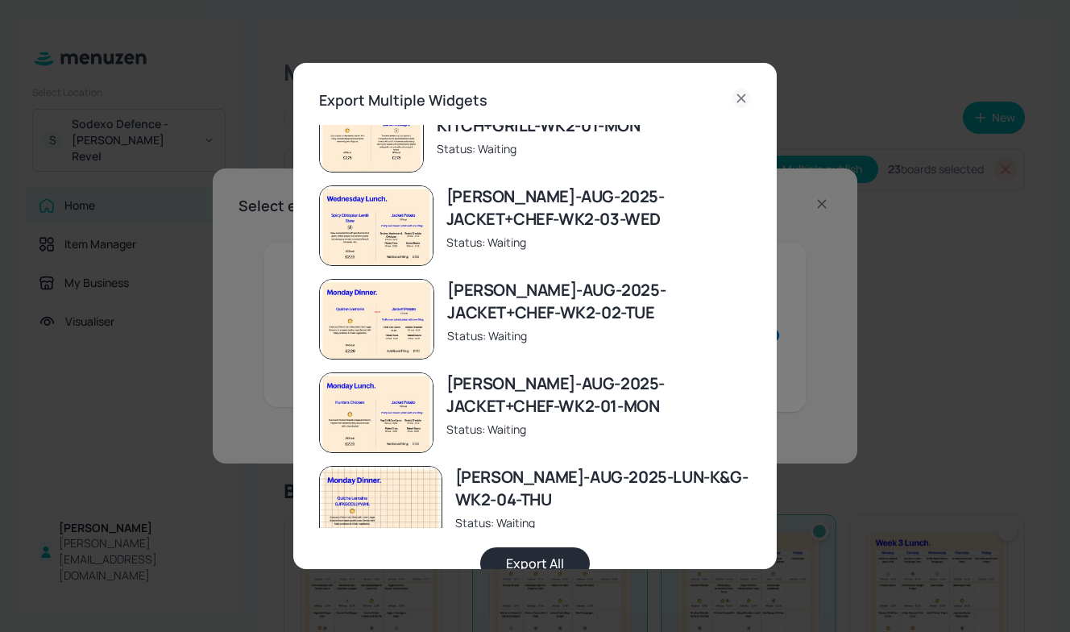
scroll to position [1735, 0]
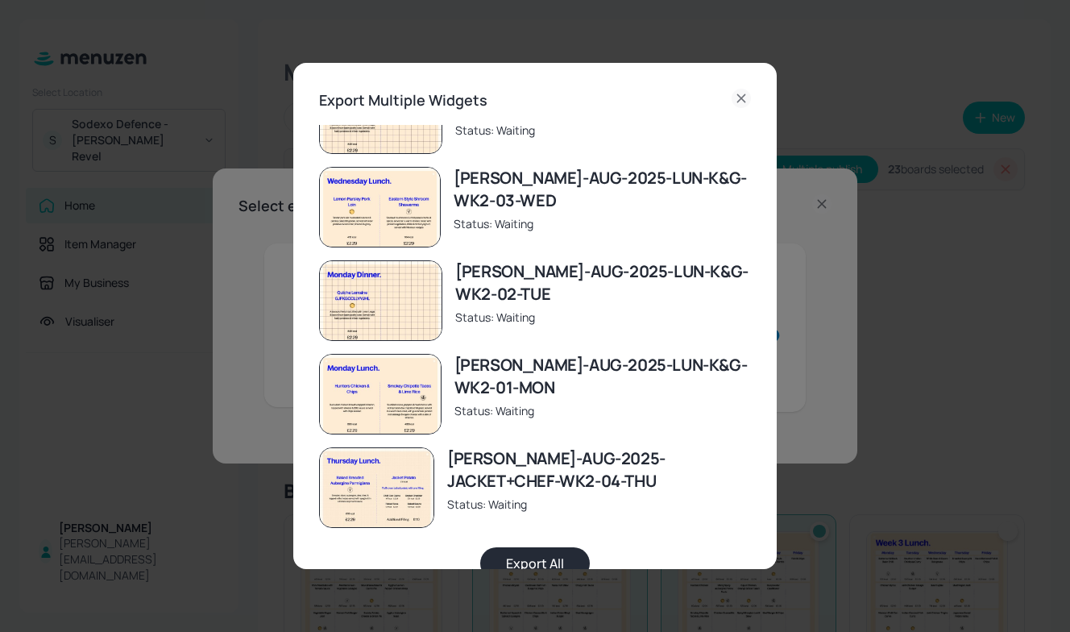
click at [517, 555] on button "Export All" at bounding box center [535, 563] width 110 height 32
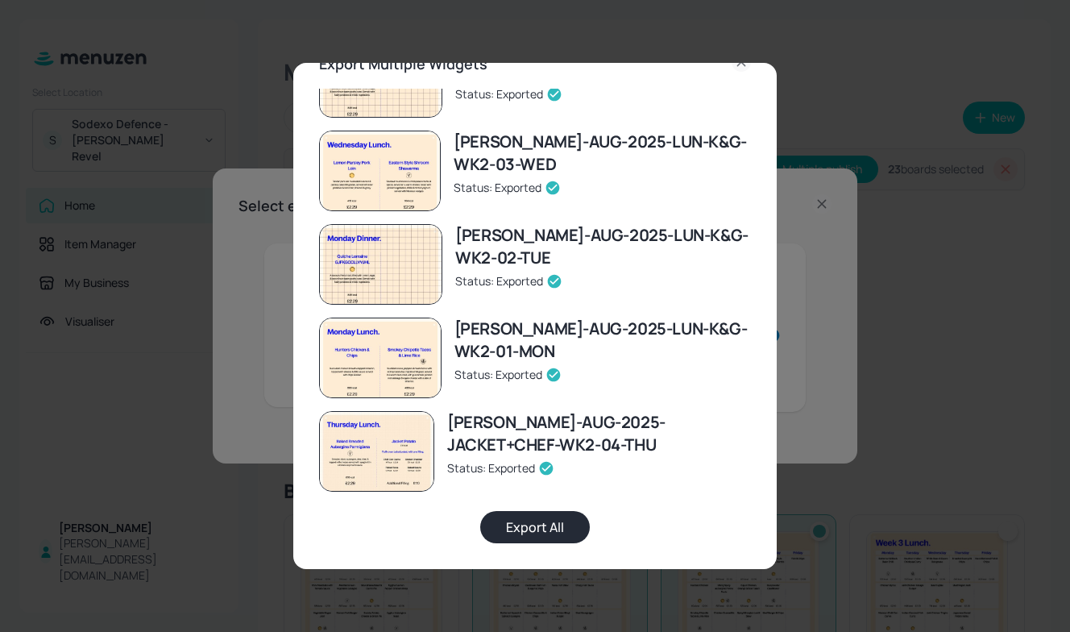
click at [825, 212] on div "Export Multiple Widgets Newbold-AUG-2025-WEEKLY-DINNER-WK2 Status: Exported New…" at bounding box center [535, 316] width 1070 height 632
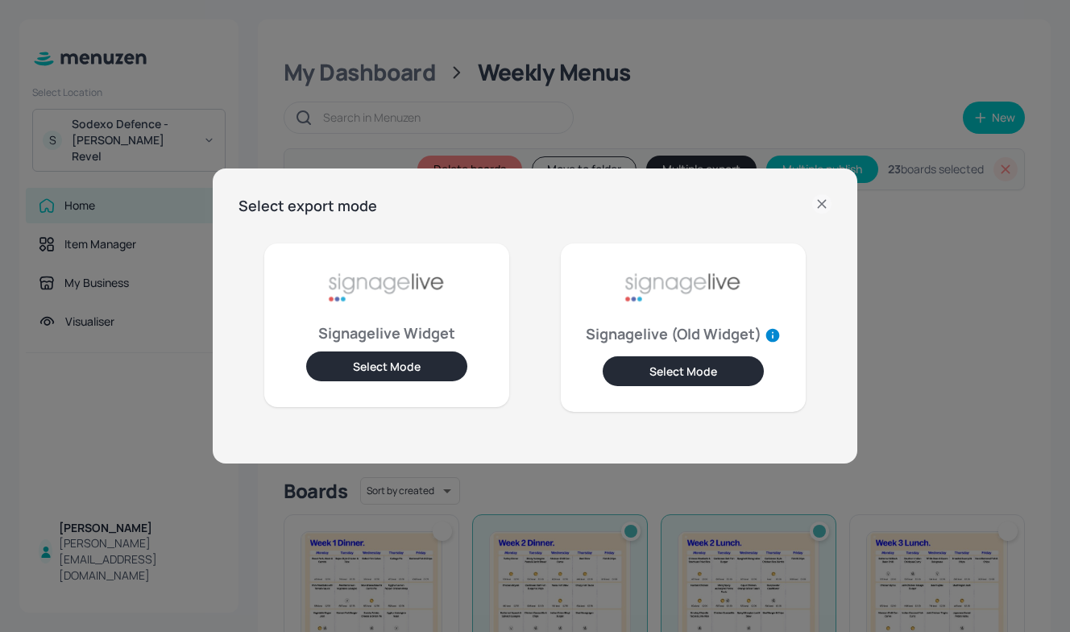
click at [825, 212] on icon at bounding box center [822, 203] width 19 height 19
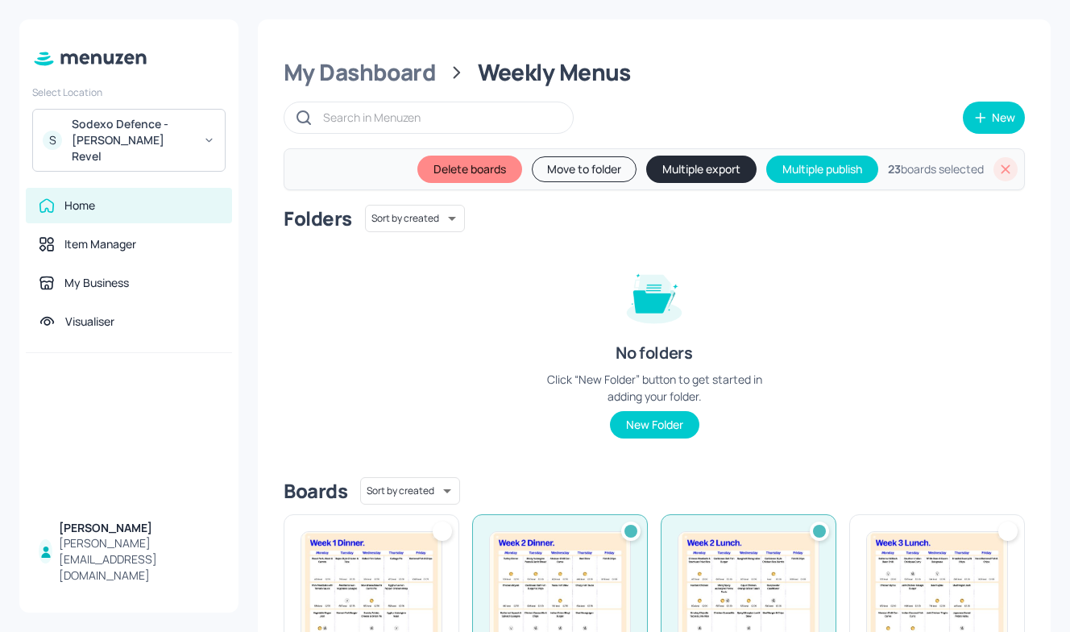
click at [998, 170] on icon at bounding box center [1006, 169] width 16 height 16
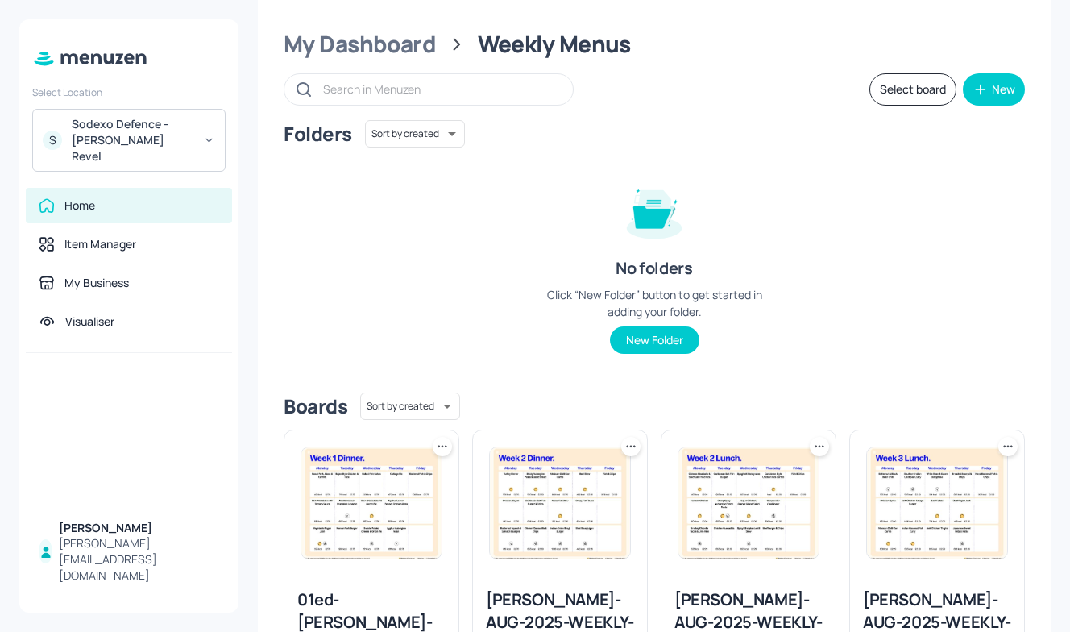
scroll to position [0, 0]
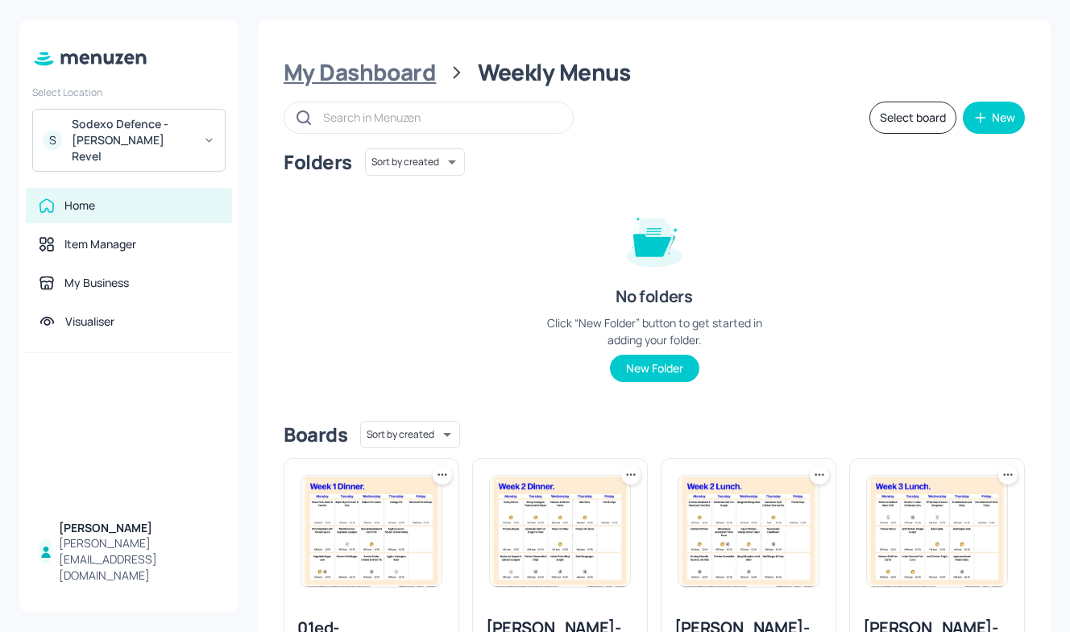
click at [360, 80] on div "My Dashboard" at bounding box center [360, 72] width 152 height 29
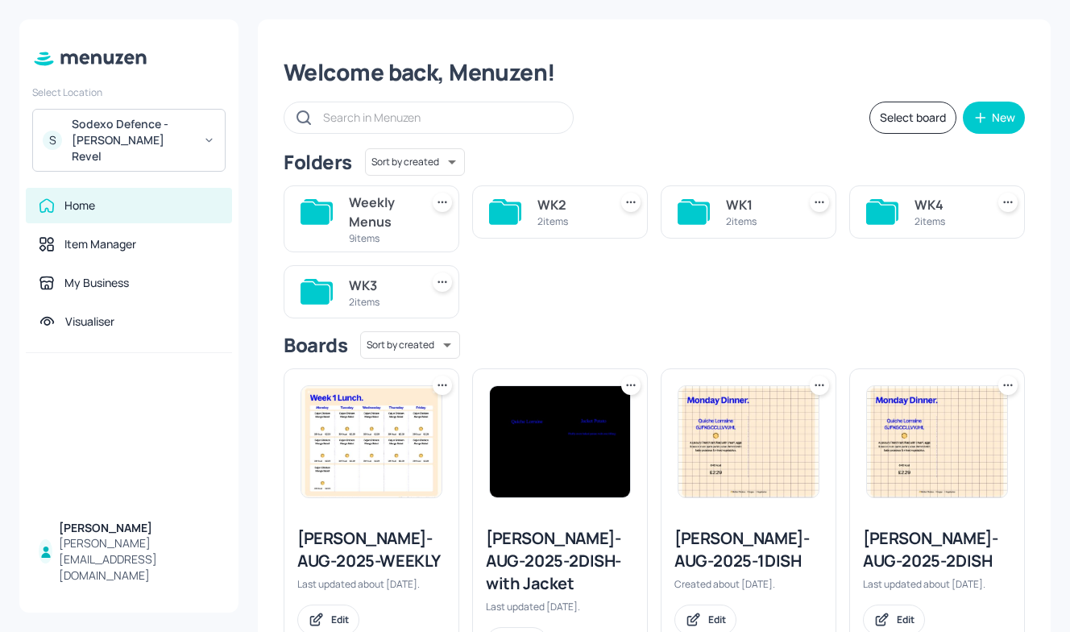
click at [607, 214] on div "WK2 2 items" at bounding box center [560, 211] width 176 height 53
click at [623, 210] on icon at bounding box center [631, 202] width 16 height 16
click at [553, 202] on div at bounding box center [535, 316] width 1070 height 632
click at [553, 202] on div "WK2" at bounding box center [570, 204] width 64 height 19
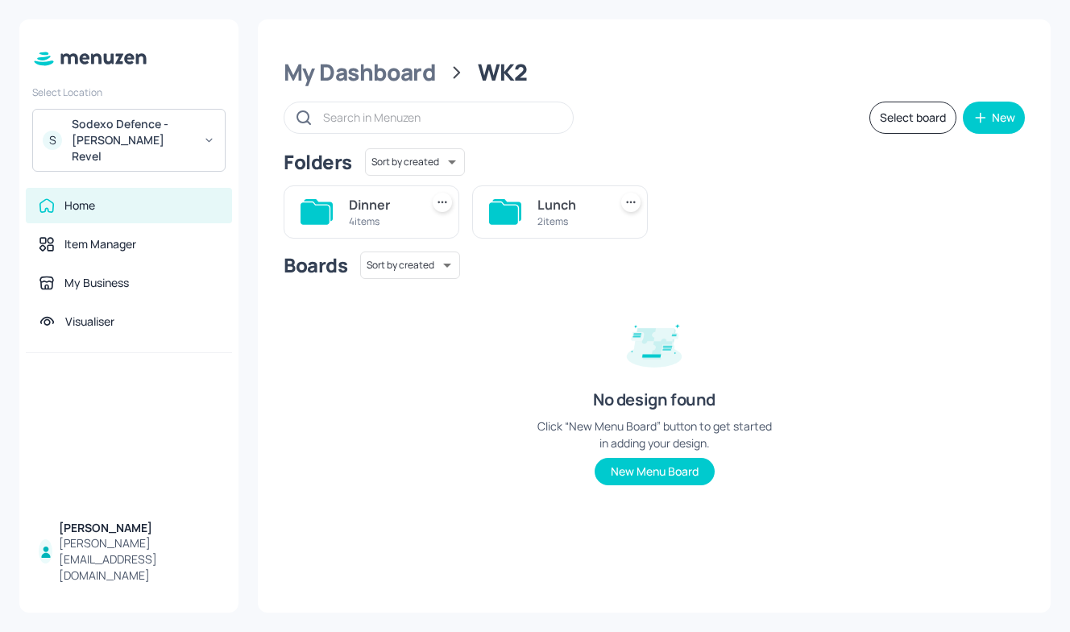
click at [553, 202] on div "Lunch" at bounding box center [570, 204] width 64 height 19
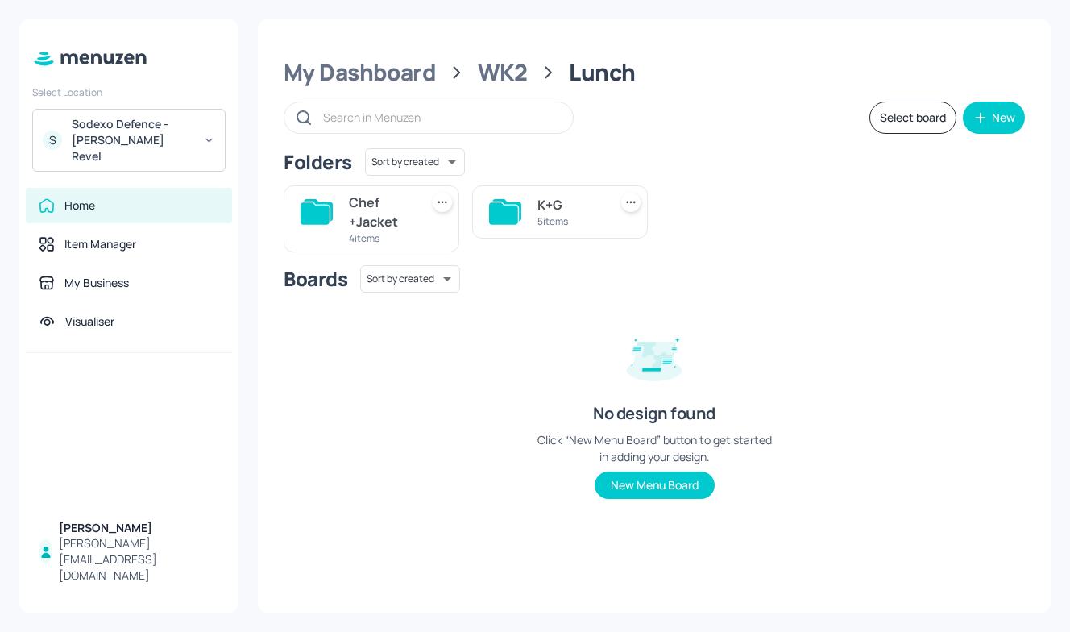
click at [561, 211] on div "K+G" at bounding box center [570, 204] width 64 height 19
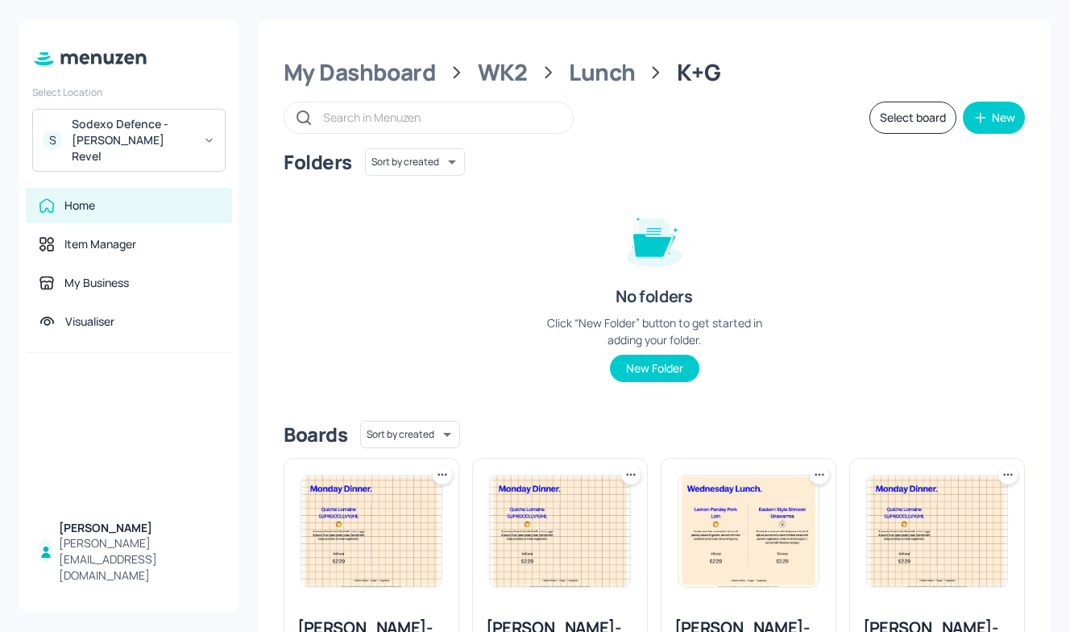
click at [925, 121] on button "Select board" at bounding box center [913, 118] width 87 height 32
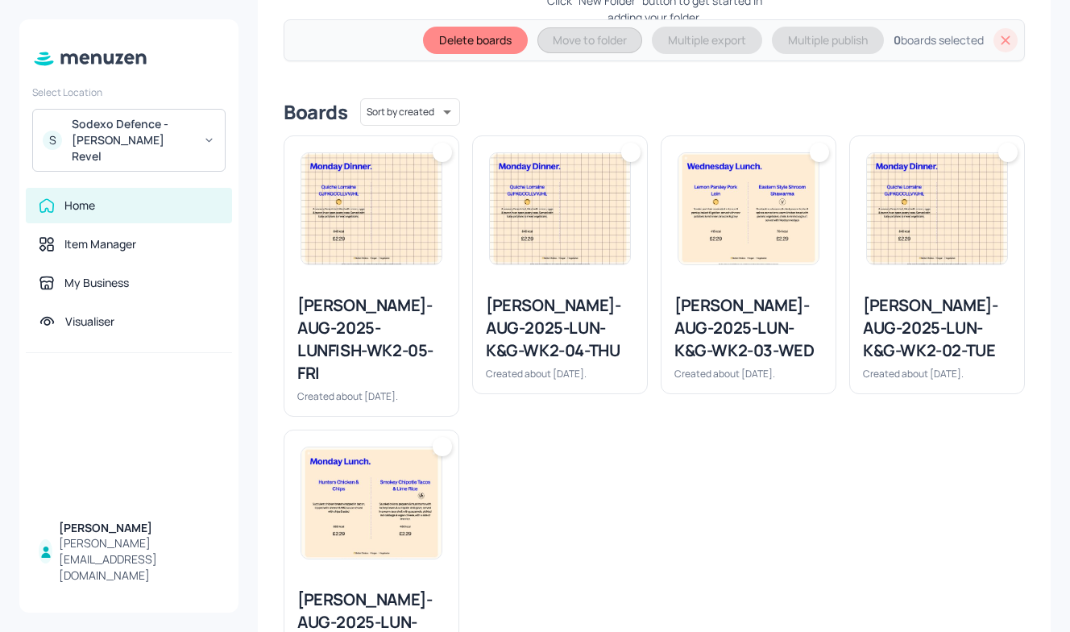
scroll to position [377, 0]
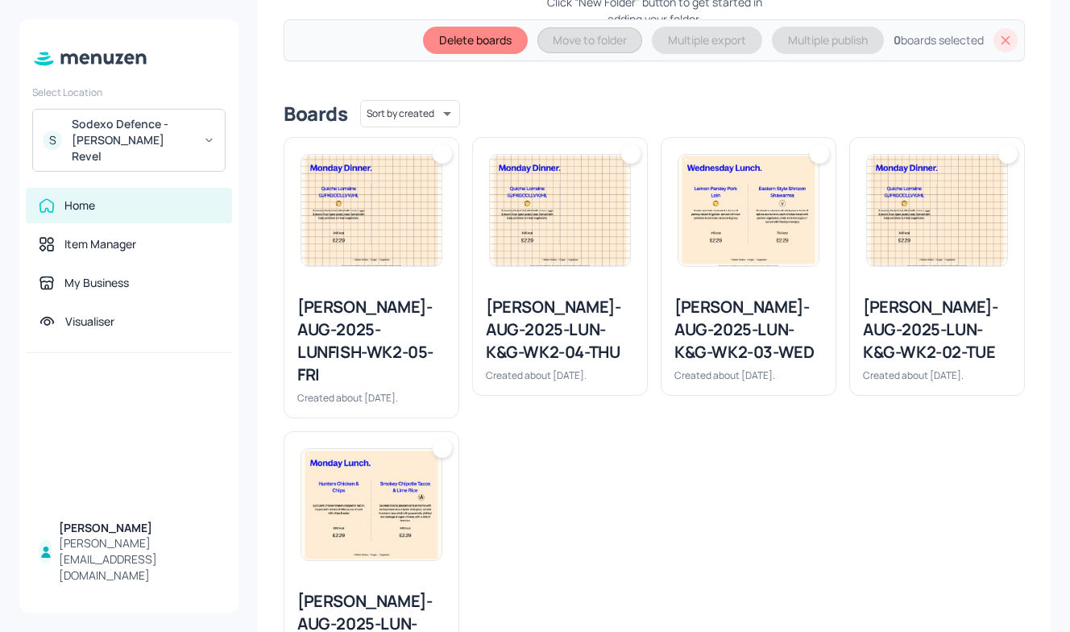
click at [315, 499] on img at bounding box center [371, 504] width 140 height 111
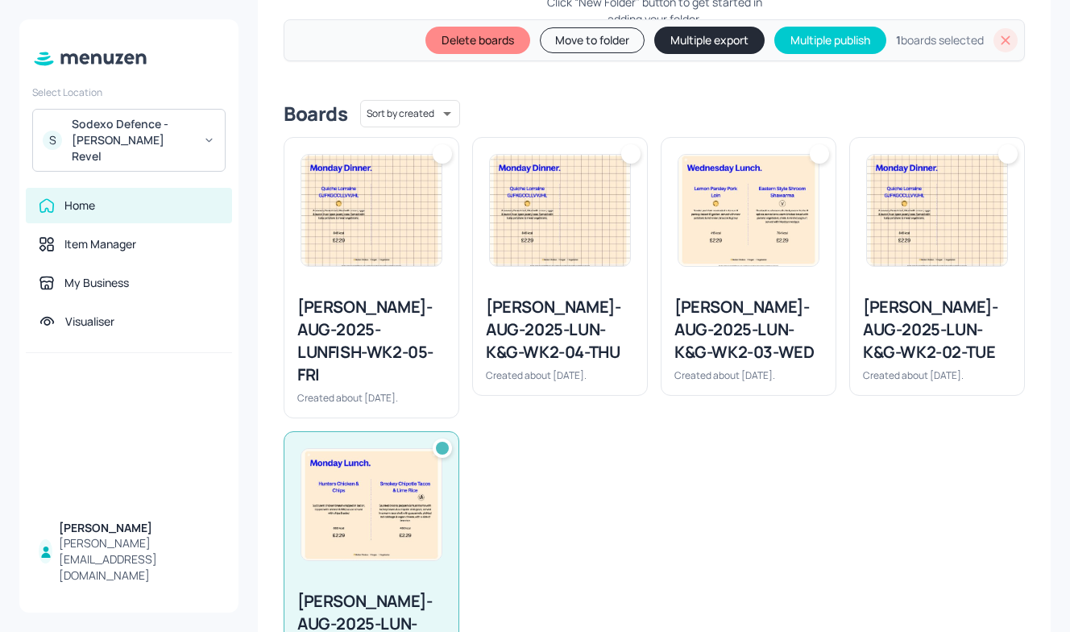
click at [946, 279] on div at bounding box center [937, 210] width 174 height 145
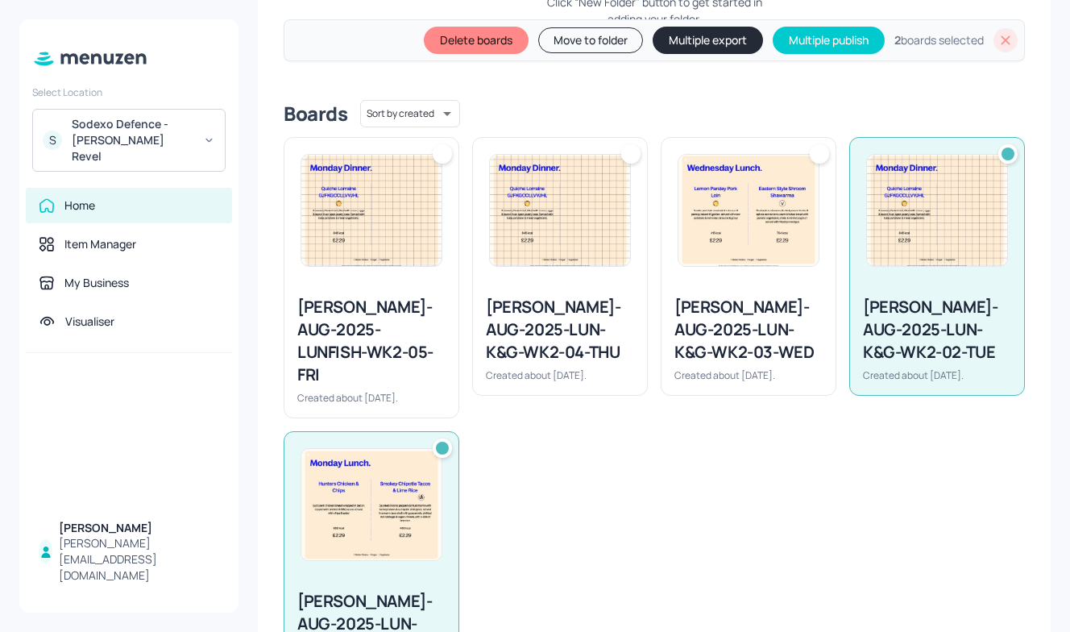
click at [736, 272] on div at bounding box center [749, 210] width 174 height 145
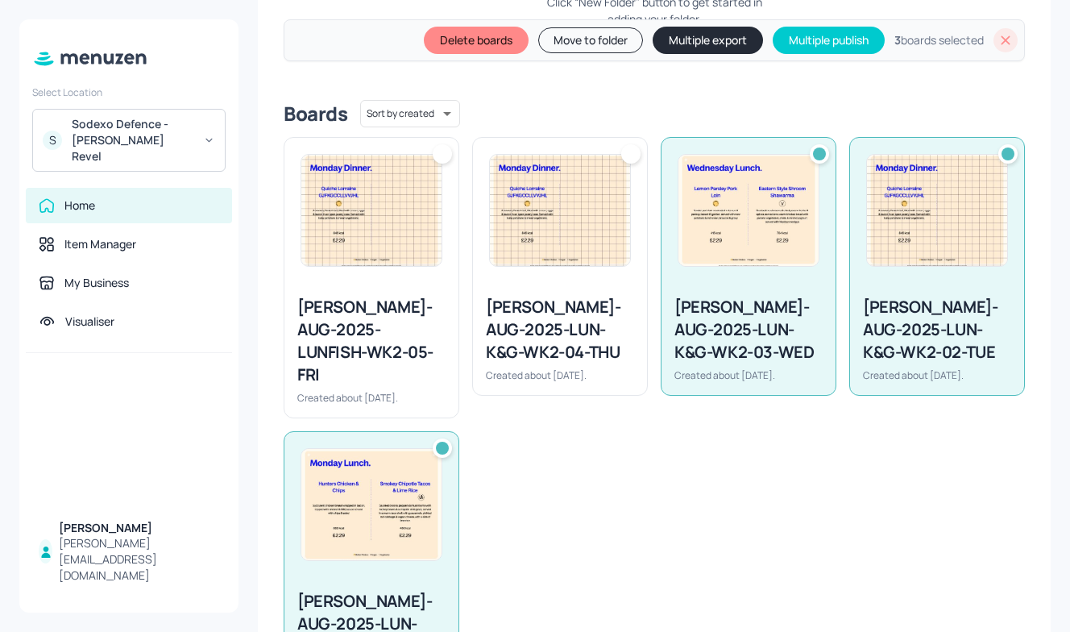
click at [579, 271] on div at bounding box center [560, 210] width 174 height 145
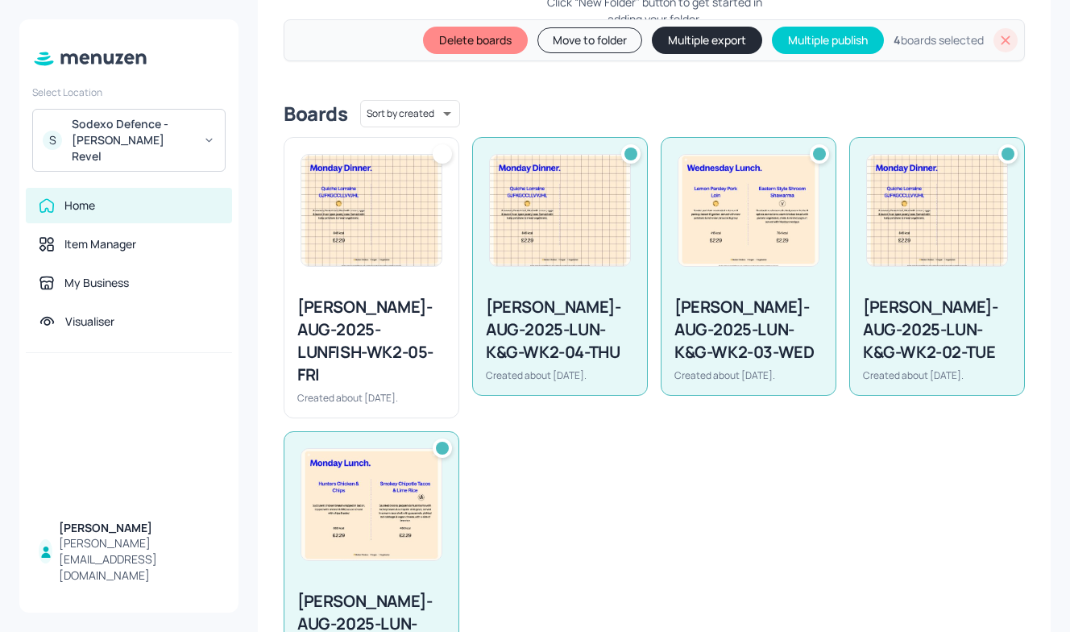
click at [391, 280] on div at bounding box center [372, 210] width 174 height 145
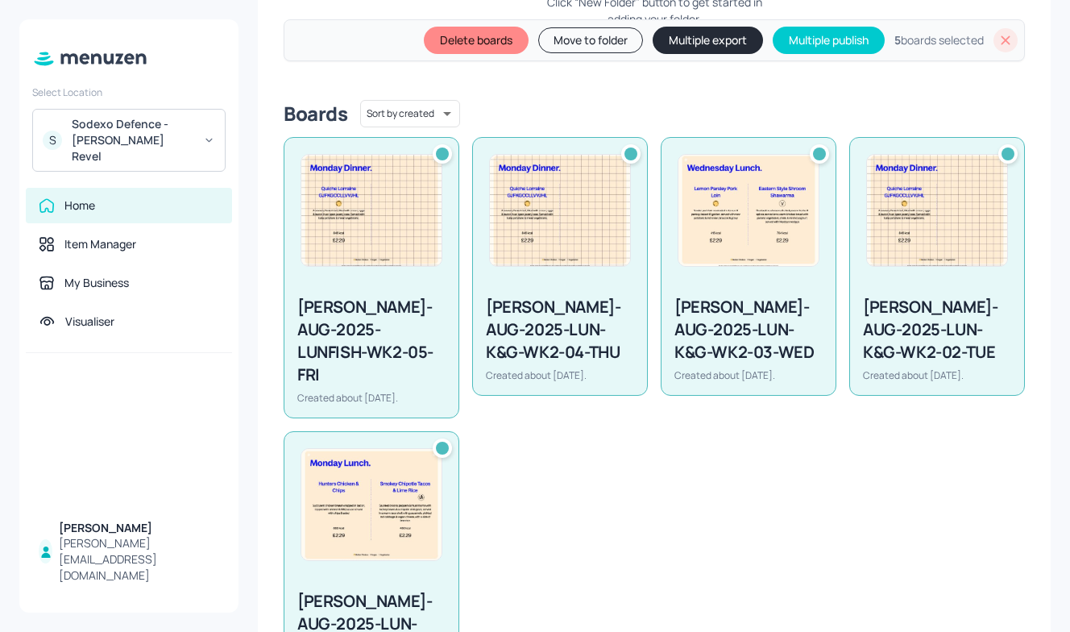
scroll to position [0, 0]
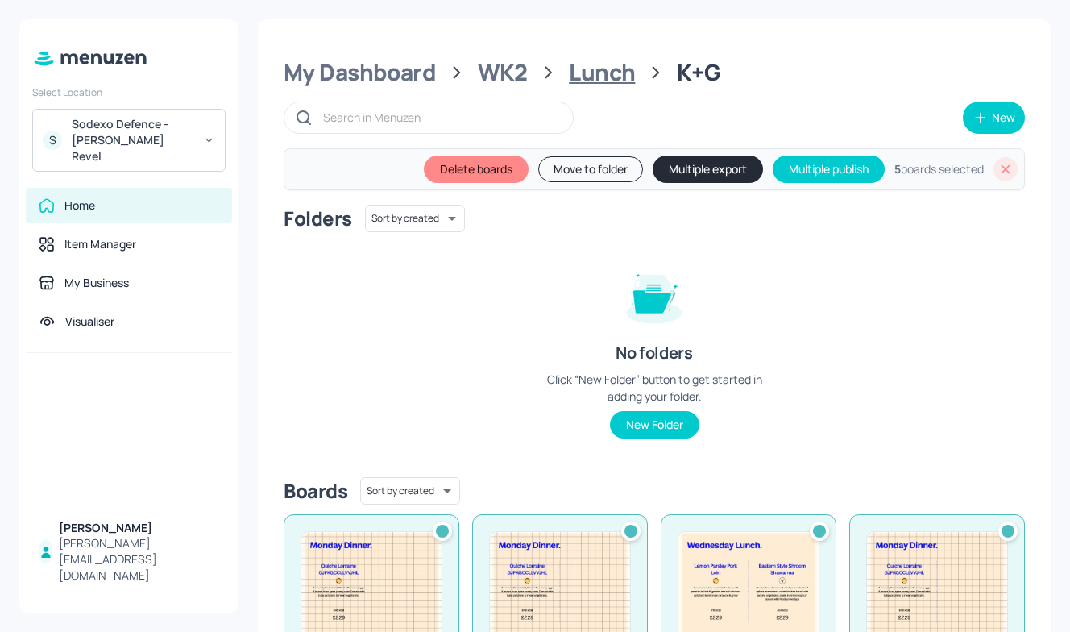
click at [605, 69] on div "Lunch" at bounding box center [602, 72] width 66 height 29
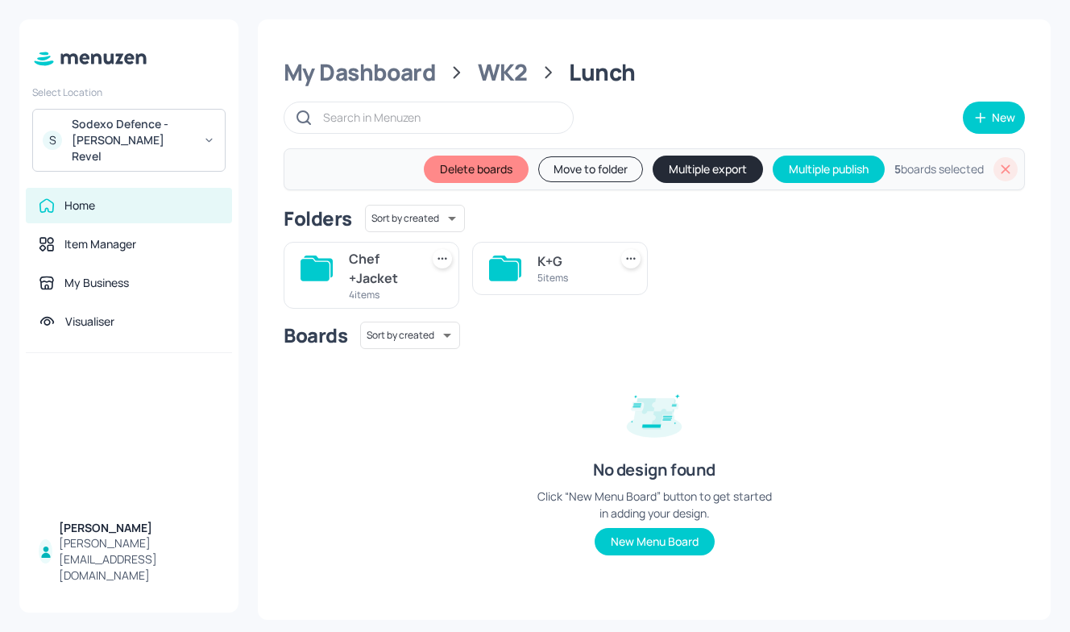
click at [395, 272] on div "Chef +Jacket" at bounding box center [381, 268] width 64 height 39
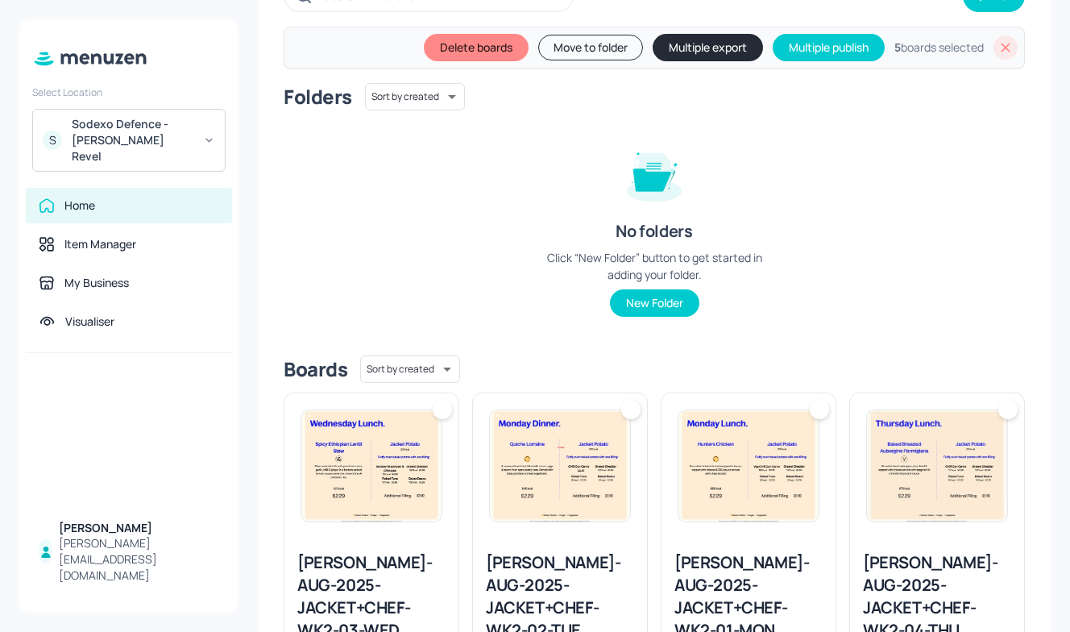
scroll to position [202, 0]
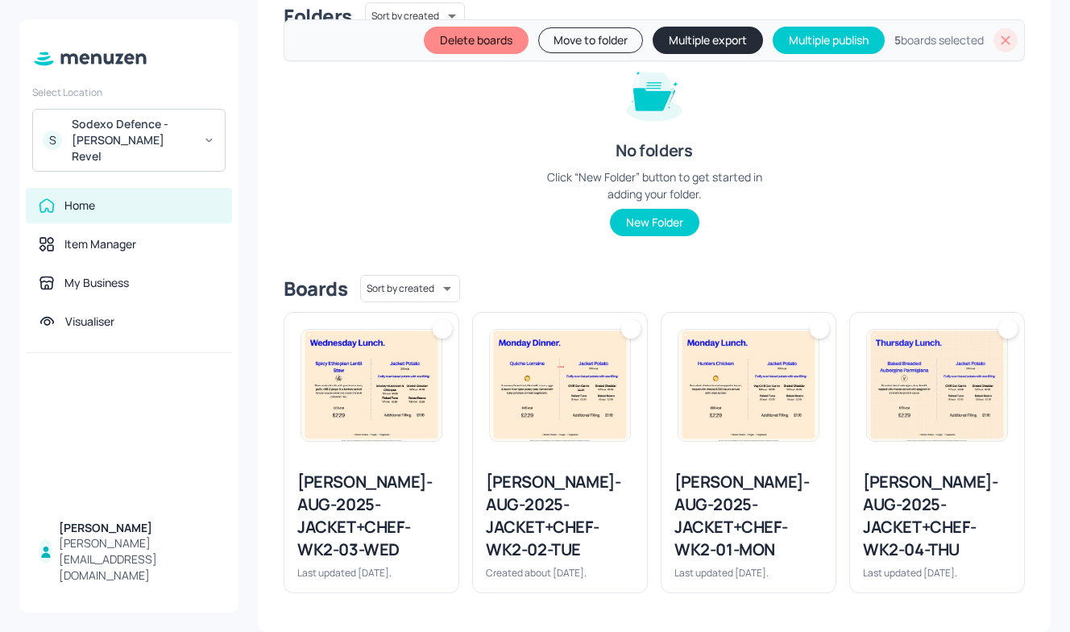
click at [945, 389] on img at bounding box center [937, 385] width 140 height 111
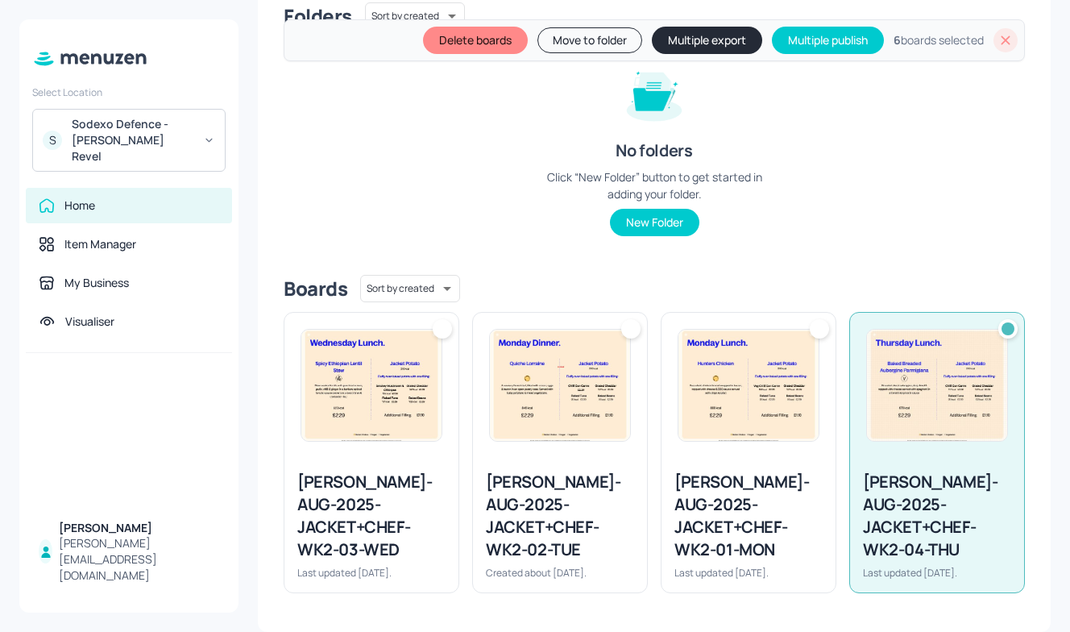
click at [788, 389] on img at bounding box center [749, 385] width 140 height 111
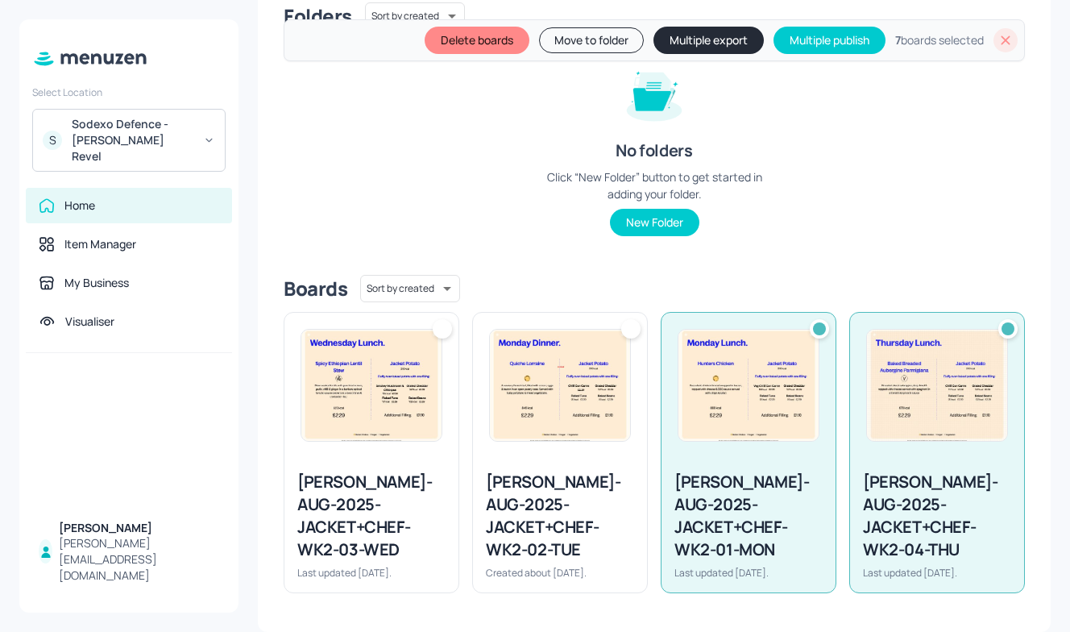
click at [509, 392] on img at bounding box center [560, 385] width 140 height 111
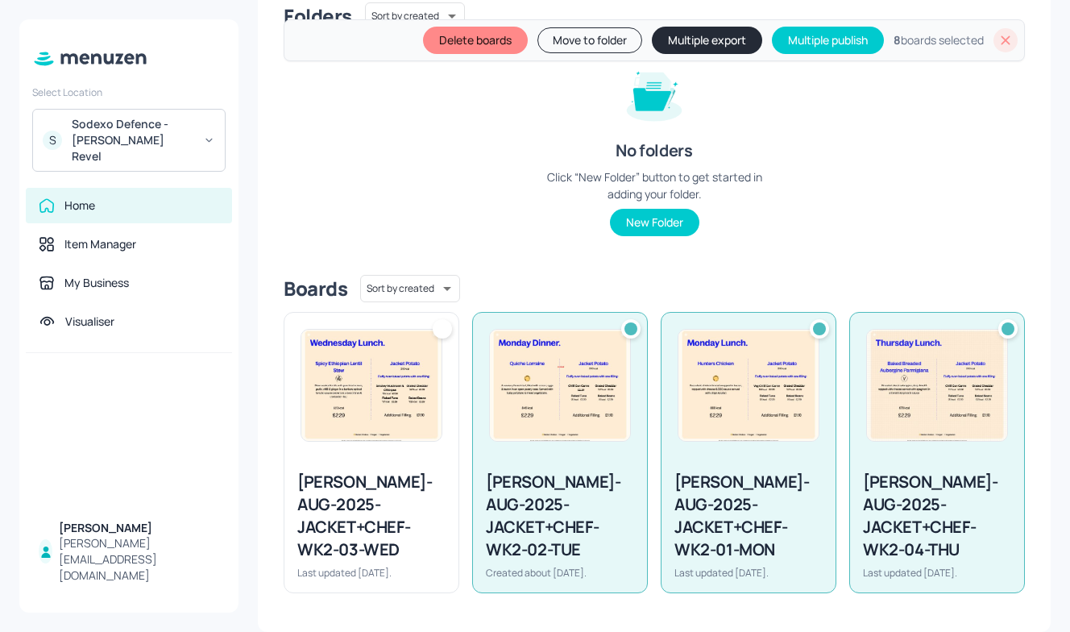
click at [424, 390] on img at bounding box center [371, 385] width 140 height 111
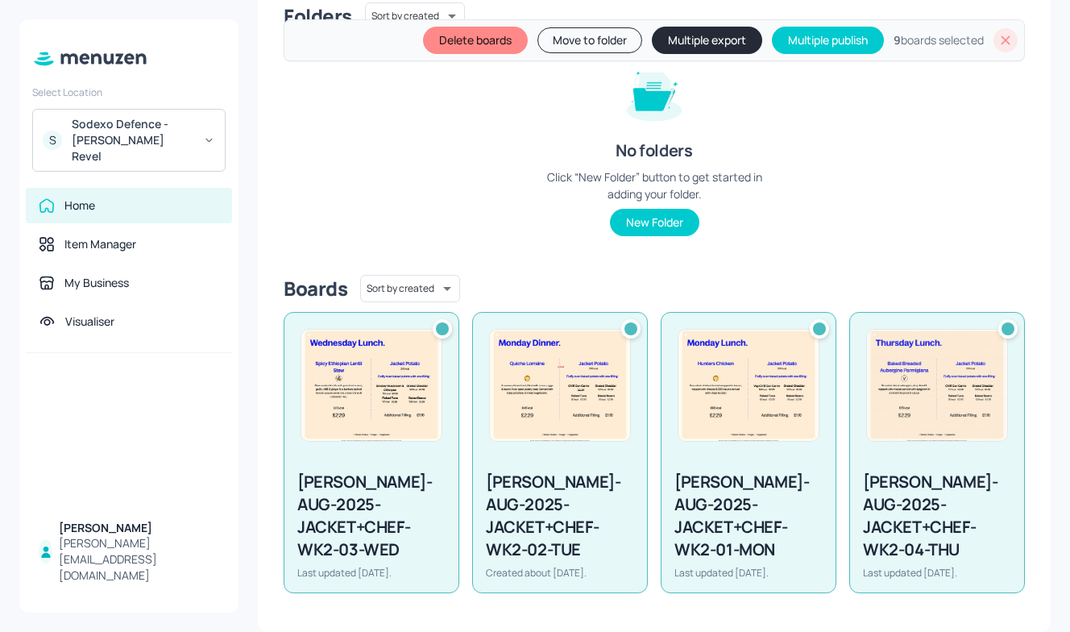
scroll to position [0, 0]
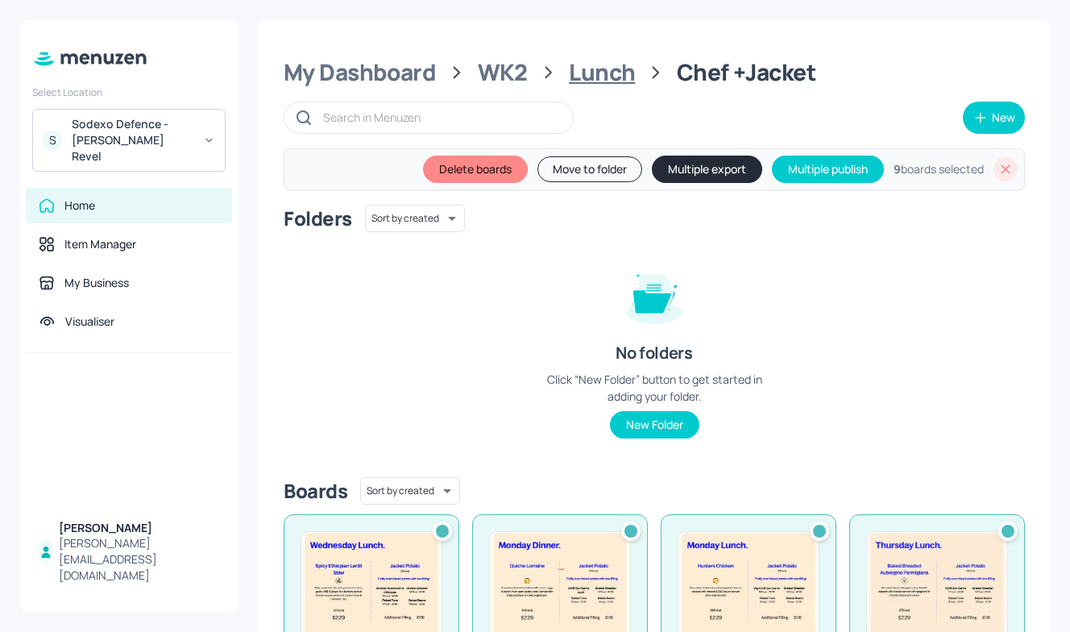
click at [609, 75] on div "Lunch" at bounding box center [602, 72] width 66 height 29
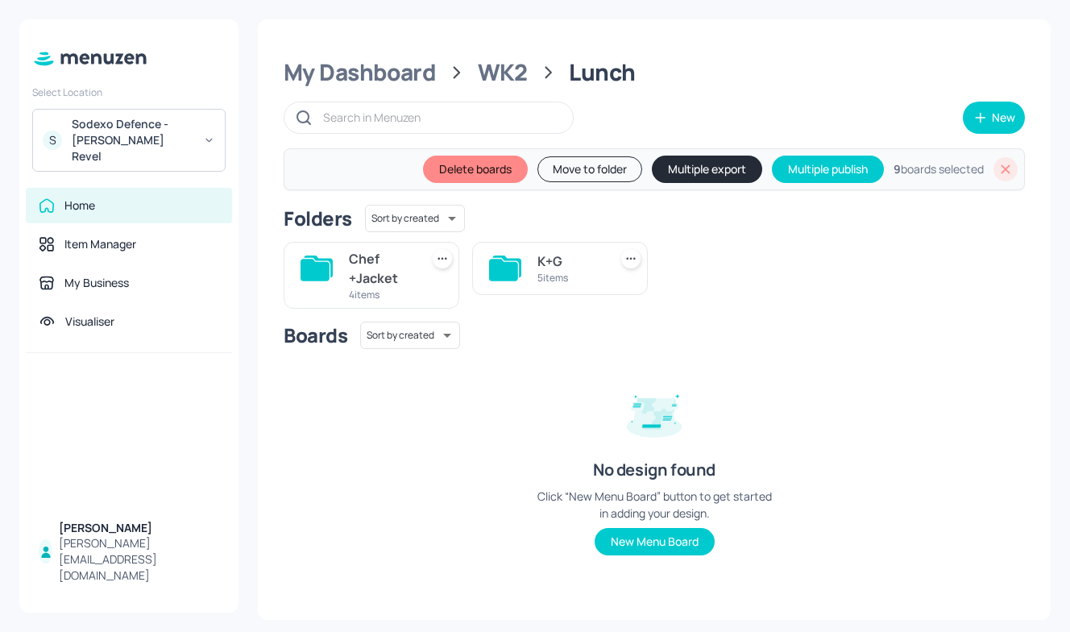
click at [539, 281] on div "5 items" at bounding box center [570, 278] width 64 height 14
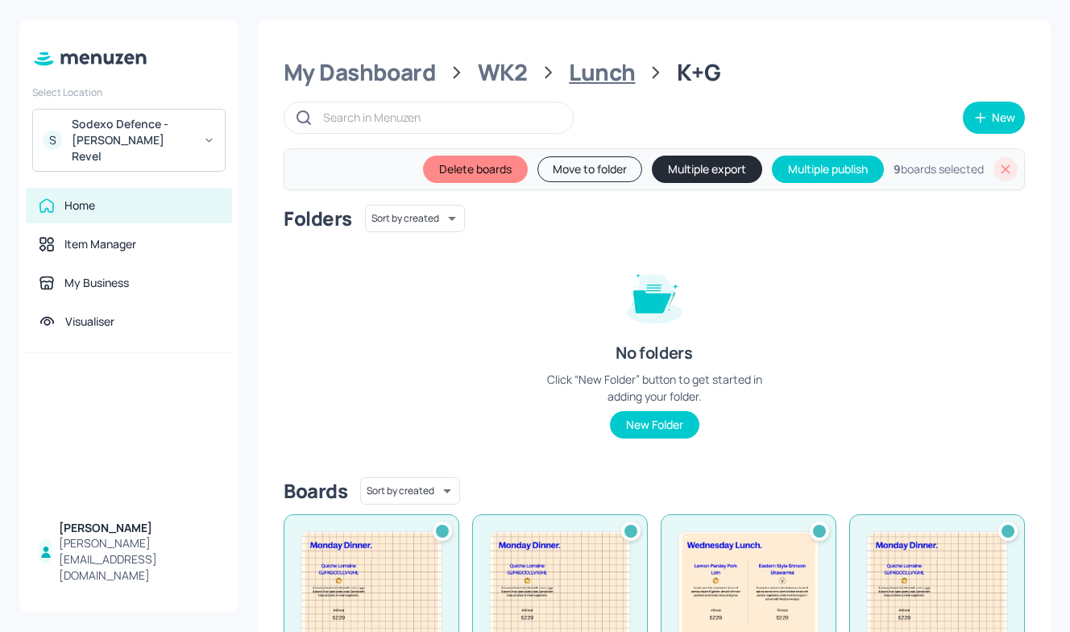
click at [595, 77] on div "Lunch" at bounding box center [602, 72] width 66 height 29
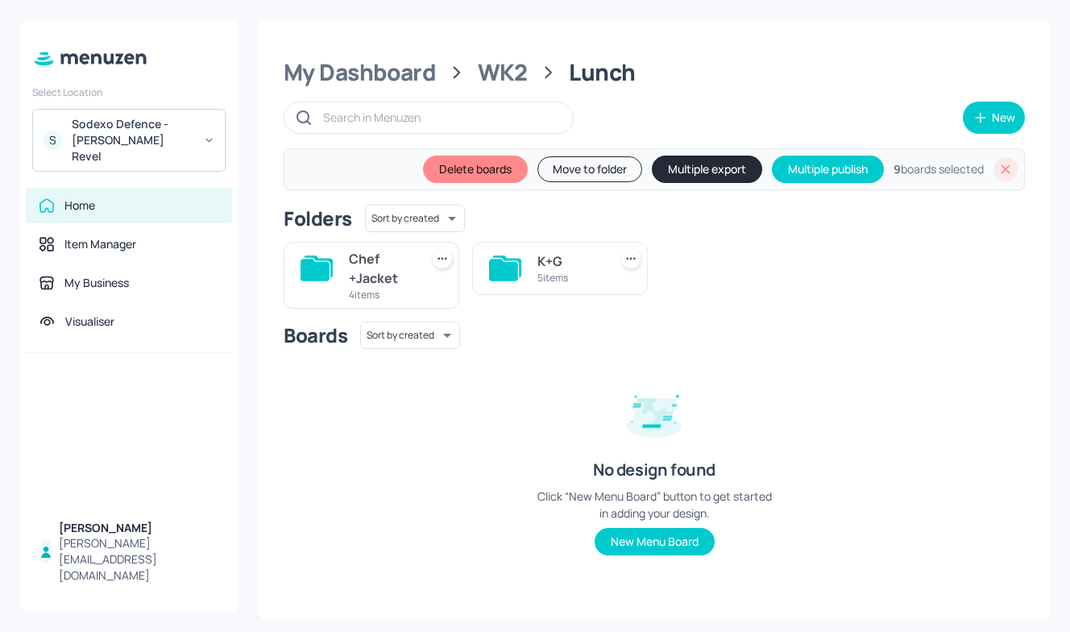
click at [361, 266] on div "Chef +Jacket" at bounding box center [381, 268] width 64 height 39
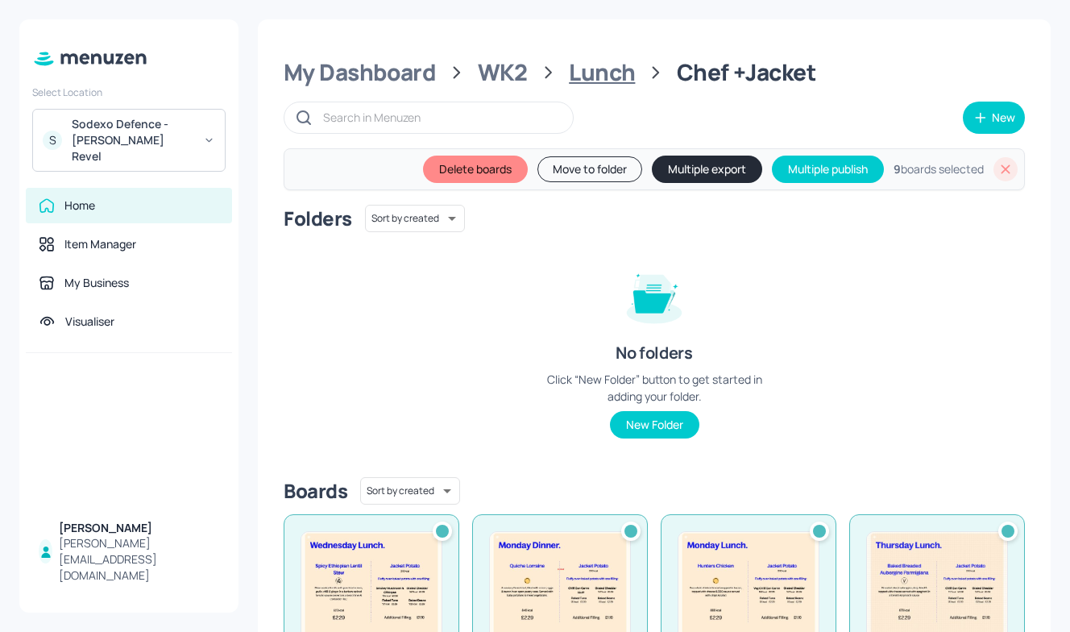
click at [613, 84] on div "Lunch" at bounding box center [602, 72] width 66 height 29
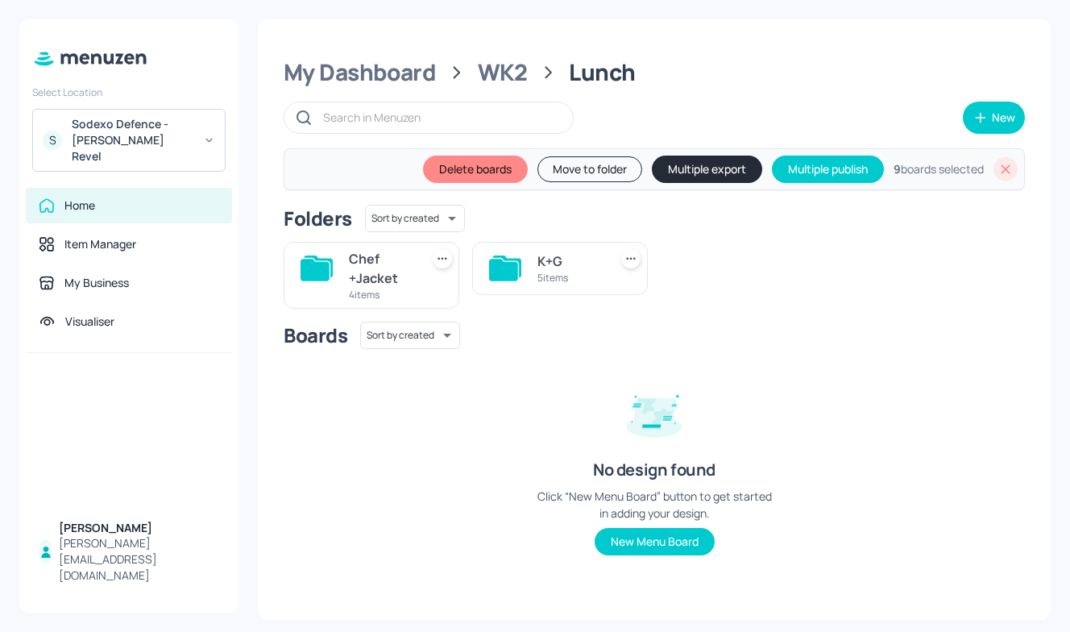
click at [723, 162] on button "Multiple export" at bounding box center [707, 169] width 110 height 27
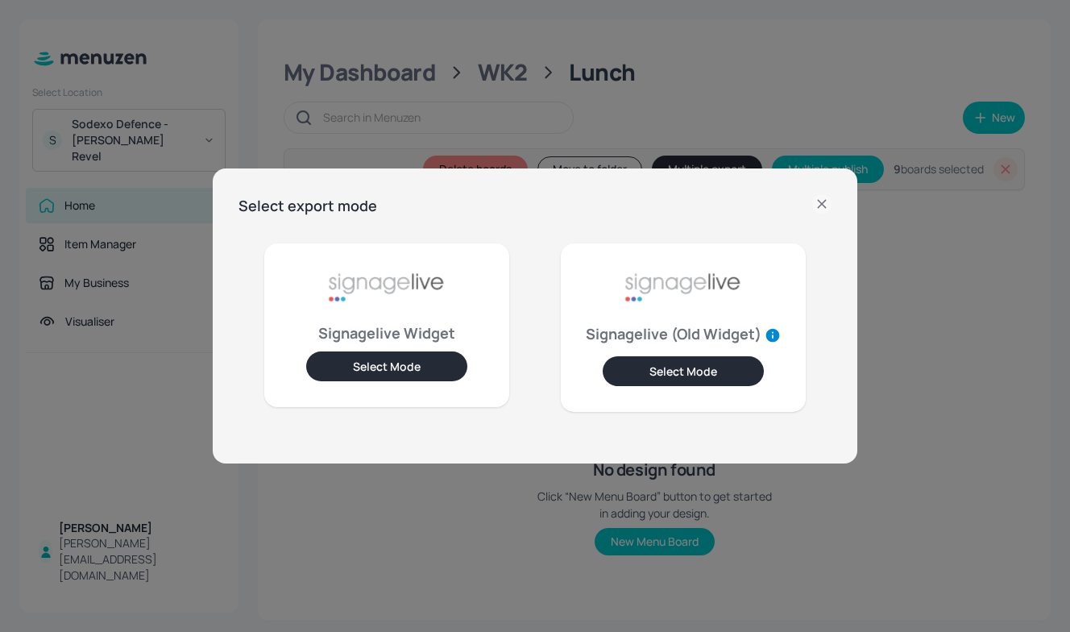
click at [411, 372] on button "Select Mode" at bounding box center [386, 366] width 161 height 30
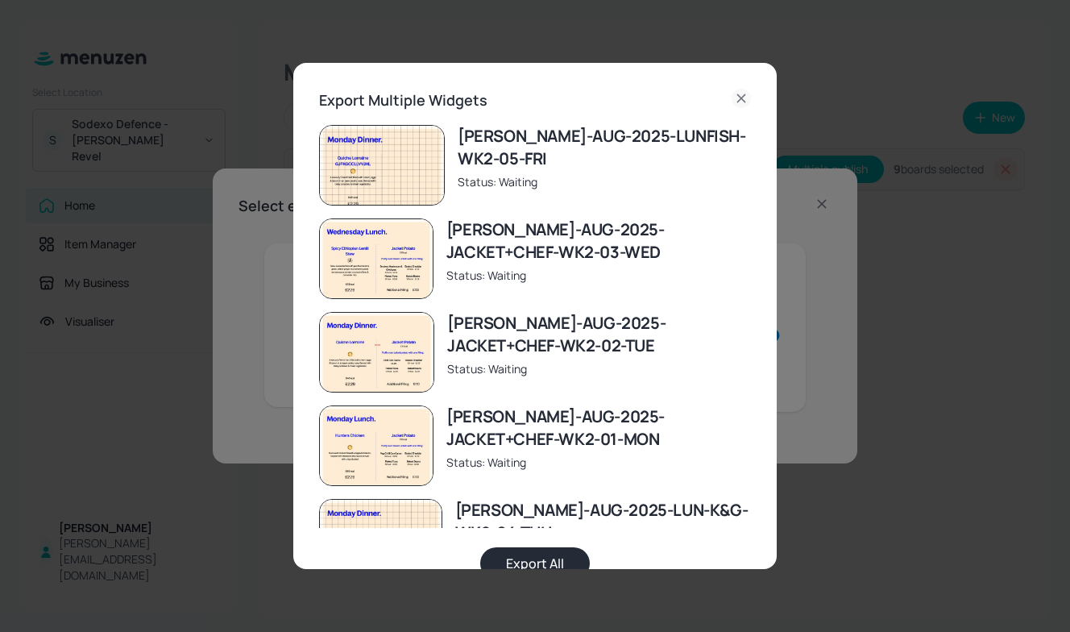
scroll to position [426, 0]
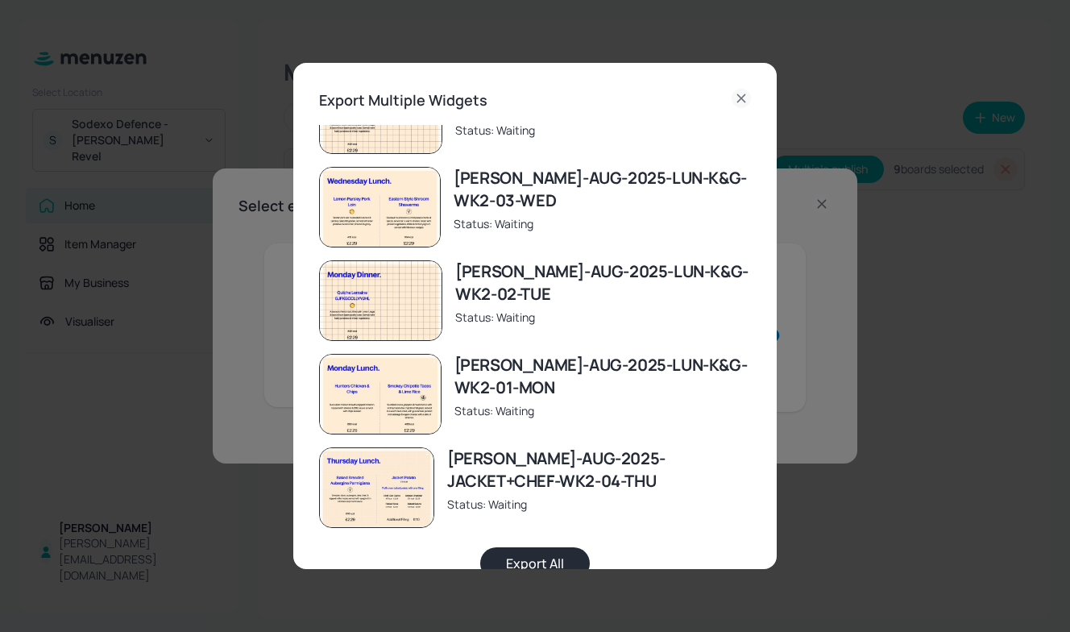
click at [525, 551] on button "Export All" at bounding box center [535, 563] width 110 height 32
click at [734, 101] on icon at bounding box center [741, 98] width 19 height 19
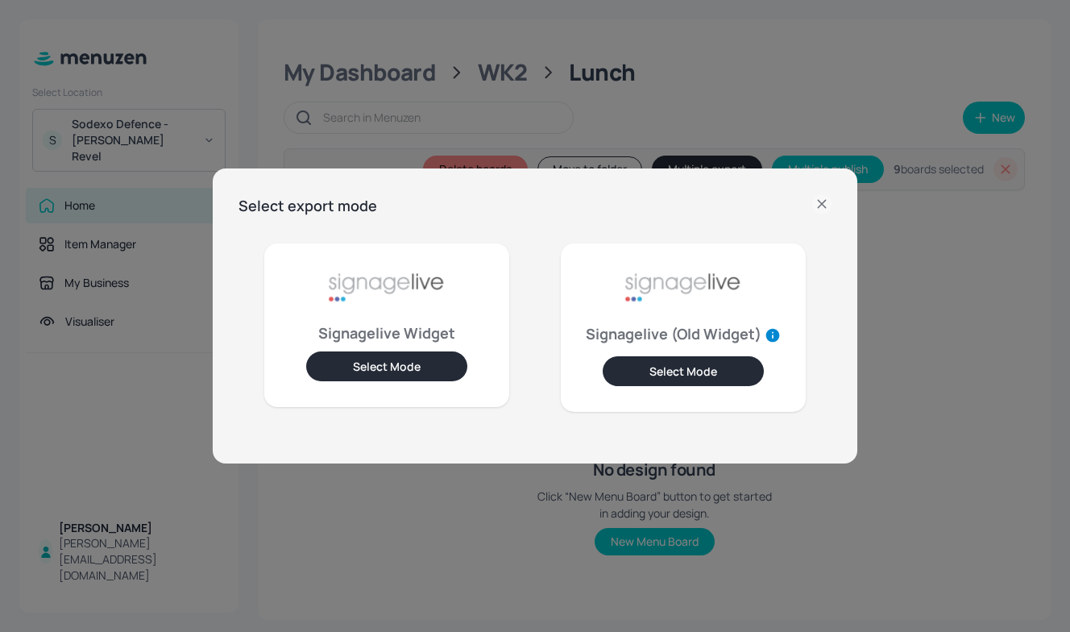
click at [820, 201] on icon at bounding box center [822, 203] width 19 height 19
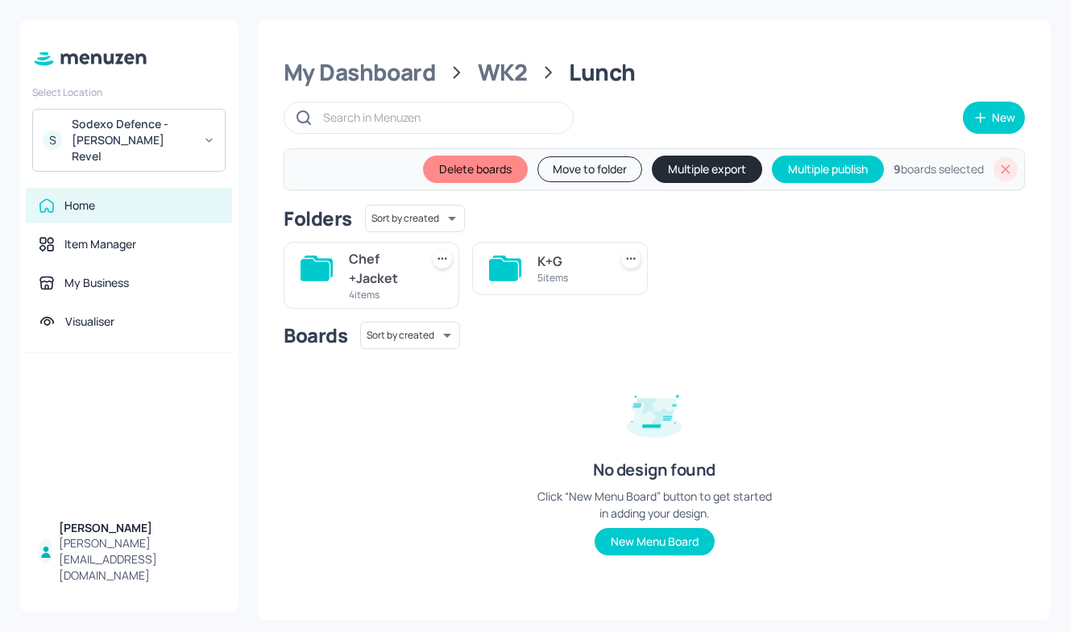
click at [996, 171] on div at bounding box center [1006, 169] width 24 height 24
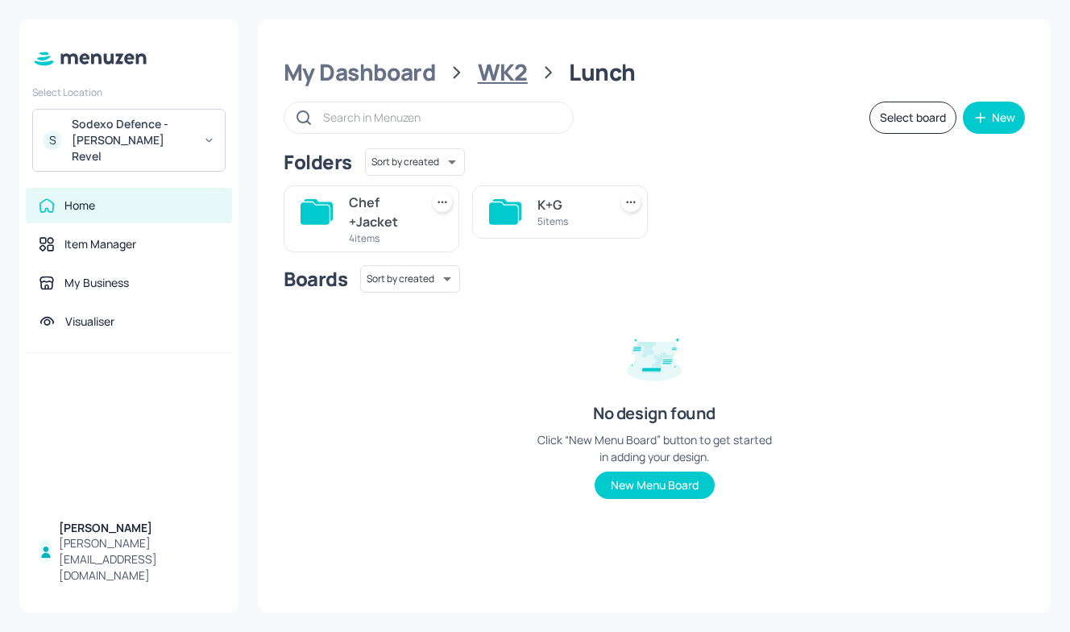
click at [505, 87] on div "WK2" at bounding box center [503, 72] width 50 height 29
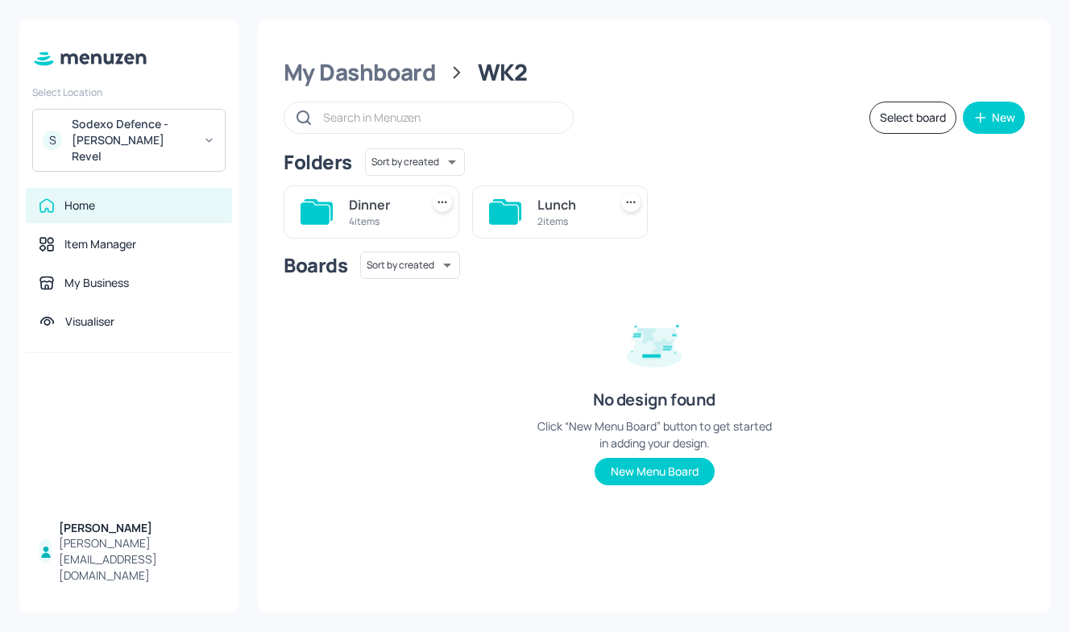
click at [386, 228] on div "Dinner 4 items" at bounding box center [381, 212] width 64 height 39
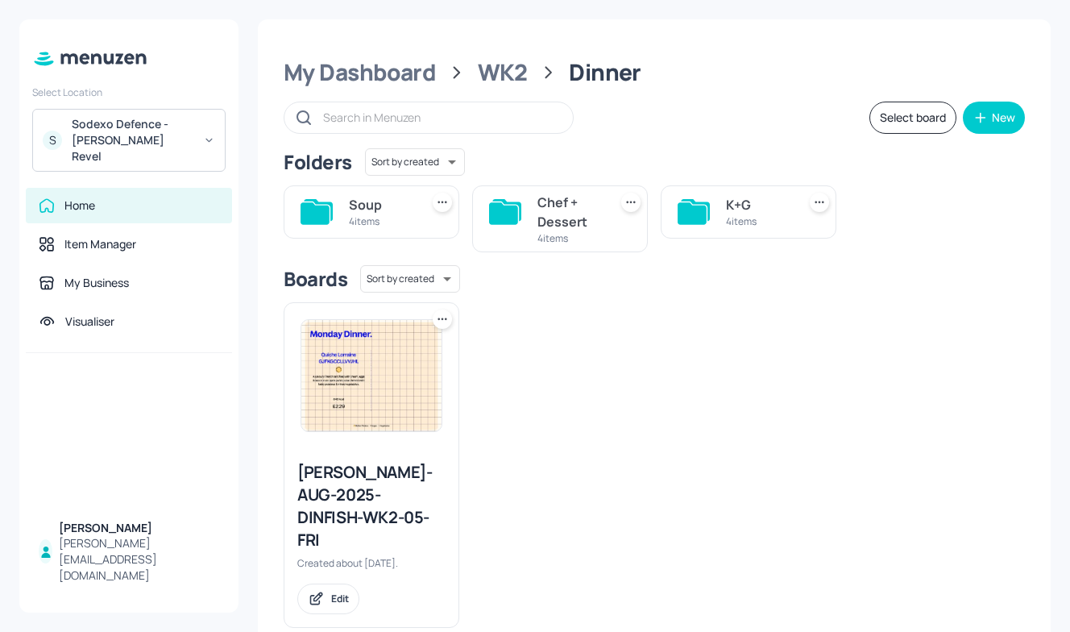
click at [740, 213] on div "K+G" at bounding box center [758, 204] width 64 height 19
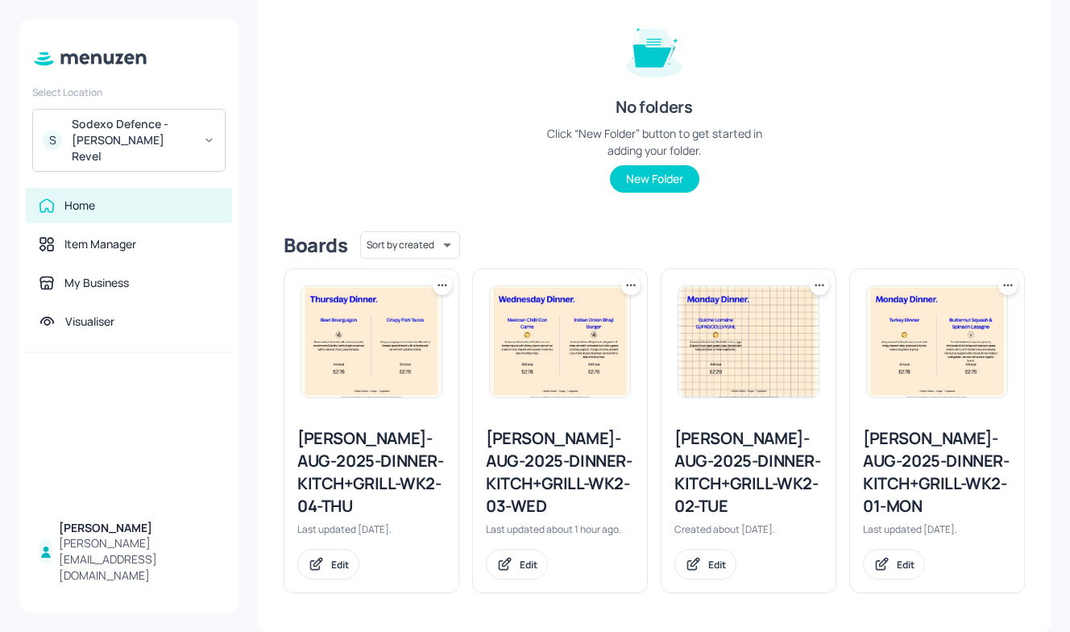
scroll to position [0, 0]
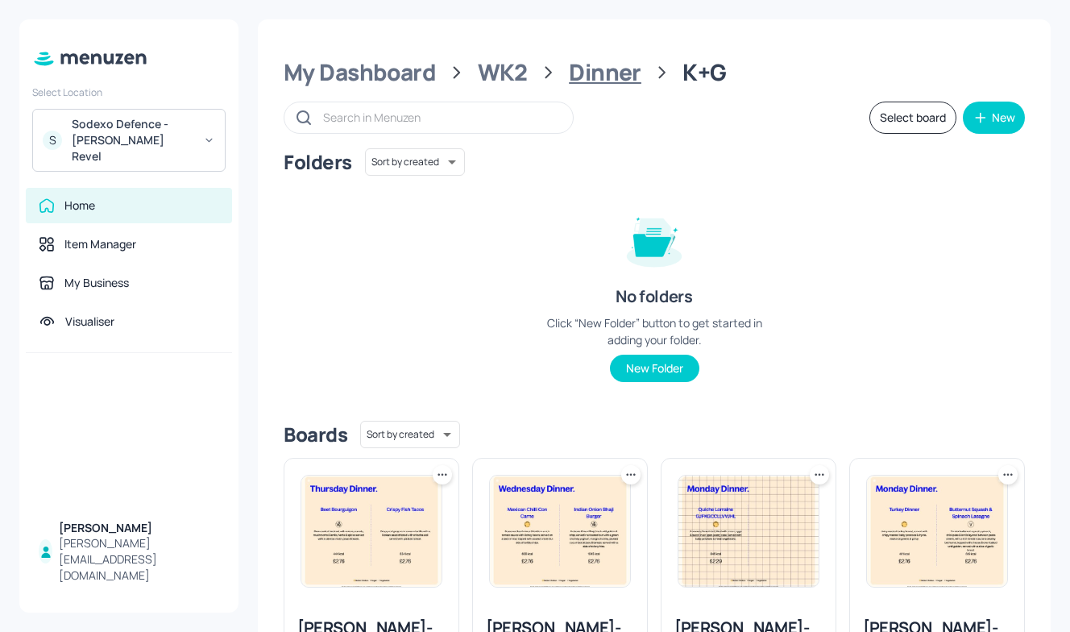
click at [614, 69] on div "Dinner" at bounding box center [605, 72] width 73 height 29
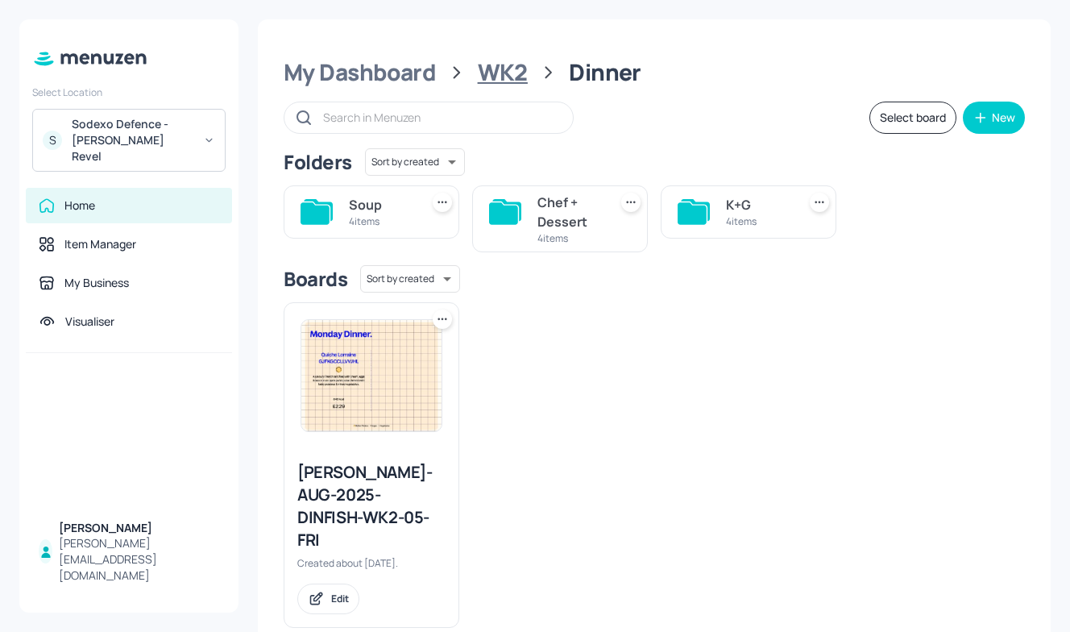
click at [508, 68] on div "WK2" at bounding box center [503, 72] width 50 height 29
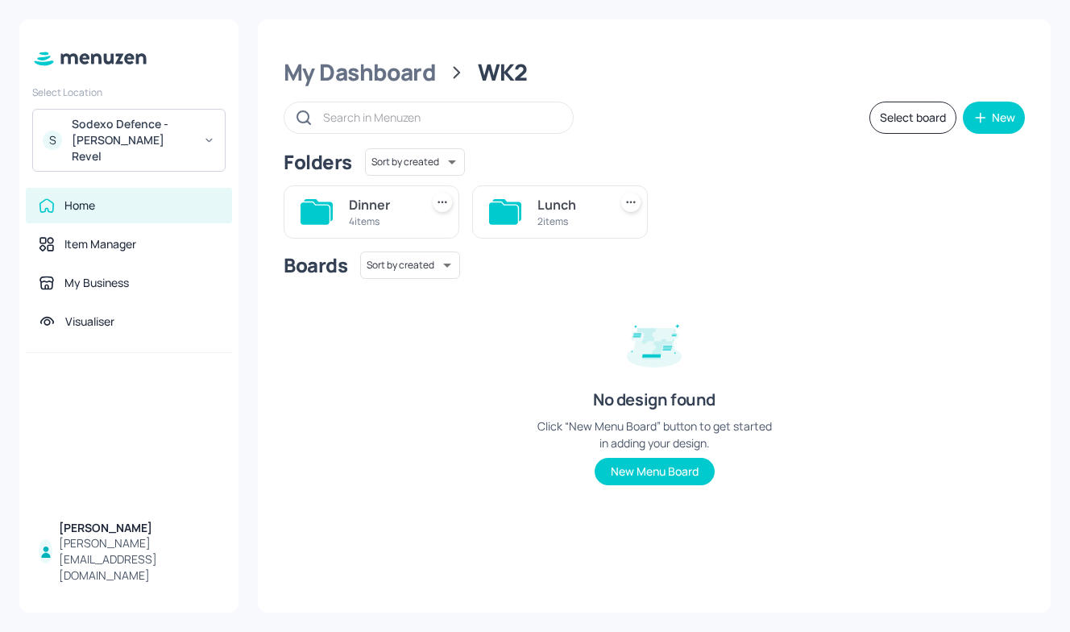
click at [553, 222] on div "2 items" at bounding box center [570, 221] width 64 height 14
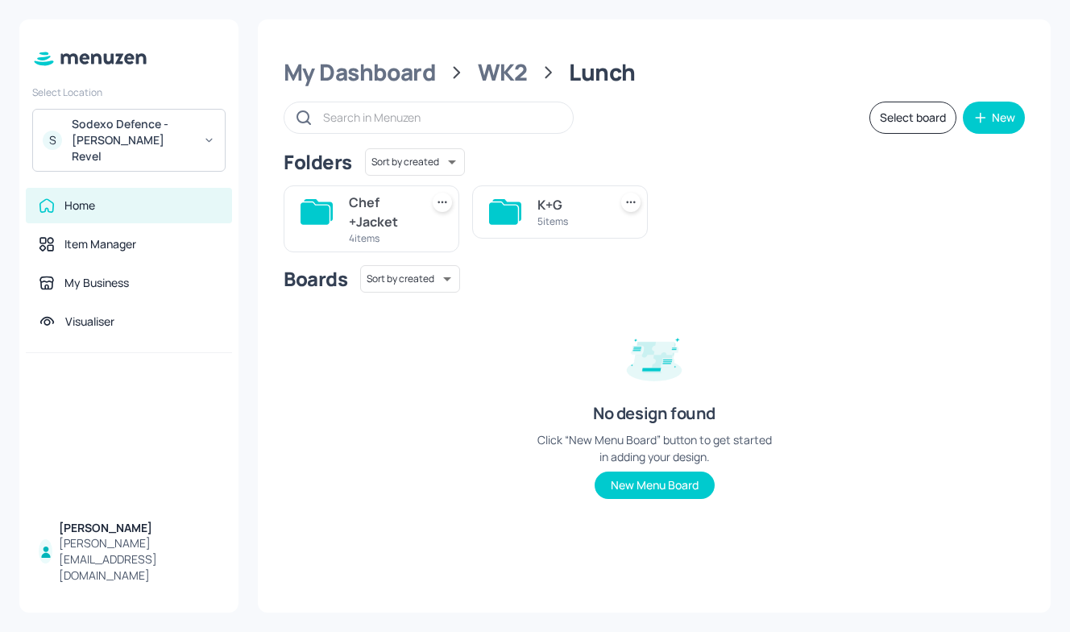
click at [553, 222] on div "5 items" at bounding box center [570, 221] width 64 height 14
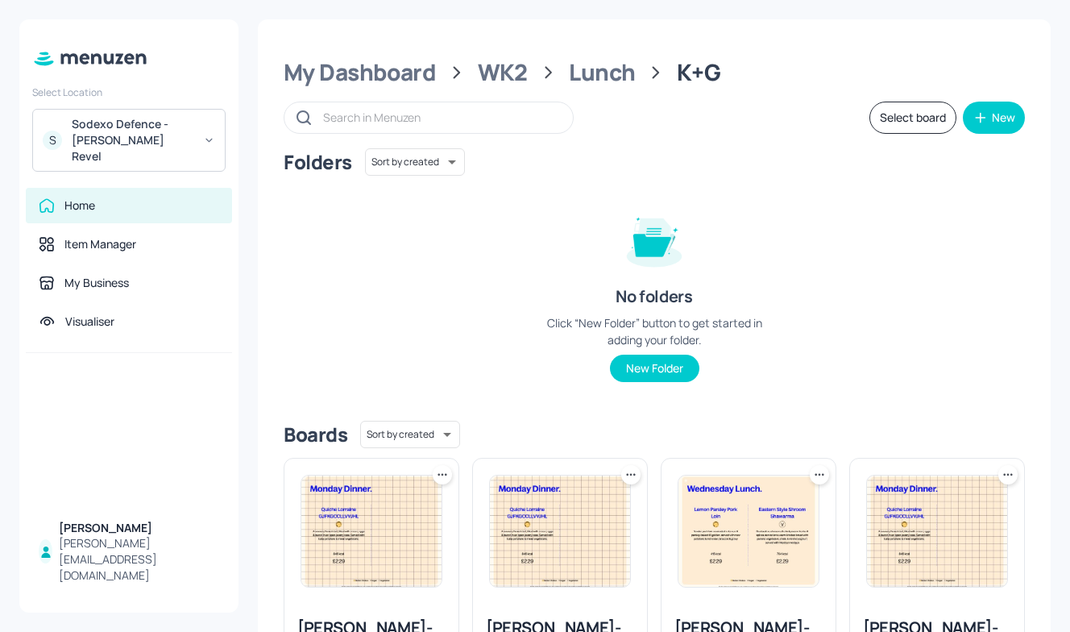
click at [584, 56] on div "My Dashboard WK2 Lunch K+G Select board New Folders Sort by created id ​ No fol…" at bounding box center [654, 578] width 793 height 1118
click at [584, 82] on div "Lunch" at bounding box center [602, 72] width 66 height 29
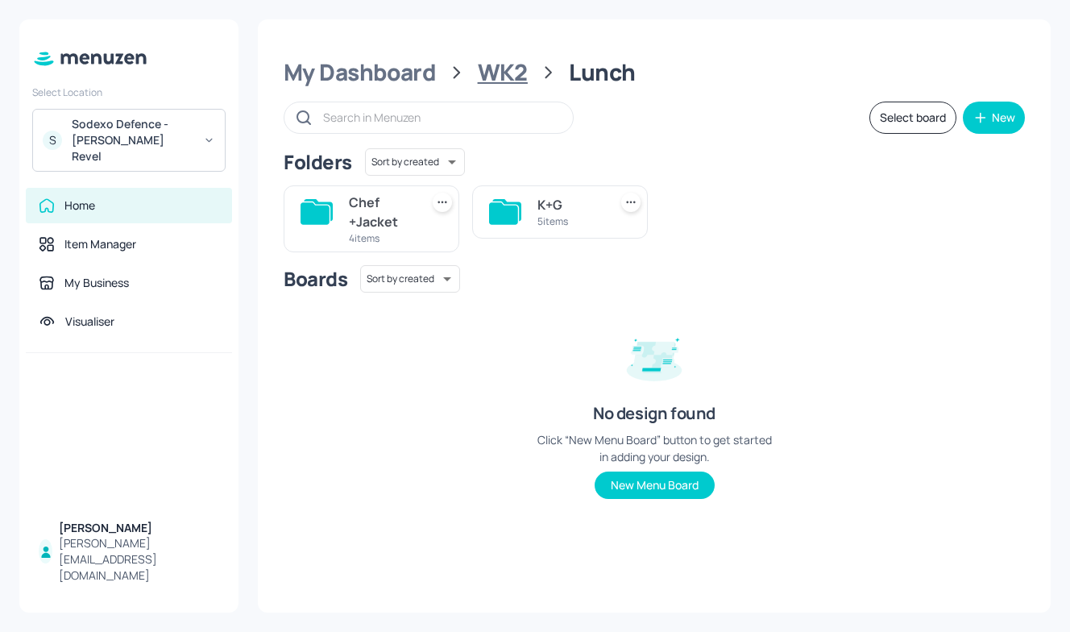
click at [498, 82] on div "WK2" at bounding box center [503, 72] width 50 height 29
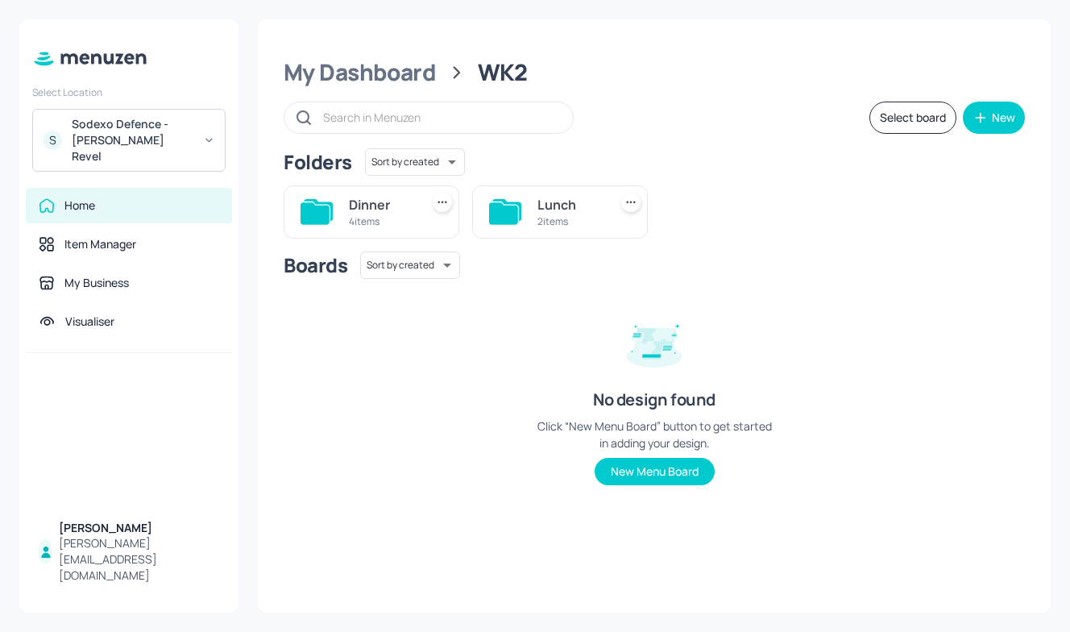
click at [391, 226] on div "4 items" at bounding box center [381, 221] width 64 height 14
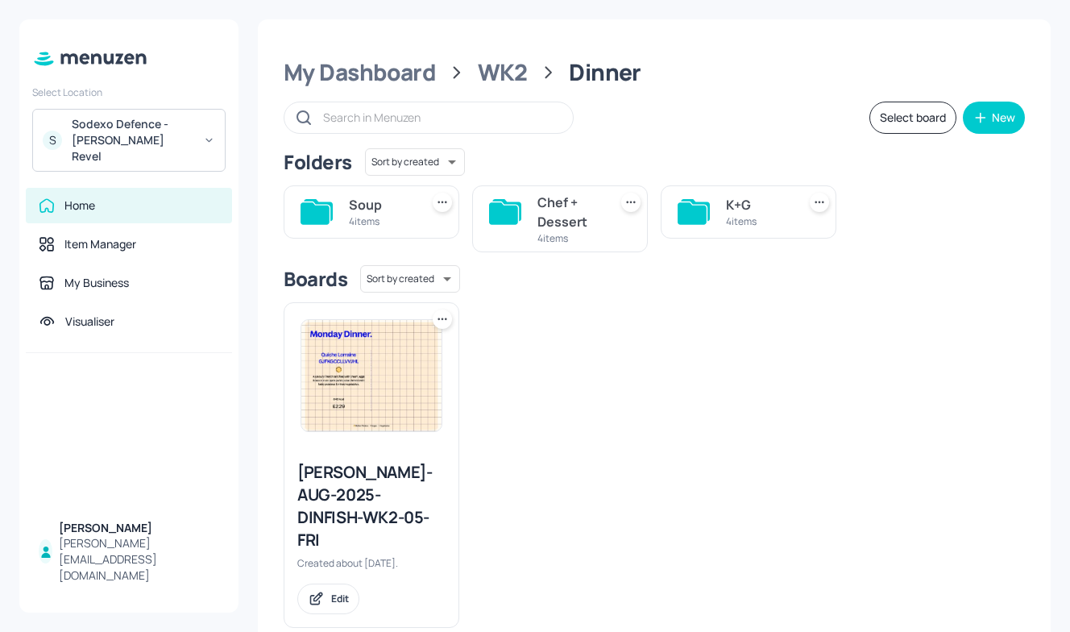
click at [735, 216] on div "4 items" at bounding box center [758, 221] width 64 height 14
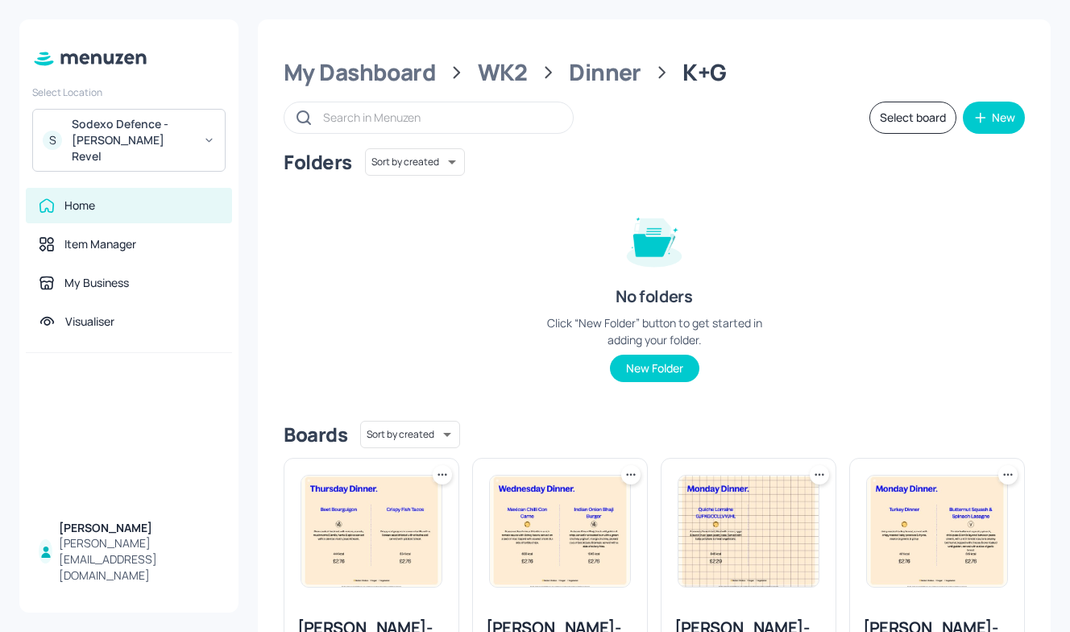
click at [937, 123] on button "Select board" at bounding box center [913, 118] width 87 height 32
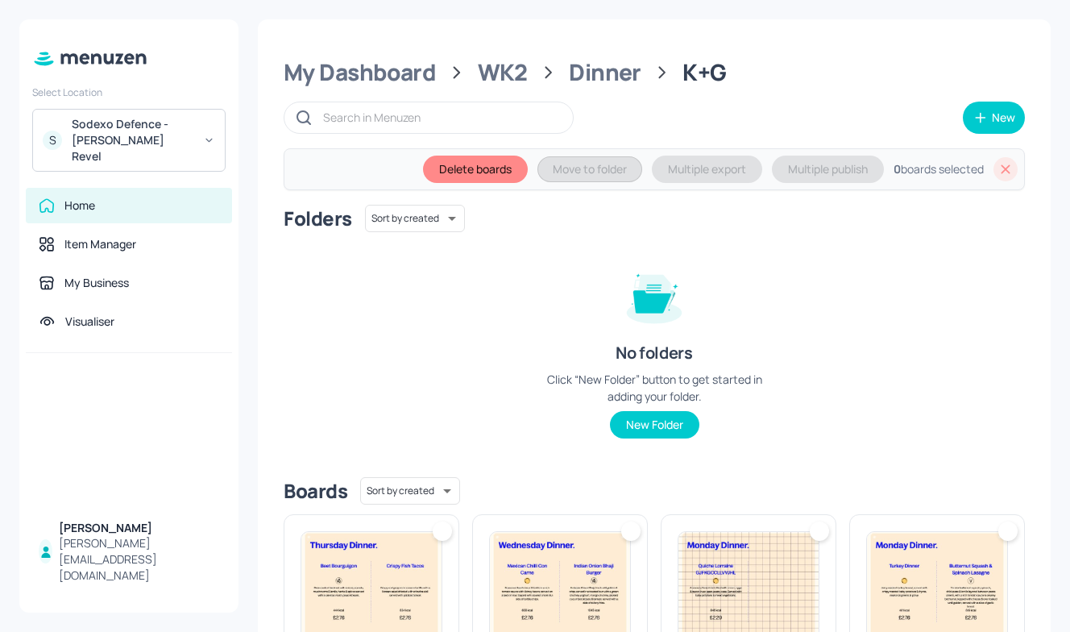
click at [898, 585] on img at bounding box center [937, 587] width 140 height 111
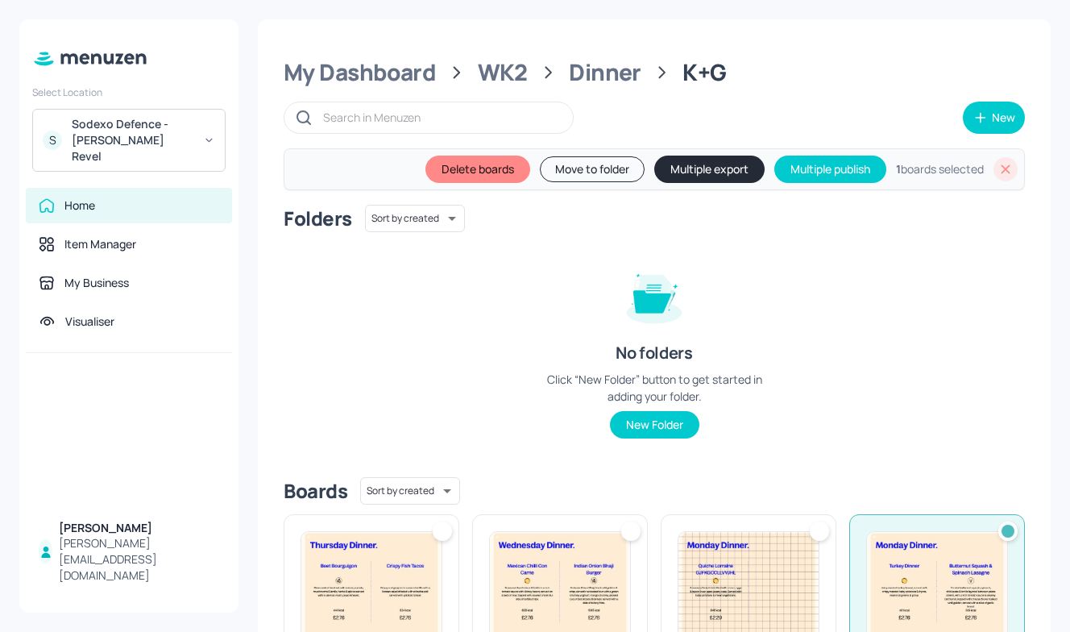
click at [764, 575] on img at bounding box center [749, 587] width 140 height 111
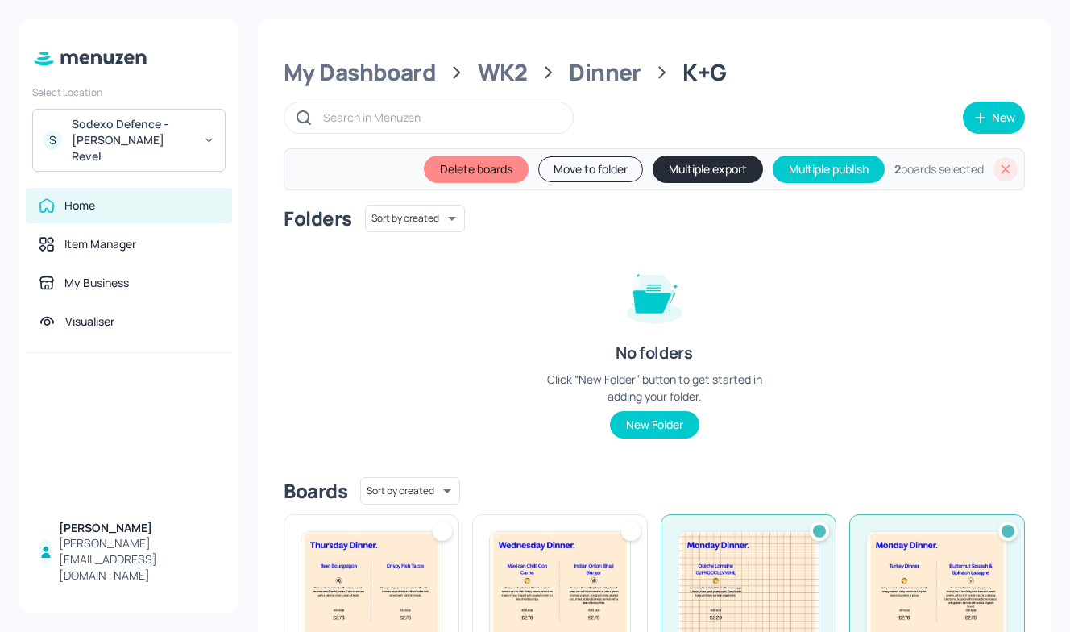
click at [593, 561] on img at bounding box center [560, 587] width 140 height 111
click at [385, 560] on img at bounding box center [371, 587] width 140 height 111
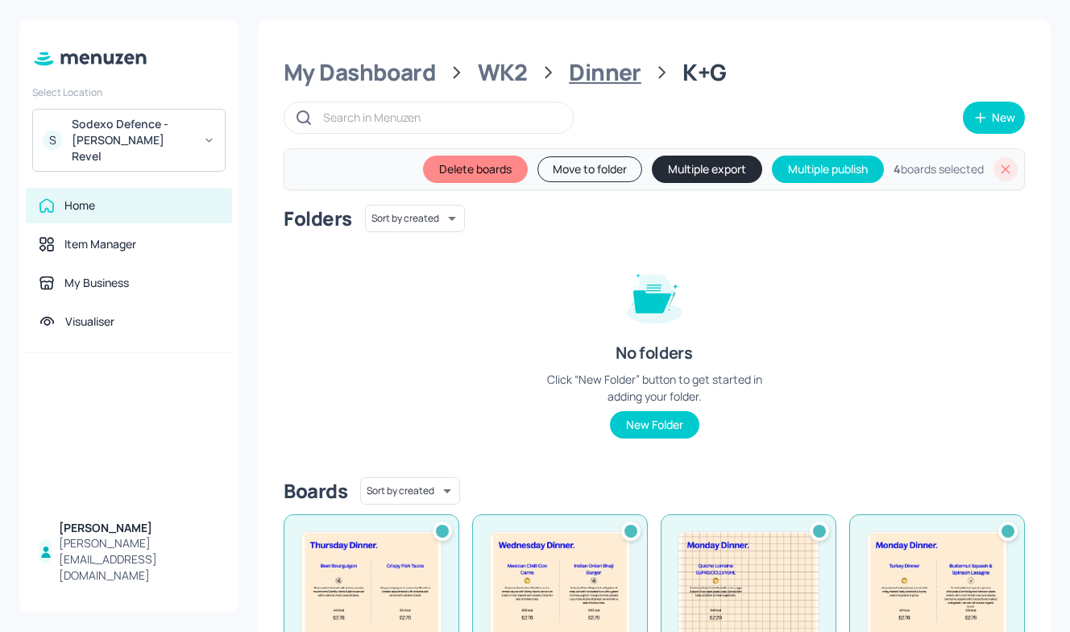
click at [634, 76] on div "Dinner" at bounding box center [605, 72] width 73 height 29
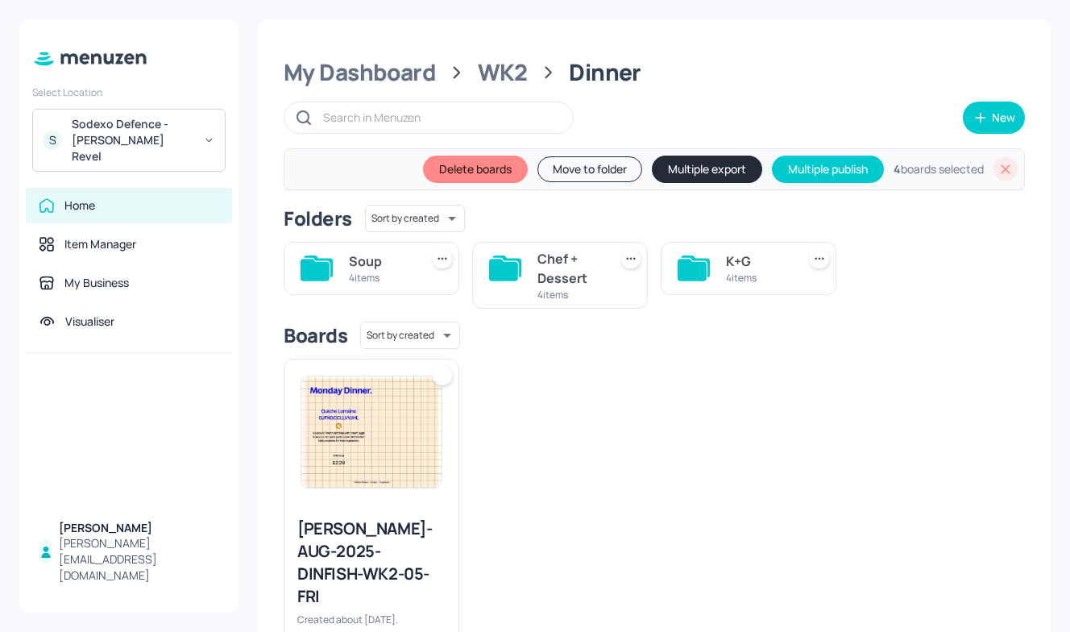
click at [601, 288] on div "Chef + Dessert 4 items" at bounding box center [560, 275] width 176 height 67
click at [596, 261] on div "Chef + Dessert" at bounding box center [570, 268] width 64 height 39
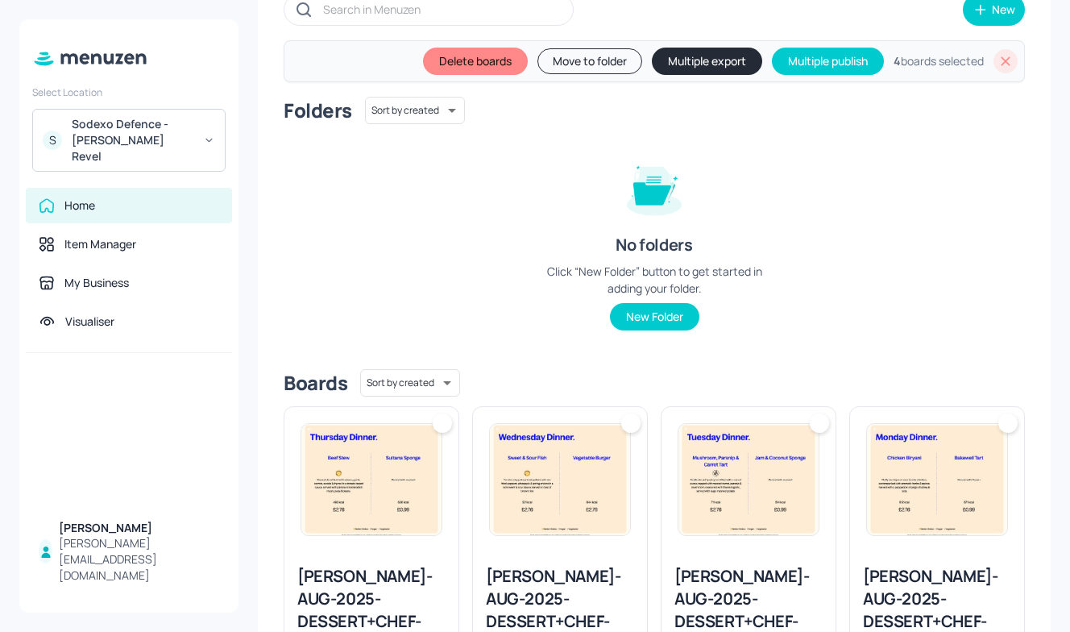
scroll to position [111, 0]
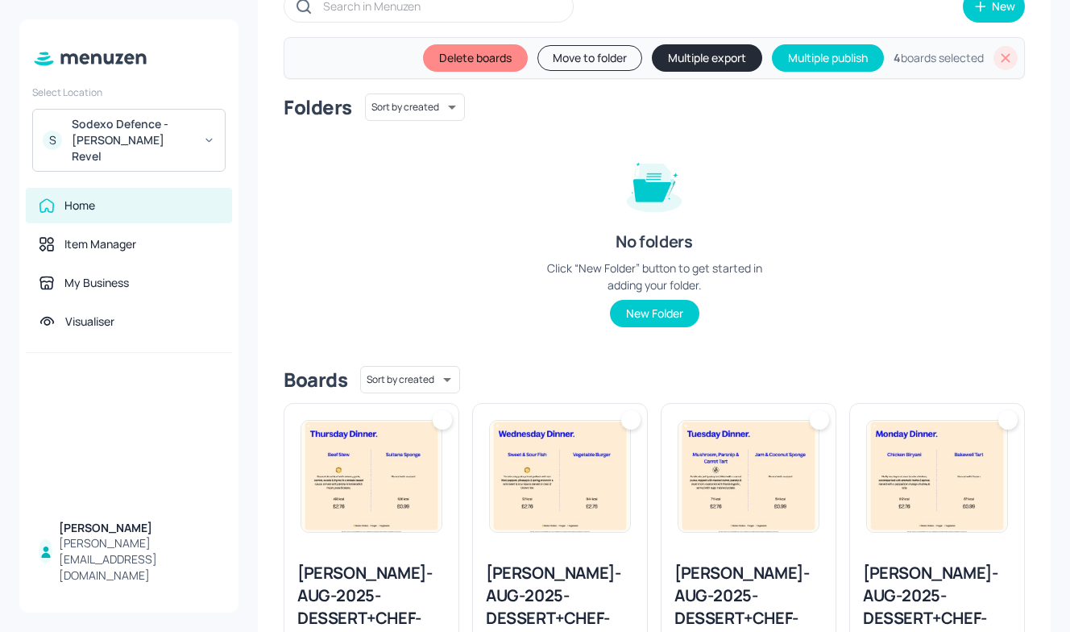
click at [907, 409] on div at bounding box center [937, 476] width 174 height 145
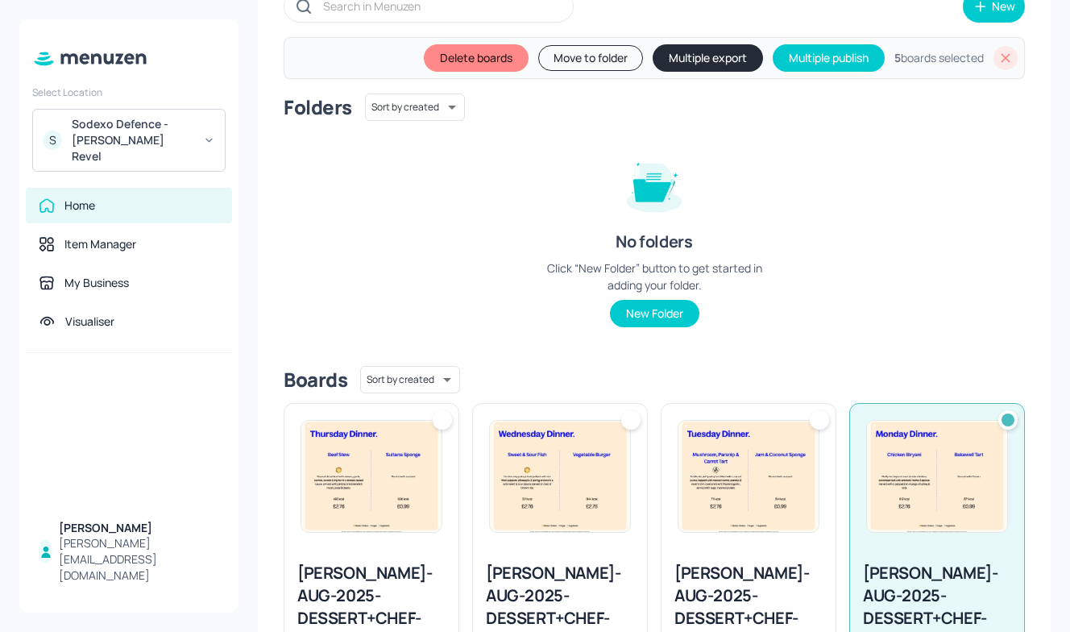
click at [740, 451] on img at bounding box center [749, 476] width 140 height 111
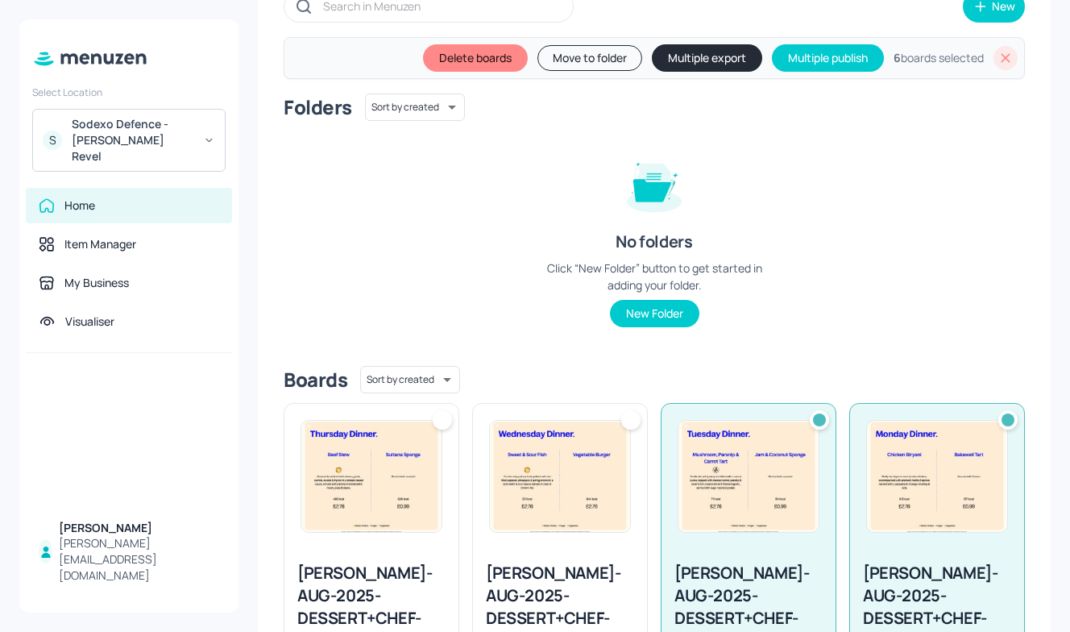
click at [557, 459] on img at bounding box center [560, 476] width 140 height 111
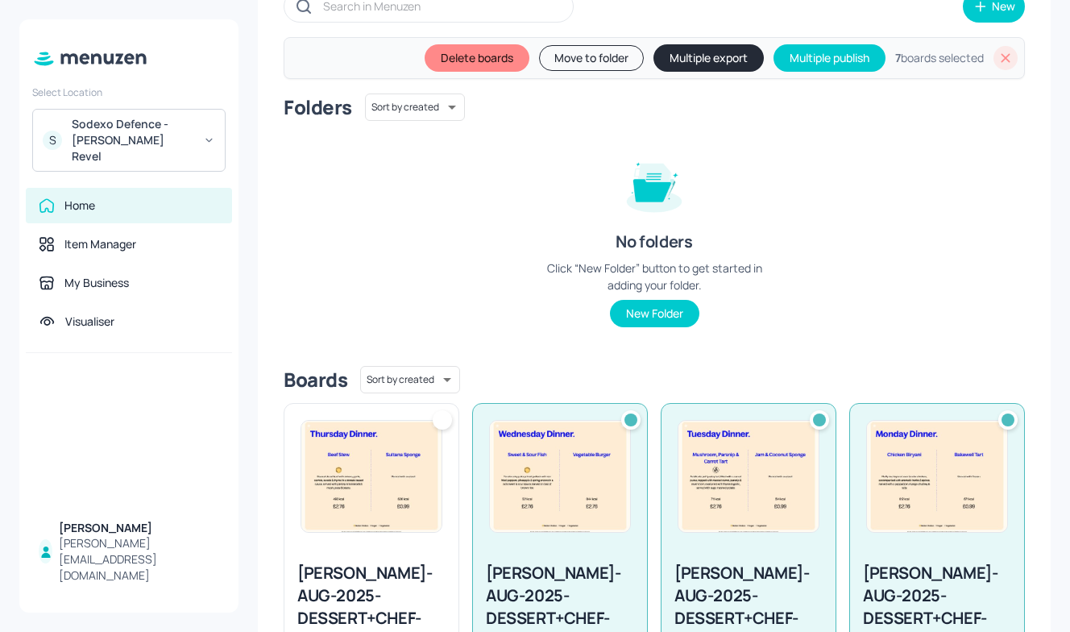
click at [409, 455] on img at bounding box center [371, 476] width 140 height 111
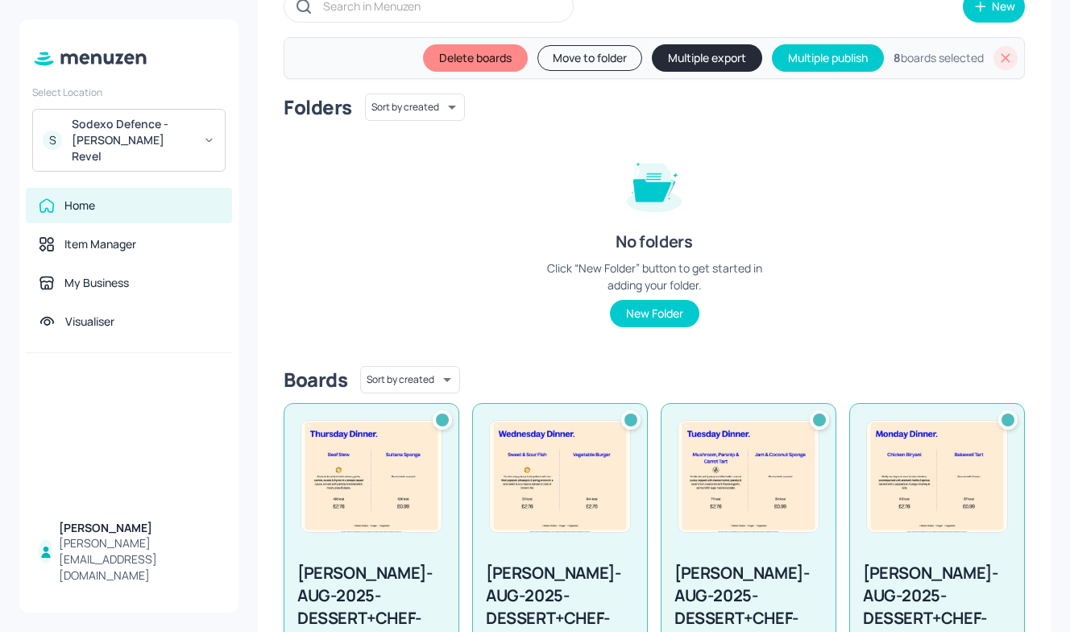
scroll to position [0, 0]
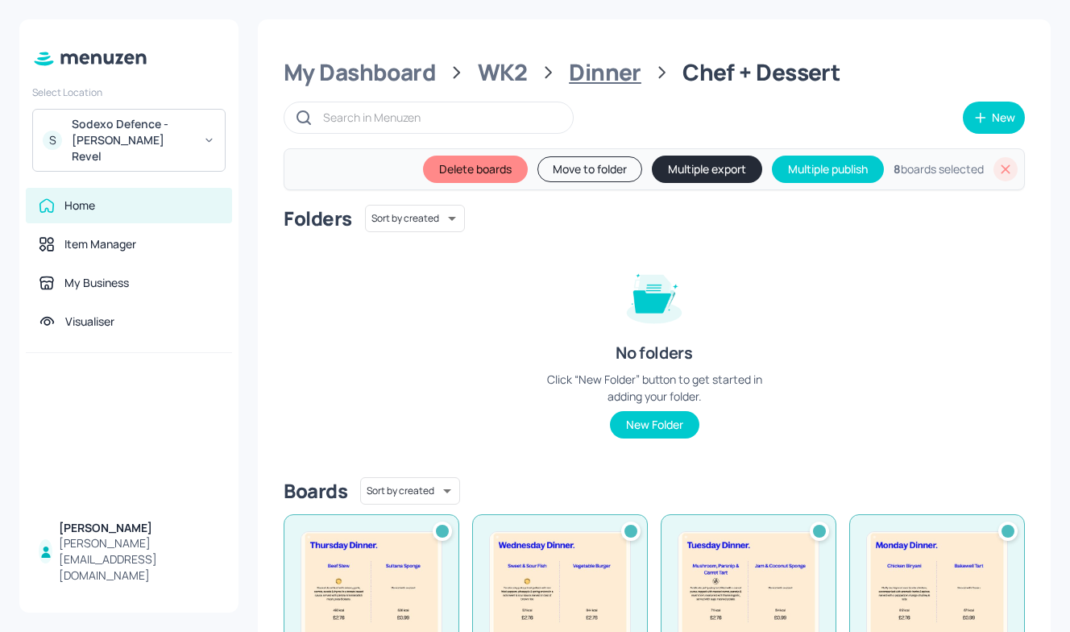
click at [588, 76] on div "Dinner" at bounding box center [605, 72] width 73 height 29
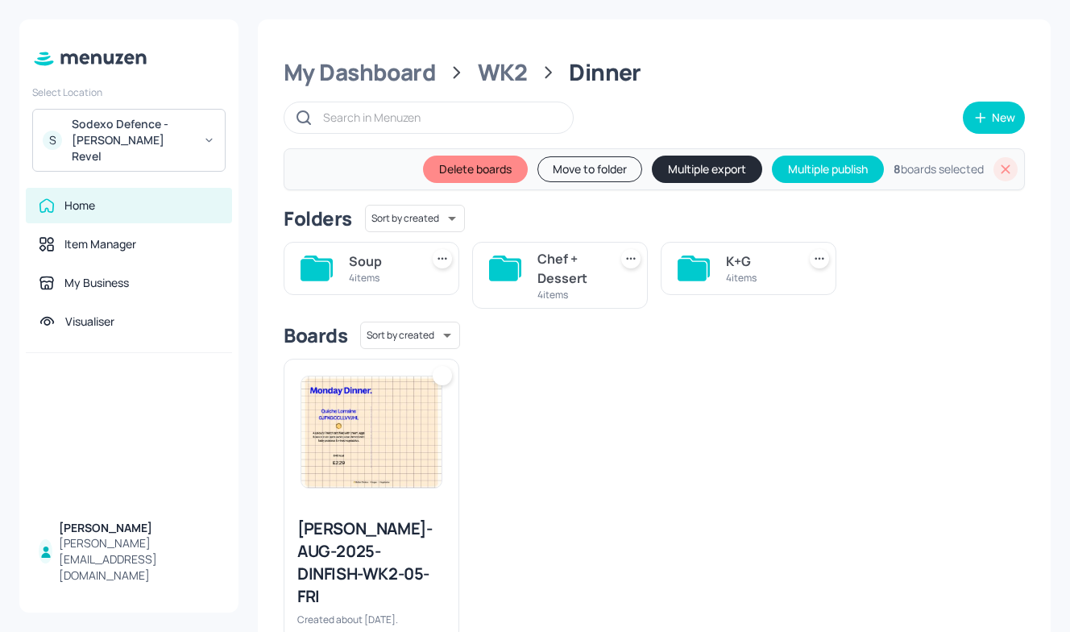
click at [352, 264] on div "Soup" at bounding box center [381, 260] width 64 height 19
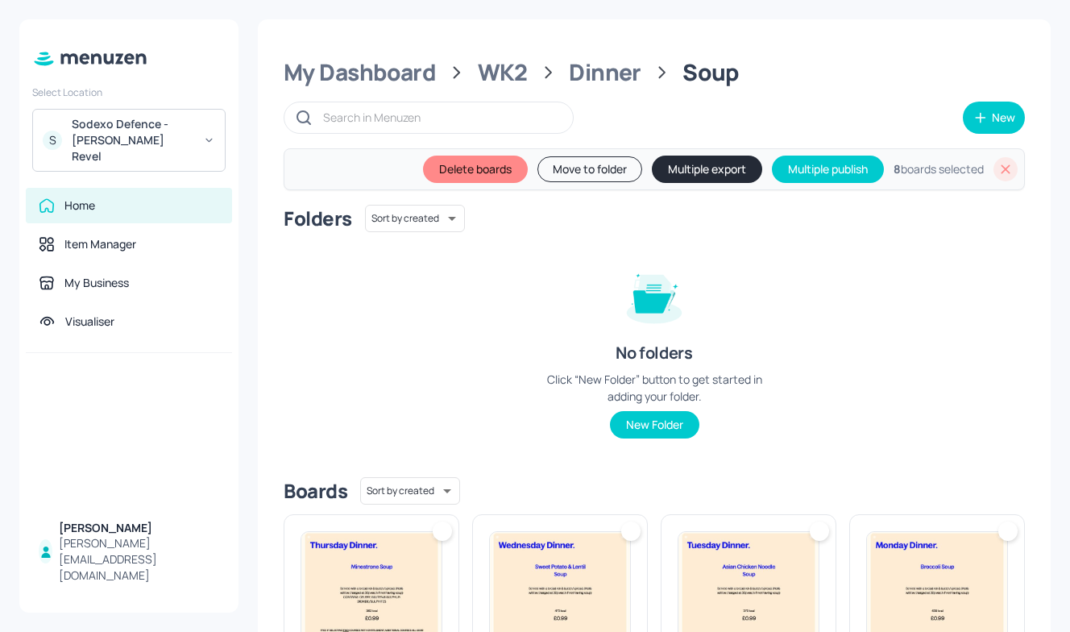
click at [916, 525] on div at bounding box center [937, 587] width 174 height 145
click at [776, 540] on img at bounding box center [749, 587] width 140 height 111
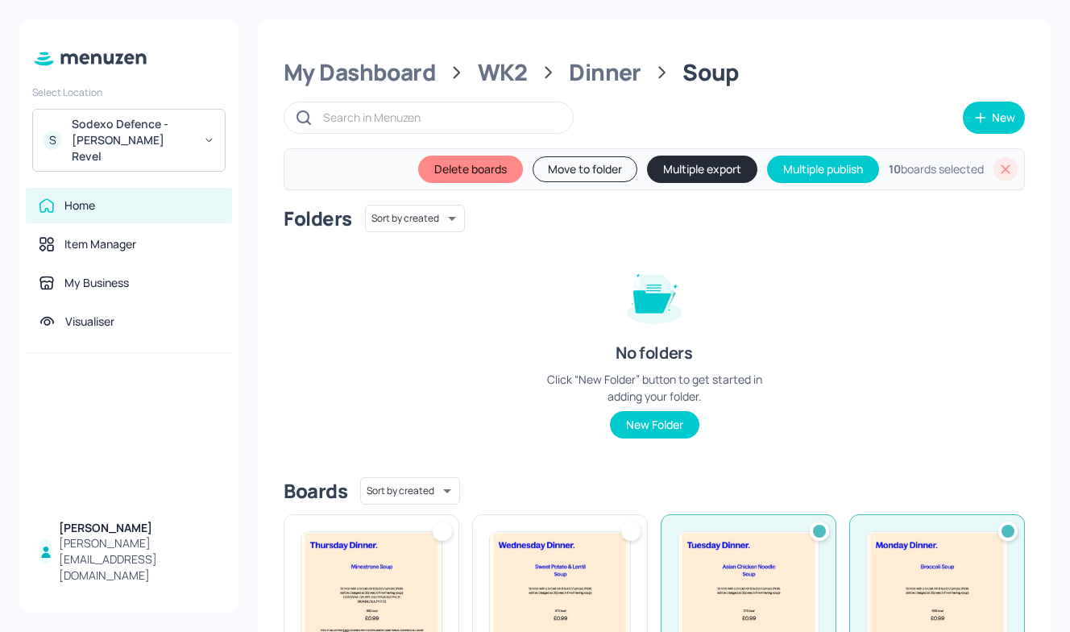
click at [510, 537] on img at bounding box center [560, 587] width 140 height 111
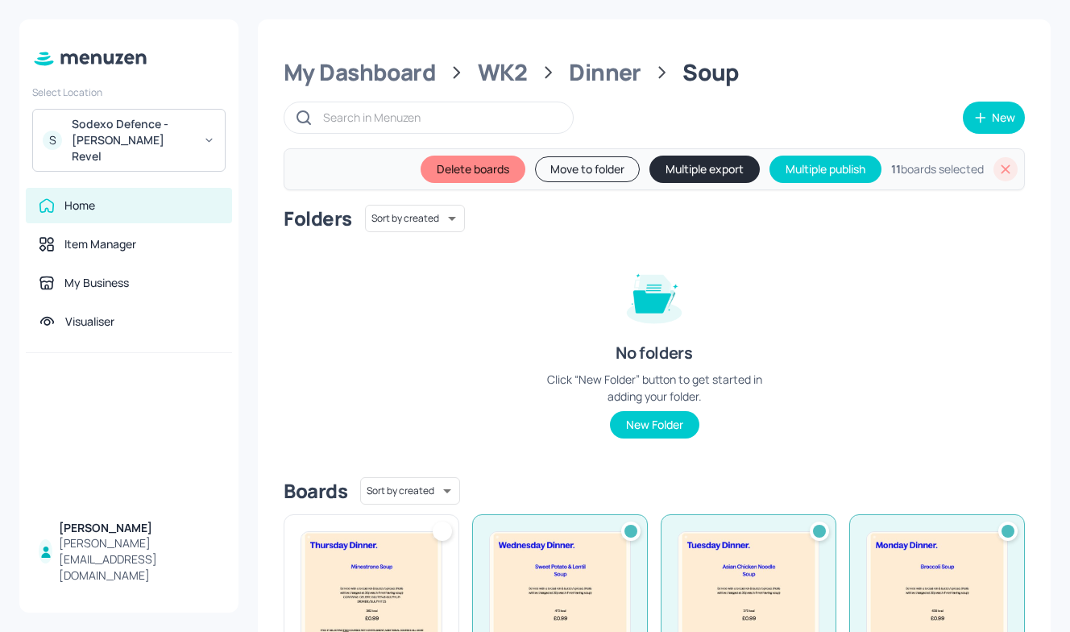
click at [371, 521] on div at bounding box center [372, 587] width 174 height 145
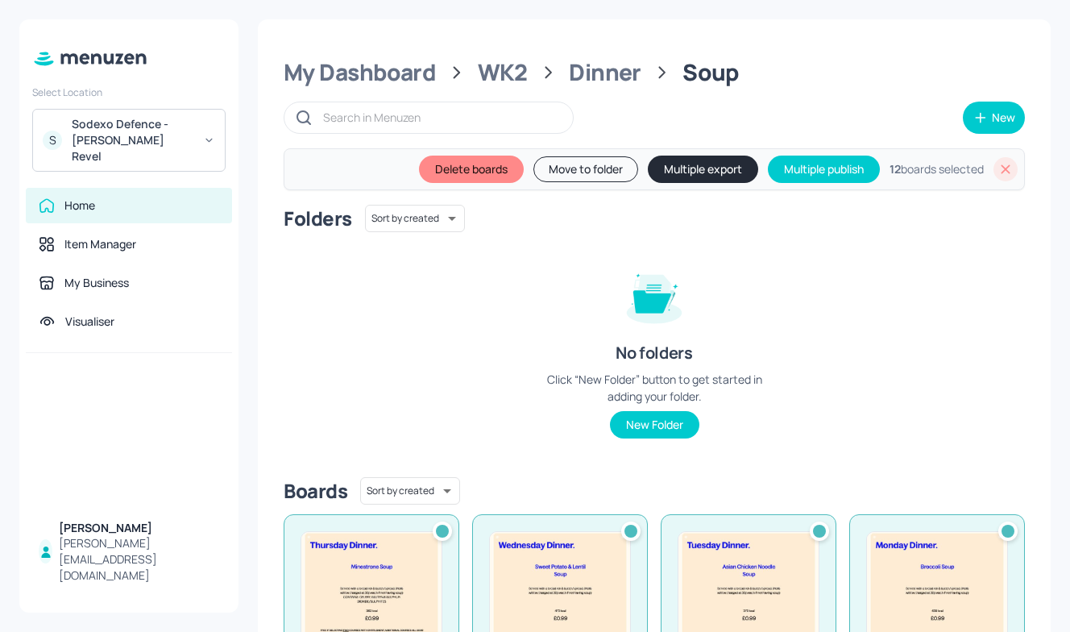
click at [684, 171] on button "Multiple export" at bounding box center [703, 169] width 110 height 27
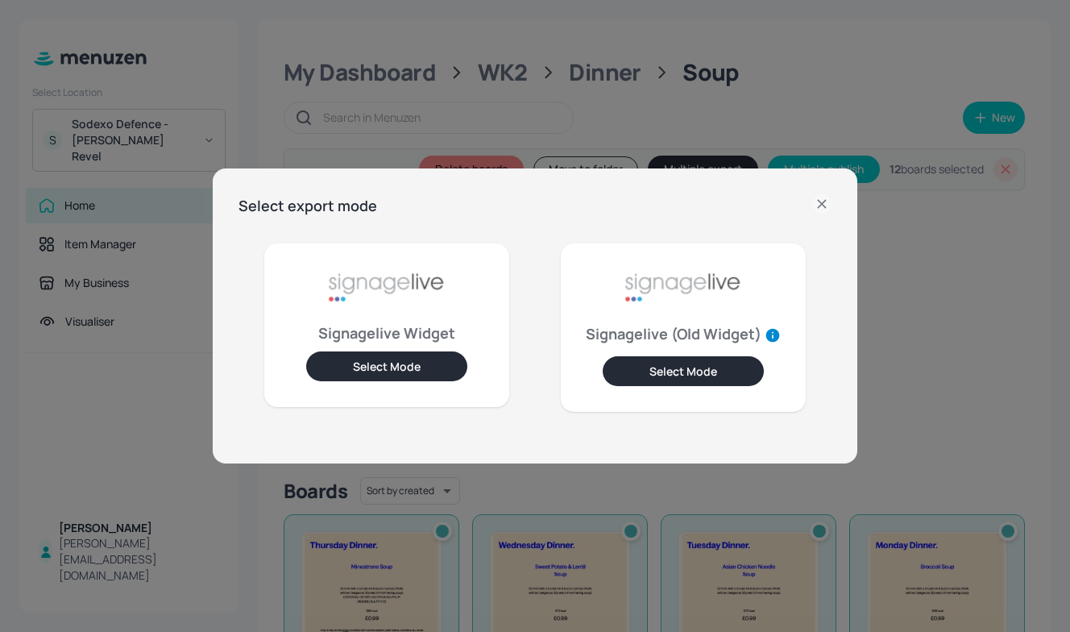
click at [427, 364] on button "Select Mode" at bounding box center [386, 366] width 161 height 30
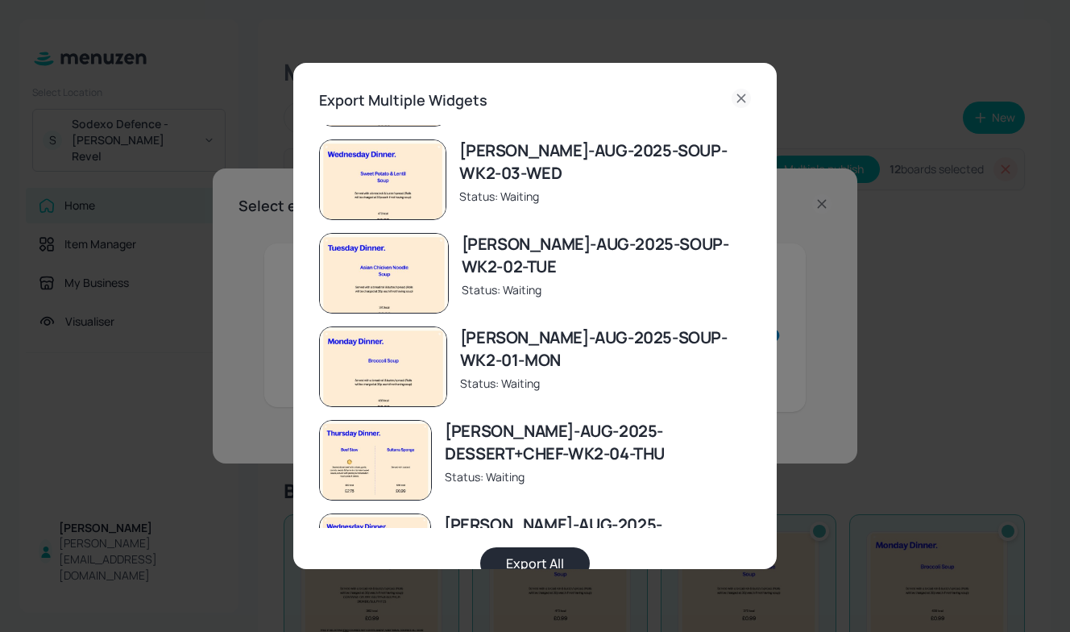
scroll to position [93, 0]
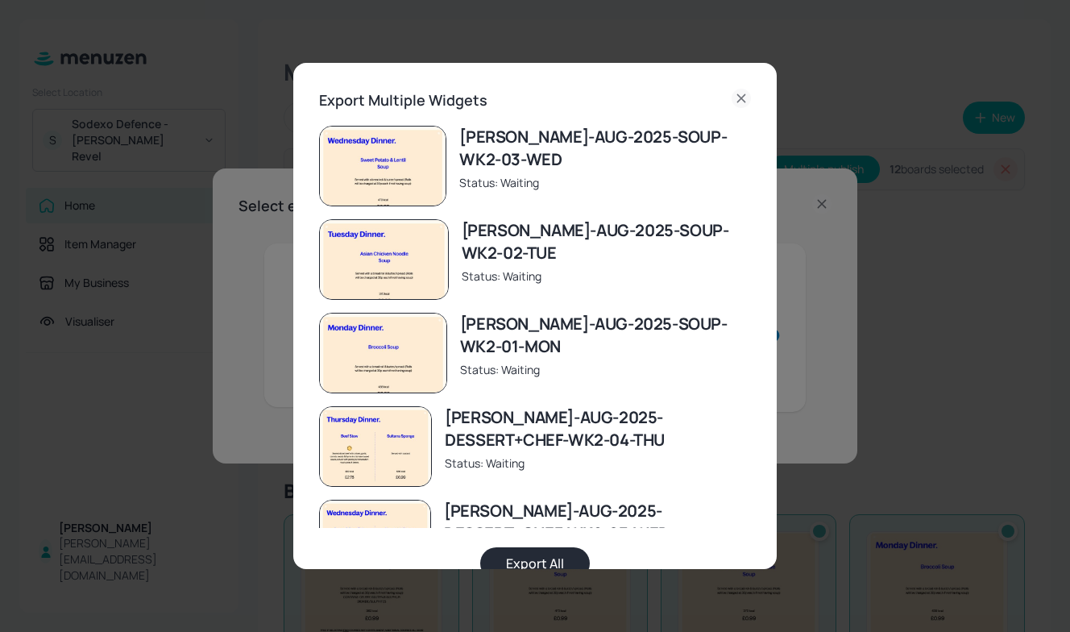
click at [538, 551] on button "Export All" at bounding box center [535, 563] width 110 height 32
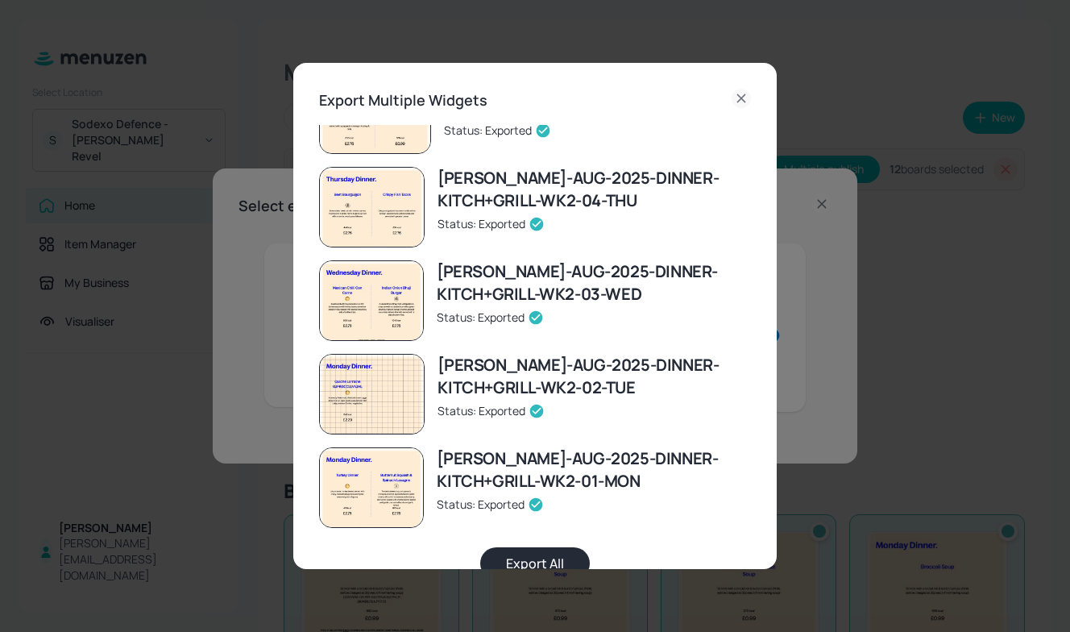
scroll to position [36, 0]
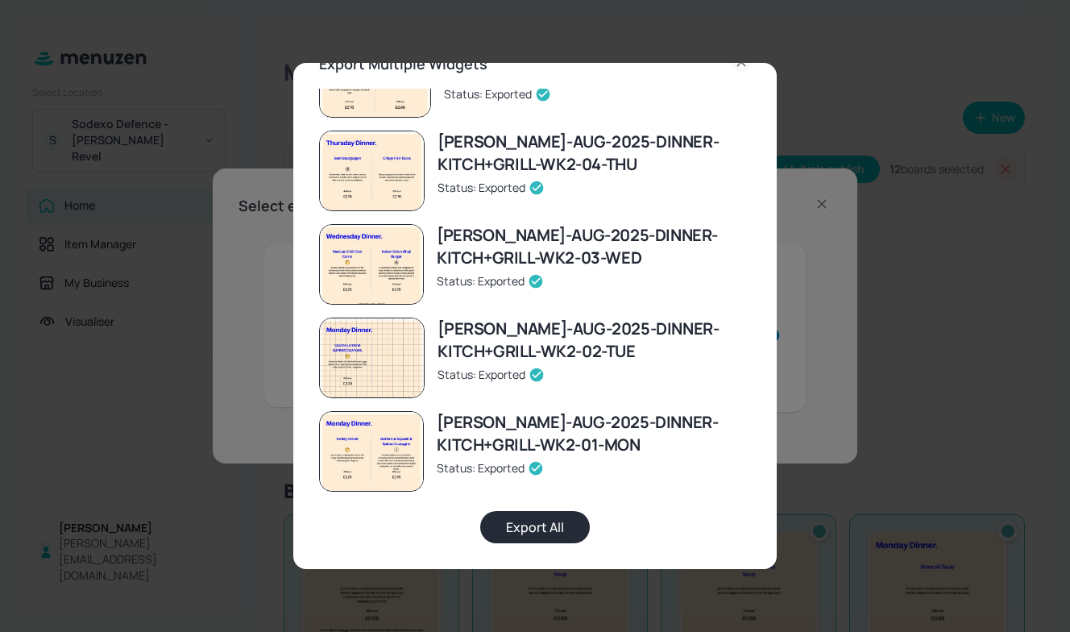
click at [204, 382] on div "Export Multiple Widgets Newbold-AUG-2025-SOUP-WK2-04-THU Status: Exported Newbo…" at bounding box center [535, 316] width 1070 height 632
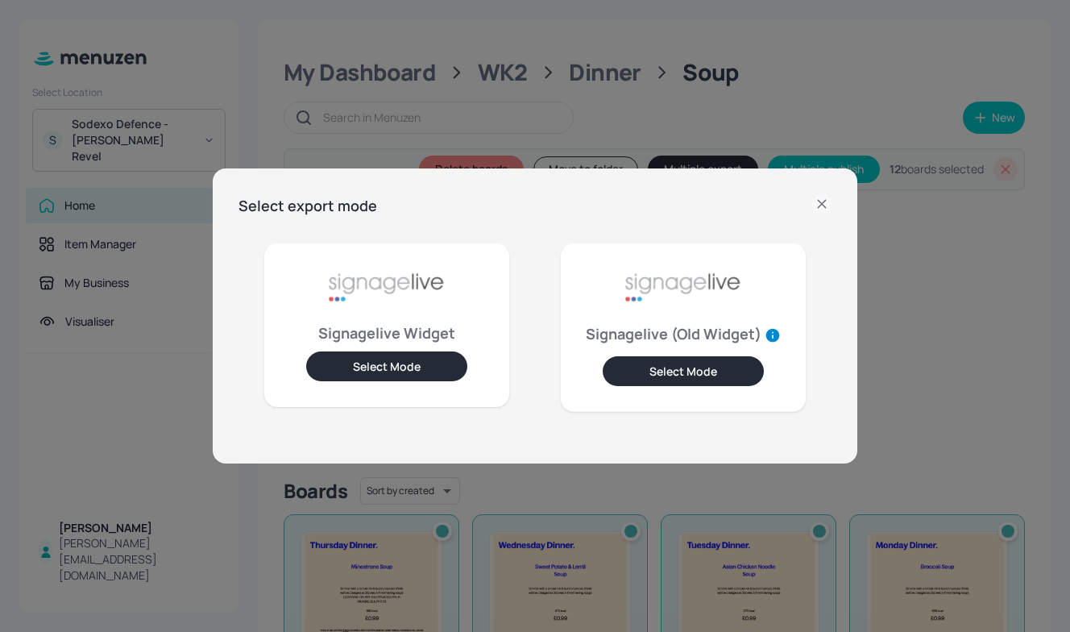
click at [826, 206] on icon at bounding box center [822, 203] width 19 height 19
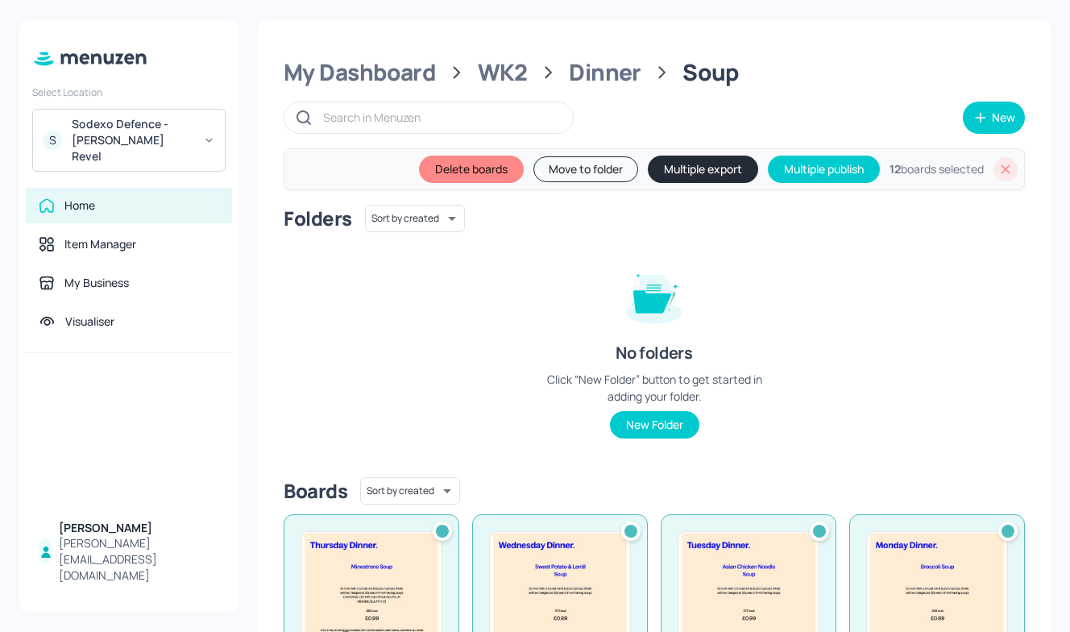
click at [1002, 167] on icon at bounding box center [1006, 168] width 9 height 9
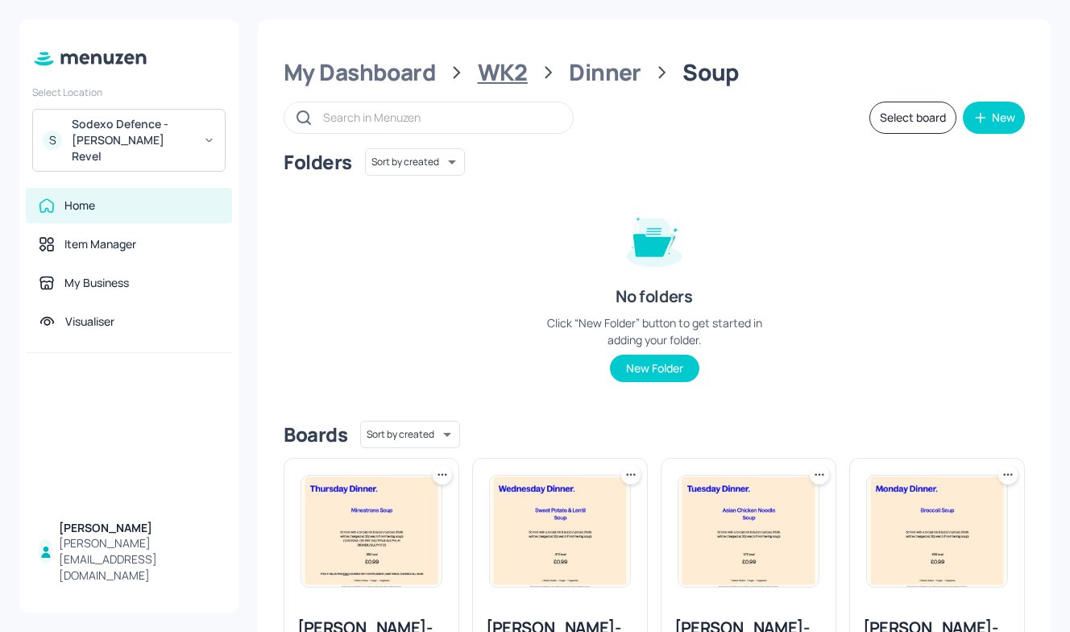
click at [501, 69] on div "WK2" at bounding box center [503, 72] width 50 height 29
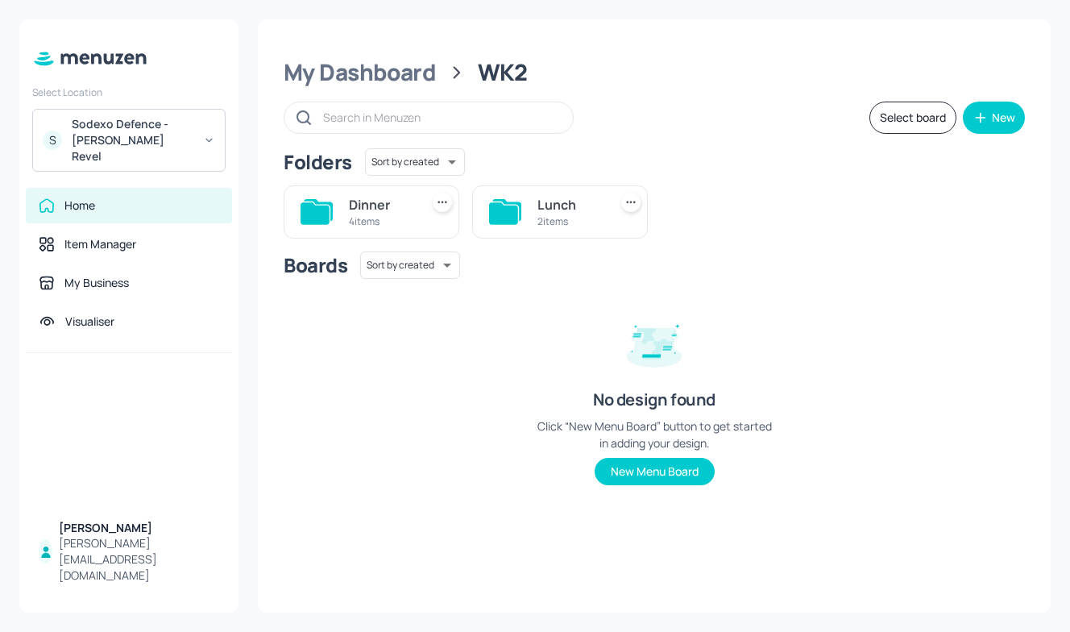
click at [379, 202] on div "Dinner" at bounding box center [381, 204] width 64 height 19
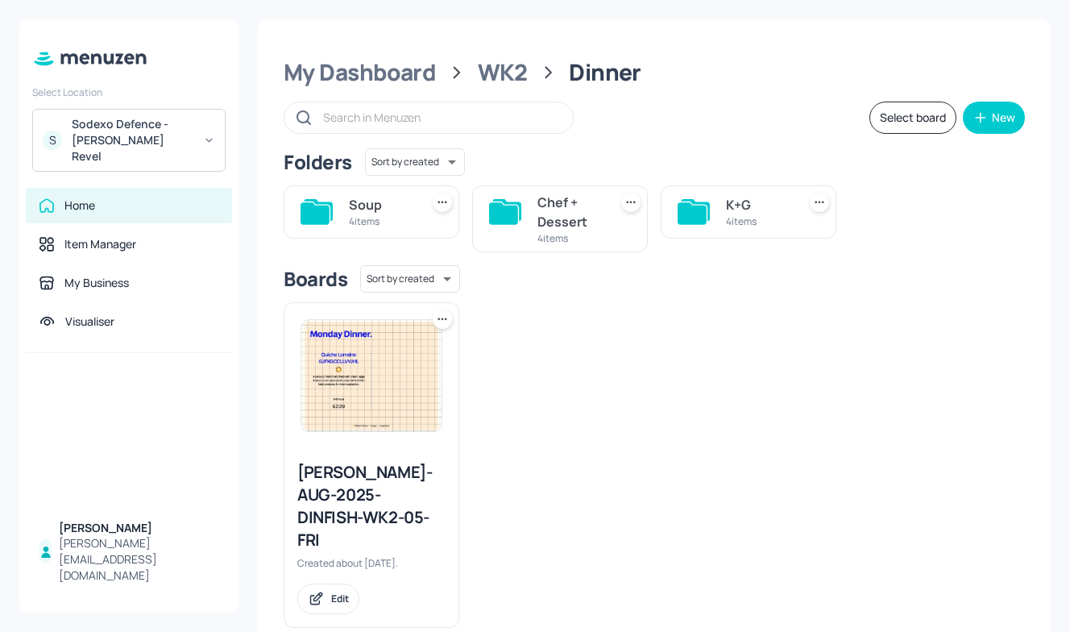
click at [701, 211] on icon at bounding box center [692, 213] width 29 height 22
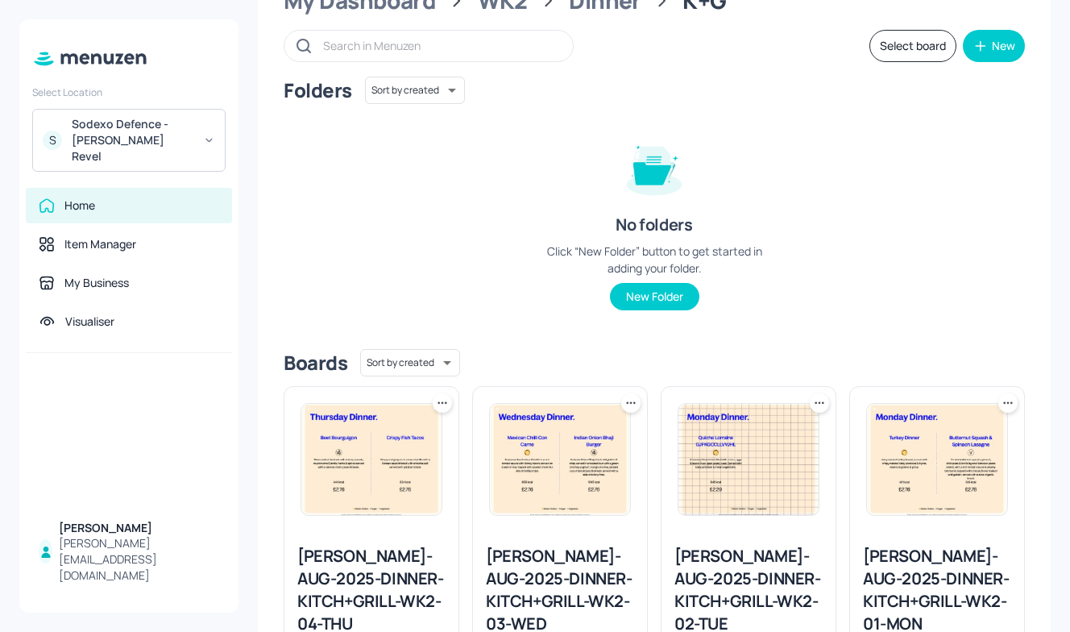
scroll to position [65, 0]
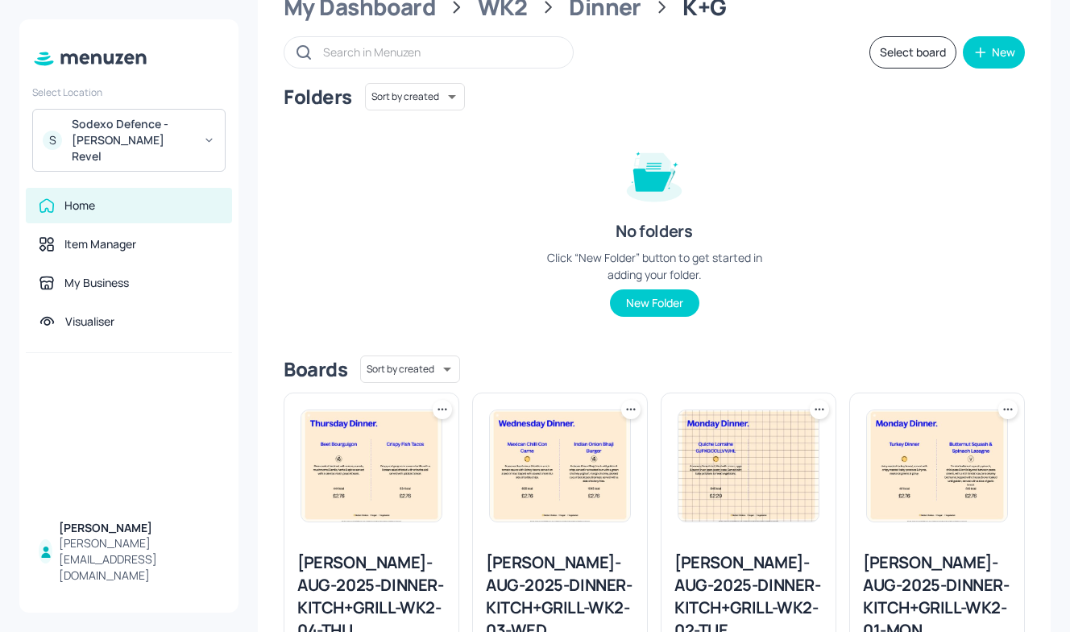
click at [919, 60] on button "Select board" at bounding box center [913, 52] width 87 height 32
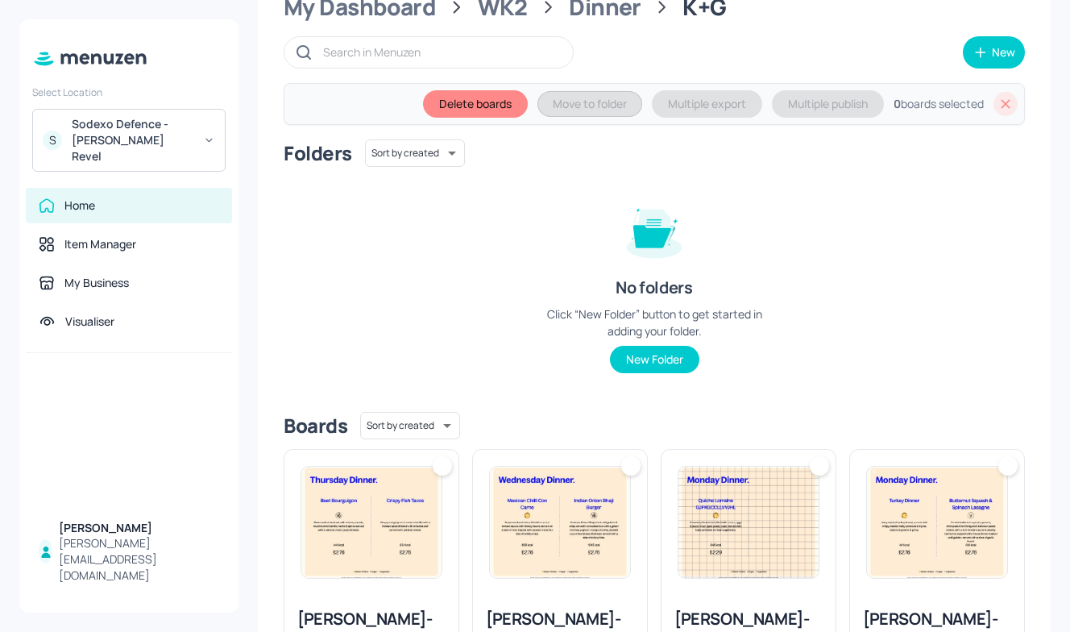
click at [924, 488] on img at bounding box center [937, 522] width 140 height 111
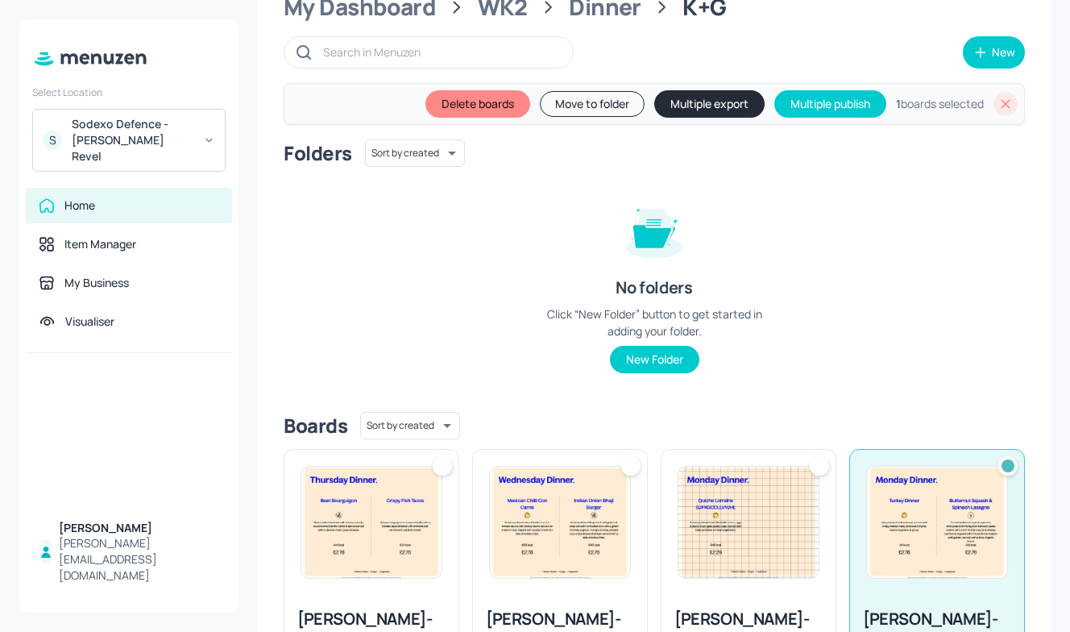
click at [764, 488] on img at bounding box center [749, 522] width 140 height 111
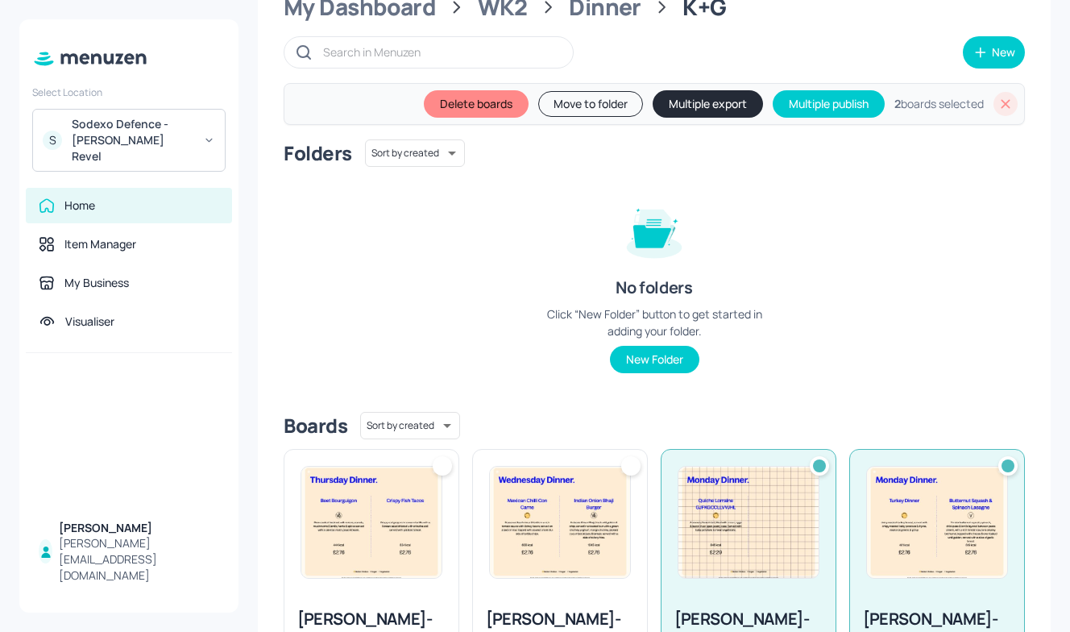
click at [584, 504] on img at bounding box center [560, 522] width 140 height 111
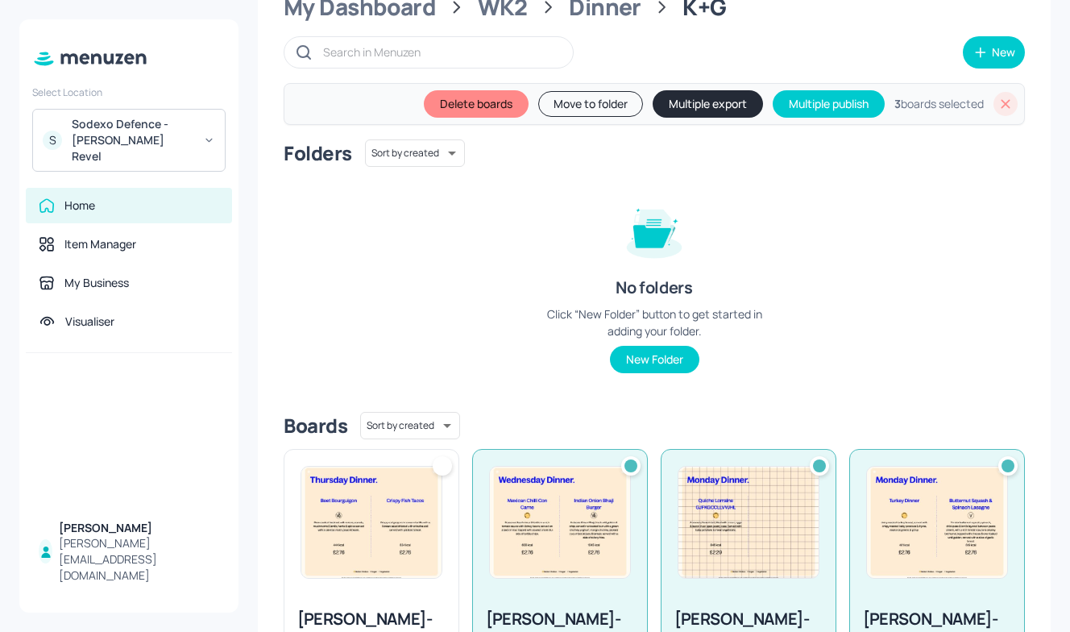
click at [412, 521] on img at bounding box center [371, 522] width 140 height 111
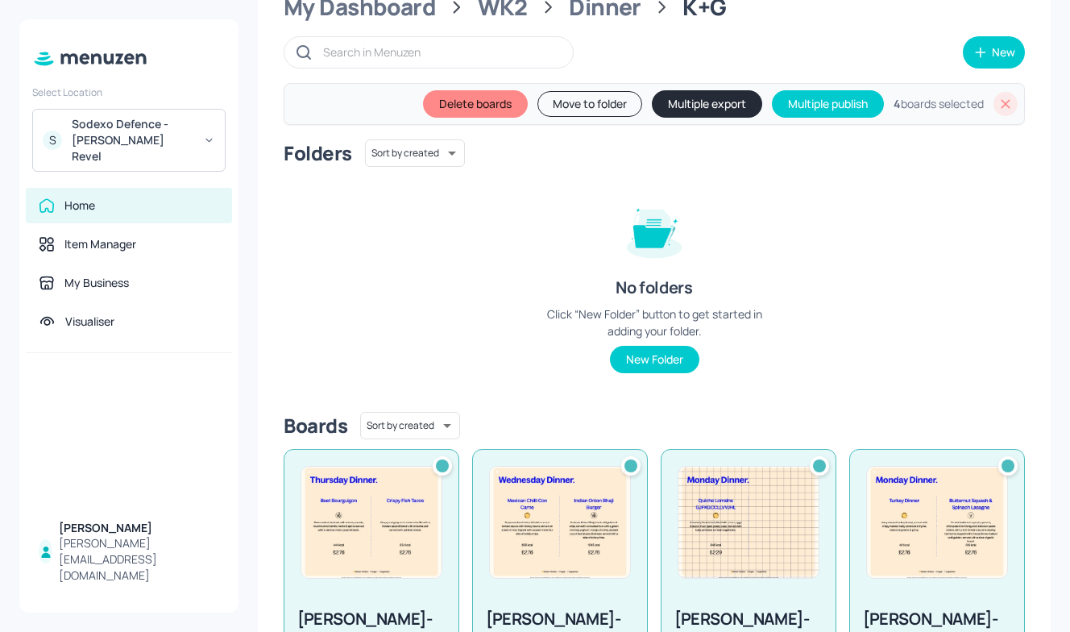
click at [716, 102] on button "Multiple export" at bounding box center [707, 103] width 110 height 27
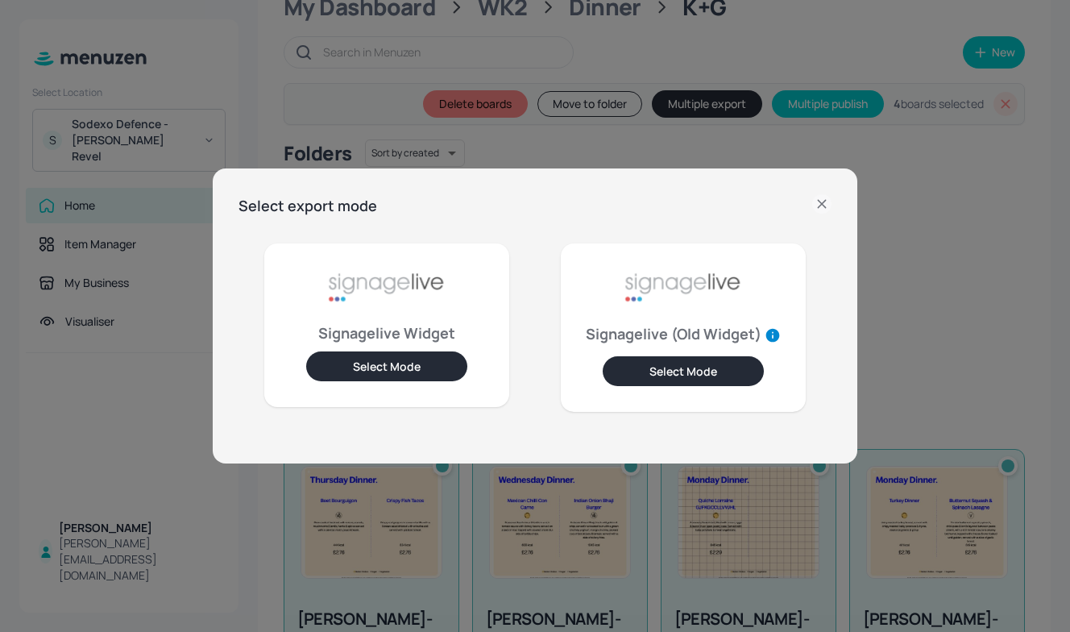
click at [414, 369] on button "Select Mode" at bounding box center [386, 366] width 161 height 30
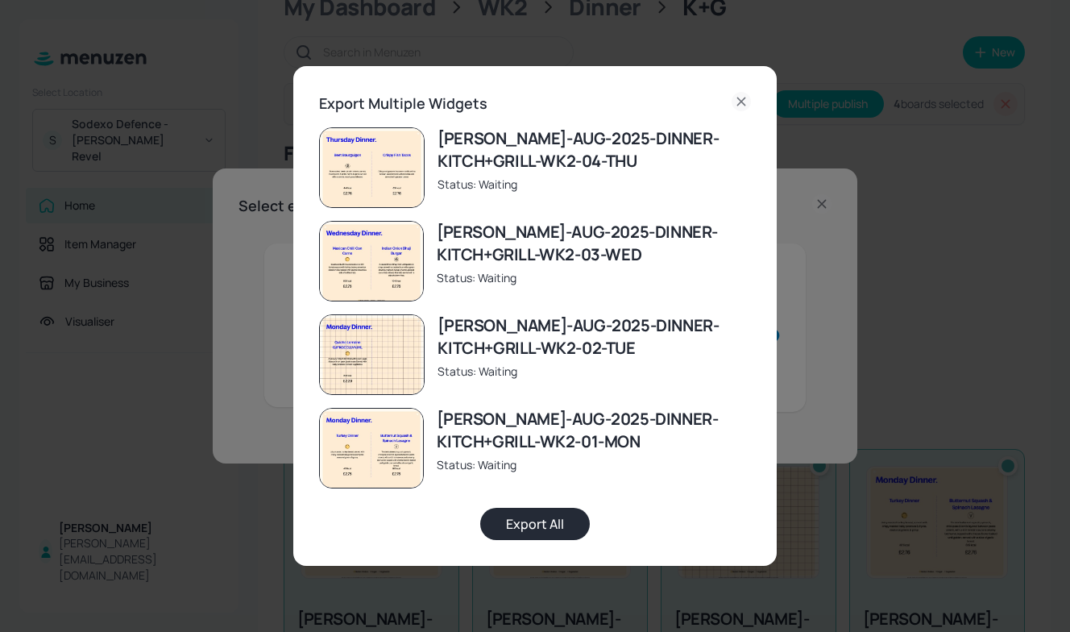
click at [552, 520] on button "Export All" at bounding box center [535, 524] width 110 height 32
